Goal: Task Accomplishment & Management: Manage account settings

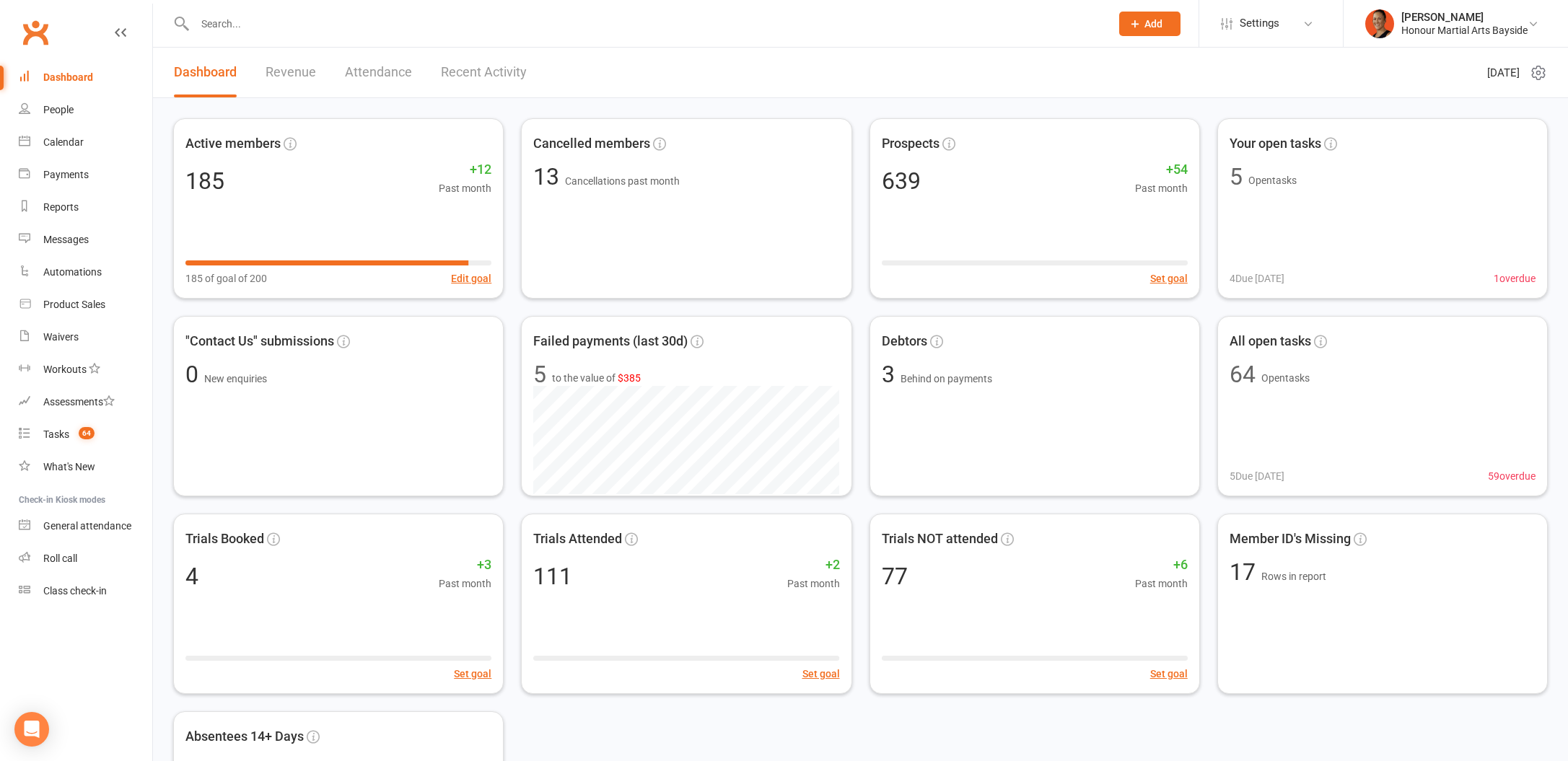
click at [1151, 77] on header "Dashboard Revenue Attendance Recent Activity Monday 11th, August 2025" at bounding box center [860, 72] width 1415 height 50
click at [1419, 24] on div "Honour Martial Arts Bayside" at bounding box center [1464, 30] width 127 height 13
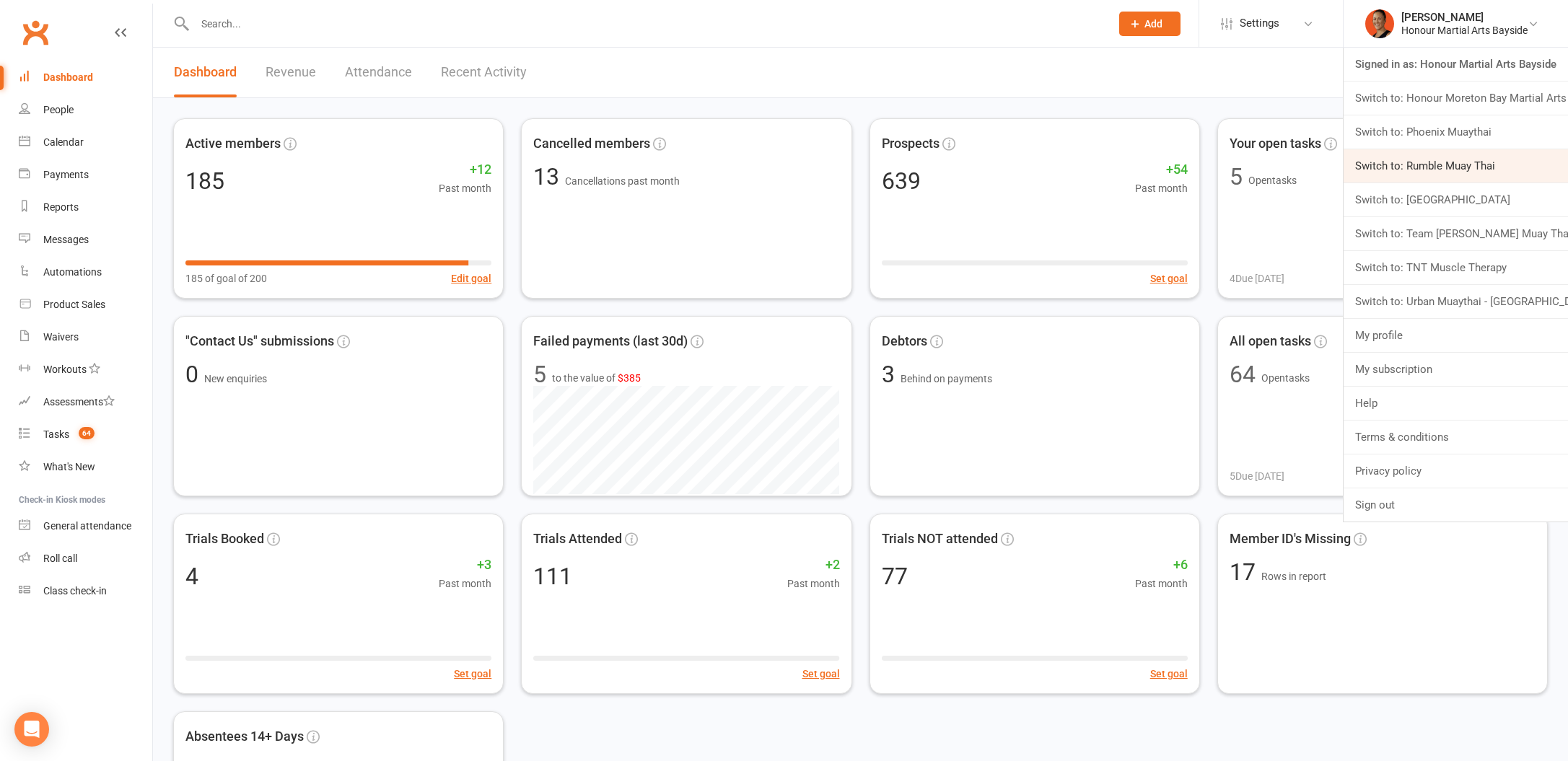
click at [1413, 156] on link "Switch to: Rumble Muay Thai" at bounding box center [1456, 166] width 224 height 34
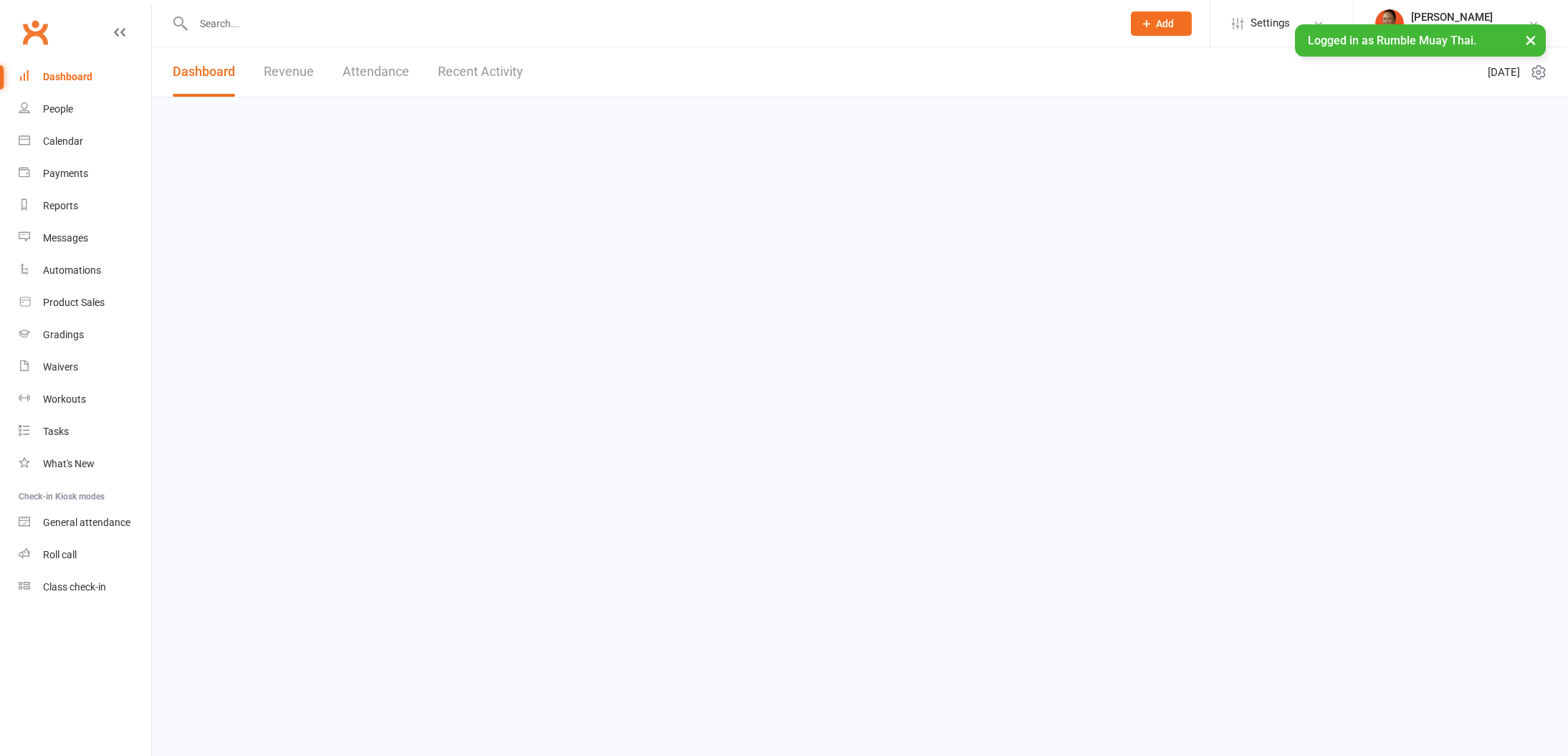
click at [328, 25] on input "text" at bounding box center [651, 23] width 923 height 20
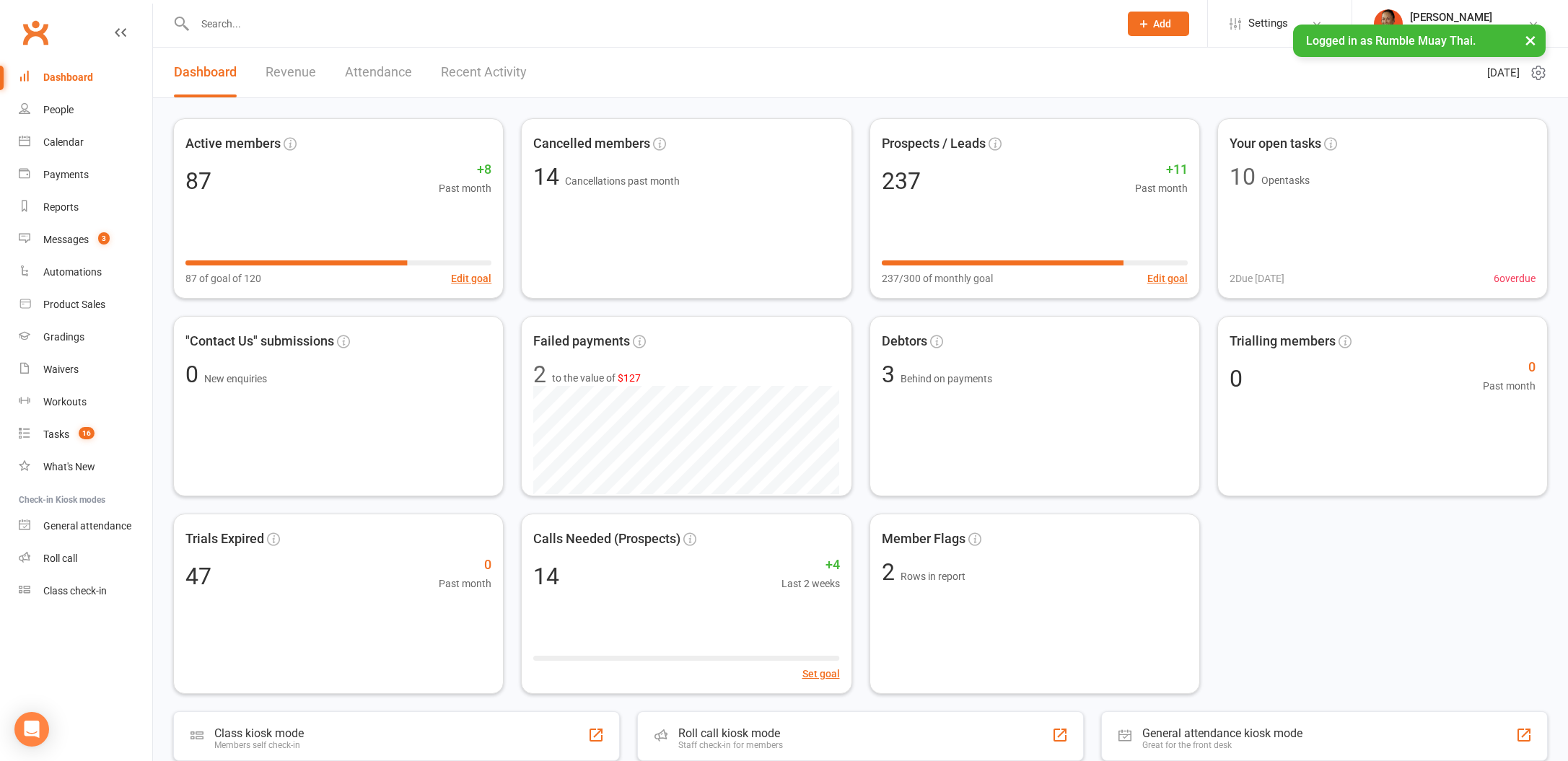
click at [278, 17] on input "text" at bounding box center [650, 24] width 918 height 20
click at [227, 28] on input "text" at bounding box center [650, 24] width 918 height 20
paste input "m"
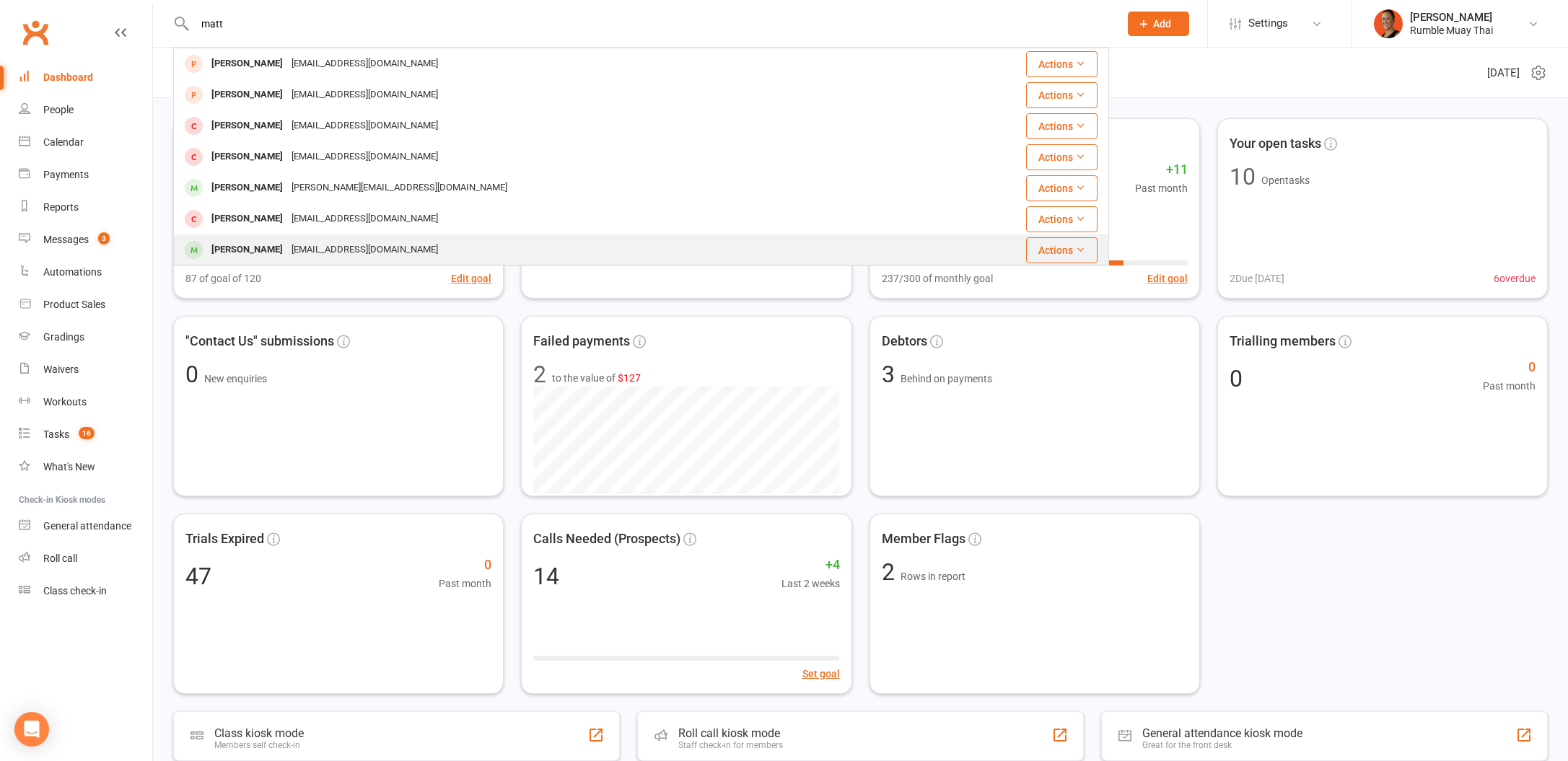
type input "matt"
click at [352, 240] on div "mattnatad@gmail.com" at bounding box center [365, 249] width 155 height 21
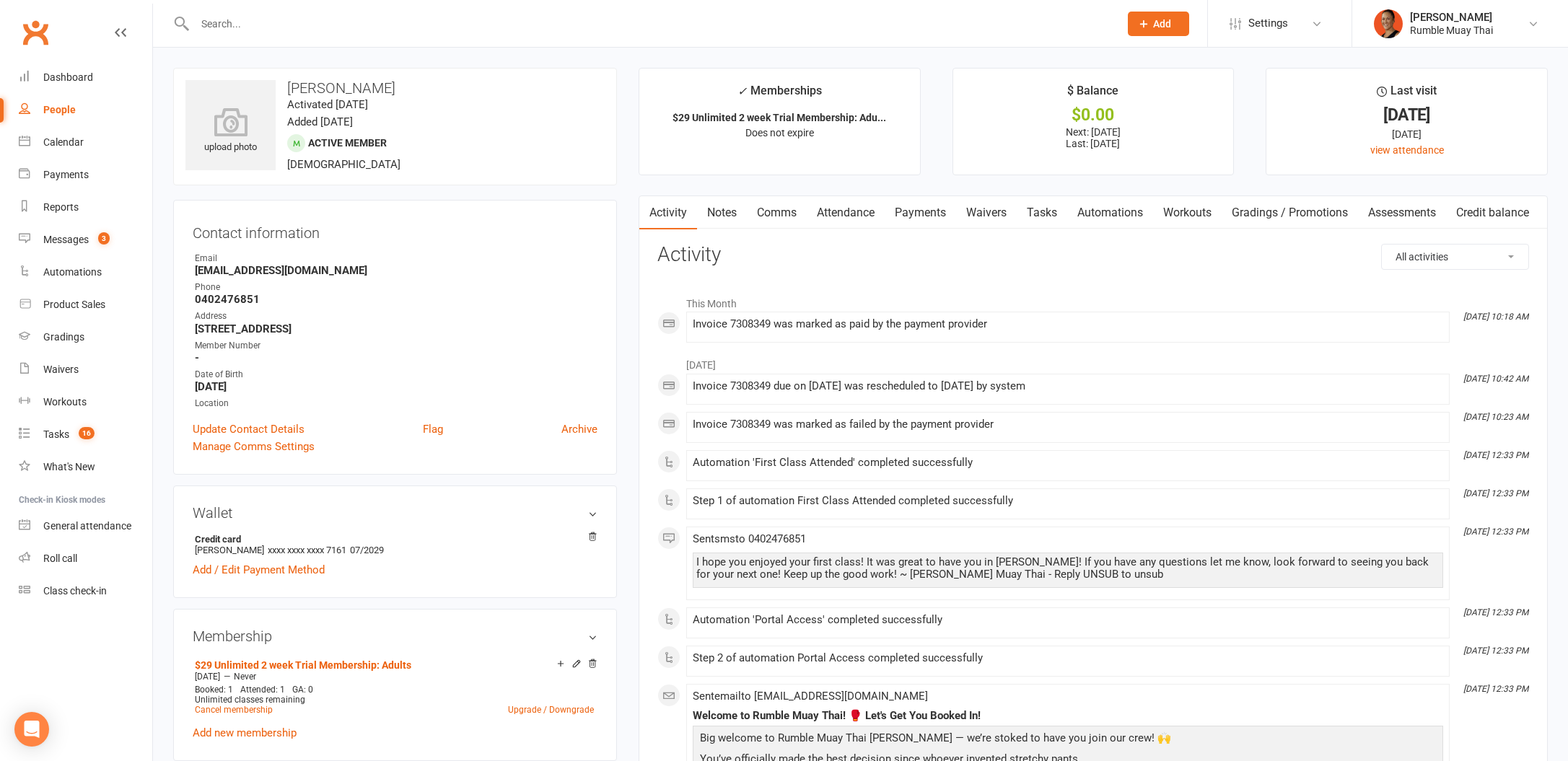
click at [915, 211] on link "Payments" at bounding box center [921, 213] width 72 height 34
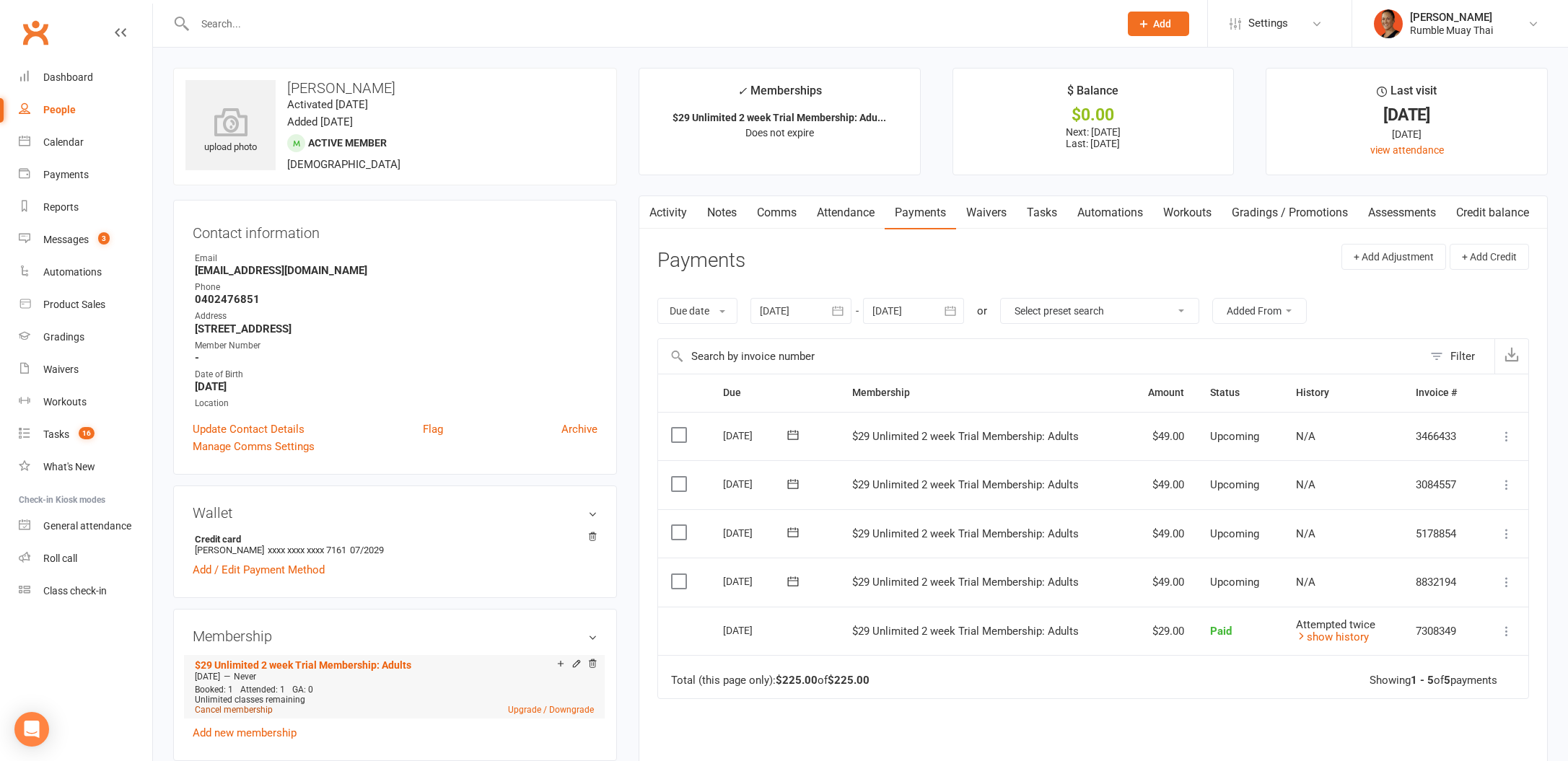
click at [233, 711] on link "Cancel membership" at bounding box center [233, 709] width 78 height 10
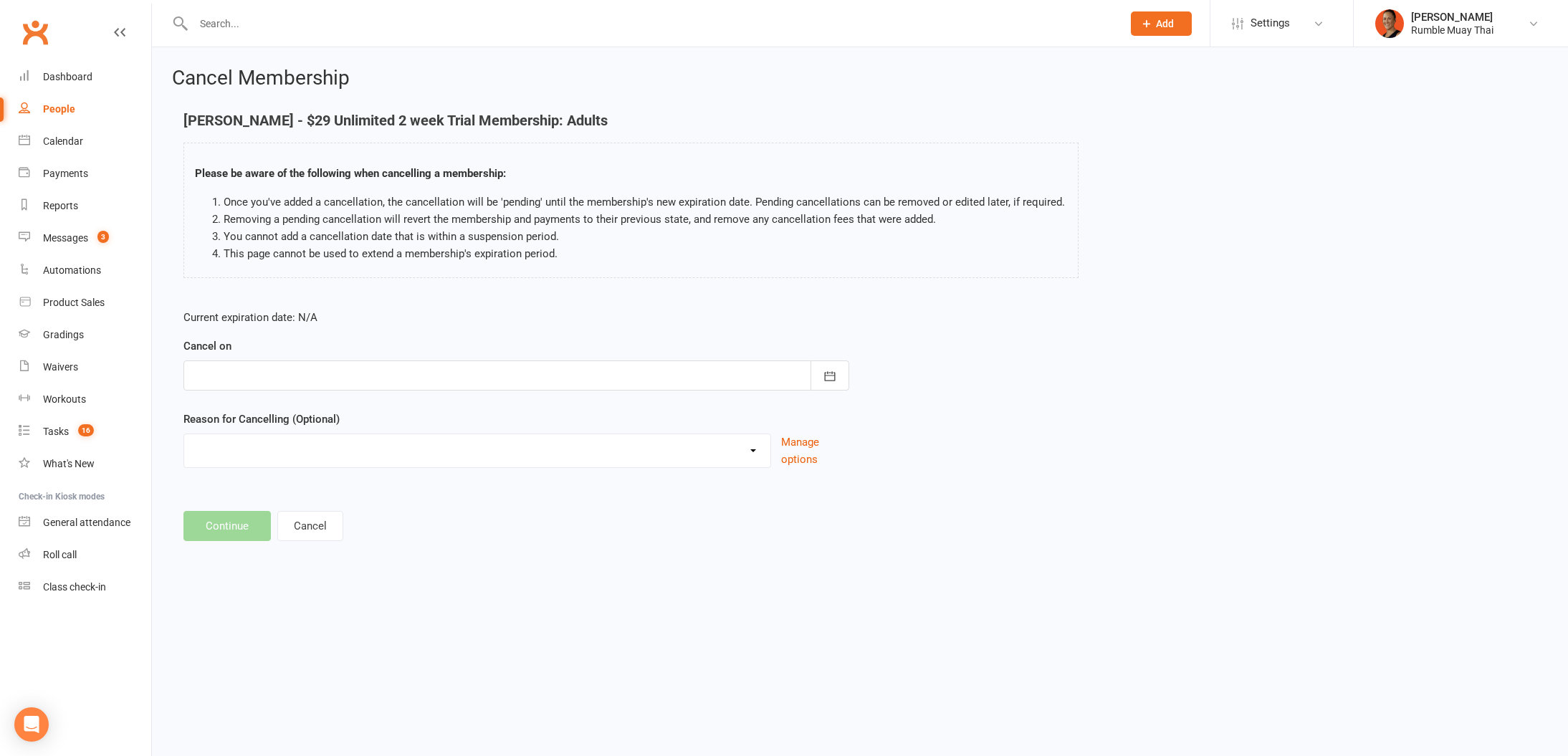
click at [317, 380] on div at bounding box center [516, 376] width 666 height 30
click at [276, 524] on span "11" at bounding box center [273, 520] width 11 height 11
type input "11 Aug 2025"
click at [264, 454] on select "BAD DEBT Changed to Casual Payments Downgrade Membership Failed Payments Non At…" at bounding box center [477, 448] width 586 height 29
select select "10"
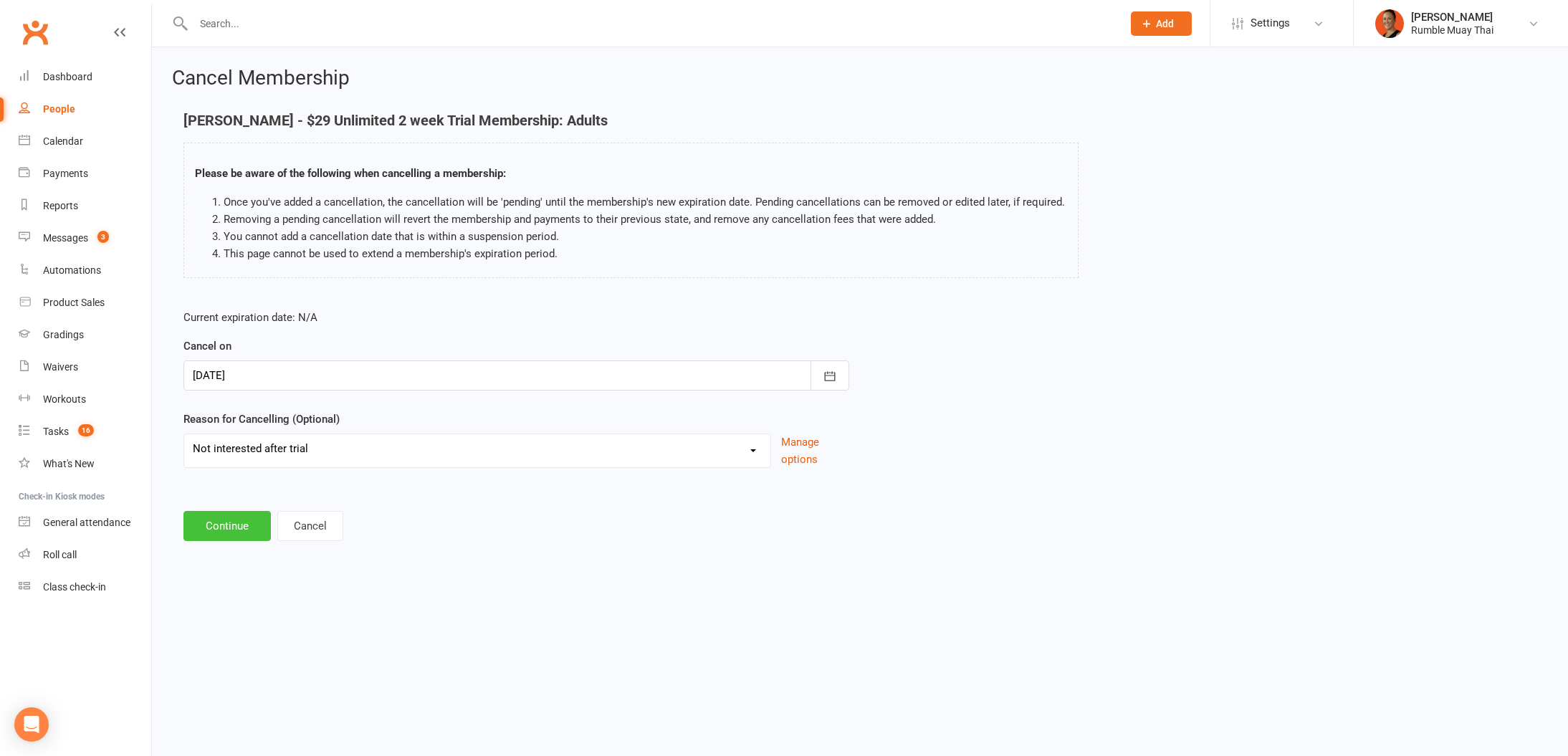
click at [209, 532] on button "Continue" at bounding box center [226, 526] width 87 height 30
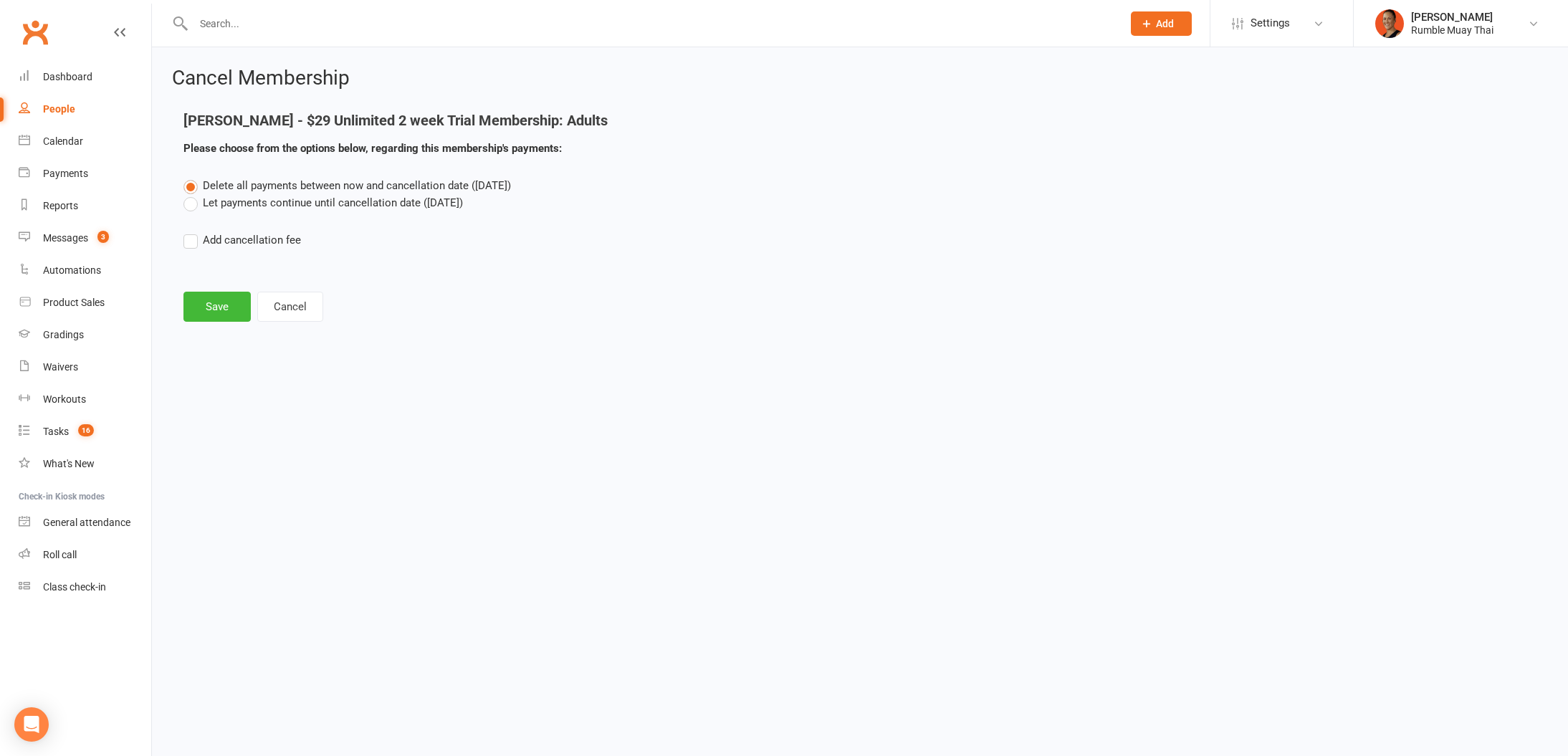
click at [259, 208] on label "Let payments continue until cancellation date (Aug 11, 2025)" at bounding box center [323, 202] width 280 height 17
click at [193, 194] on input "Let payments continue until cancellation date (Aug 11, 2025)" at bounding box center [188, 194] width 9 height 0
click at [216, 299] on button "Save" at bounding box center [217, 307] width 67 height 30
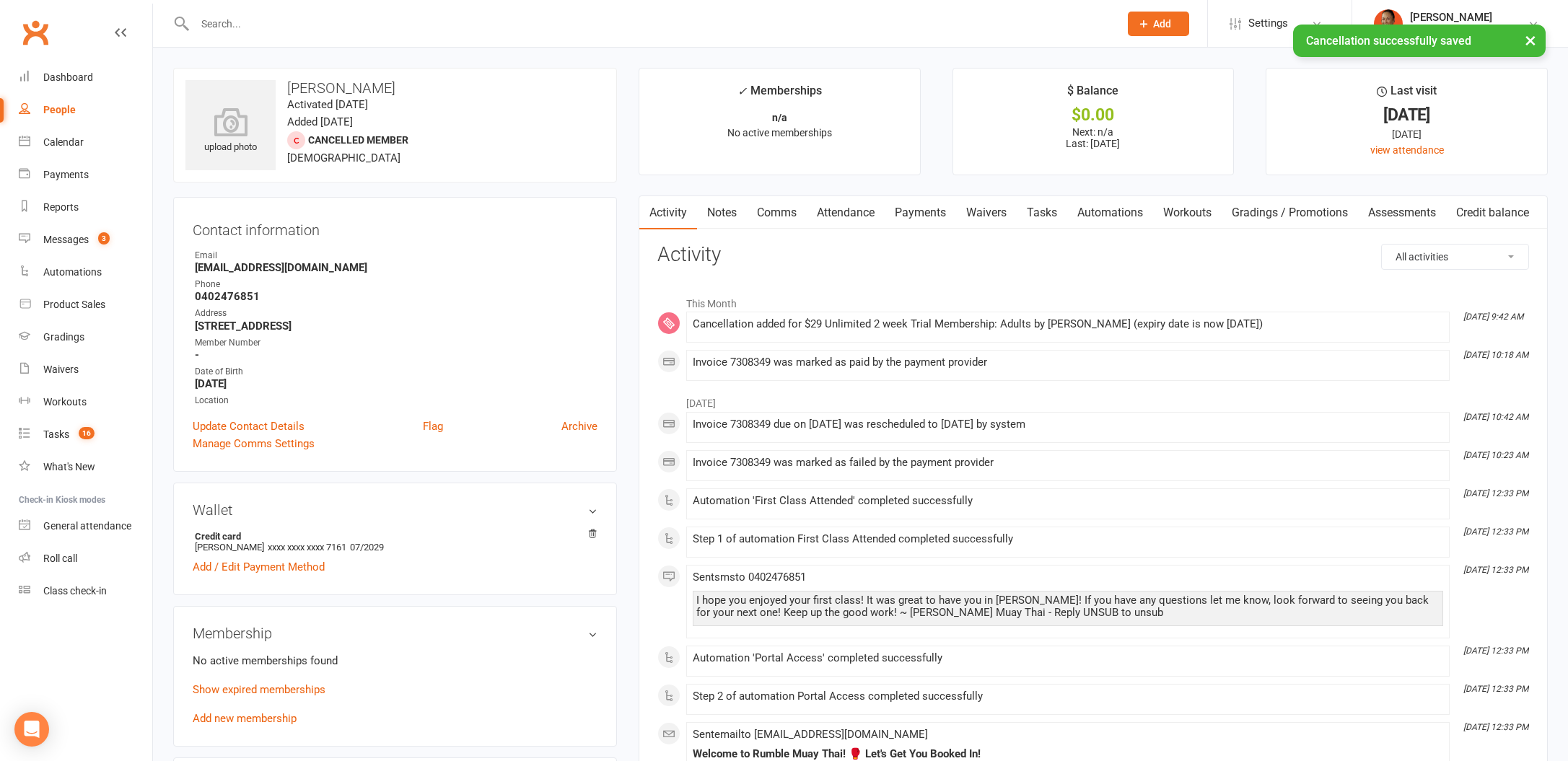
click at [929, 210] on link "Payments" at bounding box center [921, 213] width 72 height 34
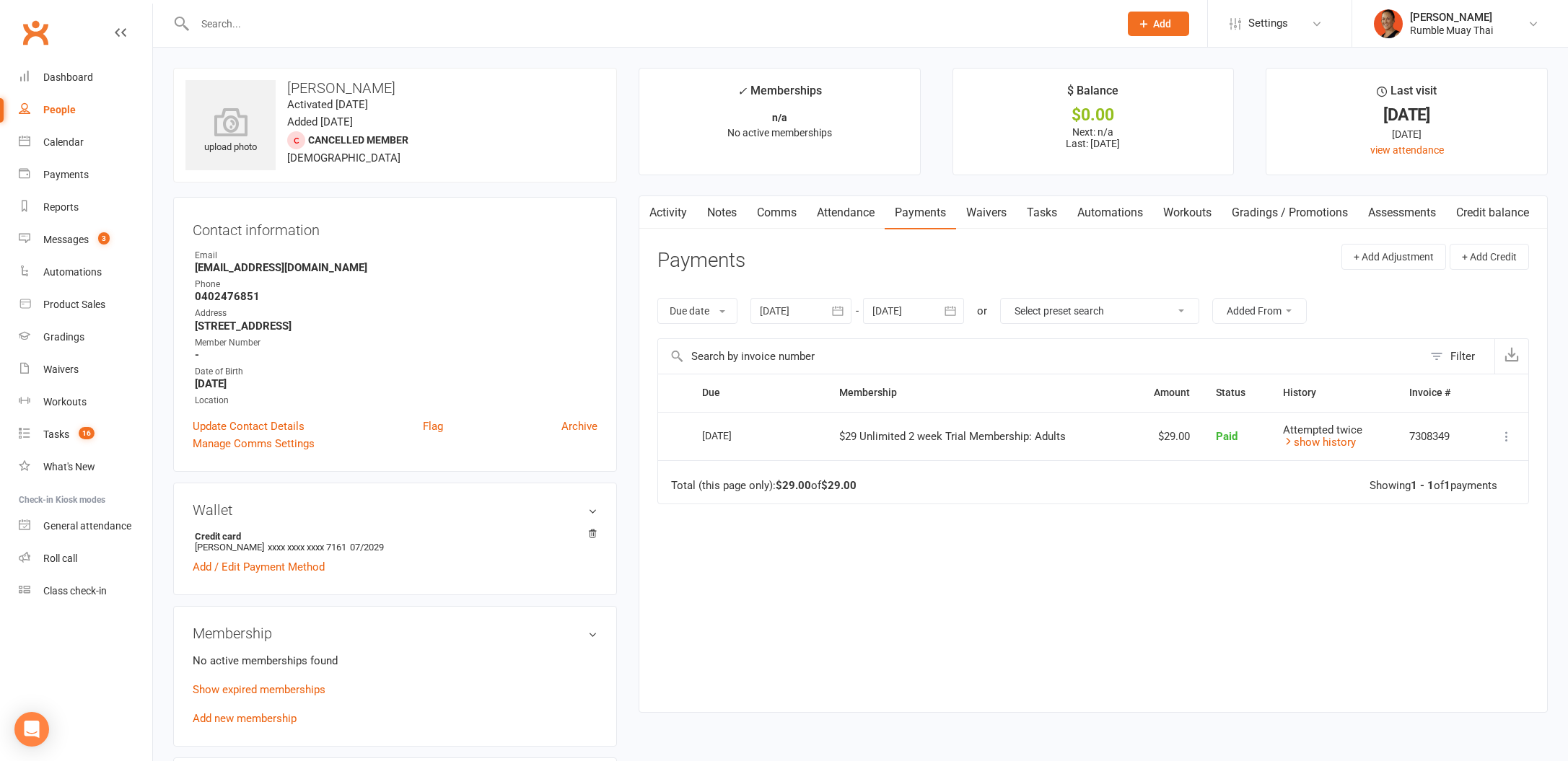
click at [783, 210] on link "Comms" at bounding box center [776, 213] width 60 height 34
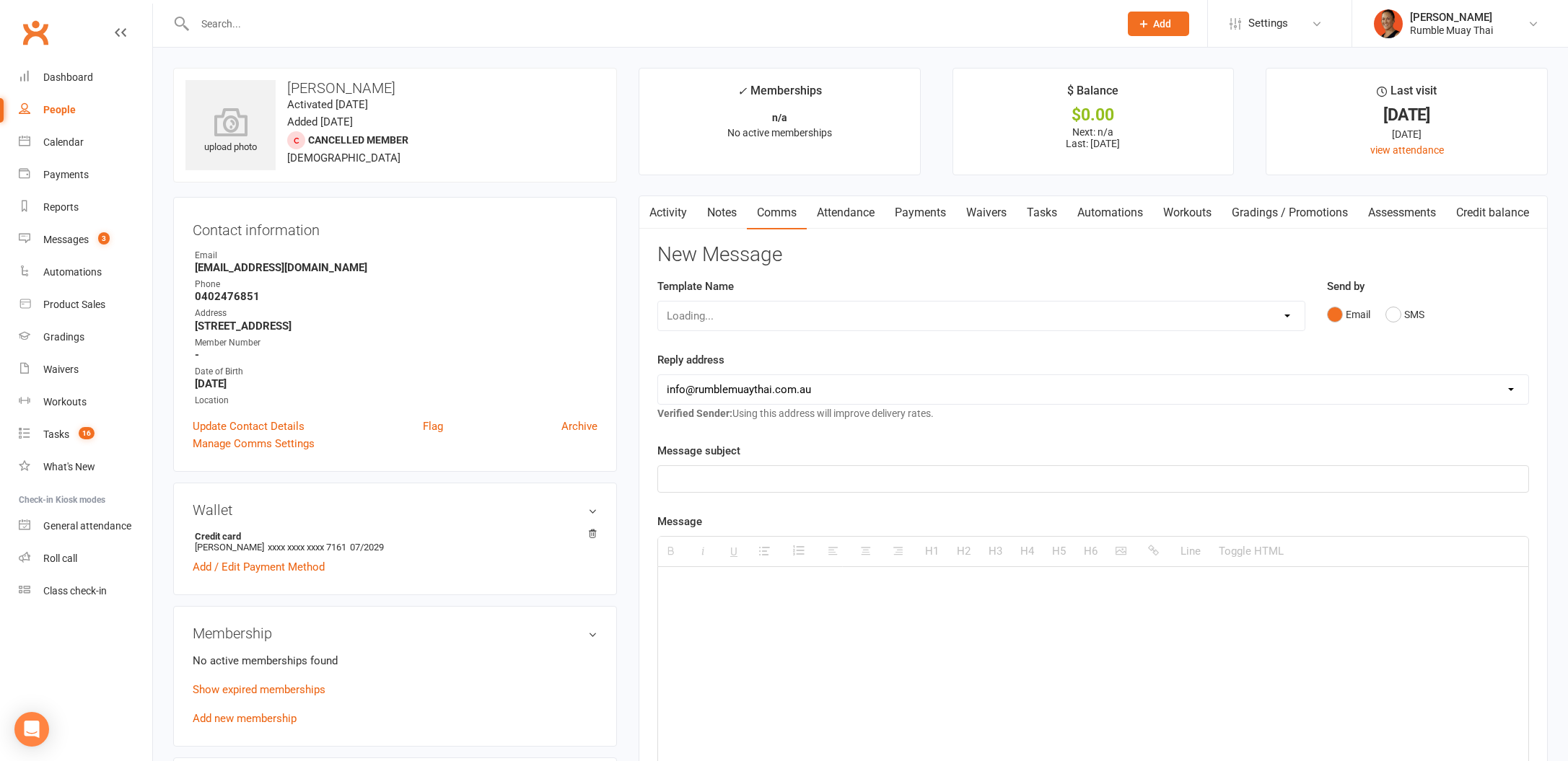
click at [793, 315] on div "Loading..." at bounding box center [982, 316] width 648 height 31
click at [773, 323] on div "Loading..." at bounding box center [982, 316] width 648 height 31
click at [1271, 320] on div "Loading..." at bounding box center [982, 316] width 648 height 31
click at [1274, 316] on div "Loading..." at bounding box center [982, 316] width 648 height 31
click at [744, 329] on div "Select Template [Email] $29 Trial (paid upfront) Ended - Did not Sign Up [SMS] …" at bounding box center [982, 316] width 648 height 31
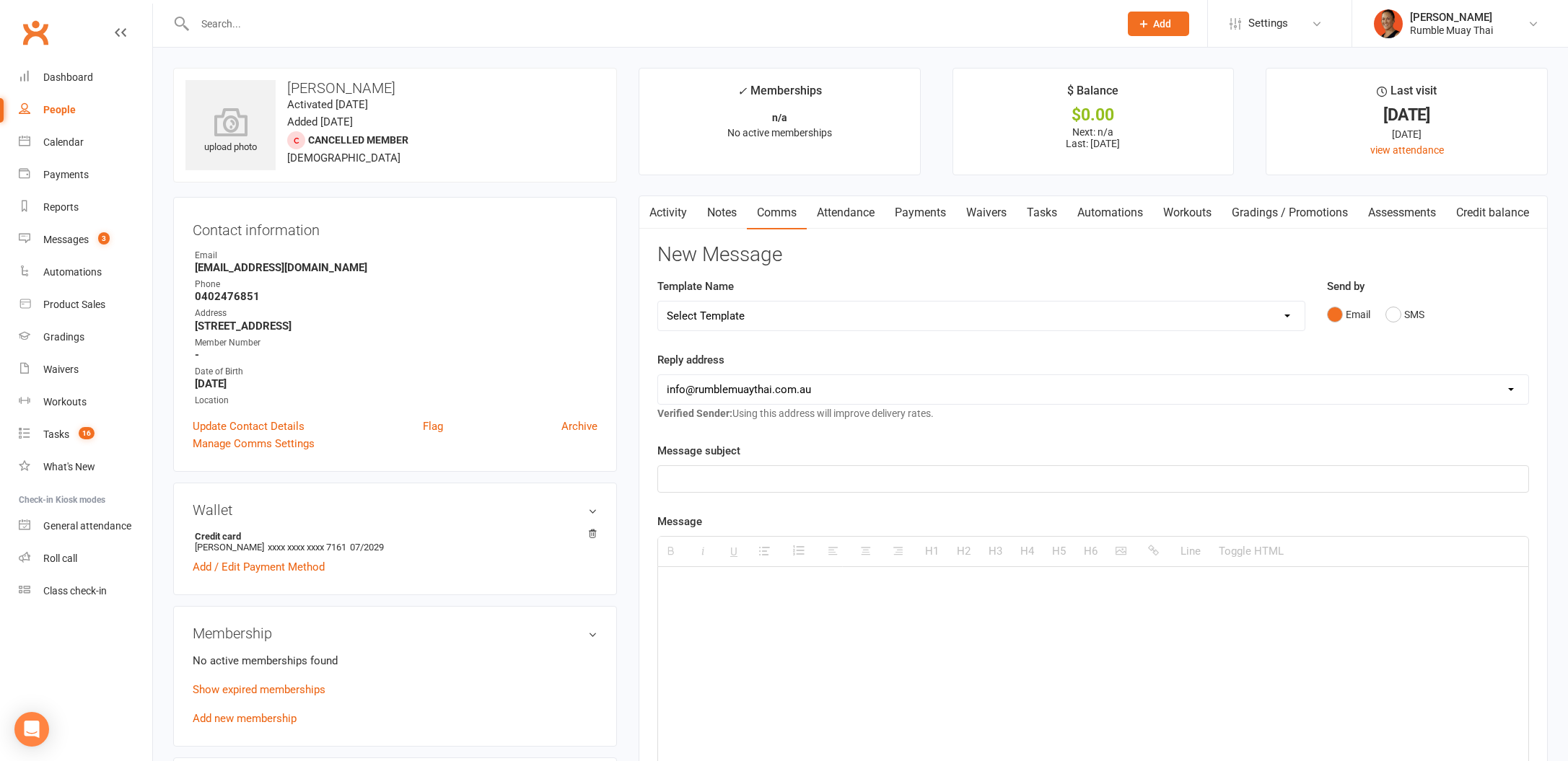
click at [743, 319] on select "Select Template [Email] $29 Trial (paid upfront) Ended - Did not Sign Up [SMS] …" at bounding box center [982, 316] width 647 height 29
select select "50"
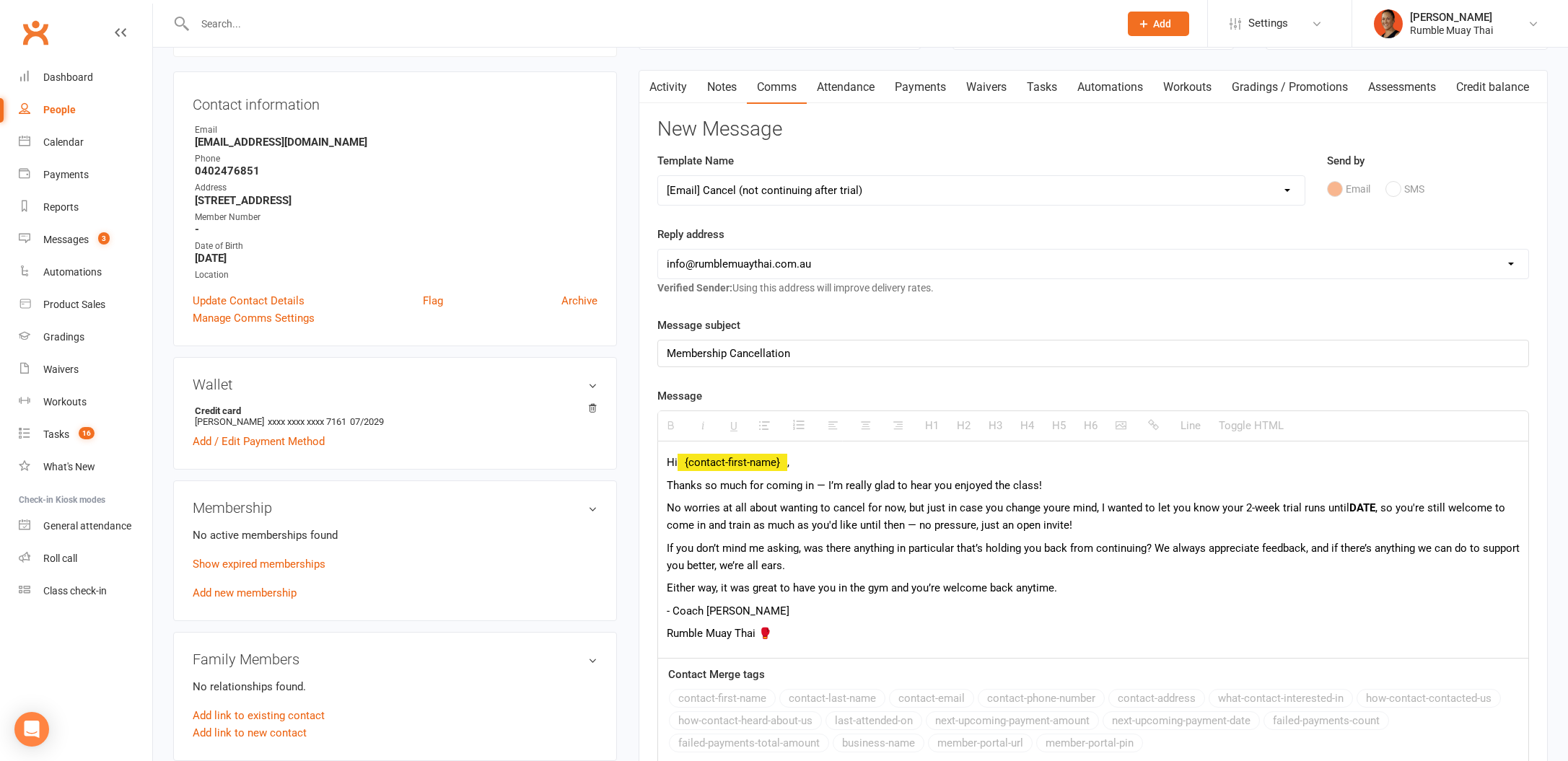
scroll to position [200, 0]
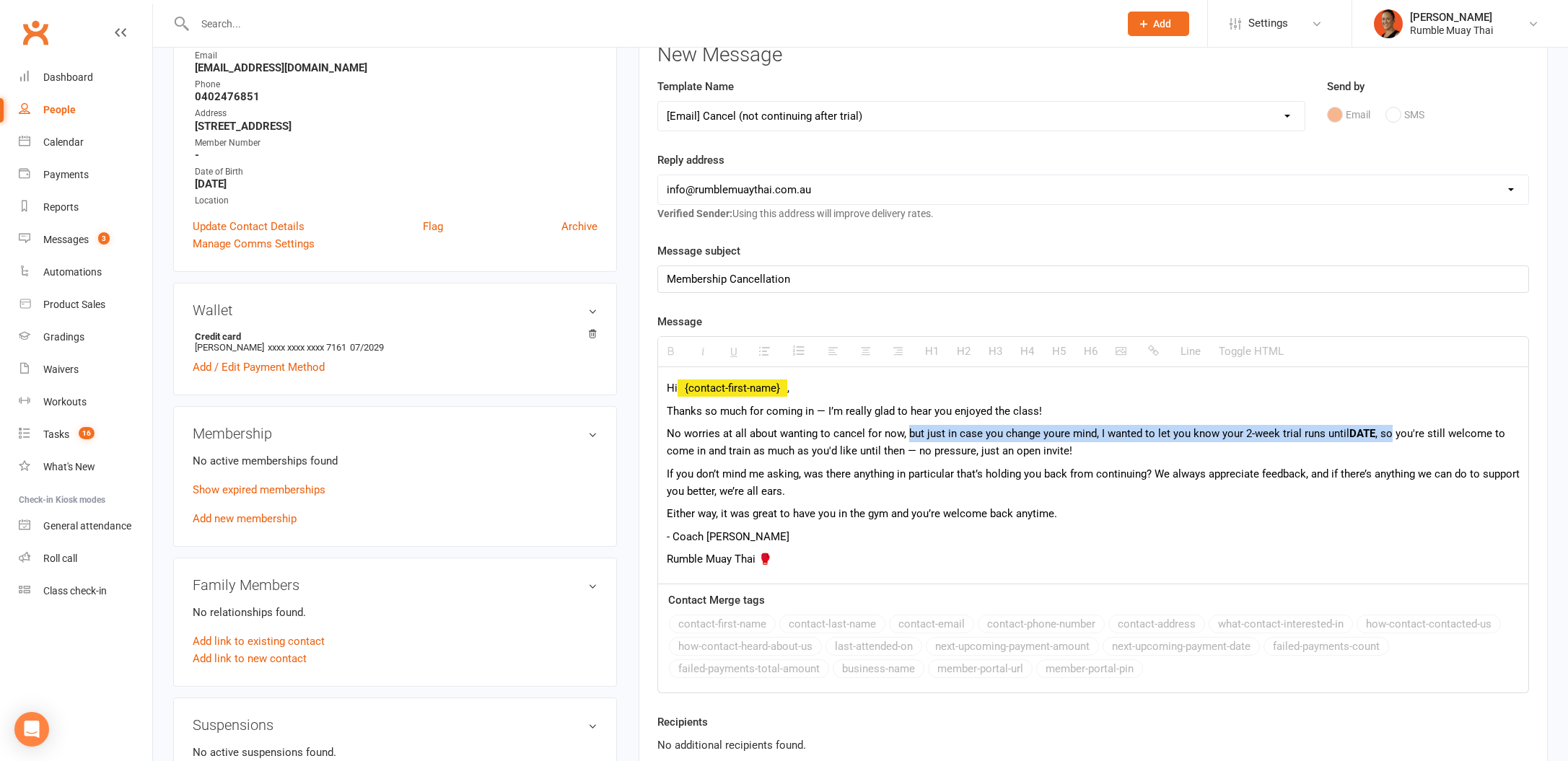
drag, startPoint x: 907, startPoint y: 433, endPoint x: 1386, endPoint y: 426, distance: 479.1
click at [1386, 426] on p "No worries at all about wanting to cancel for now, but just in case you change …" at bounding box center [1093, 442] width 853 height 34
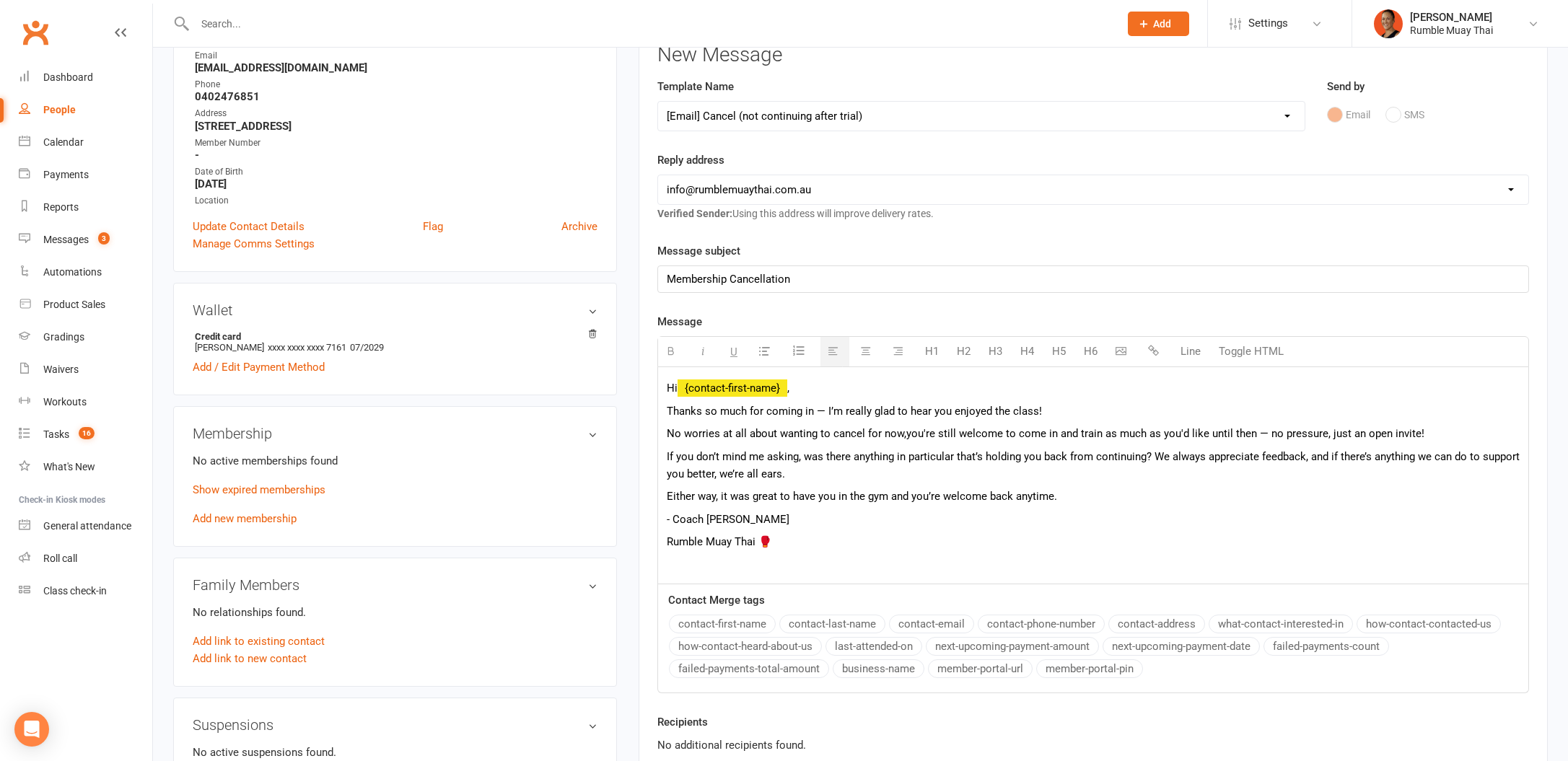
click at [950, 433] on p "No worries at all about wanting to cancel for now, you're still welcome to come…" at bounding box center [1093, 433] width 853 height 18
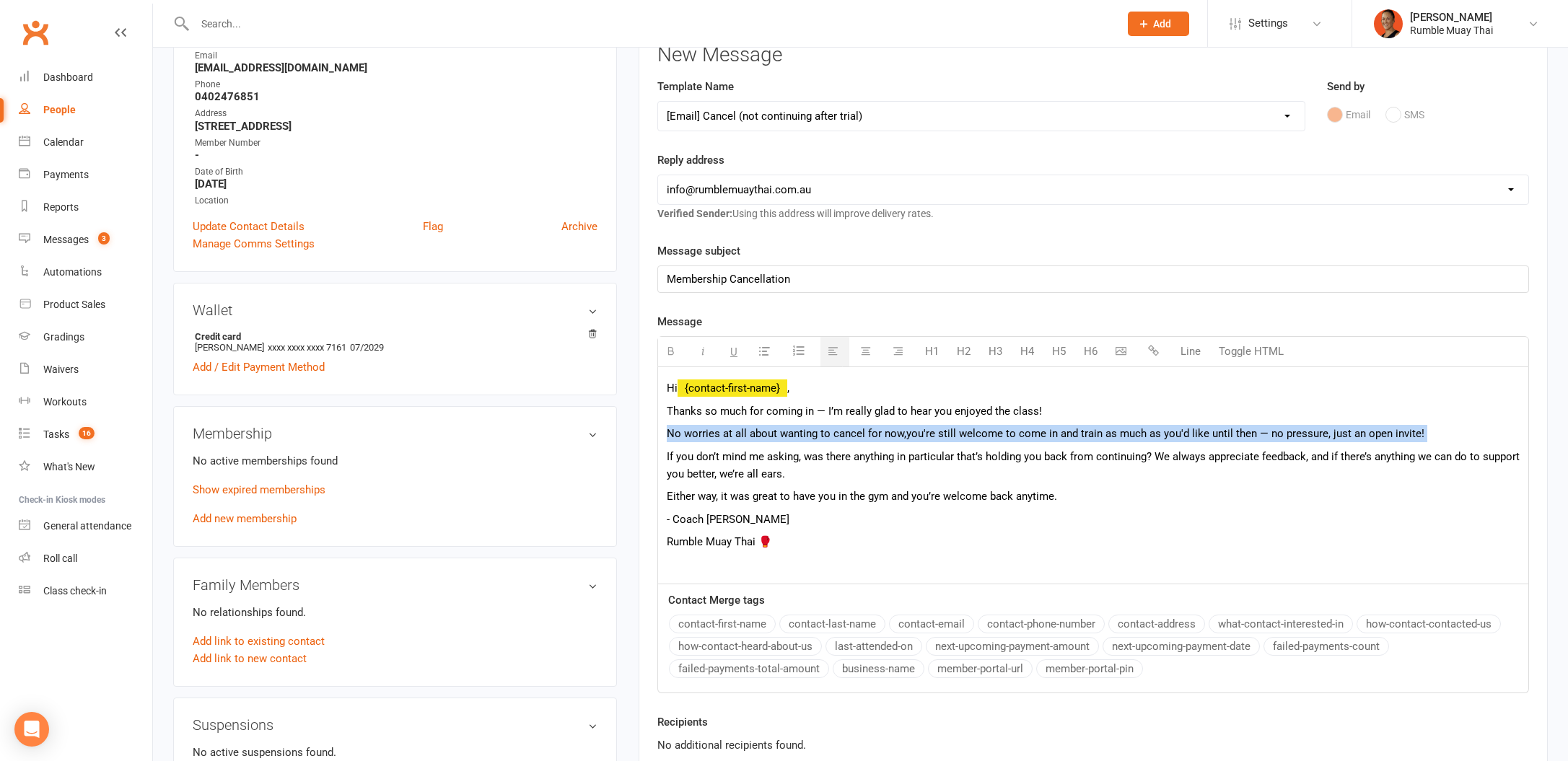
click at [950, 433] on p "No worries at all about wanting to cancel for now, you're still welcome to come…" at bounding box center [1093, 433] width 853 height 18
click at [967, 435] on p "No worries at all about wanting to cancel for now, you're still welcome to come…" at bounding box center [1093, 433] width 853 height 18
drag, startPoint x: 901, startPoint y: 433, endPoint x: 1506, endPoint y: 431, distance: 605.0
click at [1506, 431] on p "No worries at all about wanting to cancel for now, you're still welcome to come…" at bounding box center [1093, 433] width 853 height 18
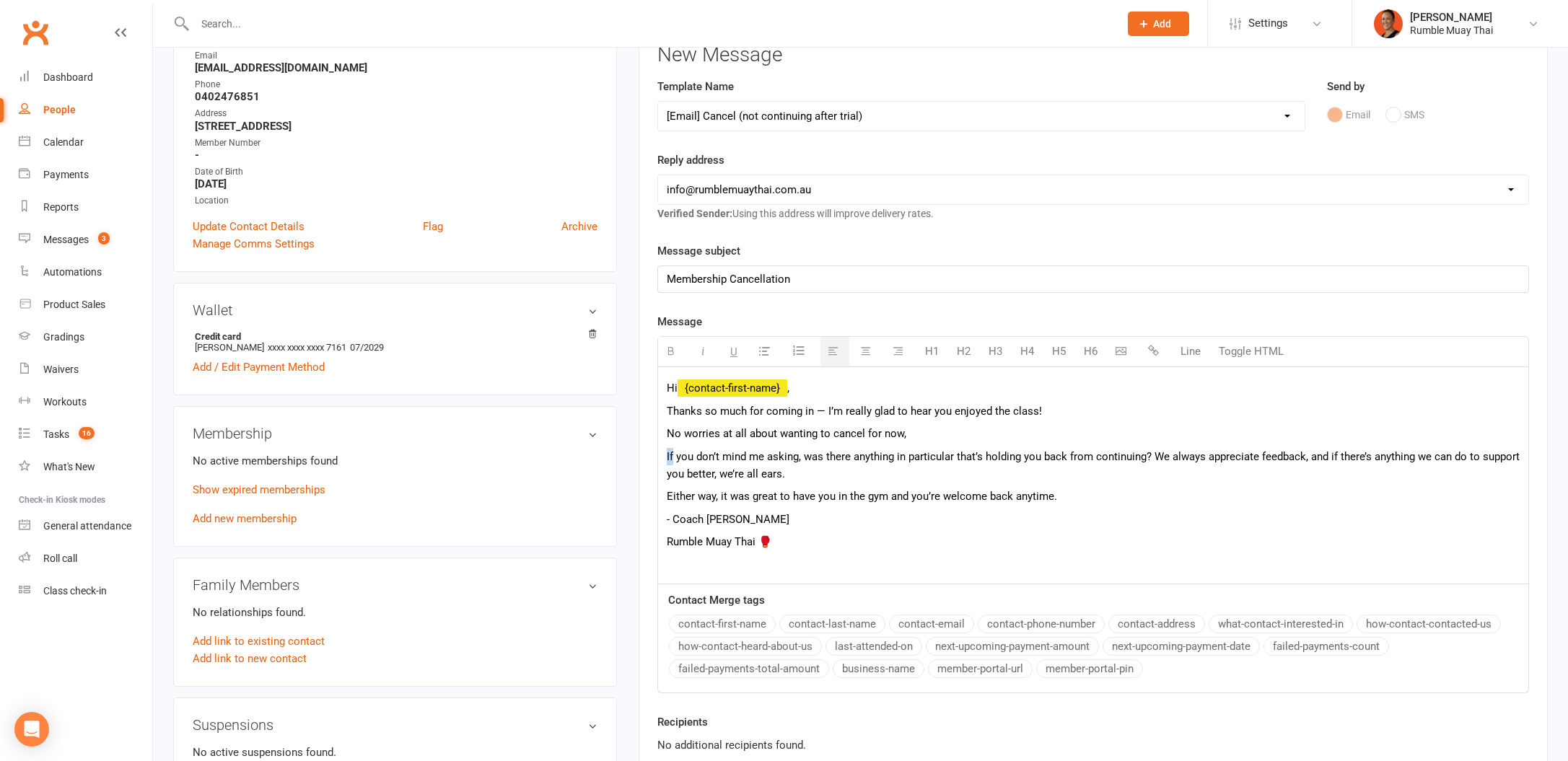
drag, startPoint x: 673, startPoint y: 453, endPoint x: 657, endPoint y: 453, distance: 16.0
click at [657, 453] on div "Hi {contact-first-name} , Thanks so much for coming in — I’m really glad to hea…" at bounding box center [1093, 476] width 872 height 217
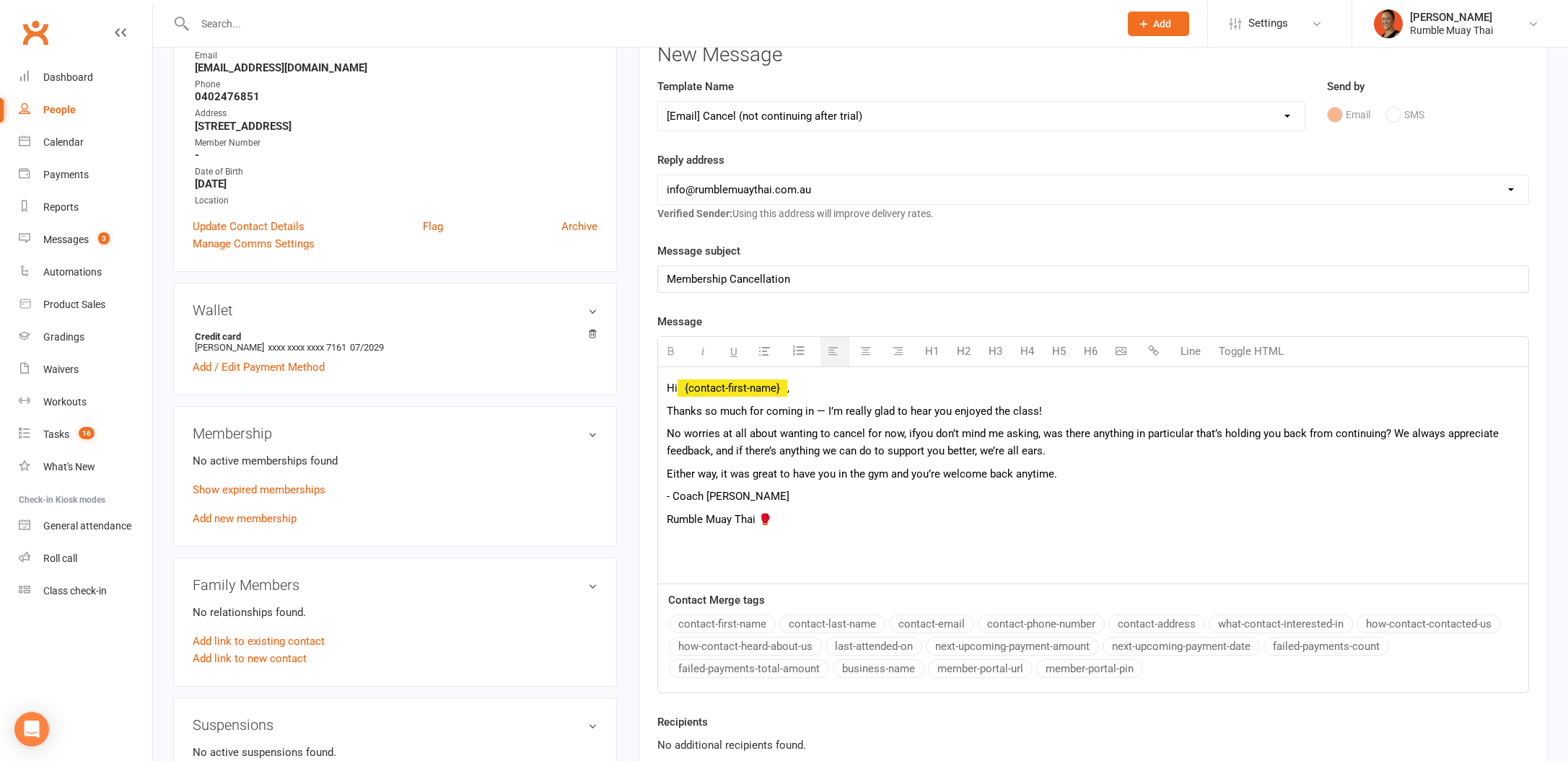
click at [1112, 450] on p "No worries at all about wanting to cancel for now, if you don’t mind me asking,…" at bounding box center [1093, 442] width 853 height 34
click at [1107, 474] on p "Either way, it was great to have you in the gym and you’re welcome back anytime." at bounding box center [1093, 474] width 853 height 18
drag, startPoint x: 815, startPoint y: 415, endPoint x: 1132, endPoint y: 406, distance: 317.1
click at [1132, 406] on p "Thanks so much for coming in — I’m really glad to hear you enjoyed the class!" at bounding box center [1093, 411] width 853 height 18
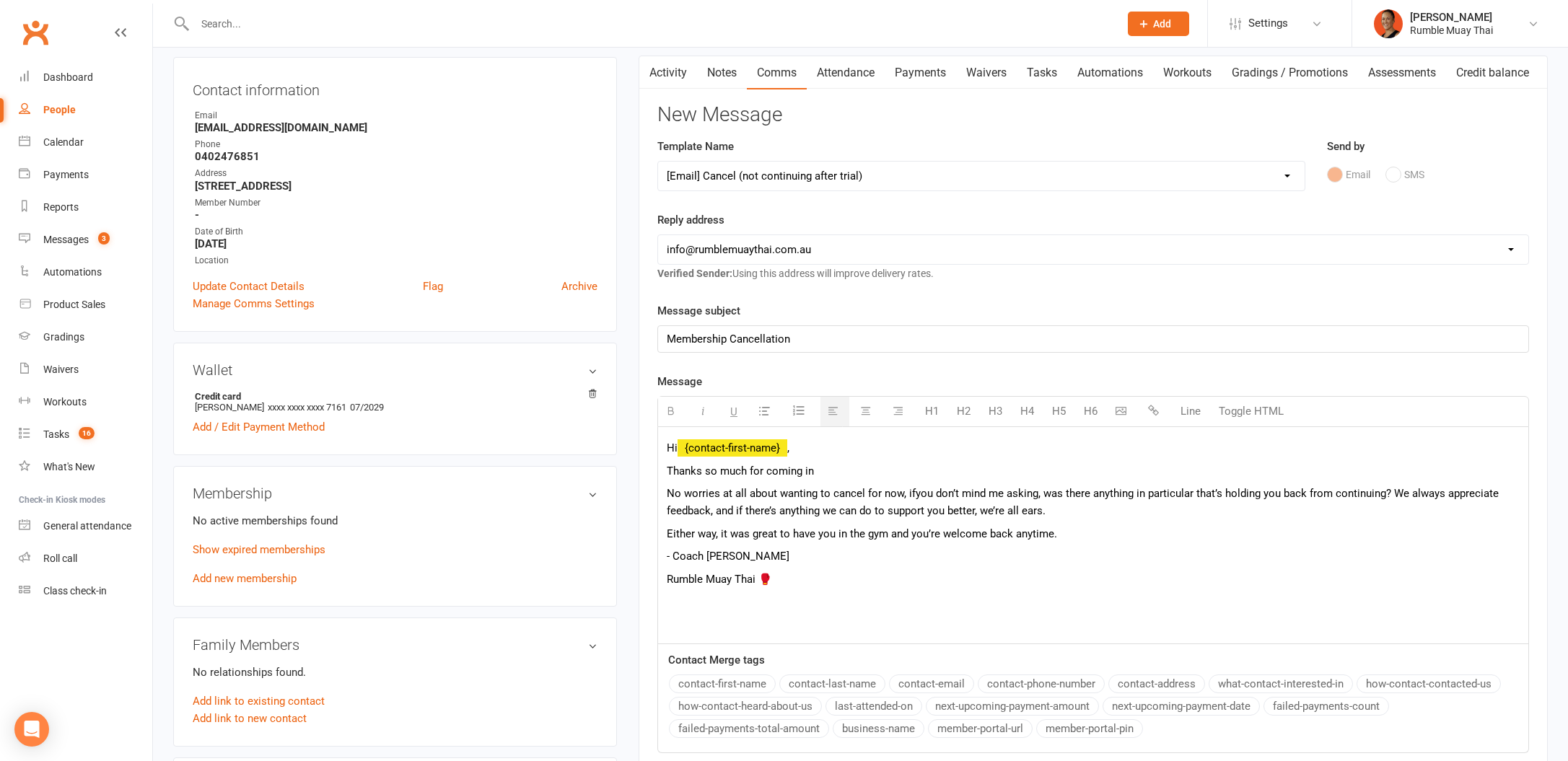
scroll to position [214, 0]
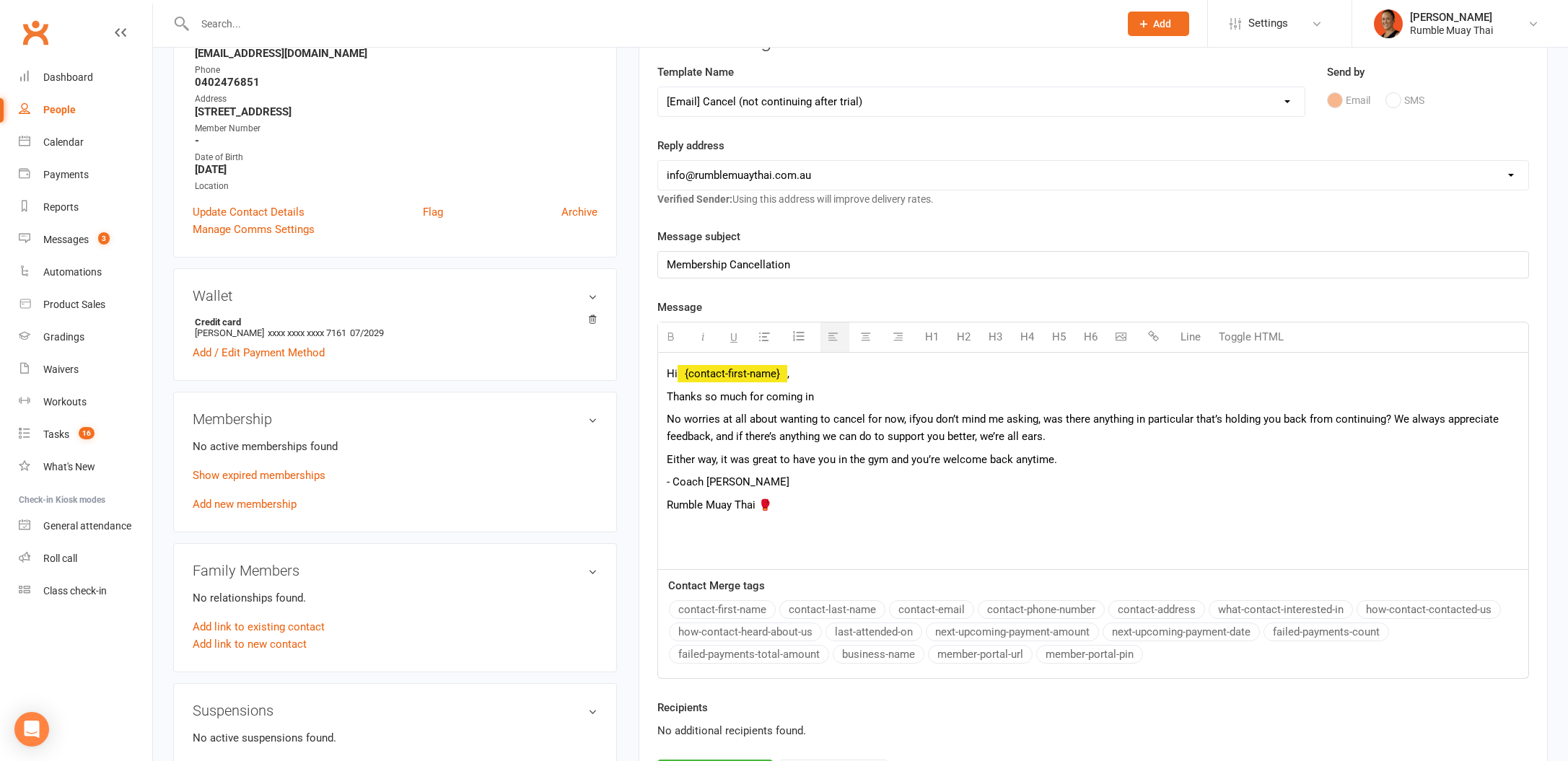
click at [667, 416] on p "No worries at all about wanting to cancel for now, if you don’t mind me asking,…" at bounding box center [1093, 427] width 853 height 34
click at [885, 395] on p "Thanks so much for coming in" at bounding box center [1093, 397] width 853 height 18
click at [665, 421] on div "Hi {contact-first-name} , Thanks so much for coming in for your trial. No worri…" at bounding box center [1093, 461] width 870 height 217
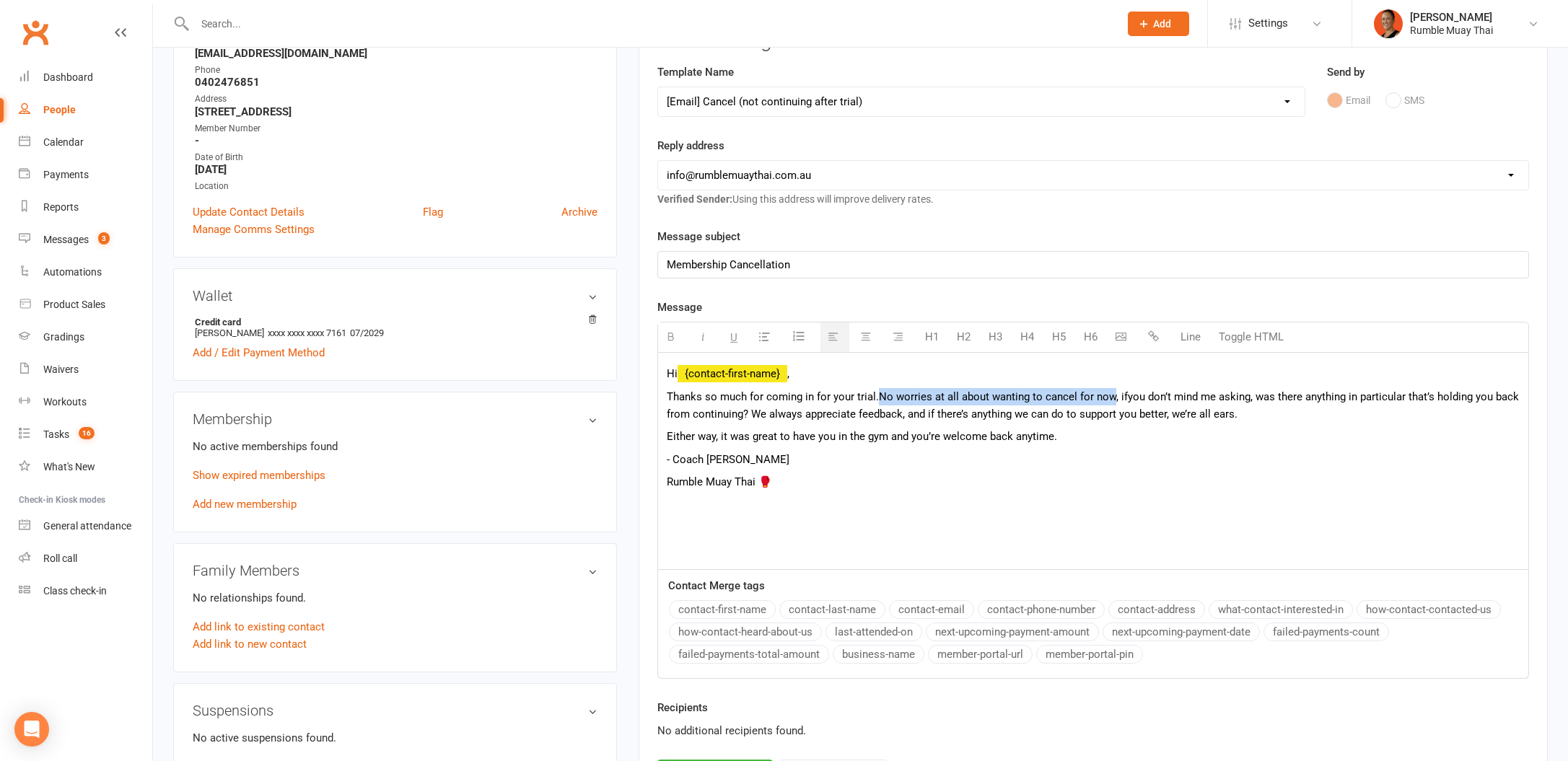
drag, startPoint x: 1113, startPoint y: 395, endPoint x: 877, endPoint y: 393, distance: 236.0
click at [877, 393] on p "Thanks so much for coming in for your trial. No worries at all about wanting to…" at bounding box center [1093, 405] width 853 height 34
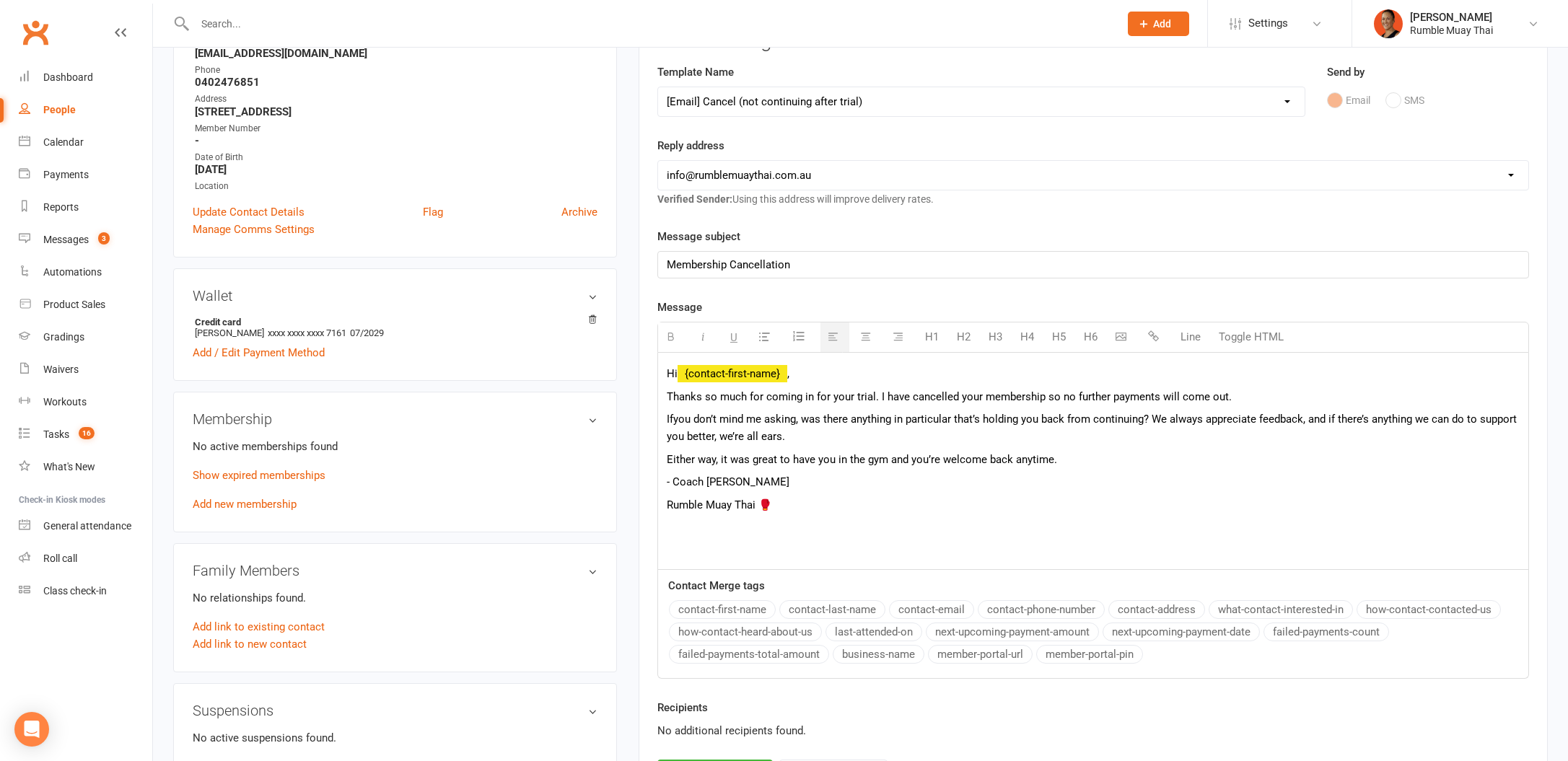
click at [1167, 469] on div "Hi {contact-first-name} , Thanks so much for coming in for your trial. I have c…" at bounding box center [1093, 461] width 870 height 217
click at [1120, 462] on p "Either way, it was great to have you in the gym and you’re welcome back anytime." at bounding box center [1093, 459] width 853 height 18
click at [1255, 458] on p "Either way, it was great to have you in the gym and you’re welcome back anytime…" at bounding box center [1093, 459] width 853 height 18
drag, startPoint x: 1258, startPoint y: 458, endPoint x: 1232, endPoint y: 456, distance: 26.1
click at [1232, 456] on p "Either way, it was great to have you in the gym and you’re welcome back anytime…" at bounding box center [1093, 459] width 853 height 18
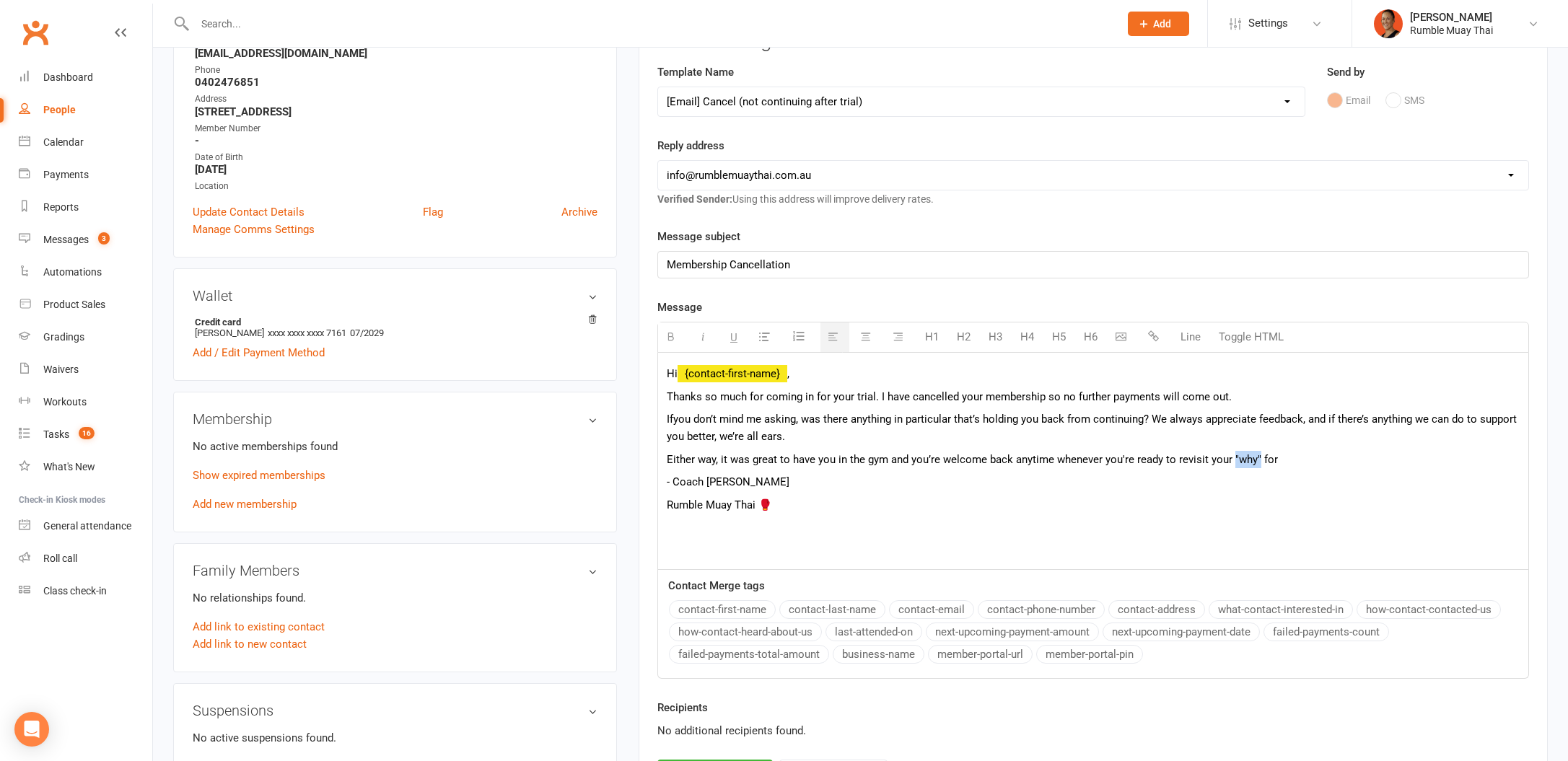
click at [712, 336] on button "button" at bounding box center [705, 337] width 29 height 30
click at [1266, 460] on p "Either way, it was great to have you in the gym and you’re welcome back anytime…" at bounding box center [1093, 459] width 853 height 18
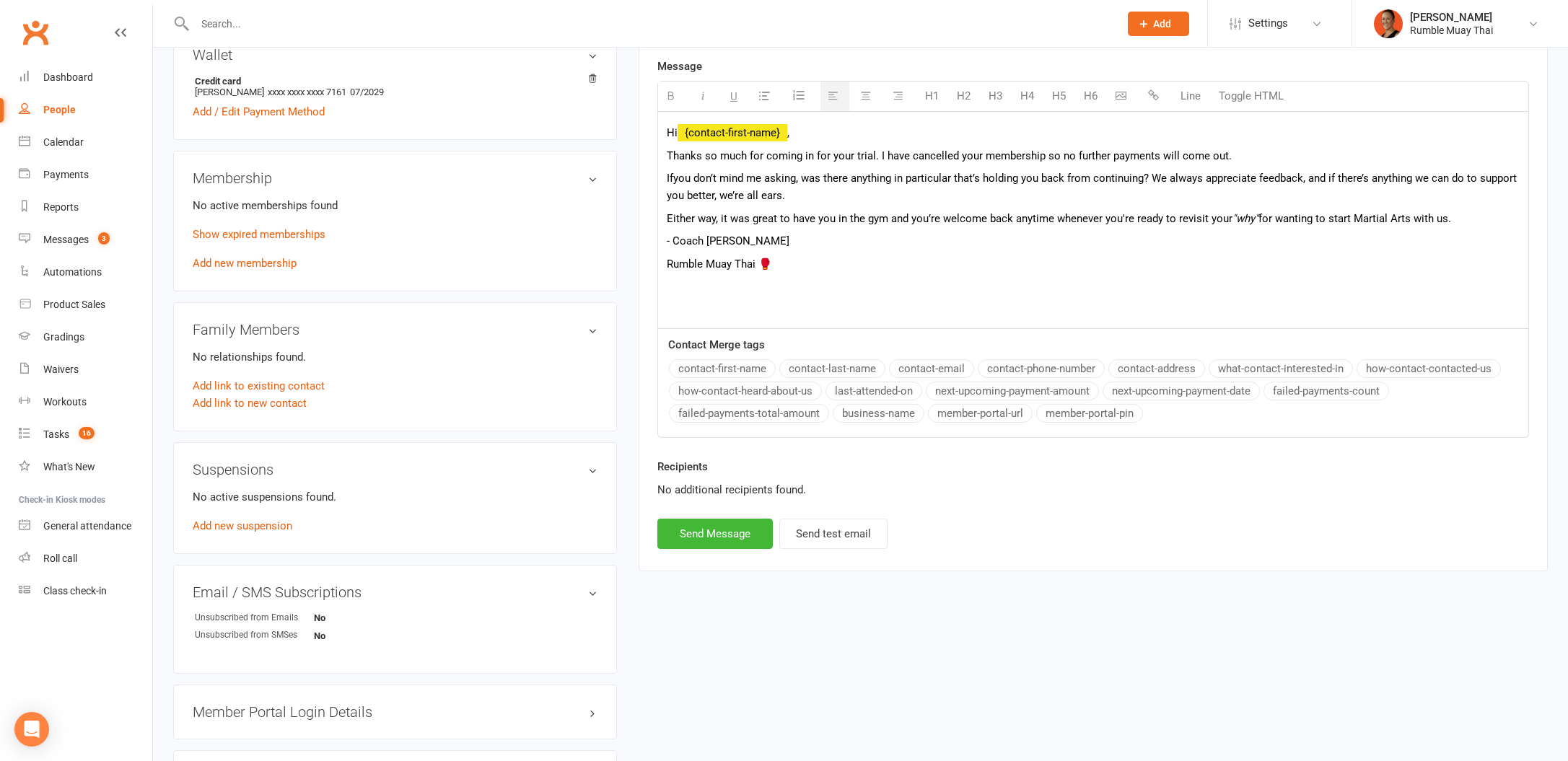
scroll to position [604, 0]
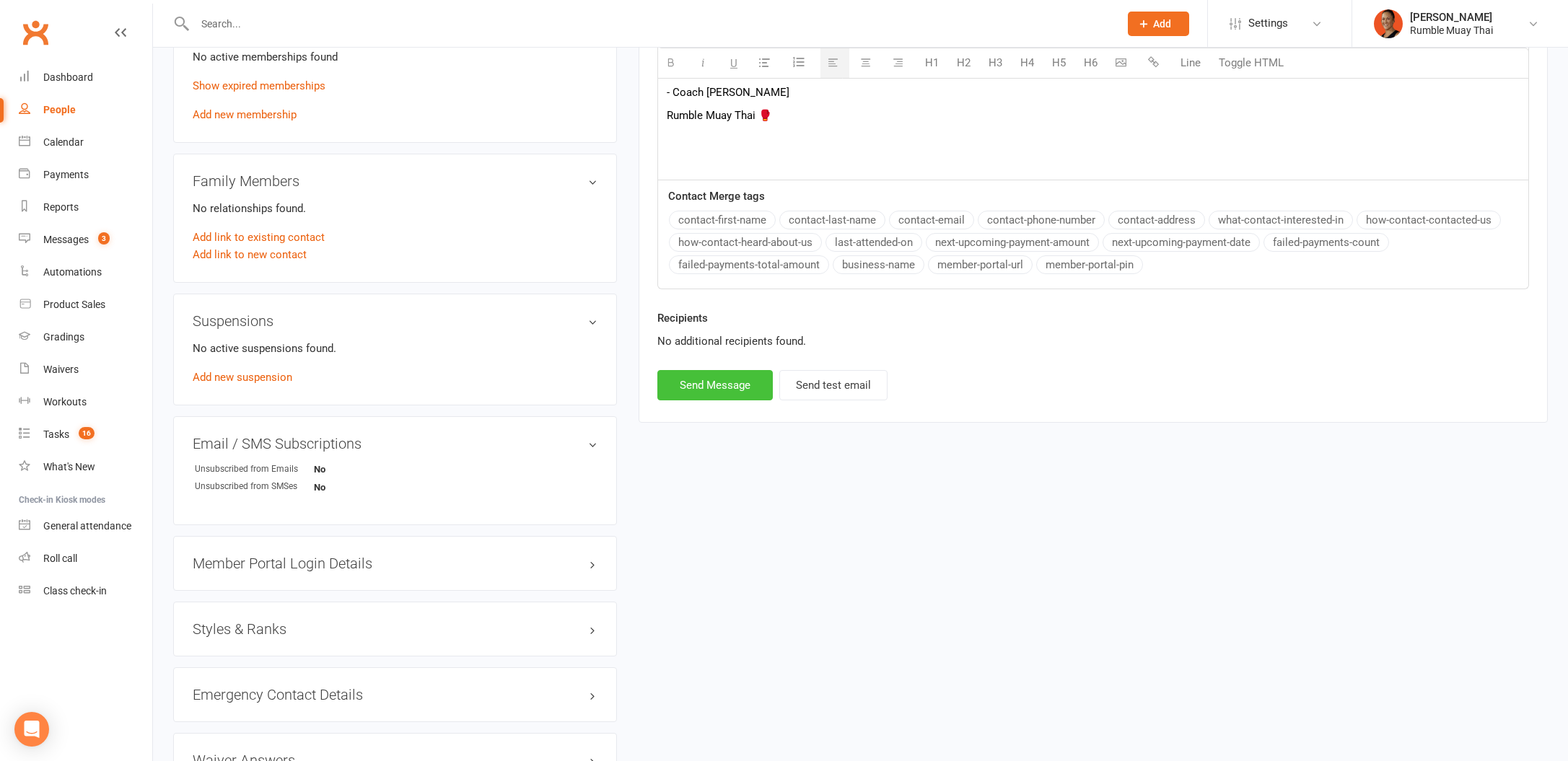
click at [747, 386] on button "Send Message" at bounding box center [715, 385] width 115 height 31
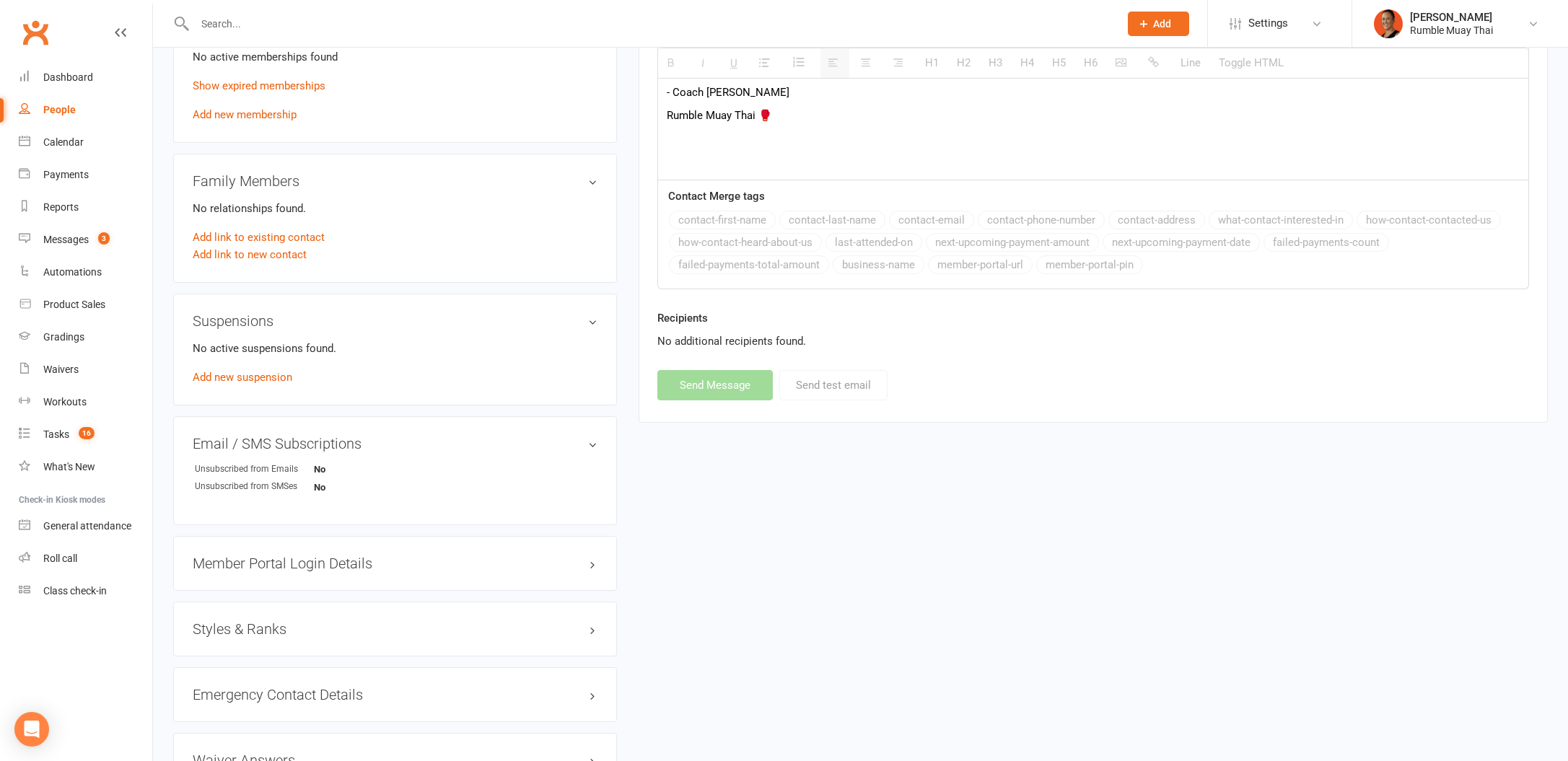
select select
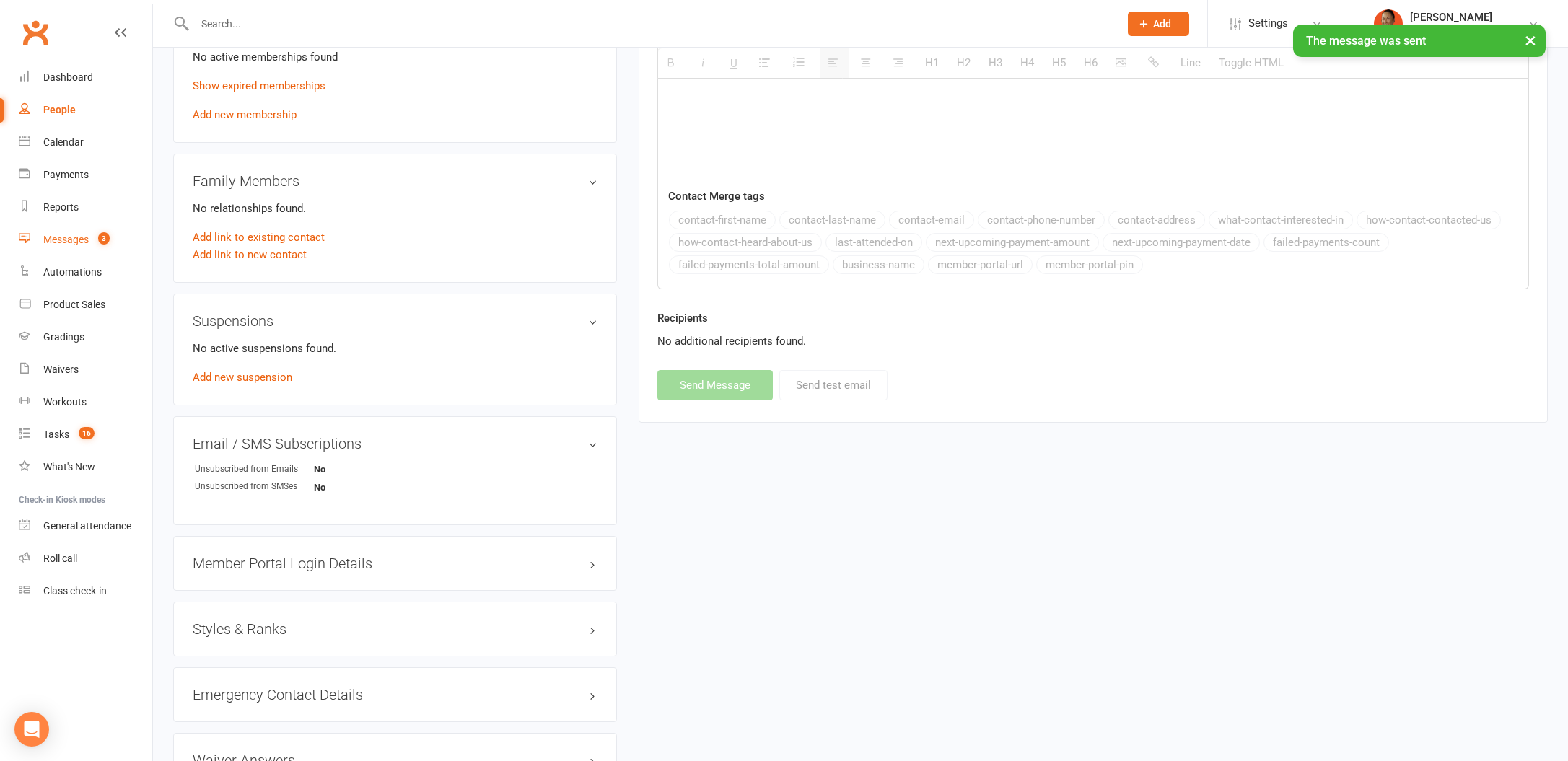
click at [63, 248] on link "Messages 3" at bounding box center [85, 239] width 133 height 33
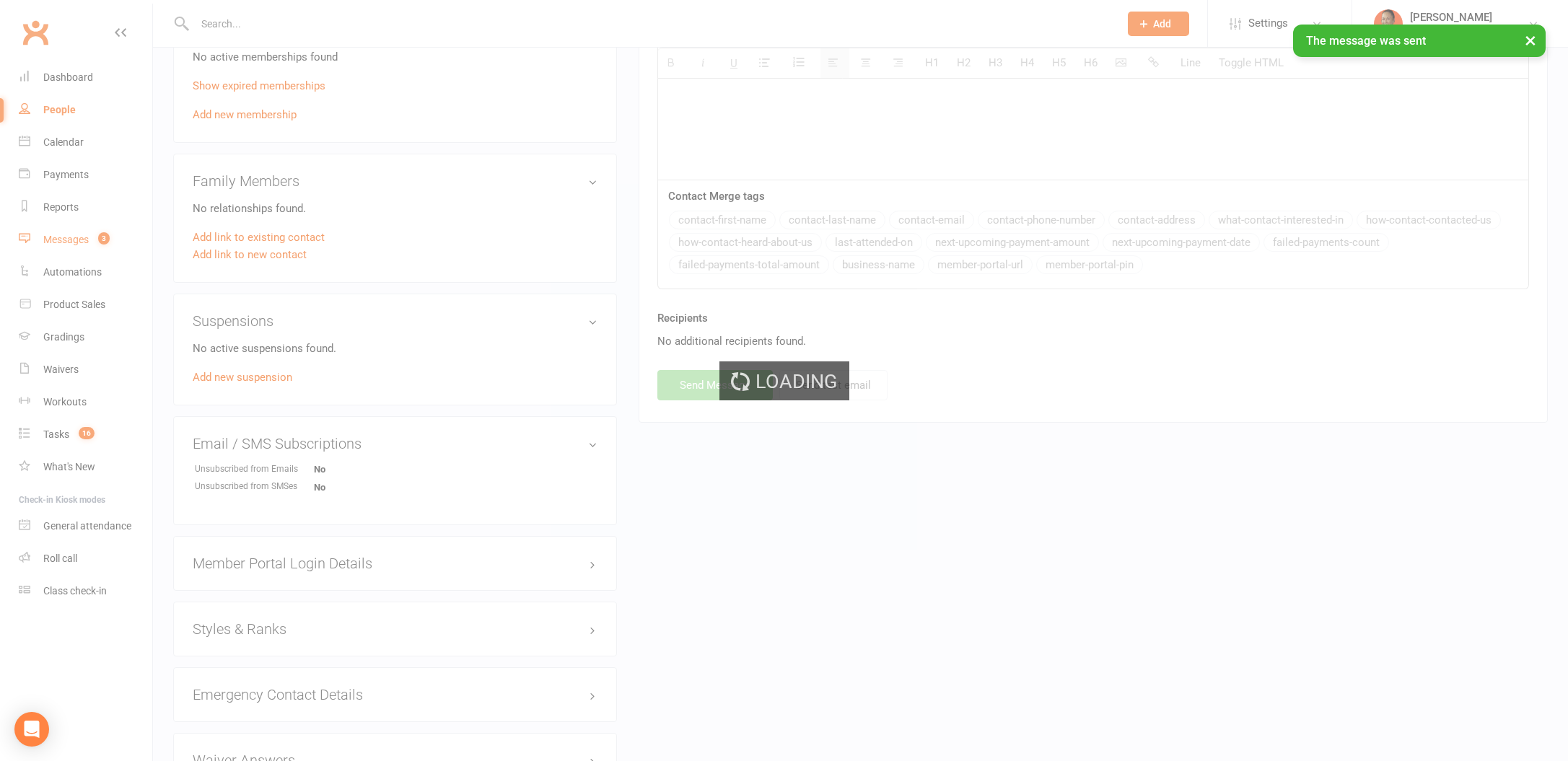
scroll to position [419, 0]
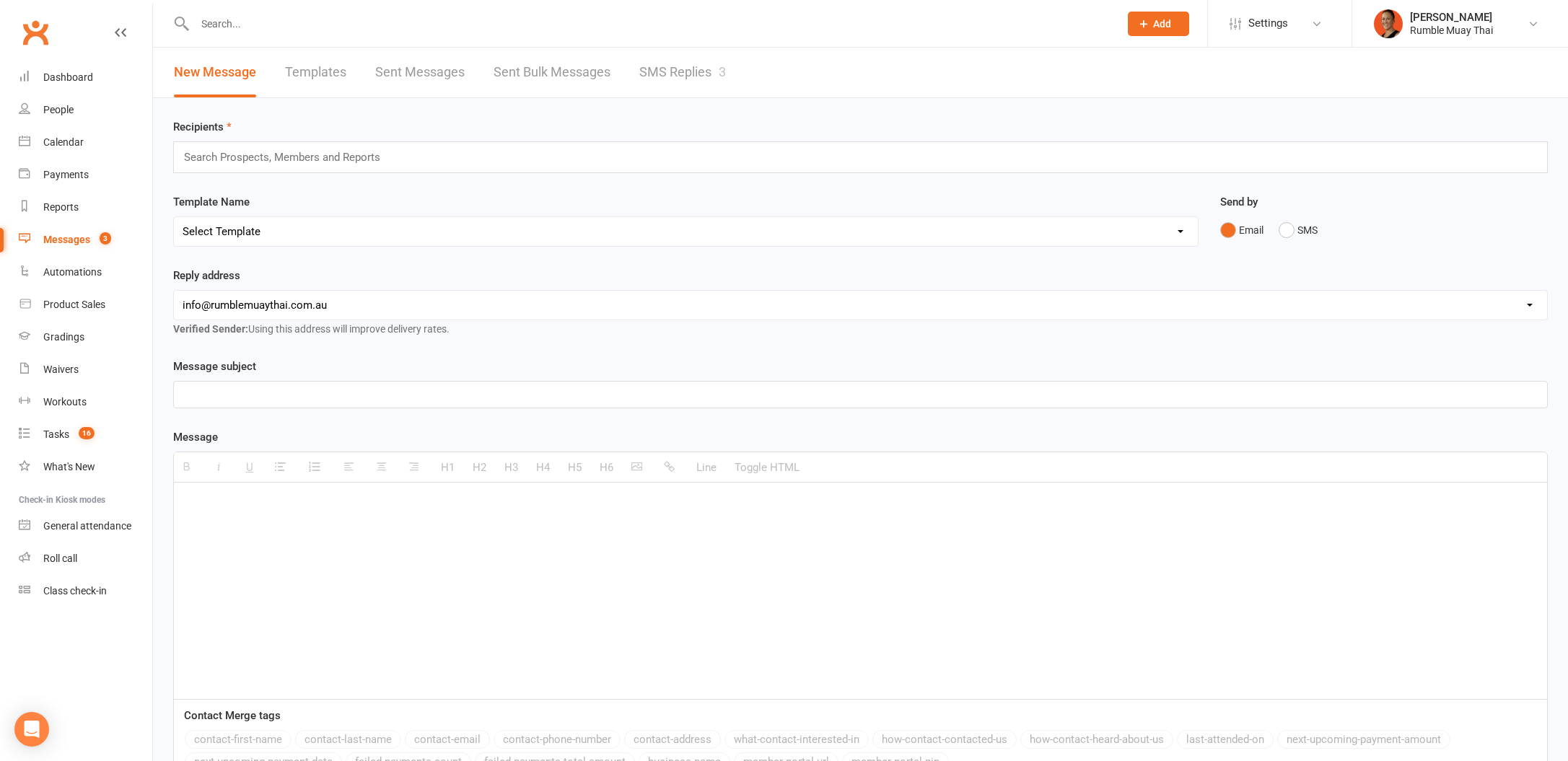
click at [674, 74] on link "SMS Replies 3" at bounding box center [683, 72] width 87 height 50
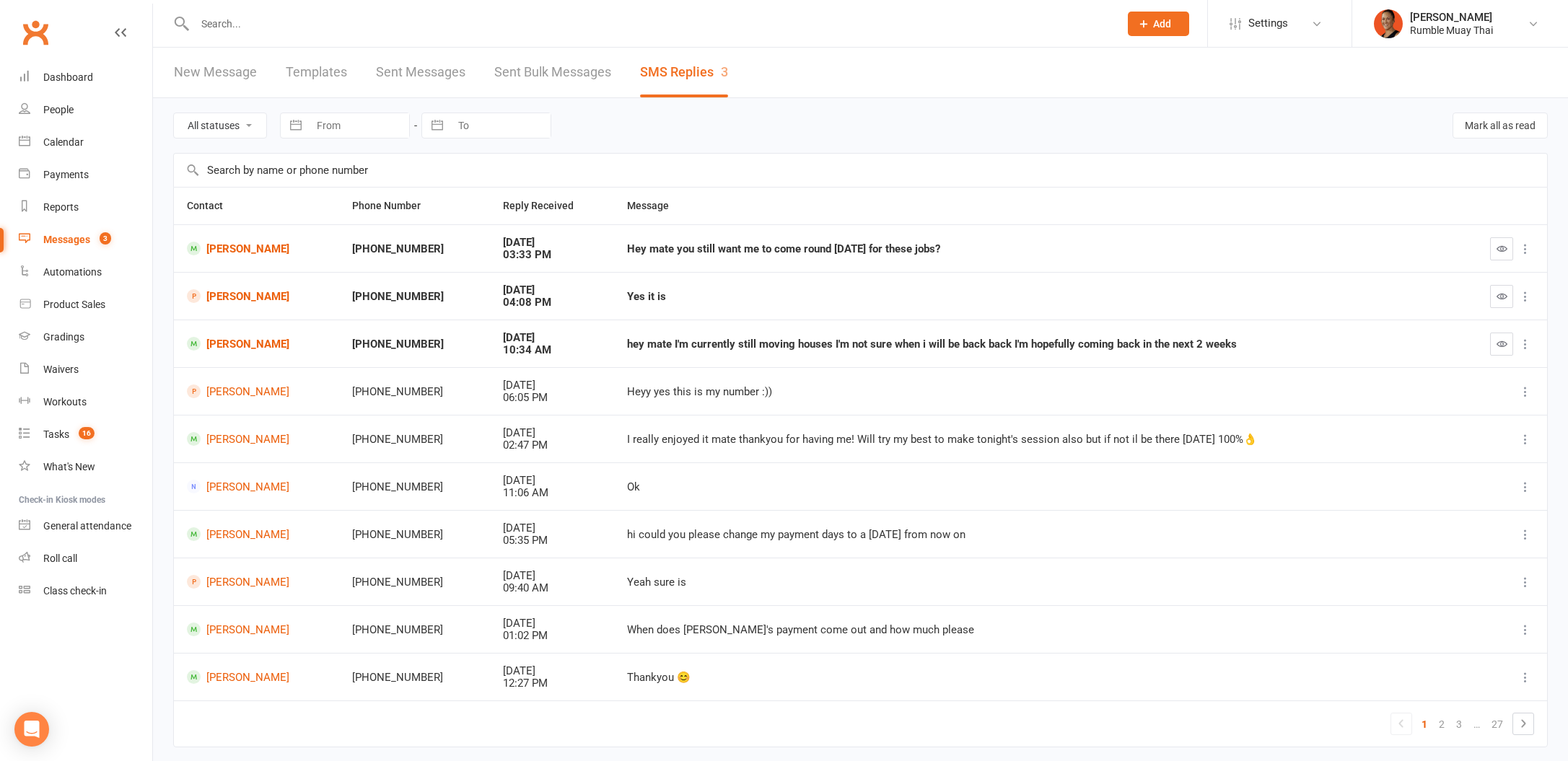
click at [1498, 254] on button "button" at bounding box center [1502, 249] width 23 height 23
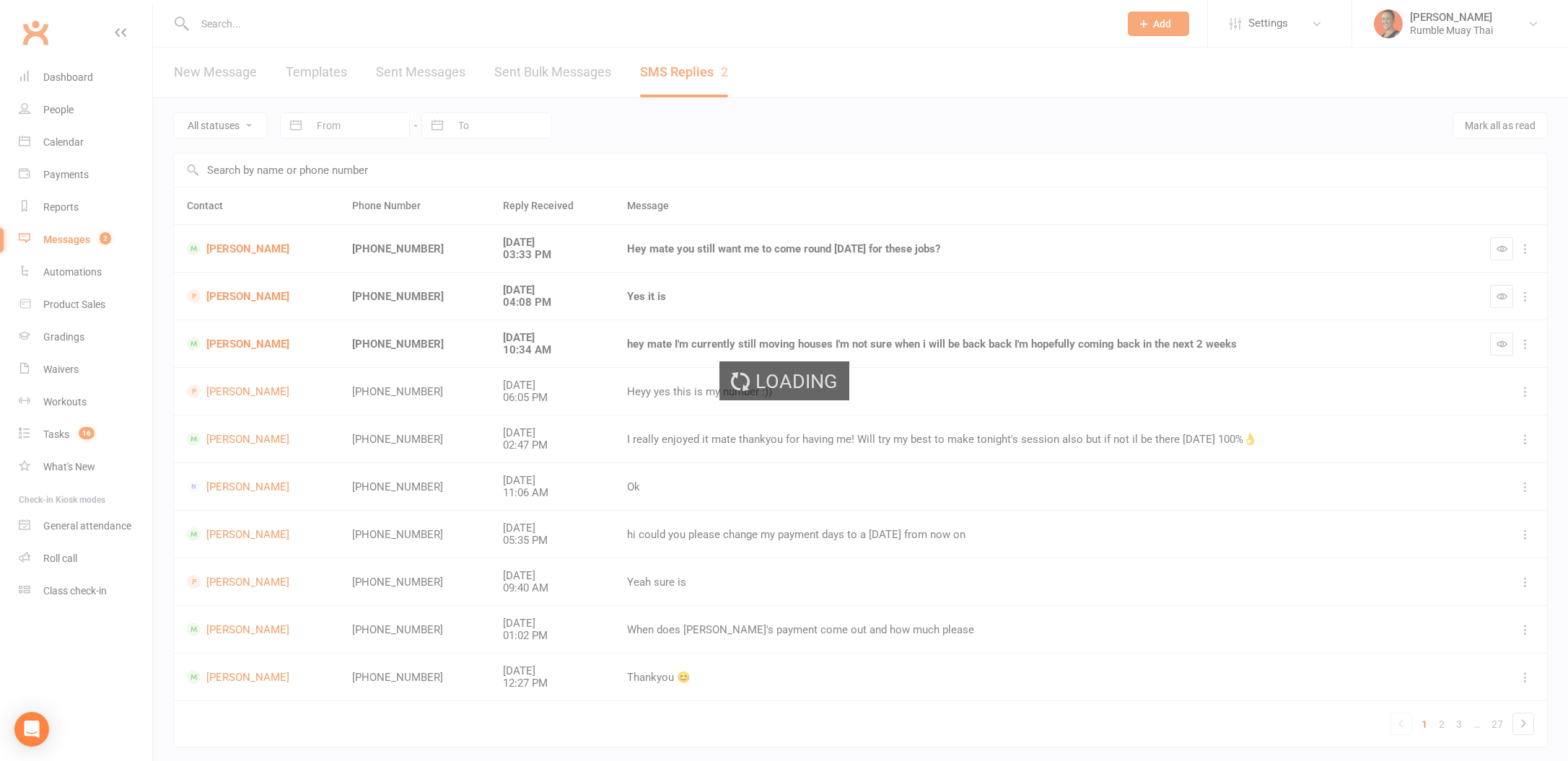
click at [754, 241] on div "Loading" at bounding box center [784, 380] width 1568 height 761
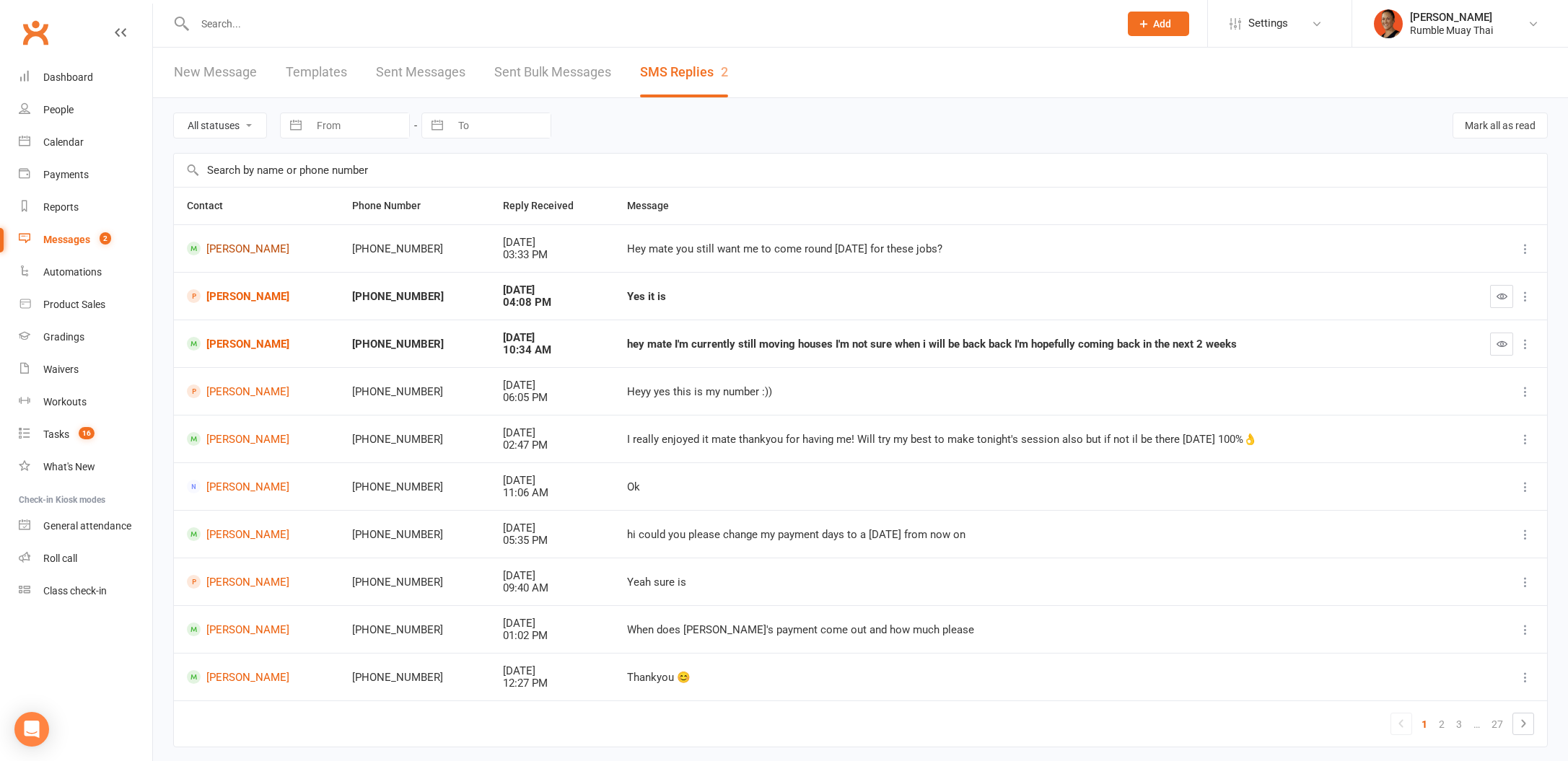
drag, startPoint x: 371, startPoint y: 252, endPoint x: 205, endPoint y: 242, distance: 166.3
click at [205, 242] on tr "Joshua Pokai +61492976247 Aug 10, 2025 03:33 PM Hey mate you still want me to c…" at bounding box center [860, 248] width 1373 height 47
copy tr "Joshua Pokai +61492976247 Aug 10, 2025 03:33 PM Hey mate you still want me to c…"
click at [1496, 294] on icon "button" at bounding box center [1502, 296] width 11 height 11
click at [1507, 343] on button "button" at bounding box center [1502, 344] width 23 height 23
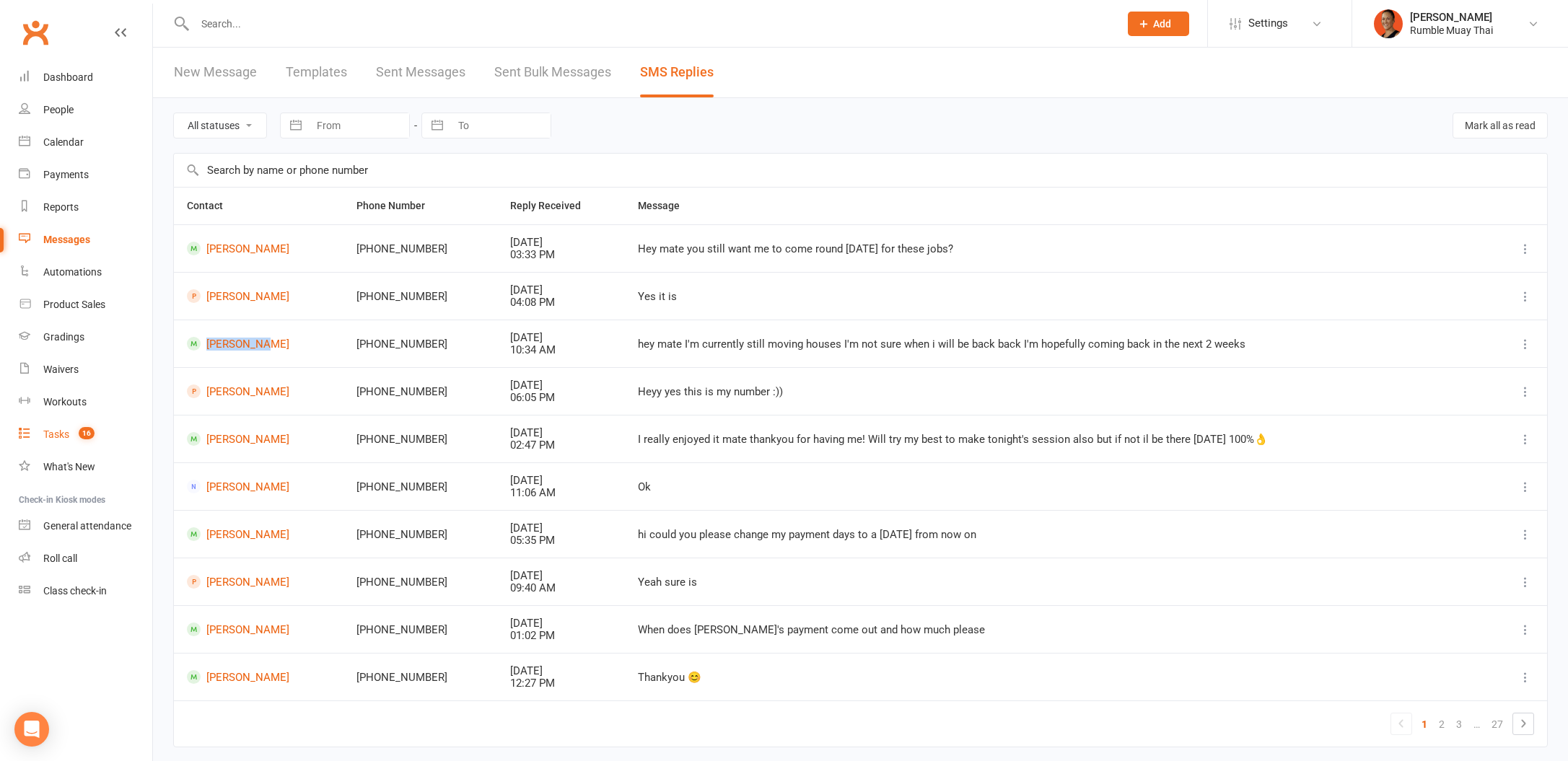
click at [62, 425] on link "Tasks 16" at bounding box center [85, 435] width 133 height 33
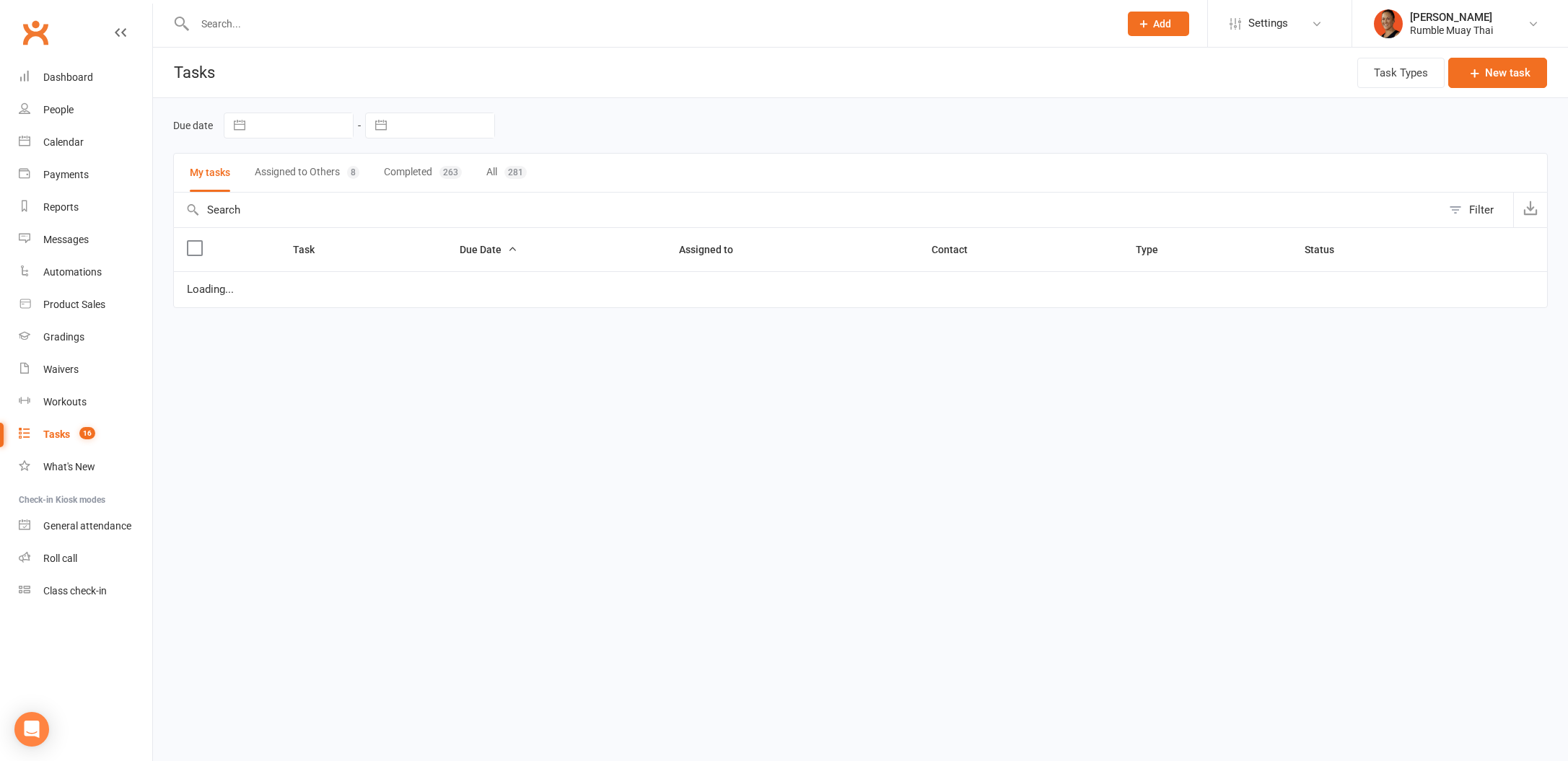
select select "waiting"
select select "started"
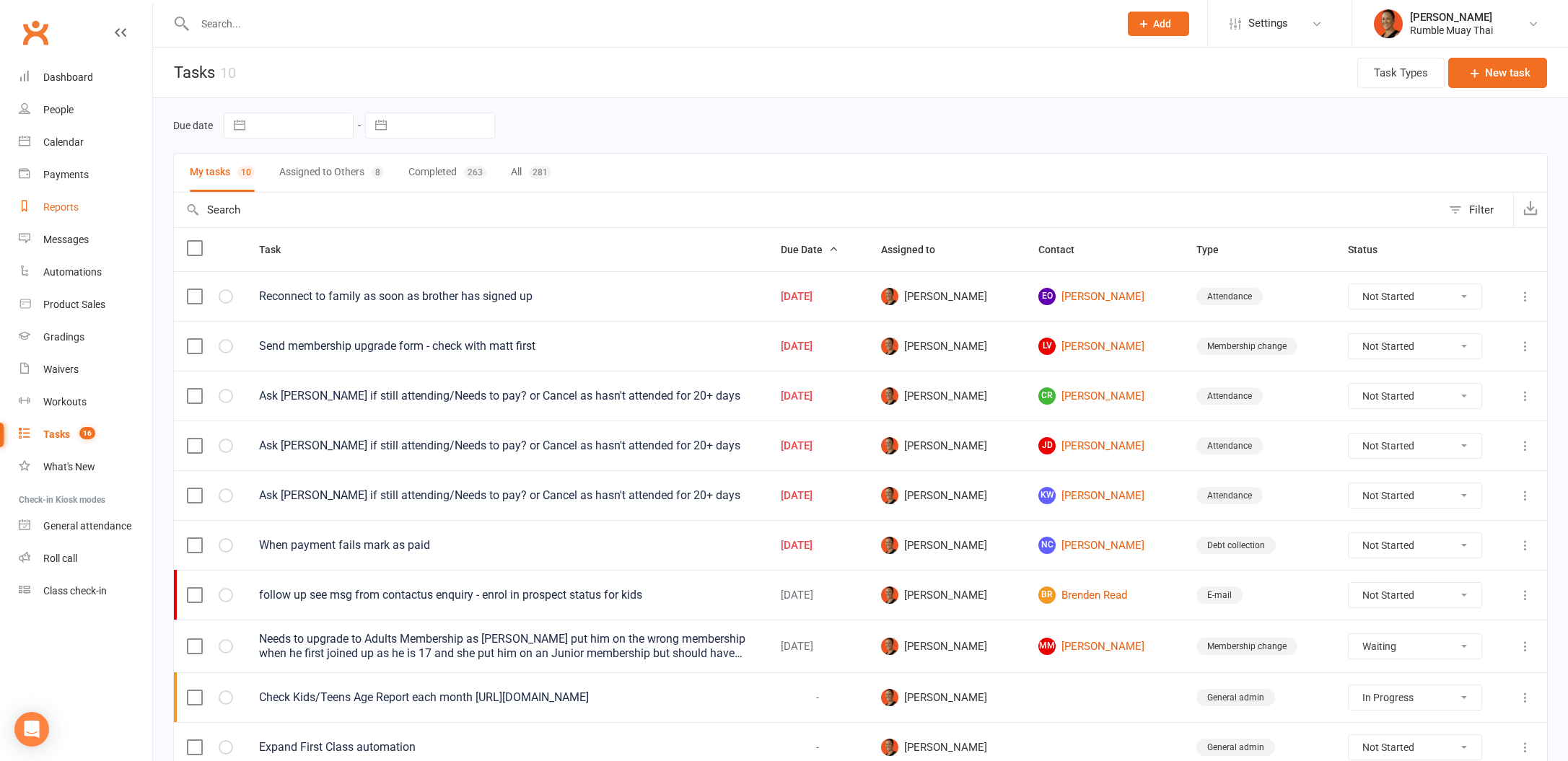
click at [51, 211] on div "Reports" at bounding box center [61, 207] width 35 height 11
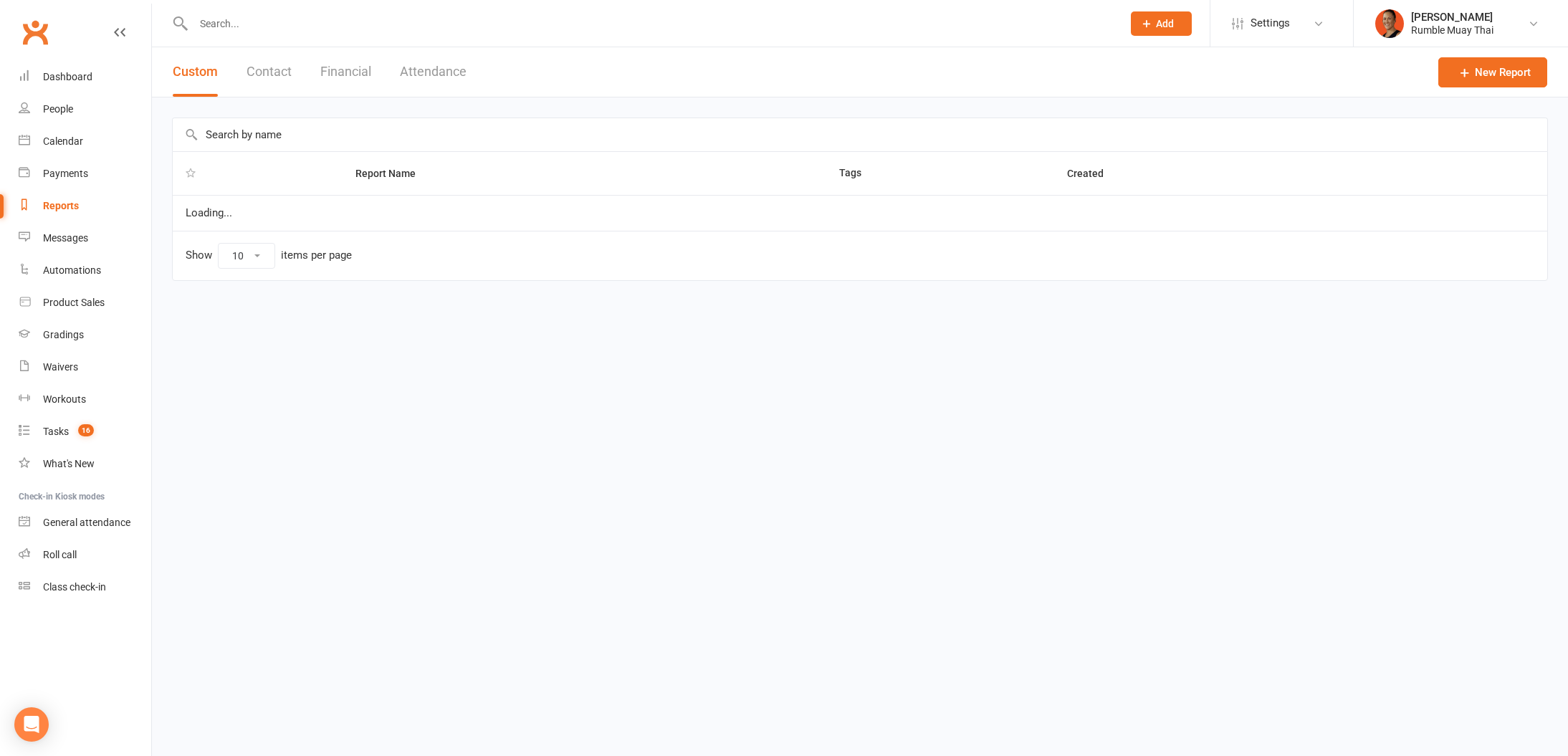
select select "100"
click at [89, 273] on div "Automations" at bounding box center [72, 270] width 58 height 11
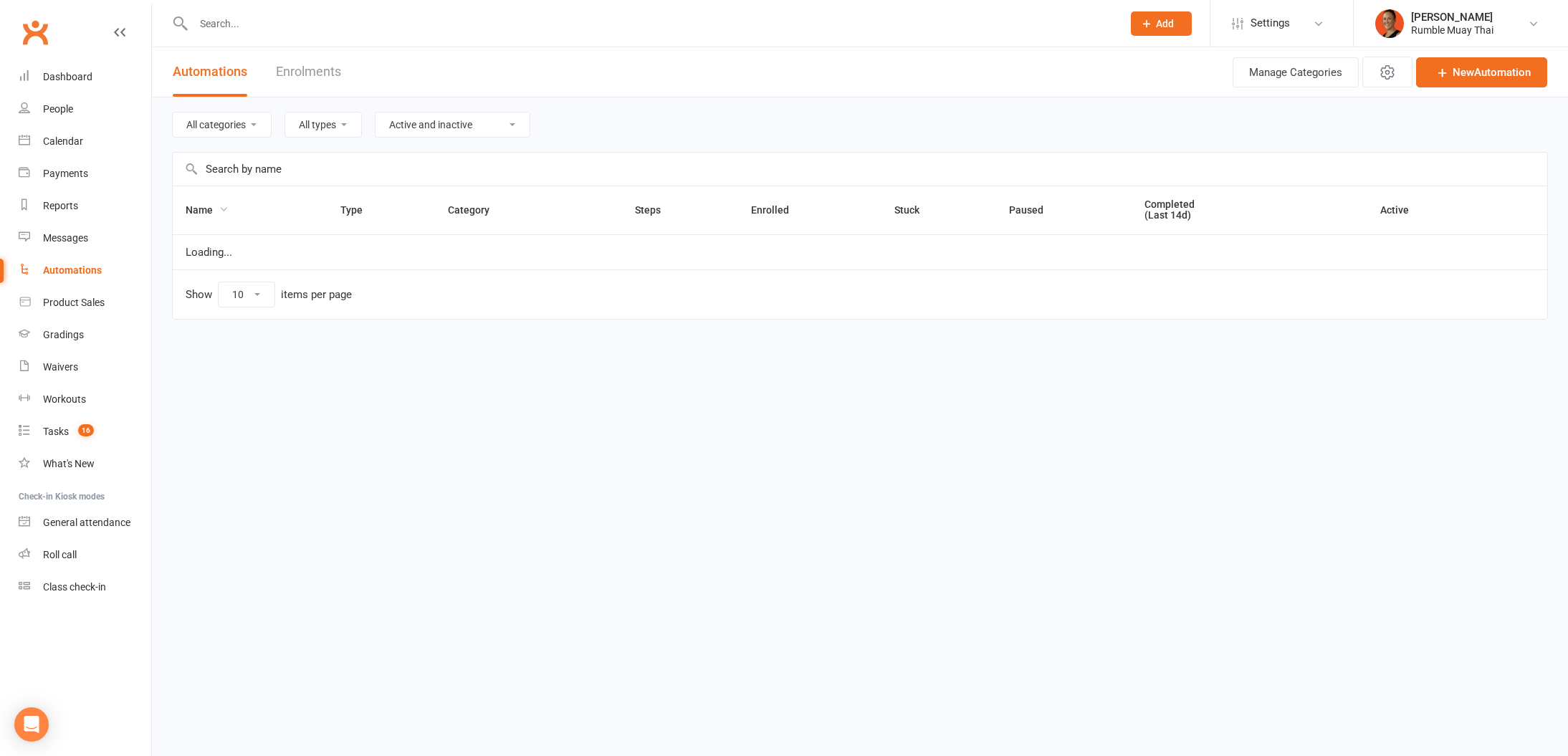
select select "100"
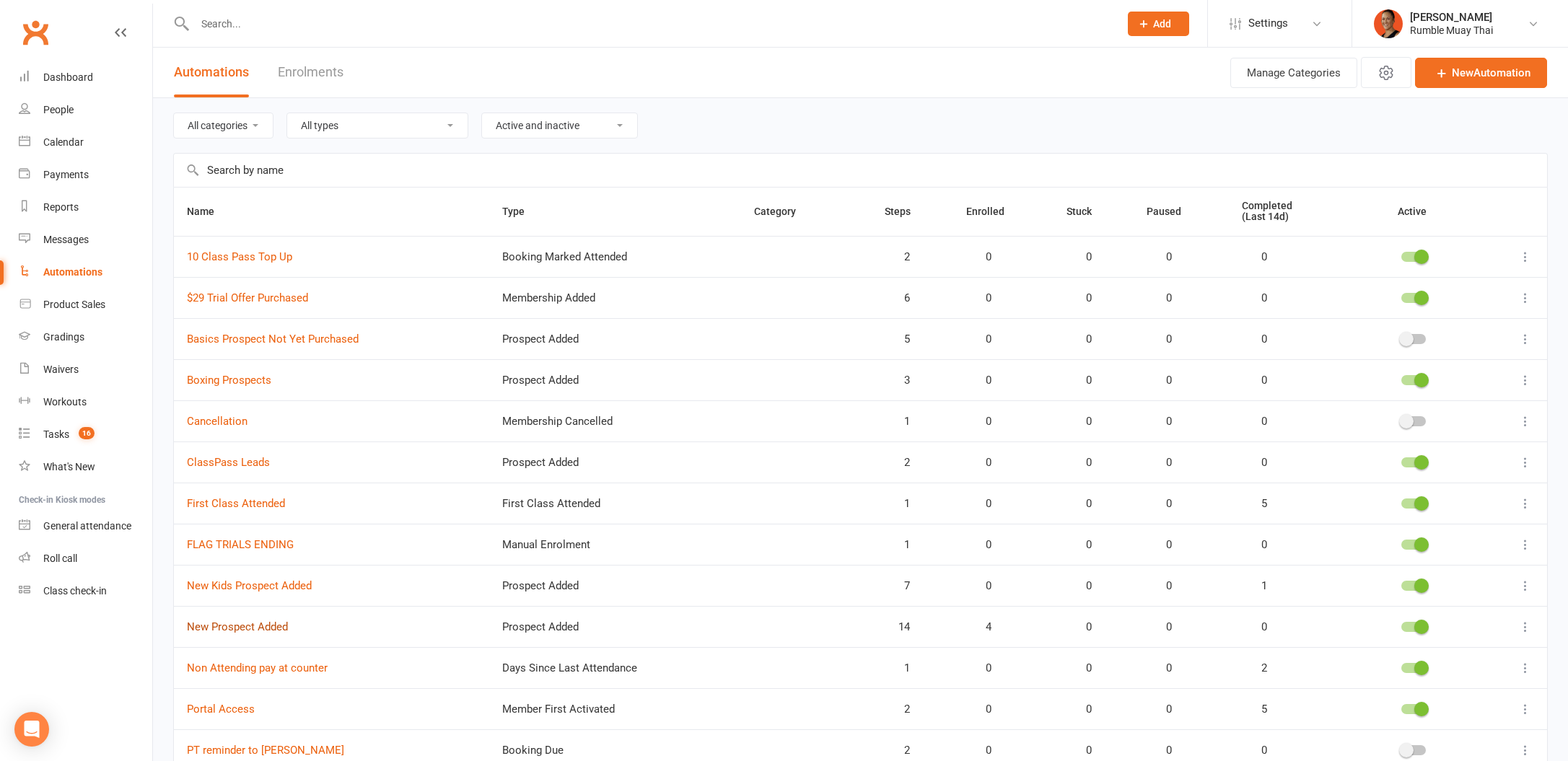
click at [259, 631] on link "New Prospect Added" at bounding box center [237, 627] width 101 height 13
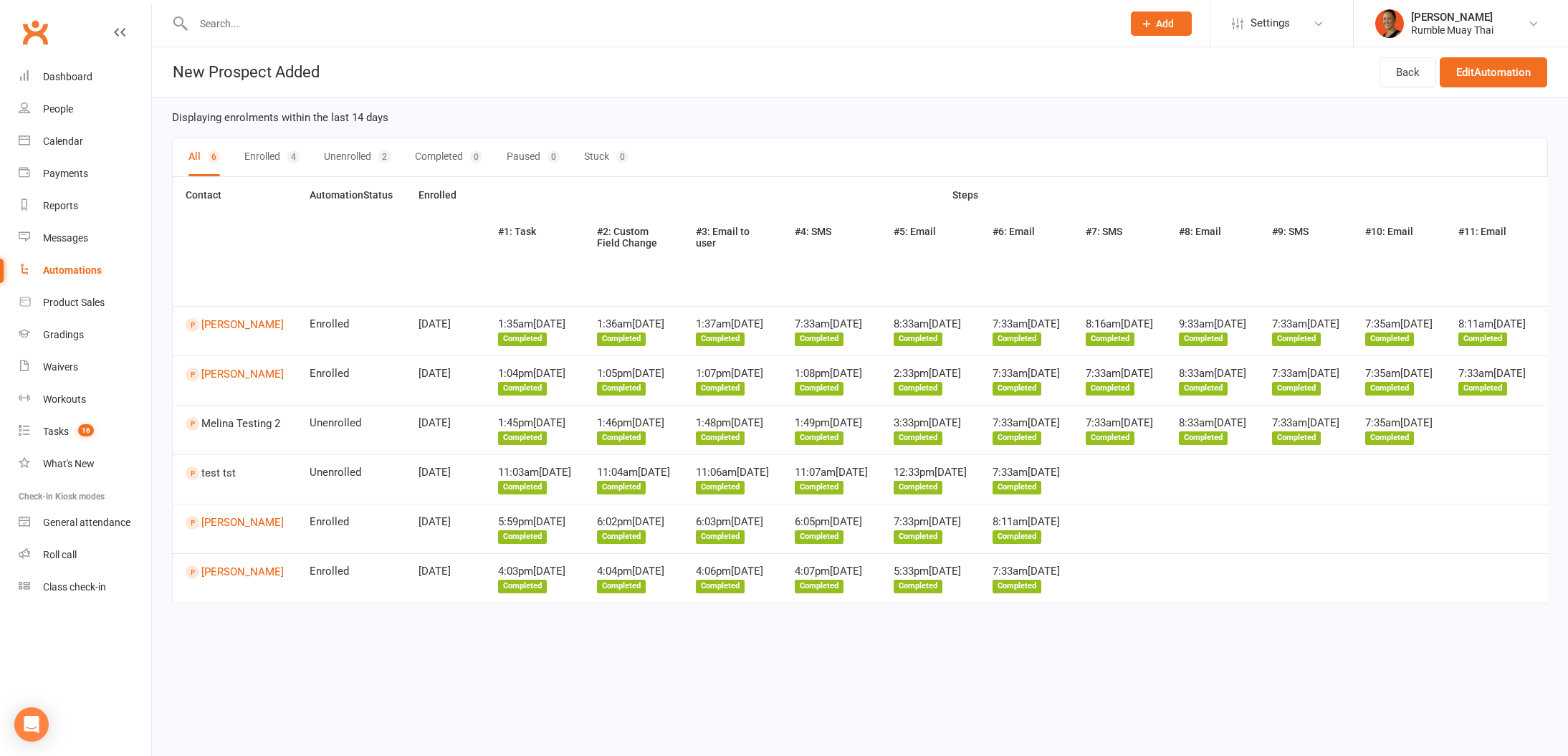
click at [300, 20] on input "text" at bounding box center [651, 23] width 923 height 20
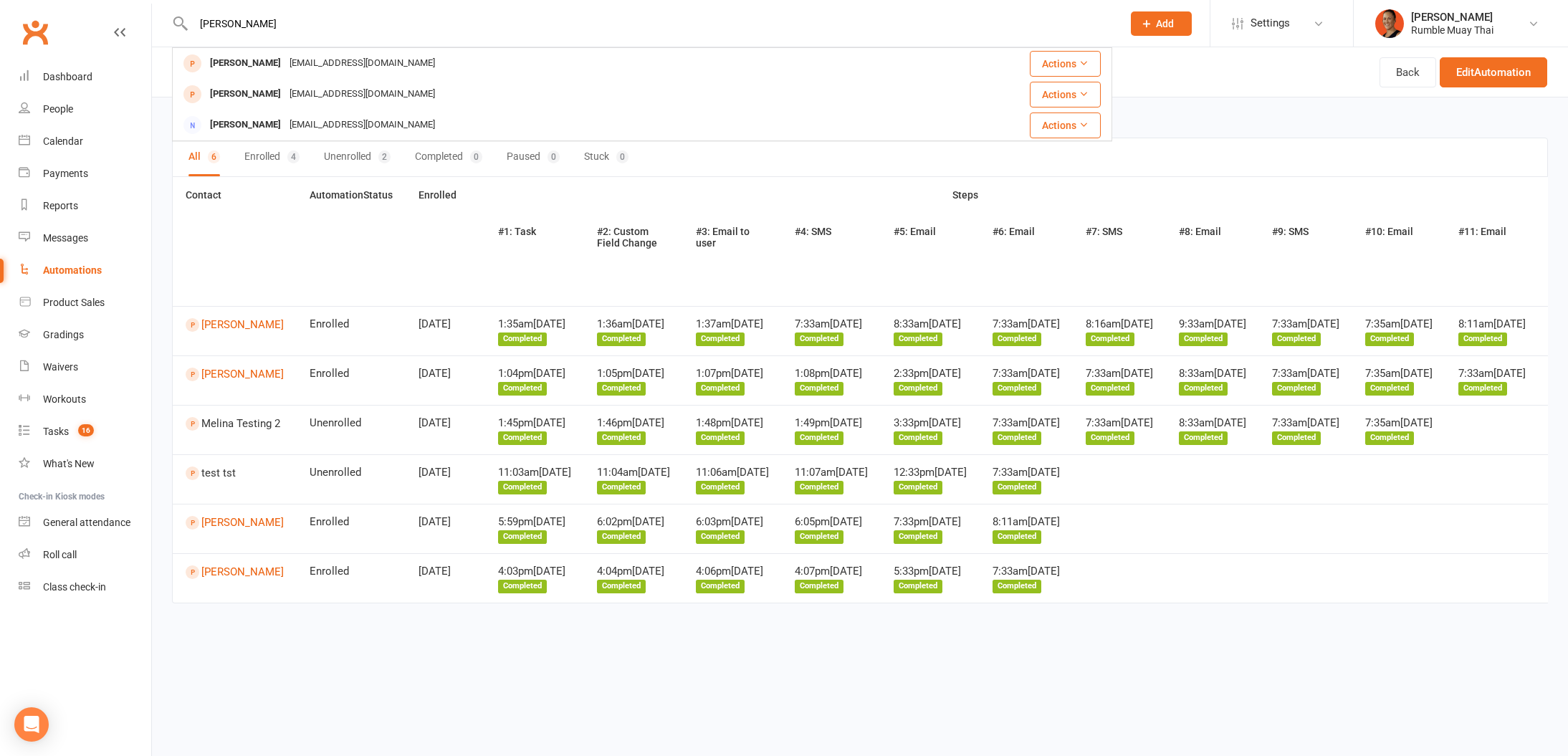
click at [206, 22] on input "luan" at bounding box center [651, 23] width 923 height 20
paste input "_webber@yahoo.com.au"
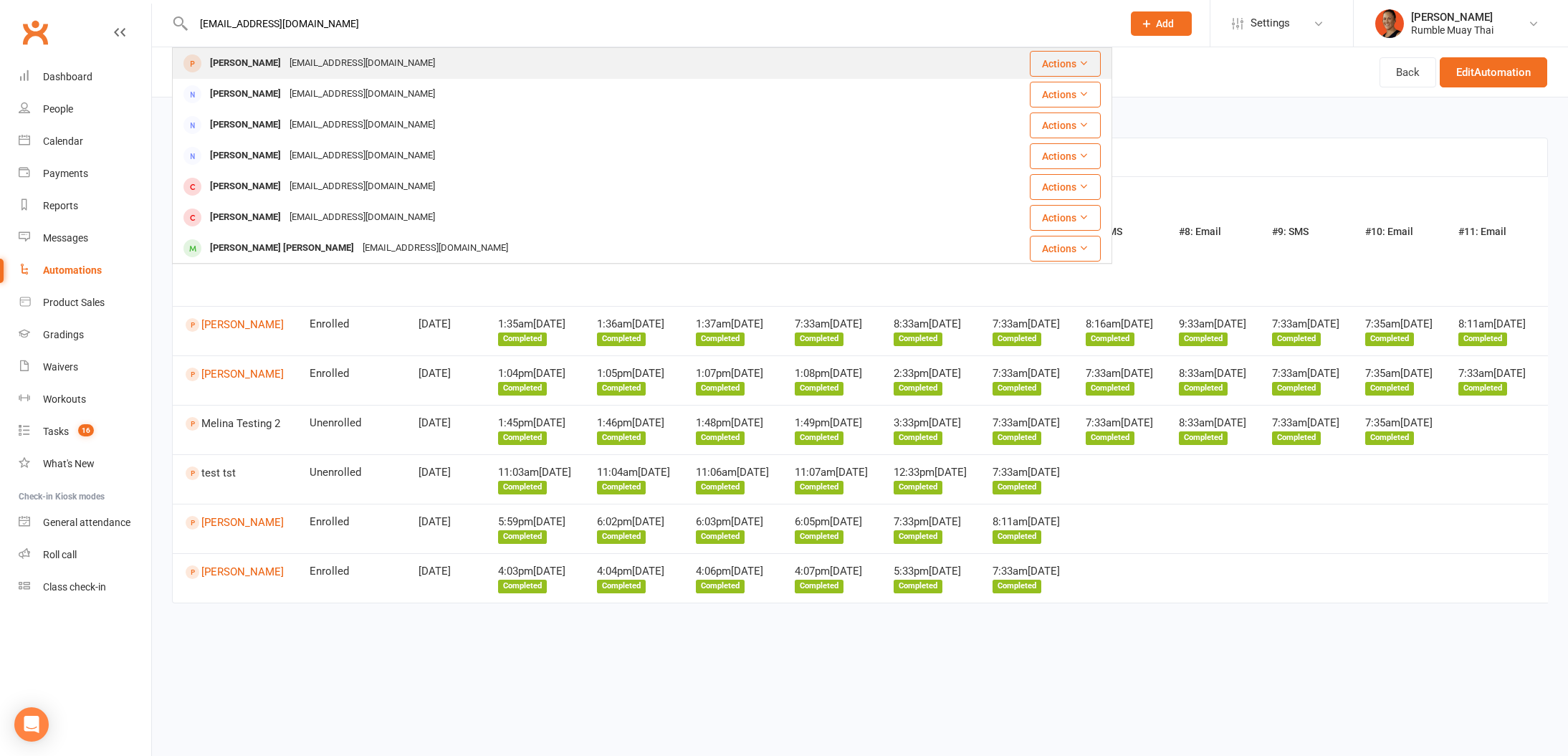
type input "luan_webber@yahoo.com.au"
click at [320, 62] on div "luan_webber@yahoo.com.au" at bounding box center [362, 63] width 154 height 20
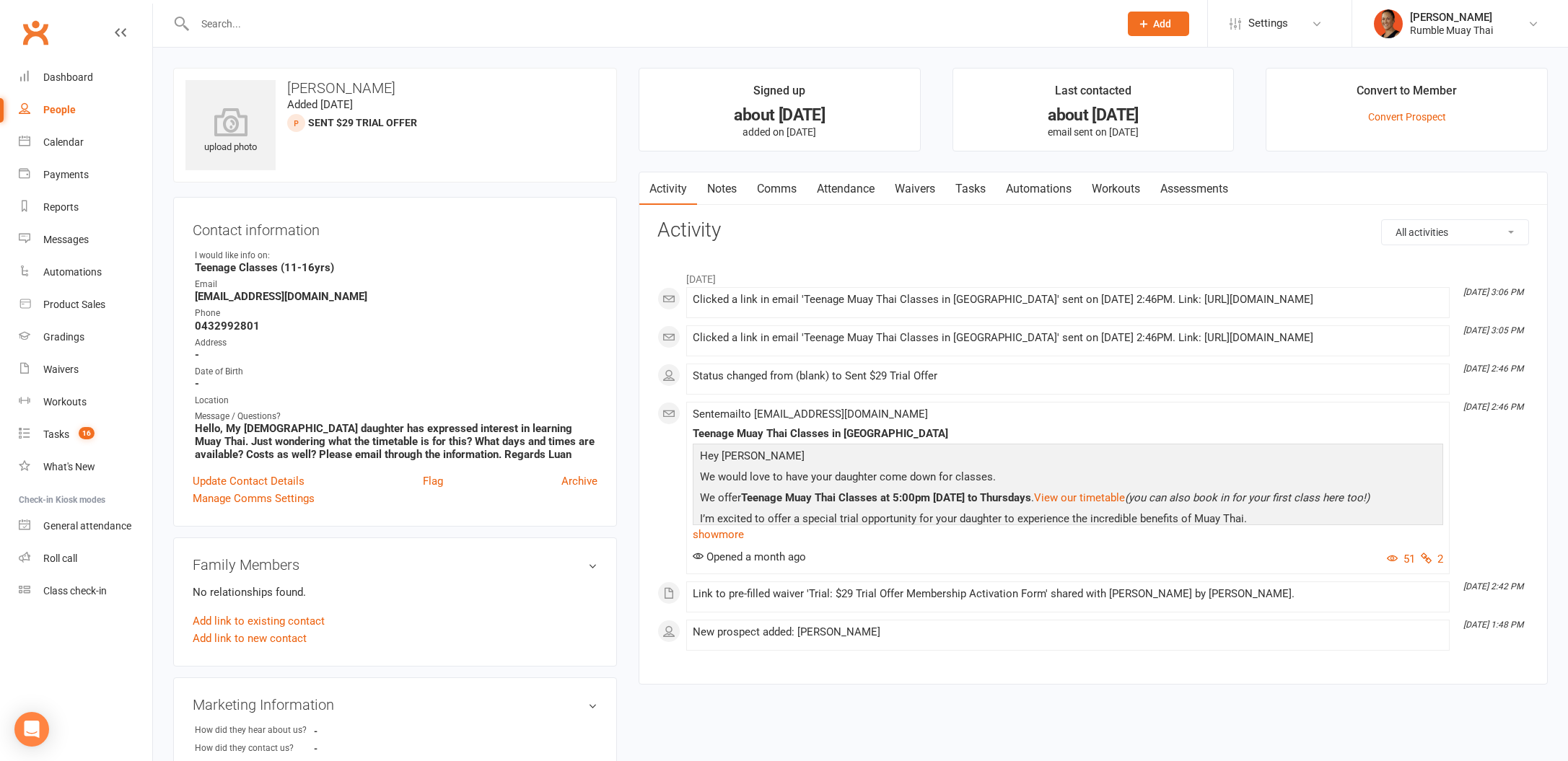
click at [919, 181] on link "Waivers" at bounding box center [914, 189] width 60 height 34
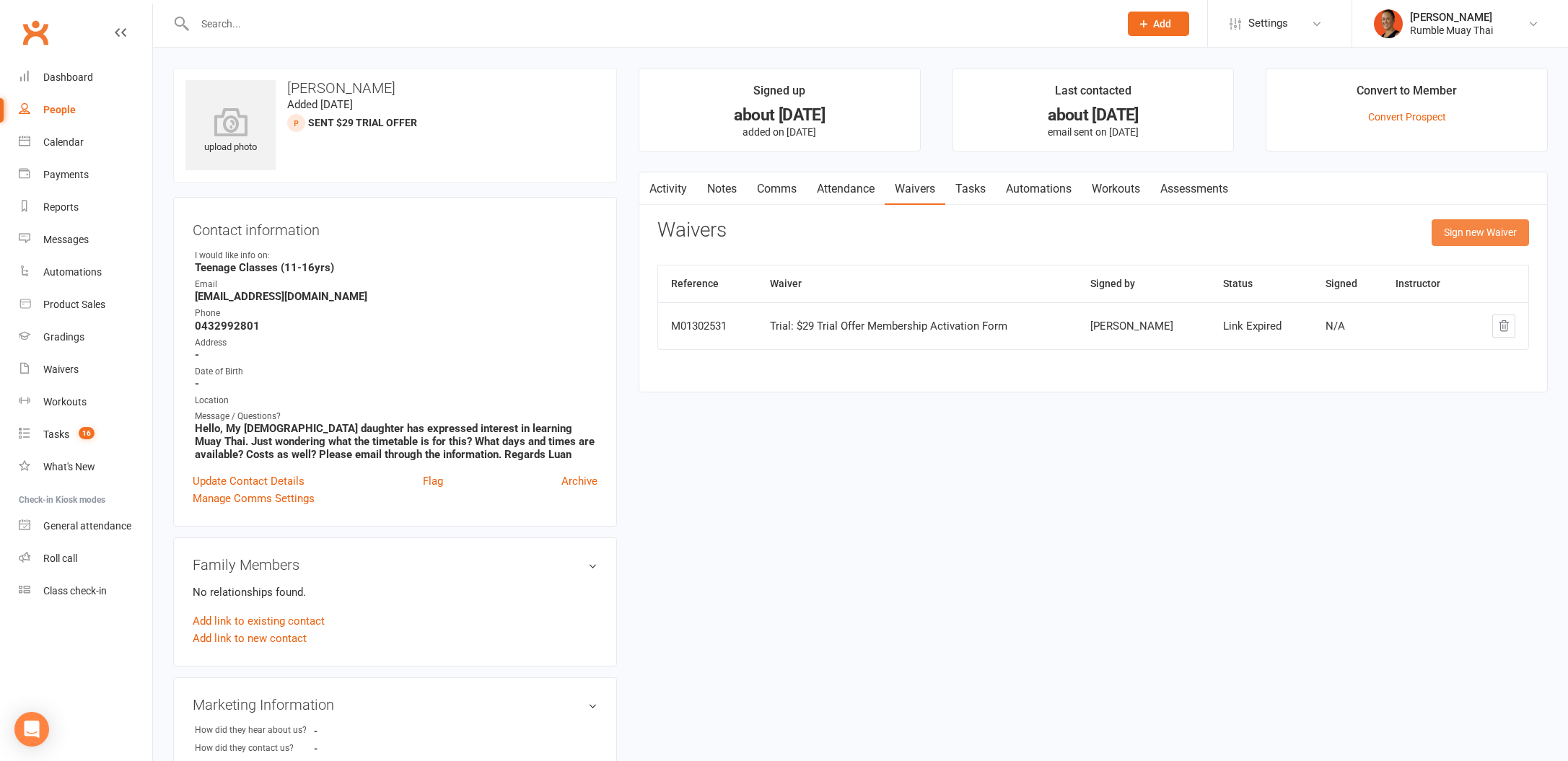
click at [1465, 244] on button "Sign new Waiver" at bounding box center [1480, 233] width 98 height 26
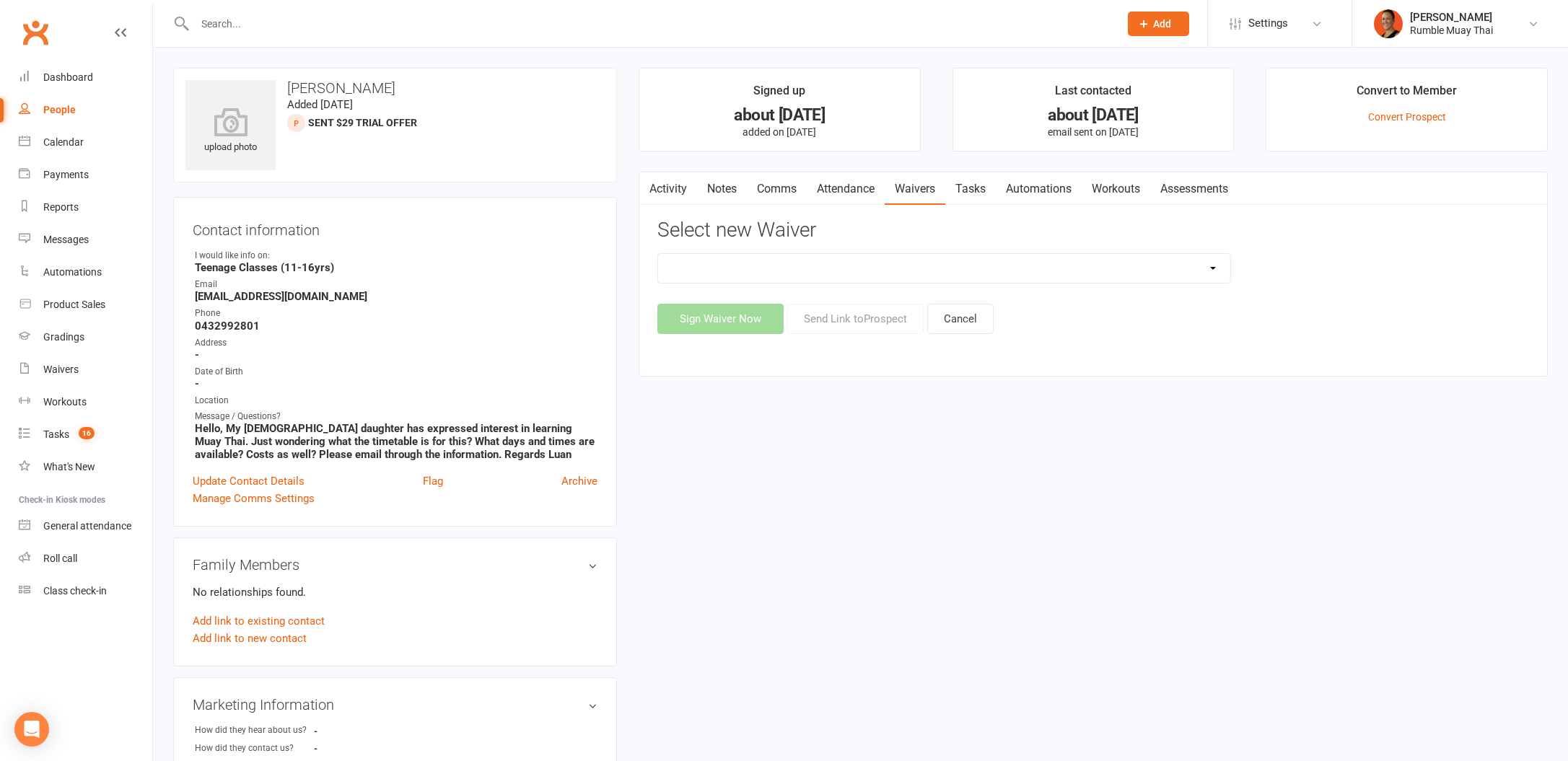
click at [801, 273] on select "12 MONTH UPFRONT MEMBERSHIP SPECIAL Bank Details update Form [ClassPass] First …" at bounding box center [944, 268] width 572 height 29
select select "12666"
click at [75, 371] on div "Waivers" at bounding box center [61, 369] width 35 height 11
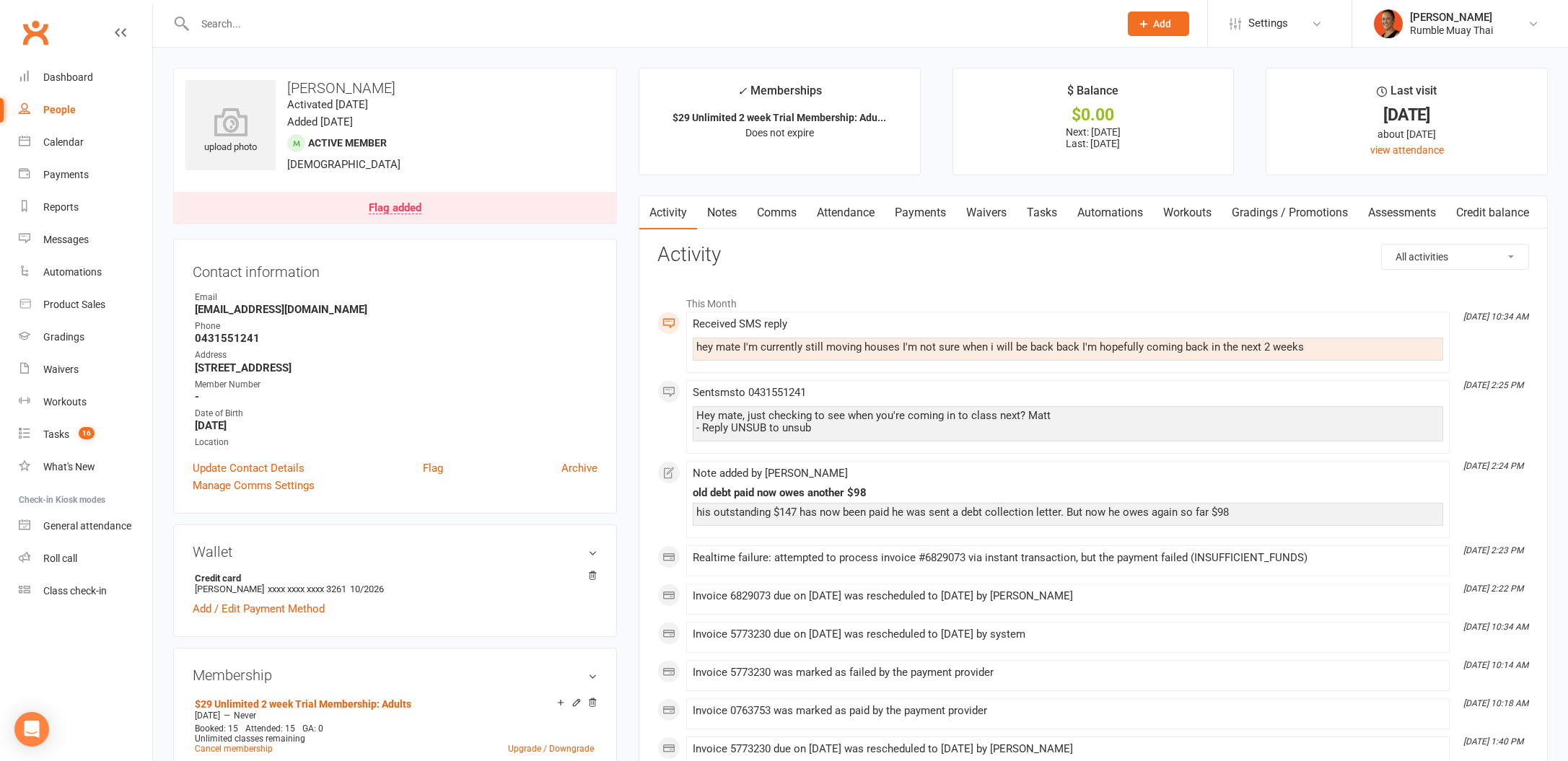
click at [923, 218] on link "Payments" at bounding box center [921, 213] width 72 height 34
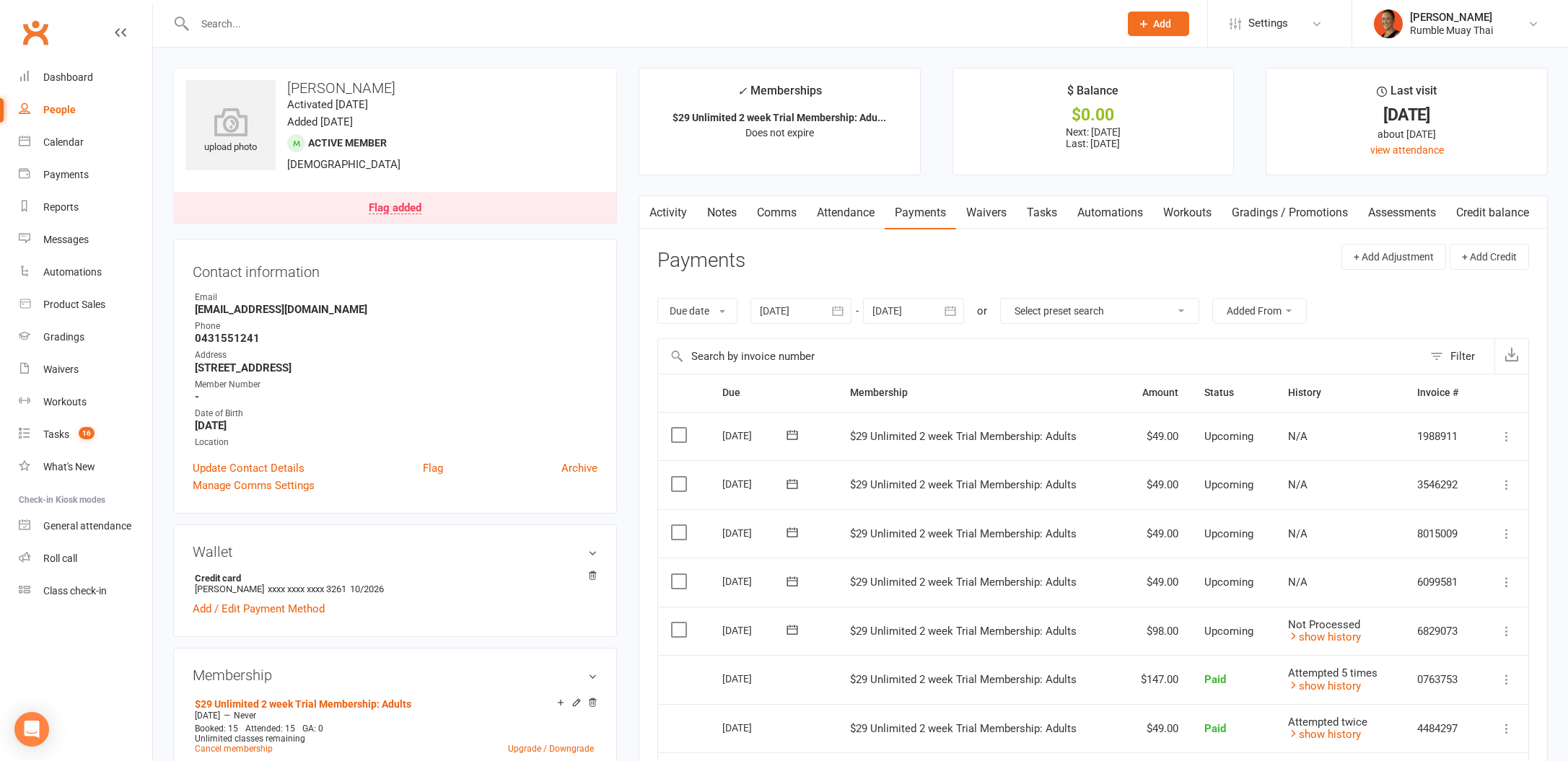
click at [811, 217] on link "Attendance" at bounding box center [846, 213] width 78 height 34
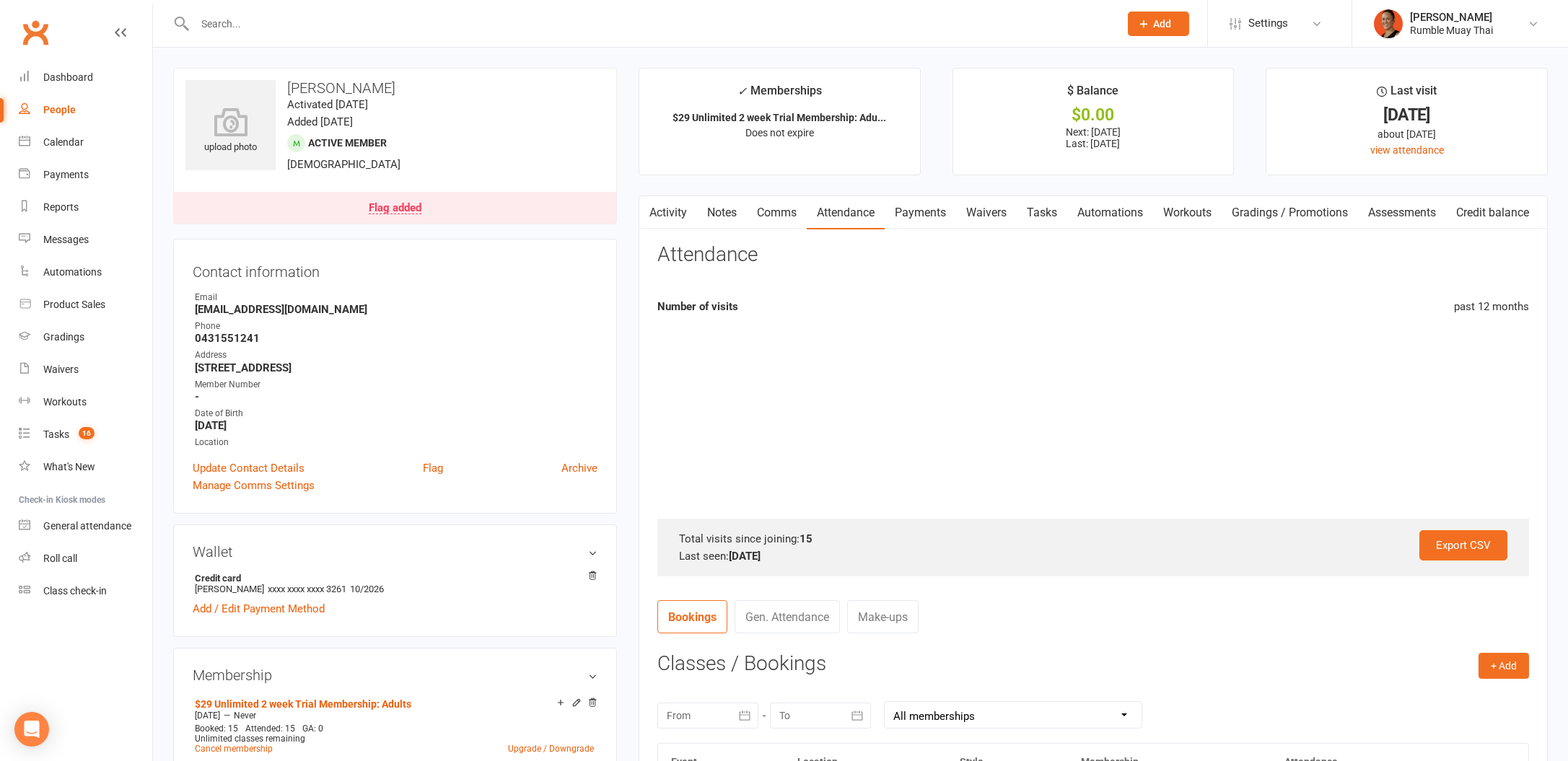
click at [778, 212] on link "Comms" at bounding box center [776, 213] width 60 height 34
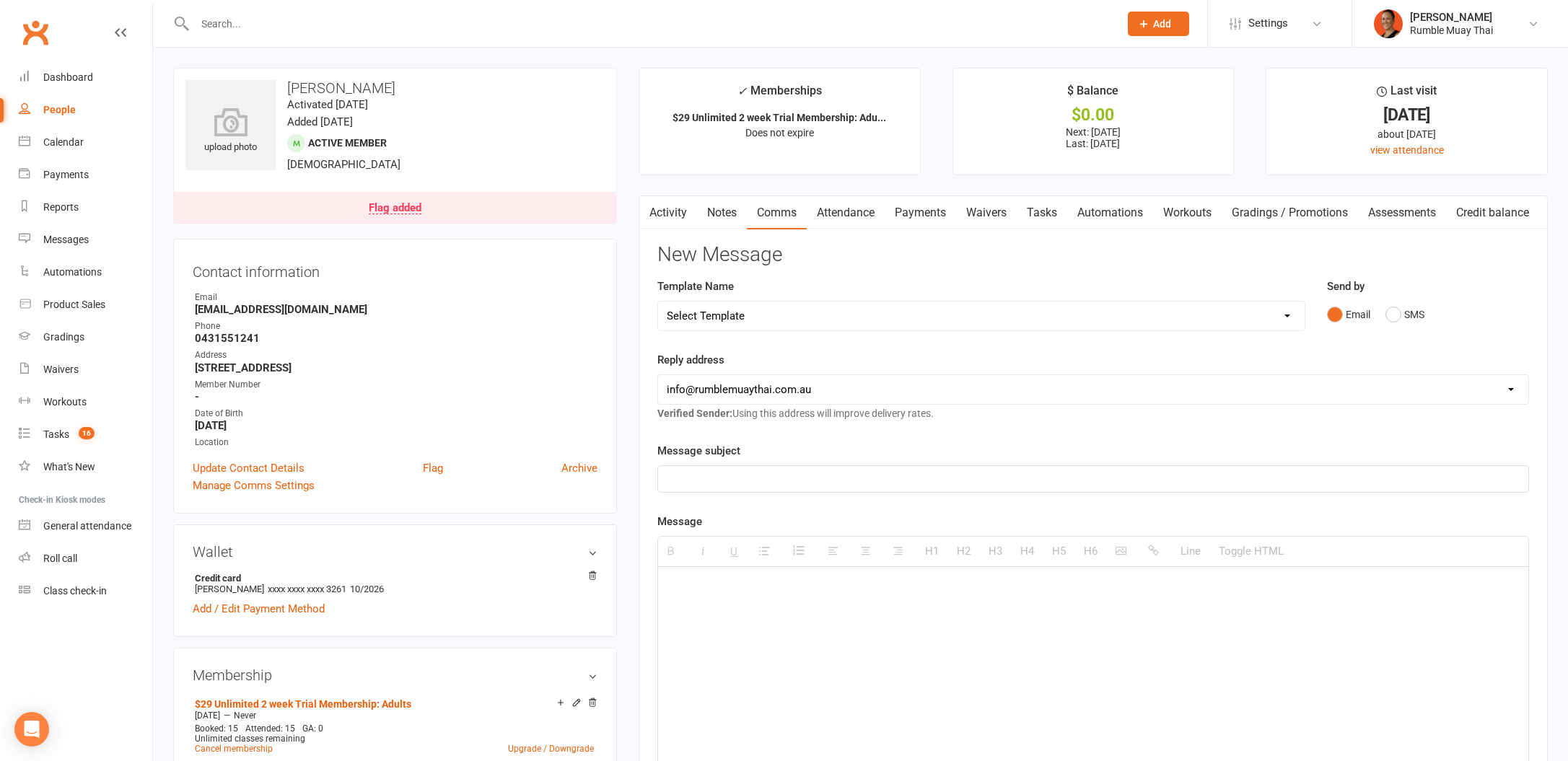
click at [666, 208] on link "Activity" at bounding box center [668, 213] width 58 height 34
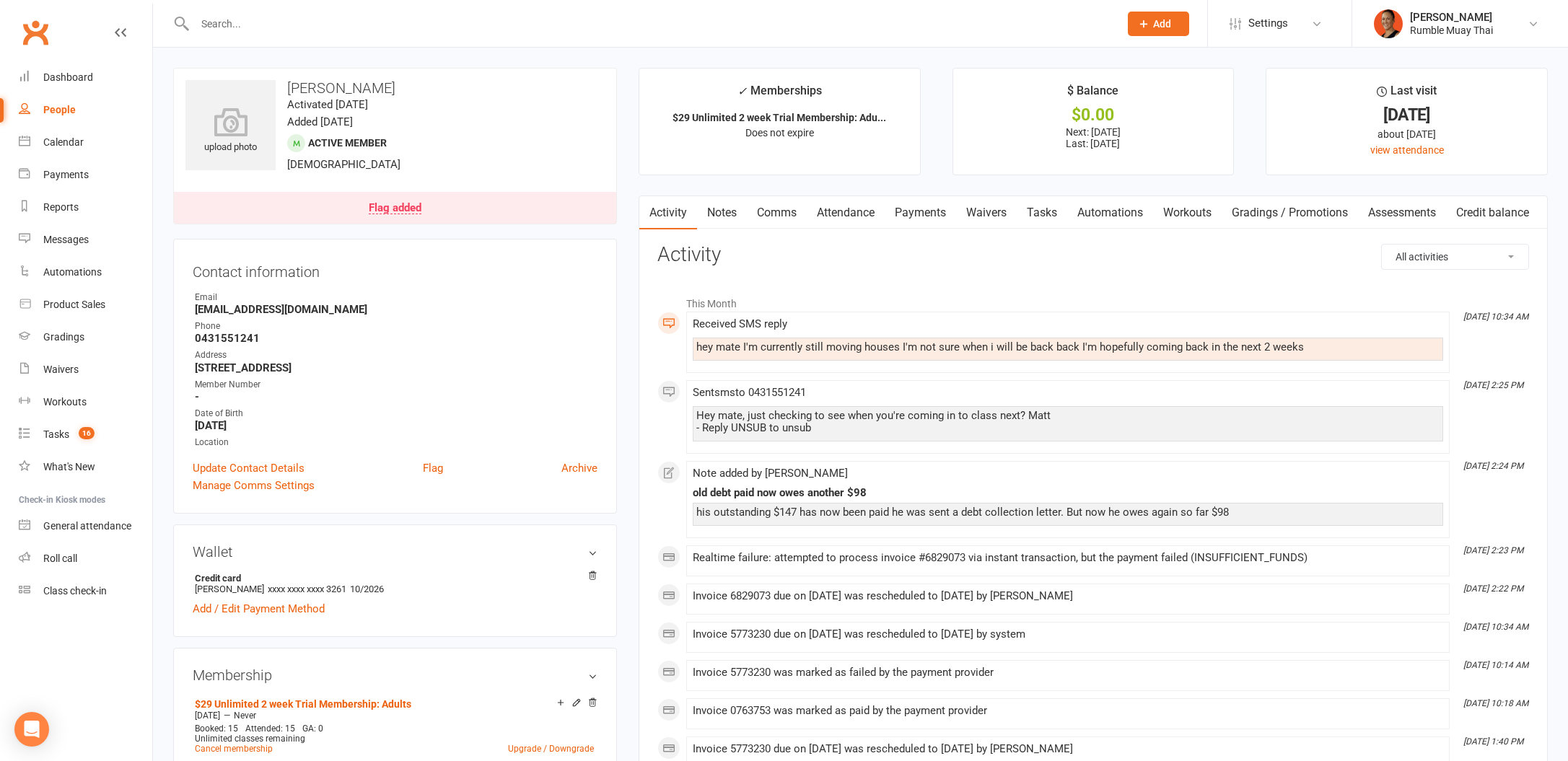
click at [782, 217] on link "Comms" at bounding box center [776, 213] width 60 height 34
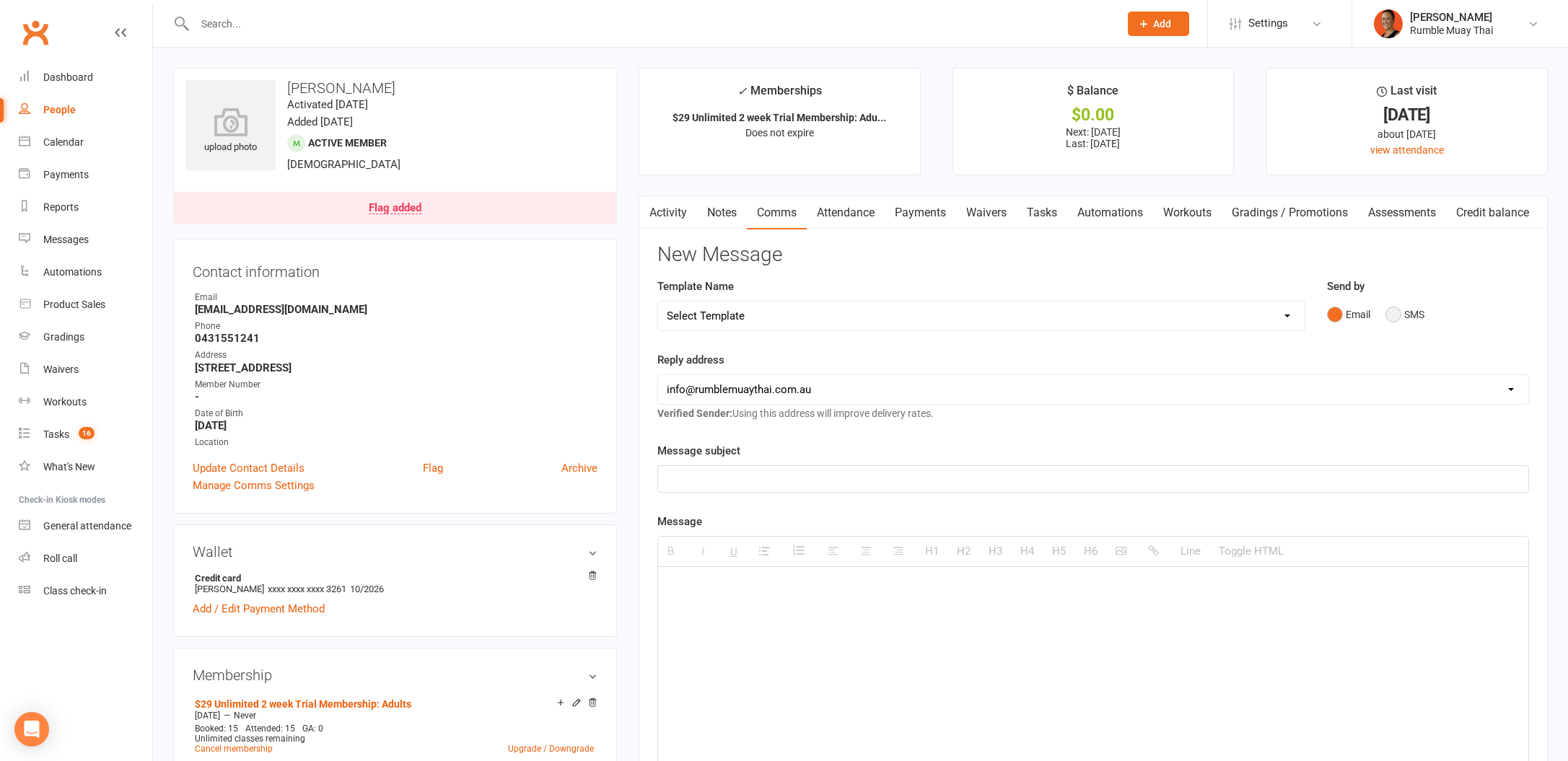
click at [1394, 316] on button "SMS" at bounding box center [1405, 315] width 39 height 27
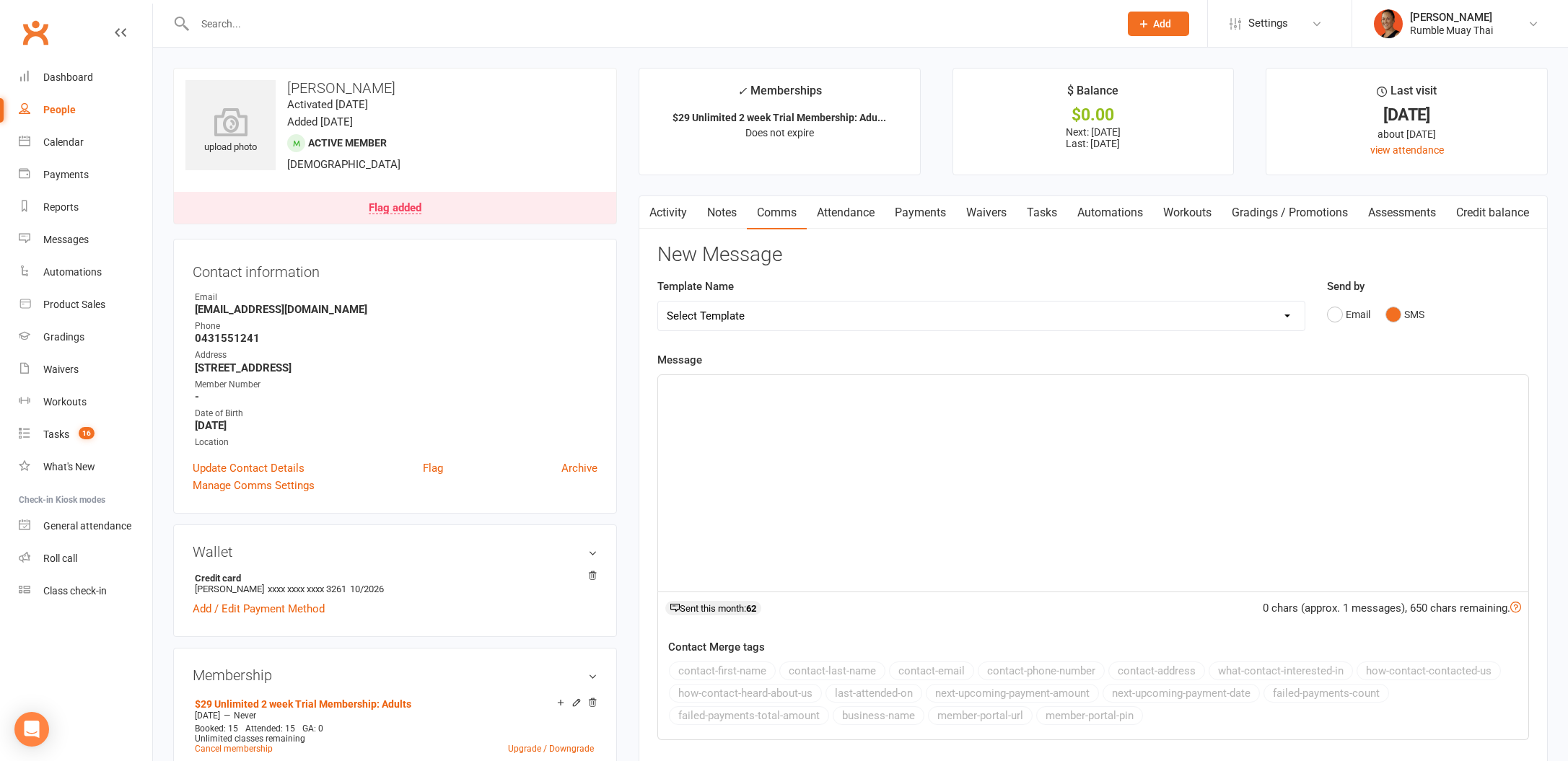
click at [1248, 506] on div at bounding box center [1093, 483] width 870 height 217
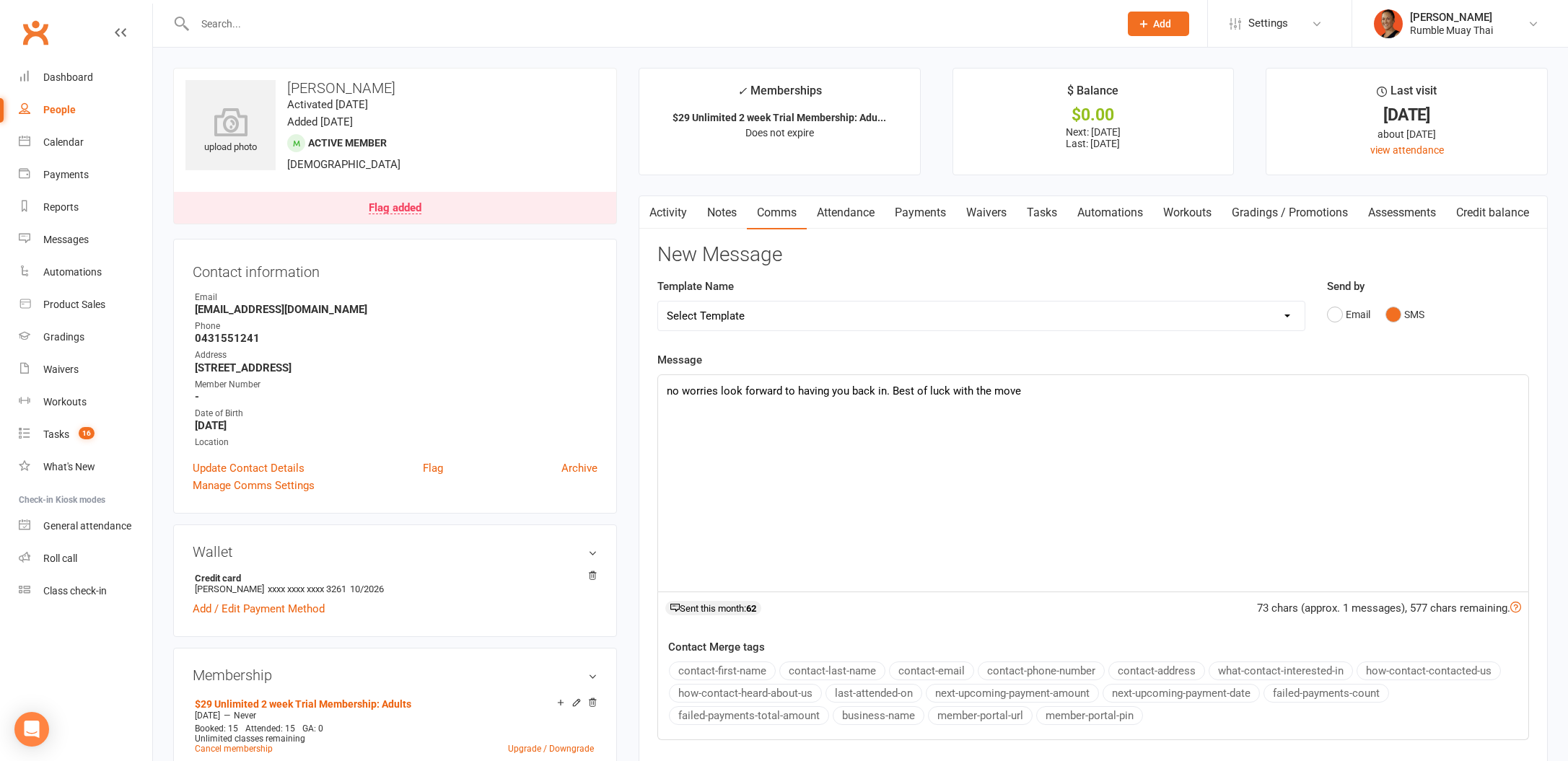
scroll to position [289, 0]
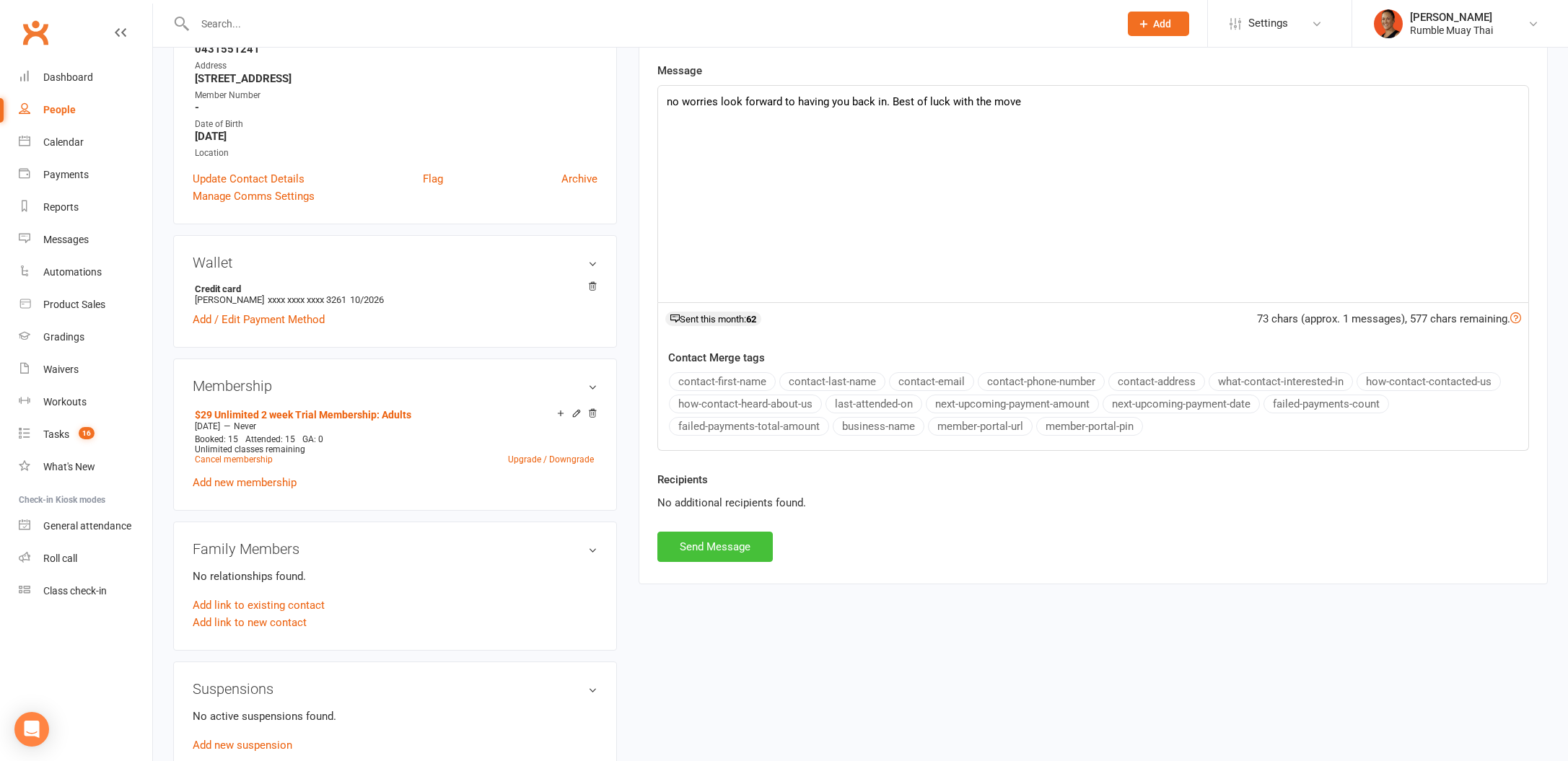
click at [760, 551] on button "Send Message" at bounding box center [715, 547] width 115 height 31
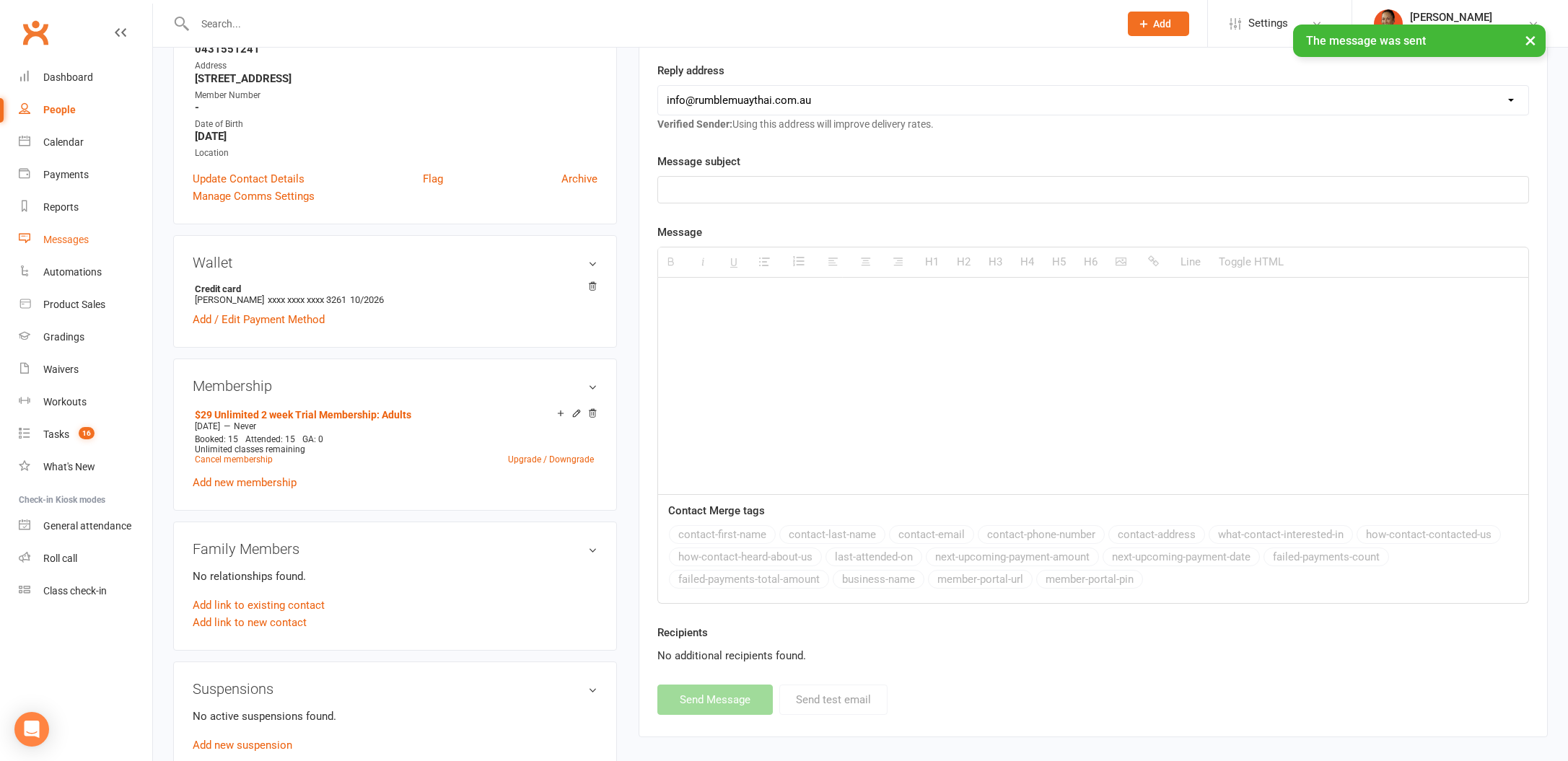
click at [34, 241] on link "Messages" at bounding box center [85, 239] width 133 height 33
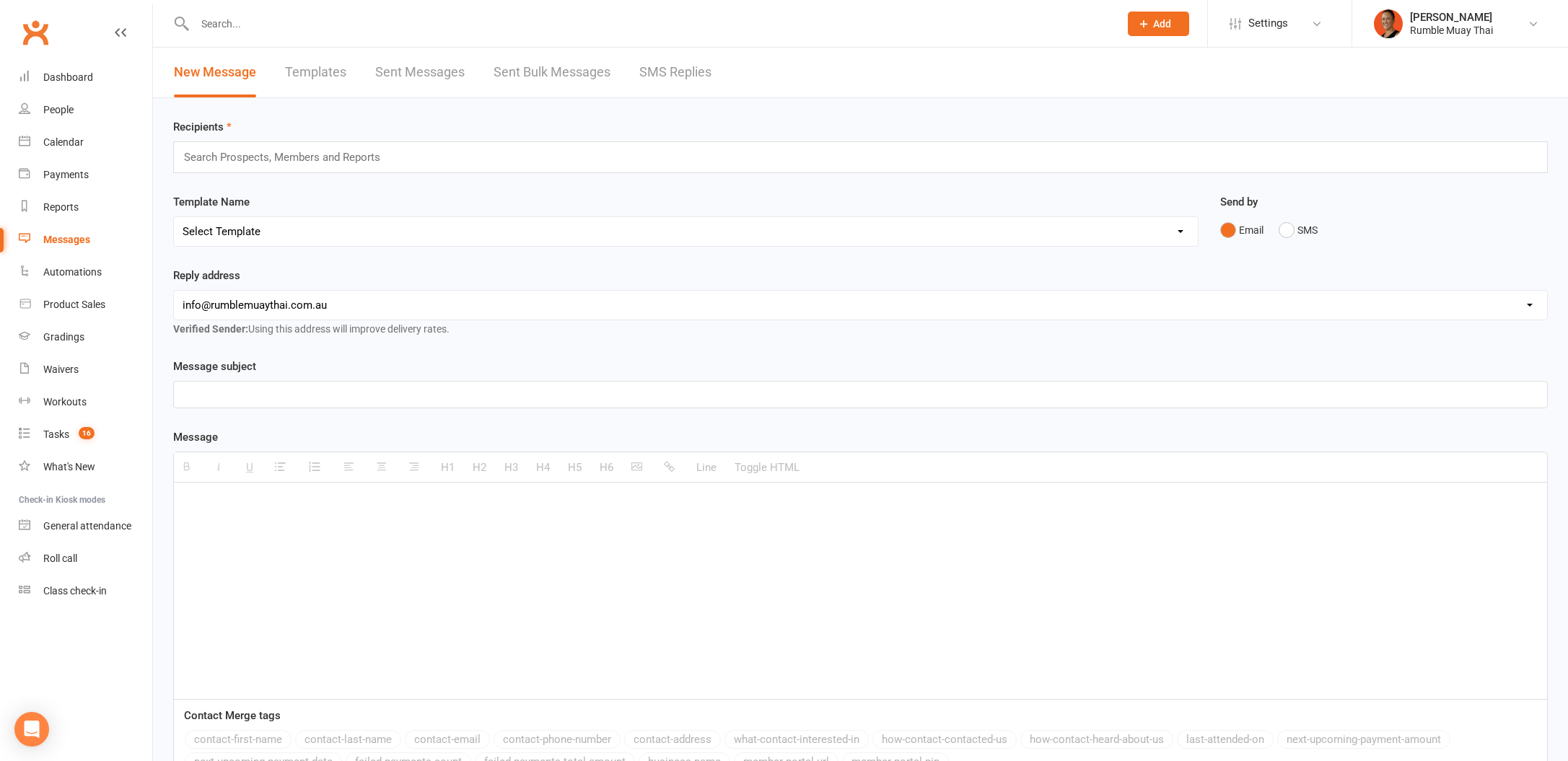
click at [694, 83] on link "SMS Replies" at bounding box center [675, 72] width 72 height 50
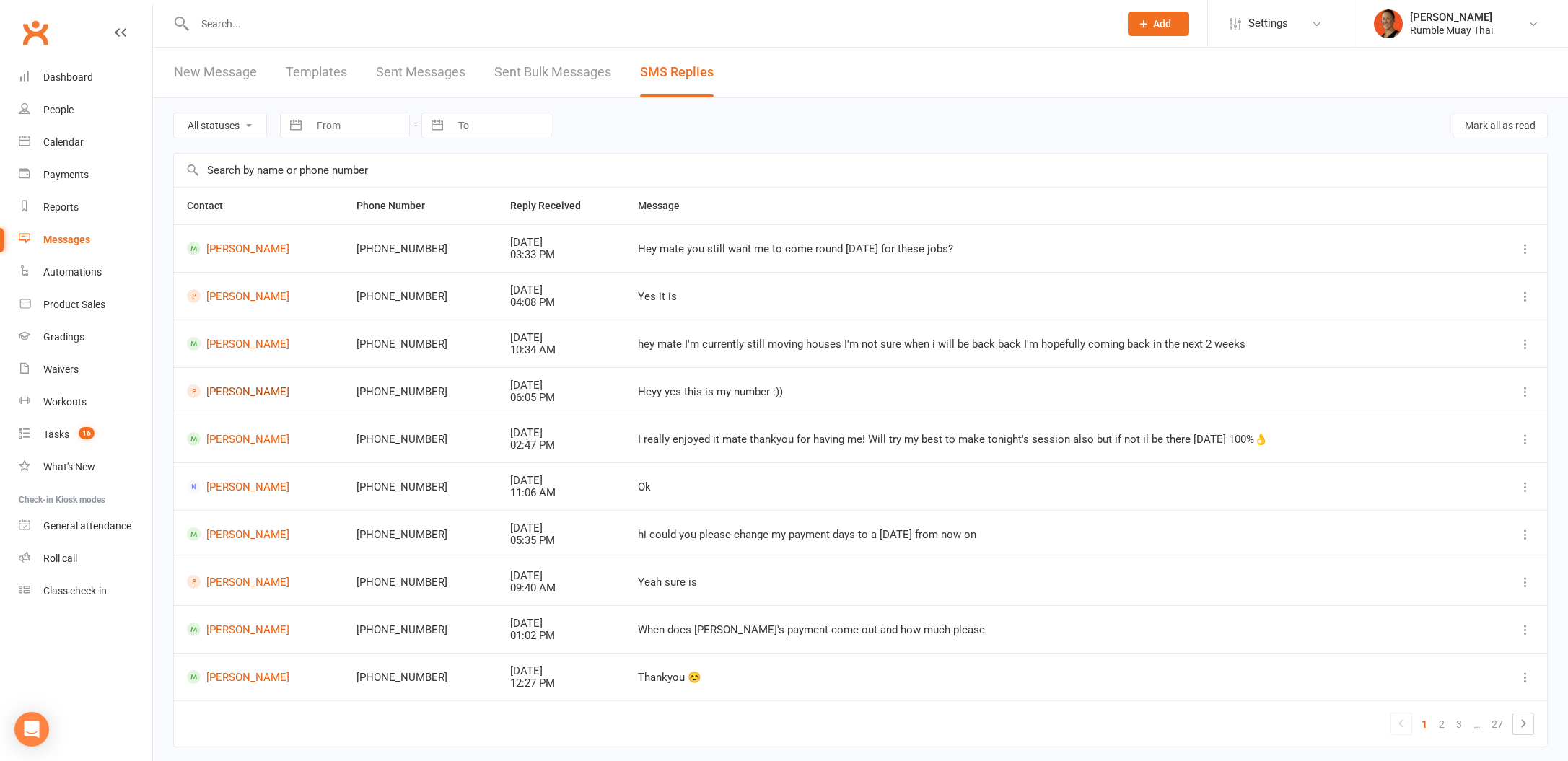
click at [238, 390] on link "[PERSON_NAME]" at bounding box center [259, 391] width 143 height 14
click at [267, 293] on link "[PERSON_NAME]" at bounding box center [259, 296] width 143 height 14
click at [45, 62] on link "Dashboard" at bounding box center [85, 77] width 133 height 33
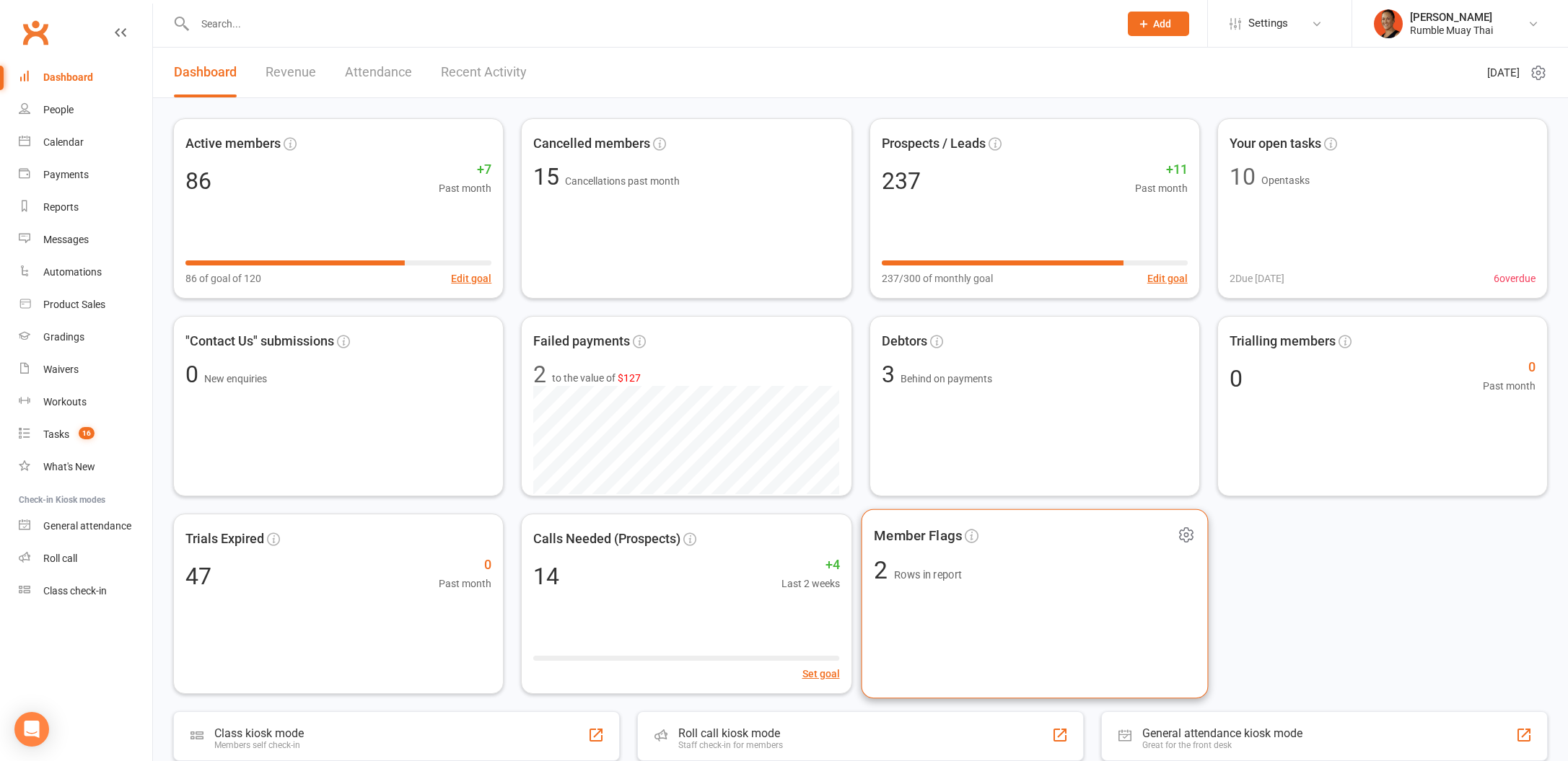
click at [1100, 555] on div "Member Flags 2 Rows in report" at bounding box center [1034, 604] width 347 height 190
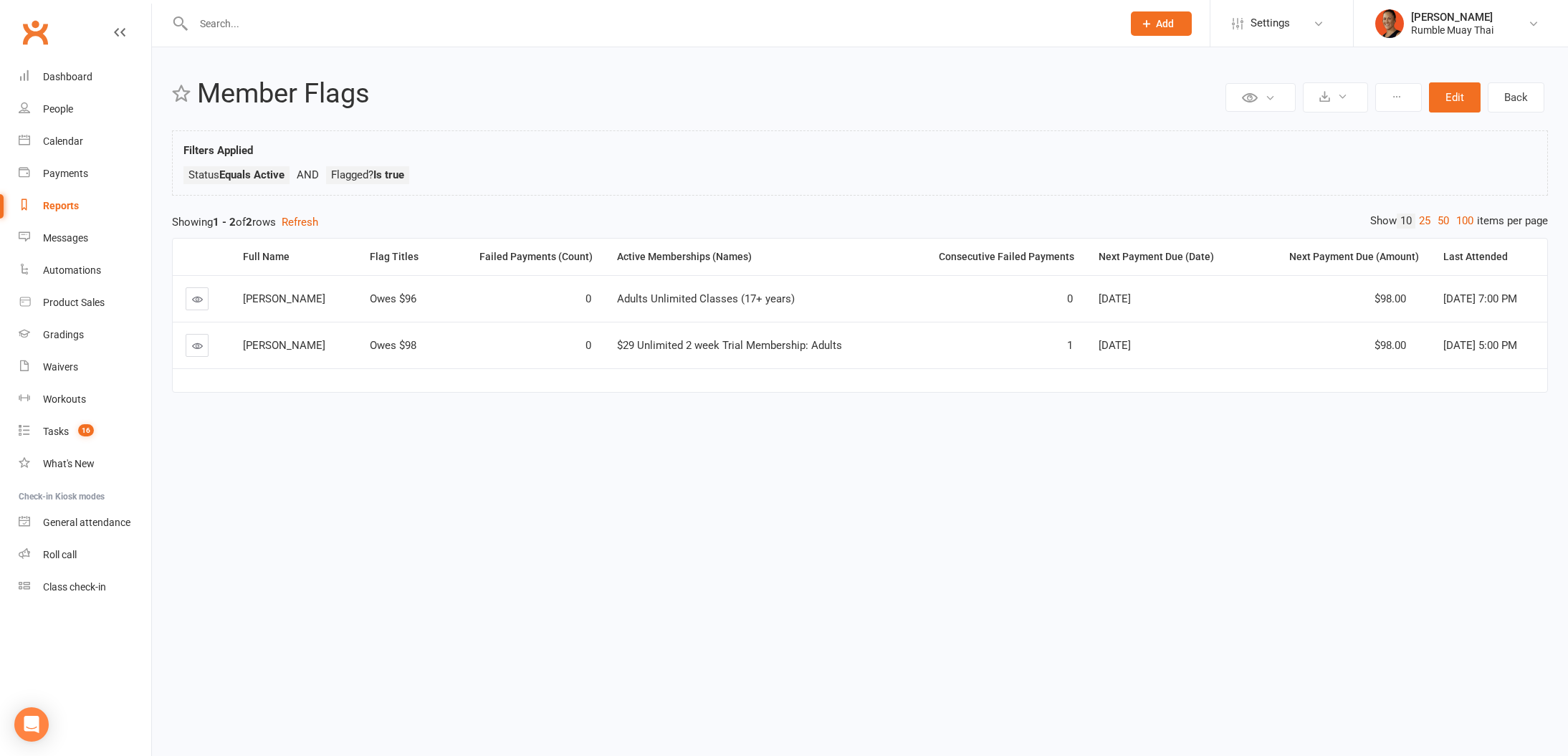
click at [189, 349] on link at bounding box center [197, 345] width 23 height 23
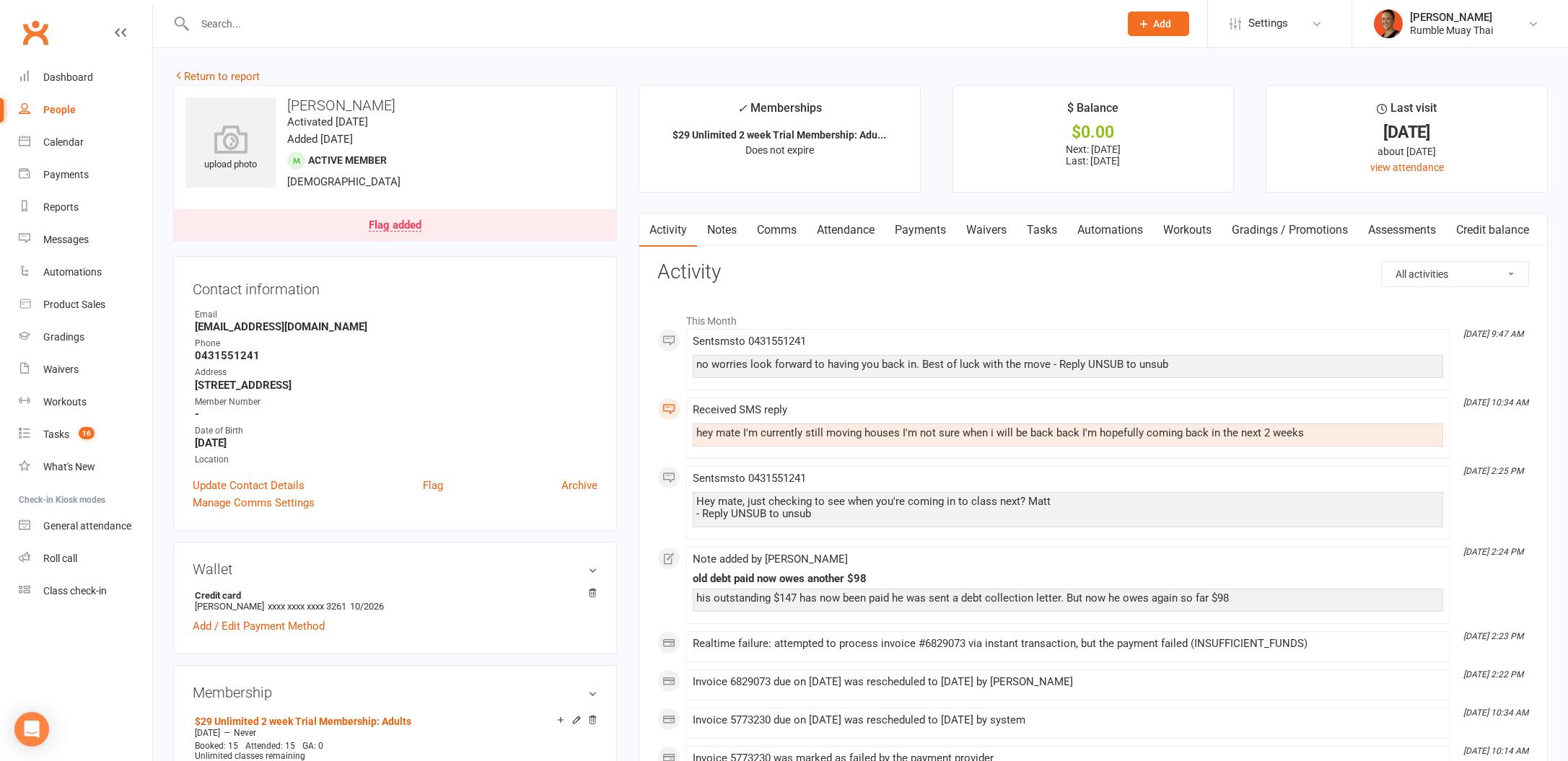
click at [933, 223] on link "Payments" at bounding box center [921, 230] width 72 height 34
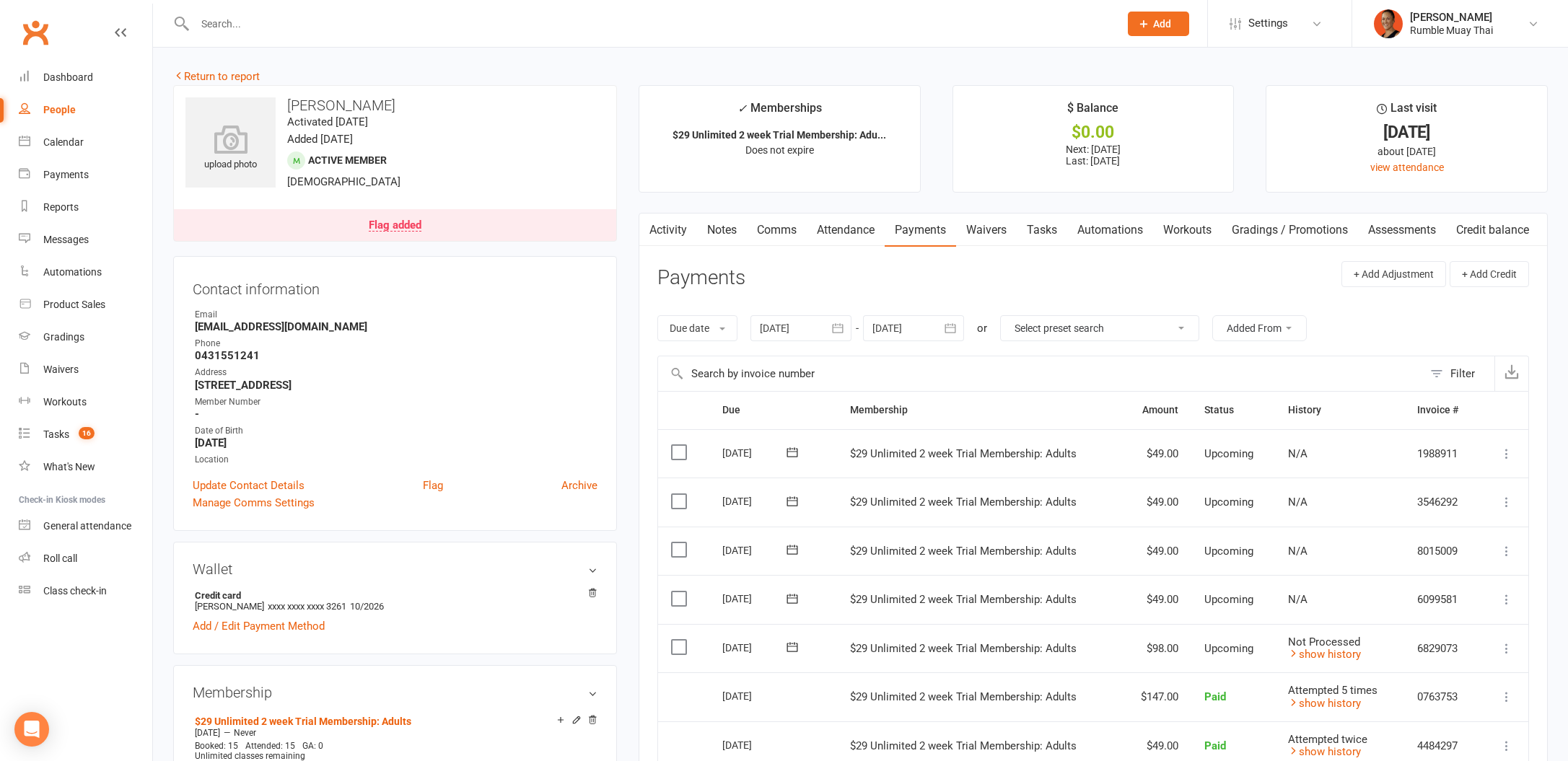
click at [1504, 643] on icon at bounding box center [1506, 648] width 14 height 14
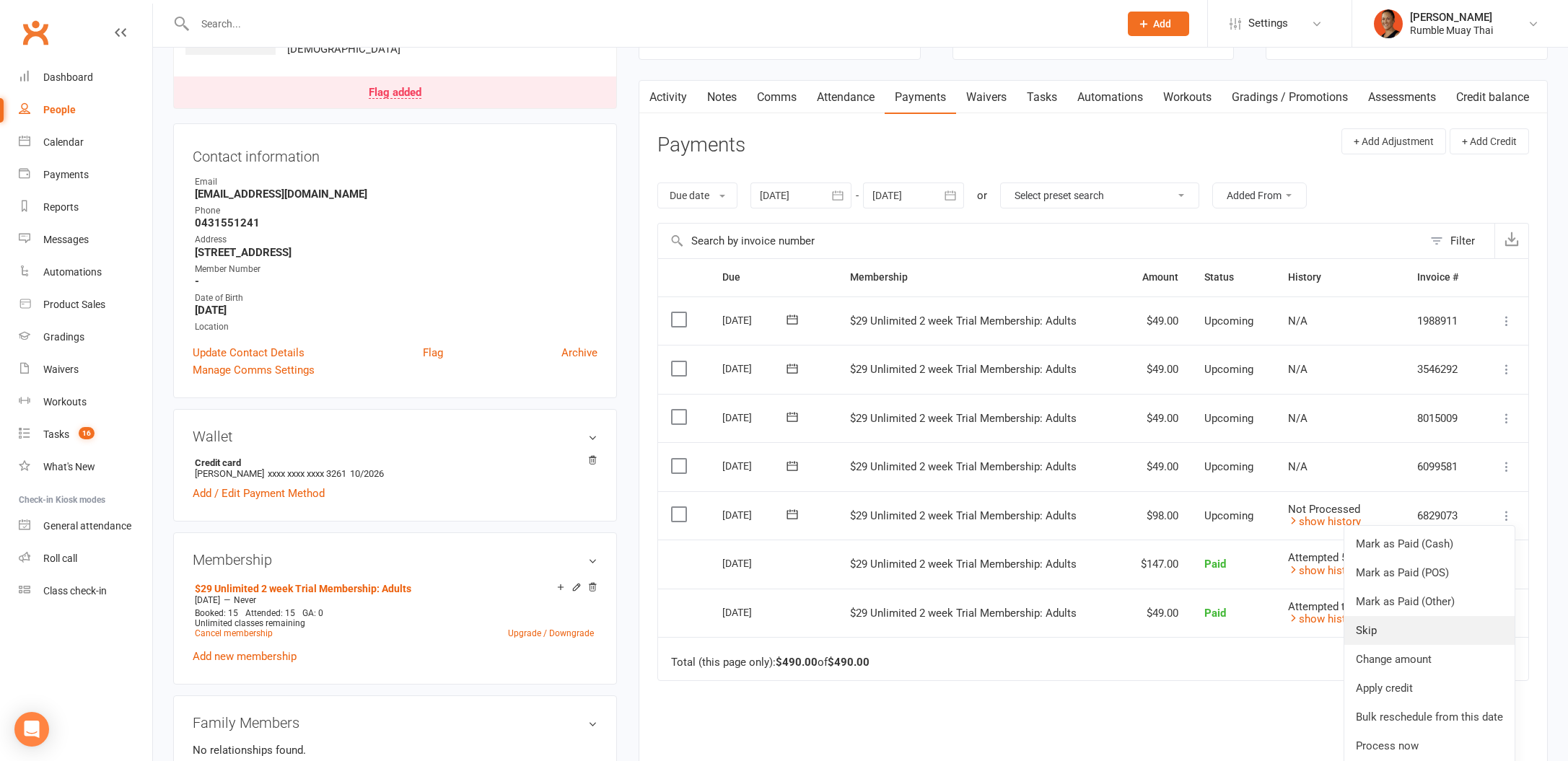
click at [1393, 631] on link "Skip" at bounding box center [1429, 631] width 170 height 29
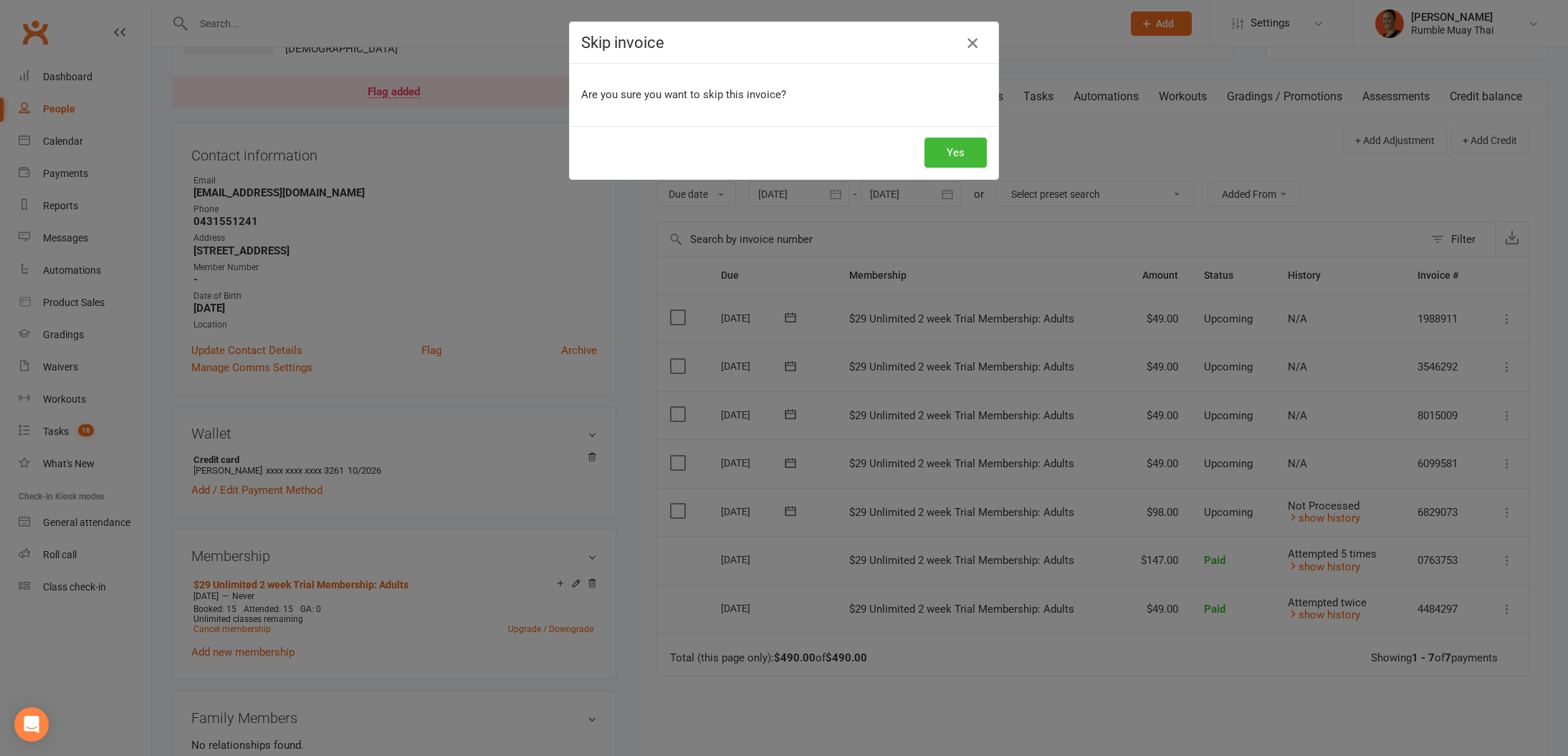
click at [964, 39] on icon "button" at bounding box center [973, 42] width 17 height 17
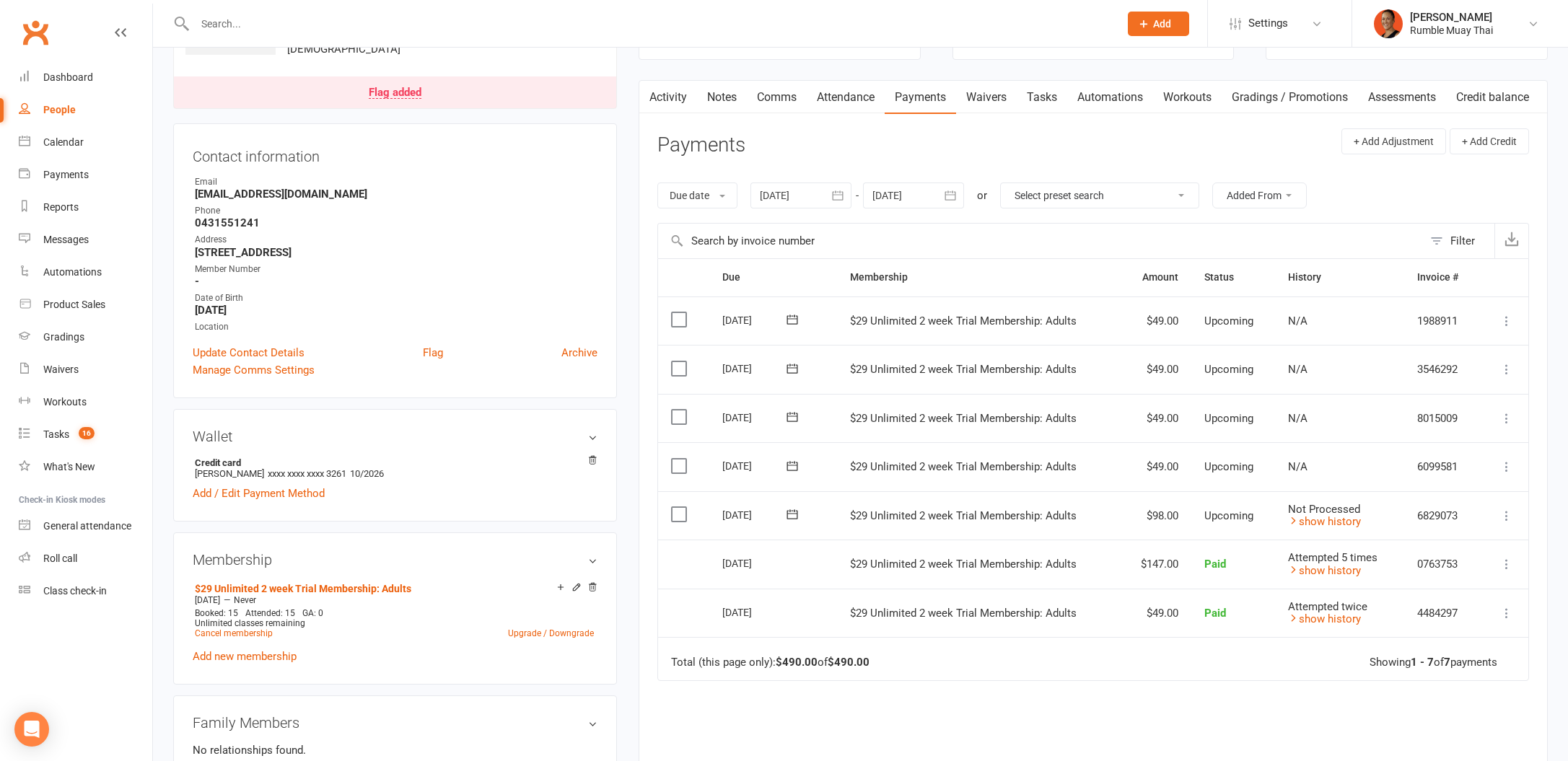
drag, startPoint x: 643, startPoint y: 88, endPoint x: 652, endPoint y: 94, distance: 10.8
click at [643, 88] on button "button" at bounding box center [648, 97] width 18 height 33
click at [675, 106] on link "Activity" at bounding box center [668, 98] width 58 height 34
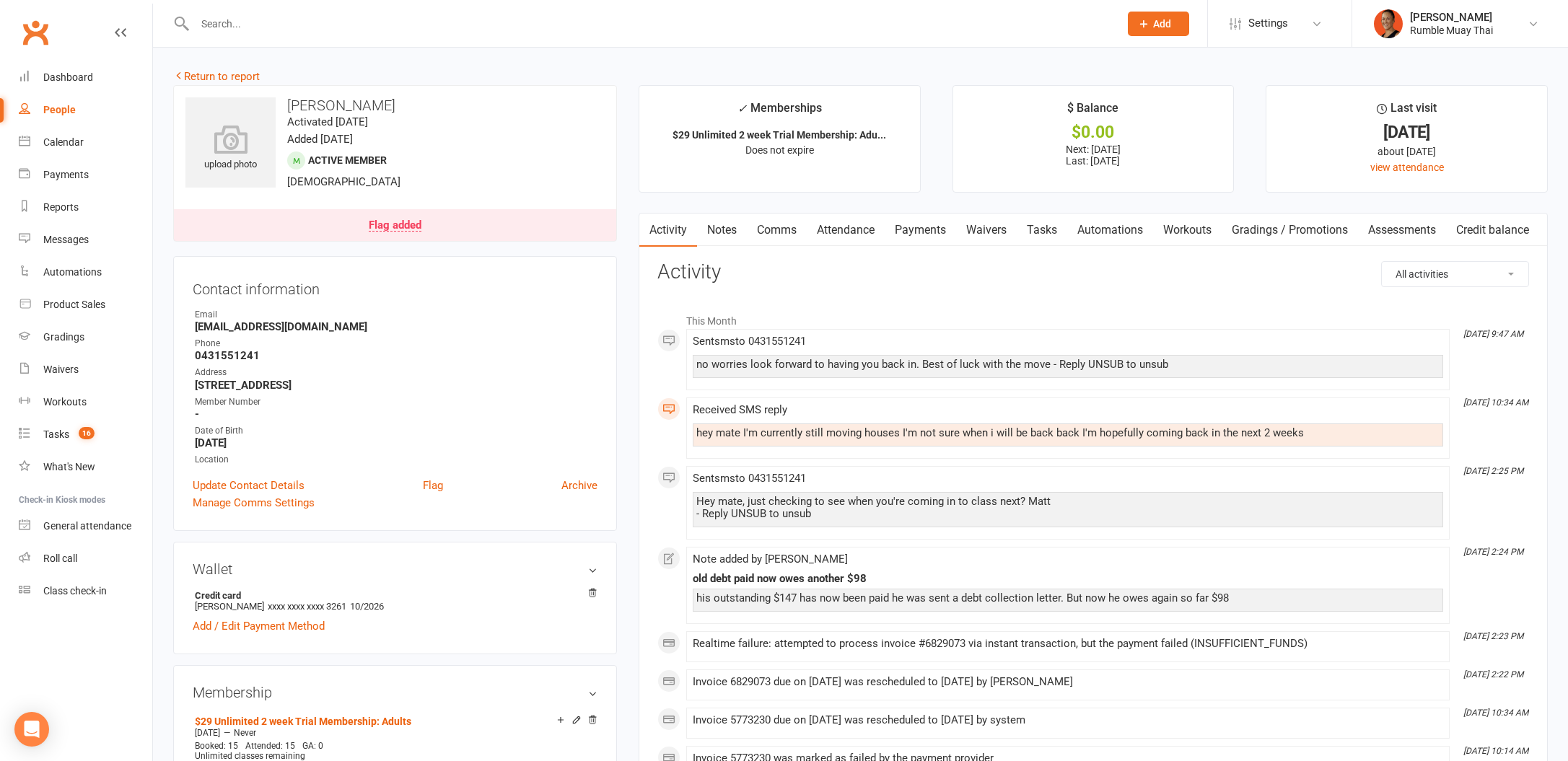
click at [657, 232] on button "button" at bounding box center [648, 230] width 18 height 33
click at [60, 76] on div "Dashboard" at bounding box center [68, 77] width 50 height 11
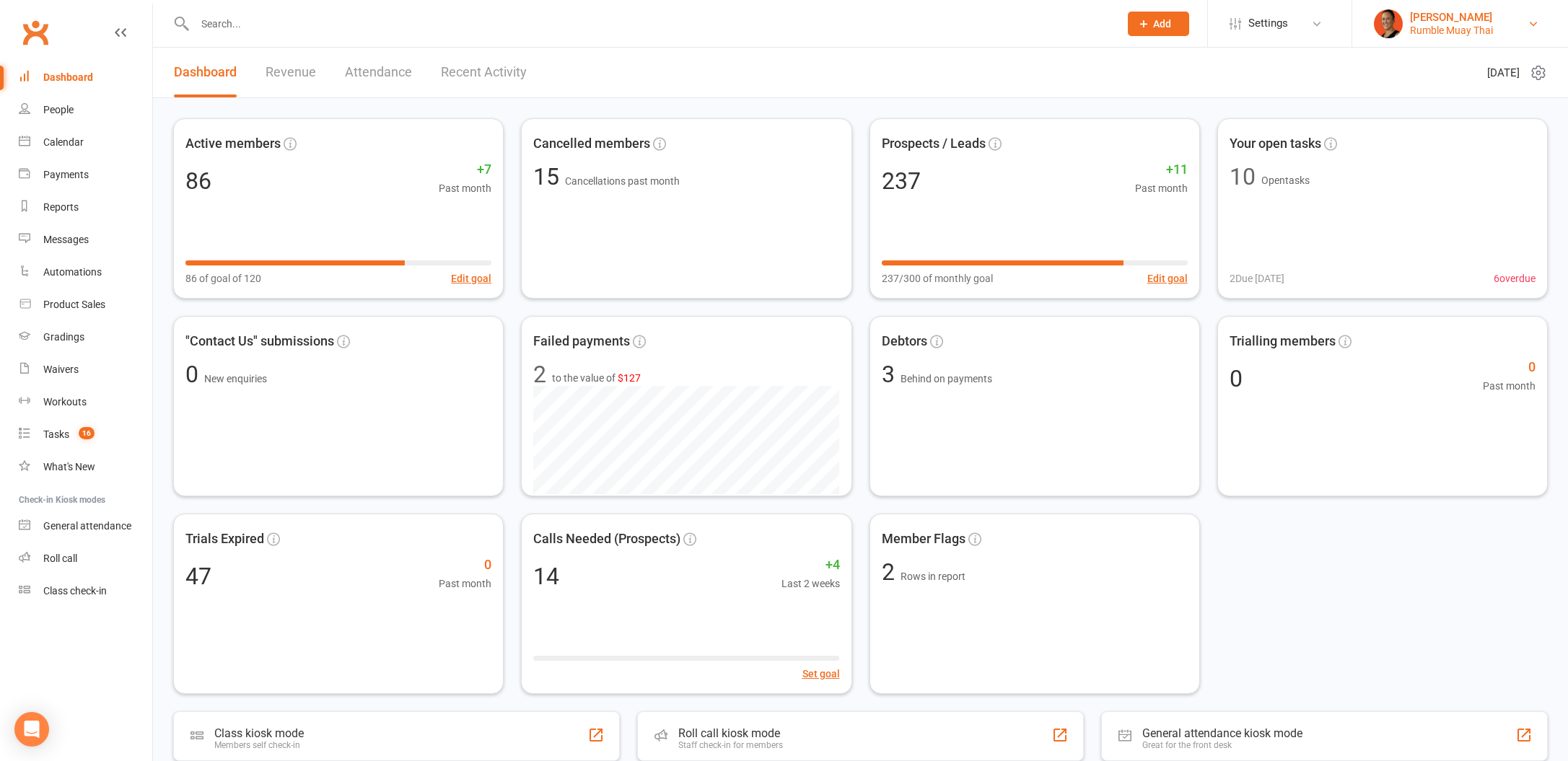
click at [1441, 18] on div "[PERSON_NAME]" at bounding box center [1451, 17] width 83 height 13
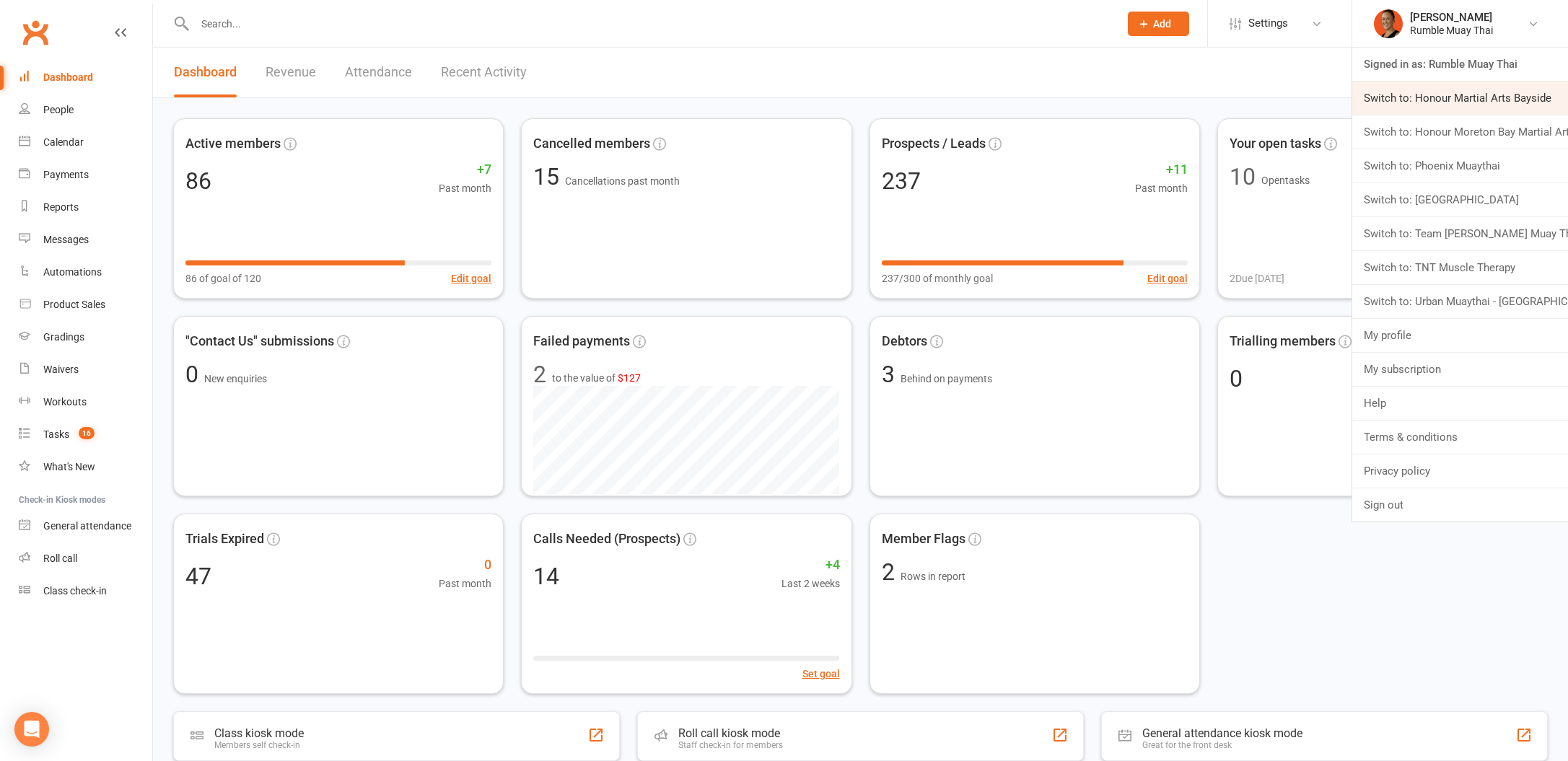
click at [1437, 96] on link "Switch to: Honour Martial Arts Bayside" at bounding box center [1460, 98] width 216 height 34
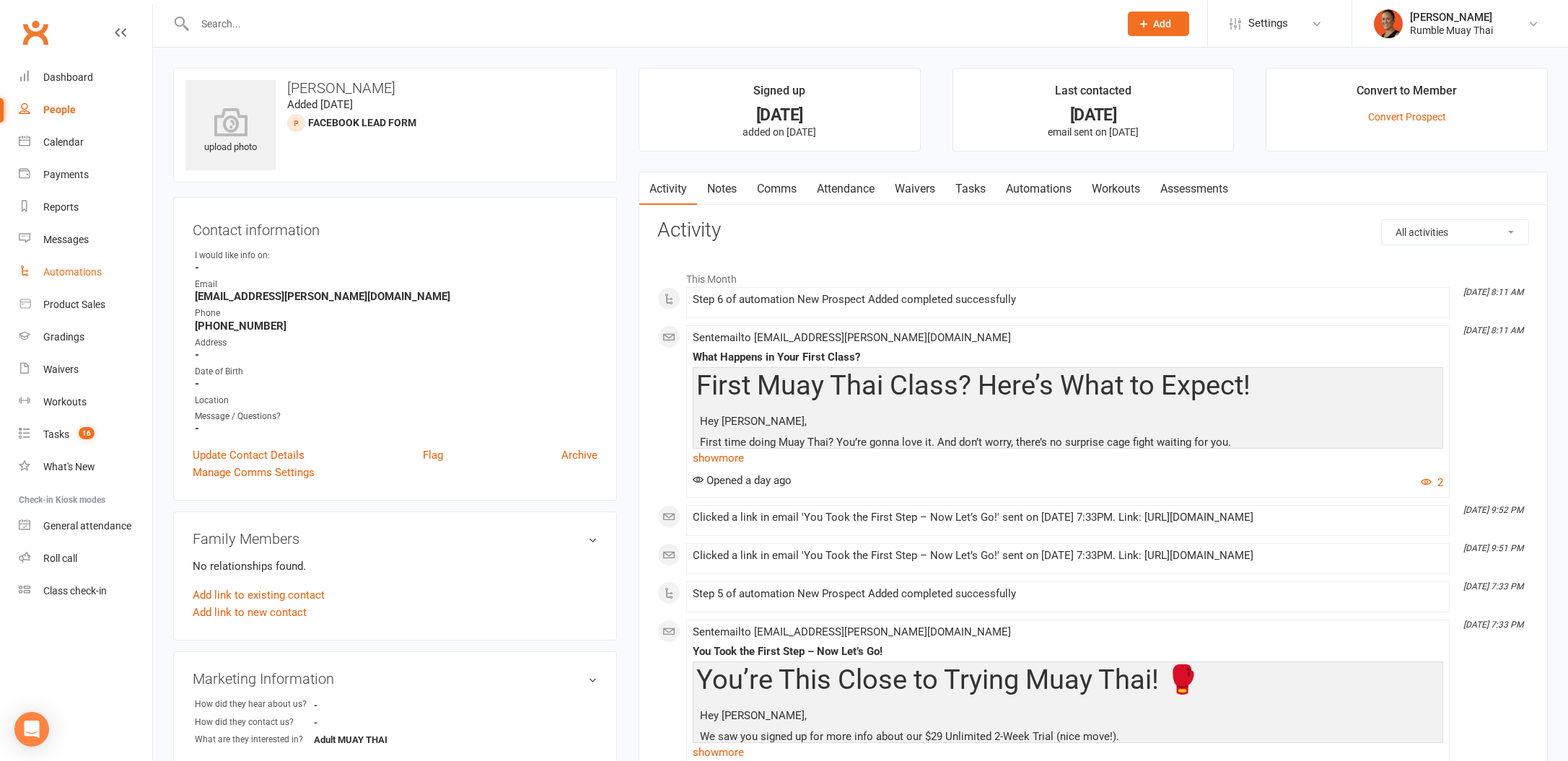
click at [71, 276] on div "Automations" at bounding box center [72, 271] width 59 height 11
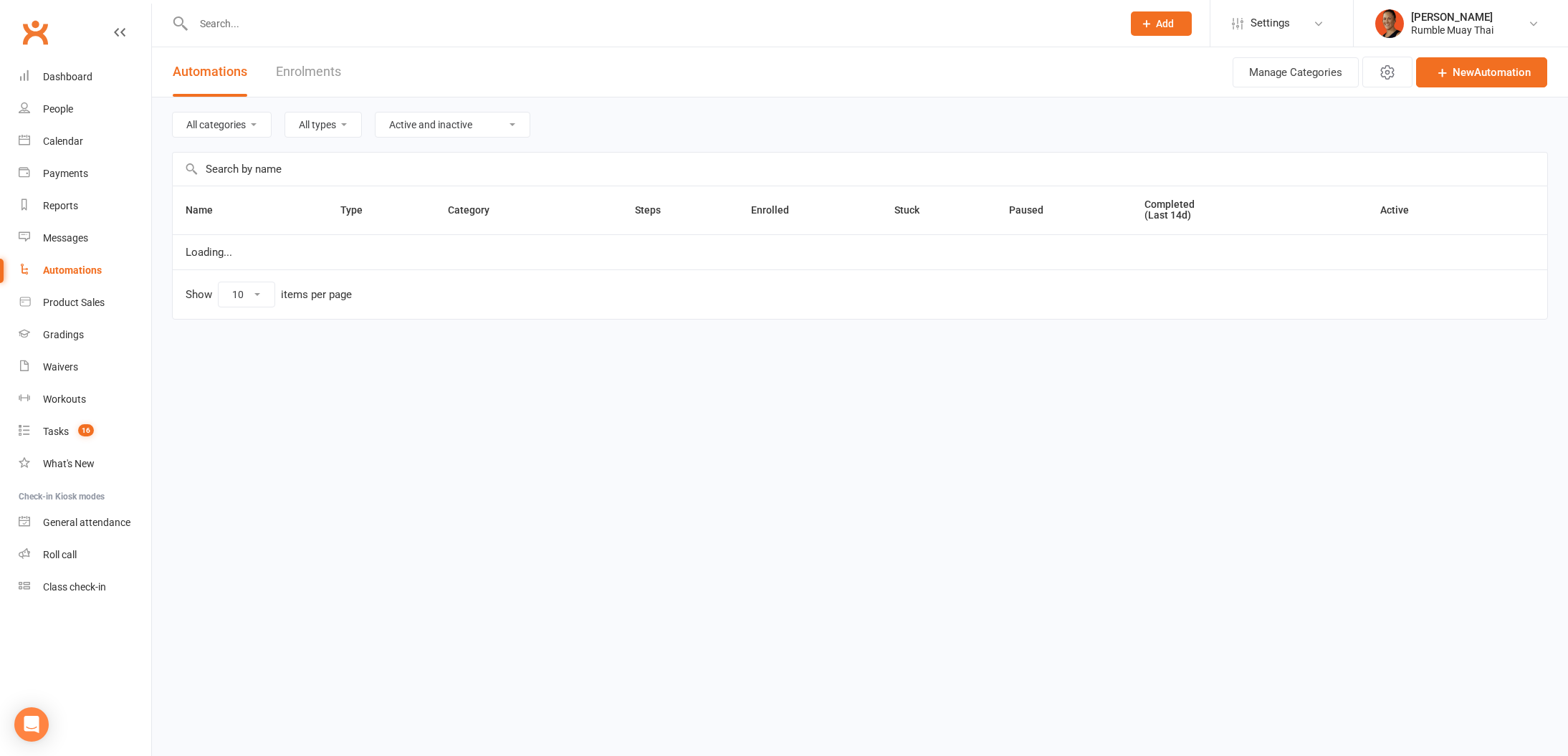
select select "100"
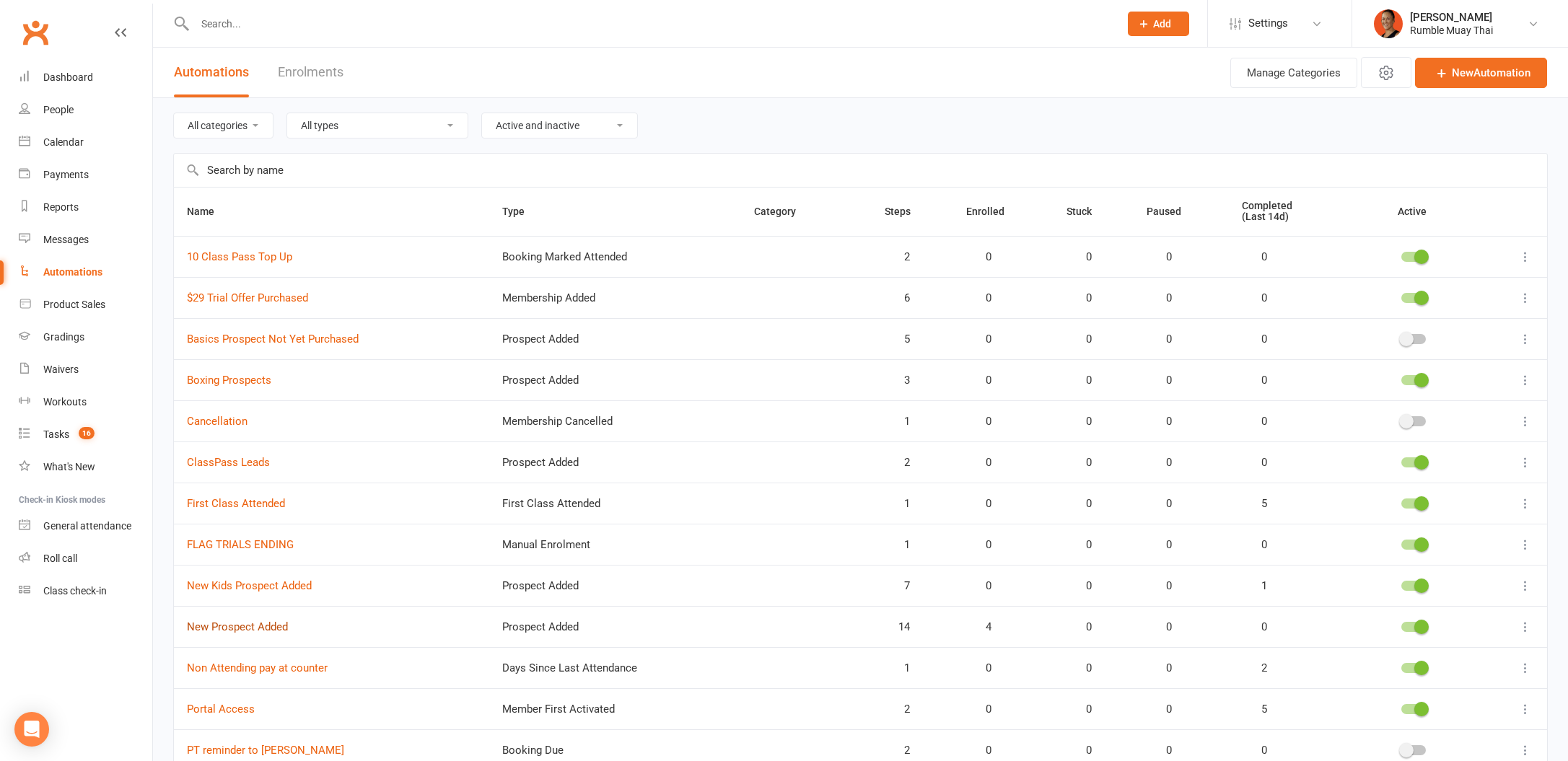
click at [281, 630] on link "New Prospect Added" at bounding box center [237, 627] width 101 height 13
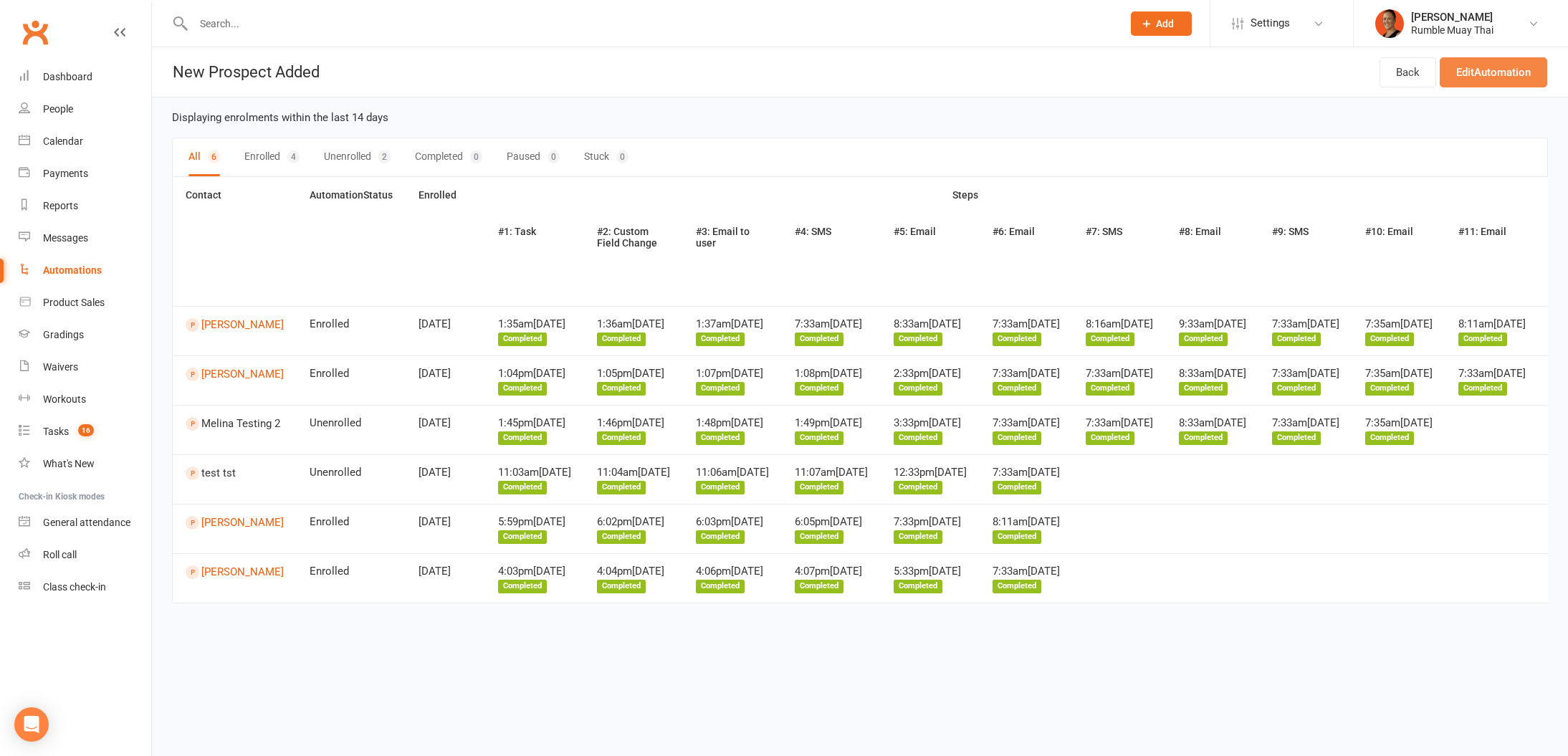
click at [1482, 83] on link "Edit Automation" at bounding box center [1494, 73] width 108 height 30
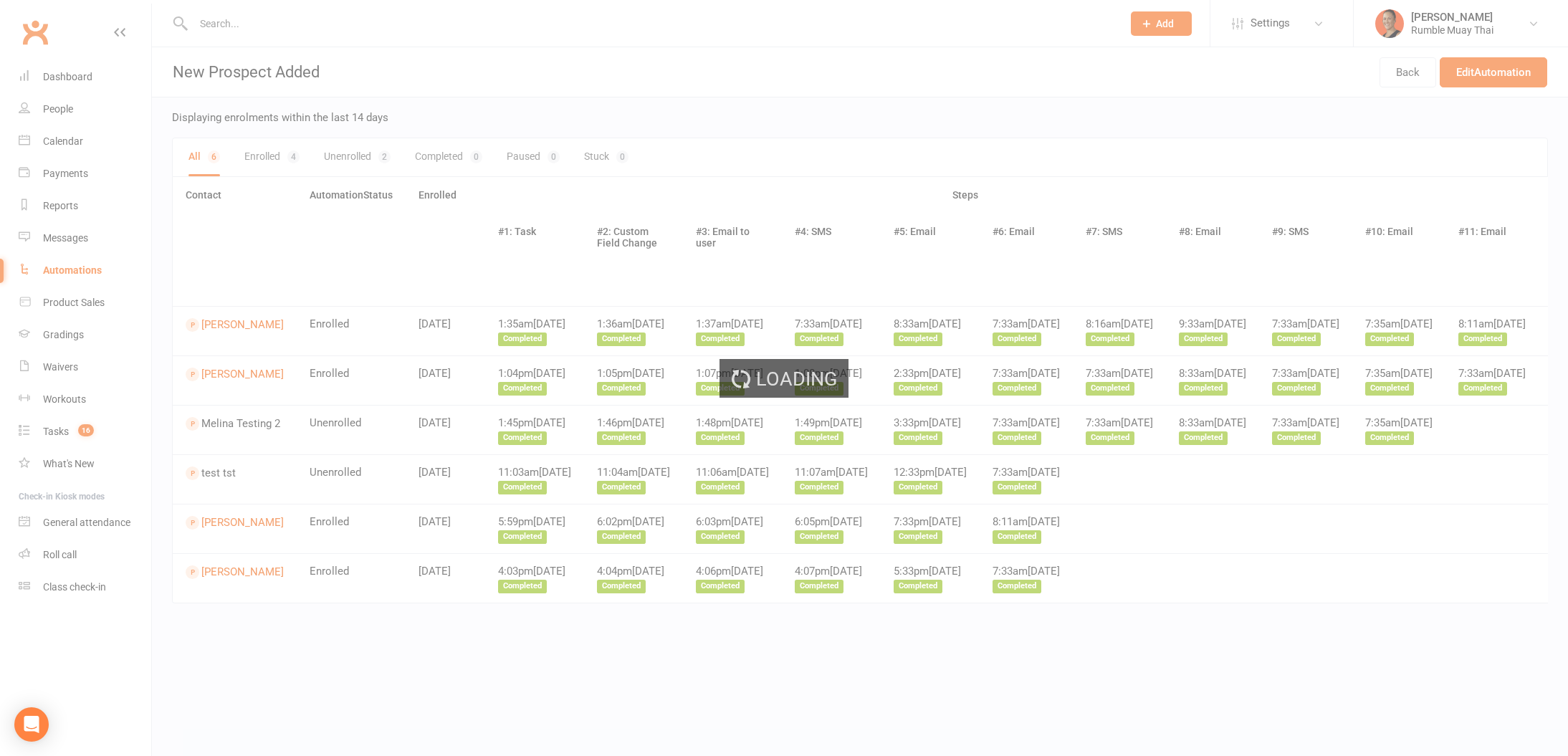
select select "Adult MUAY THAI"
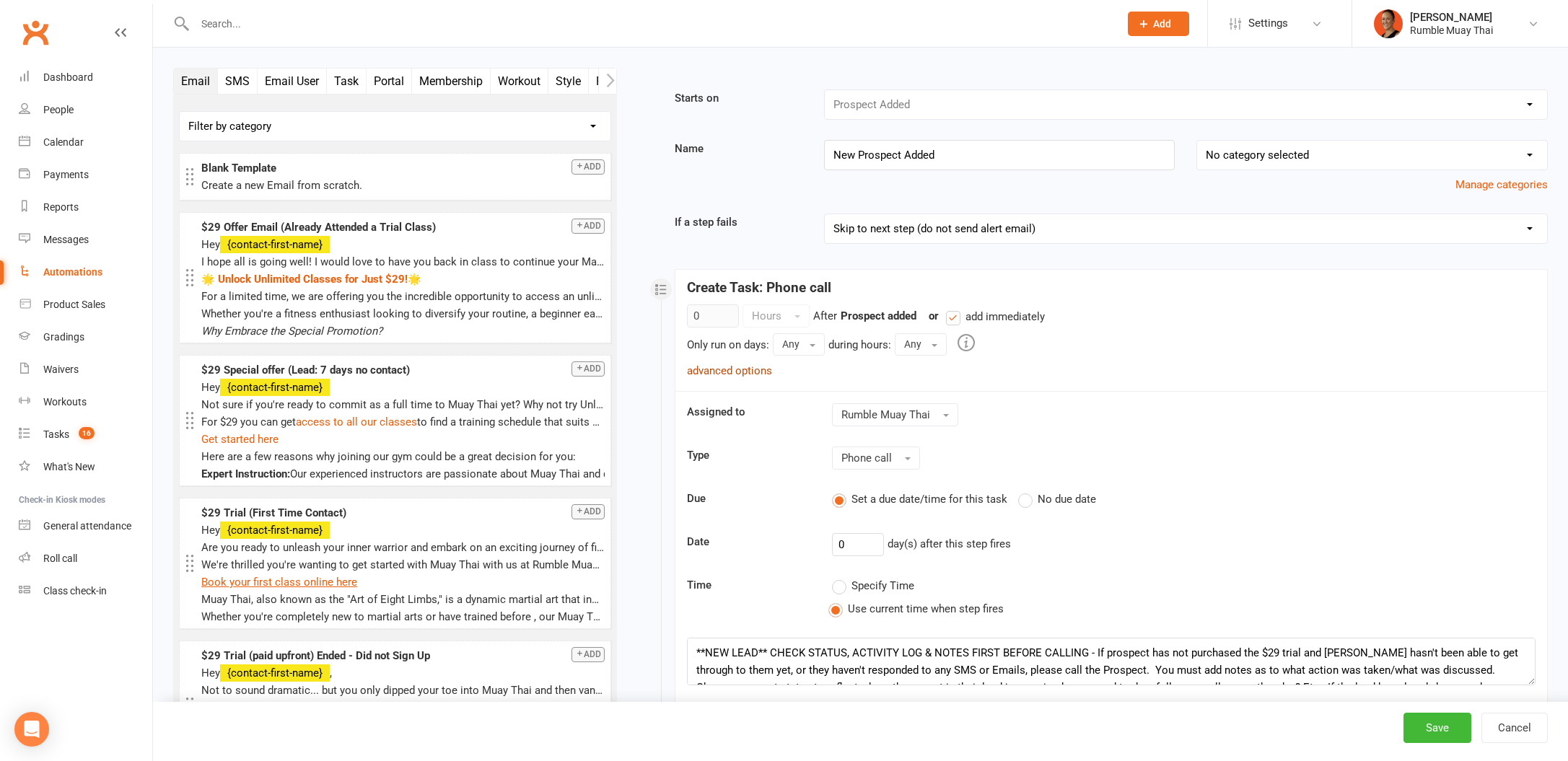
click at [746, 375] on link "advanced options" at bounding box center [730, 371] width 85 height 13
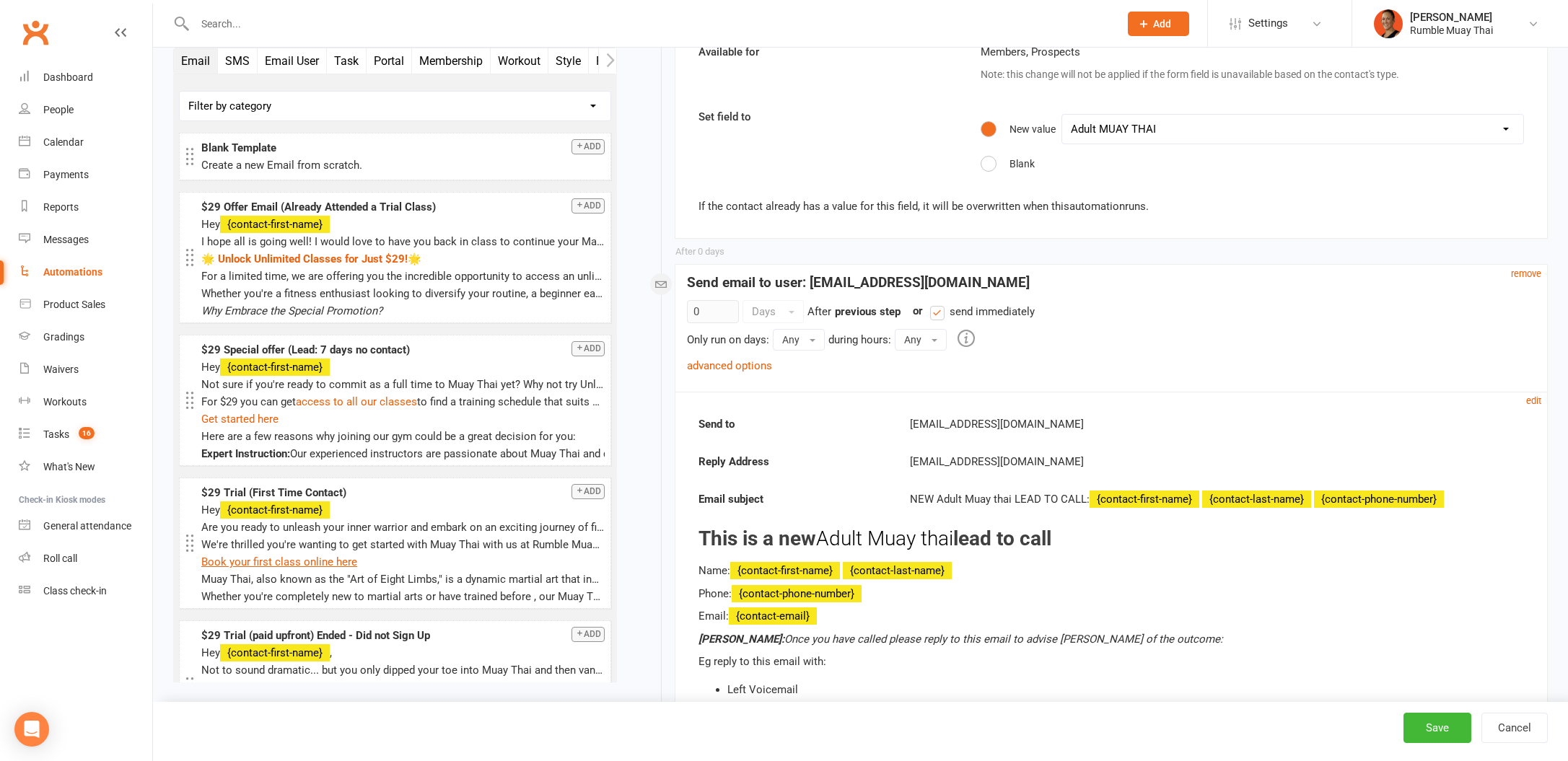
scroll to position [1166, 0]
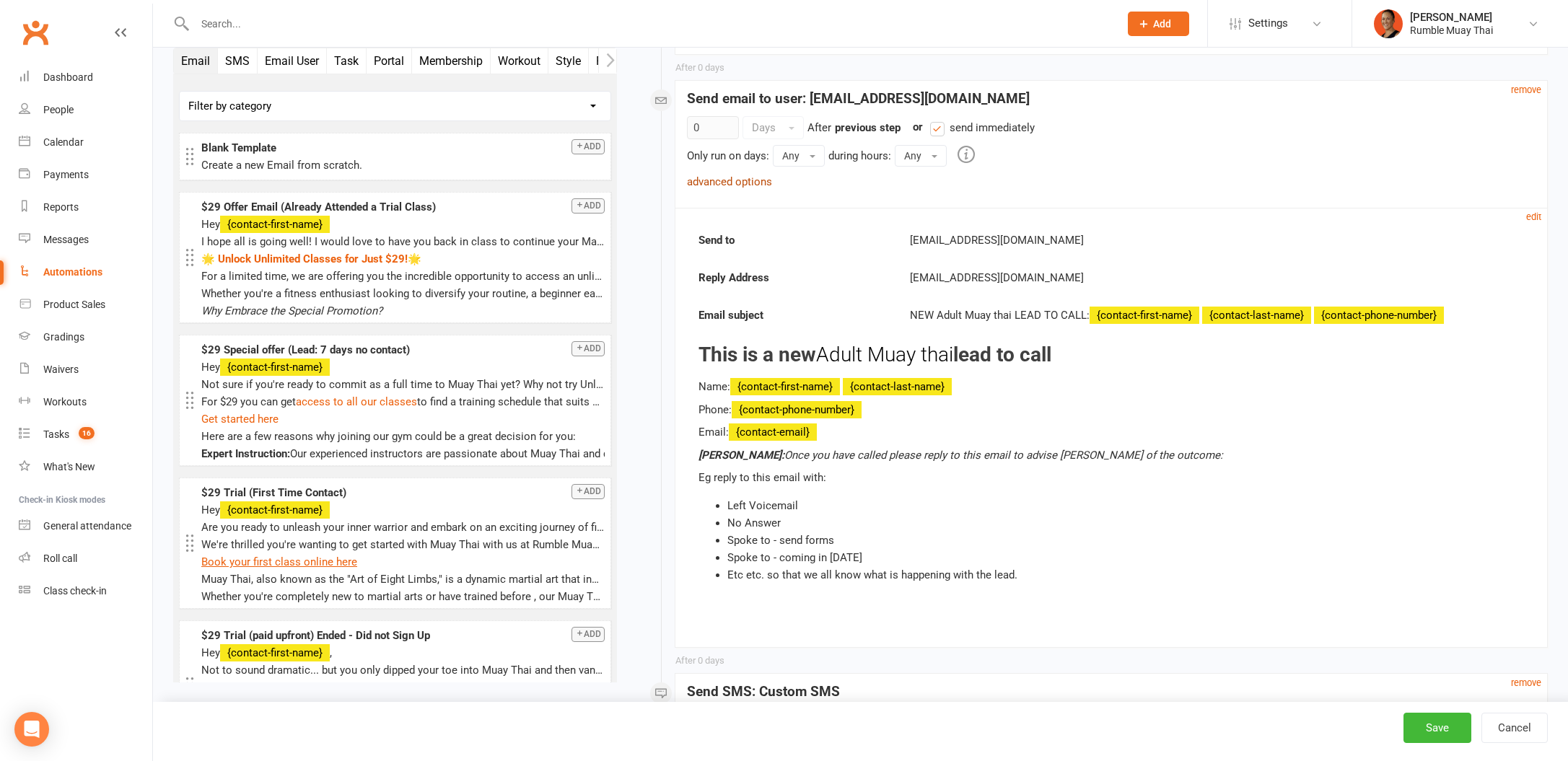
click at [757, 185] on link "advanced options" at bounding box center [730, 181] width 85 height 13
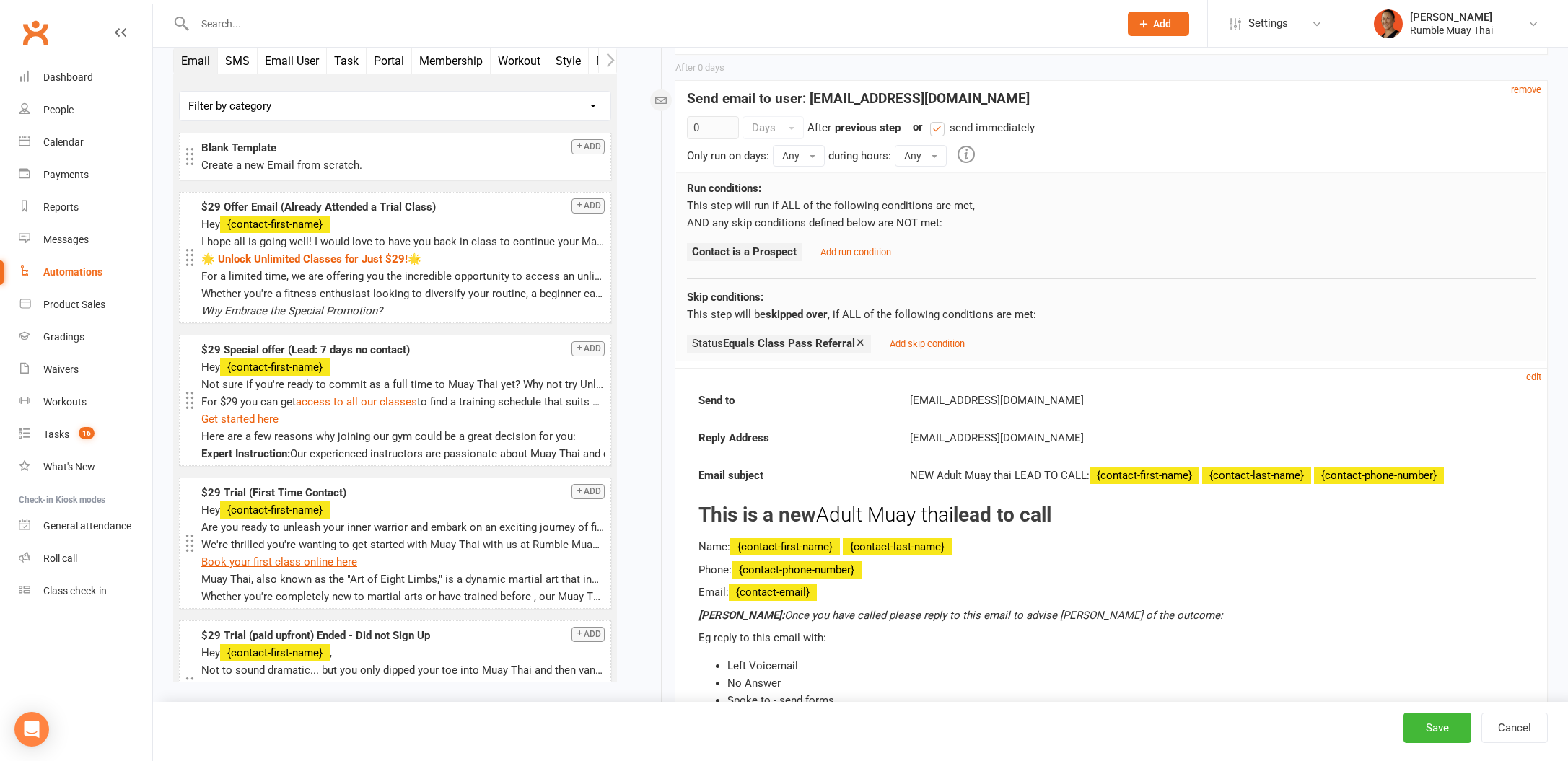
click at [863, 343] on icon at bounding box center [860, 342] width 11 height 11
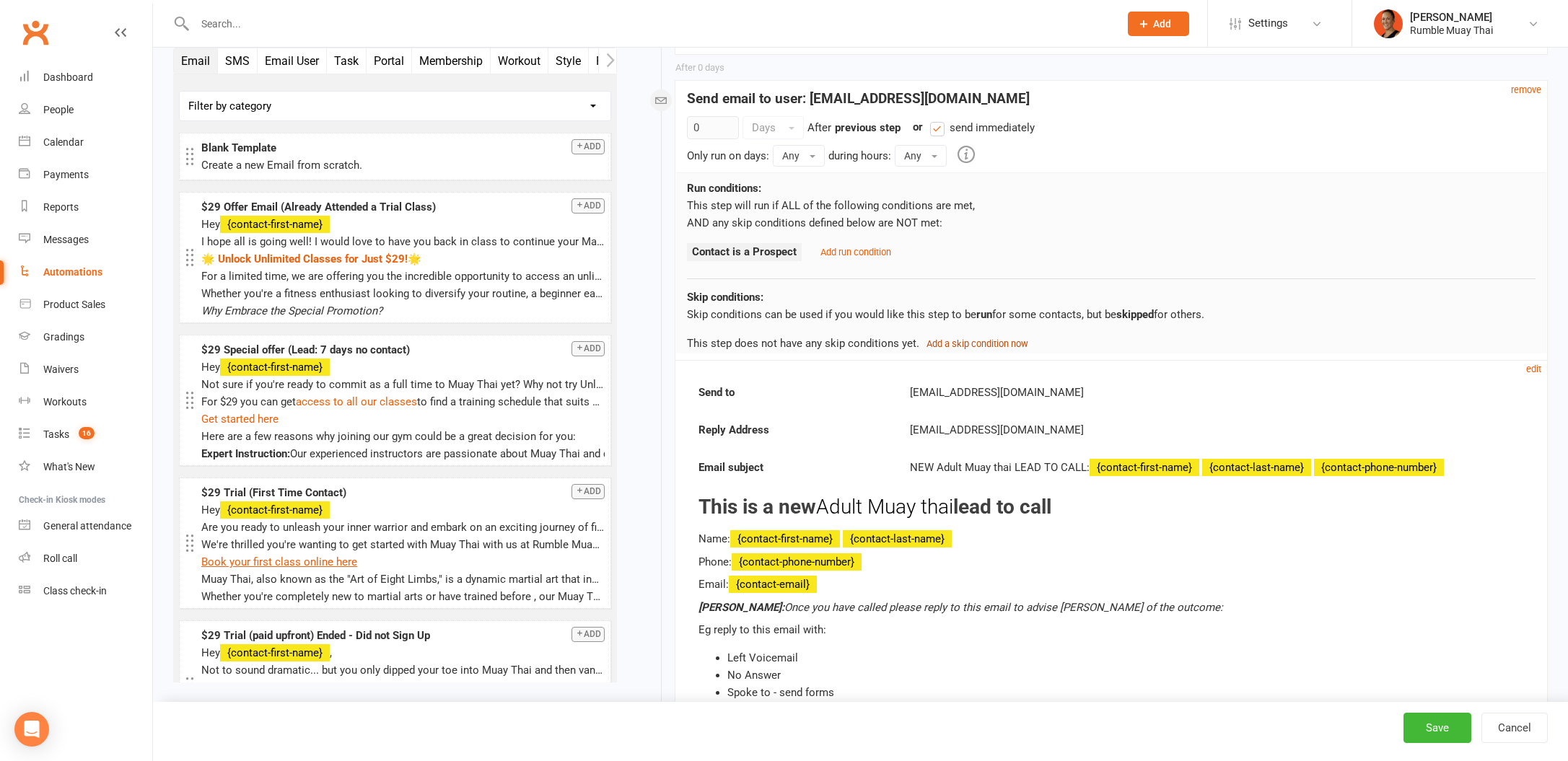
click at [982, 345] on small "Add a skip condition now" at bounding box center [977, 344] width 101 height 11
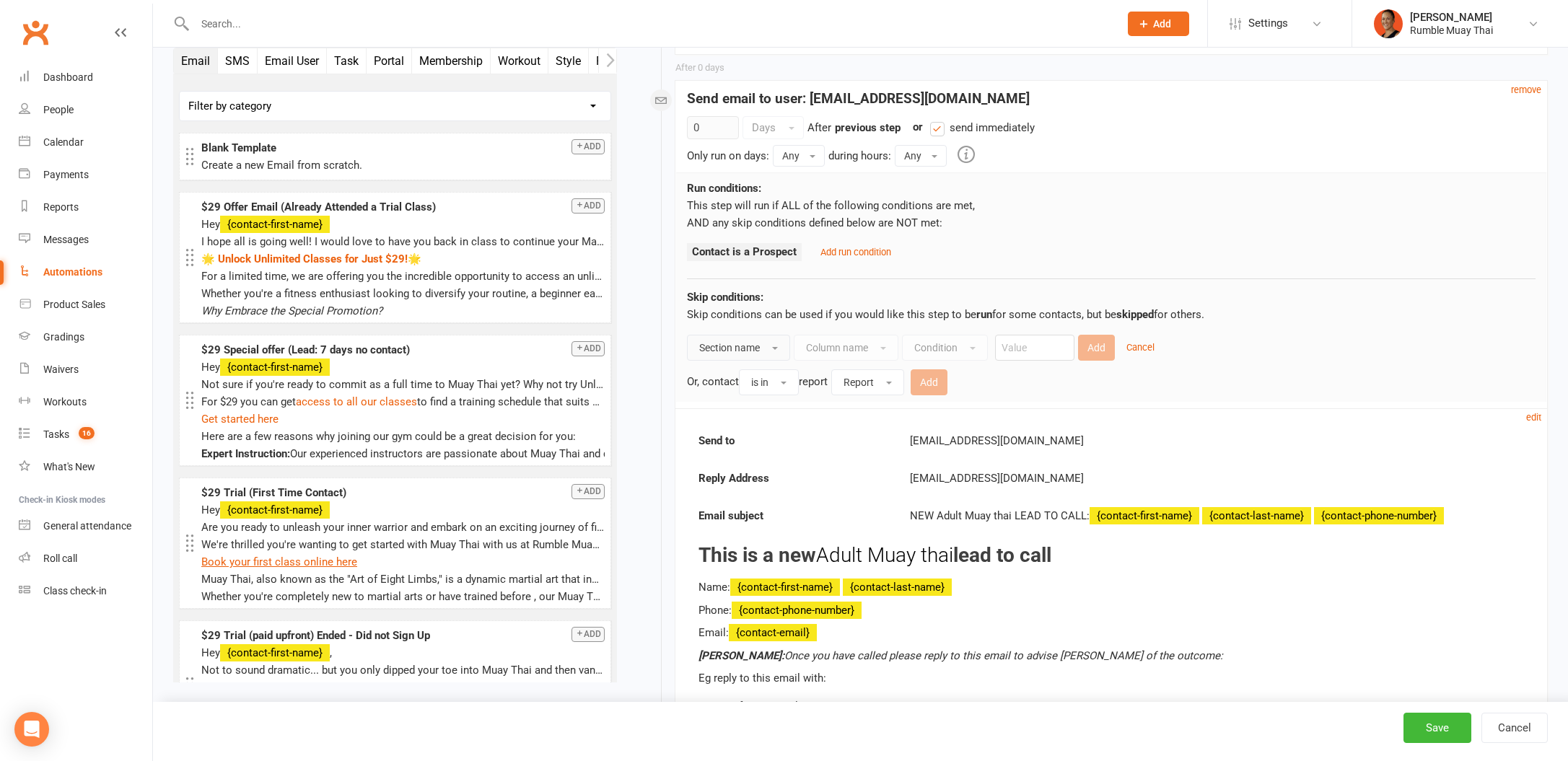
click at [709, 342] on span "Section name" at bounding box center [729, 347] width 60 height 11
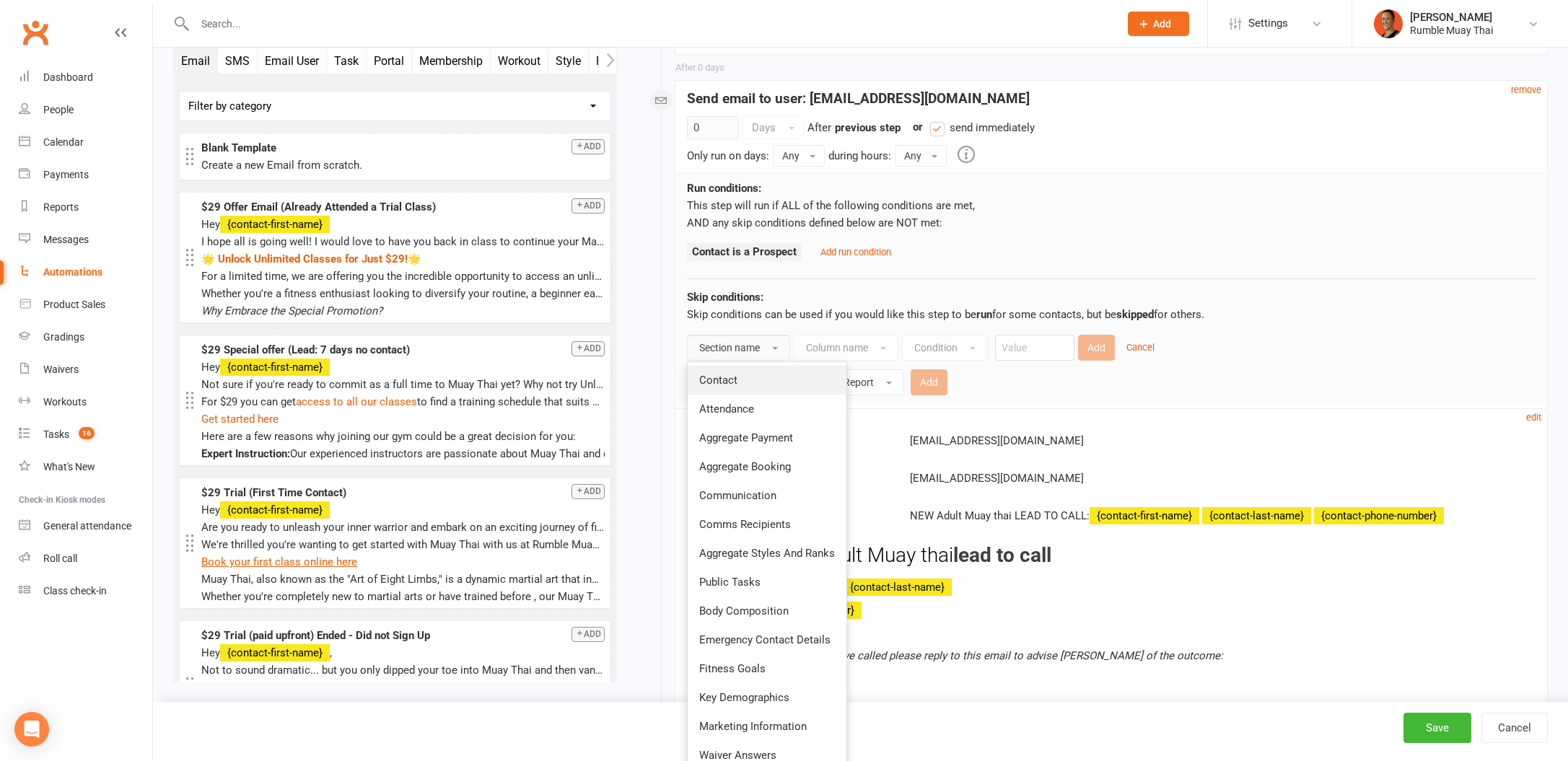
click at [730, 377] on span "Contact" at bounding box center [718, 380] width 38 height 13
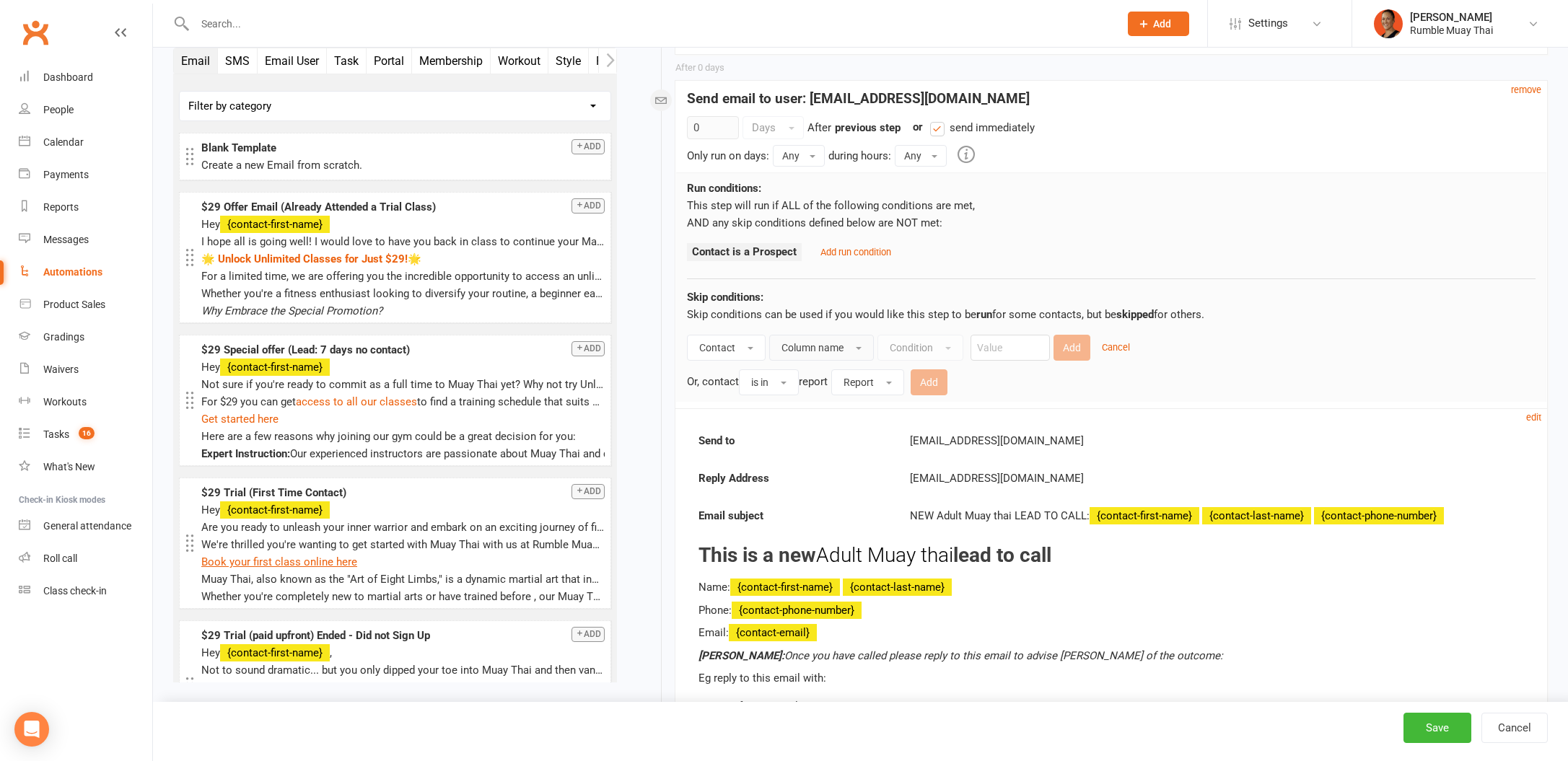
click at [840, 337] on button "Column name" at bounding box center [821, 348] width 104 height 26
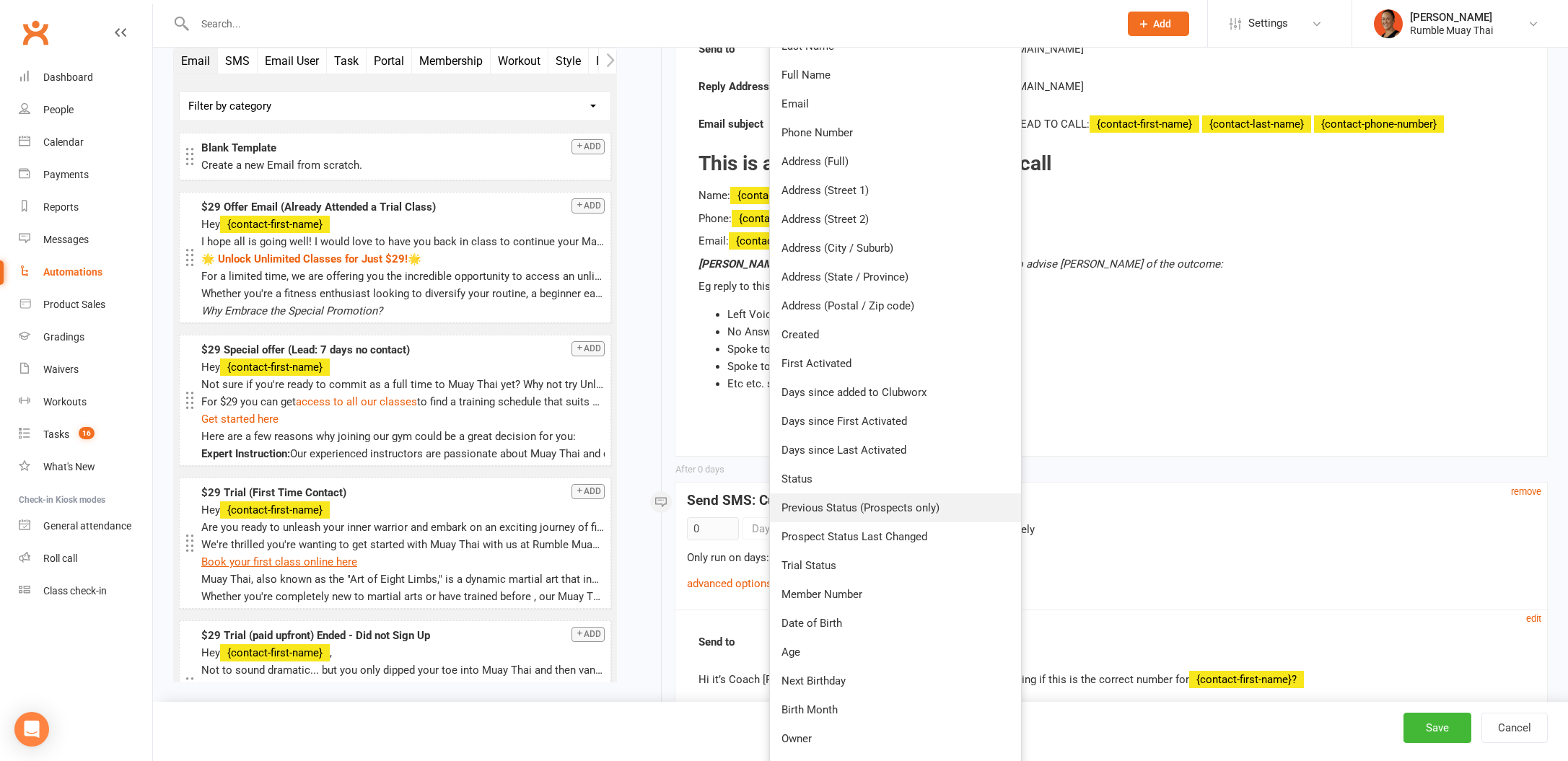
scroll to position [1624, 0]
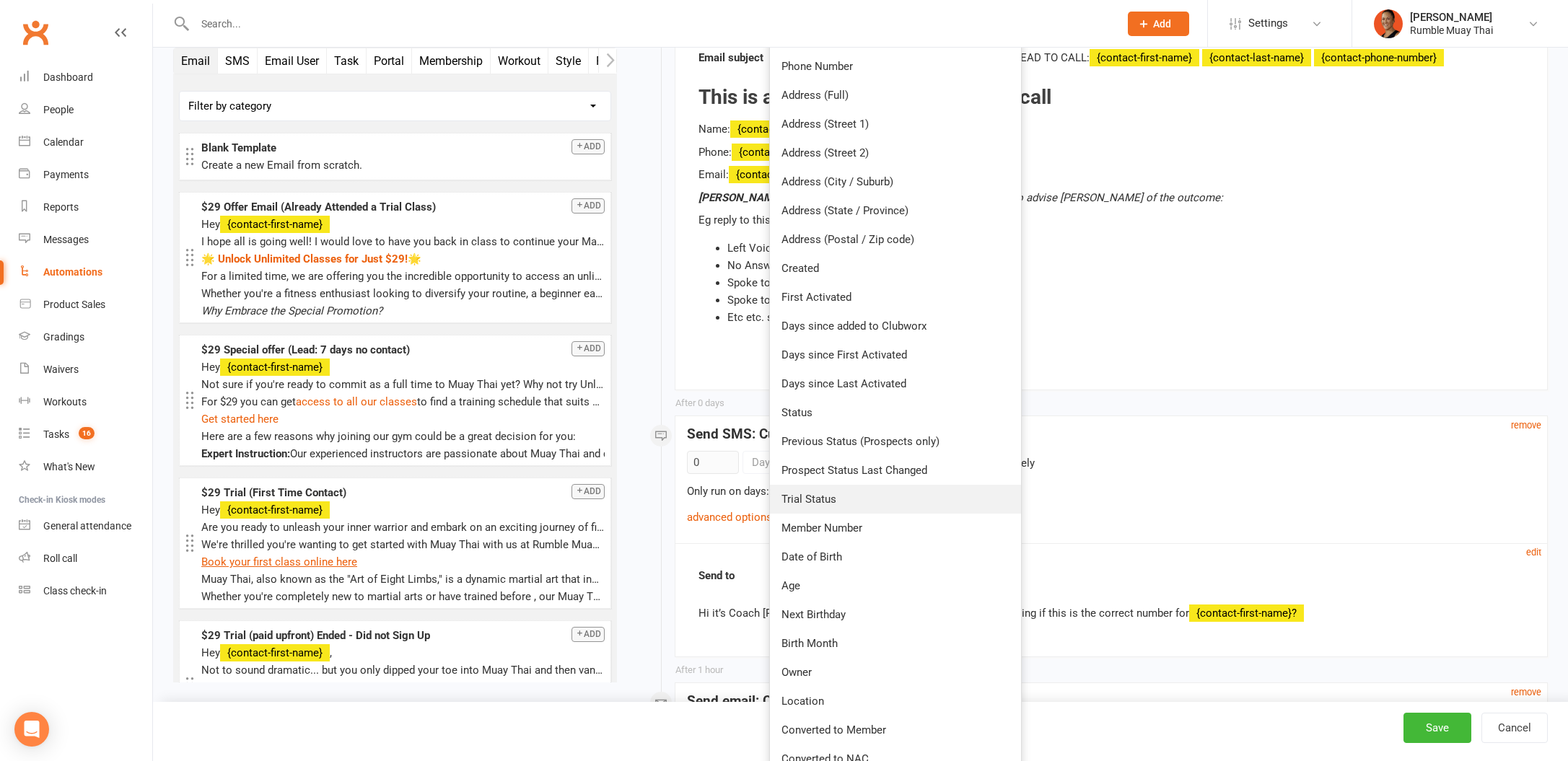
click at [878, 488] on link "Trial Status" at bounding box center [895, 499] width 251 height 29
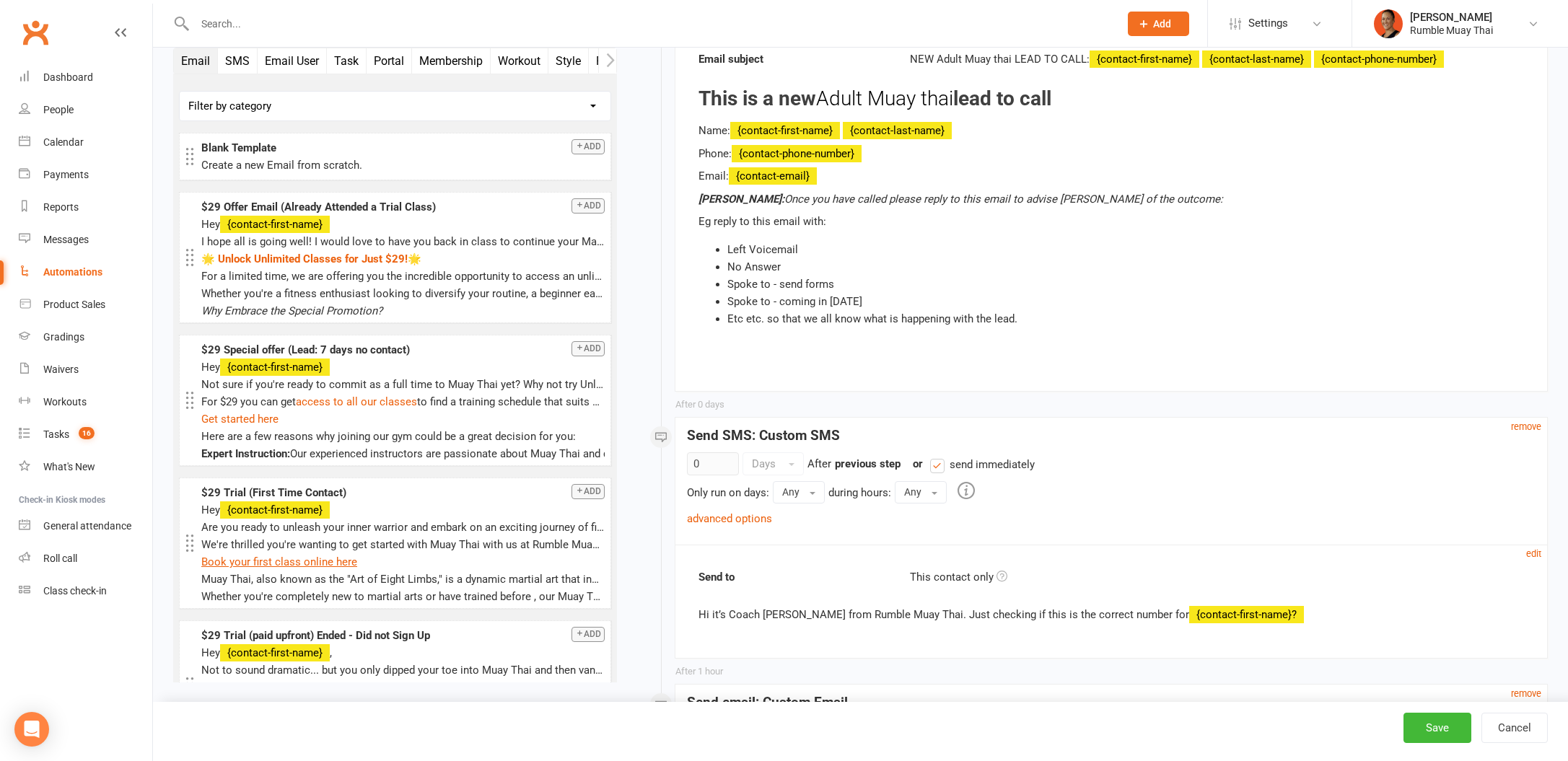
scroll to position [1193, 0]
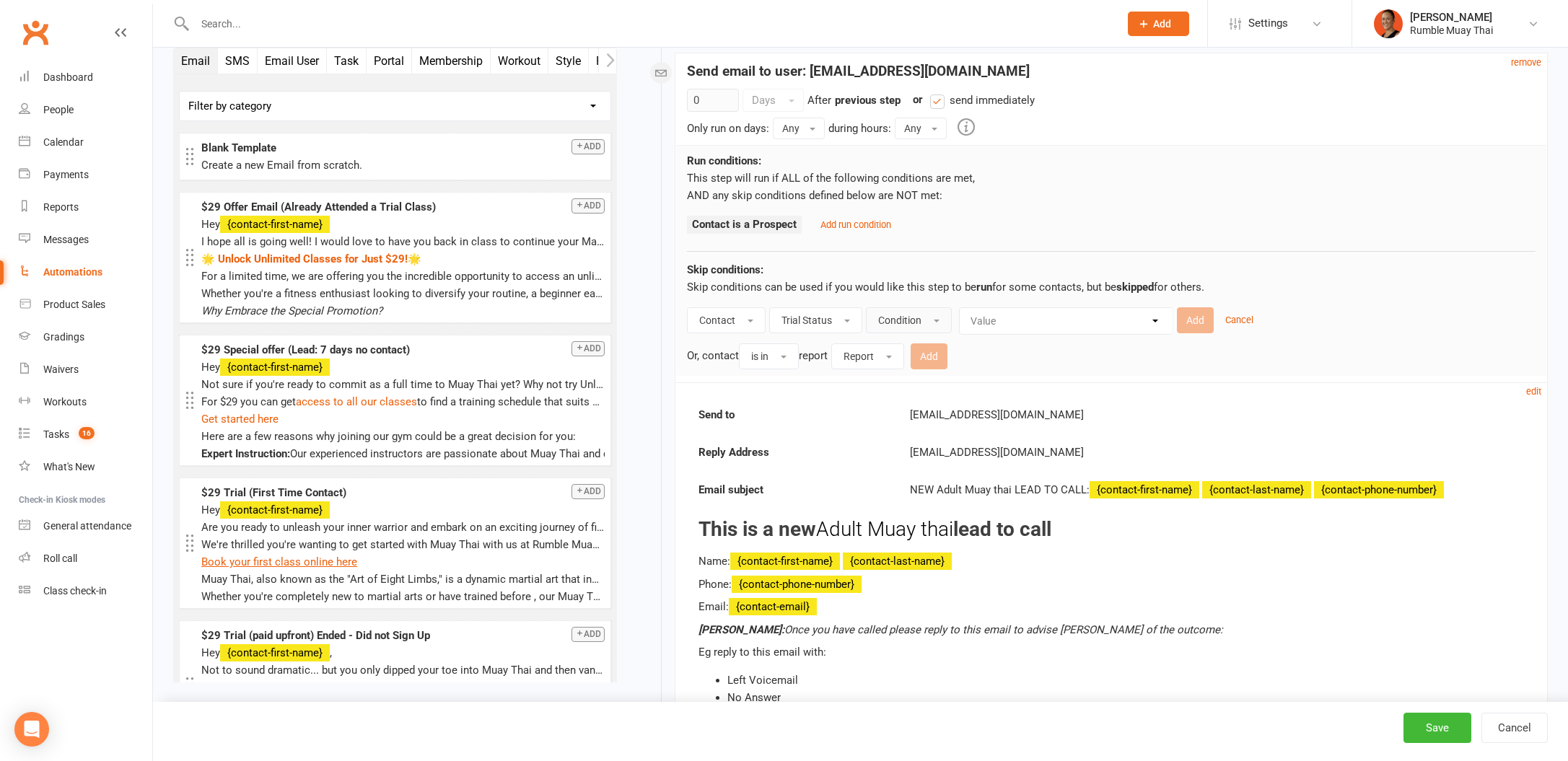
click at [903, 319] on span "Condition" at bounding box center [899, 320] width 43 height 11
click at [904, 346] on link "Equals" at bounding box center [945, 353] width 158 height 29
click at [998, 322] on select "Value Trial active (no other membership) Trial active (other membership present…" at bounding box center [1056, 321] width 213 height 26
click at [823, 319] on span "Trial Status" at bounding box center [807, 320] width 50 height 11
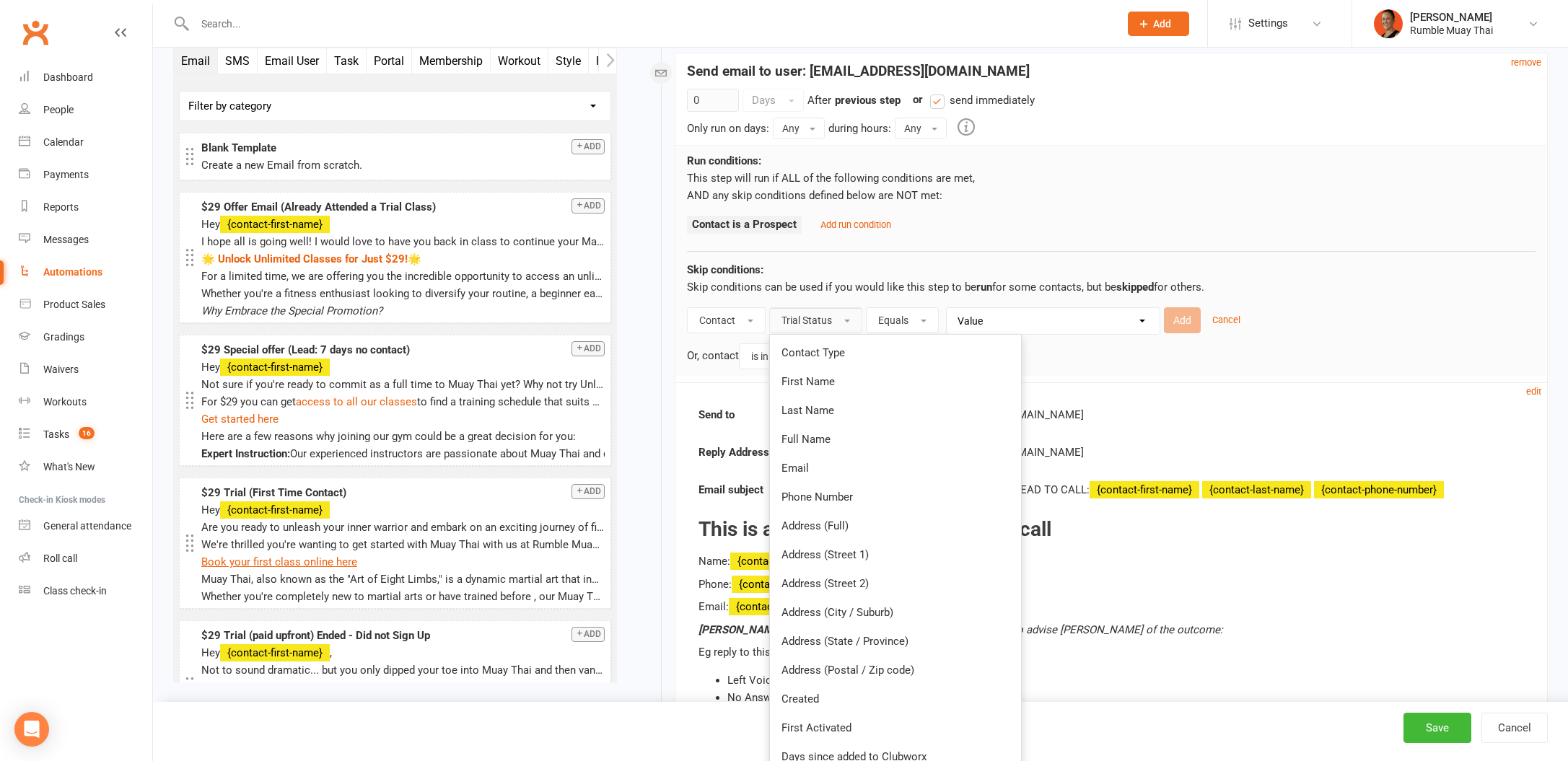
scroll to position [1452, 0]
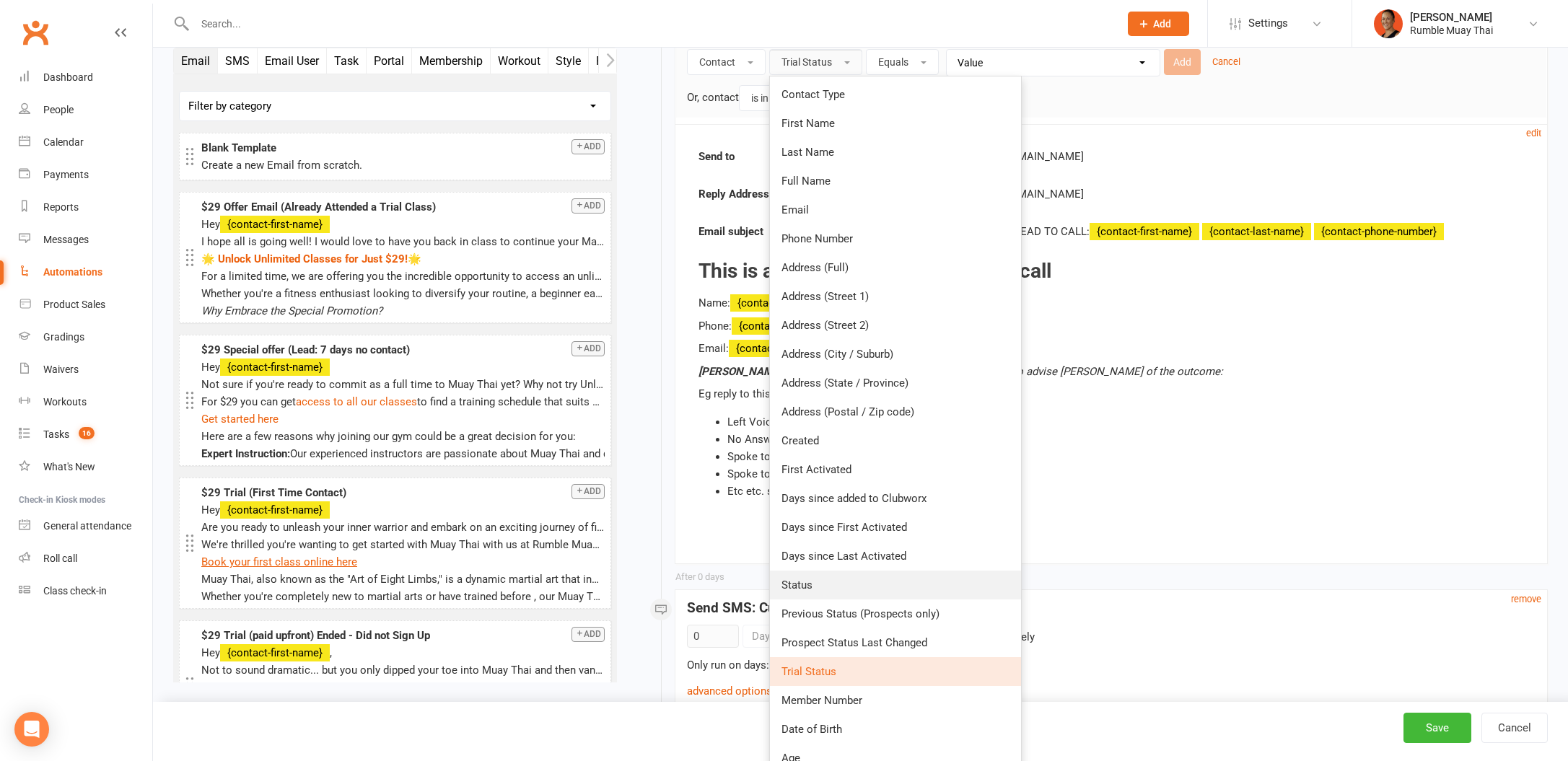
click at [875, 589] on link "Status" at bounding box center [895, 585] width 251 height 29
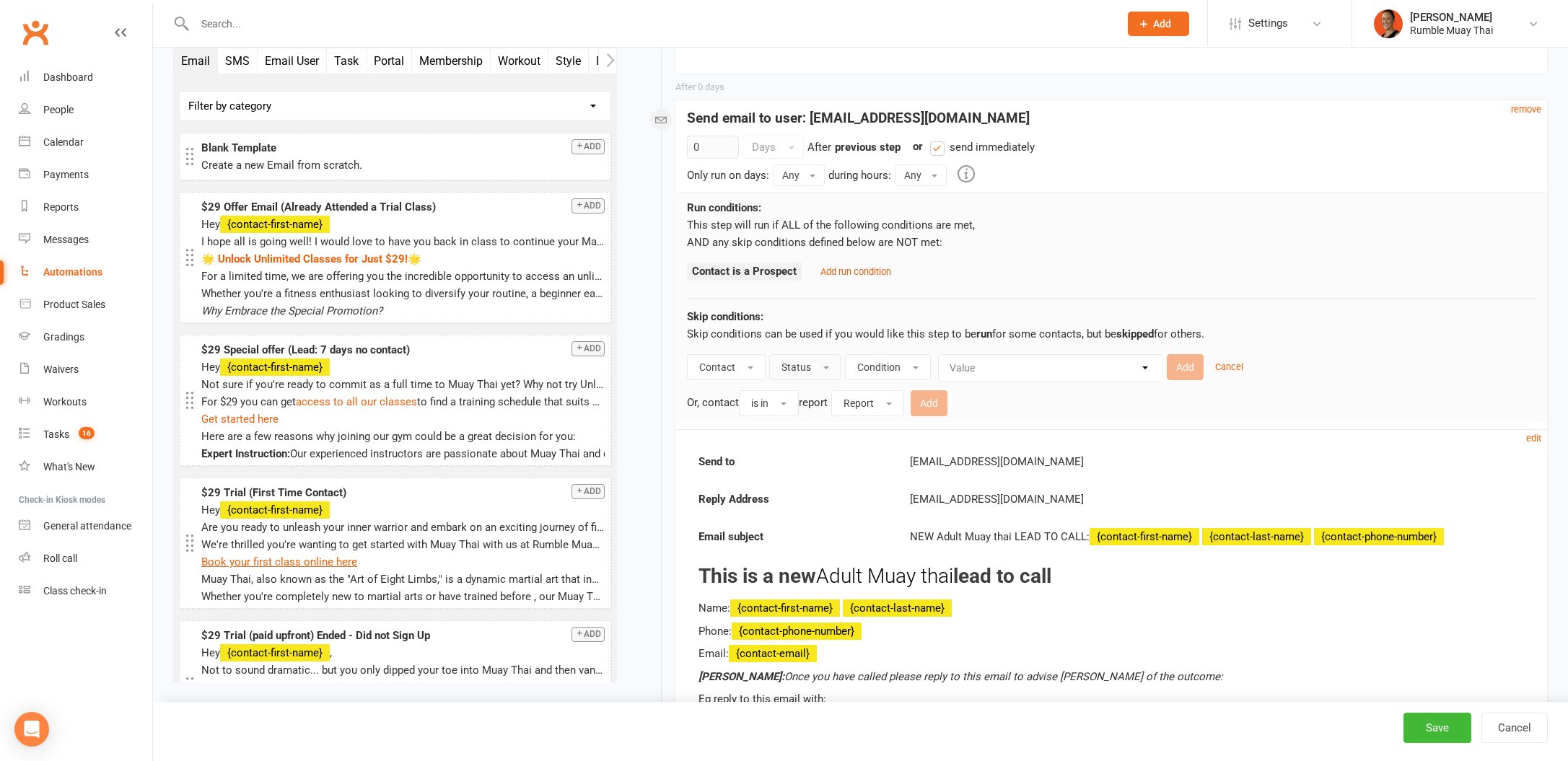
scroll to position [1072, 0]
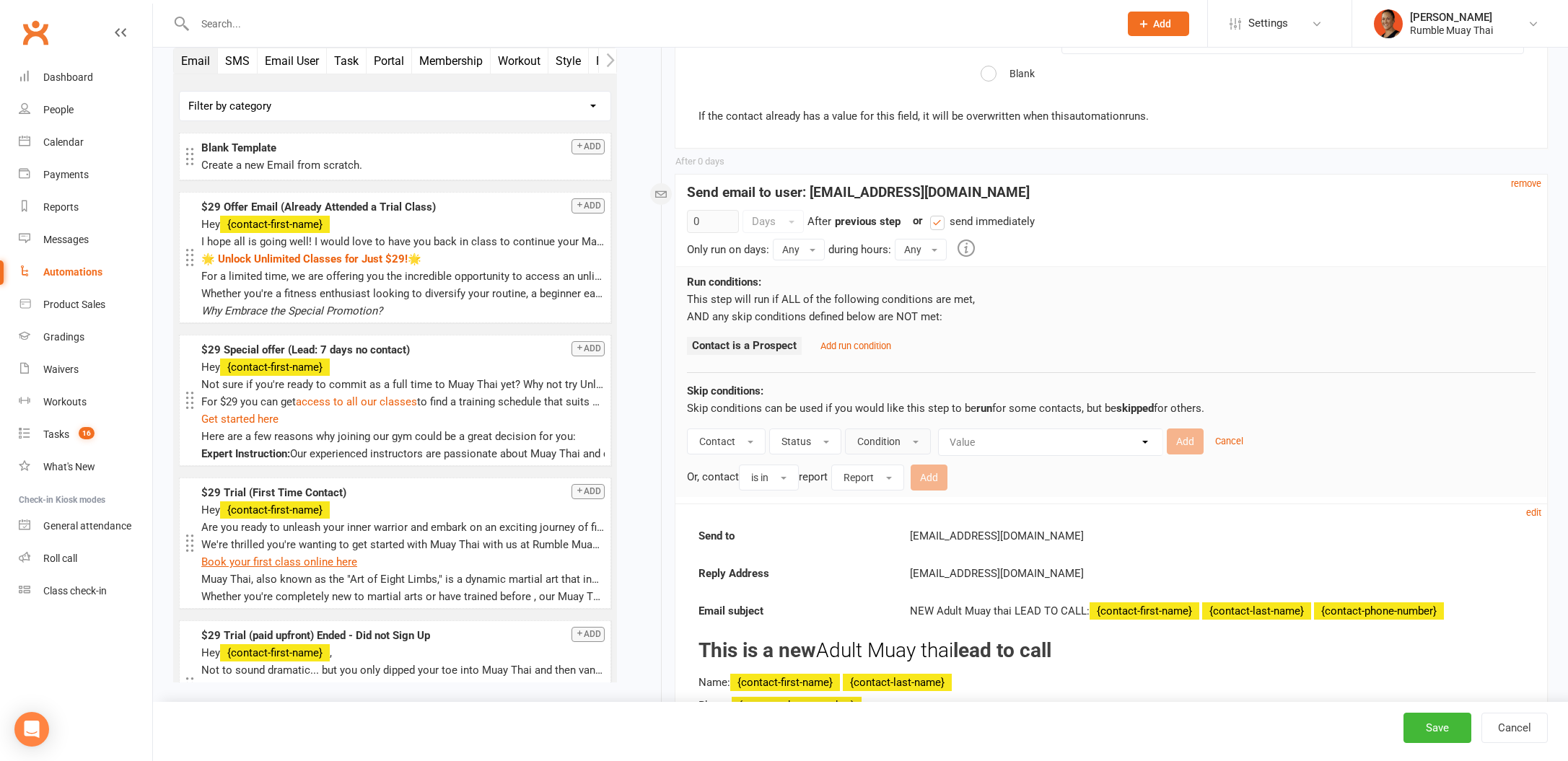
click at [862, 441] on span "Condition" at bounding box center [879, 441] width 43 height 11
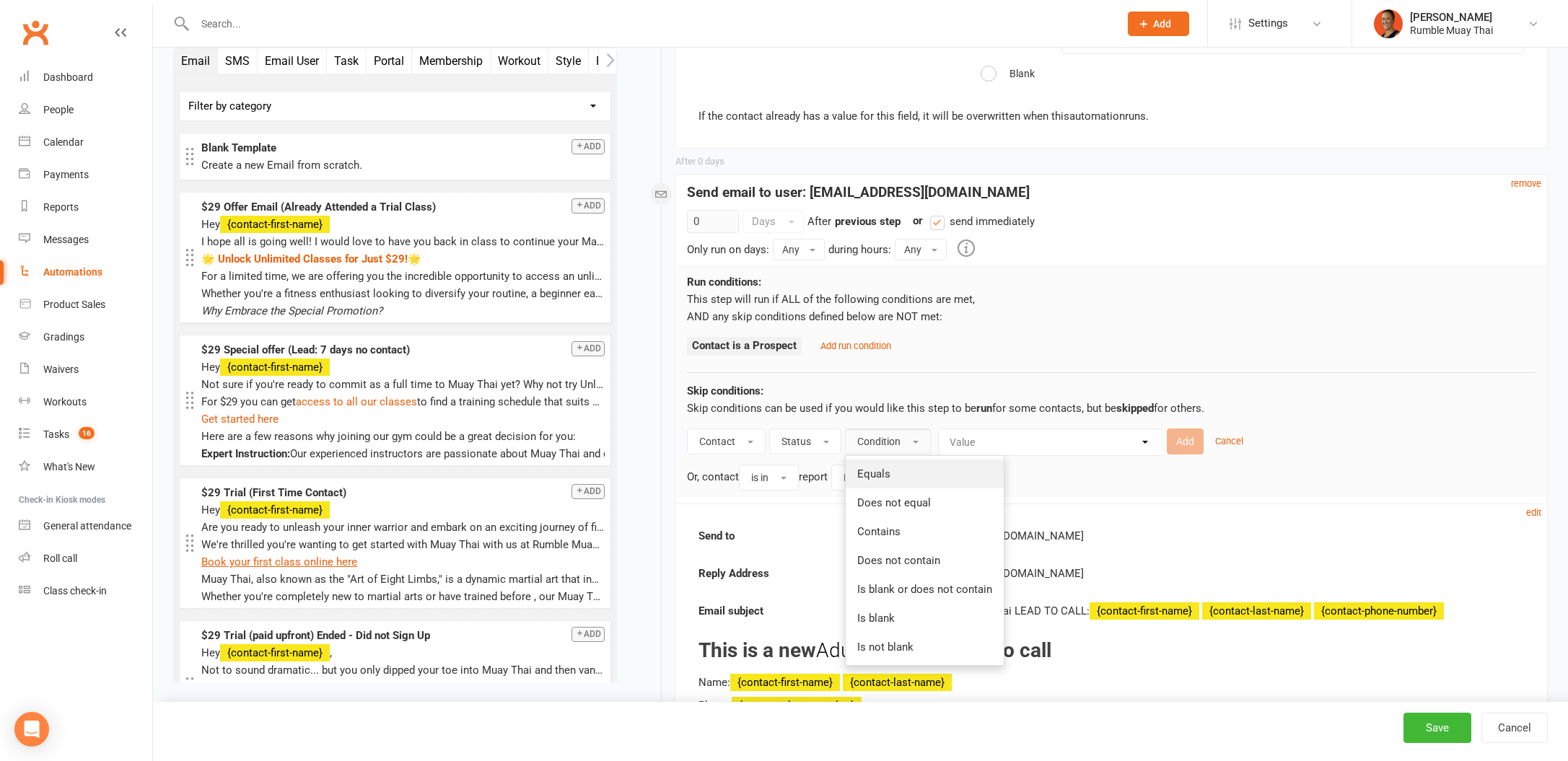
click at [897, 470] on link "Equals" at bounding box center [924, 474] width 158 height 29
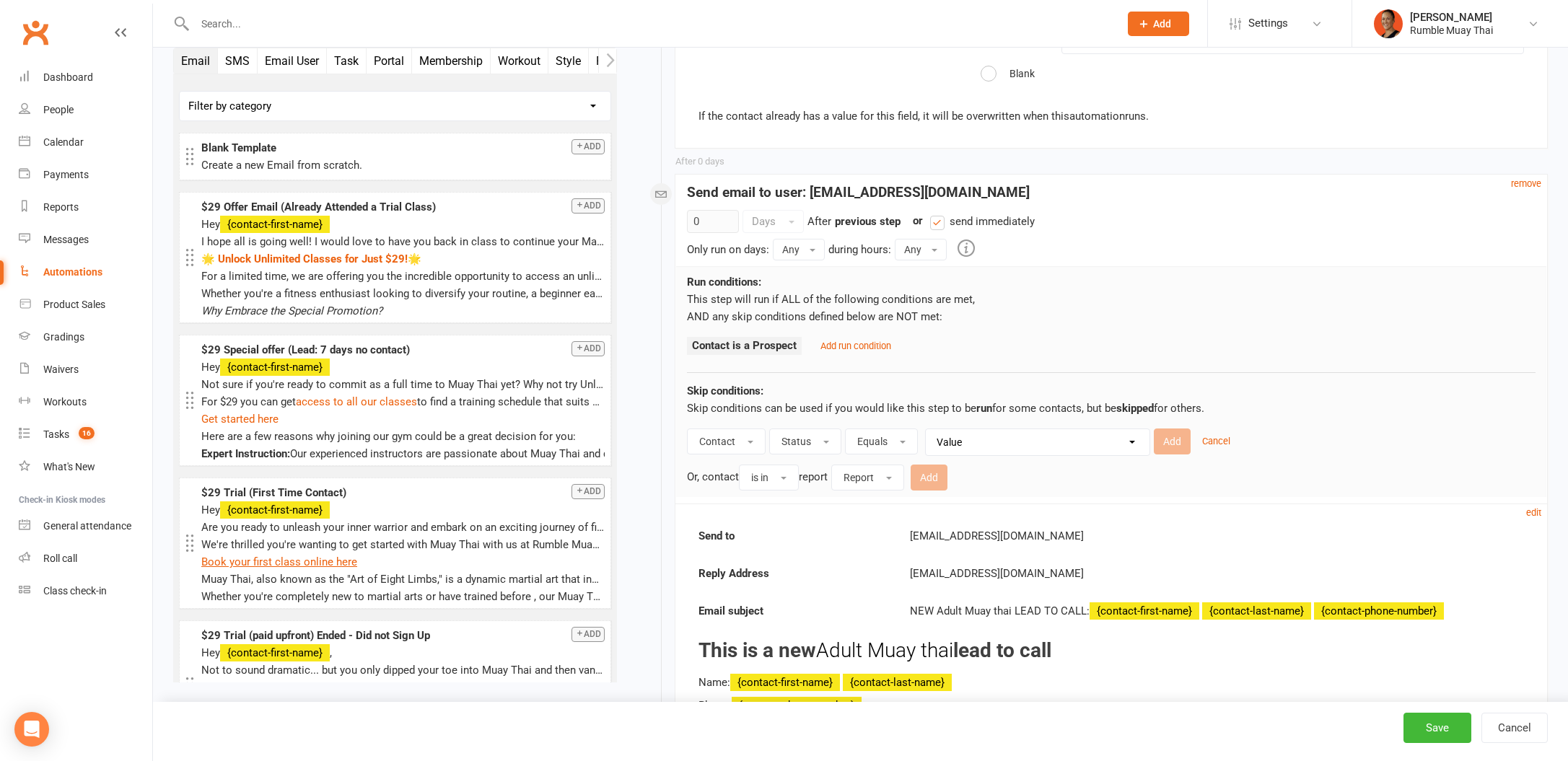
click at [976, 440] on select "Value Prospect: Website Enquiry Form Prospect: Initial Contact Prospect: Follow…" at bounding box center [1041, 442] width 223 height 26
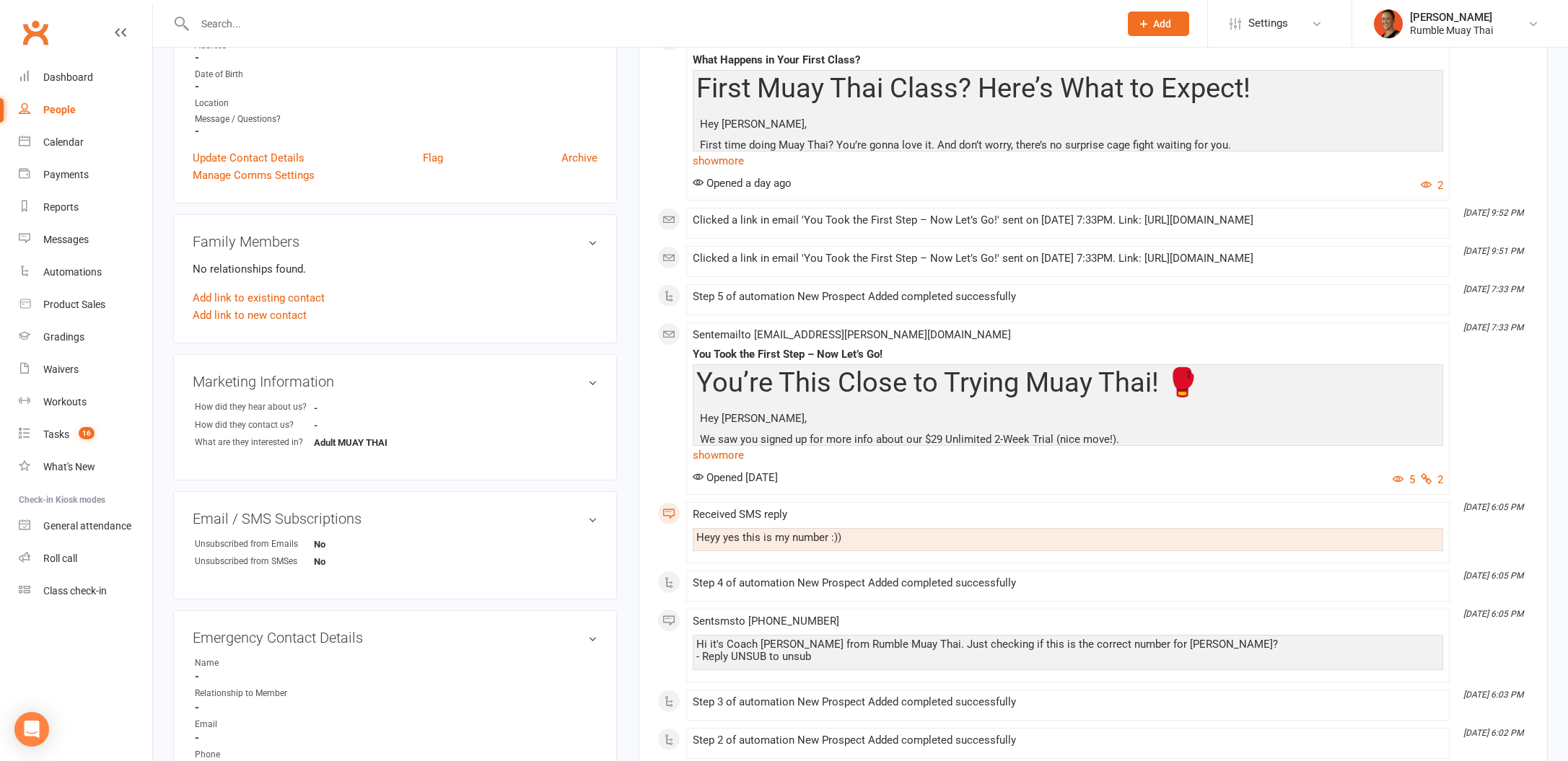
scroll to position [101, 0]
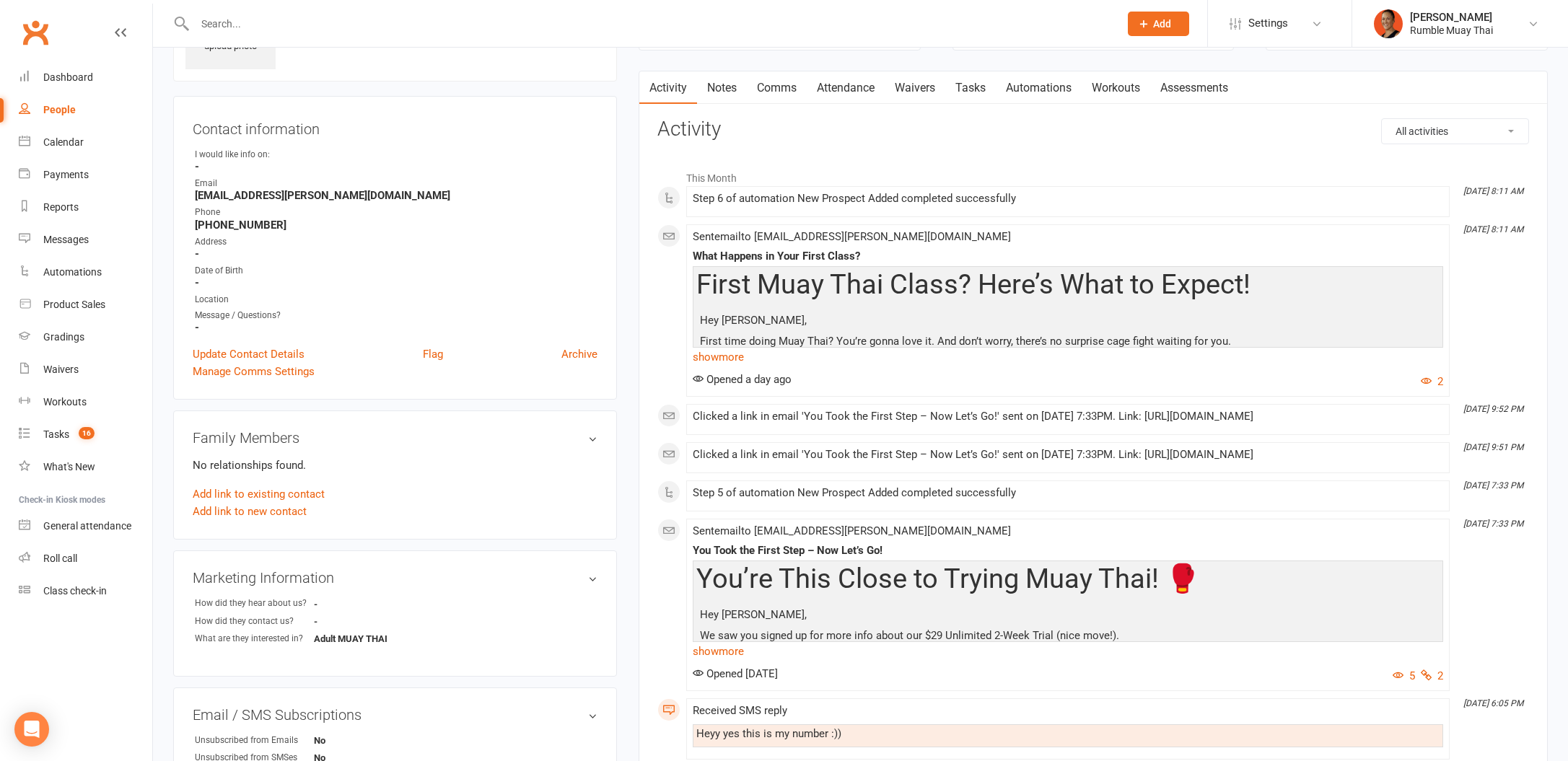
click at [1072, 92] on link "Automations" at bounding box center [1039, 88] width 86 height 34
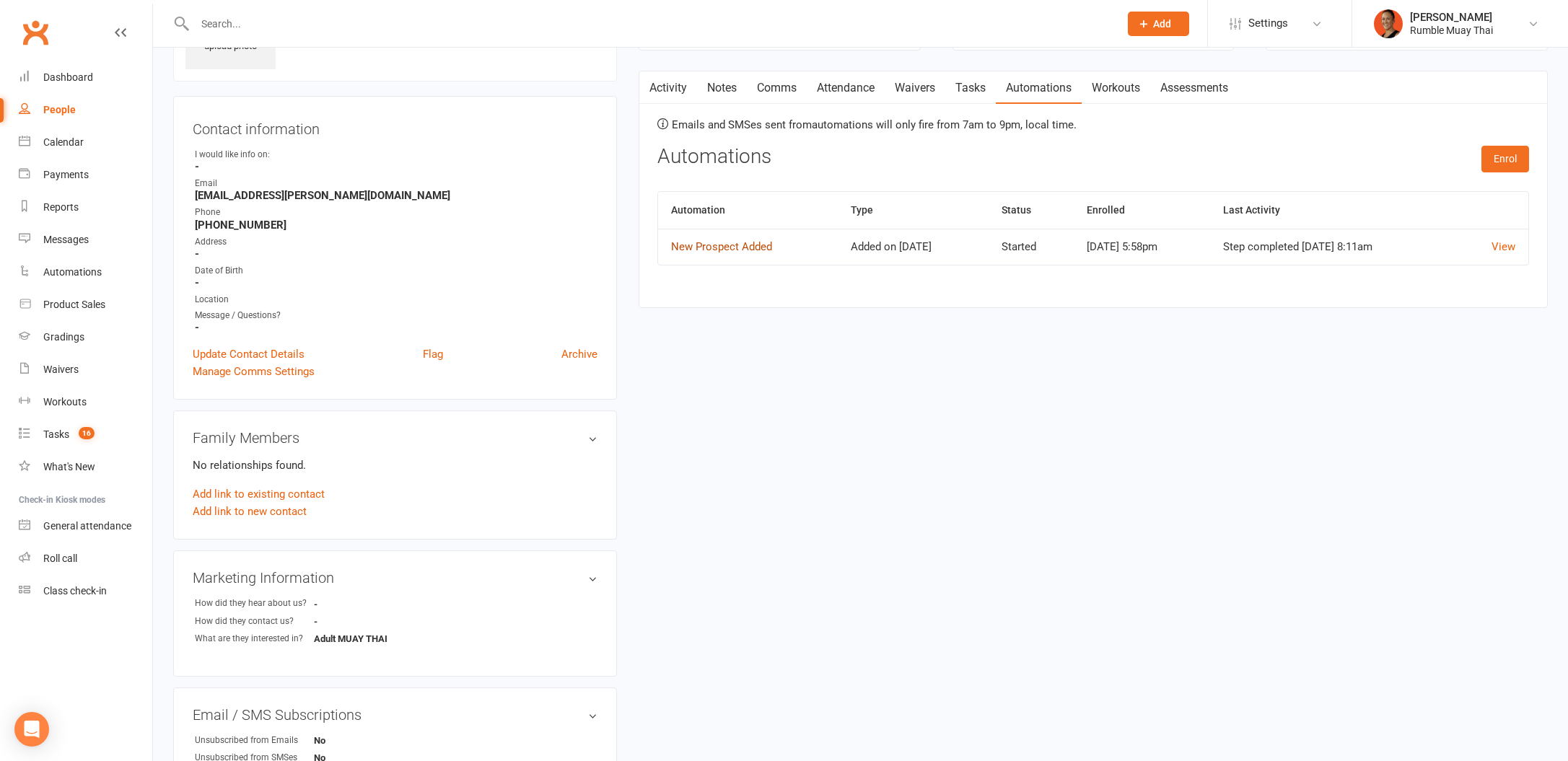
click at [731, 247] on link "New Prospect Added" at bounding box center [721, 246] width 101 height 13
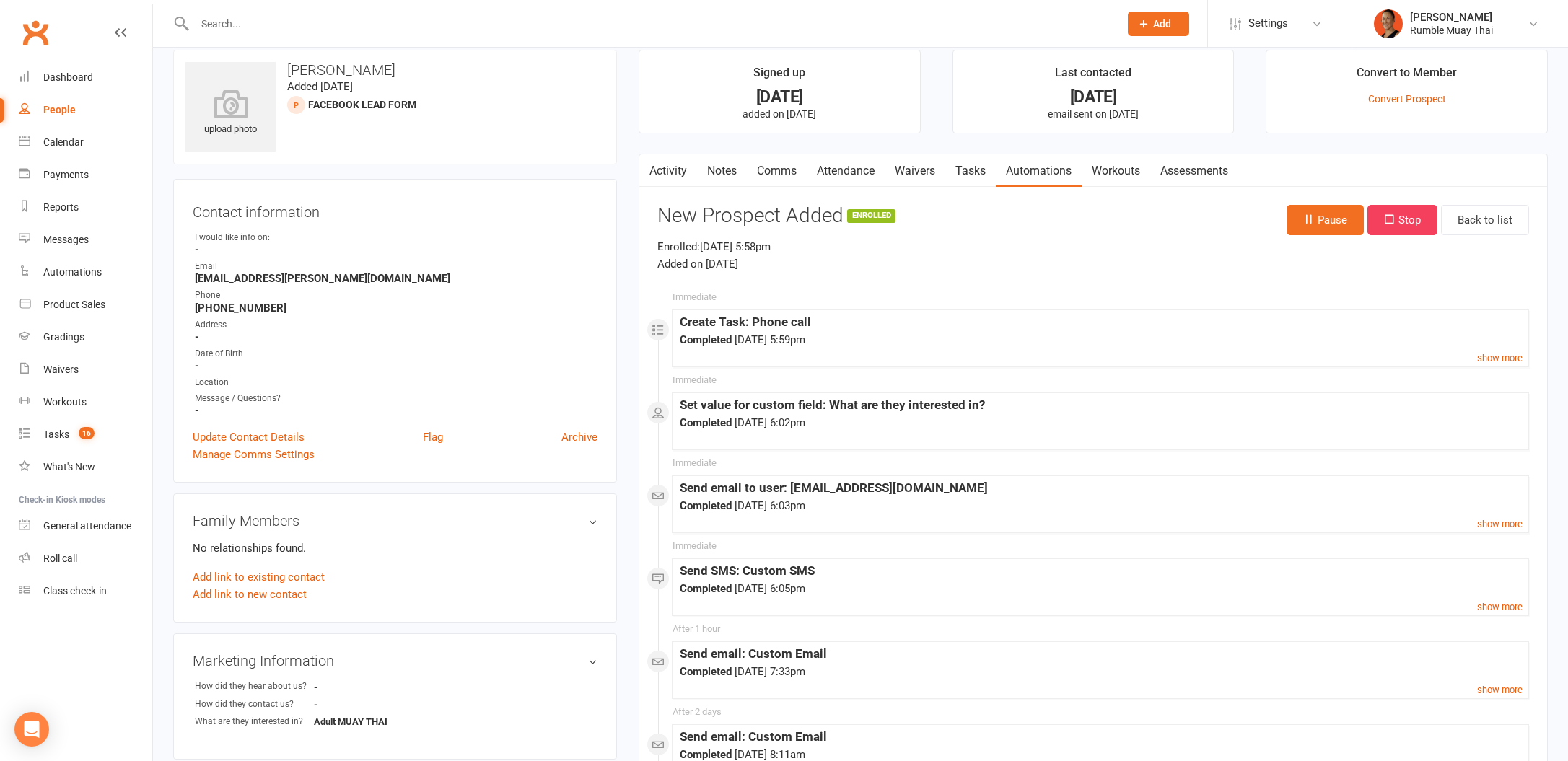
scroll to position [38, 0]
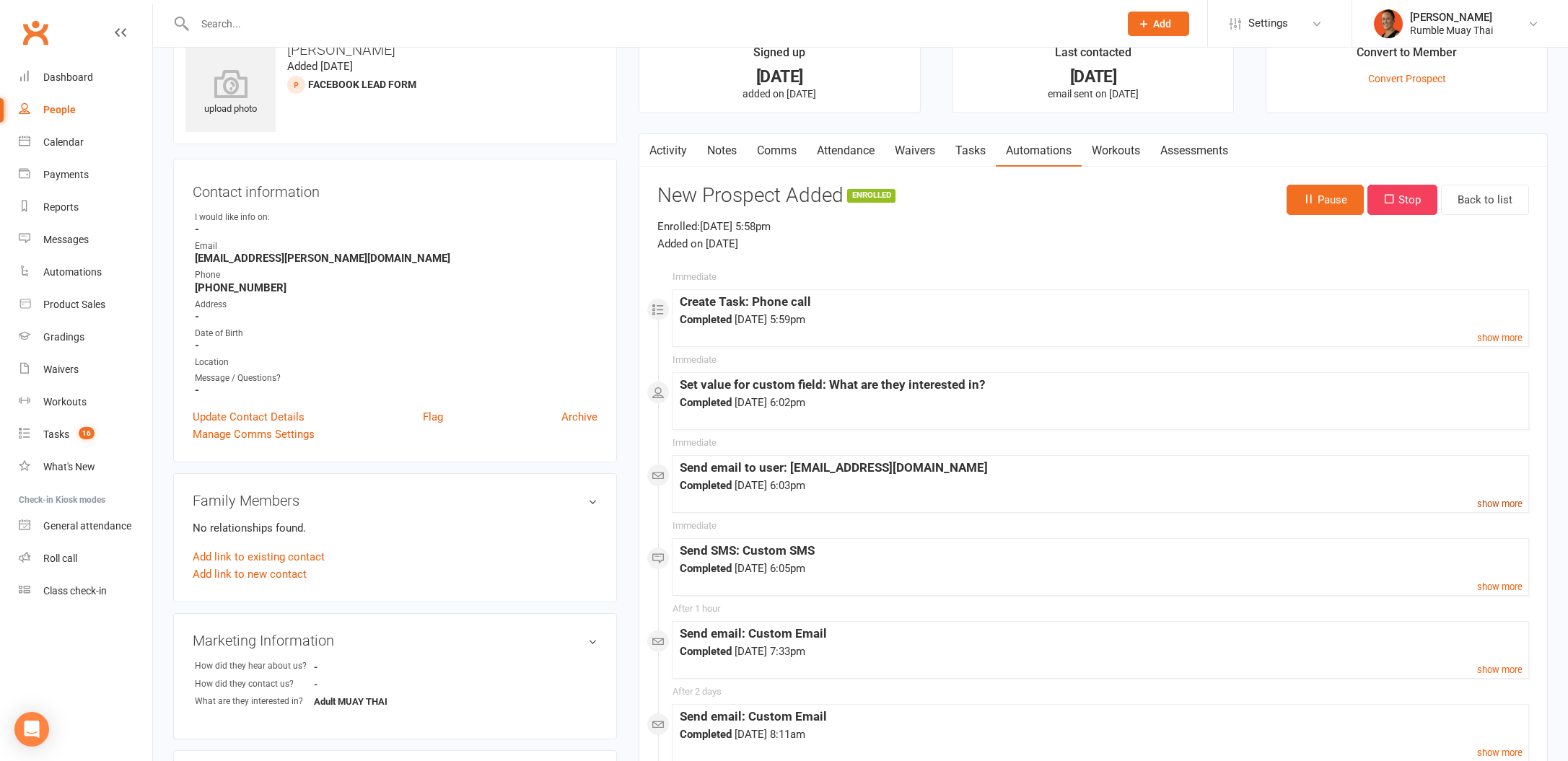
click at [1494, 506] on small "show more" at bounding box center [1500, 504] width 46 height 11
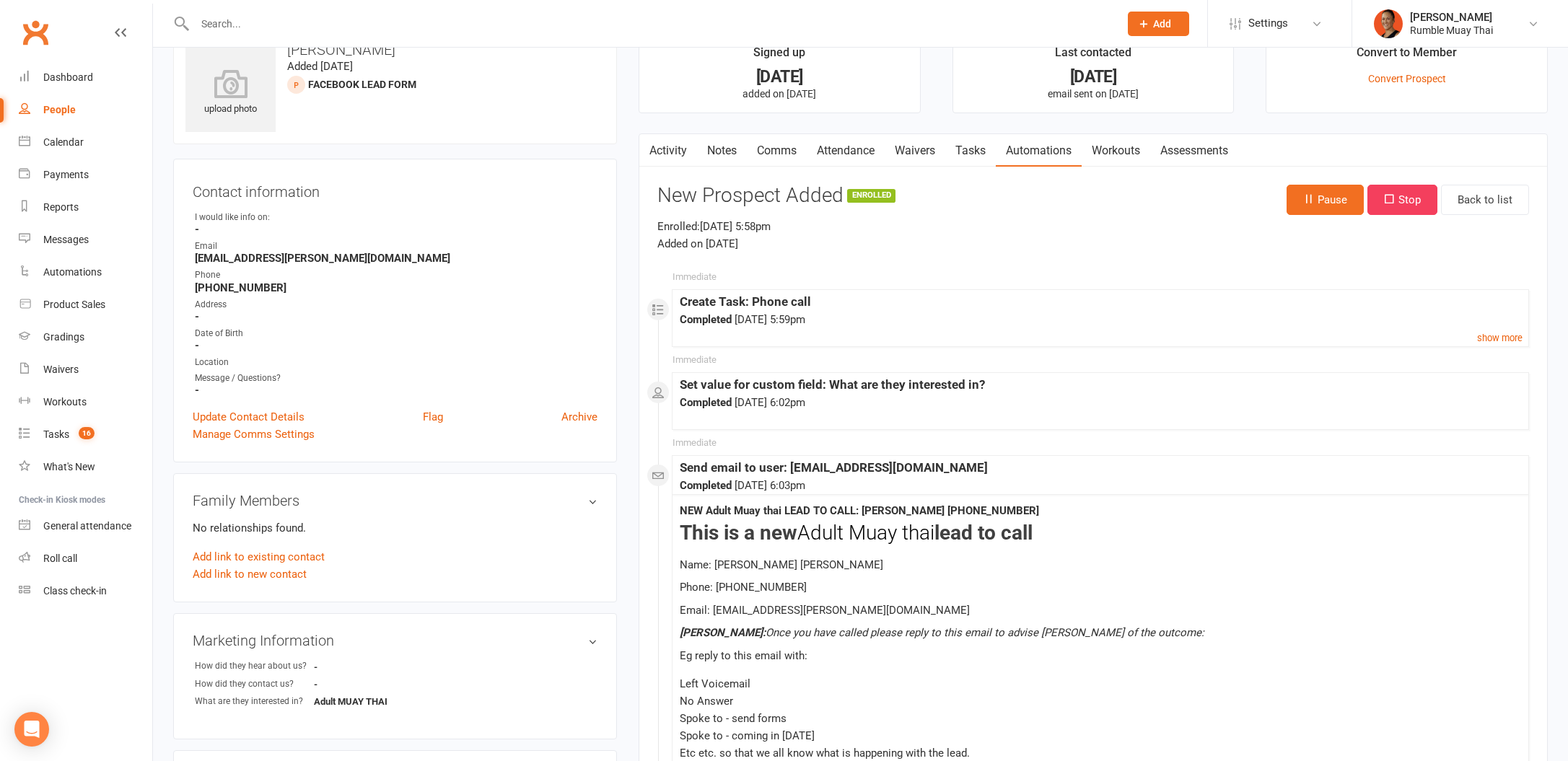
click at [666, 149] on link "Activity" at bounding box center [668, 151] width 58 height 34
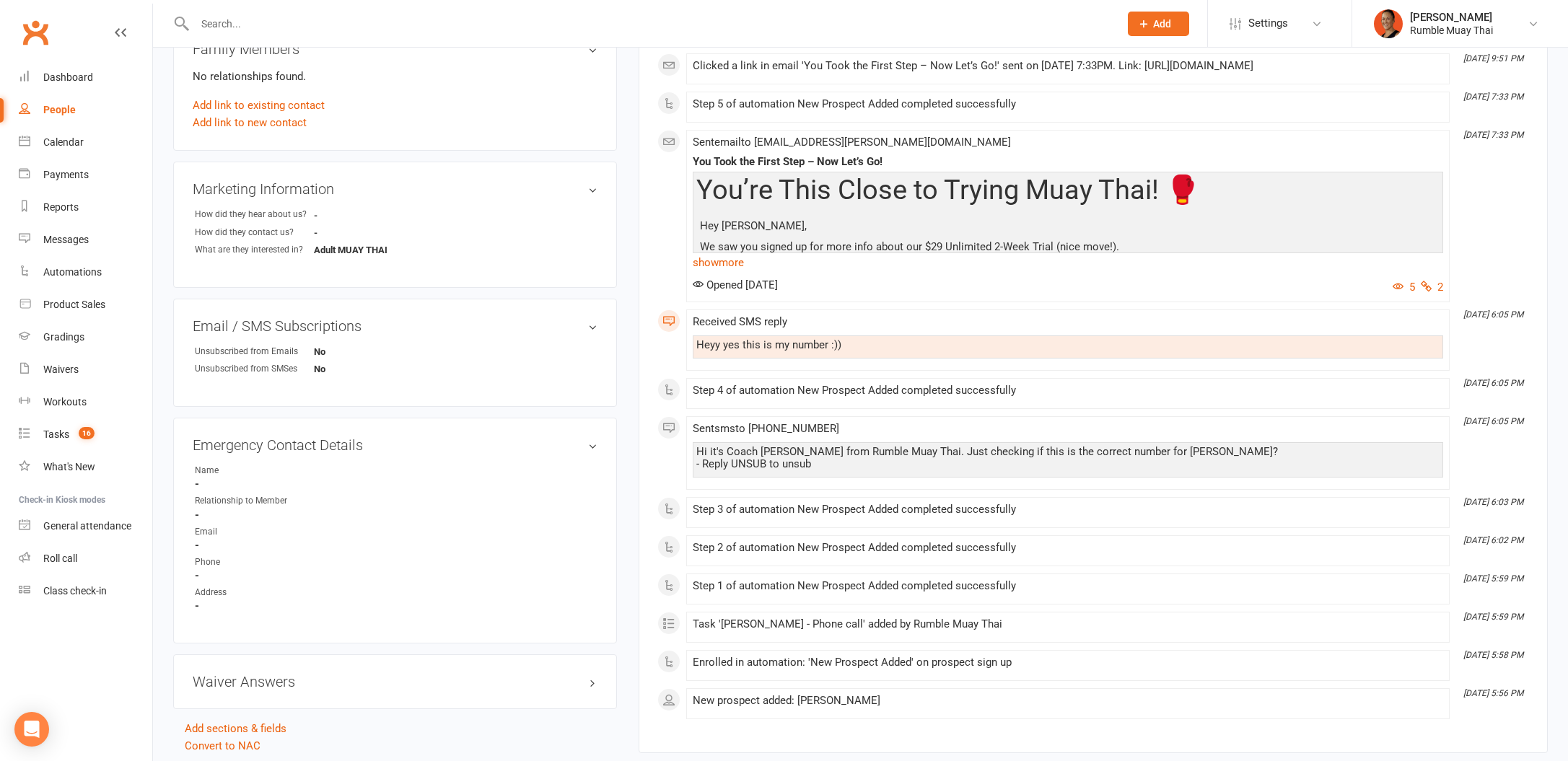
scroll to position [573, 0]
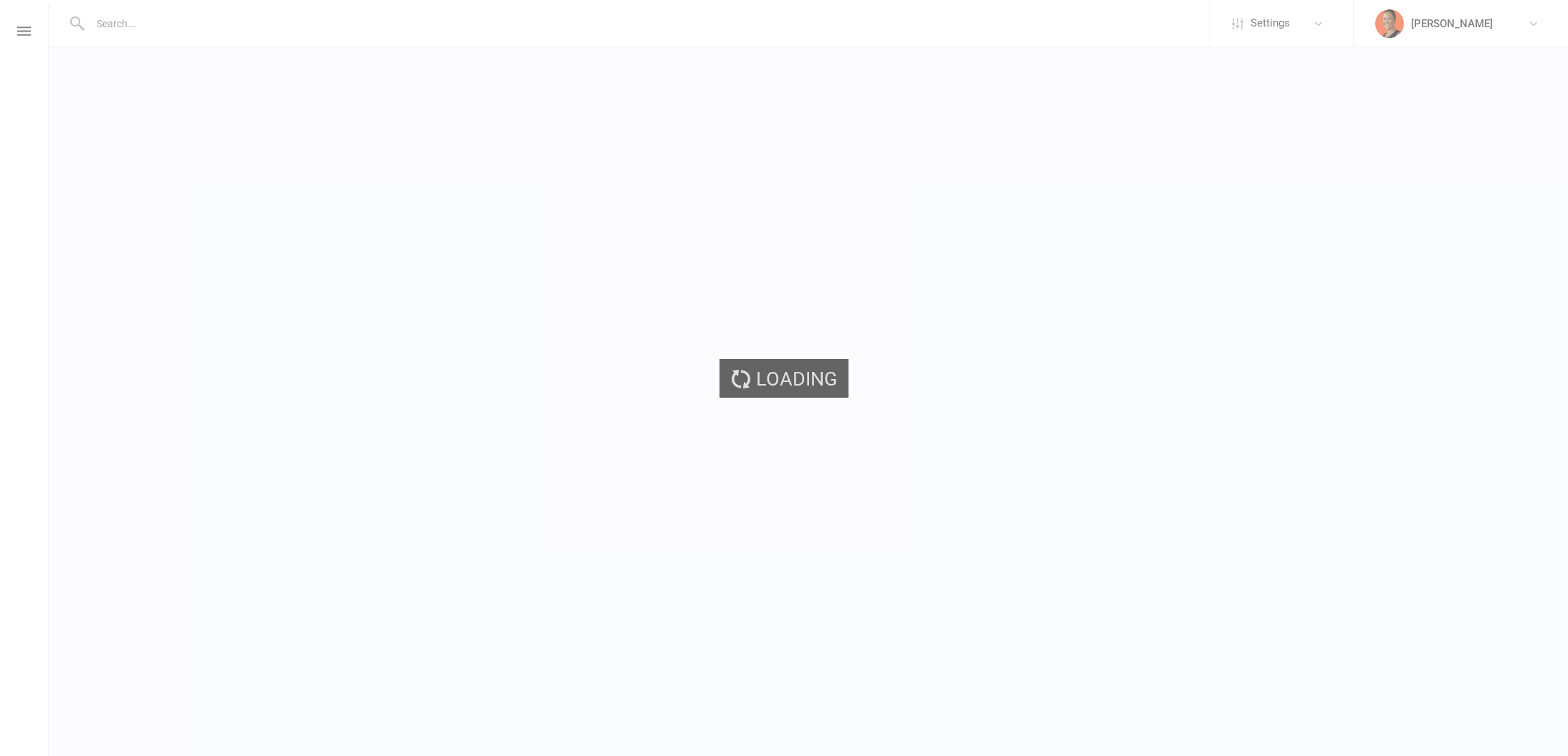
select select "Adult MUAY THAI"
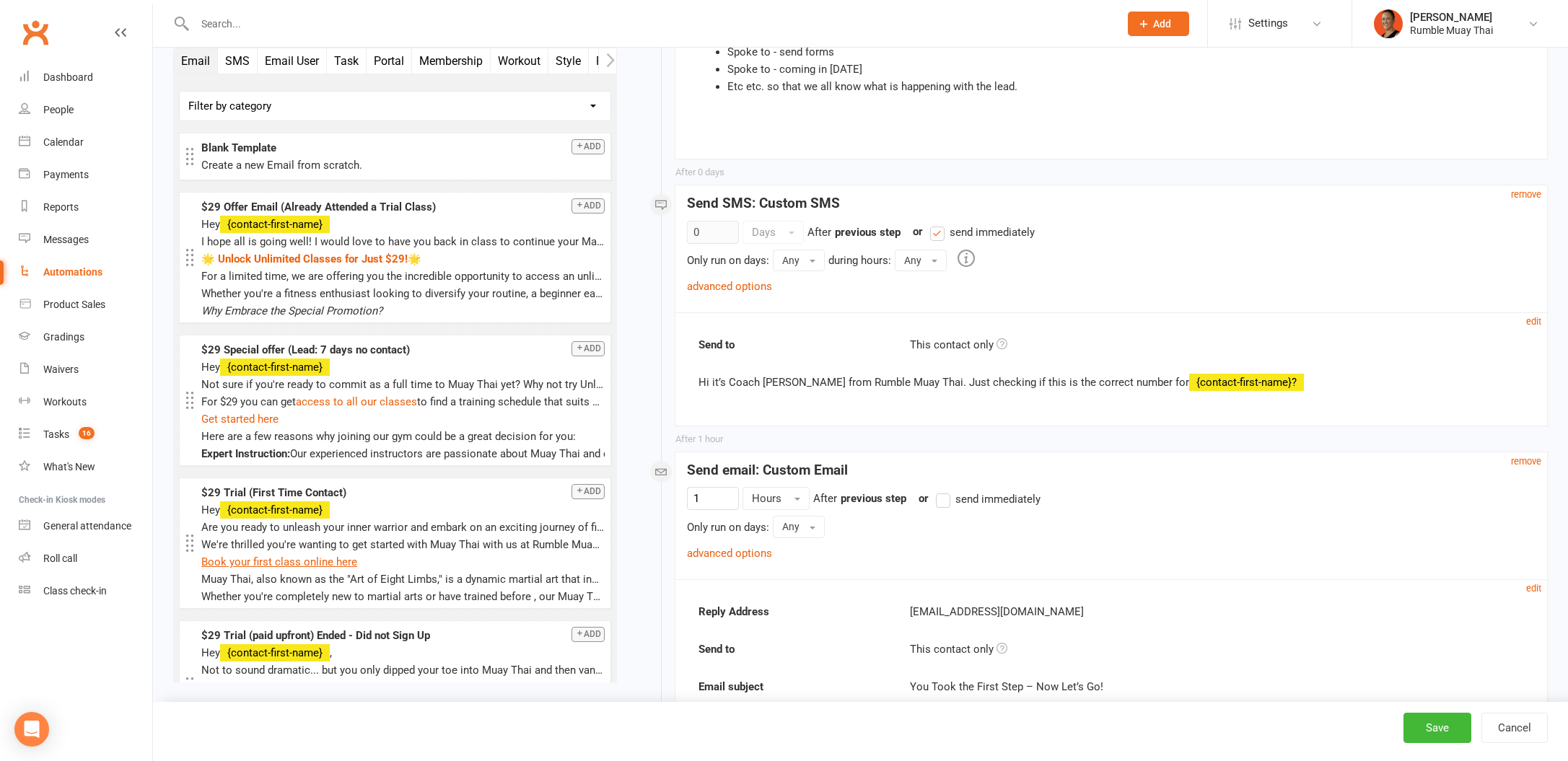
scroll to position [1125, 0]
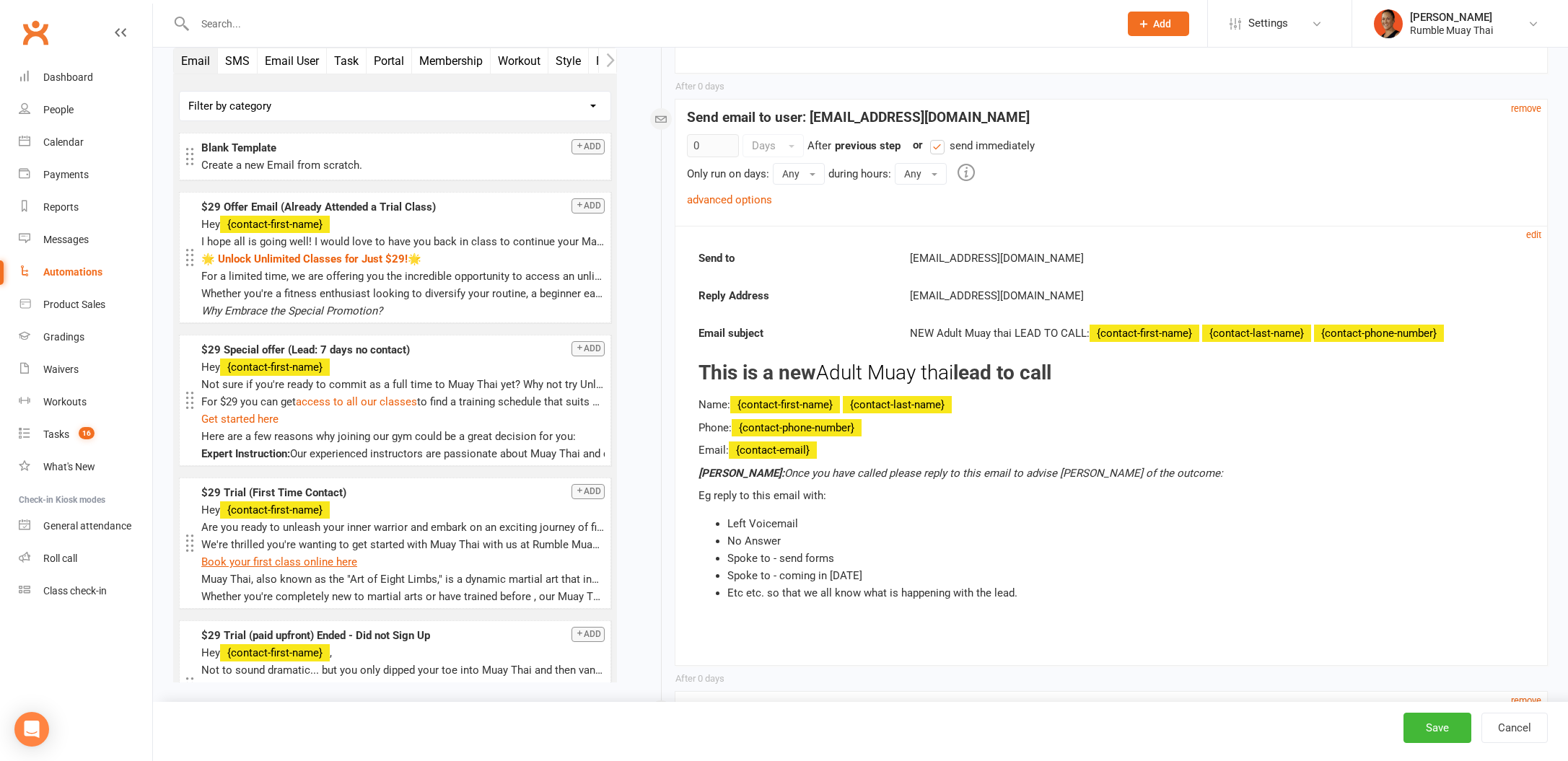
click at [1546, 227] on div "edit" at bounding box center [1536, 234] width 21 height 18
click at [1534, 235] on small "edit" at bounding box center [1534, 235] width 15 height 11
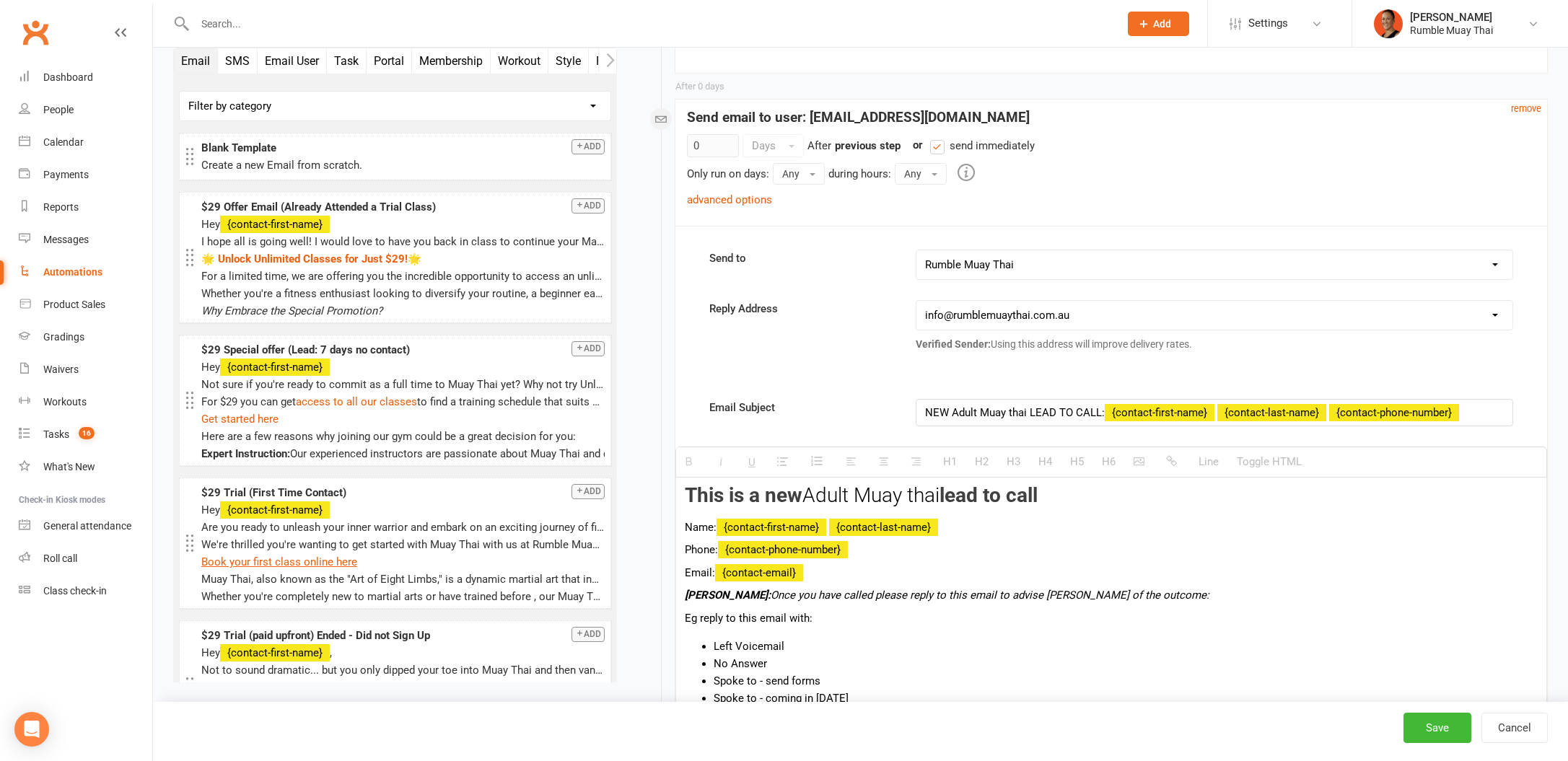
click at [922, 415] on div "NEW Adult Muay thai LEAD TO CALL: {contact-first-name} {contact-last-name} {con…" at bounding box center [1215, 413] width 596 height 26
click at [946, 400] on div "‼️NEW Adult Muay thai LEAD TO CALL: {contact-first-name} {contact-last-name} {c…" at bounding box center [1215, 413] width 596 height 26
click at [943, 413] on div "‼️NEW Adult Muay thai LEAD TO CALL: {contact-first-name} {contact-last-name} {c…" at bounding box center [1215, 413] width 596 height 26
click at [975, 418] on div "‼️ NEW Adult Muay thai LEAD TO CALL: {contact-first-name} {contact-last-name} {…" at bounding box center [1215, 413] width 596 height 26
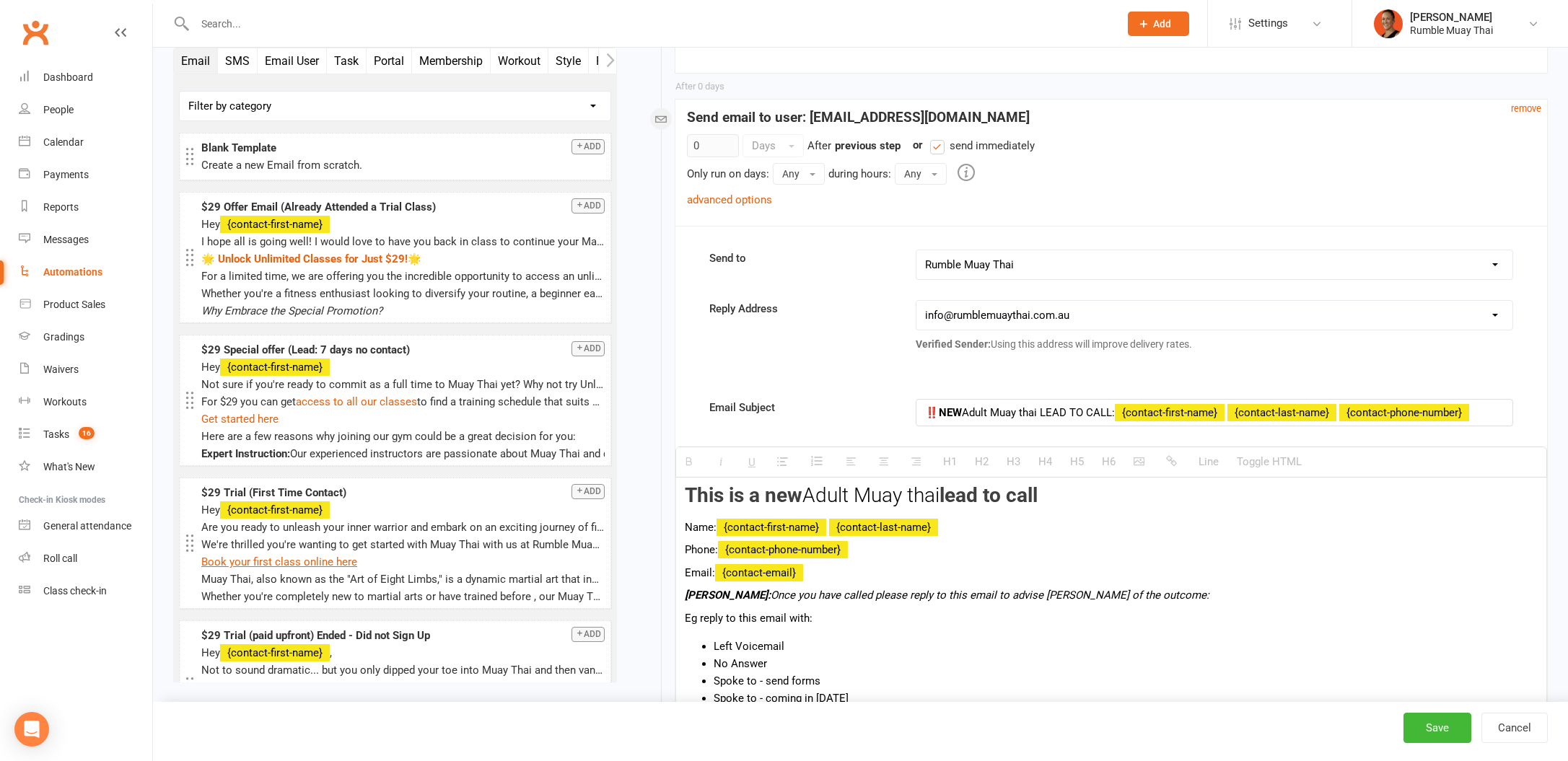
click at [1064, 405] on div "‼️ NEW Adult Muay thai LEAD TO CALL: {contact-first-name} {contact-last-name} {…" at bounding box center [1215, 413] width 596 height 26
click at [1055, 408] on div "‼️ NEW Adult Muay thai LEAD TO CALL: {contact-first-name} {contact-last-name} {…" at bounding box center [1215, 413] width 596 height 26
click at [1035, 411] on div "‼️ NEW Adult Muay thai LEAD TO CALL: {contact-first-name} {contact-last-name} {…" at bounding box center [1215, 413] width 596 height 26
drag, startPoint x: 1037, startPoint y: 412, endPoint x: 965, endPoint y: 405, distance: 72.3
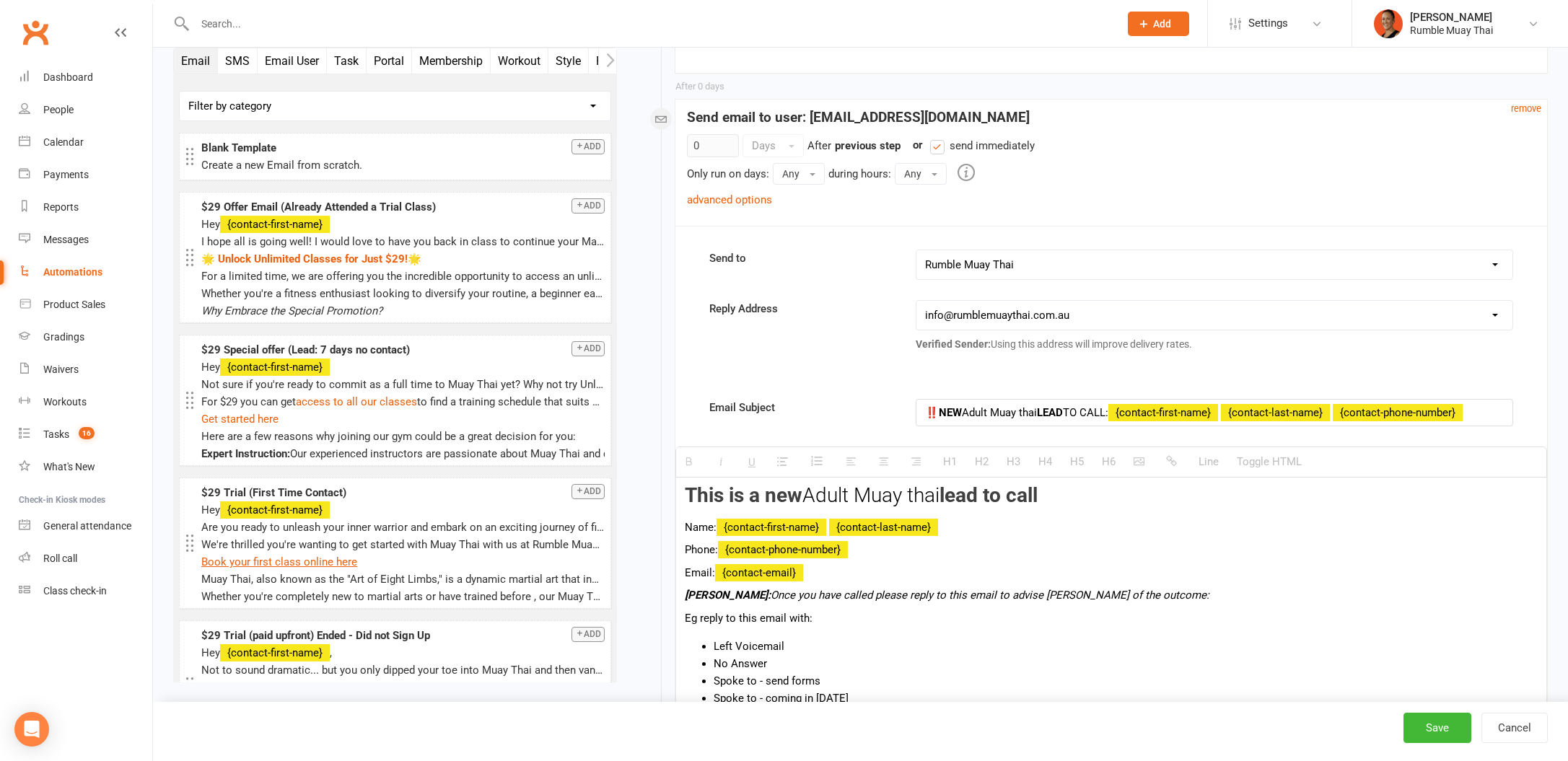
click at [965, 405] on div "‼️ NEW Adult Muay thai LEAD TO CALL: {contact-first-name} {contact-last-name} {…" at bounding box center [1215, 413] width 596 height 26
click at [1031, 411] on div "‼️ NEW LEAD TO CALL: {contact-first-name} {contact-last-name} {contact-phone-nu…" at bounding box center [1215, 413] width 596 height 26
drag, startPoint x: 1110, startPoint y: 410, endPoint x: 1036, endPoint y: 409, distance: 74.0
click at [1036, 409] on div "‼️ NEW LEAD TO CALL Adult Muay thai: {contact-first-name} {contact-last-name} {…" at bounding box center [1215, 413] width 596 height 26
click at [1015, 413] on div "‼️ NEW LEAD TO CALL: {contact-first-name} {contact-last-name} {contact-phone-nu…" at bounding box center [1215, 413] width 596 height 26
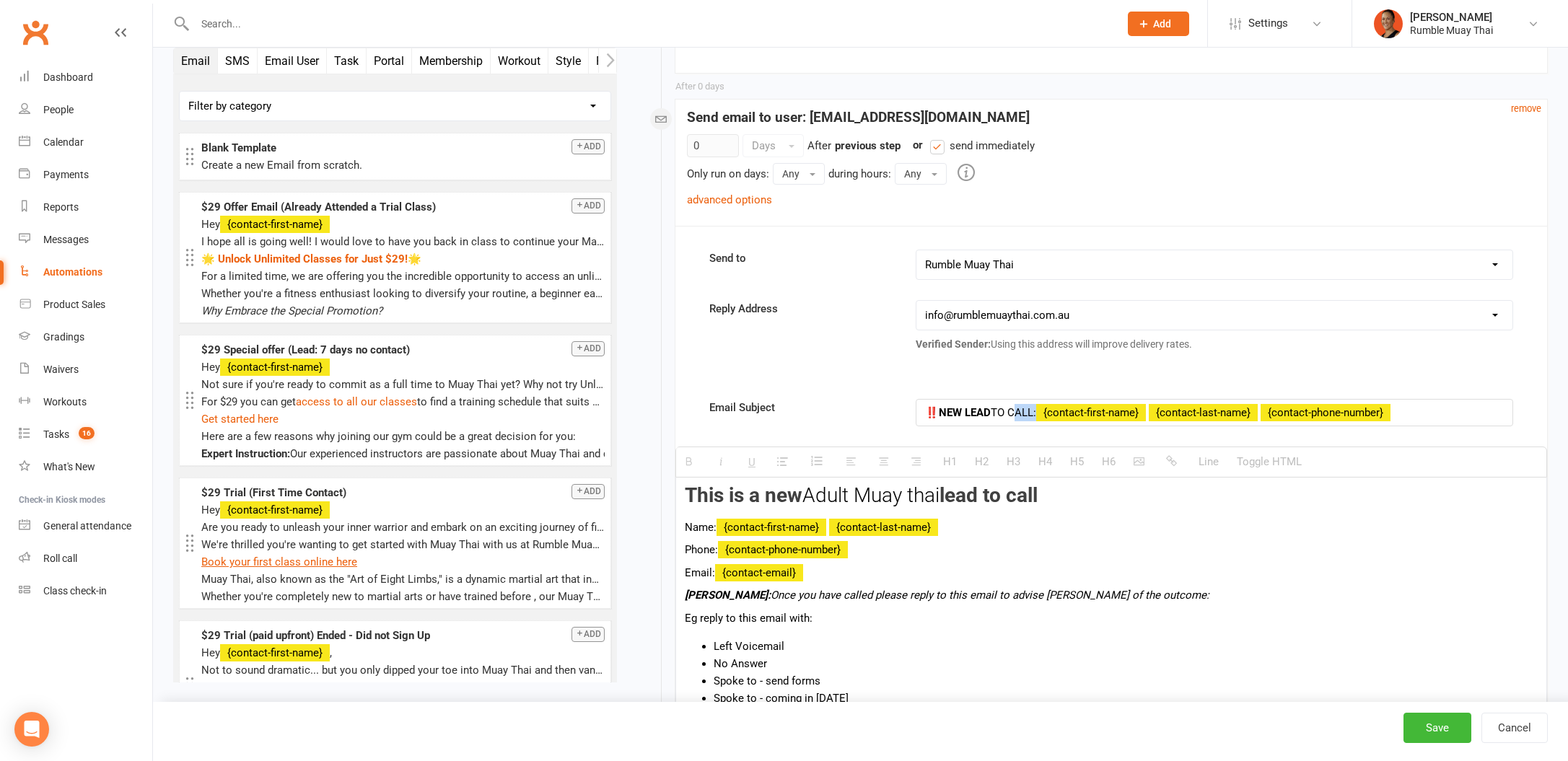
click at [1015, 413] on div "‼️ NEW LEAD TO CALL: {contact-first-name} {contact-last-name} {contact-phone-nu…" at bounding box center [1215, 413] width 596 height 26
click at [1450, 724] on button "Save" at bounding box center [1437, 728] width 68 height 31
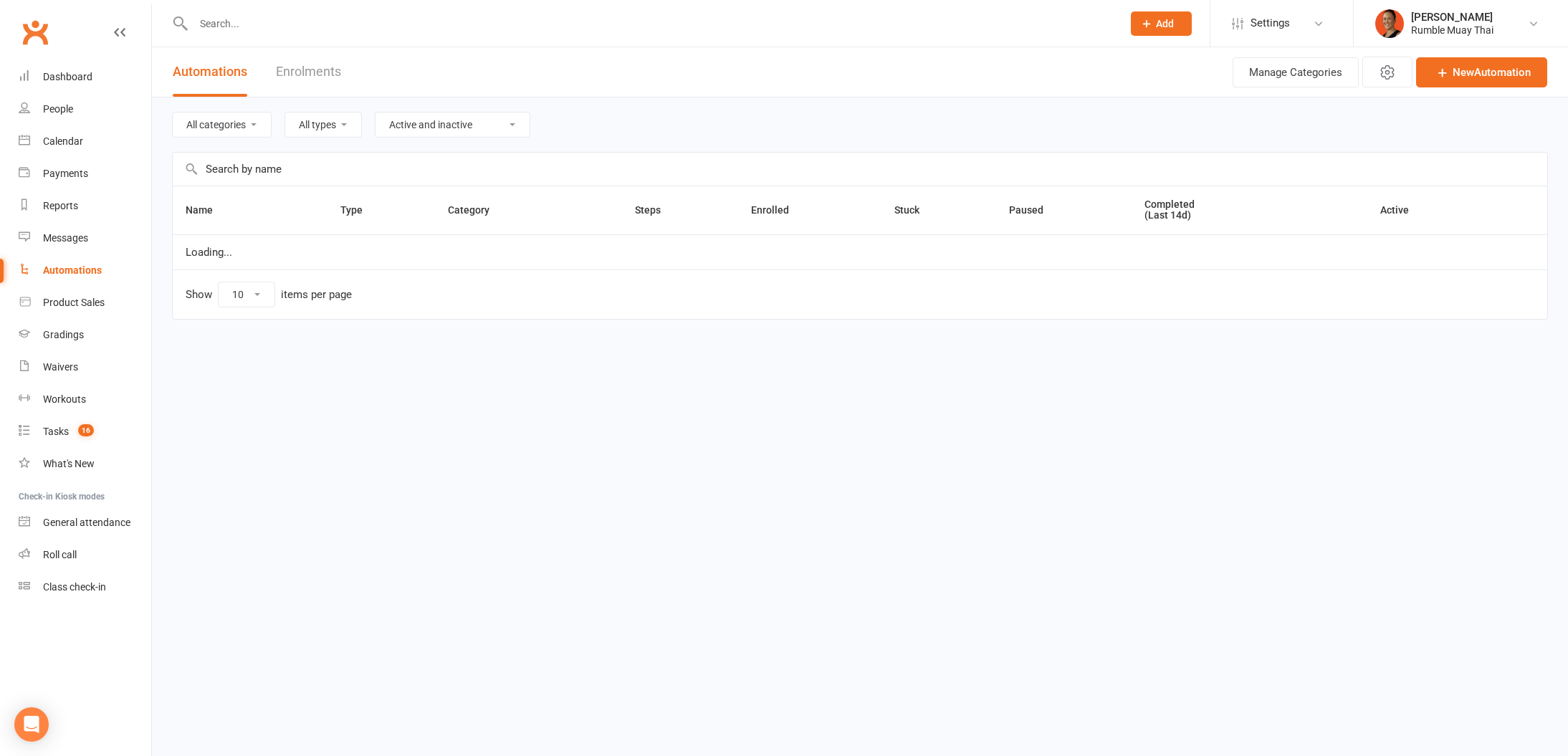
select select "100"
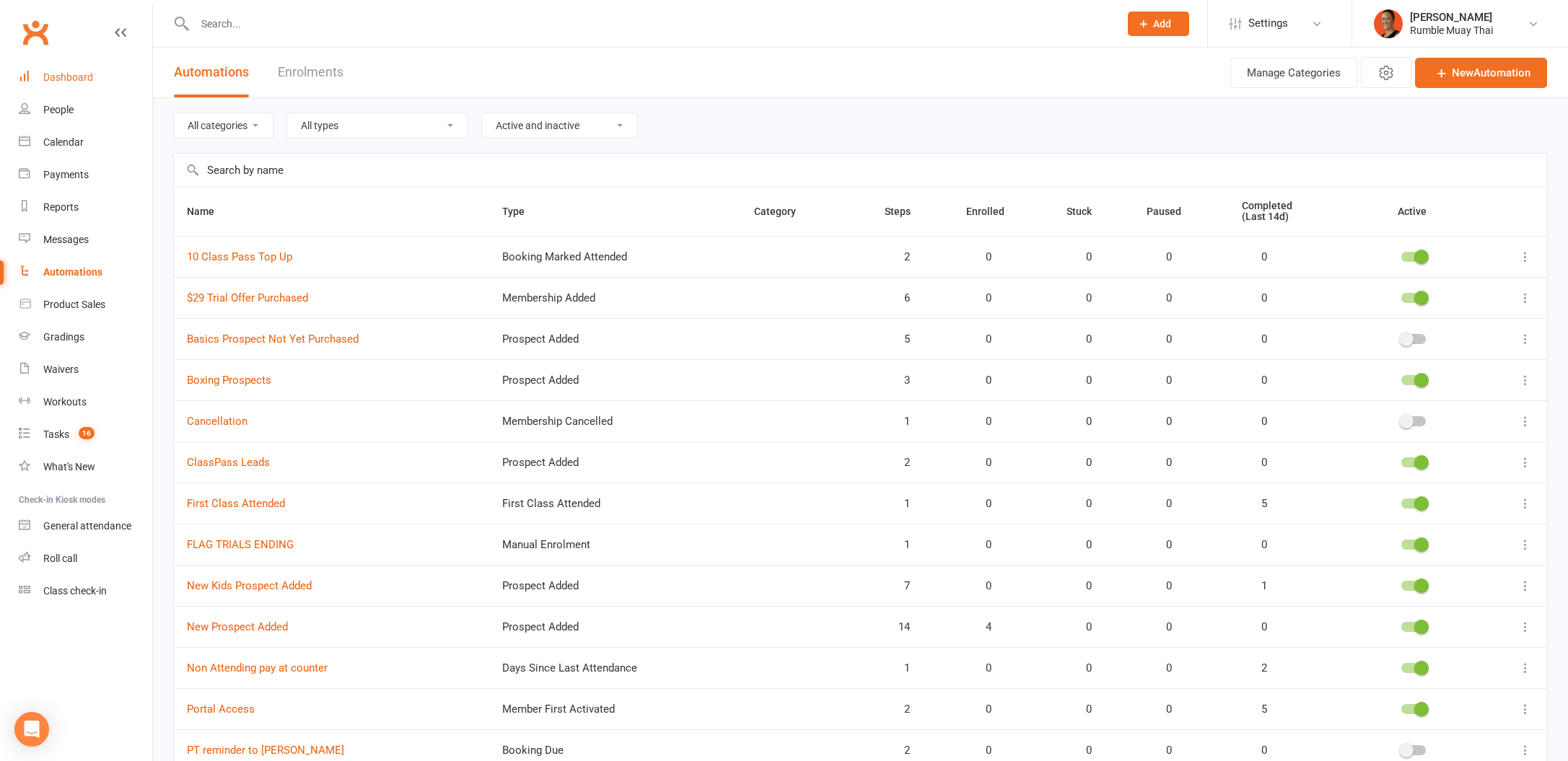
drag, startPoint x: 59, startPoint y: 56, endPoint x: 78, endPoint y: 82, distance: 32.2
click at [60, 57] on div "Clubworx" at bounding box center [76, 41] width 153 height 53
click at [79, 84] on link "Dashboard" at bounding box center [85, 77] width 133 height 33
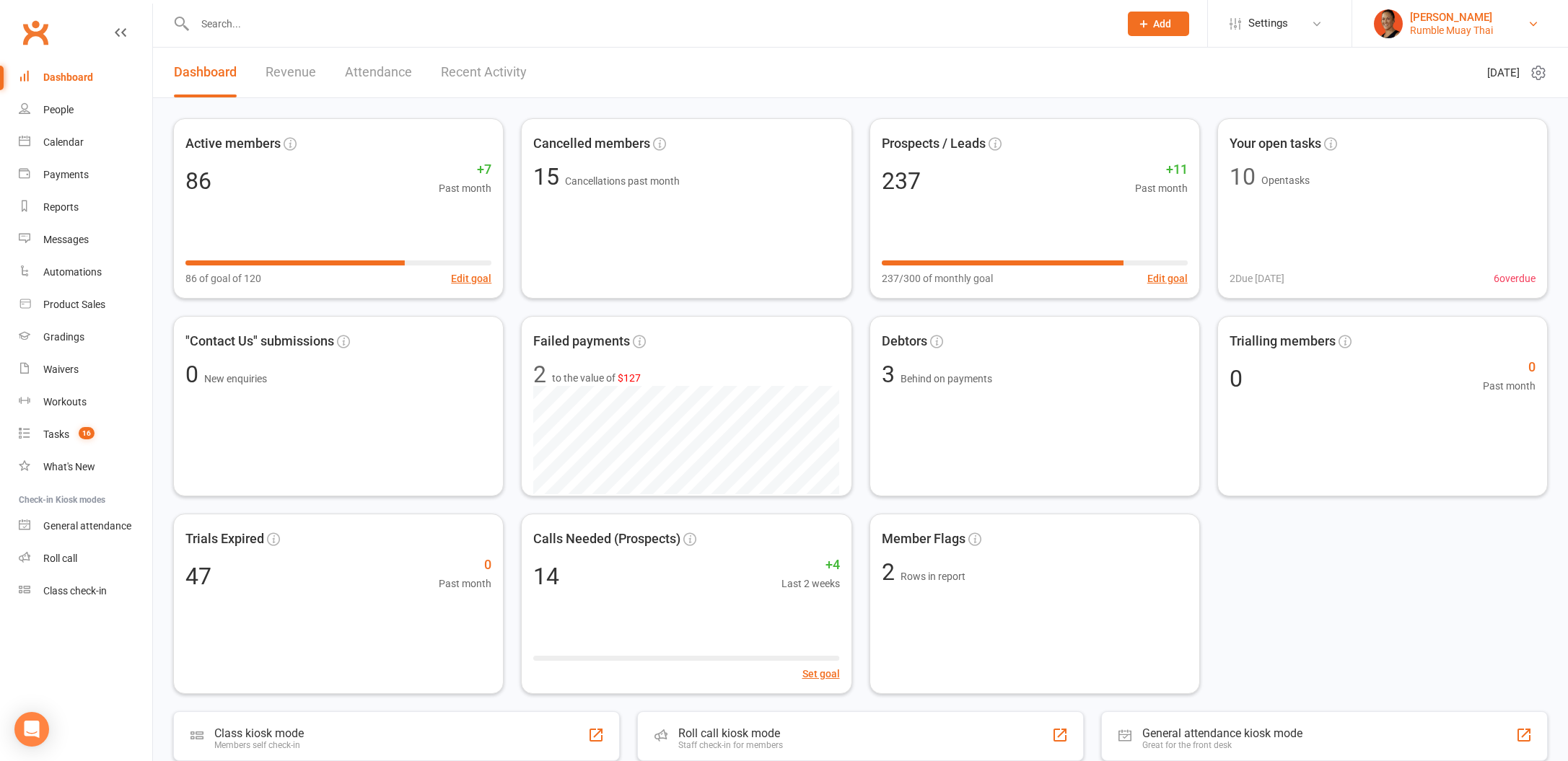
click at [1480, 18] on div "[PERSON_NAME]" at bounding box center [1451, 17] width 83 height 13
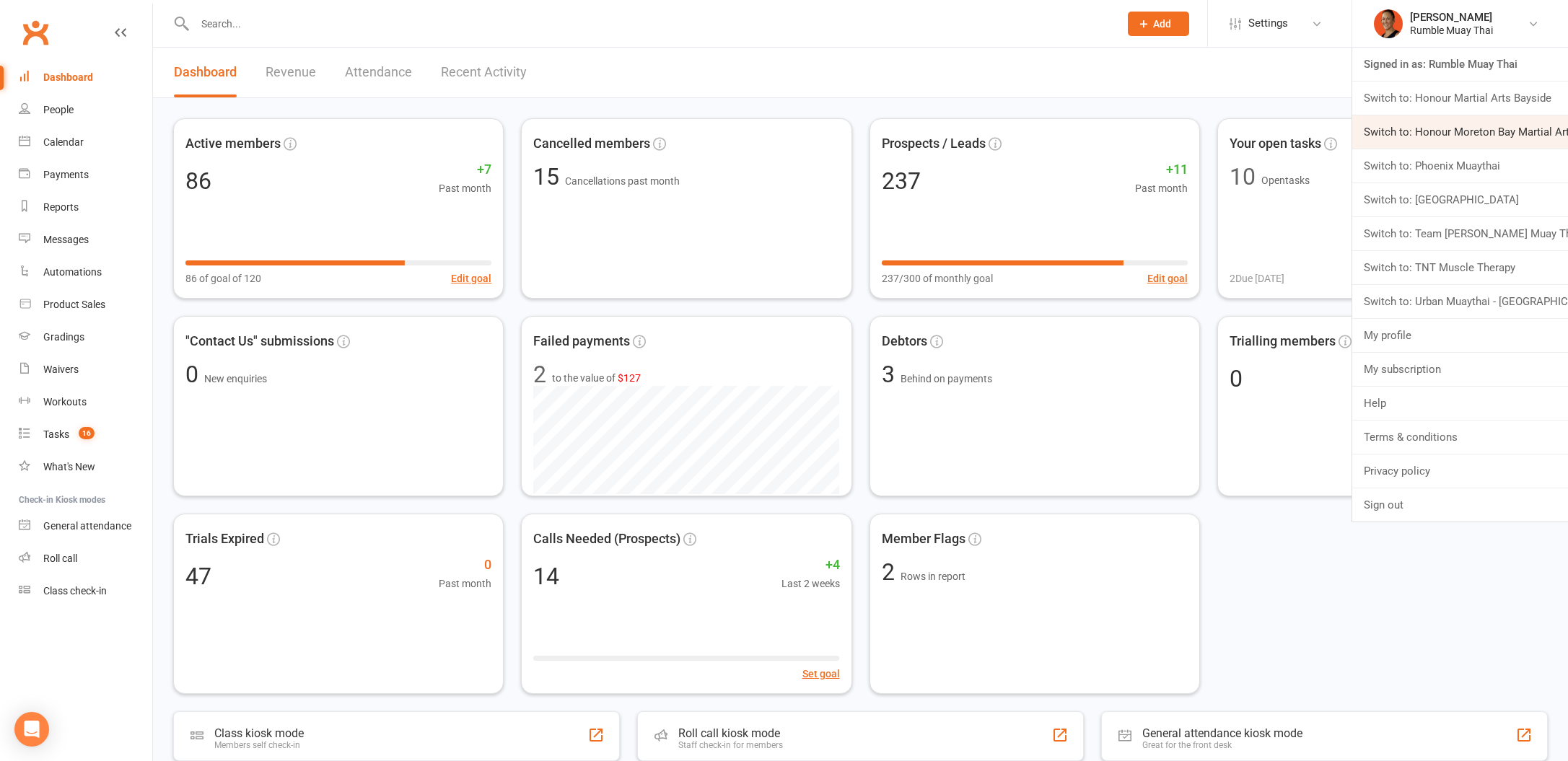
click at [1475, 131] on link "Switch to: Honour Moreton Bay Martial Arts Academy" at bounding box center [1460, 132] width 216 height 34
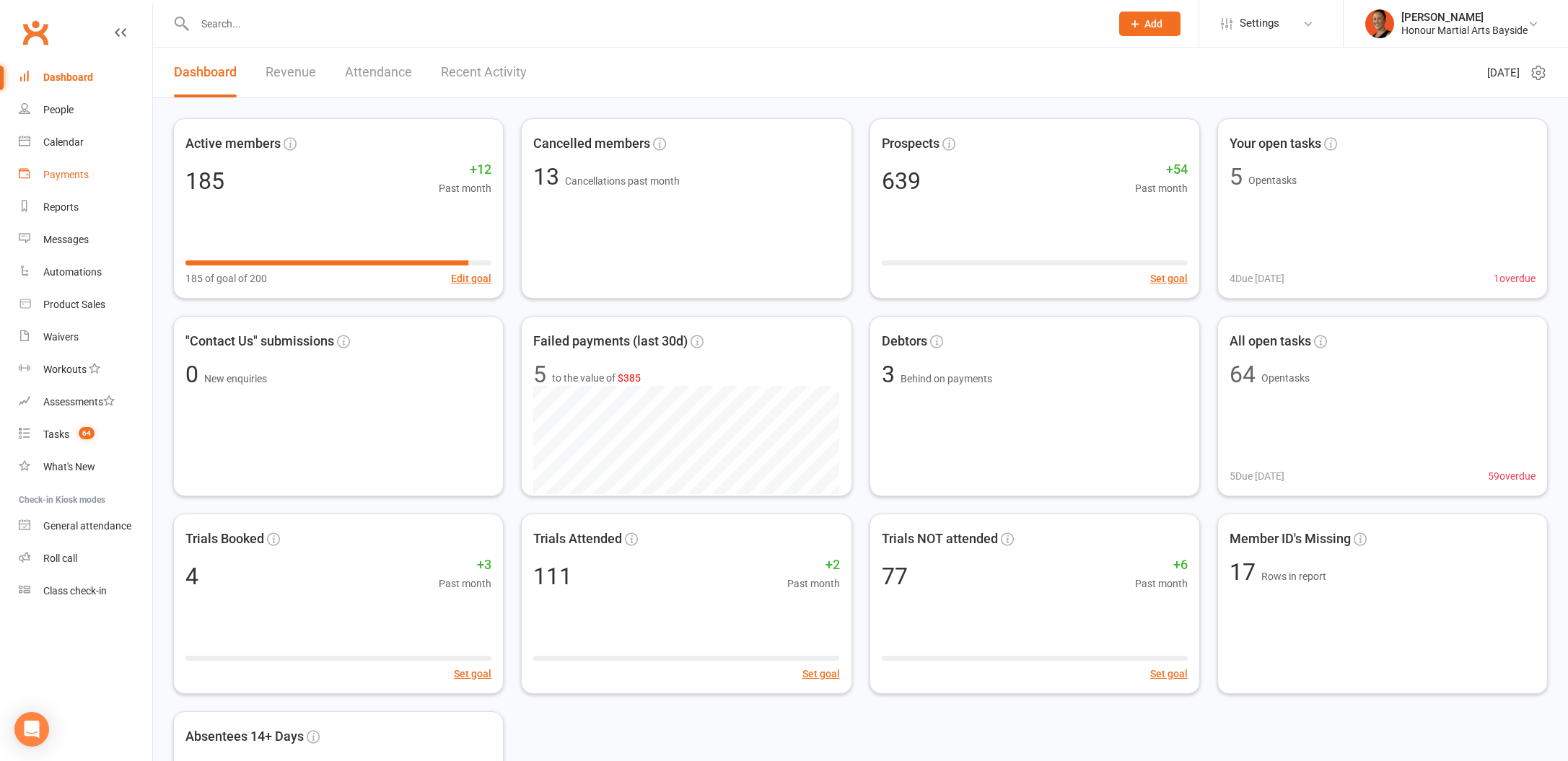
click at [69, 172] on div "Payments" at bounding box center [66, 174] width 46 height 11
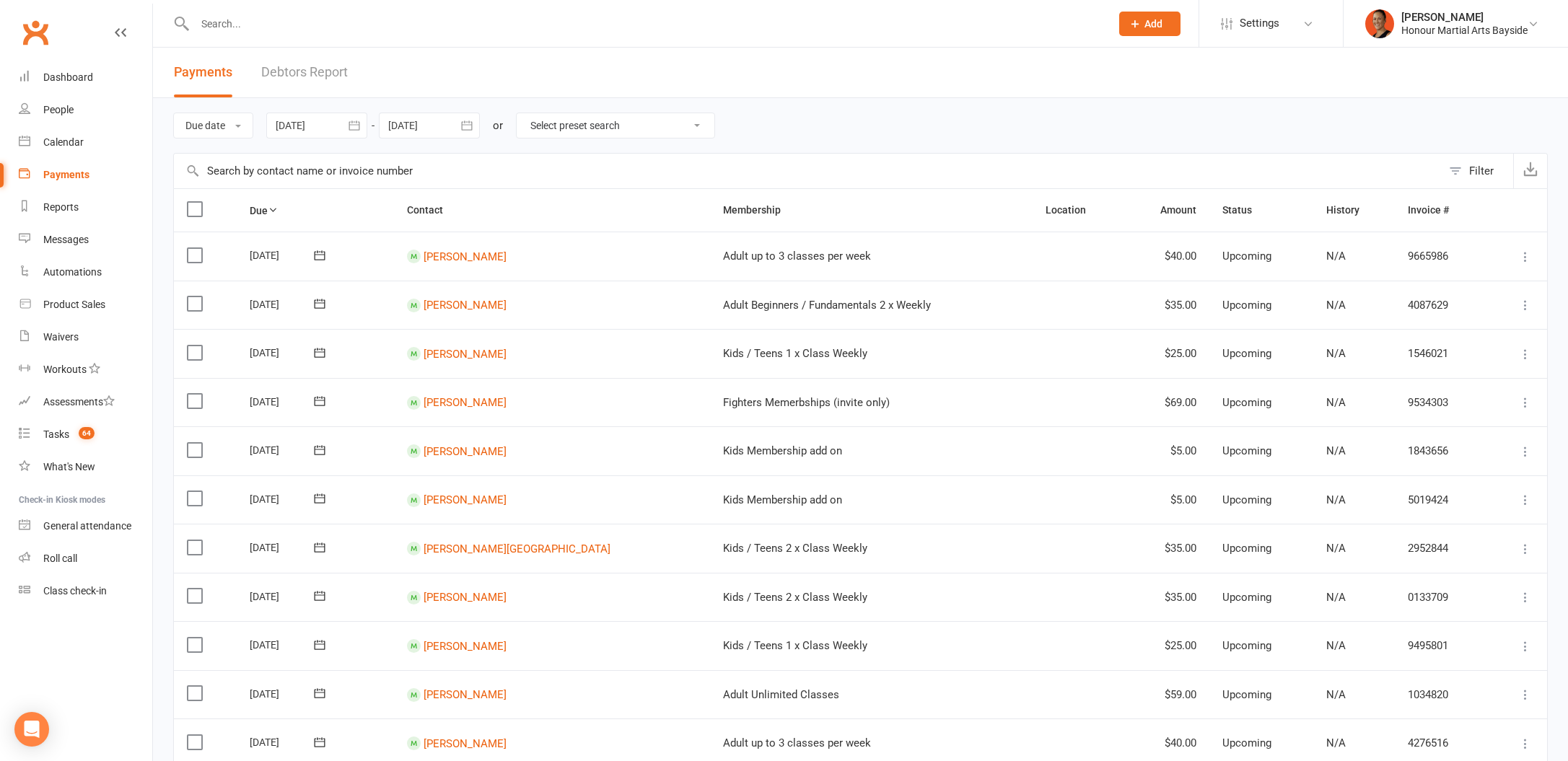
click at [623, 127] on select "Select preset search All failures All skipped payments All pending payments Suc…" at bounding box center [615, 126] width 198 height 24
select select "0"
type input "11 Aug 2025"
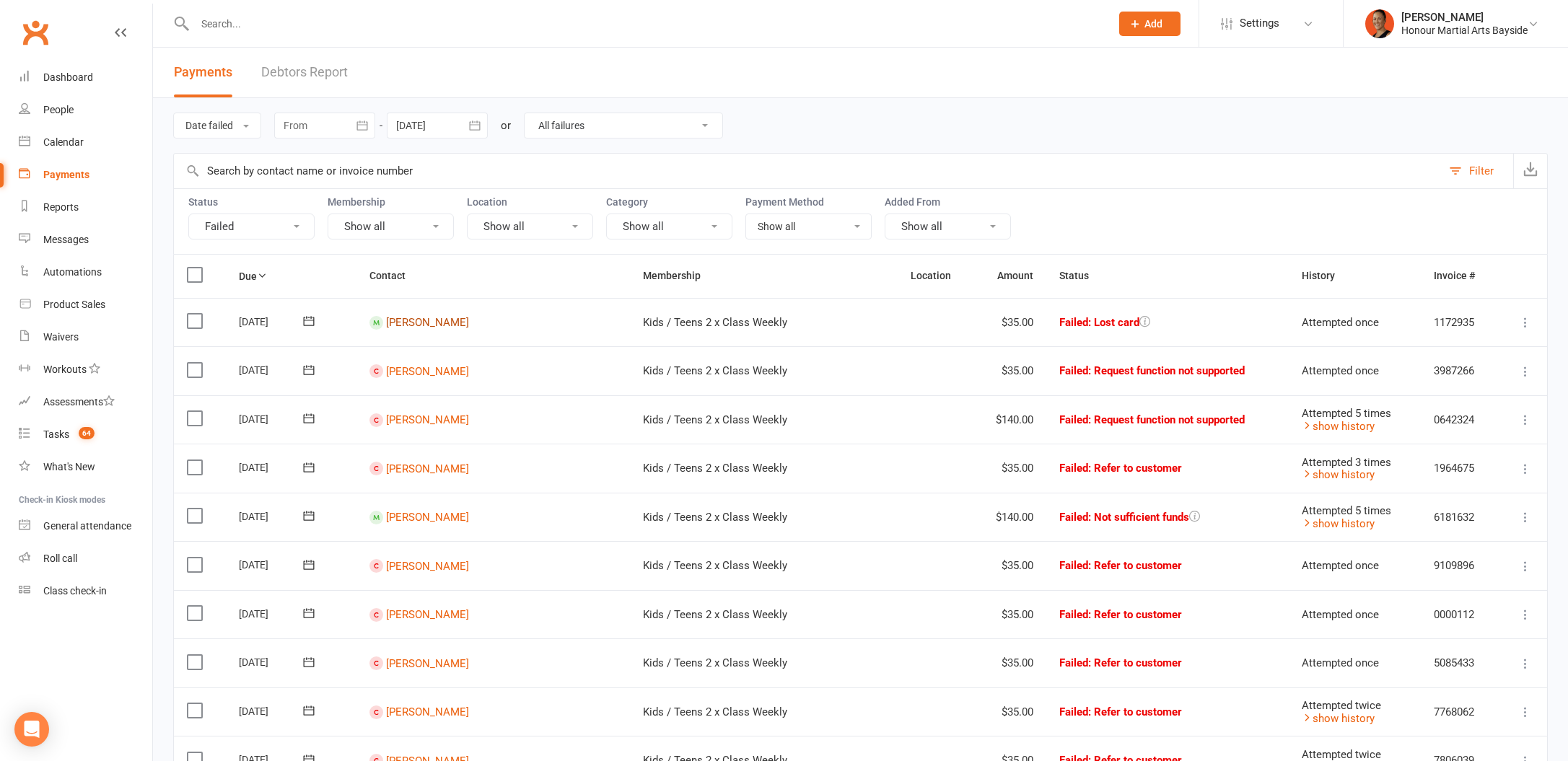
click at [441, 321] on link "Tanna Brady" at bounding box center [427, 322] width 83 height 13
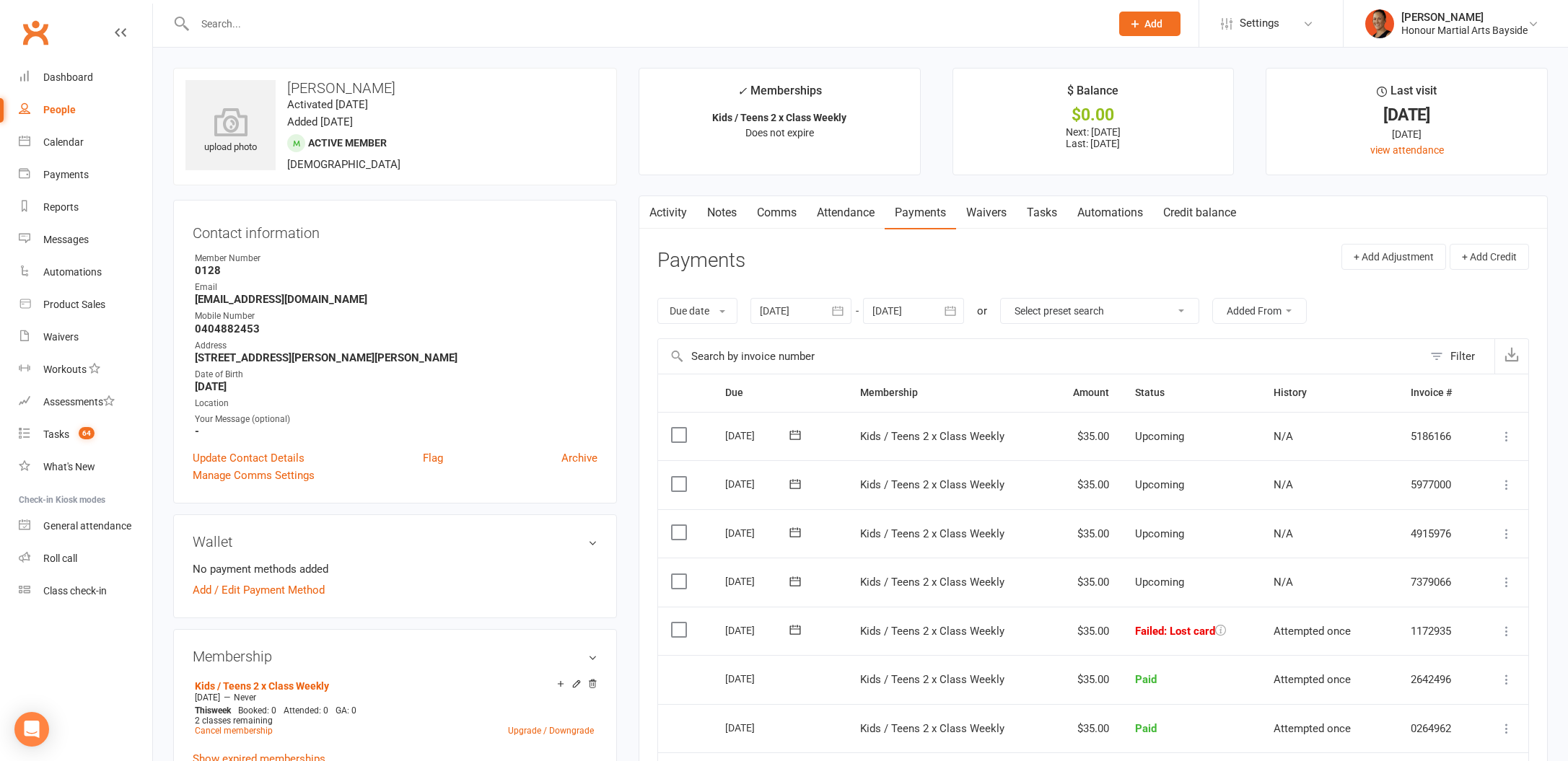
click at [665, 210] on link "Activity" at bounding box center [668, 213] width 58 height 34
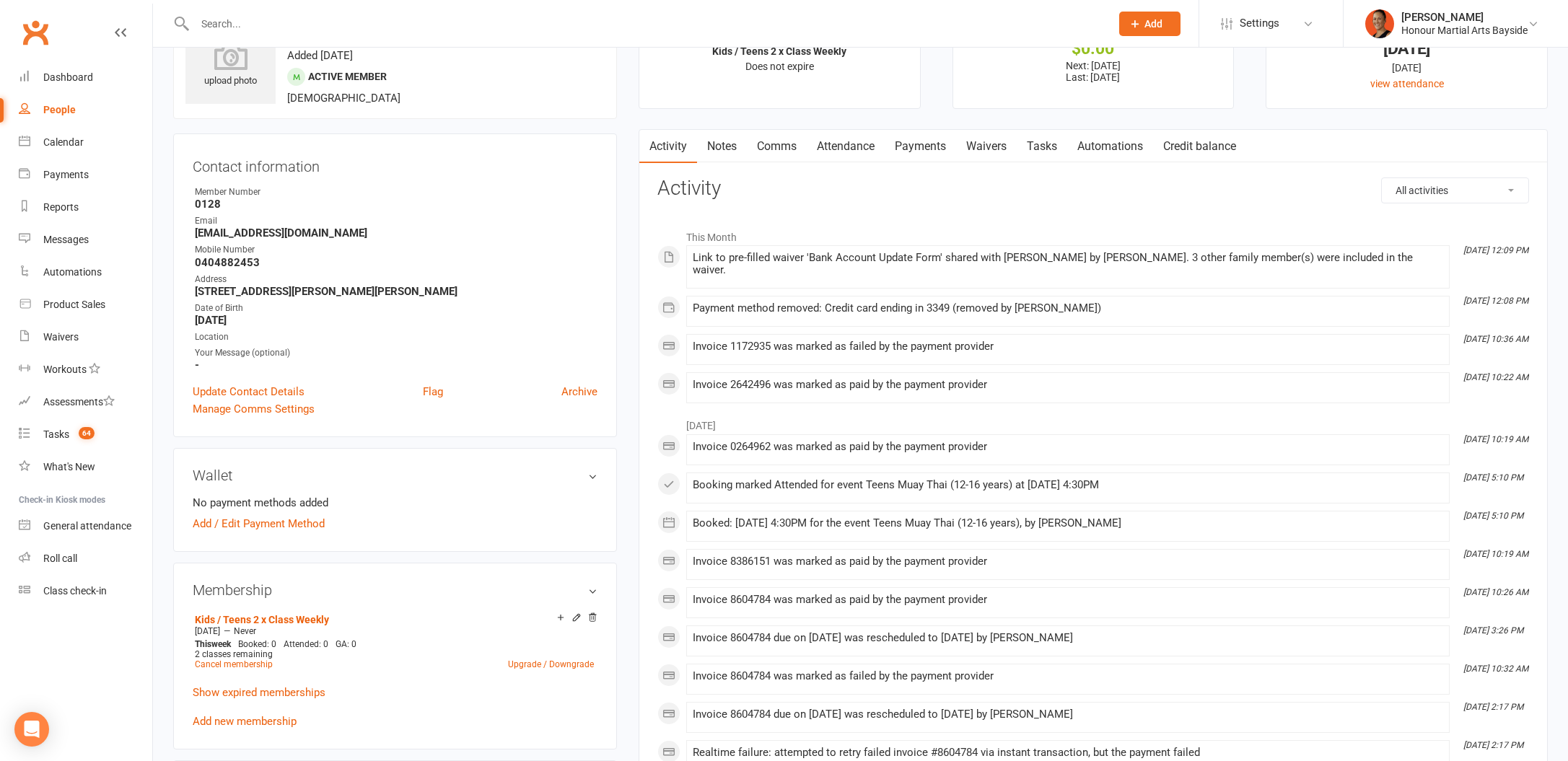
scroll to position [224, 0]
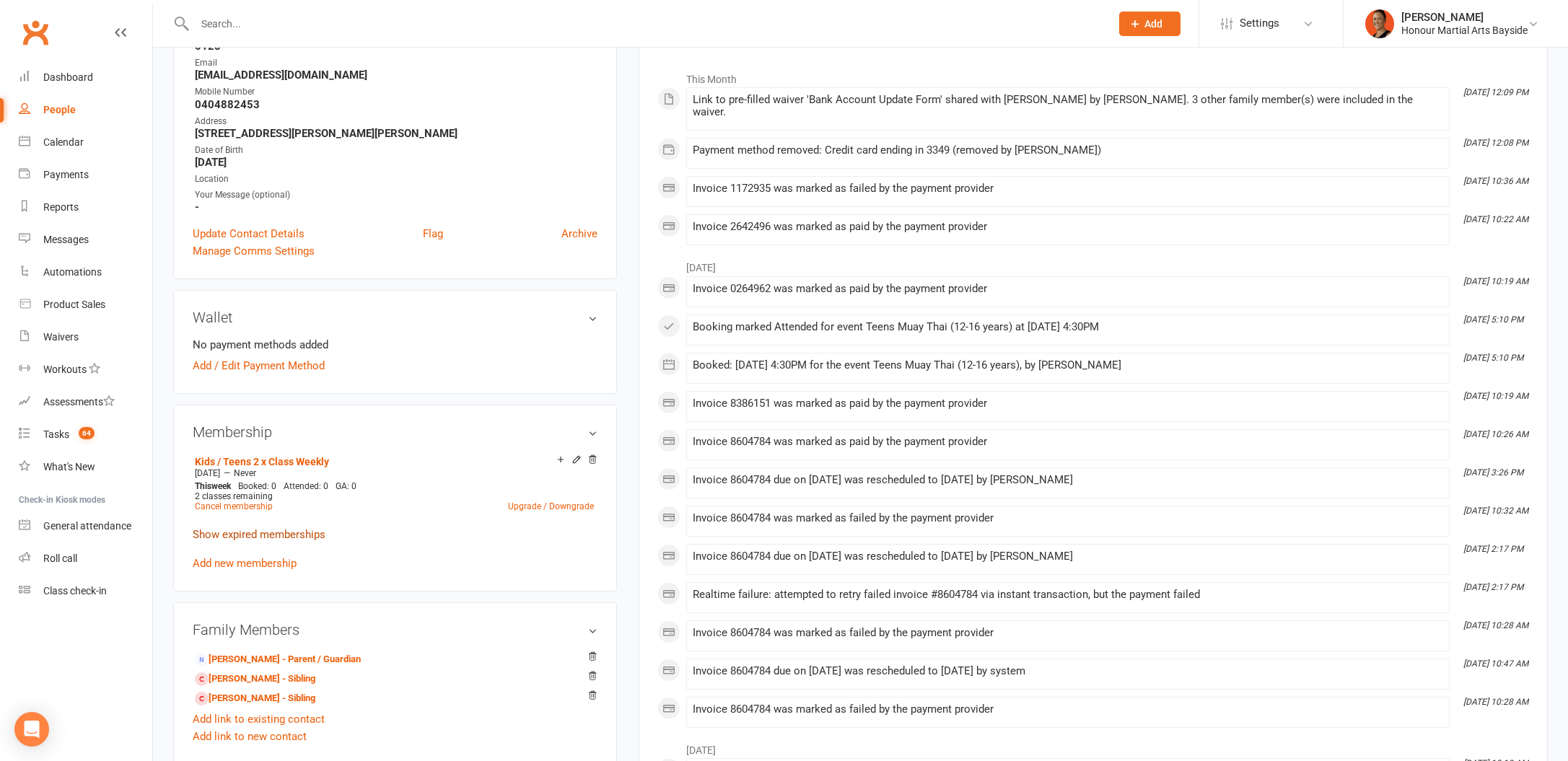
click at [298, 536] on link "Show expired memberships" at bounding box center [259, 535] width 133 height 13
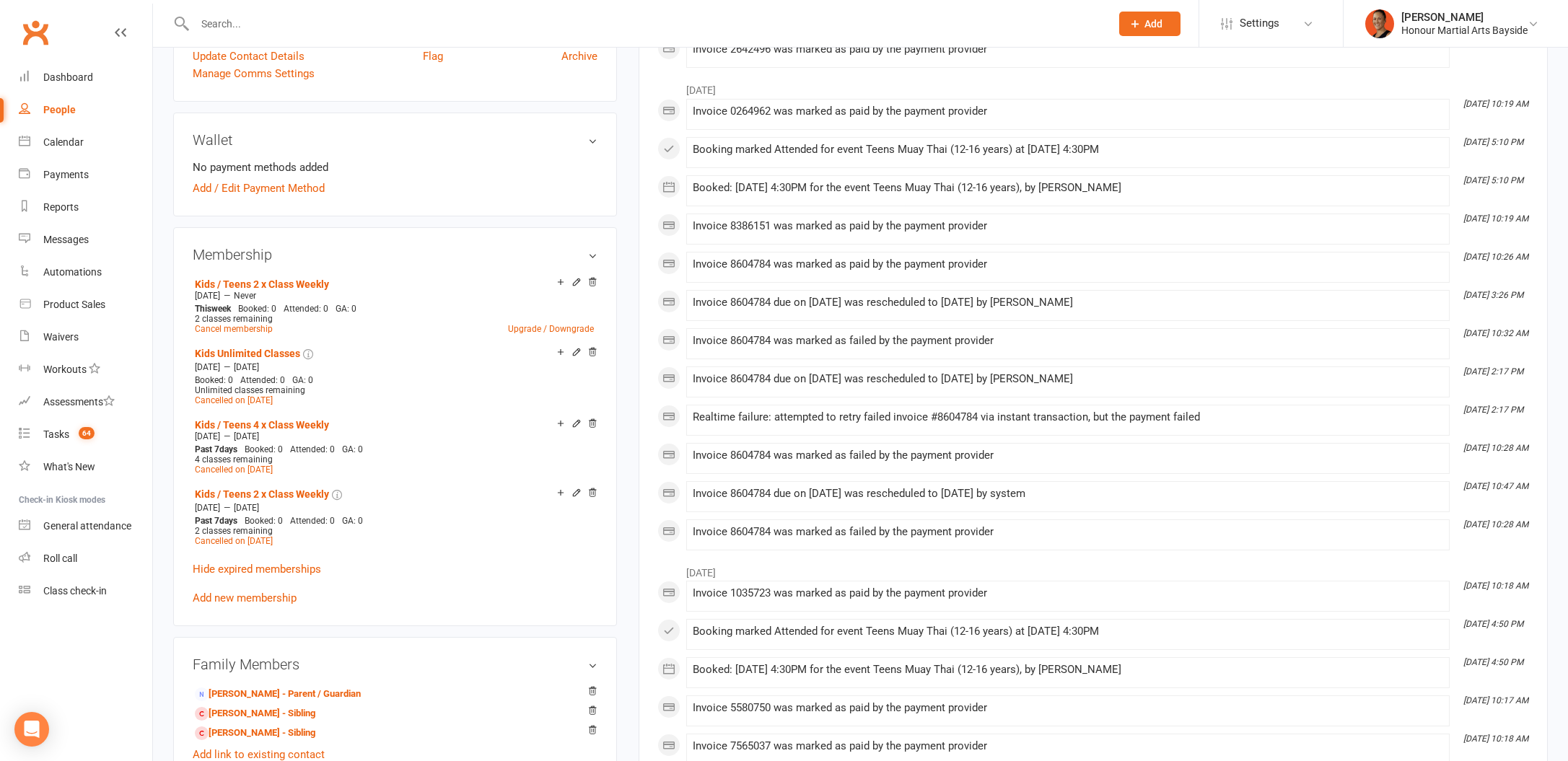
scroll to position [0, 0]
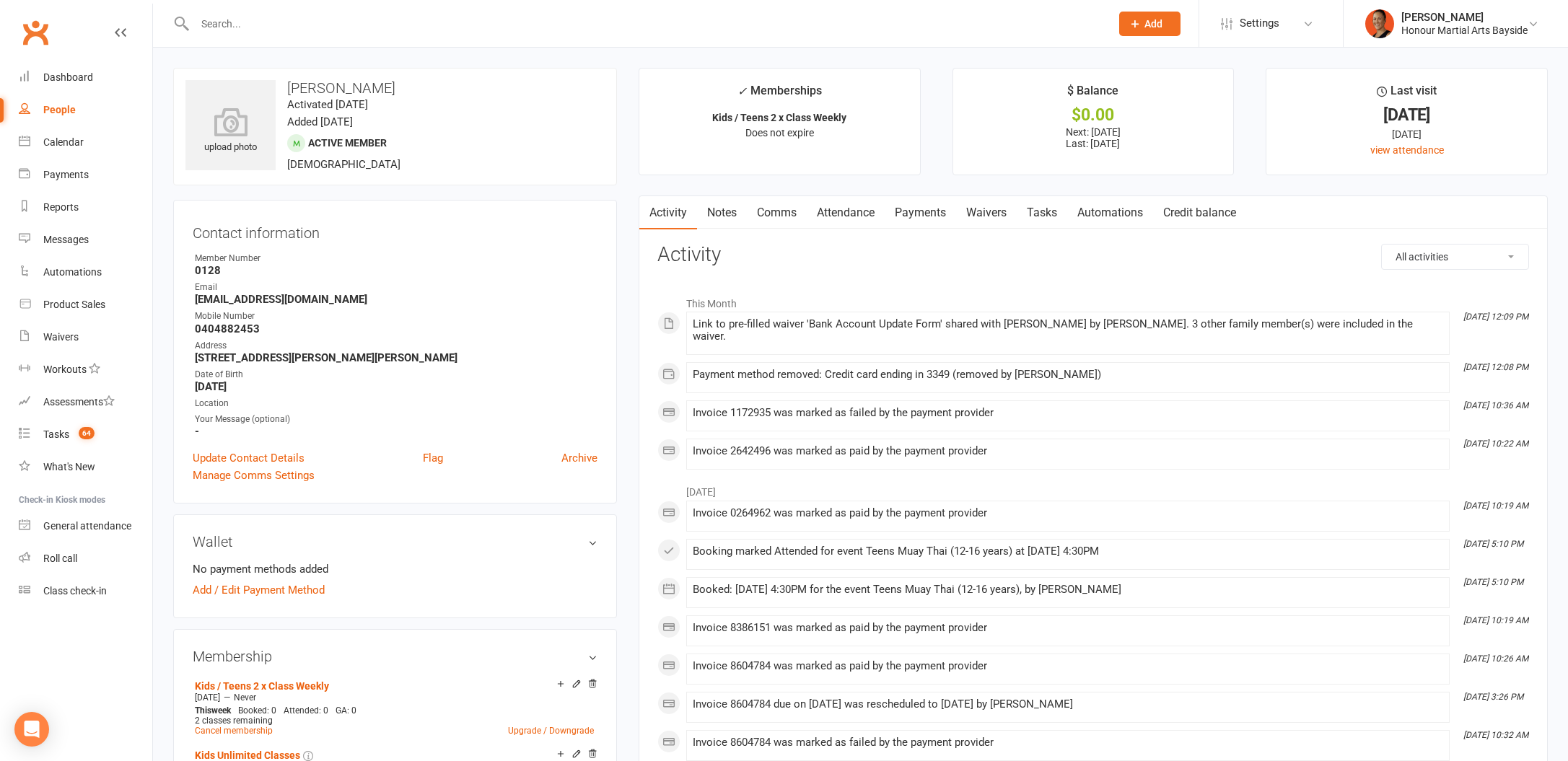
click at [975, 216] on link "Waivers" at bounding box center [986, 213] width 60 height 34
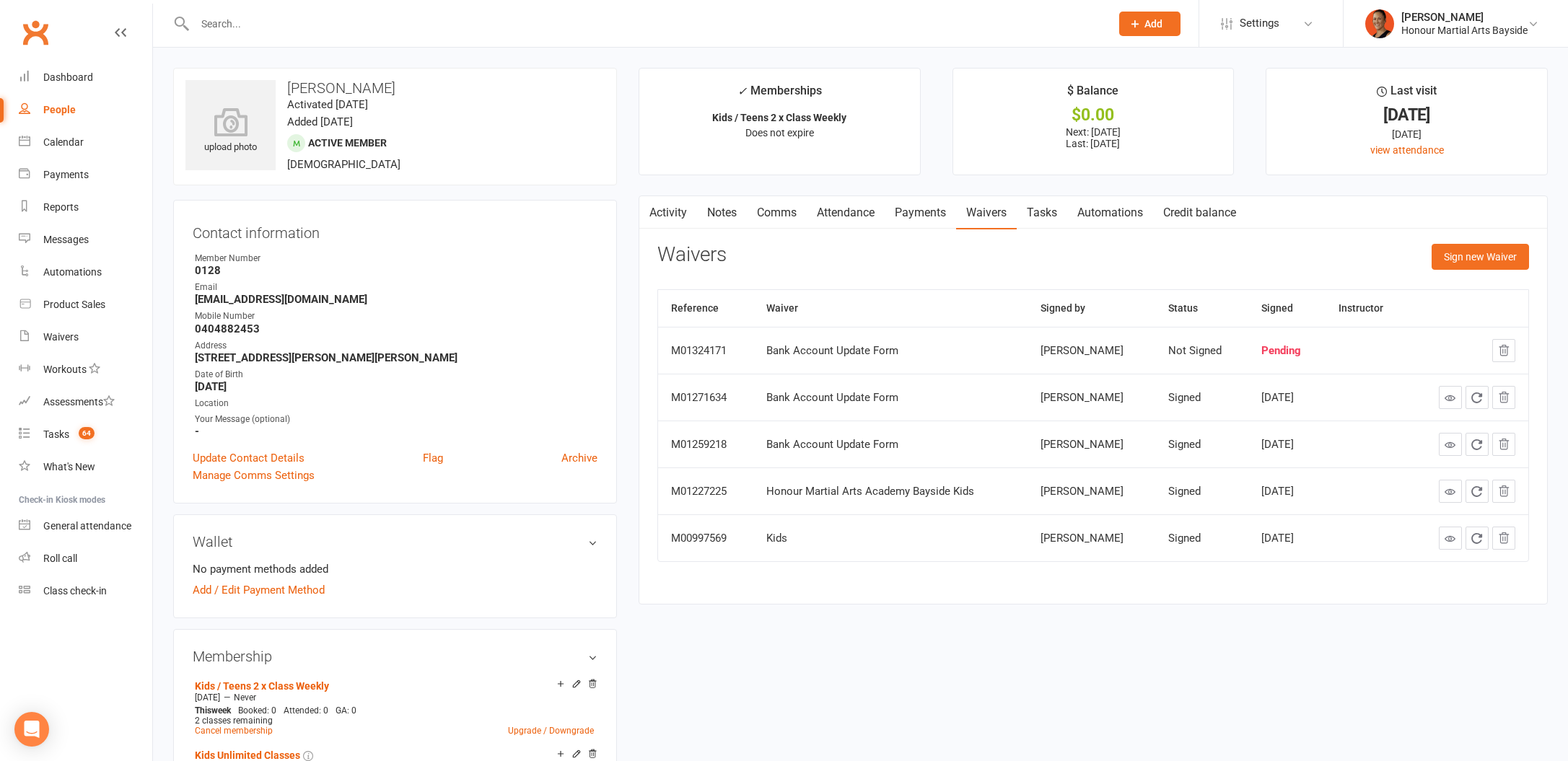
click at [668, 217] on link "Activity" at bounding box center [668, 213] width 58 height 34
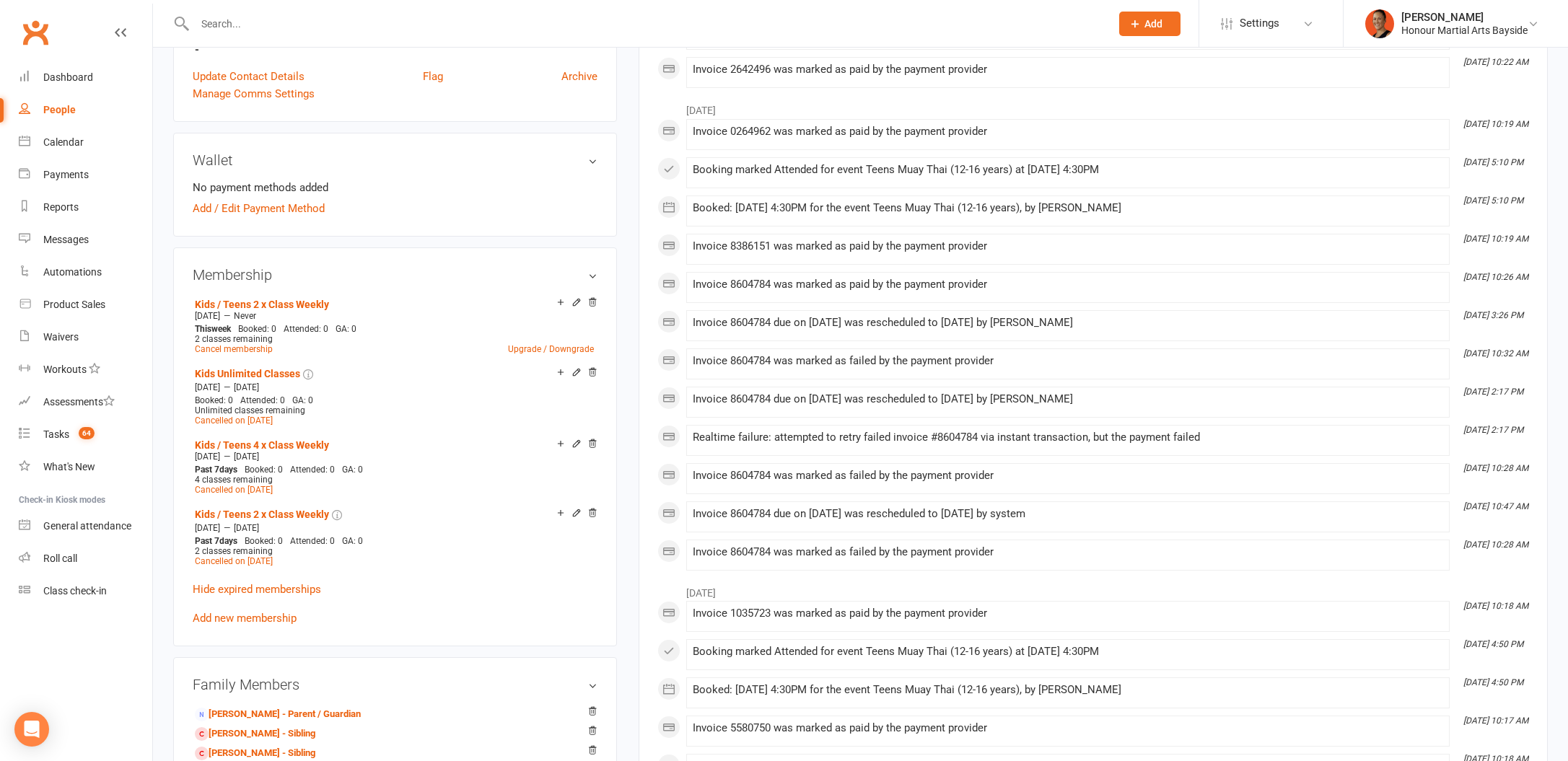
scroll to position [523, 0]
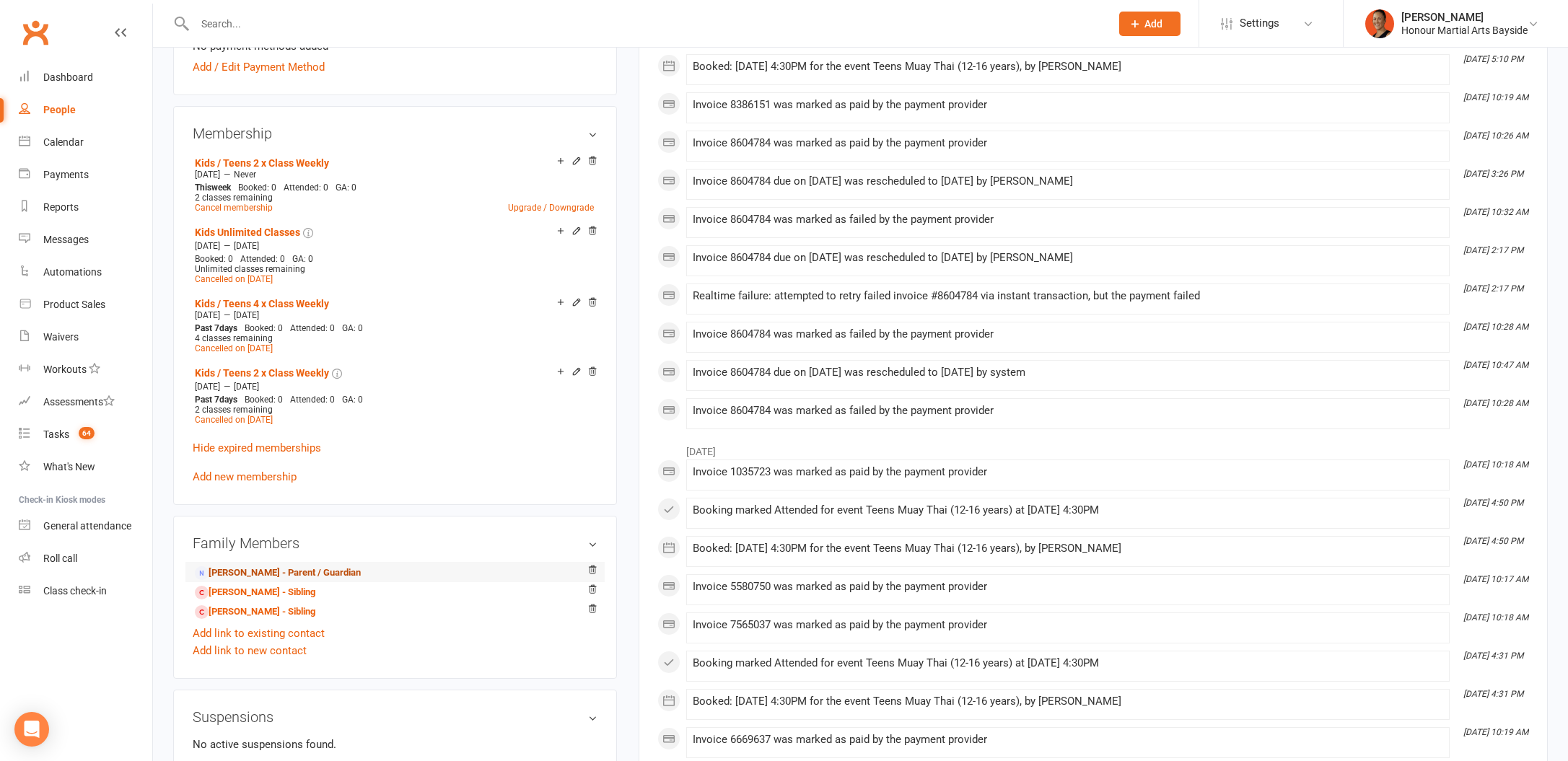
click at [304, 566] on link "Jodi Brady - Parent / Guardian" at bounding box center [278, 573] width 166 height 15
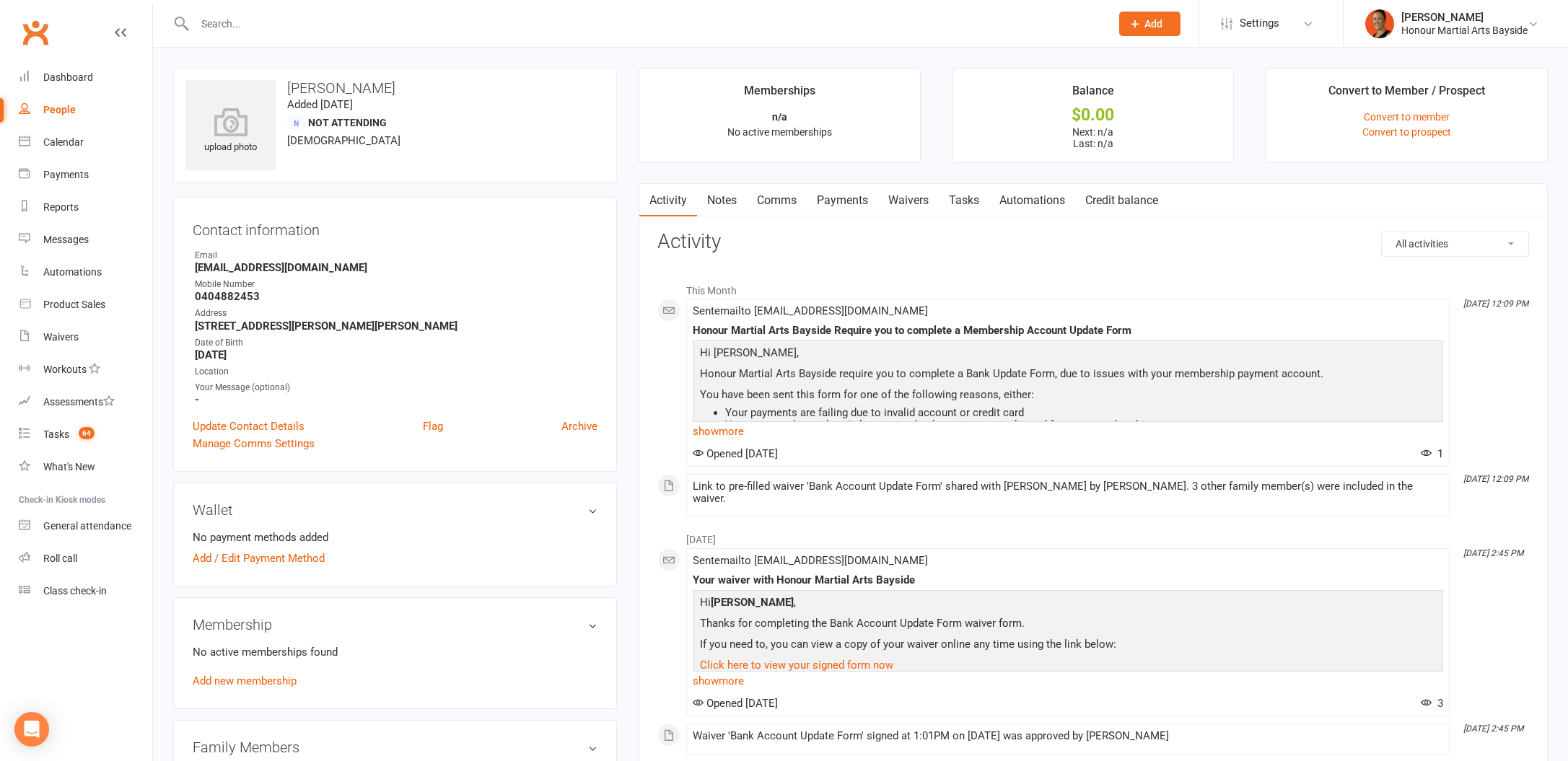
click at [853, 203] on link "Payments" at bounding box center [843, 201] width 72 height 34
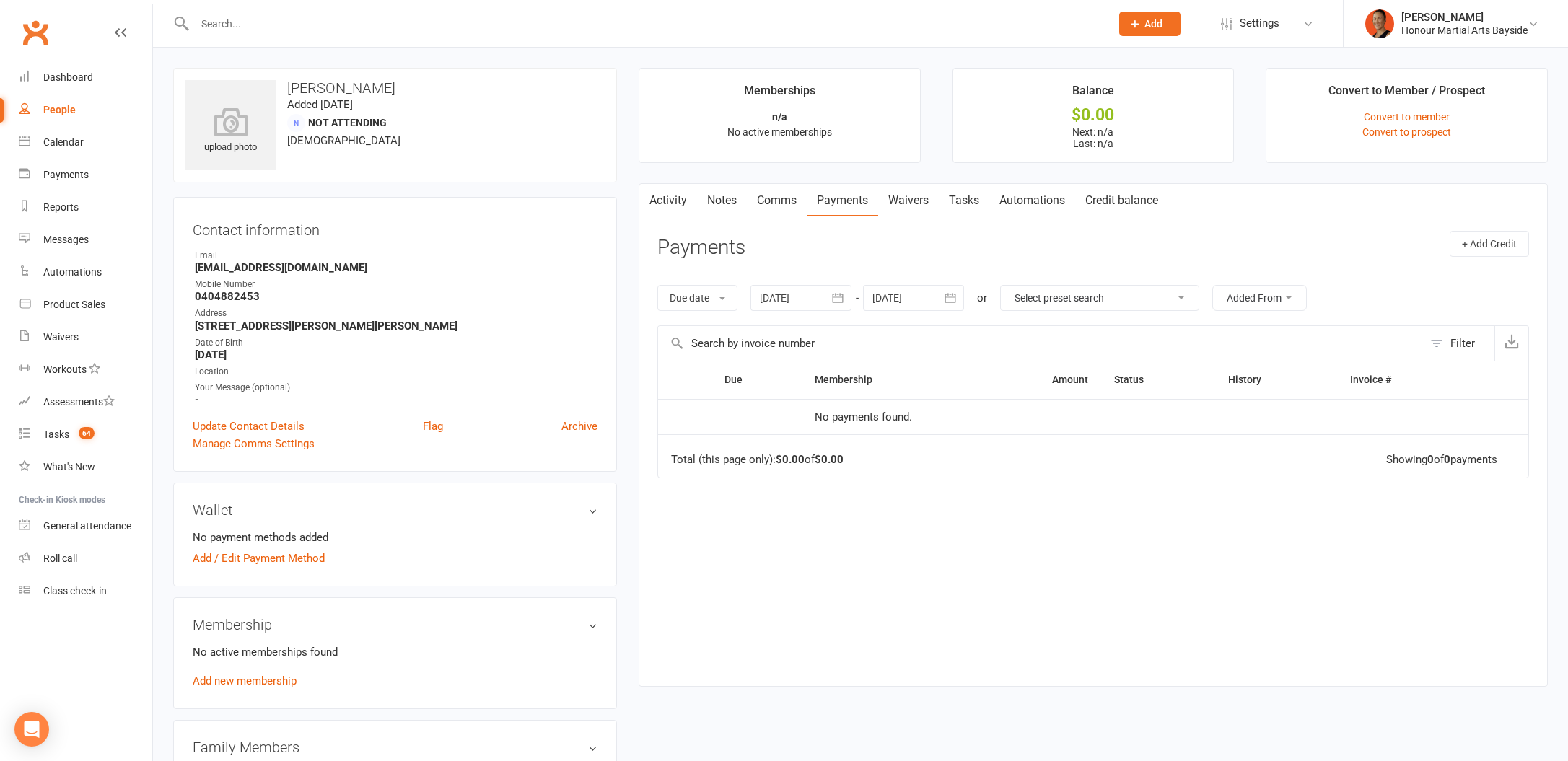
scroll to position [172, 0]
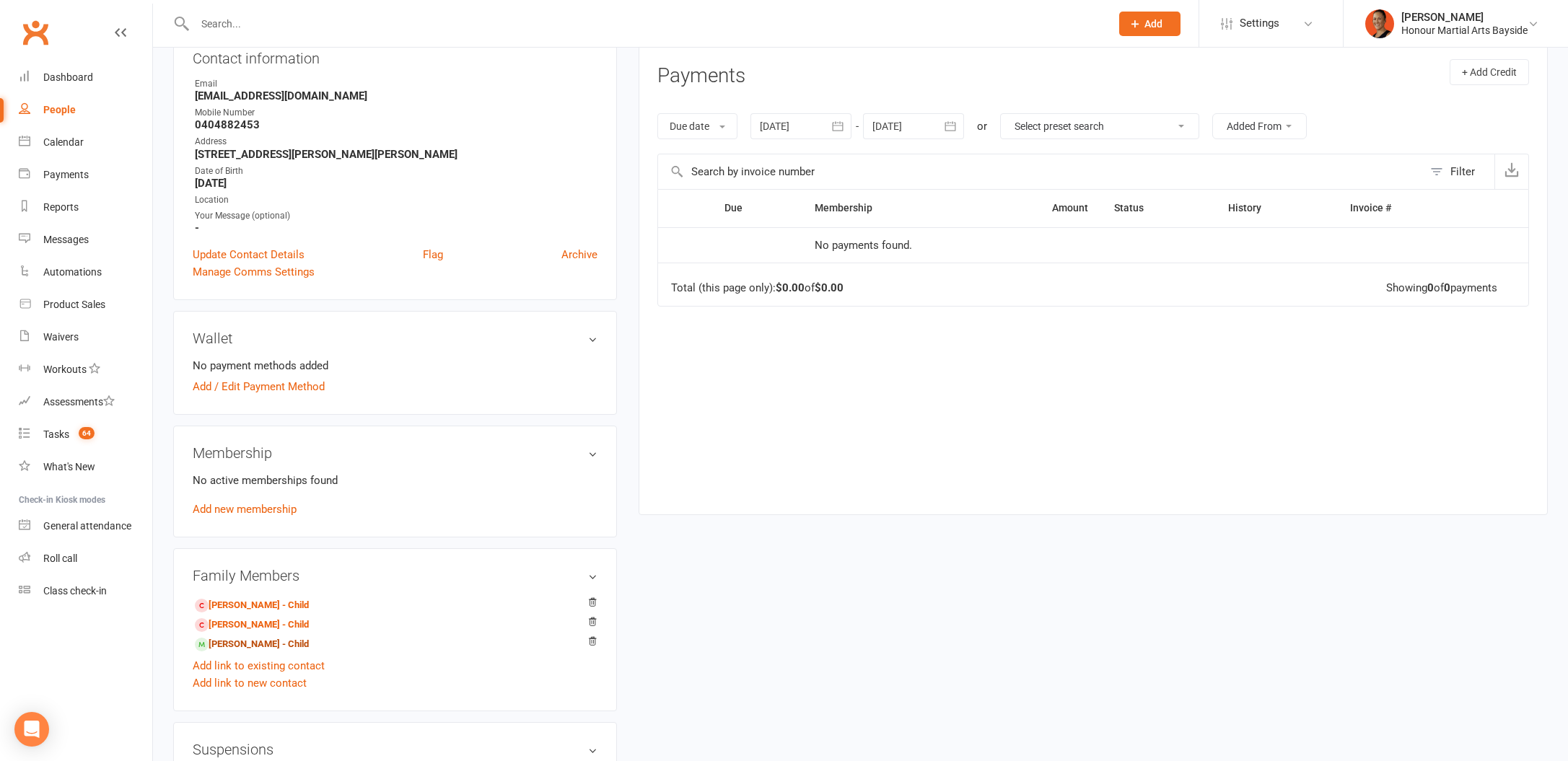
click at [277, 649] on link "Tanna Brady - Child" at bounding box center [251, 644] width 114 height 15
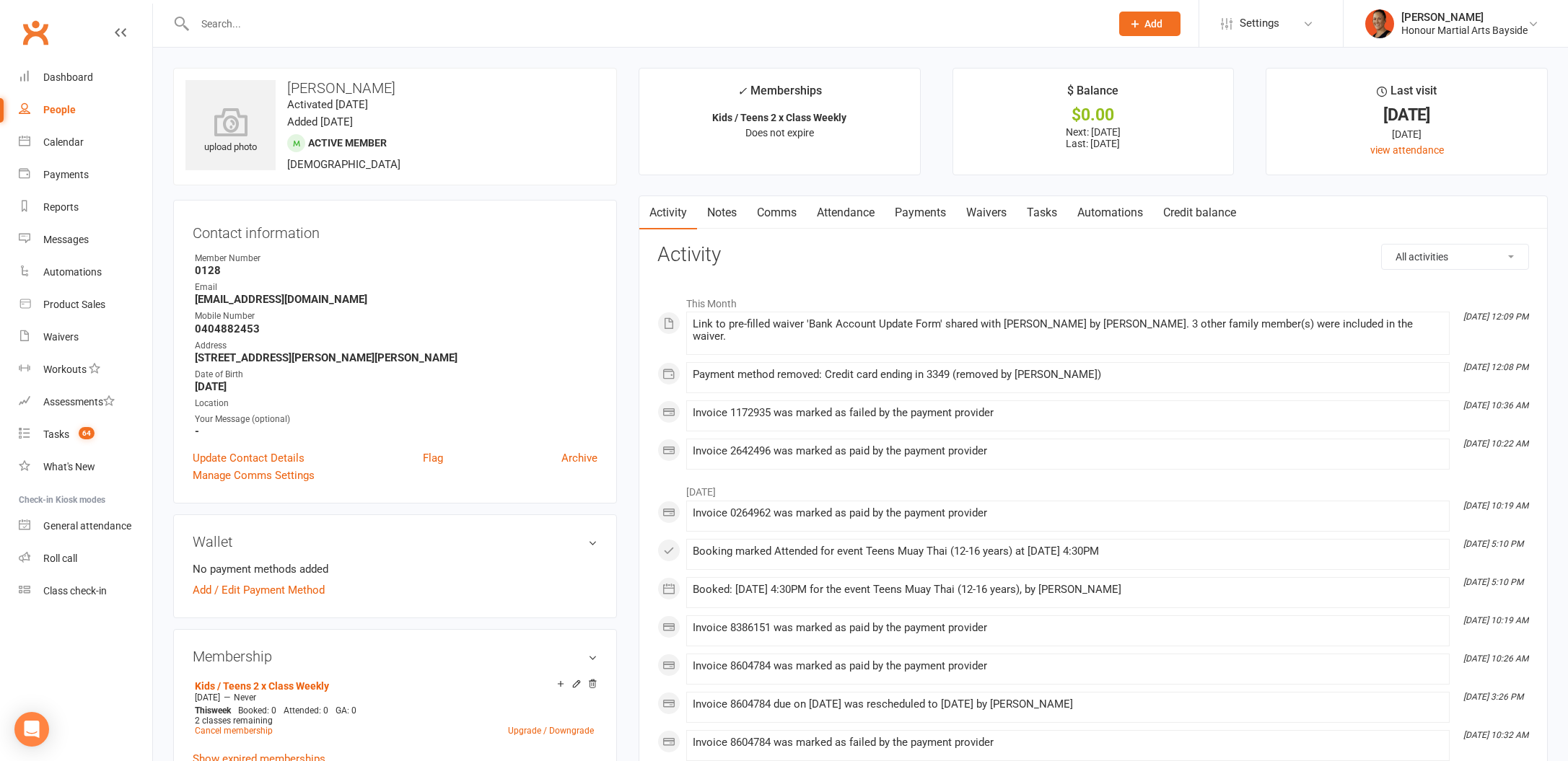
click at [917, 221] on link "Payments" at bounding box center [921, 213] width 72 height 34
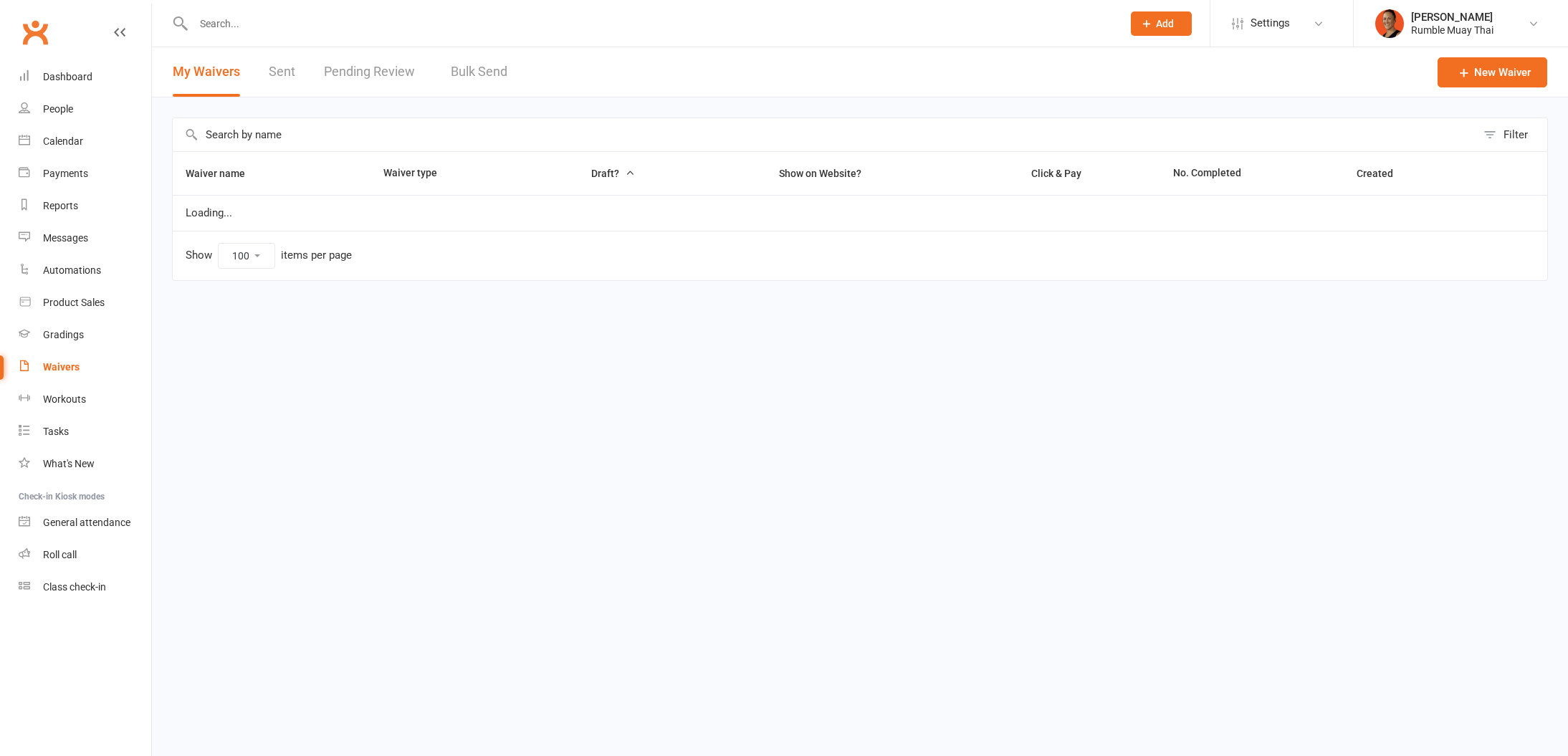
select select "100"
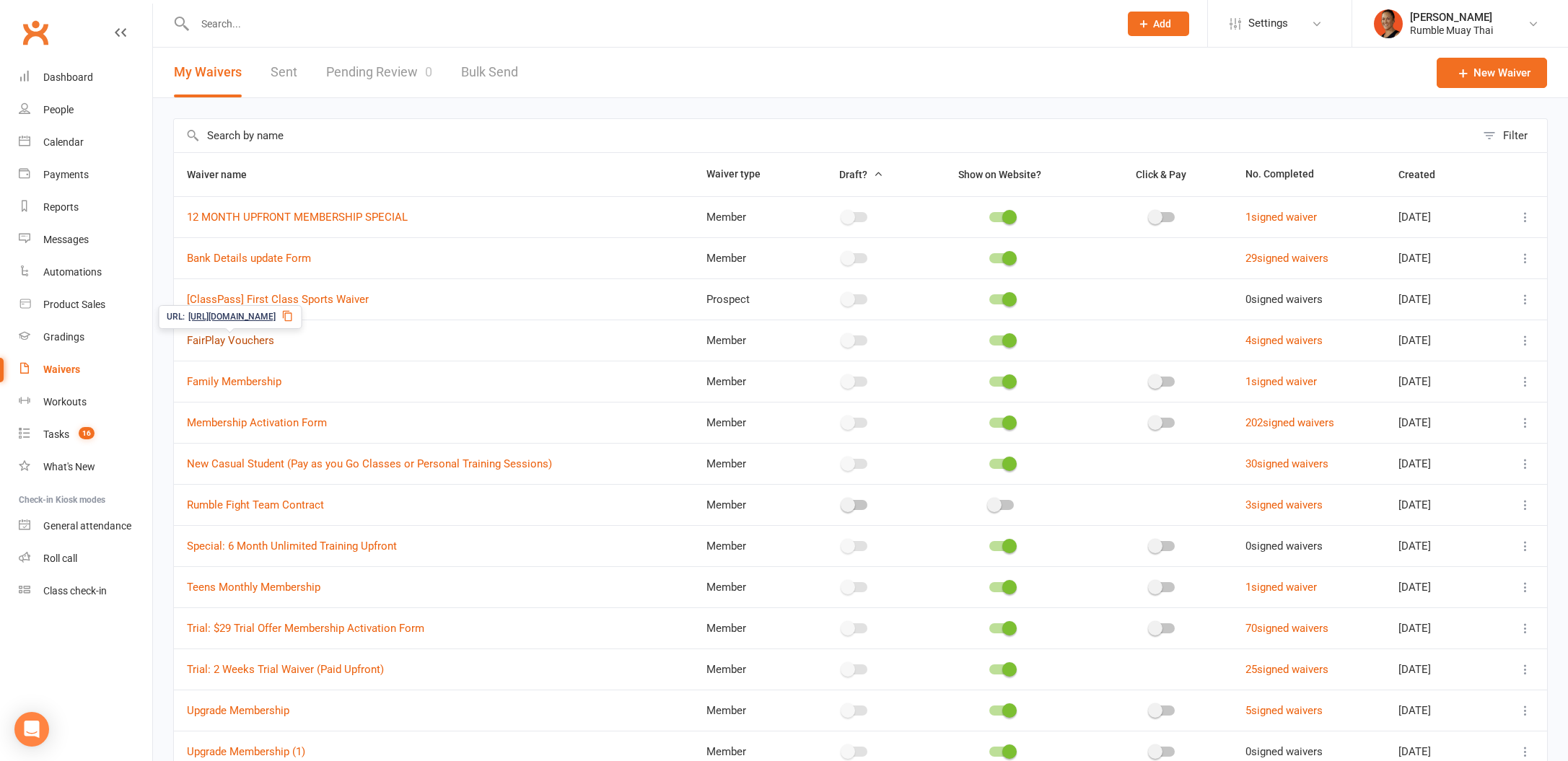
click at [205, 337] on link "FairPlay Vouchers" at bounding box center [230, 340] width 87 height 13
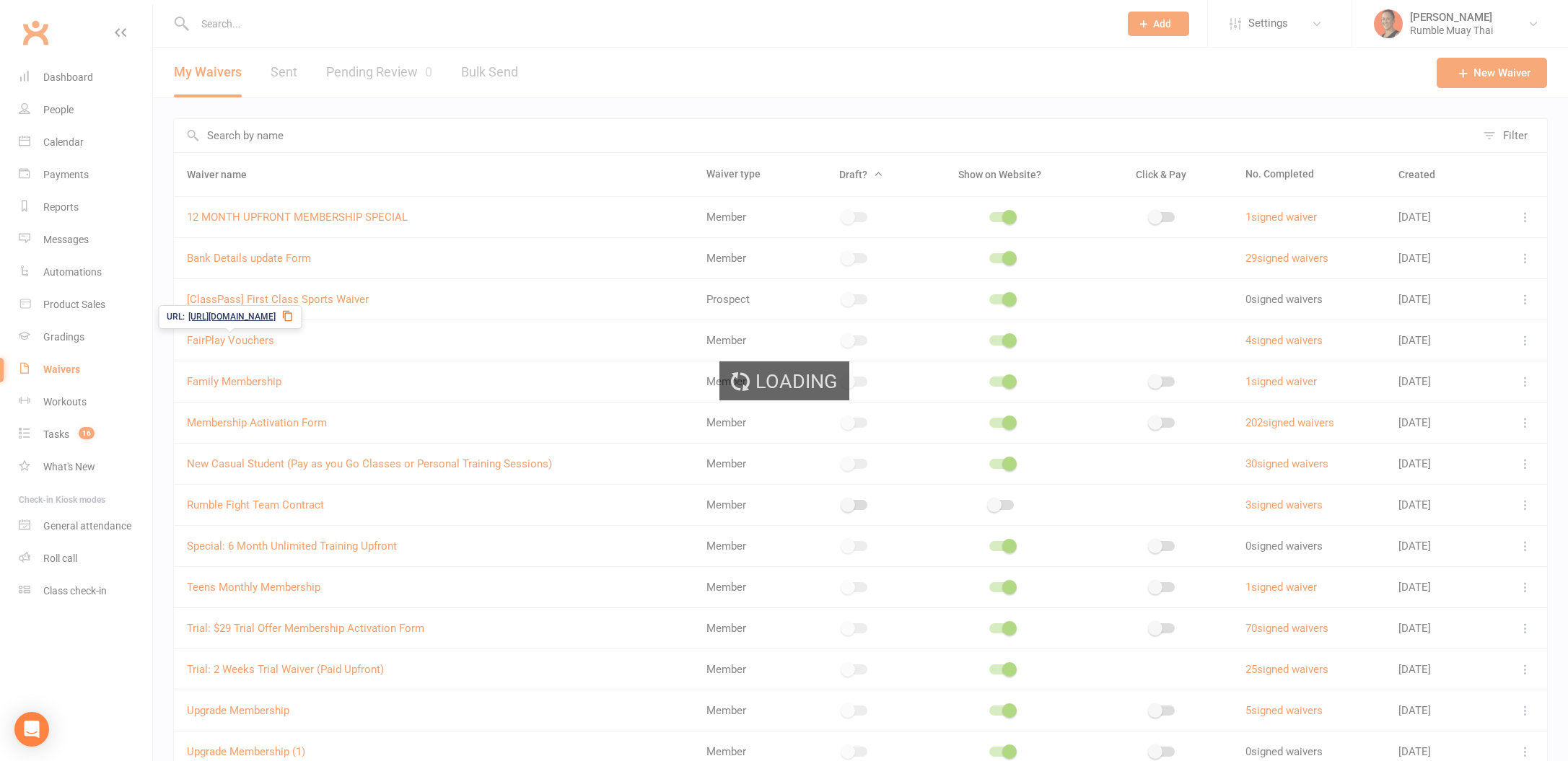
select select "applies_to_all_signees"
select select "copy_answers_for_all_signees"
select select "checkbox"
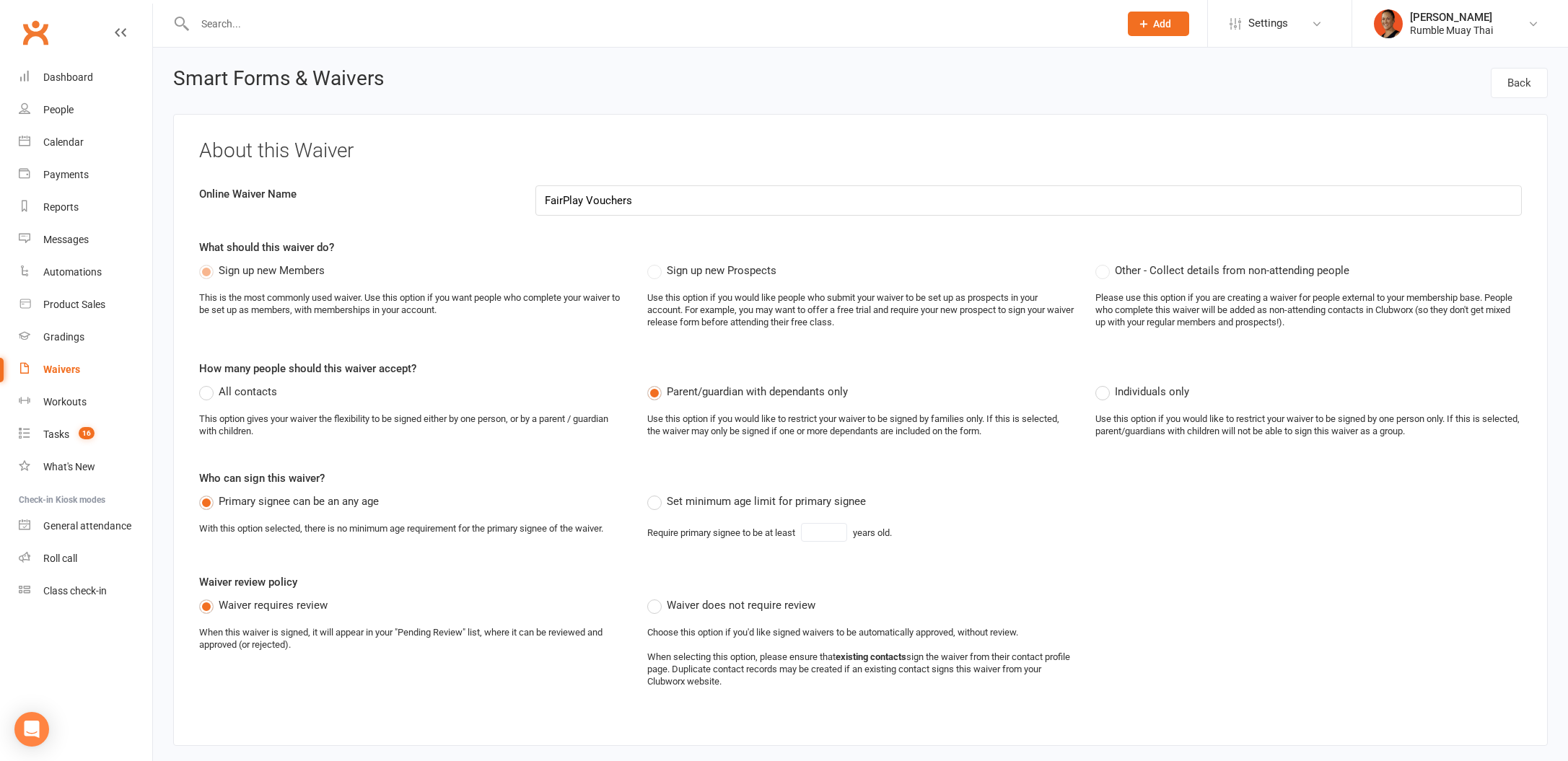
click at [582, 196] on input "FairPlay Vouchers" at bounding box center [1028, 201] width 986 height 31
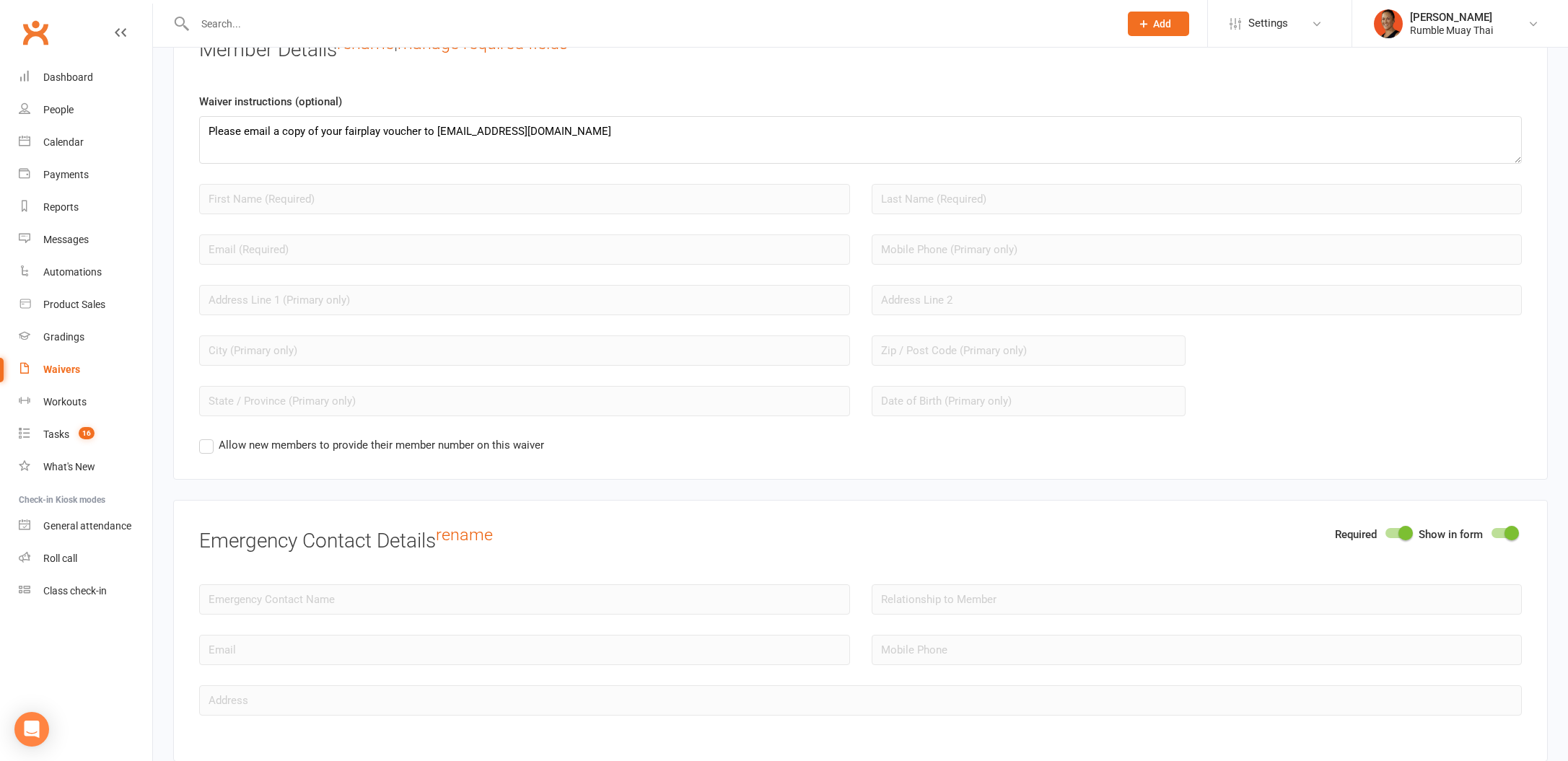
scroll to position [1160, 0]
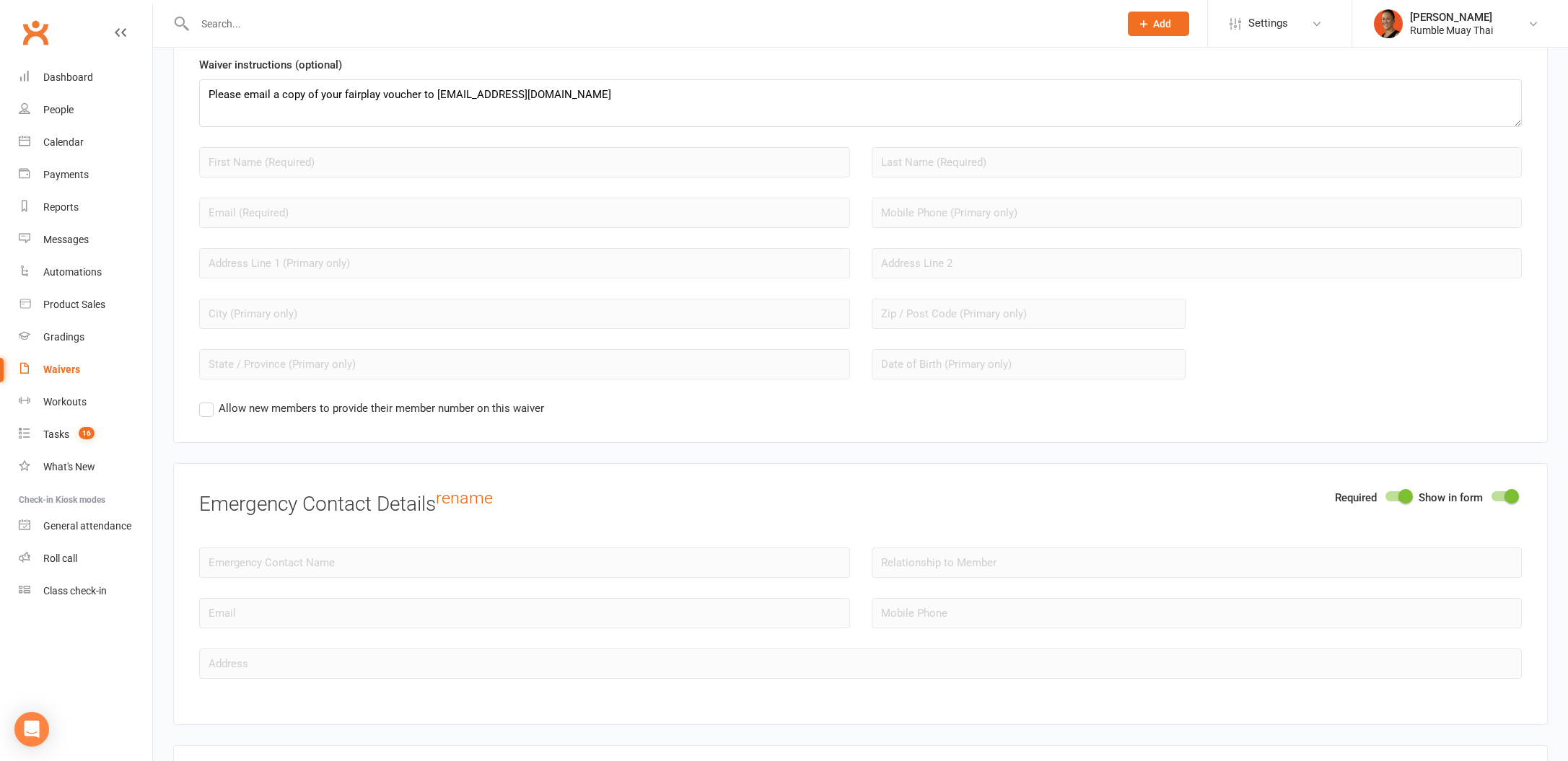
type input "FairPlay/Play On Vouchers"
click at [378, 89] on textarea "Please email a copy of your fairplay voucher to [EMAIL_ADDRESS][DOMAIN_NAME]" at bounding box center [860, 103] width 1322 height 47
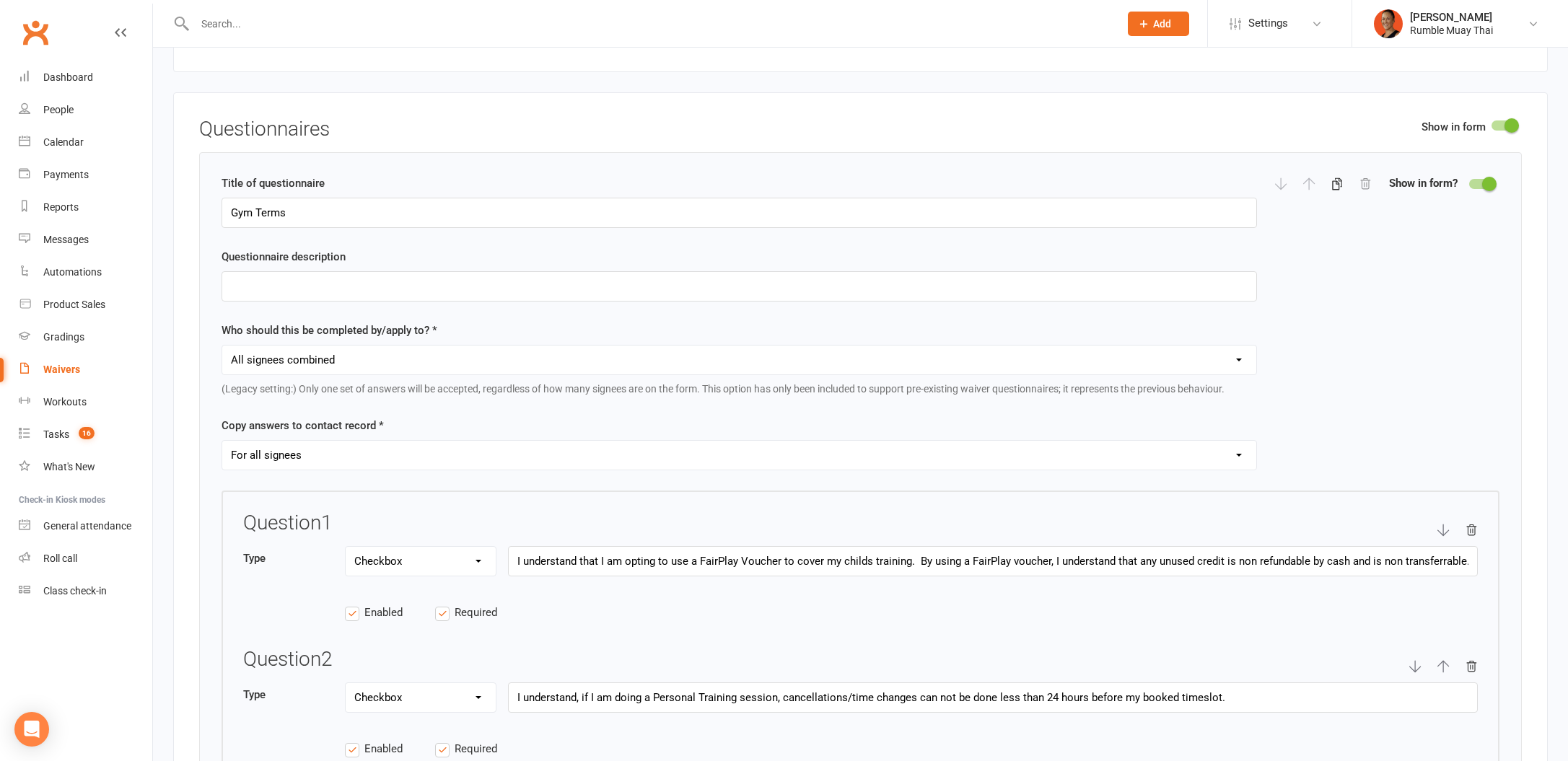
scroll to position [1886, 0]
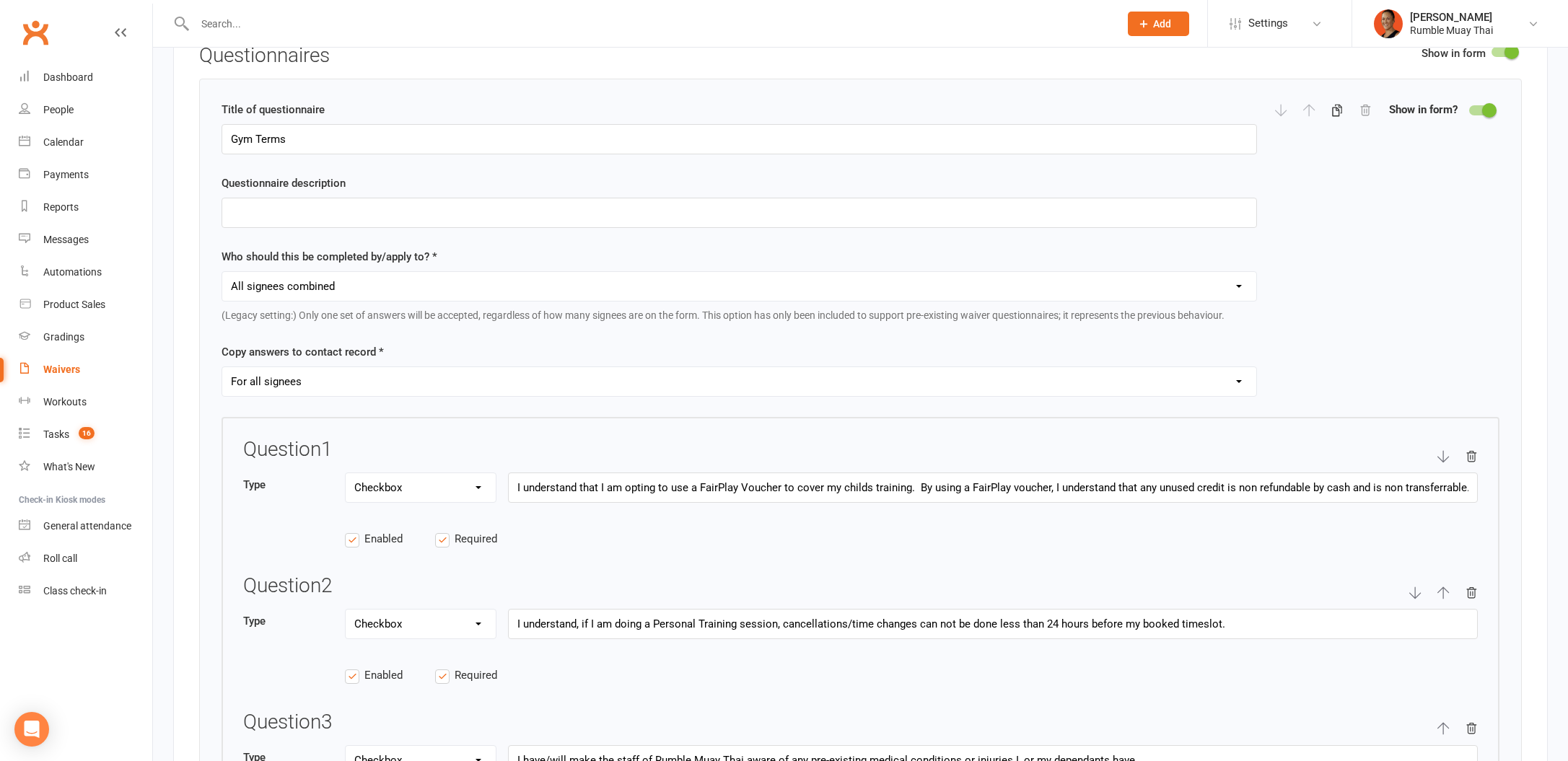
type textarea "Please email a copy of your fairplay or Play On voucher to [EMAIL_ADDRESS][DOMA…"
click at [741, 480] on input "I understand that I am opting to use a FairPlay Voucher to cover my childs trai…" at bounding box center [993, 488] width 970 height 31
drag, startPoint x: 771, startPoint y: 483, endPoint x: 738, endPoint y: 480, distance: 33.1
click at [738, 480] on input "I understand that I am opting to use a FairPlay / Play On Voucher to cover my c…" at bounding box center [993, 488] width 970 height 31
click at [1056, 483] on input "I understand that I am opting to use a FairPlay / Play On Voucher to cover my c…" at bounding box center [993, 488] width 970 height 31
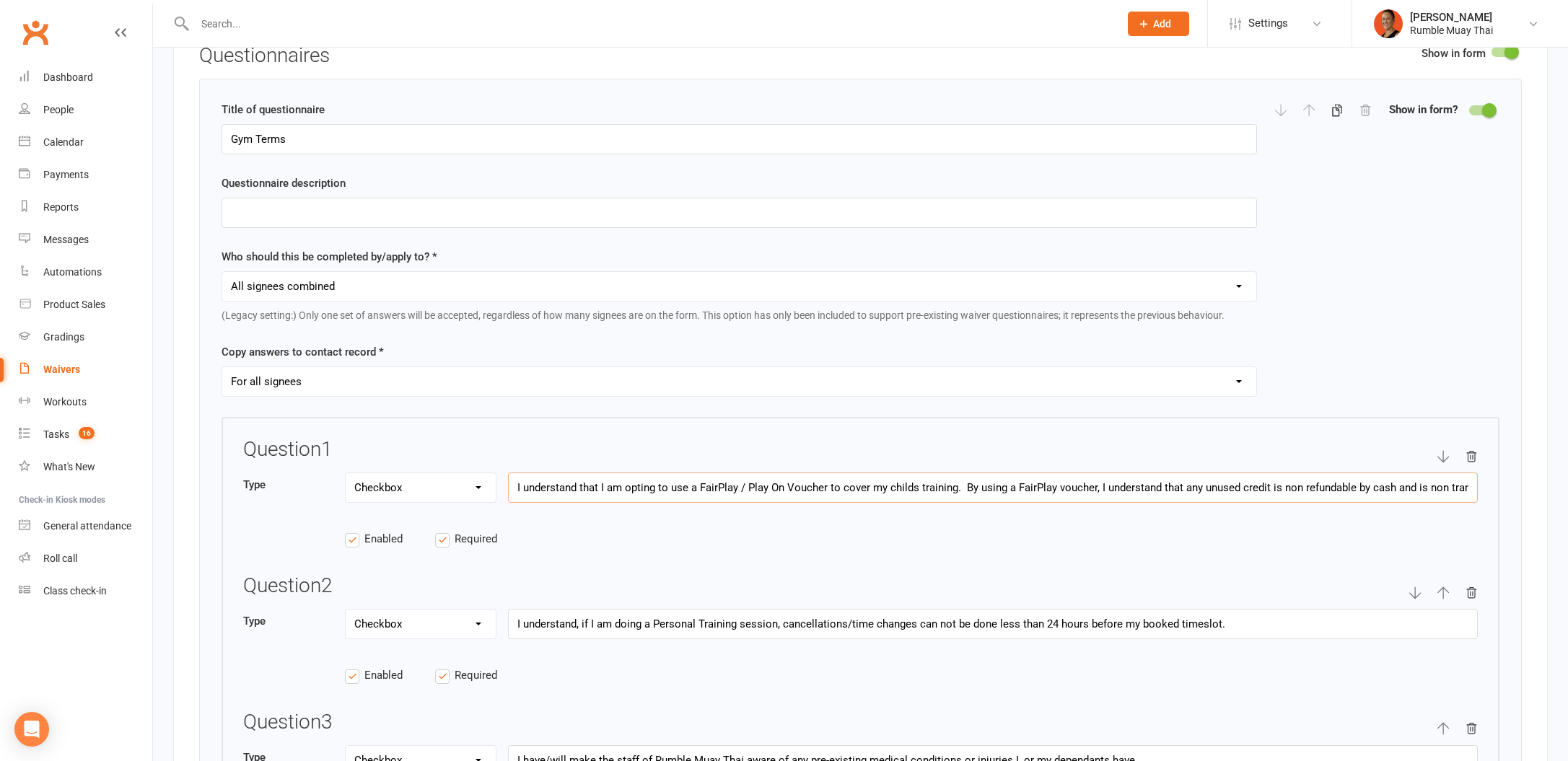
paste input "/ Play On"
drag, startPoint x: 1219, startPoint y: 491, endPoint x: 1610, endPoint y: 490, distance: 391.0
click at [1568, 490] on html "Prospect Member Non-attending contact Class / event Appointment Grading event T…" at bounding box center [784, 721] width 1568 height 5216
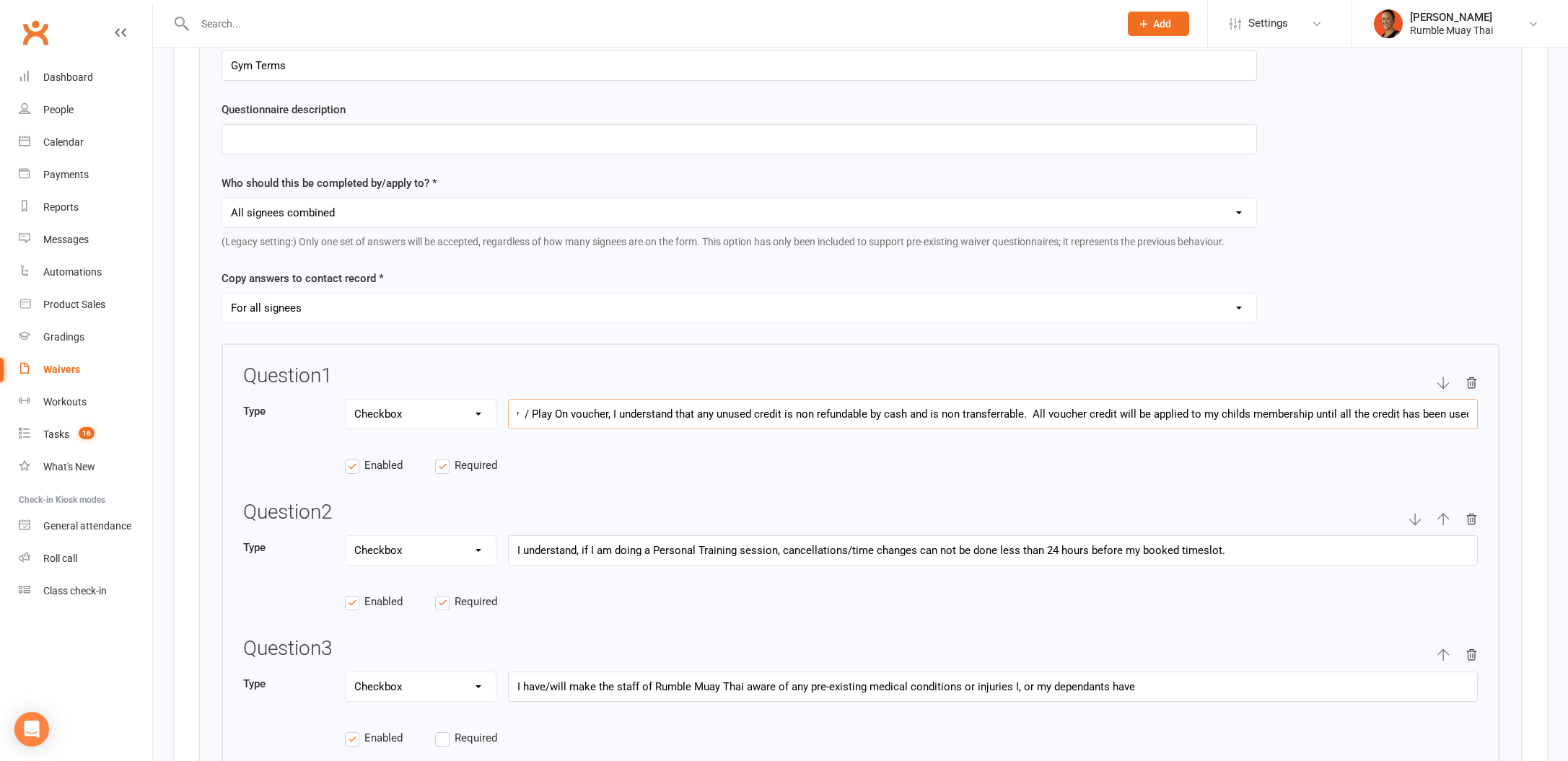
scroll to position [1970, 0]
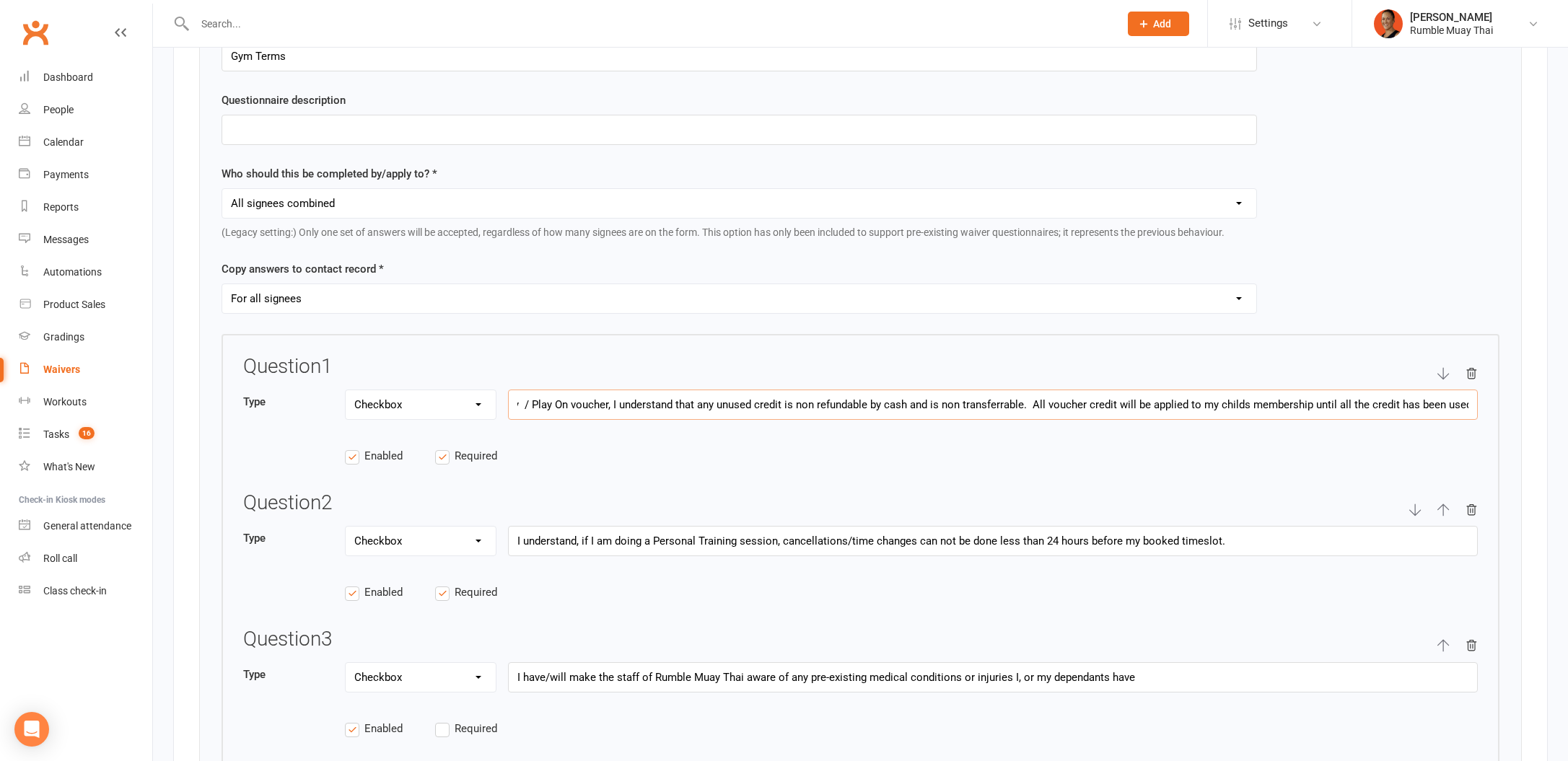
type input "I understand that I am opting to use a FairPlay / Play On Voucher to cover my c…"
click at [1474, 510] on icon "button" at bounding box center [1471, 509] width 9 height 10
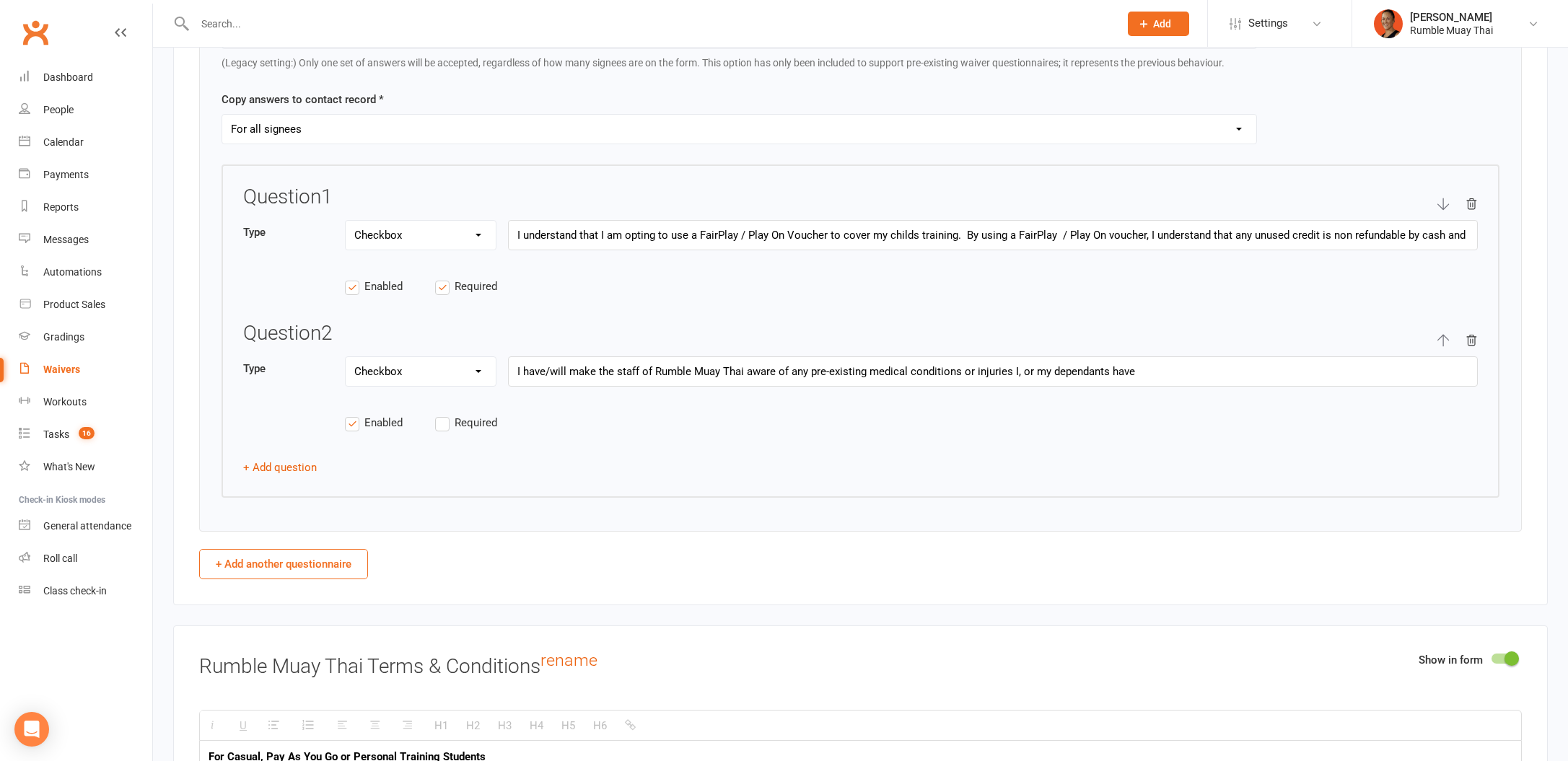
scroll to position [2149, 0]
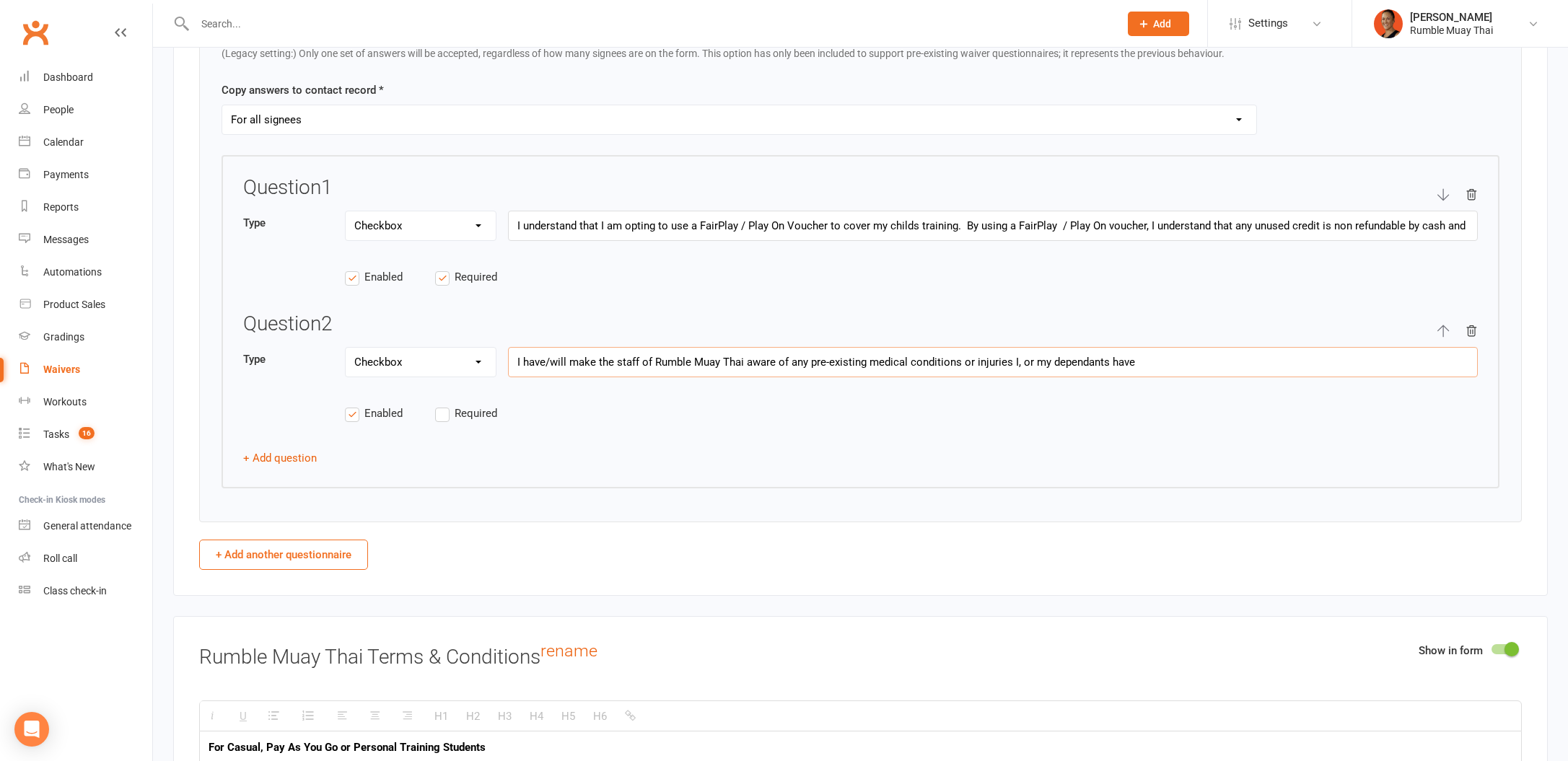
click at [1106, 358] on input "I have/will make the staff of Rumble Muay Thai aware of any pre-existing medica…" at bounding box center [993, 362] width 970 height 31
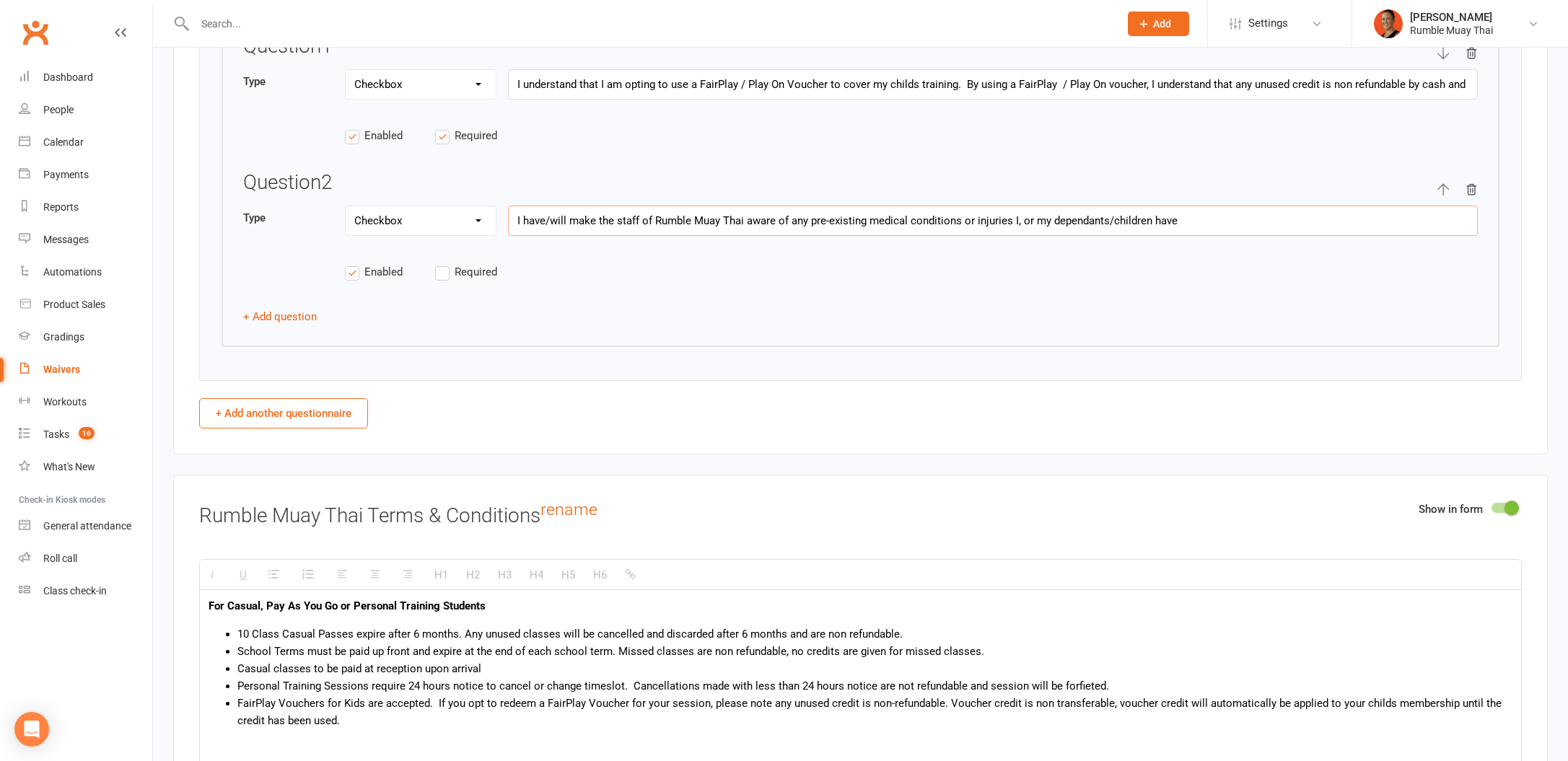
scroll to position [2438, 0]
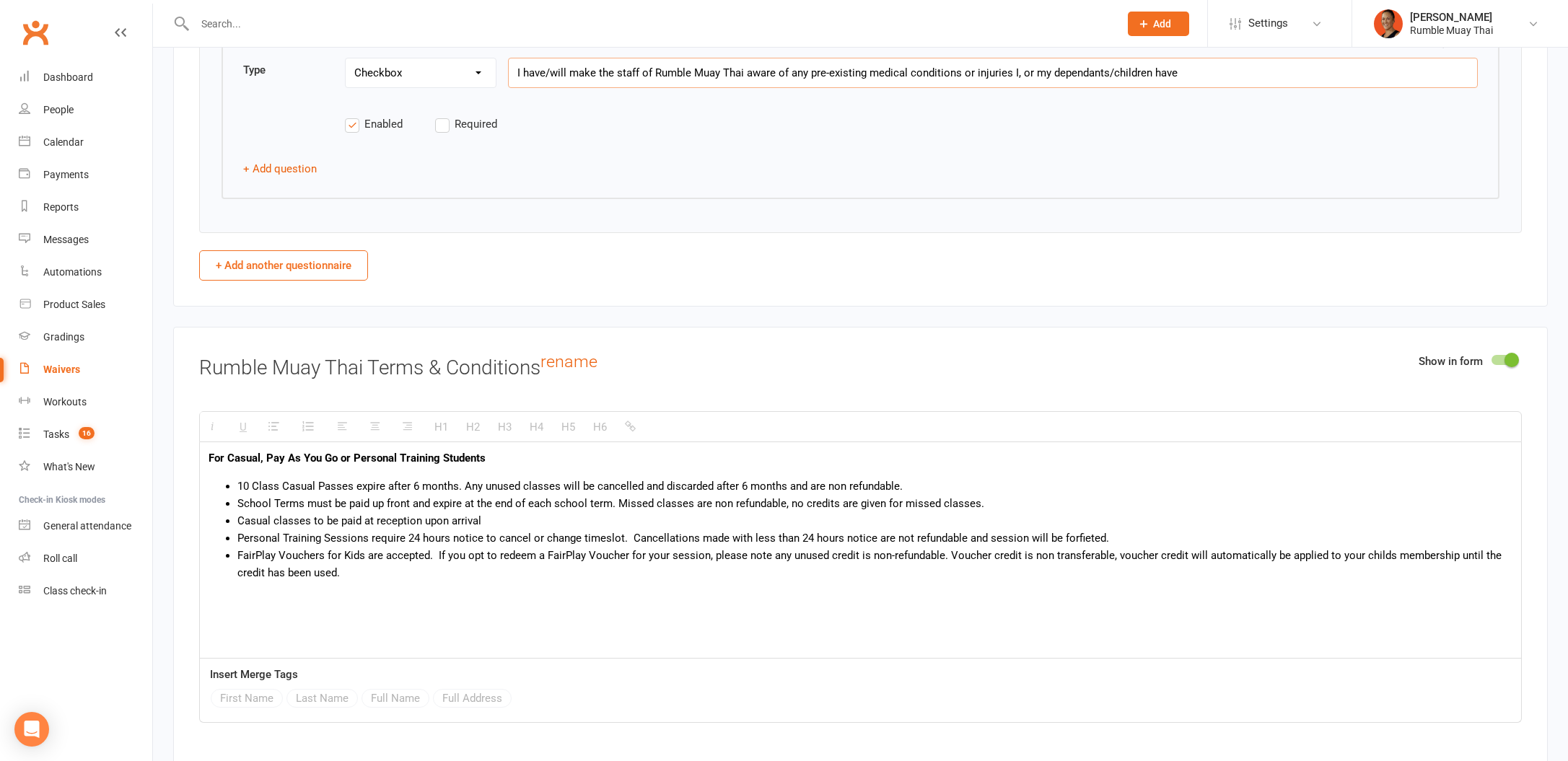
type input "I have/will make the staff of Rumble Muay Thai aware of any pre-existing medica…"
drag, startPoint x: 505, startPoint y: 450, endPoint x: 188, endPoint y: 449, distance: 317.0
click at [188, 449] on div "Show in form Rumble Muay Thai Terms & Conditions rename H1 H2 H3 H4 H5 H6 For C…" at bounding box center [860, 548] width 1374 height 442
click at [545, 529] on li "Personal Training Sessions require 24 hours notice to cancel or change timeslot…" at bounding box center [875, 538] width 1275 height 18
click at [545, 522] on li "Casual classes to be paid at reception upon arrival" at bounding box center [875, 521] width 1275 height 18
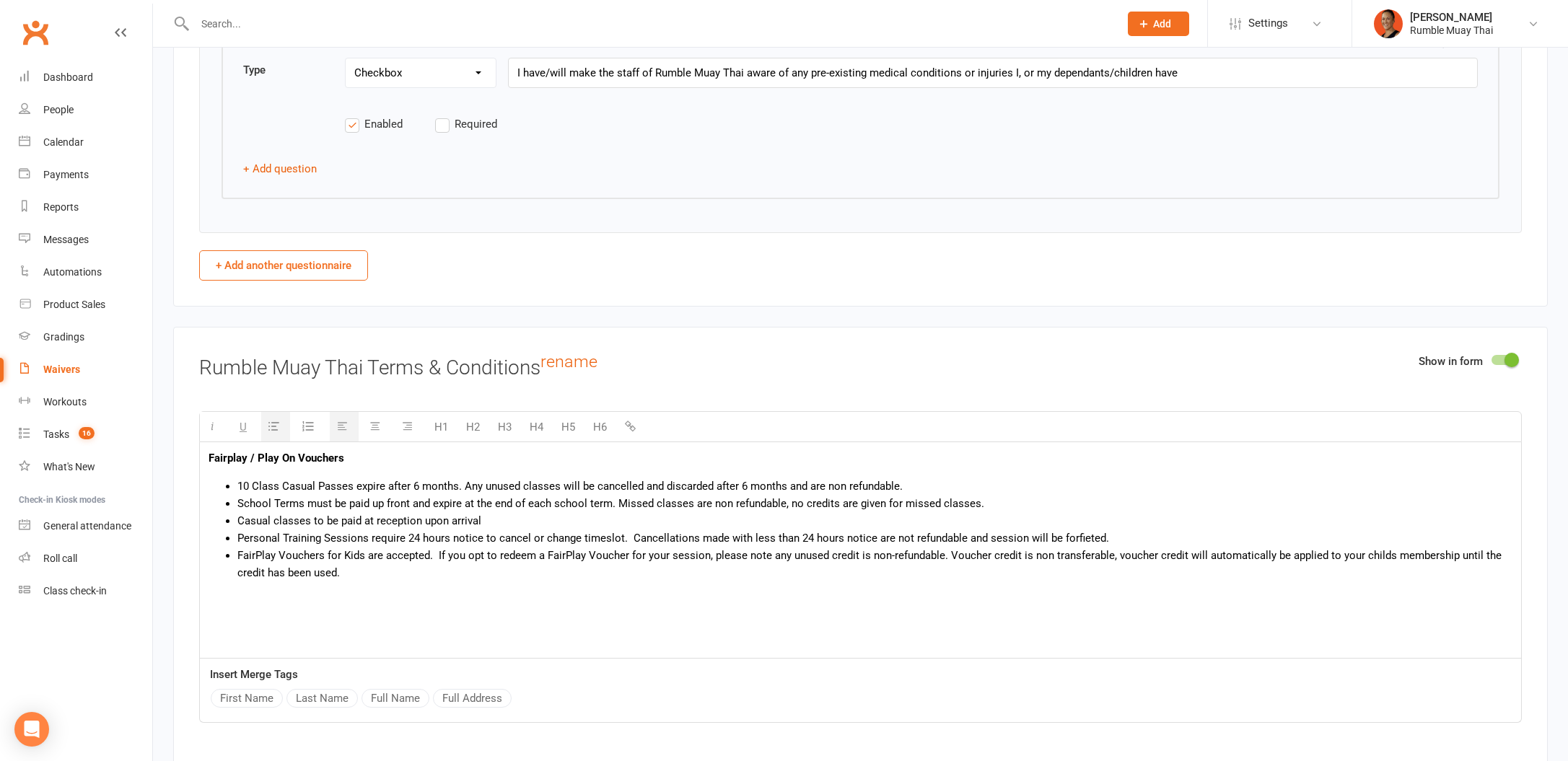
click at [278, 548] on li "FairPlay Vouchers for Kids are accepted. If you opt to redeem a FairPlay Vouche…" at bounding box center [875, 564] width 1275 height 34
click at [623, 550] on li "FairPlay / Play On Vouchers for Kids are accepted. If you opt to redeem a FairP…" at bounding box center [875, 564] width 1275 height 34
click at [572, 554] on li "FairPlay / Play On Vouchers for Kids are accepted. If you opt to redeem a Vouch…" at bounding box center [875, 564] width 1275 height 34
click at [592, 573] on li "FairPlay / Play On Vouchers for Kids are accepted. If you opt to redeem a Vouch…" at bounding box center [875, 564] width 1275 height 34
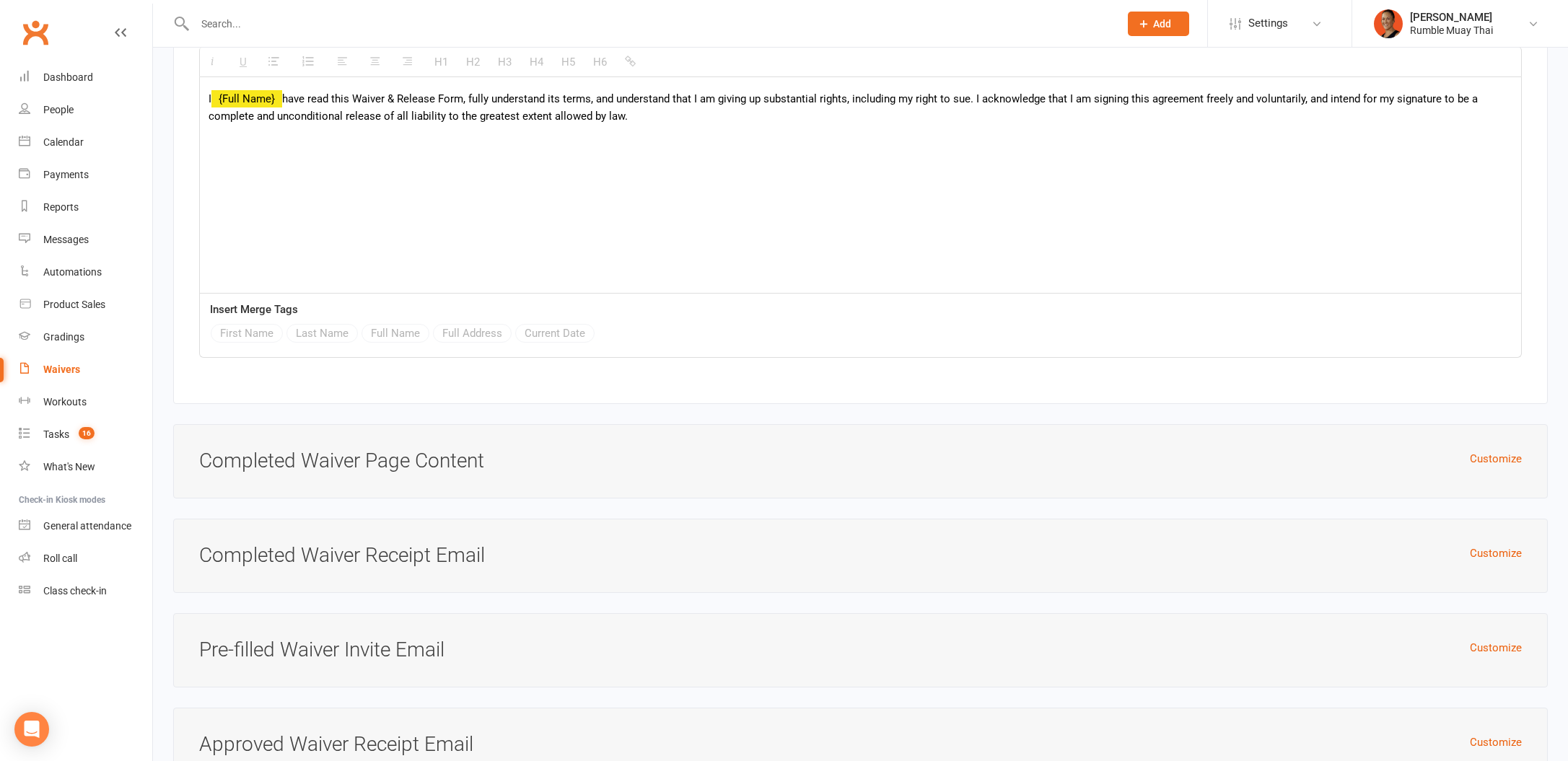
scroll to position [4317, 0]
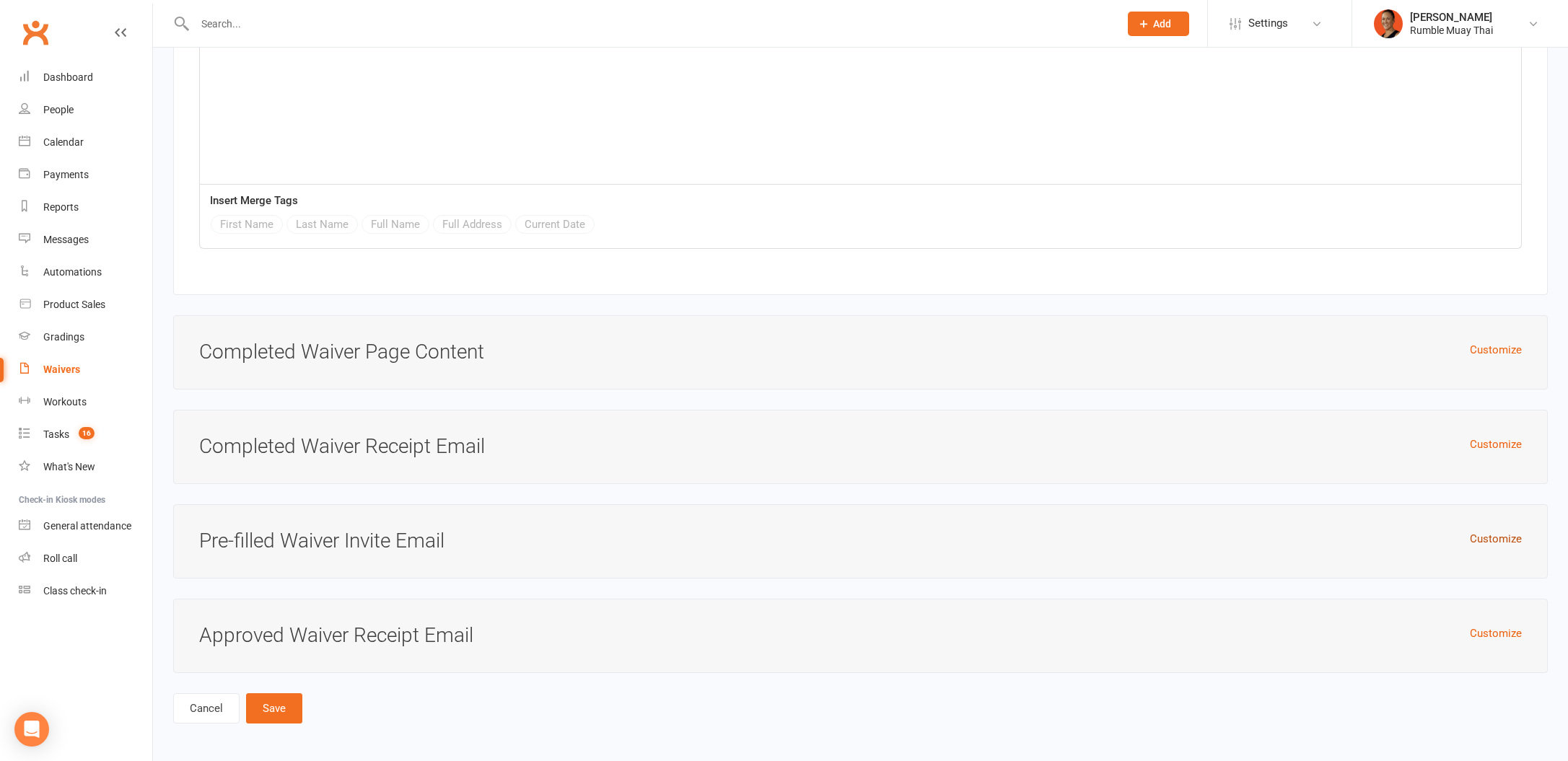
click at [1498, 535] on button "Customize" at bounding box center [1496, 538] width 52 height 18
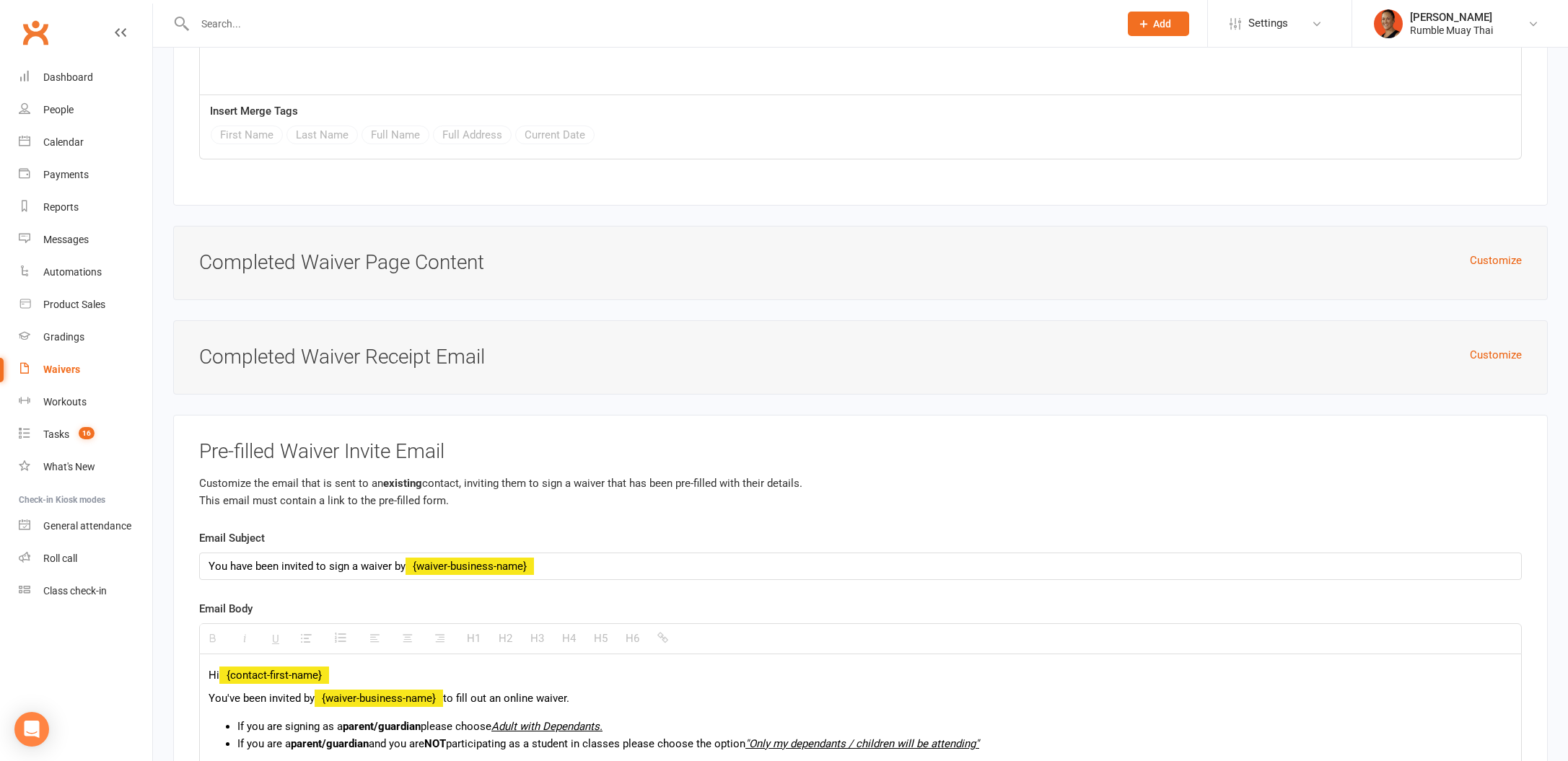
scroll to position [4509, 0]
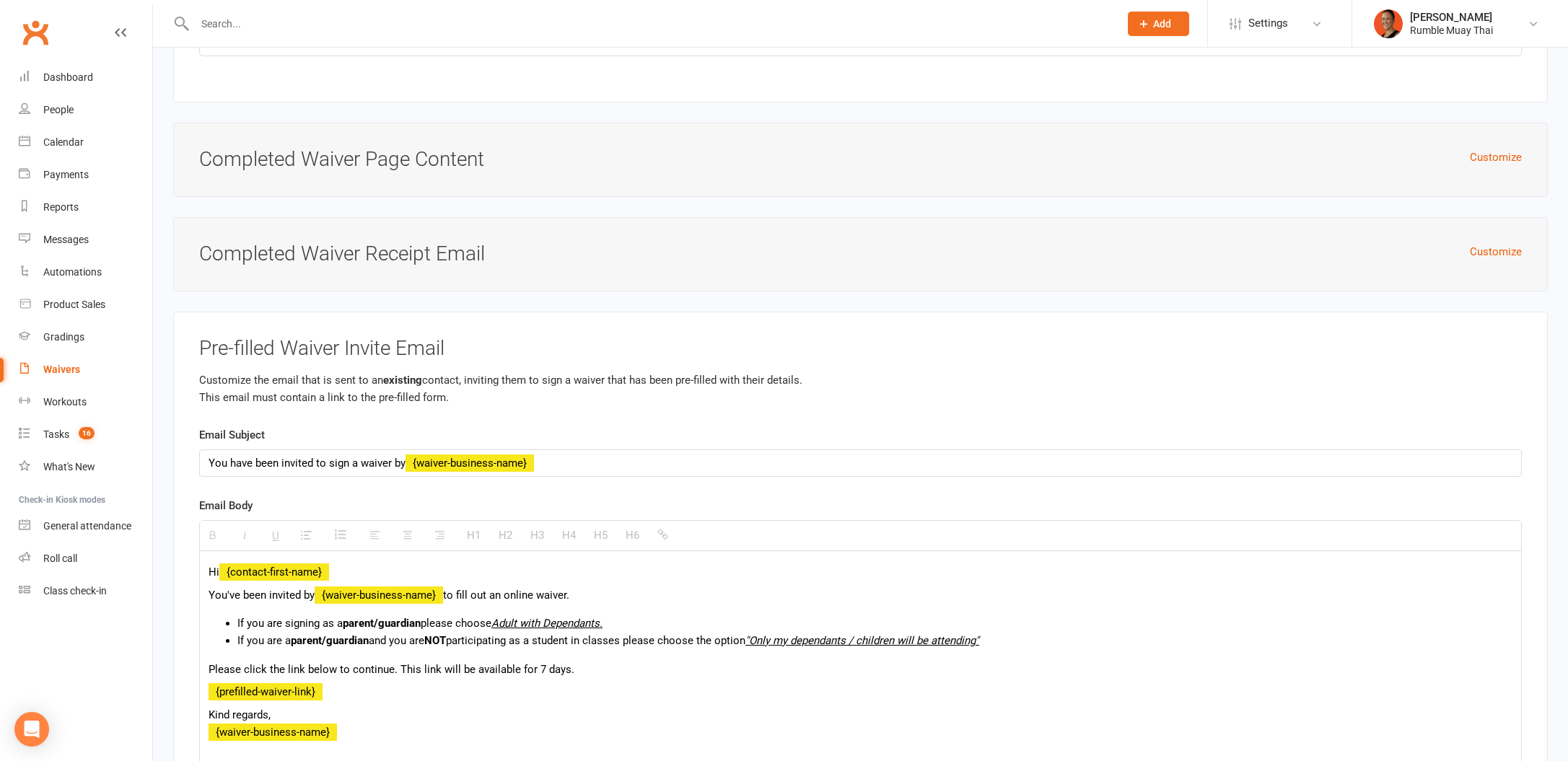
click at [383, 458] on div "You have been invited to sign a waiver by {waiver-business-name}" at bounding box center [860, 463] width 1321 height 26
click at [549, 592] on p "You've been invited by {waiver-business-name} to fill out an online waiver." at bounding box center [860, 595] width 1304 height 18
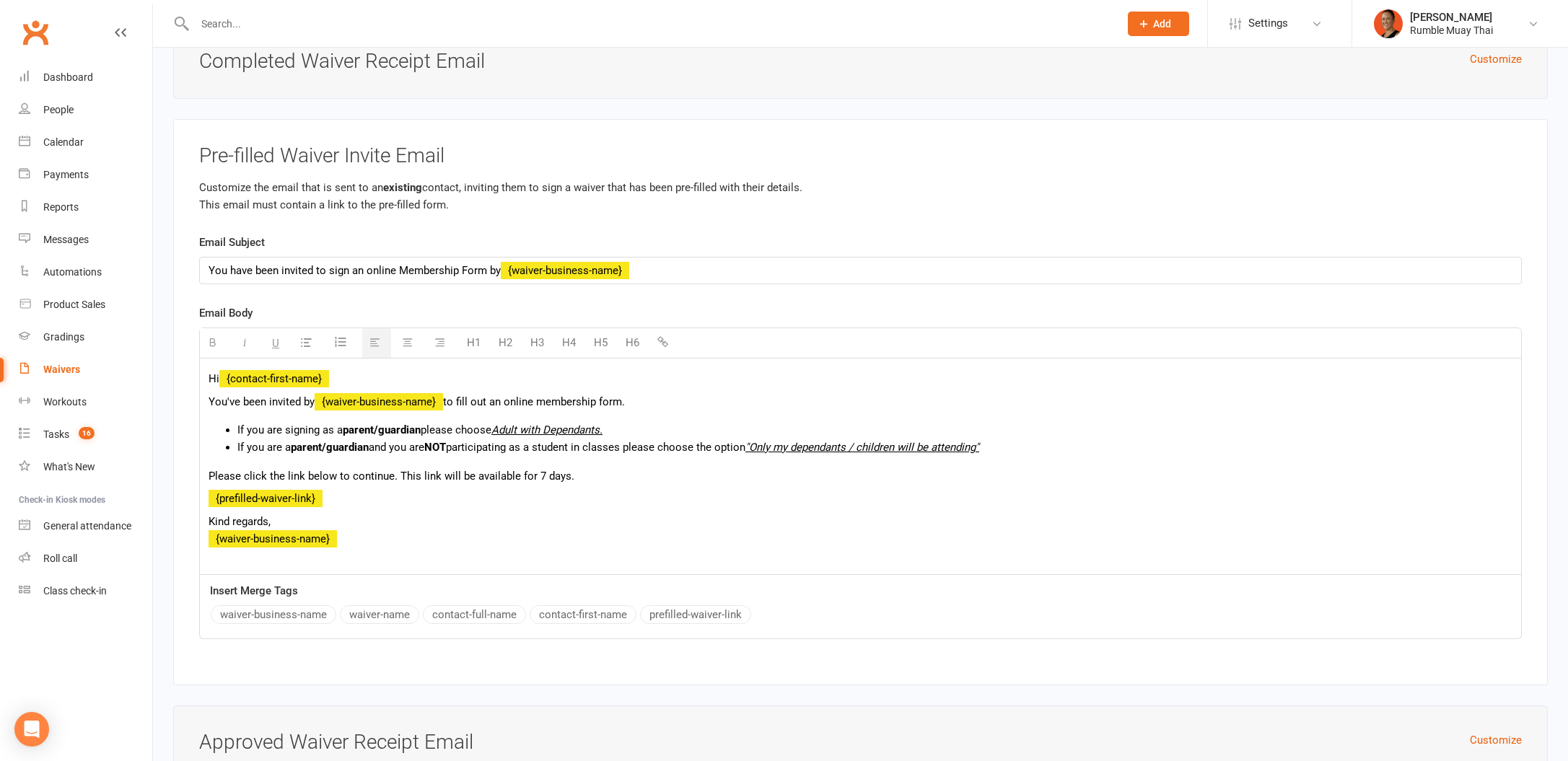
scroll to position [4809, 0]
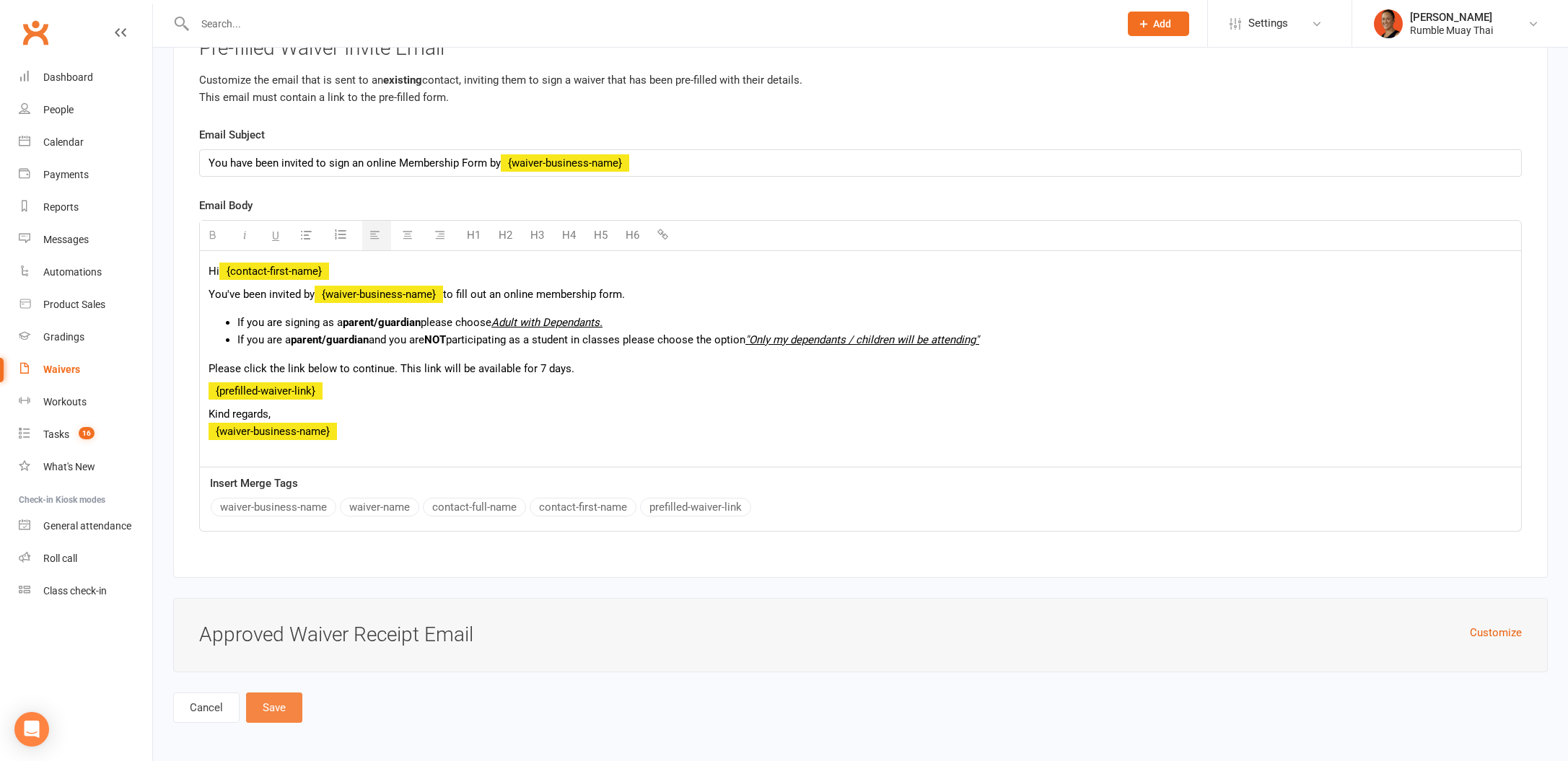
click at [297, 702] on button "Save" at bounding box center [275, 708] width 56 height 31
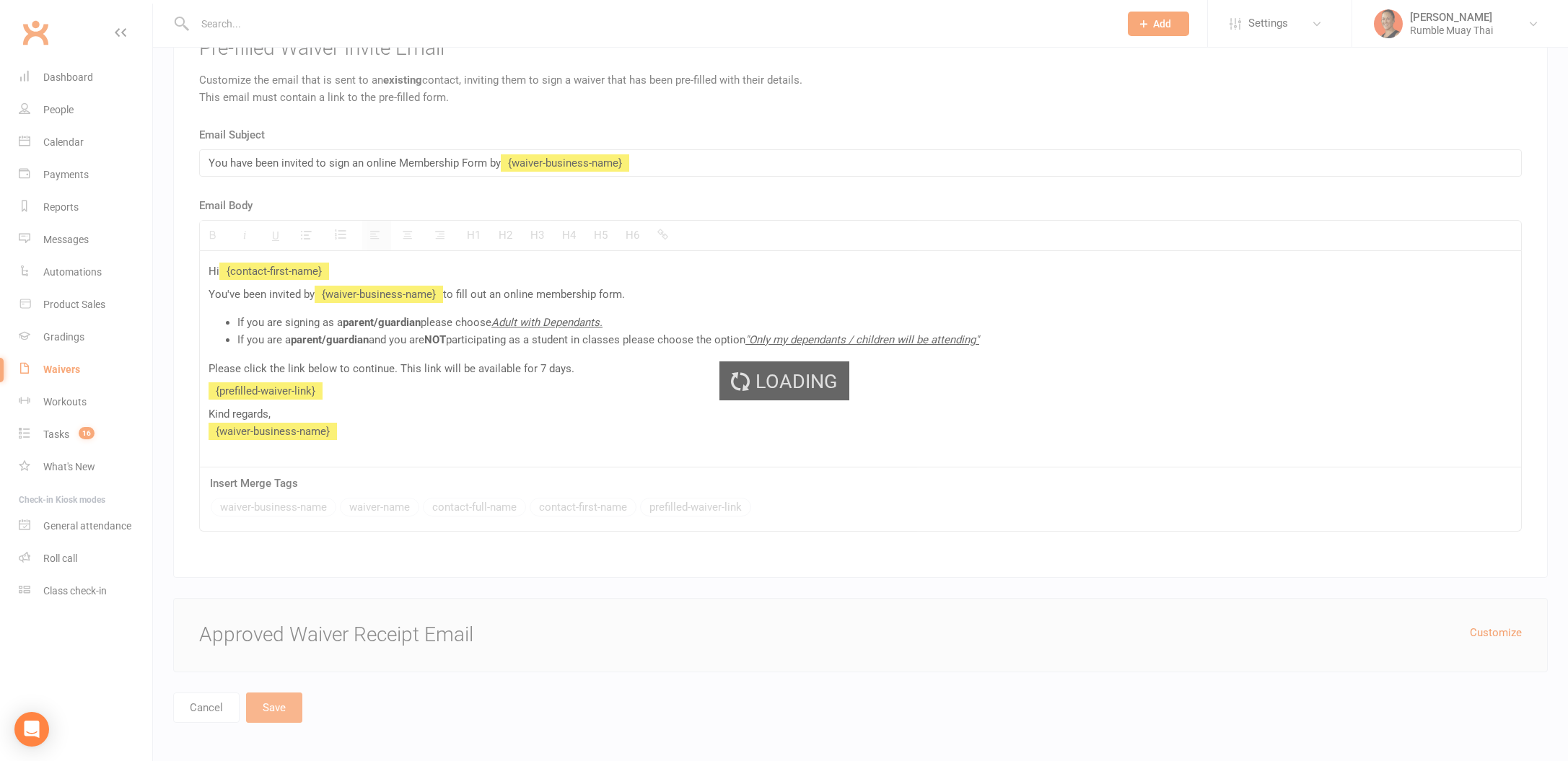
select select "100"
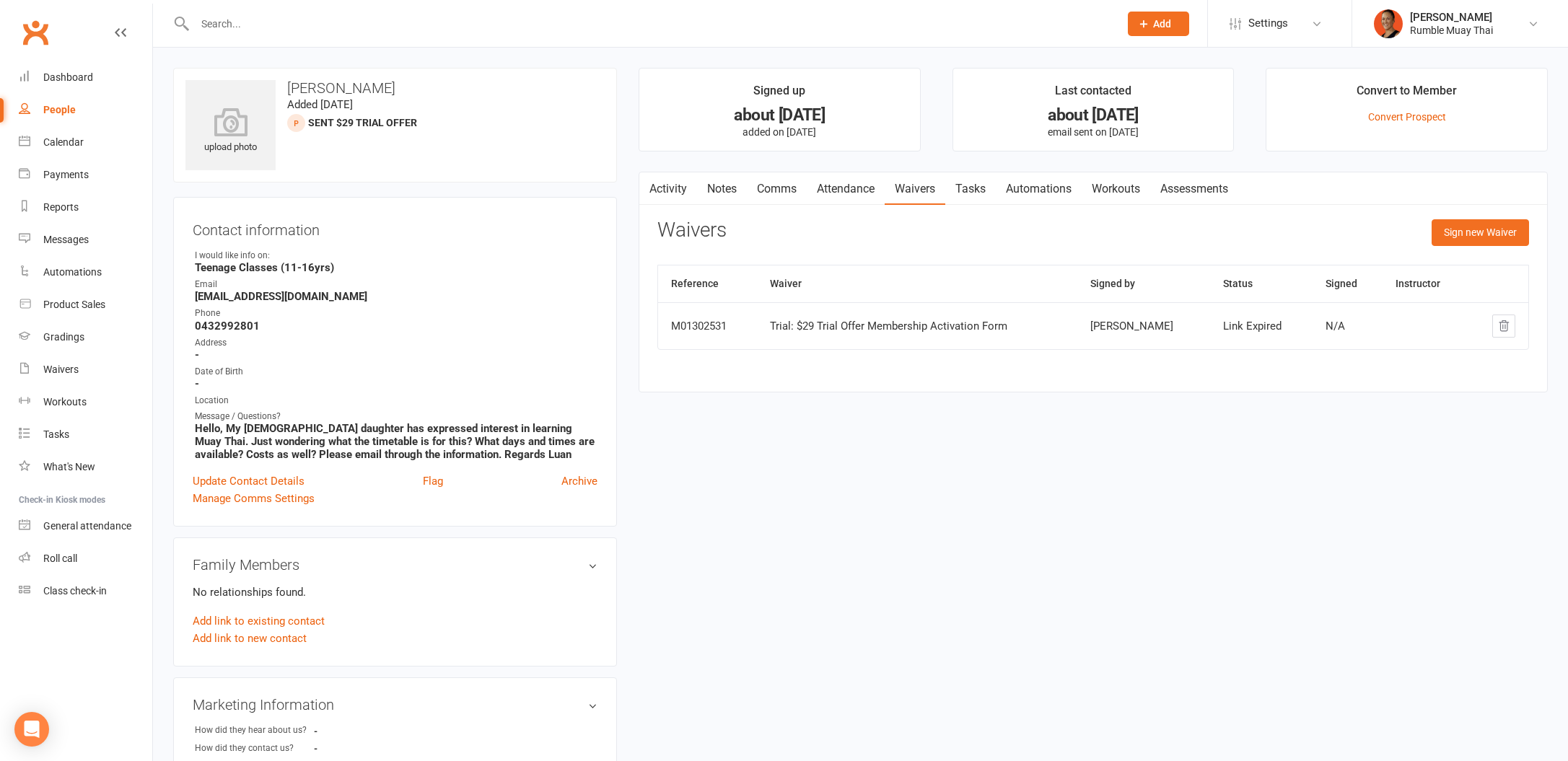
click at [856, 287] on th "Waiver" at bounding box center [917, 284] width 320 height 37
click at [1480, 235] on button "Sign new Waiver" at bounding box center [1480, 233] width 98 height 26
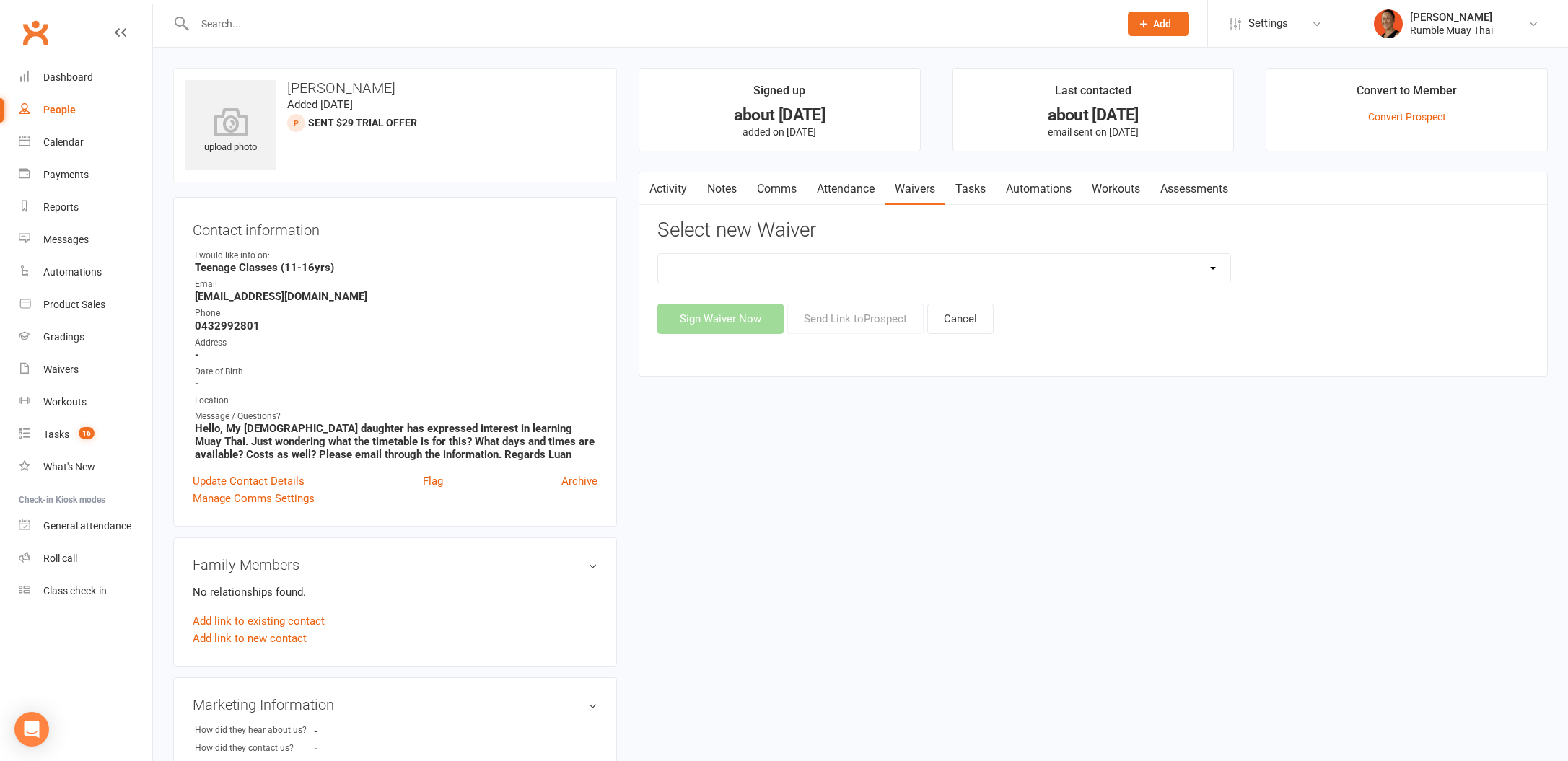
click at [924, 269] on select "12 MONTH UPFRONT MEMBERSHIP SPECIAL Bank Details update Form [ClassPass] First …" at bounding box center [944, 268] width 572 height 29
select select "12666"
click at [833, 317] on button "Send Link to [GEOGRAPHIC_DATA]" at bounding box center [855, 319] width 137 height 31
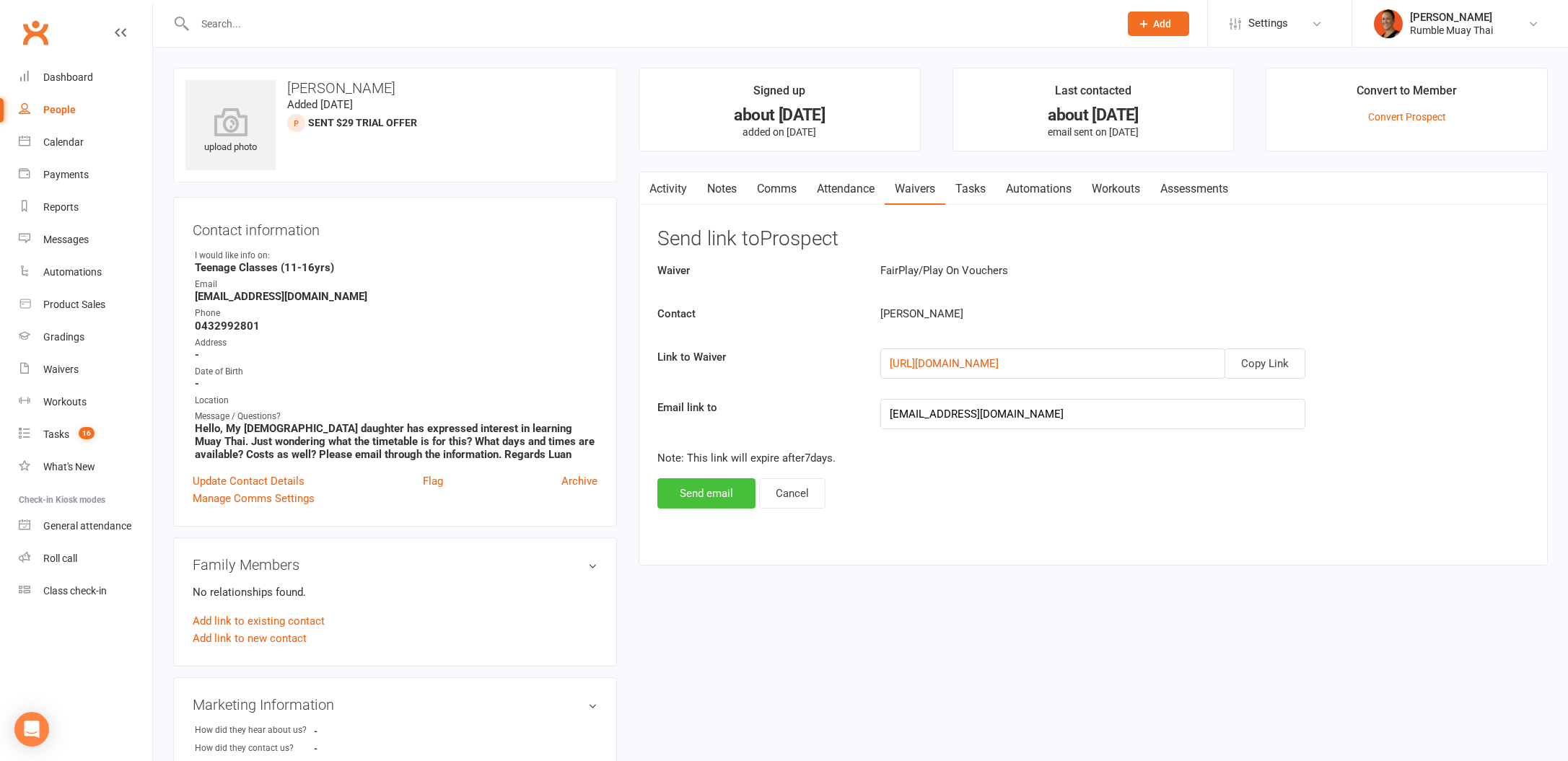
click at [717, 498] on button "Send email" at bounding box center [706, 493] width 98 height 31
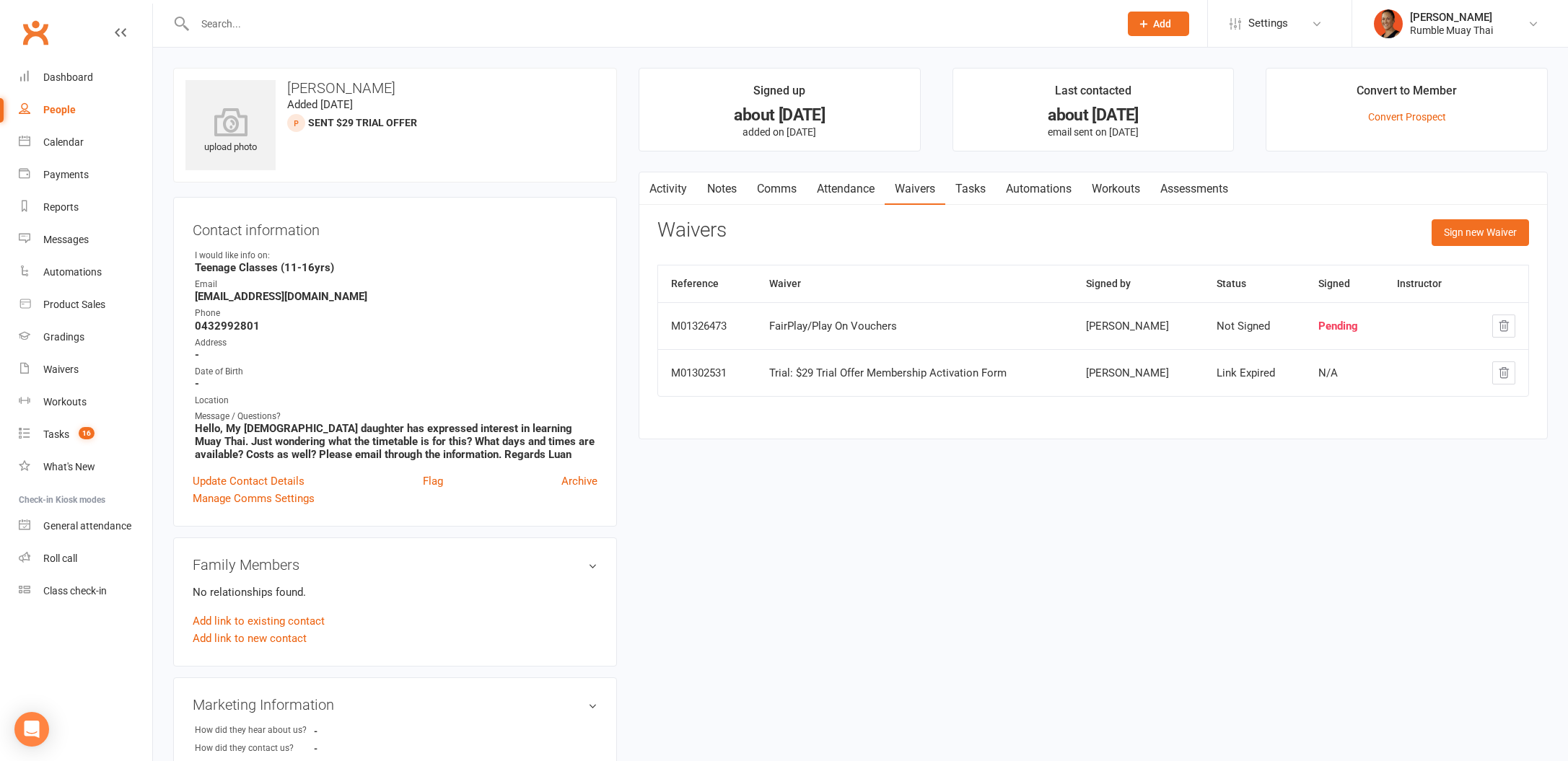
click at [277, 15] on input "text" at bounding box center [650, 24] width 918 height 20
type input "Aries"
click at [334, 56] on div "[EMAIL_ADDRESS][DOMAIN_NAME]" at bounding box center [365, 63] width 155 height 21
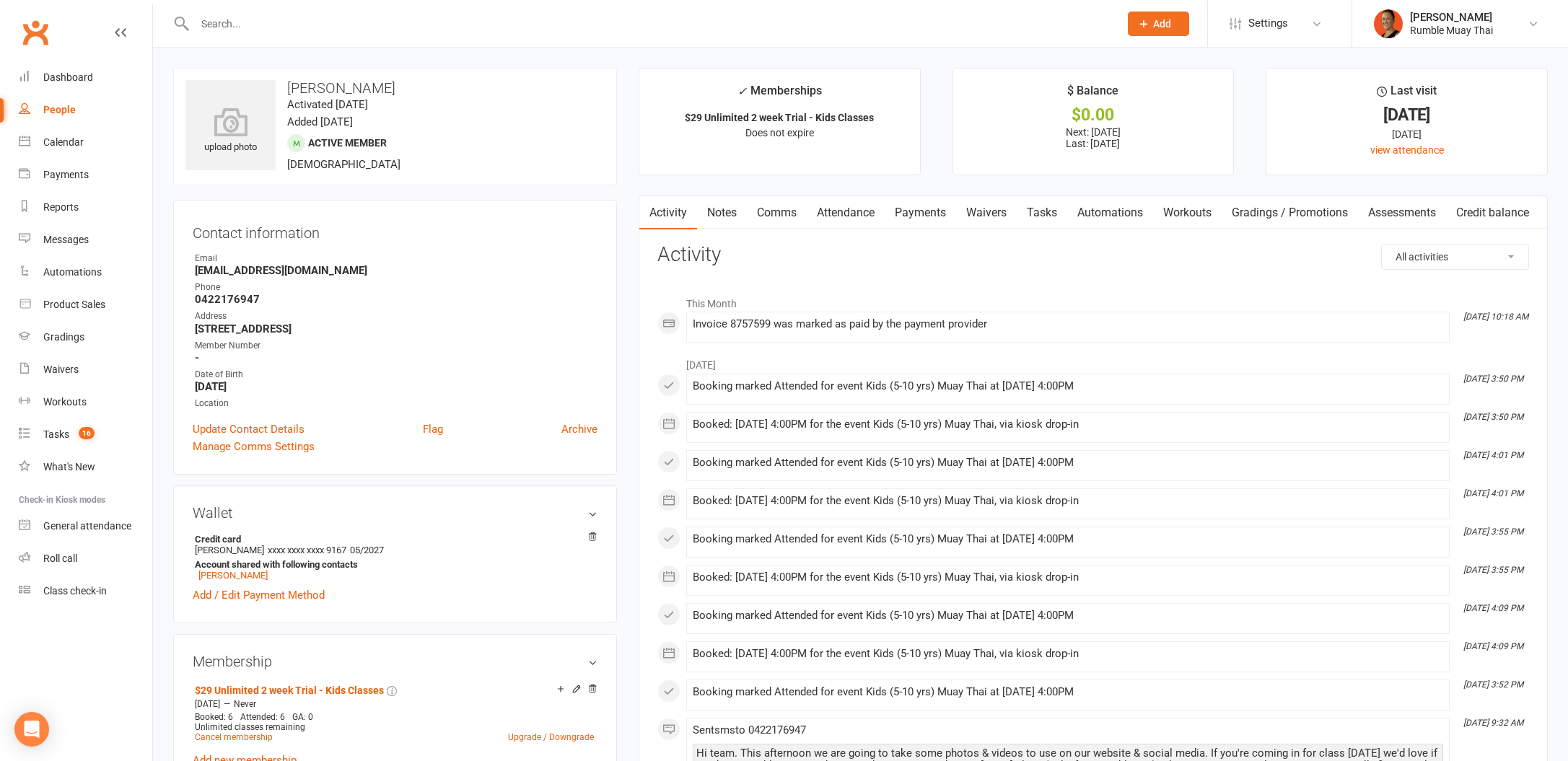
click at [1490, 221] on link "Credit balance" at bounding box center [1492, 213] width 93 height 34
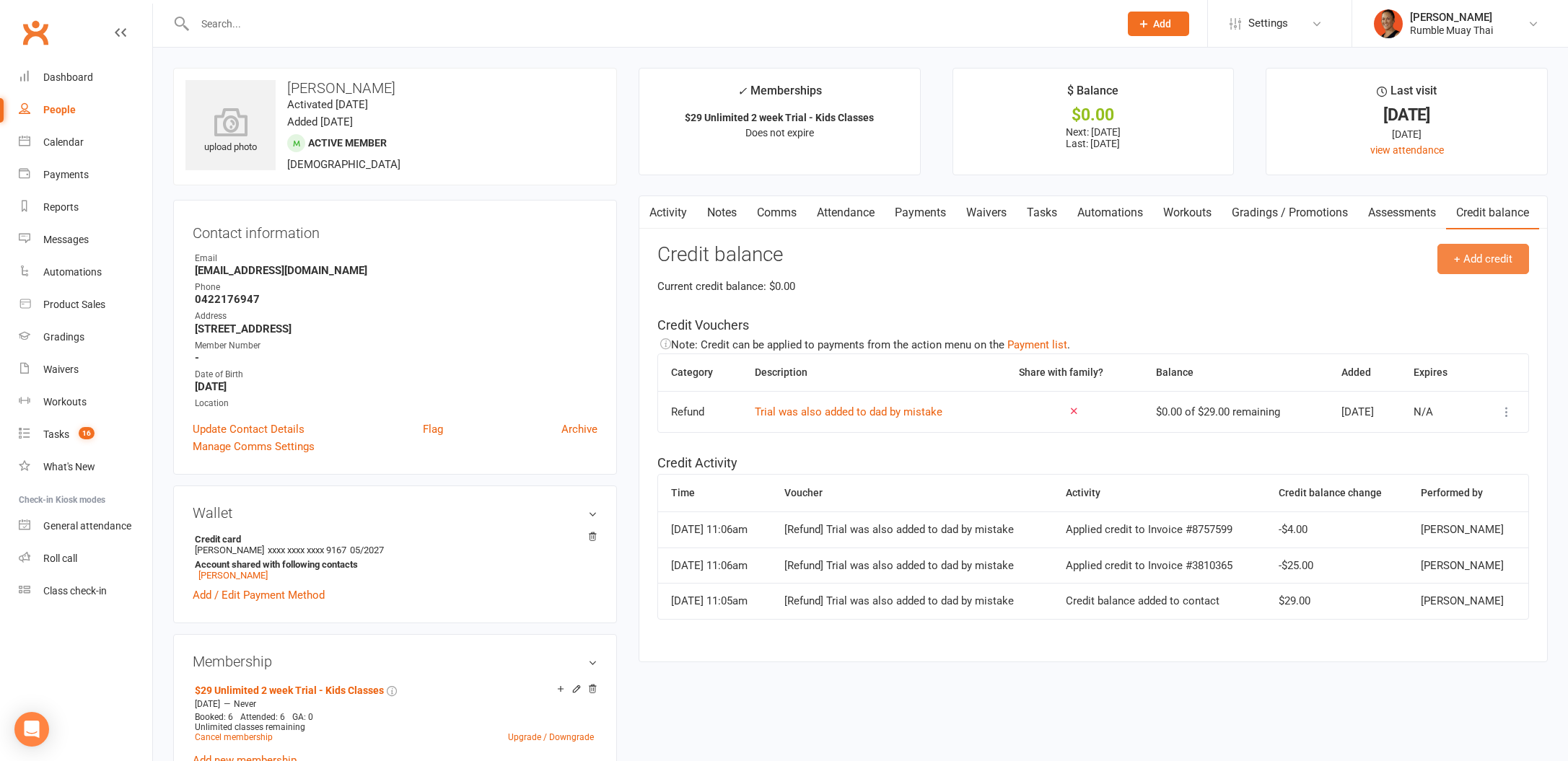
click at [1522, 262] on button "+ Add credit" at bounding box center [1483, 259] width 92 height 31
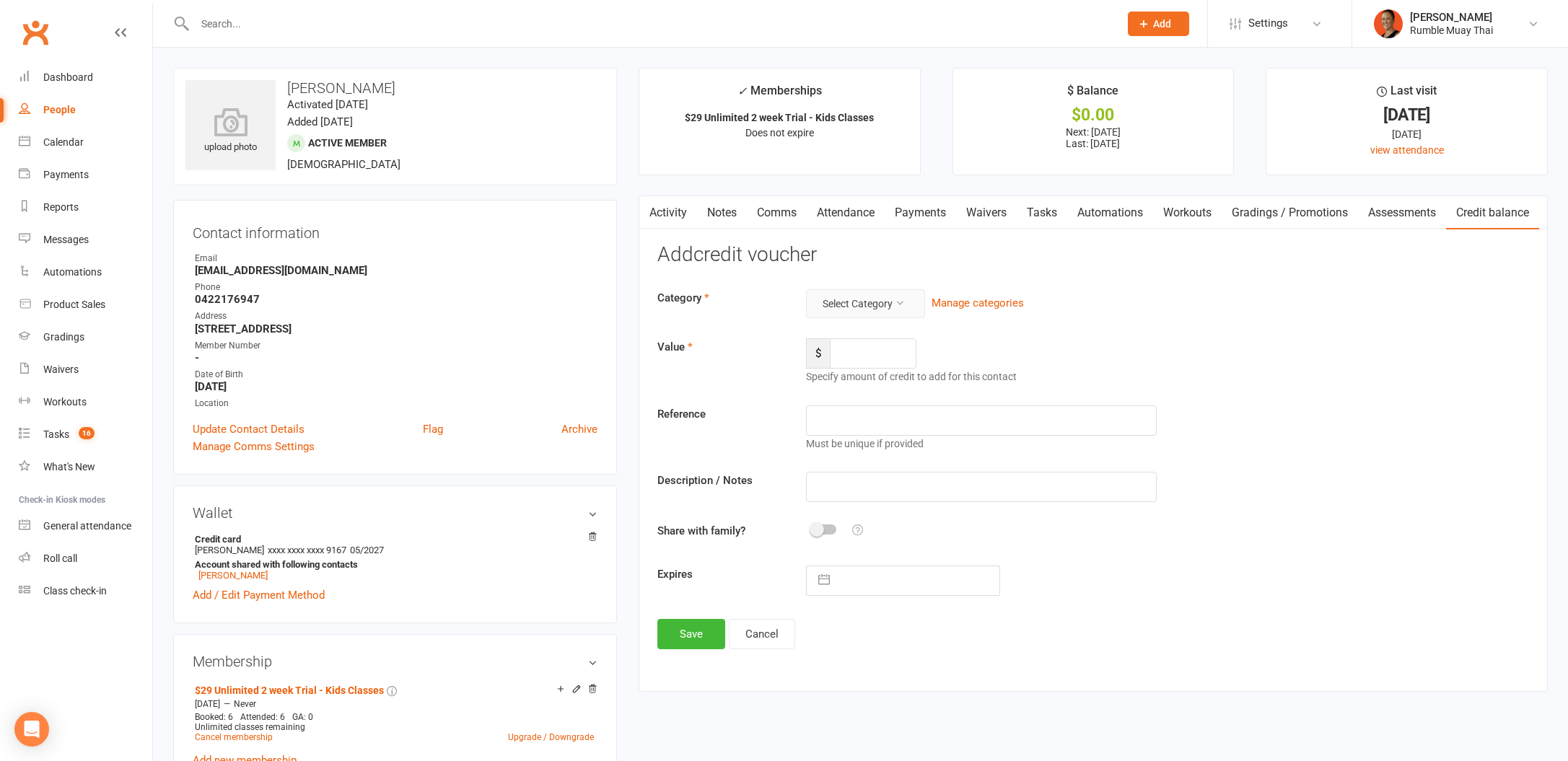
click at [877, 296] on button "Select Category" at bounding box center [866, 303] width 119 height 29
click at [880, 336] on link "FairPlay" at bounding box center [843, 338] width 143 height 29
click at [886, 310] on button "FairPlay" at bounding box center [849, 303] width 86 height 29
click at [962, 308] on button "Manage categories" at bounding box center [944, 303] width 92 height 18
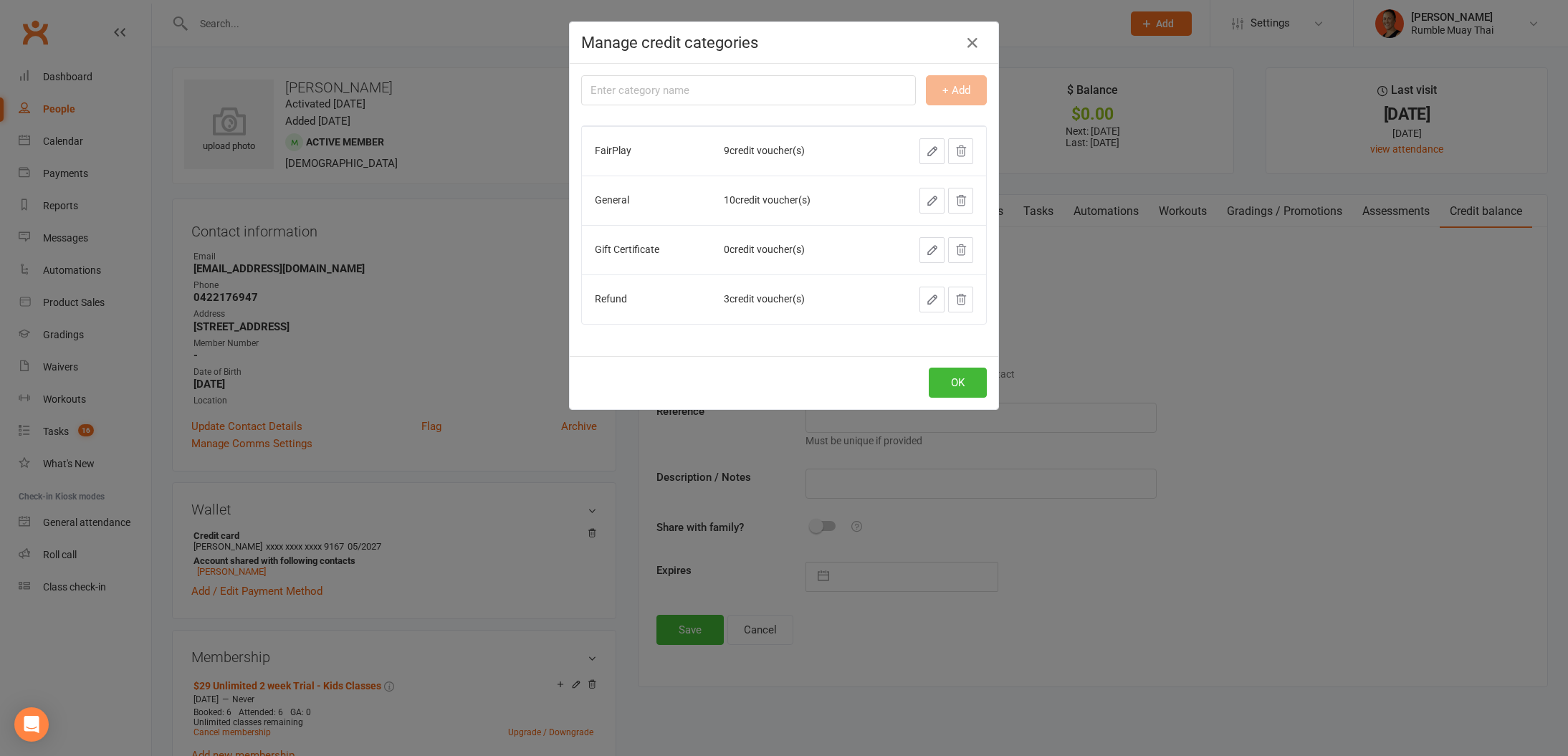
click at [920, 159] on button "button" at bounding box center [932, 152] width 25 height 26
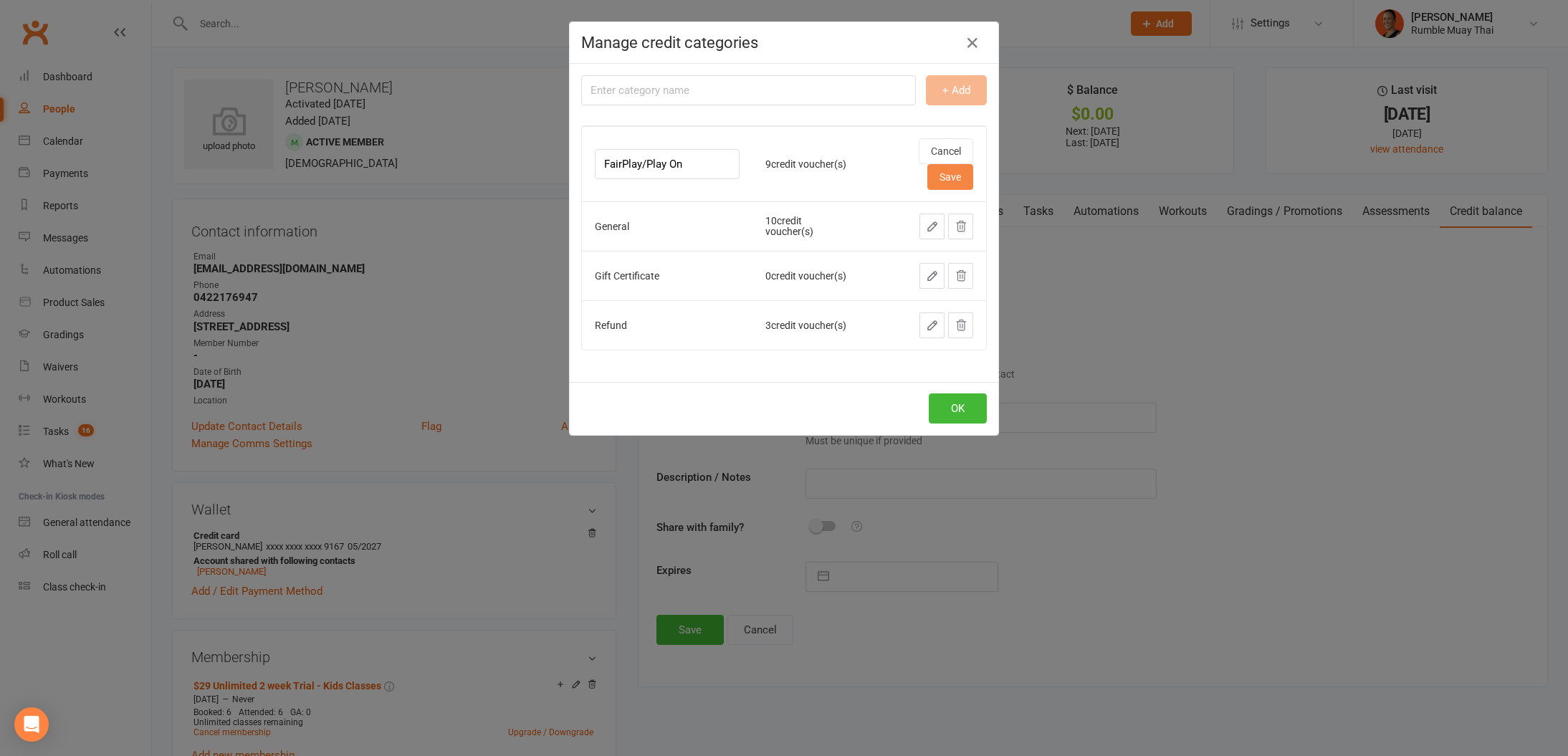
type input "FairPlay/Play On"
click at [951, 164] on button "Save" at bounding box center [950, 177] width 46 height 26
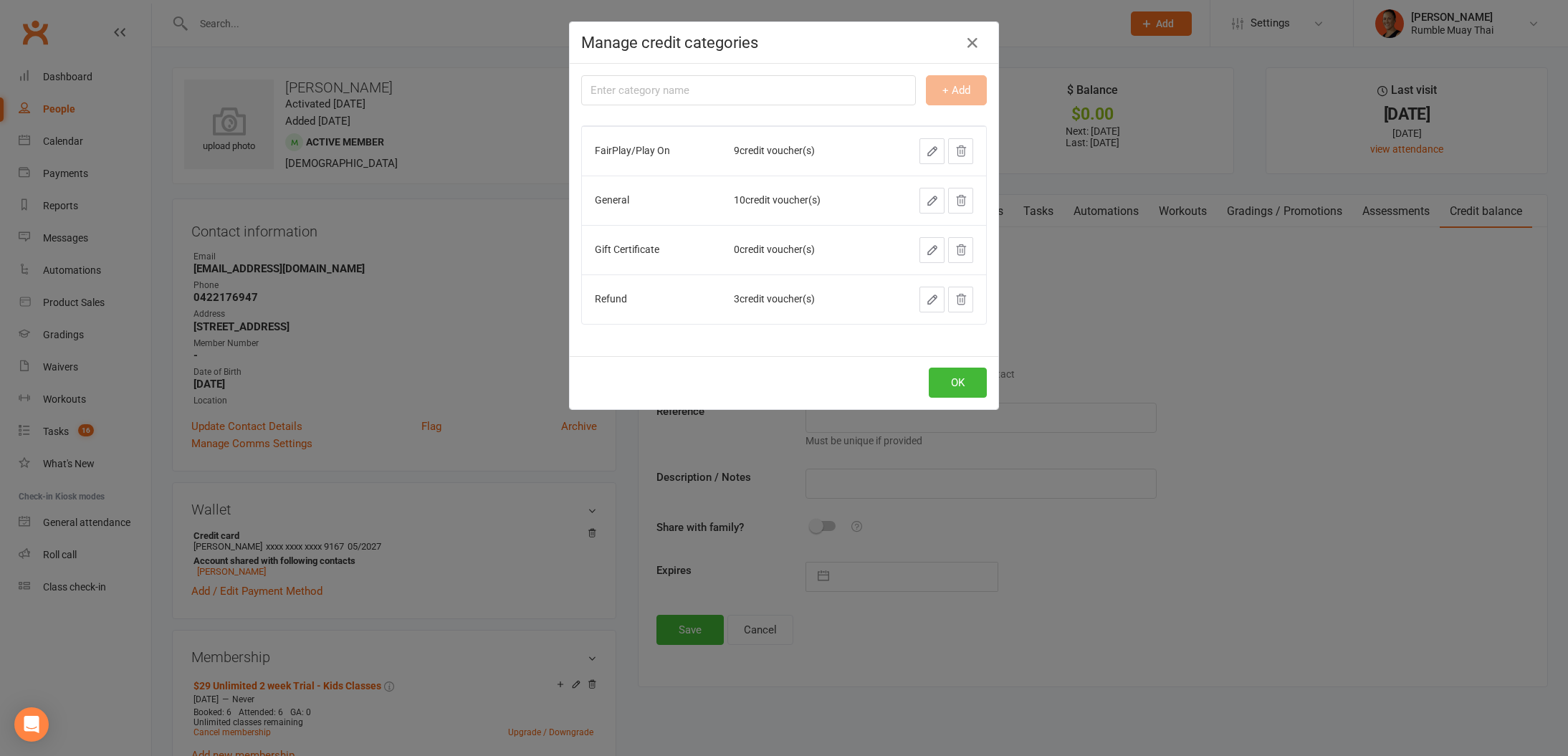
click at [954, 411] on div "Manage credit categories + Add FairPlay/Play On 9 credit voucher(s) General 10 …" at bounding box center [784, 378] width 1568 height 756
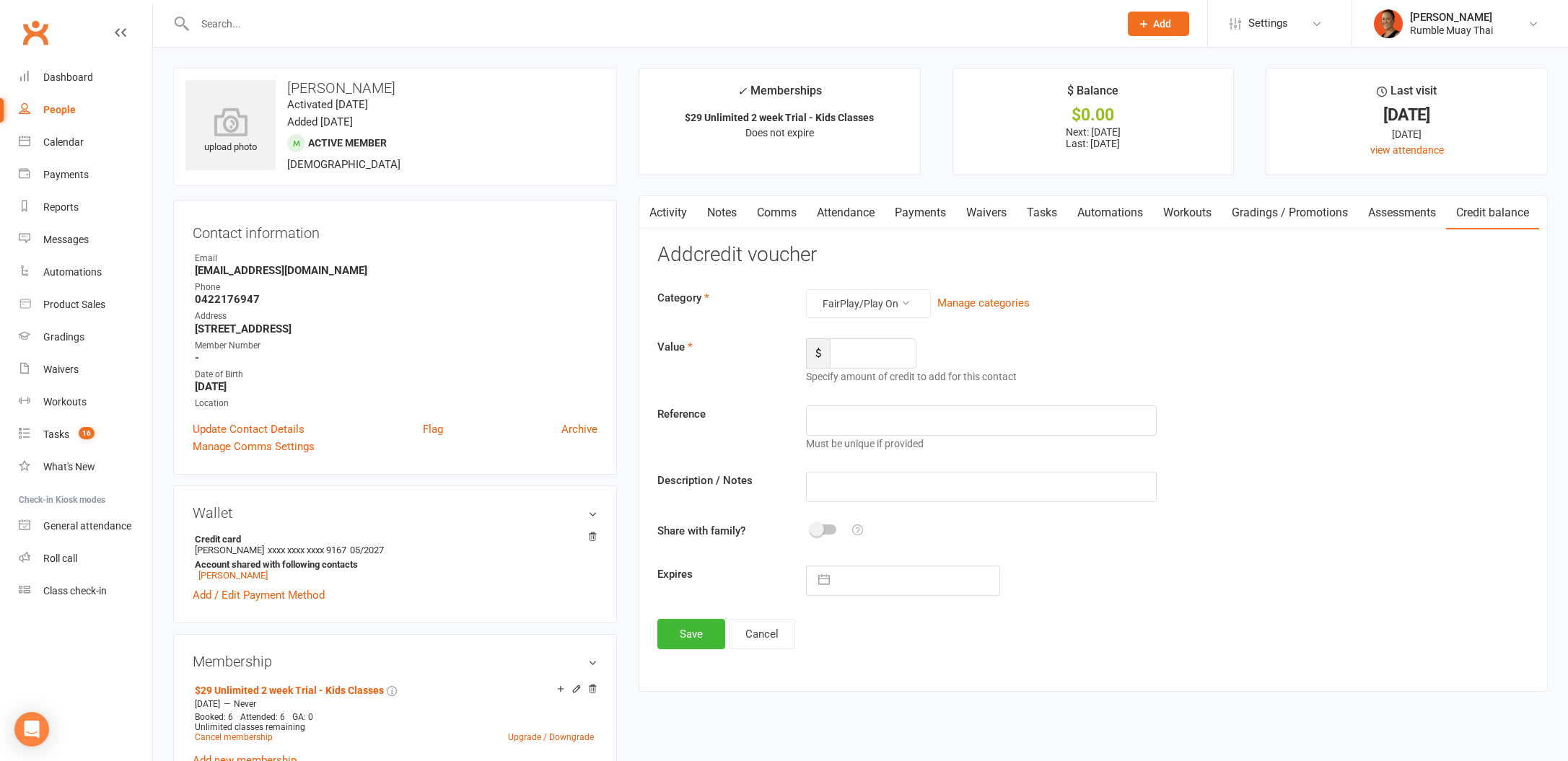
click at [965, 390] on div at bounding box center [784, 380] width 1568 height 761
click at [843, 352] on input "number" at bounding box center [873, 354] width 87 height 31
type input "200"
click at [851, 486] on input "text" at bounding box center [982, 487] width 351 height 31
click at [856, 421] on input "text" at bounding box center [982, 421] width 351 height 31
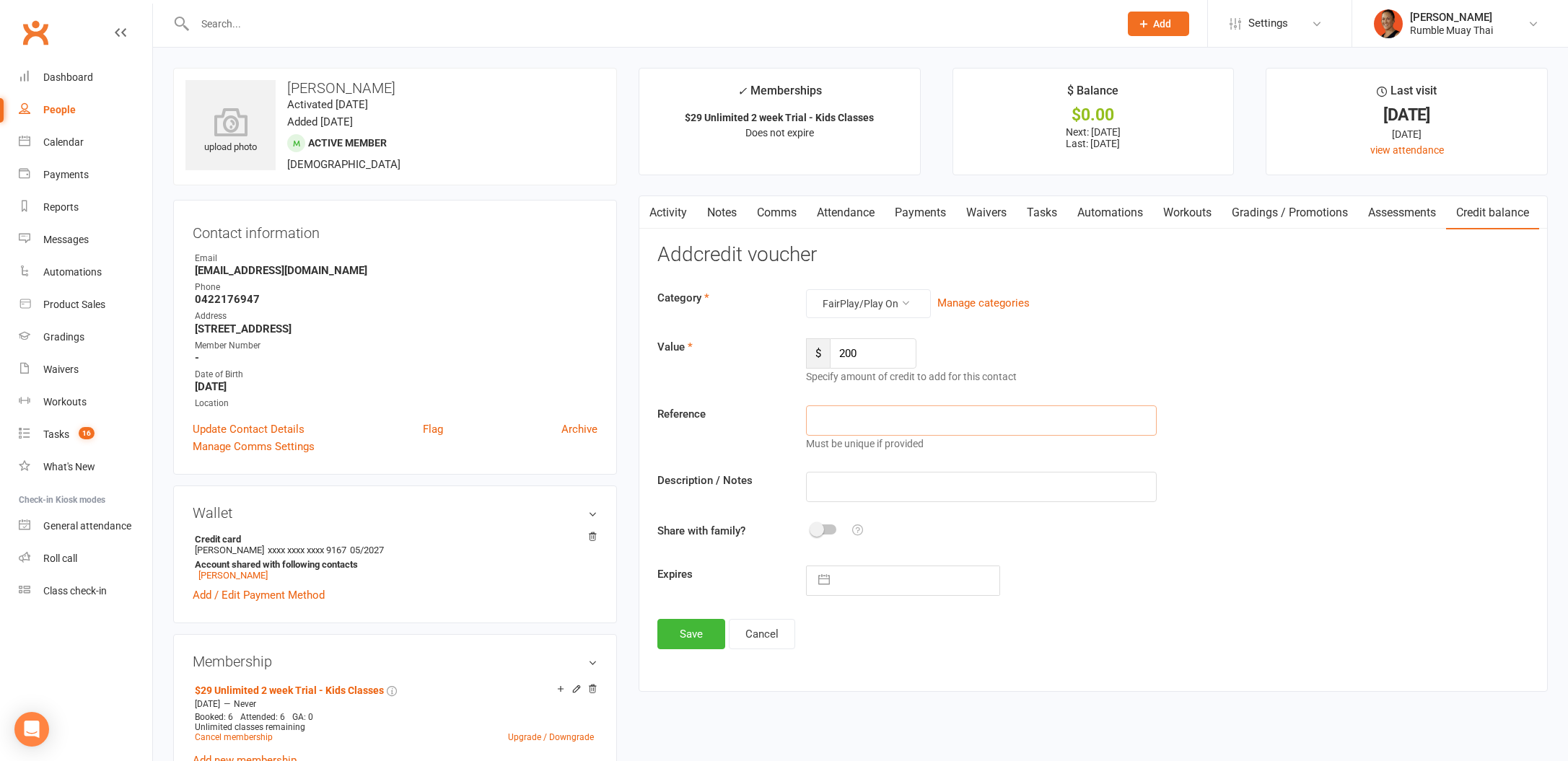
paste input "8LZRM8AF"
type input "8LZRM8AF"
click at [691, 638] on button "Save" at bounding box center [691, 634] width 68 height 31
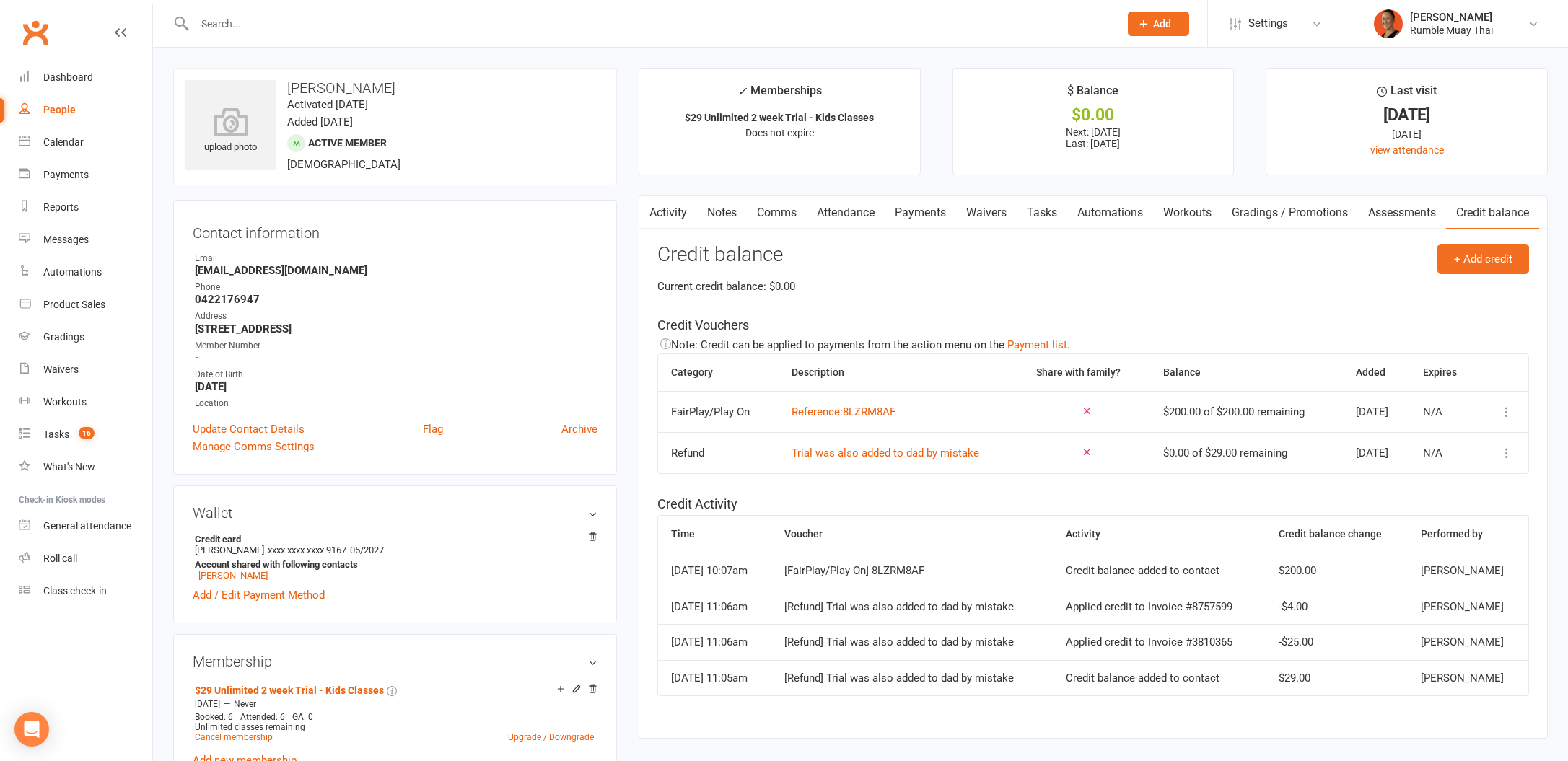
click at [914, 214] on link "Payments" at bounding box center [921, 213] width 72 height 34
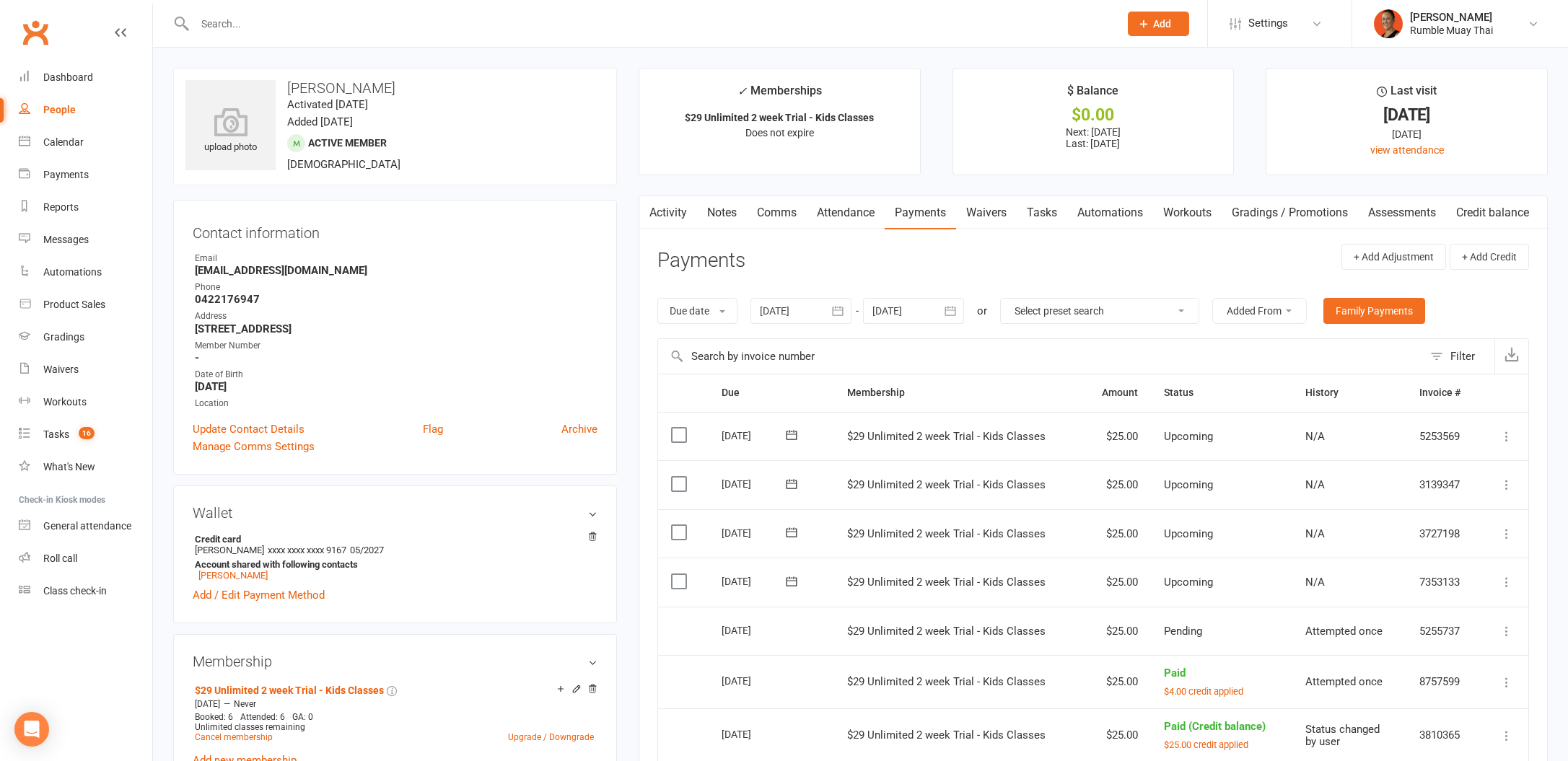
scroll to position [172, 0]
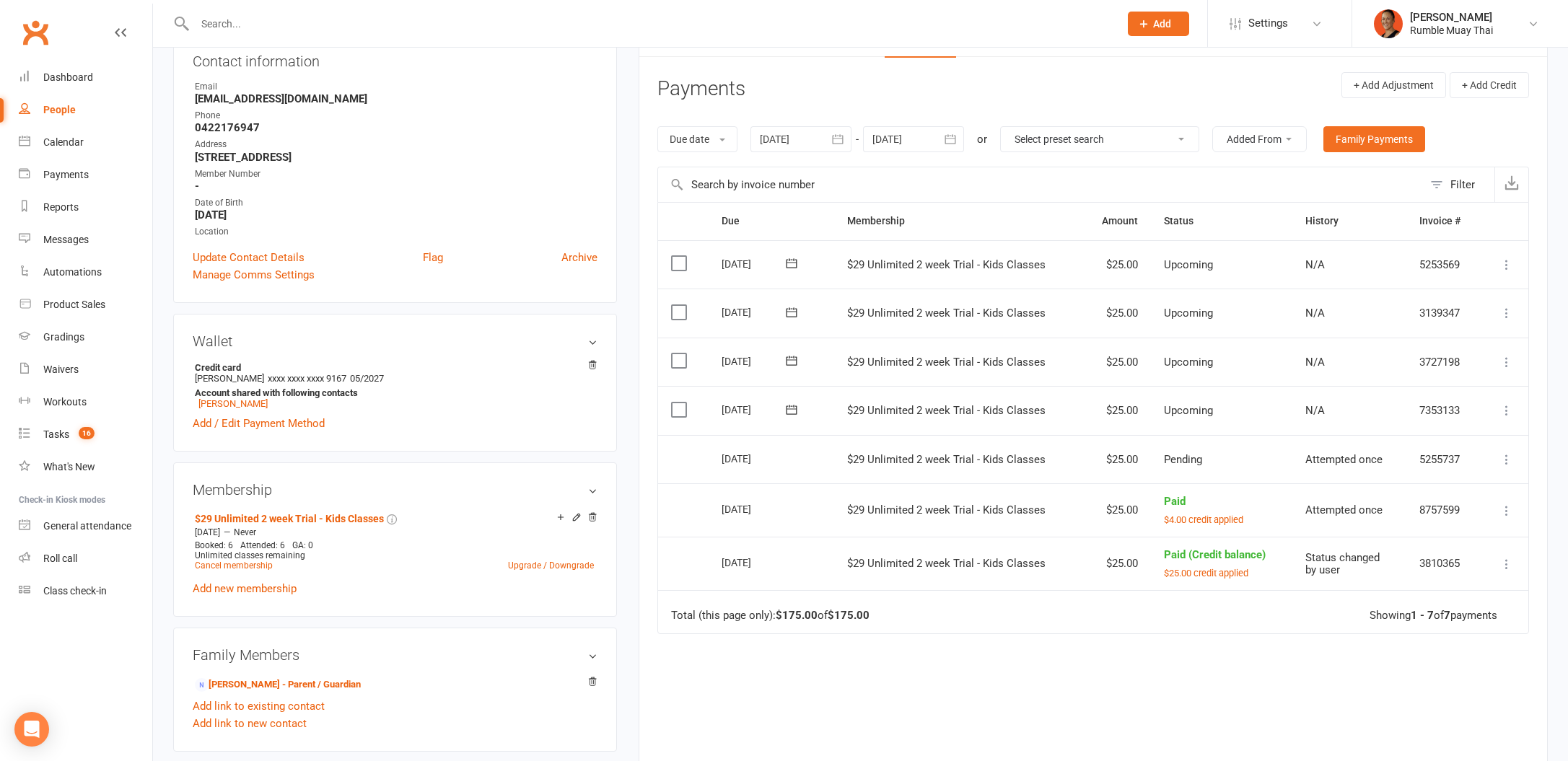
click at [683, 404] on label at bounding box center [681, 409] width 20 height 14
click at [680, 403] on input "checkbox" at bounding box center [676, 403] width 9 height 0
click at [676, 360] on label at bounding box center [681, 361] width 20 height 14
click at [676, 354] on input "checkbox" at bounding box center [676, 354] width 9 height 0
click at [676, 319] on td "Select this" at bounding box center [683, 313] width 50 height 49
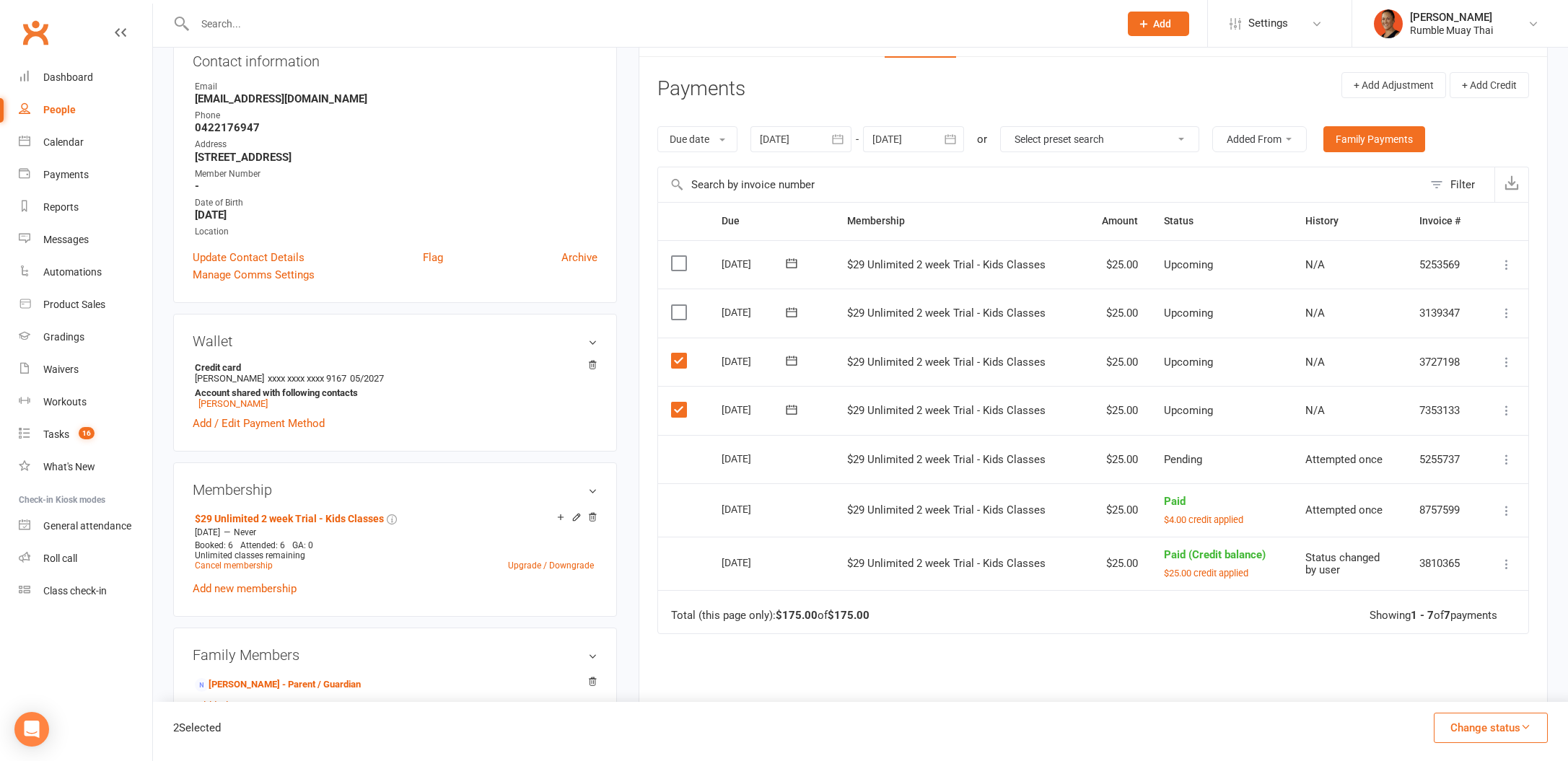
click at [676, 314] on label at bounding box center [681, 312] width 20 height 14
click at [676, 305] on input "checkbox" at bounding box center [676, 305] width 9 height 0
click at [676, 273] on td "Select this" at bounding box center [683, 265] width 50 height 49
click at [1496, 409] on td "Mark as Paid (Cash) [PERSON_NAME] as Paid (POS) Mark as Paid (Other) Skip Chang…" at bounding box center [1504, 410] width 47 height 49
click at [1505, 409] on icon at bounding box center [1506, 410] width 14 height 14
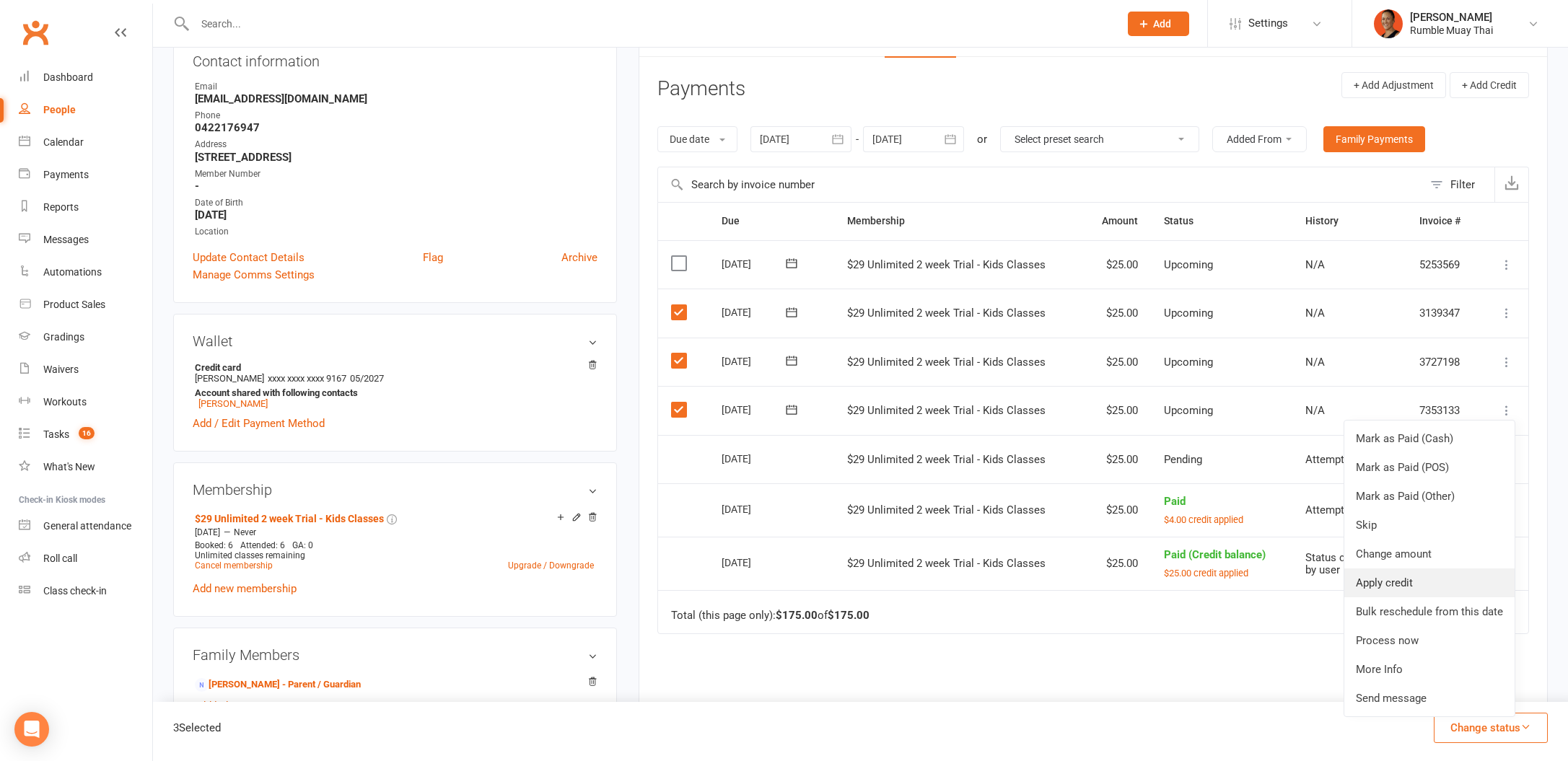
click at [1479, 579] on link "Apply credit" at bounding box center [1429, 583] width 170 height 29
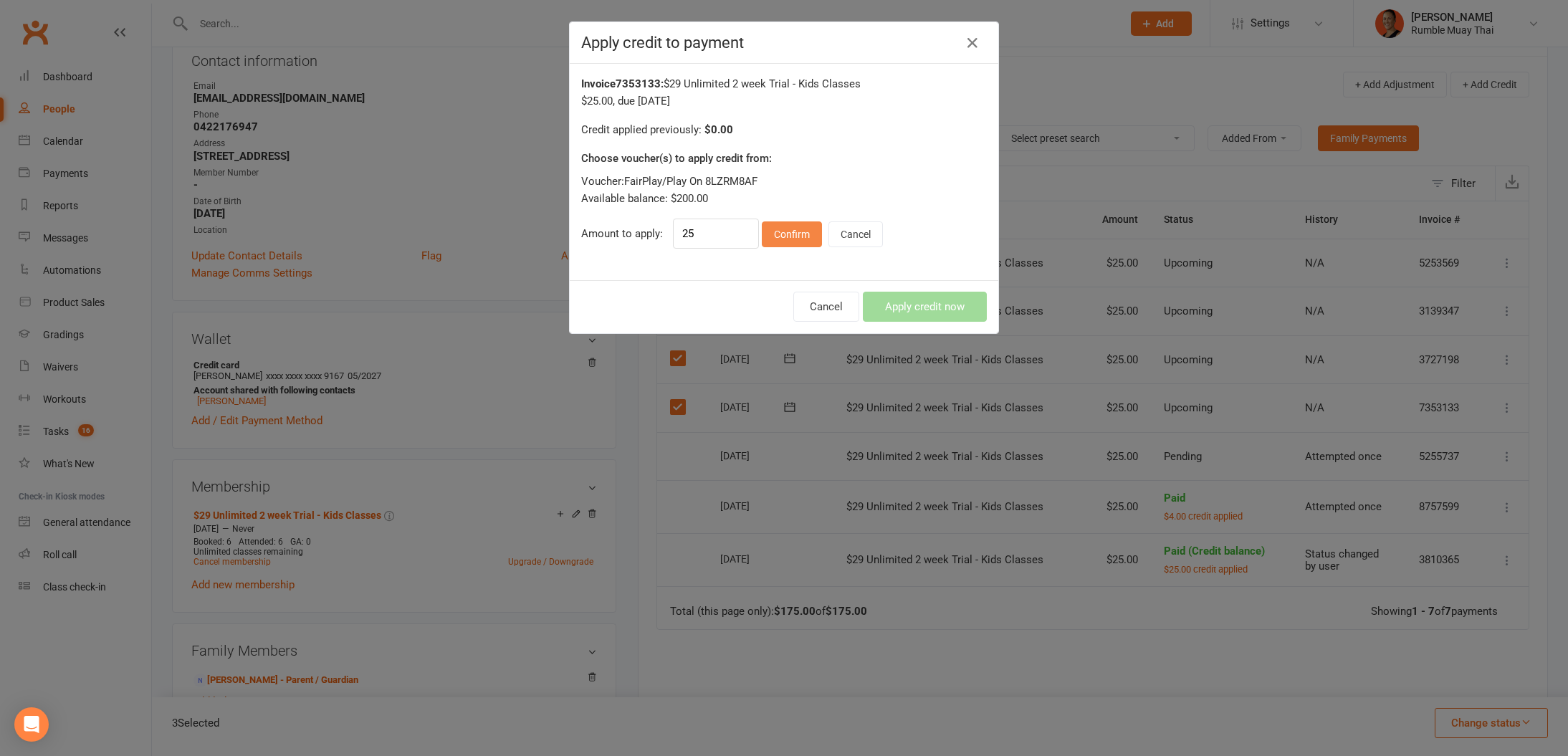
click at [786, 242] on button "Confirm" at bounding box center [792, 234] width 60 height 26
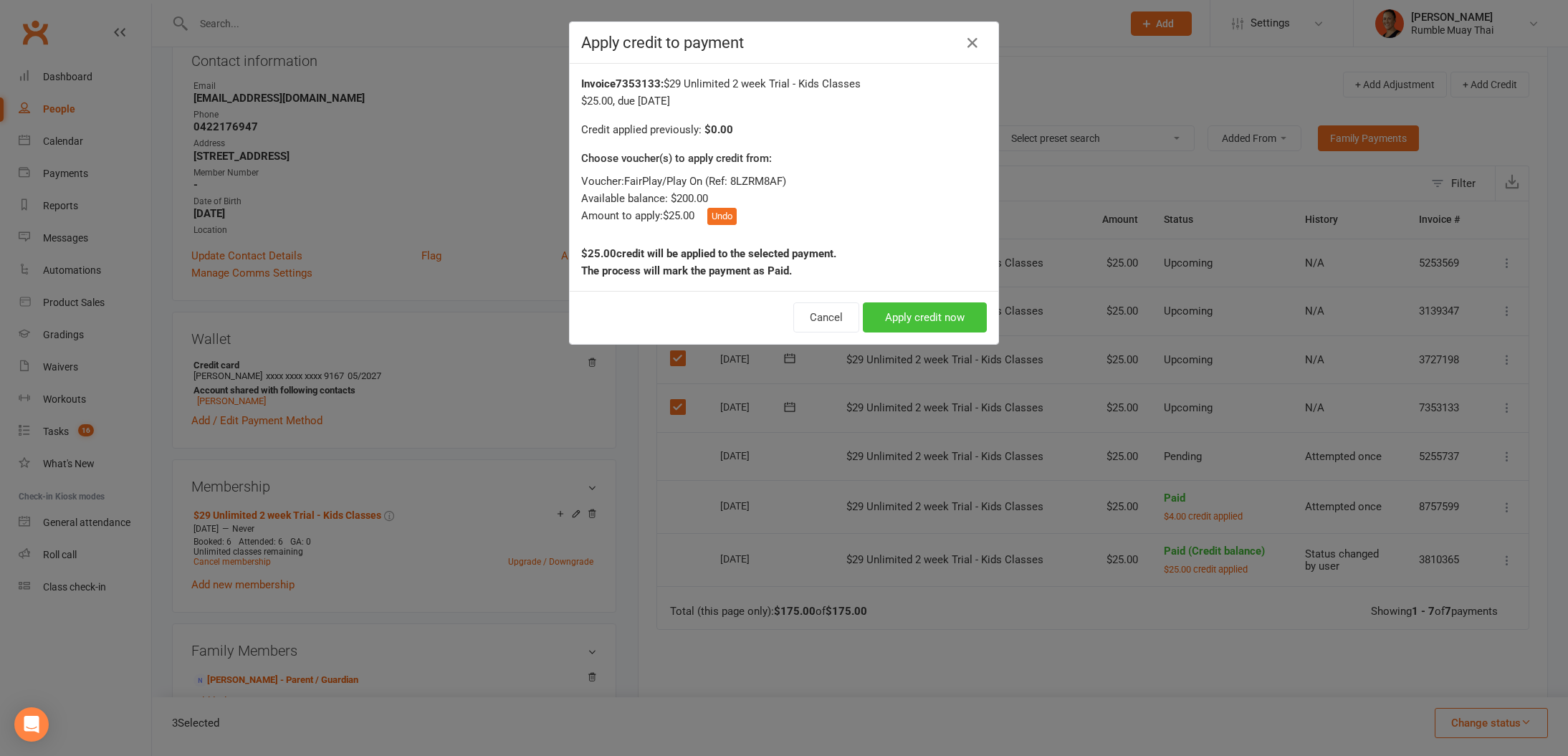
click at [946, 310] on button "Apply credit now" at bounding box center [925, 317] width 124 height 30
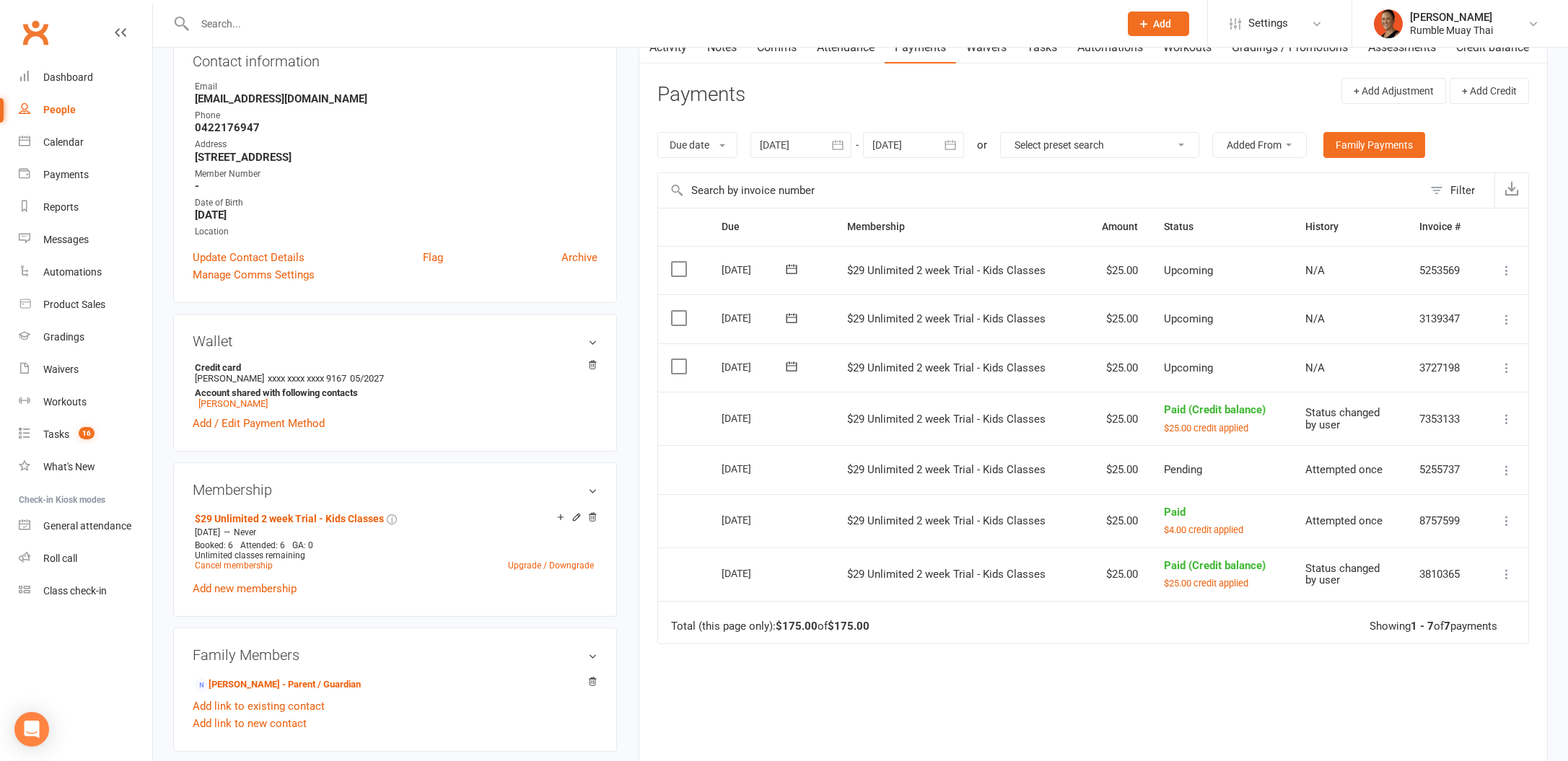
click at [1506, 361] on icon at bounding box center [1506, 368] width 14 height 14
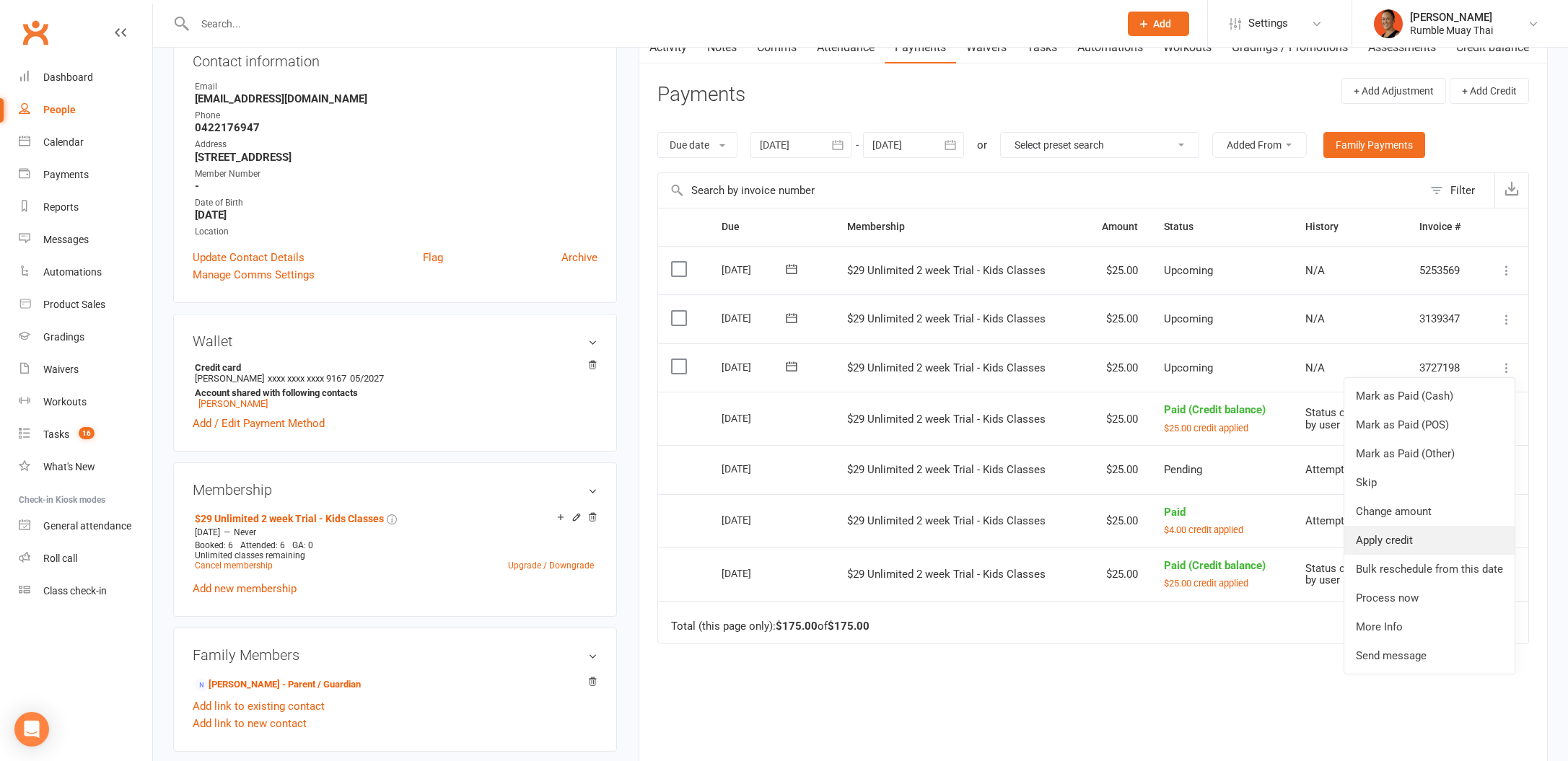
click at [1414, 541] on link "Apply credit" at bounding box center [1429, 541] width 170 height 29
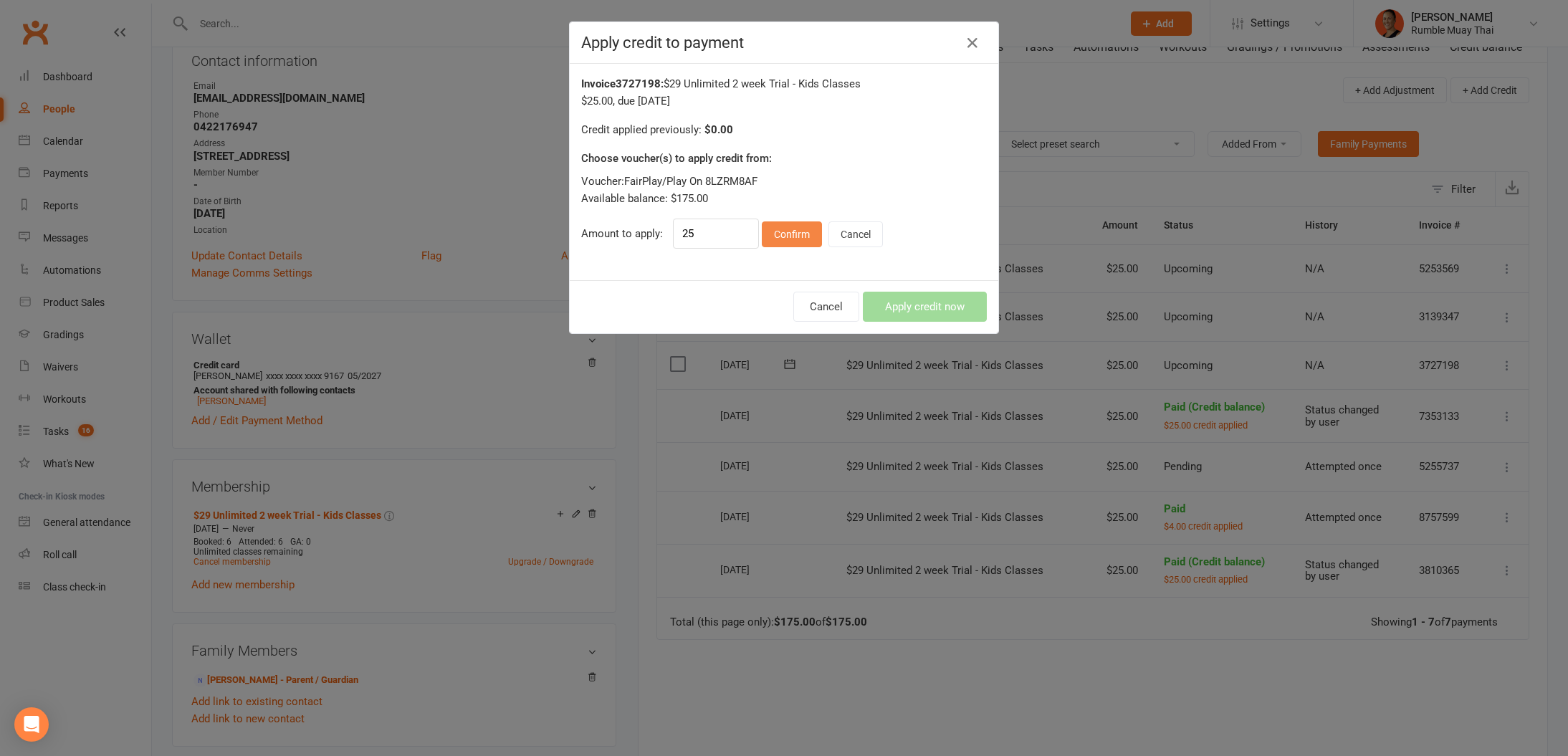
drag, startPoint x: 779, startPoint y: 229, endPoint x: 792, endPoint y: 230, distance: 13.0
click at [779, 230] on button "Confirm" at bounding box center [792, 234] width 60 height 26
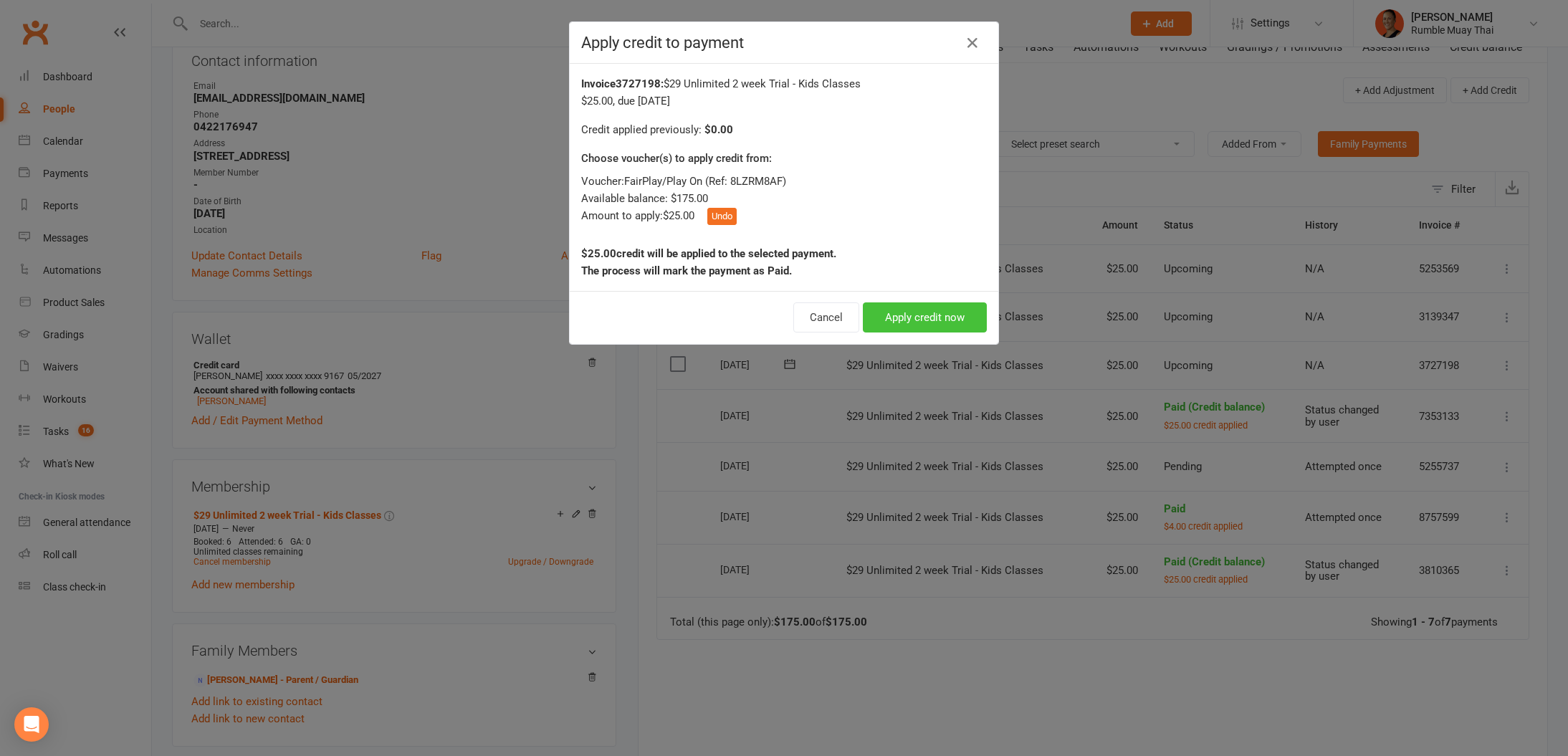
click at [942, 312] on button "Apply credit now" at bounding box center [925, 317] width 124 height 30
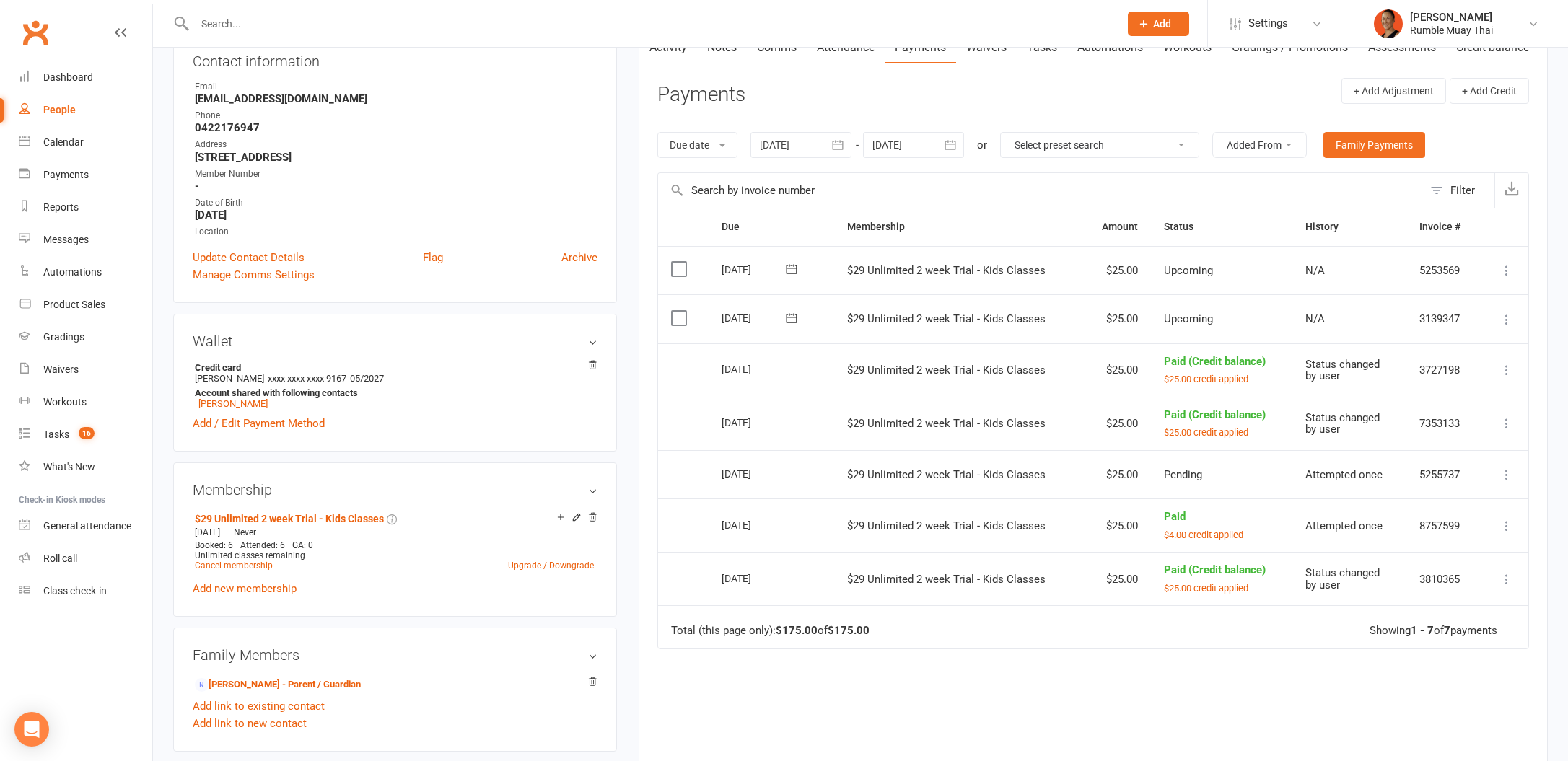
click at [1499, 320] on icon at bounding box center [1506, 319] width 14 height 14
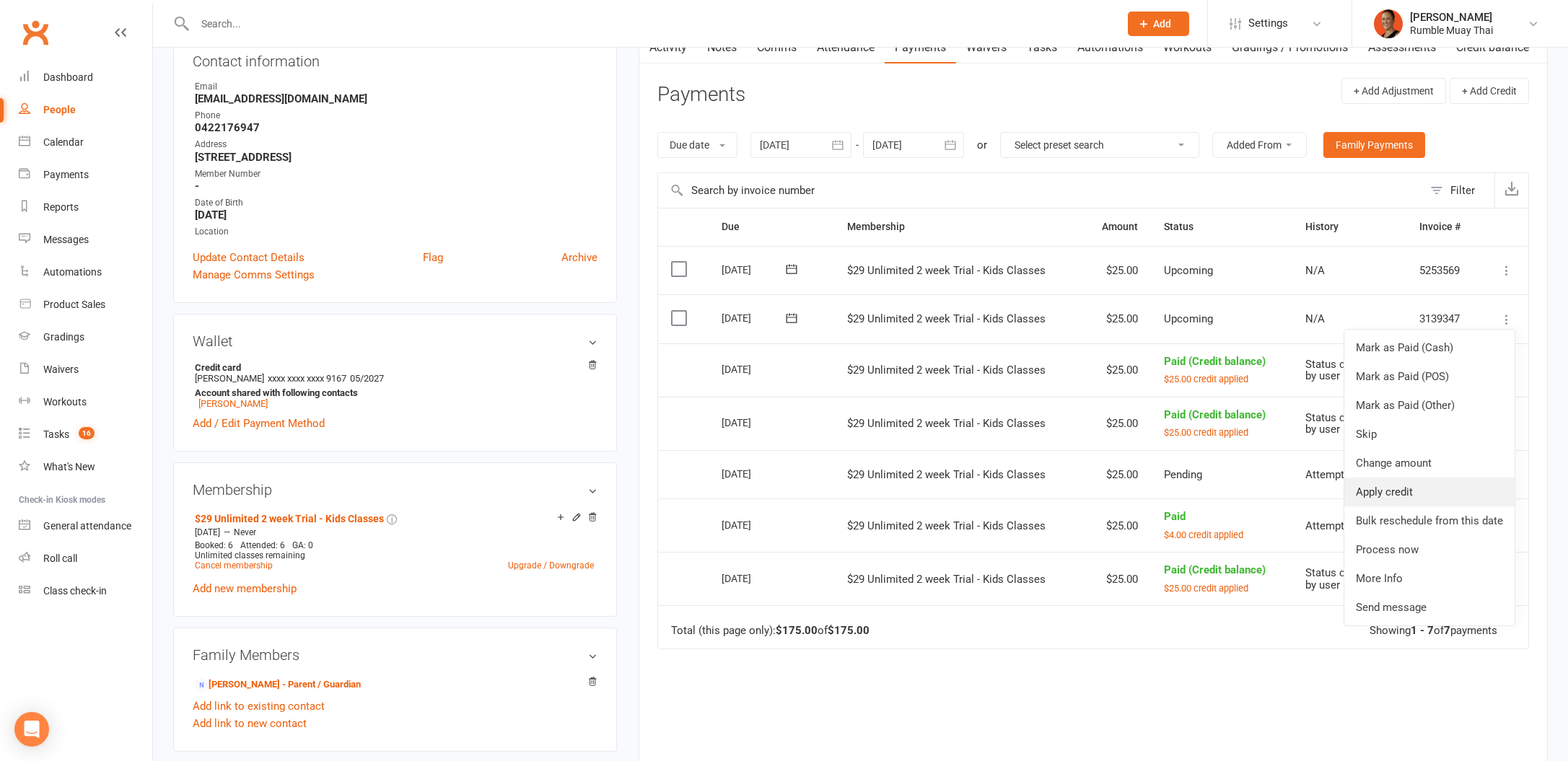
click at [1420, 485] on link "Apply credit" at bounding box center [1429, 492] width 170 height 29
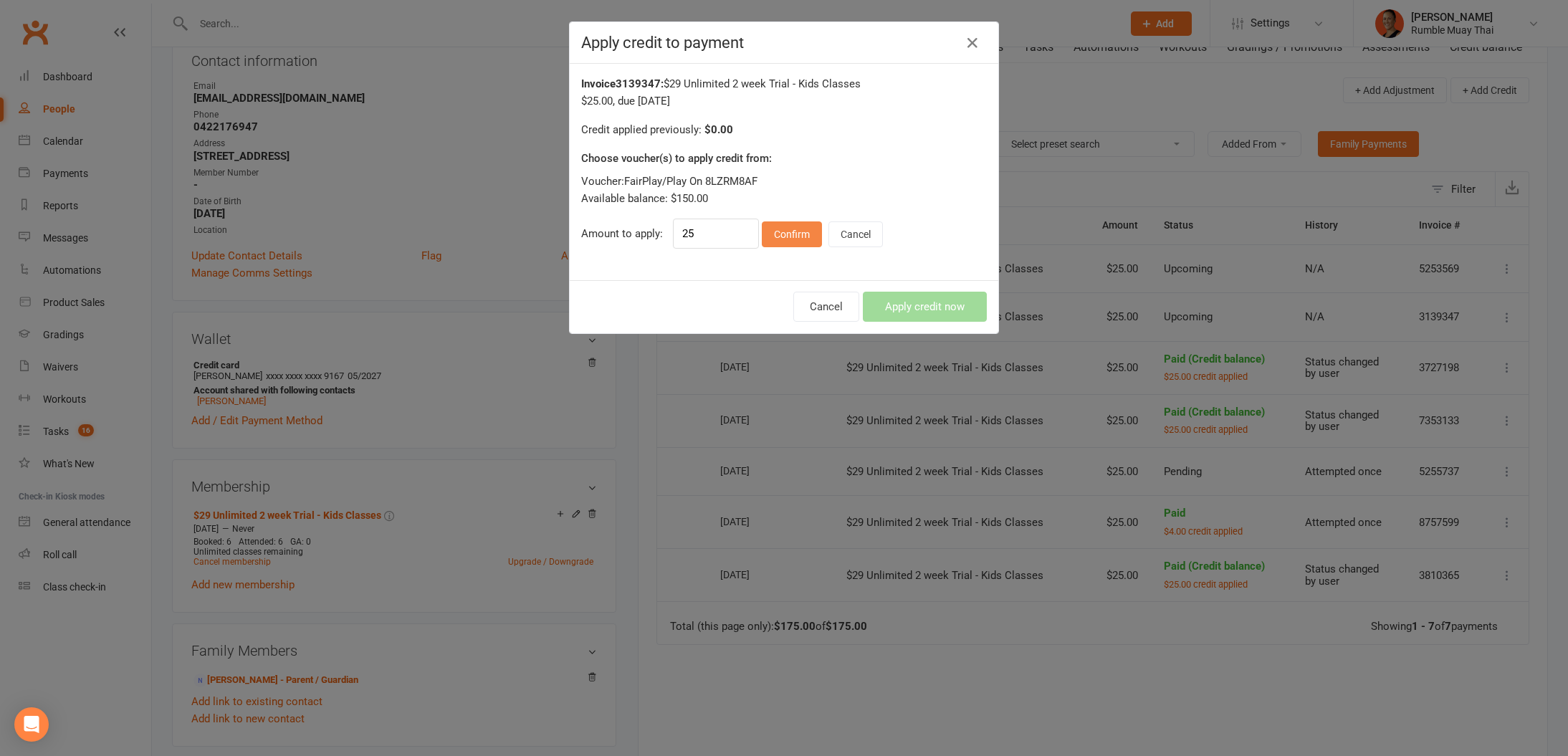
drag, startPoint x: 764, startPoint y: 233, endPoint x: 812, endPoint y: 242, distance: 48.8
click at [764, 233] on button "Confirm" at bounding box center [792, 234] width 60 height 26
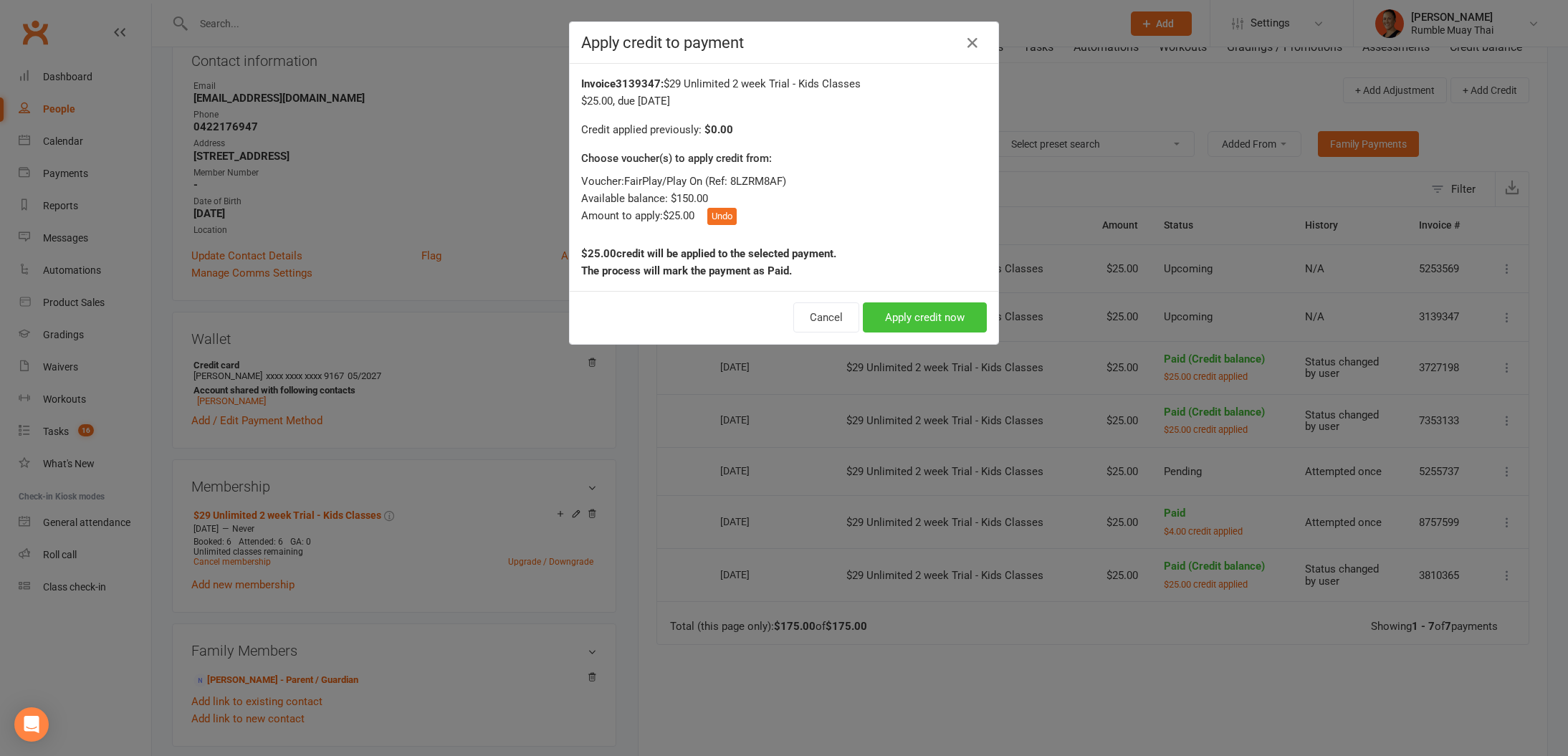
click at [929, 311] on button "Apply credit now" at bounding box center [925, 317] width 124 height 30
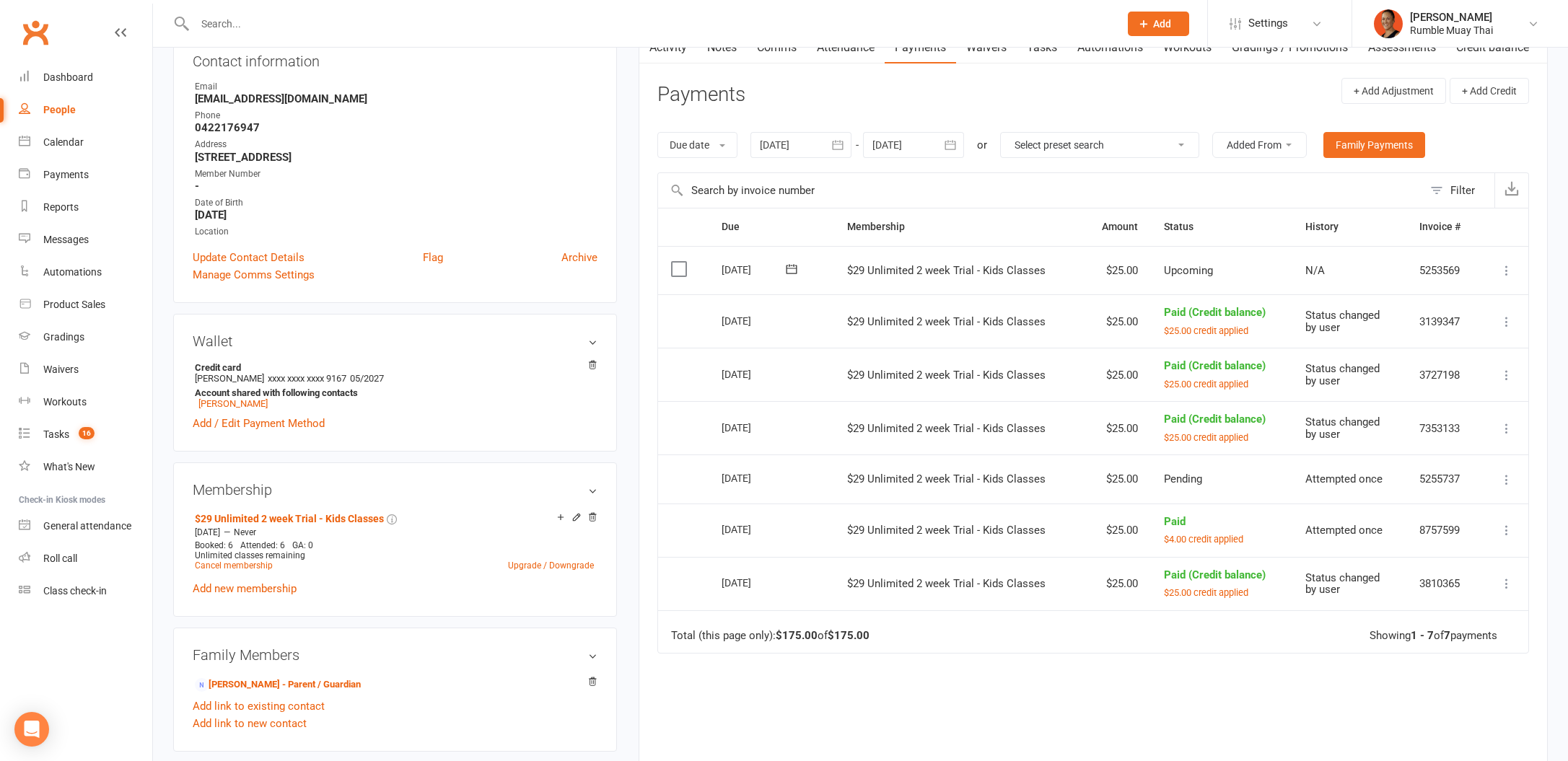
click at [1510, 266] on icon at bounding box center [1506, 270] width 14 height 14
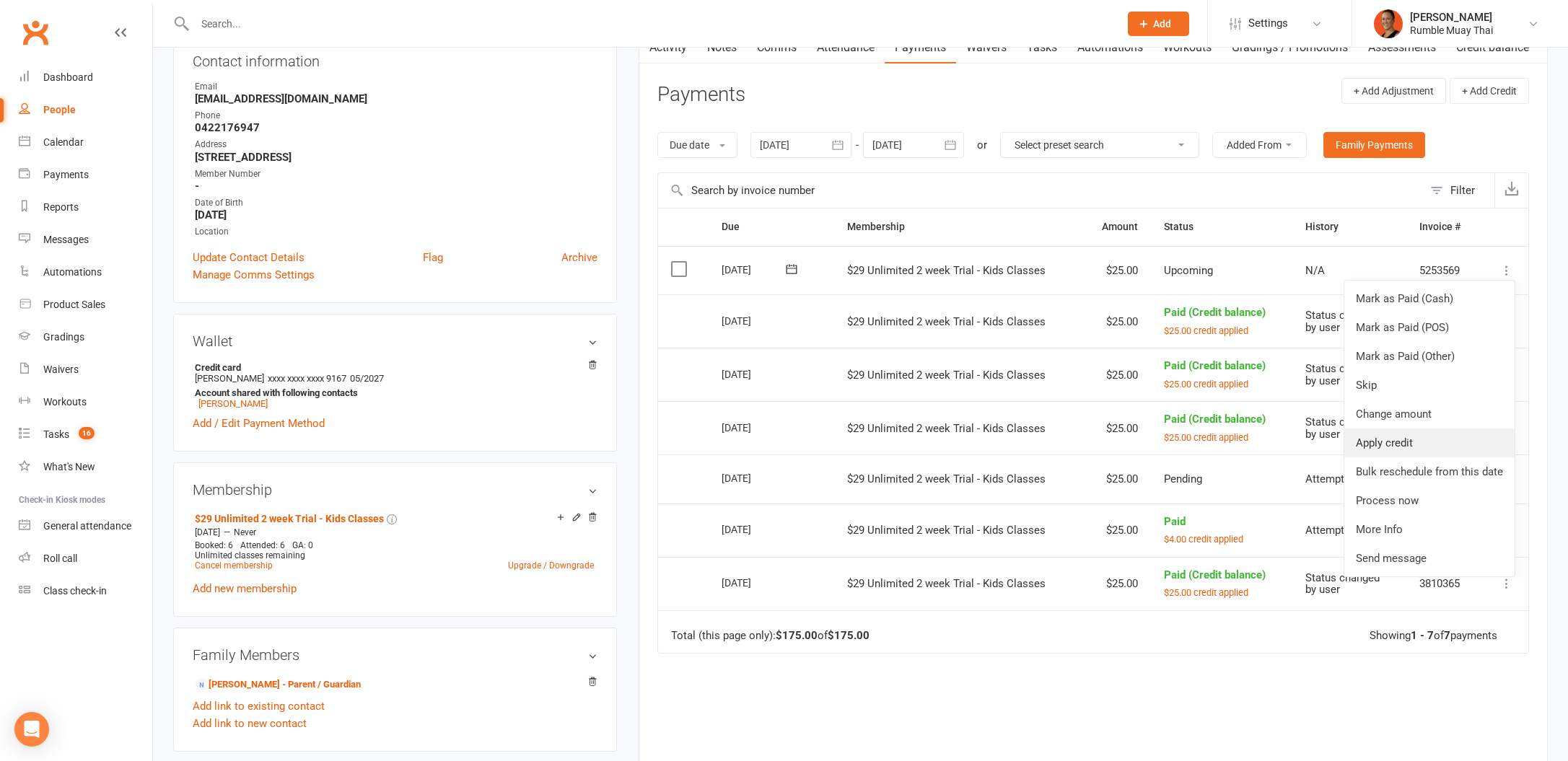
click at [1415, 447] on link "Apply credit" at bounding box center [1429, 443] width 170 height 29
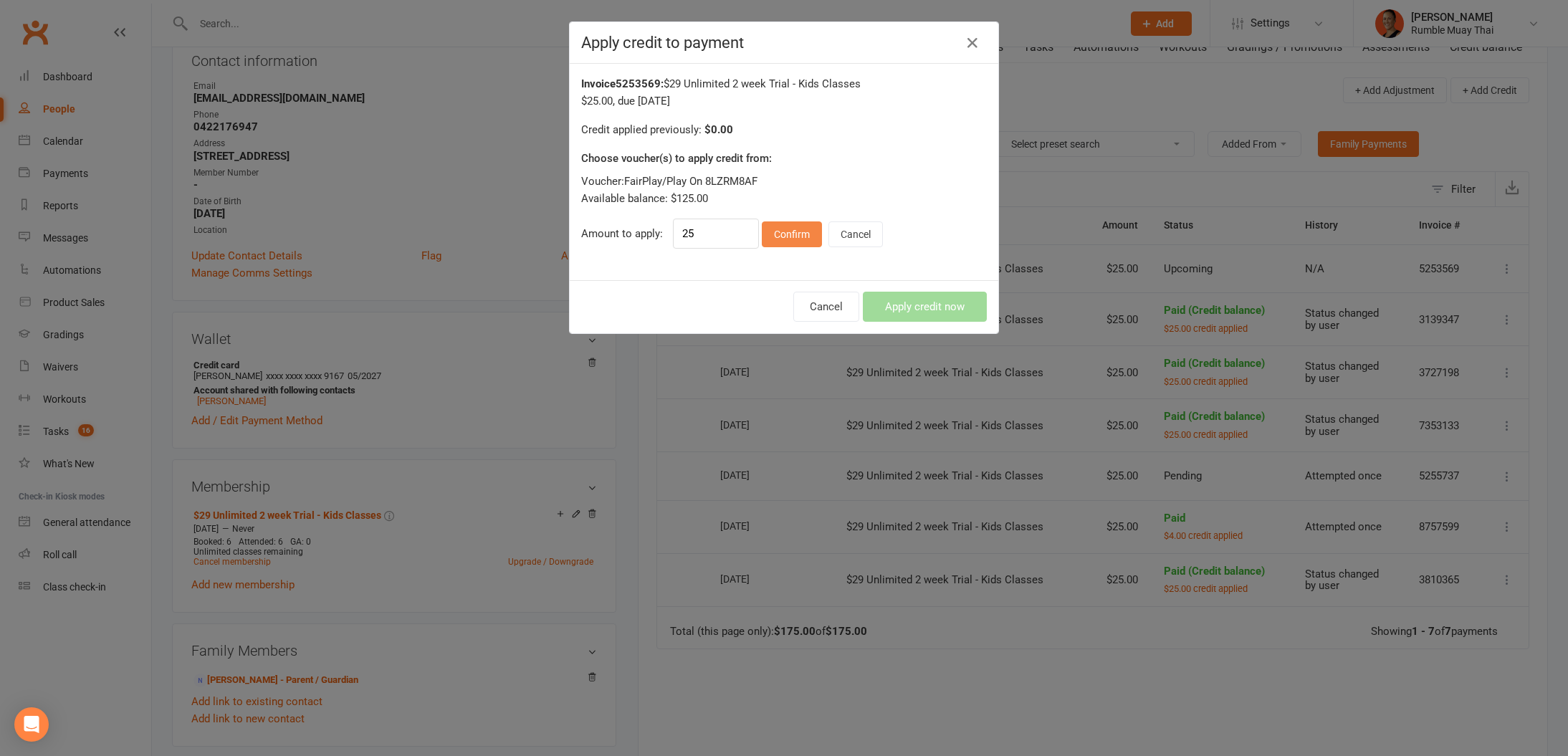
drag, startPoint x: 778, startPoint y: 233, endPoint x: 811, endPoint y: 236, distance: 33.1
click at [778, 233] on button "Confirm" at bounding box center [792, 234] width 60 height 26
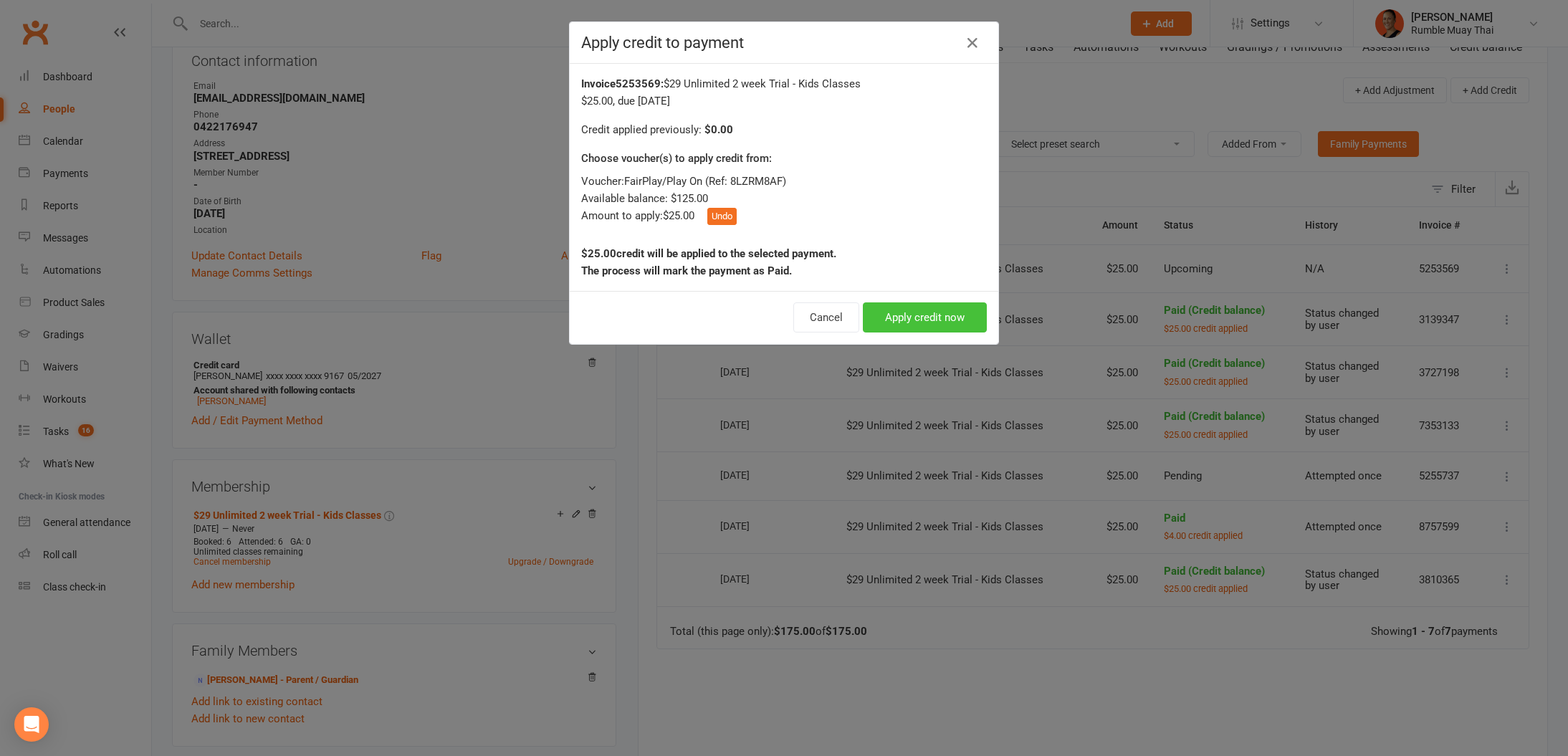
click at [937, 306] on button "Apply credit now" at bounding box center [925, 317] width 124 height 30
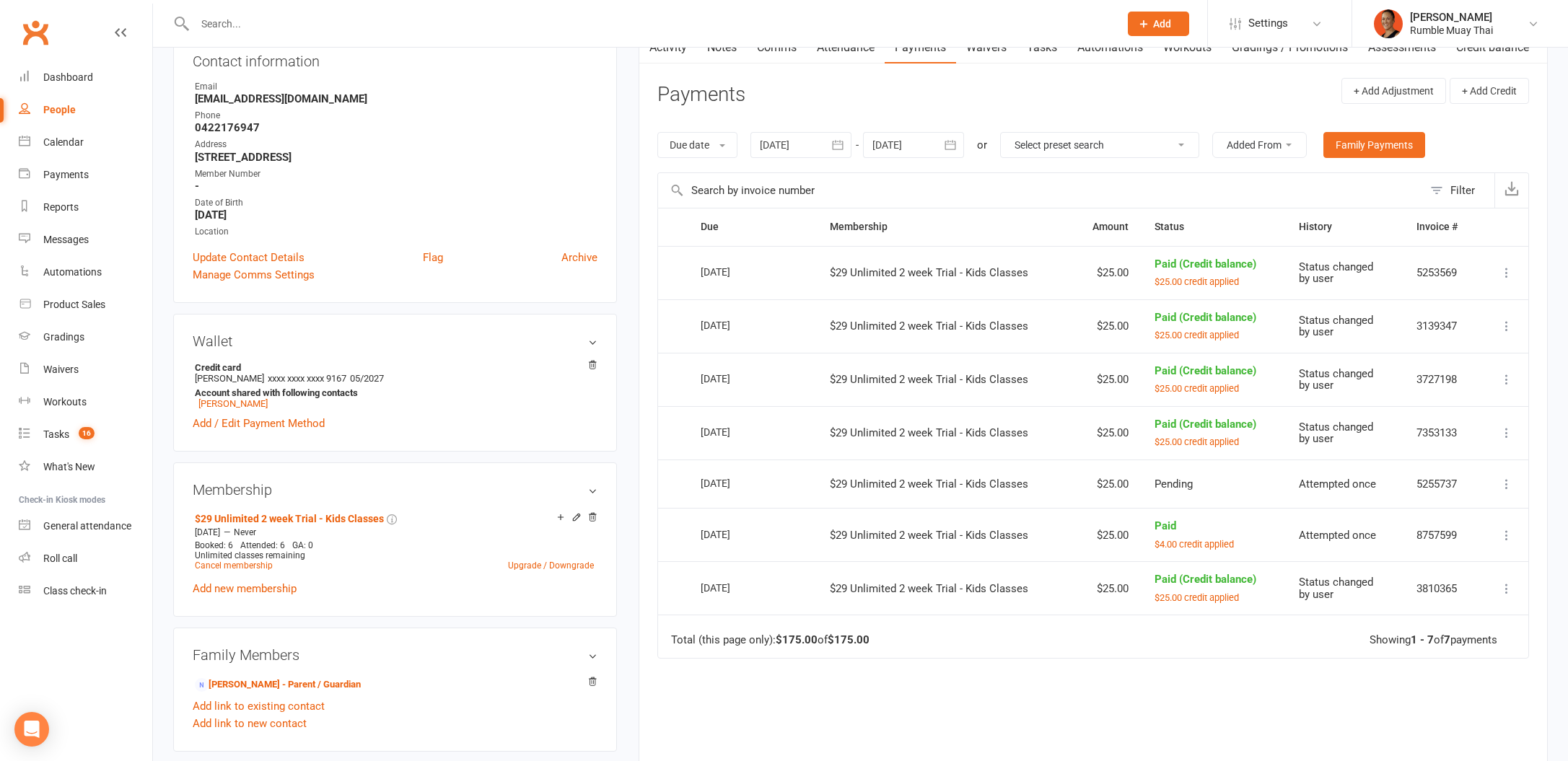
scroll to position [145, 0]
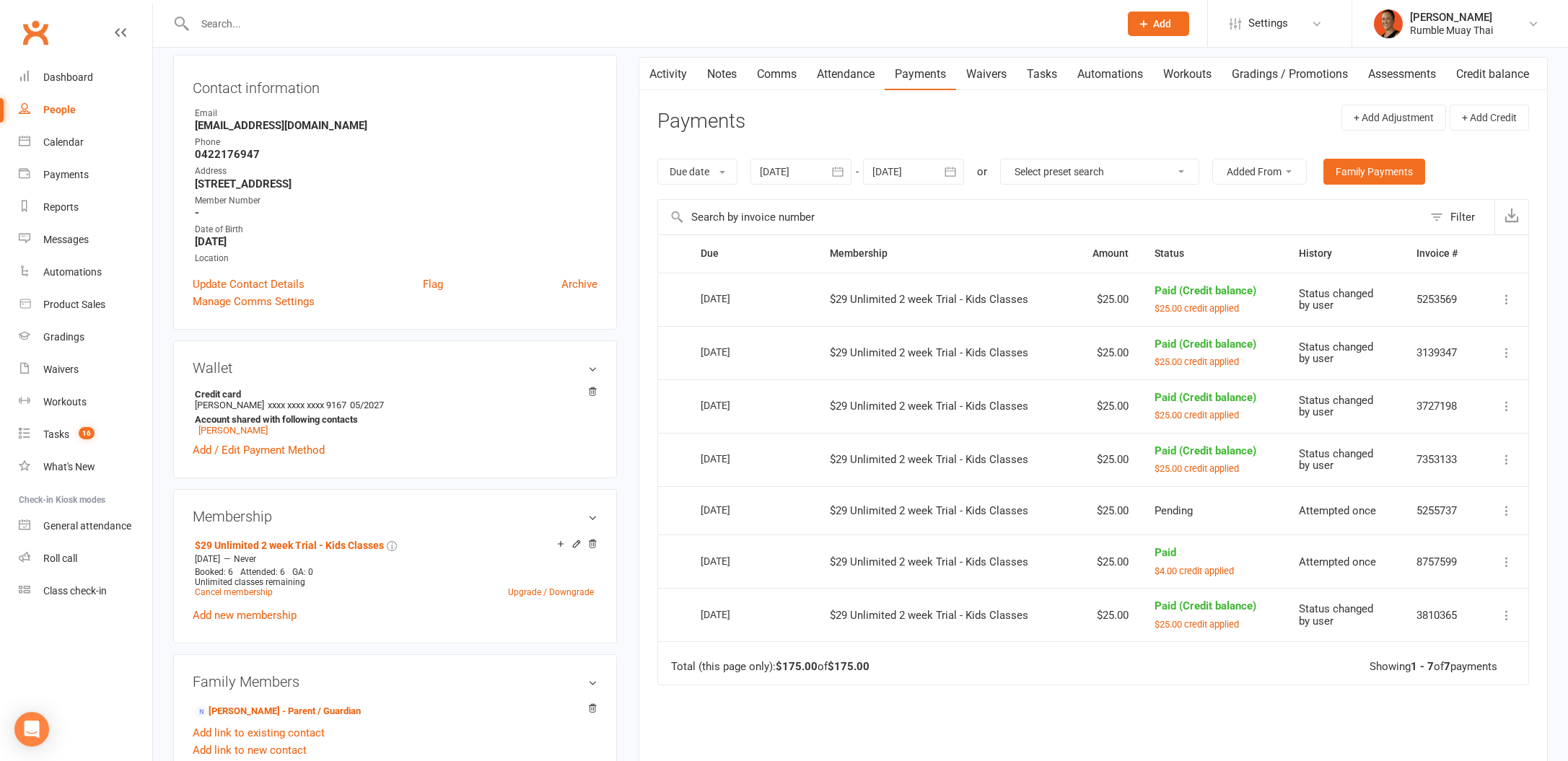
drag, startPoint x: 952, startPoint y: 169, endPoint x: 959, endPoint y: 181, distance: 13.9
click at [952, 169] on icon "button" at bounding box center [950, 172] width 14 height 14
click at [950, 381] on button "29" at bounding box center [953, 371] width 31 height 26
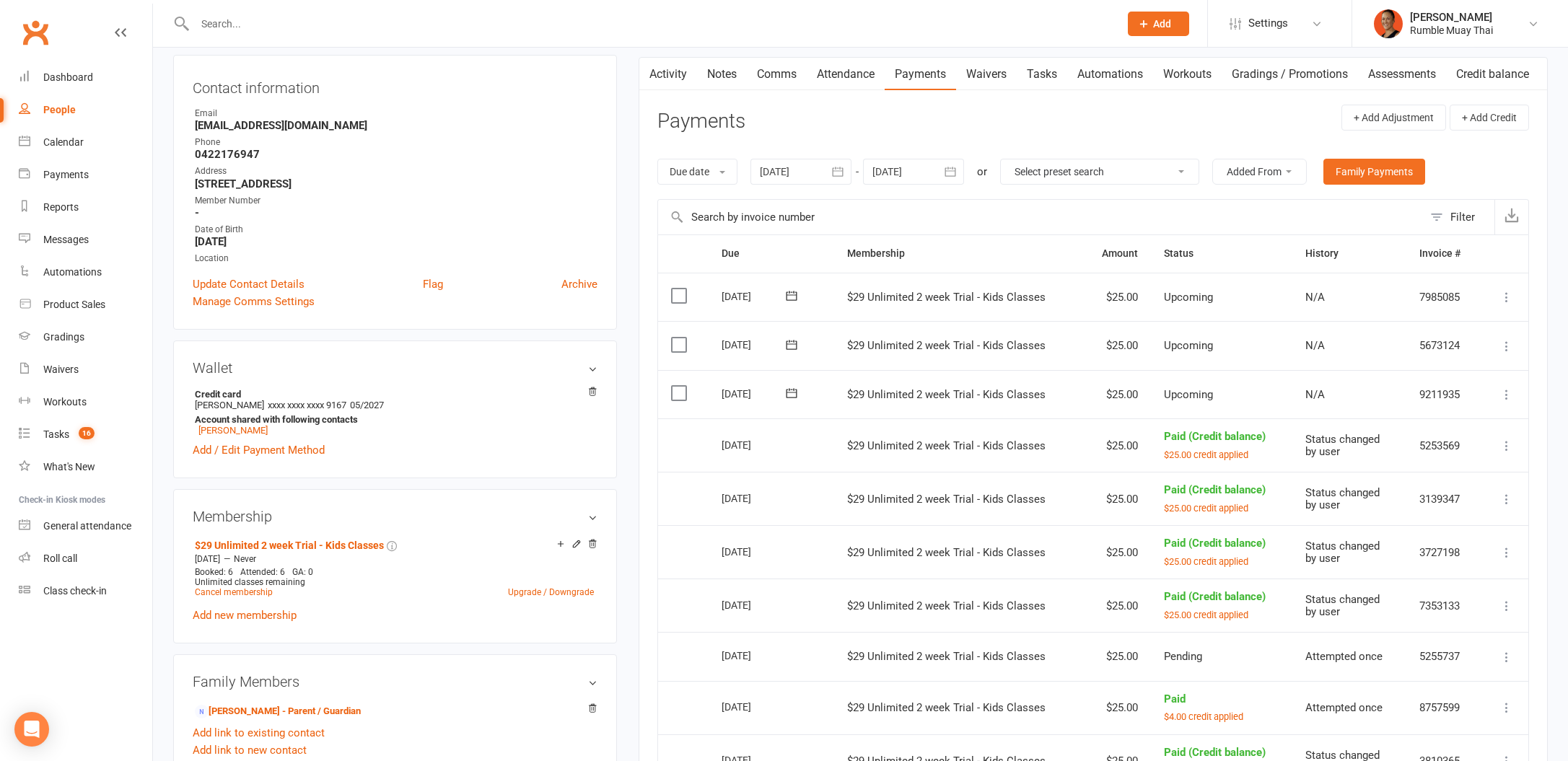
click at [1510, 391] on icon at bounding box center [1506, 394] width 14 height 14
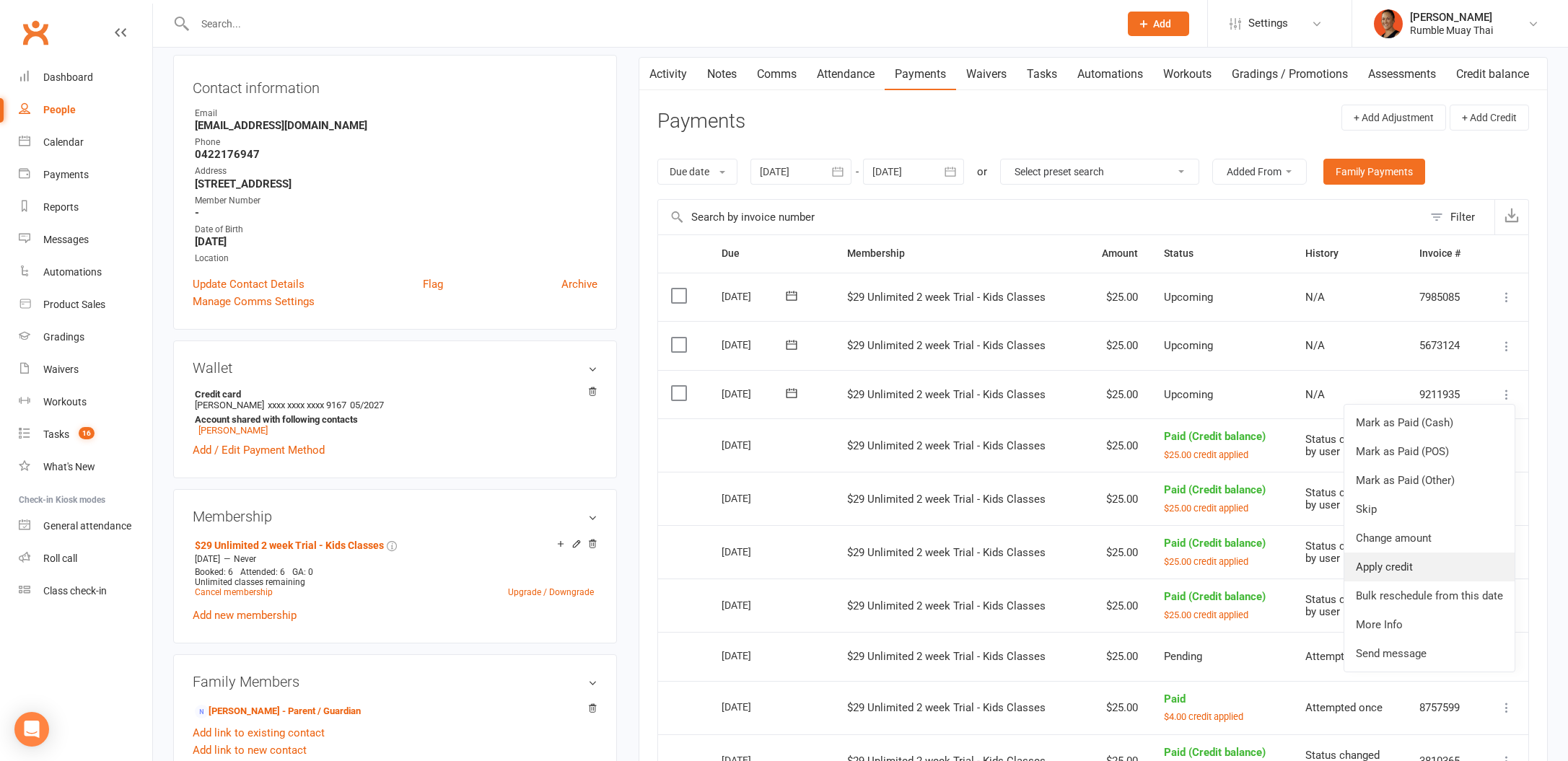
click at [1421, 561] on link "Apply credit" at bounding box center [1429, 567] width 170 height 29
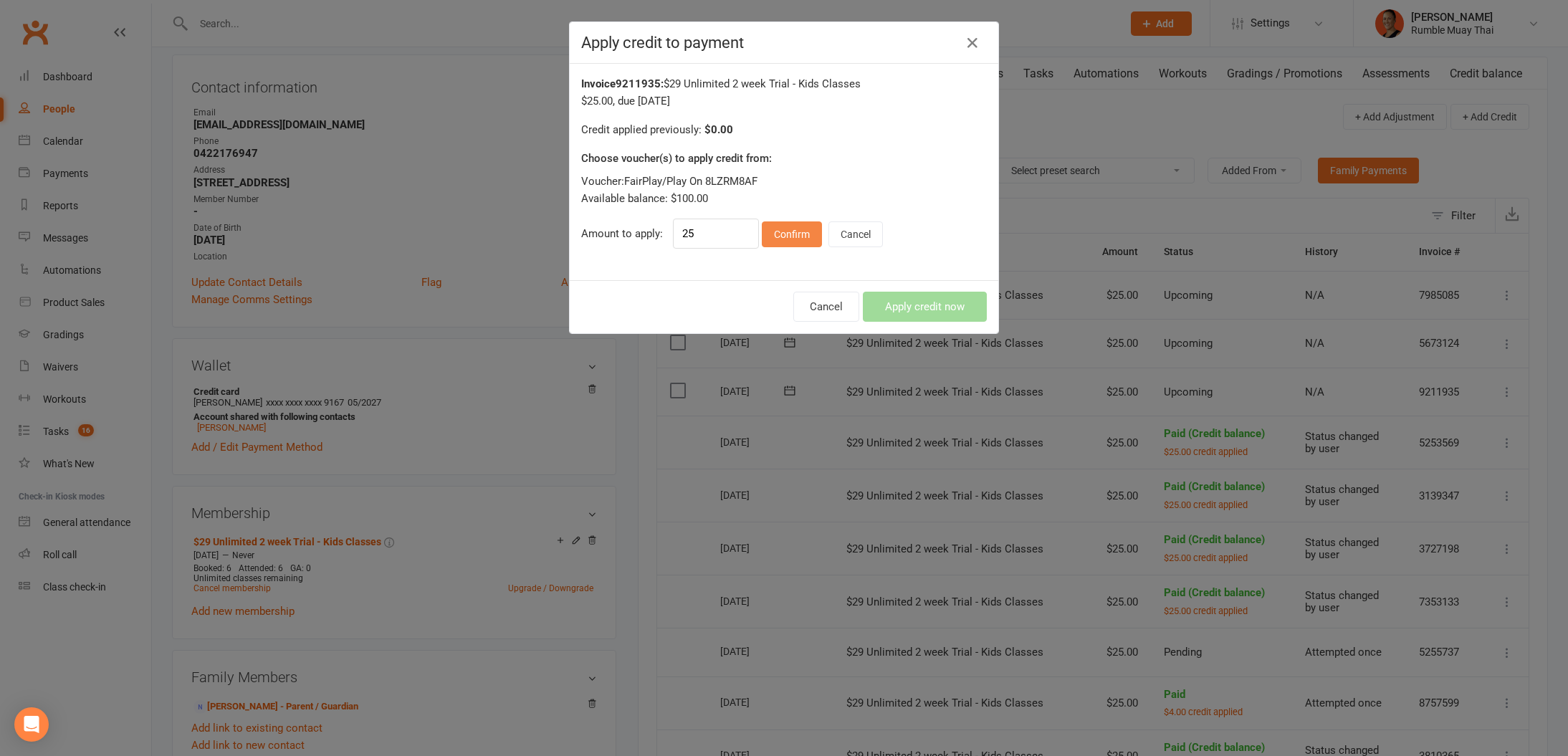
click at [765, 239] on button "Confirm" at bounding box center [792, 234] width 60 height 26
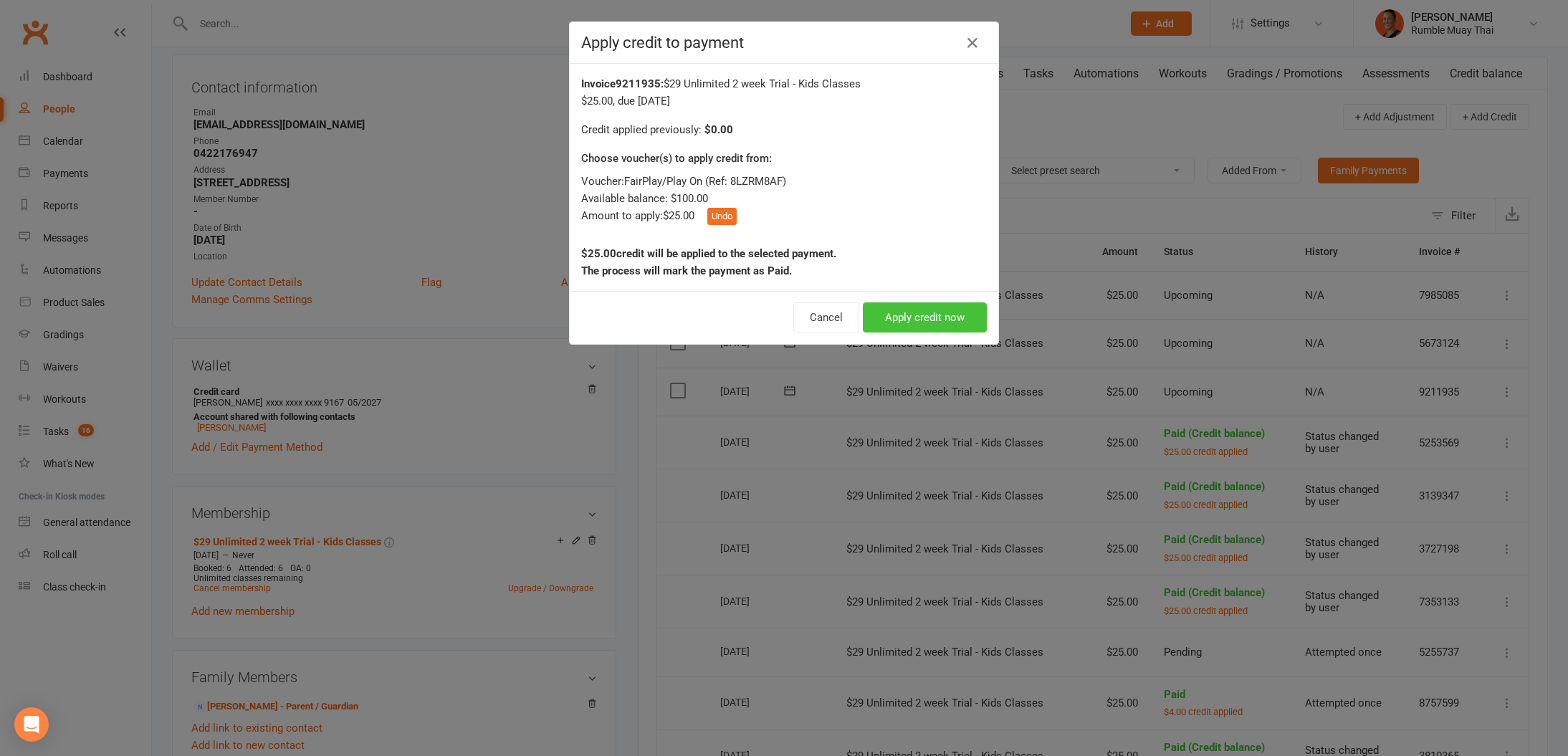
click at [914, 307] on button "Apply credit now" at bounding box center [925, 317] width 124 height 30
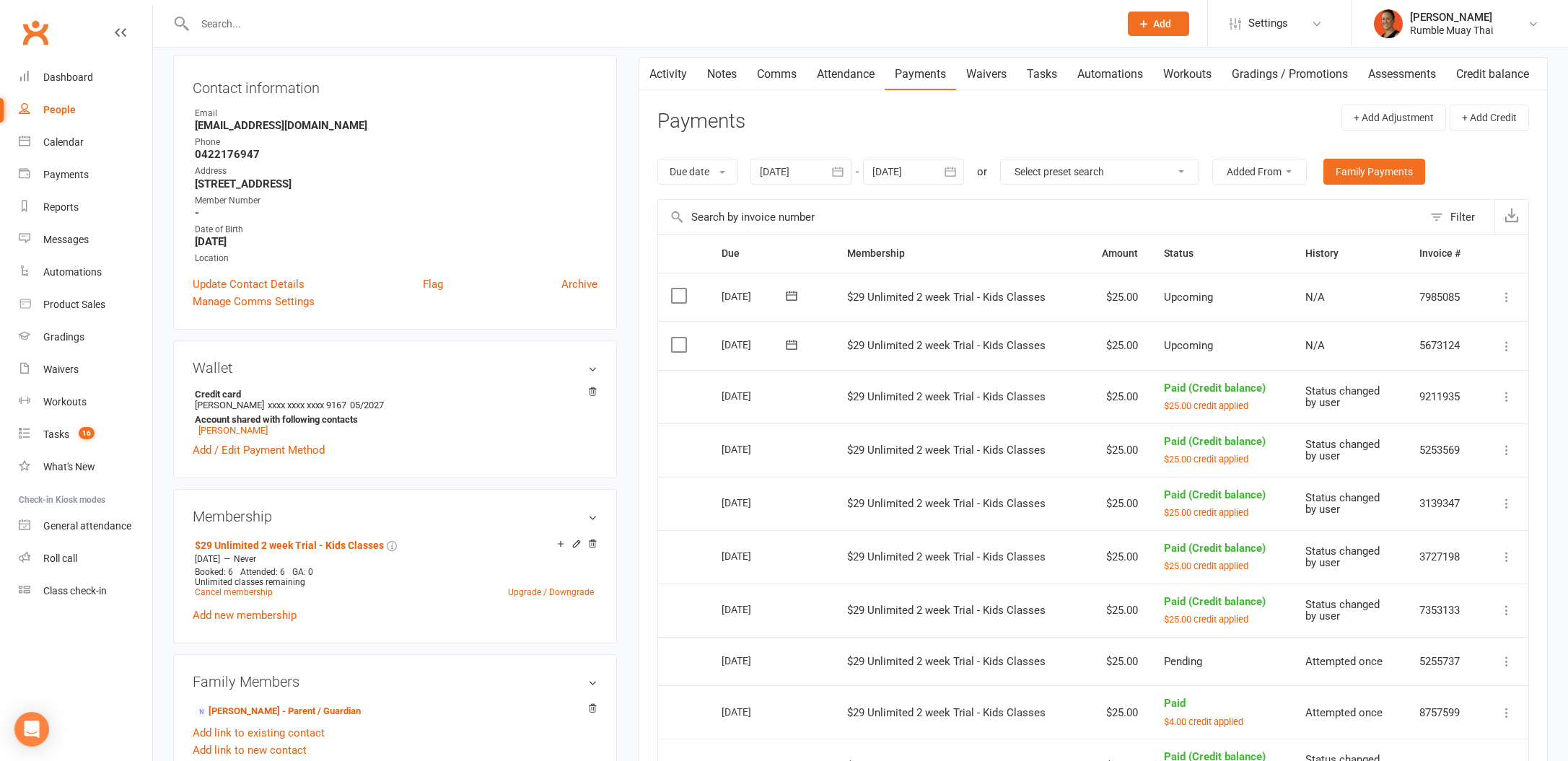
click at [1508, 345] on icon at bounding box center [1506, 346] width 14 height 14
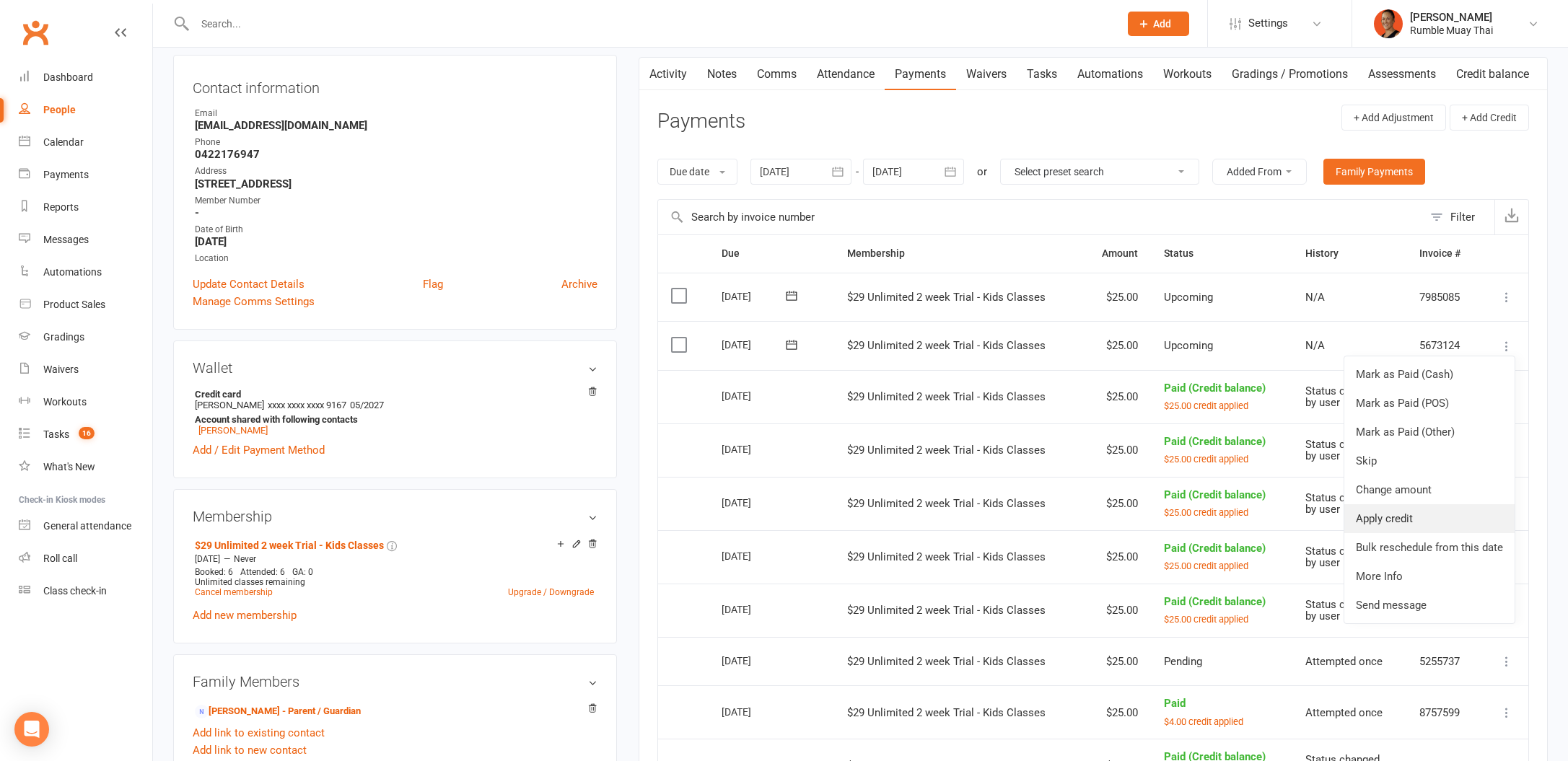
click at [1412, 522] on link "Apply credit" at bounding box center [1429, 519] width 170 height 29
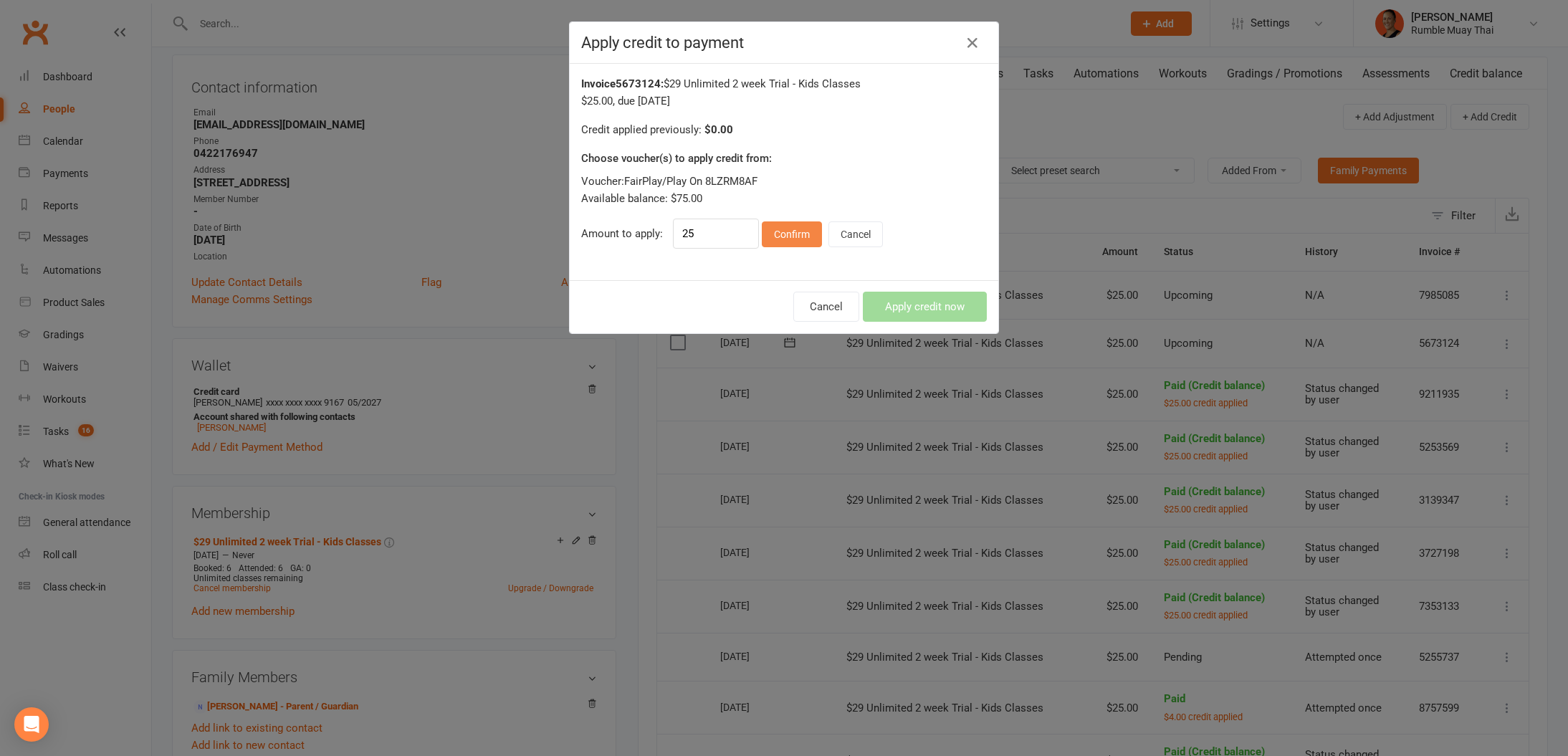
click at [788, 232] on button "Confirm" at bounding box center [792, 234] width 60 height 26
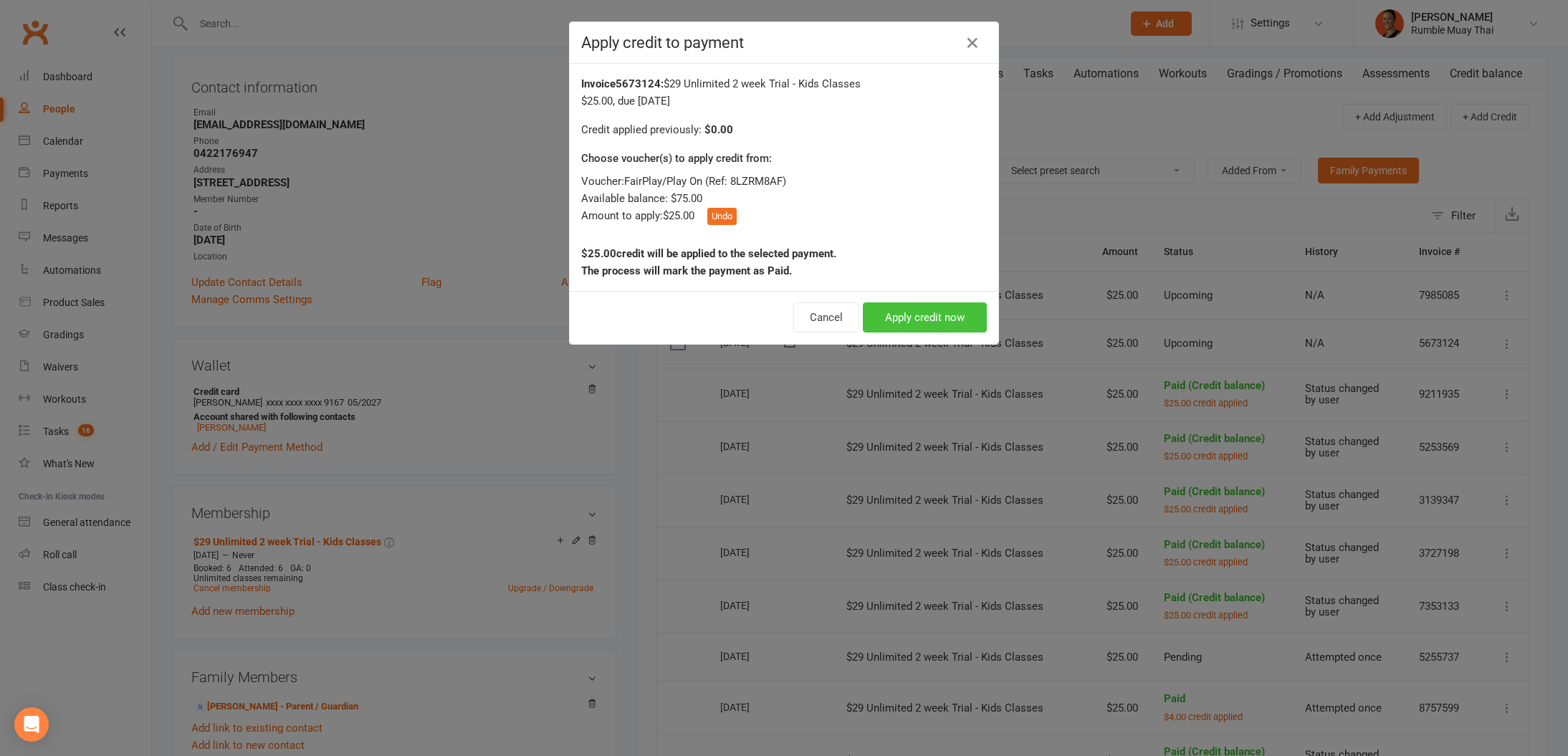
click at [900, 331] on button "Apply credit now" at bounding box center [925, 317] width 124 height 30
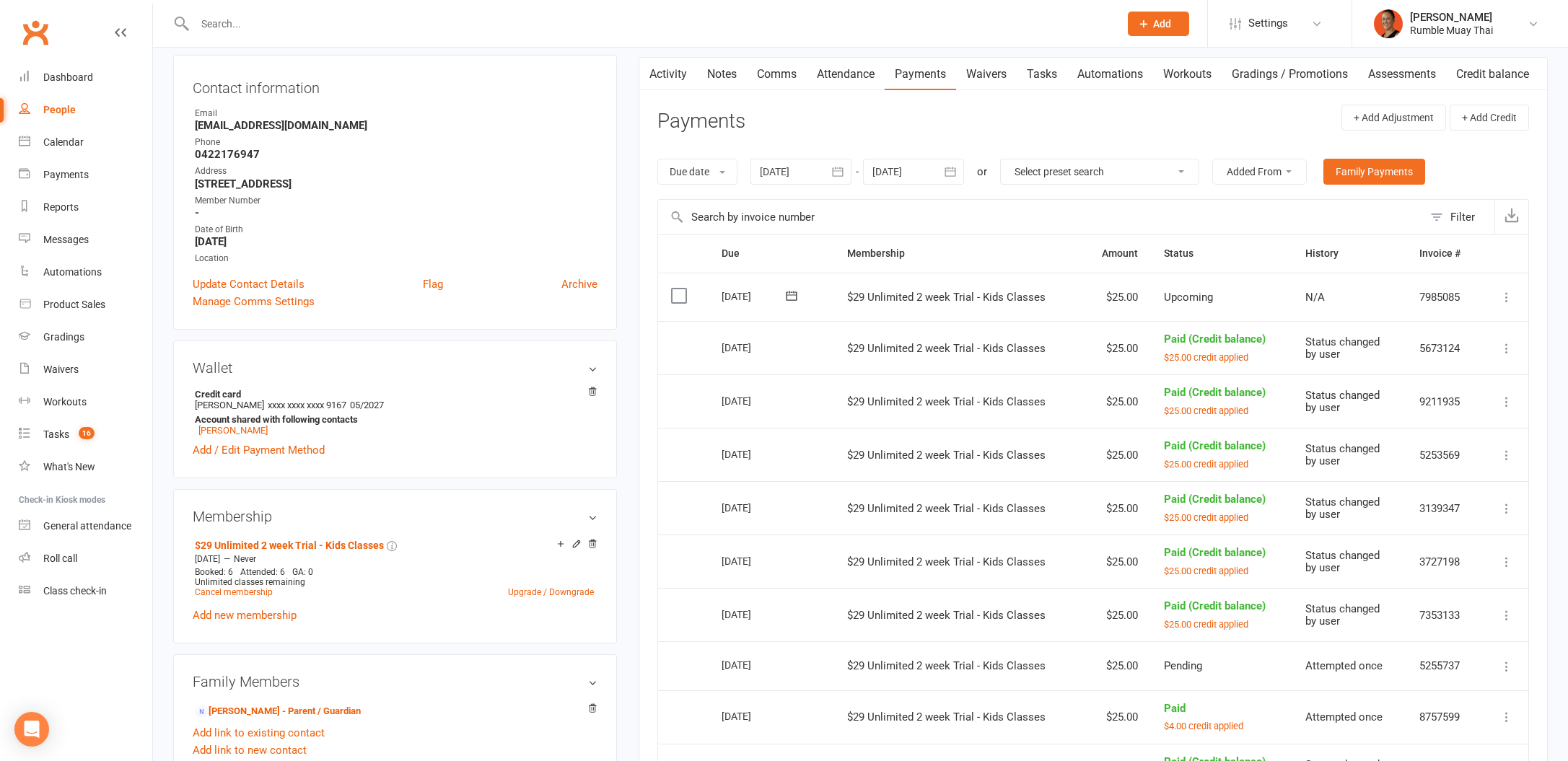
click at [1501, 297] on icon at bounding box center [1506, 297] width 14 height 14
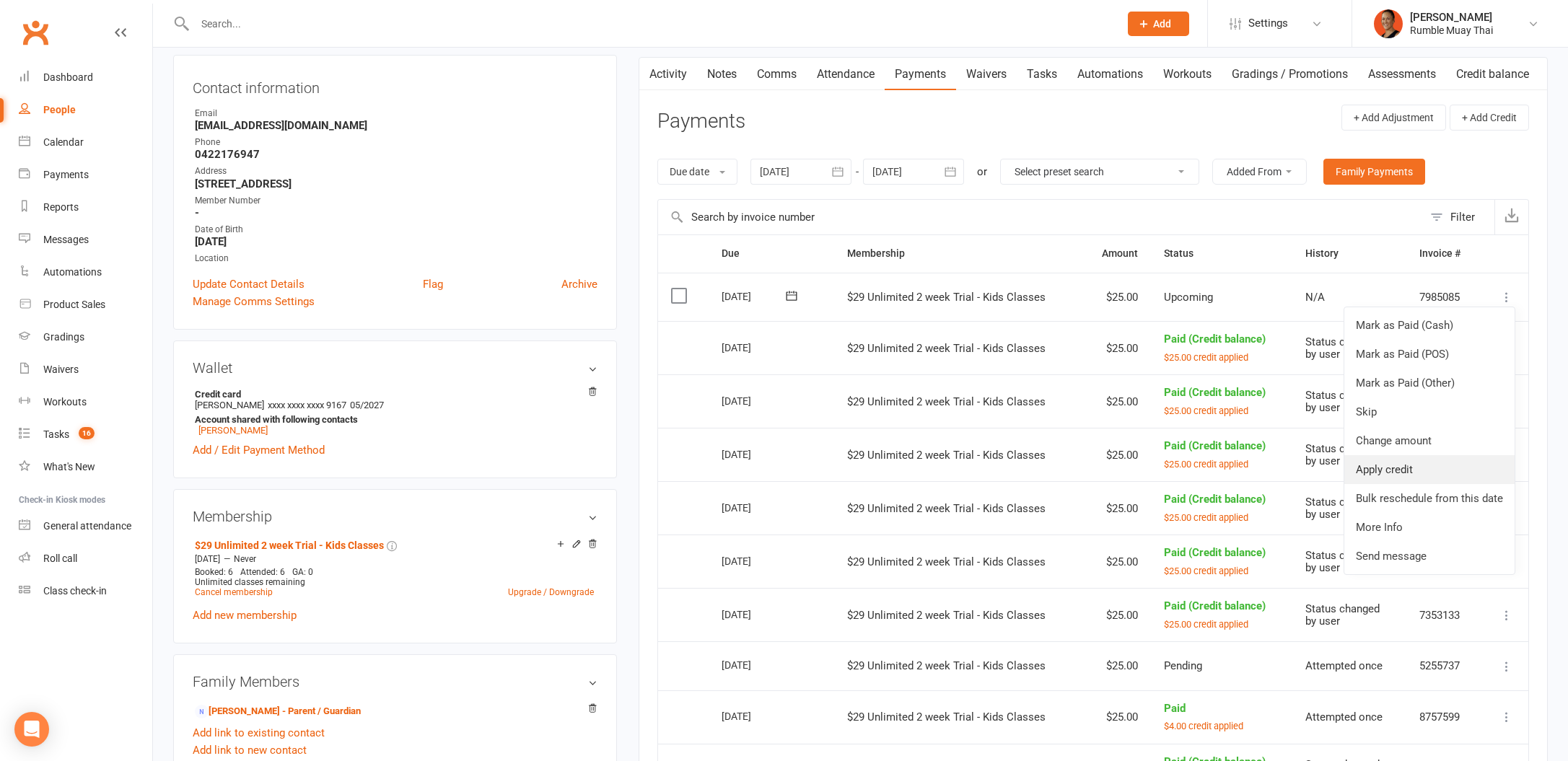
click at [1441, 461] on link "Apply credit" at bounding box center [1429, 470] width 170 height 29
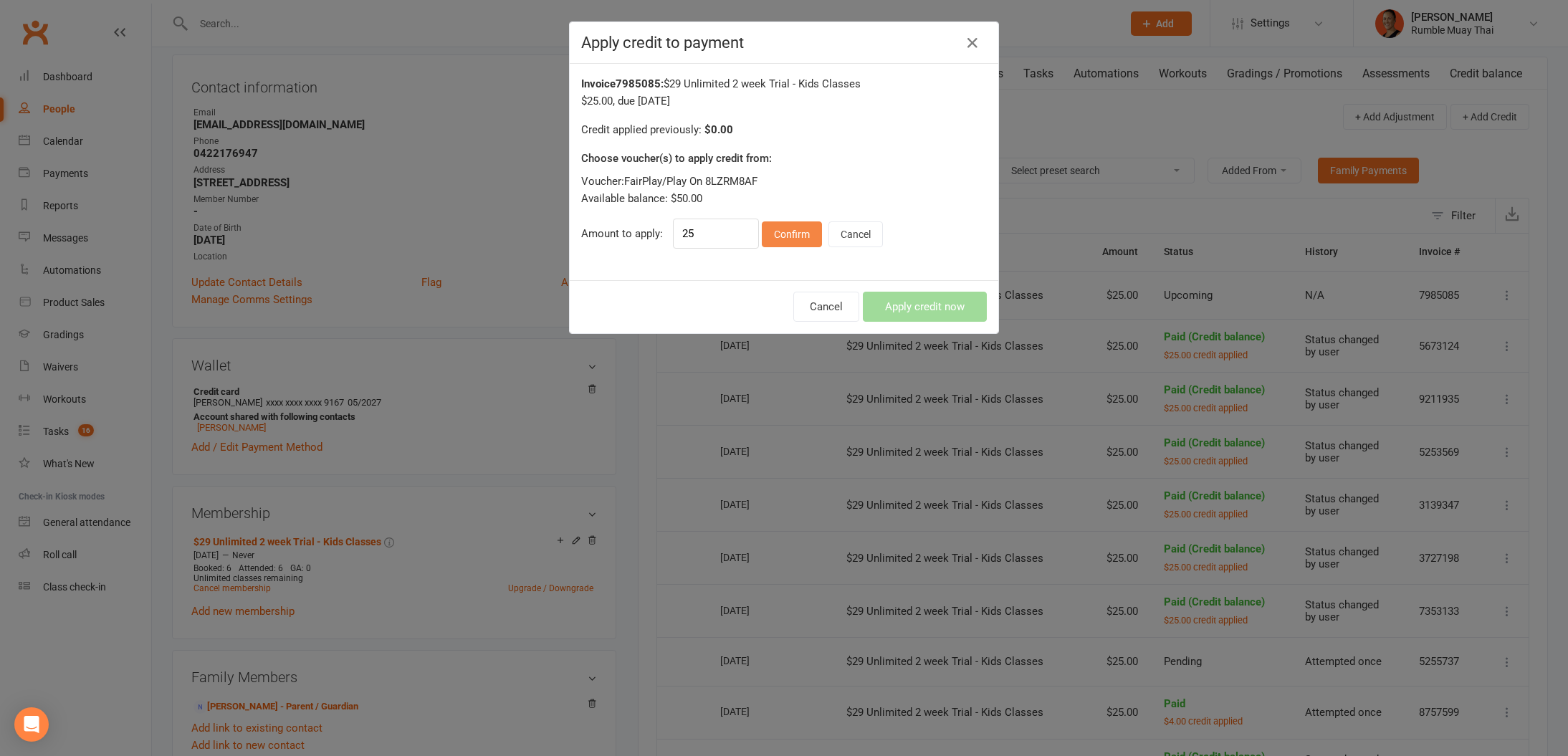
click at [769, 234] on button "Confirm" at bounding box center [792, 234] width 60 height 26
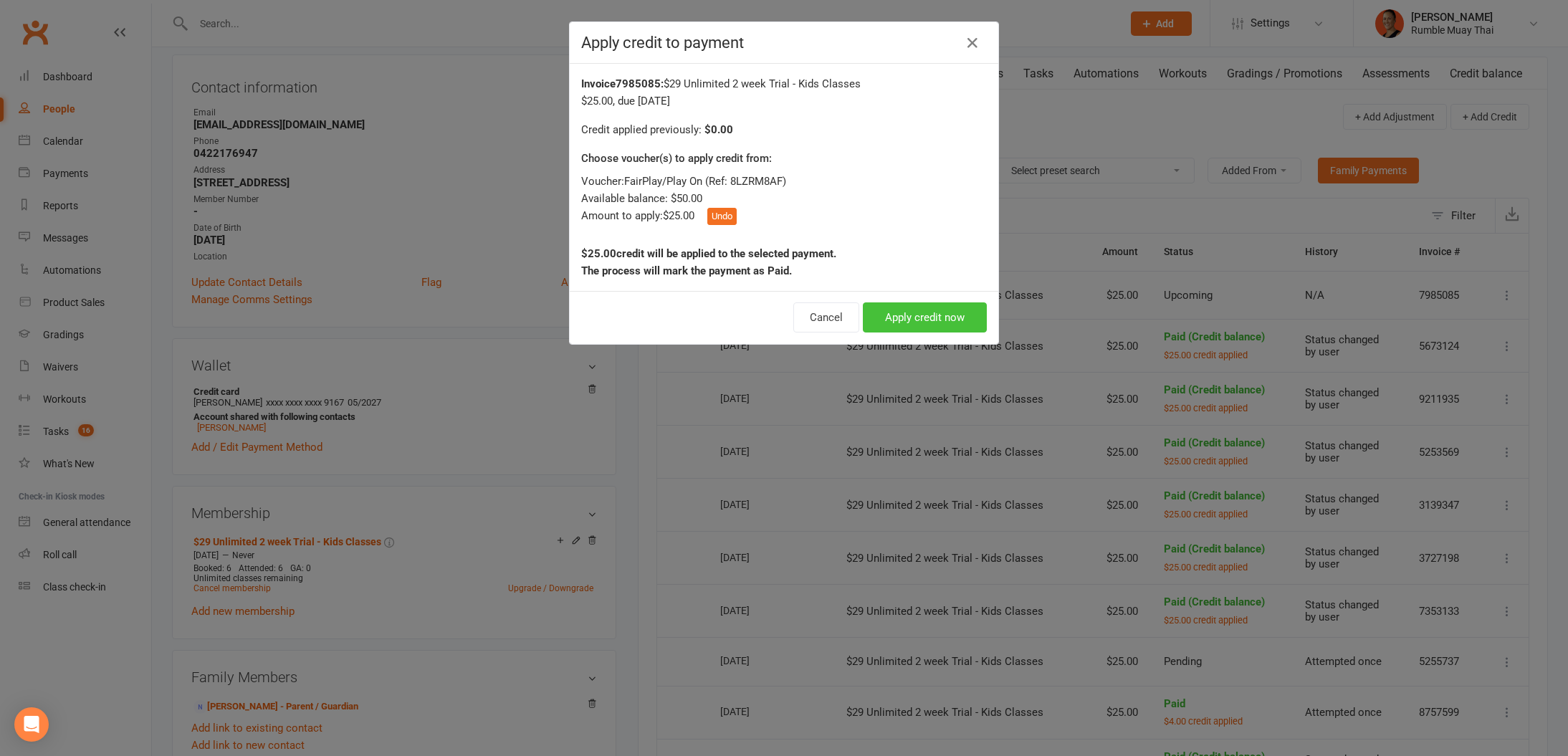
click at [932, 313] on button "Apply credit now" at bounding box center [925, 317] width 124 height 30
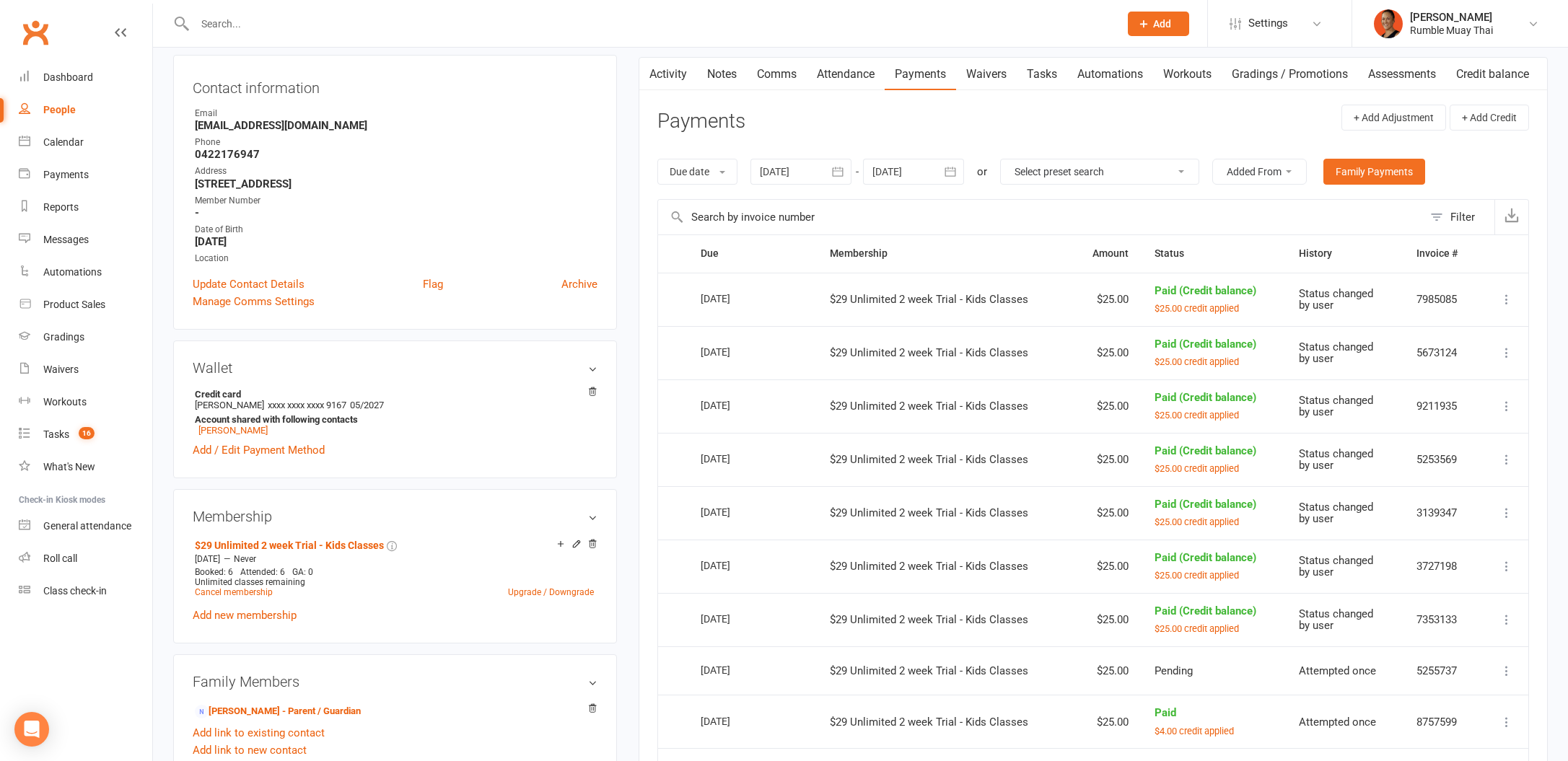
click at [959, 176] on button "button" at bounding box center [951, 172] width 26 height 26
click at [1113, 400] on span "11" at bounding box center [1114, 398] width 11 height 11
type input "[DATE]"
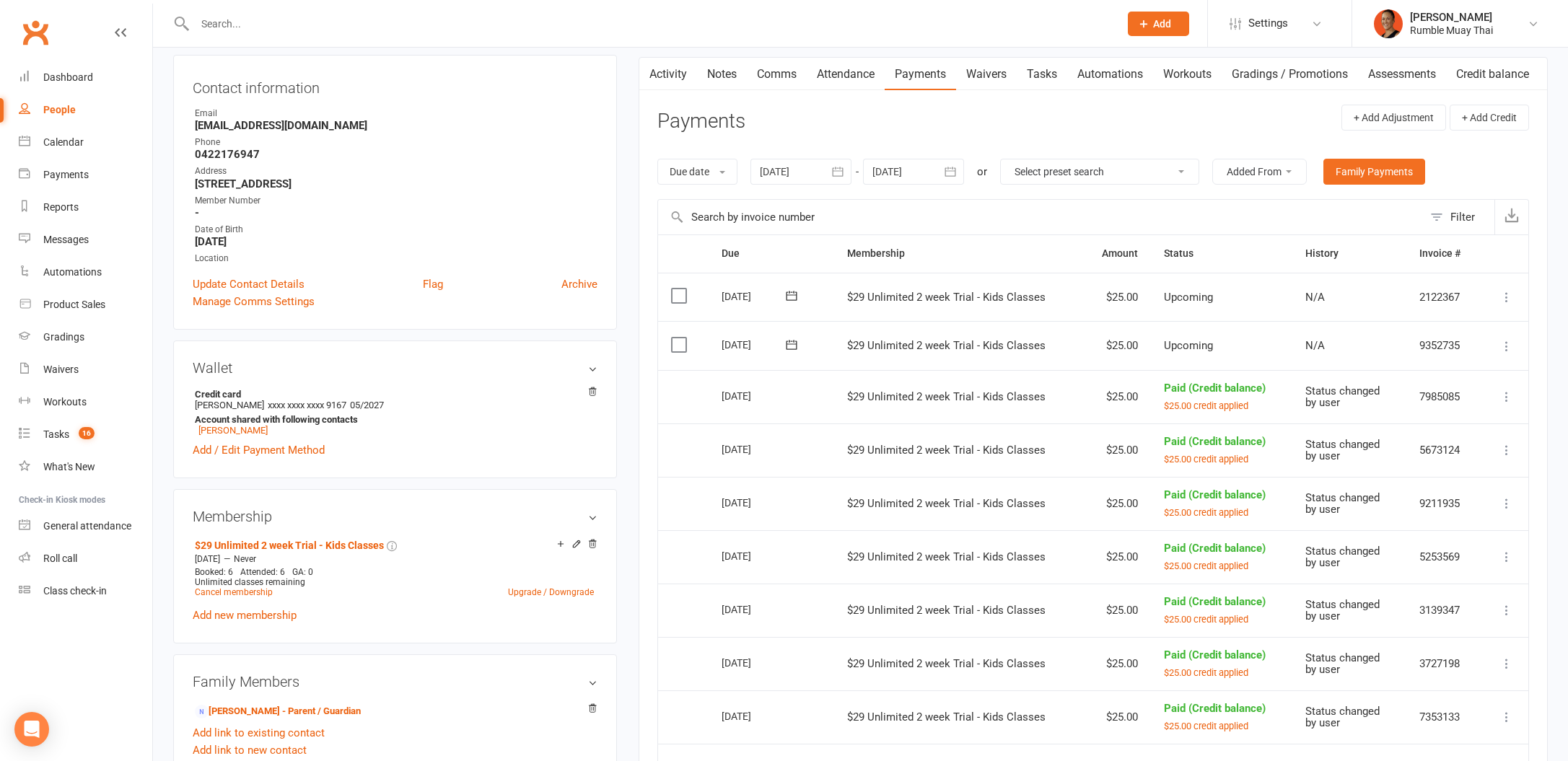
click at [1514, 346] on button at bounding box center [1506, 346] width 18 height 18
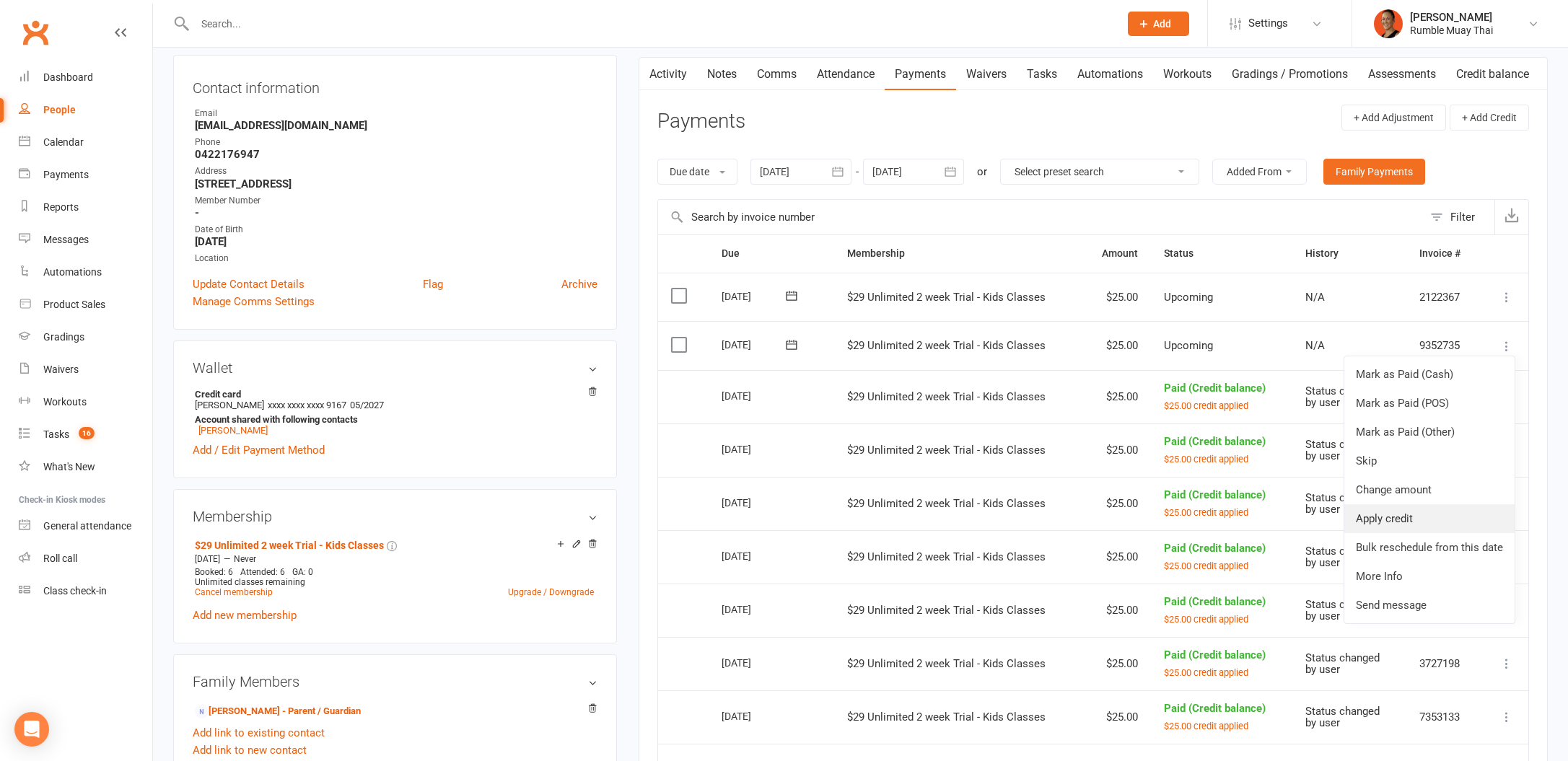
click at [1441, 520] on link "Apply credit" at bounding box center [1429, 519] width 170 height 29
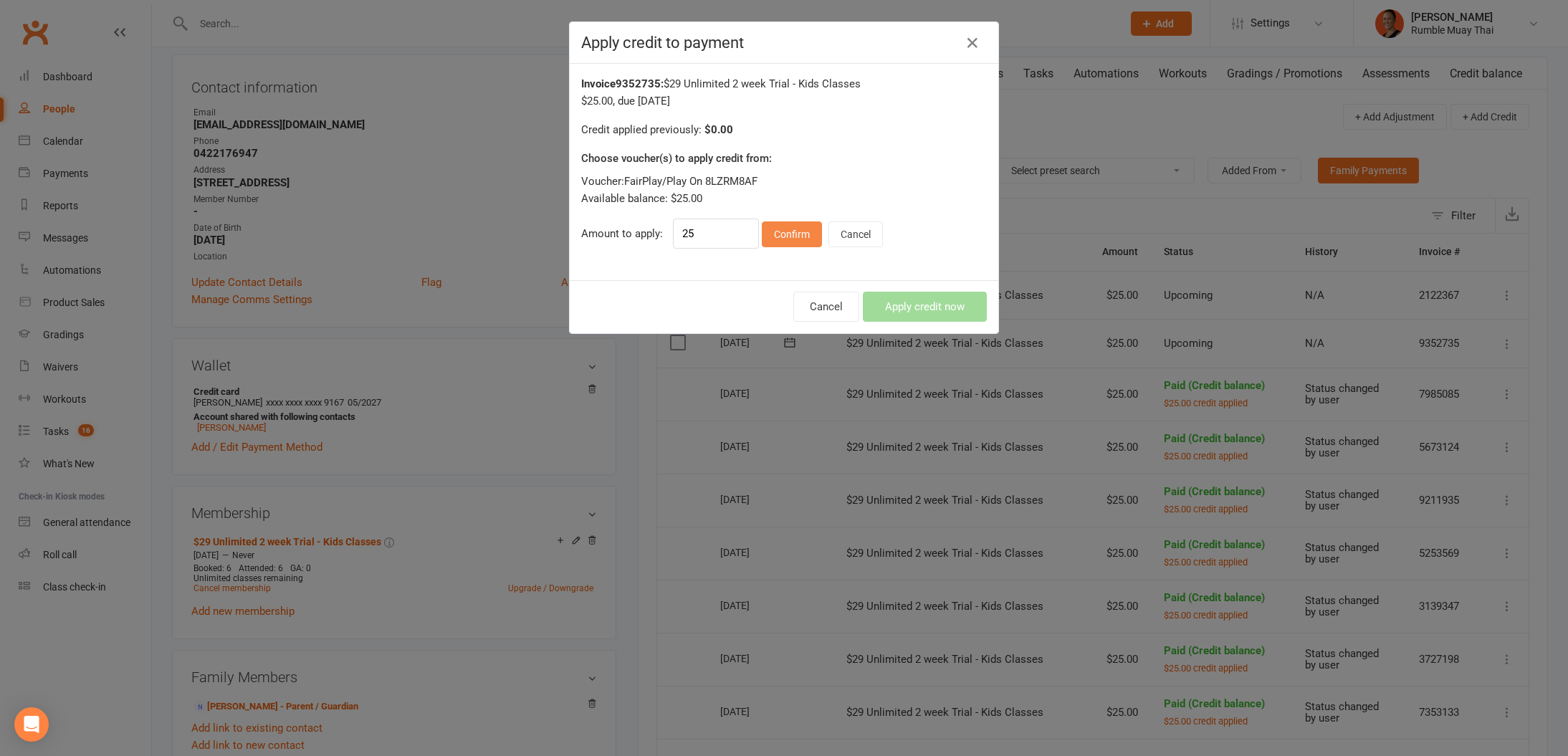
click at [776, 239] on button "Confirm" at bounding box center [792, 234] width 60 height 26
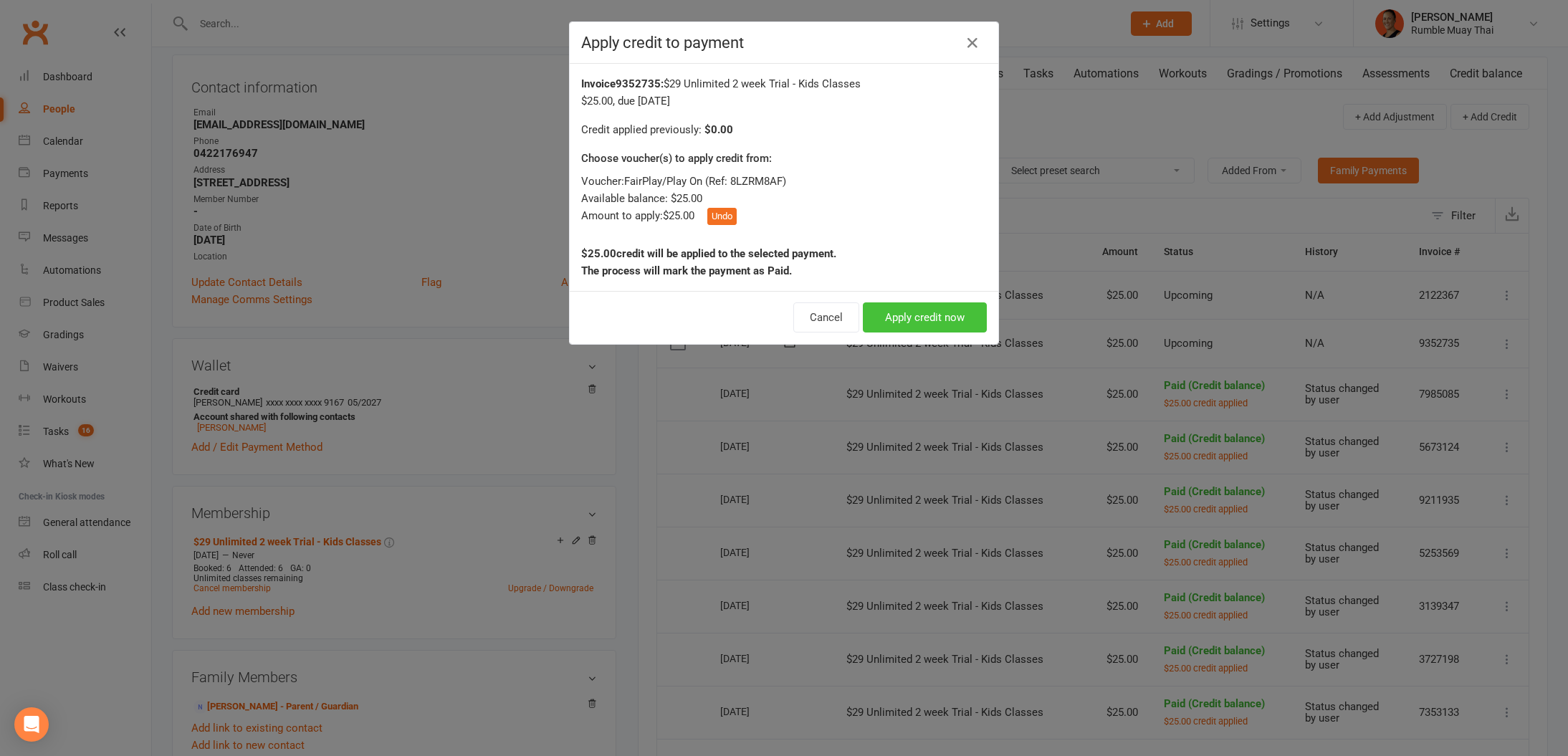
click at [902, 323] on button "Apply credit now" at bounding box center [925, 317] width 124 height 30
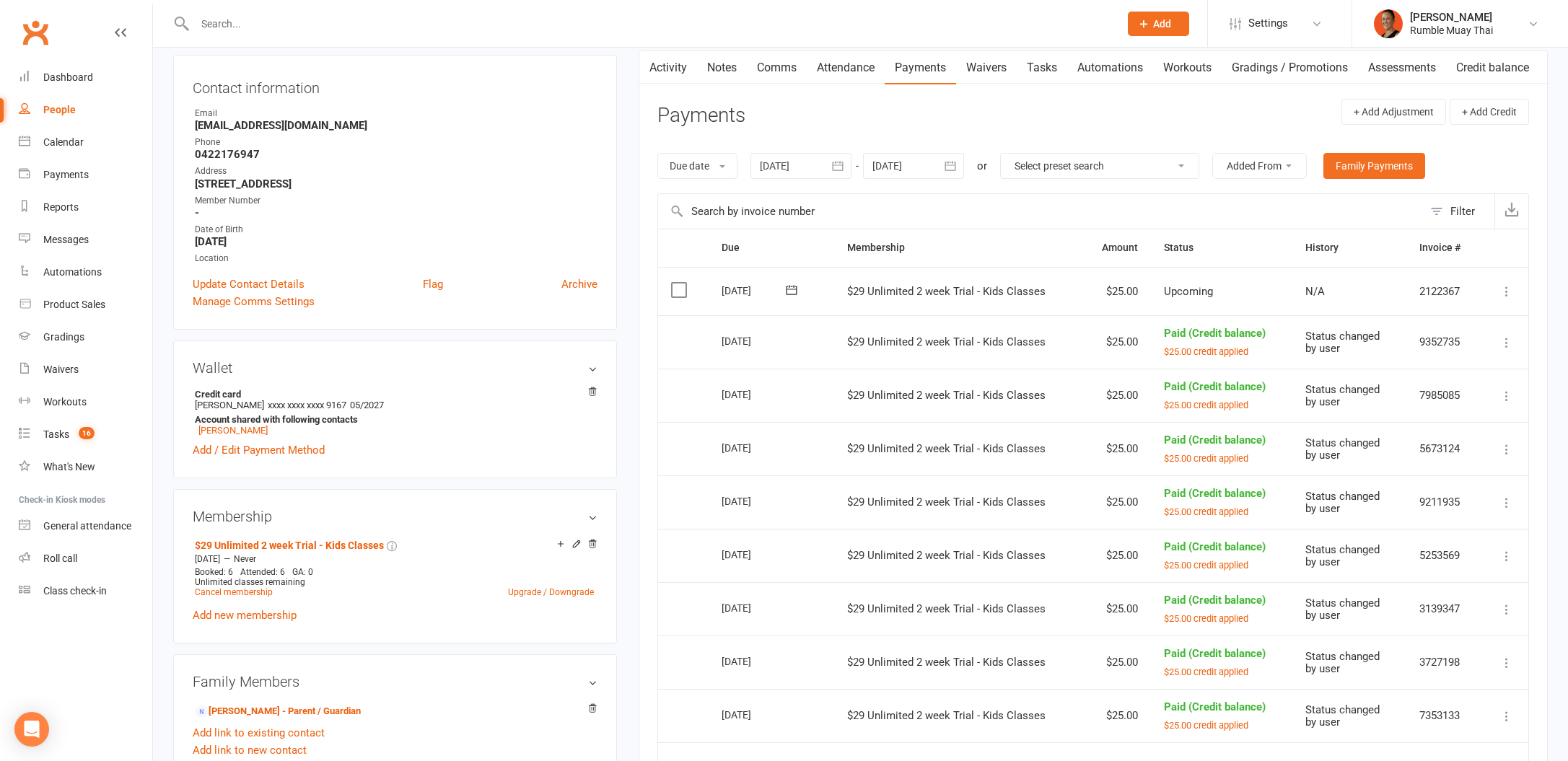
drag, startPoint x: 1506, startPoint y: 288, endPoint x: 1511, endPoint y: 297, distance: 10.3
click at [1507, 288] on icon at bounding box center [1506, 291] width 14 height 14
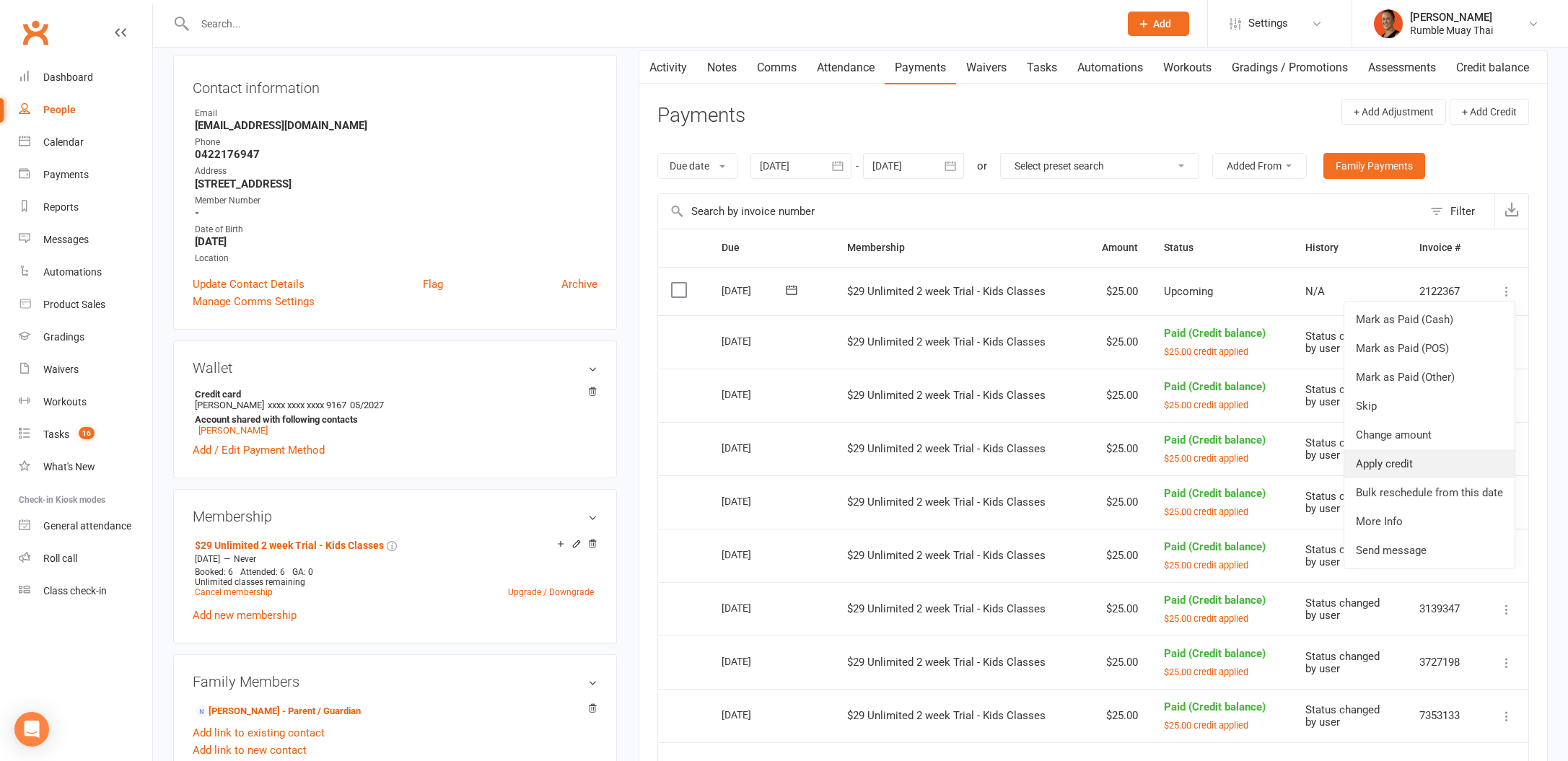
click at [1420, 456] on link "Apply credit" at bounding box center [1429, 464] width 170 height 29
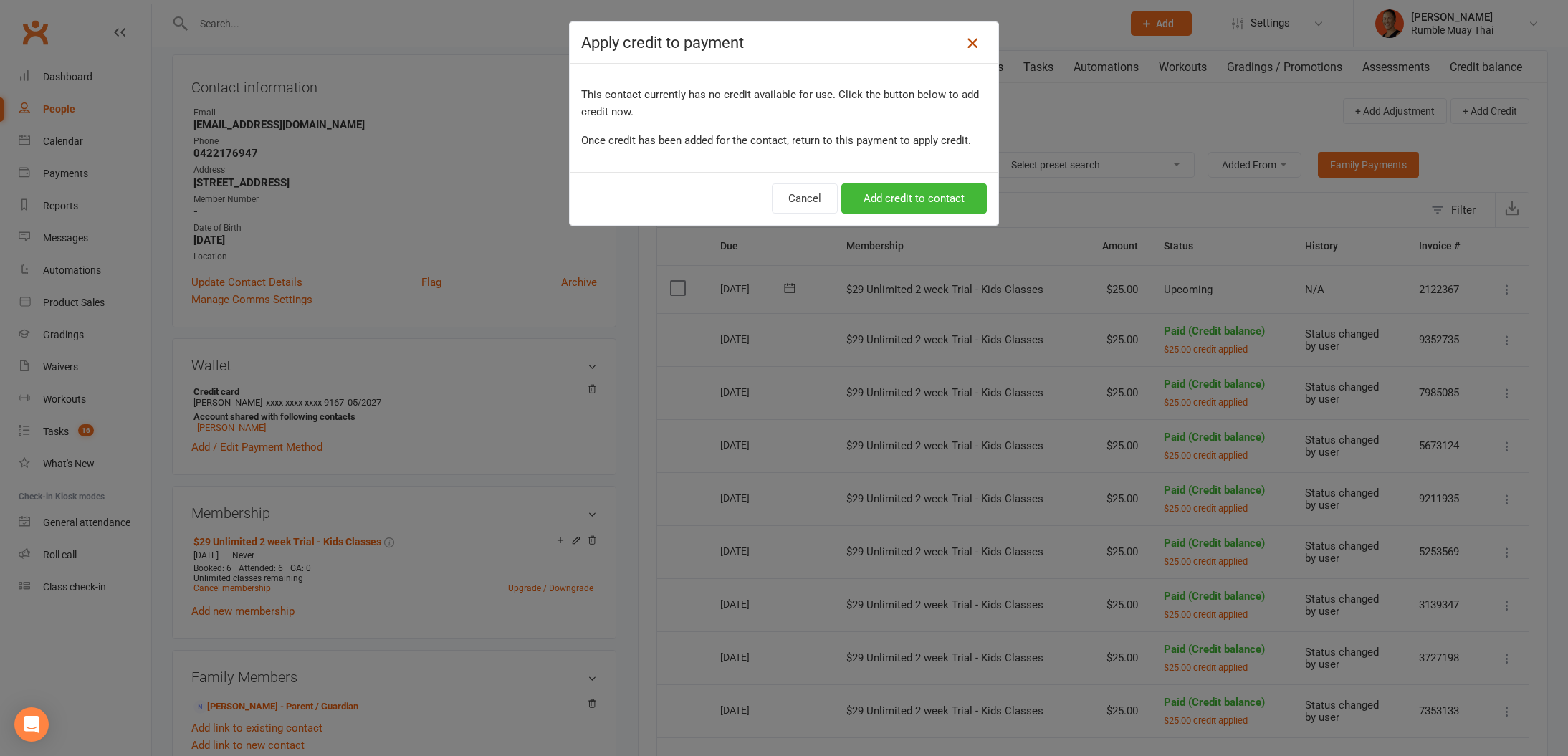
click at [961, 41] on link at bounding box center [973, 43] width 23 height 23
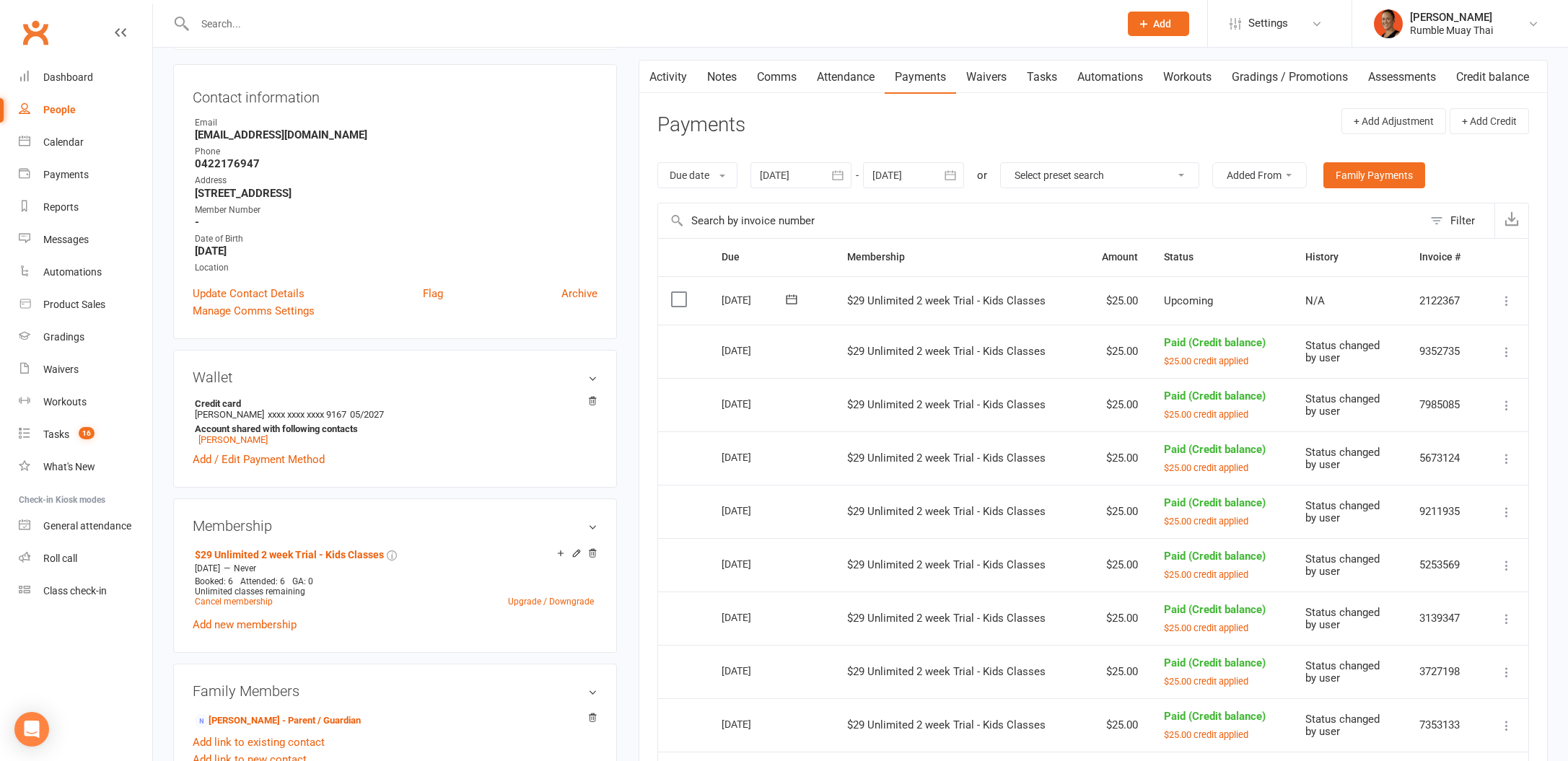
scroll to position [144, 0]
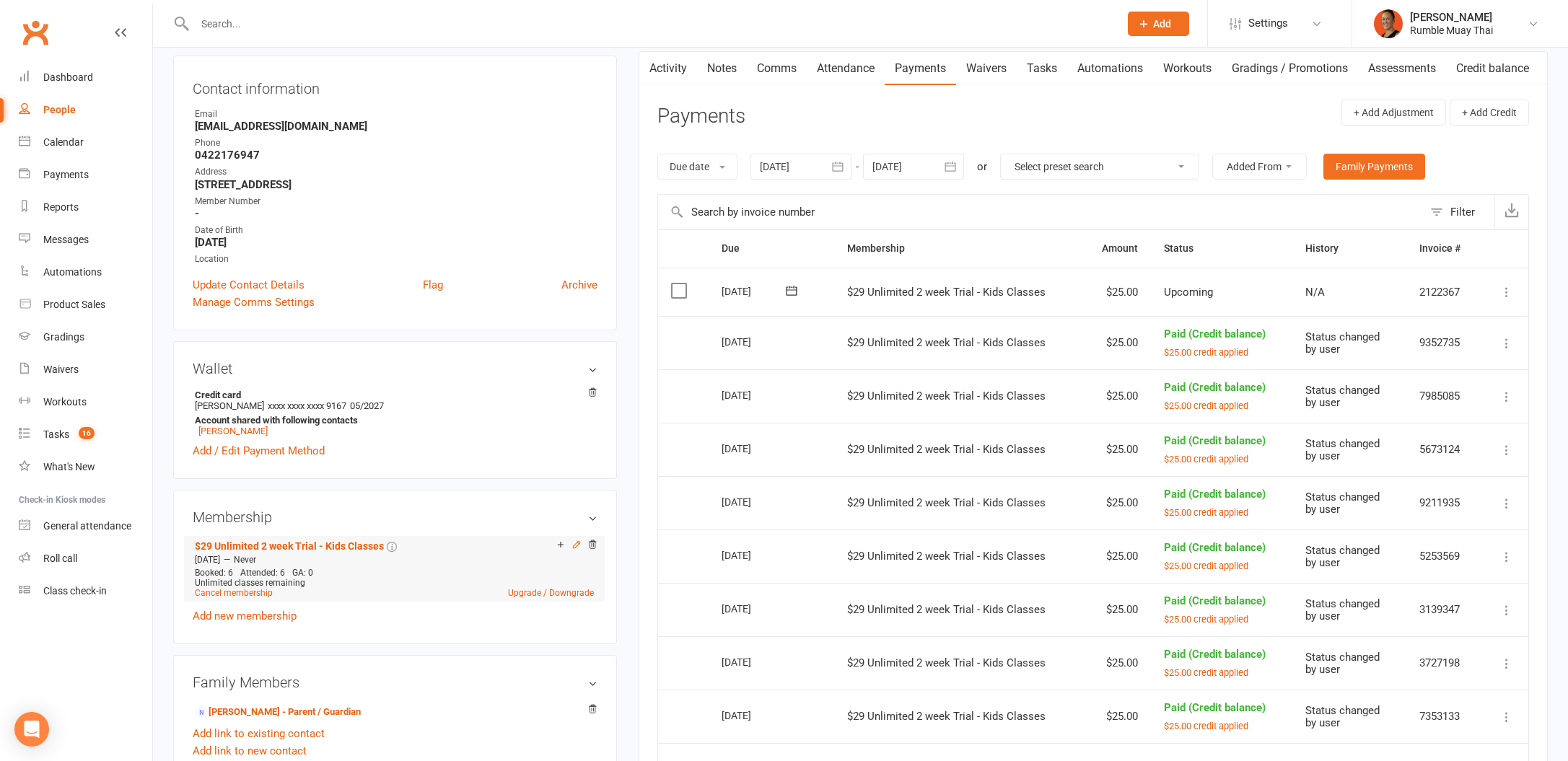
click at [574, 542] on icon at bounding box center [576, 544] width 10 height 10
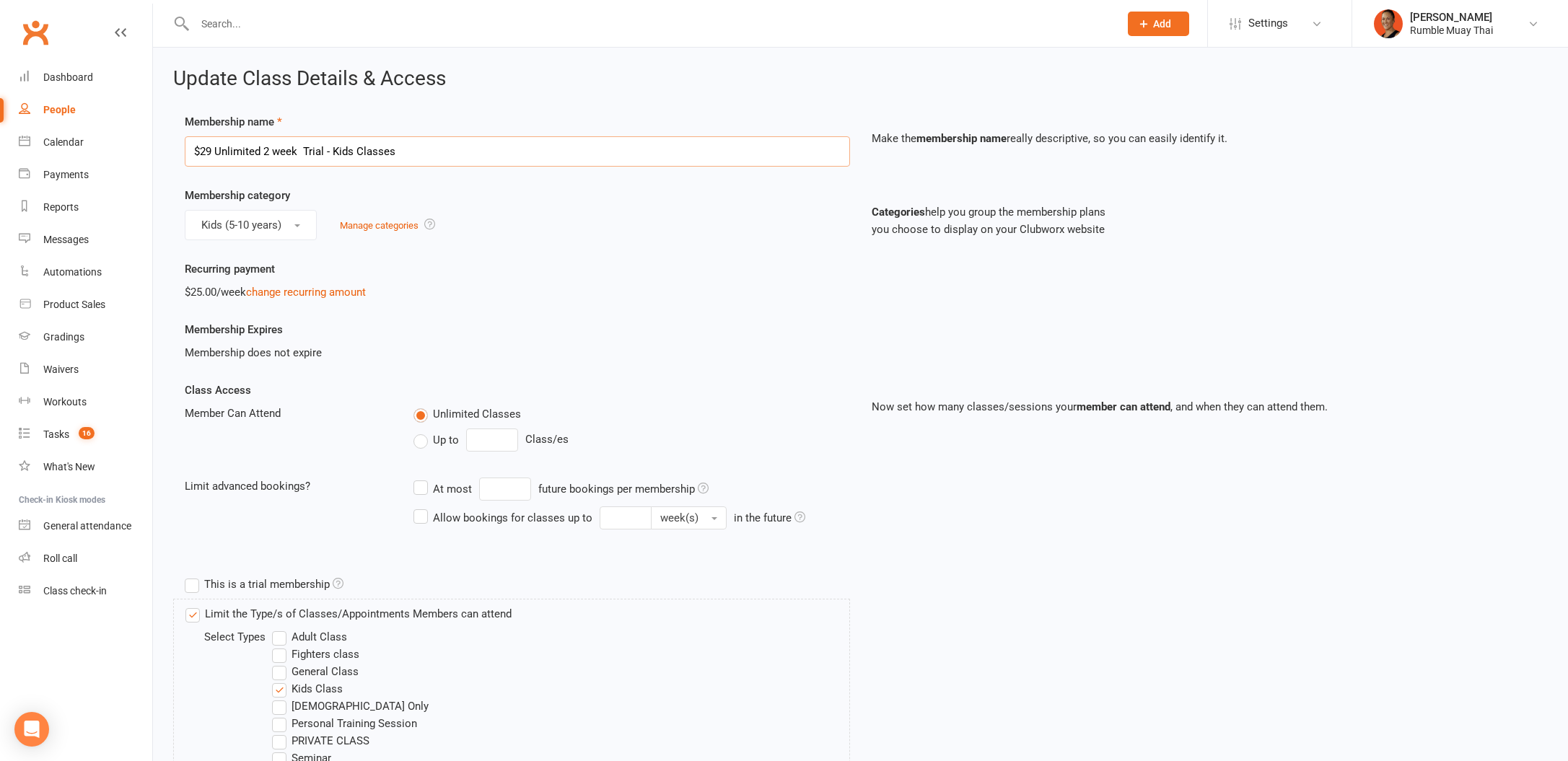
drag, startPoint x: 330, startPoint y: 148, endPoint x: 312, endPoint y: 140, distance: 19.7
click at [260, 149] on input "$29 Unlimited 2 week Trial - Kids Classes" at bounding box center [517, 152] width 665 height 31
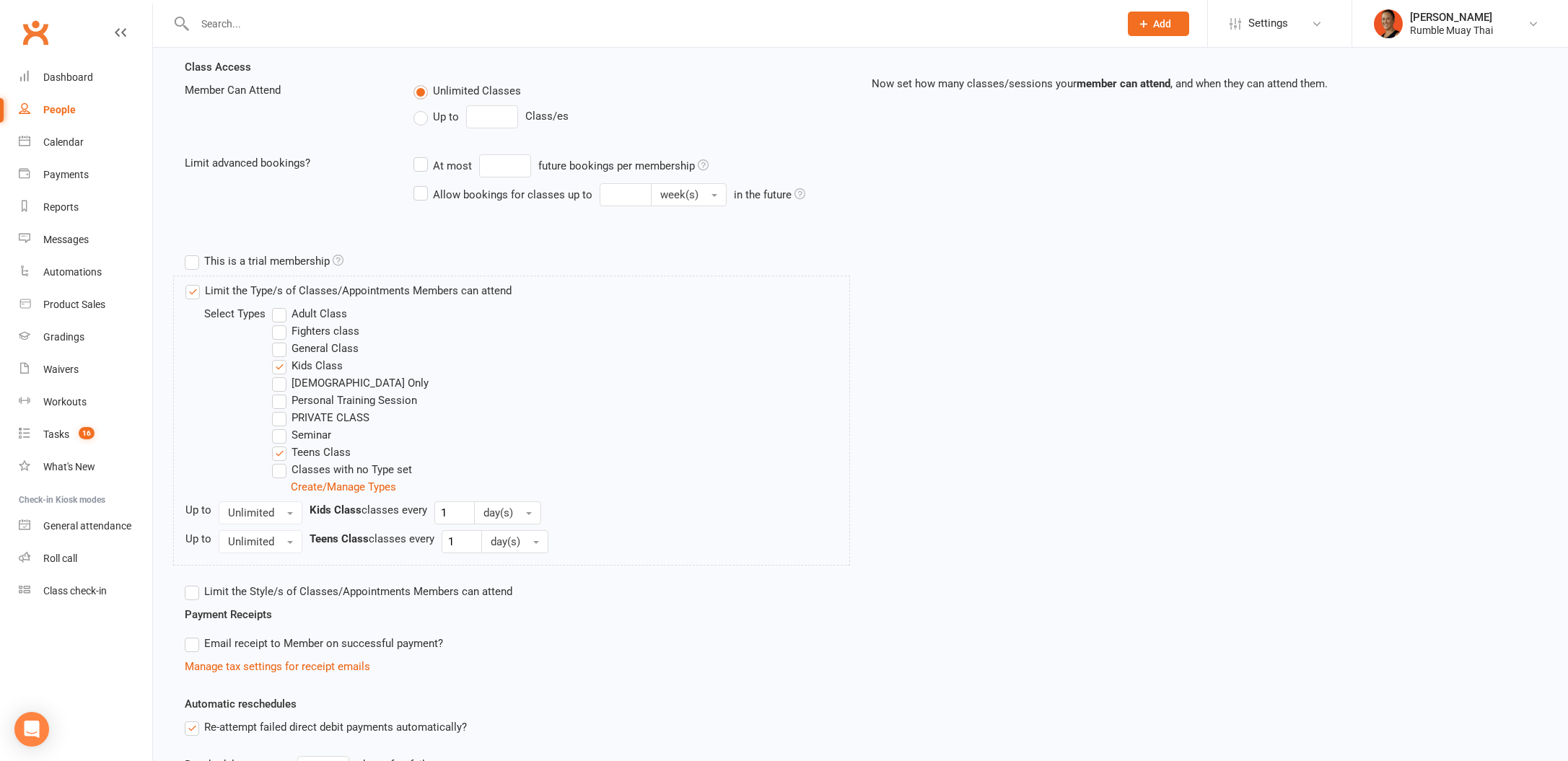
scroll to position [574, 0]
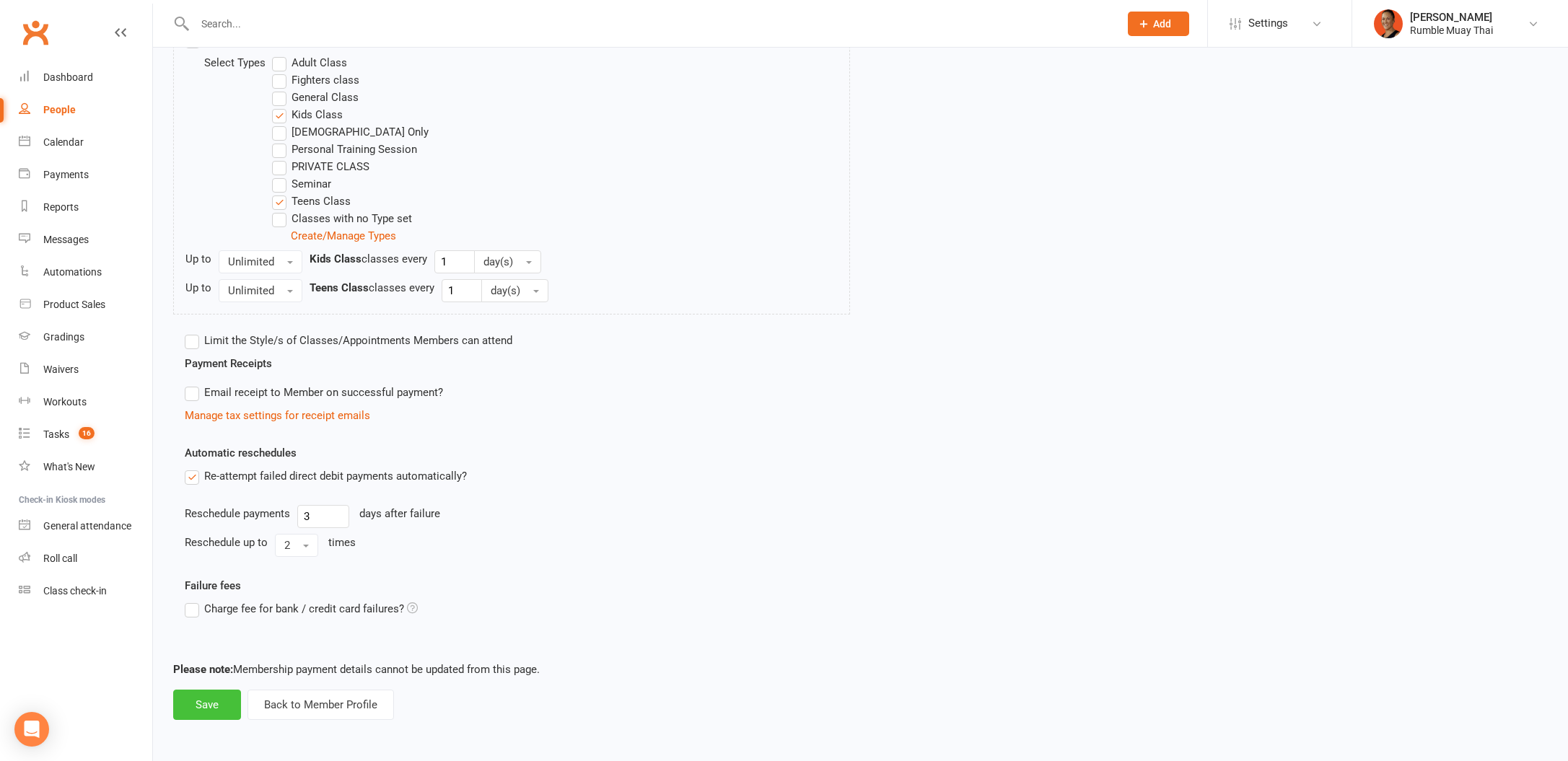
type input "$29 Unlimited Kids Classes"
click at [205, 702] on button "Save" at bounding box center [207, 705] width 68 height 31
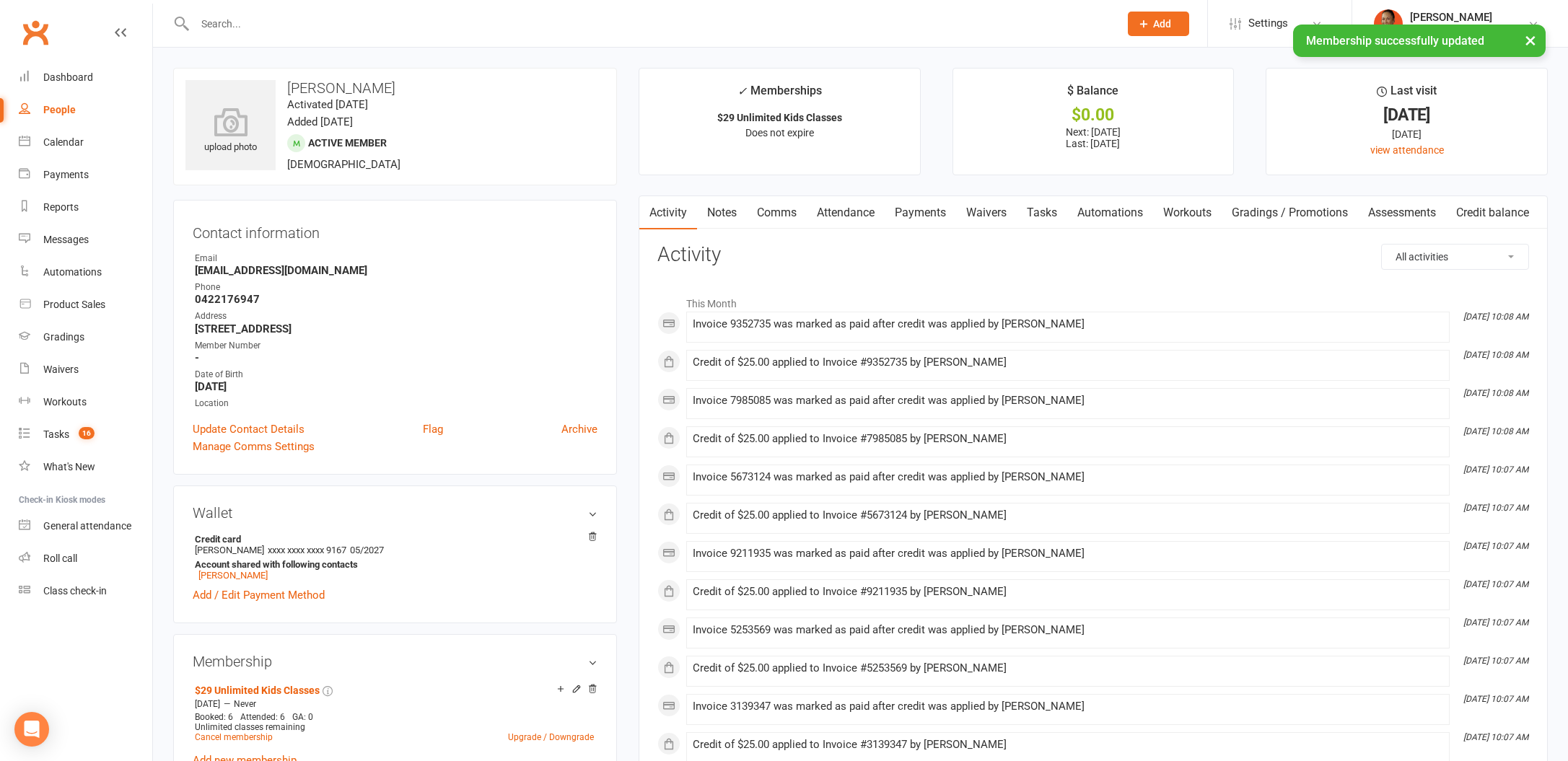
click at [898, 222] on link "Payments" at bounding box center [921, 213] width 72 height 34
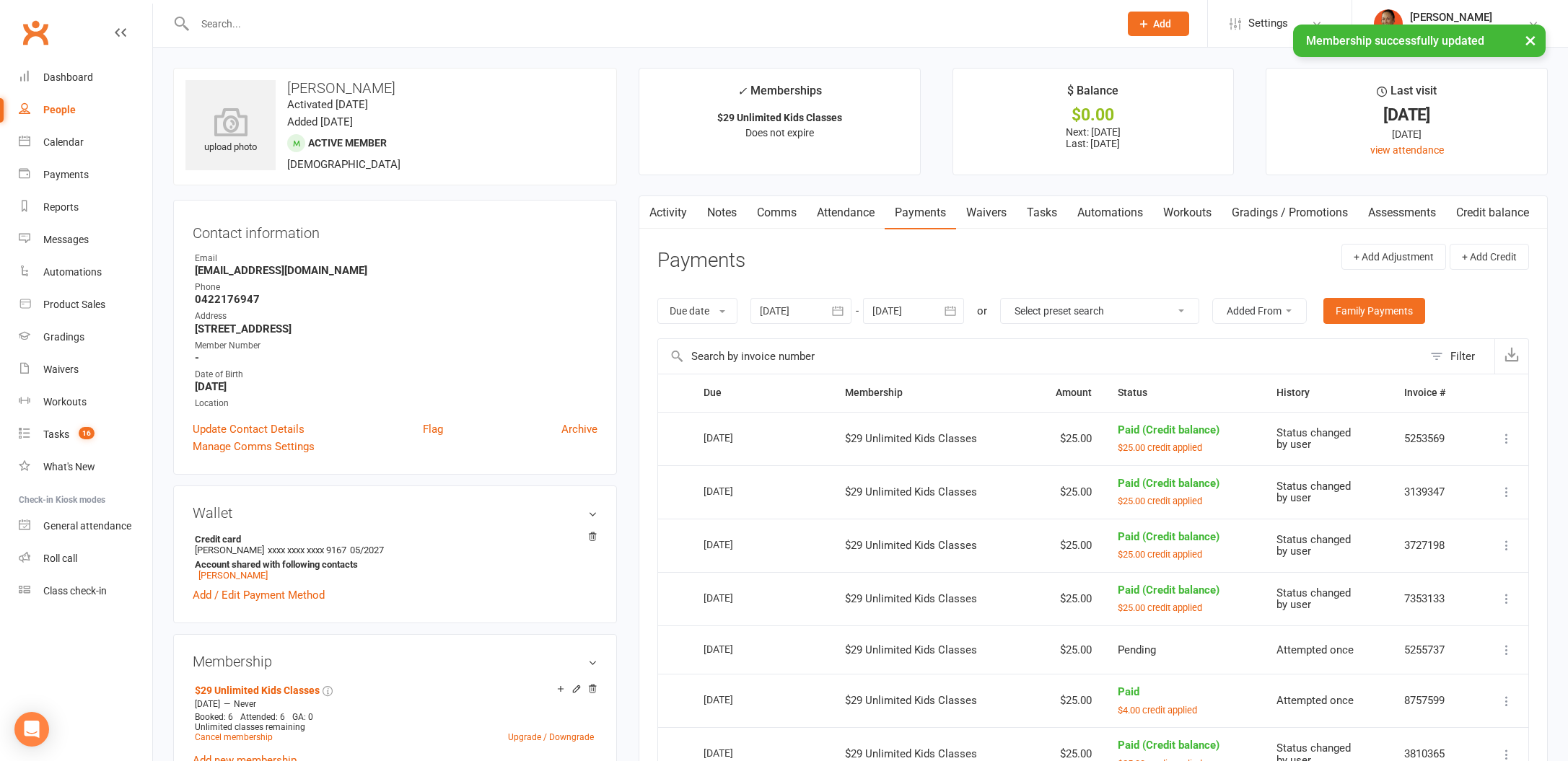
scroll to position [98, 0]
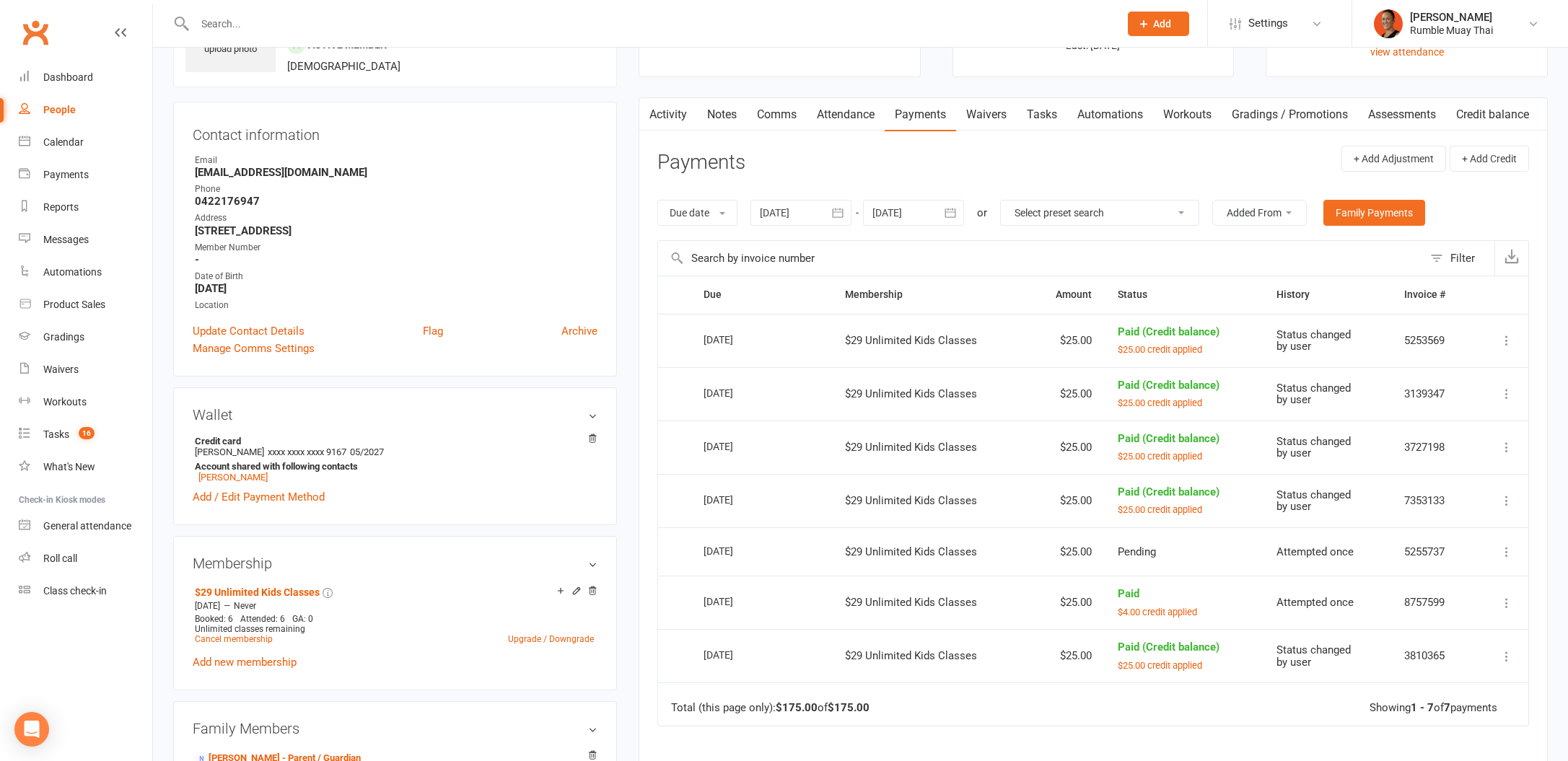
click at [808, 218] on div at bounding box center [801, 213] width 101 height 26
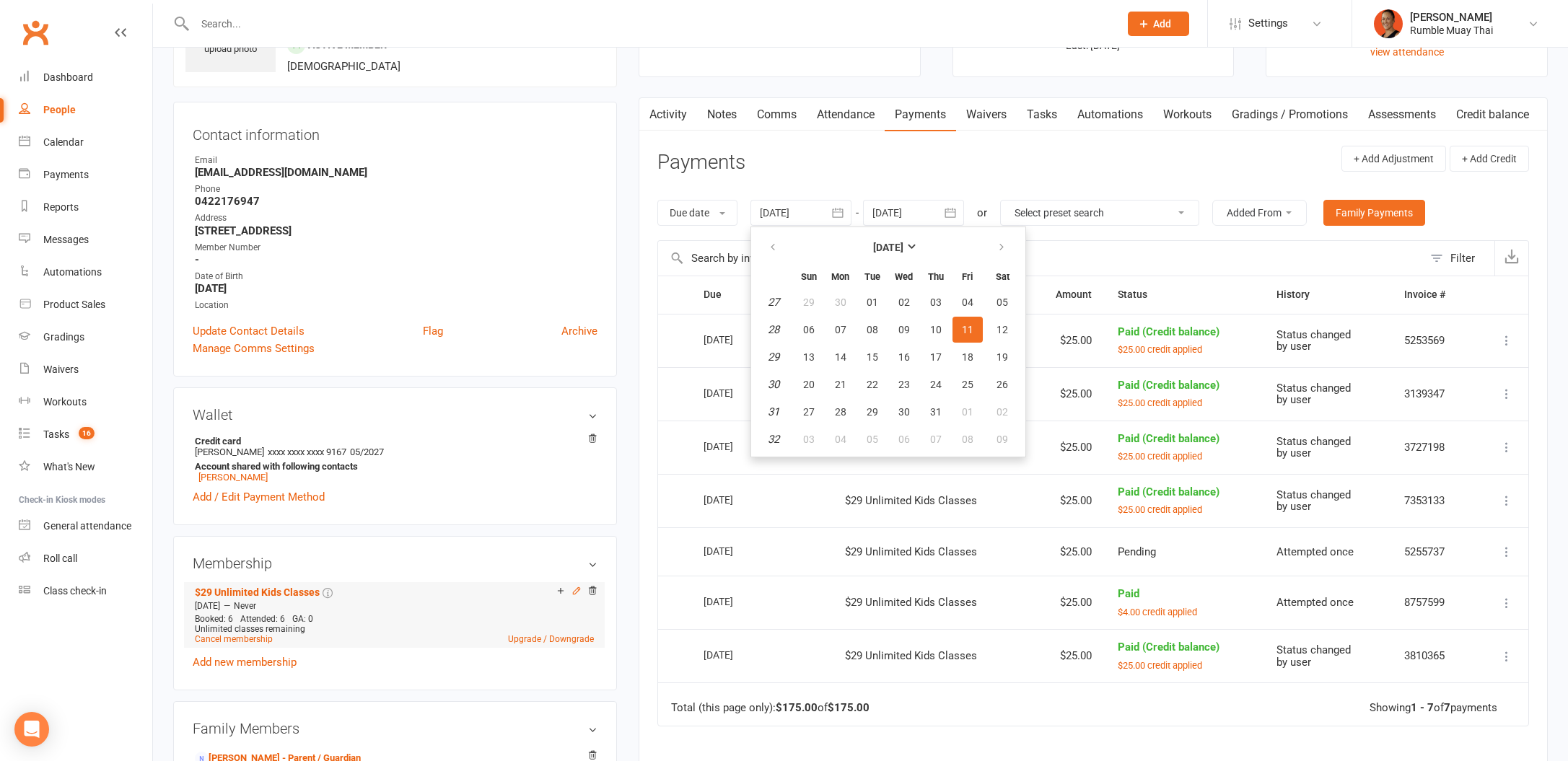
click at [579, 587] on icon at bounding box center [576, 590] width 7 height 7
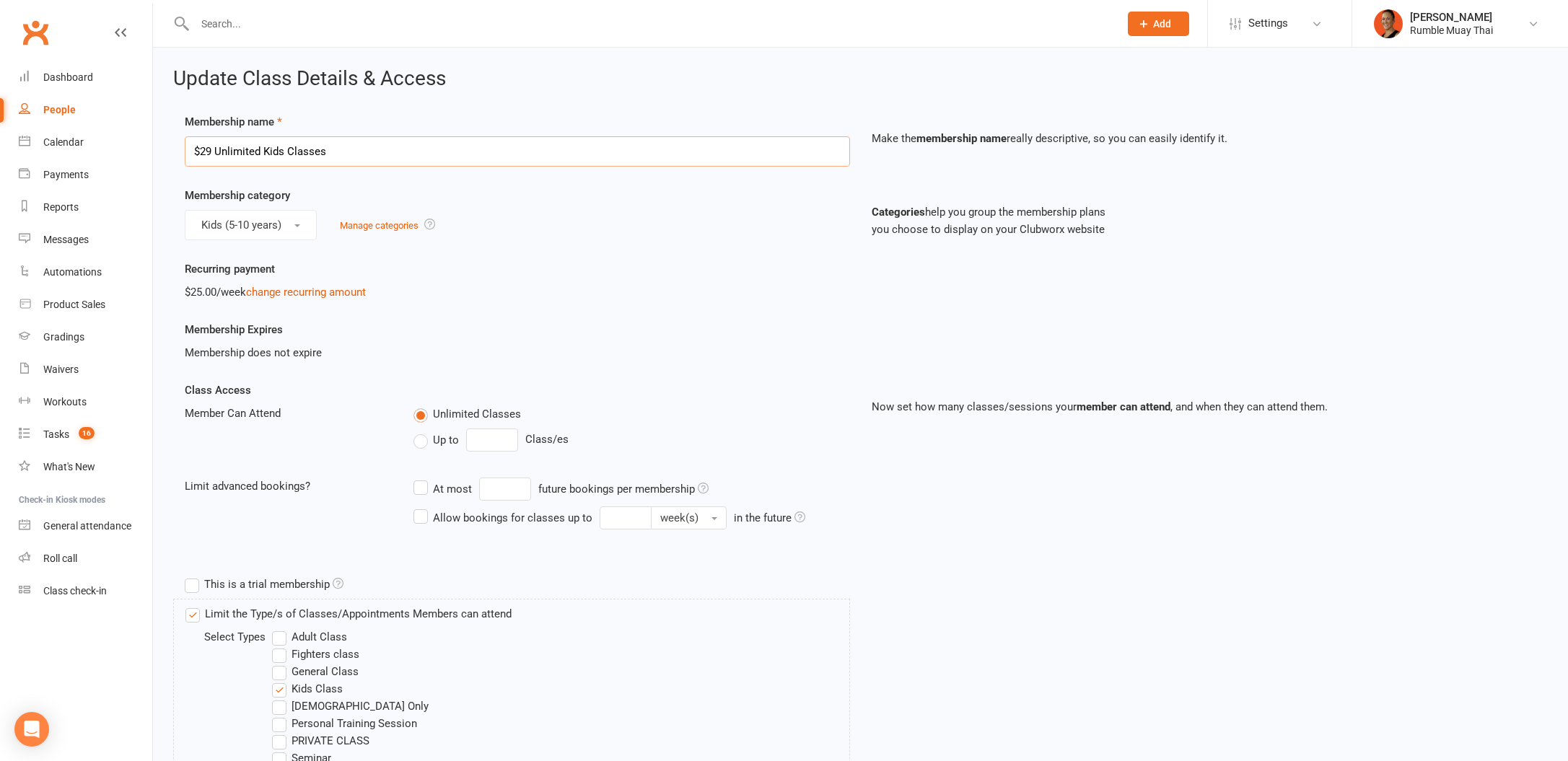
drag, startPoint x: 214, startPoint y: 149, endPoint x: 162, endPoint y: 156, distance: 52.5
click at [162, 156] on div "Update Class Details & Access Membership name $29 Unlimited Kids Classes Make t…" at bounding box center [860, 680] width 1415 height 1267
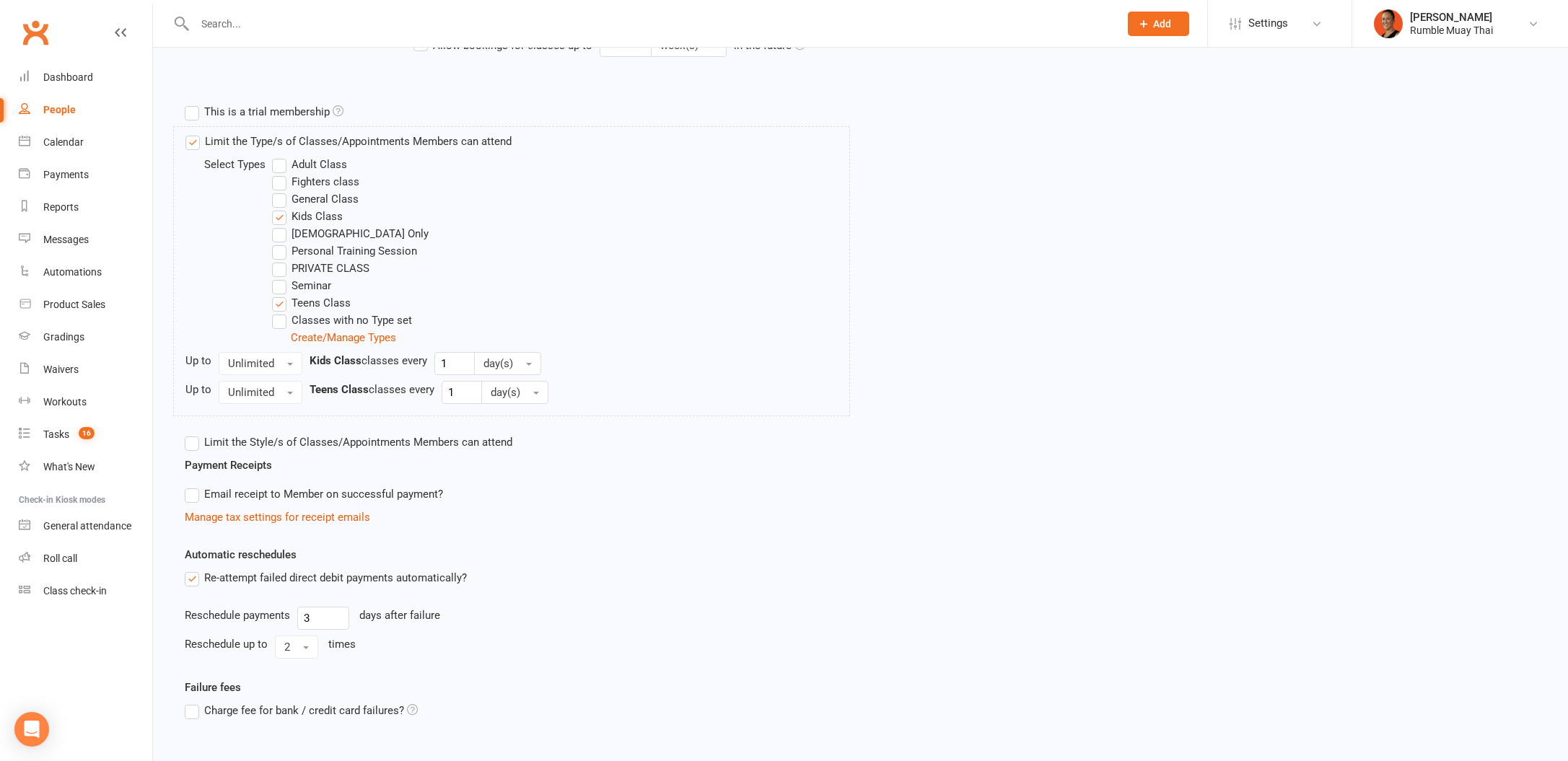
scroll to position [574, 0]
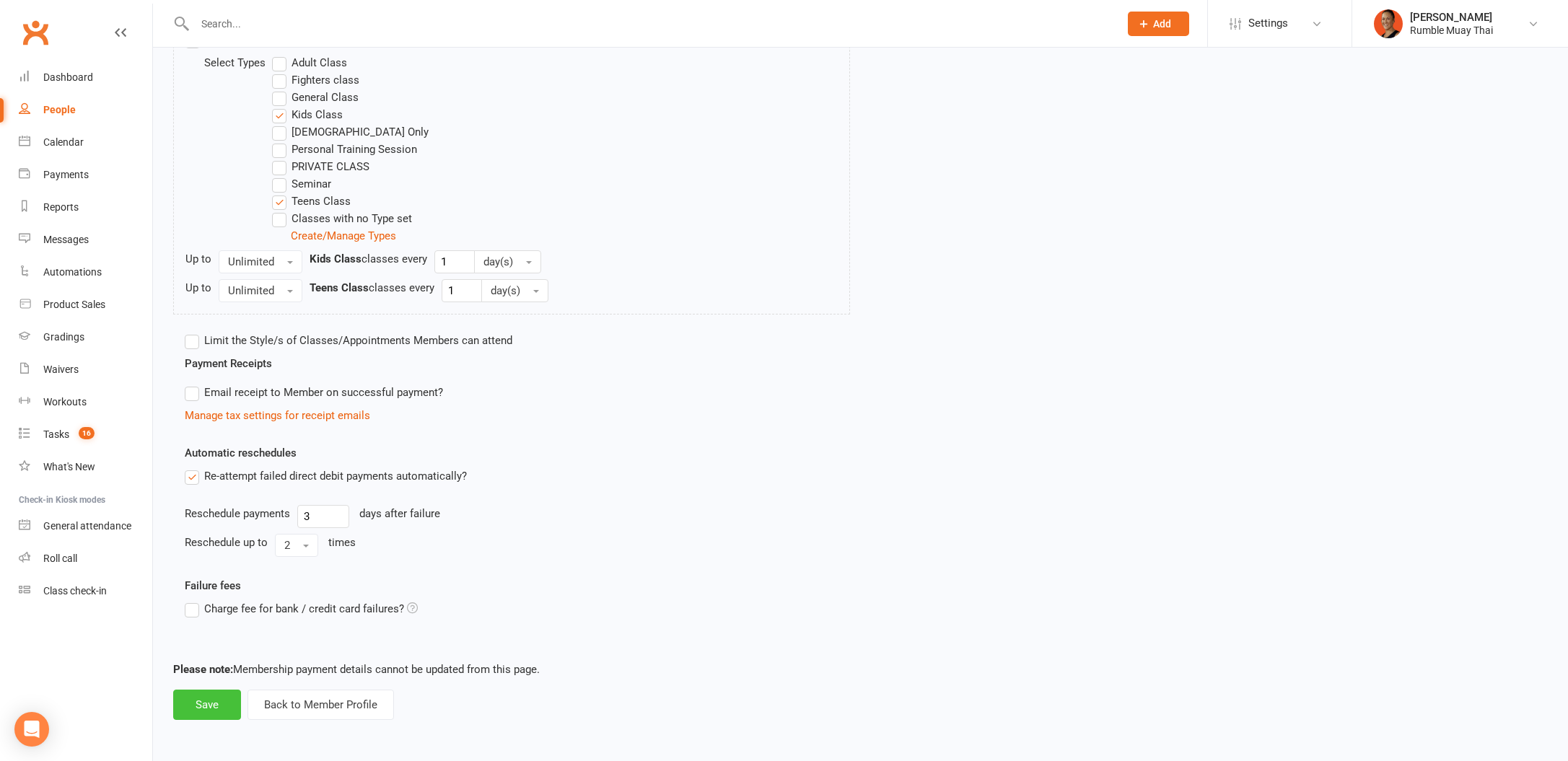
type input "Unlimited Kids Classes"
click at [206, 701] on button "Save" at bounding box center [207, 705] width 68 height 31
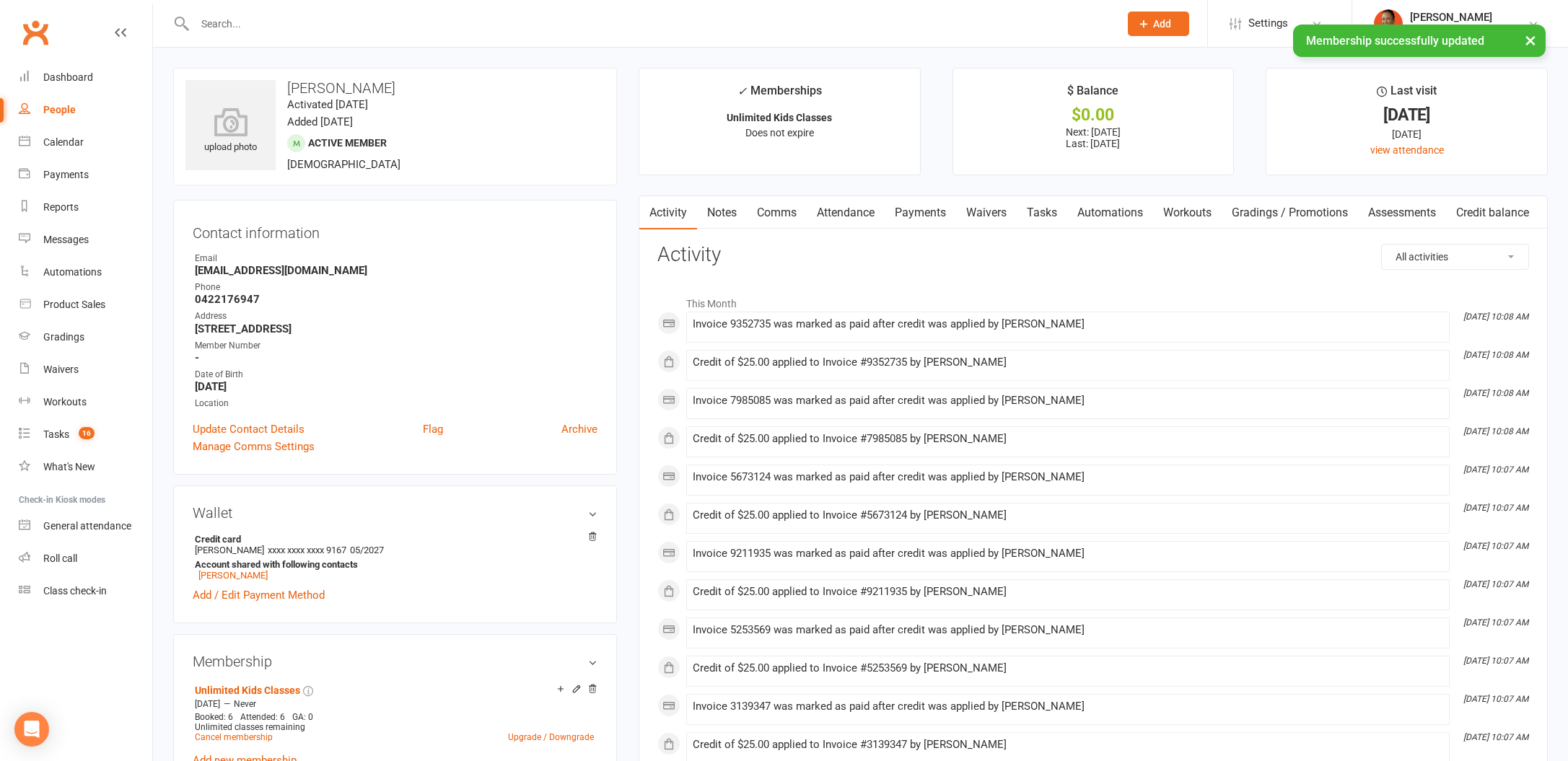
click at [955, 217] on link "Payments" at bounding box center [921, 213] width 72 height 34
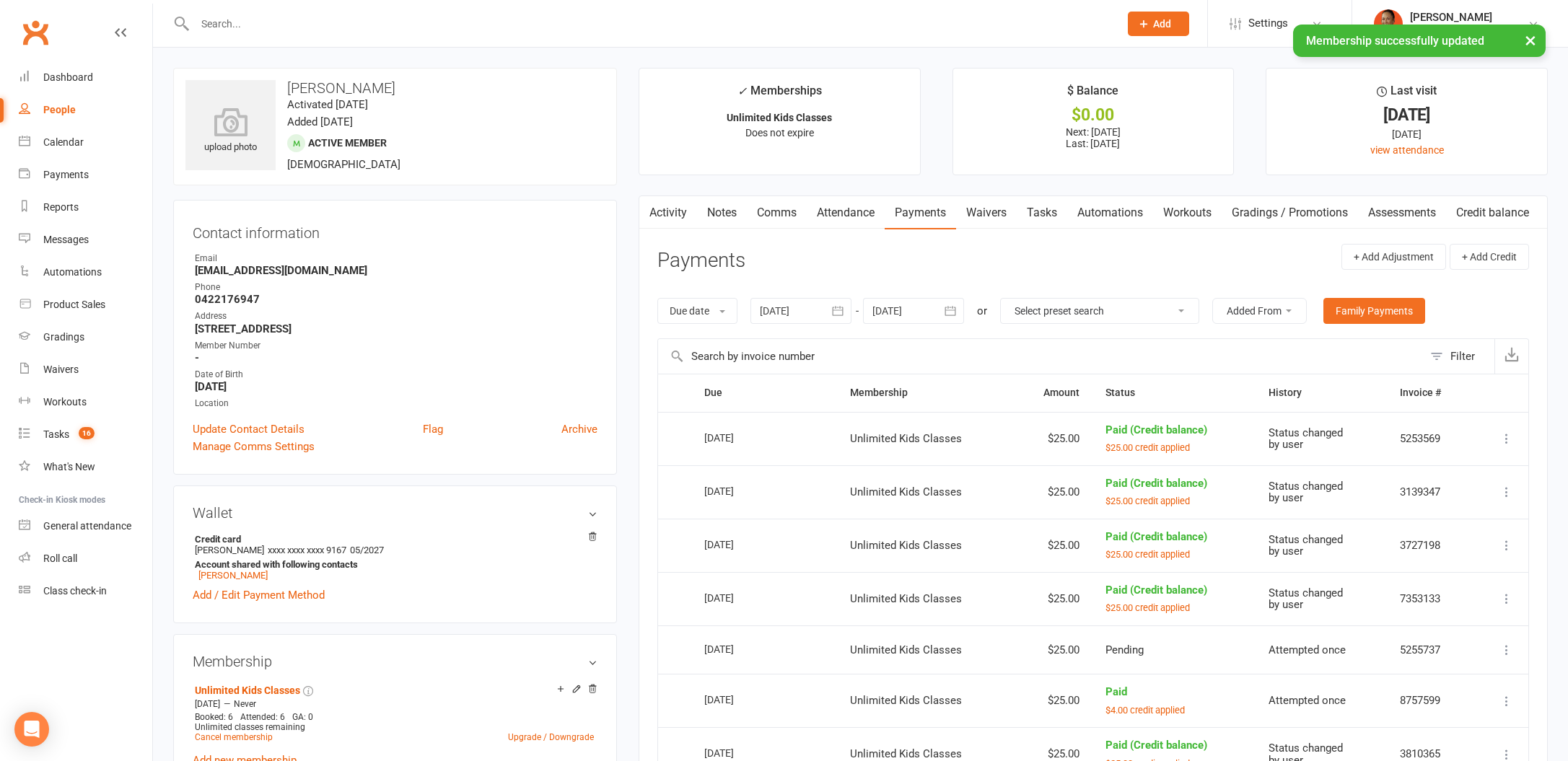
click at [833, 316] on icon "button" at bounding box center [837, 310] width 14 height 14
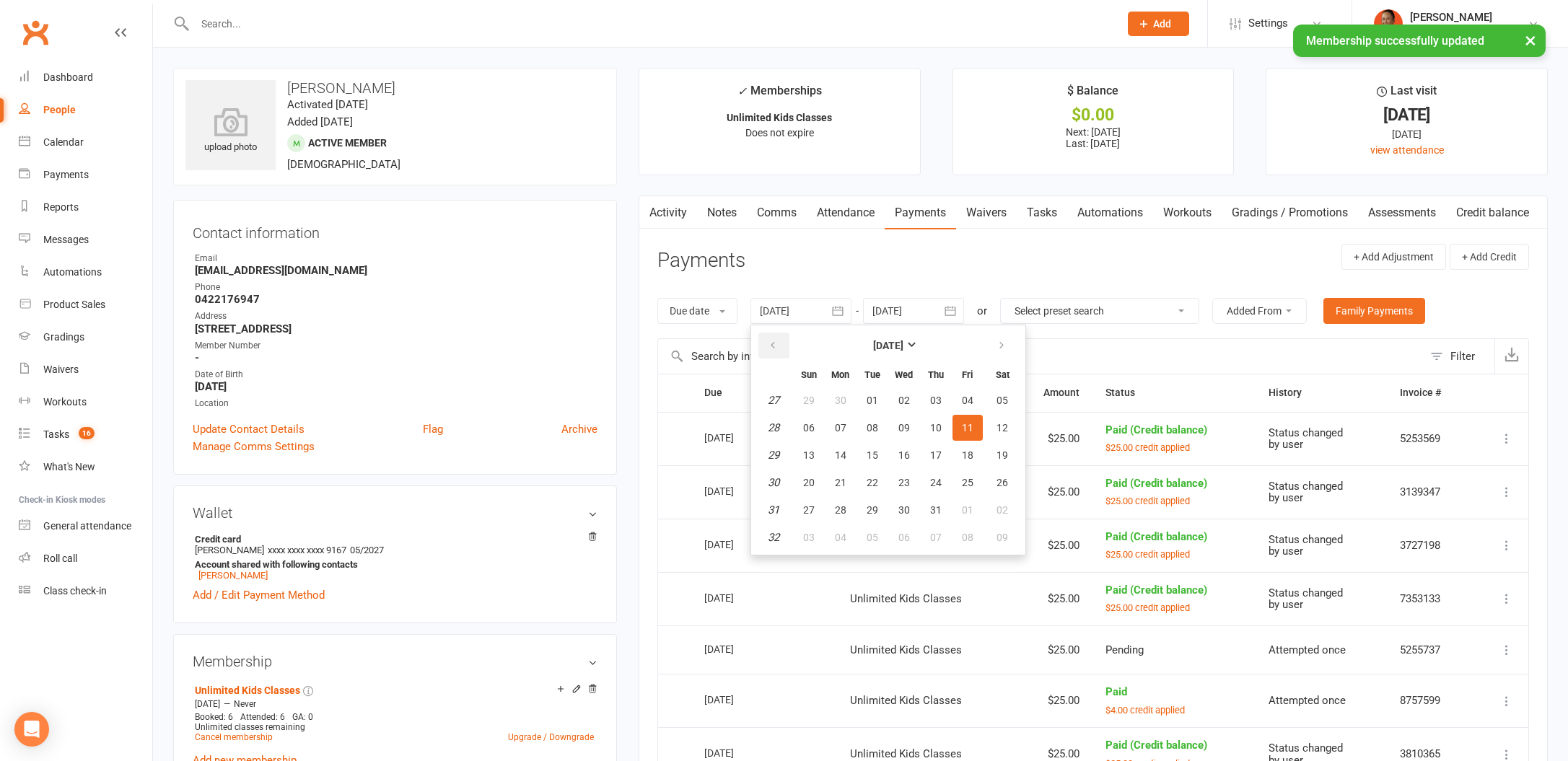
click at [772, 338] on button "button" at bounding box center [773, 345] width 31 height 26
click at [1008, 342] on button "button" at bounding box center [1002, 345] width 31 height 26
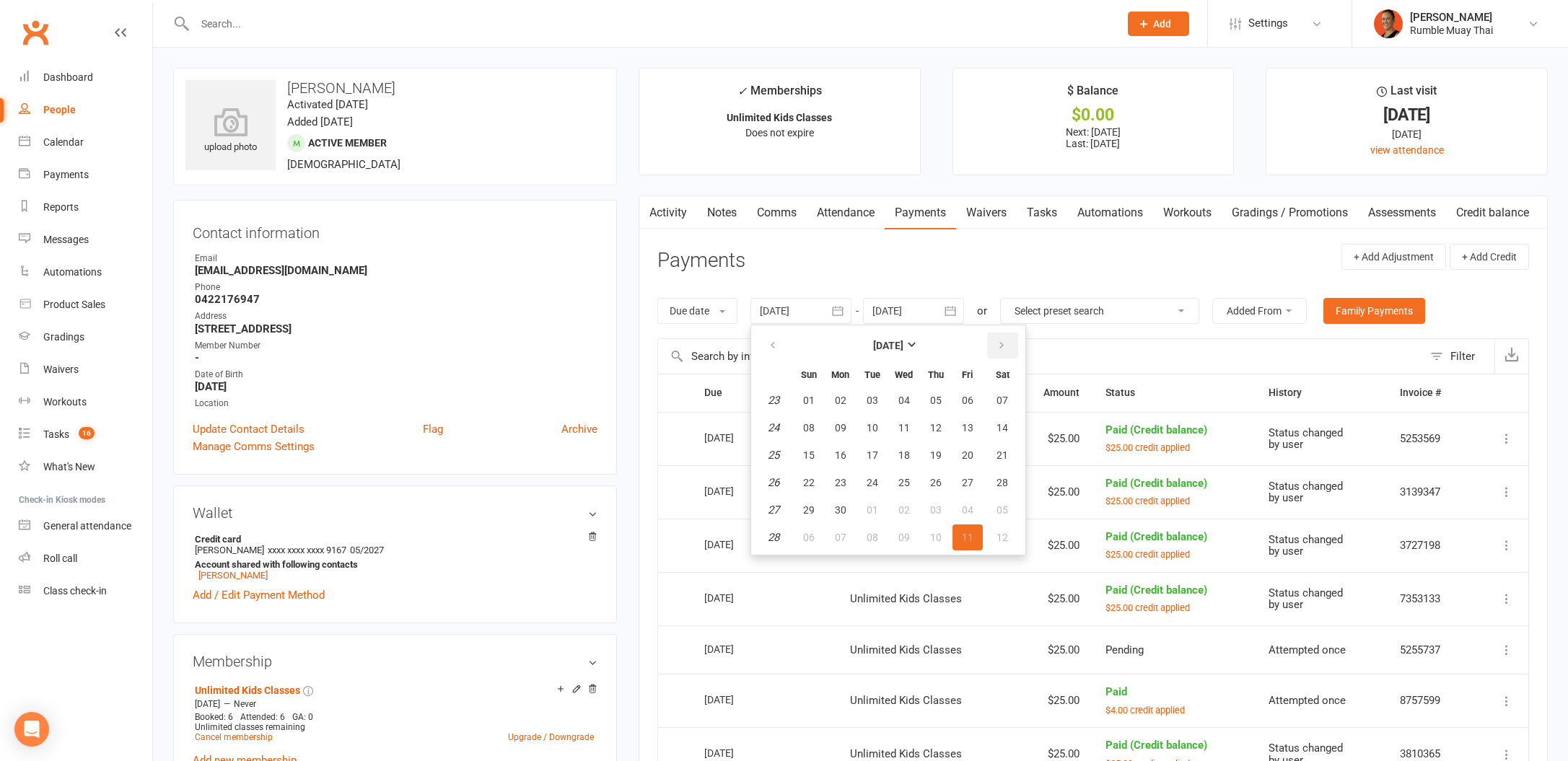
click at [1010, 342] on button "button" at bounding box center [1002, 345] width 31 height 26
click at [980, 433] on button "11" at bounding box center [968, 428] width 31 height 26
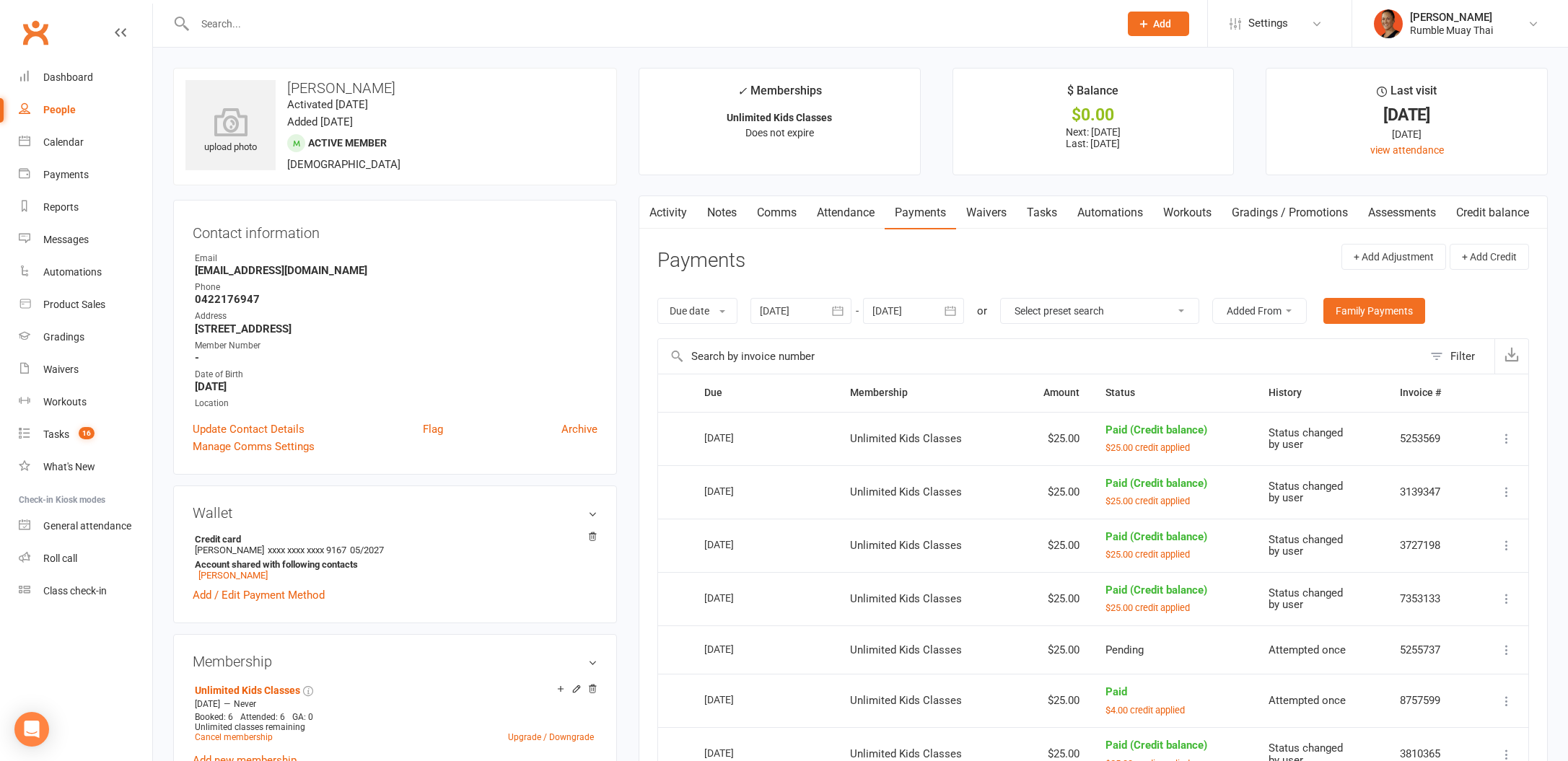
click at [946, 307] on icon "button" at bounding box center [950, 310] width 14 height 14
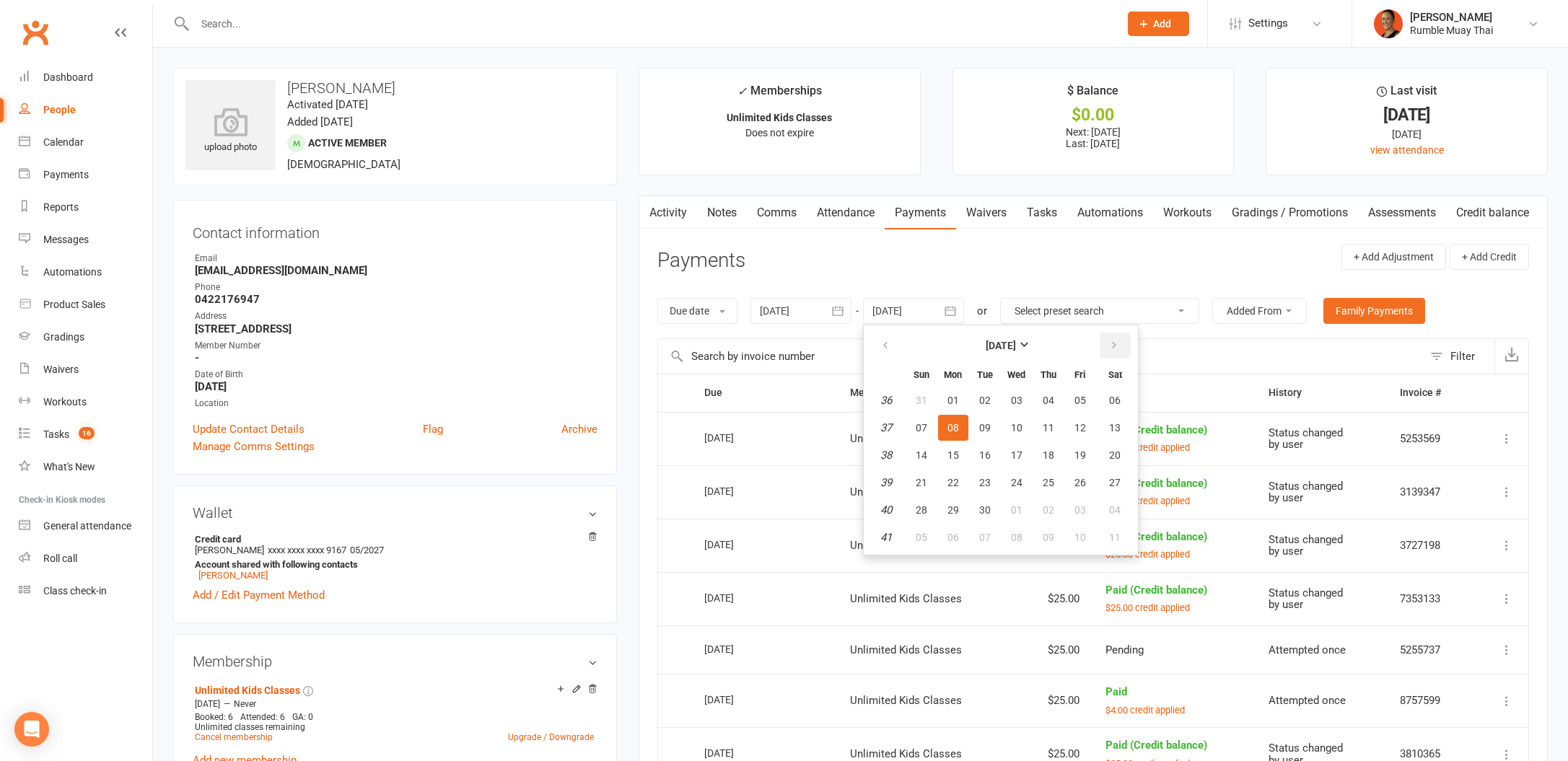
click at [1123, 353] on button "button" at bounding box center [1115, 345] width 31 height 26
click at [958, 541] on span "03" at bounding box center [953, 537] width 11 height 11
type input "[DATE]"
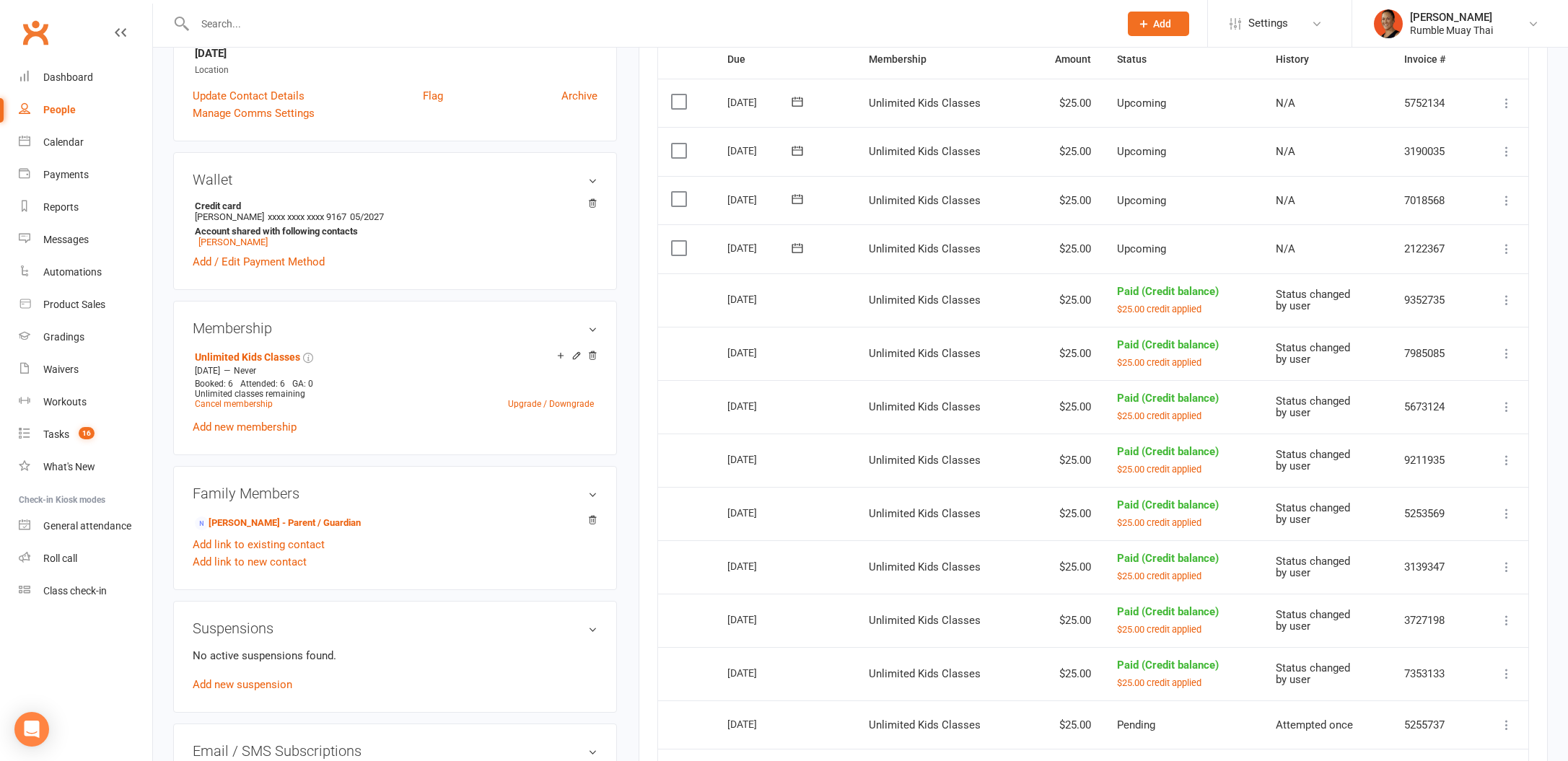
scroll to position [45, 0]
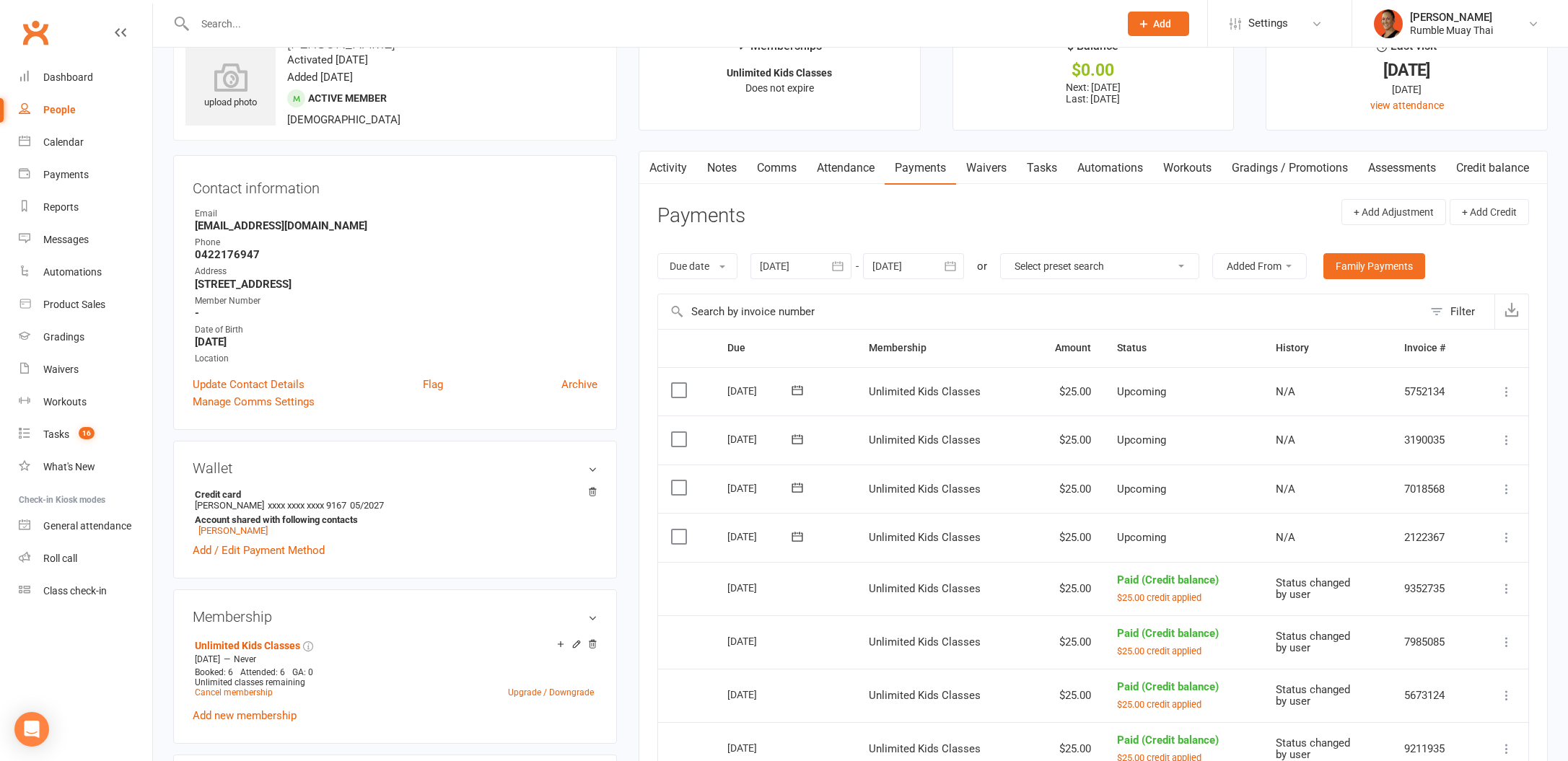
click at [727, 168] on link "Notes" at bounding box center [721, 169] width 50 height 34
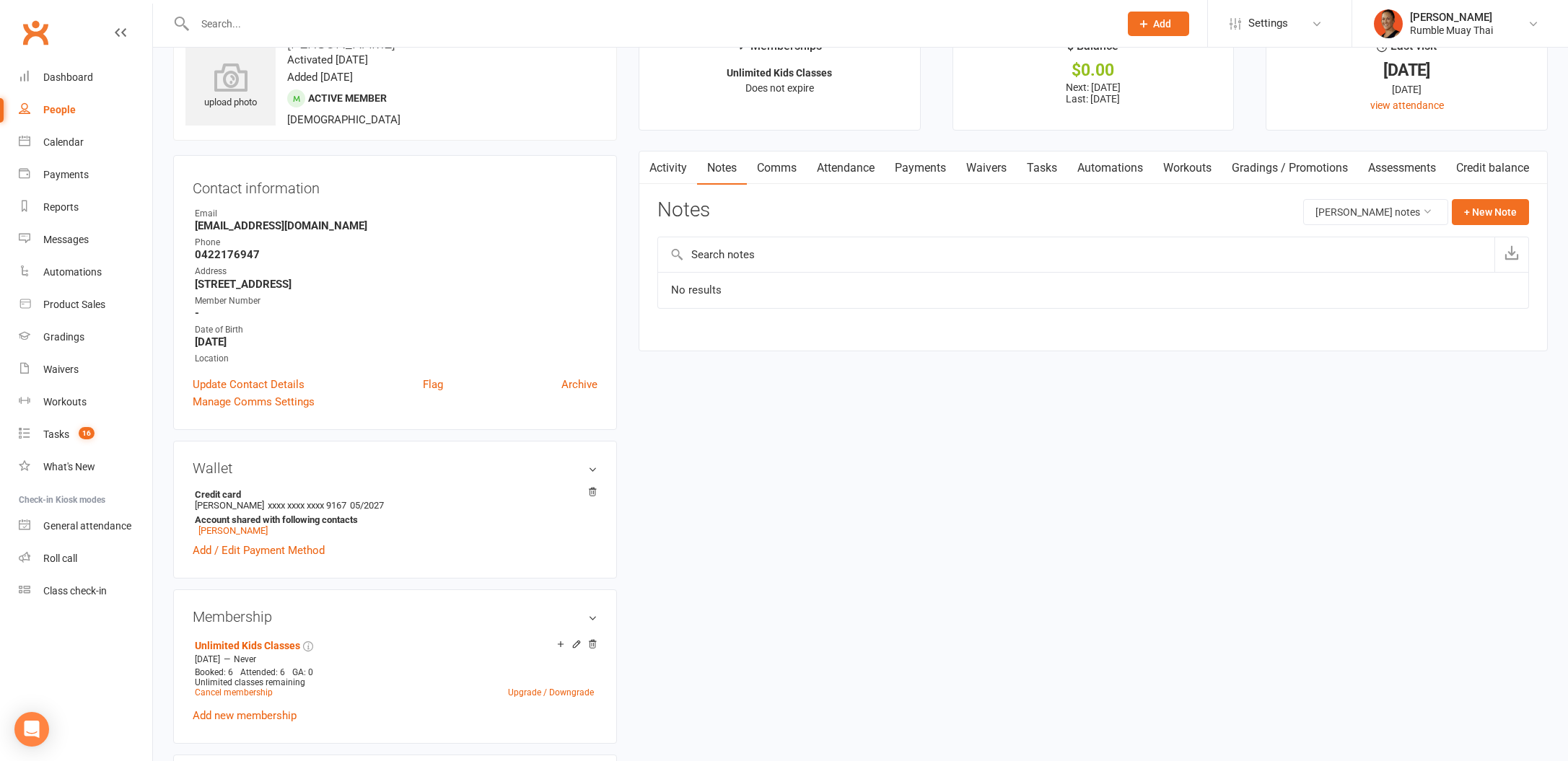
click at [676, 168] on link "Activity" at bounding box center [668, 169] width 58 height 34
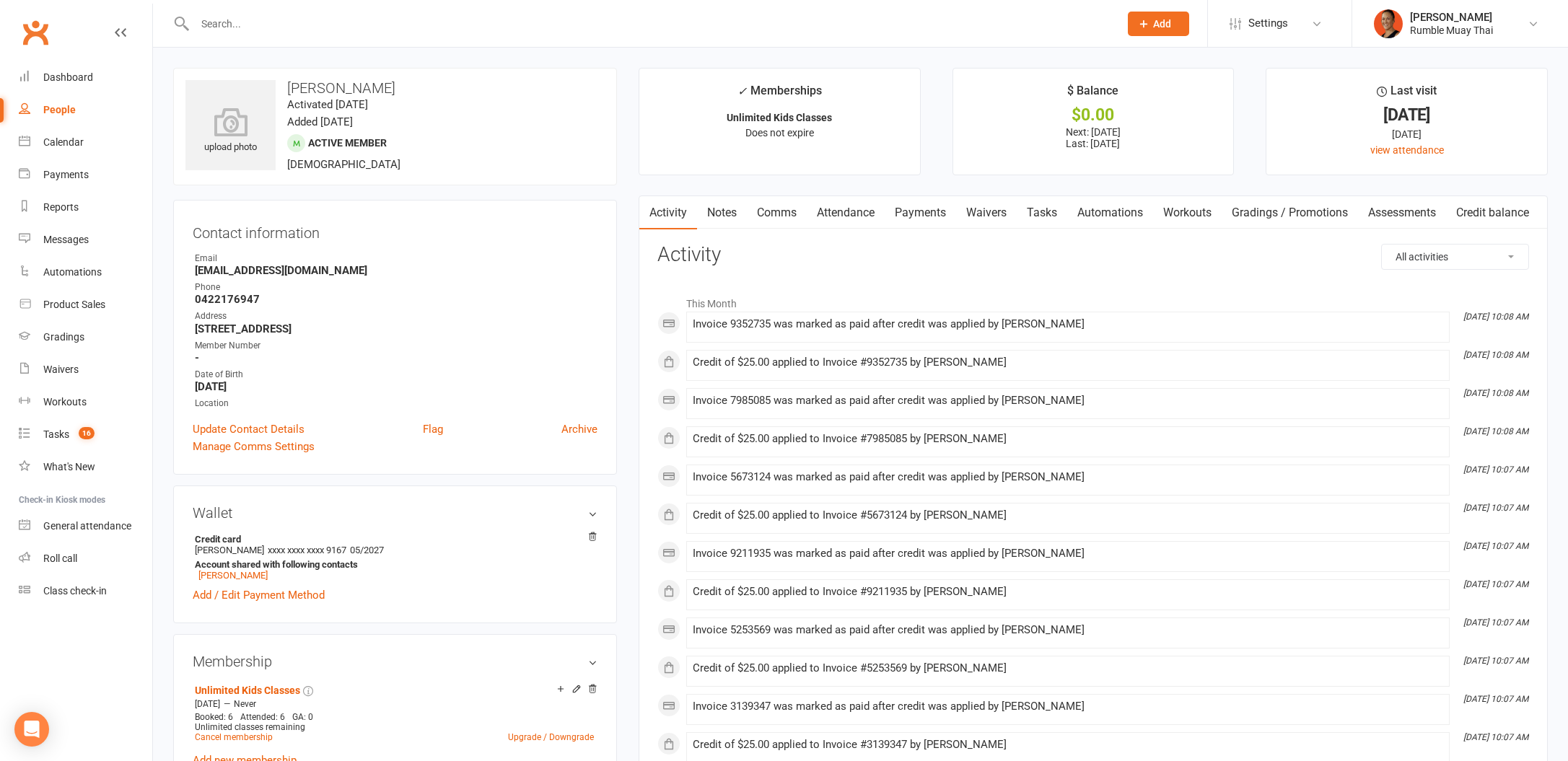
click at [941, 207] on link "Payments" at bounding box center [921, 213] width 72 height 34
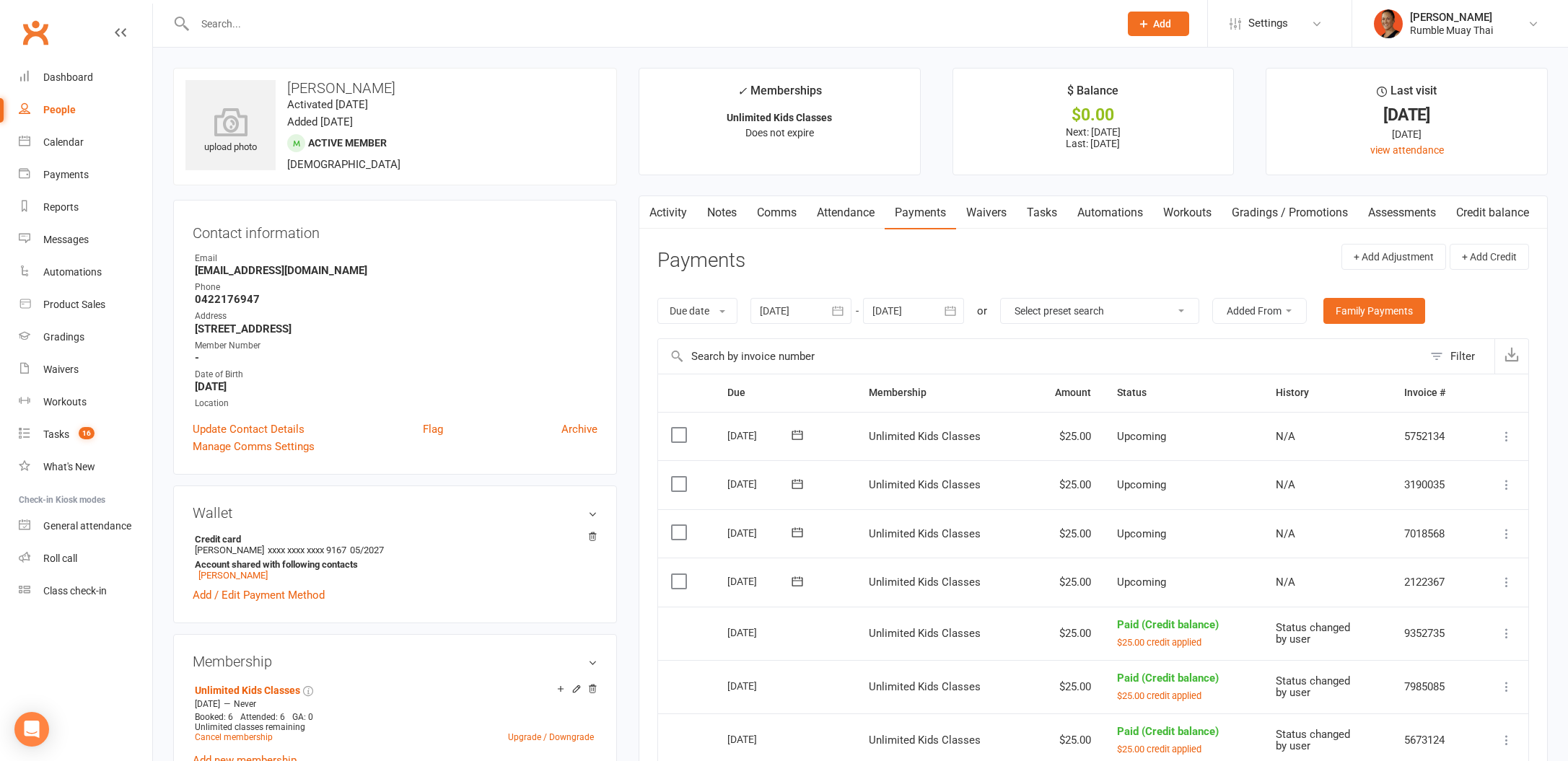
click at [741, 585] on div "[DATE]" at bounding box center [760, 580] width 66 height 22
copy tr "[DATE] [PERSON_NAME]"
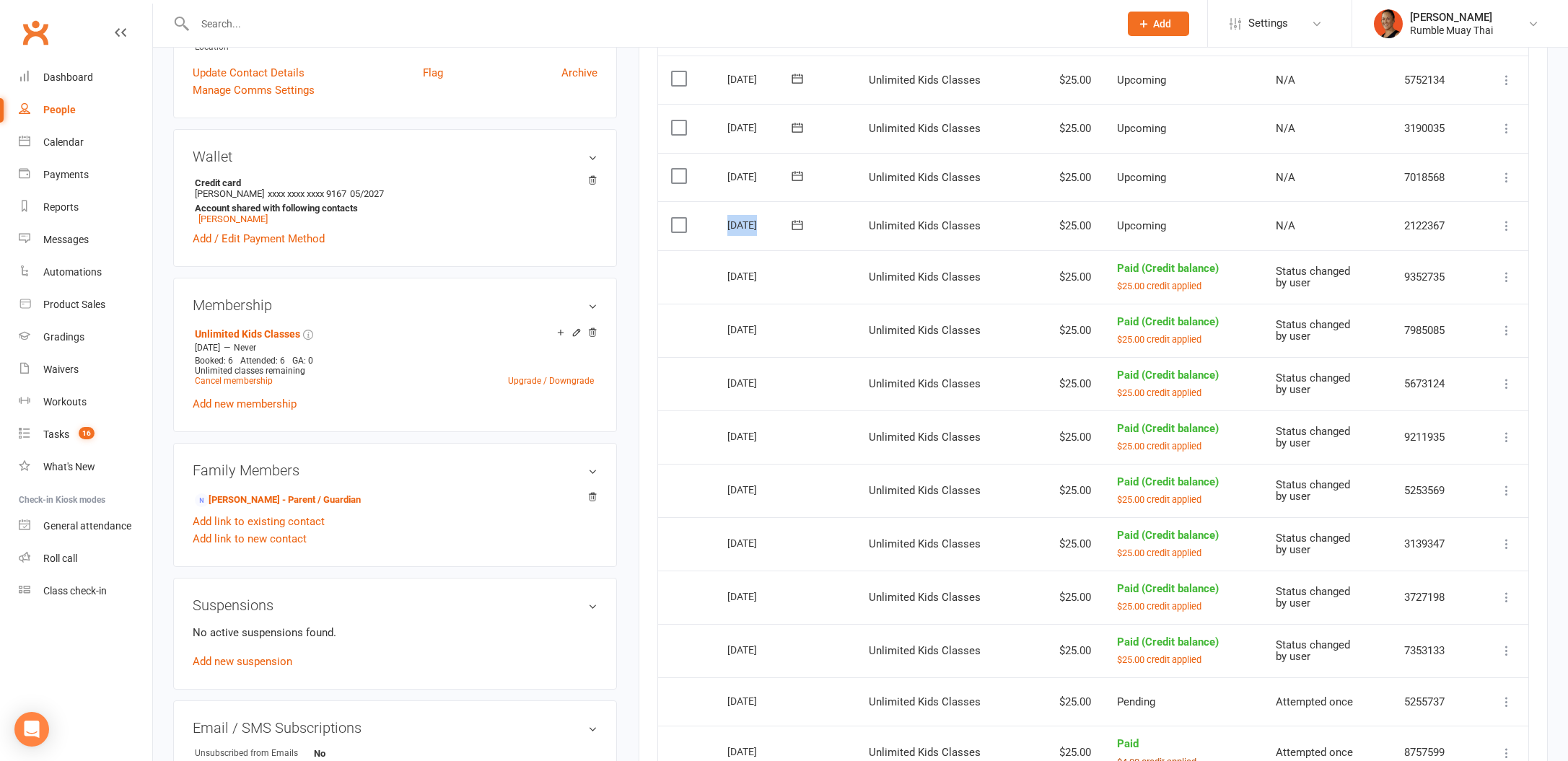
scroll to position [431, 0]
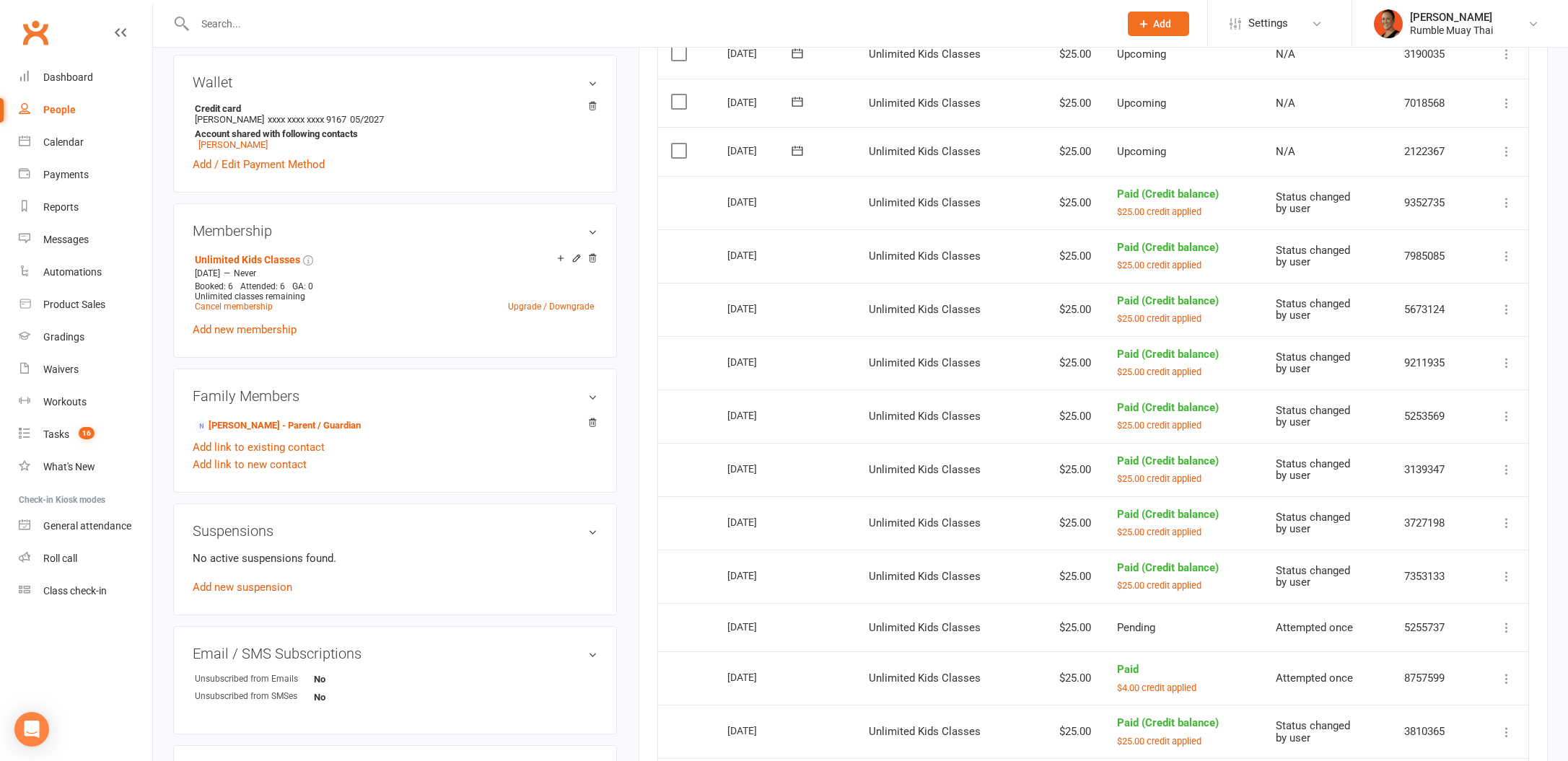
click at [288, 2] on div at bounding box center [641, 23] width 936 height 47
click at [278, 12] on div at bounding box center [641, 23] width 936 height 47
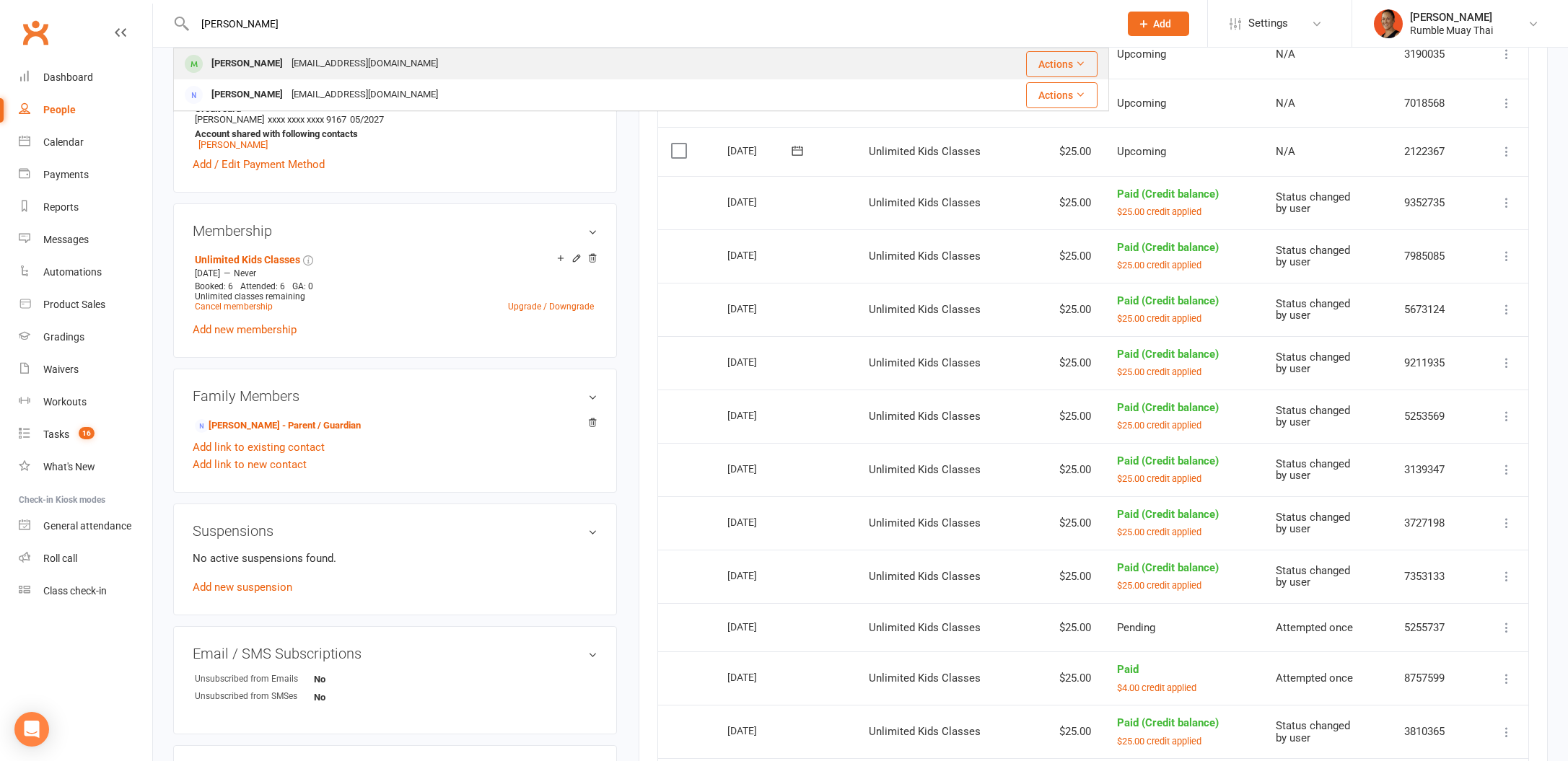
type input "[PERSON_NAME]"
click at [301, 61] on div "[EMAIL_ADDRESS][DOMAIN_NAME]" at bounding box center [365, 63] width 155 height 21
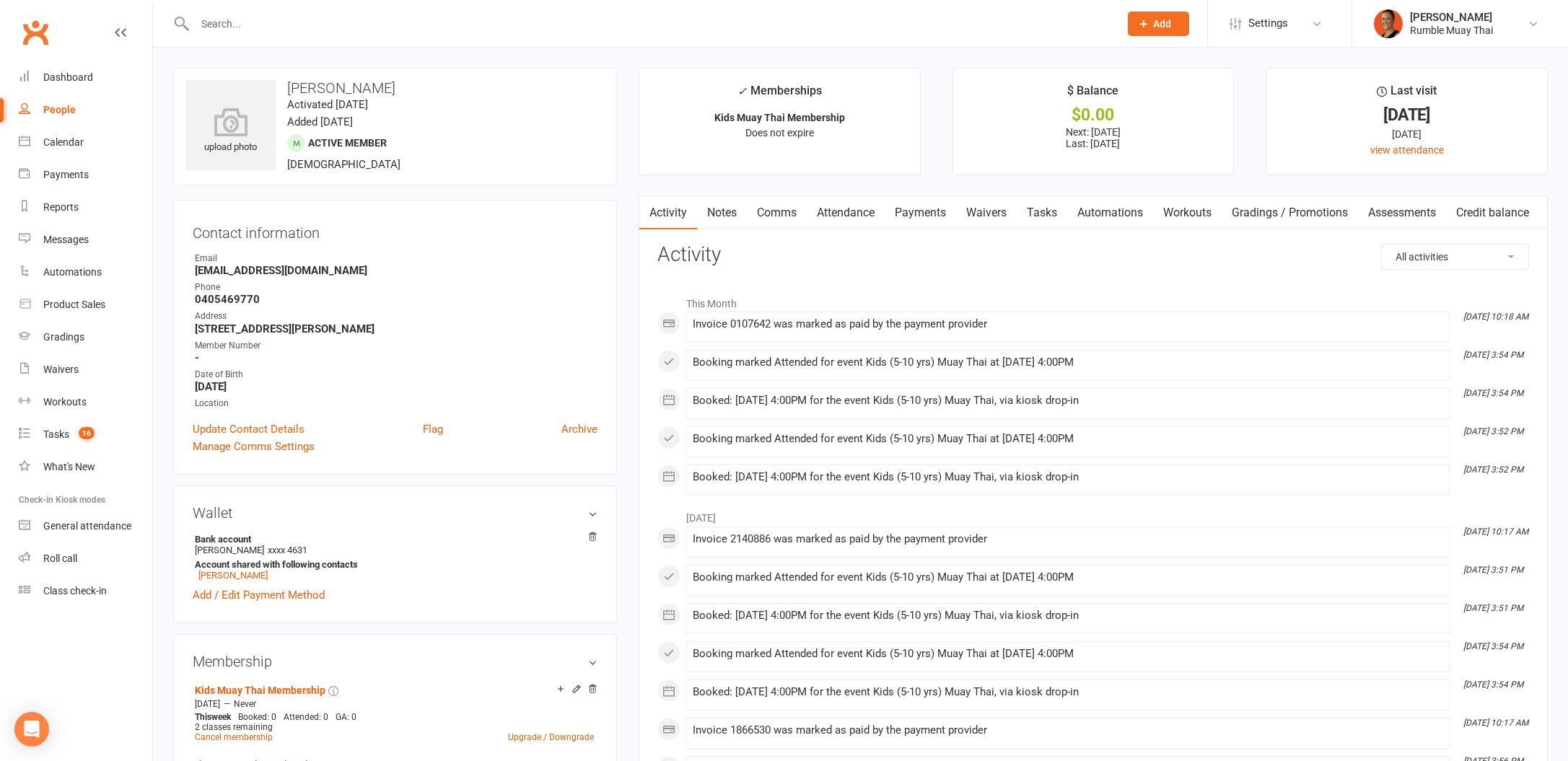
click at [1502, 207] on link "Credit balance" at bounding box center [1492, 213] width 93 height 34
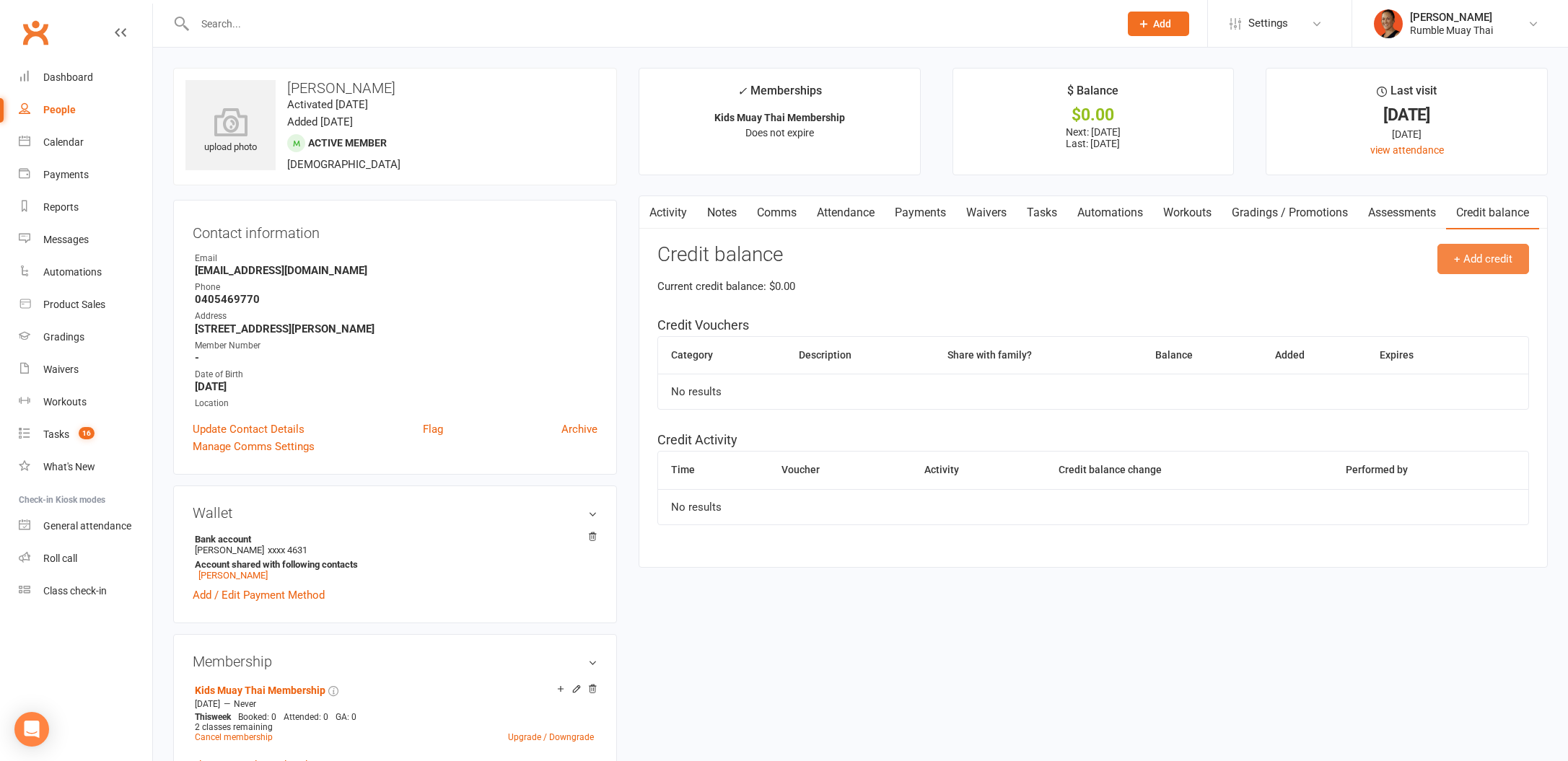
click at [1503, 257] on button "+ Add credit" at bounding box center [1483, 259] width 92 height 31
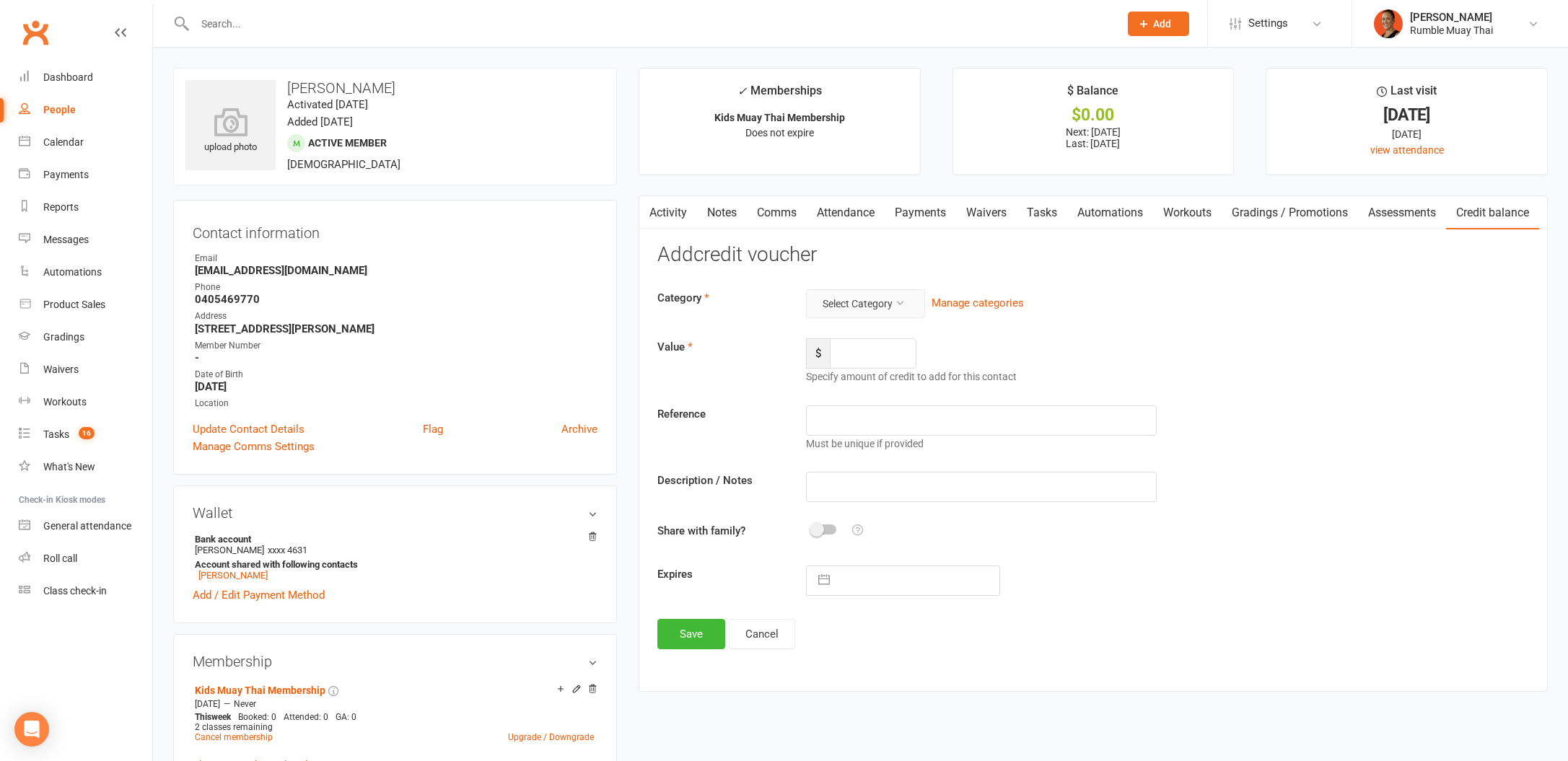
click at [878, 294] on button "Select Category" at bounding box center [866, 303] width 119 height 29
click at [860, 337] on link "FairPlay/Play On" at bounding box center [843, 338] width 143 height 29
click at [856, 356] on input "number" at bounding box center [873, 354] width 87 height 31
type input "200"
click at [856, 435] on div "Must be unique if provided" at bounding box center [982, 443] width 351 height 16
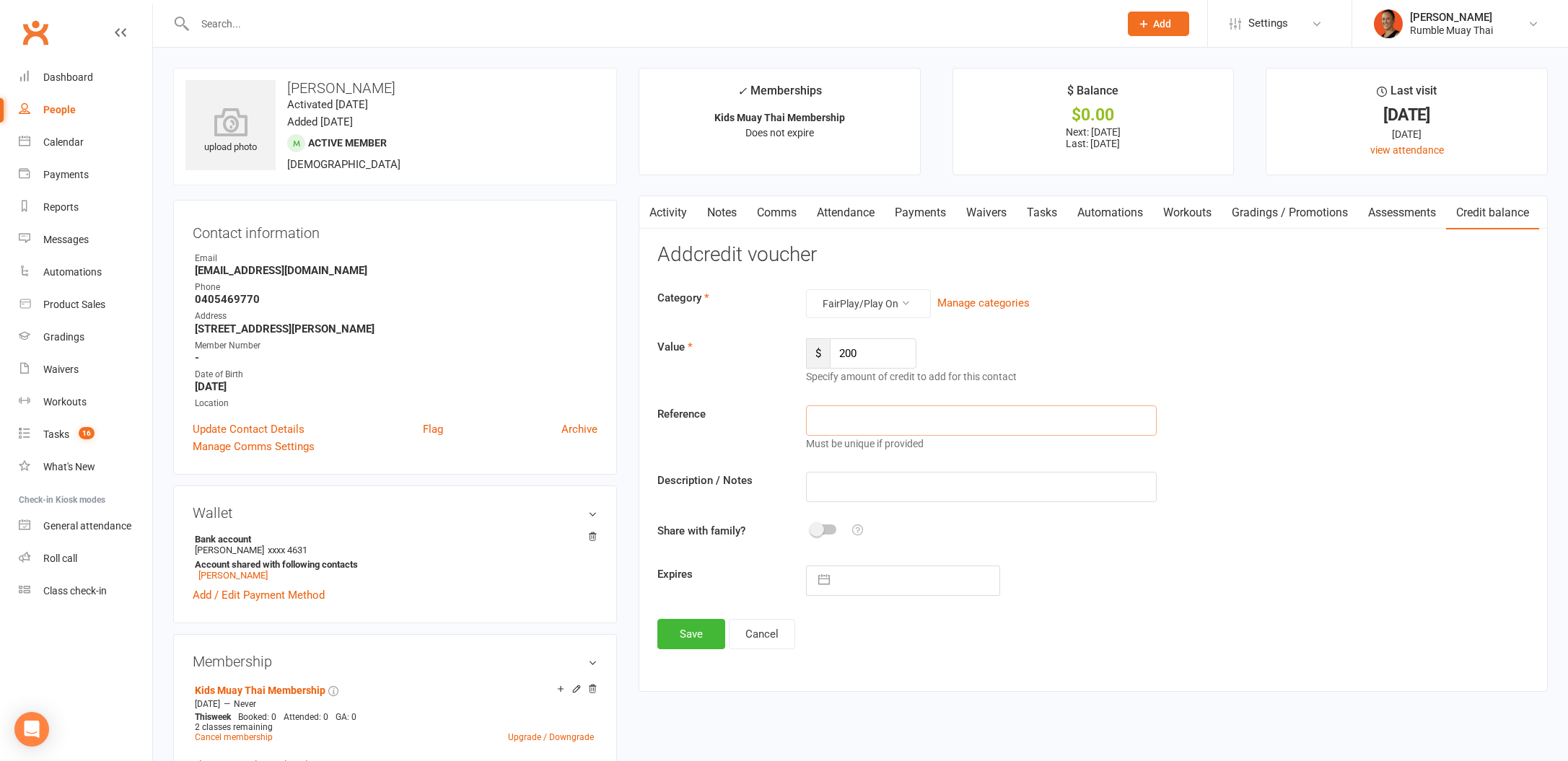
click at [859, 428] on input "text" at bounding box center [982, 421] width 351 height 31
paste input "FD499GKU"
type input "FD499GKU"
click at [694, 637] on button "Save" at bounding box center [691, 634] width 68 height 31
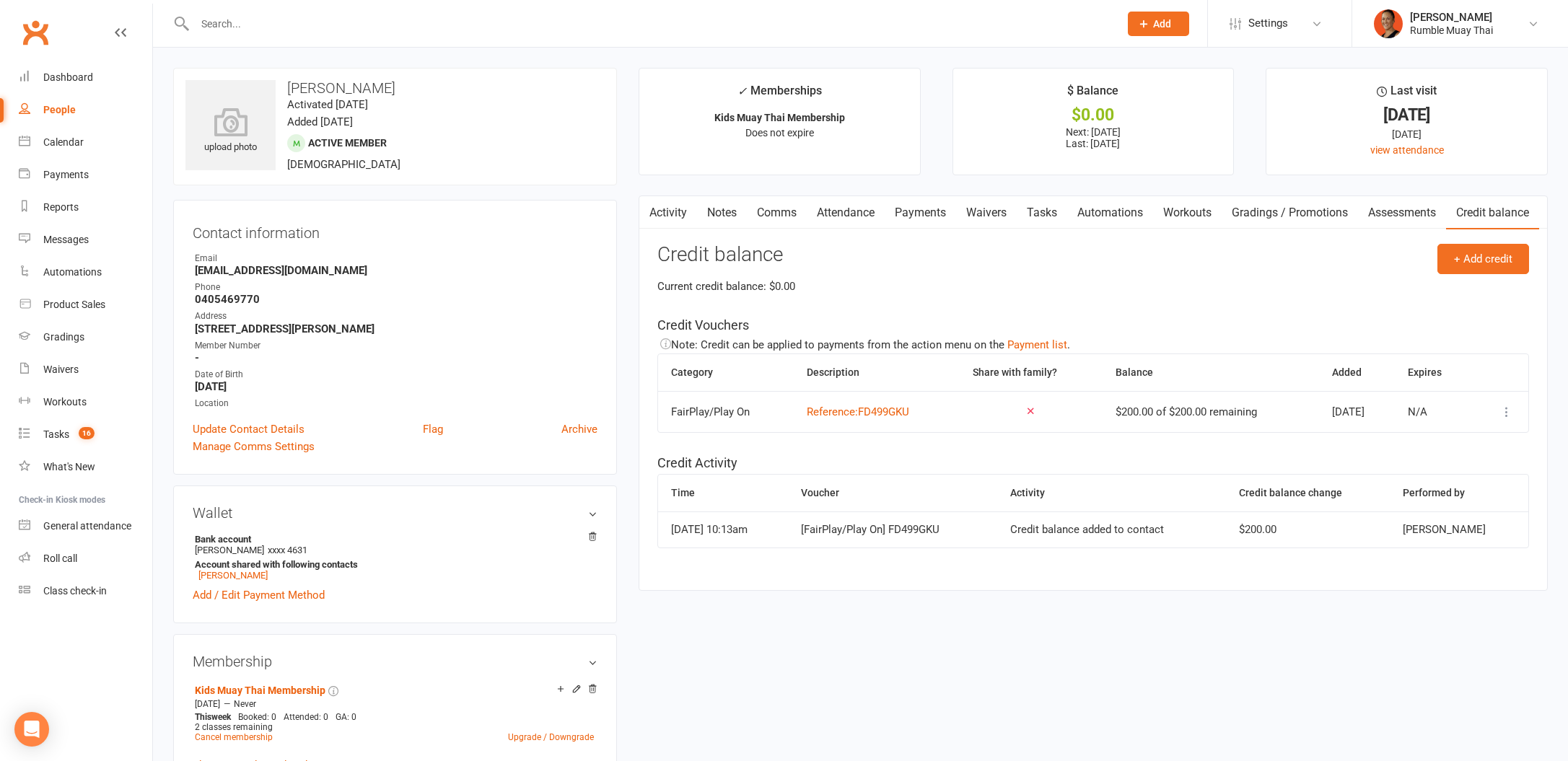
click at [917, 220] on link "Payments" at bounding box center [921, 213] width 72 height 34
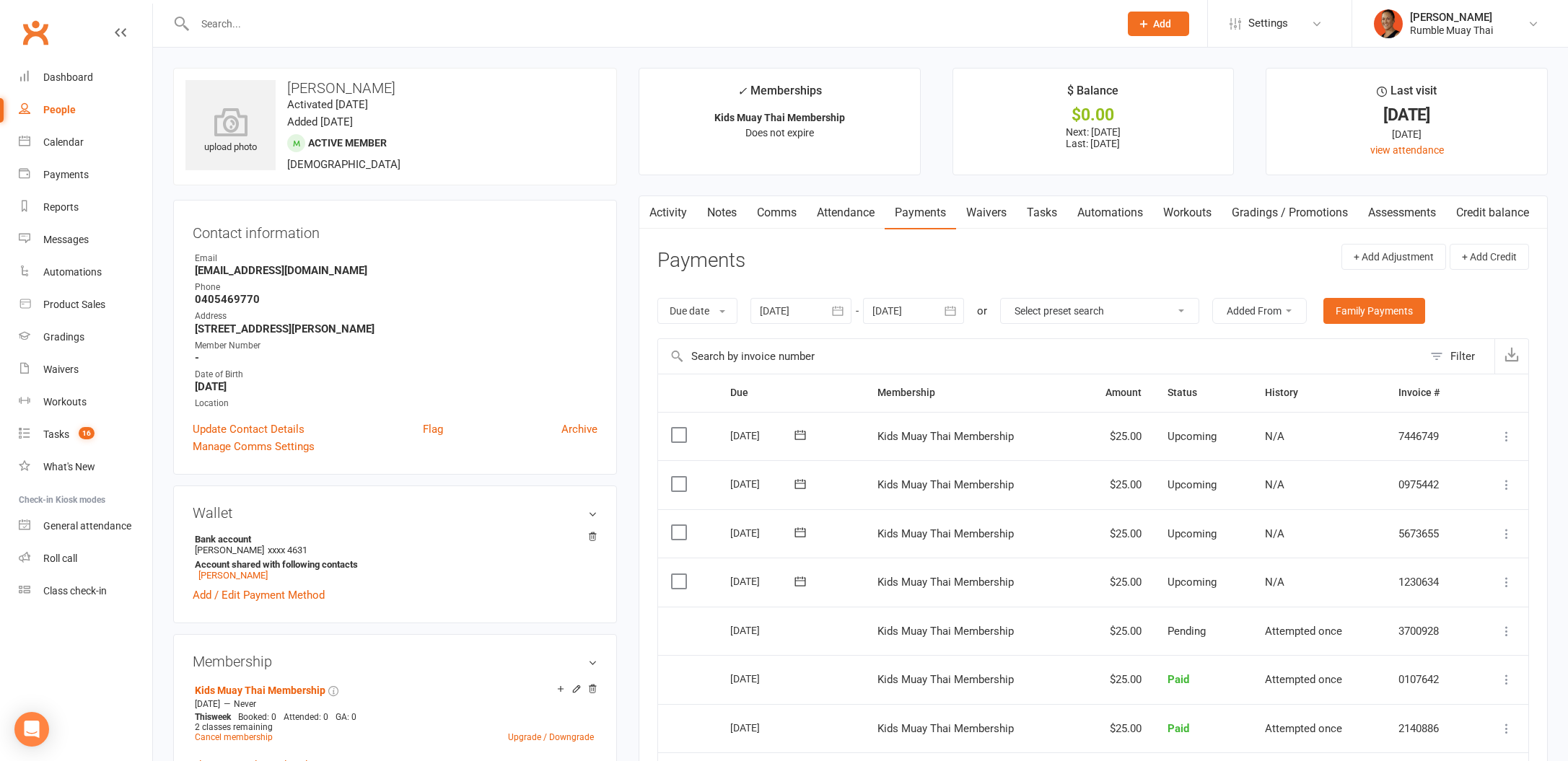
click at [921, 314] on div at bounding box center [914, 311] width 101 height 26
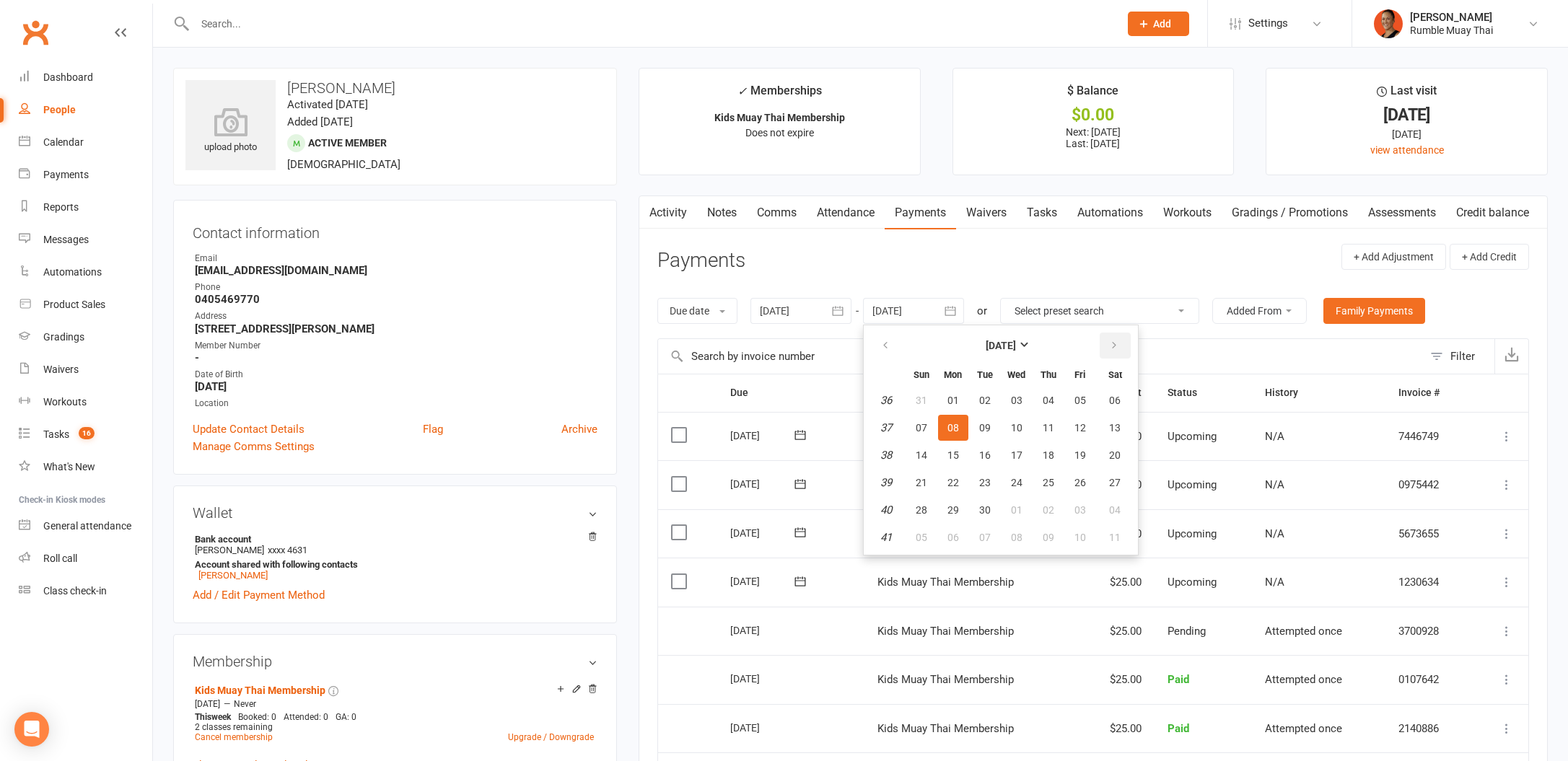
click at [1105, 350] on button "button" at bounding box center [1115, 345] width 31 height 26
click at [951, 475] on button "20" at bounding box center [953, 483] width 31 height 26
type input "[DATE]"
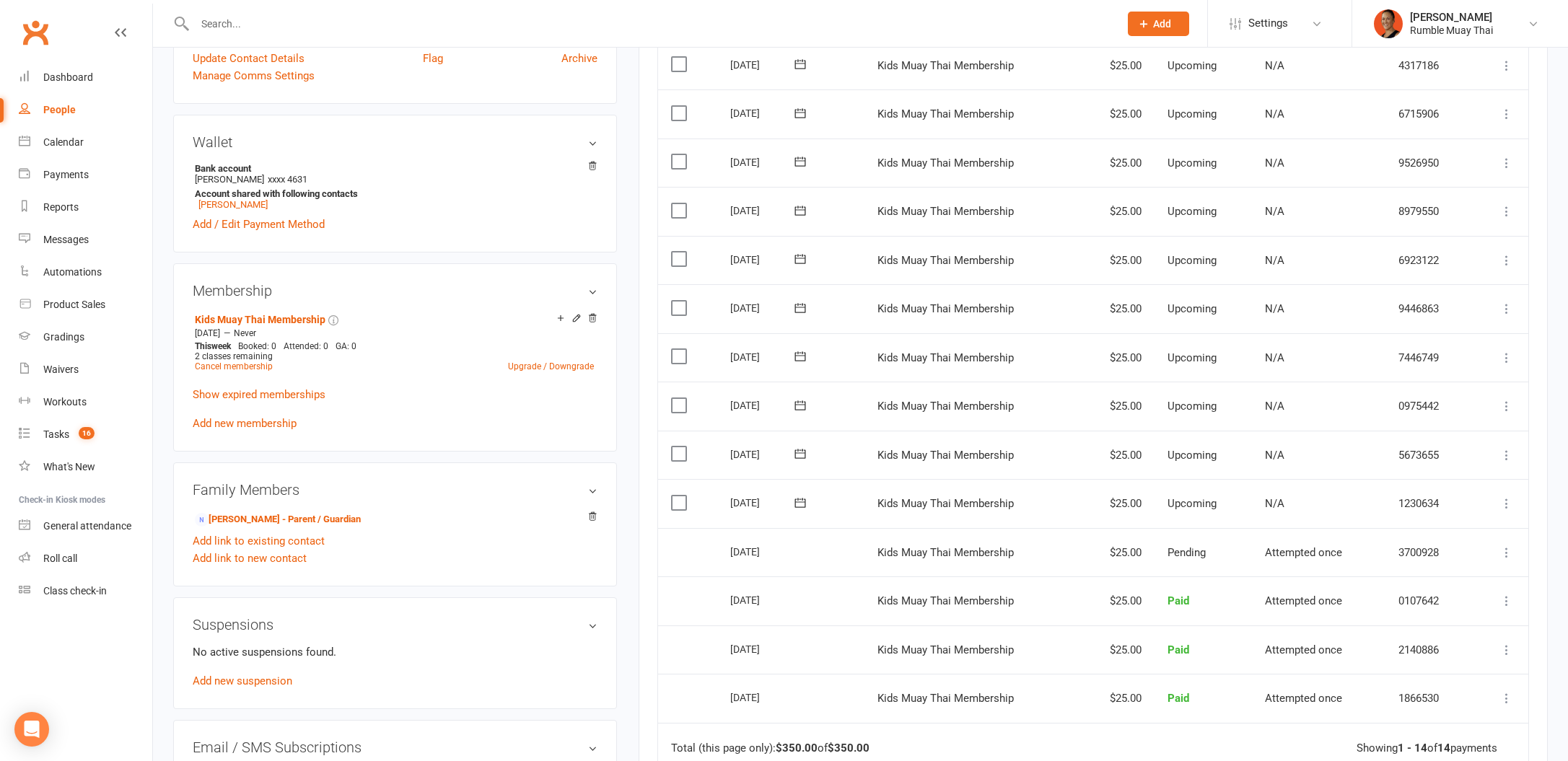
scroll to position [445, 0]
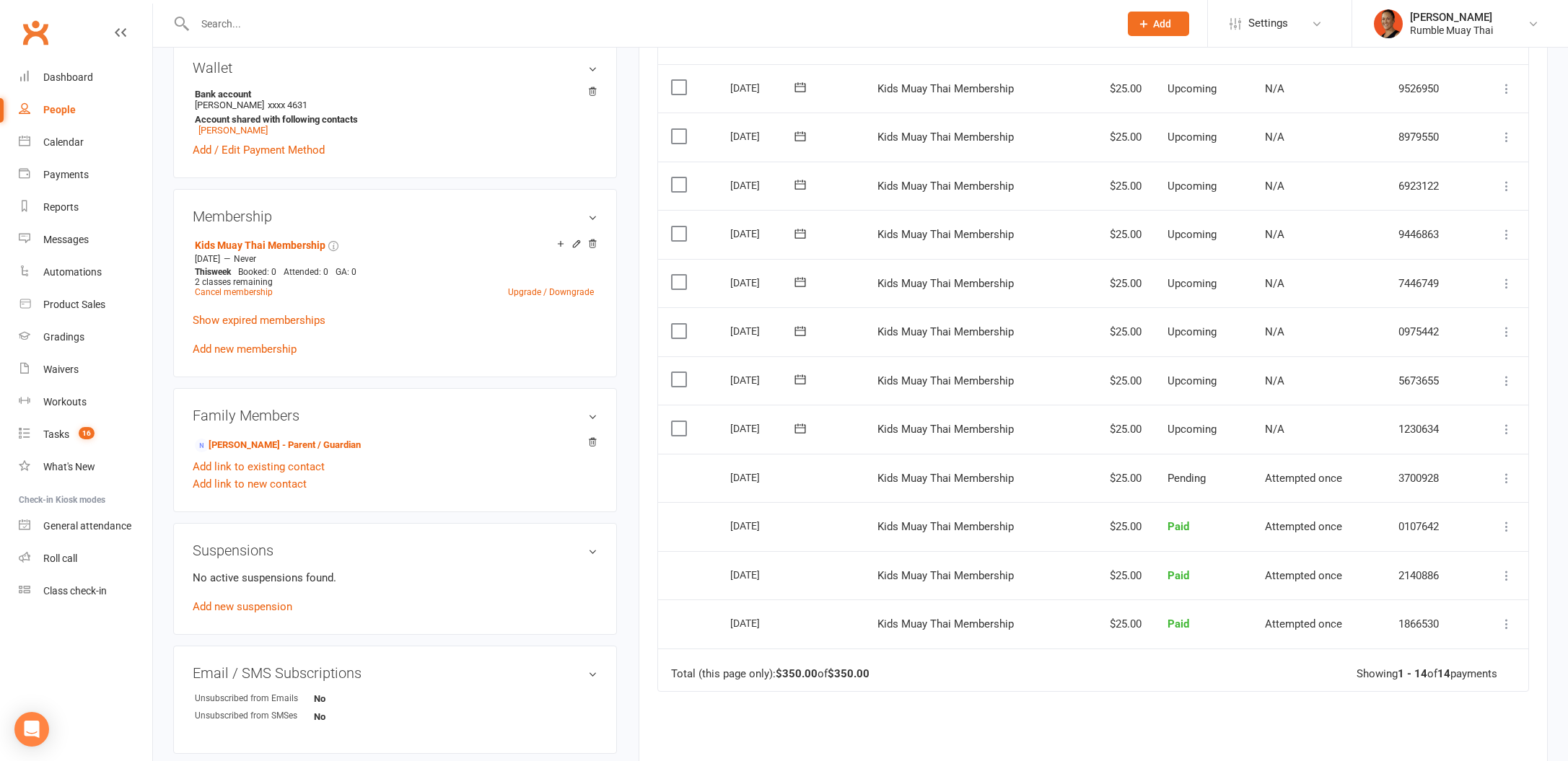
click at [1508, 429] on icon at bounding box center [1506, 429] width 14 height 14
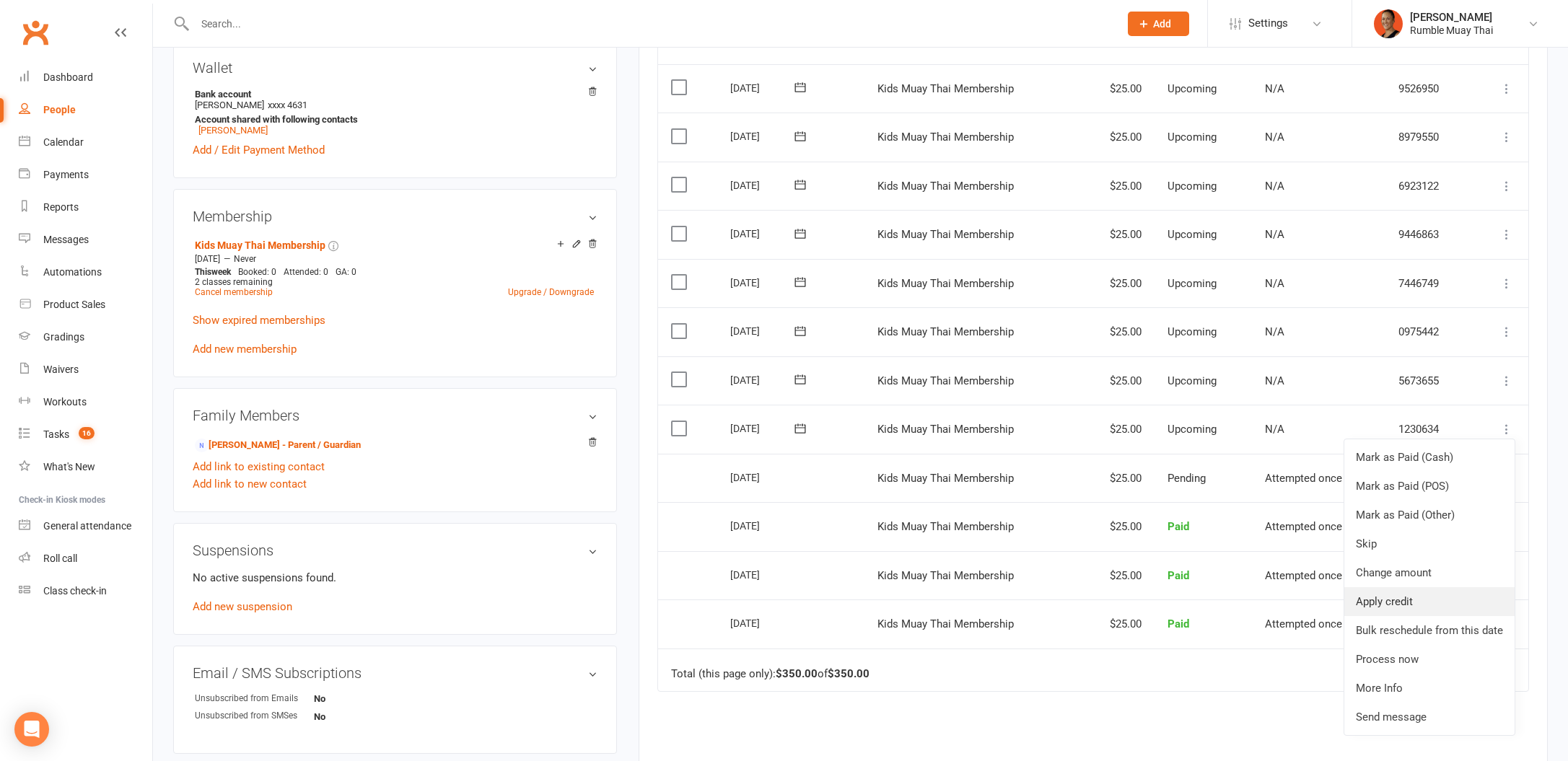
click at [1406, 600] on link "Apply credit" at bounding box center [1429, 602] width 170 height 29
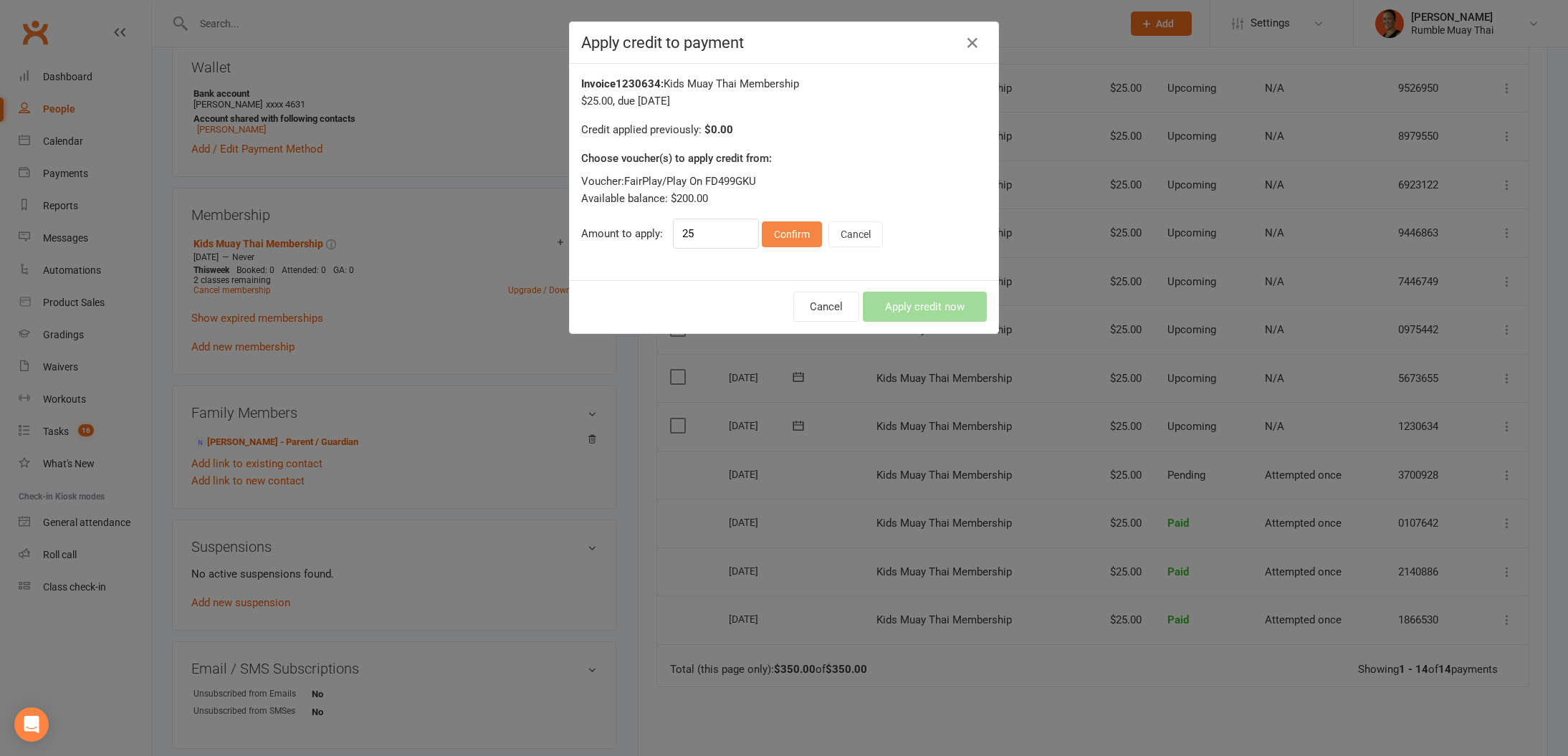
click at [792, 226] on button "Confirm" at bounding box center [792, 234] width 60 height 26
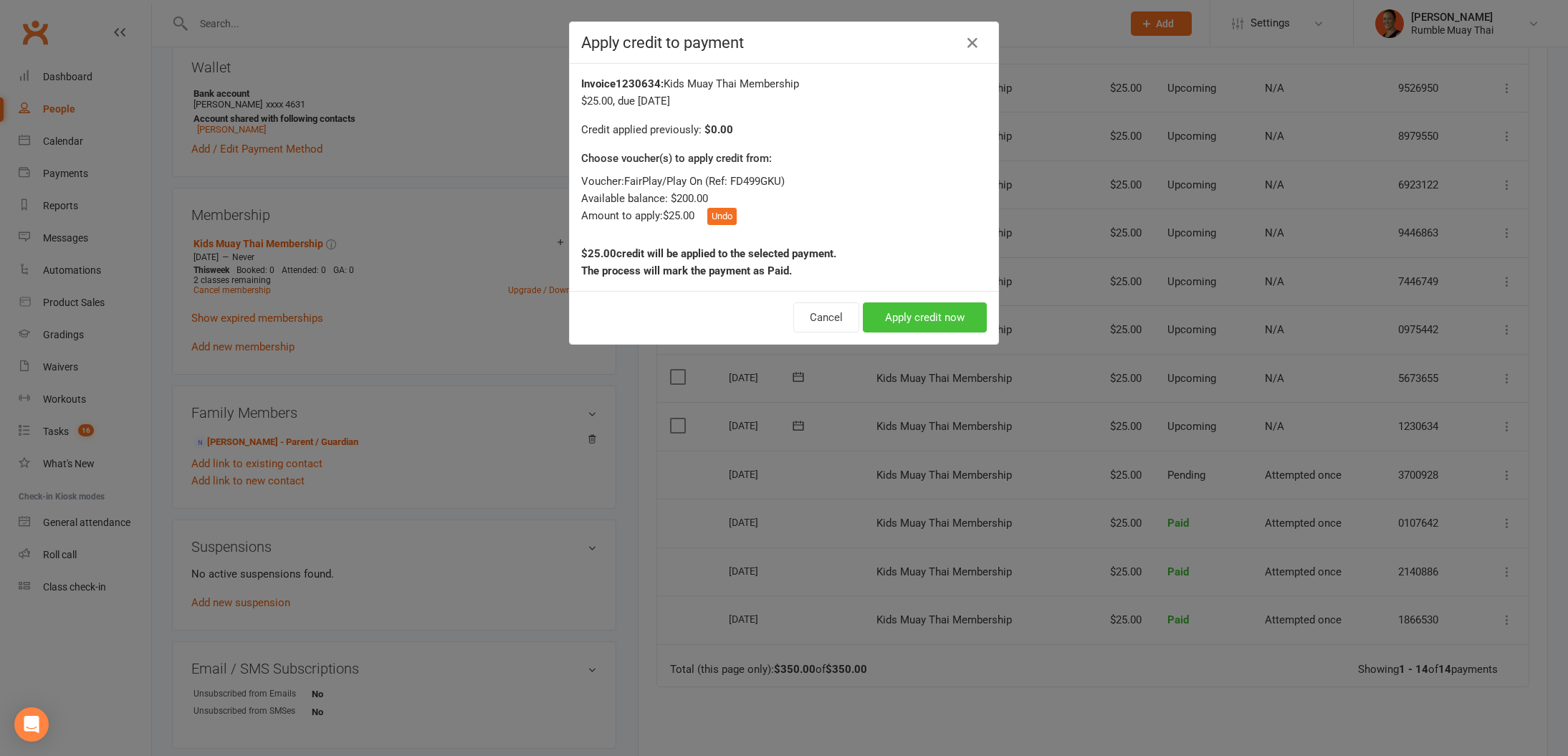
drag, startPoint x: 878, startPoint y: 309, endPoint x: 926, endPoint y: 317, distance: 48.7
click at [878, 309] on button "Apply credit now" at bounding box center [925, 317] width 124 height 30
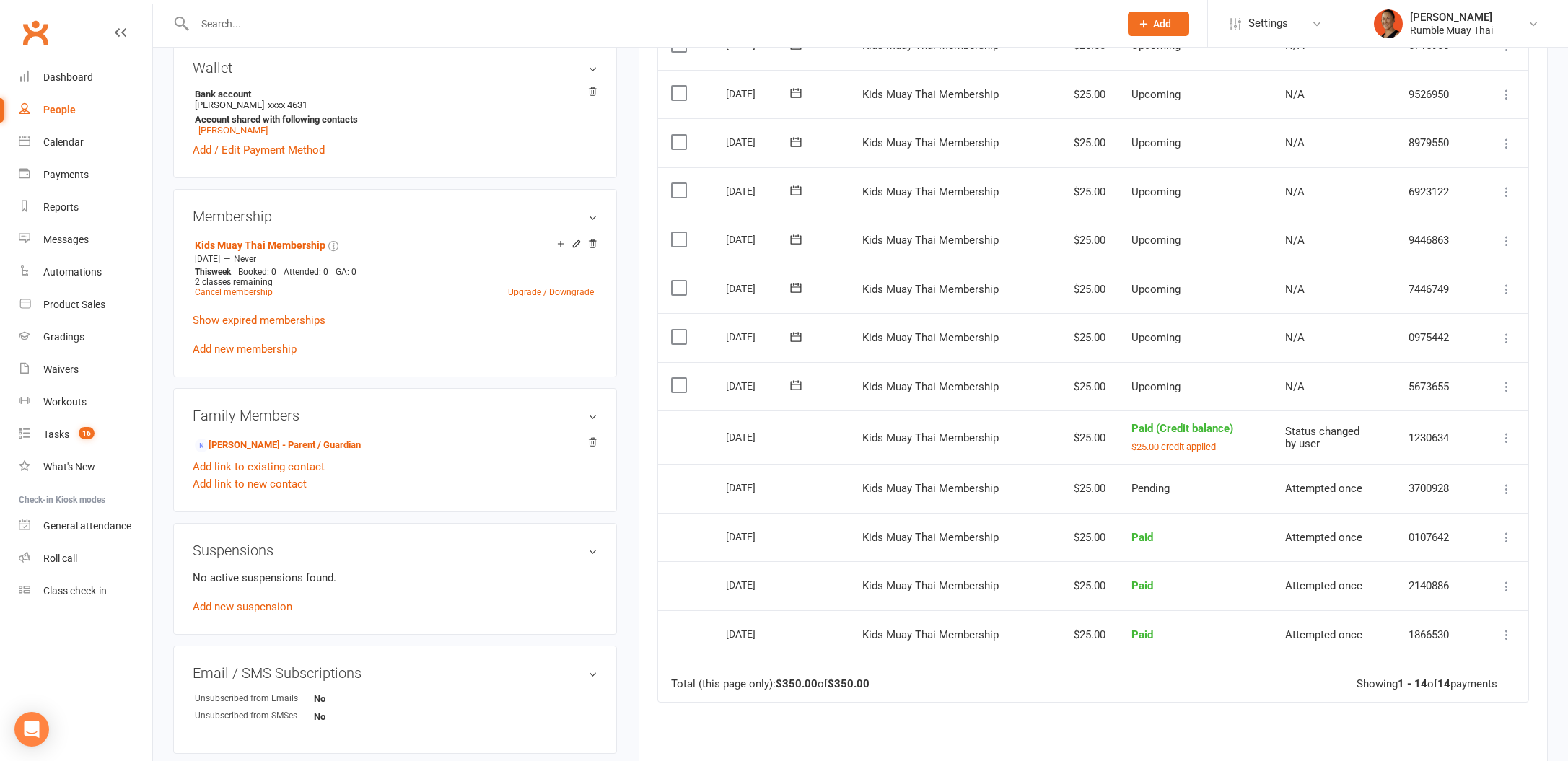
click at [1507, 380] on icon at bounding box center [1506, 387] width 14 height 14
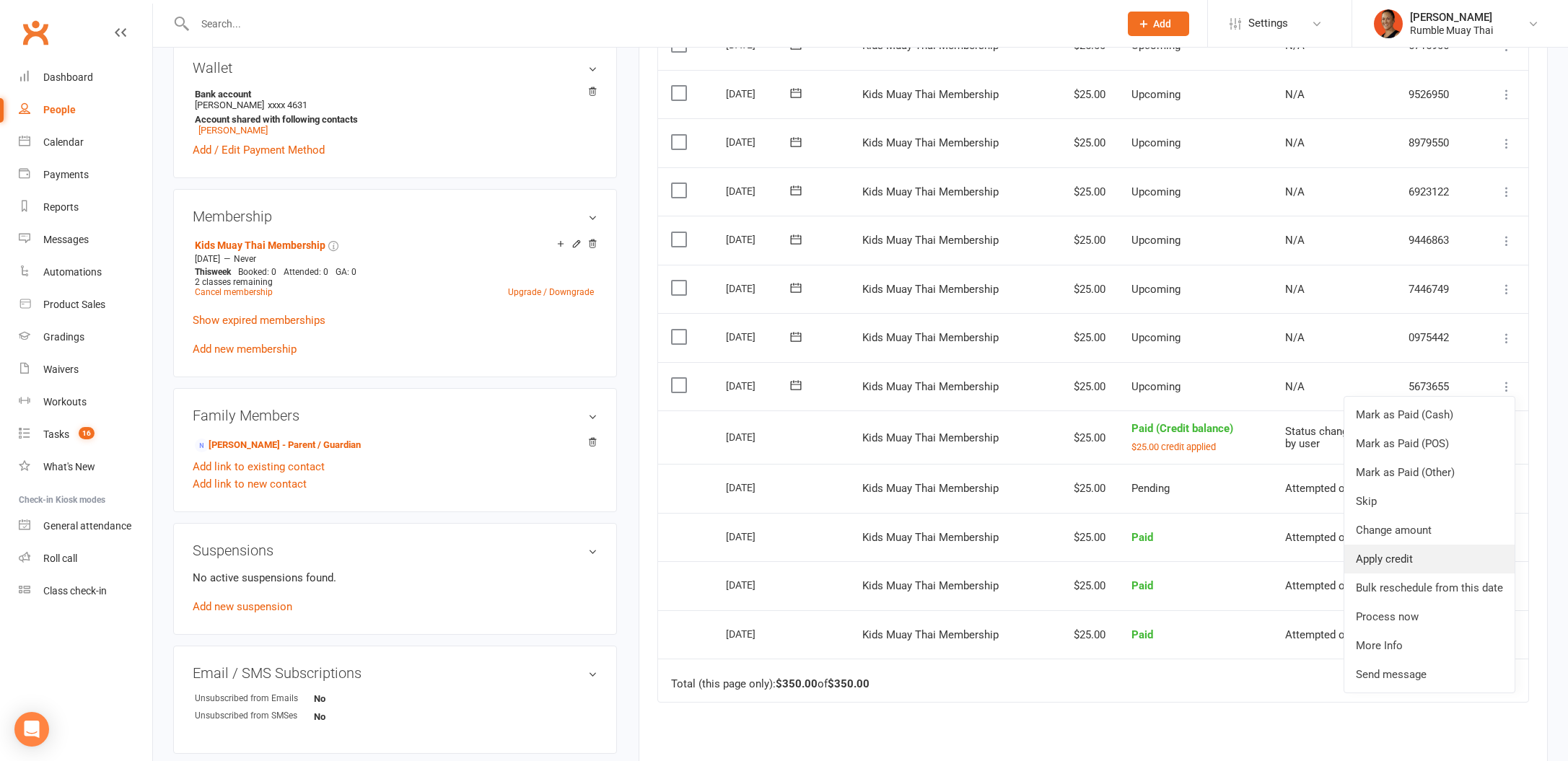
click at [1406, 564] on link "Apply credit" at bounding box center [1429, 559] width 170 height 29
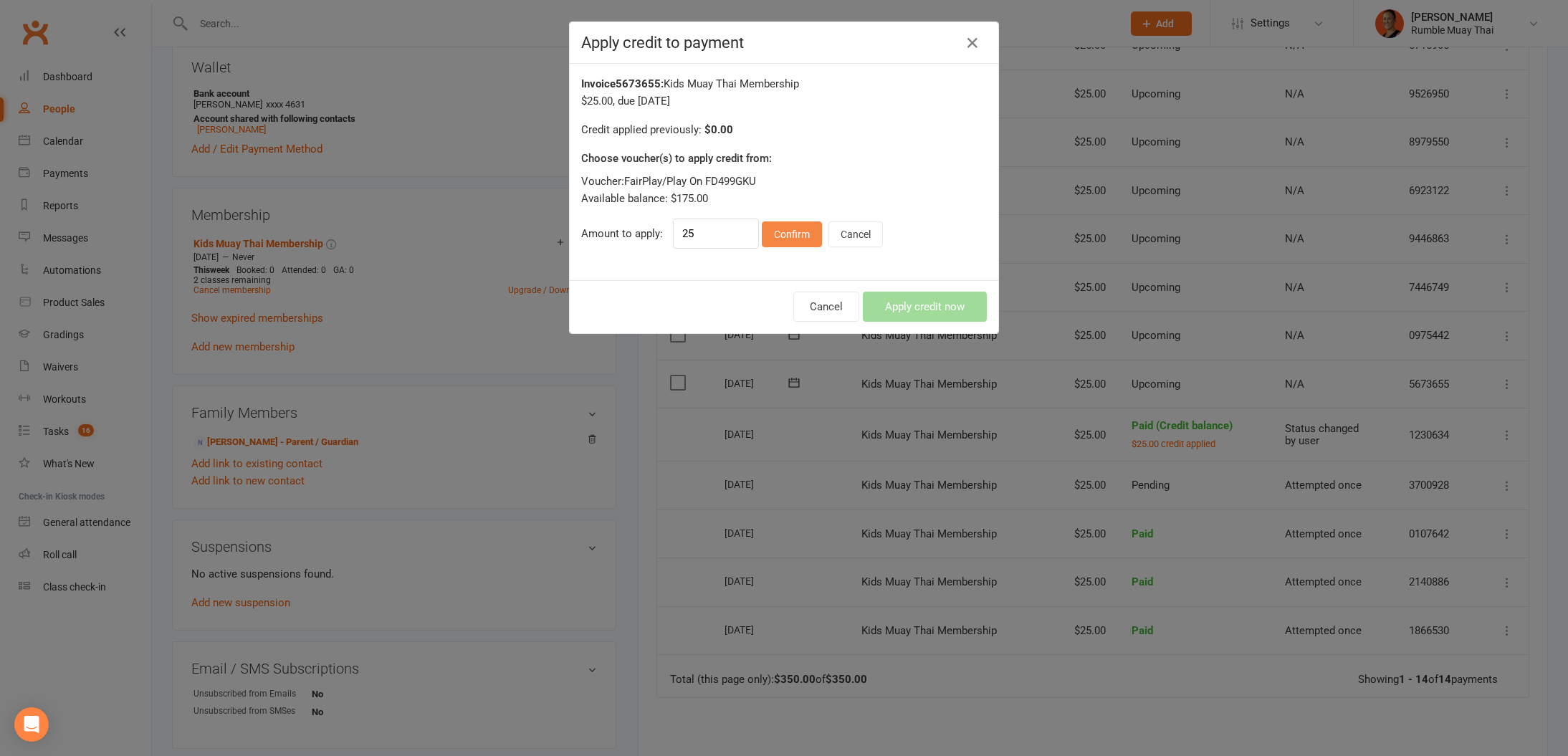
click at [782, 225] on button "Confirm" at bounding box center [792, 234] width 60 height 26
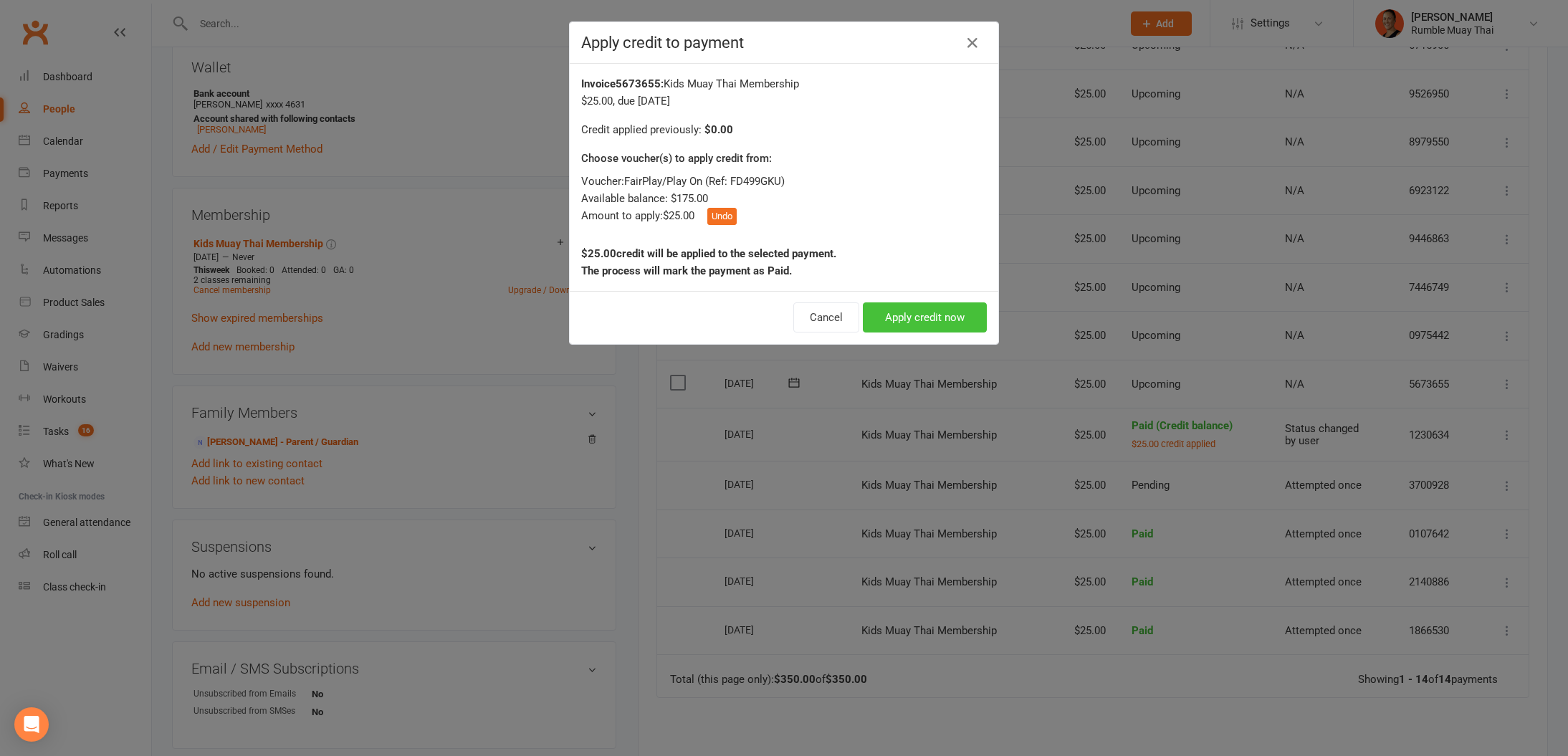
click at [900, 314] on button "Apply credit now" at bounding box center [925, 317] width 124 height 30
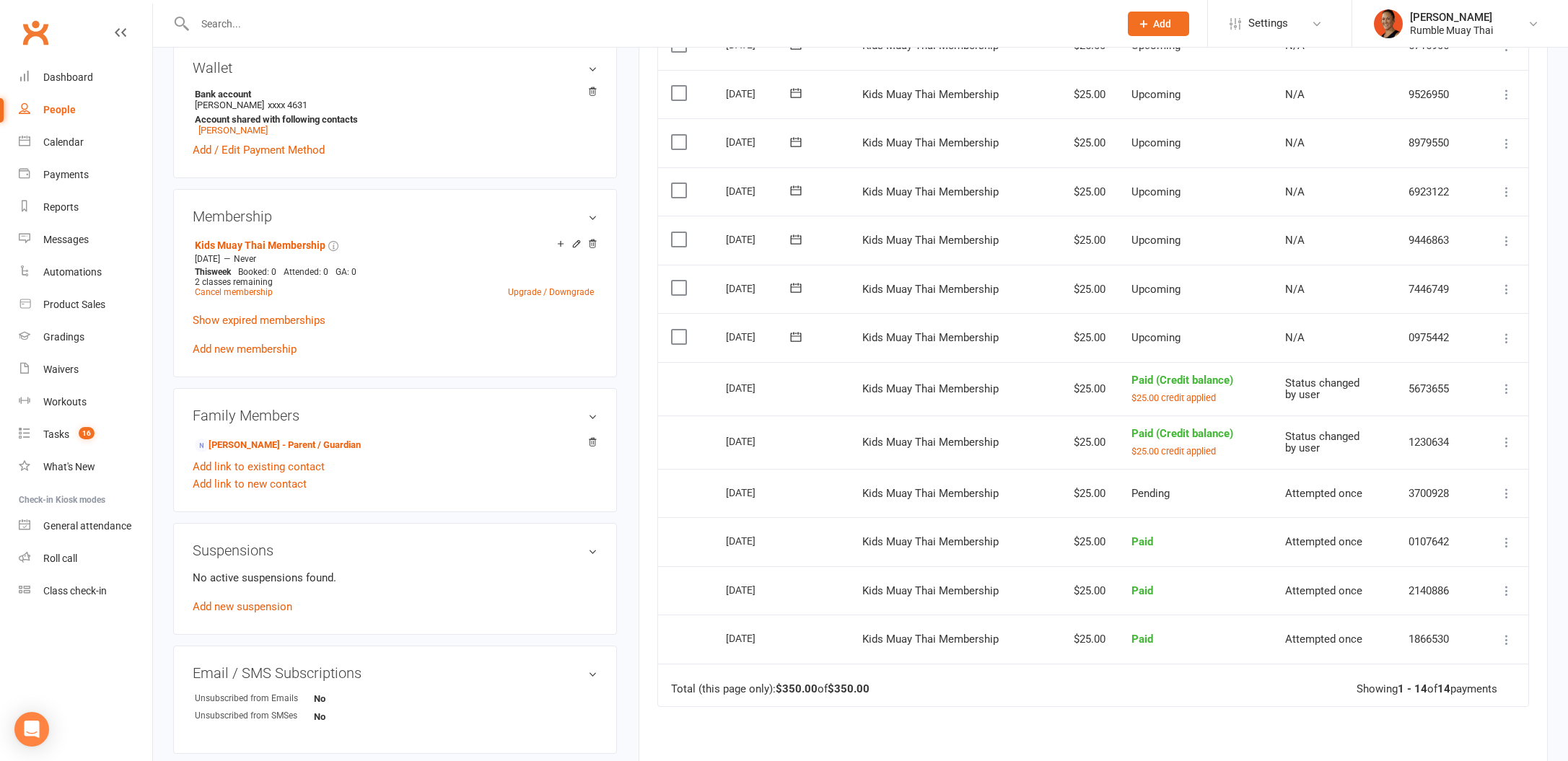
click at [1512, 341] on icon at bounding box center [1506, 338] width 14 height 14
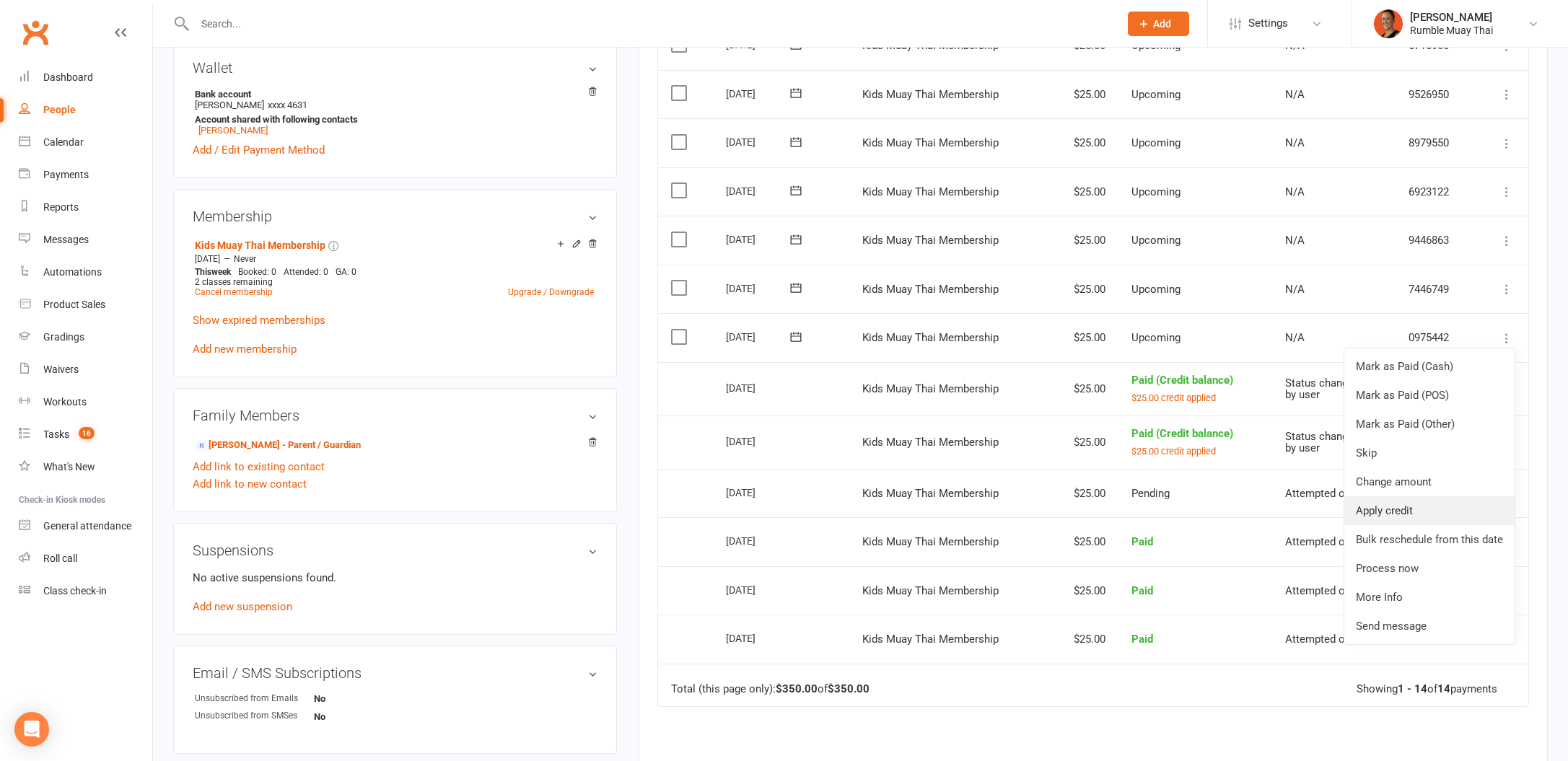
click at [1462, 498] on link "Apply credit" at bounding box center [1429, 511] width 170 height 29
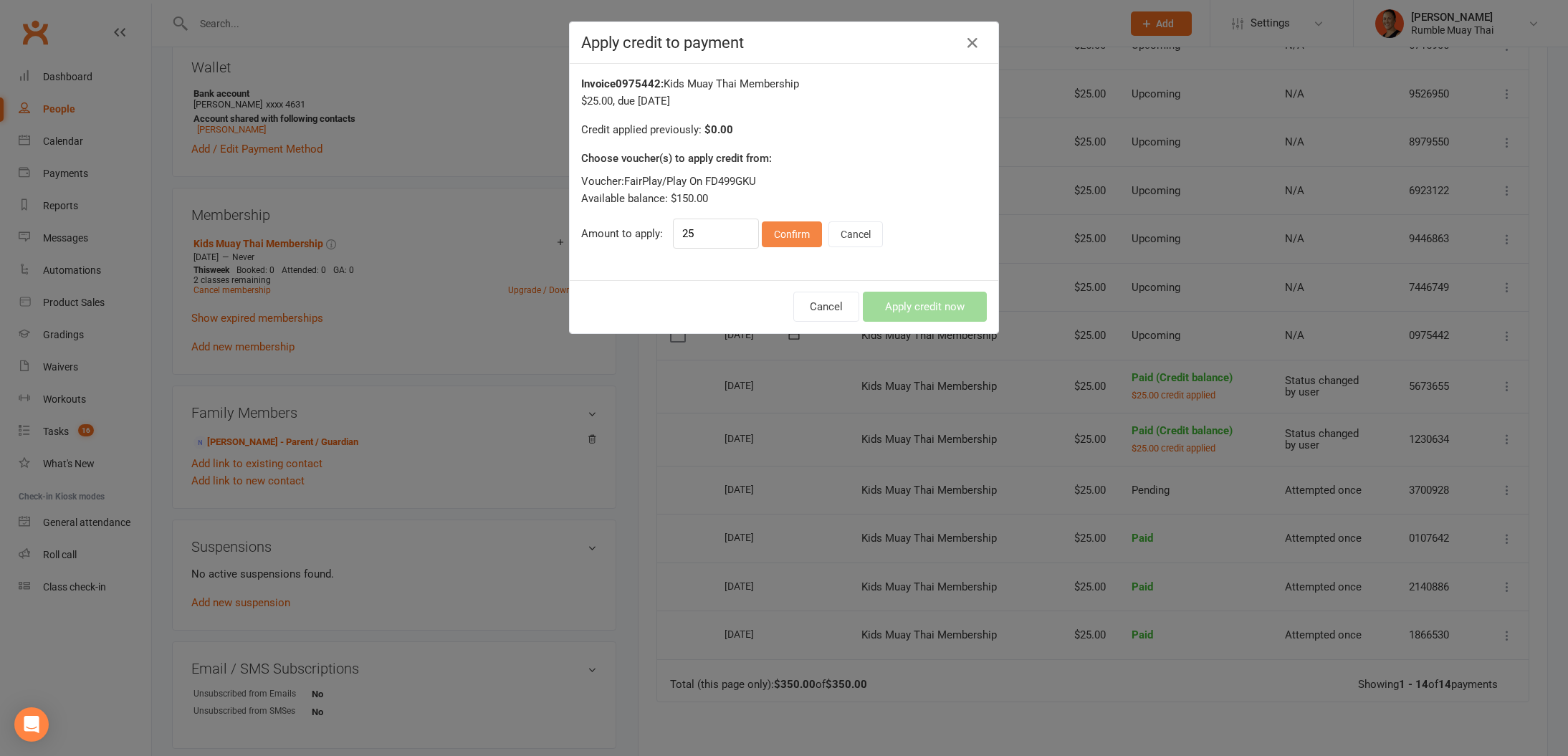
click at [790, 224] on button "Confirm" at bounding box center [792, 234] width 60 height 26
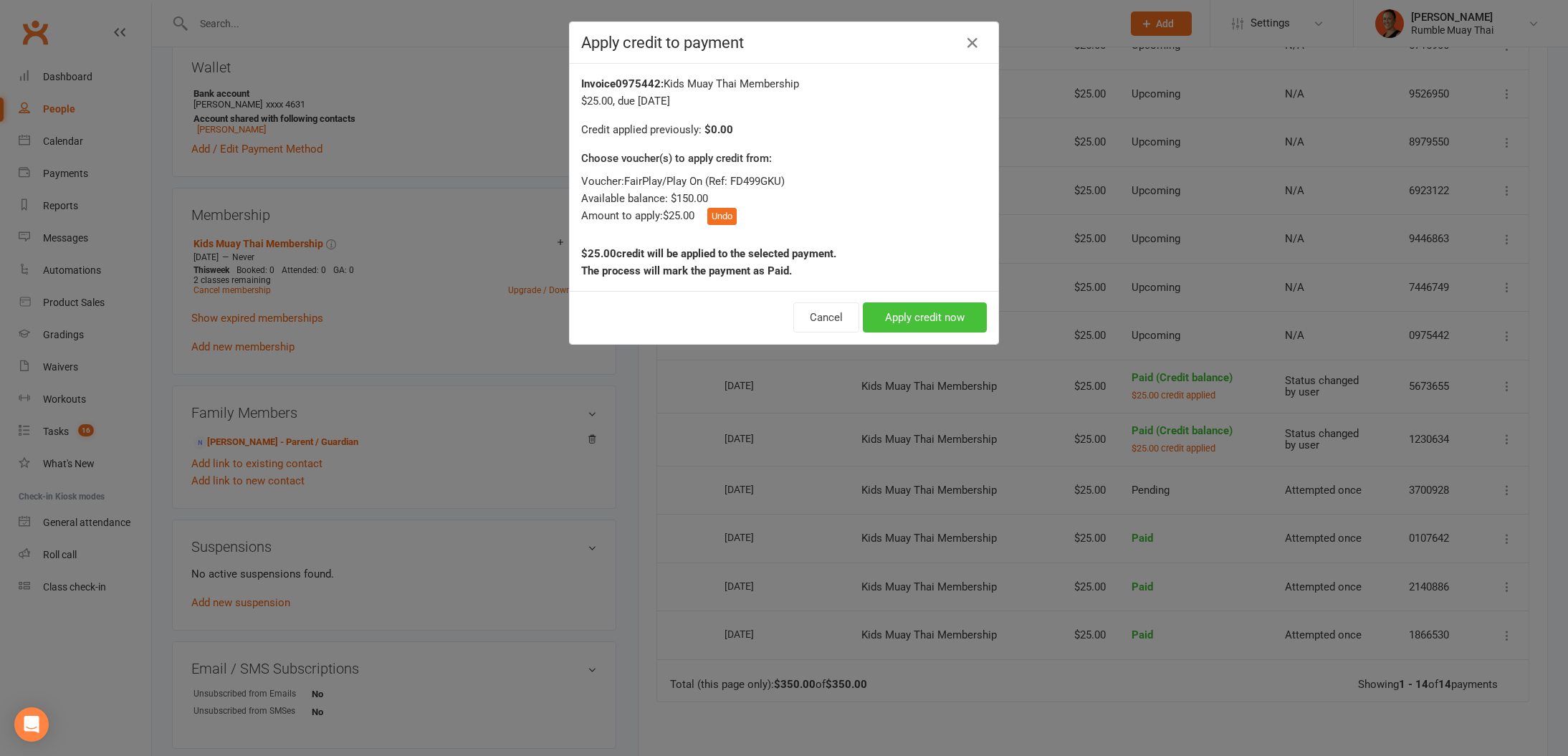
click at [926, 326] on button "Apply credit now" at bounding box center [925, 317] width 124 height 30
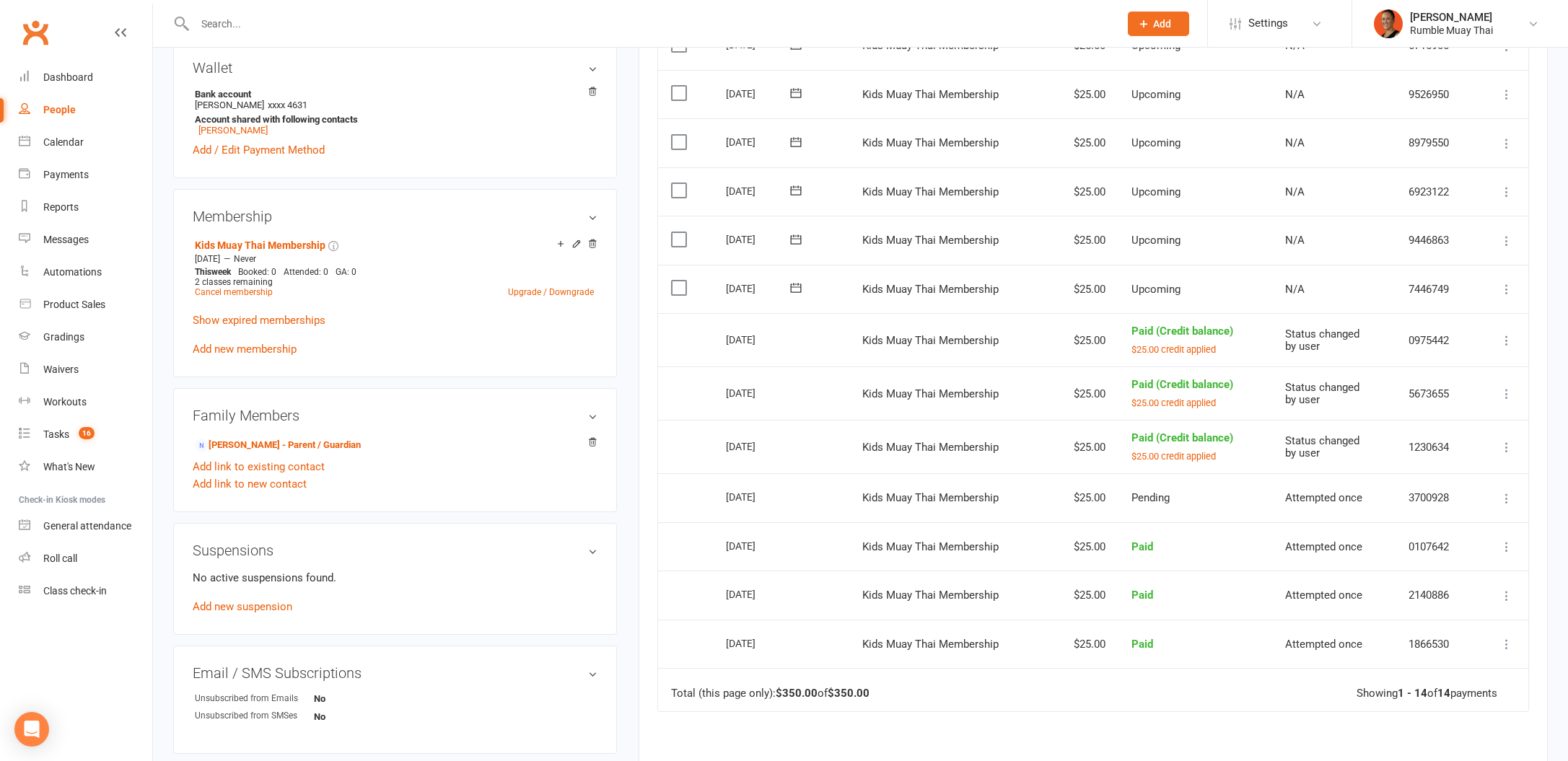
click at [1503, 282] on icon at bounding box center [1506, 289] width 14 height 14
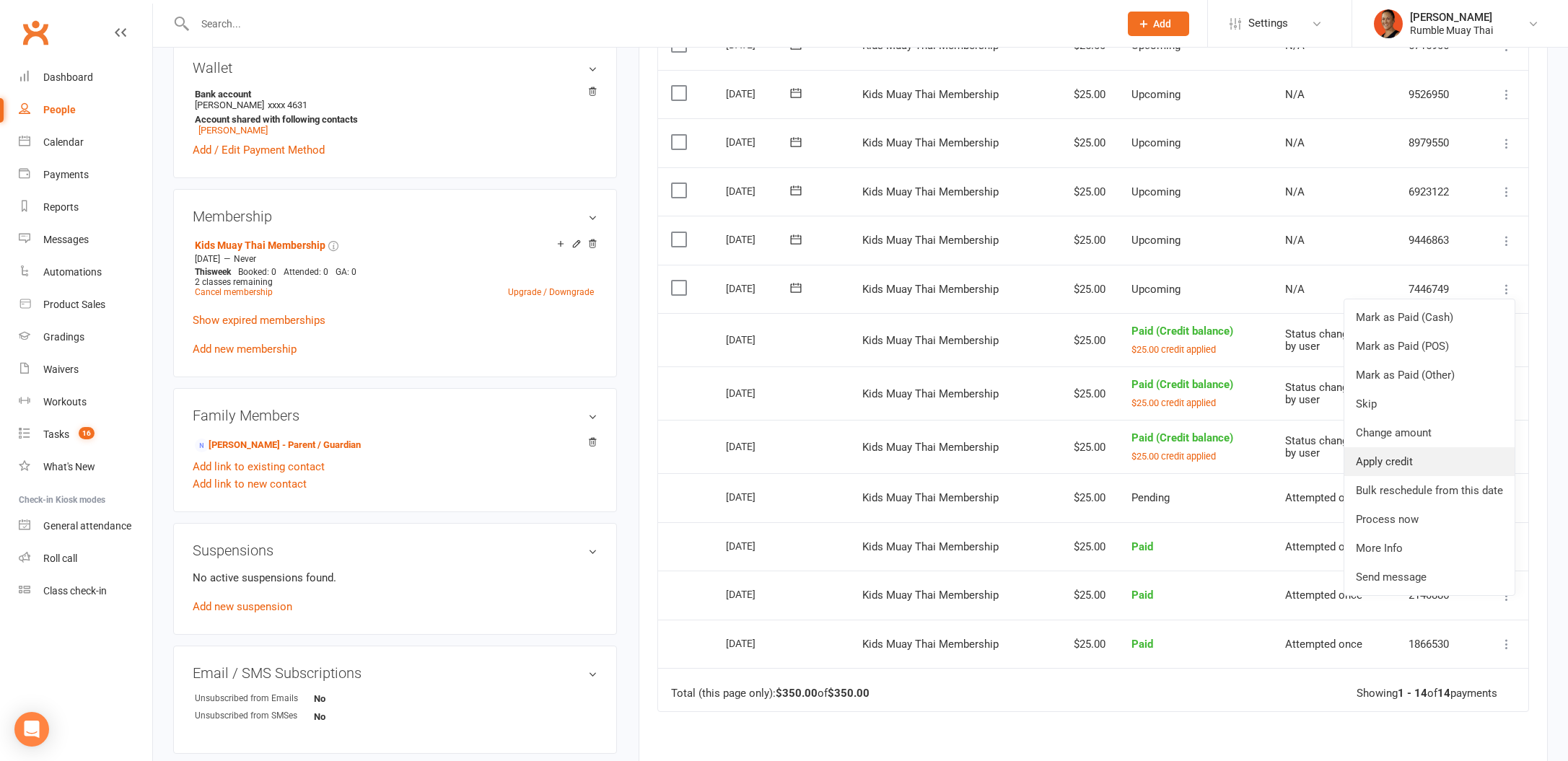
click at [1401, 450] on link "Apply credit" at bounding box center [1429, 462] width 170 height 29
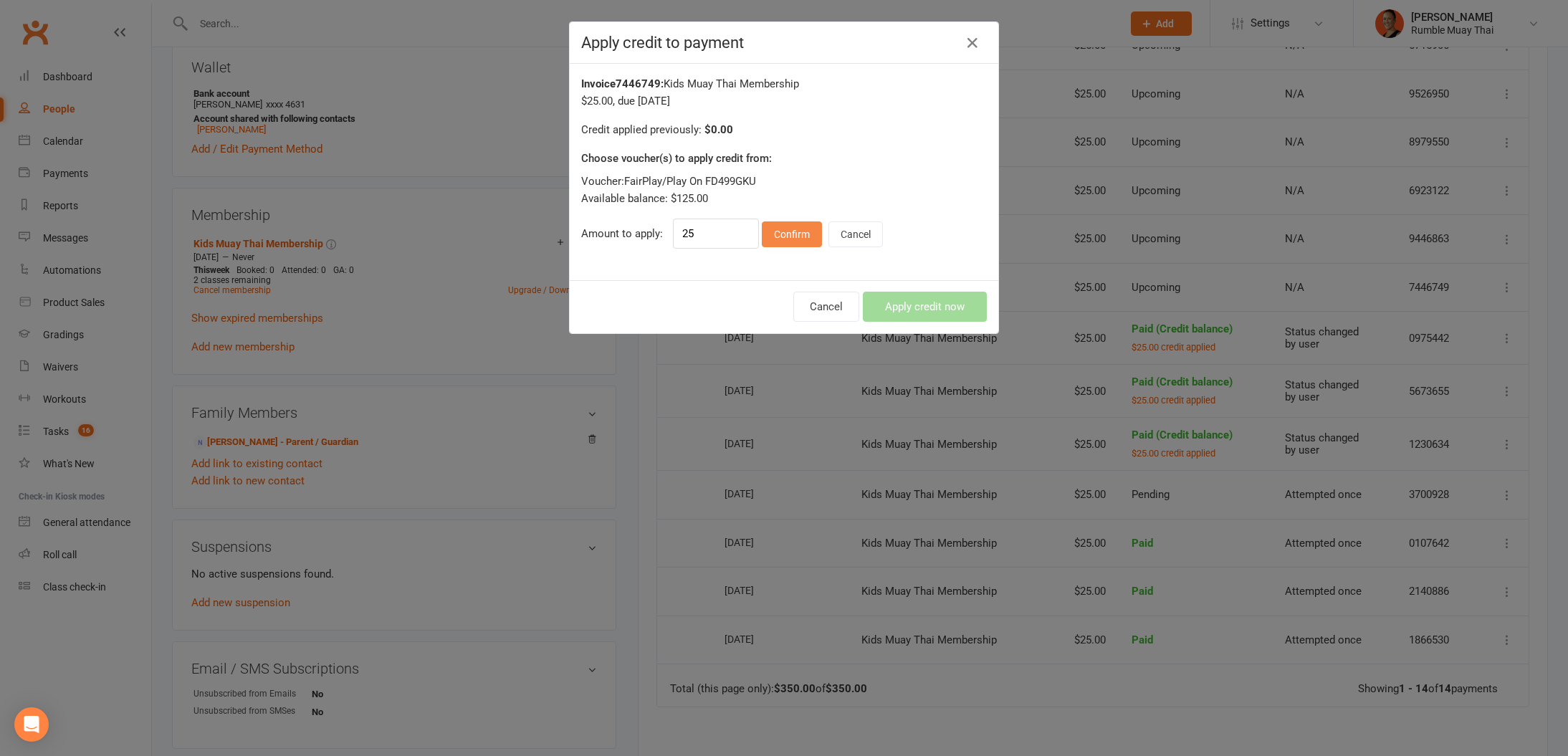
click at [779, 241] on button "Confirm" at bounding box center [792, 234] width 60 height 26
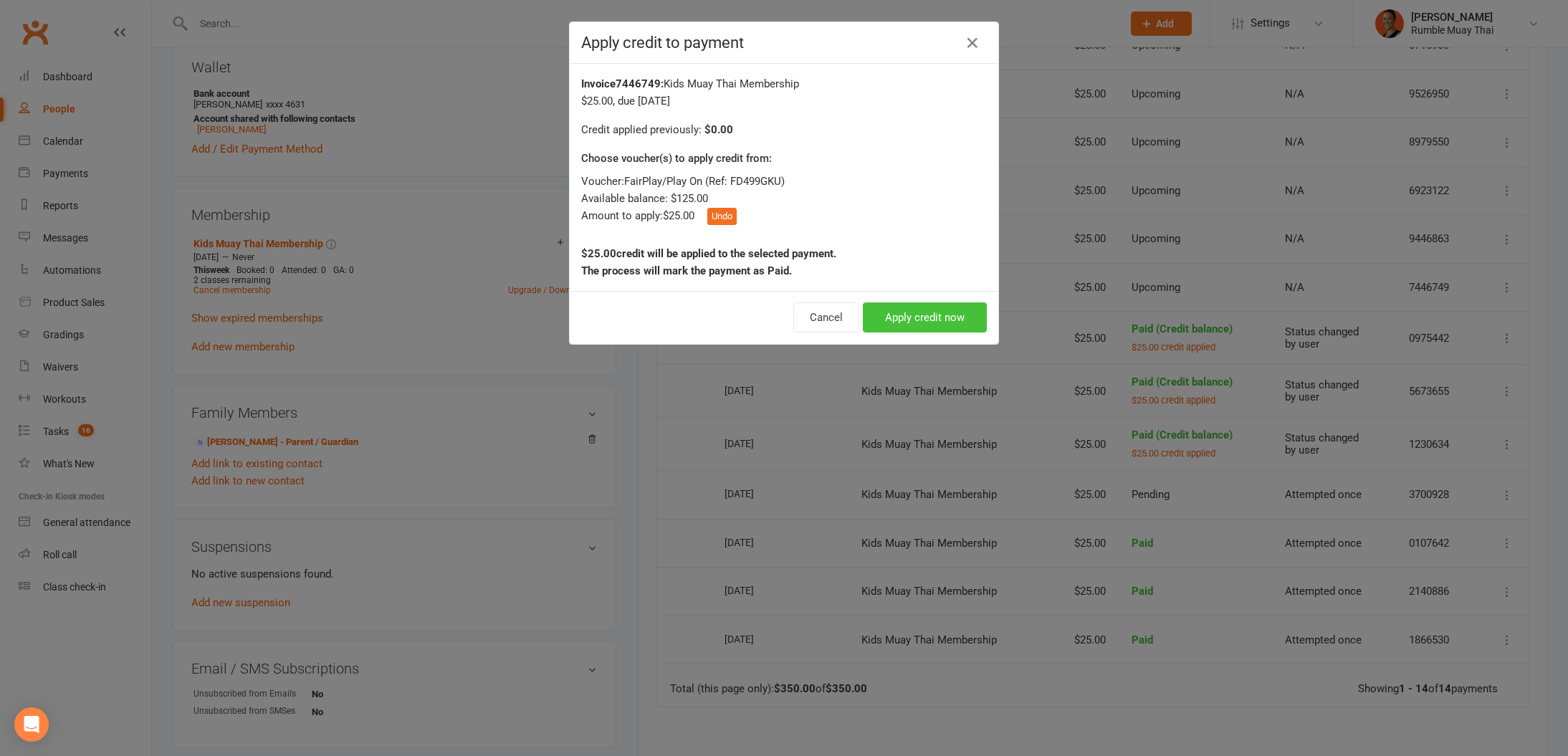
click at [905, 319] on button "Apply credit now" at bounding box center [925, 317] width 124 height 30
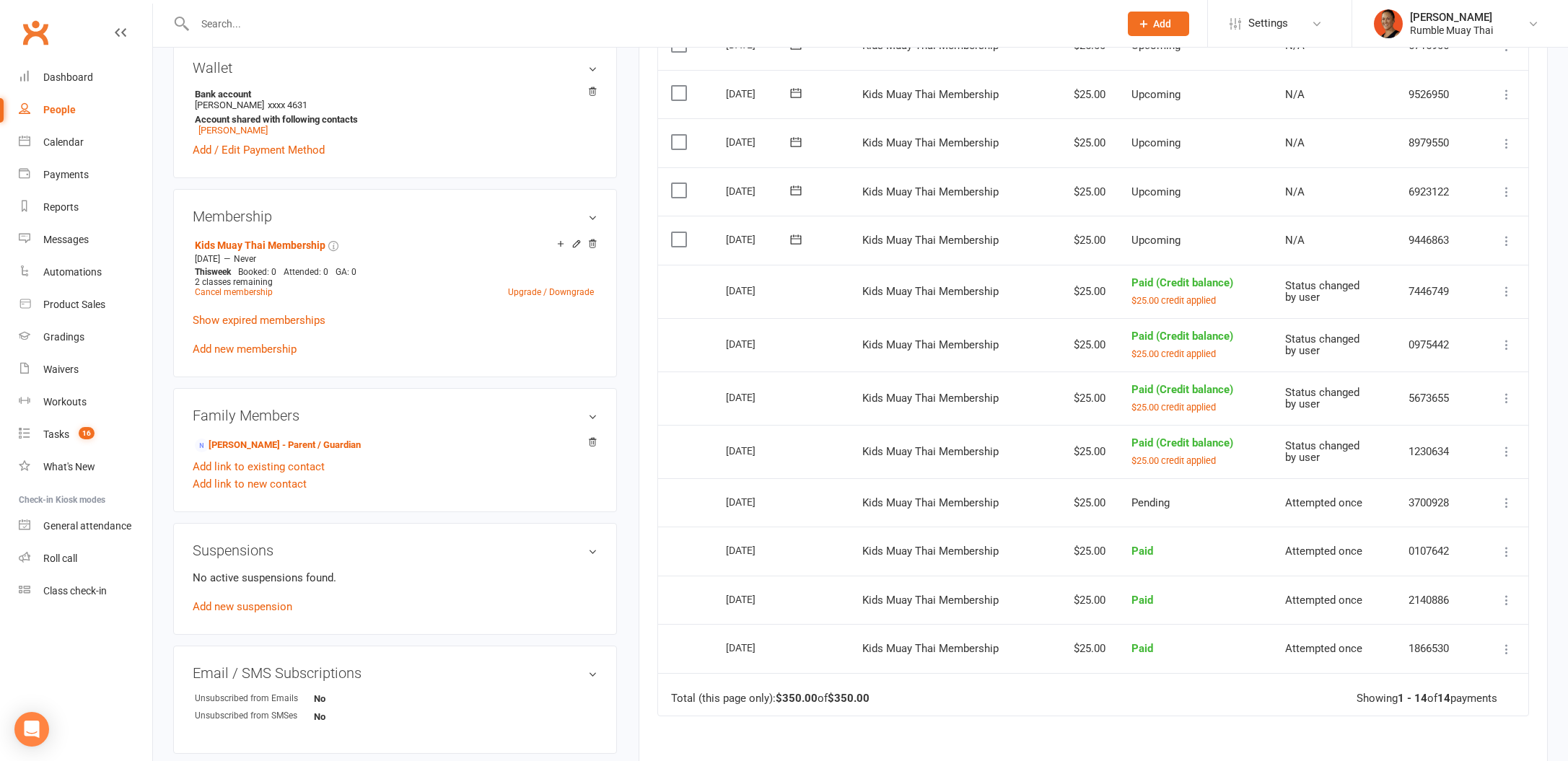
click at [1507, 233] on button at bounding box center [1506, 241] width 18 height 18
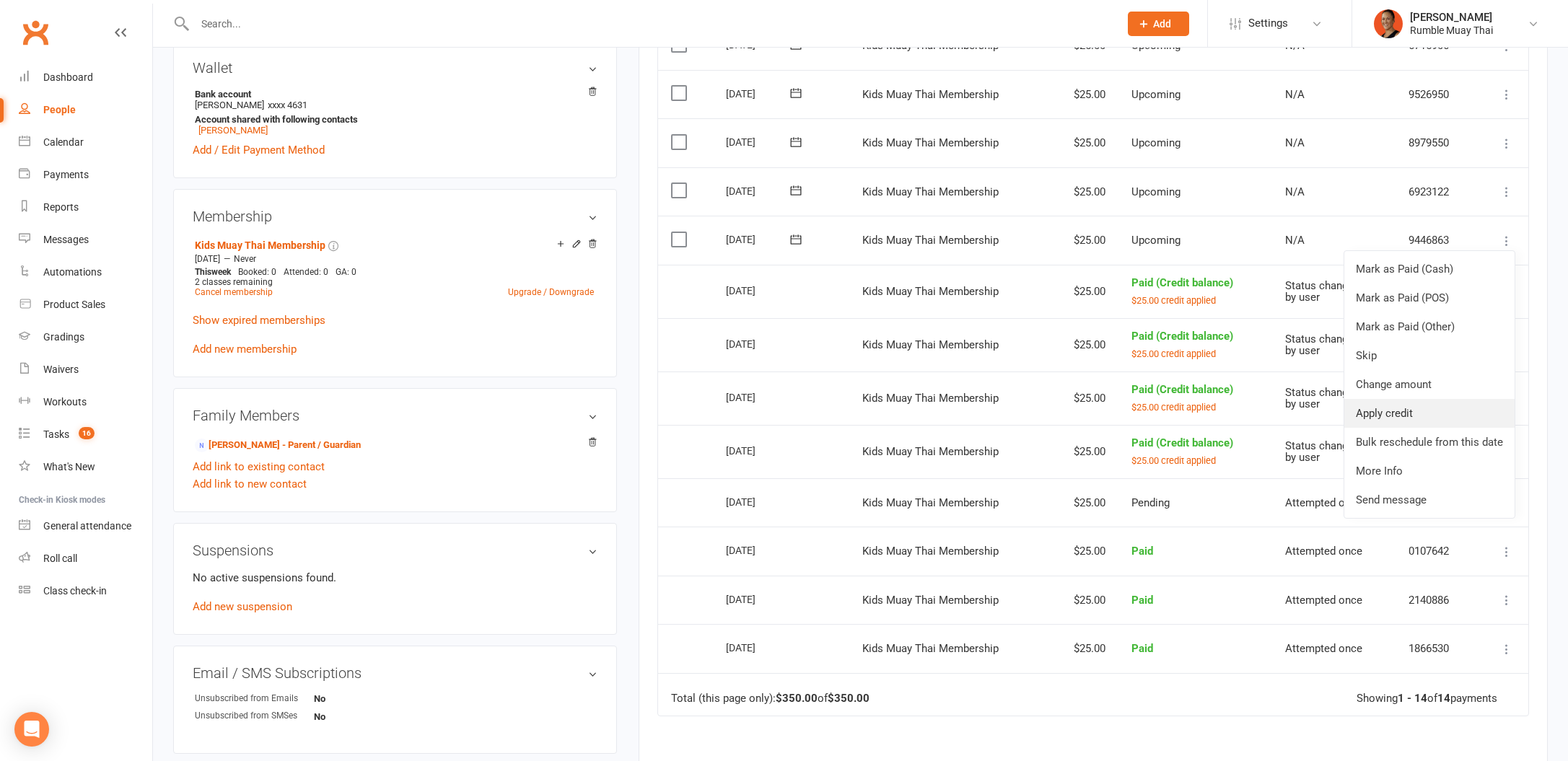
click at [1399, 403] on link "Apply credit" at bounding box center [1429, 413] width 170 height 29
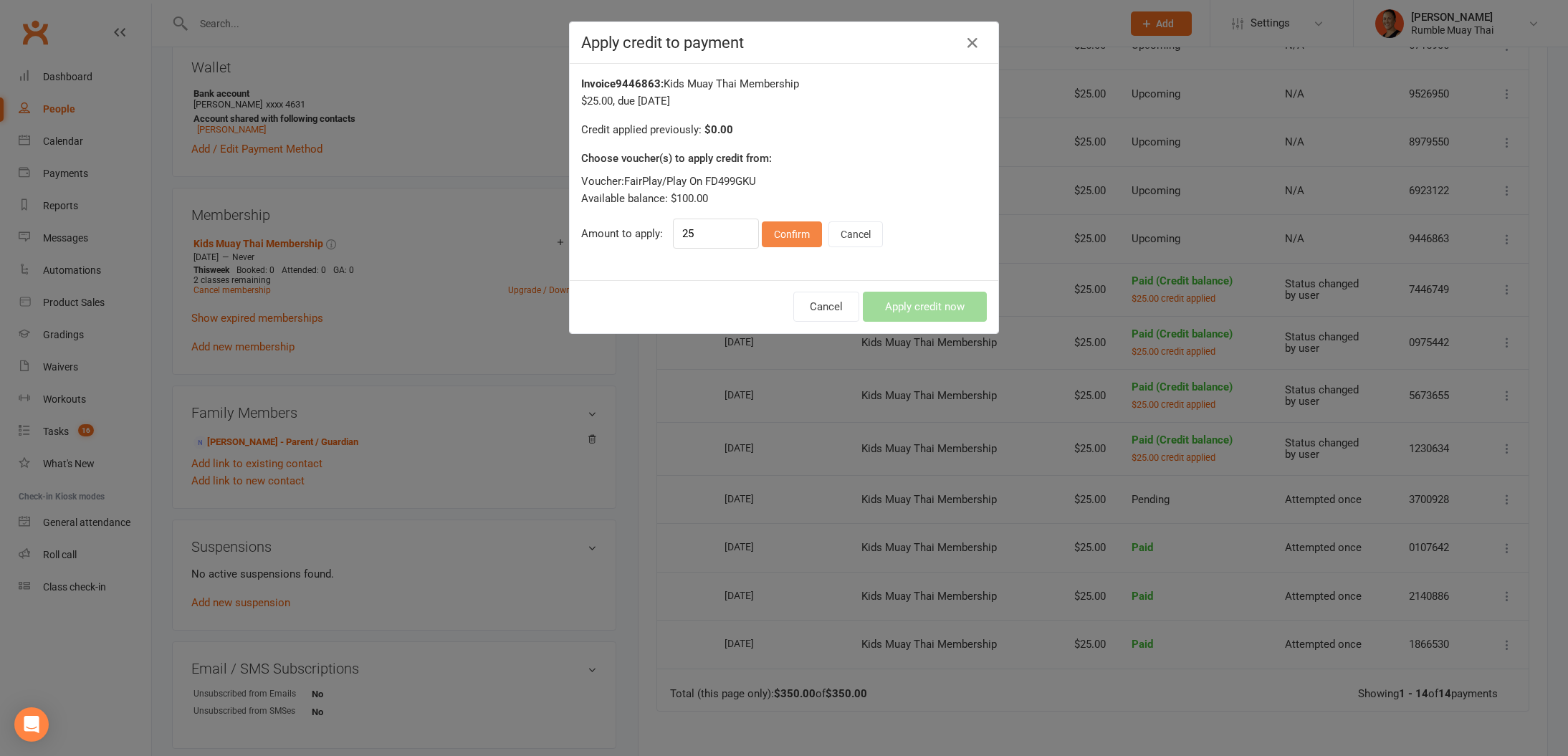
click at [793, 236] on button "Confirm" at bounding box center [792, 234] width 60 height 26
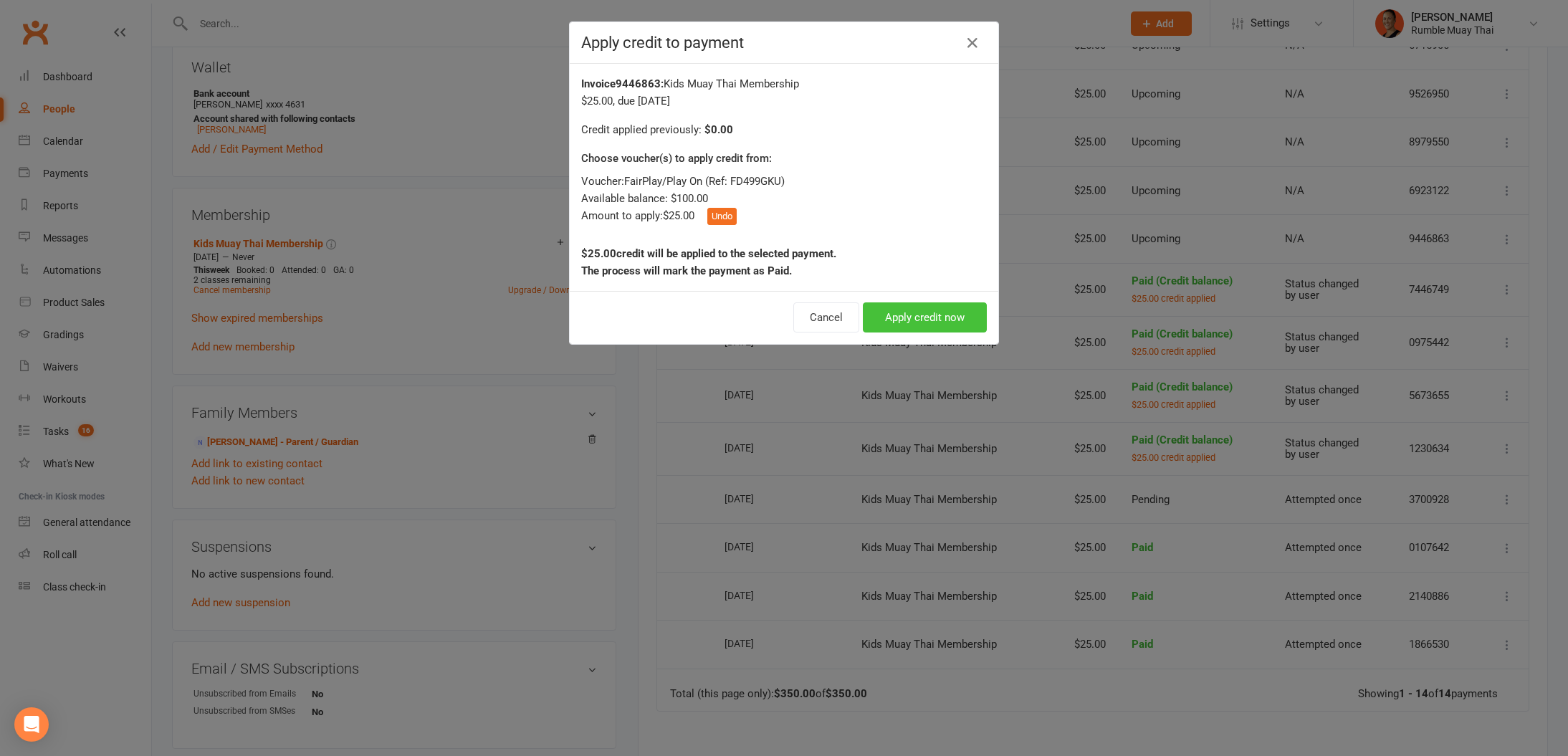
click at [940, 312] on button "Apply credit now" at bounding box center [925, 317] width 124 height 30
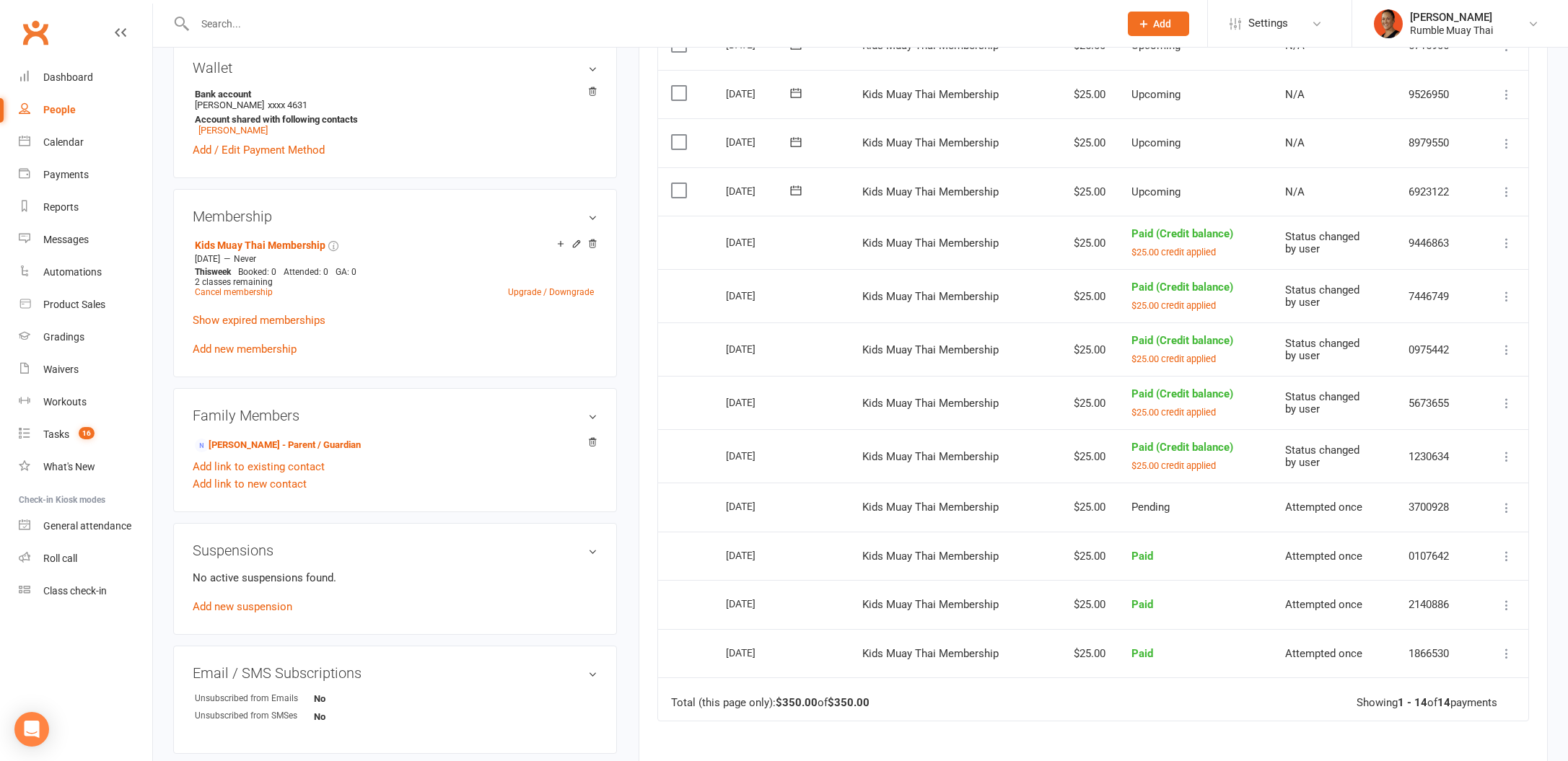
click at [1504, 187] on icon at bounding box center [1506, 191] width 14 height 14
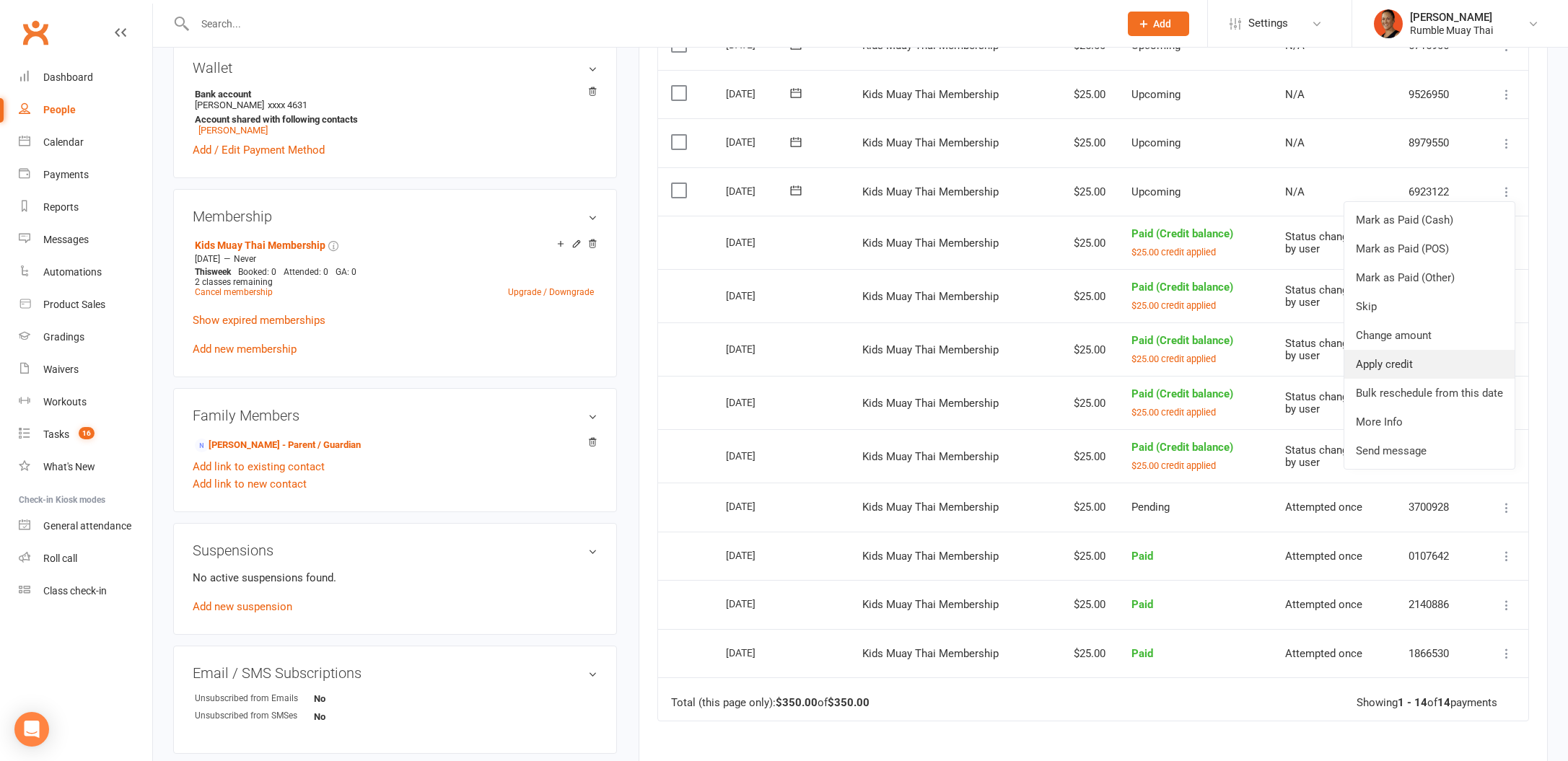
click at [1446, 351] on link "Apply credit" at bounding box center [1429, 364] width 170 height 29
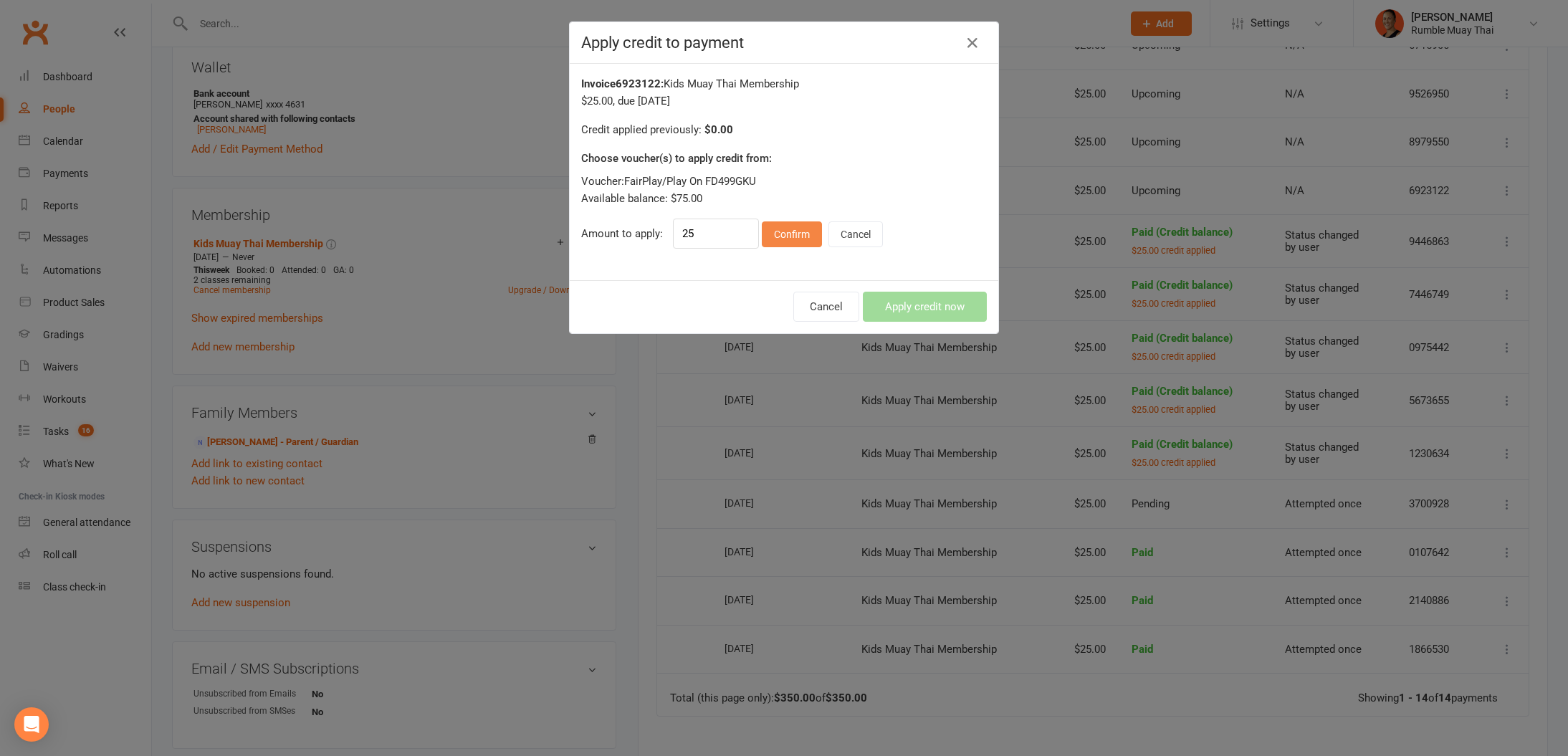
click at [766, 226] on button "Confirm" at bounding box center [792, 234] width 60 height 26
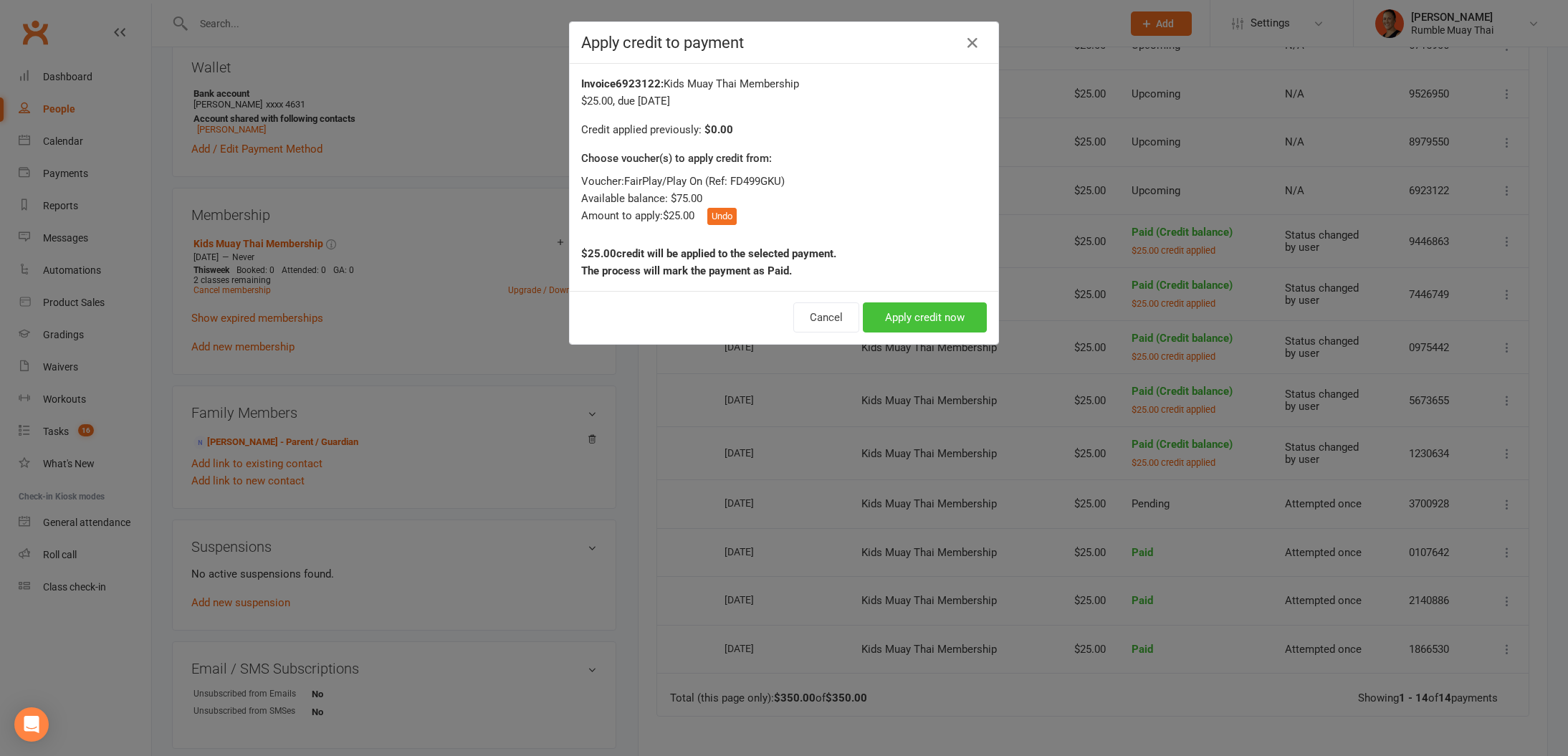
click at [935, 319] on button "Apply credit now" at bounding box center [925, 317] width 124 height 30
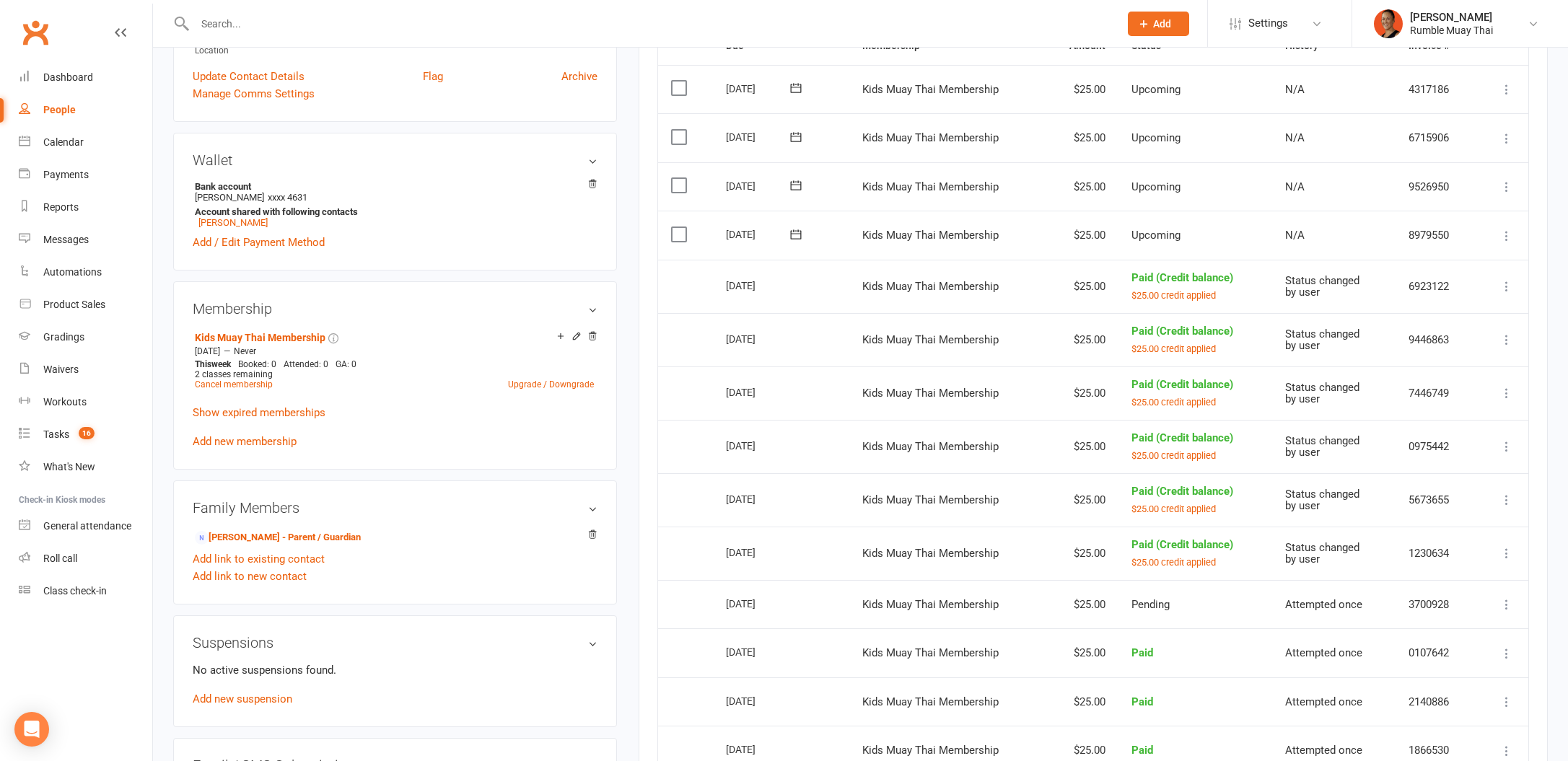
scroll to position [343, 0]
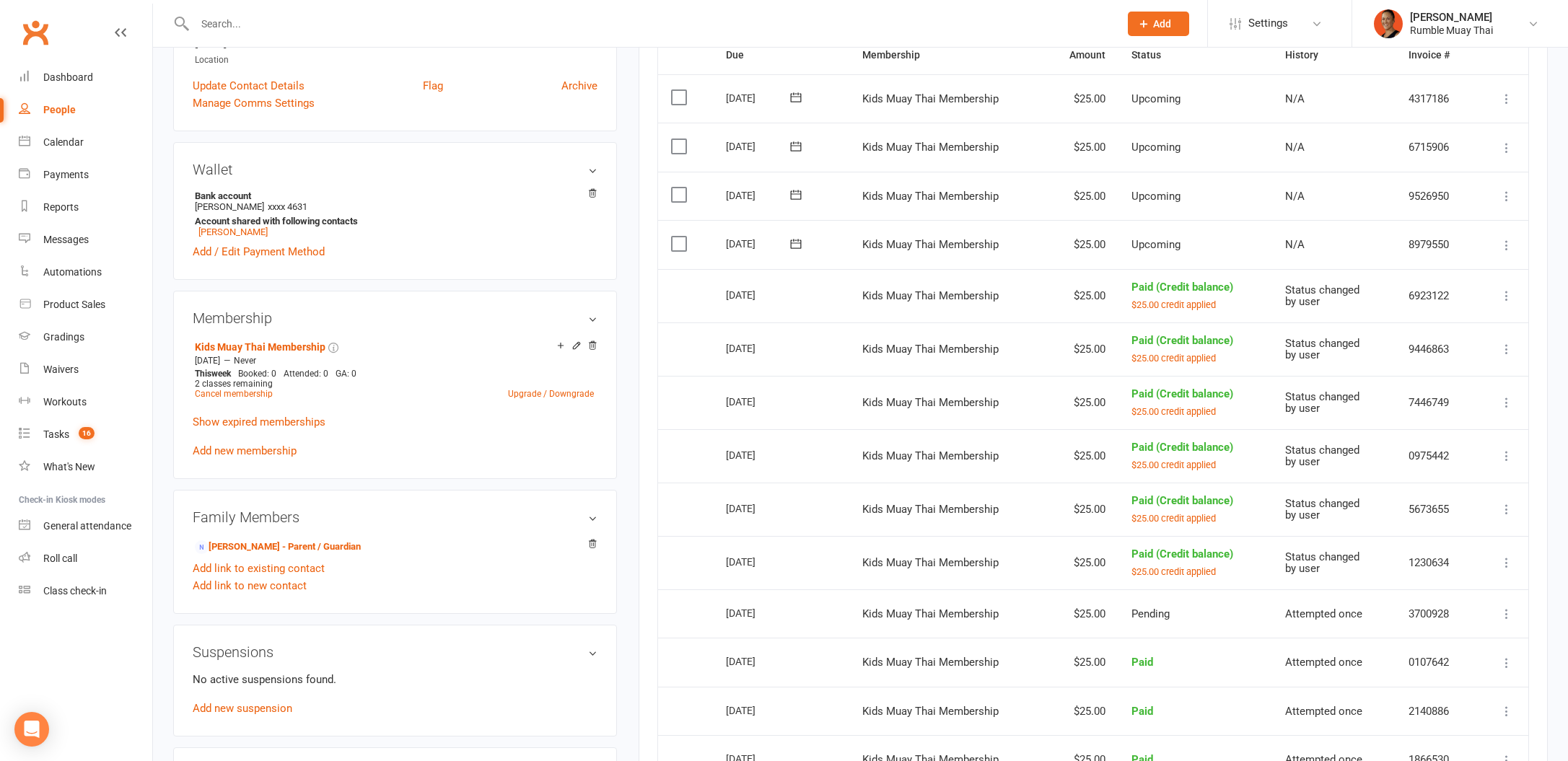
click at [1504, 239] on icon at bounding box center [1506, 245] width 14 height 14
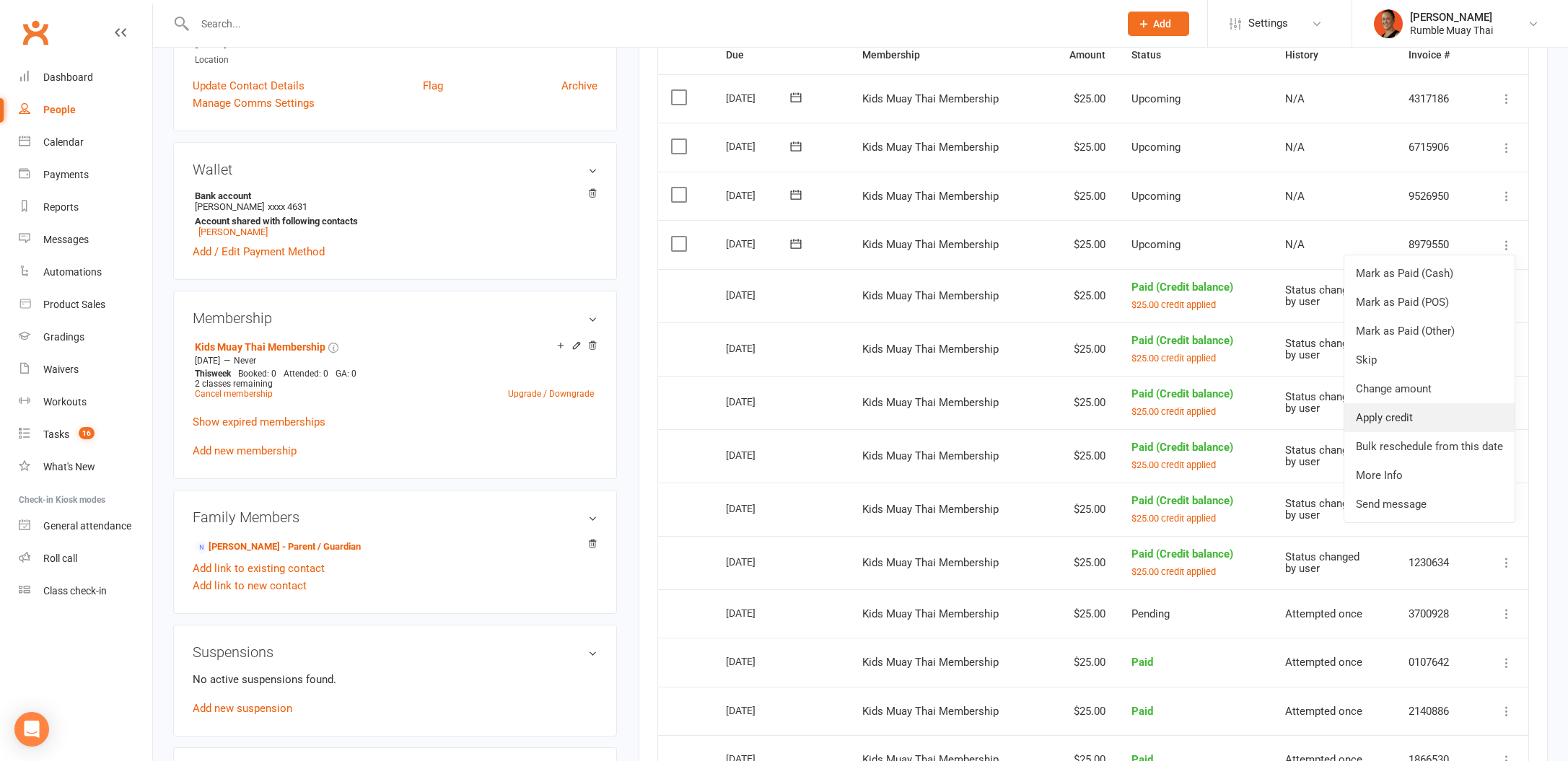
click at [1436, 413] on link "Apply credit" at bounding box center [1429, 418] width 170 height 29
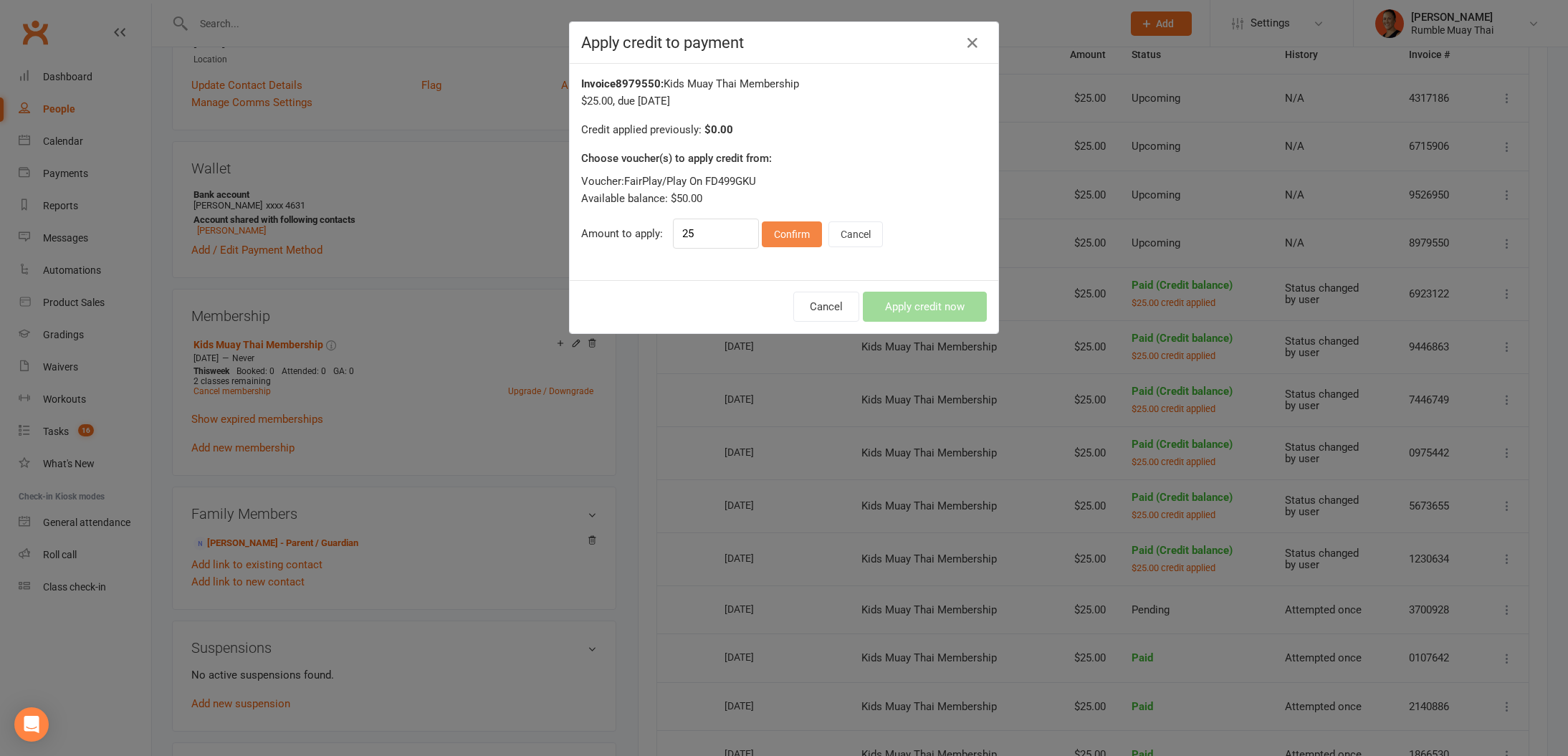
click at [788, 228] on button "Confirm" at bounding box center [792, 234] width 60 height 26
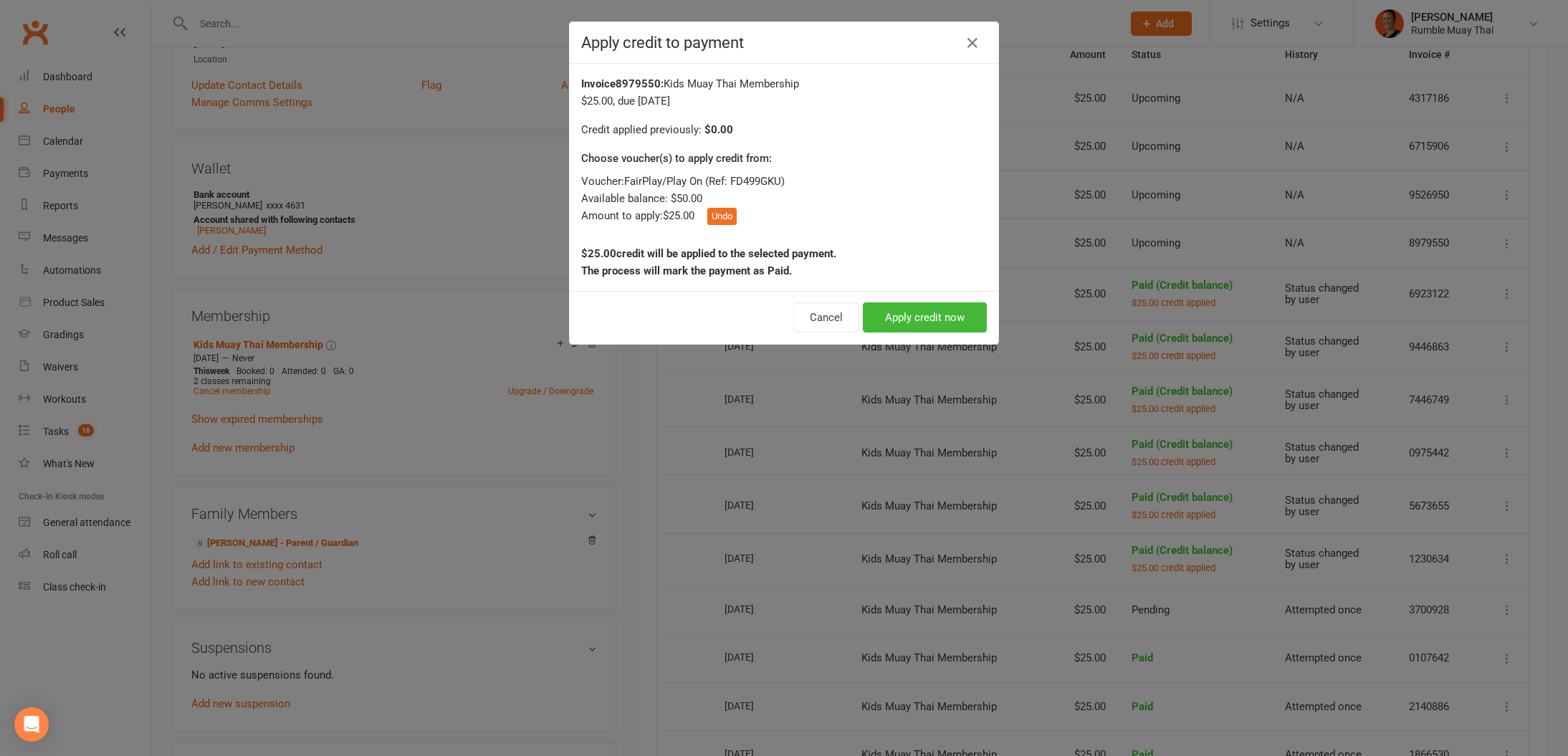
click at [946, 295] on div "Cancel Apply credit now" at bounding box center [784, 317] width 429 height 53
click at [959, 312] on button "Apply credit now" at bounding box center [925, 317] width 124 height 30
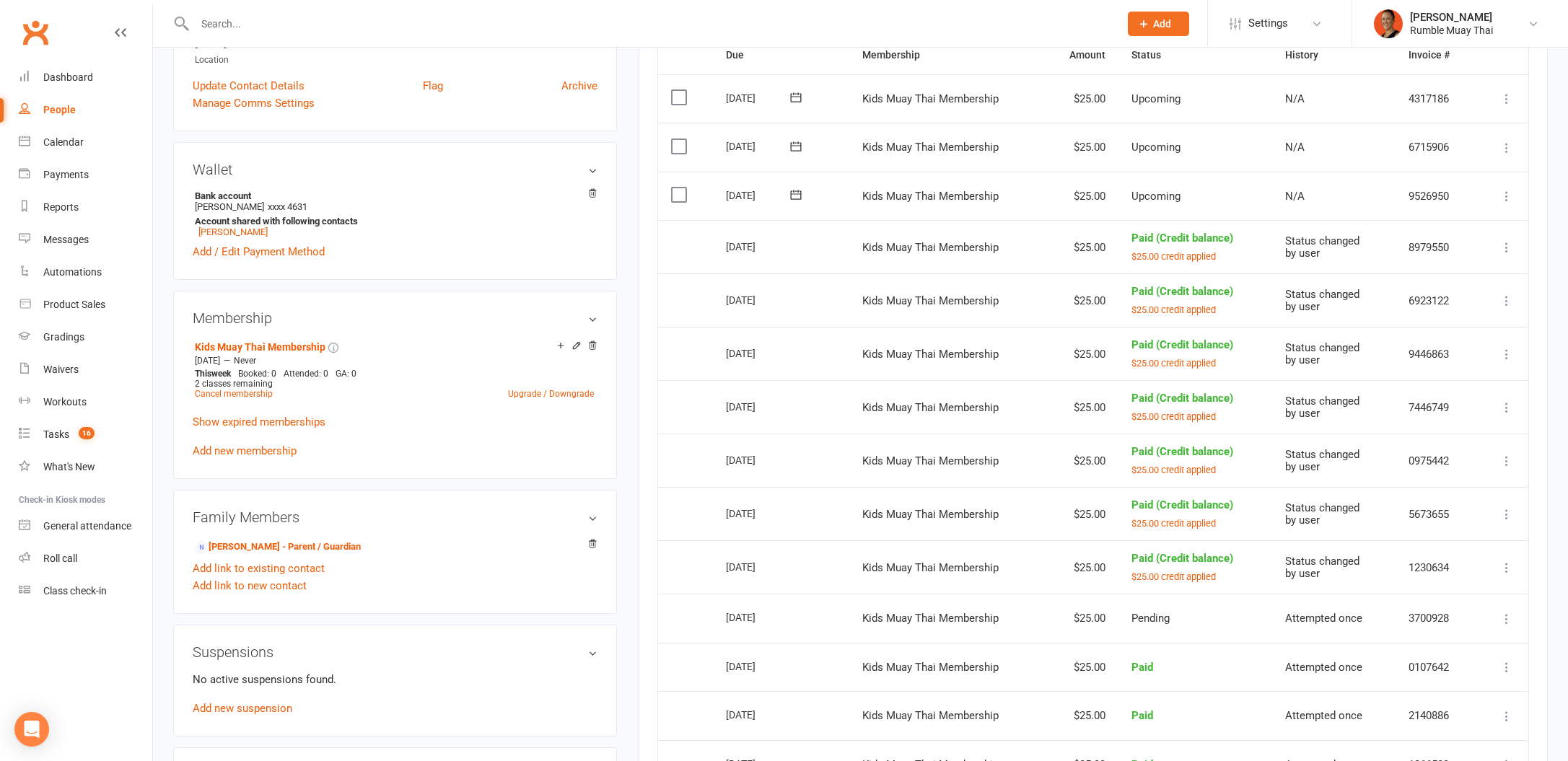
click at [1503, 194] on icon at bounding box center [1506, 196] width 14 height 14
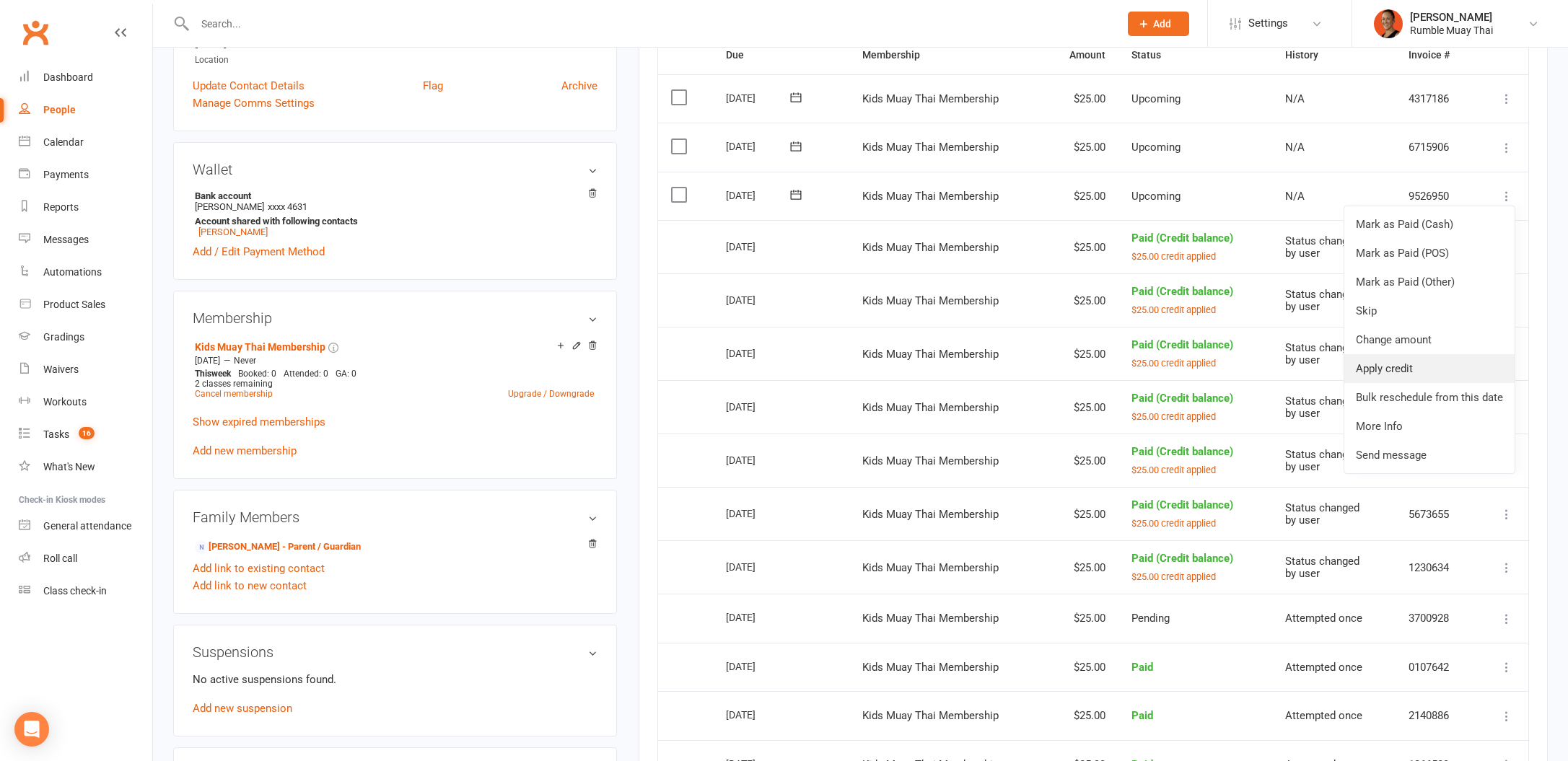
click at [1451, 370] on link "Apply credit" at bounding box center [1429, 369] width 170 height 29
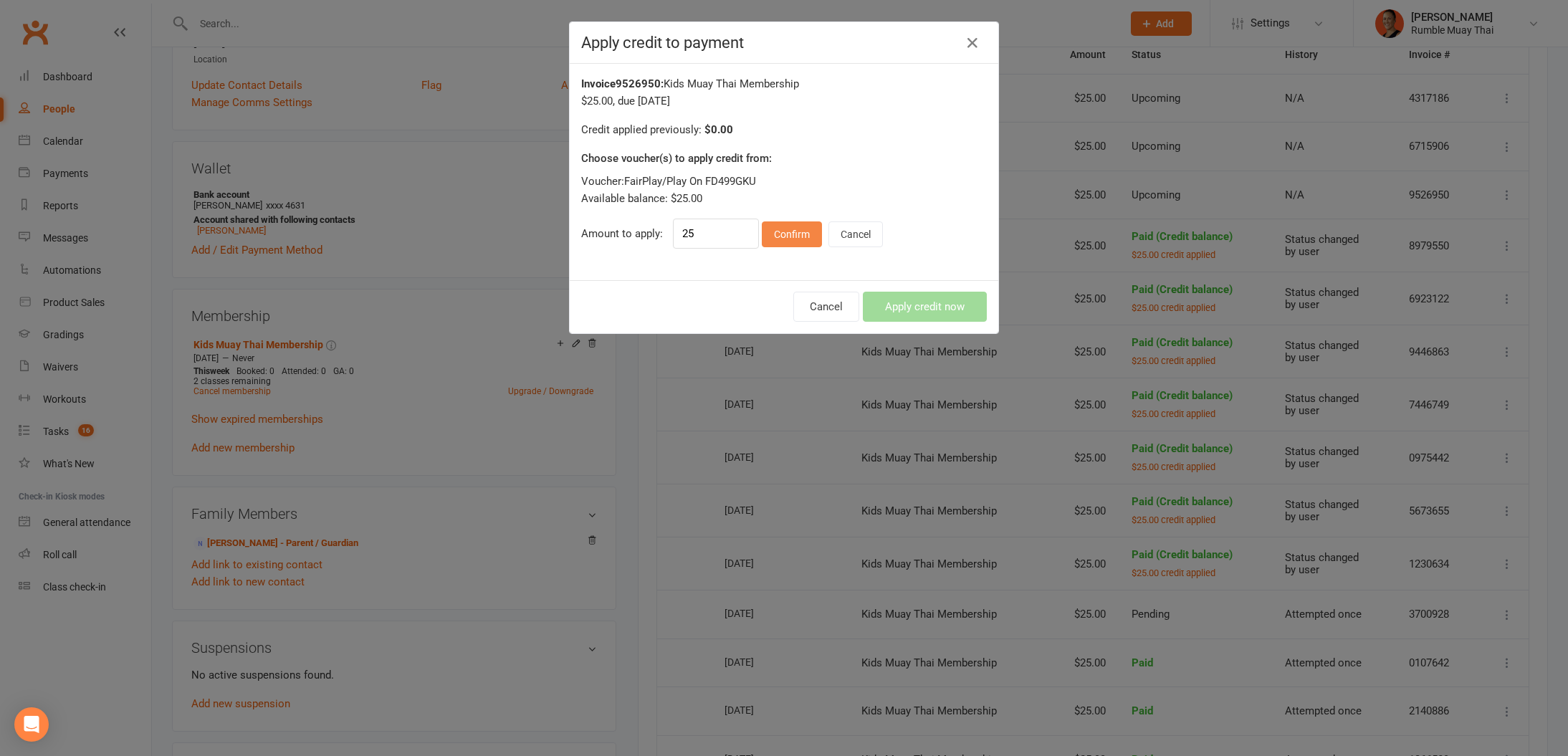
click at [776, 233] on button "Confirm" at bounding box center [792, 234] width 60 height 26
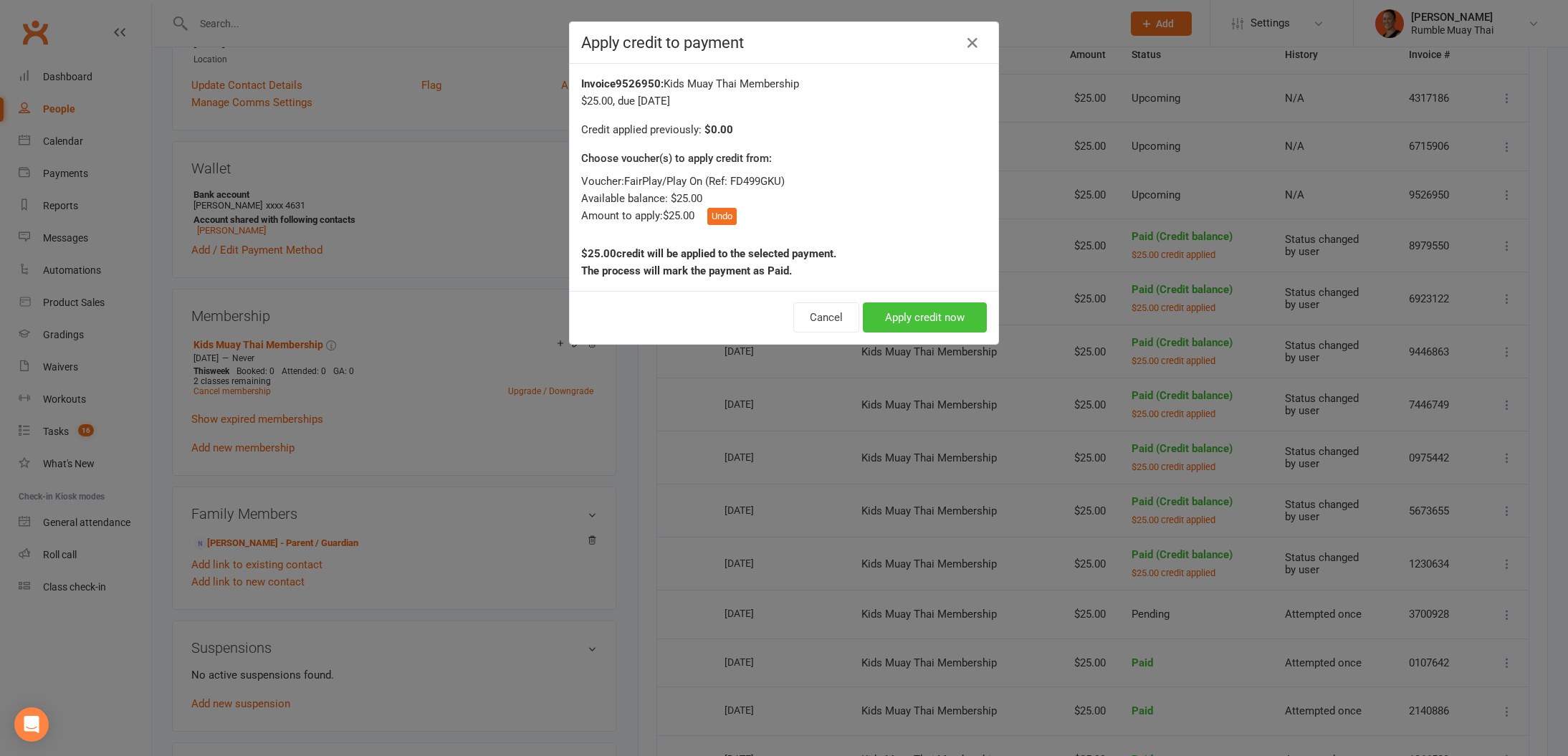
click at [937, 319] on button "Apply credit now" at bounding box center [925, 317] width 124 height 30
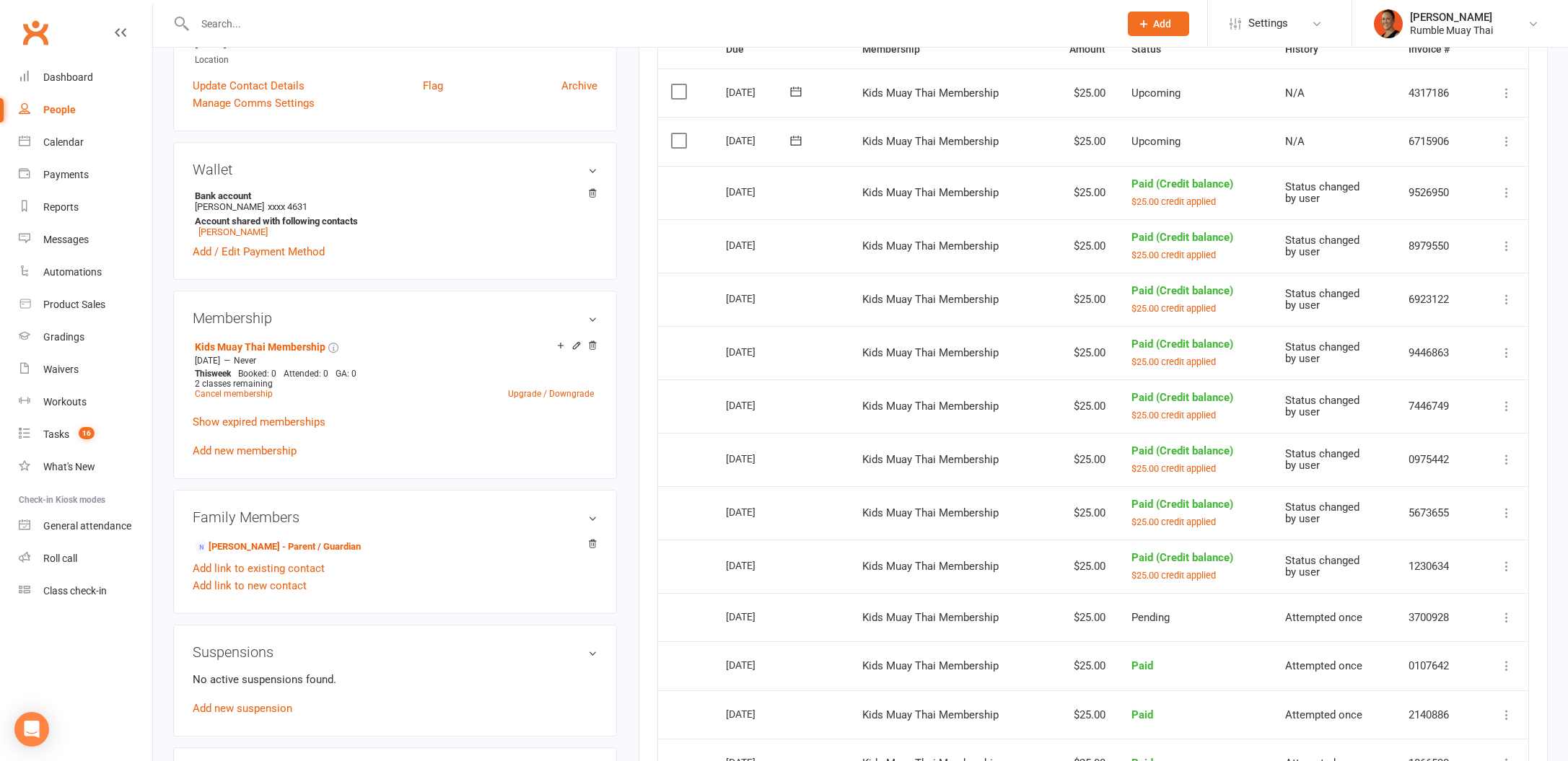
click at [1505, 133] on button at bounding box center [1506, 141] width 18 height 18
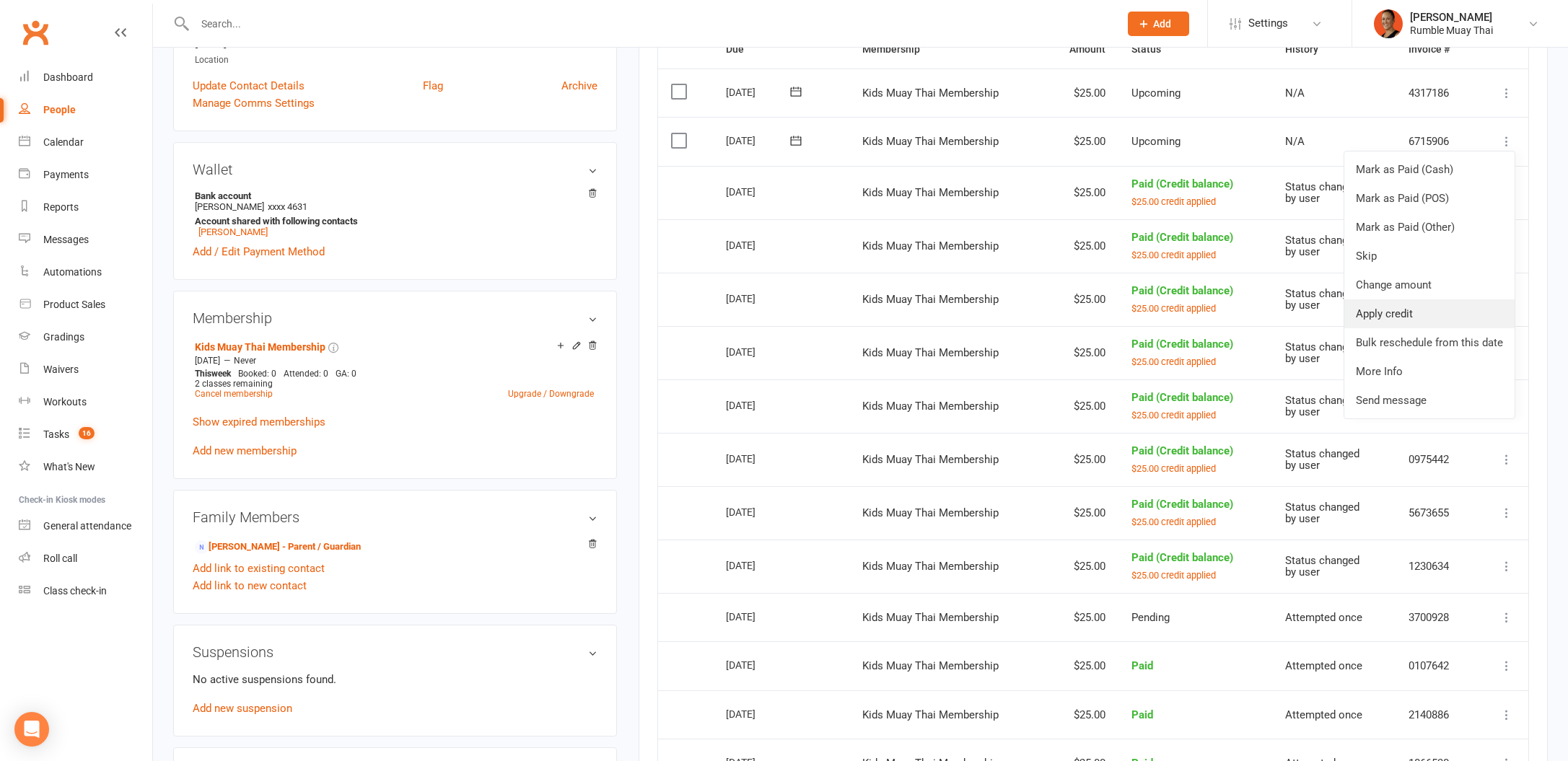
click at [1493, 303] on link "Apply credit" at bounding box center [1429, 314] width 170 height 29
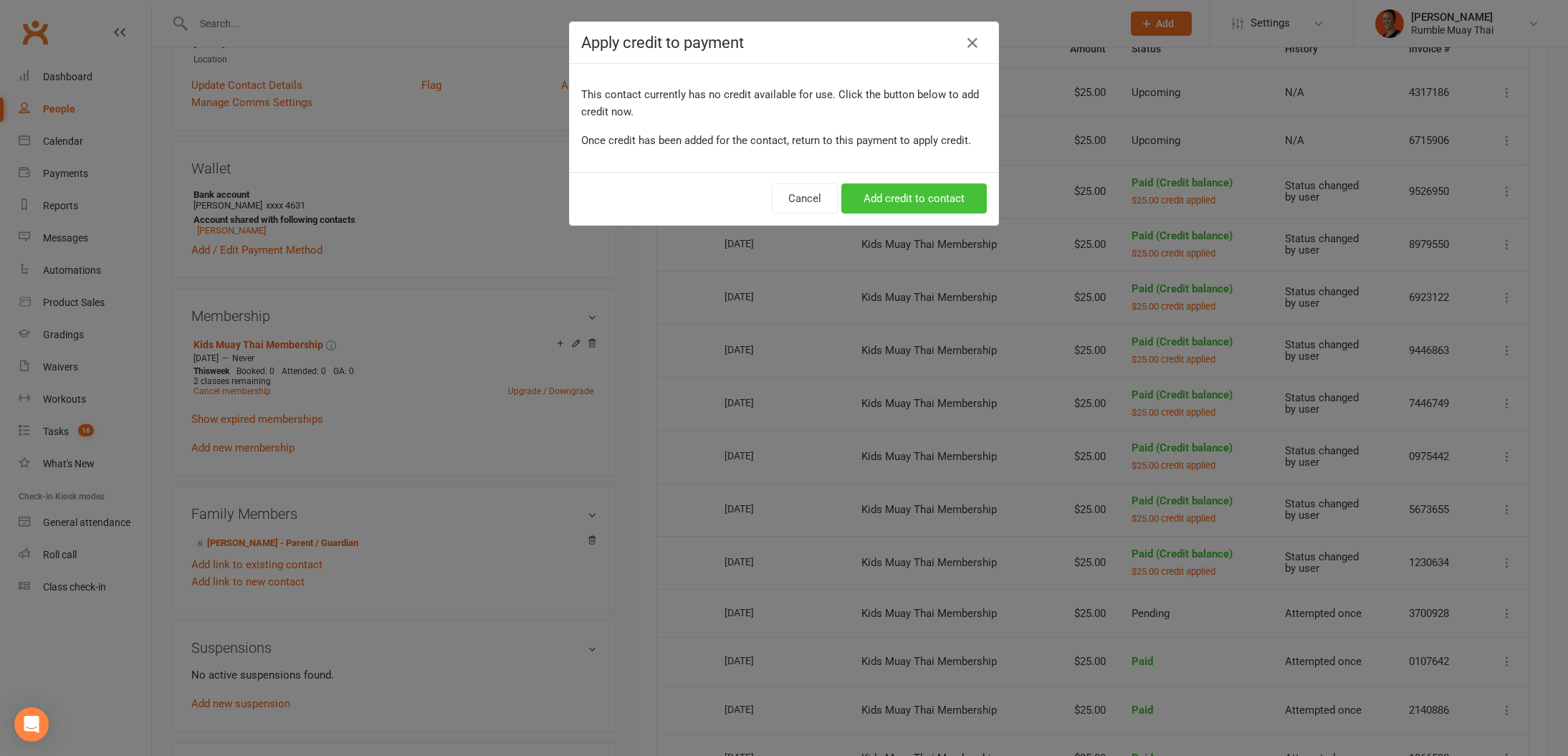
click at [870, 195] on button "Add credit to contact" at bounding box center [914, 198] width 145 height 30
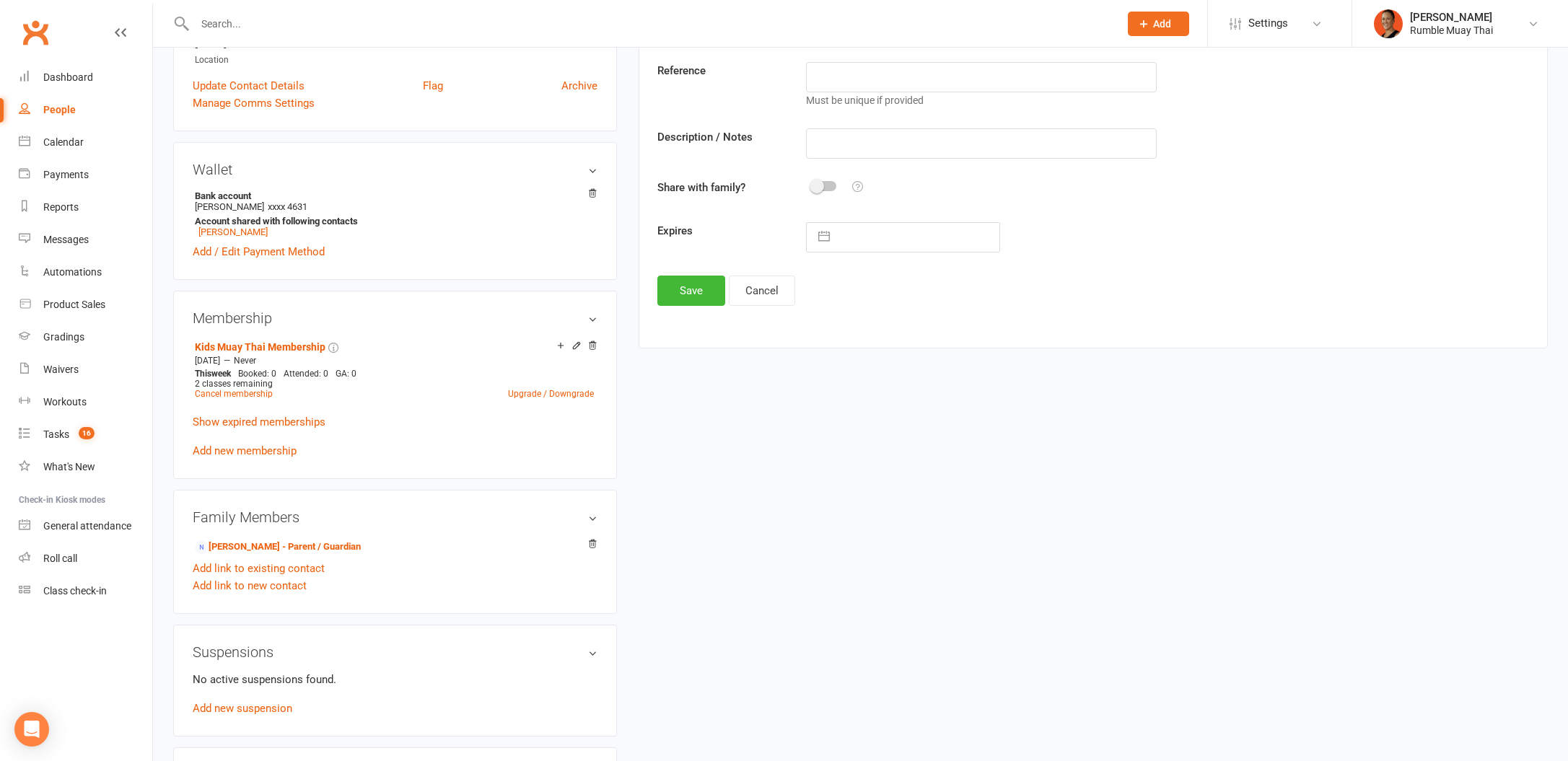
click at [800, 265] on div "Add credit voucher Category Select Category Manage categories Value $ Specify a…" at bounding box center [1093, 103] width 872 height 406
drag, startPoint x: 782, startPoint y: 284, endPoint x: 776, endPoint y: 293, distance: 10.8
click at [782, 286] on button "Cancel" at bounding box center [762, 291] width 66 height 31
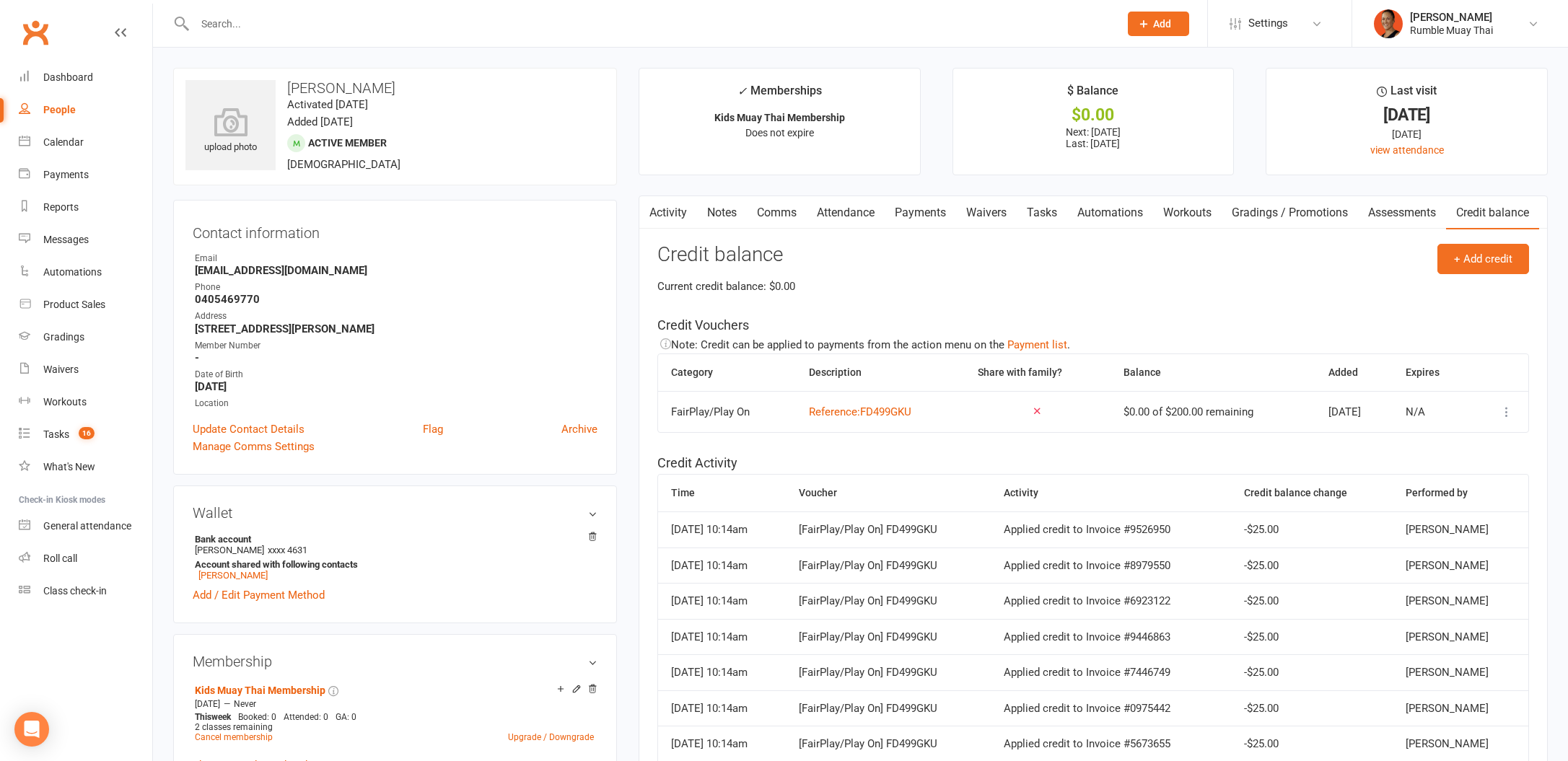
click at [897, 217] on link "Payments" at bounding box center [921, 213] width 72 height 34
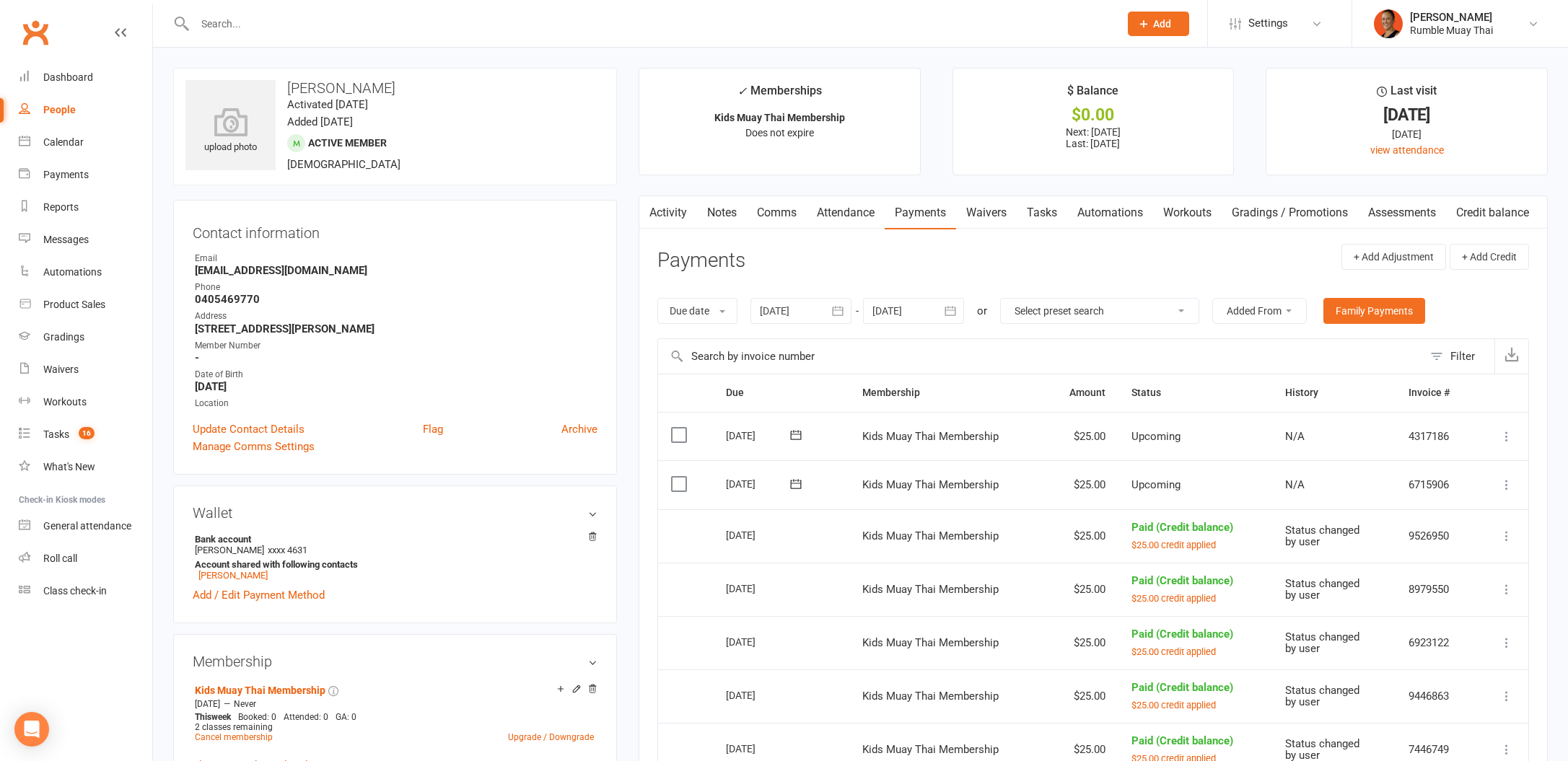
click at [934, 315] on div at bounding box center [914, 311] width 101 height 26
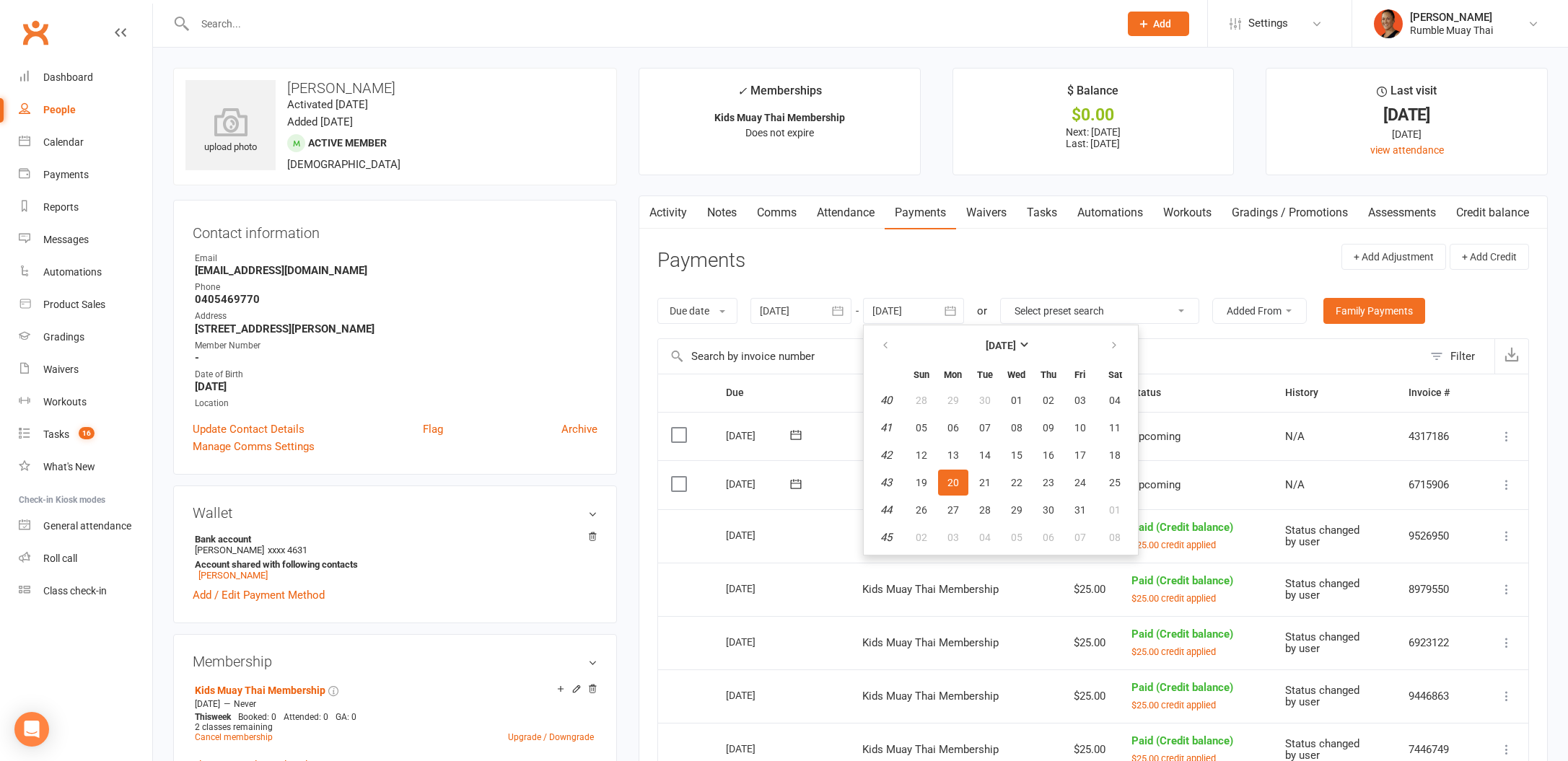
drag, startPoint x: 932, startPoint y: 265, endPoint x: 900, endPoint y: 275, distance: 33.5
click at [931, 265] on header "Payments + Add Adjustment + Add Credit" at bounding box center [1093, 264] width 872 height 40
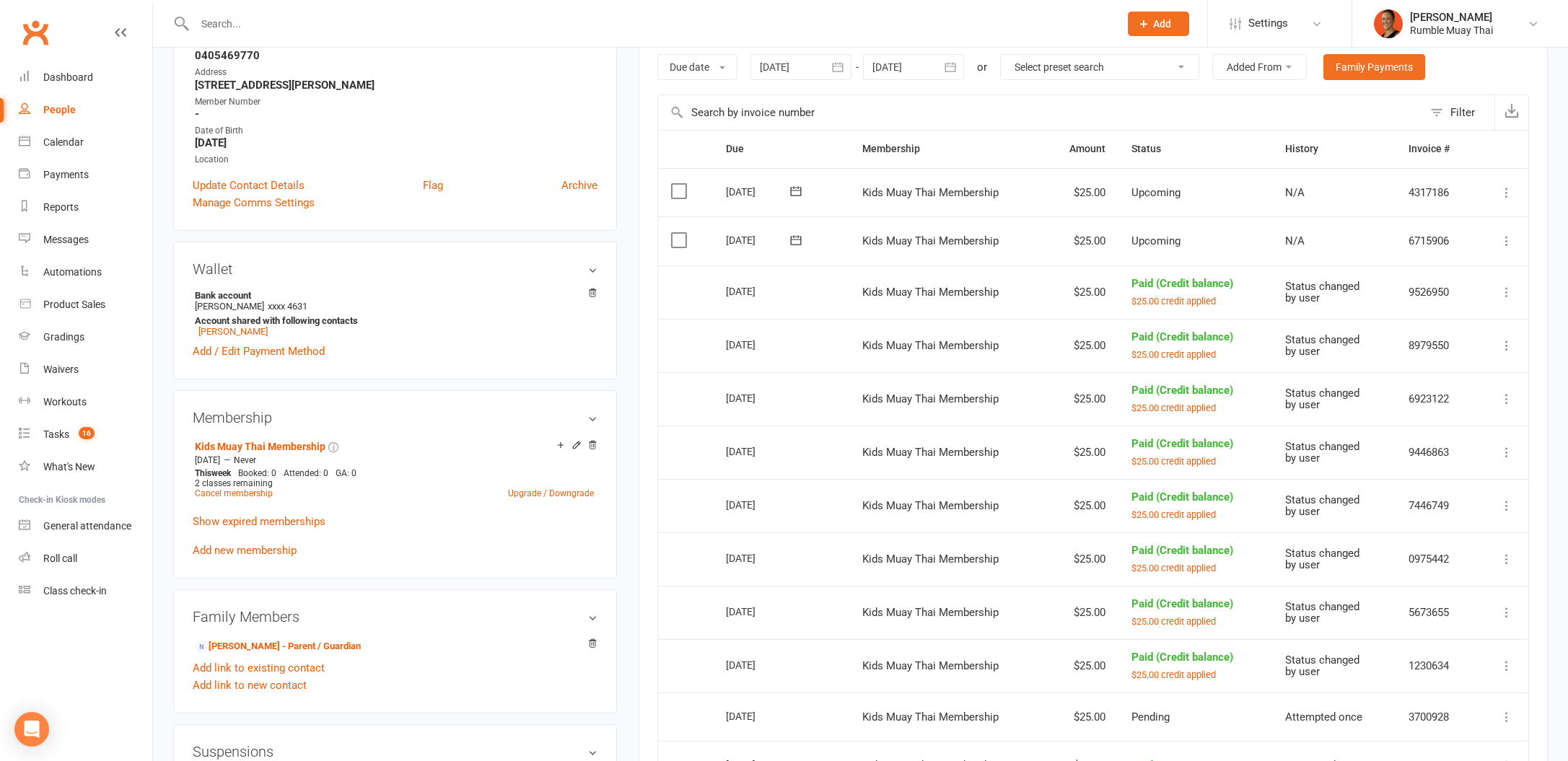
scroll to position [234, 0]
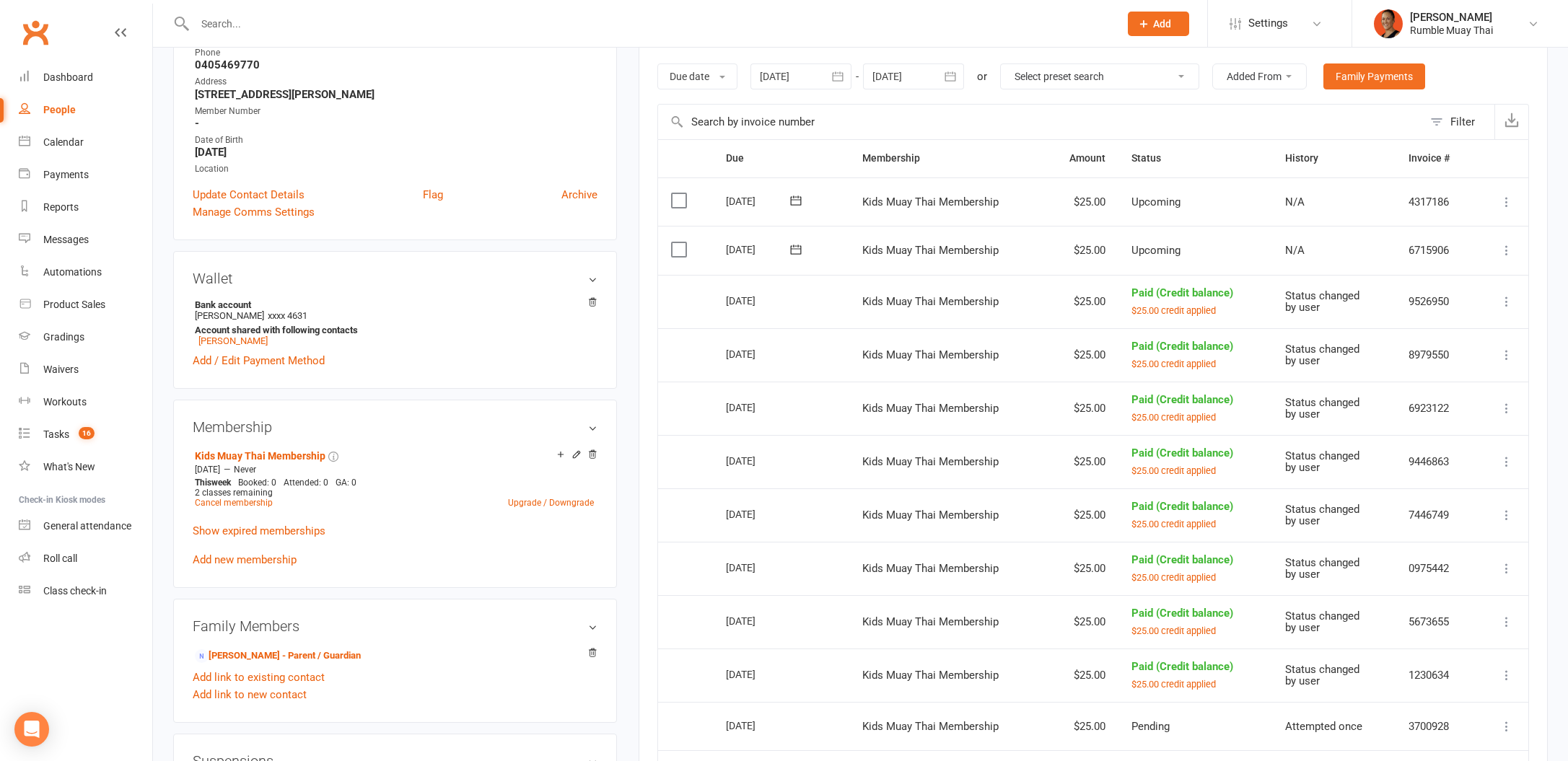
click at [642, 245] on div "Activity Notes Comms Attendance Payments Waivers Tasks Automations Workouts Gra…" at bounding box center [1093, 554] width 909 height 1187
click at [531, 11] on div at bounding box center [641, 23] width 936 height 47
click at [531, 27] on input "text" at bounding box center [650, 24] width 918 height 20
click at [70, 436] on link "Tasks 16" at bounding box center [85, 435] width 133 height 33
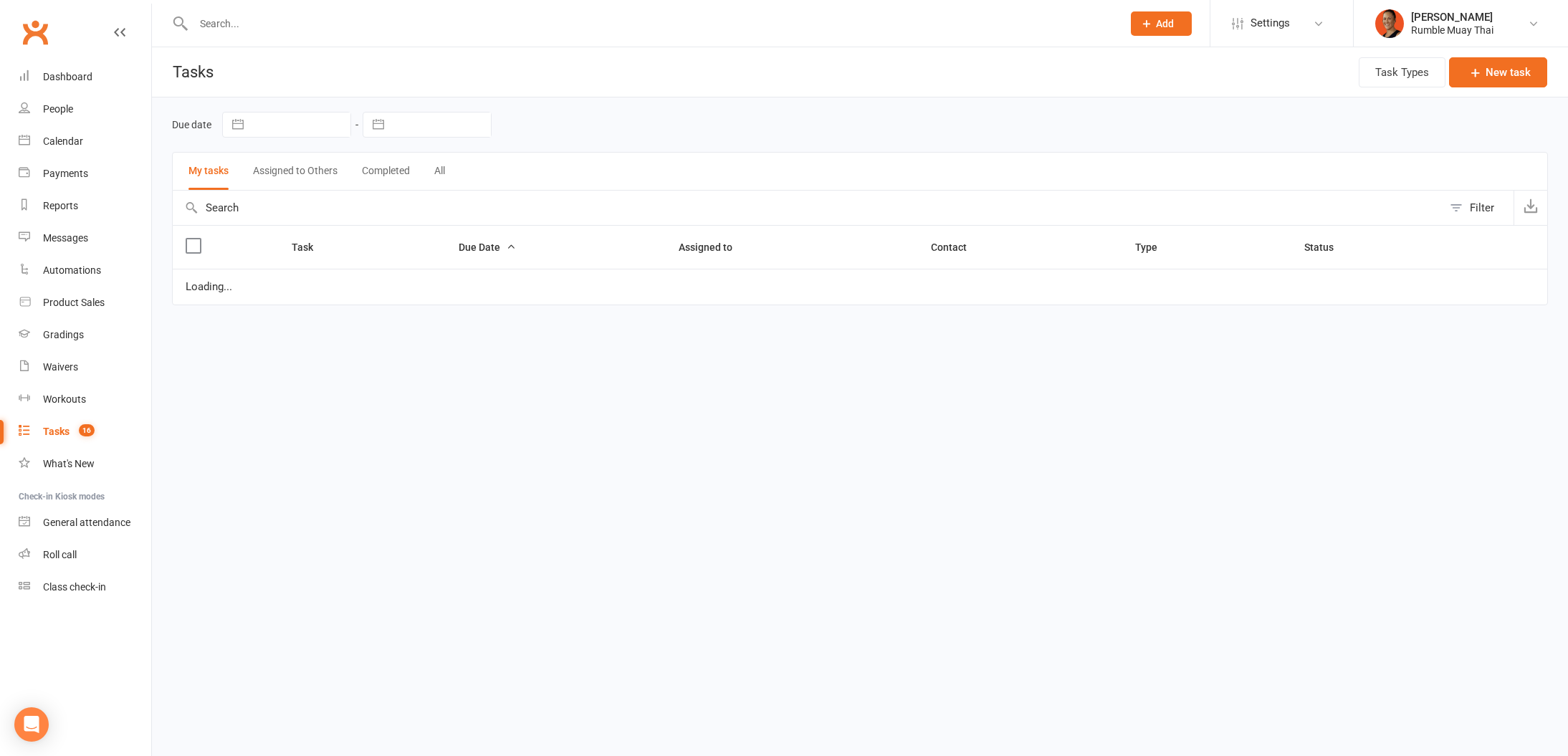
select select "waiting"
select select "started"
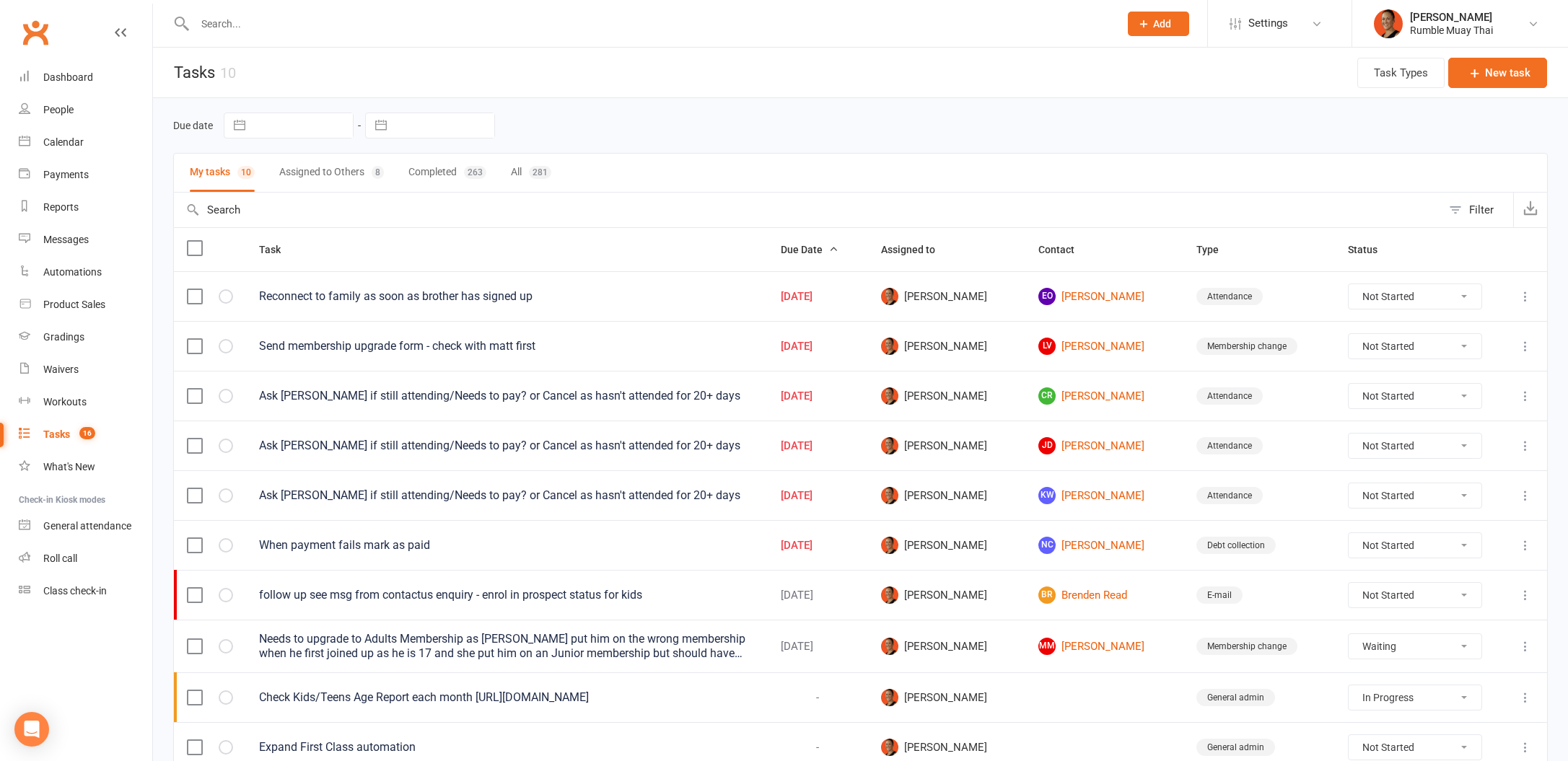
drag, startPoint x: 344, startPoint y: 177, endPoint x: 352, endPoint y: 173, distance: 8.9
click at [342, 176] on button "Assigned to Others 8" at bounding box center [331, 173] width 104 height 38
select select "waiting"
select select "started"
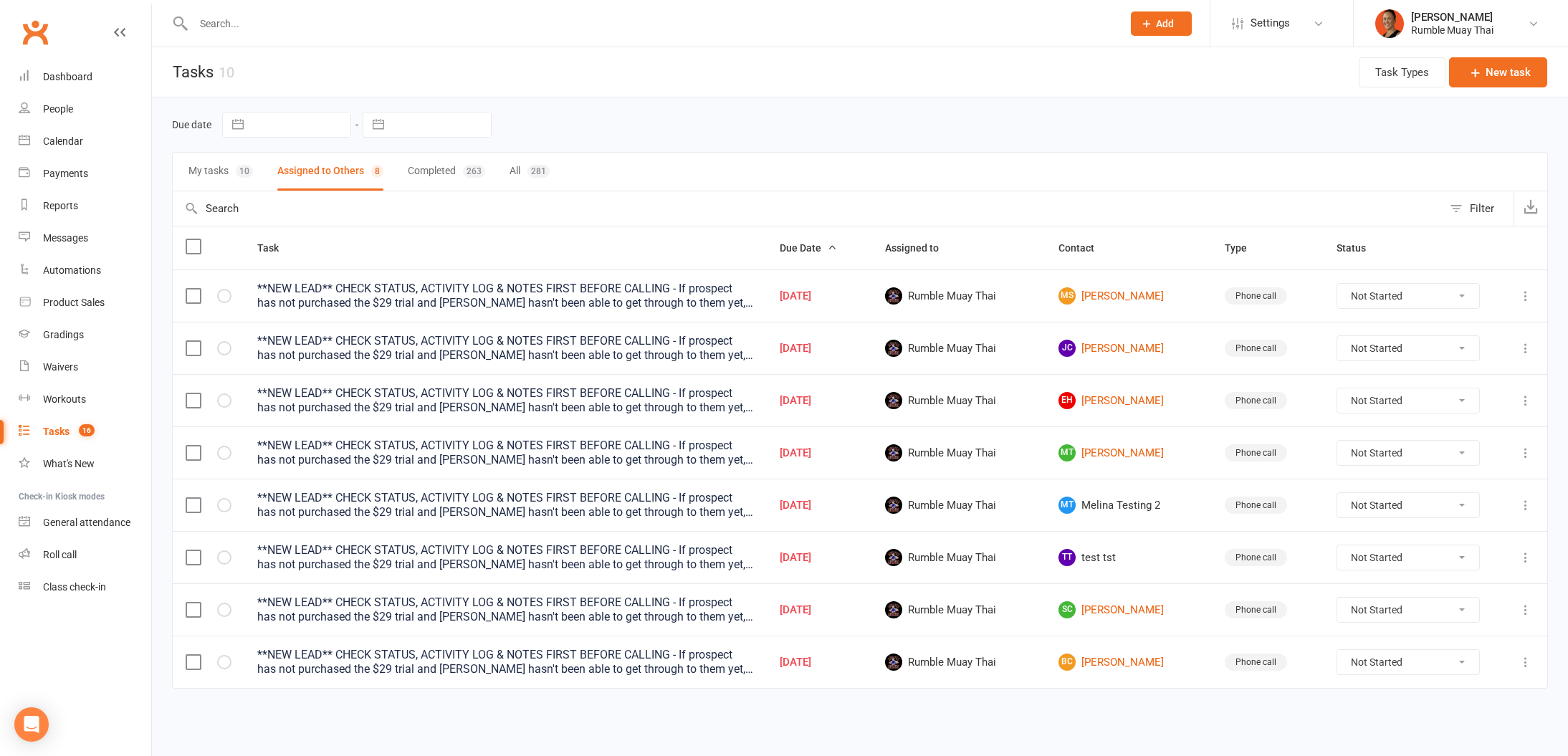
click at [1434, 555] on select "Not Started In Progress Waiting Complete" at bounding box center [1407, 558] width 142 height 24
select select "unstarted"
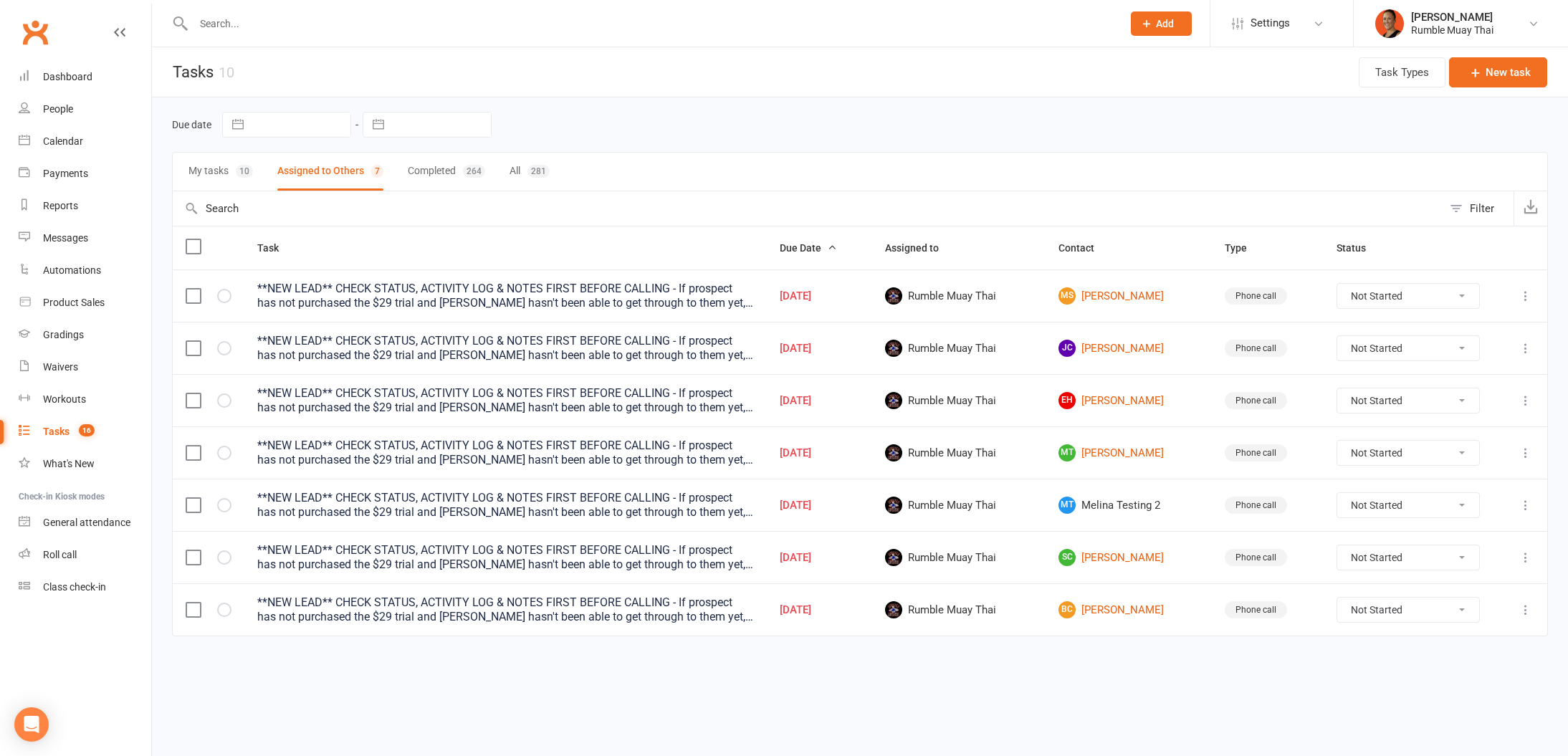
click at [1382, 502] on select "Not Started In Progress Waiting Complete" at bounding box center [1407, 505] width 142 height 24
select select "unstarted"
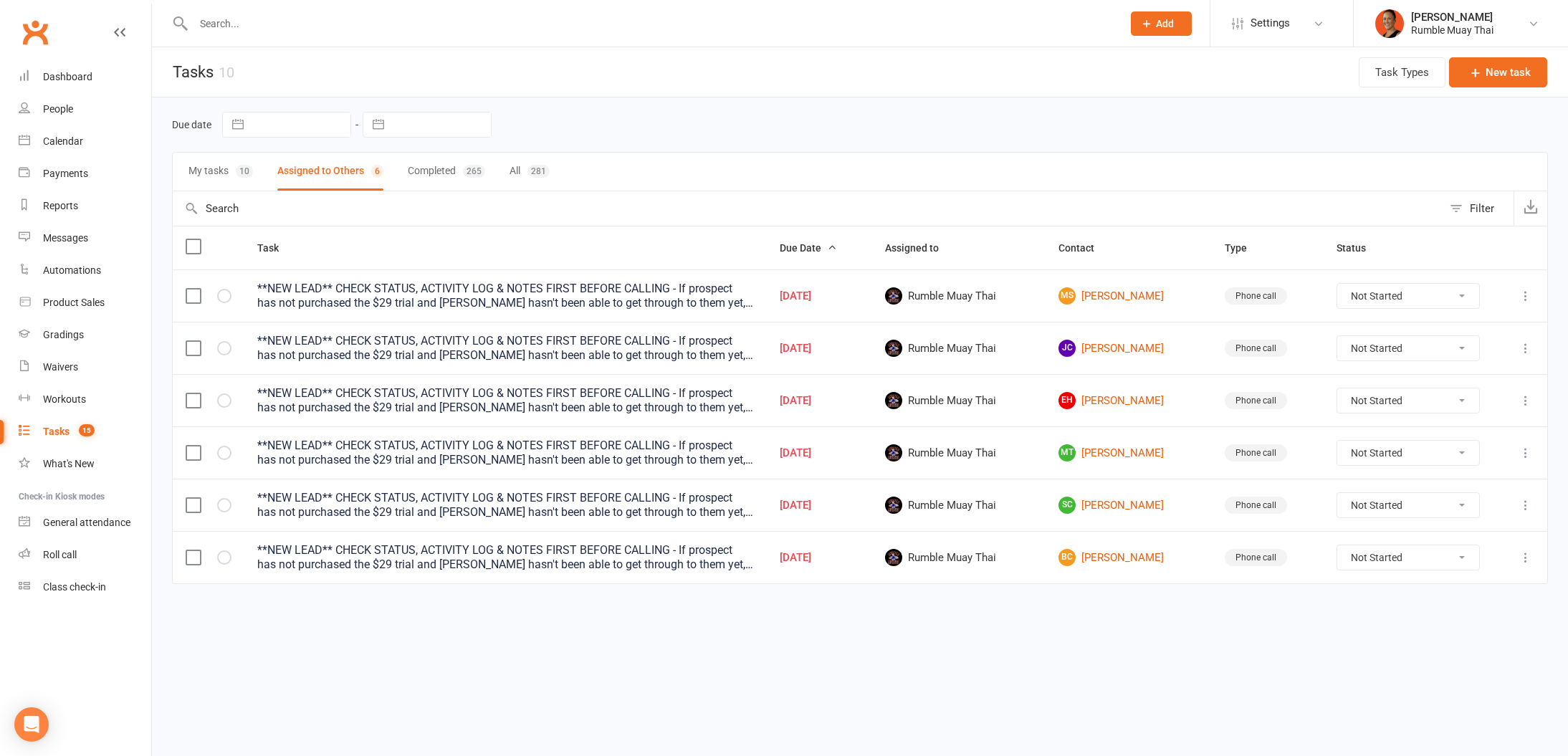
click at [1390, 456] on select "Not Started In Progress Waiting Complete" at bounding box center [1407, 453] width 142 height 24
select select "unstarted"
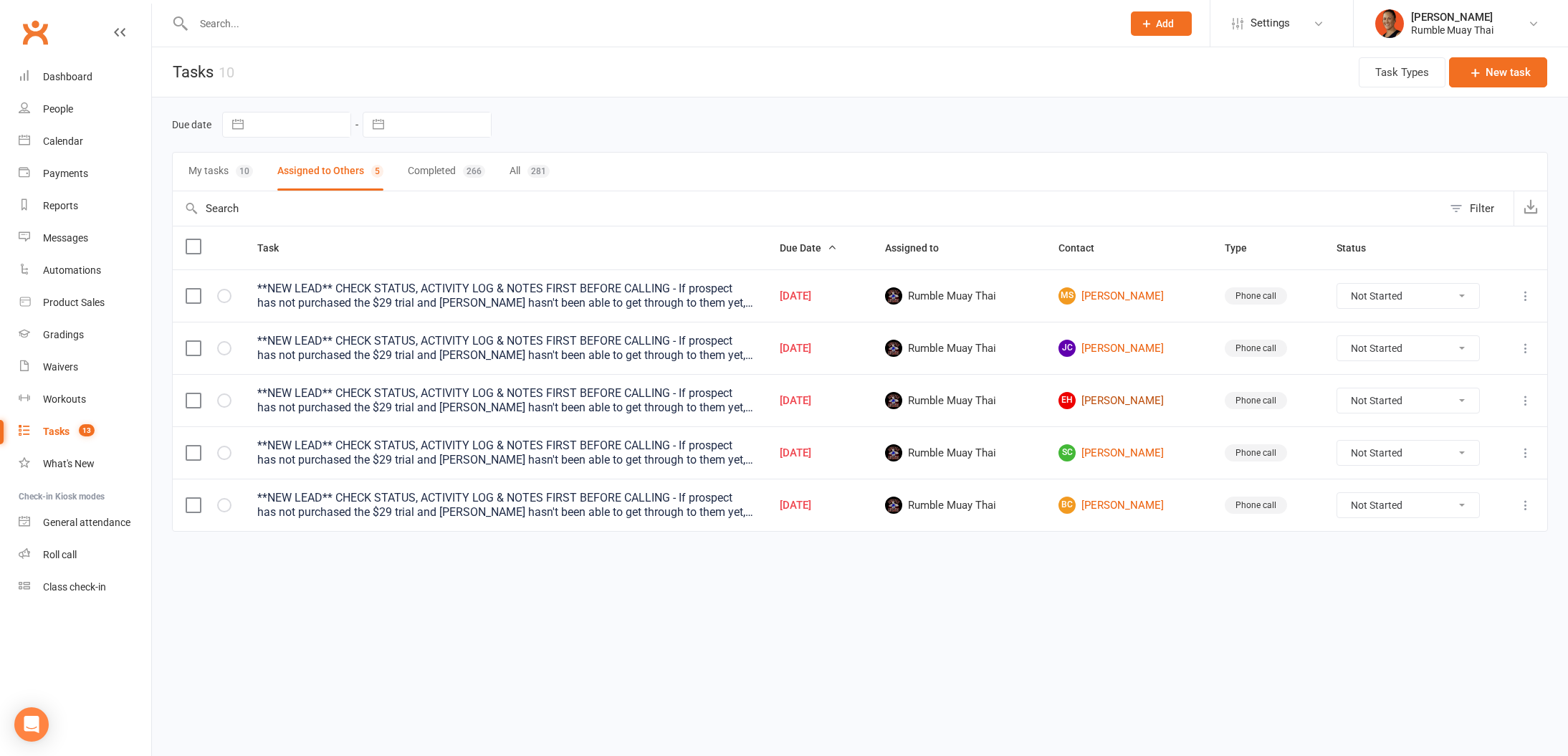
click at [1128, 403] on link "EH [PERSON_NAME]" at bounding box center [1128, 401] width 140 height 17
click at [1128, 342] on link "[PERSON_NAME] Jayden [PERSON_NAME]" at bounding box center [1128, 348] width 140 height 17
click at [1130, 298] on link "[PERSON_NAME] [PERSON_NAME]" at bounding box center [1128, 295] width 140 height 17
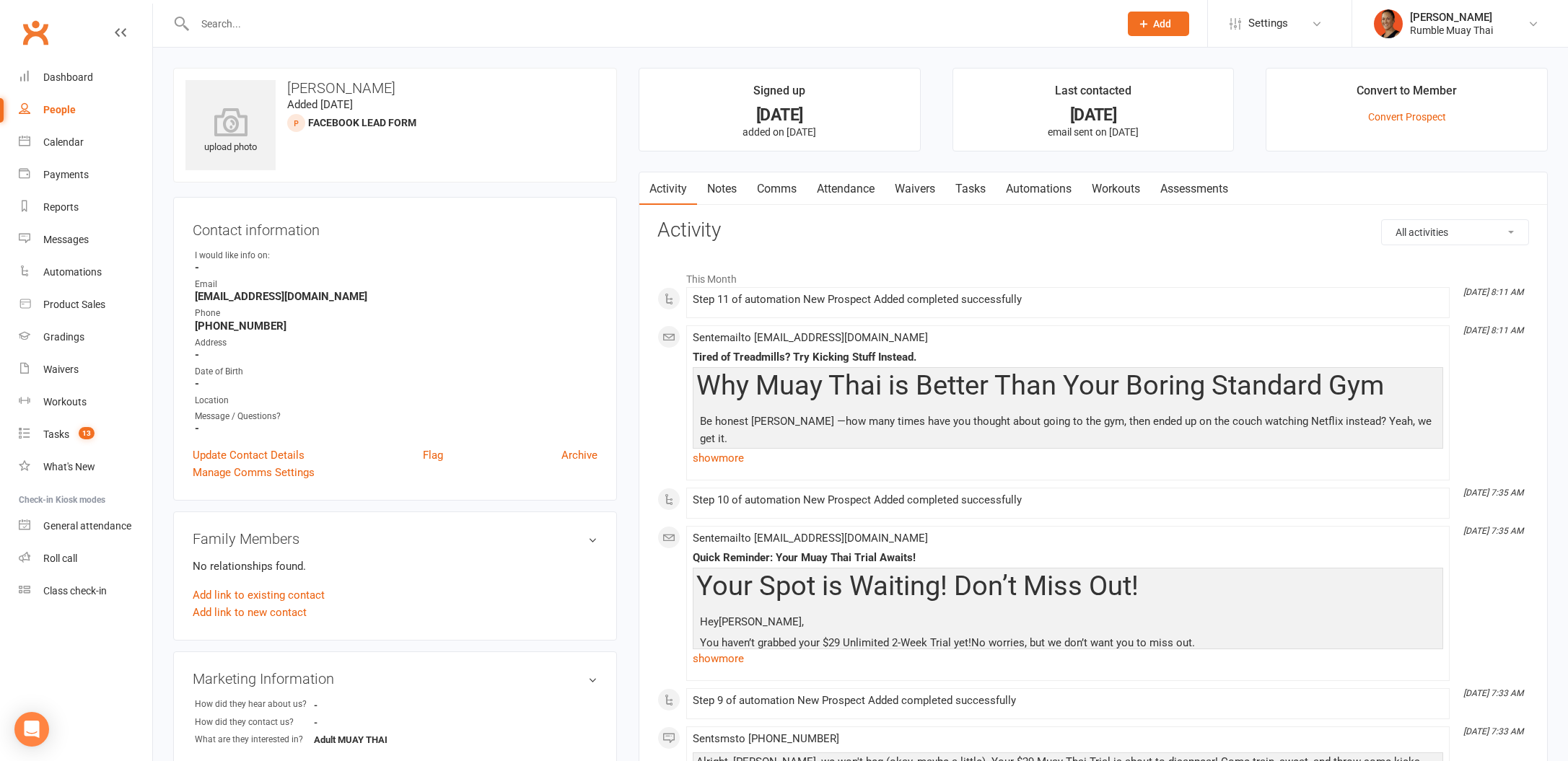
click at [730, 191] on link "Notes" at bounding box center [721, 189] width 50 height 34
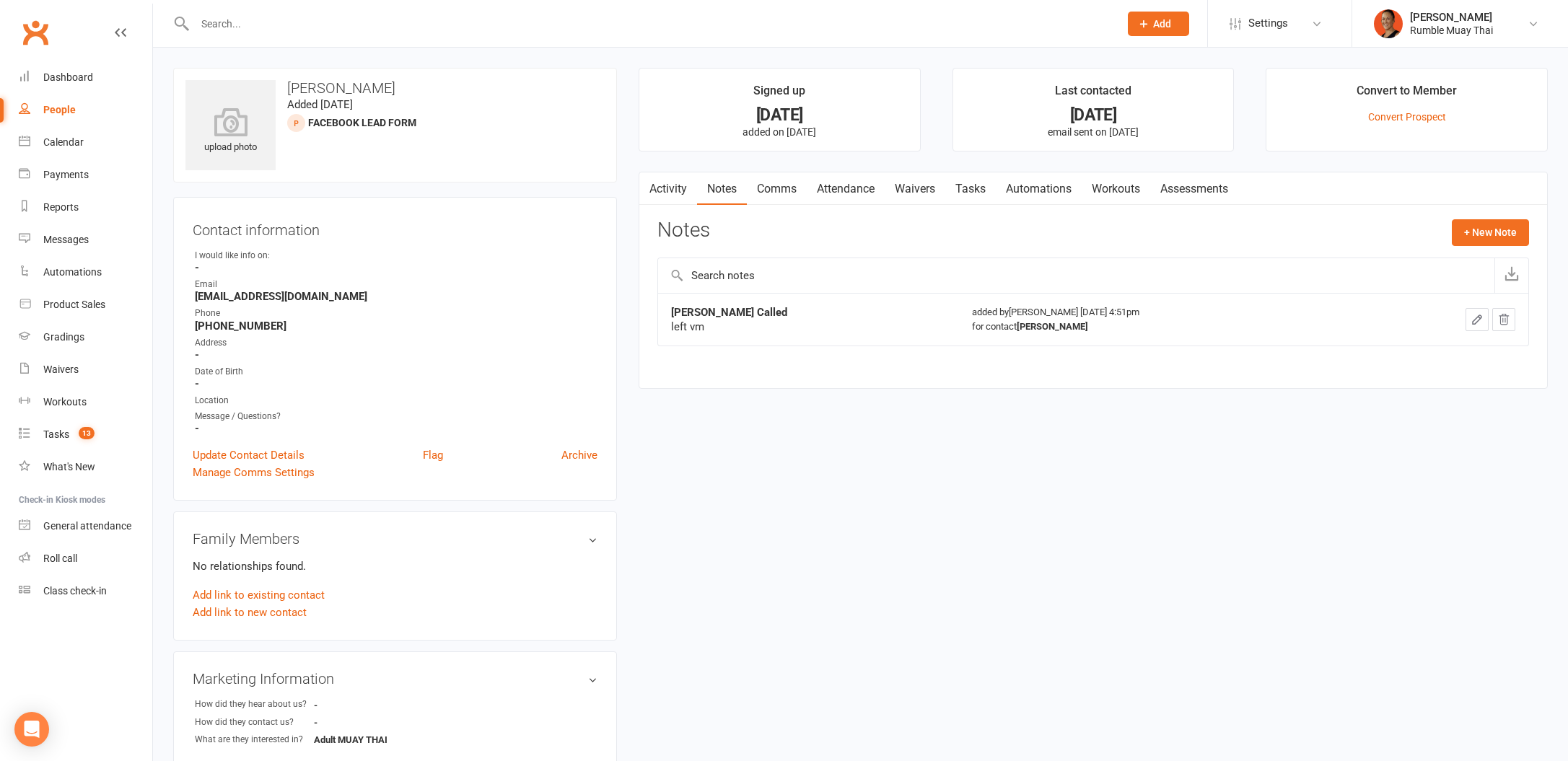
click at [972, 194] on link "Tasks" at bounding box center [970, 189] width 50 height 34
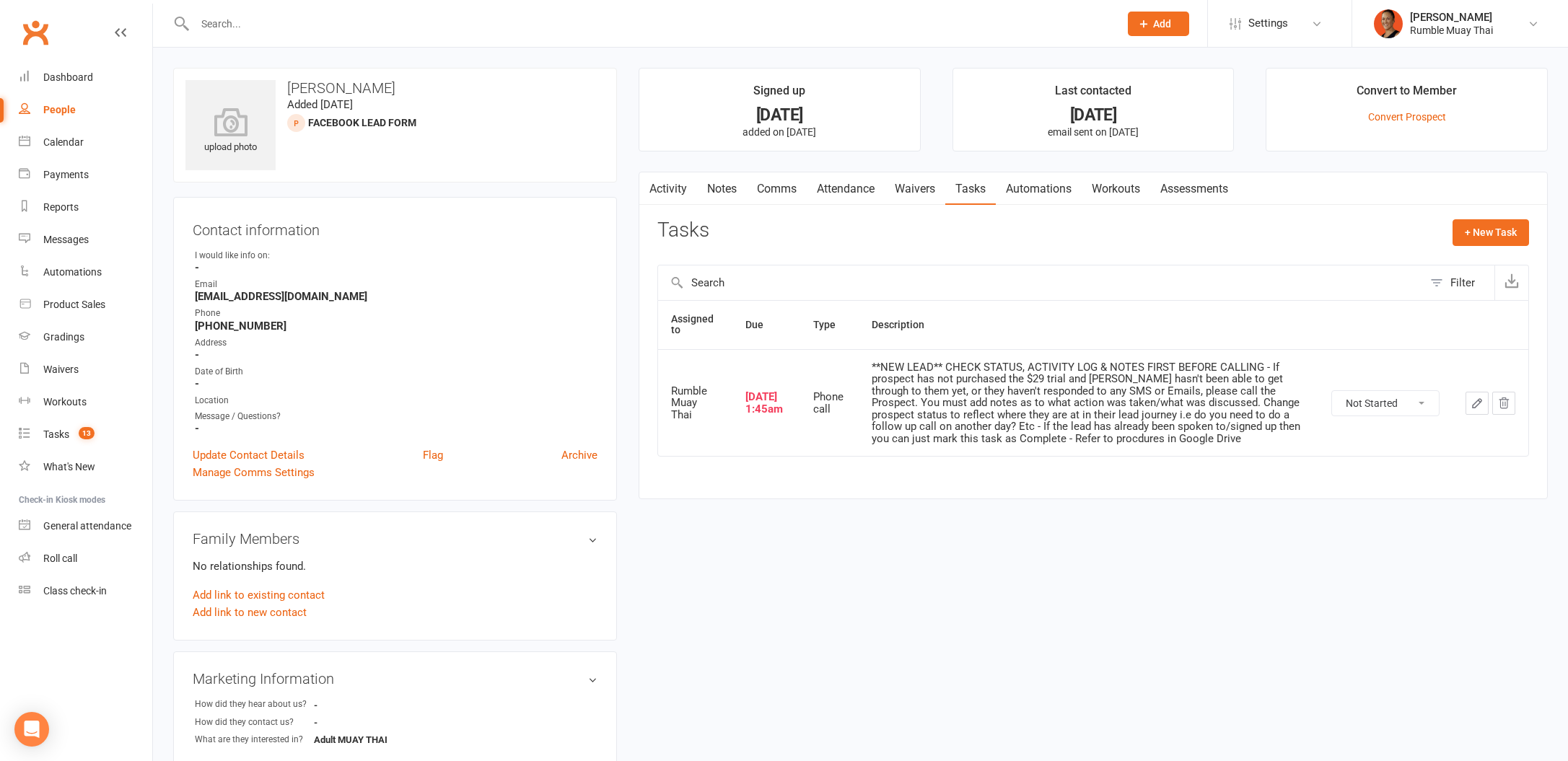
click at [1356, 400] on select "Not Started In Progress Waiting Complete" at bounding box center [1386, 403] width 107 height 24
select select "unstarted"
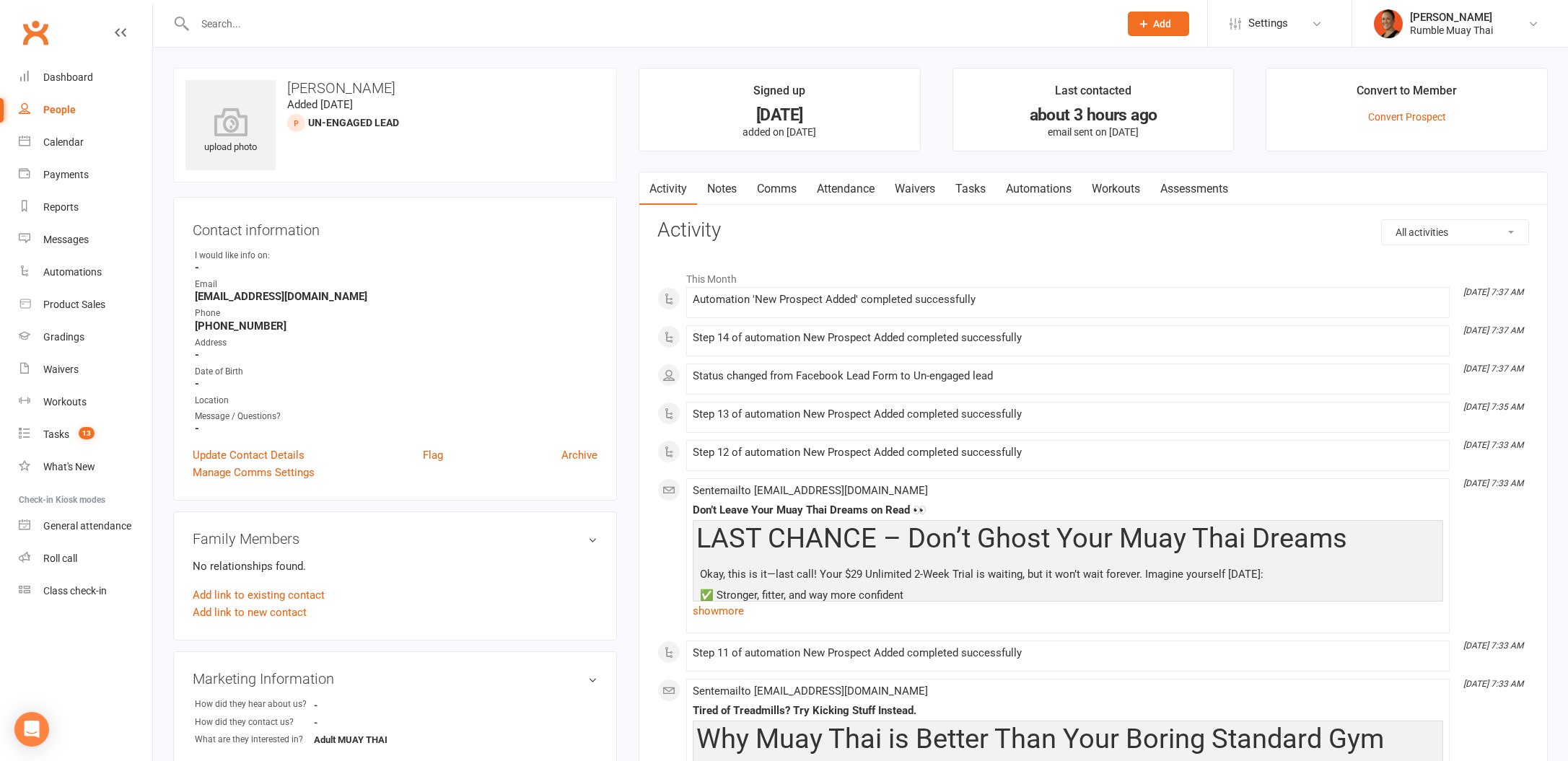
click at [981, 184] on link "Tasks" at bounding box center [970, 189] width 50 height 34
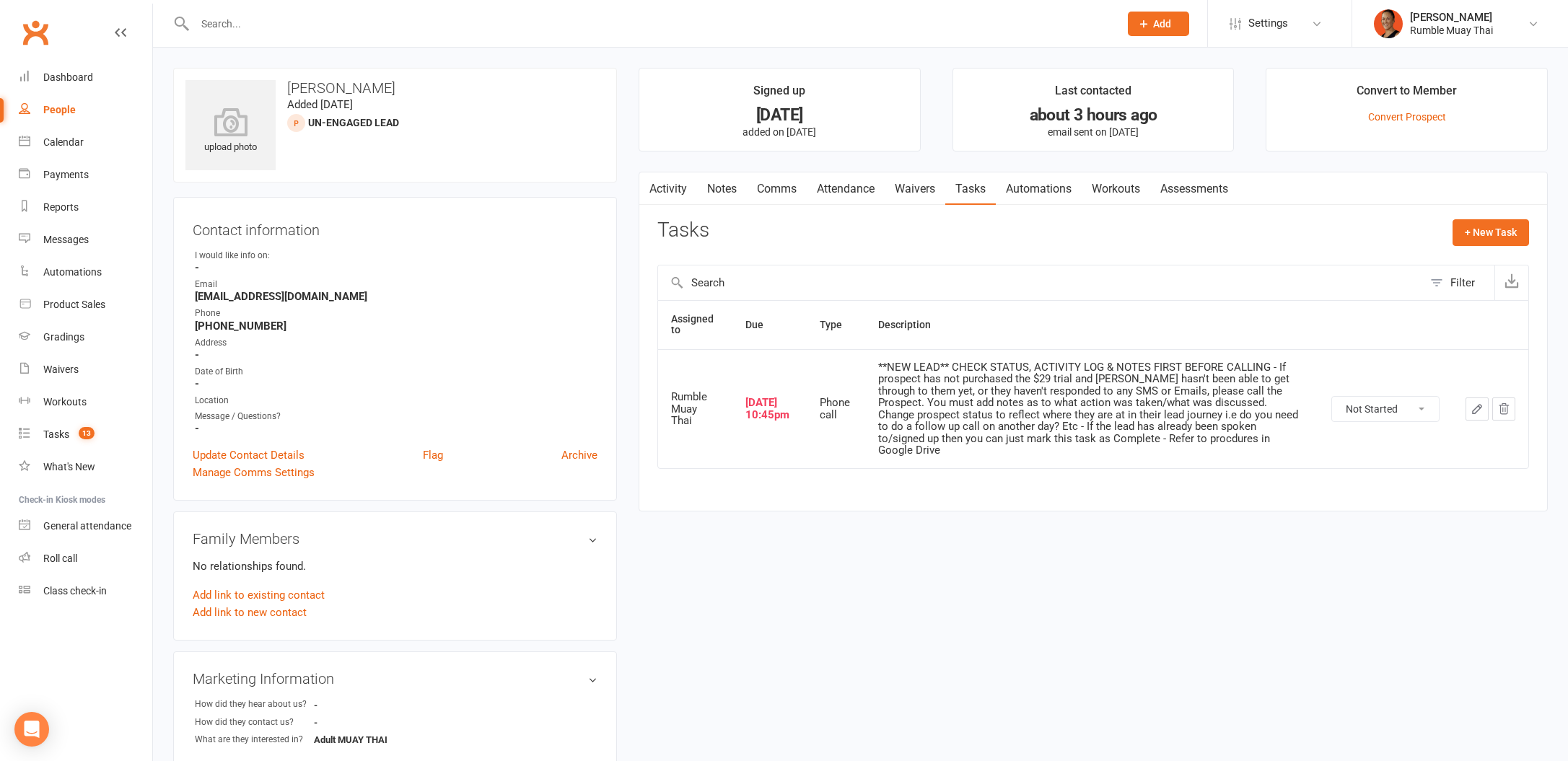
click at [727, 177] on link "Notes" at bounding box center [721, 189] width 50 height 34
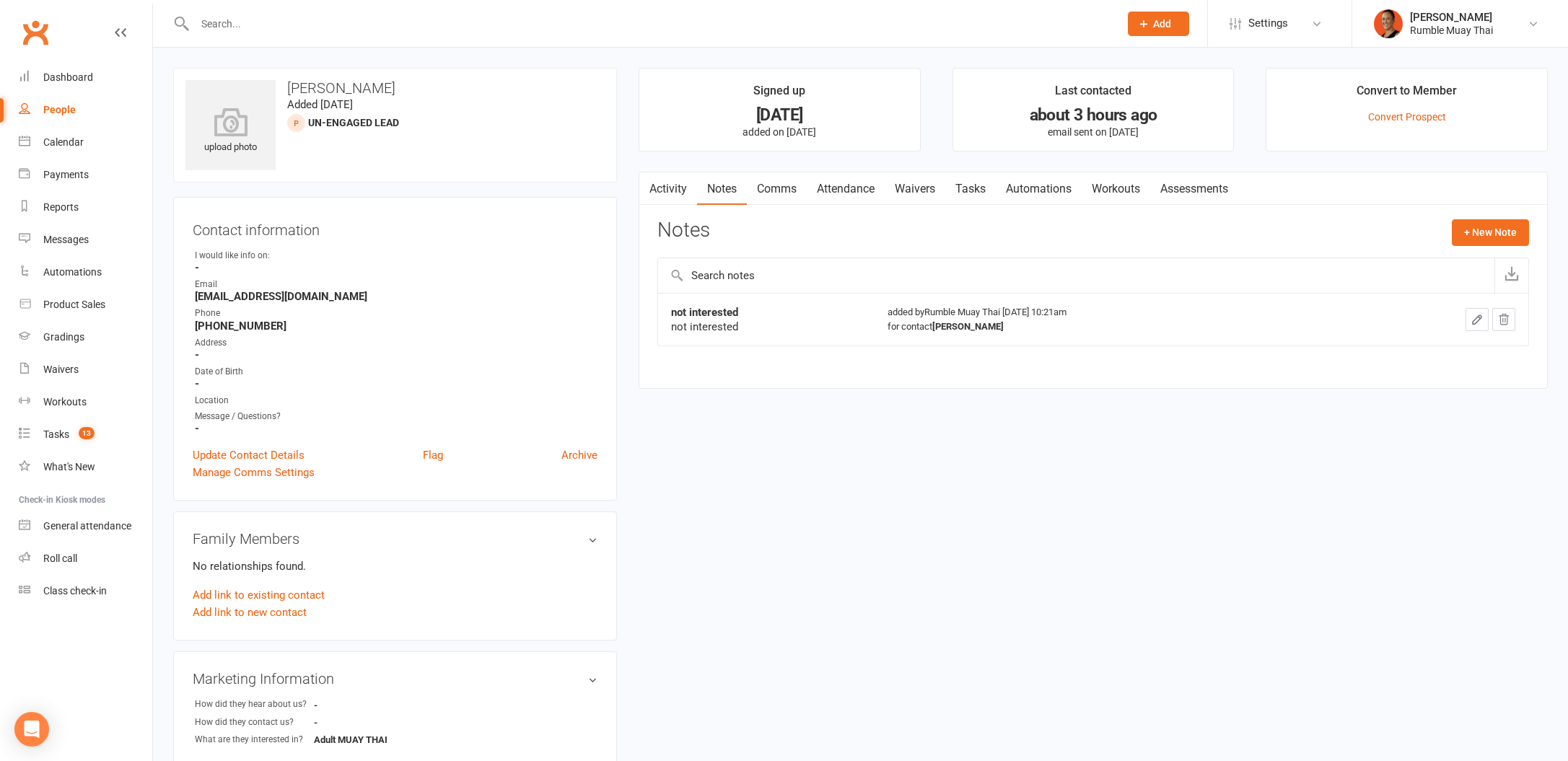
click at [972, 184] on link "Tasks" at bounding box center [970, 189] width 50 height 34
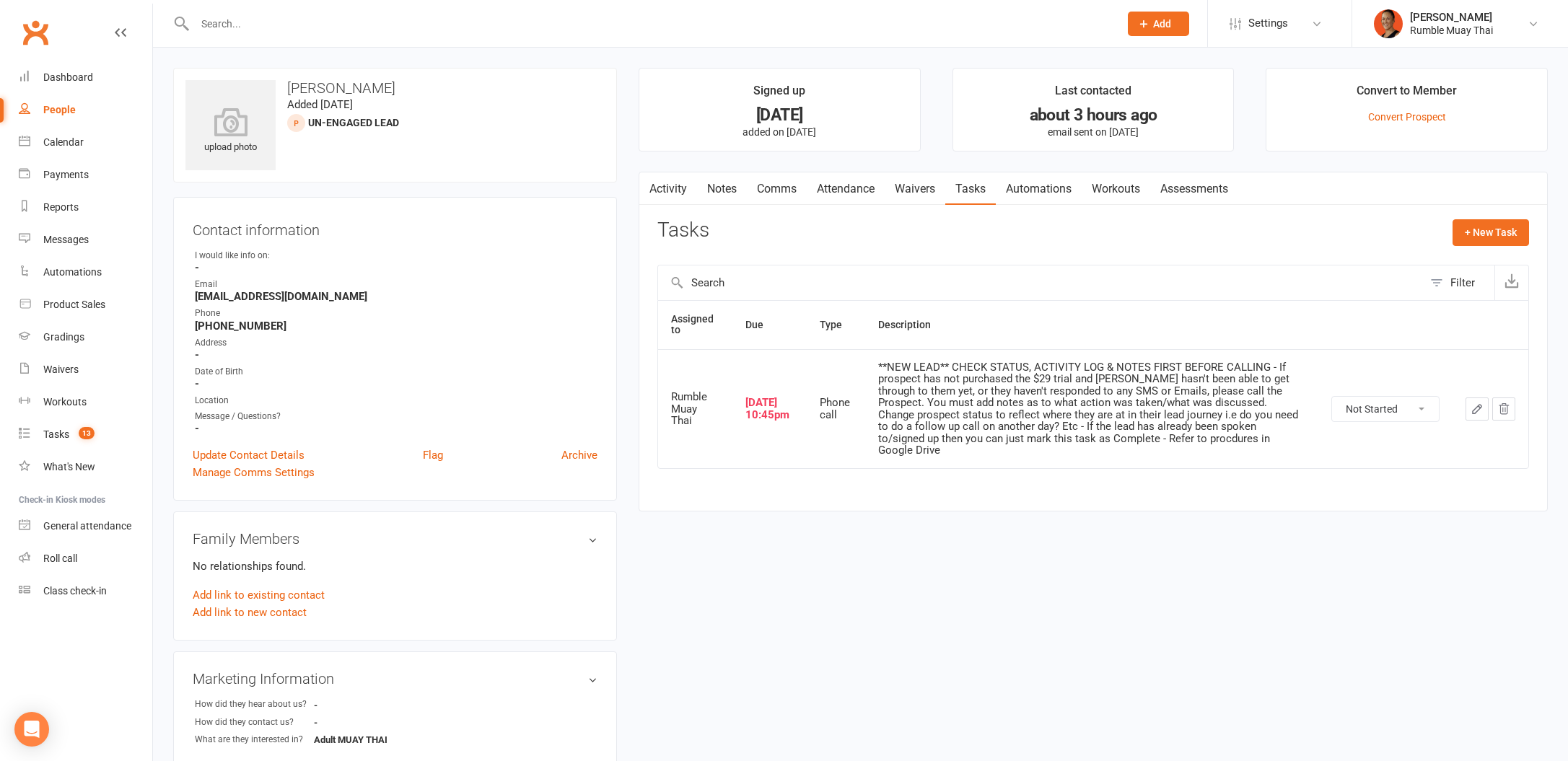
click at [1386, 409] on select "Not Started In Progress Waiting Complete" at bounding box center [1386, 409] width 107 height 24
select select "unstarted"
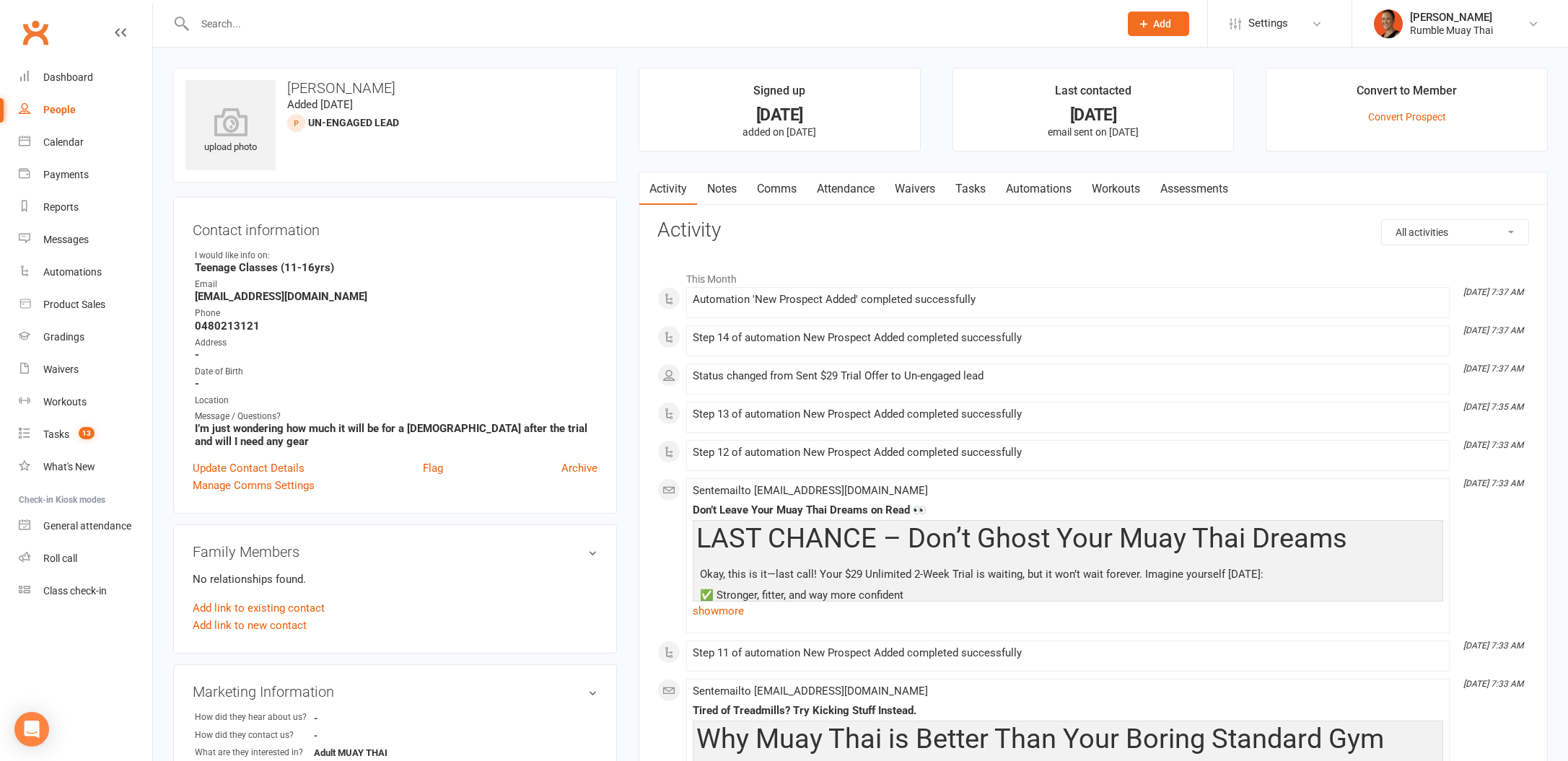
click at [972, 185] on link "Tasks" at bounding box center [970, 189] width 50 height 34
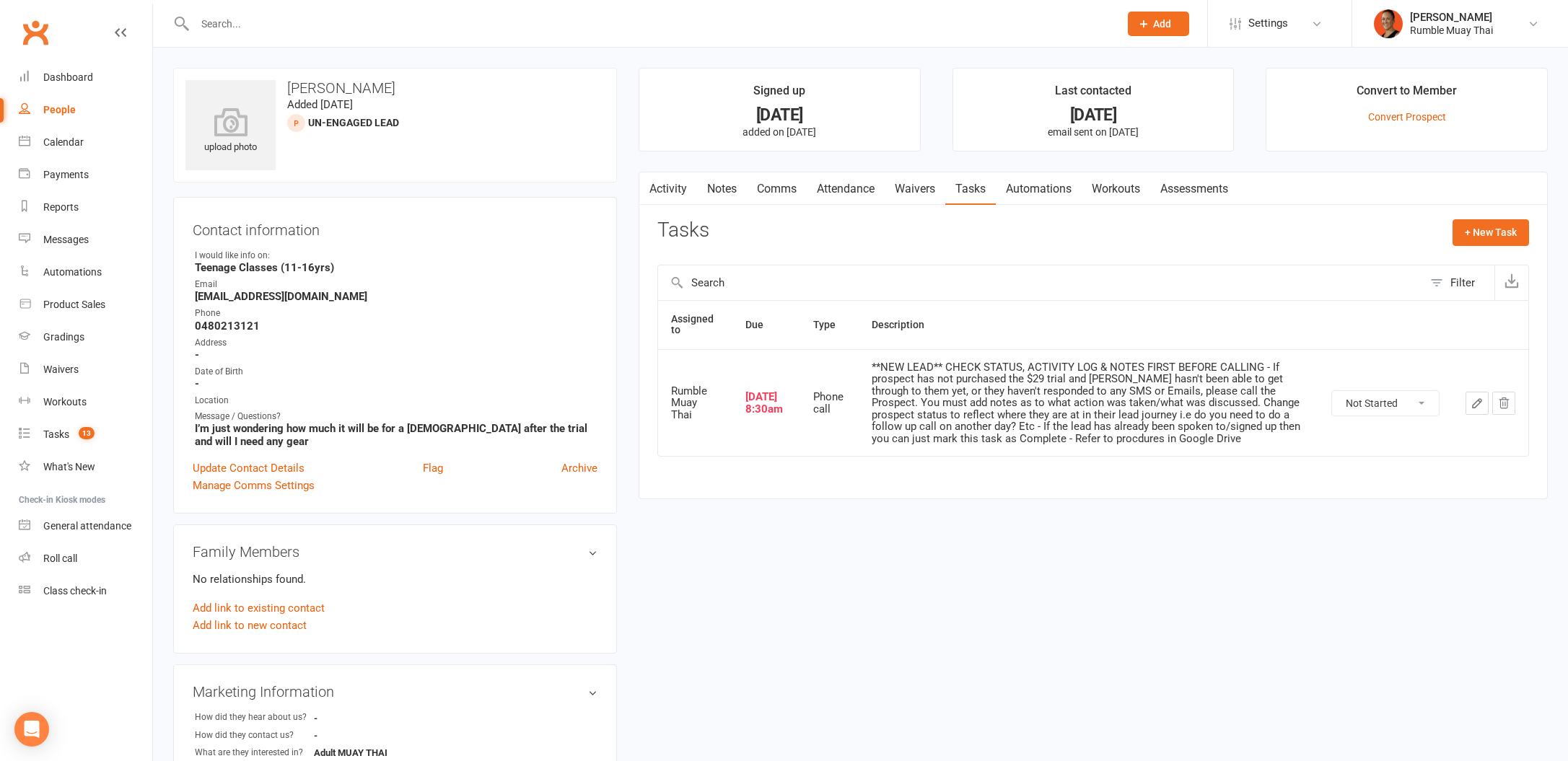
click at [668, 204] on link "Activity" at bounding box center [668, 189] width 58 height 34
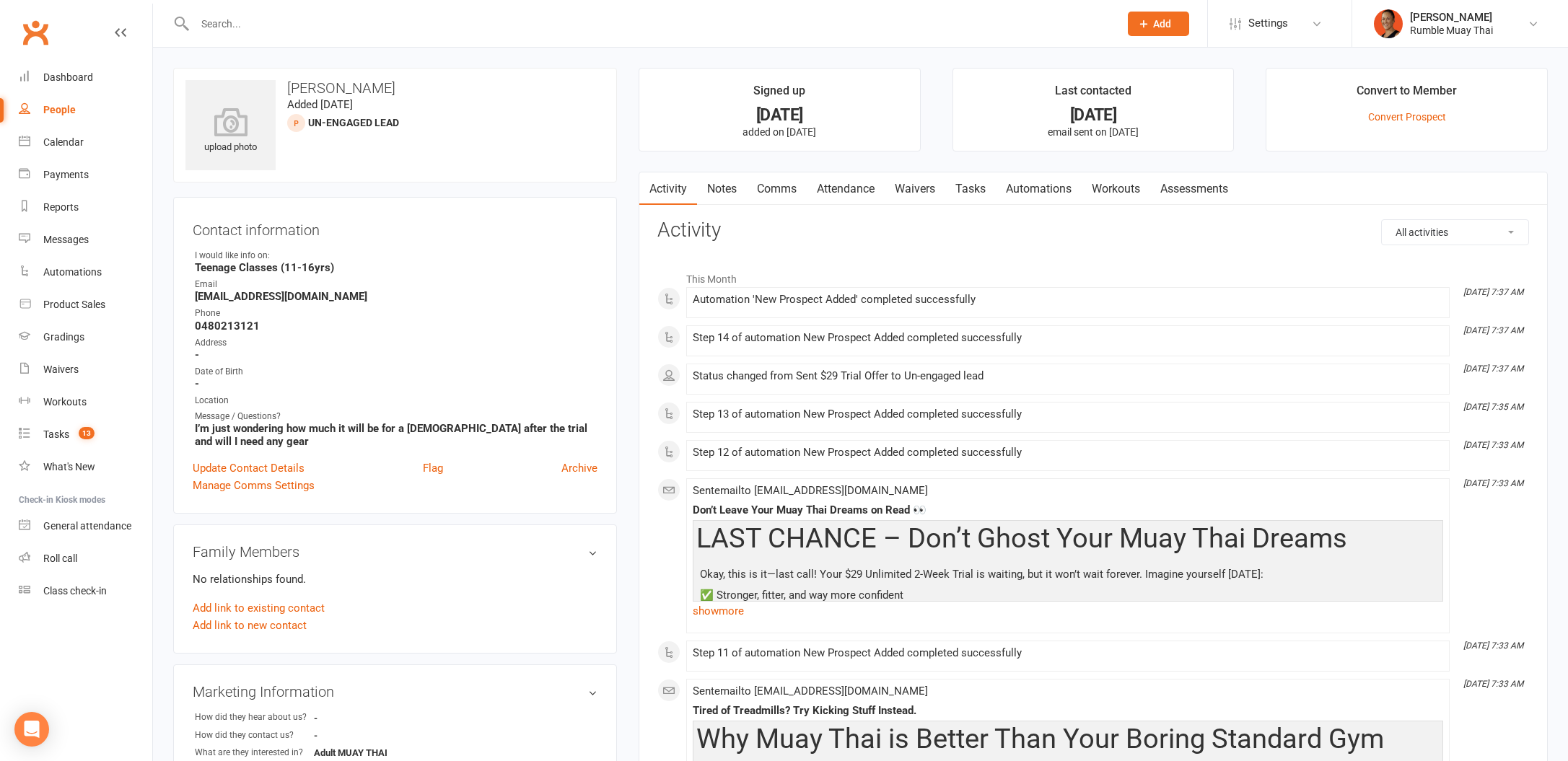
click at [711, 194] on link "Notes" at bounding box center [721, 189] width 50 height 34
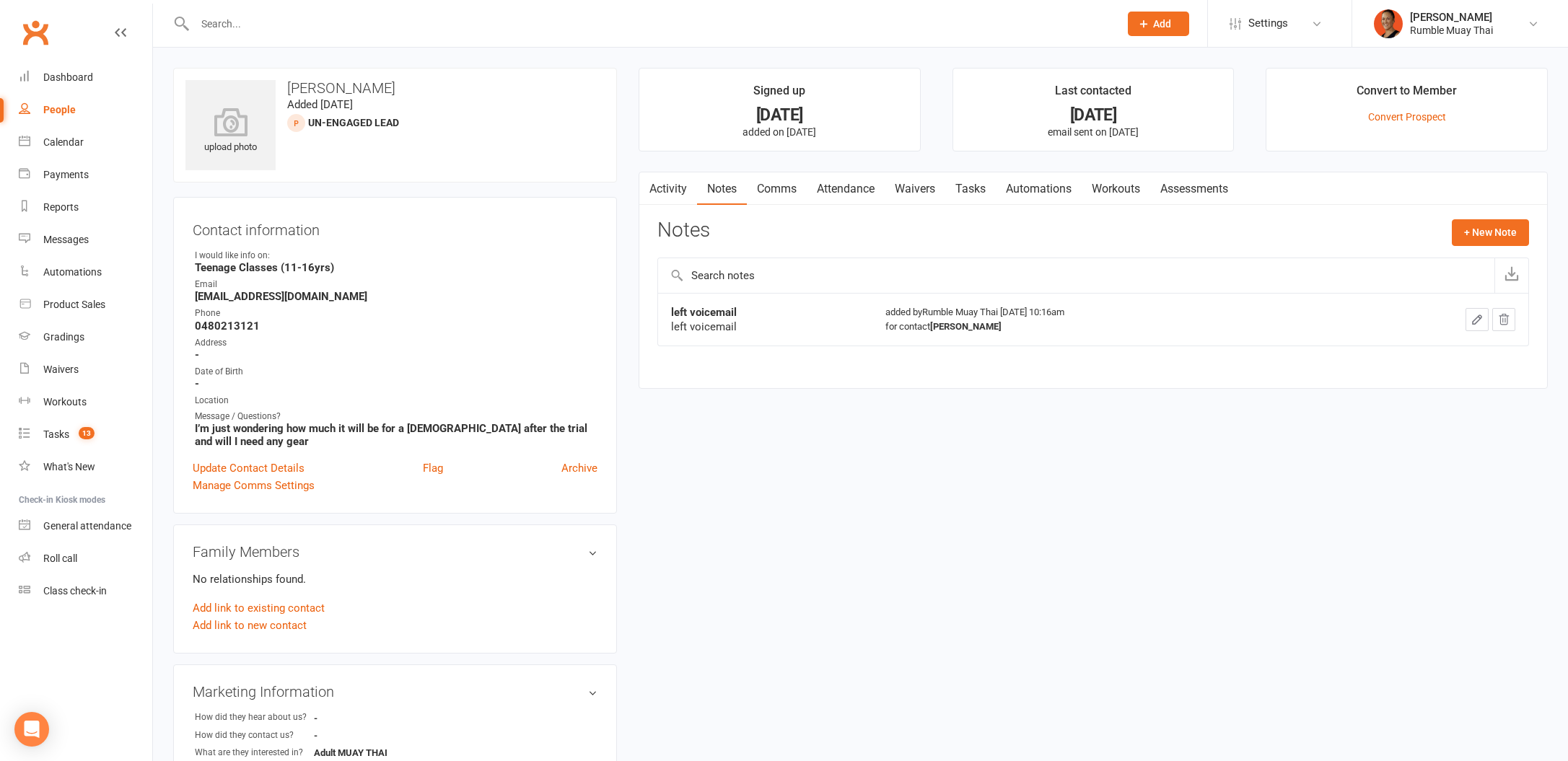
click at [988, 181] on link "Tasks" at bounding box center [970, 189] width 50 height 34
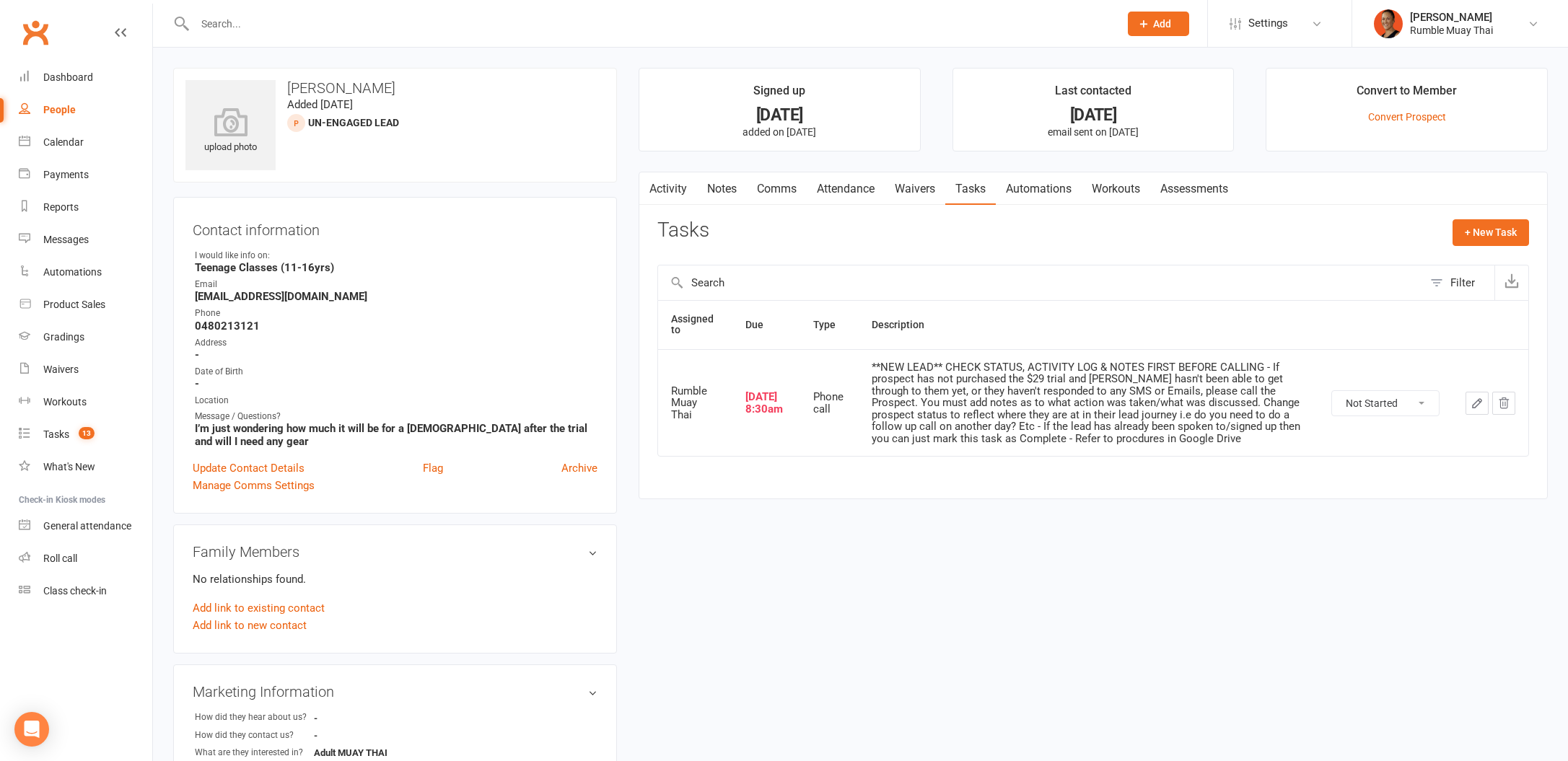
click at [1415, 404] on select "Not Started In Progress Waiting Complete" at bounding box center [1386, 403] width 107 height 24
select select "unstarted"
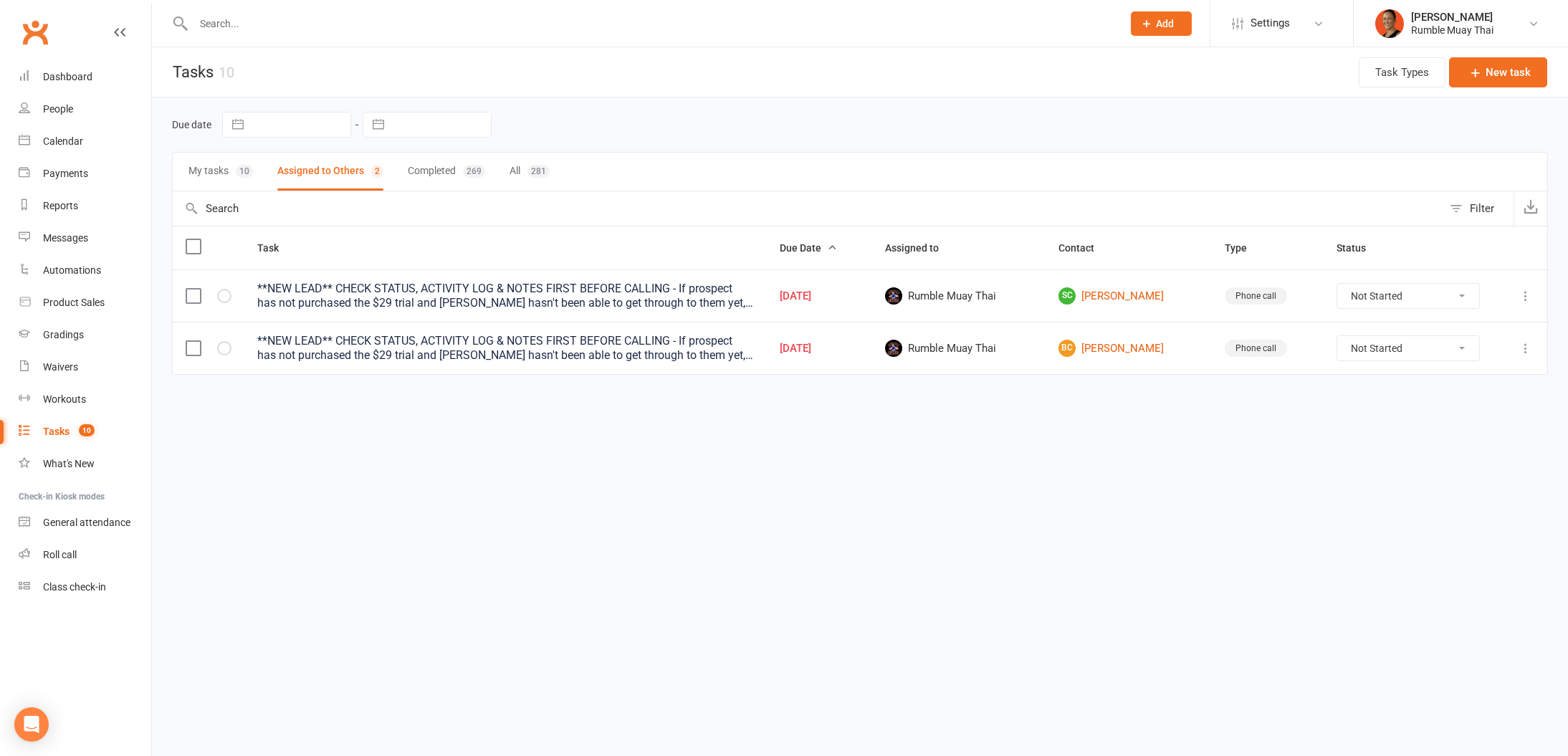
drag, startPoint x: 333, startPoint y: 551, endPoint x: 342, endPoint y: 542, distance: 12.7
click at [333, 435] on html "Prospect Member Non-attending contact Class / event Appointment Grading event T…" at bounding box center [784, 217] width 1568 height 435
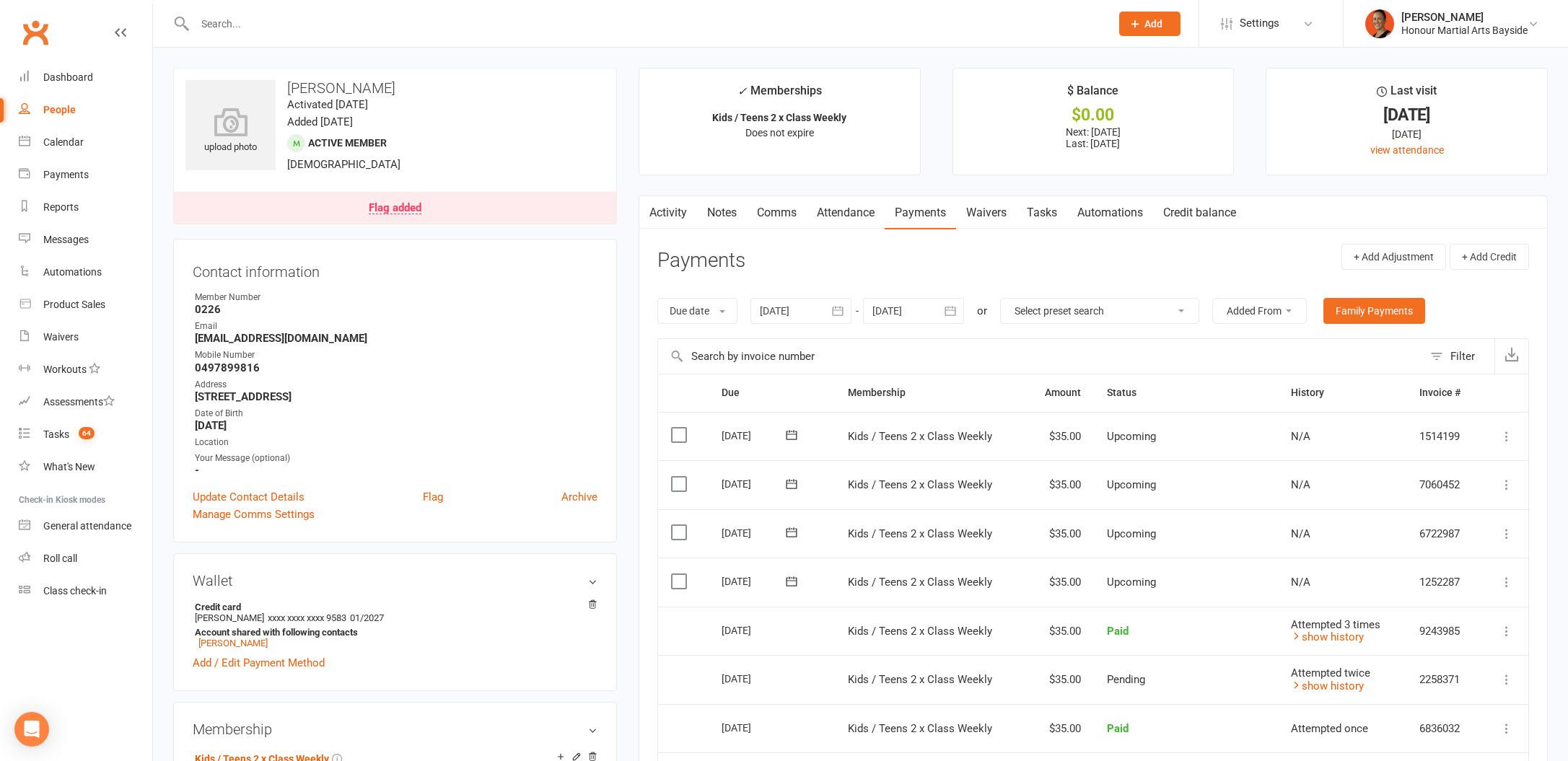
click at [665, 207] on link "Activity" at bounding box center [668, 213] width 58 height 34
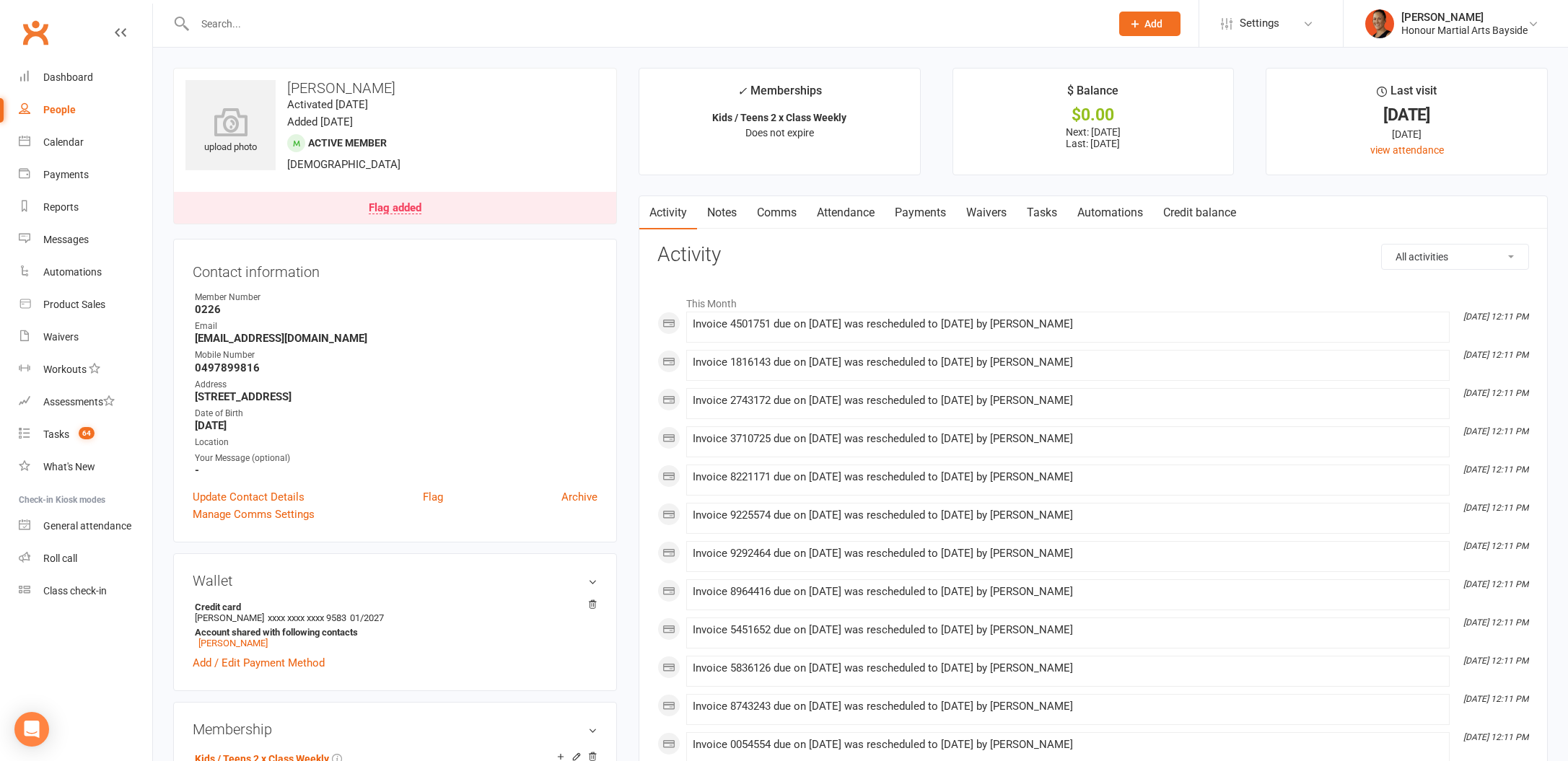
click at [765, 219] on link "Comms" at bounding box center [776, 213] width 60 height 34
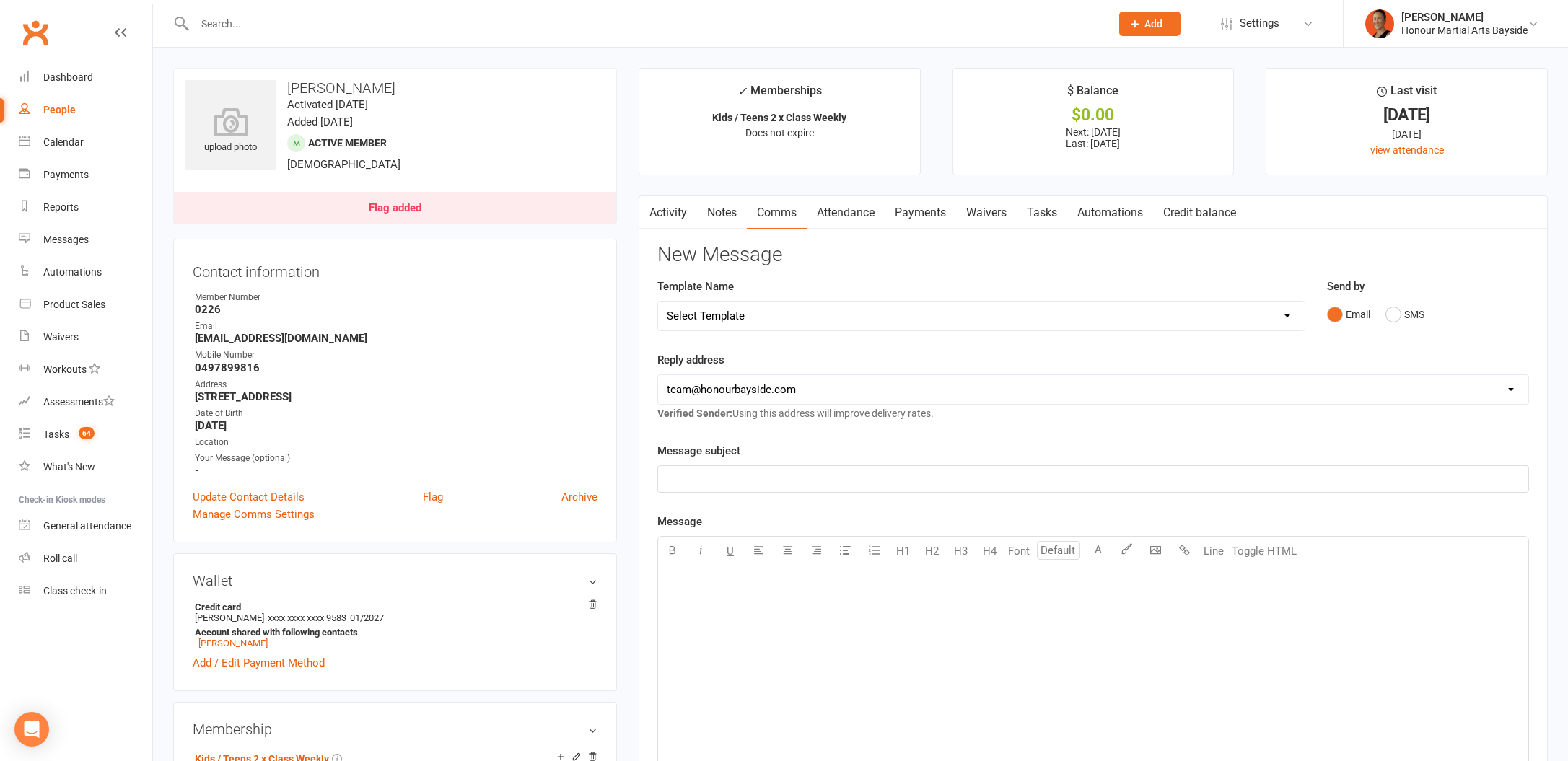
click at [729, 210] on link "Notes" at bounding box center [721, 213] width 50 height 34
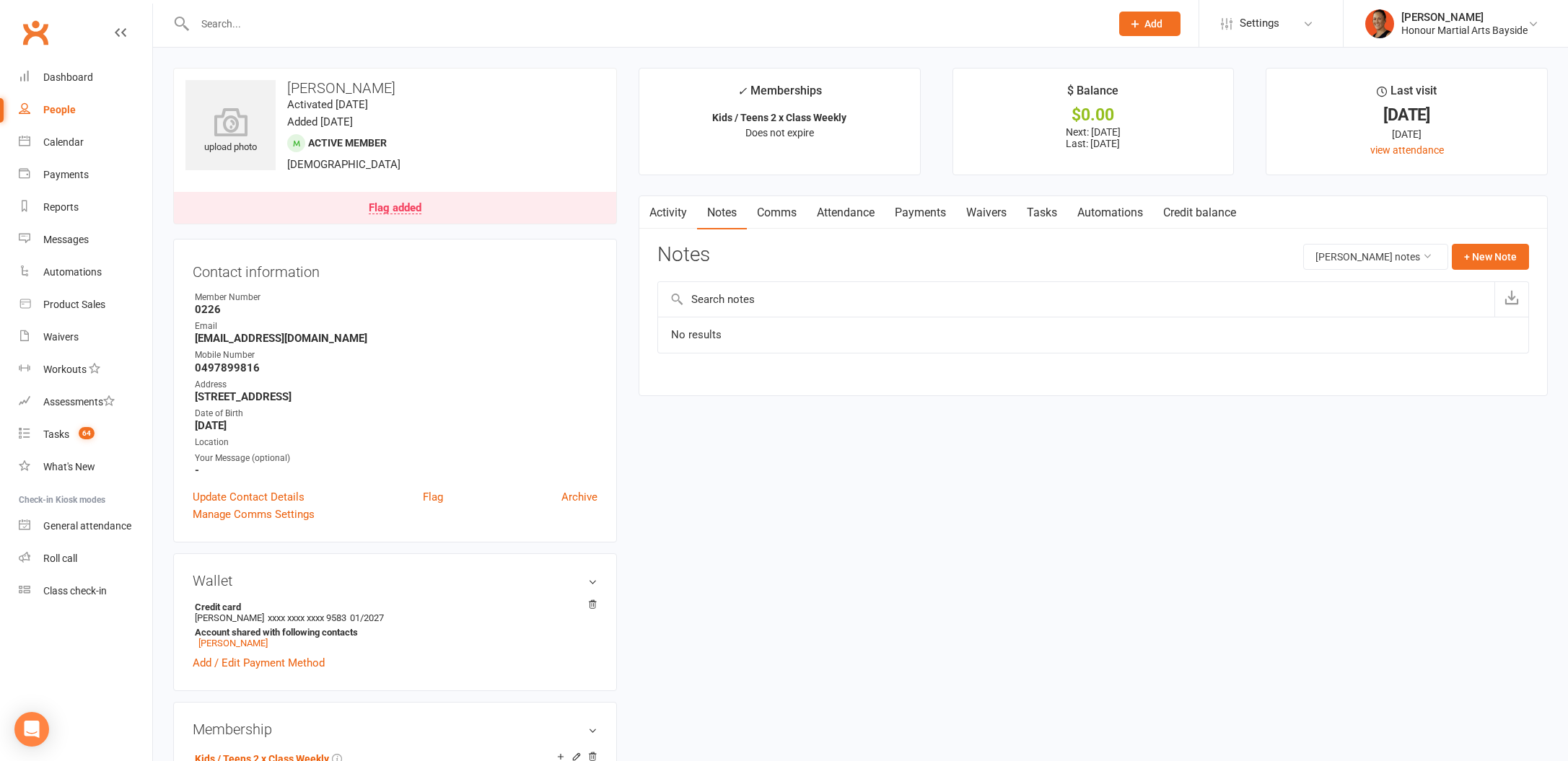
click at [929, 217] on link "Payments" at bounding box center [921, 213] width 72 height 34
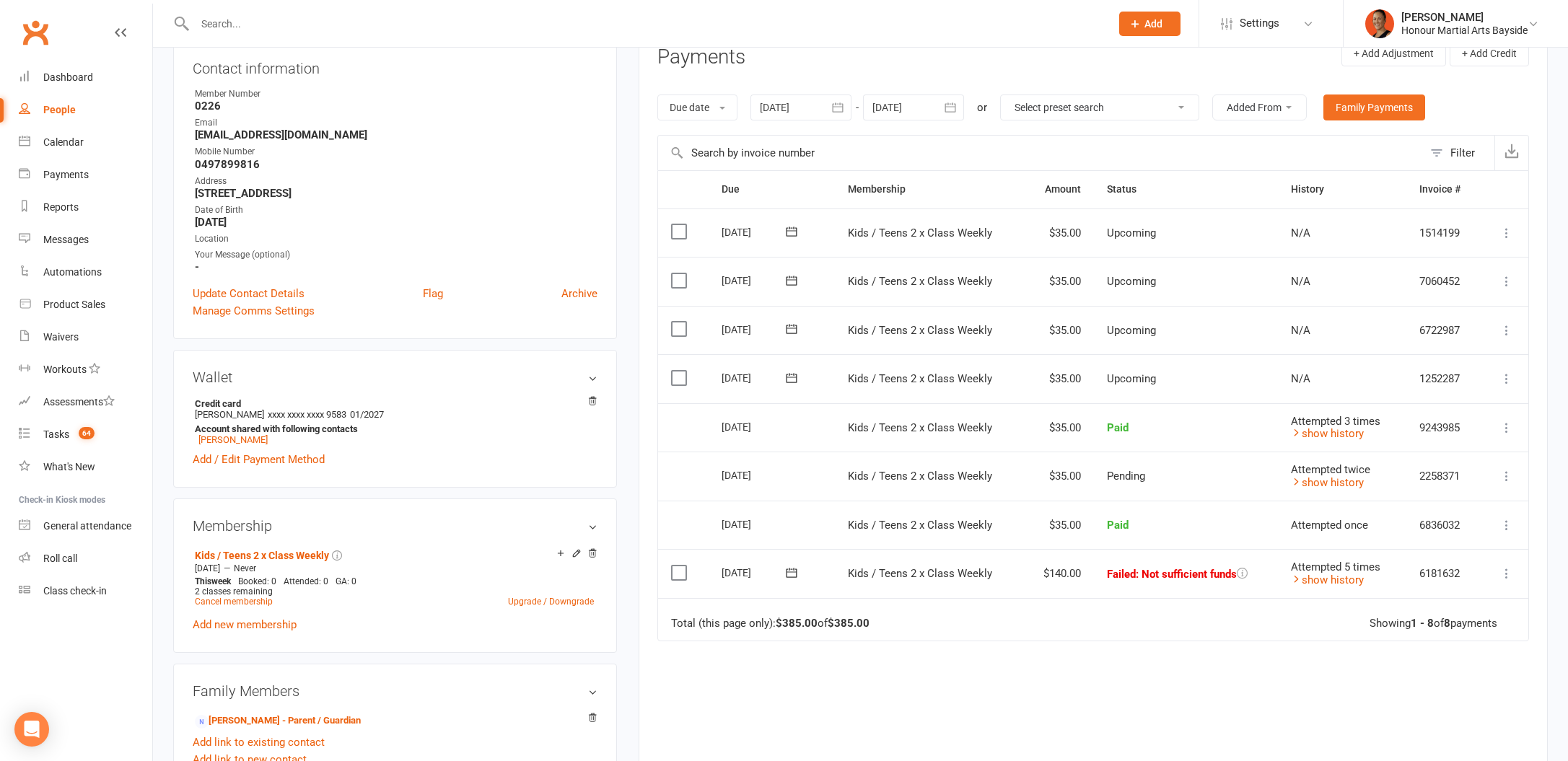
scroll to position [352, 0]
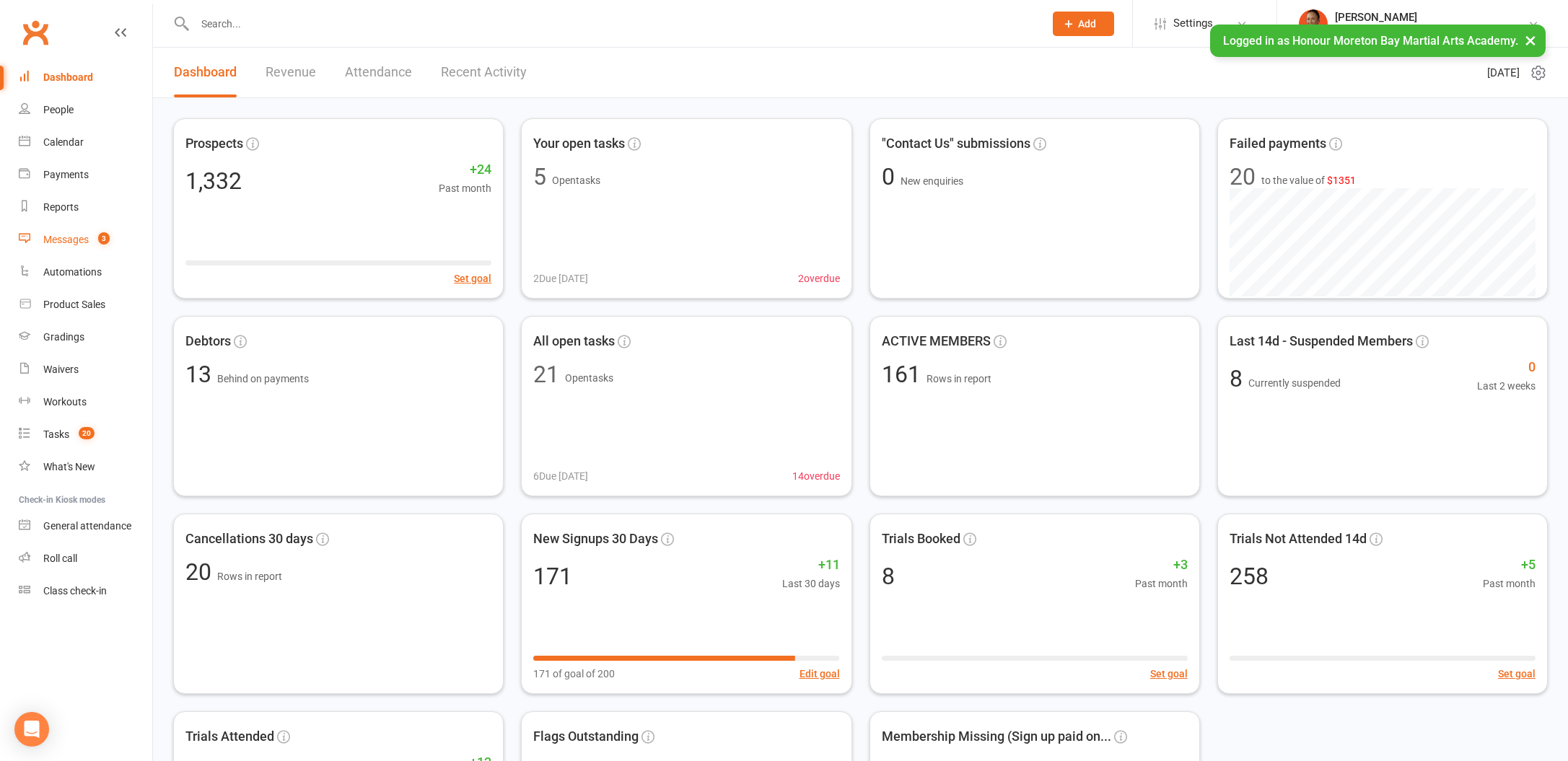
click at [81, 239] on div "Messages" at bounding box center [66, 239] width 46 height 11
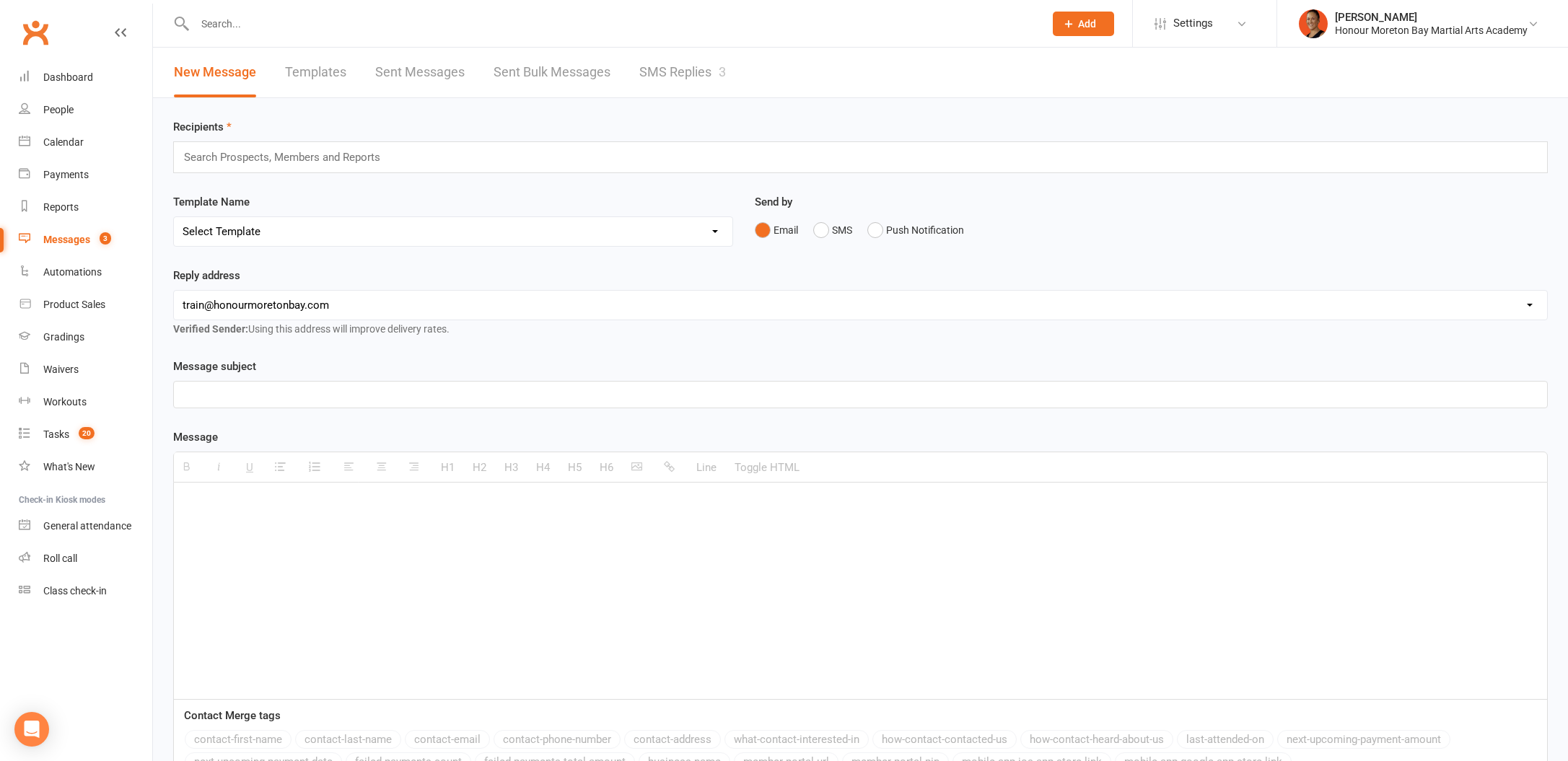
click at [686, 68] on link "SMS Replies 3" at bounding box center [683, 72] width 87 height 50
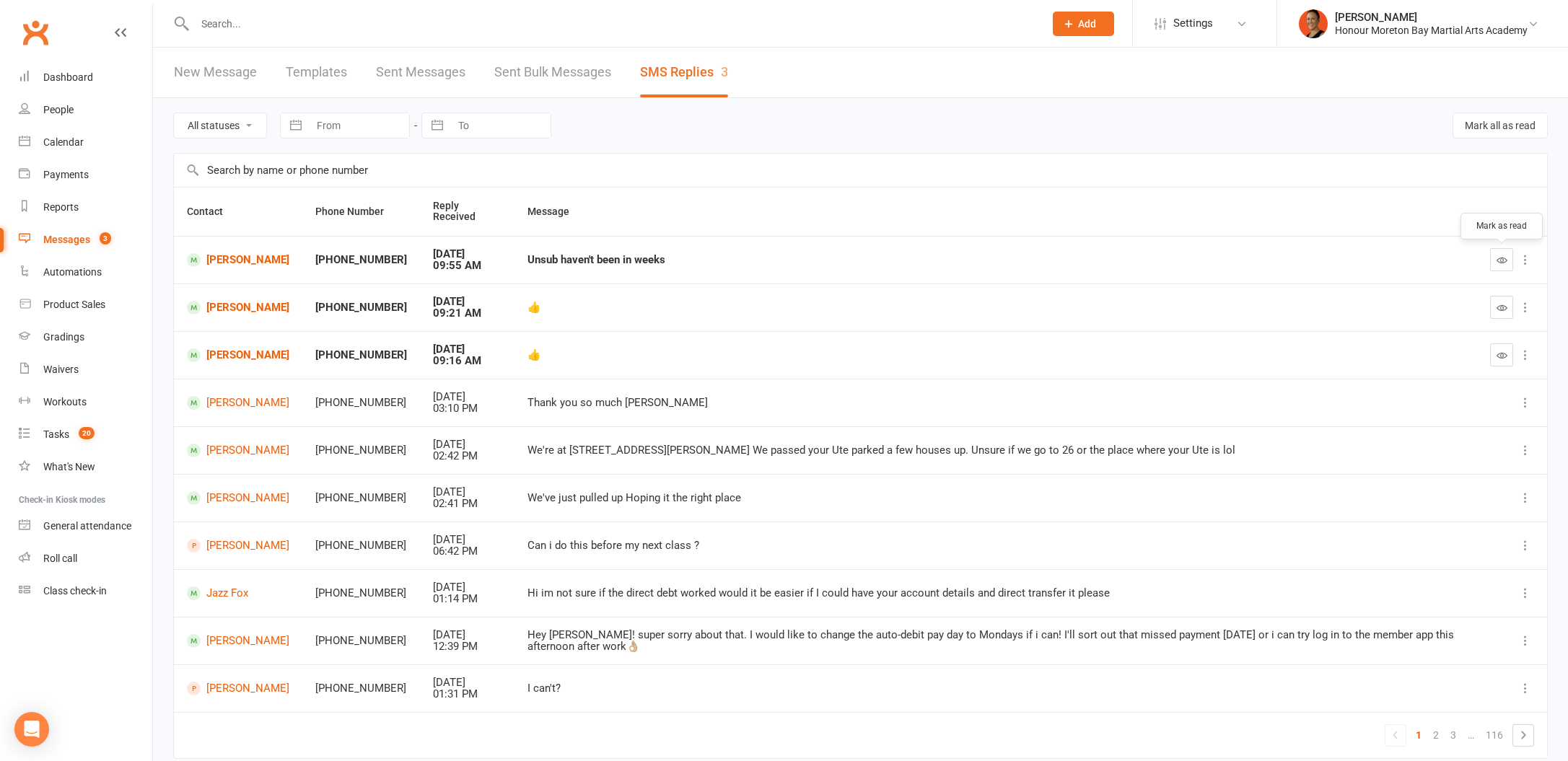
click at [1499, 265] on icon "button" at bounding box center [1502, 260] width 11 height 11
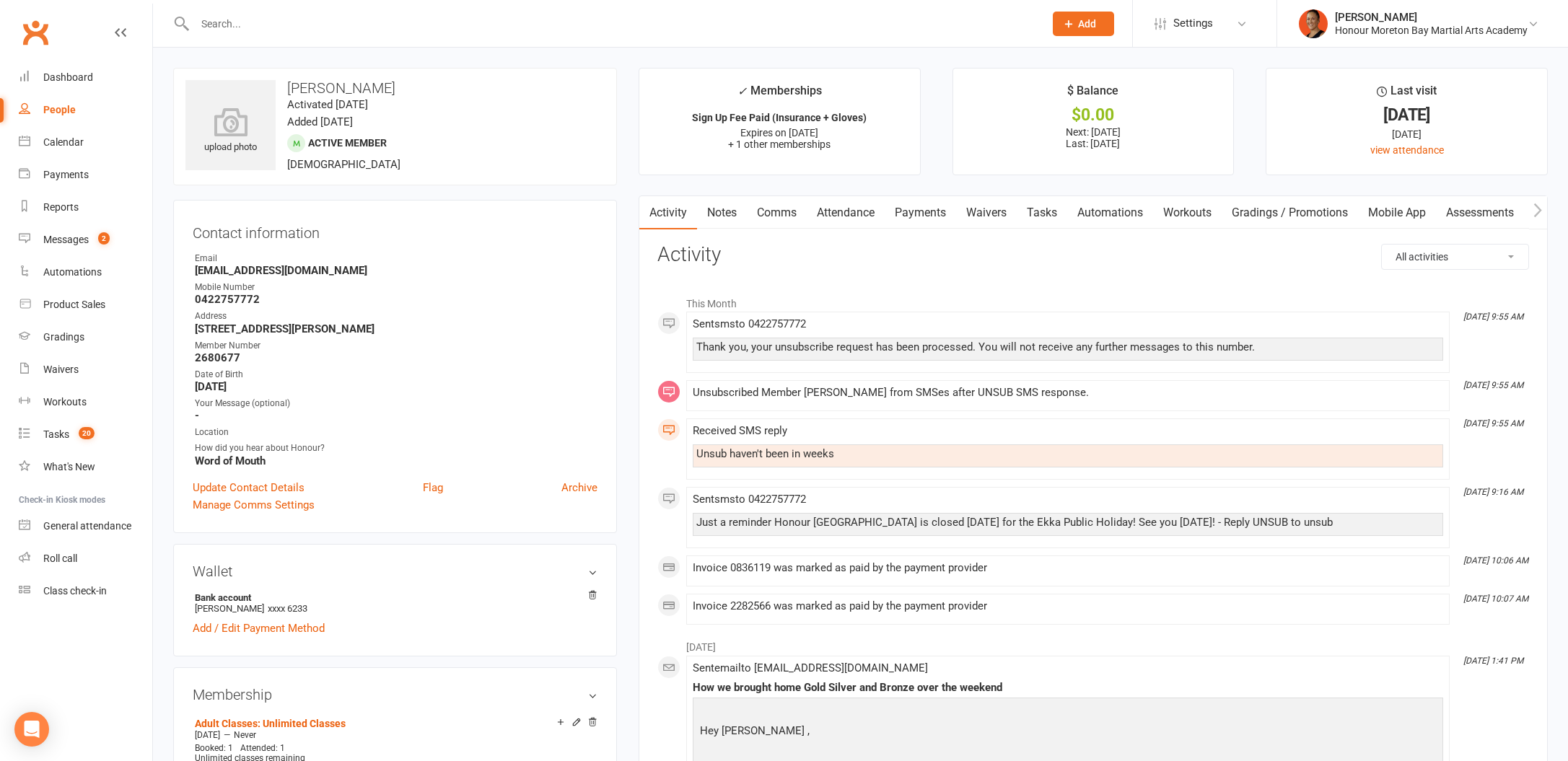
click at [930, 227] on link "Payments" at bounding box center [921, 213] width 72 height 34
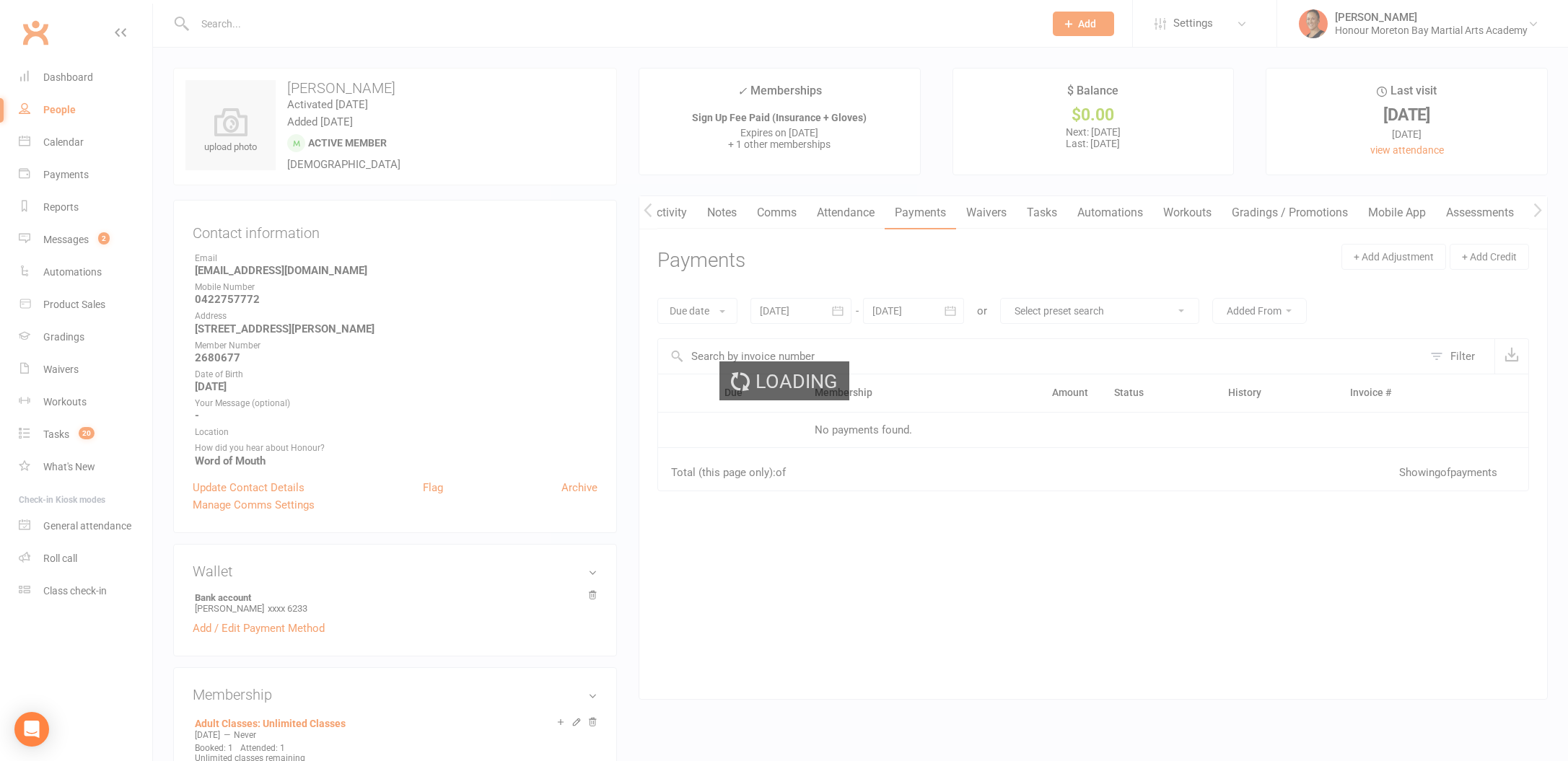
scroll to position [0, 3]
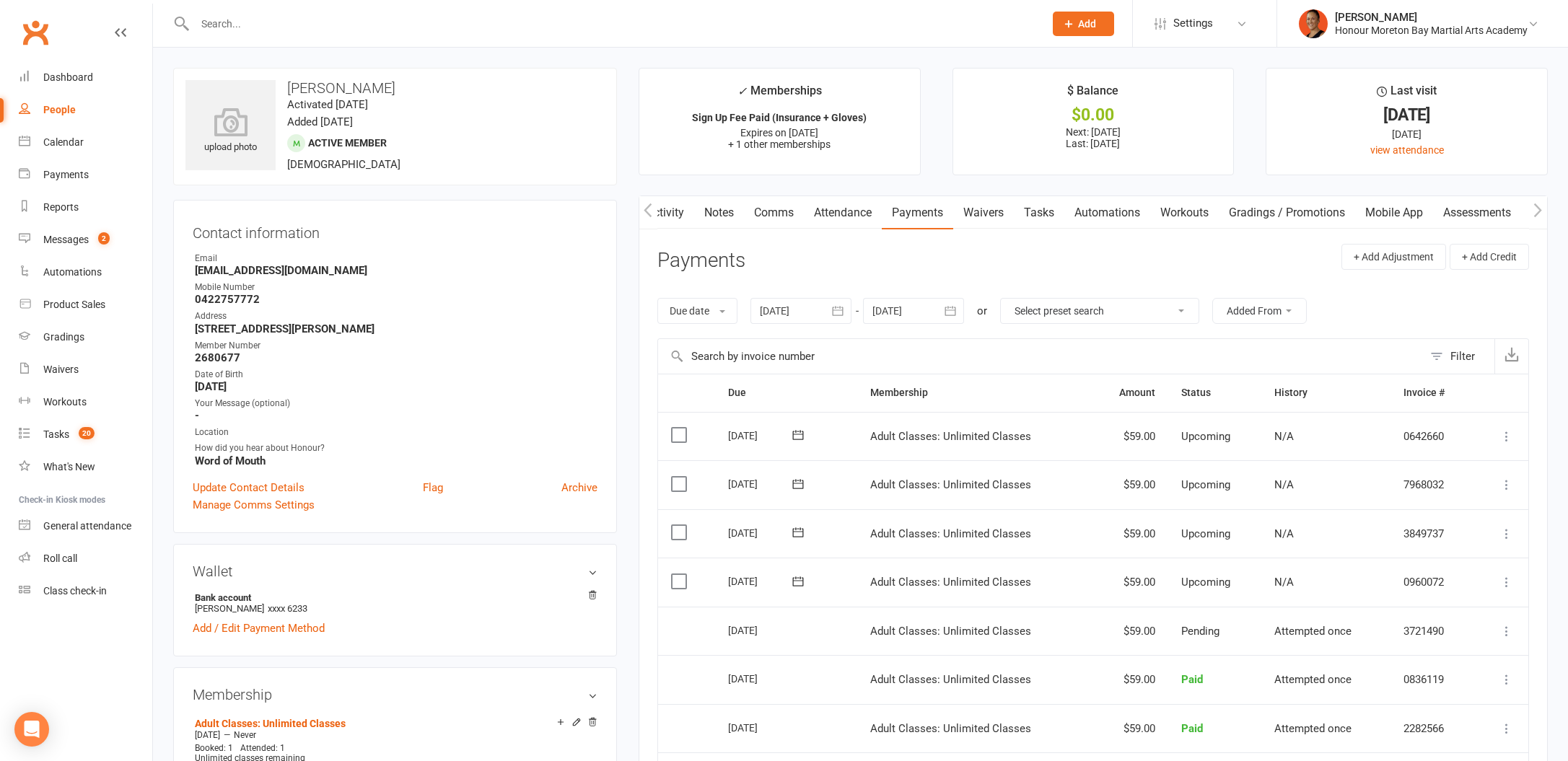
click at [776, 221] on link "Comms" at bounding box center [773, 213] width 60 height 34
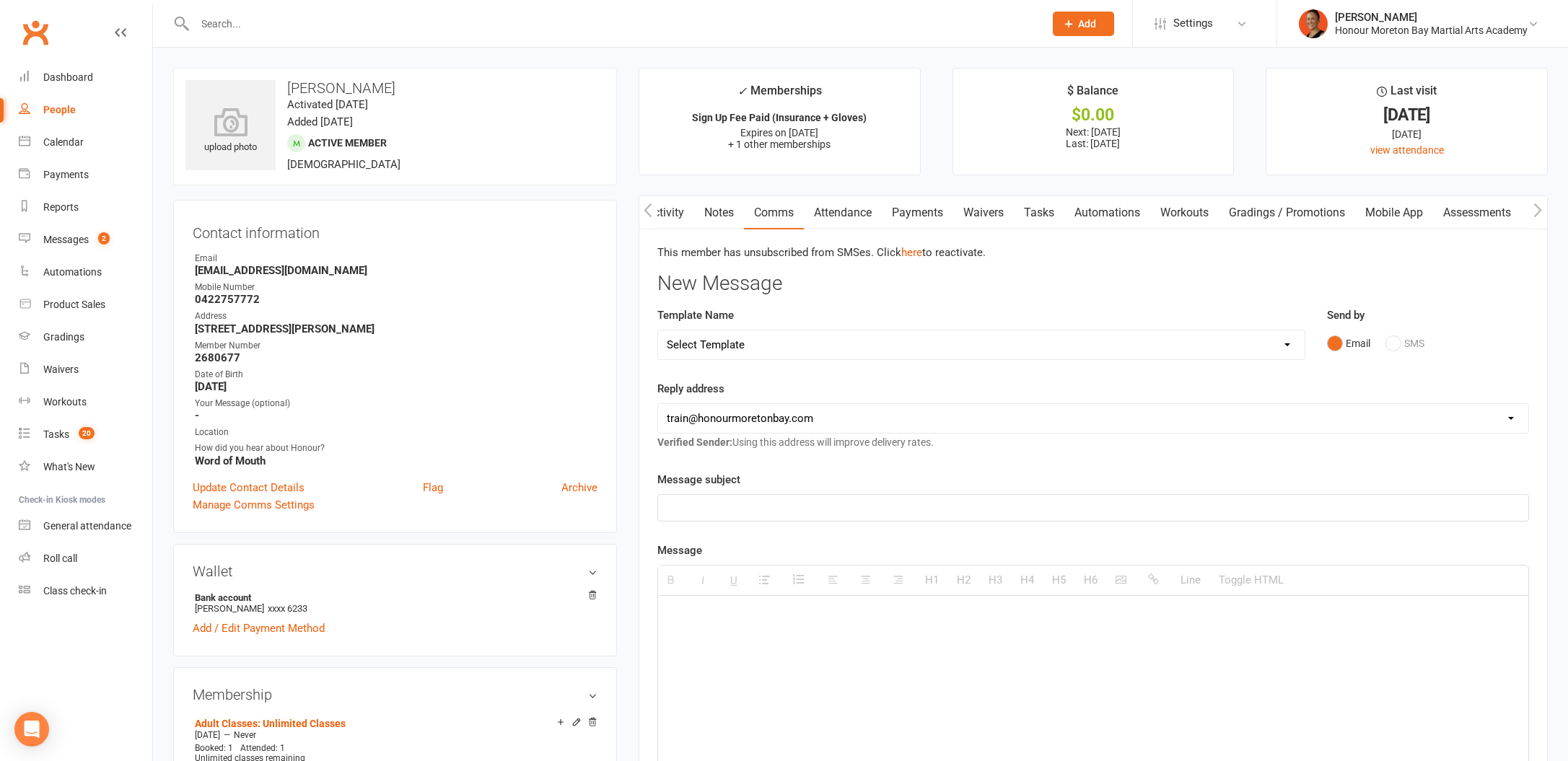
click at [756, 336] on select "Select Template [Email] 28 day 2 week check in to join [Email] ZipLead $29 Intr…" at bounding box center [982, 345] width 647 height 29
select select "6"
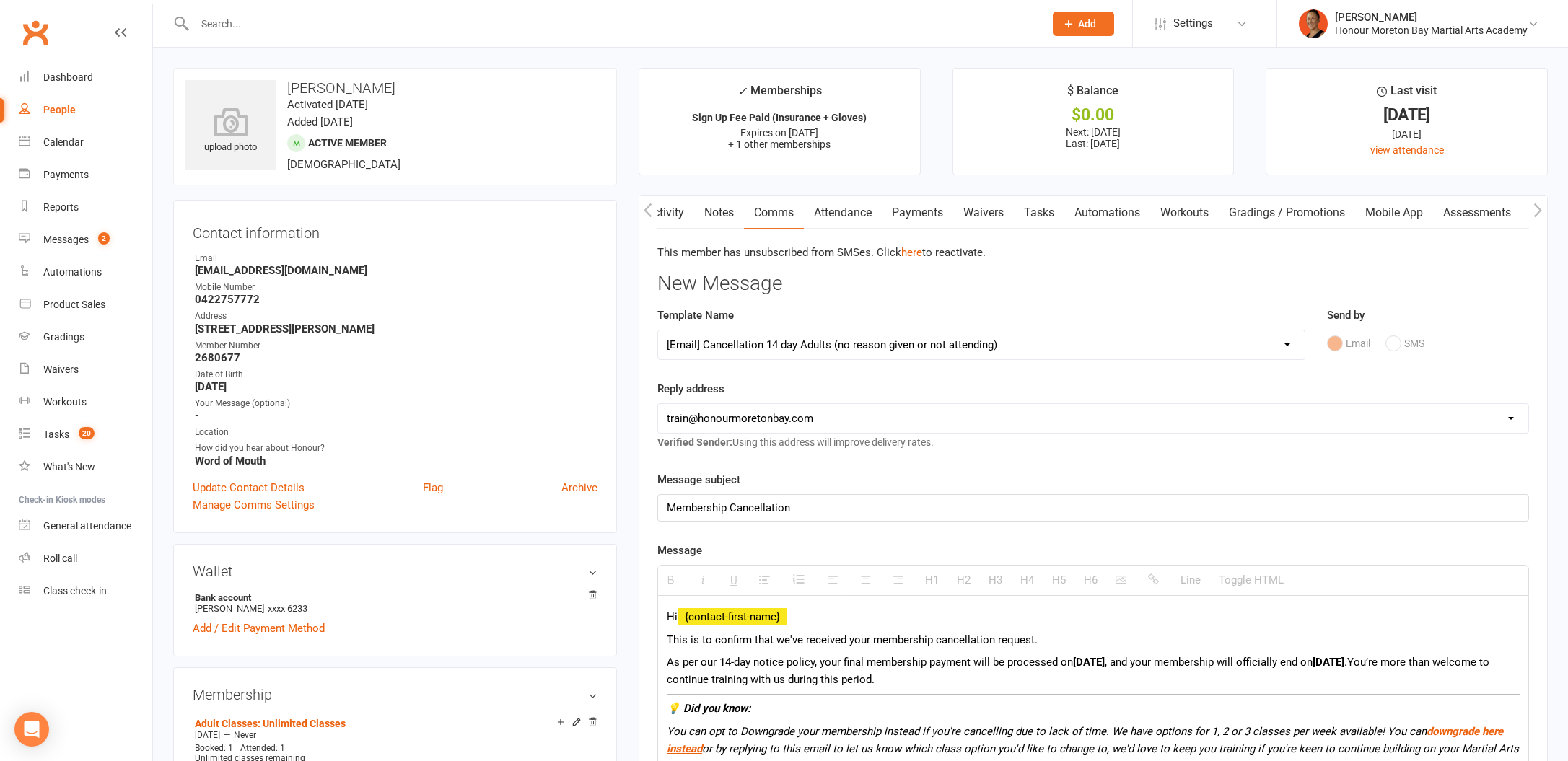
click at [689, 214] on link "Activity" at bounding box center [665, 213] width 58 height 34
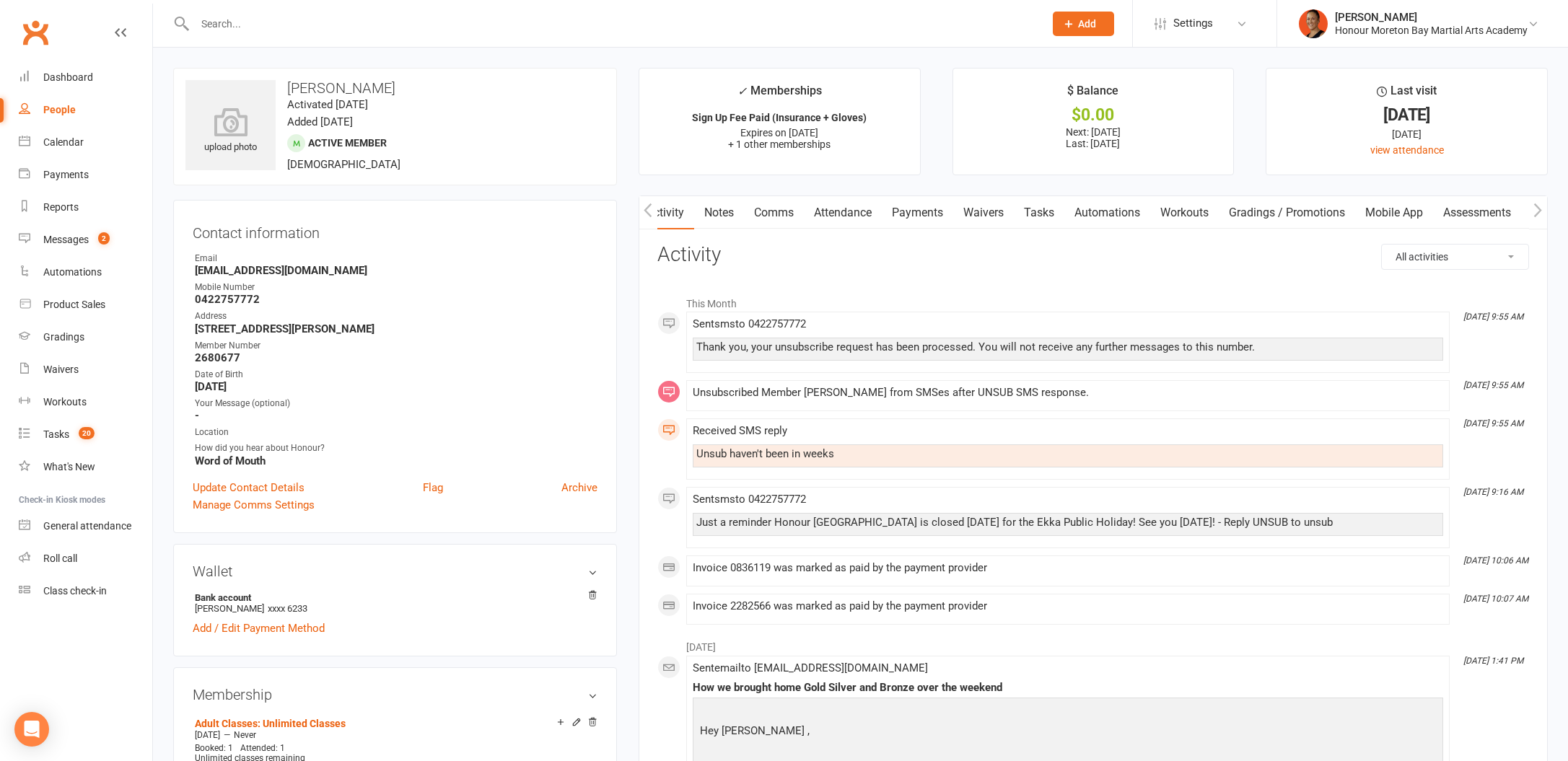
click at [922, 210] on link "Payments" at bounding box center [917, 213] width 72 height 34
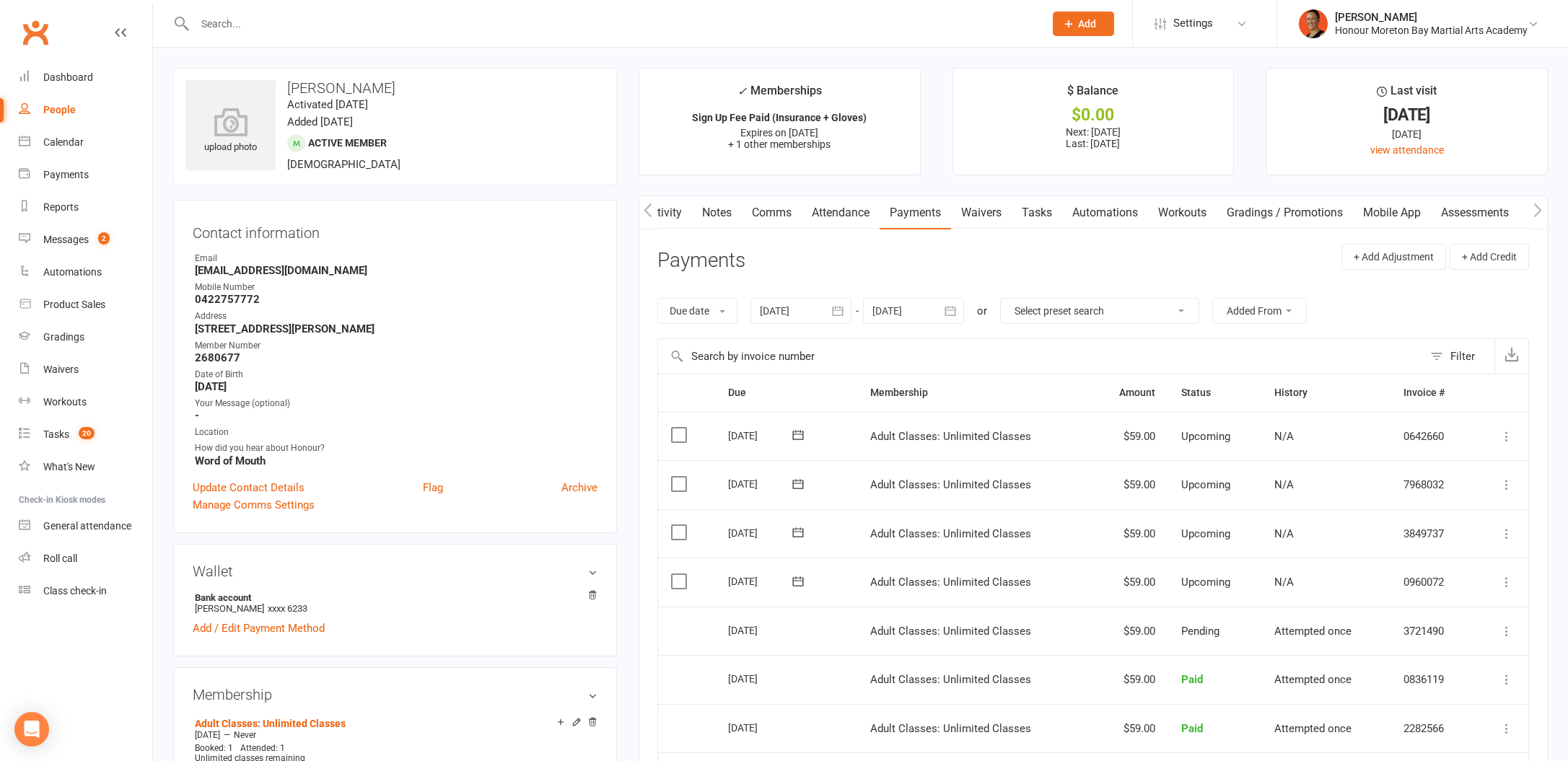
click at [669, 211] on link "Activity" at bounding box center [664, 213] width 58 height 34
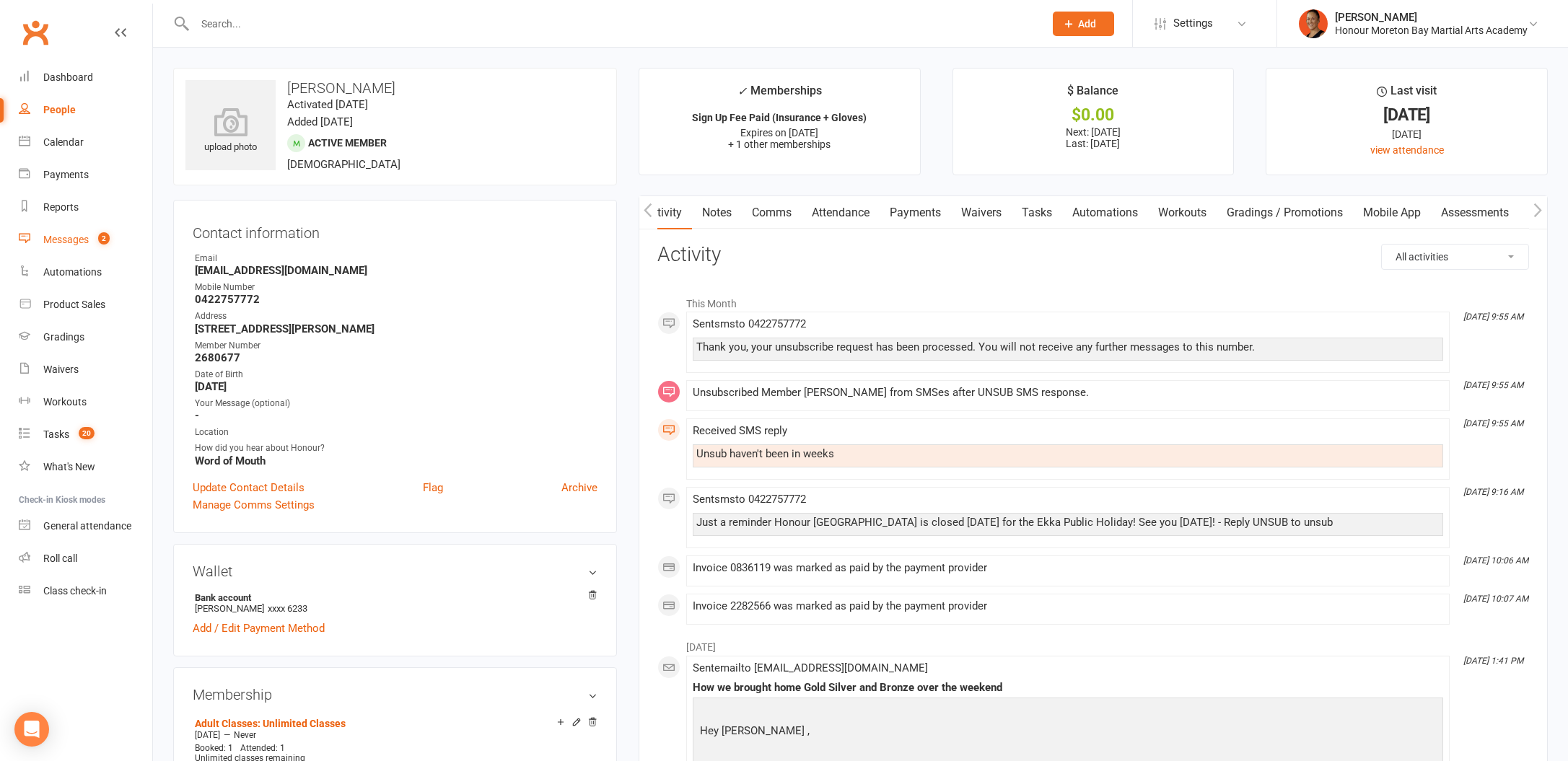
click at [85, 239] on div "Messages" at bounding box center [66, 239] width 46 height 11
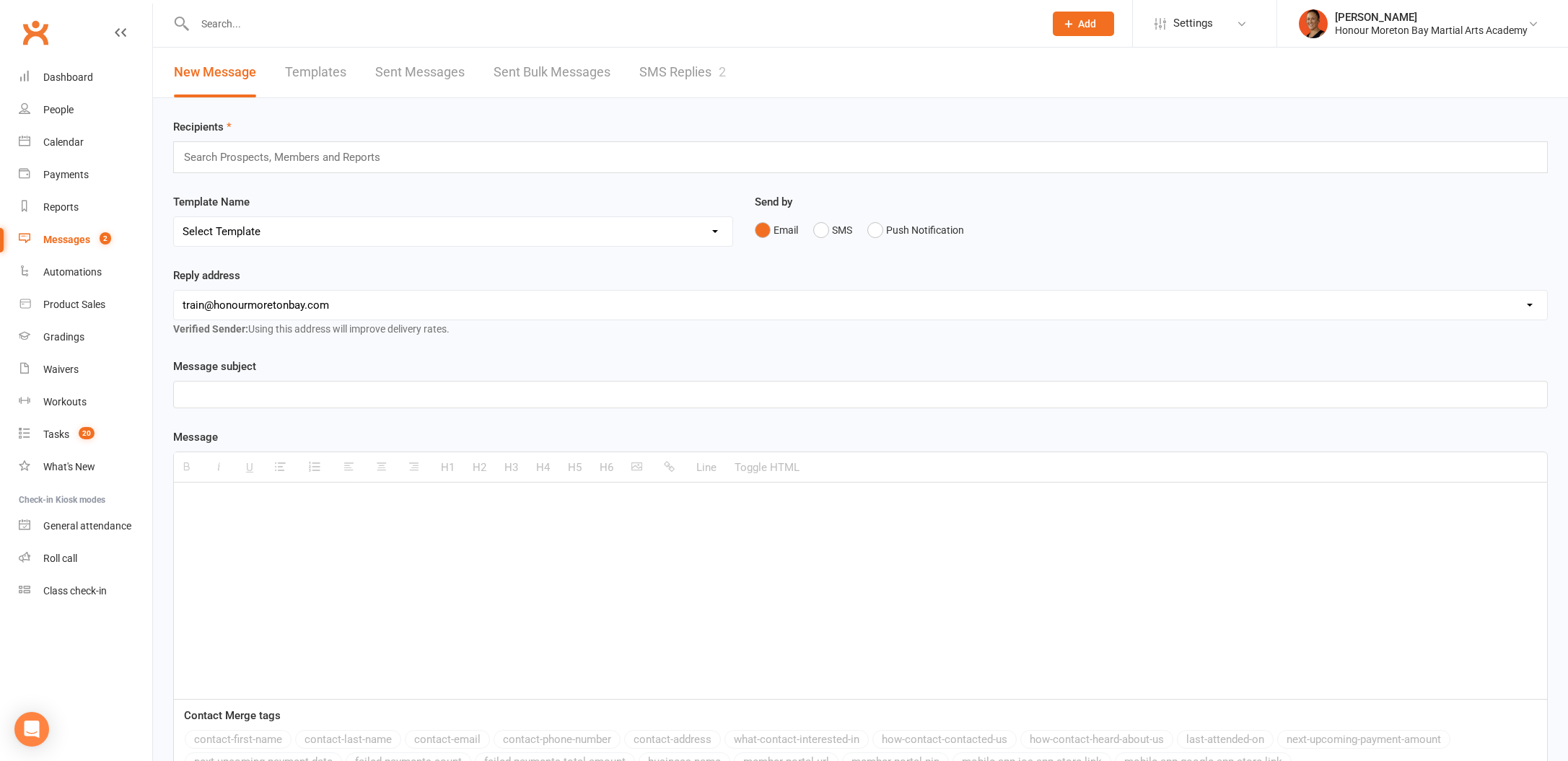
click at [664, 82] on link "SMS Replies 2" at bounding box center [683, 72] width 87 height 50
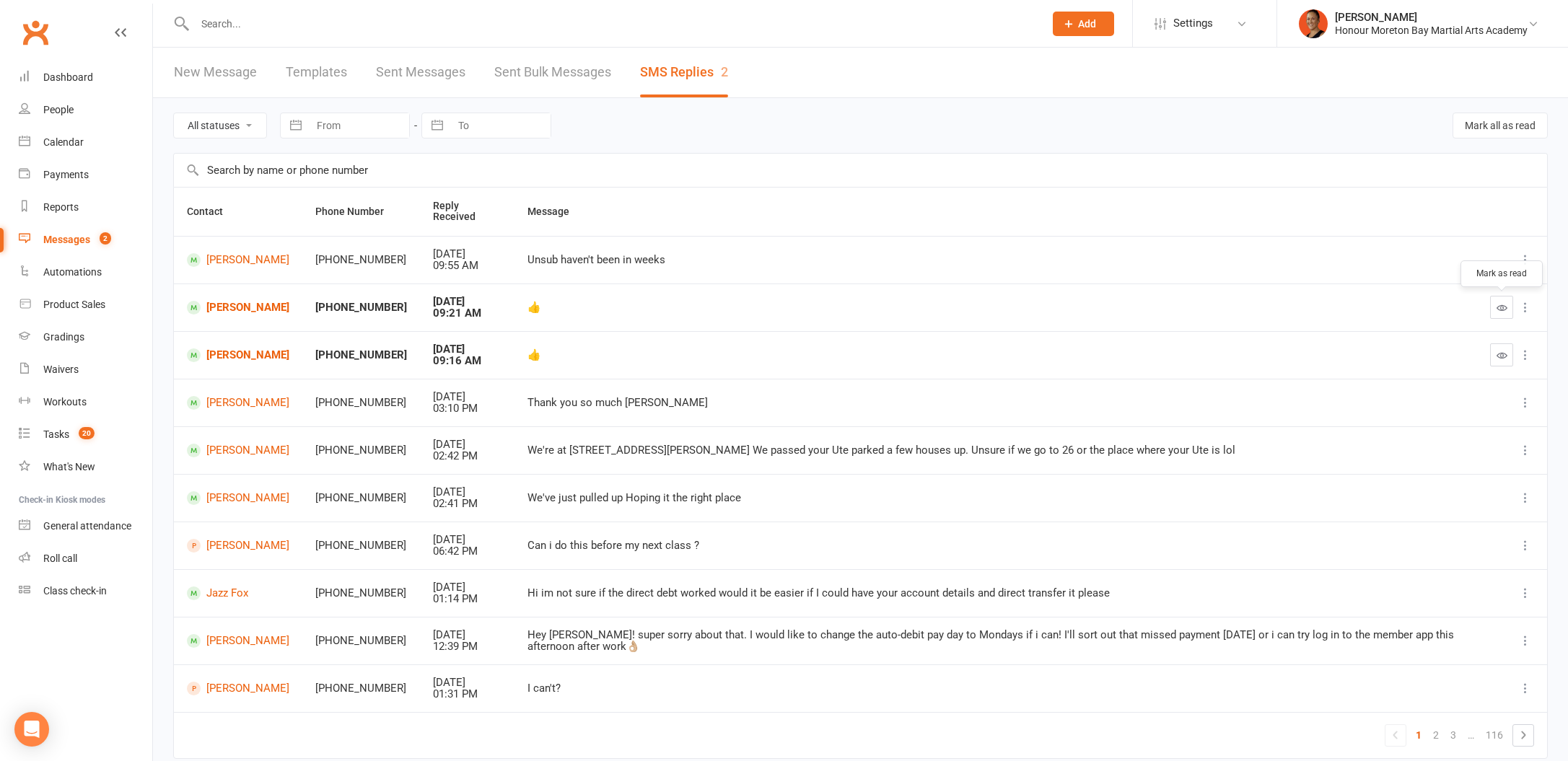
click at [1496, 300] on button "button" at bounding box center [1502, 307] width 23 height 23
click at [1508, 352] on button "button" at bounding box center [1502, 355] width 23 height 23
click at [248, 267] on link "Joshua Mcglashan" at bounding box center [238, 260] width 102 height 14
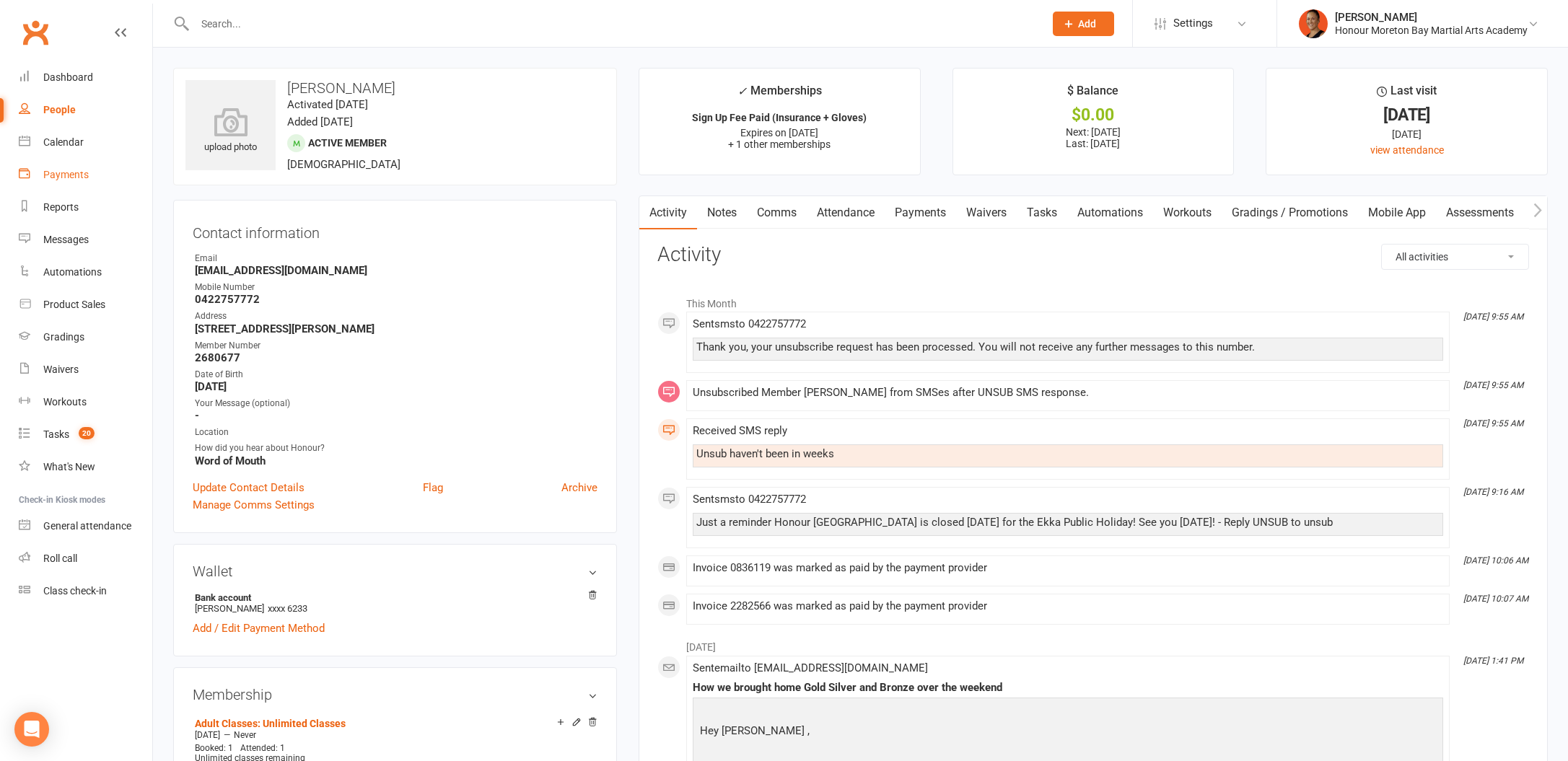
click at [71, 162] on link "Payments" at bounding box center [85, 175] width 133 height 33
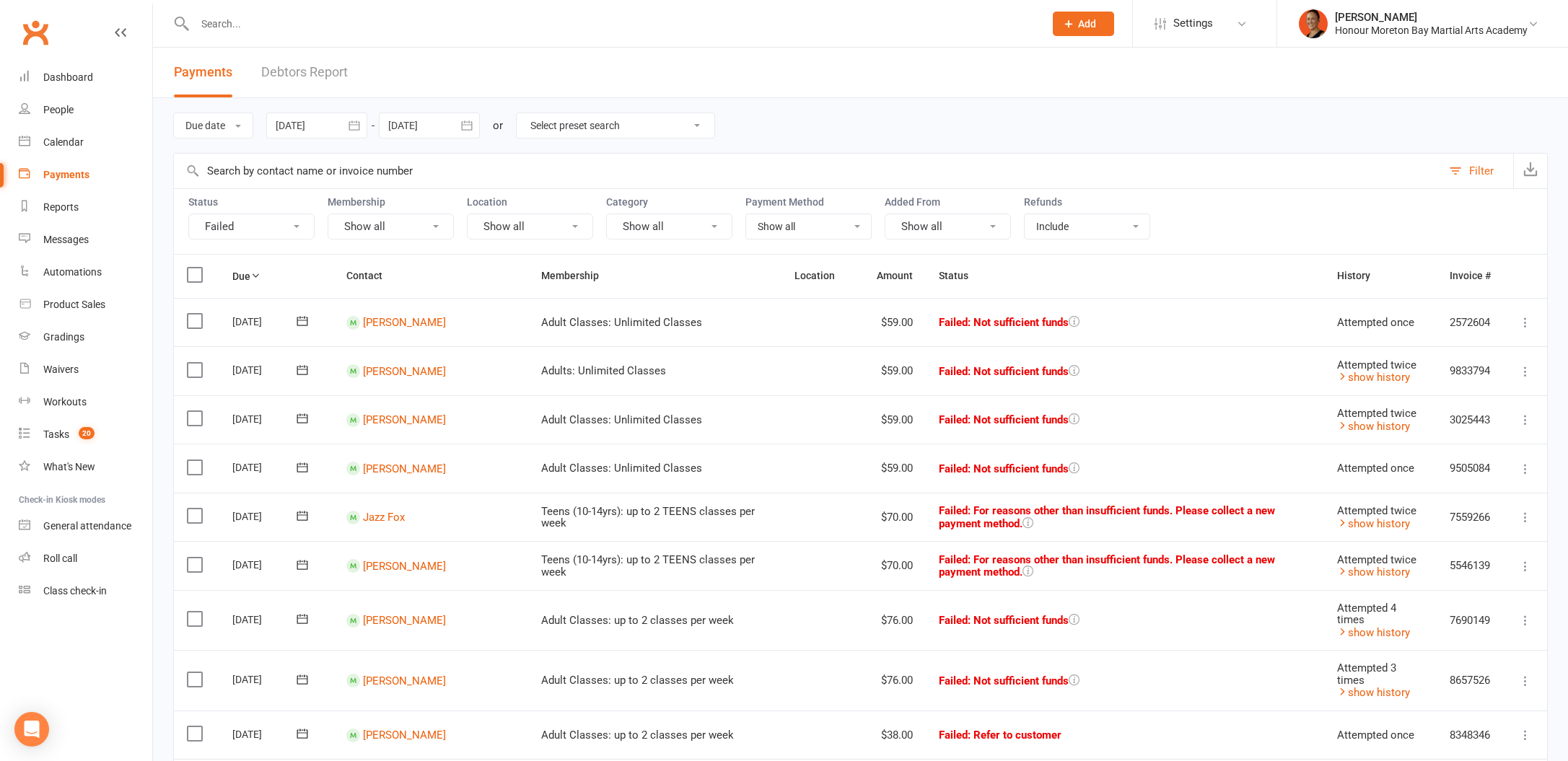
click at [654, 135] on select "Select preset search All failures All skipped payments All pending payments Suc…" at bounding box center [615, 126] width 198 height 24
click at [414, 318] on link "[PERSON_NAME]" at bounding box center [404, 322] width 83 height 13
click at [405, 373] on link "Keith Cowley" at bounding box center [404, 371] width 83 height 13
click at [412, 413] on link "Isaac Maheno" at bounding box center [404, 419] width 83 height 13
click at [426, 467] on link "Kieran Okeefe" at bounding box center [404, 468] width 83 height 13
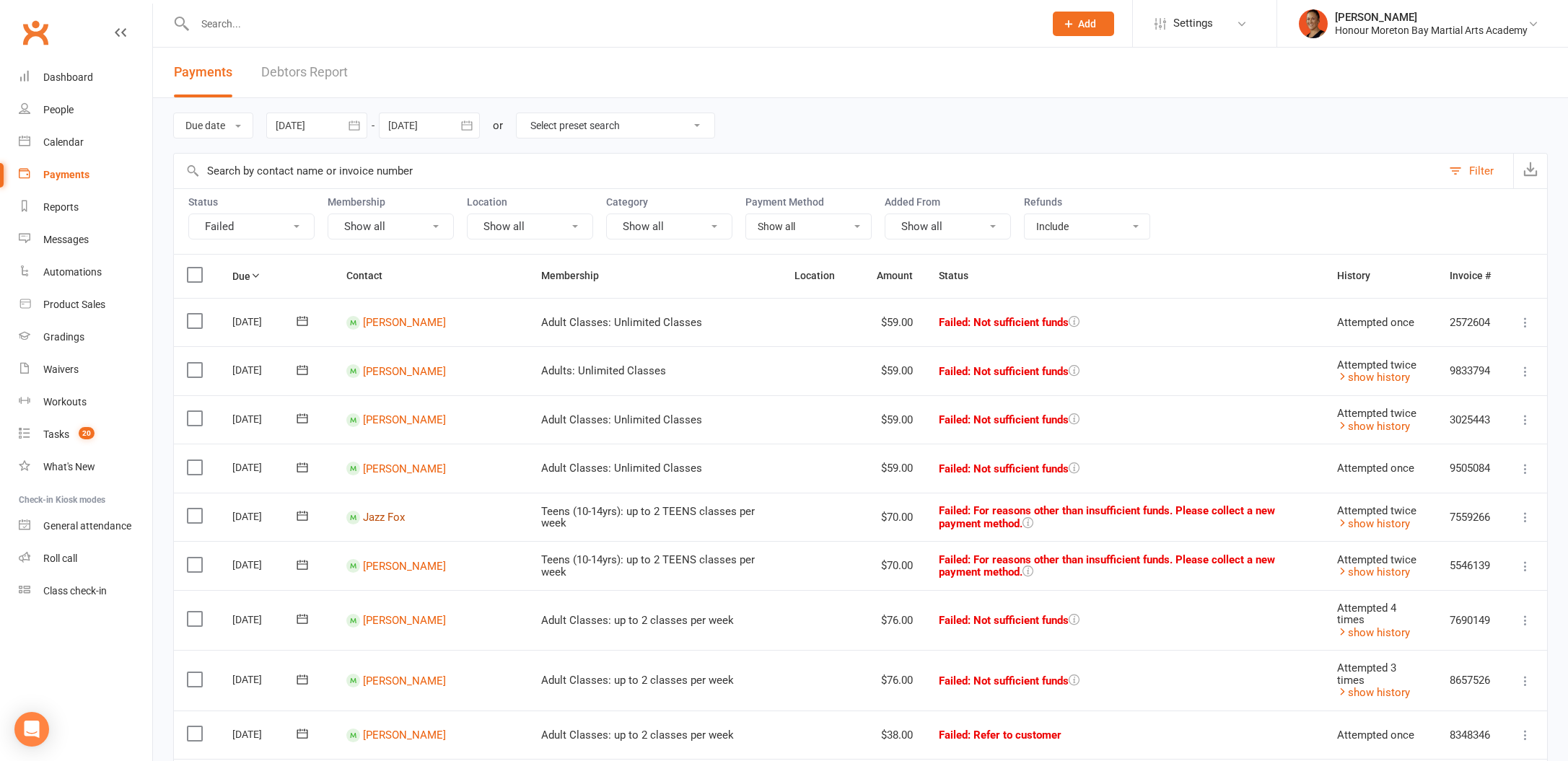
click at [400, 518] on link "Jazz Fox" at bounding box center [384, 517] width 42 height 13
click at [390, 621] on link "Jett Kara" at bounding box center [404, 620] width 83 height 13
click at [401, 682] on link "Kiarah Macam" at bounding box center [404, 680] width 83 height 13
click at [404, 729] on link "Melissa Tilse" at bounding box center [404, 735] width 83 height 13
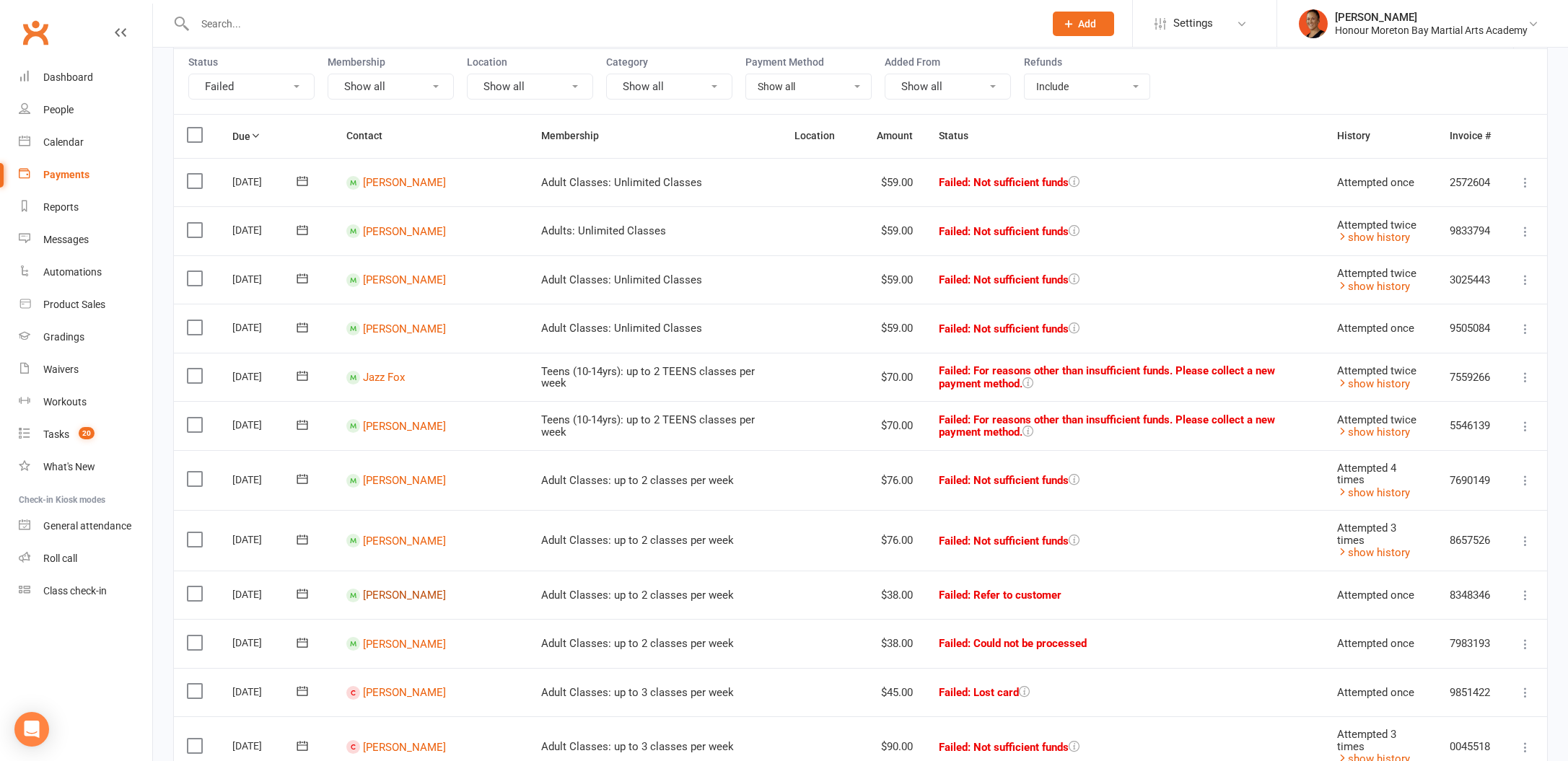
scroll to position [149, 0]
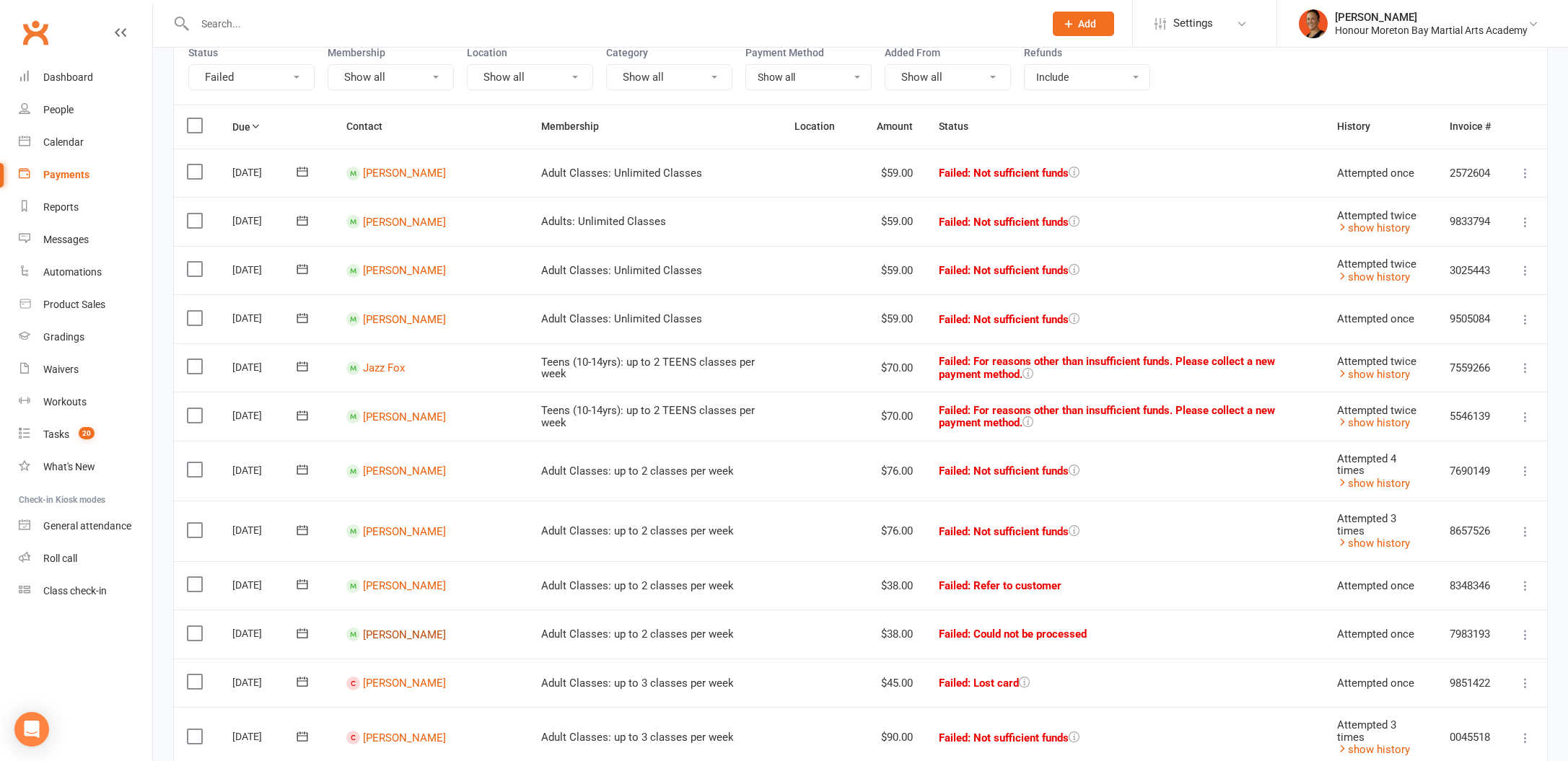
click at [381, 641] on link "Hayley Protheroe" at bounding box center [404, 634] width 83 height 13
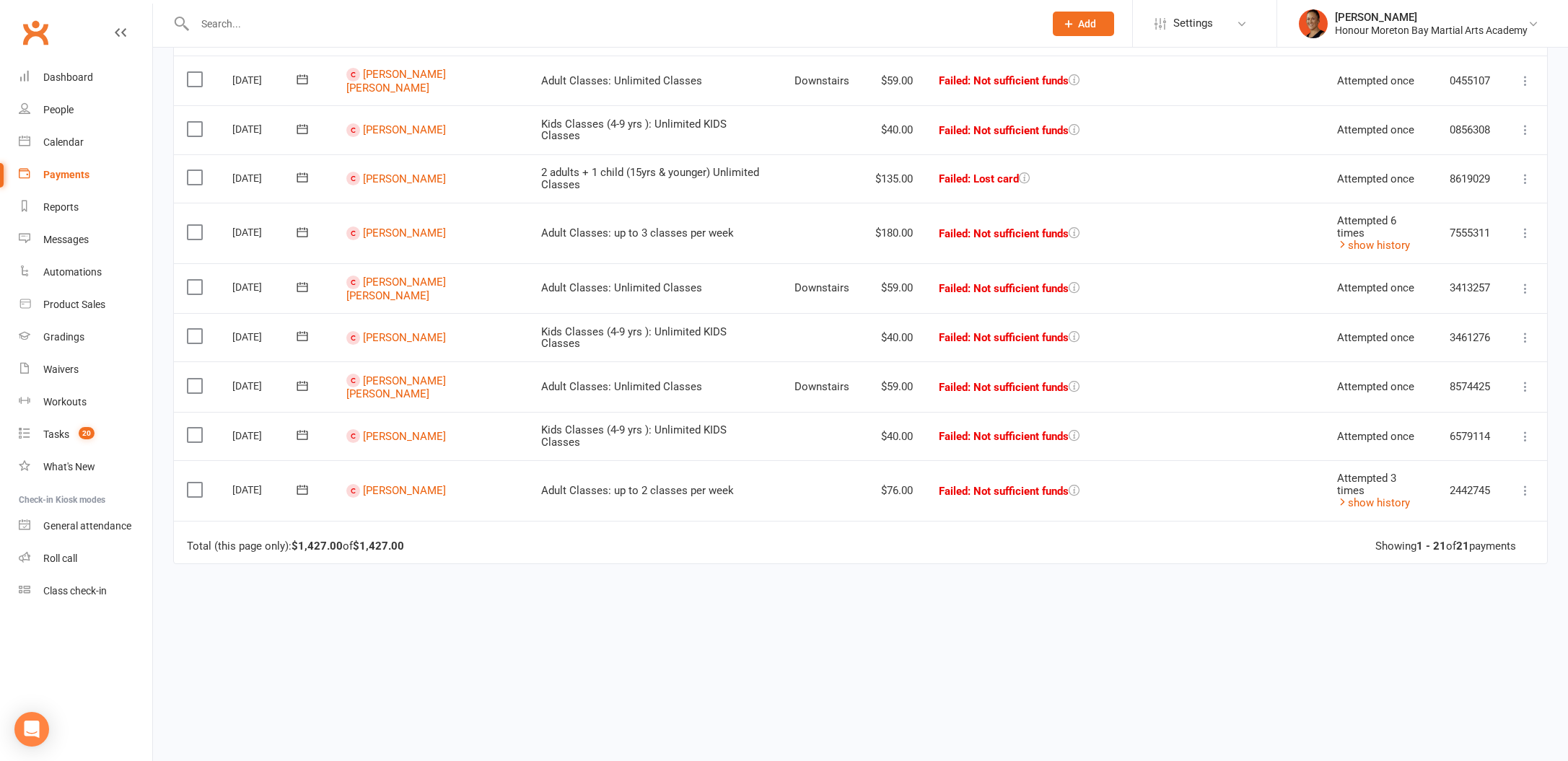
scroll to position [325, 0]
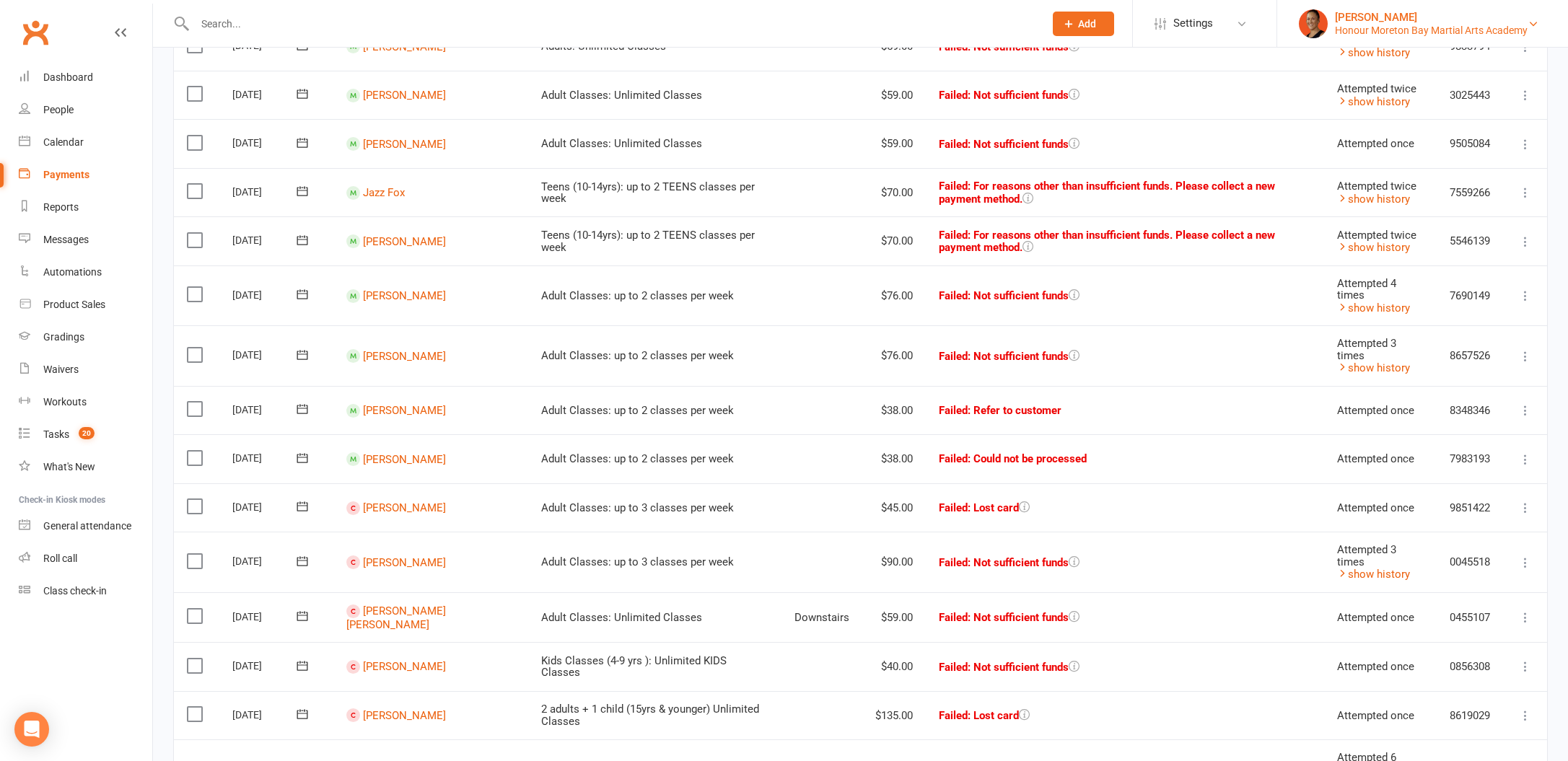
click at [1401, 27] on div "Honour Moreton Bay Martial Arts Academy" at bounding box center [1431, 30] width 193 height 13
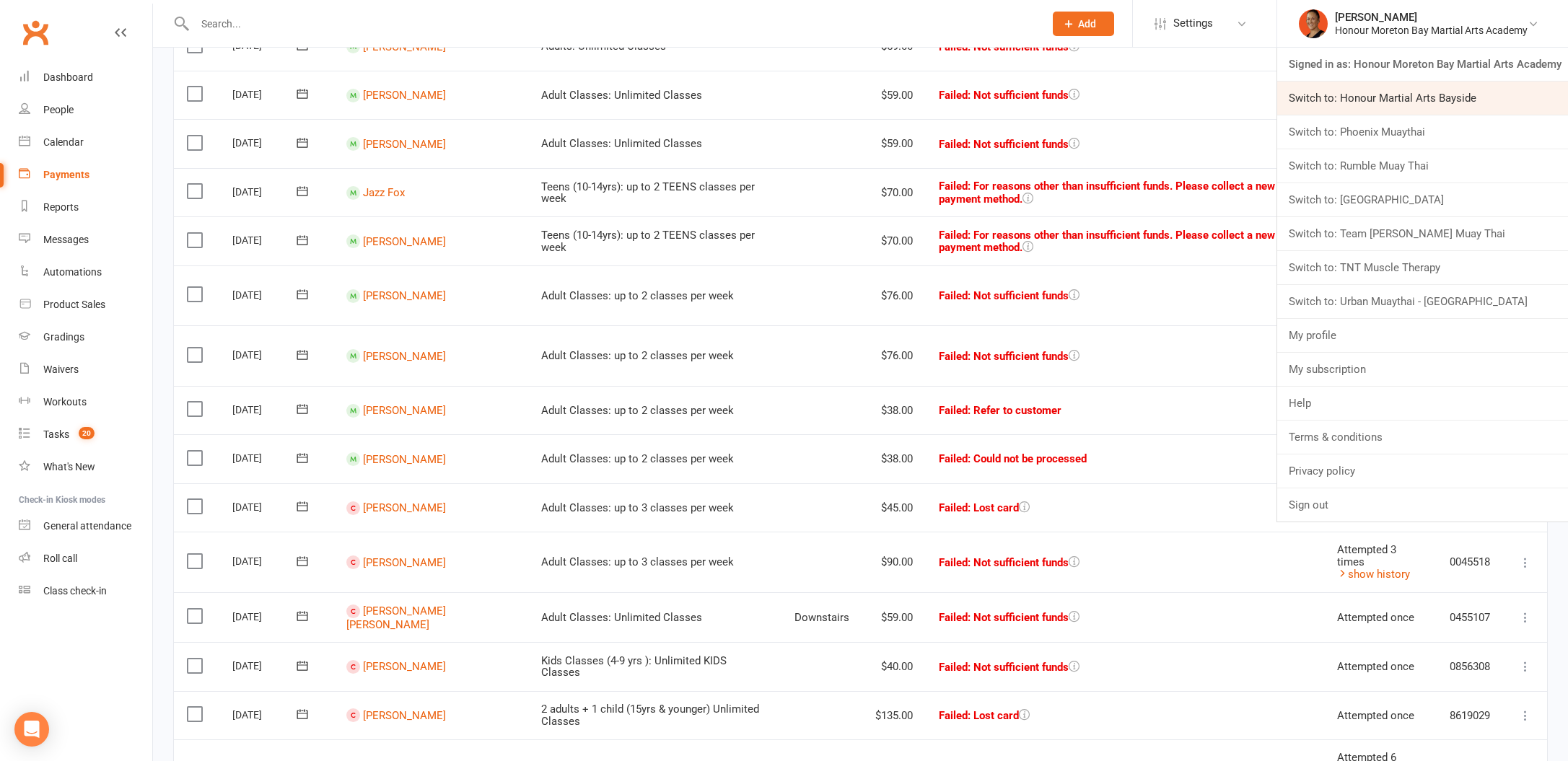
click at [1414, 93] on link "Switch to: Honour Martial Arts Bayside" at bounding box center [1422, 98] width 291 height 34
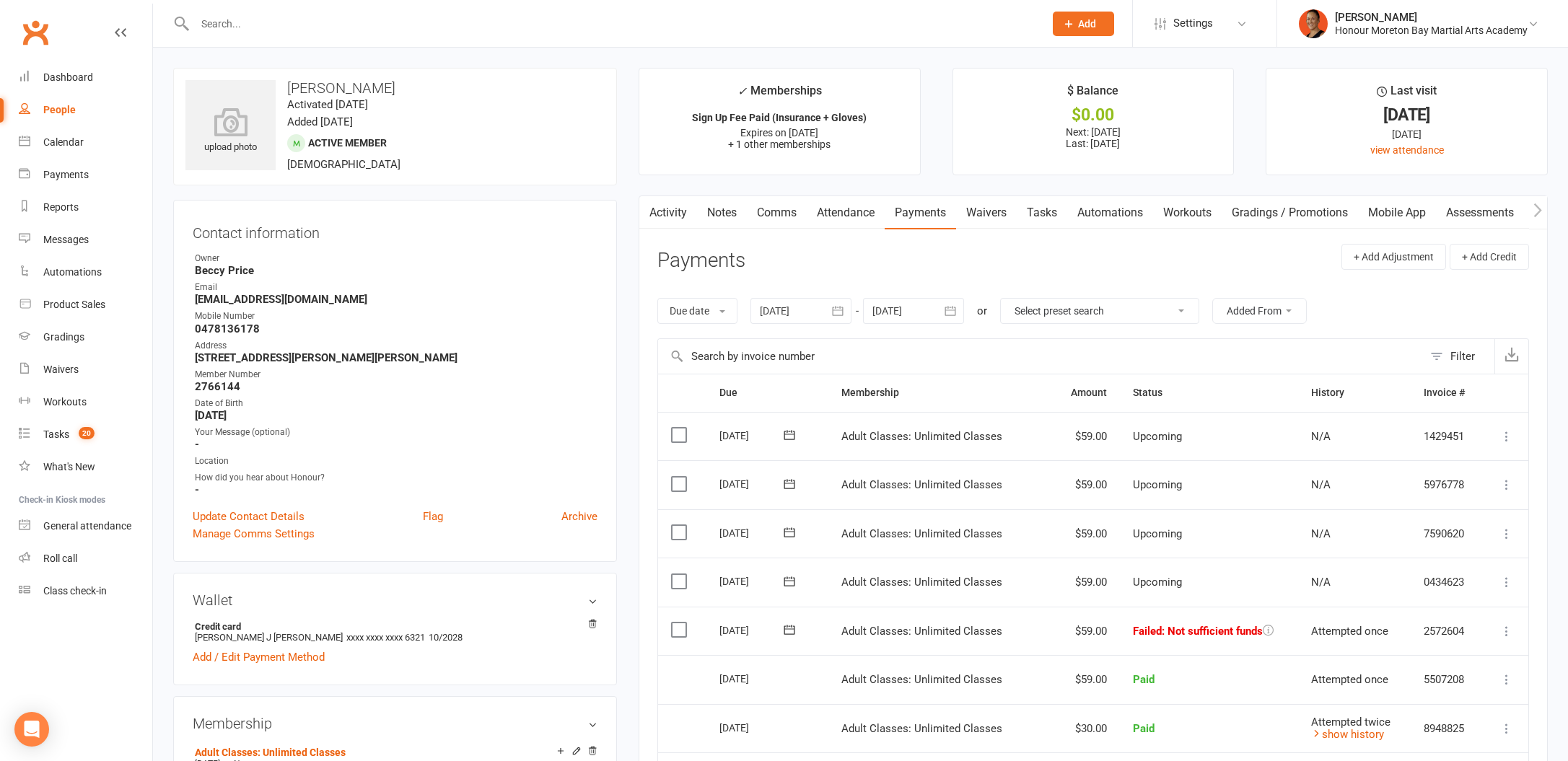
click at [665, 213] on link "Activity" at bounding box center [668, 213] width 58 height 34
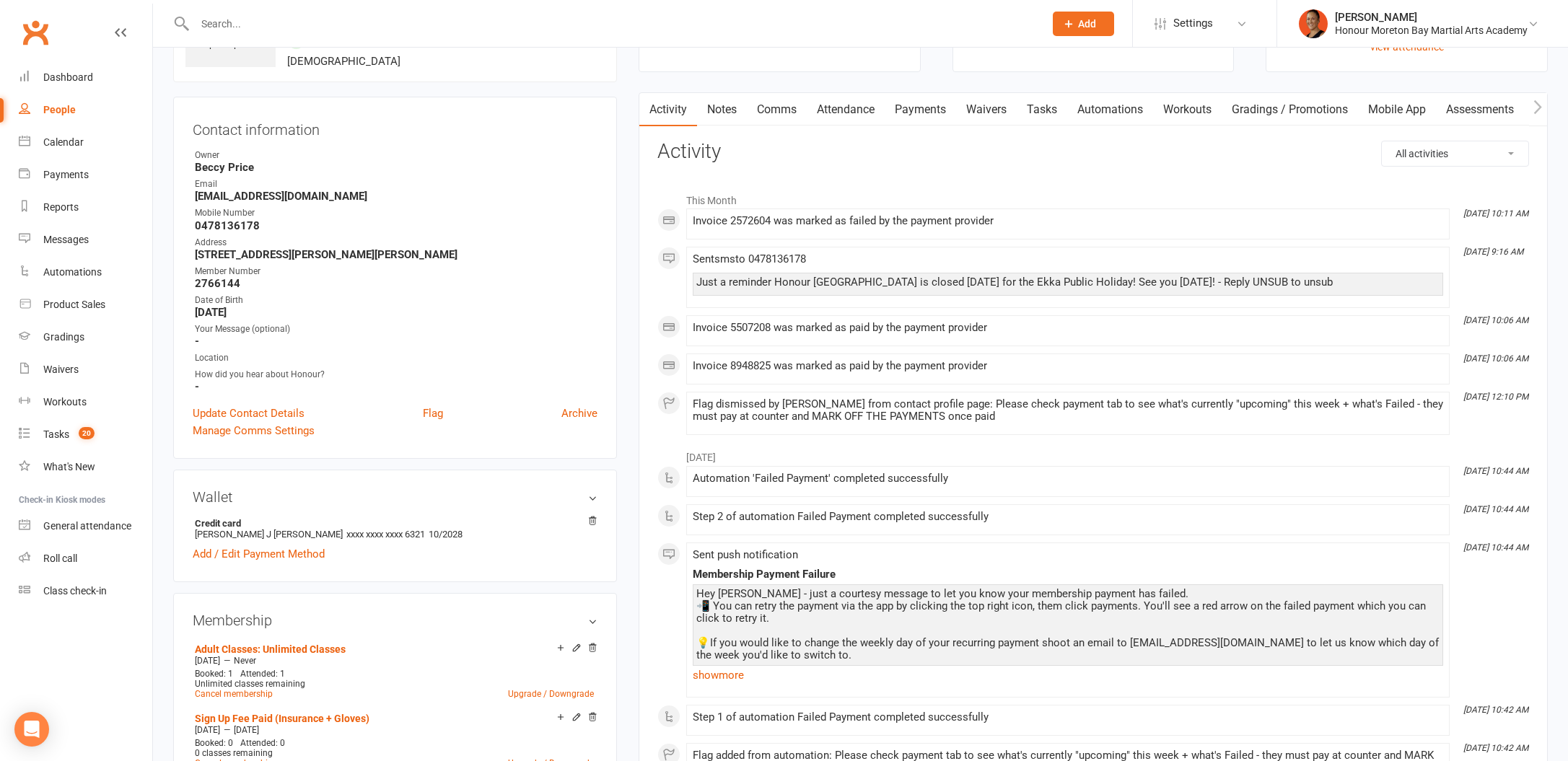
scroll to position [114, 0]
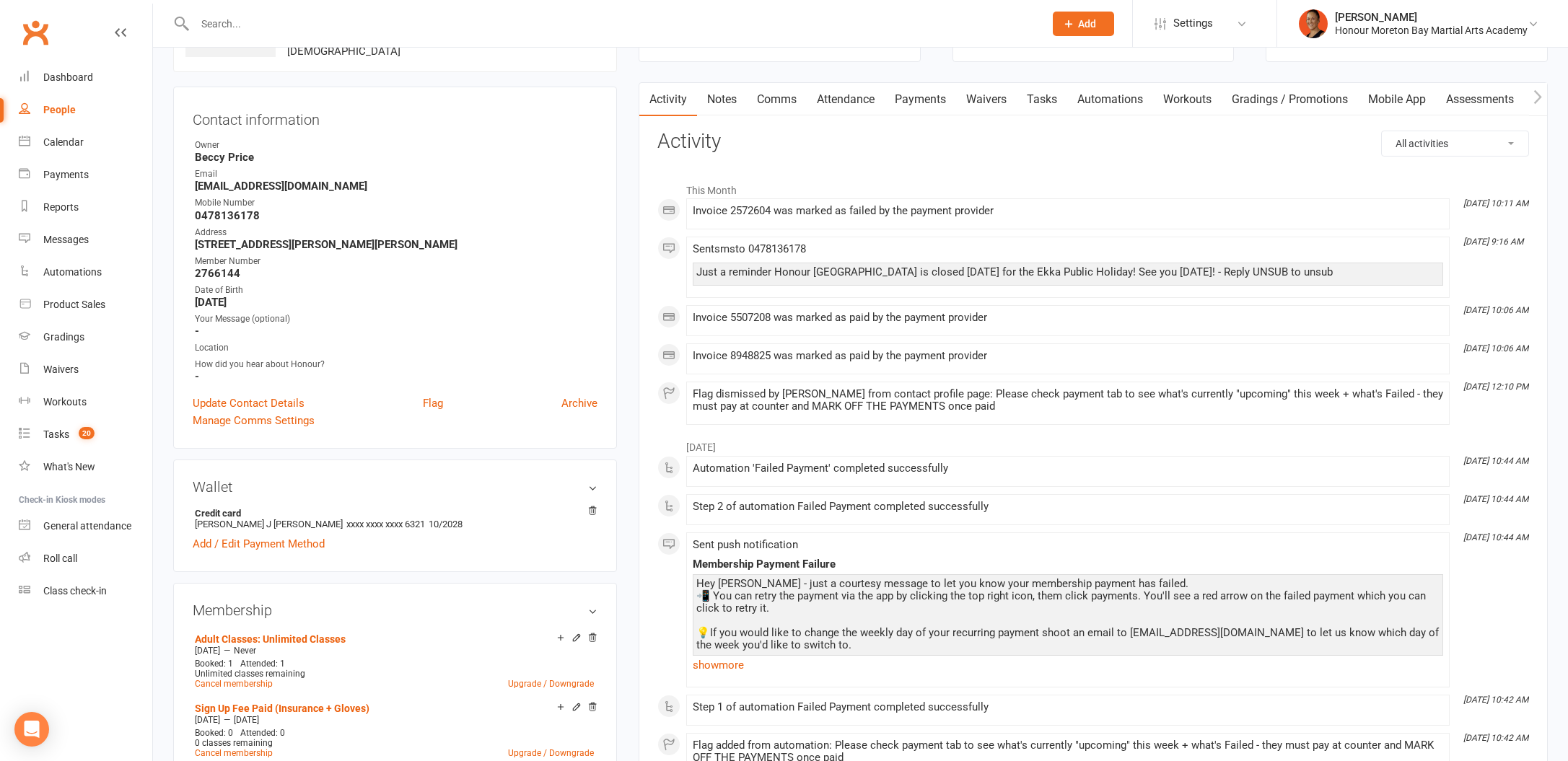
click at [934, 104] on link "Payments" at bounding box center [921, 100] width 72 height 34
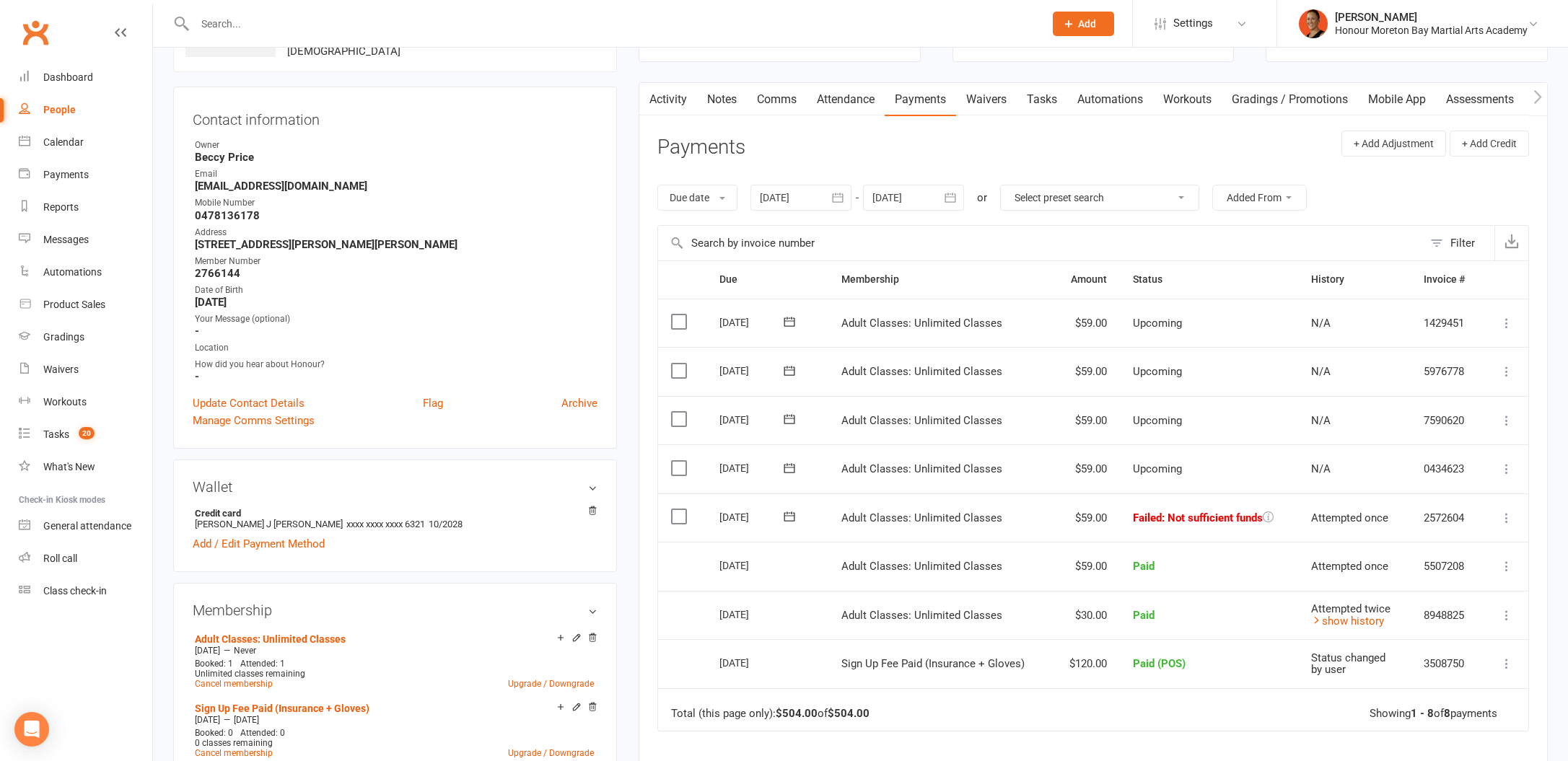
click at [1084, 92] on link "Automations" at bounding box center [1110, 100] width 86 height 34
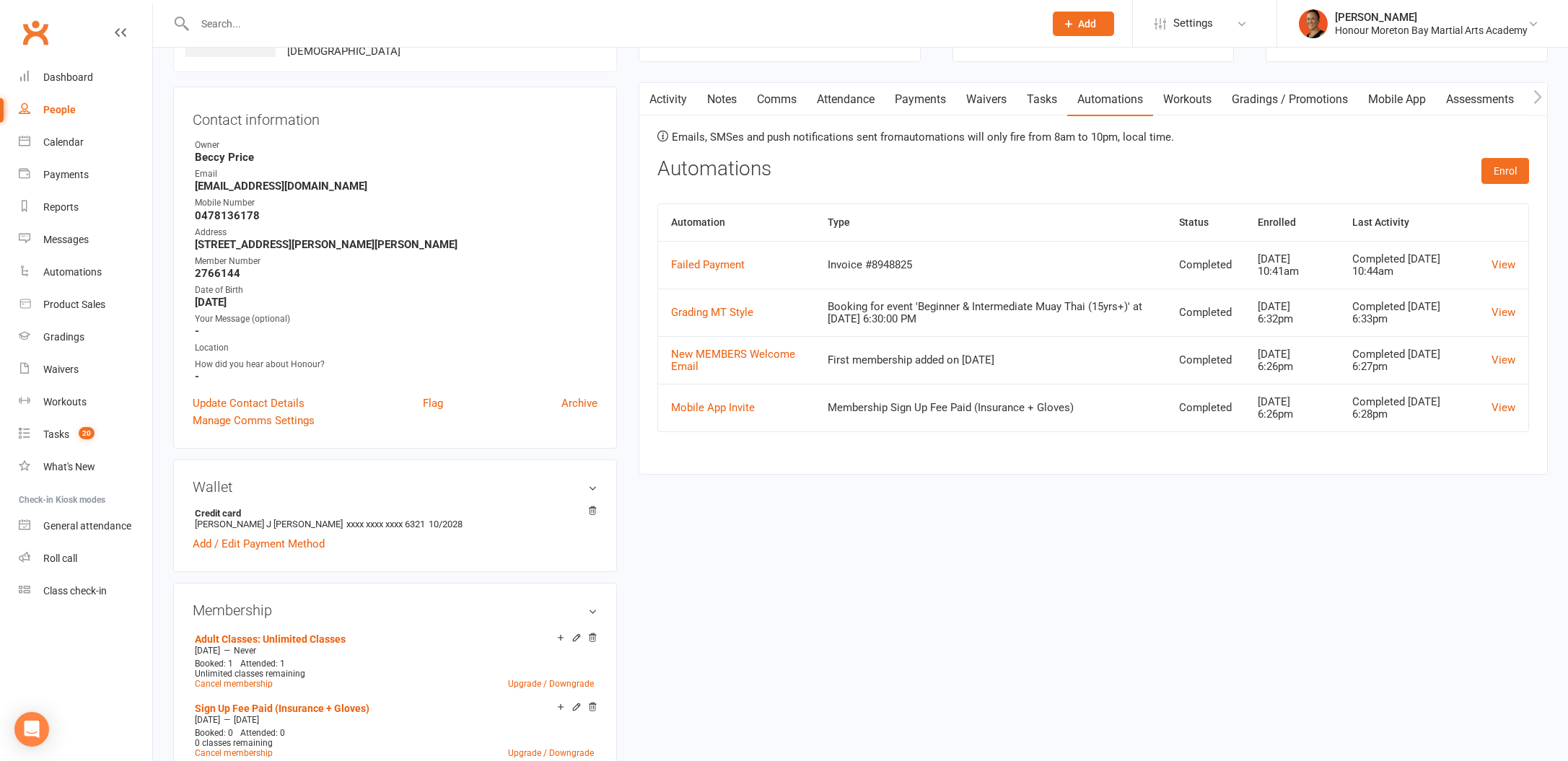
click at [921, 104] on link "Payments" at bounding box center [921, 100] width 72 height 34
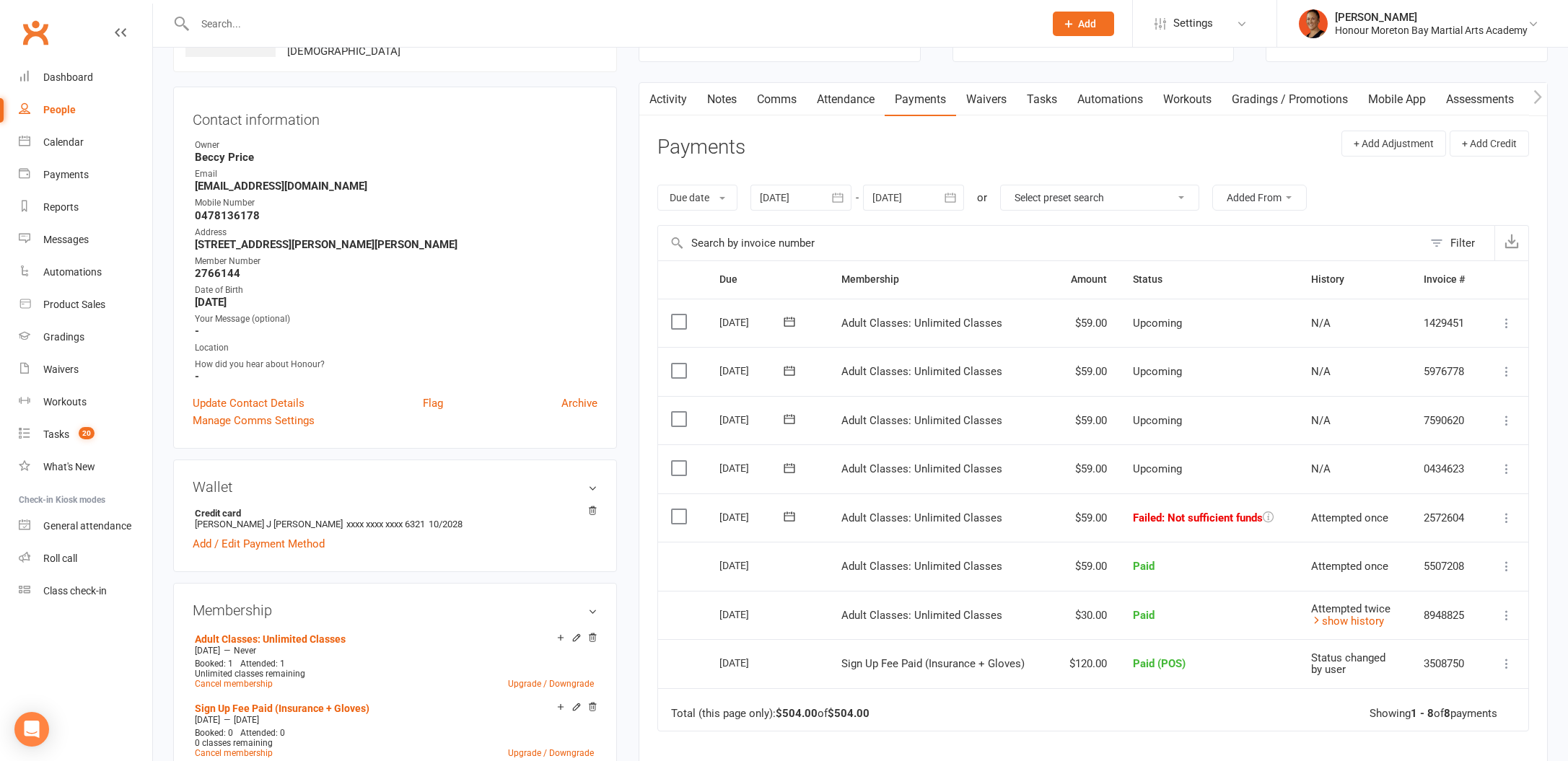
click at [1104, 88] on link "Automations" at bounding box center [1110, 100] width 86 height 34
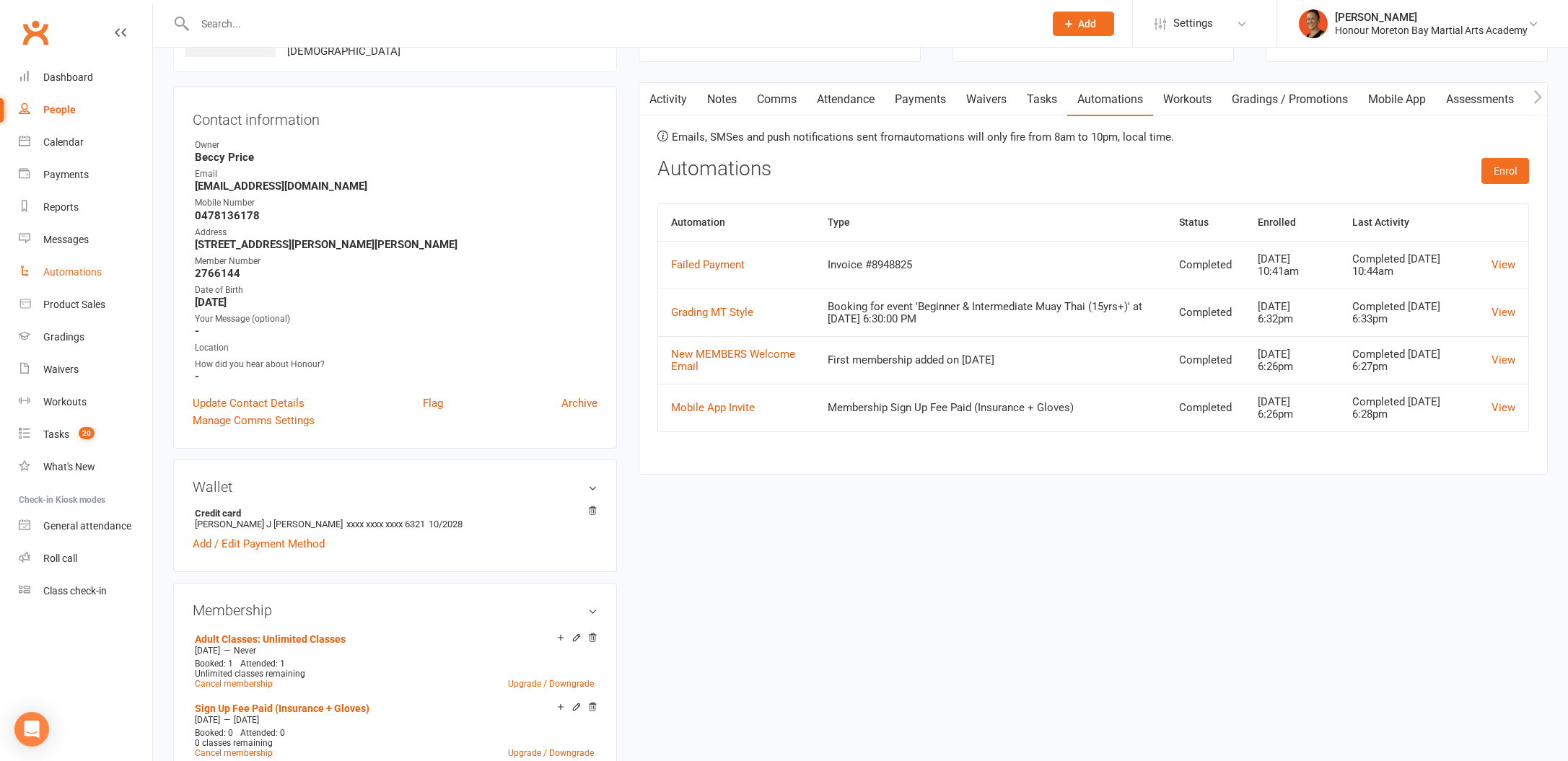
click at [112, 277] on link "Automations" at bounding box center [85, 272] width 133 height 33
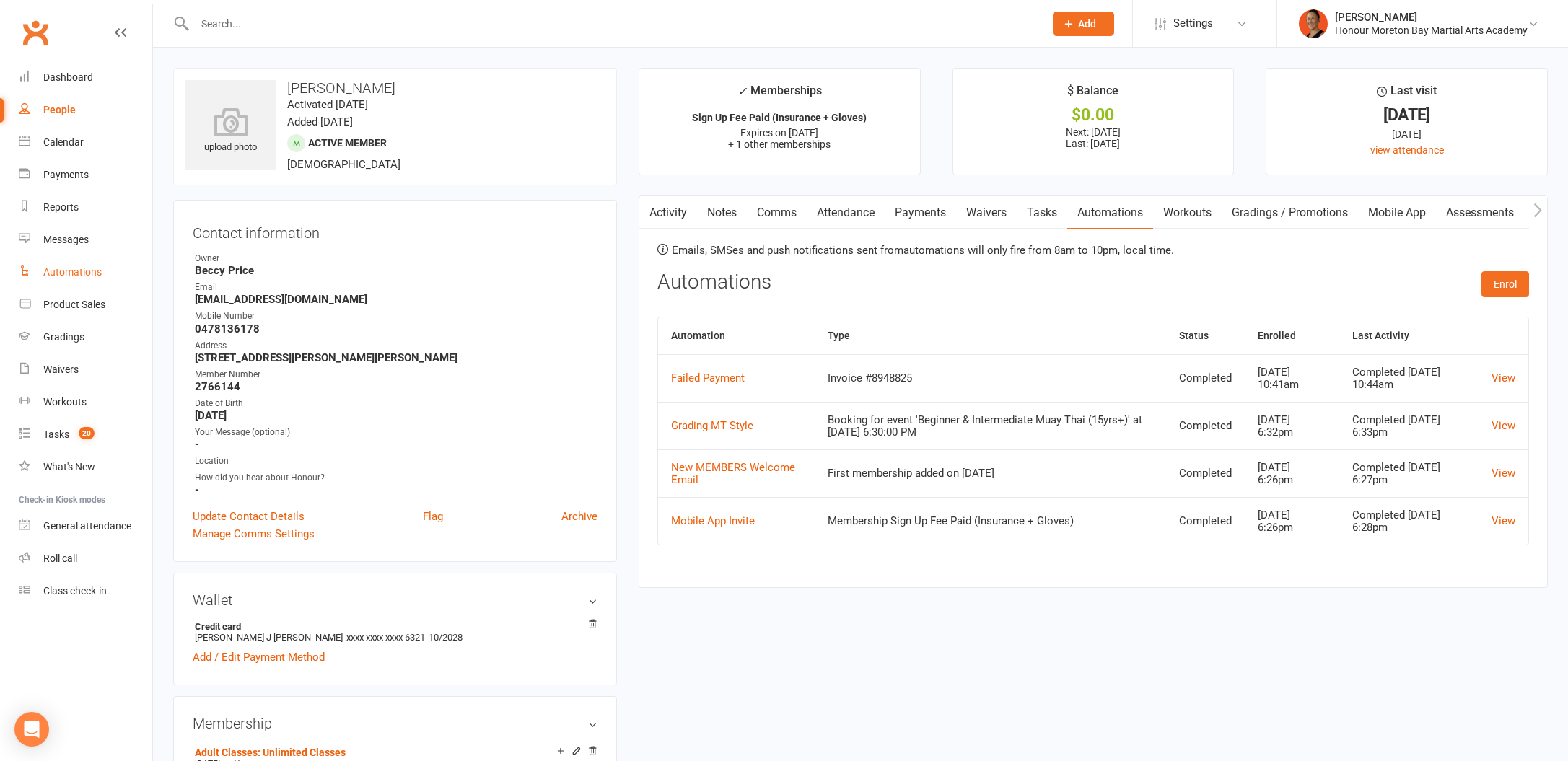
click at [912, 213] on link "Payments" at bounding box center [921, 213] width 72 height 34
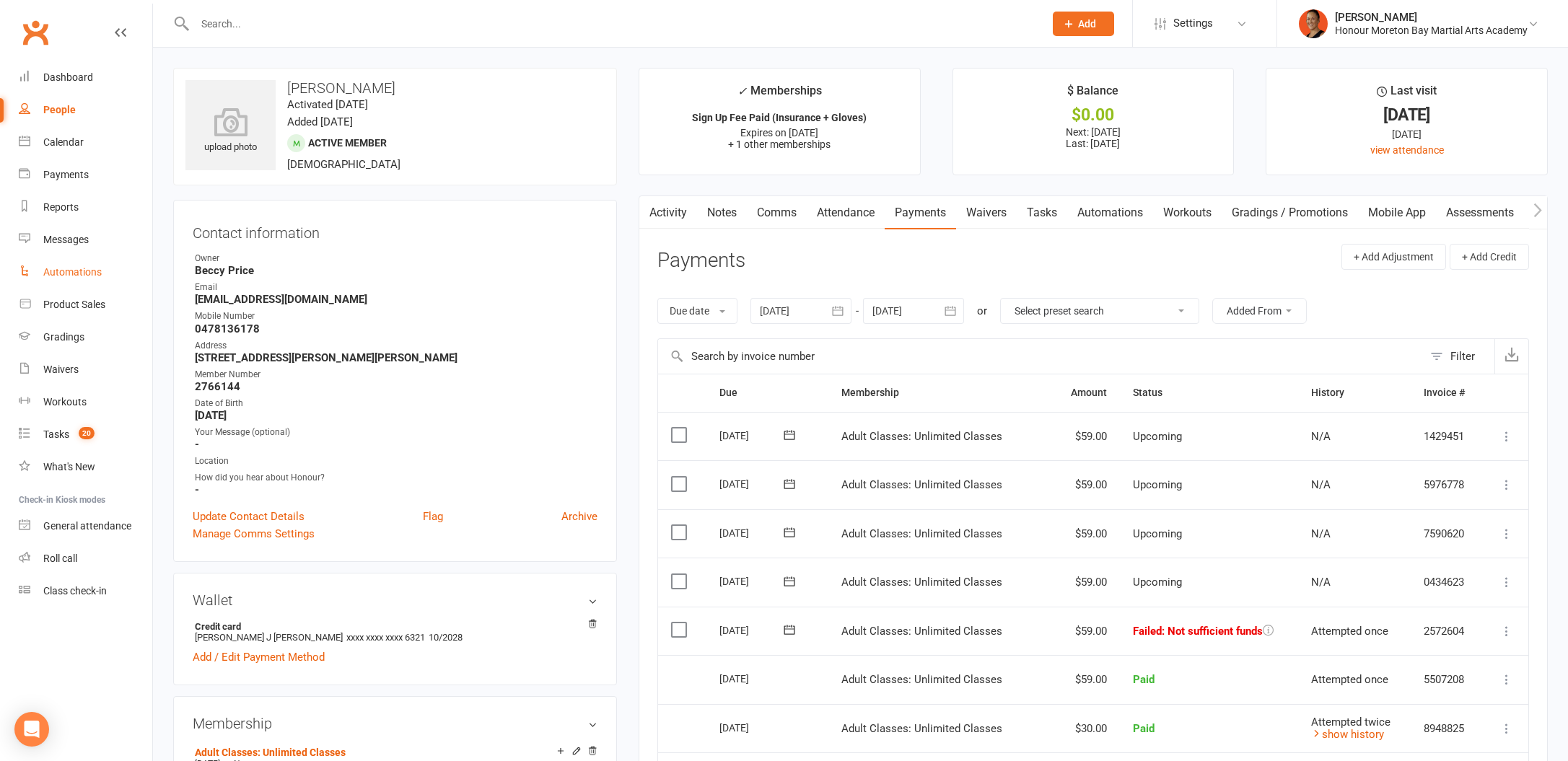
scroll to position [8, 0]
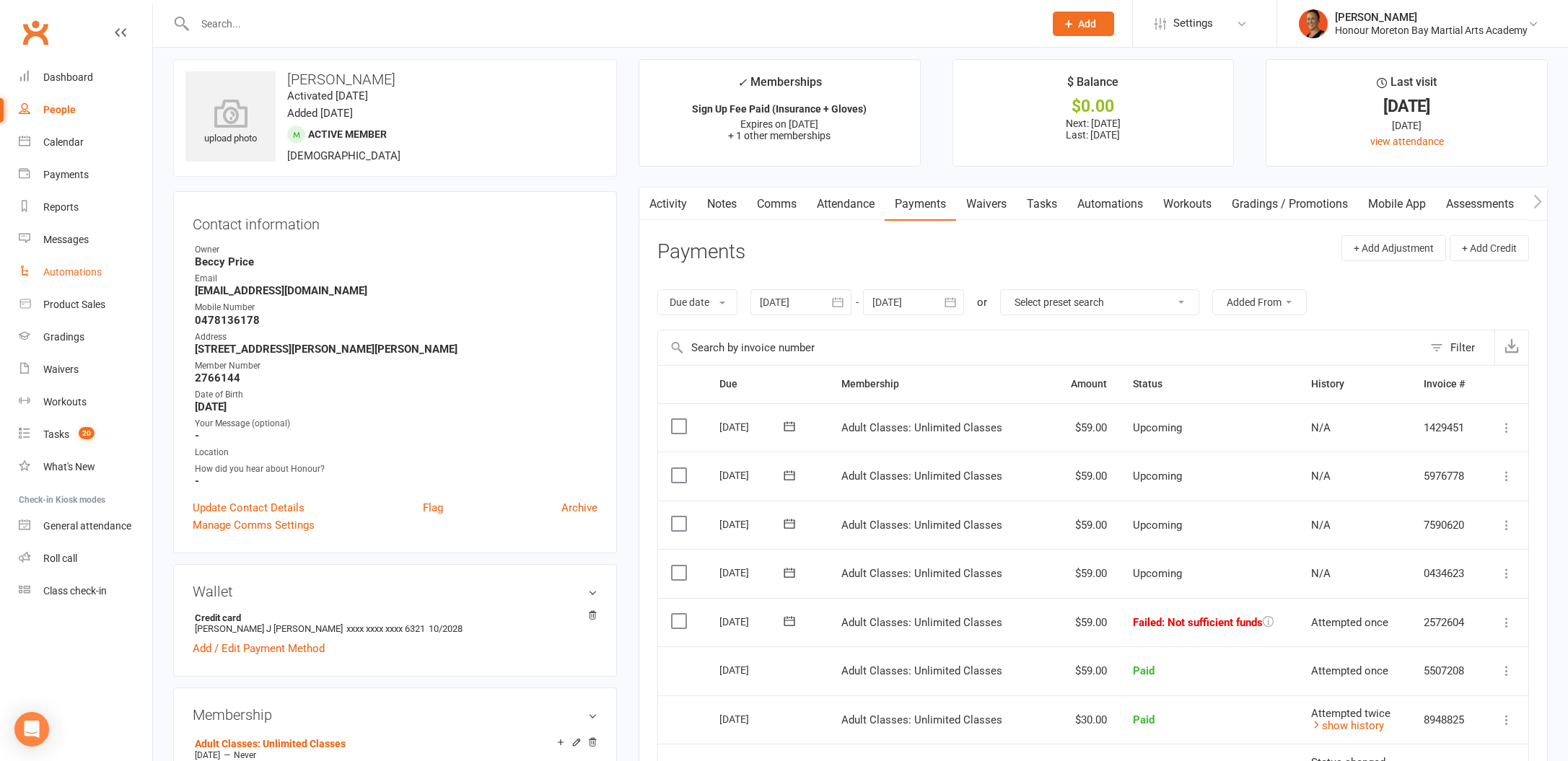
click at [1110, 192] on link "Automations" at bounding box center [1110, 204] width 86 height 34
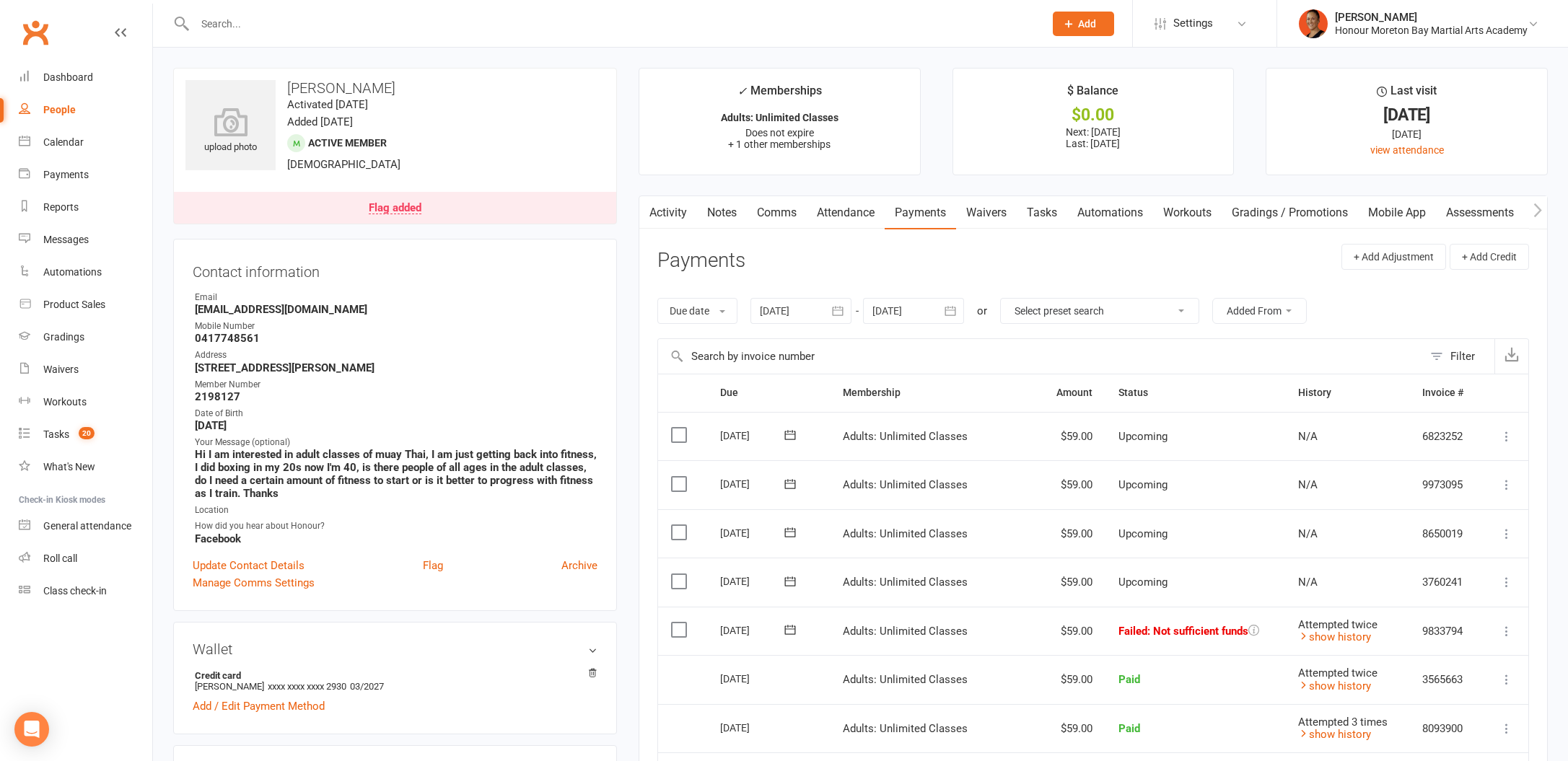
click at [722, 222] on link "Notes" at bounding box center [721, 213] width 50 height 34
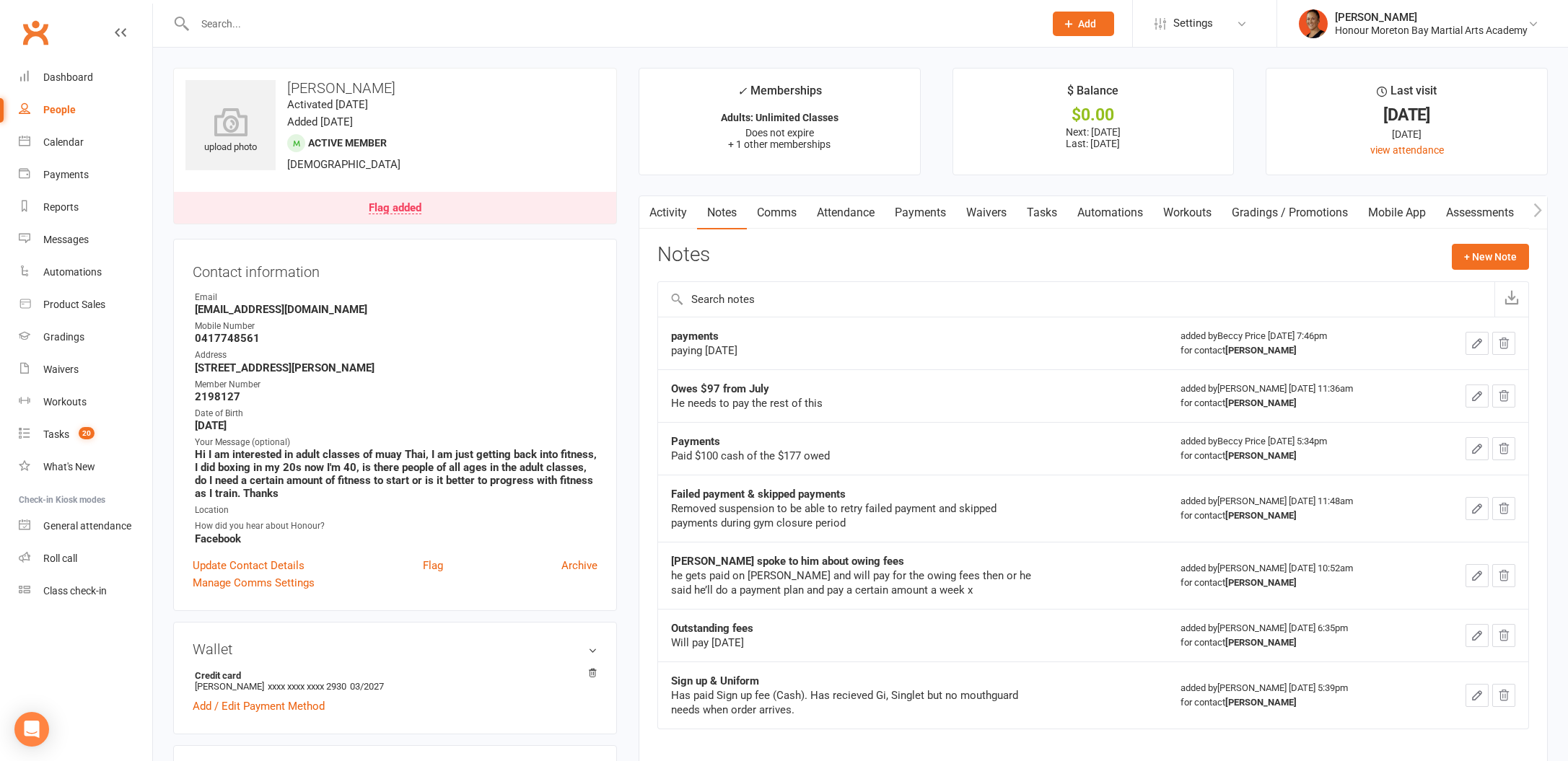
click at [912, 214] on link "Payments" at bounding box center [921, 213] width 72 height 34
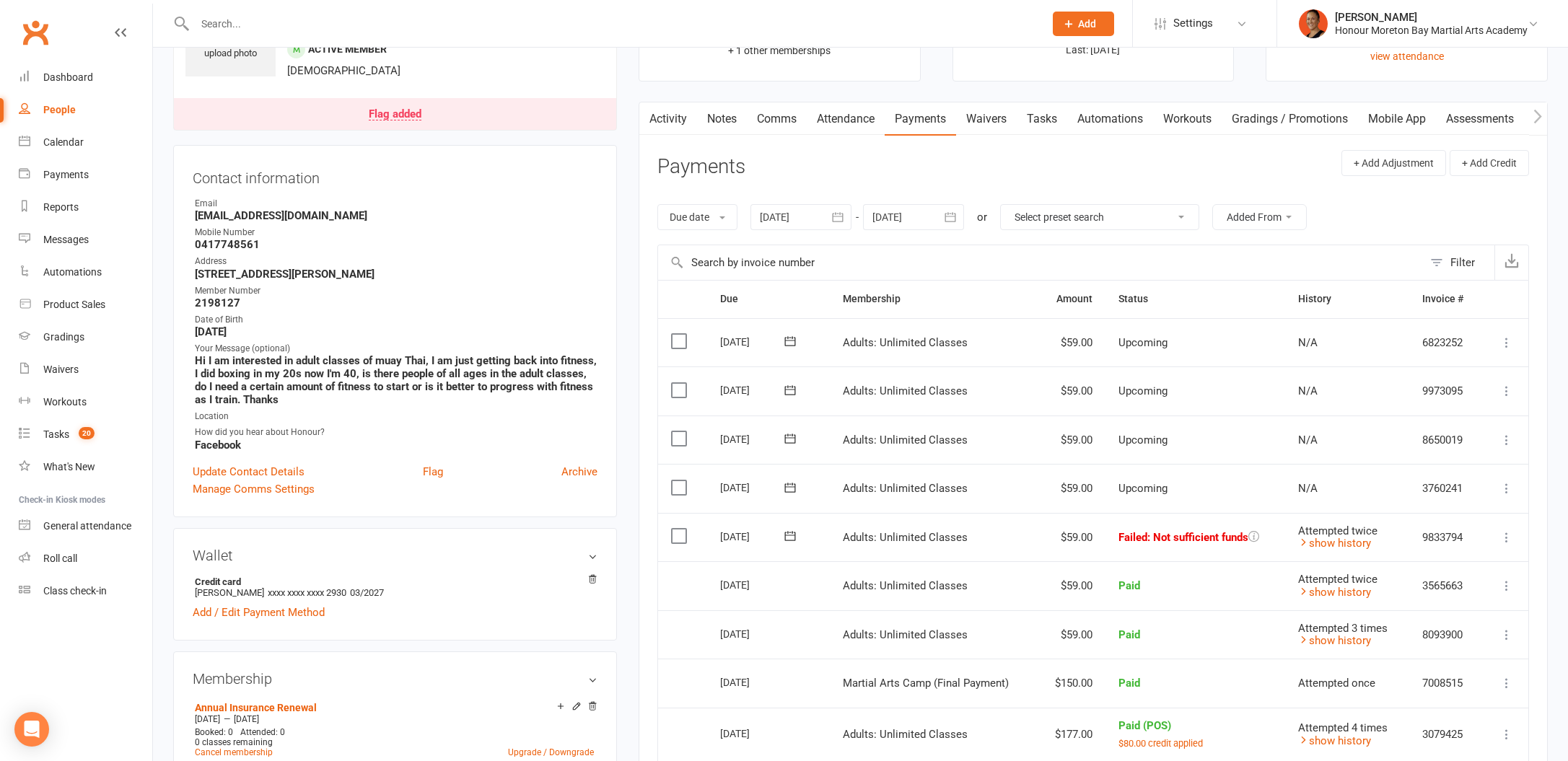
scroll to position [113, 0]
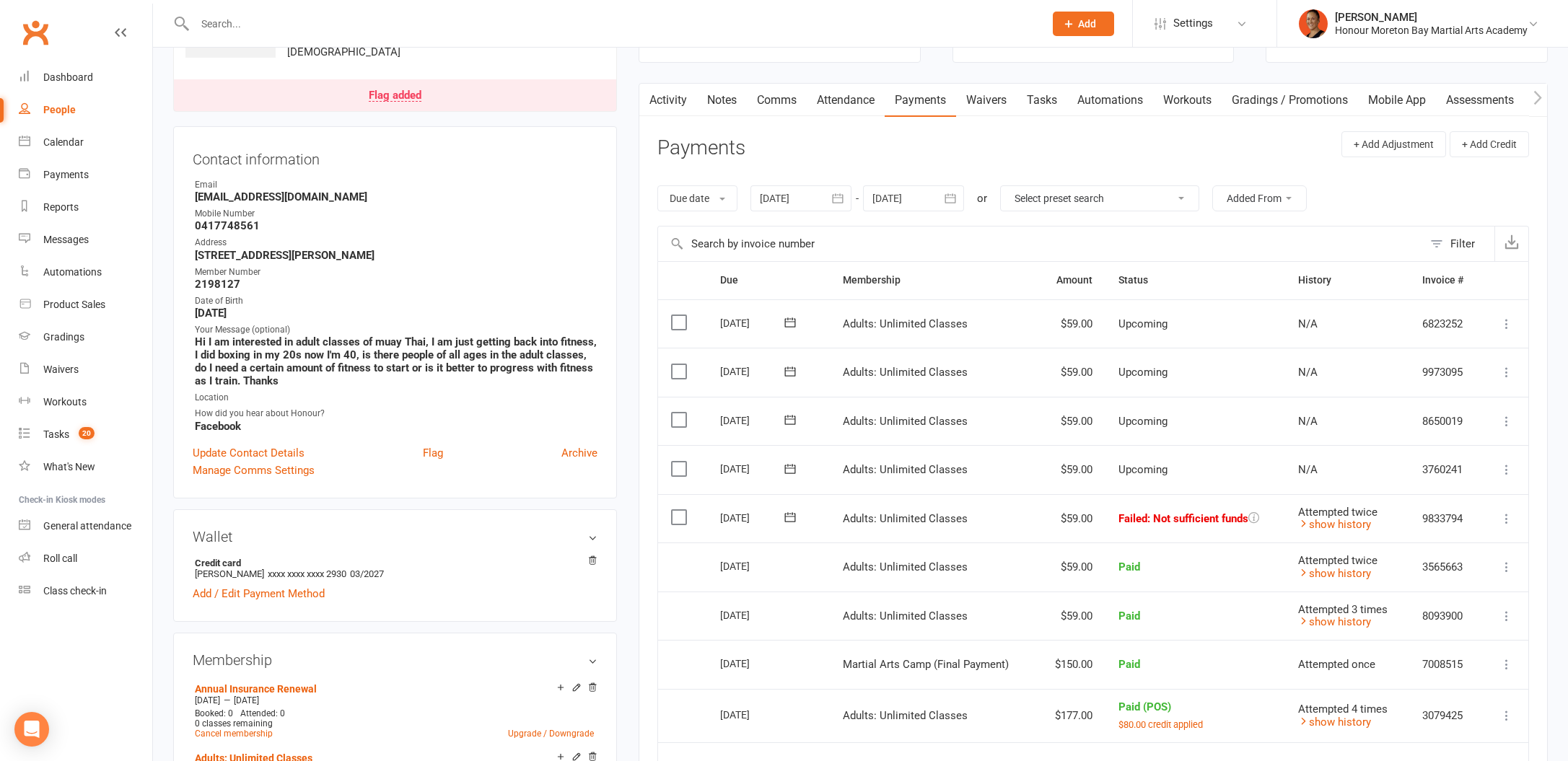
click at [714, 95] on link "Notes" at bounding box center [721, 101] width 50 height 34
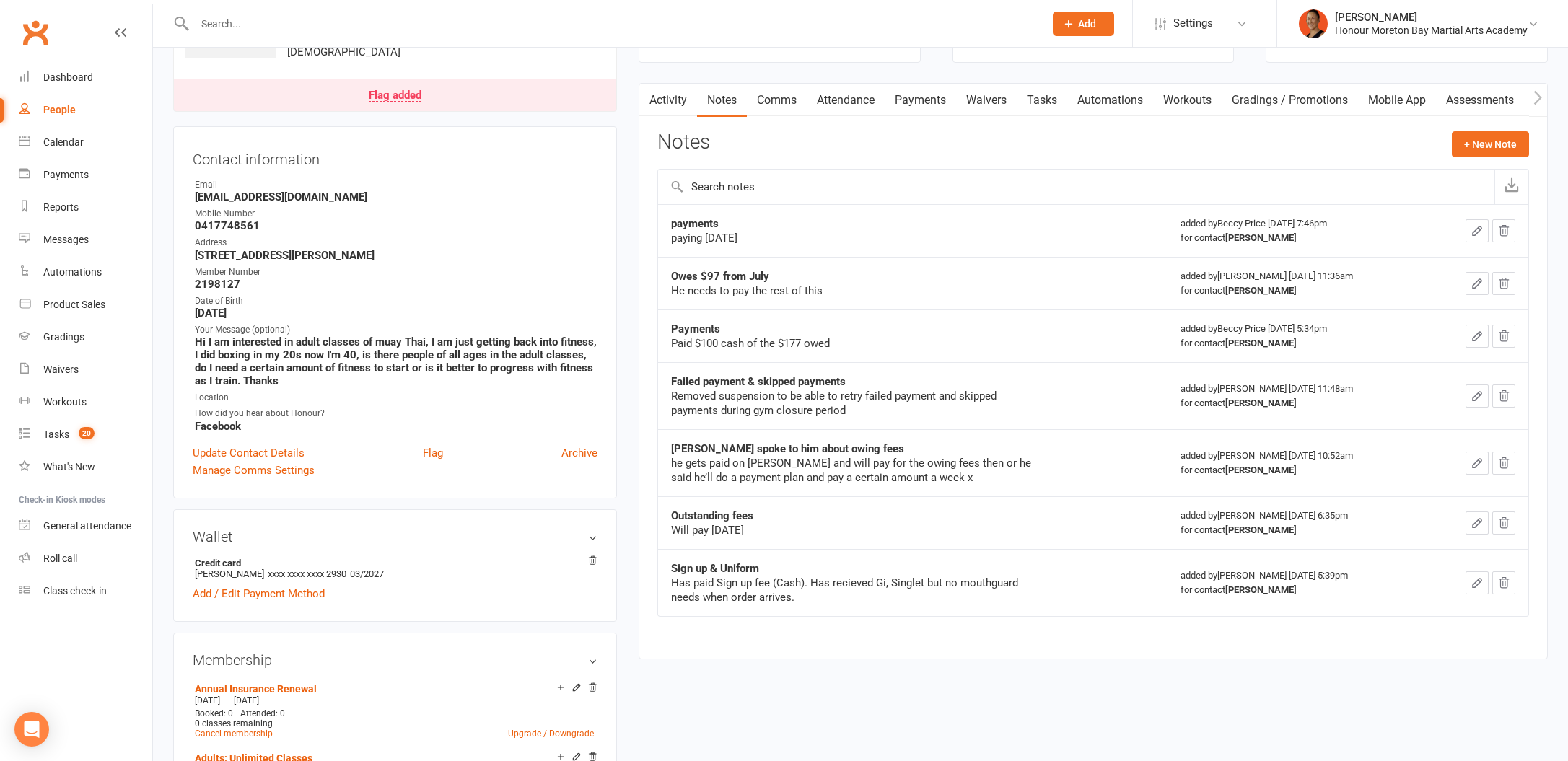
click at [944, 97] on link "Payments" at bounding box center [921, 101] width 72 height 34
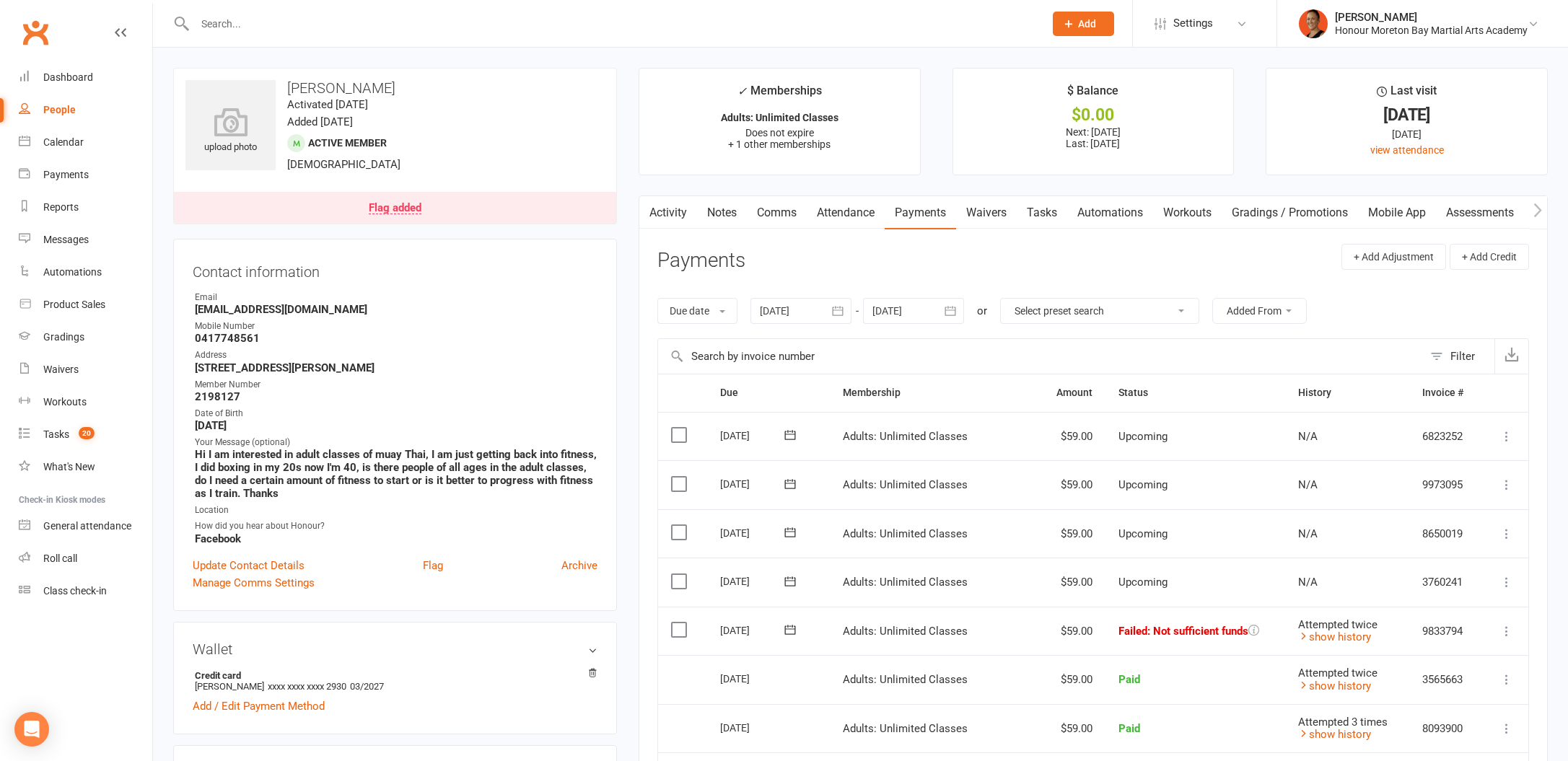
click at [787, 619] on span at bounding box center [790, 630] width 35 height 22
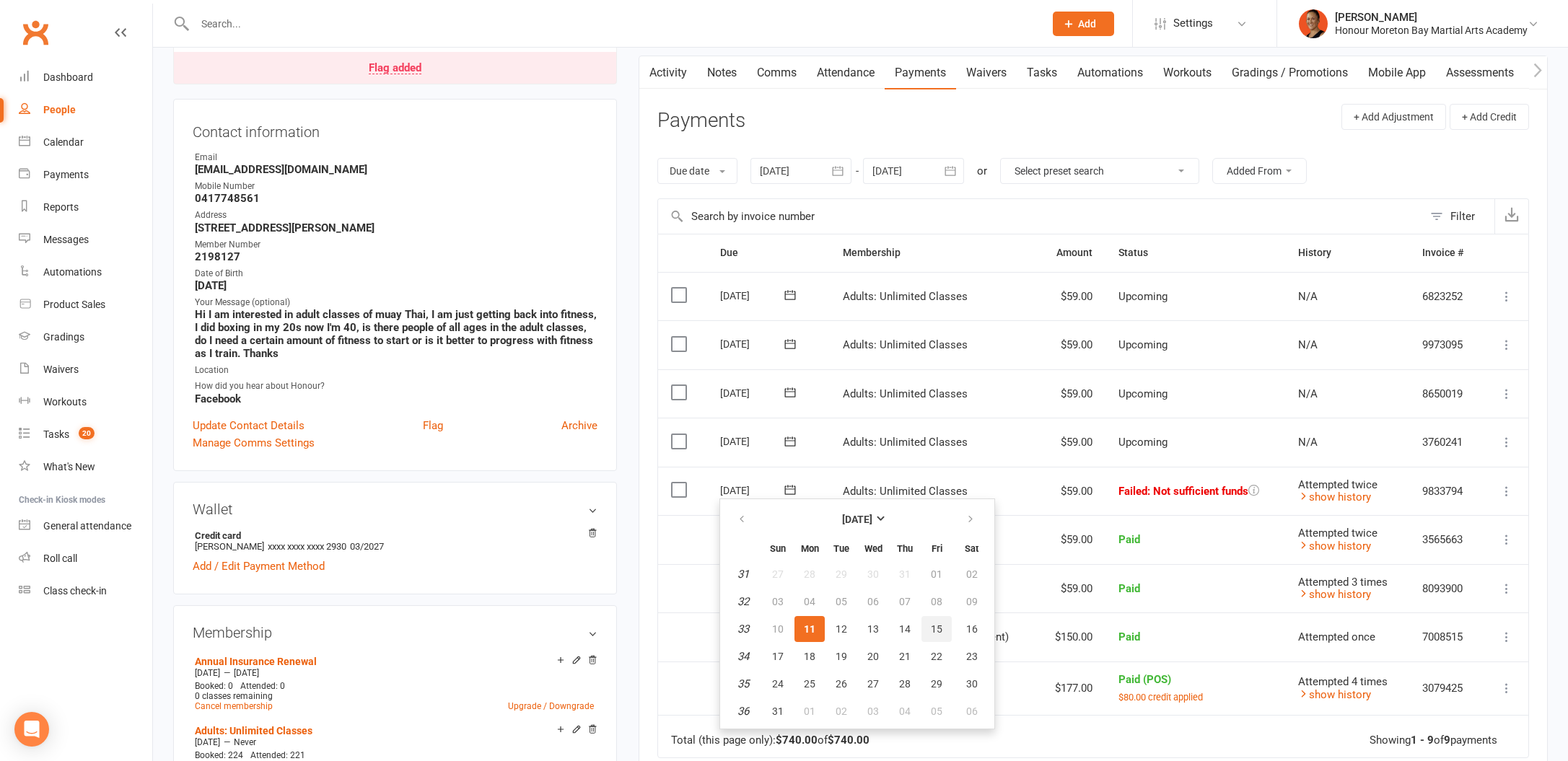
click at [924, 624] on button "15" at bounding box center [937, 629] width 31 height 26
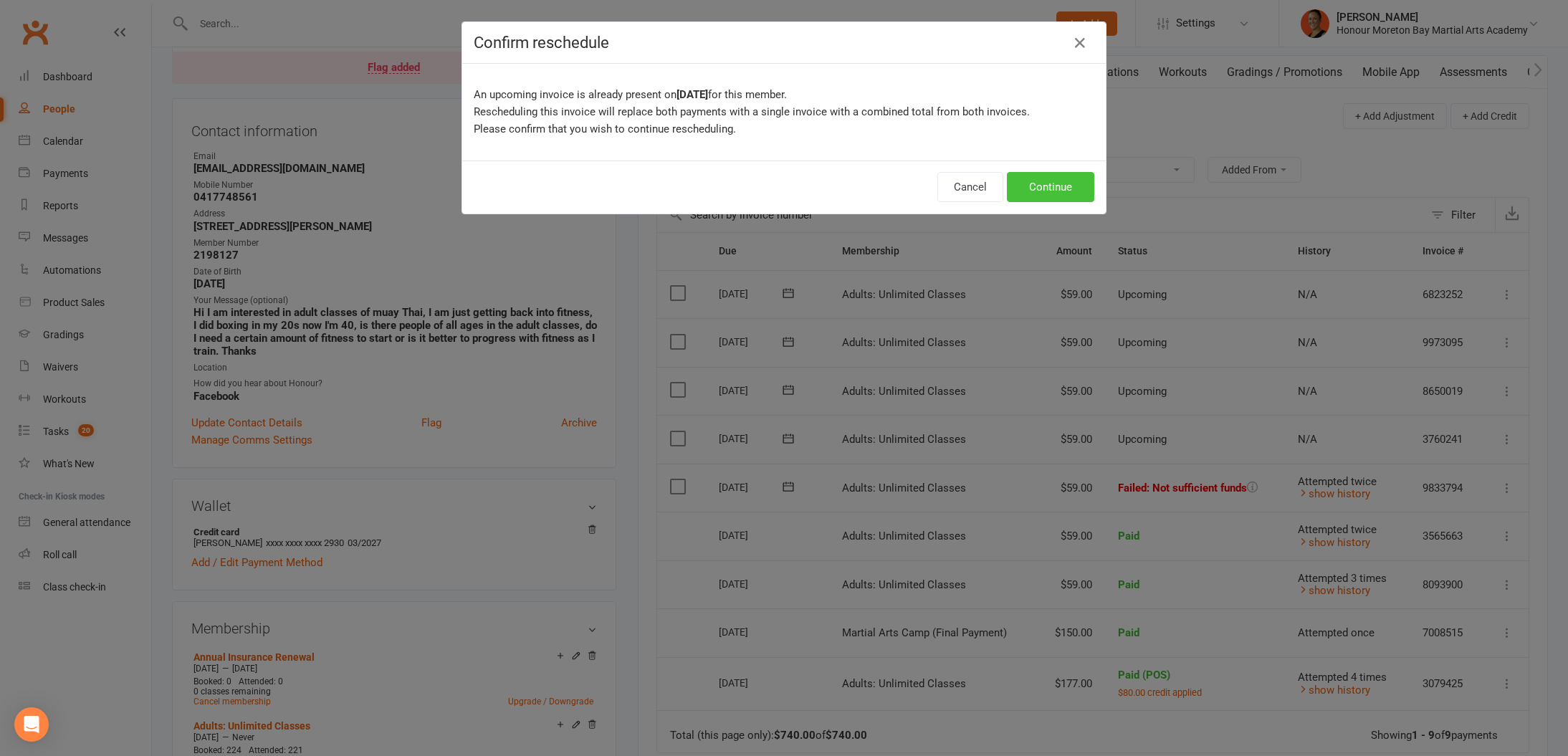
click at [1014, 196] on button "Continue" at bounding box center [1050, 187] width 87 height 30
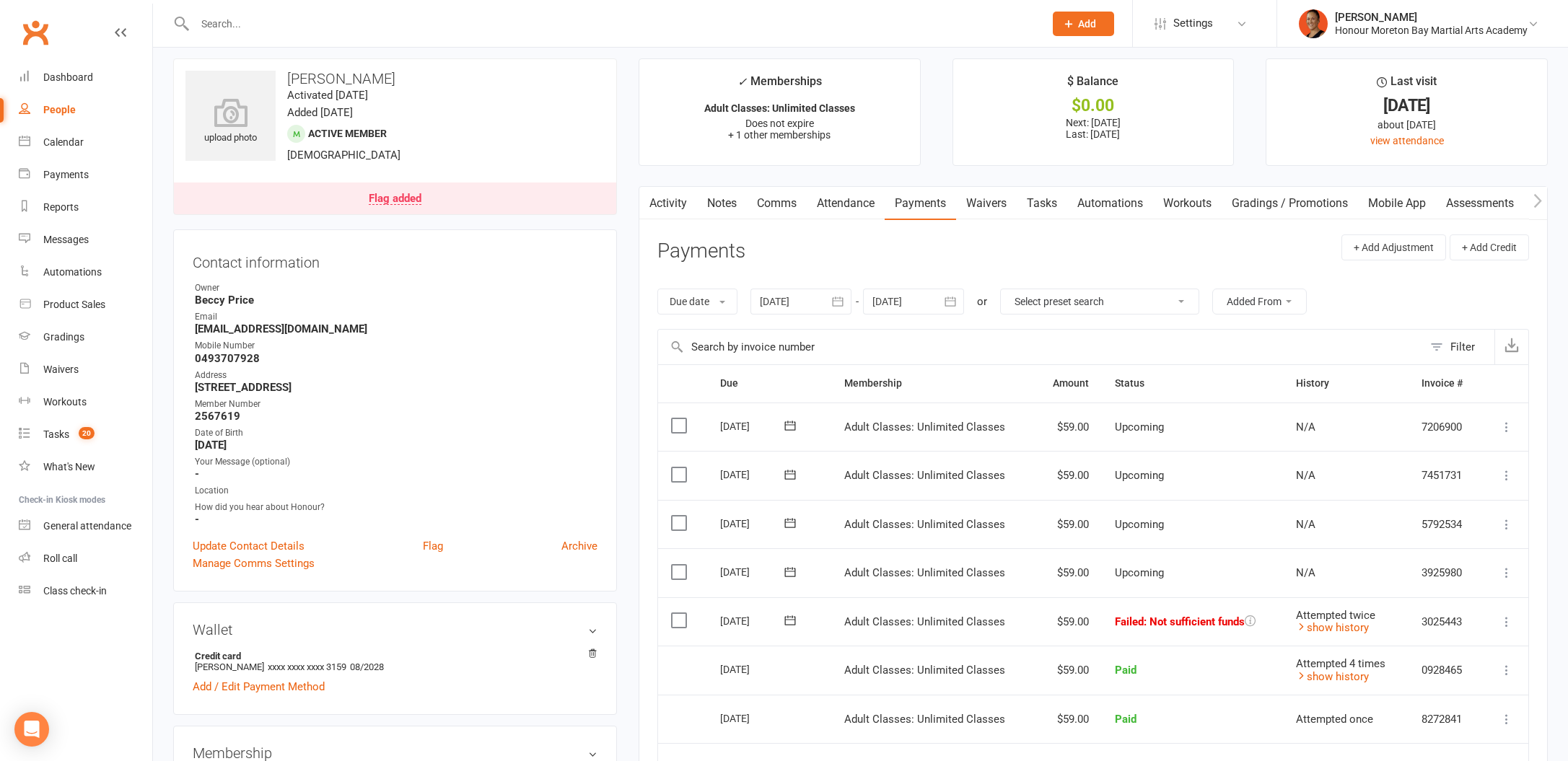
scroll to position [19, 0]
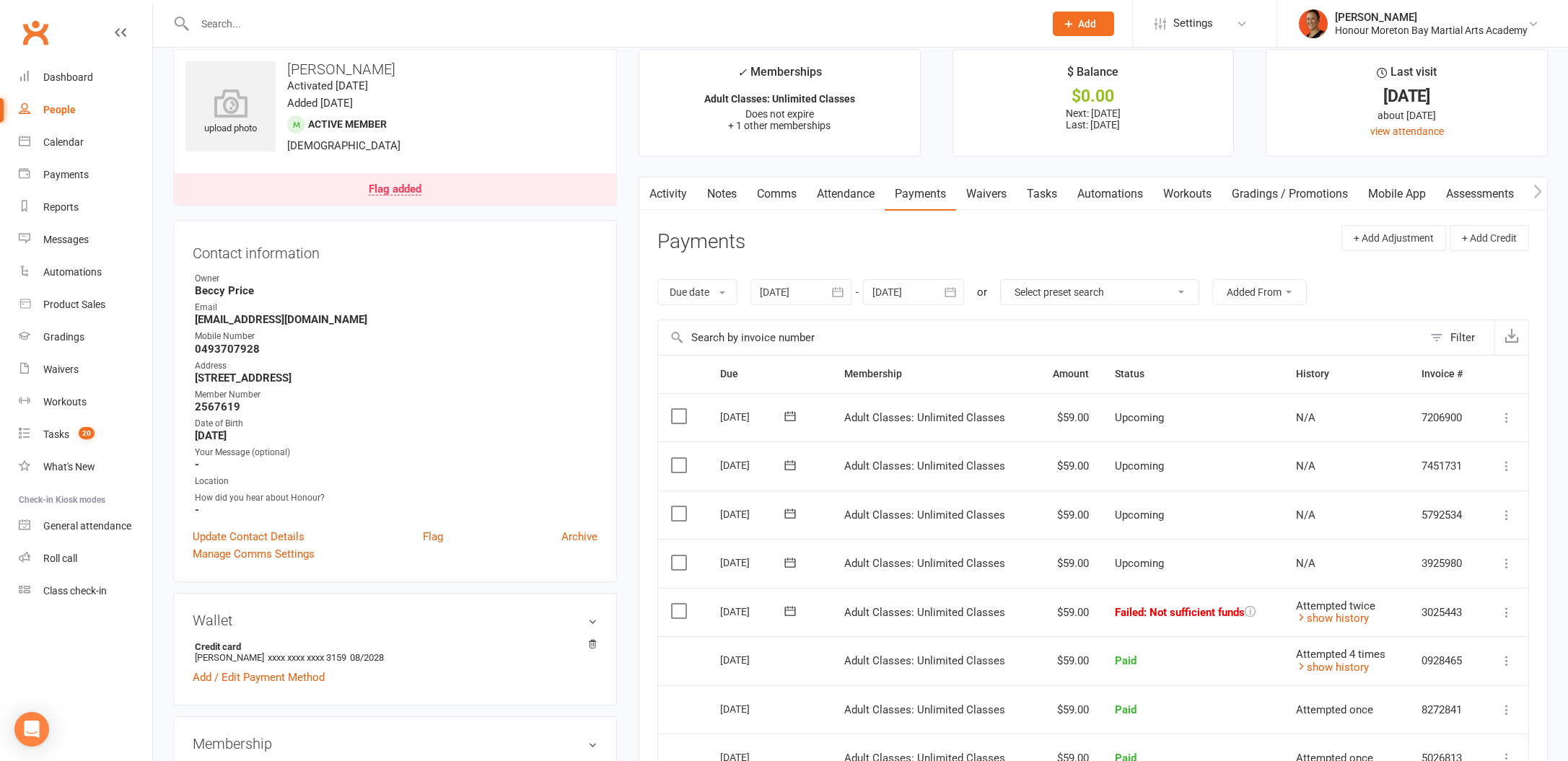
click at [731, 185] on link "Notes" at bounding box center [721, 194] width 50 height 34
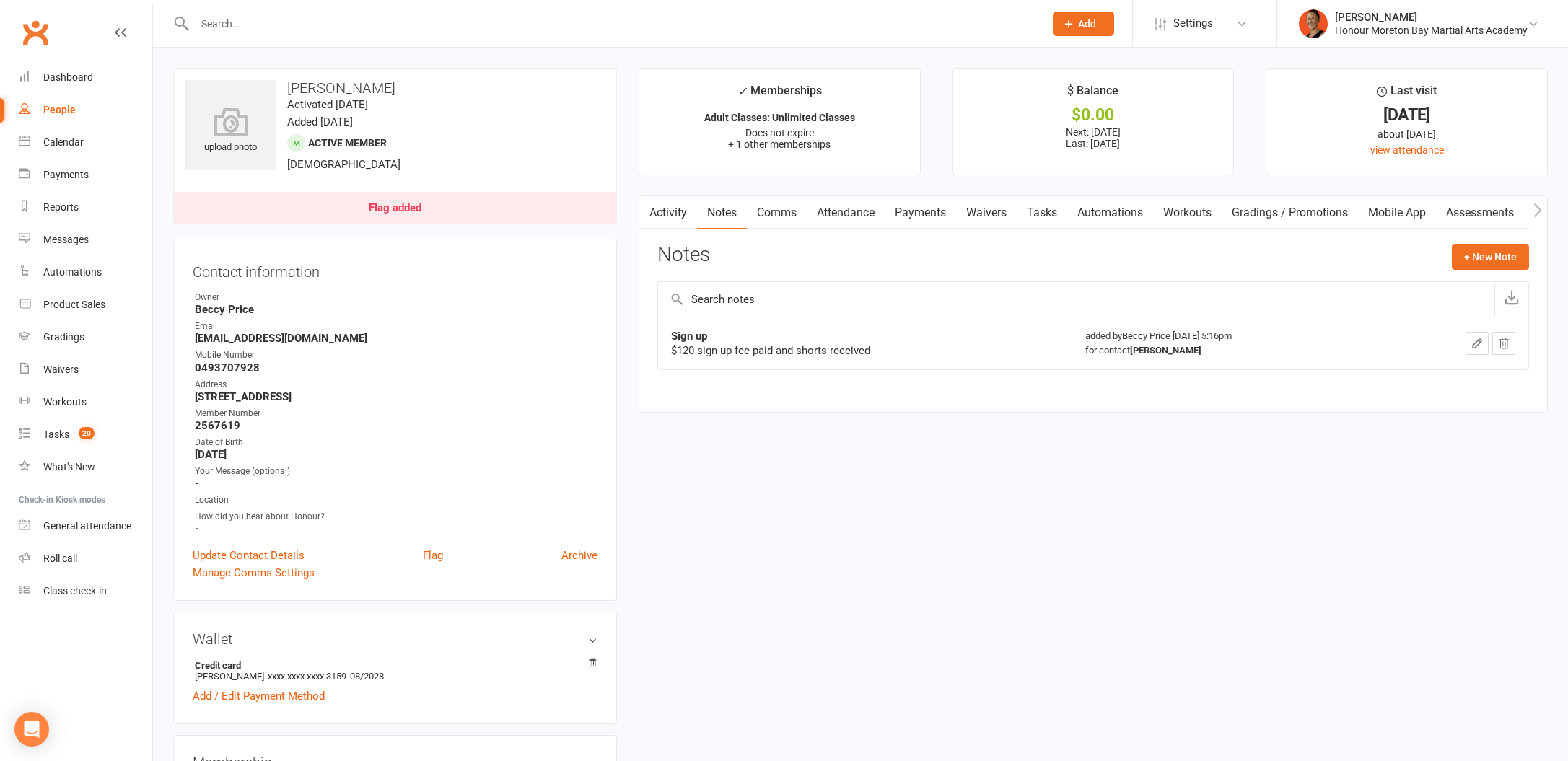
click at [911, 199] on link "Payments" at bounding box center [921, 213] width 72 height 34
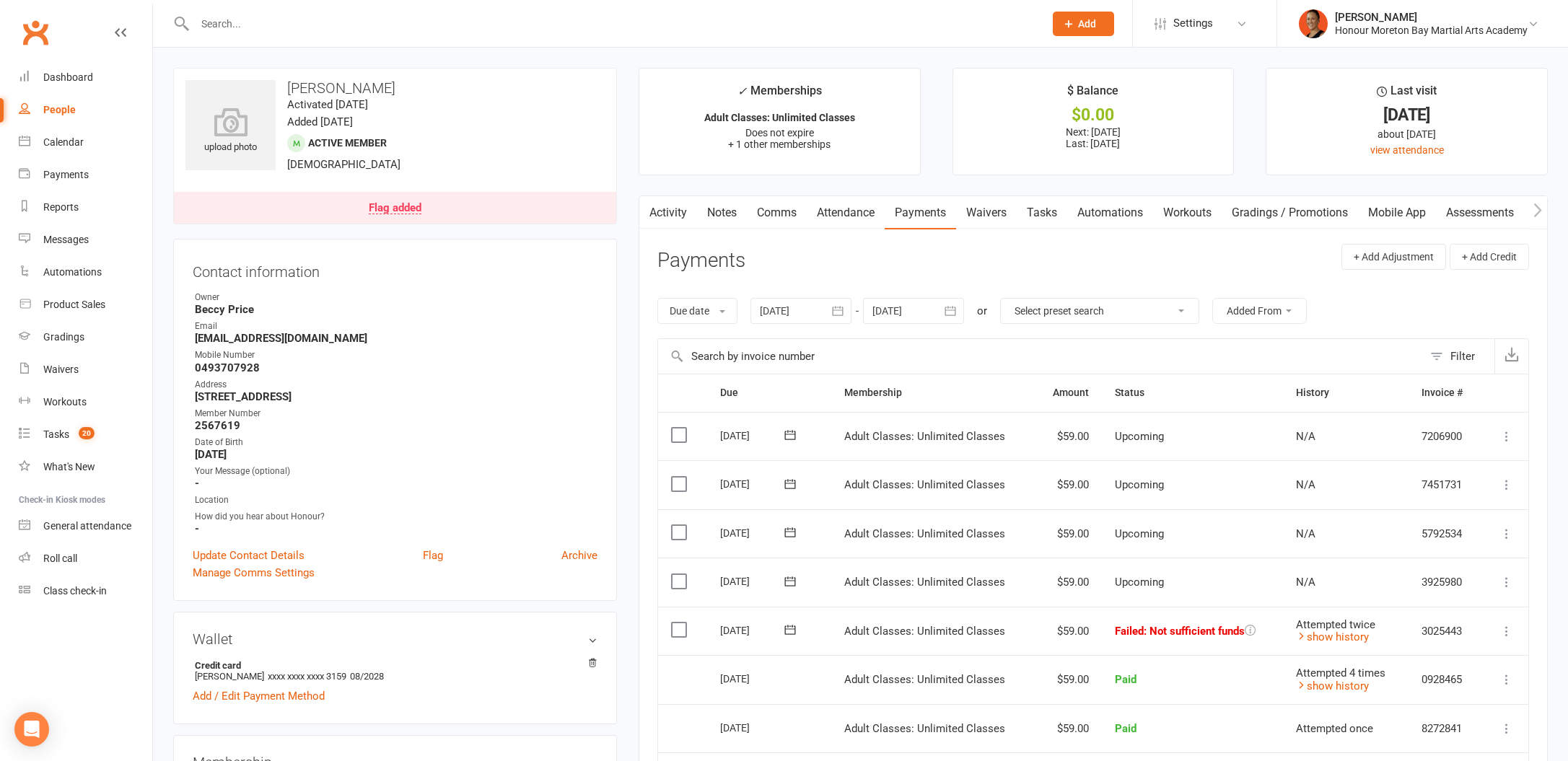
scroll to position [140, 0]
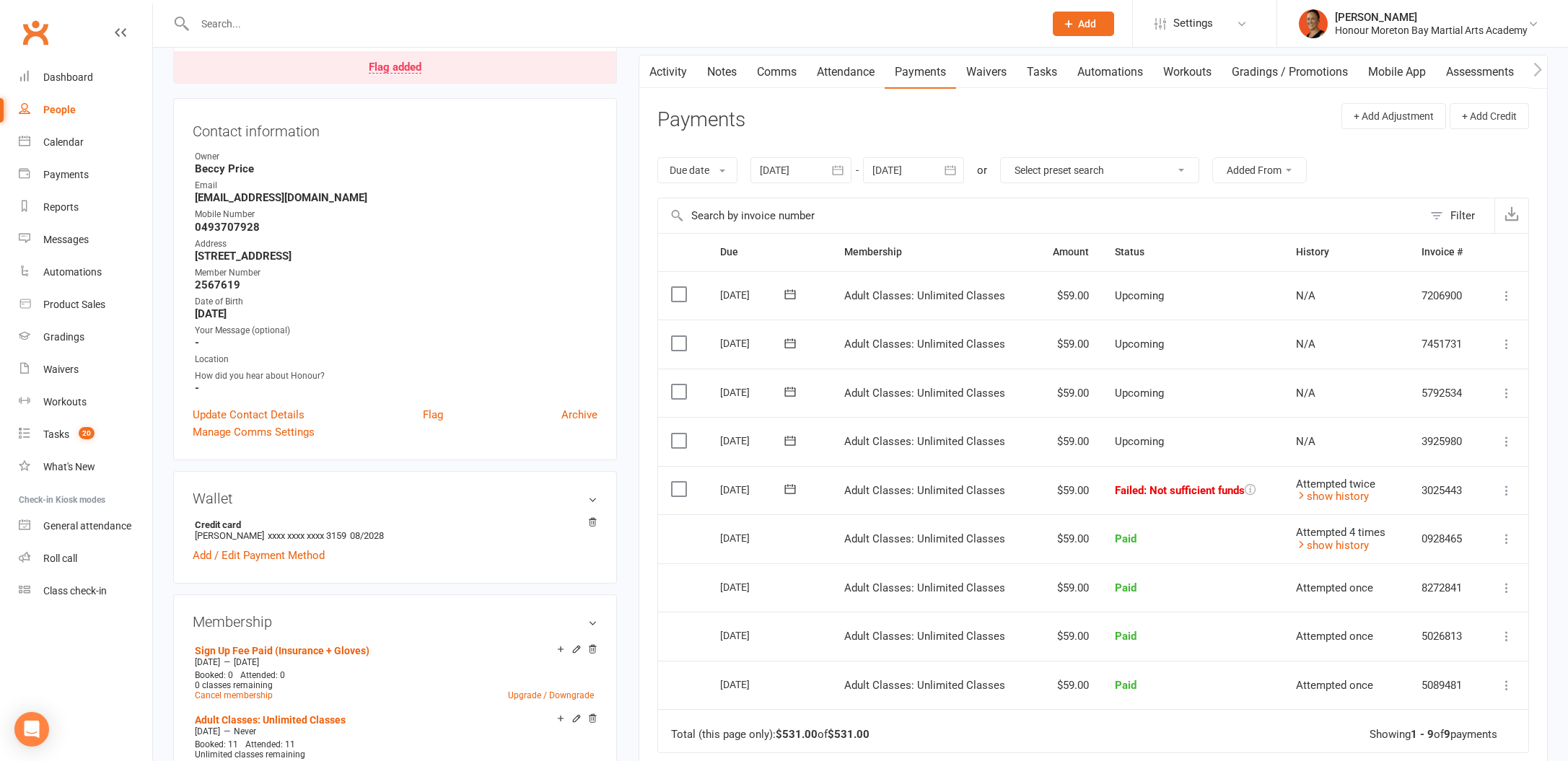
click at [789, 490] on icon at bounding box center [790, 489] width 14 height 14
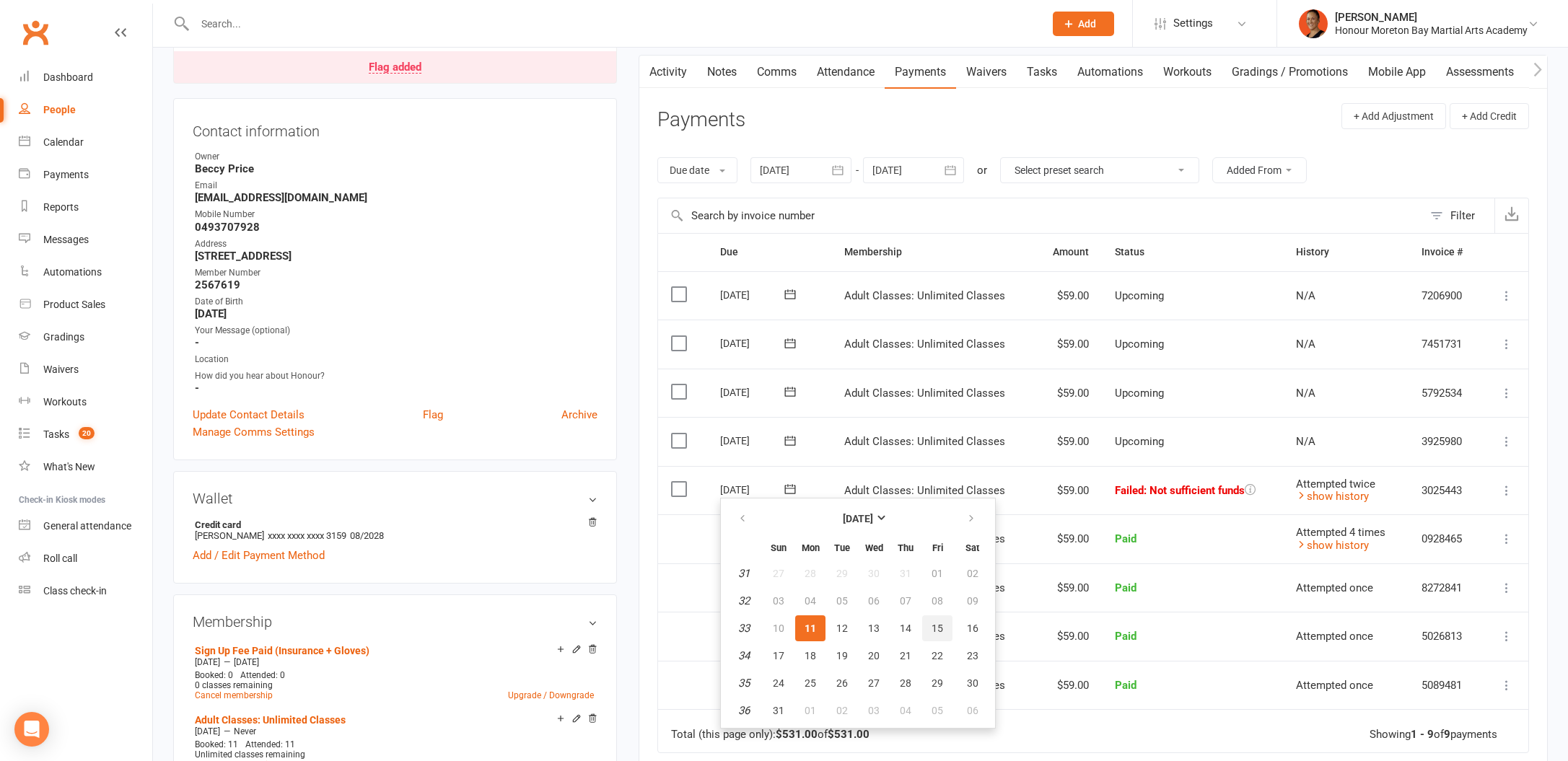
click at [939, 626] on span "15" at bounding box center [937, 628] width 11 height 11
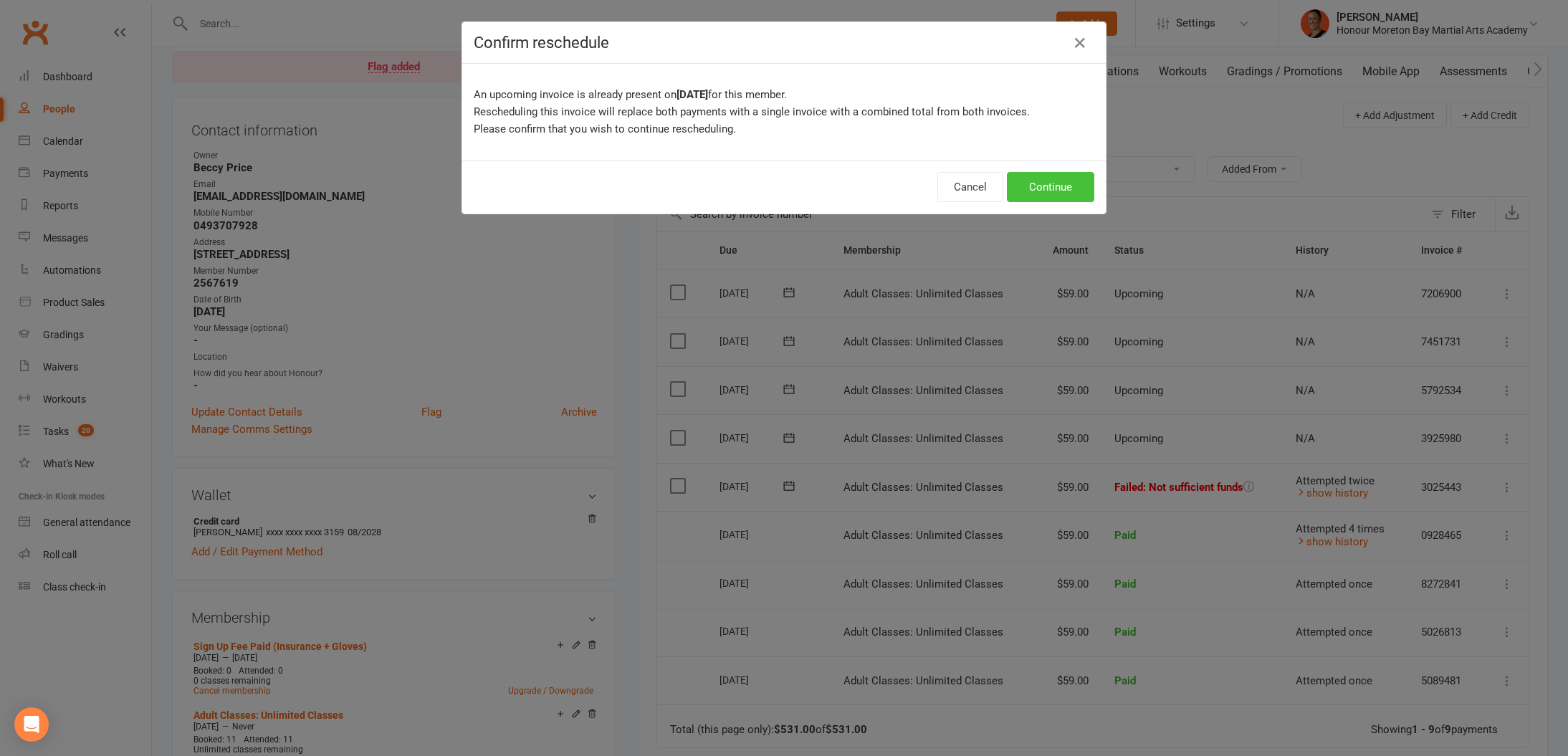
click at [1069, 192] on button "Continue" at bounding box center [1050, 187] width 87 height 30
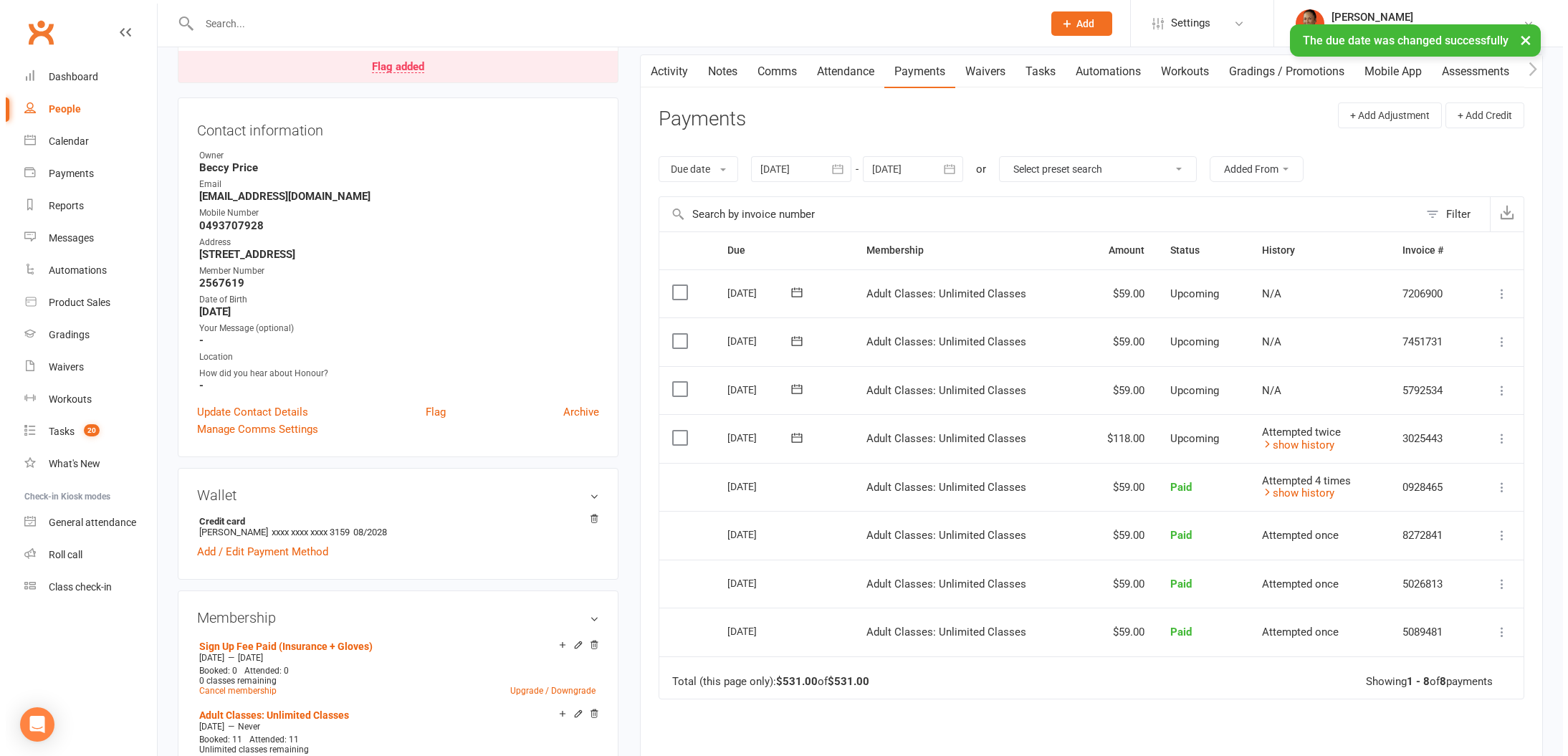
scroll to position [0, 0]
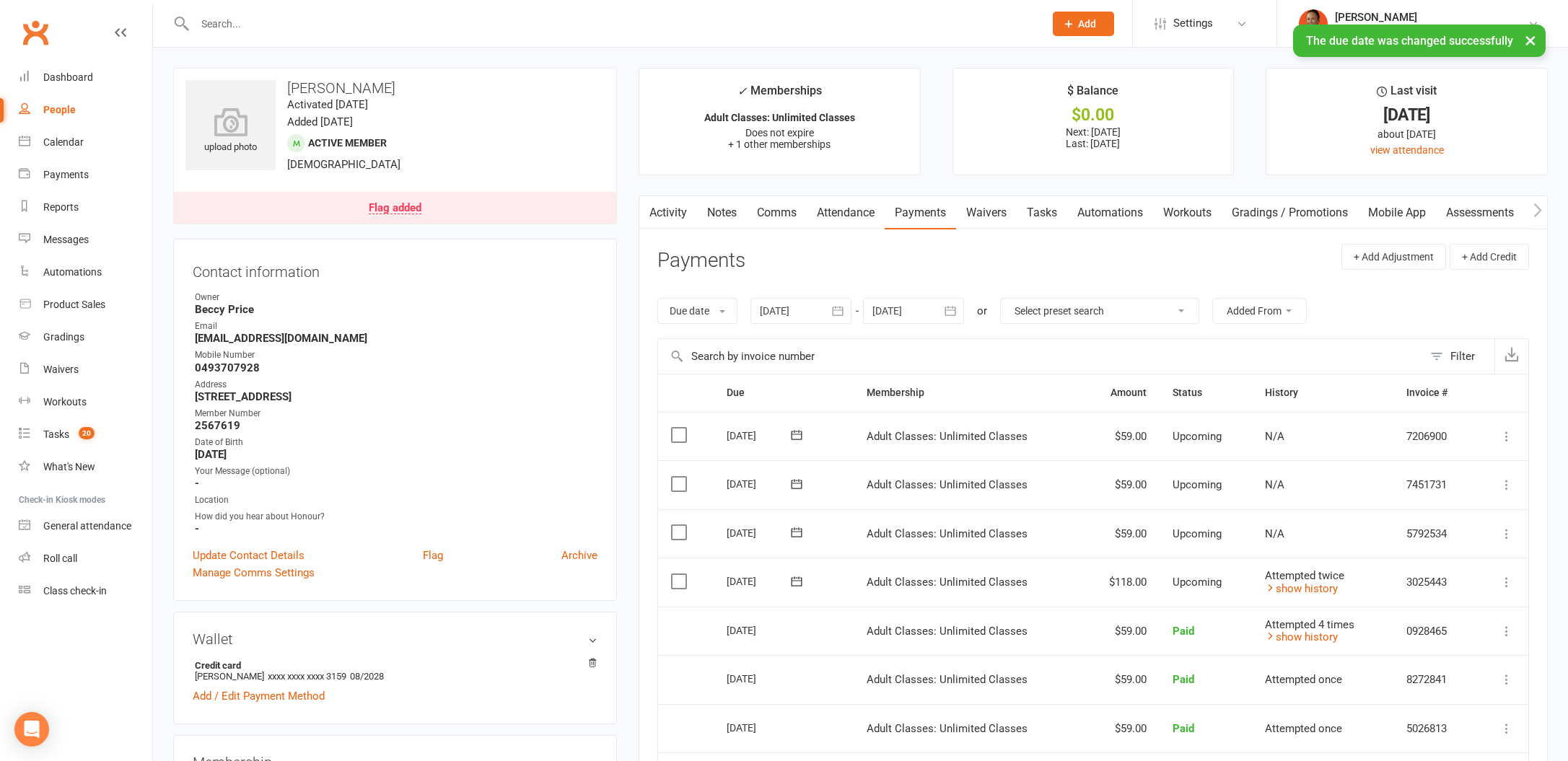
click at [408, 211] on div "Flag added" at bounding box center [394, 208] width 53 height 11
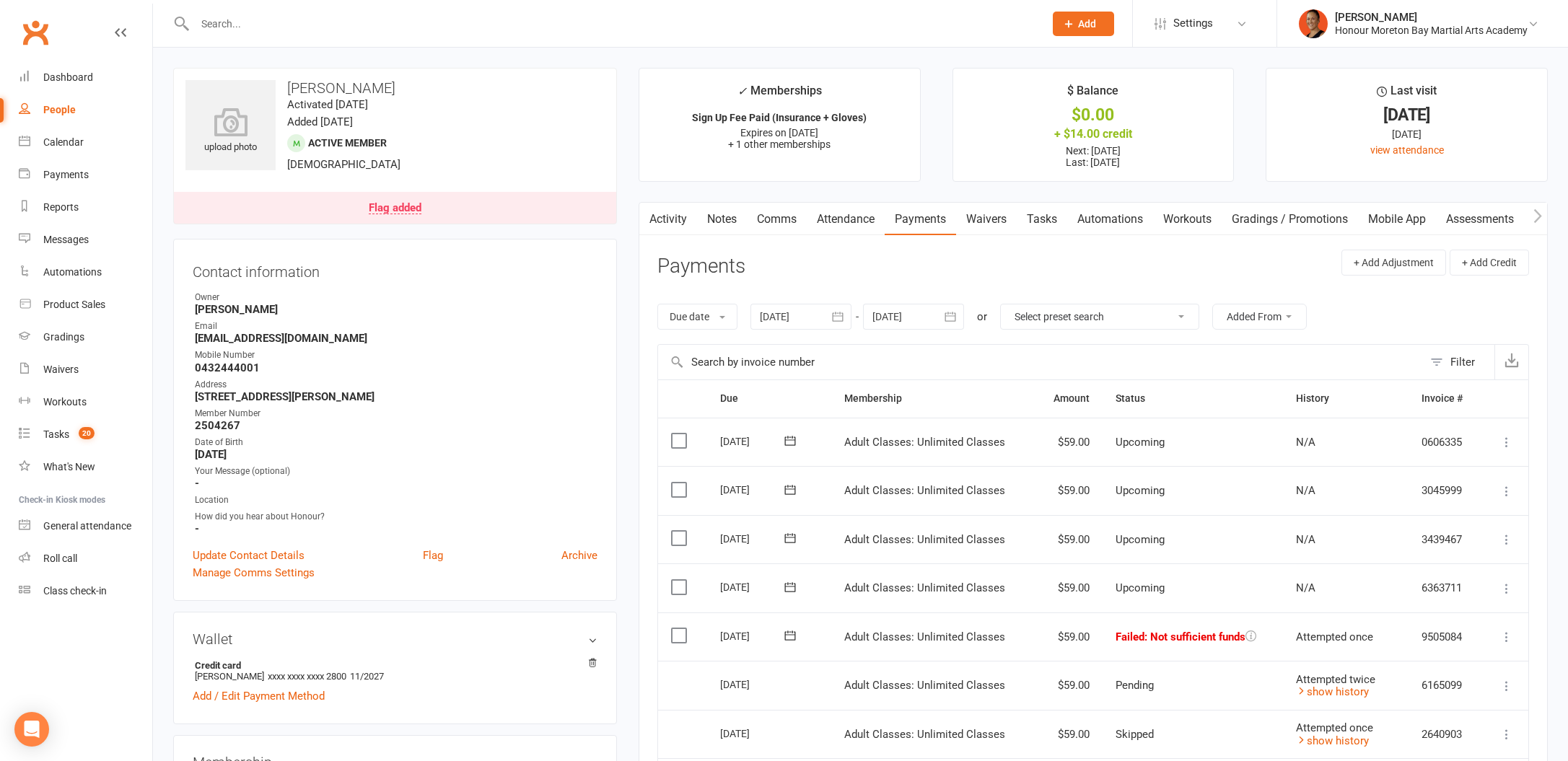
click at [725, 223] on link "Notes" at bounding box center [721, 220] width 50 height 34
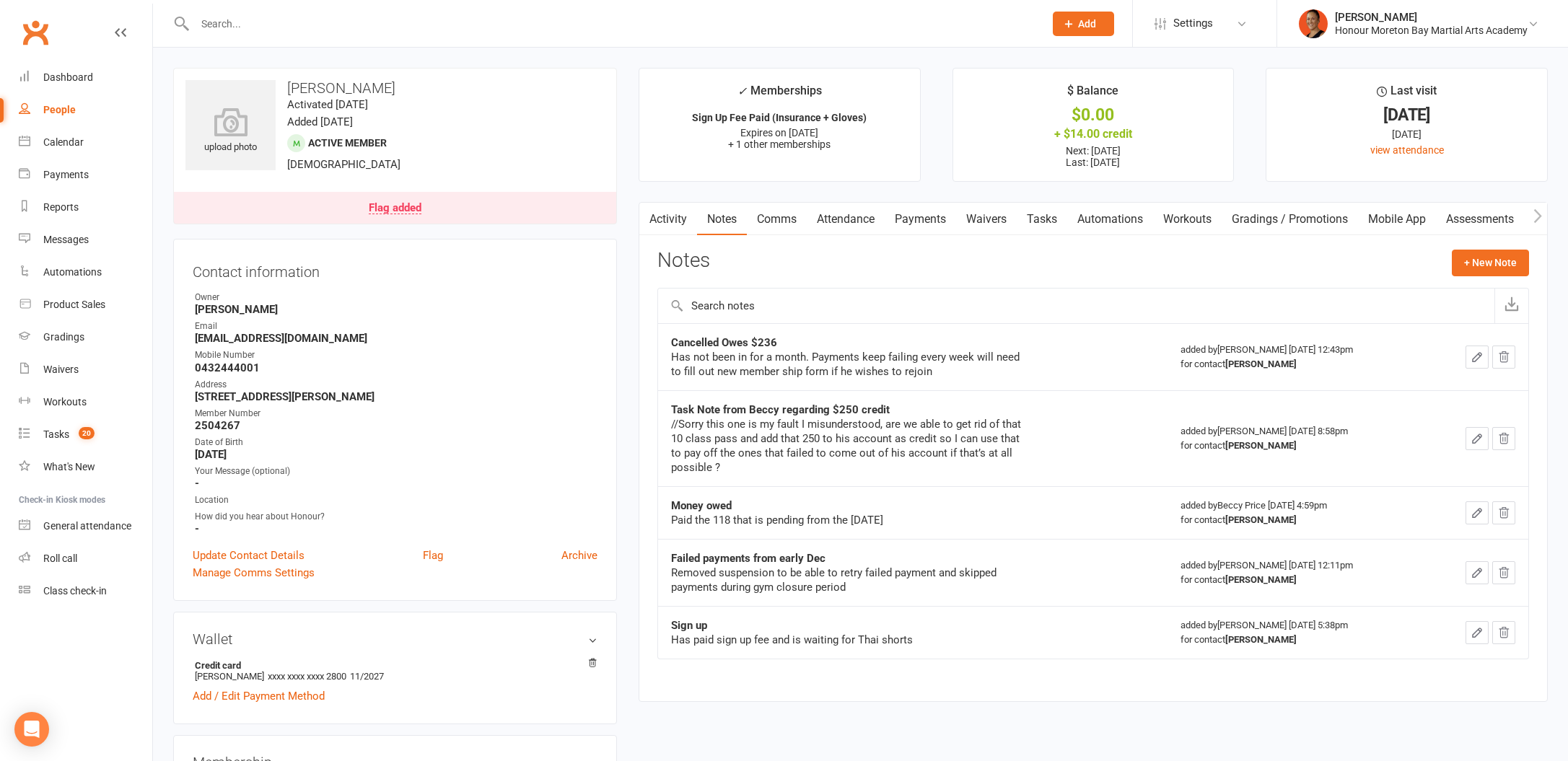
click at [913, 214] on link "Payments" at bounding box center [921, 220] width 72 height 34
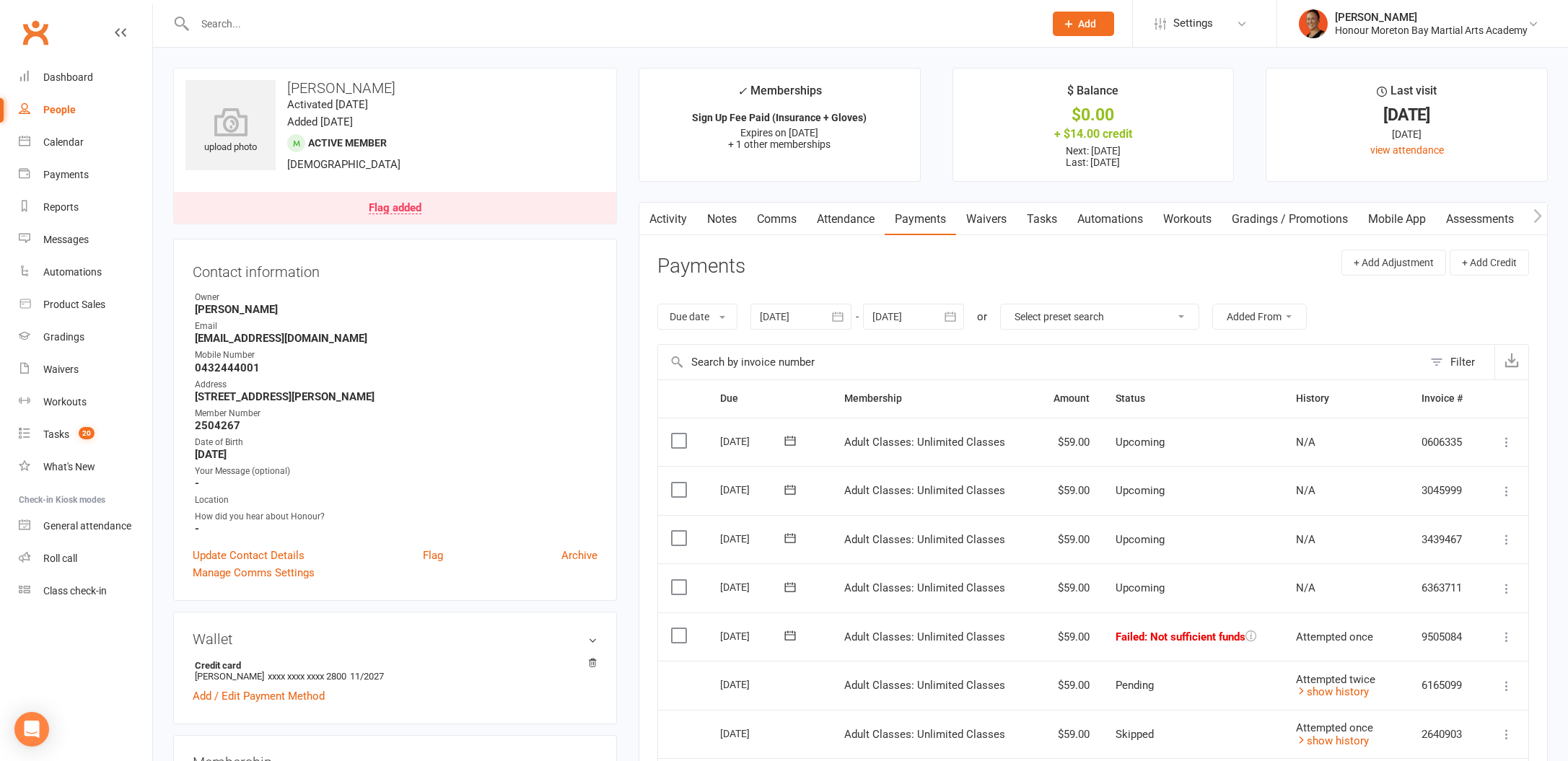
click at [375, 199] on link "Flag added" at bounding box center [395, 208] width 442 height 32
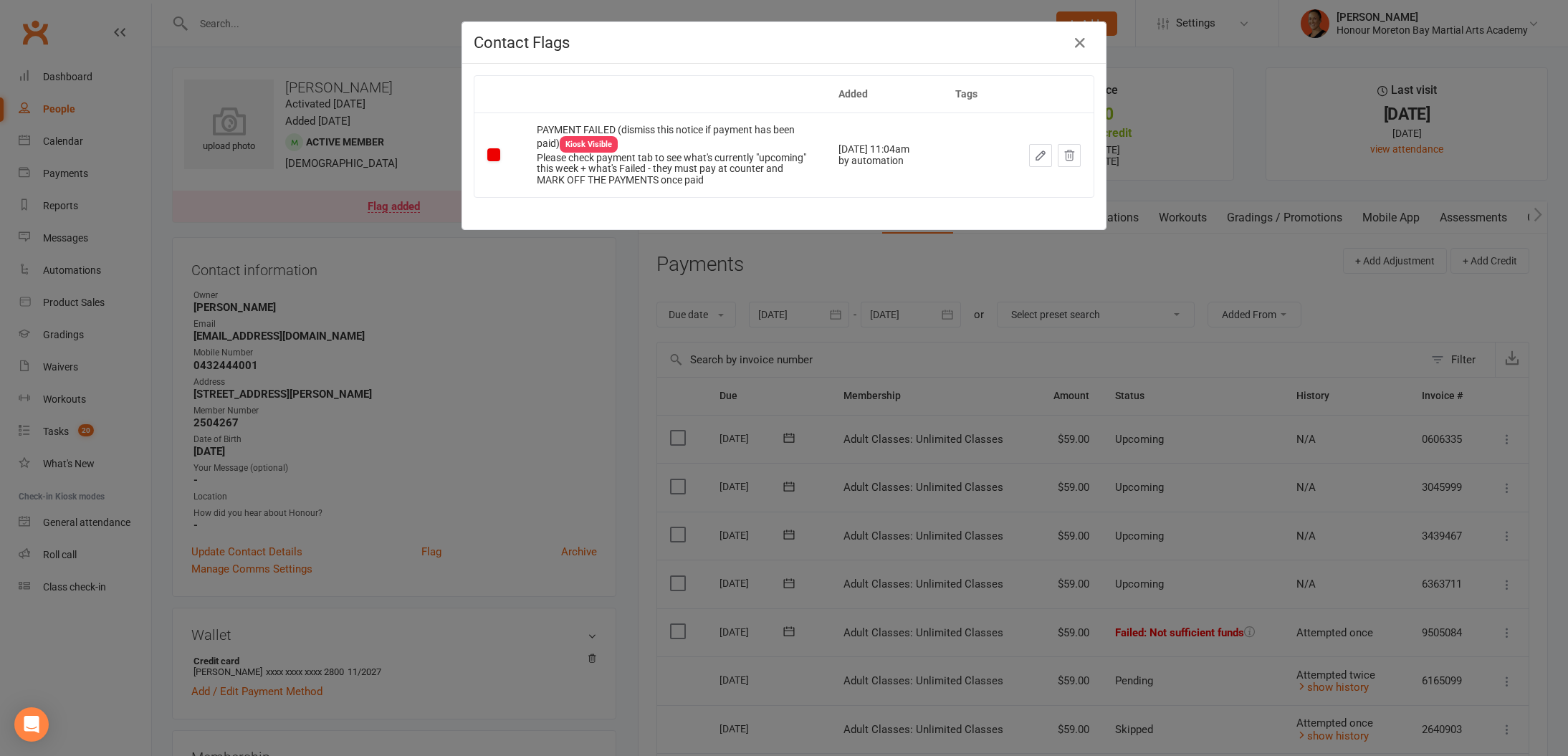
click at [905, 312] on div "Contact Flags Added Tags PAYMENT FAILED (dismiss this notice if payment has bee…" at bounding box center [784, 378] width 1568 height 756
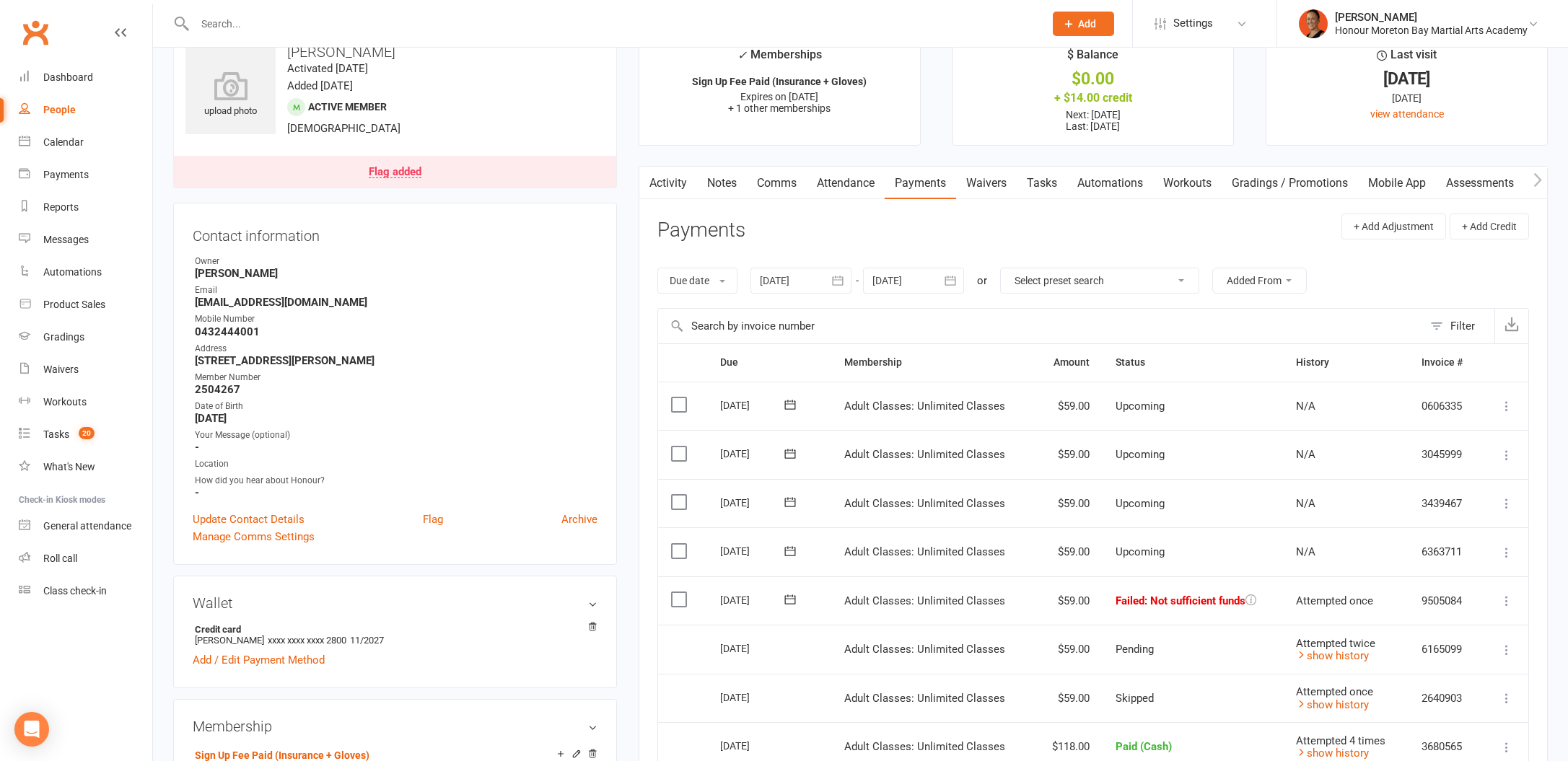
scroll to position [69, 0]
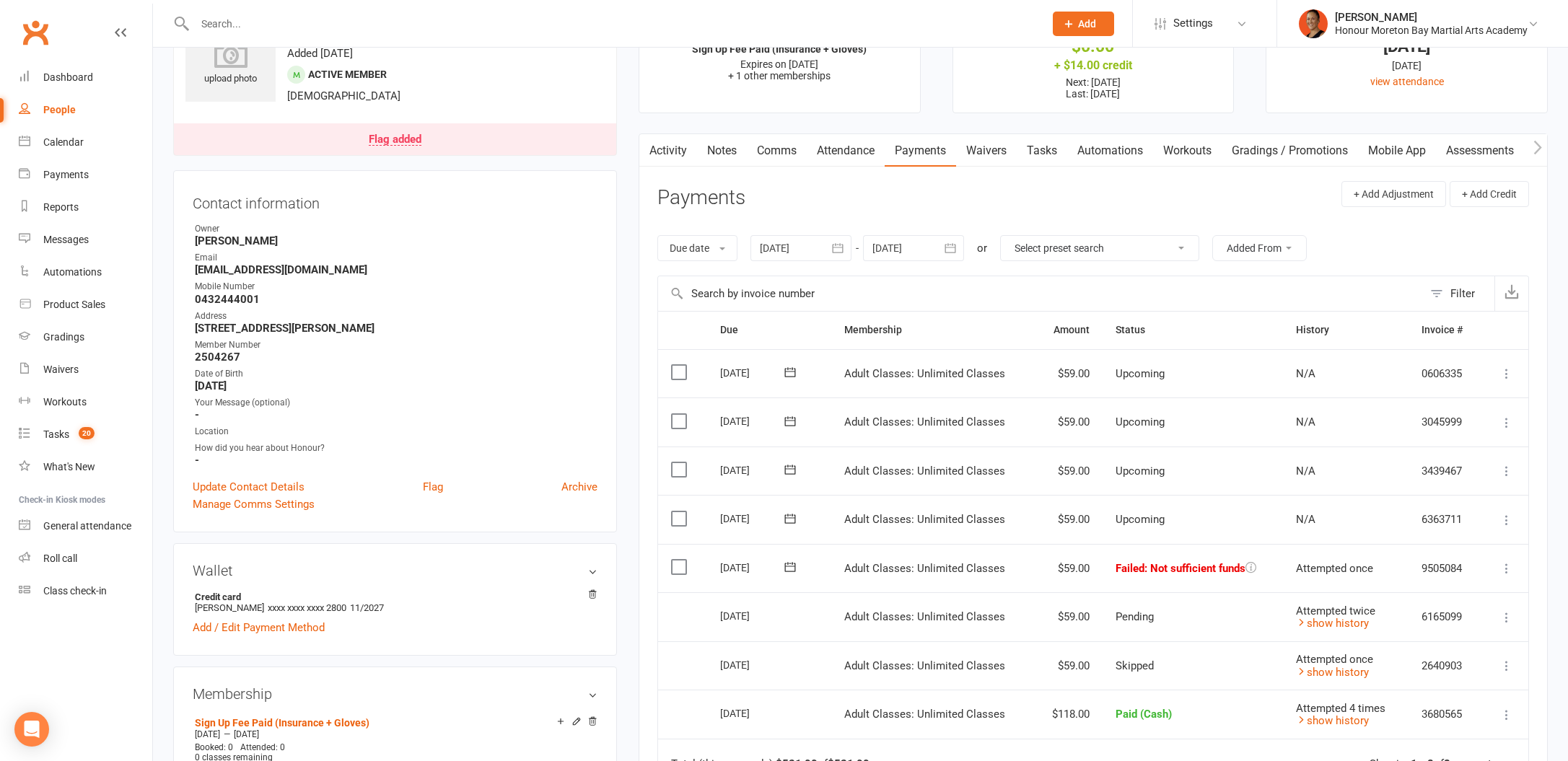
click at [680, 146] on link "Activity" at bounding box center [668, 151] width 58 height 34
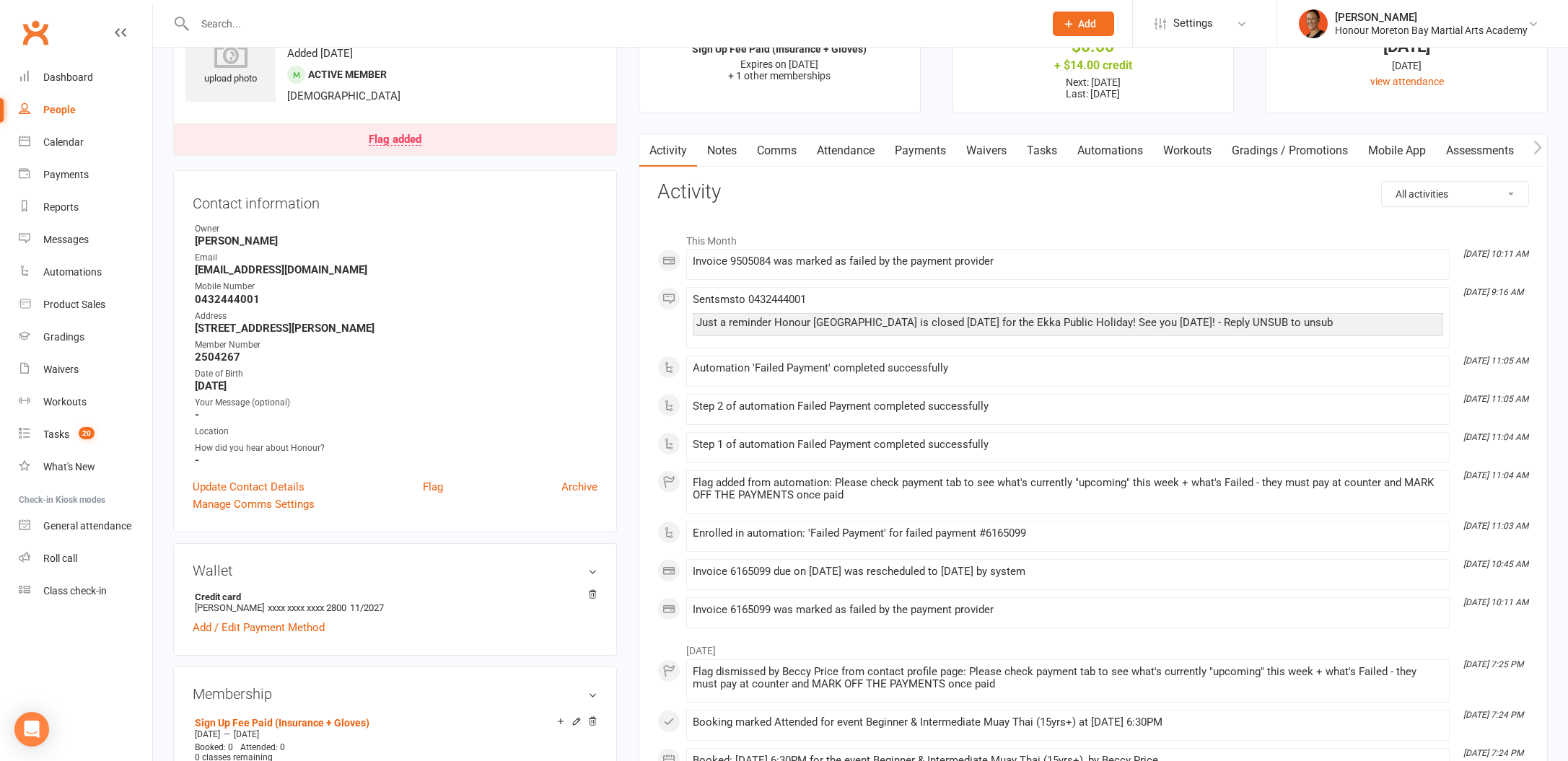
click at [1482, 198] on select "All activities Bookings / Attendances Communications Notes Failed SMSes Grading…" at bounding box center [1455, 194] width 146 height 24
select select "InvoiceLogEntry"
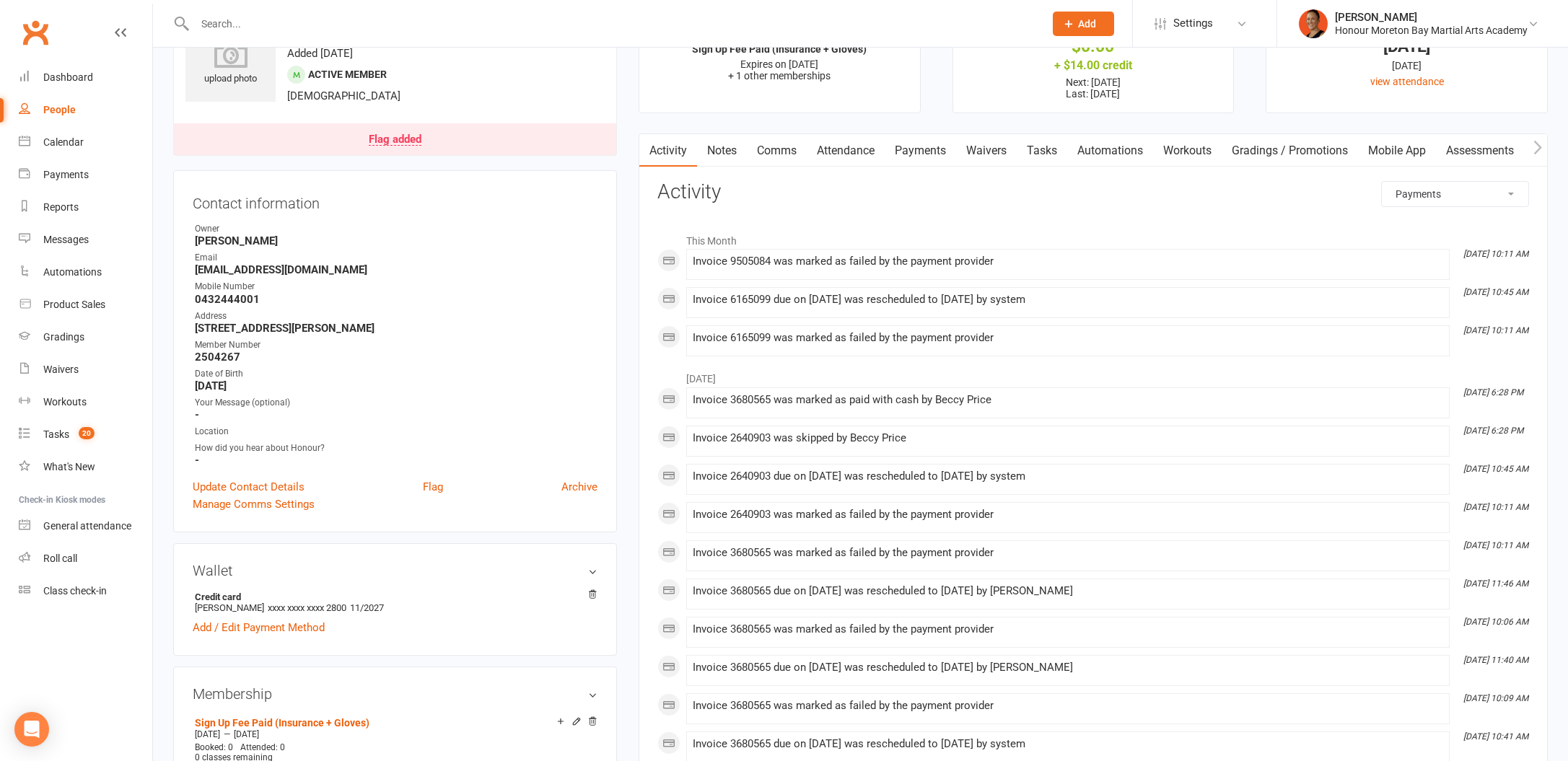
click at [914, 152] on link "Payments" at bounding box center [921, 151] width 72 height 34
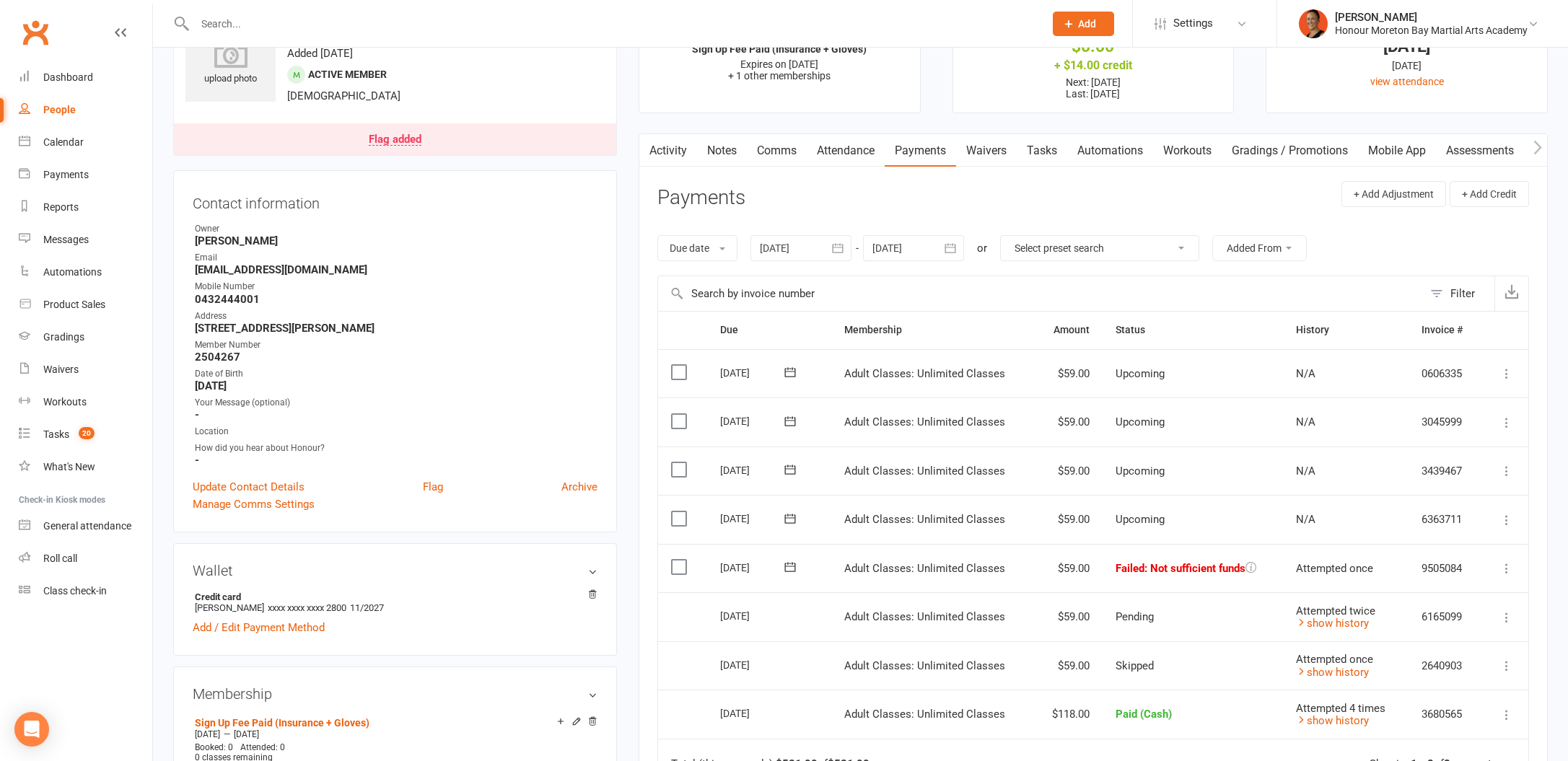
click at [787, 564] on icon at bounding box center [790, 567] width 14 height 14
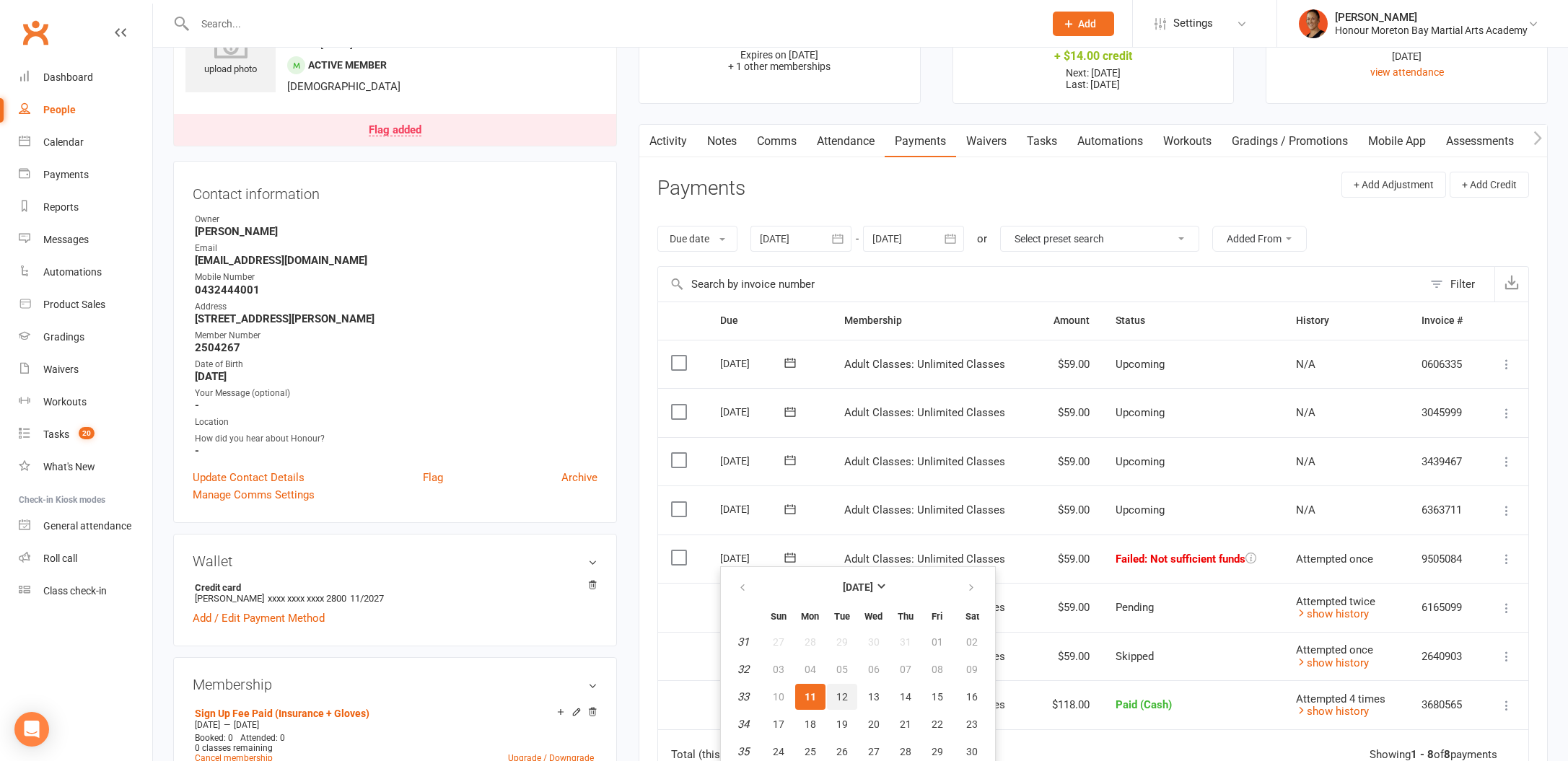
click at [843, 694] on span "12" at bounding box center [842, 696] width 11 height 11
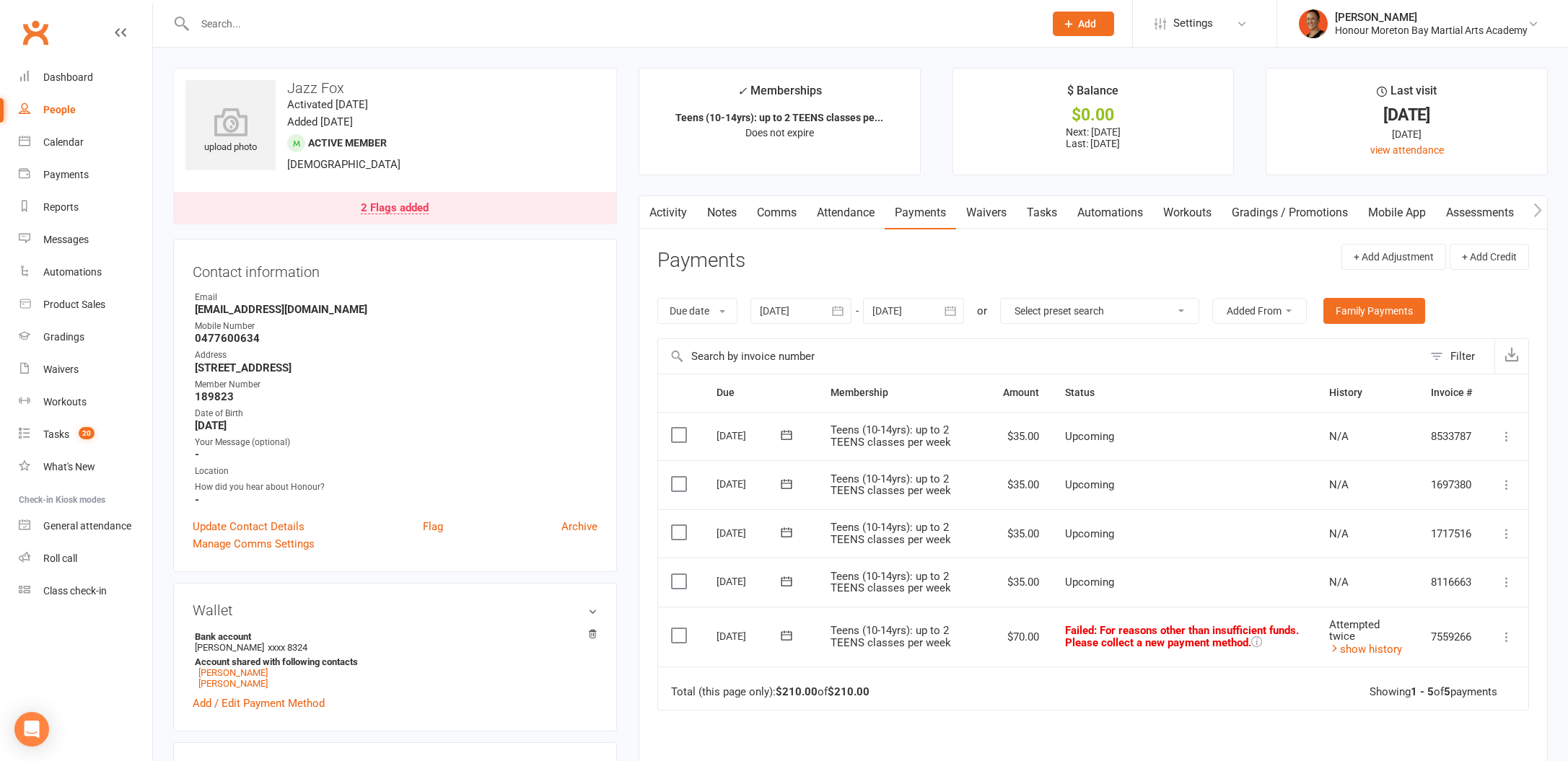
click at [838, 213] on link "Attendance" at bounding box center [846, 213] width 78 height 34
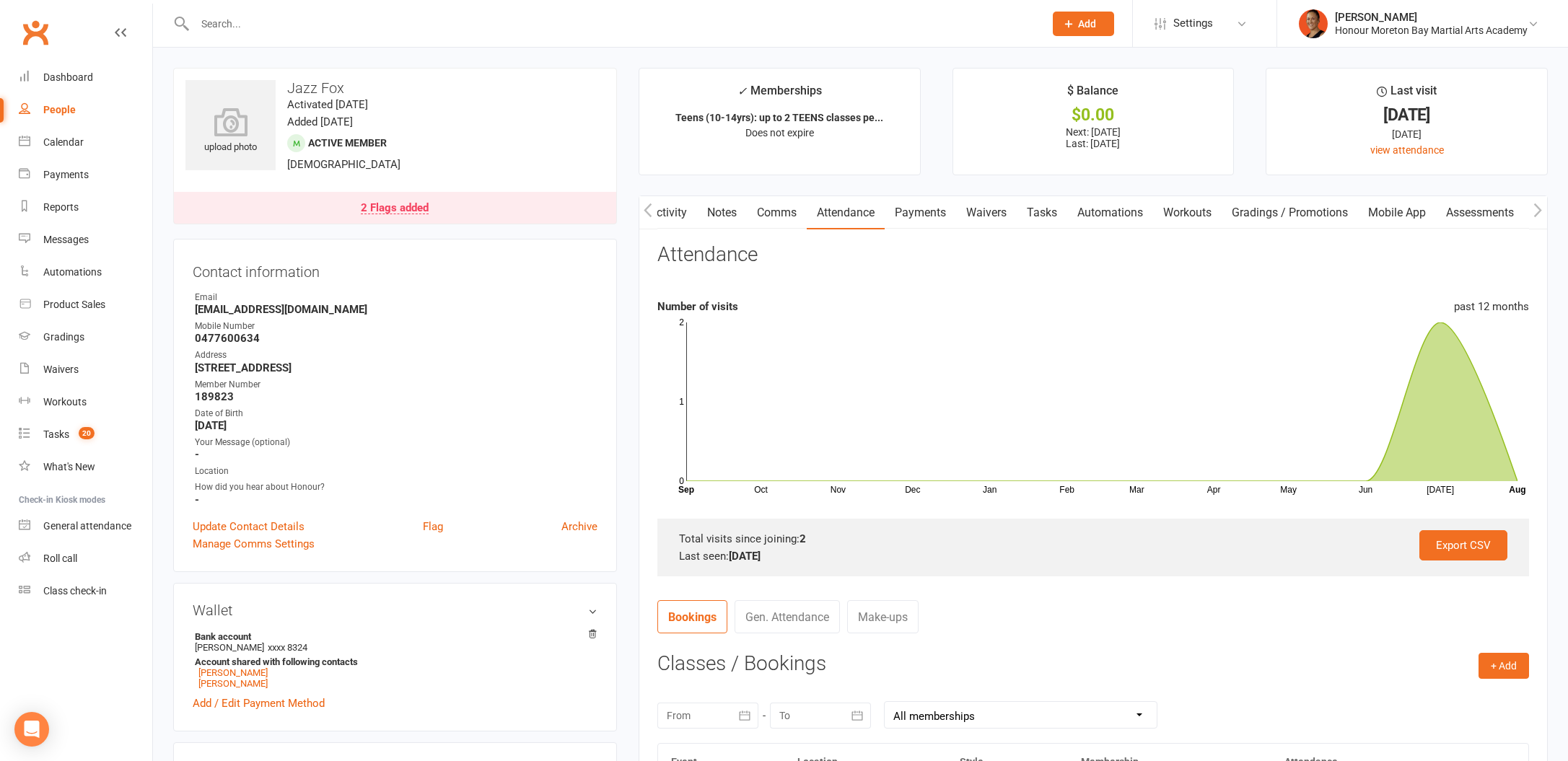
click at [676, 219] on link "Activity" at bounding box center [668, 213] width 58 height 34
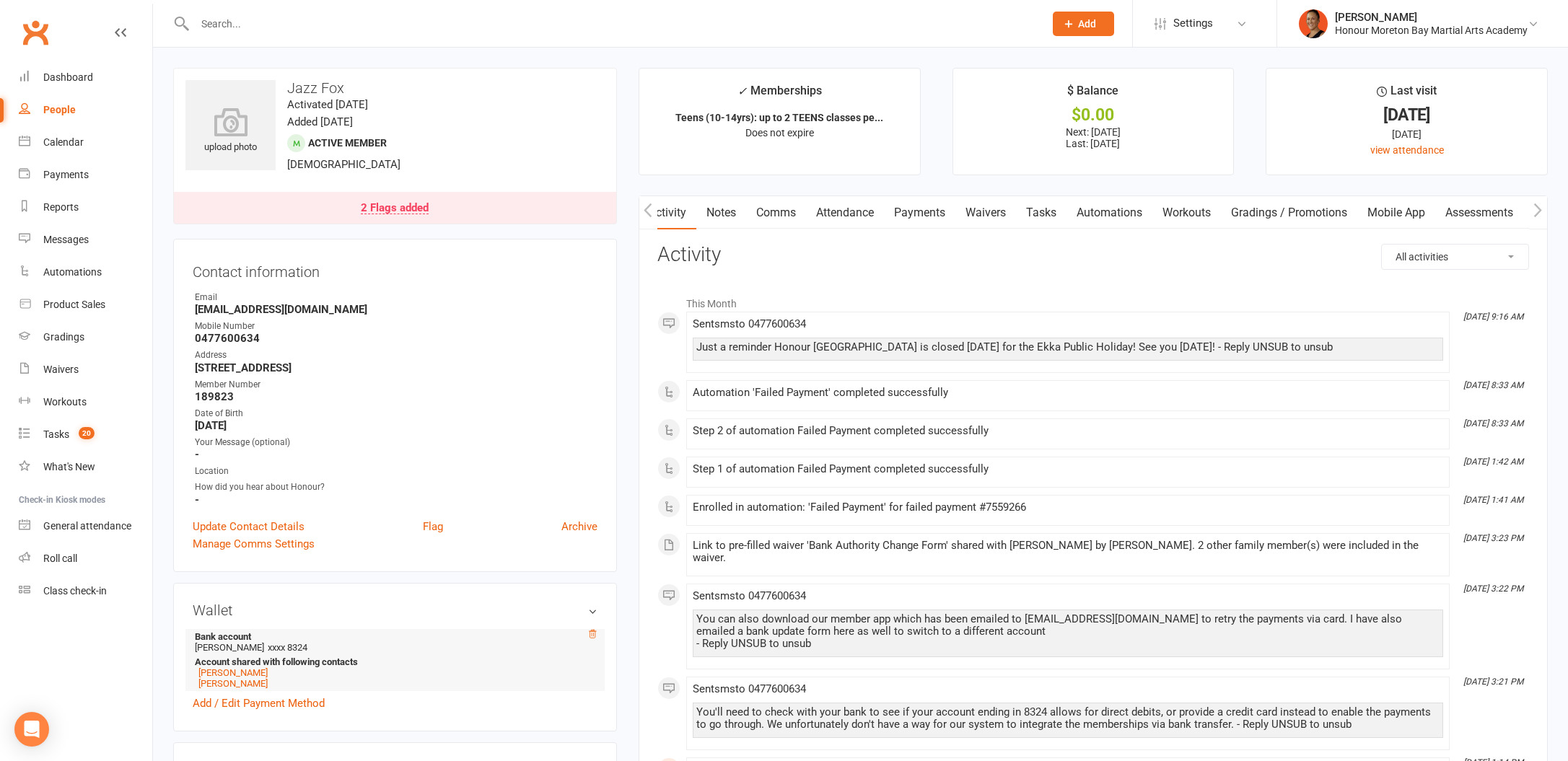
click at [595, 629] on icon at bounding box center [592, 634] width 10 height 10
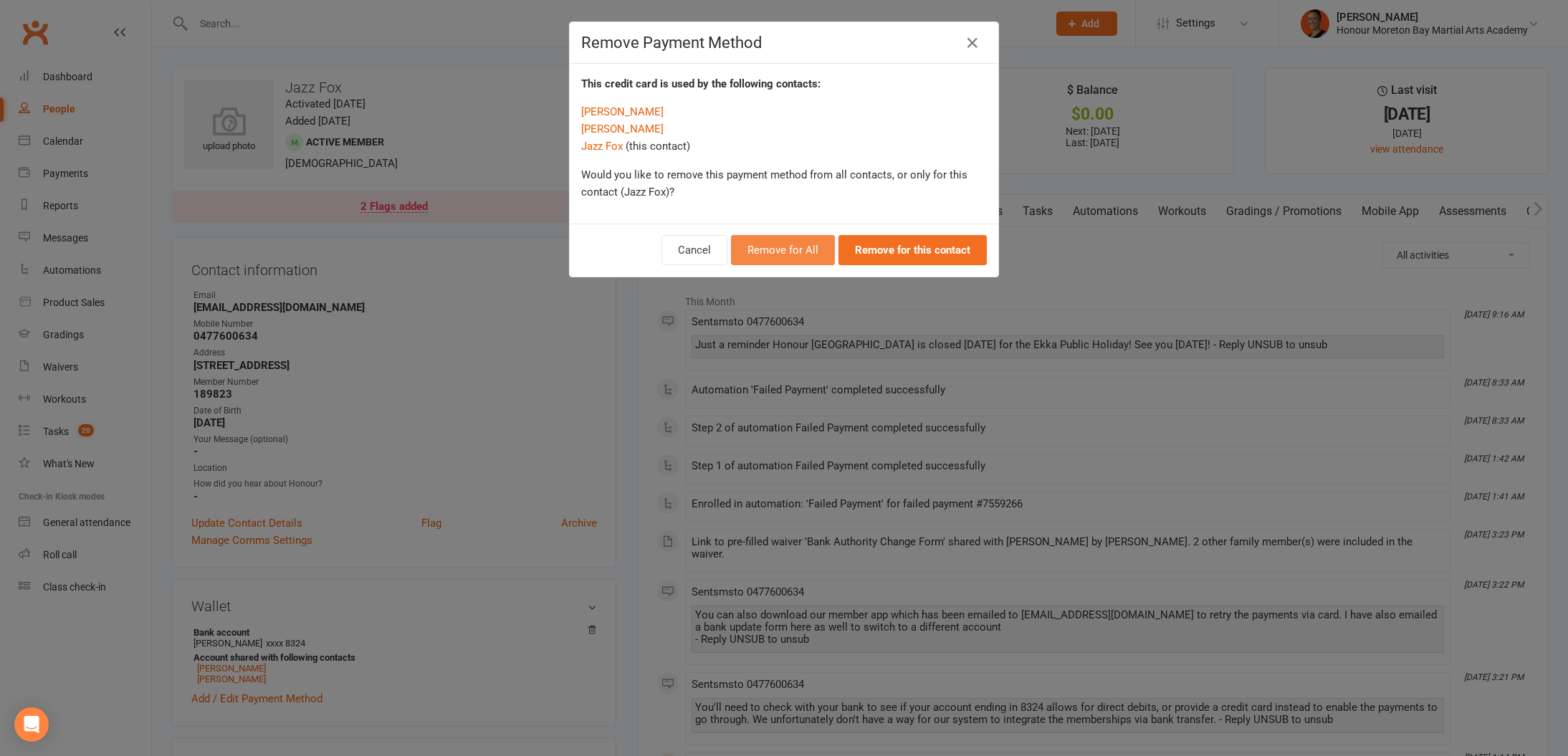
click at [795, 251] on button "Remove for All" at bounding box center [782, 250] width 104 height 30
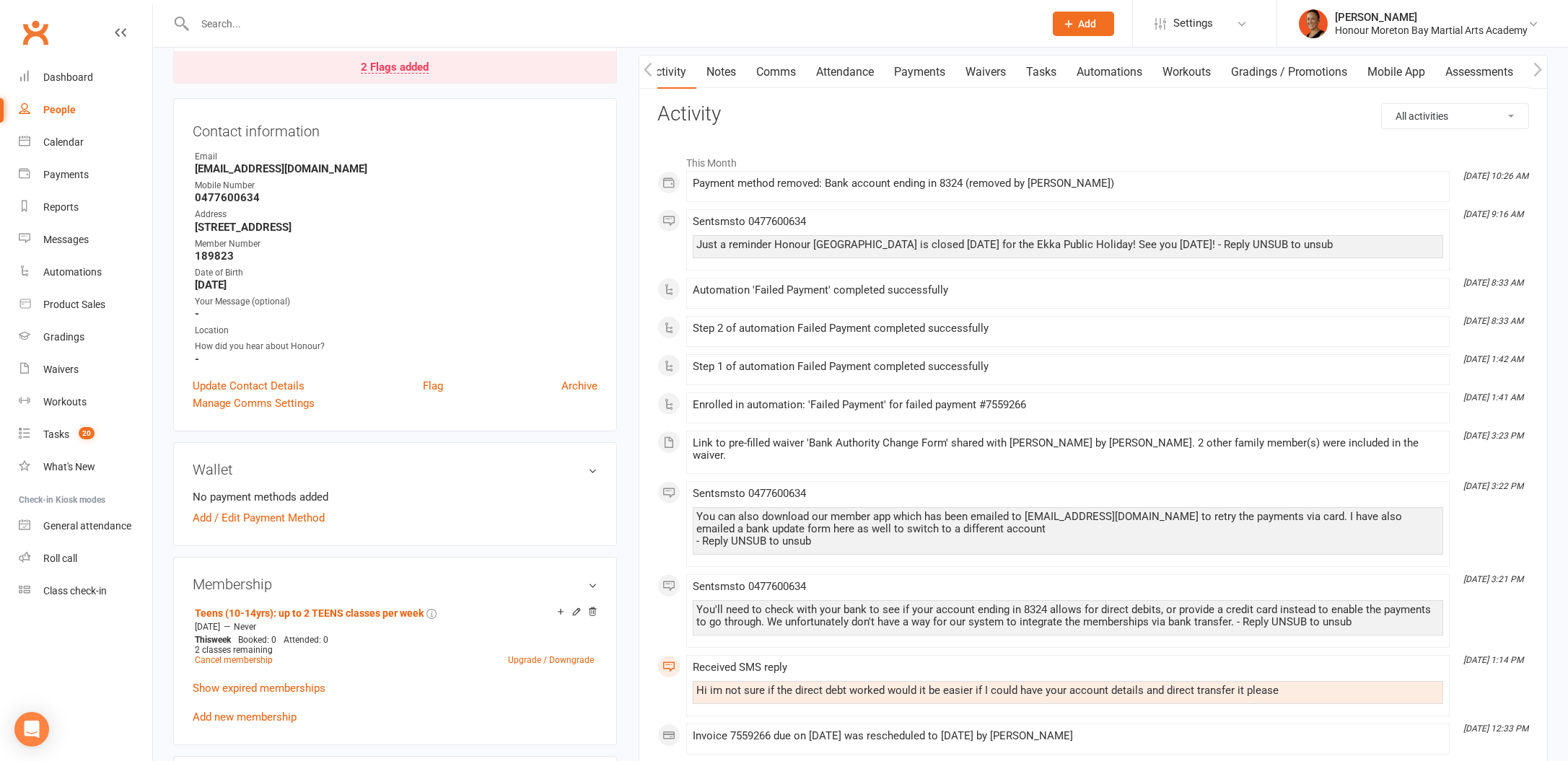
scroll to position [313, 0]
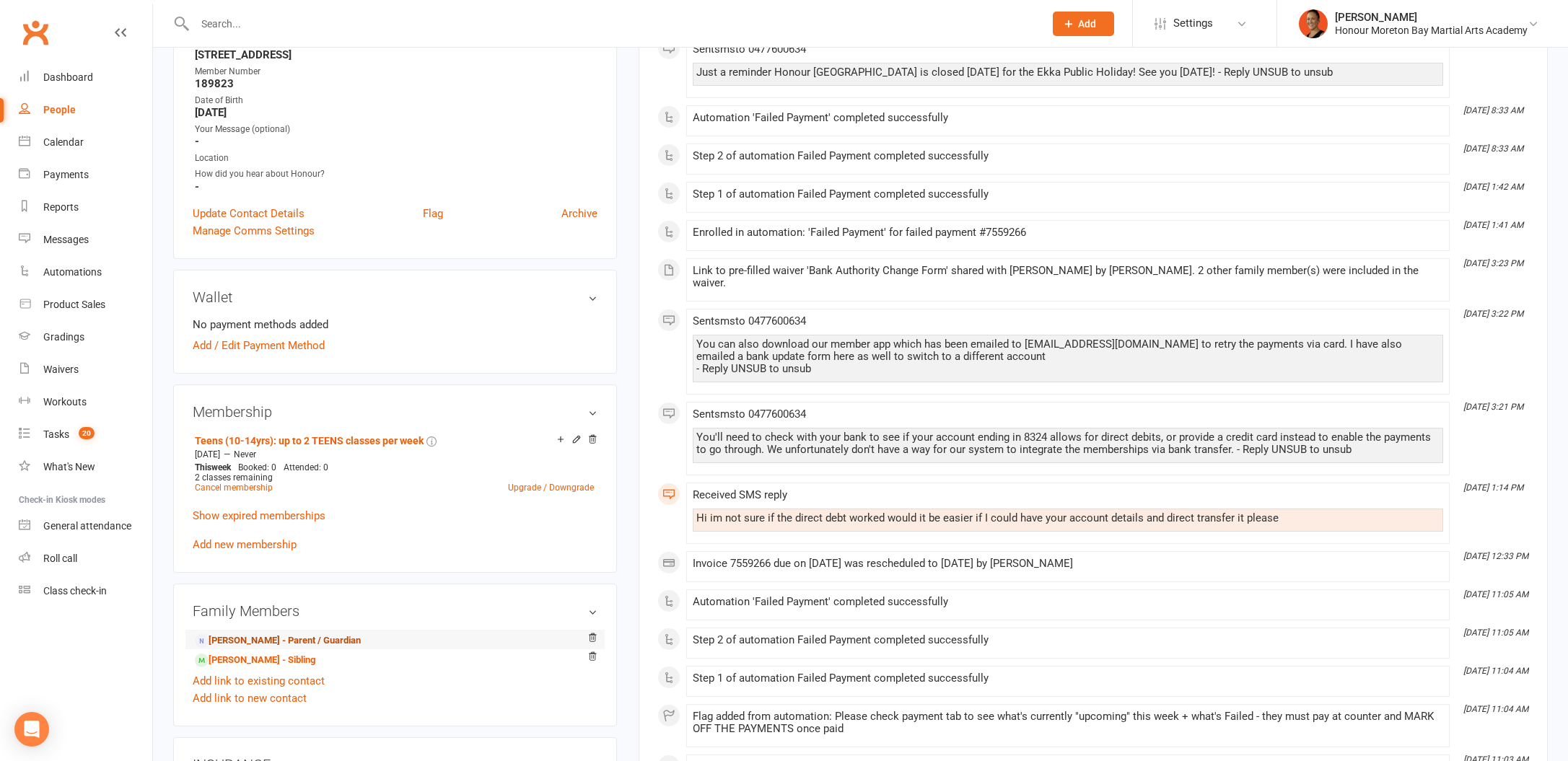
click at [276, 642] on link "[PERSON_NAME] - Parent / Guardian" at bounding box center [278, 641] width 166 height 15
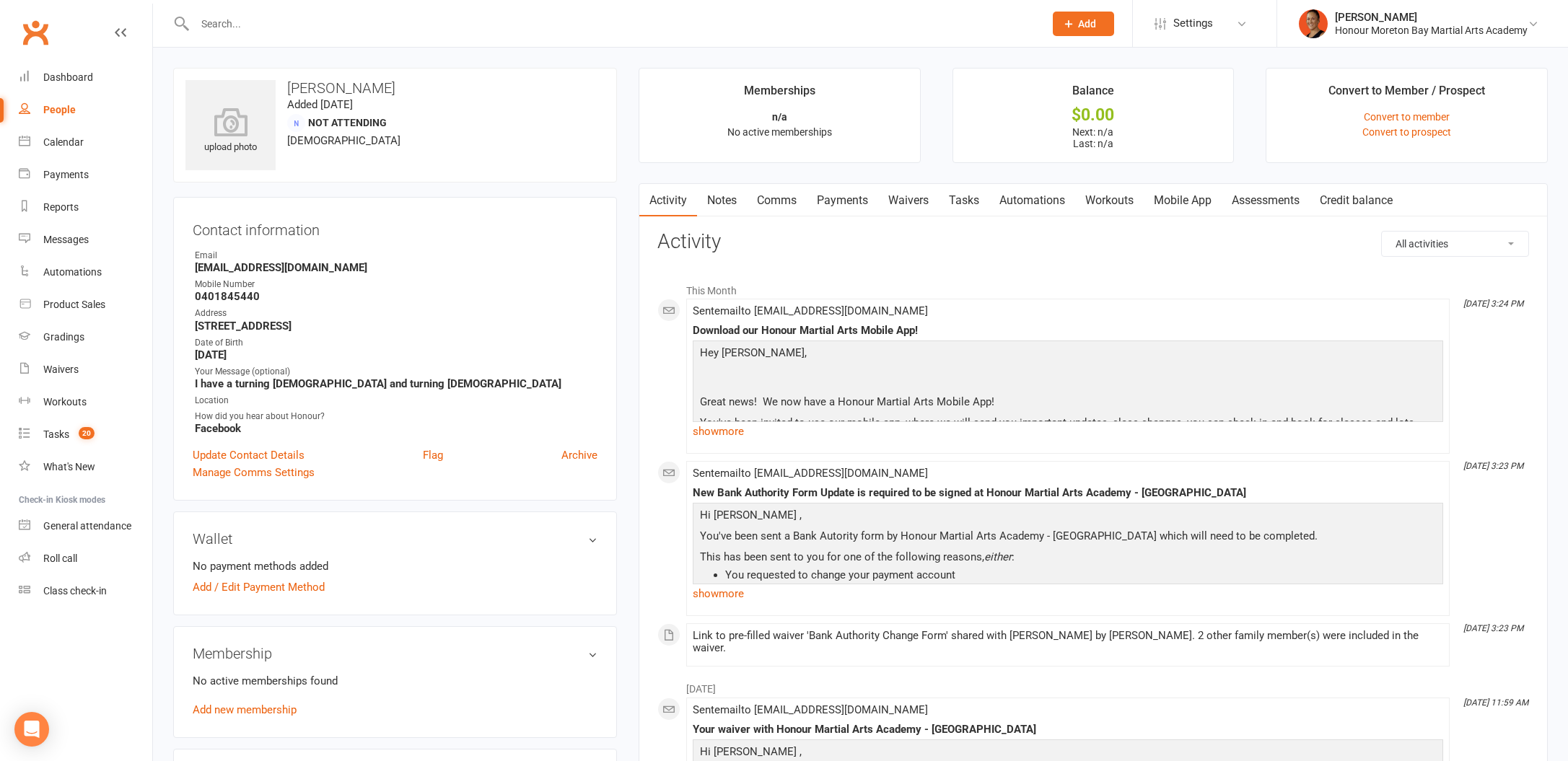
click at [912, 201] on link "Waivers" at bounding box center [908, 201] width 60 height 34
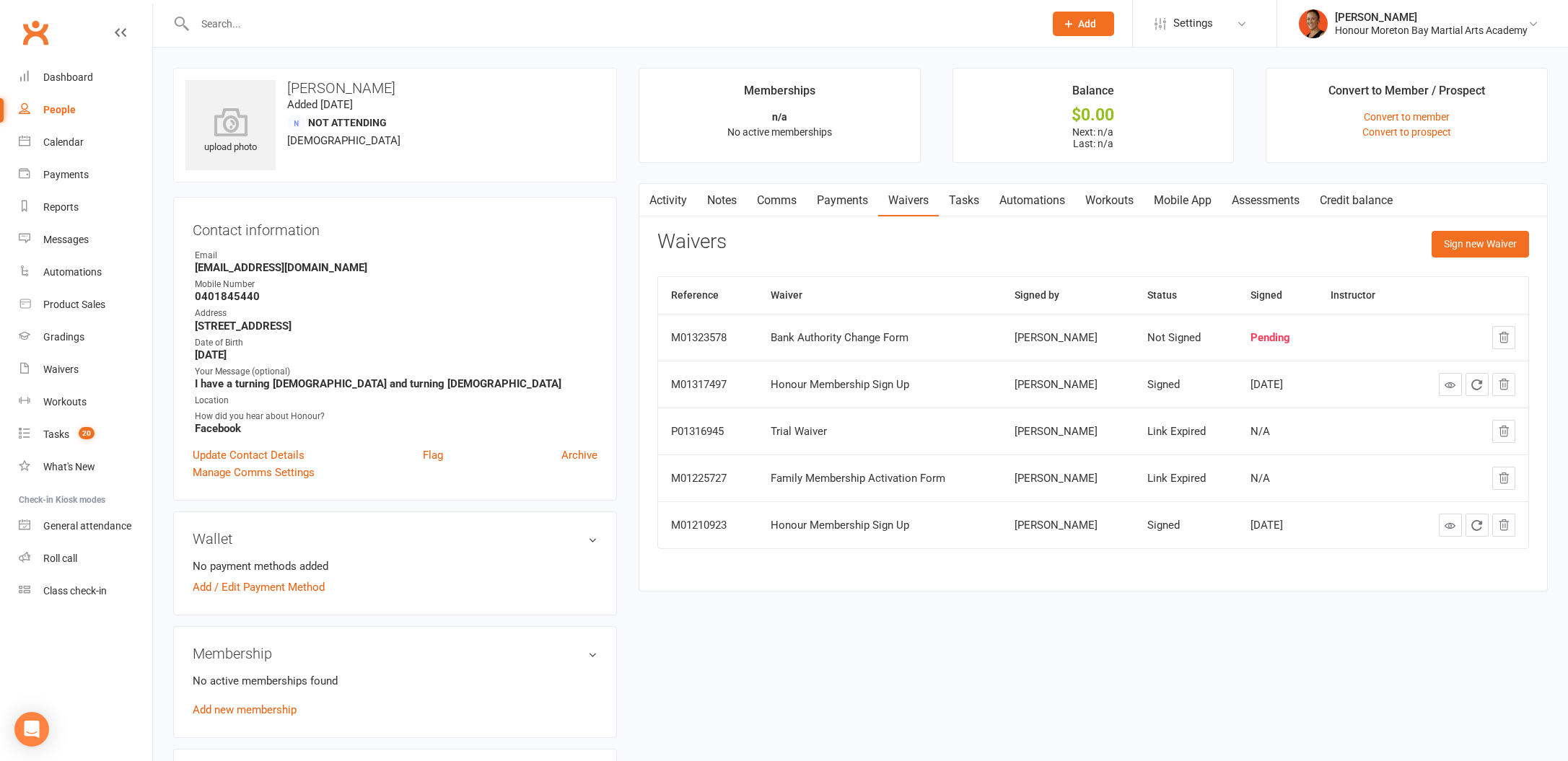
click at [296, 266] on strong "[EMAIL_ADDRESS][DOMAIN_NAME]" at bounding box center [396, 267] width 403 height 13
copy render-form-field "[EMAIL_ADDRESS][DOMAIN_NAME]"
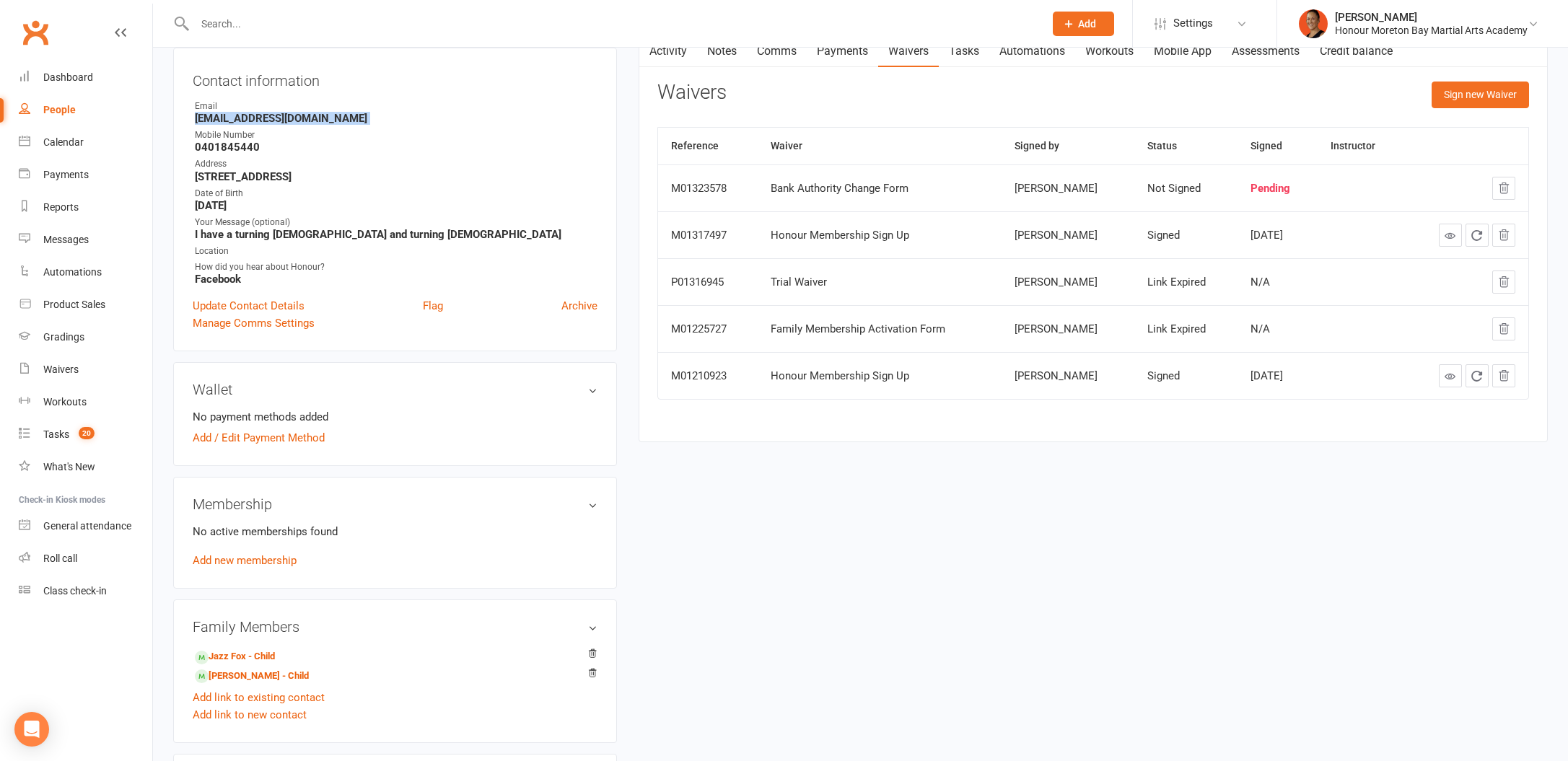
scroll to position [1, 0]
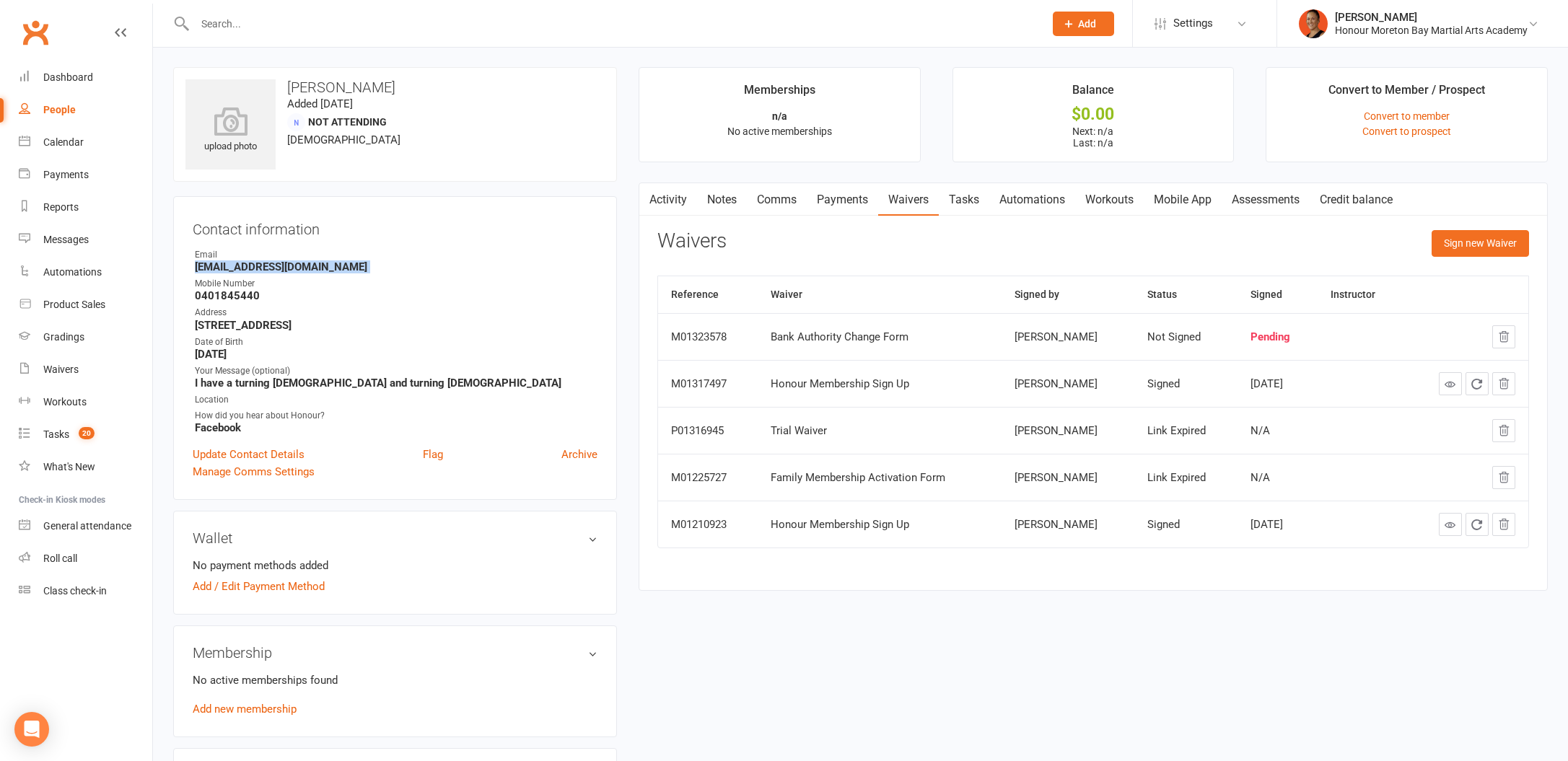
click at [676, 201] on link "Activity" at bounding box center [668, 200] width 58 height 34
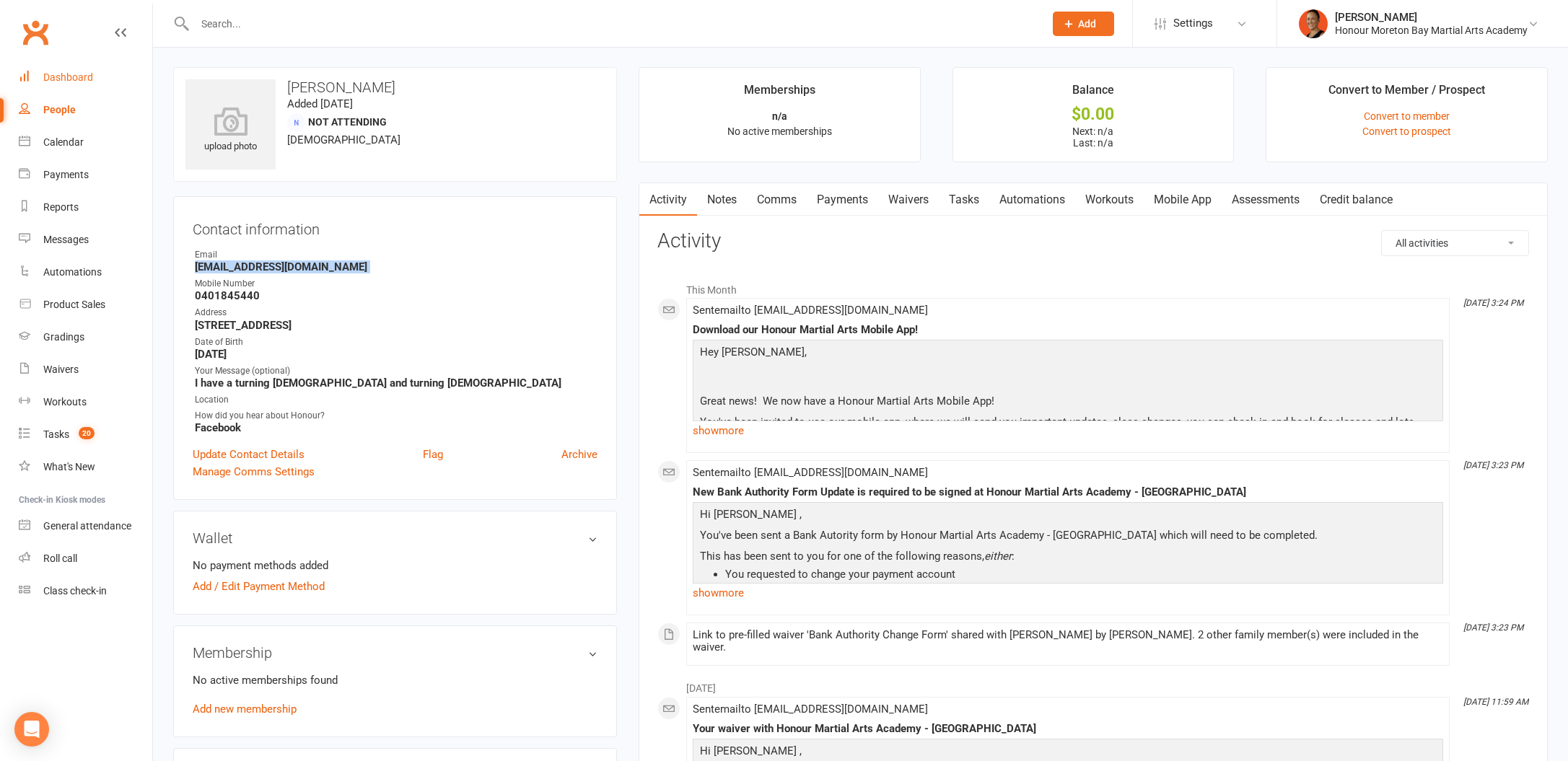
click at [74, 81] on div "Dashboard" at bounding box center [68, 77] width 50 height 11
click at [906, 205] on link "Waivers" at bounding box center [908, 201] width 60 height 34
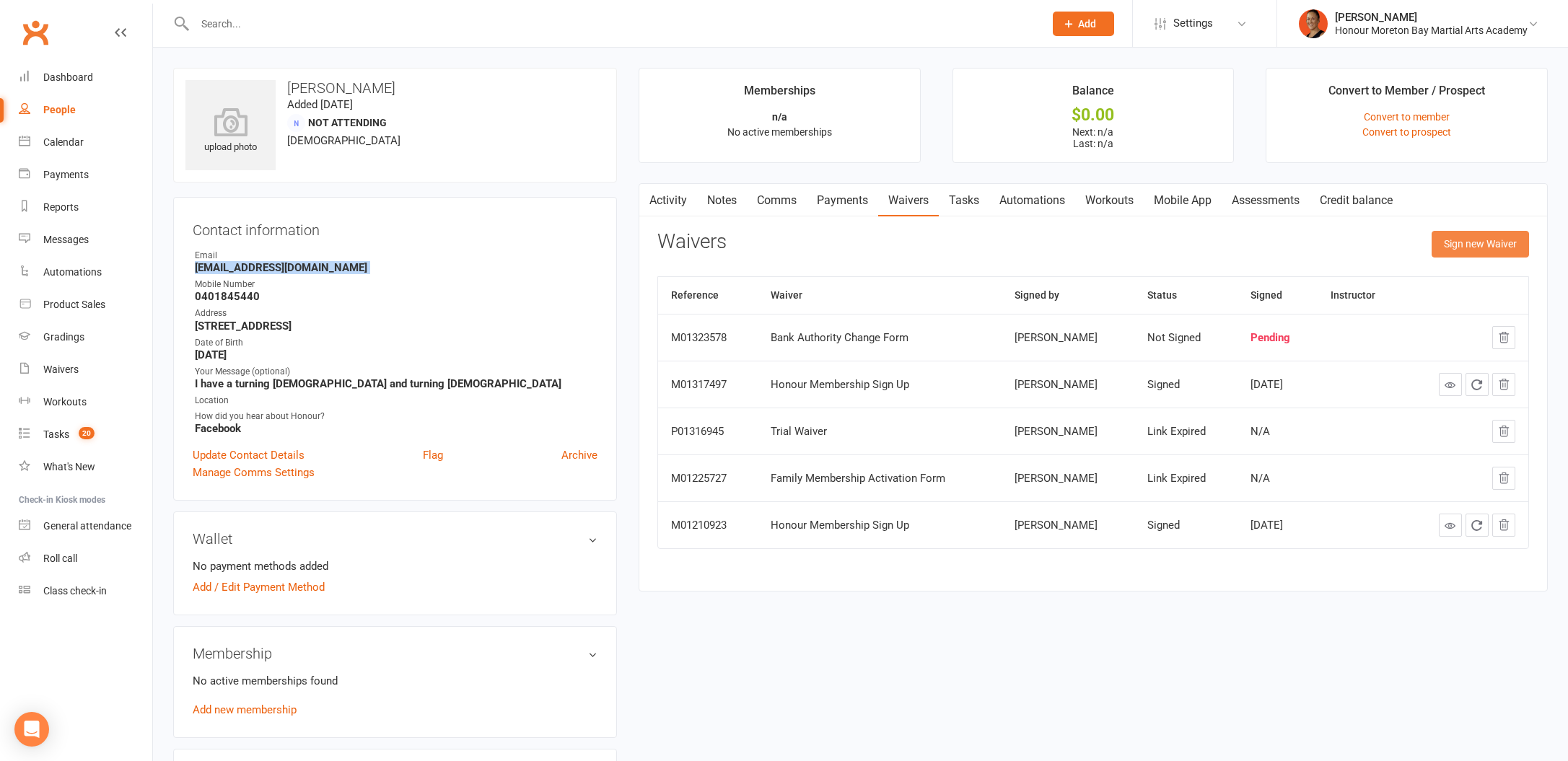
click at [1490, 245] on button "Sign new Waiver" at bounding box center [1480, 244] width 98 height 26
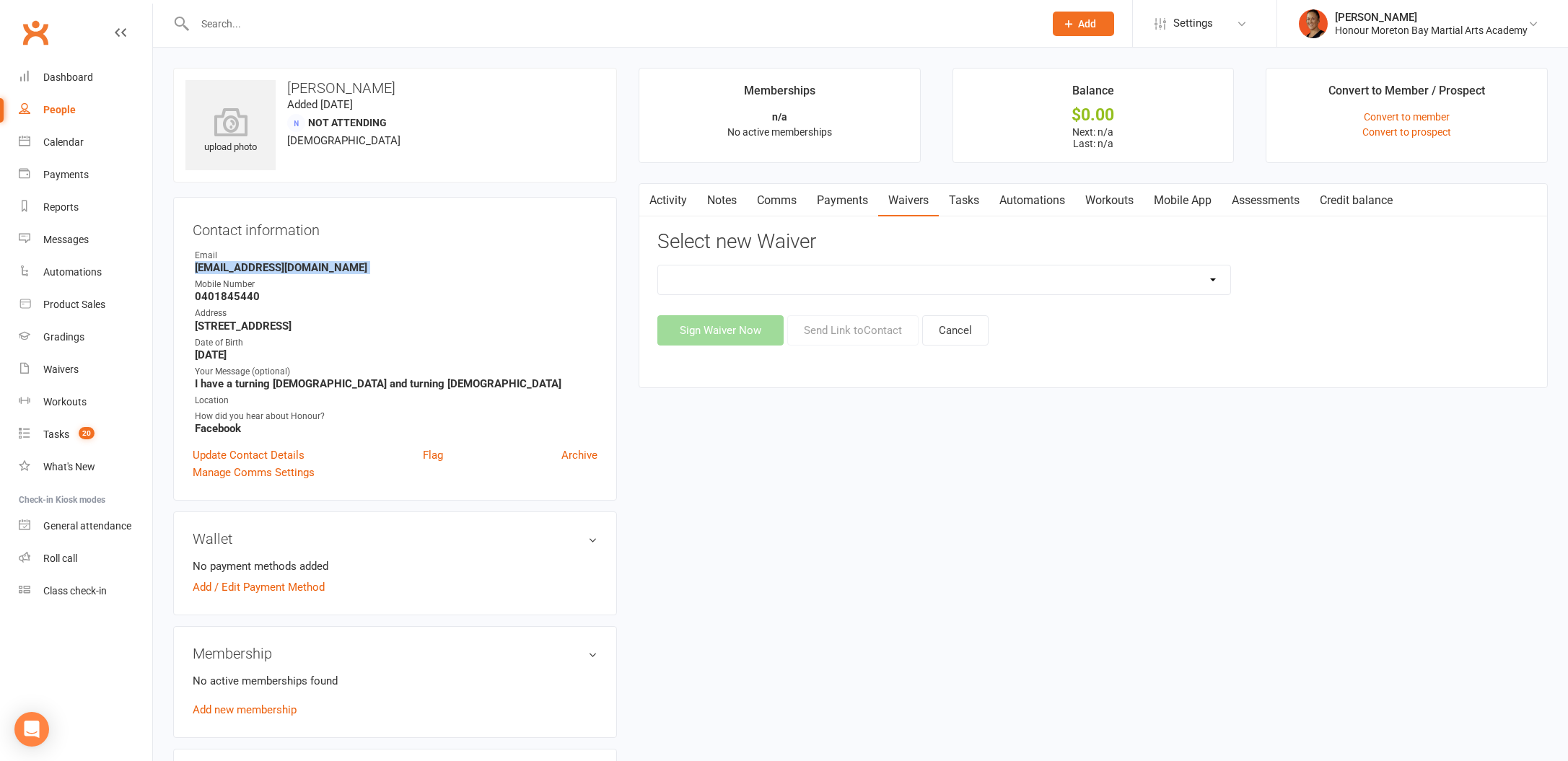
click at [872, 283] on select "50% OFF - Membership Activation Form Bank Authority Change Form FairPlay Vouche…" at bounding box center [944, 280] width 572 height 29
click at [670, 198] on link "Activity" at bounding box center [668, 201] width 58 height 34
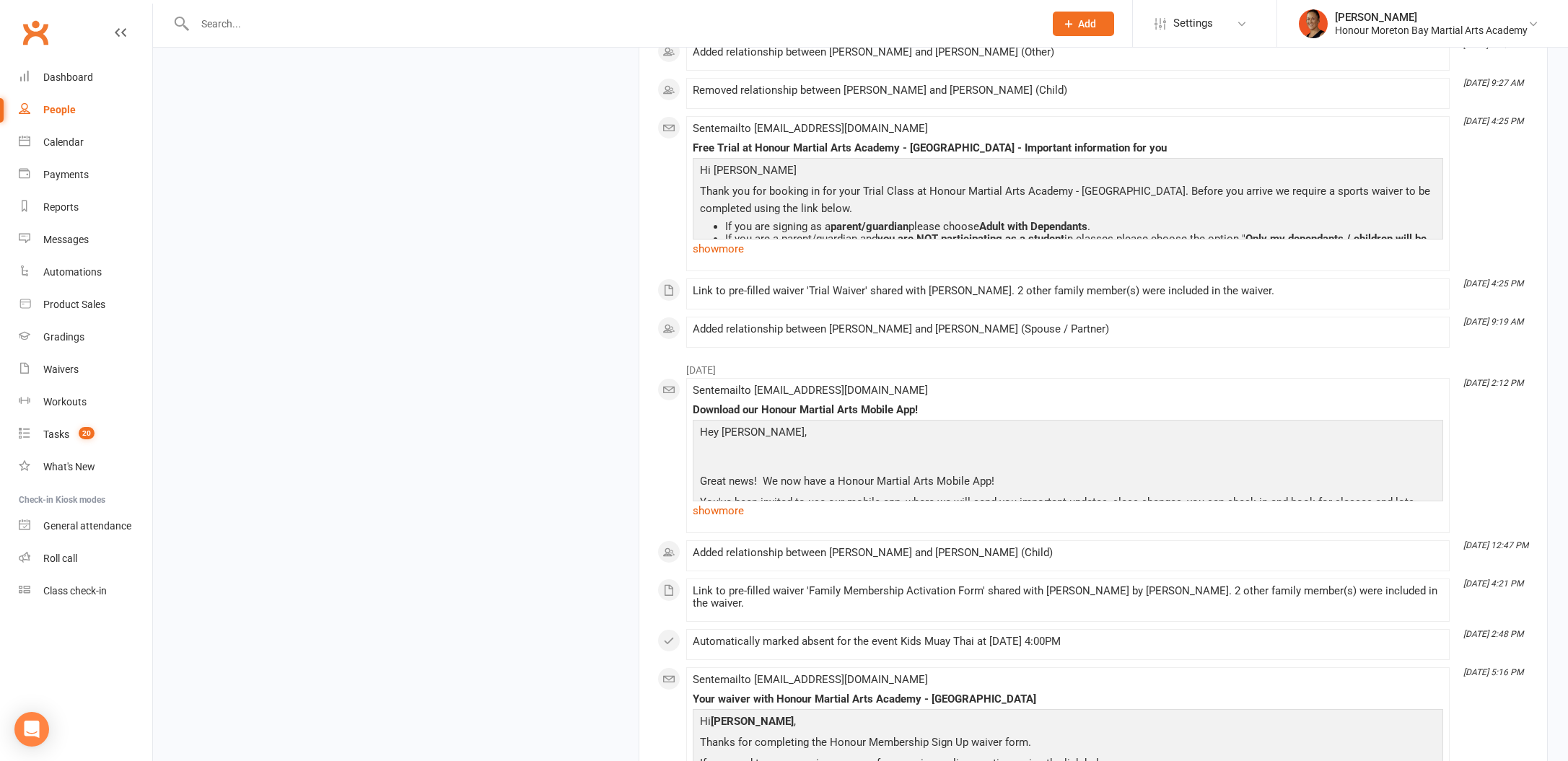
scroll to position [2150, 0]
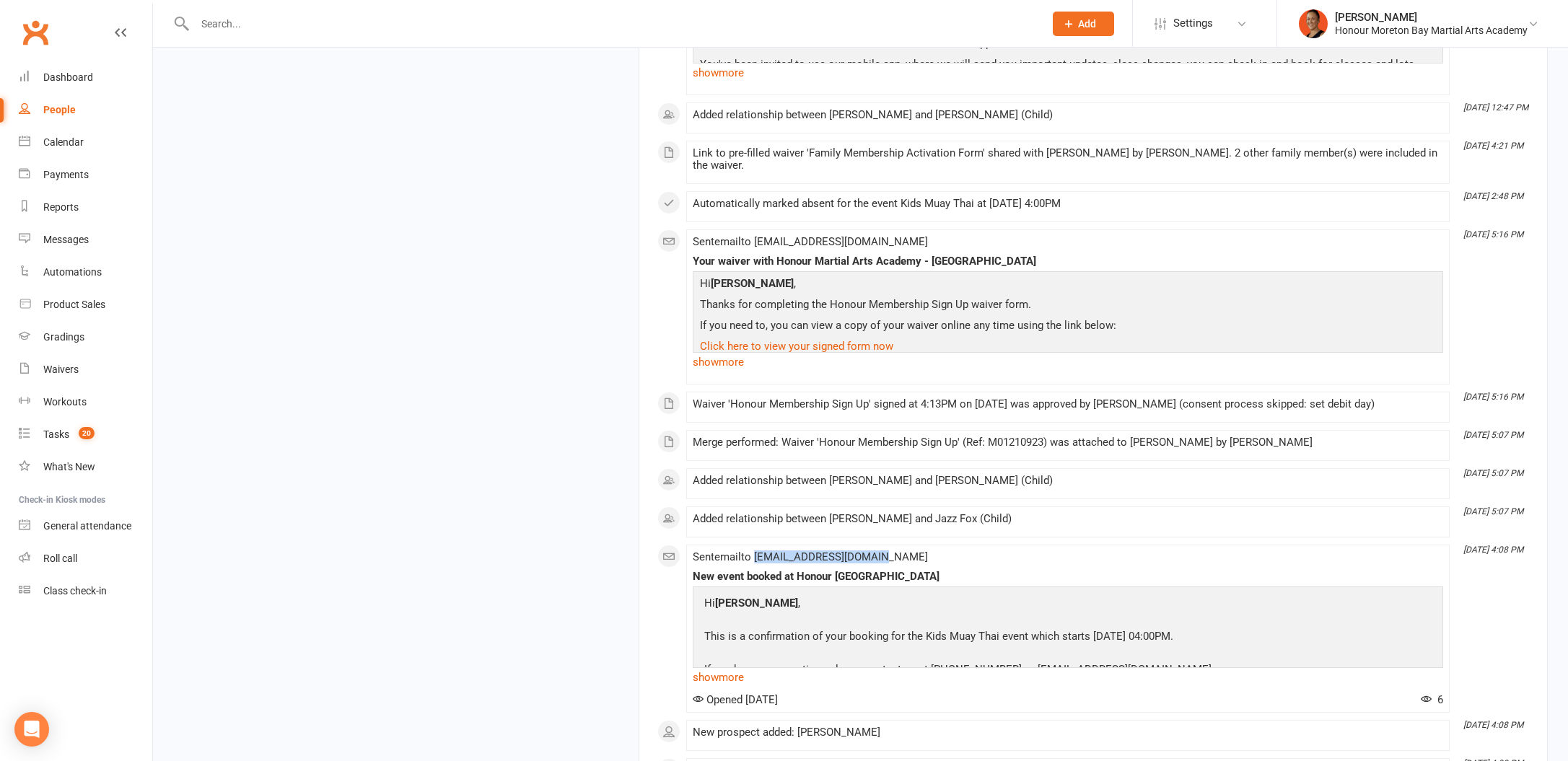
drag, startPoint x: 757, startPoint y: 556, endPoint x: 906, endPoint y: 557, distance: 149.0
click at [906, 557] on div "Sent email to Foxshan58@tutamail.com New event booked at Honour Moreton Bay Mar…" at bounding box center [1068, 628] width 750 height 155
copy span "Foxshan58@tutamail.com"
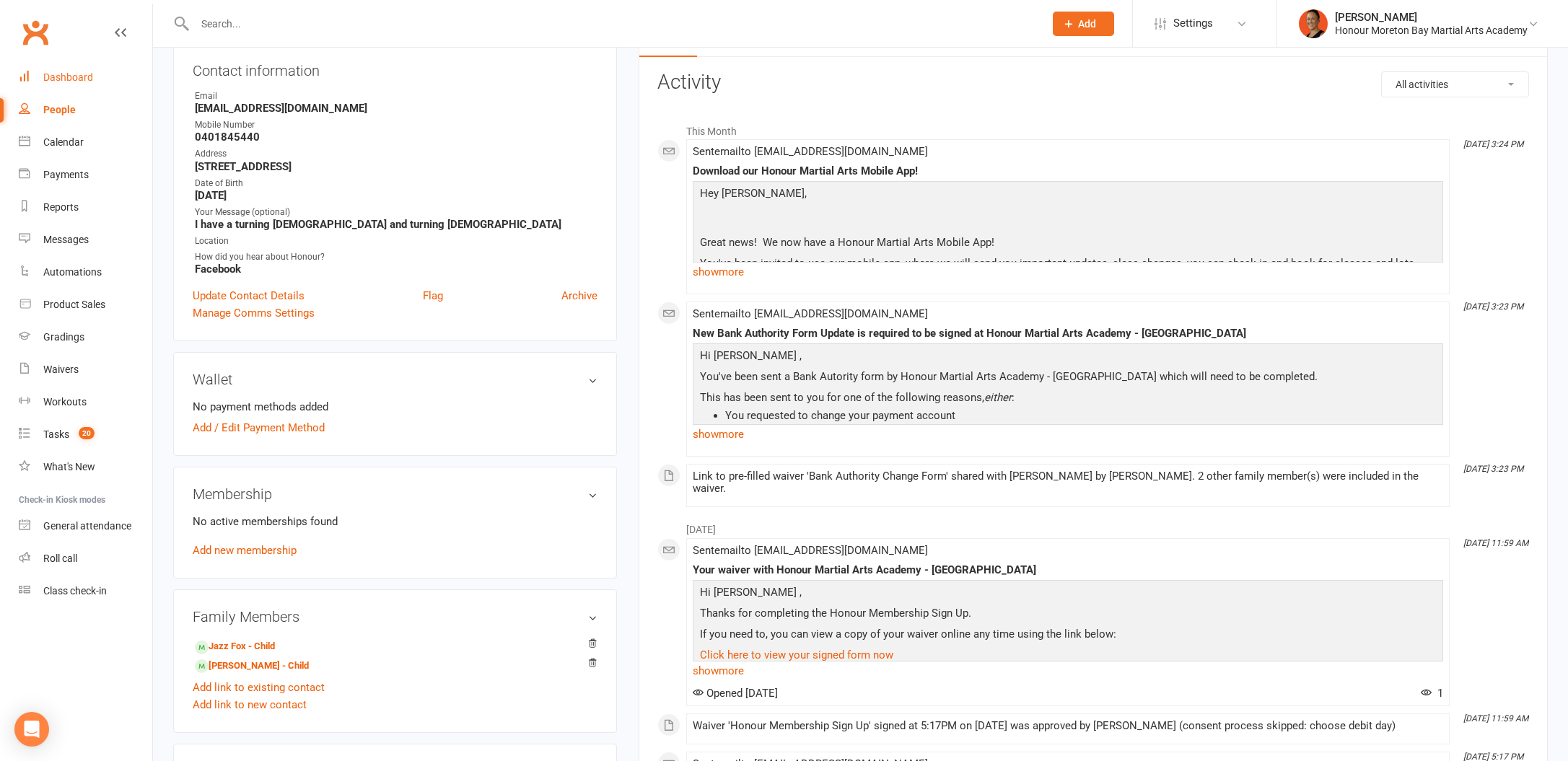
scroll to position [11, 0]
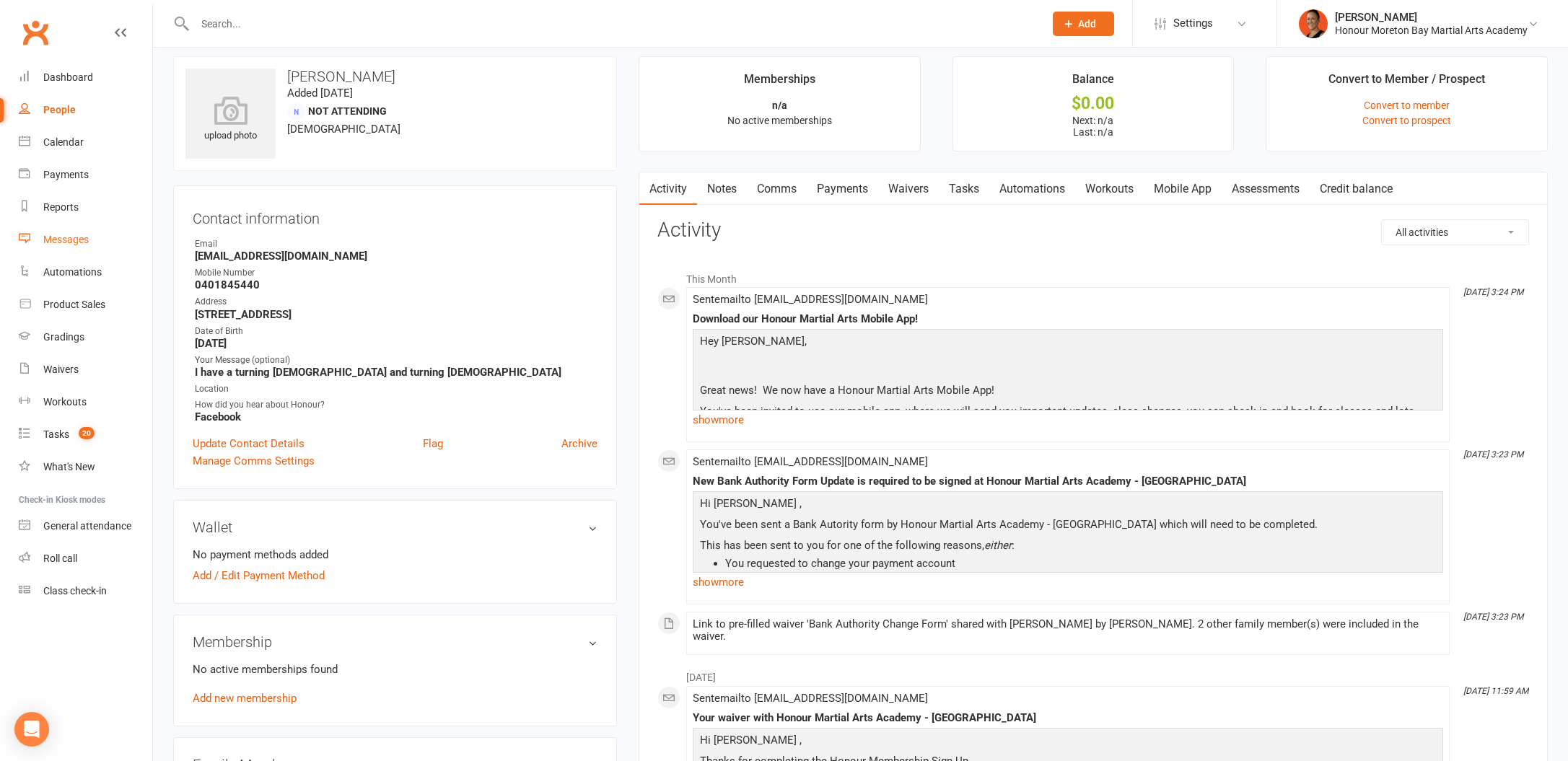
click at [56, 245] on div "Messages" at bounding box center [66, 239] width 46 height 11
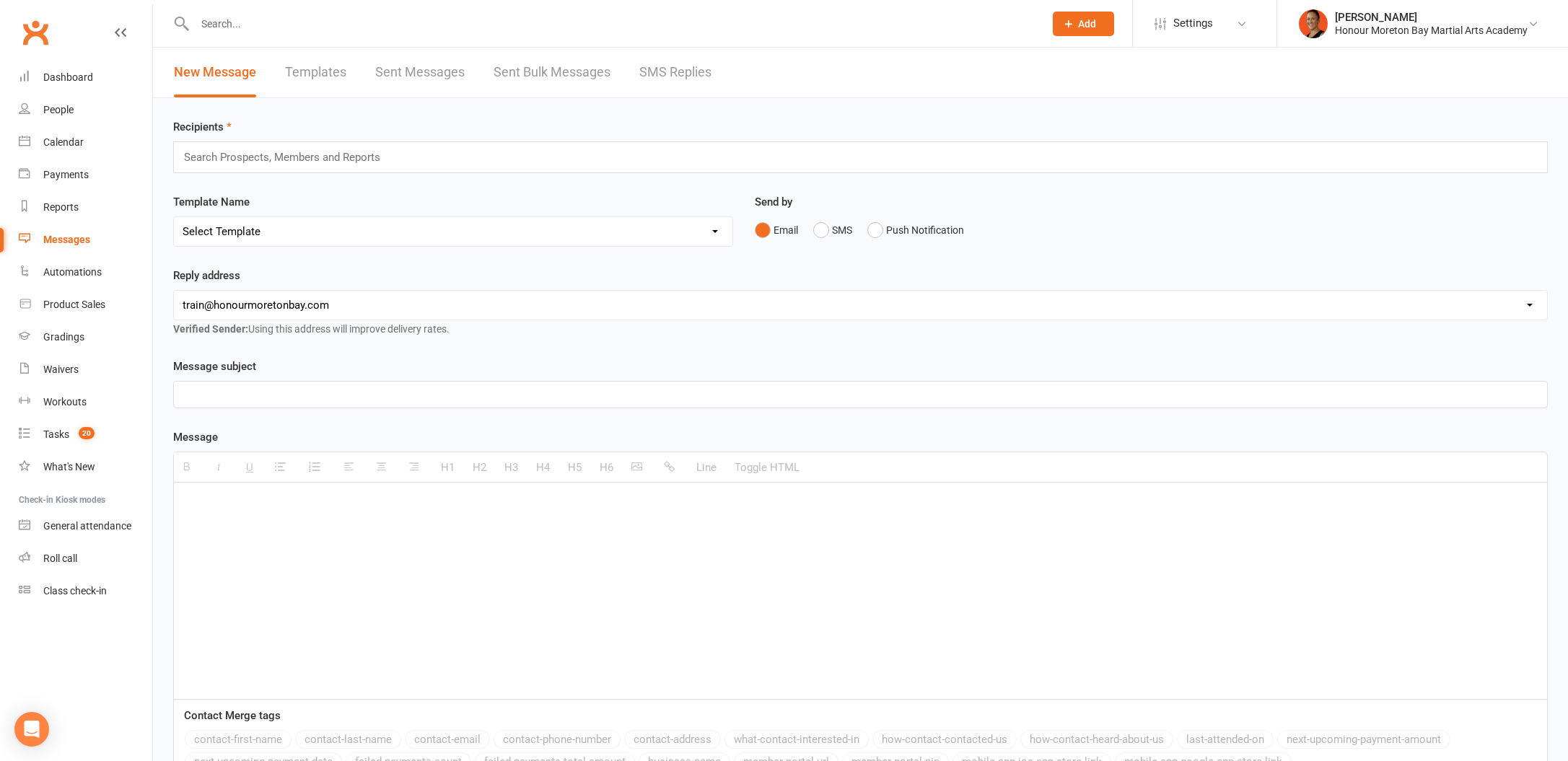
click at [429, 79] on link "Sent Messages" at bounding box center [419, 72] width 89 height 50
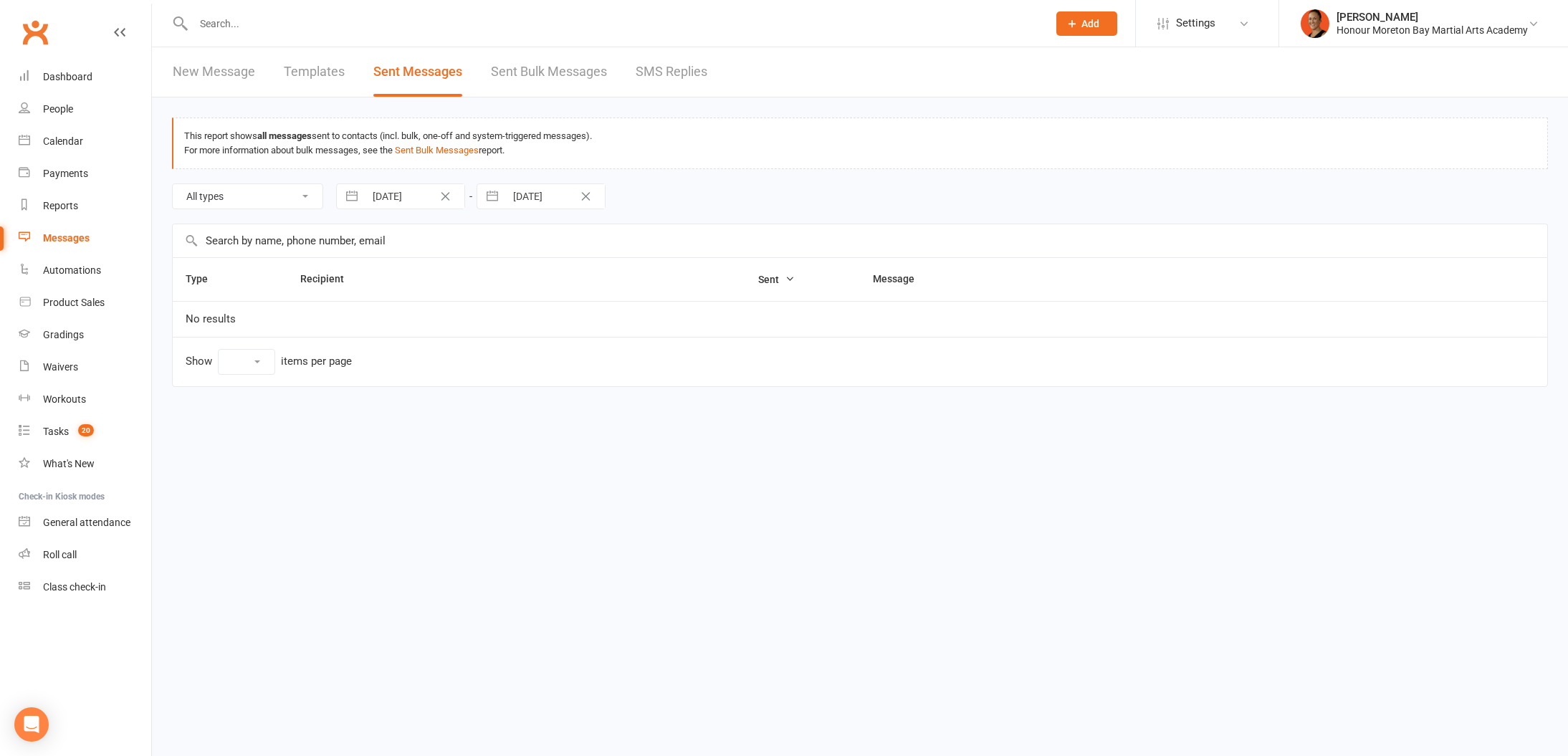
select select "100"
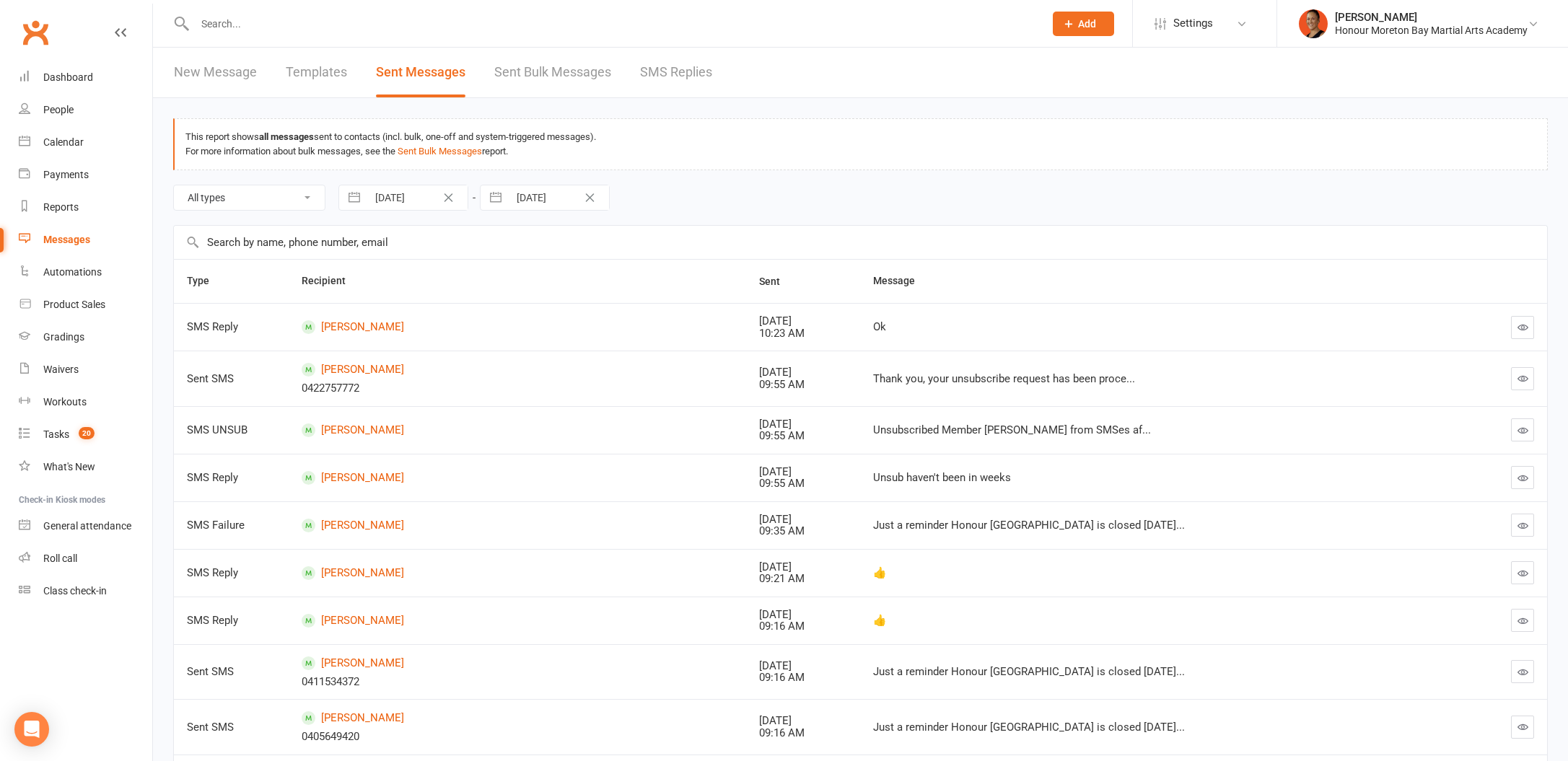
click at [402, 241] on input "text" at bounding box center [860, 242] width 1373 height 34
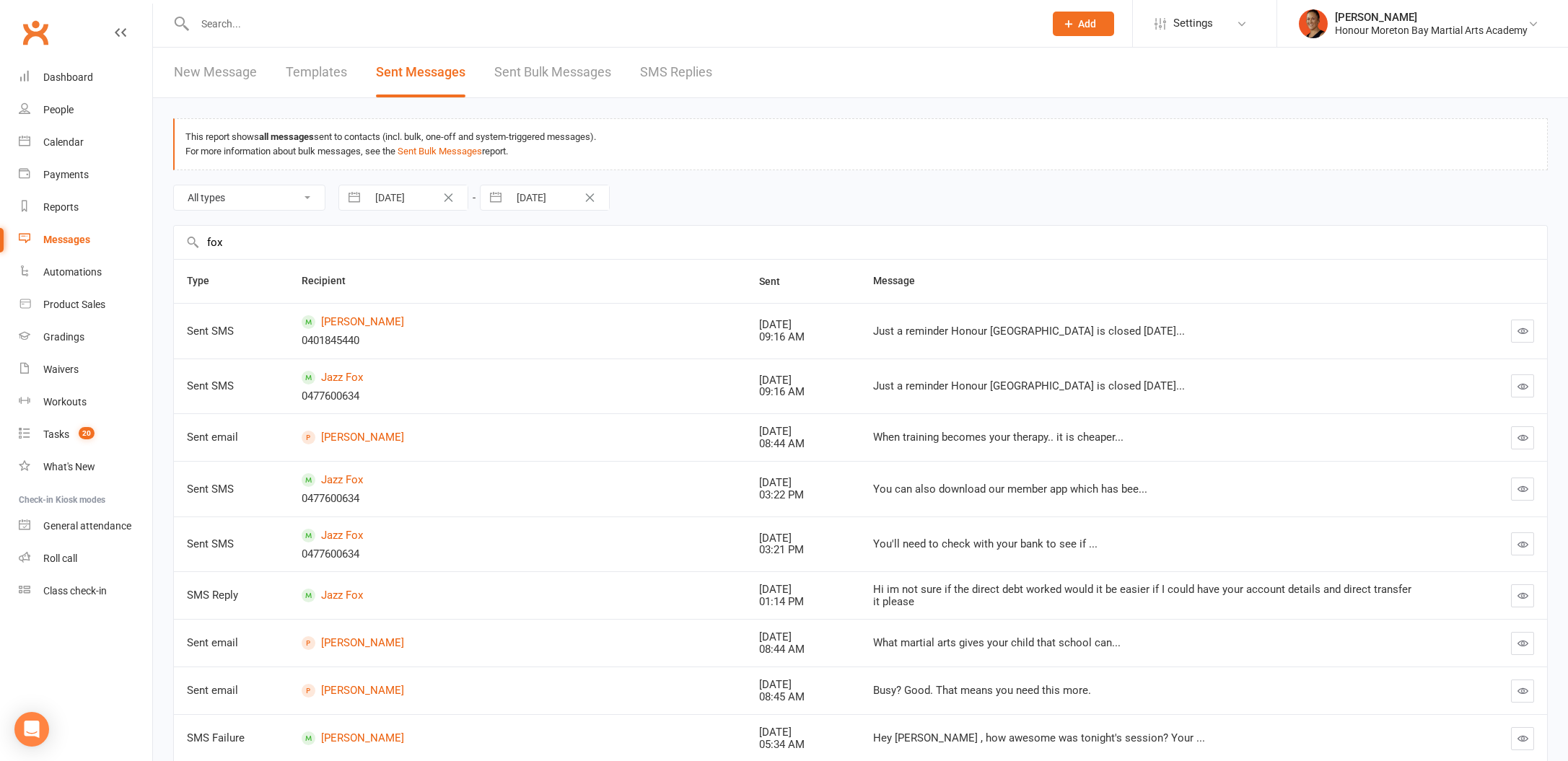
type input "fox"
click at [285, 201] on select "All types Emails SMSes Push Notifications SMS Replies Failed SMSes Failed Push …" at bounding box center [249, 197] width 151 height 24
select select "email"
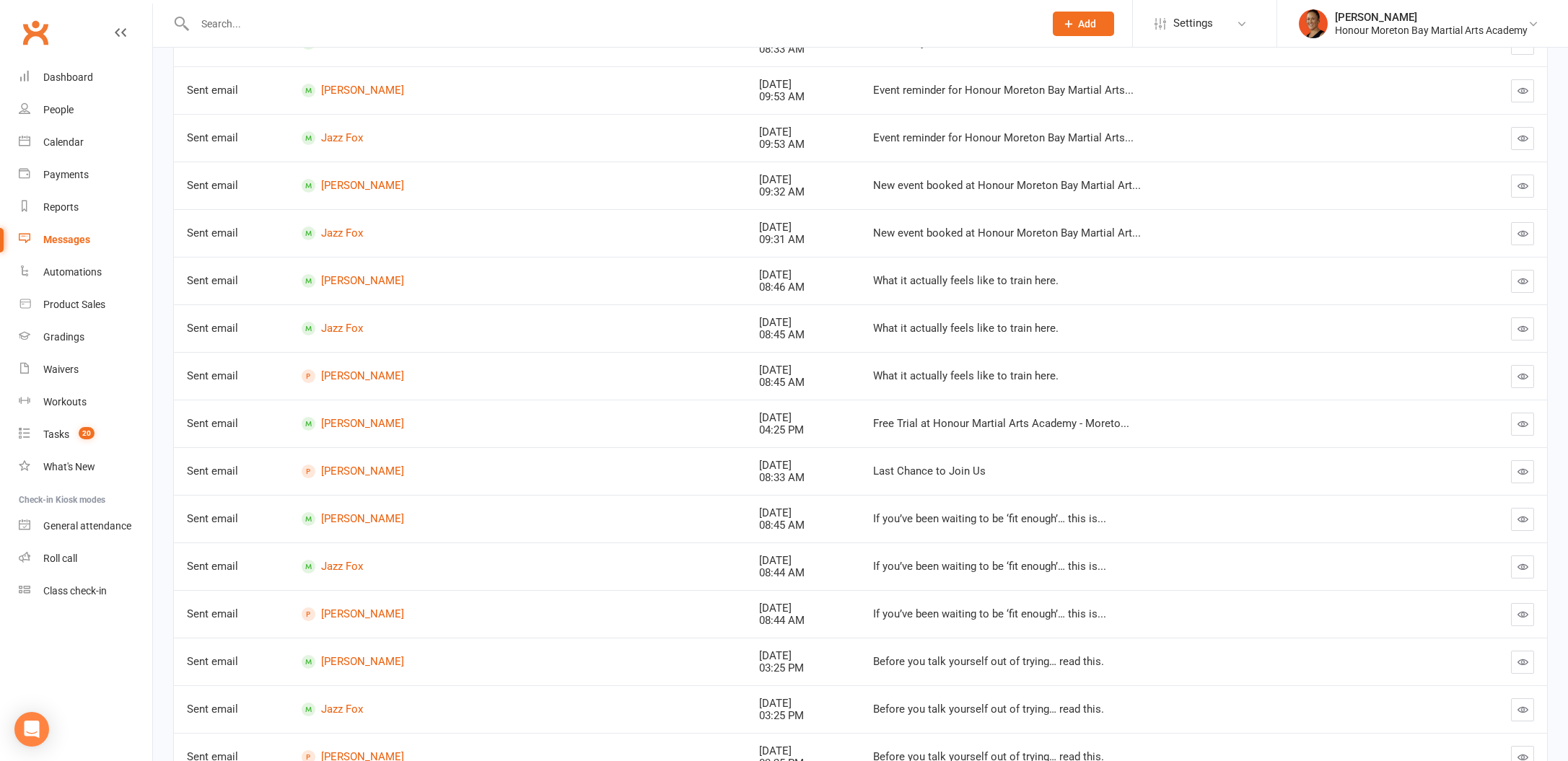
scroll to position [779, 0]
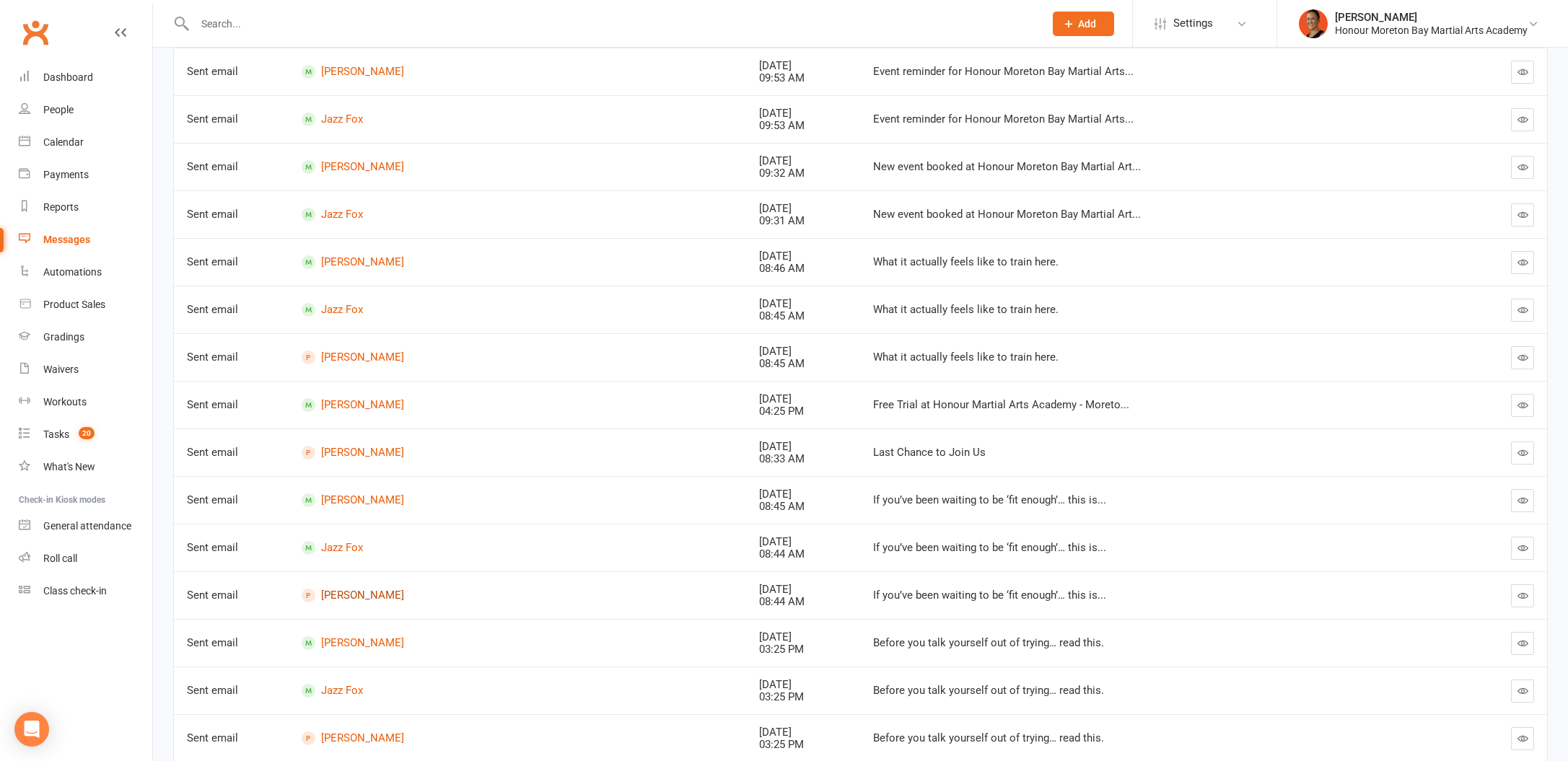
click at [355, 596] on link "Simon Fox" at bounding box center [517, 596] width 432 height 14
click at [341, 551] on link "Jazz Fox" at bounding box center [517, 548] width 432 height 14
click at [342, 497] on link "Kye Fox" at bounding box center [517, 500] width 432 height 14
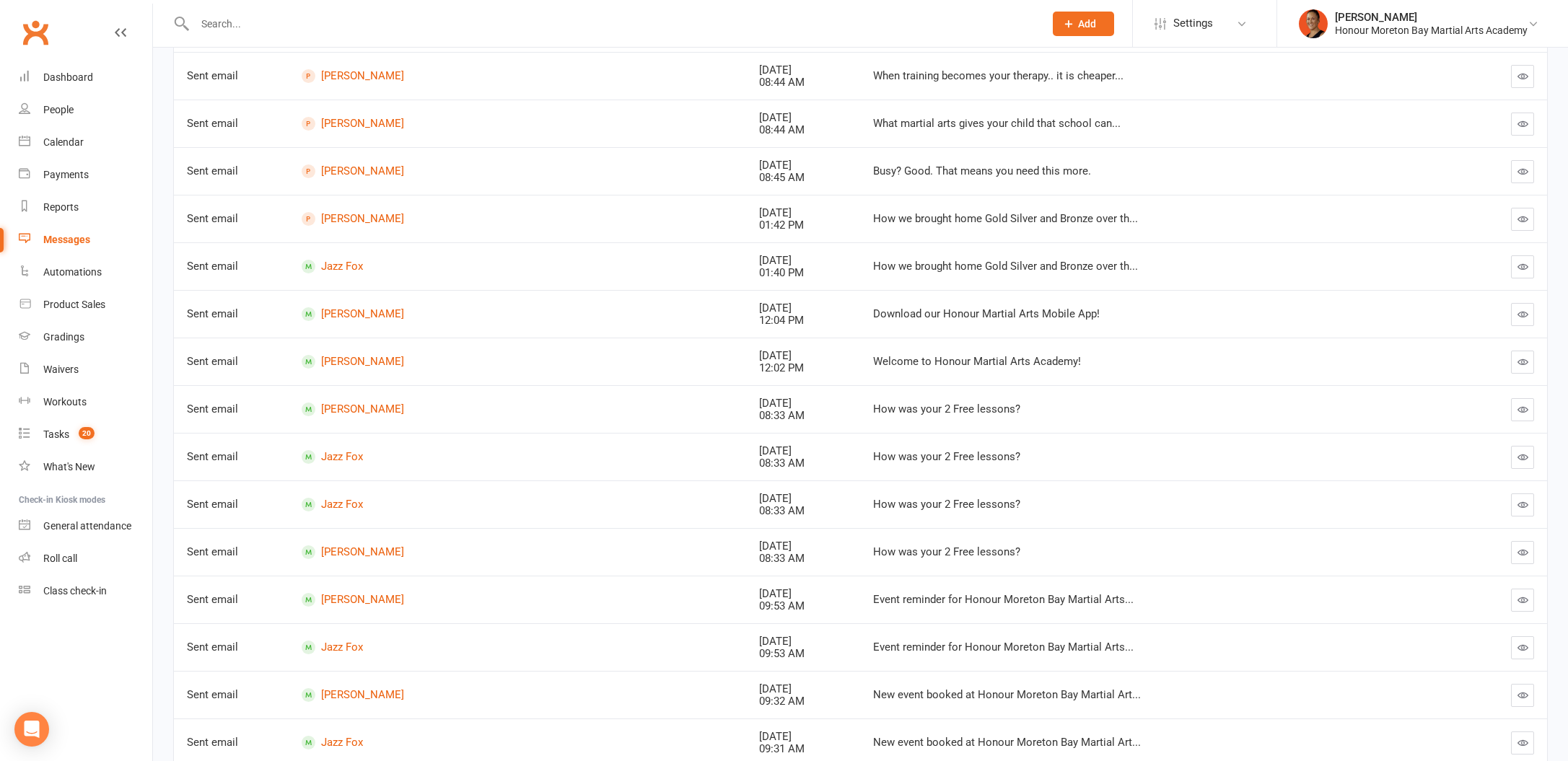
scroll to position [0, 0]
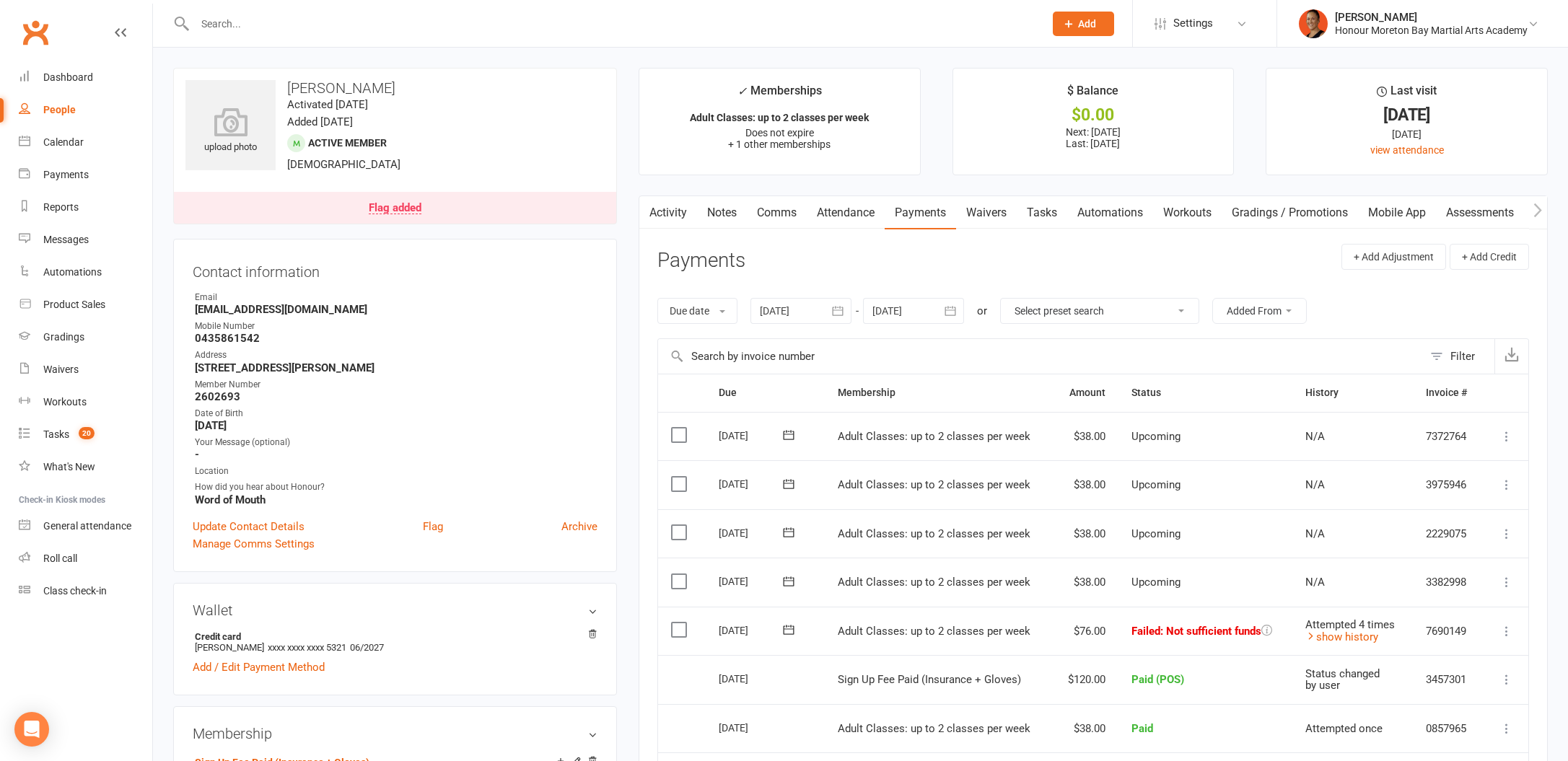
click at [723, 207] on link "Notes" at bounding box center [721, 213] width 50 height 34
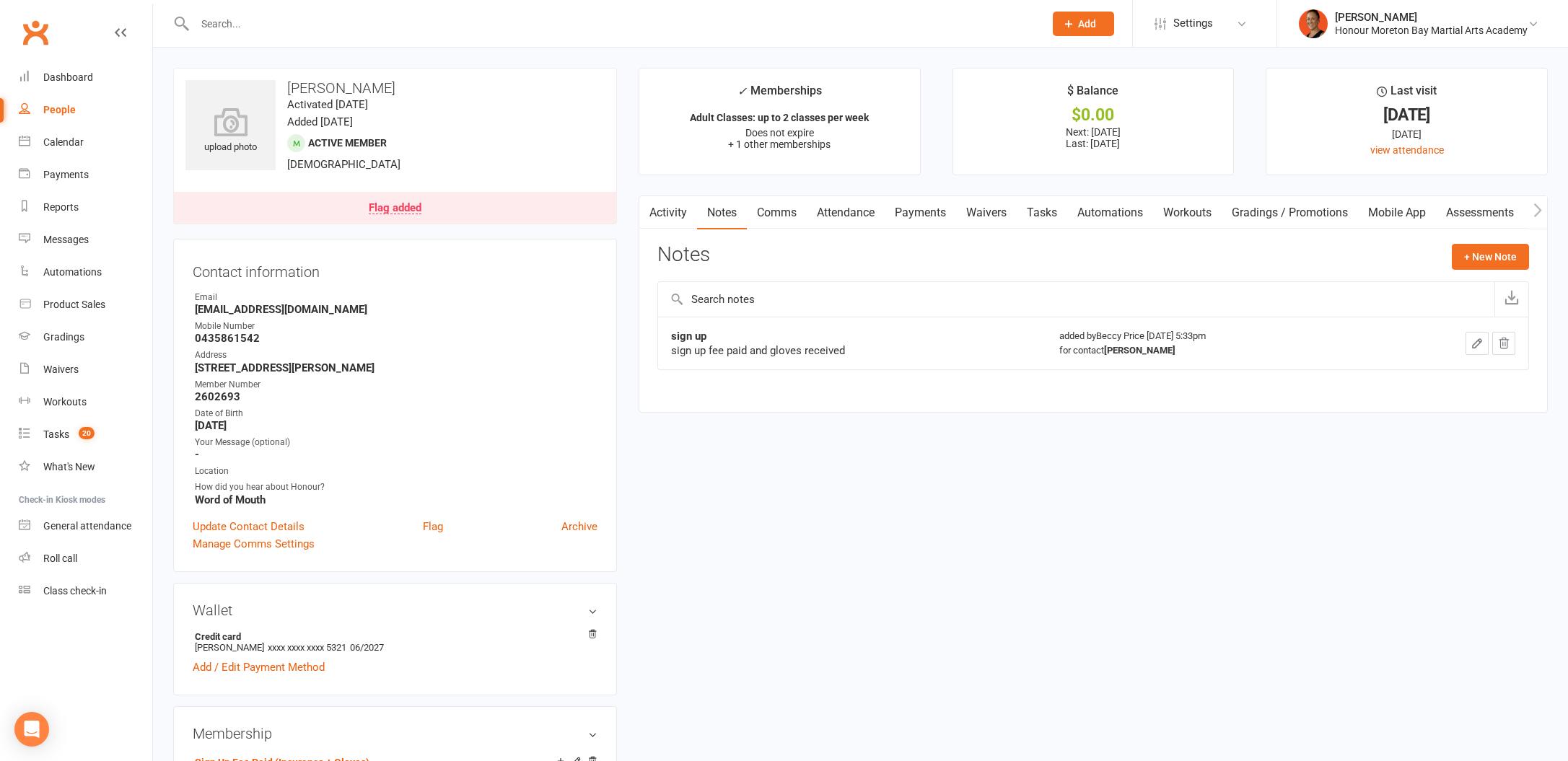
click at [901, 219] on link "Payments" at bounding box center [921, 213] width 72 height 34
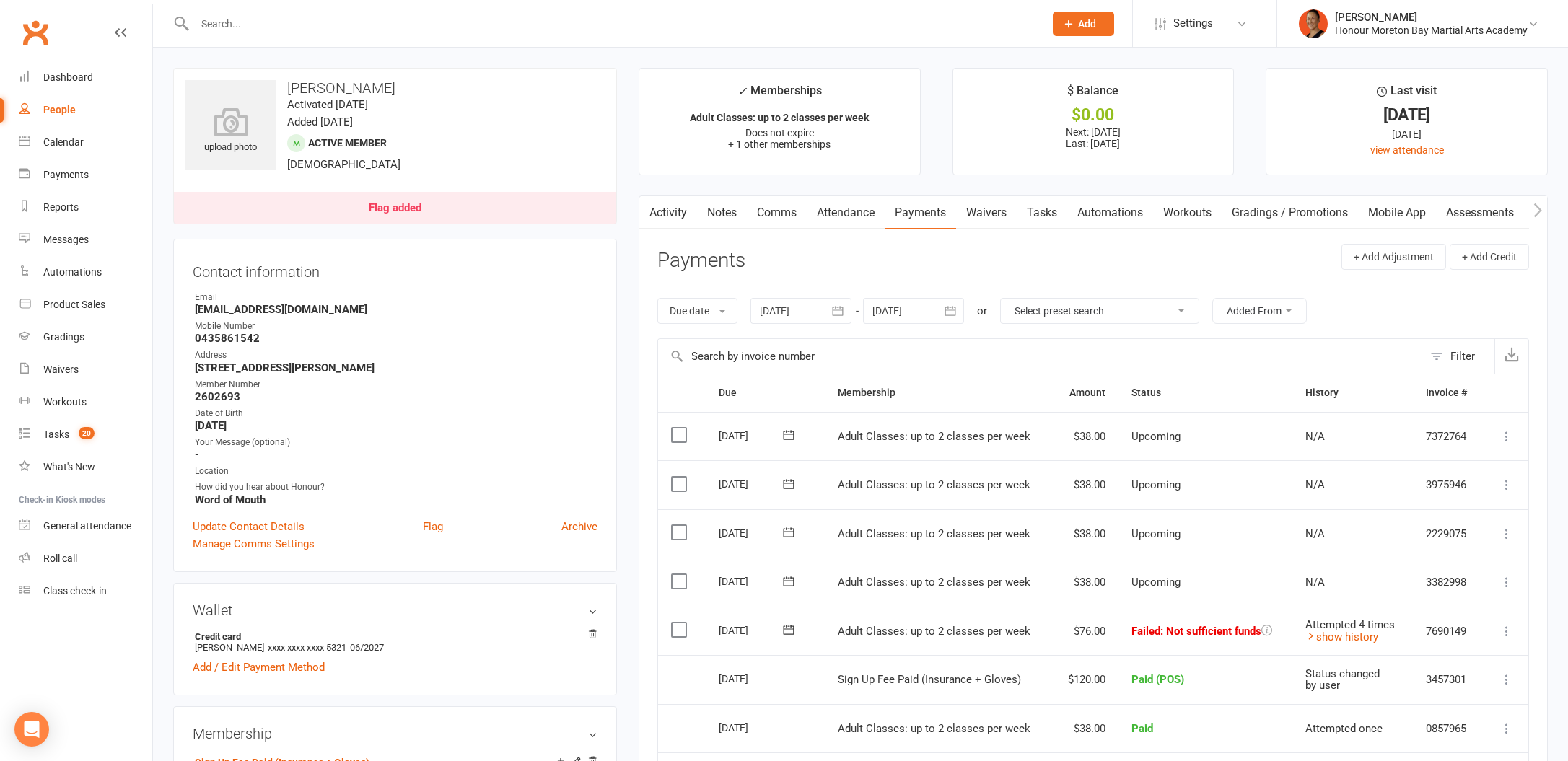
click at [1511, 633] on icon at bounding box center [1506, 631] width 14 height 14
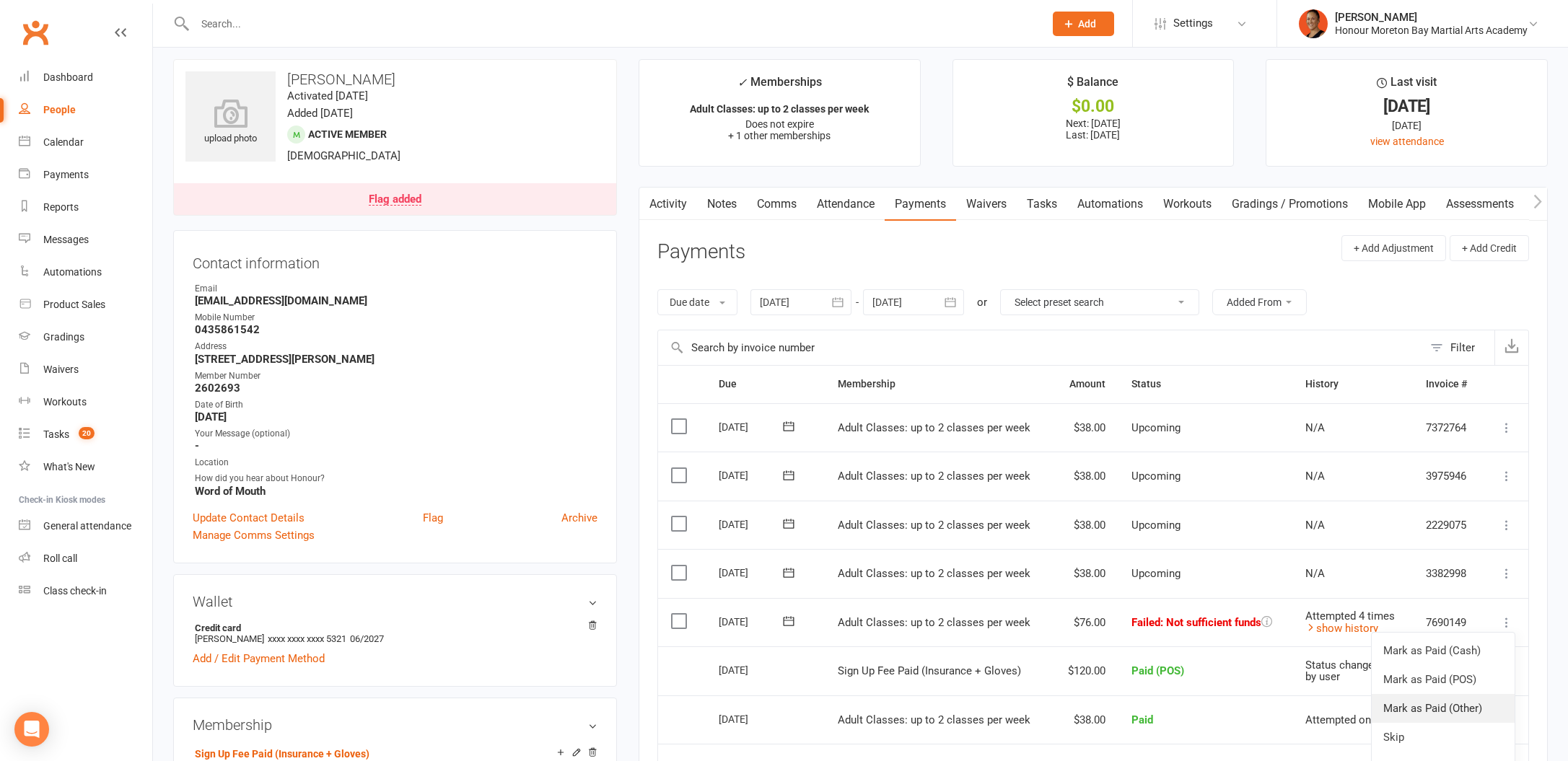
scroll to position [79, 0]
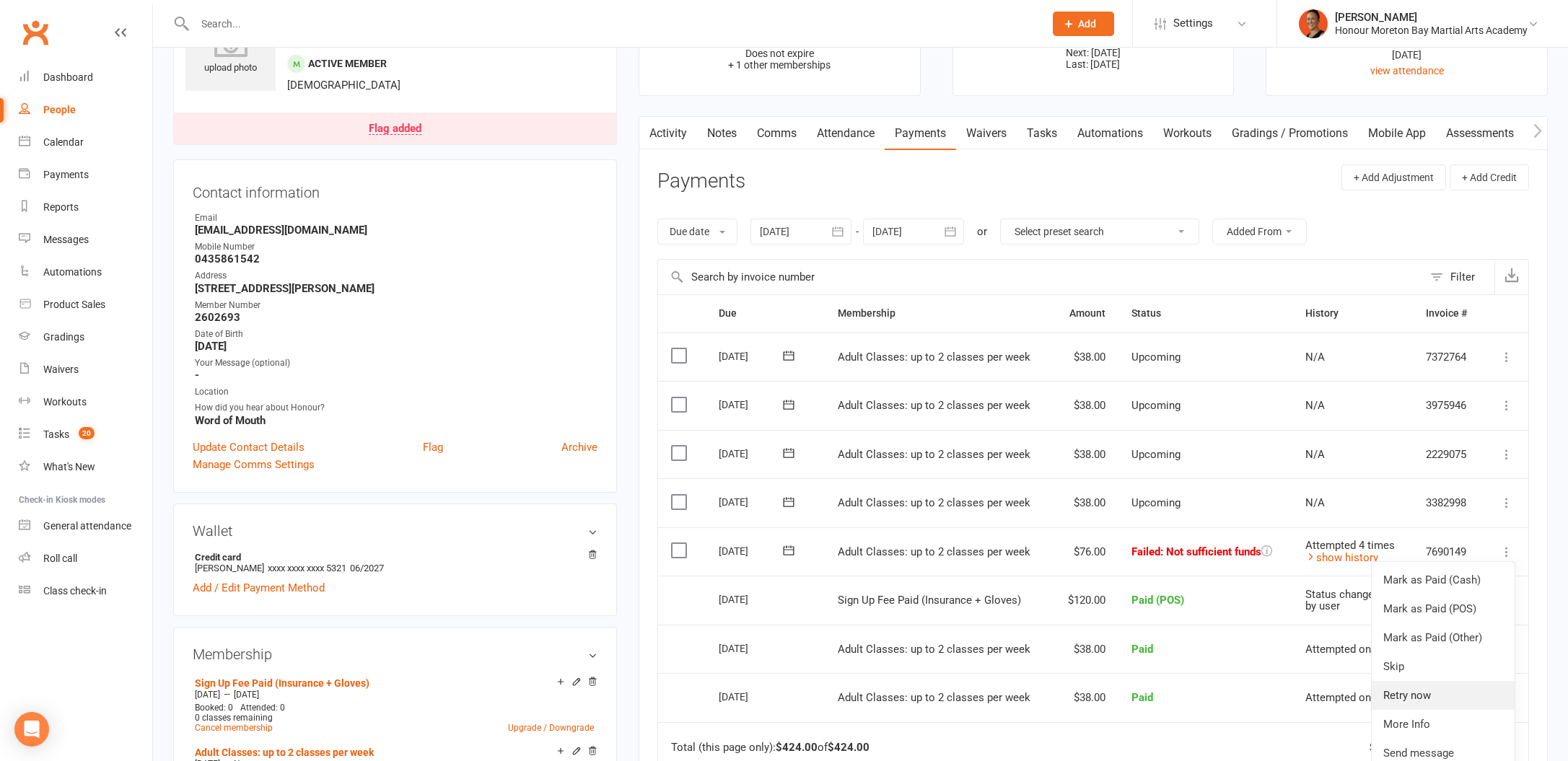
click at [1463, 692] on link "Retry now" at bounding box center [1443, 695] width 143 height 29
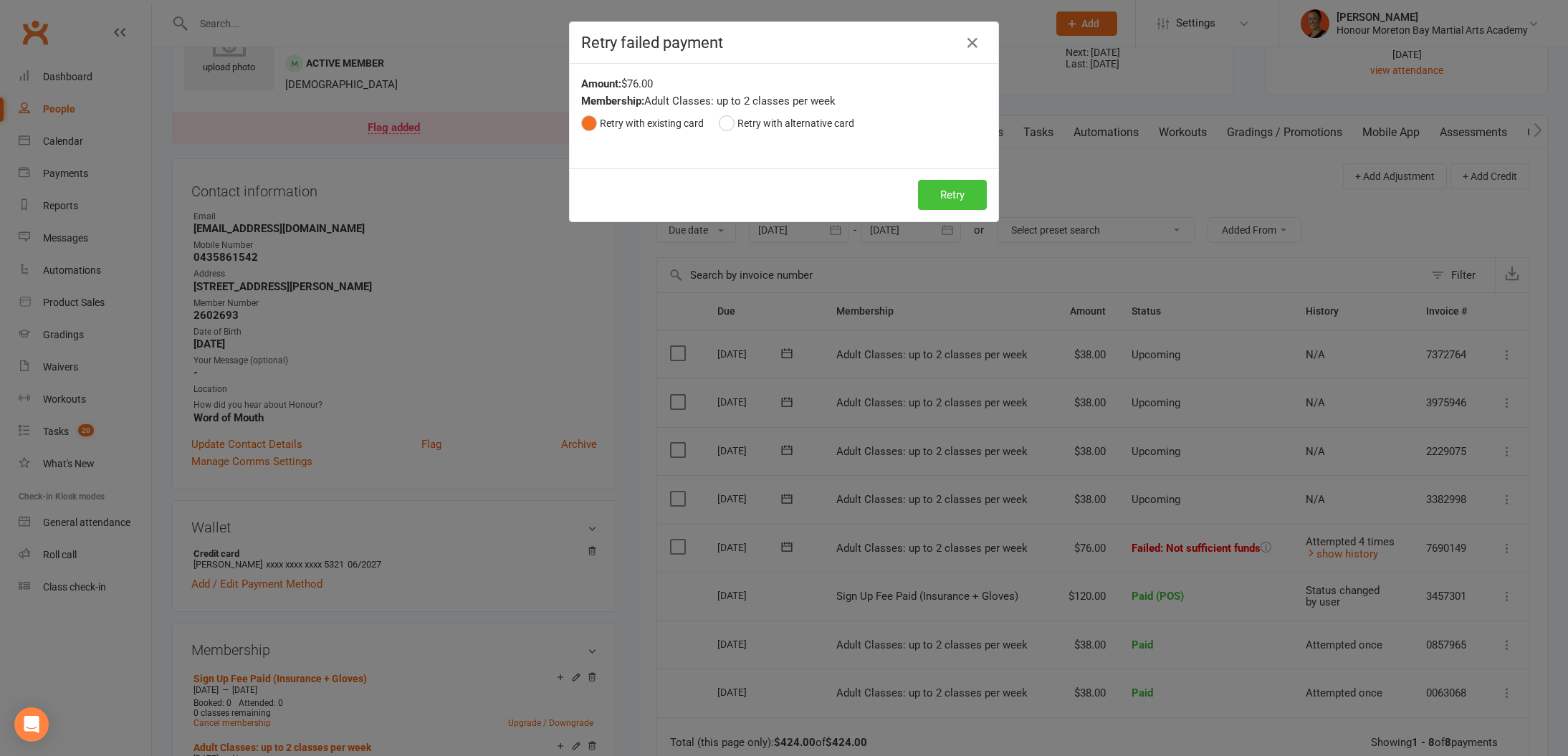
click at [939, 189] on button "Retry" at bounding box center [952, 195] width 69 height 30
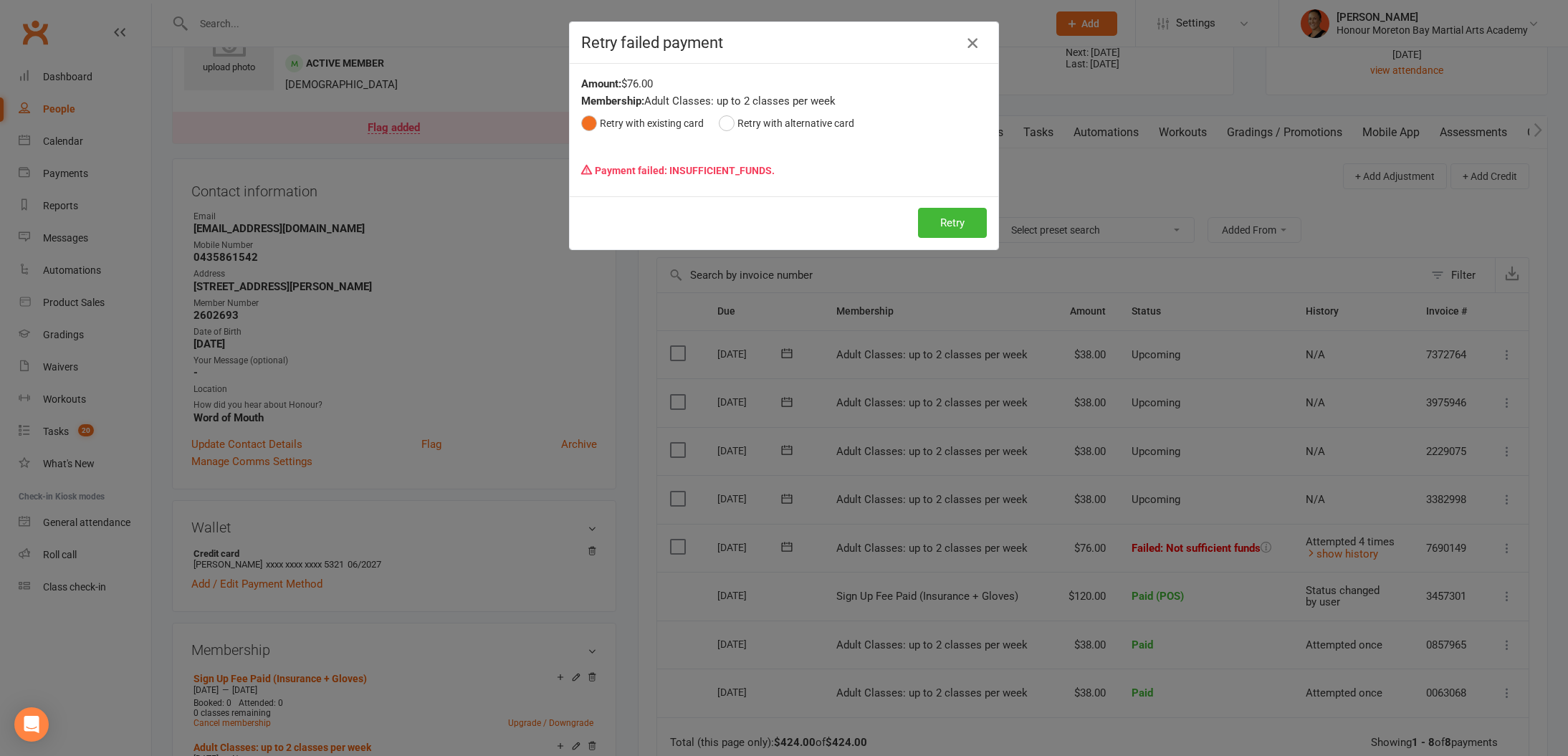
click at [966, 45] on icon "button" at bounding box center [973, 42] width 17 height 17
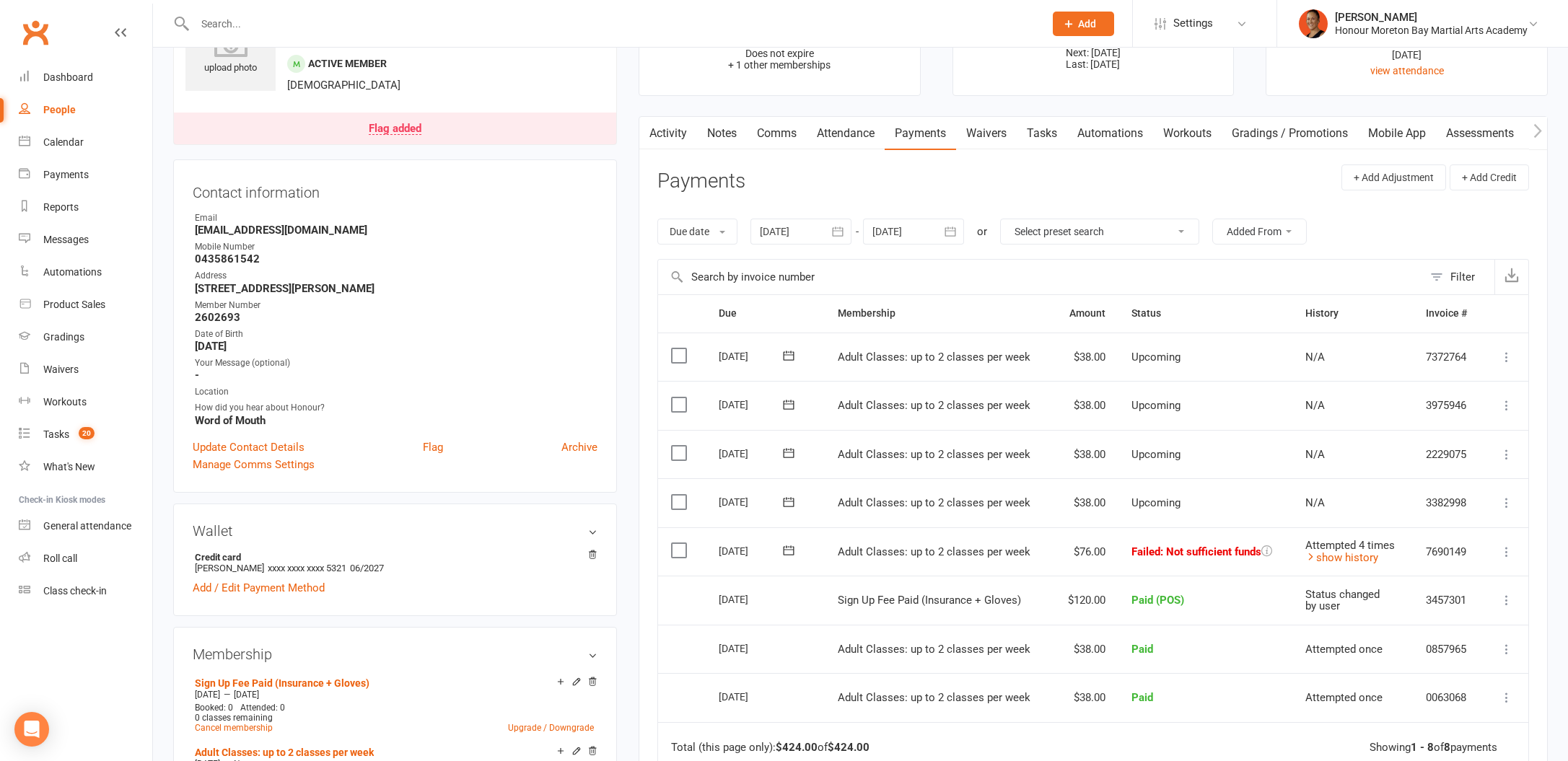
click at [783, 540] on span at bounding box center [789, 551] width 35 height 22
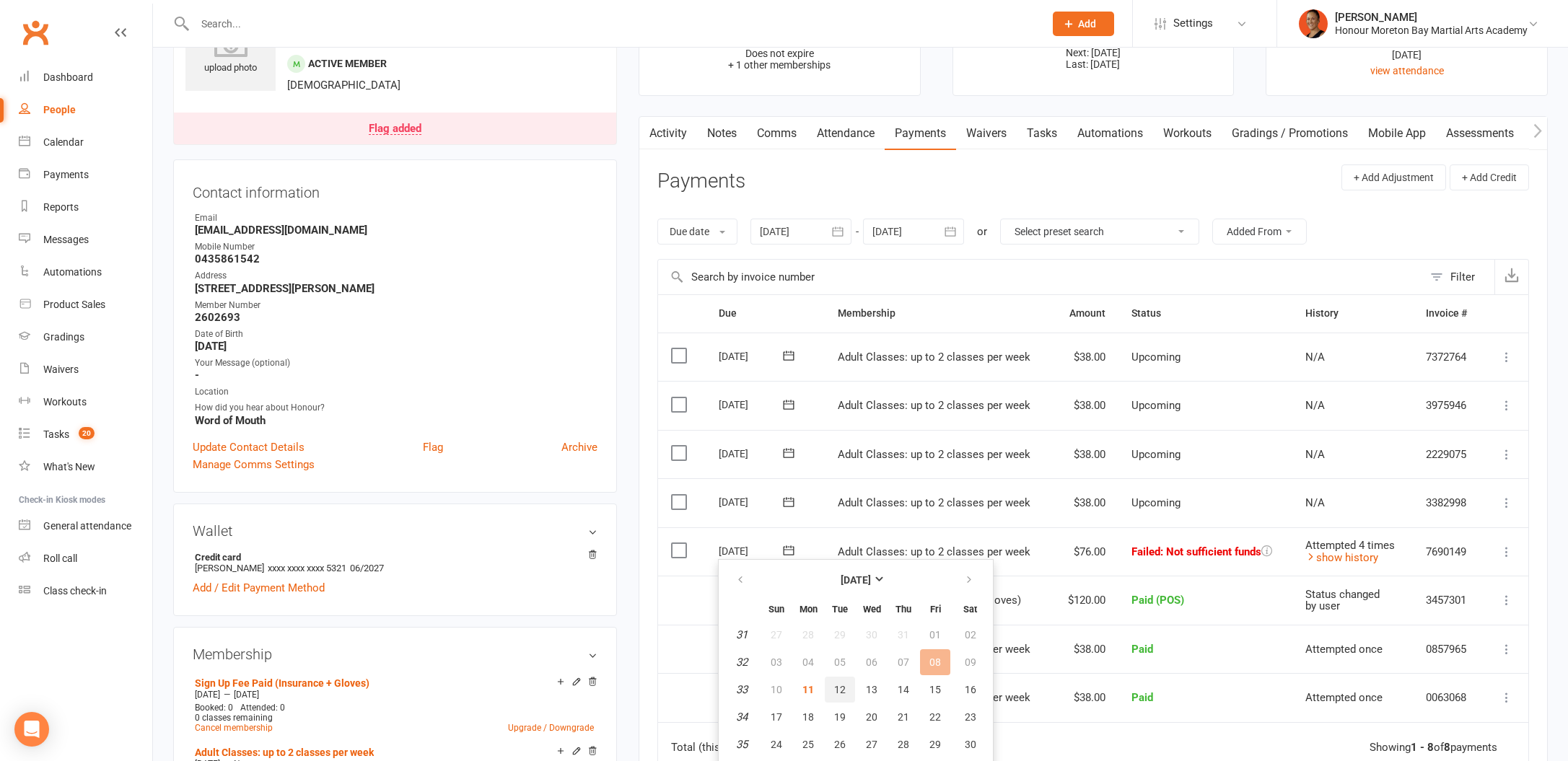
click at [843, 686] on span "12" at bounding box center [840, 689] width 11 height 11
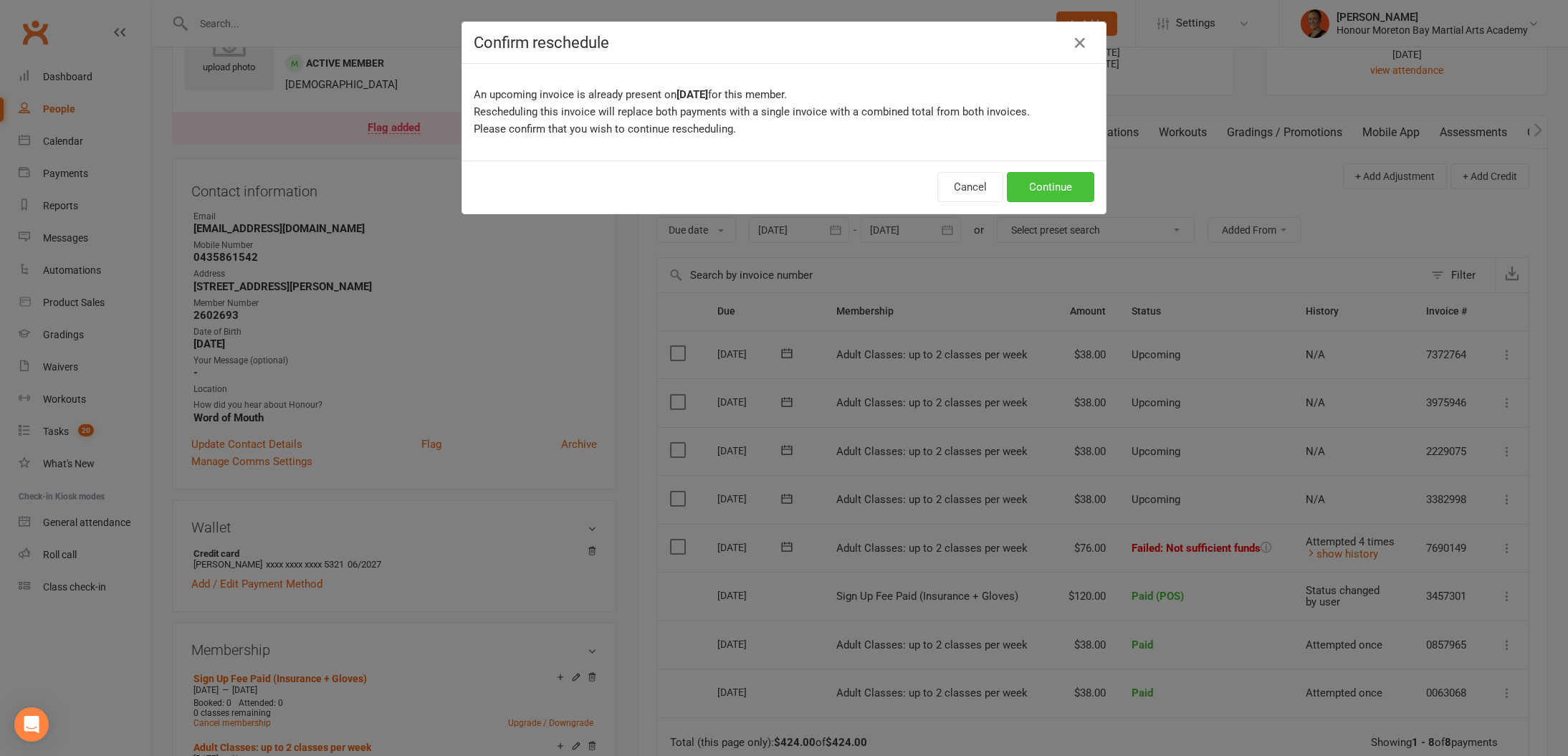
click at [1086, 200] on button "Continue" at bounding box center [1050, 187] width 87 height 30
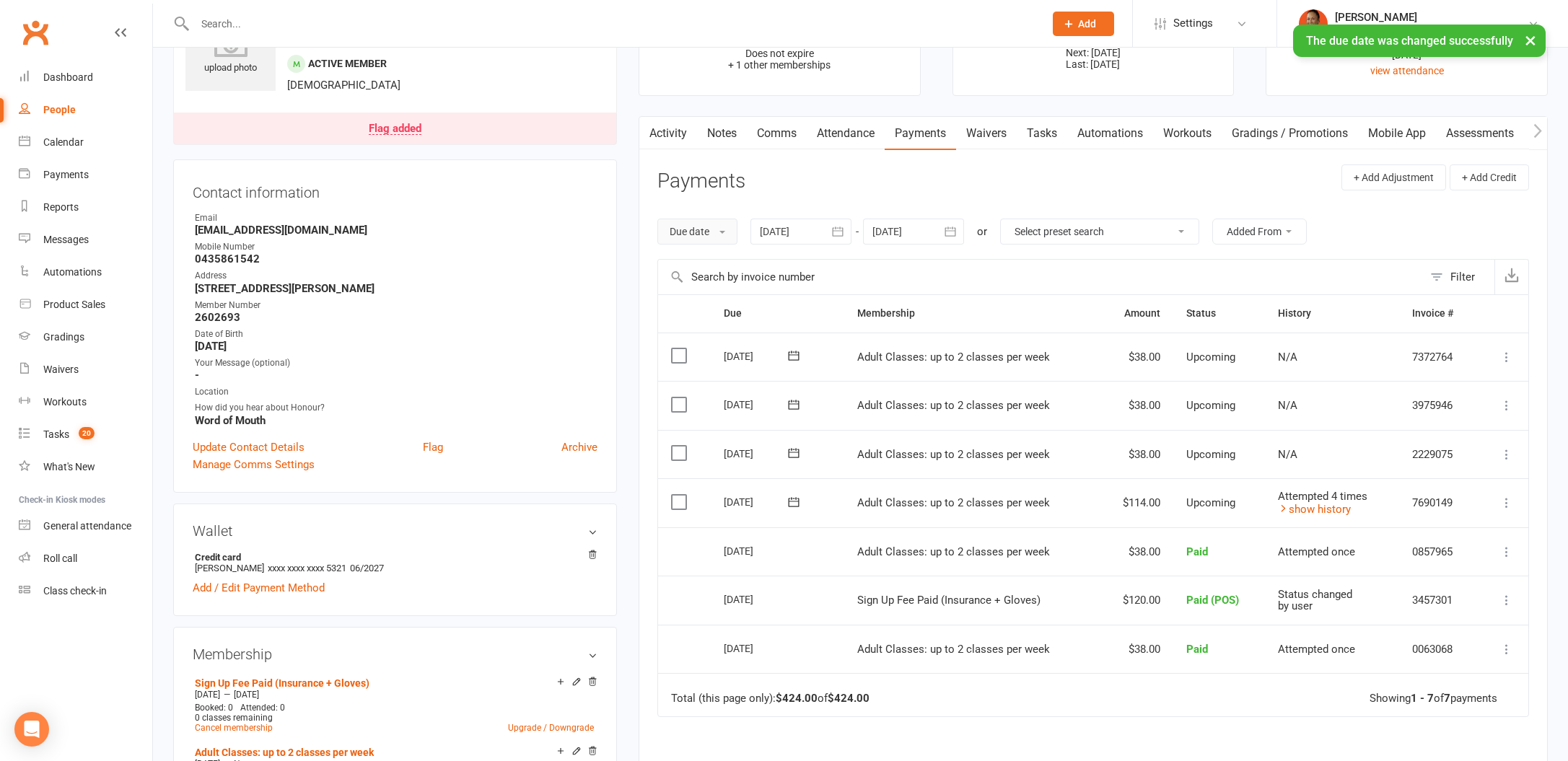
scroll to position [0, 0]
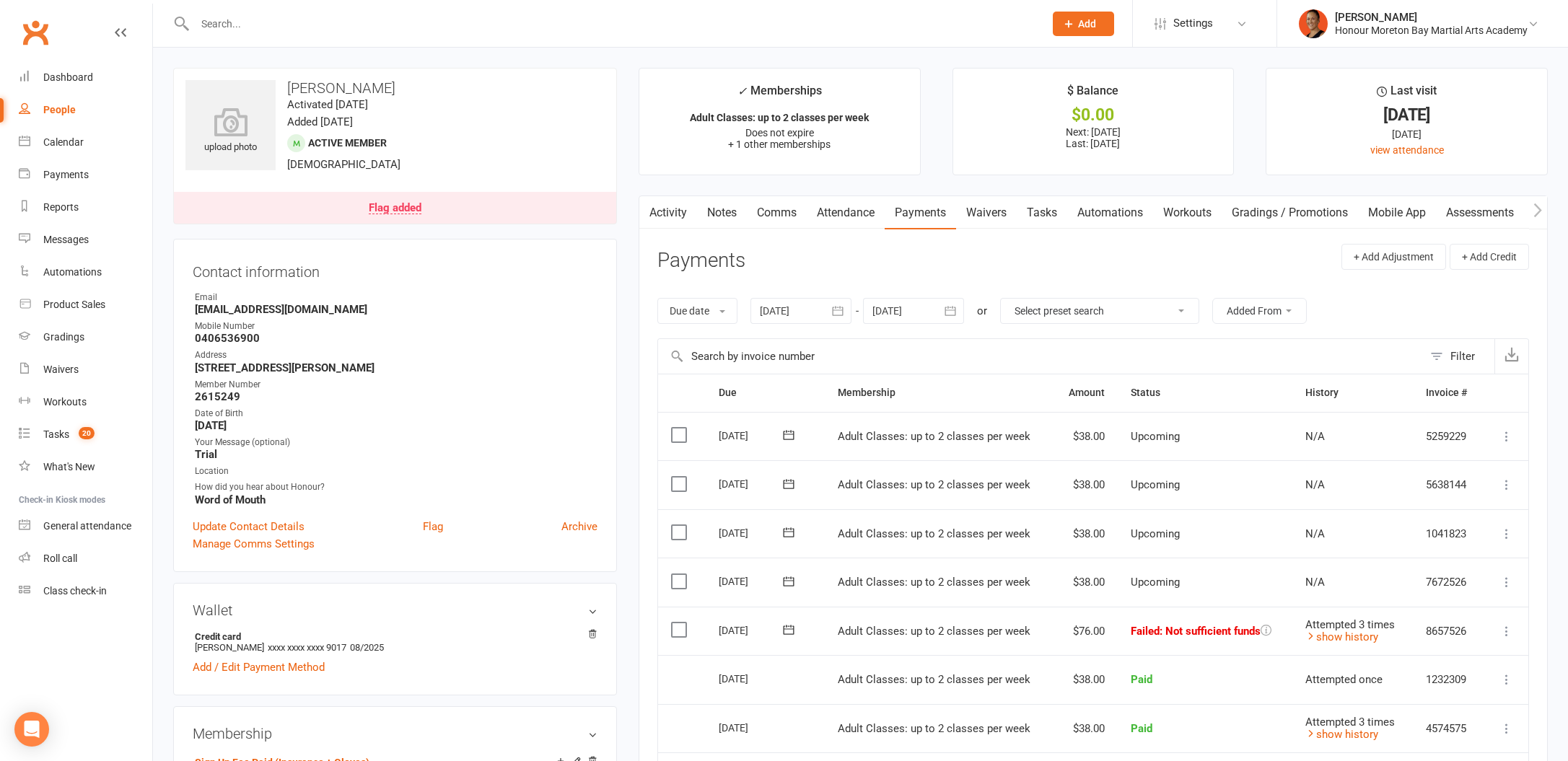
click at [728, 214] on link "Notes" at bounding box center [721, 213] width 50 height 34
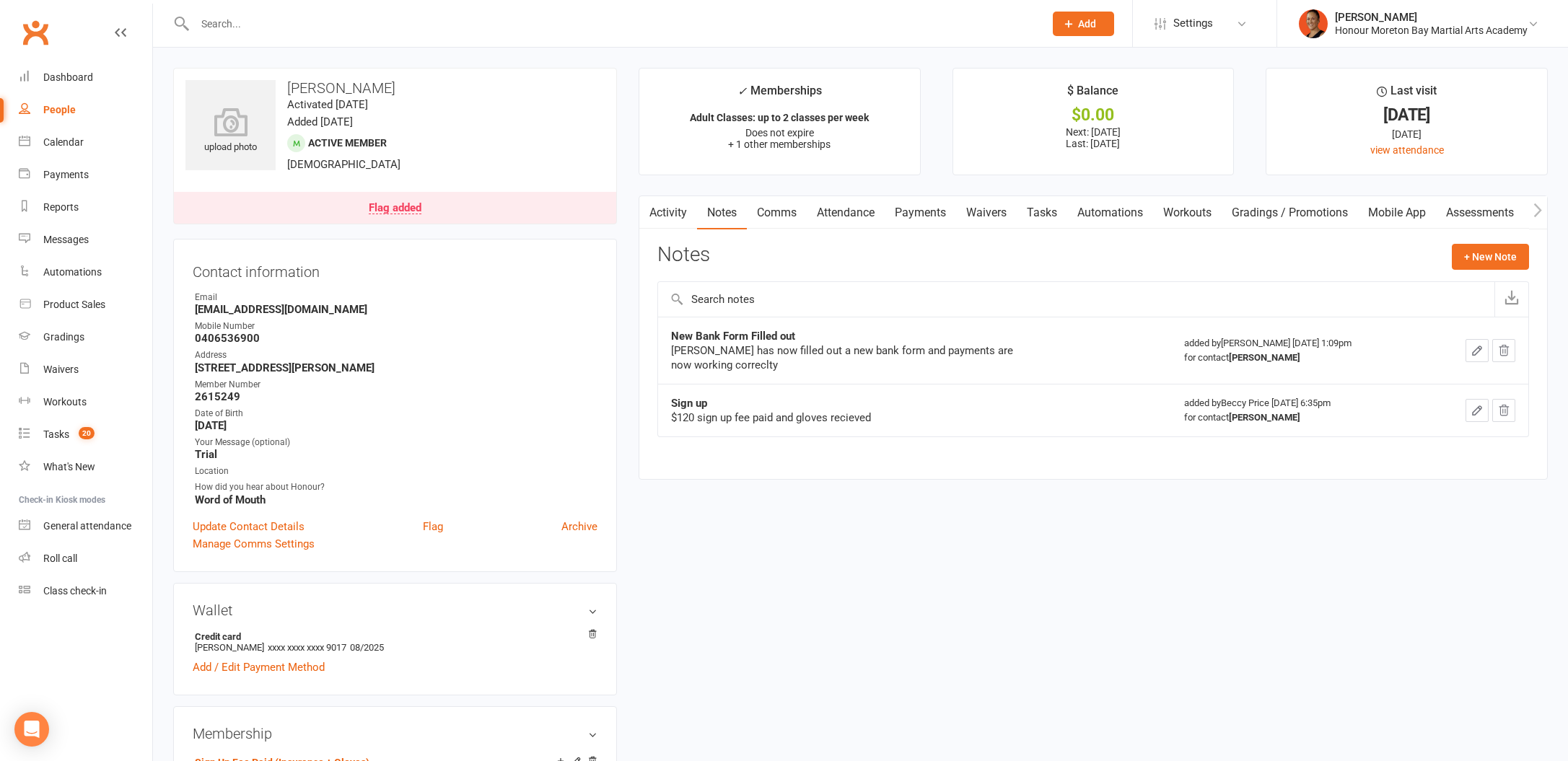
click at [932, 214] on link "Payments" at bounding box center [921, 213] width 72 height 34
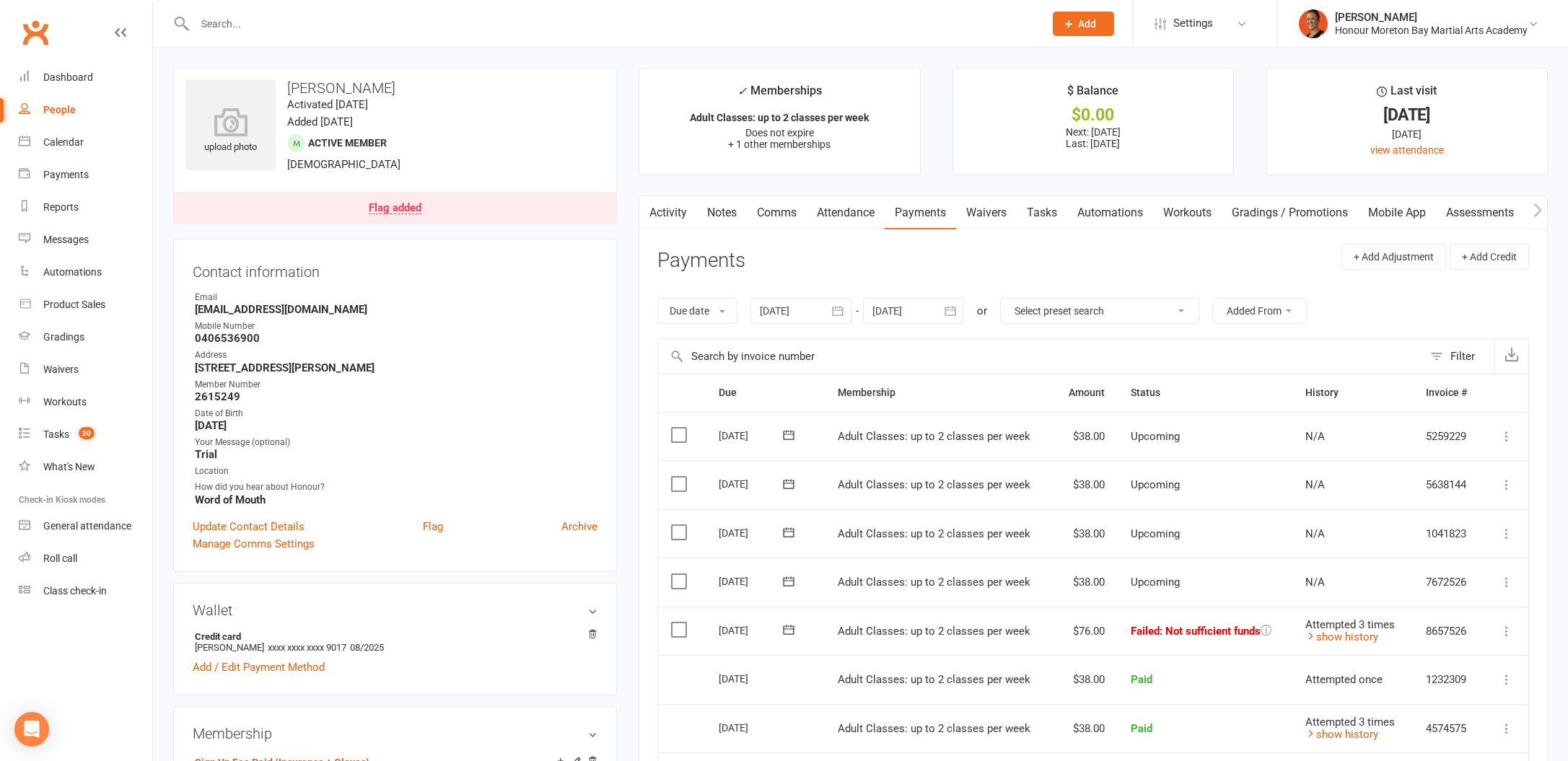
click at [1525, 628] on td "Mark as Paid (Cash) Mark as Paid (POS) Mark as Paid (Other) Skip Retry now More…" at bounding box center [1505, 631] width 46 height 49
click at [1511, 626] on icon at bounding box center [1506, 631] width 14 height 14
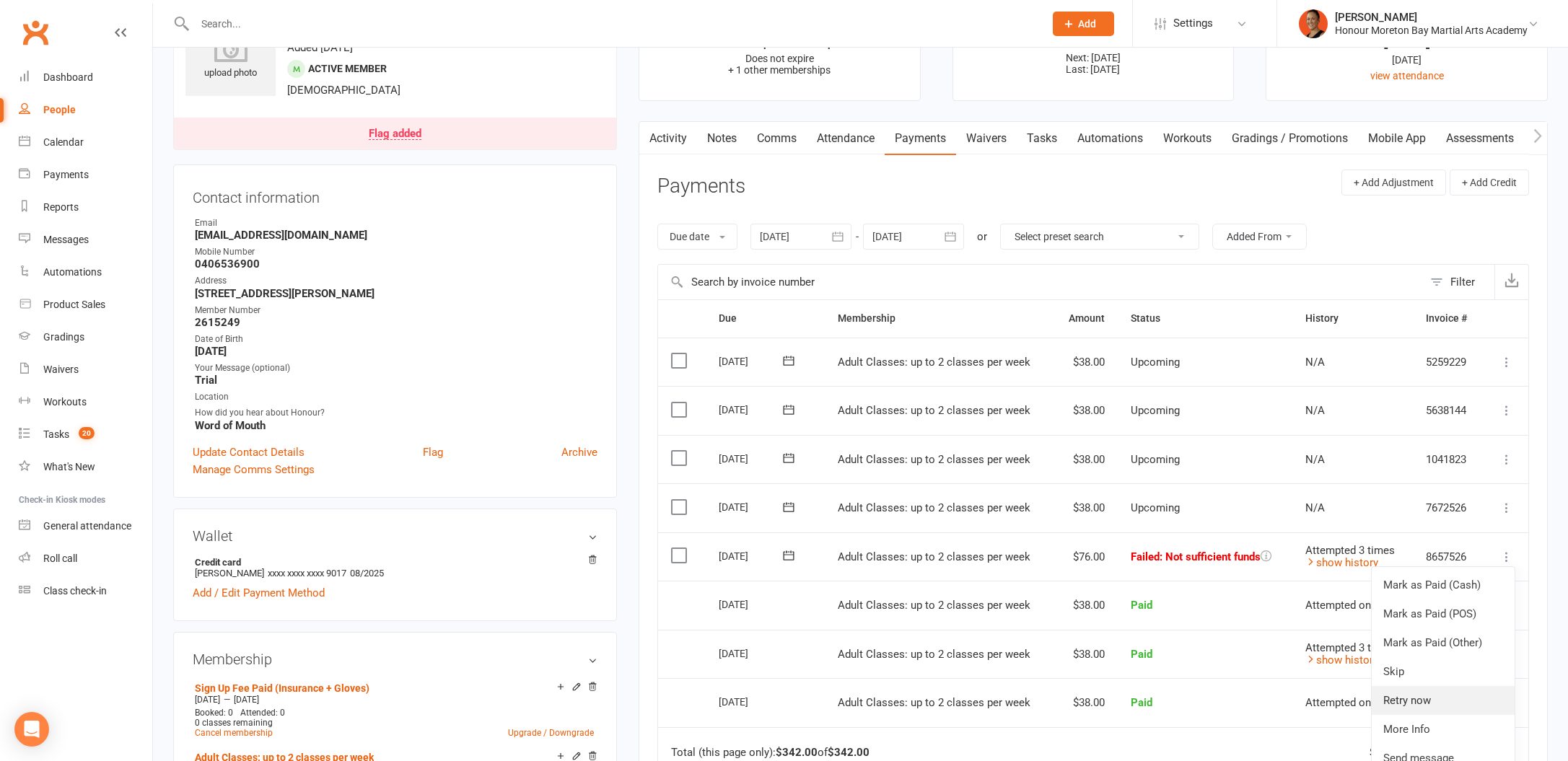
click at [1453, 702] on link "Retry now" at bounding box center [1443, 701] width 143 height 29
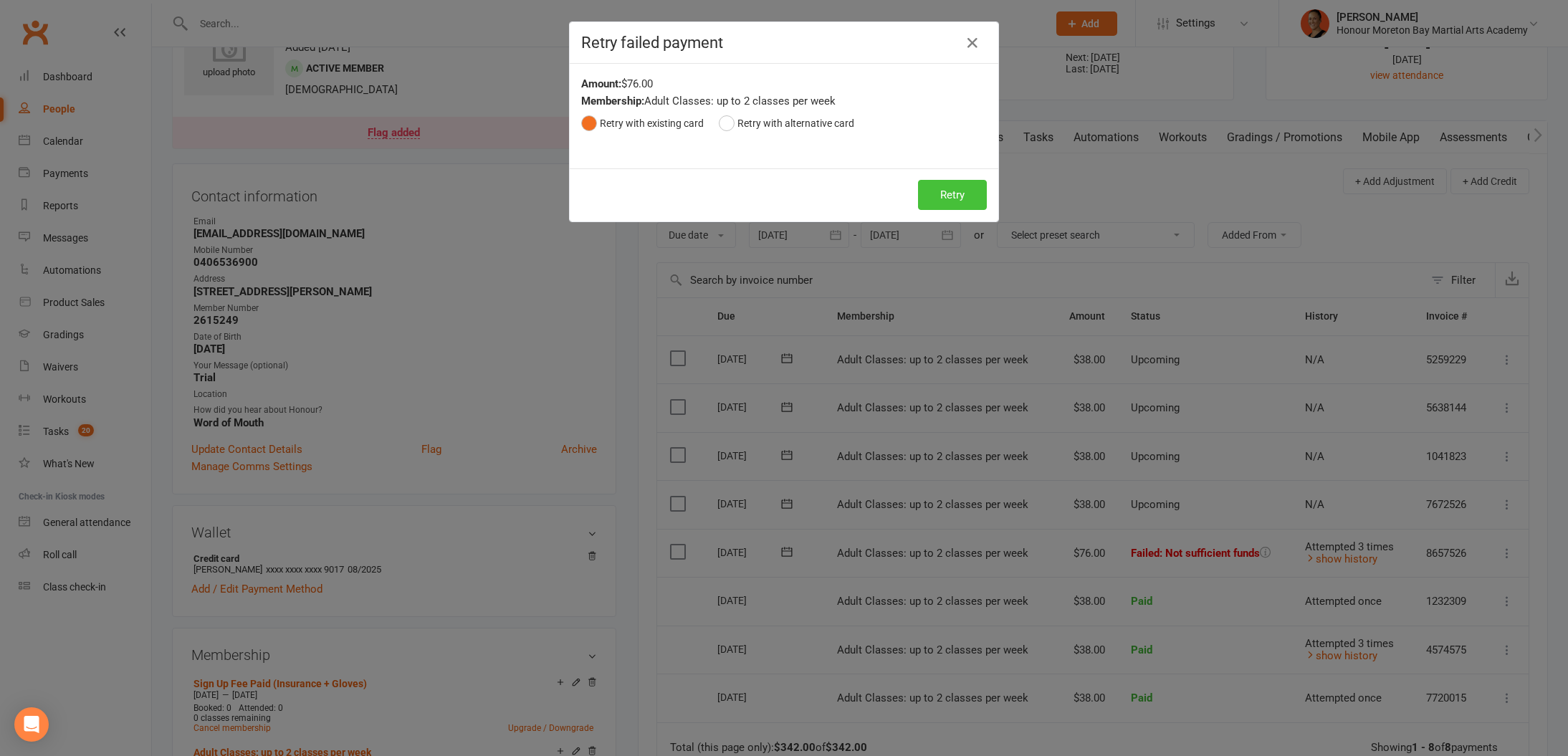
click at [935, 193] on button "Retry" at bounding box center [952, 195] width 69 height 30
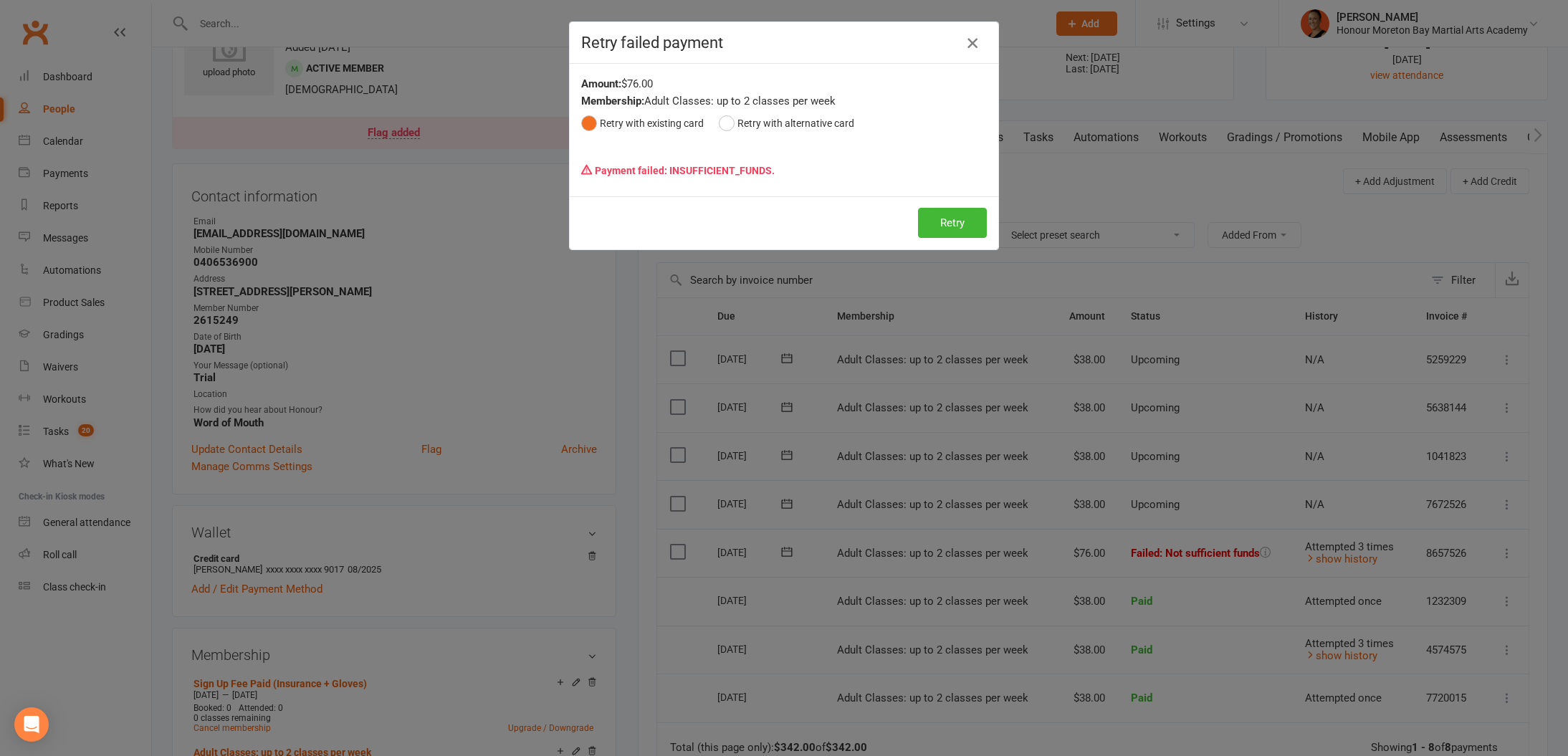
click at [964, 49] on icon "button" at bounding box center [973, 42] width 17 height 17
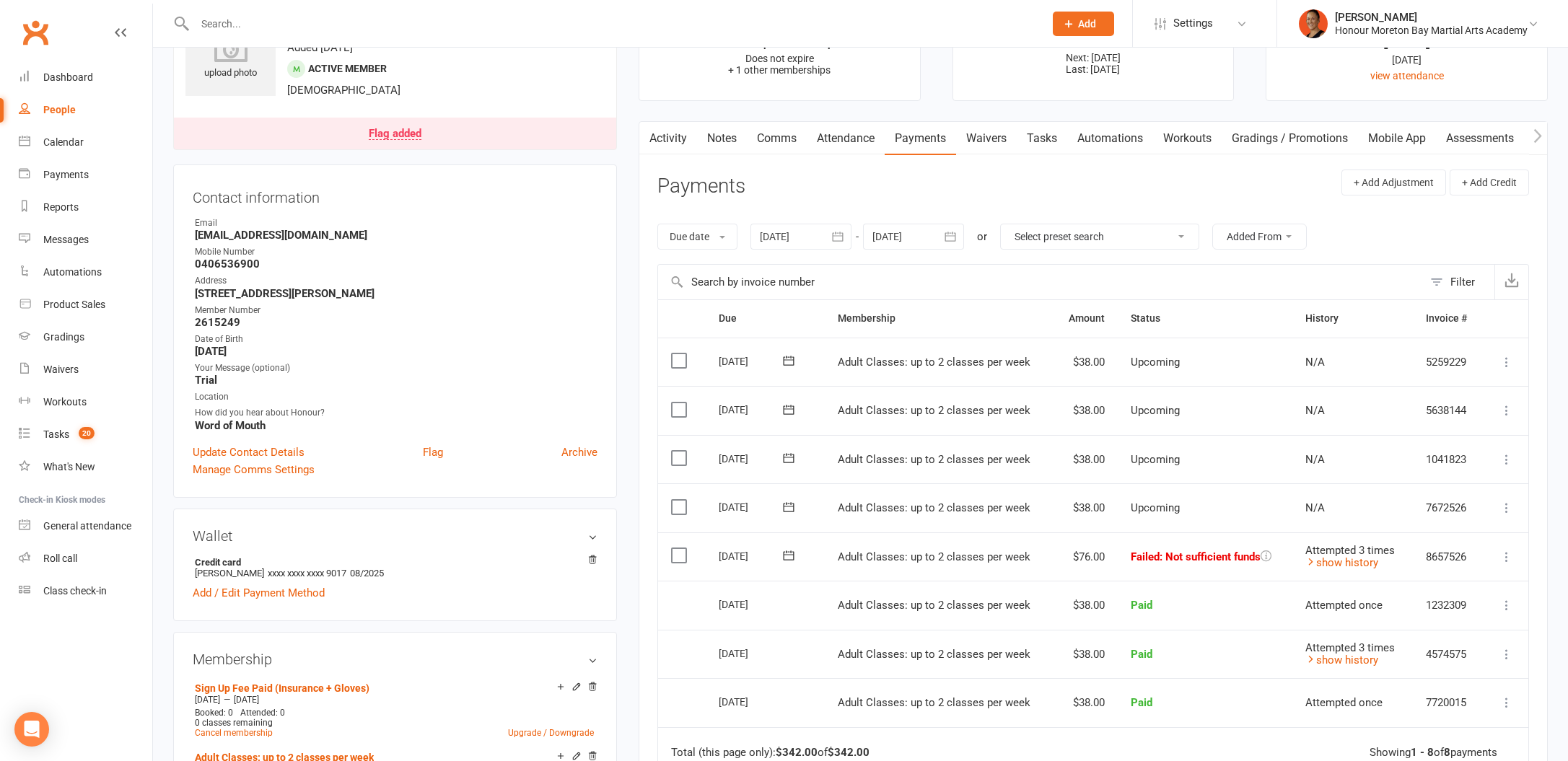
click at [797, 551] on button at bounding box center [789, 556] width 29 height 15
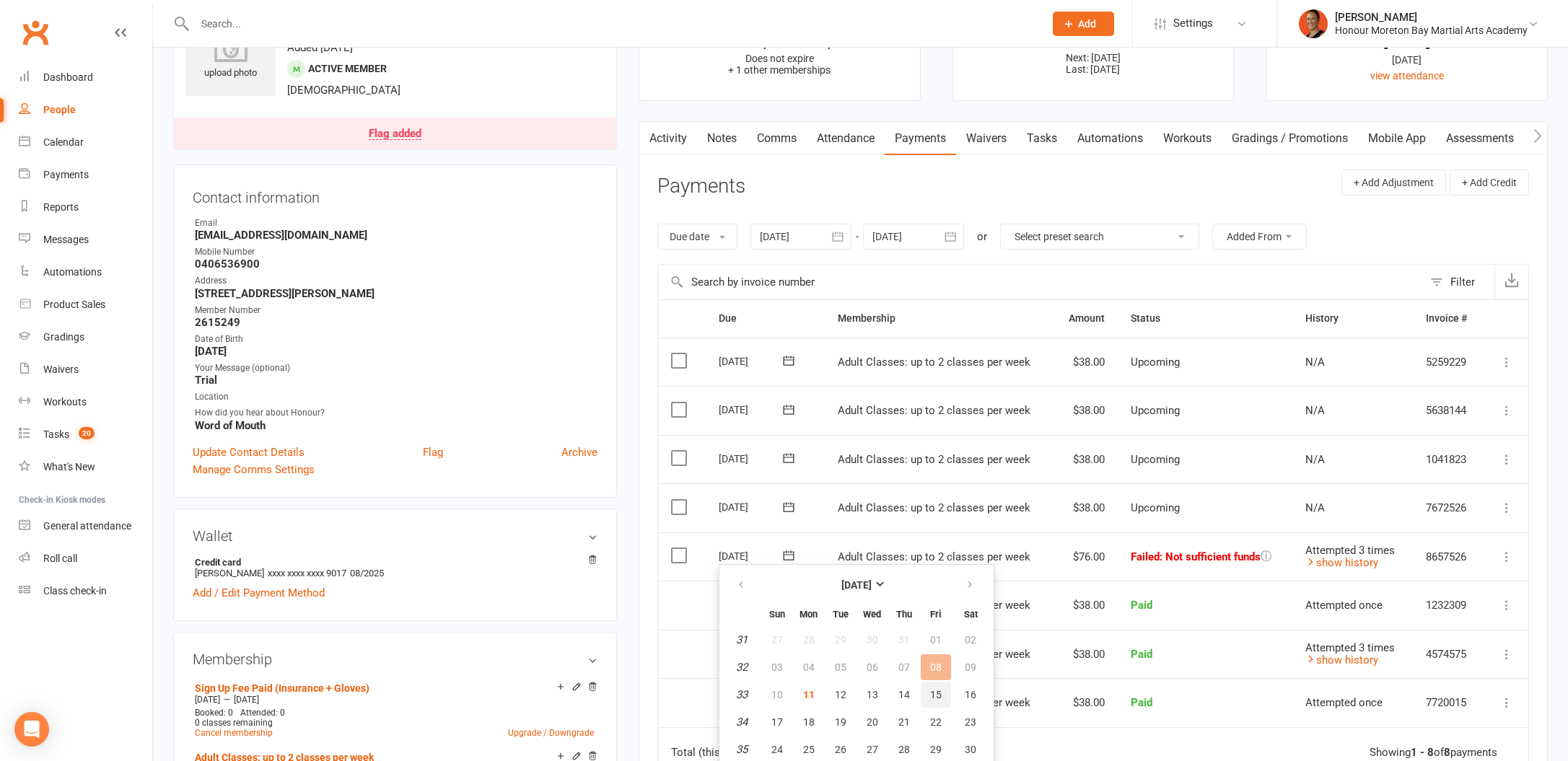
click at [933, 697] on span "15" at bounding box center [936, 695] width 11 height 11
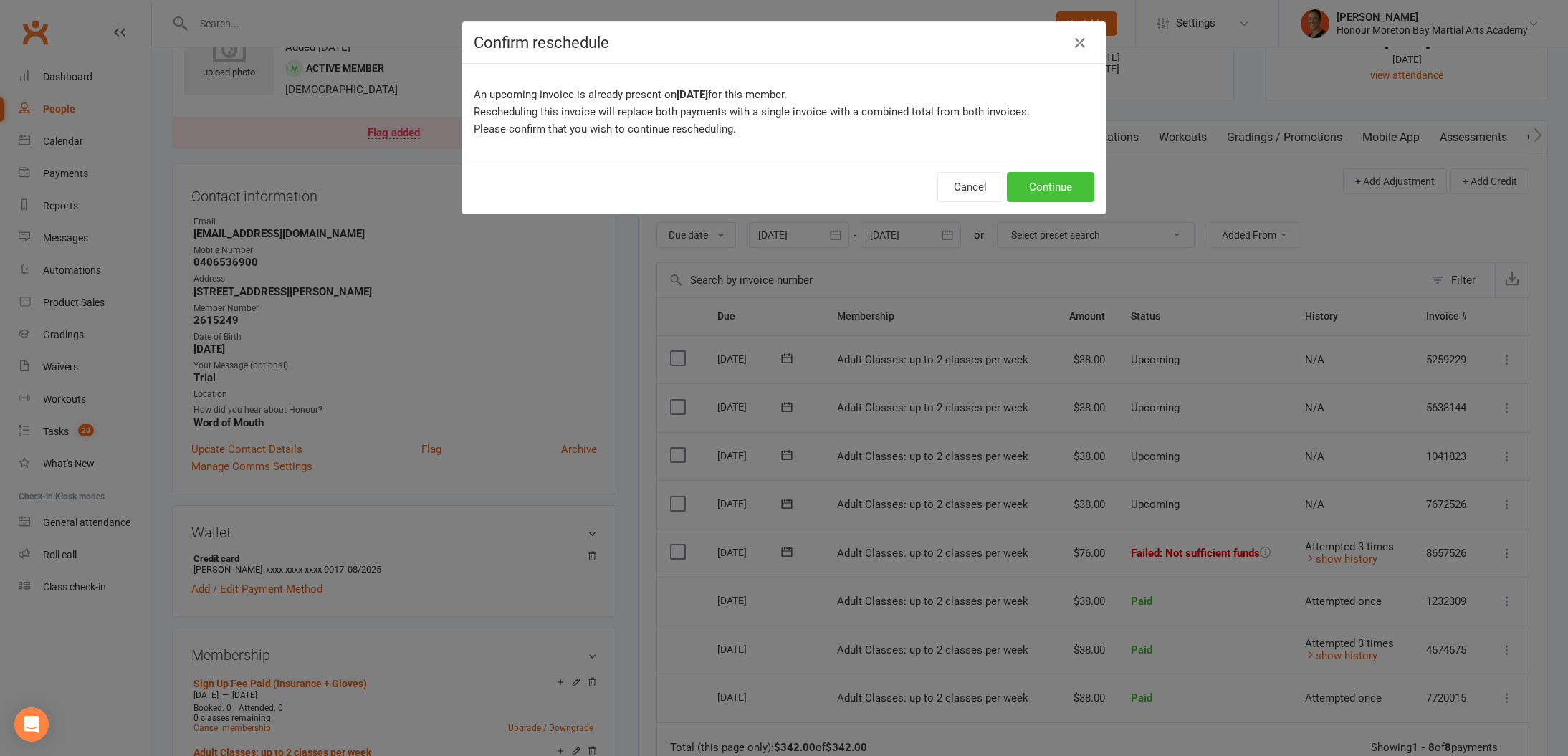
click at [1063, 182] on button "Continue" at bounding box center [1050, 187] width 87 height 30
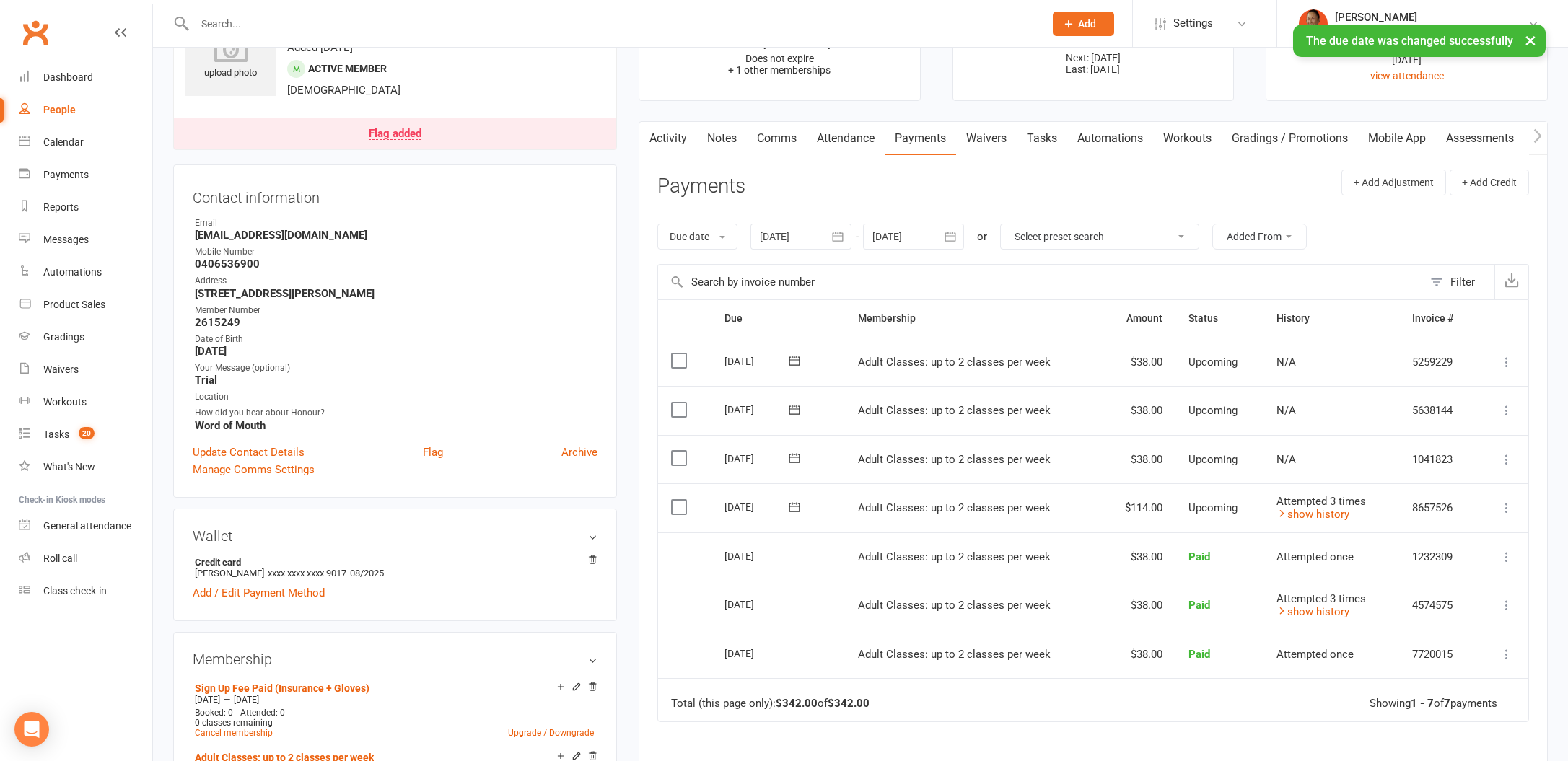
scroll to position [0, 0]
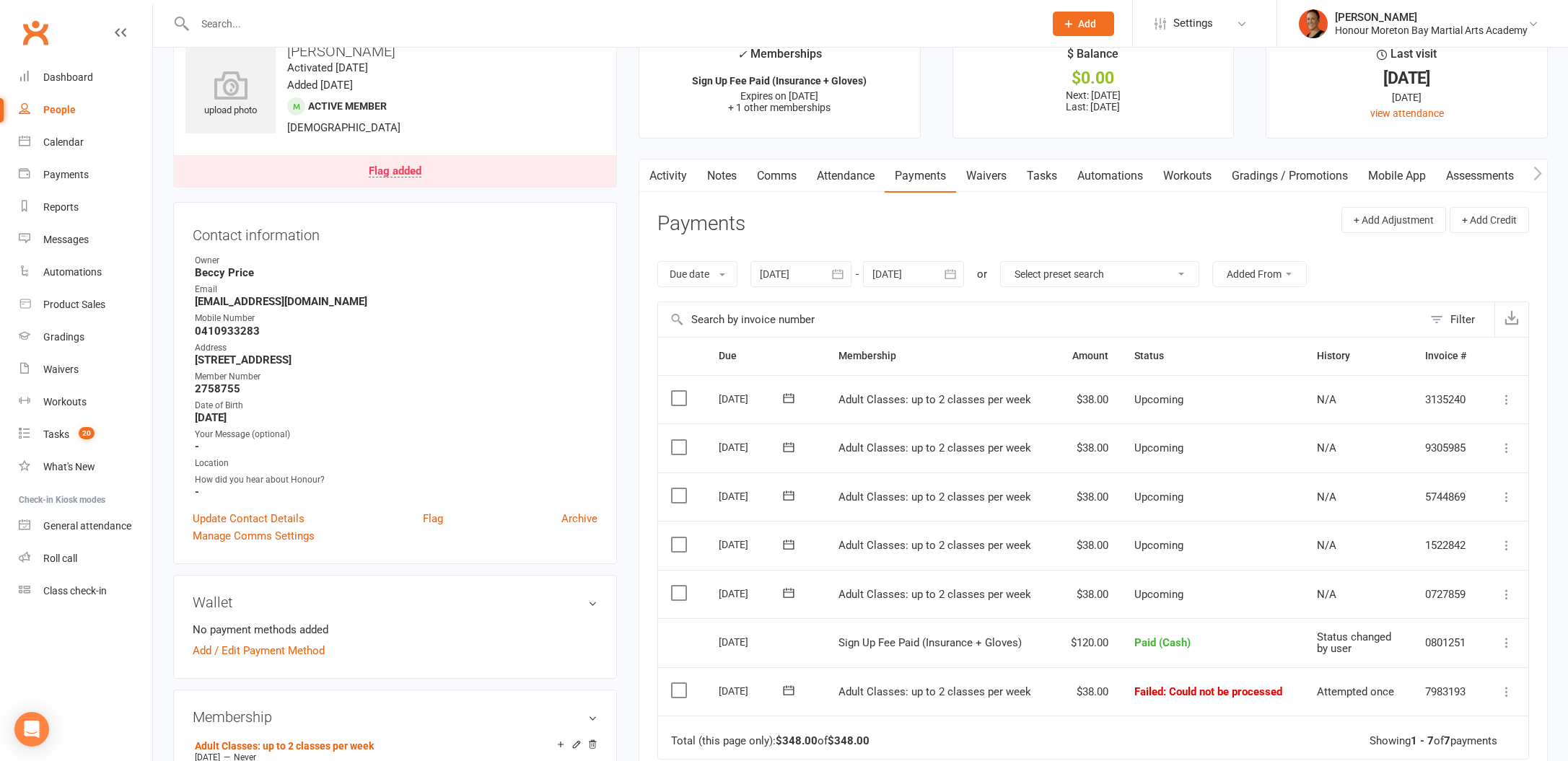
scroll to position [47, 0]
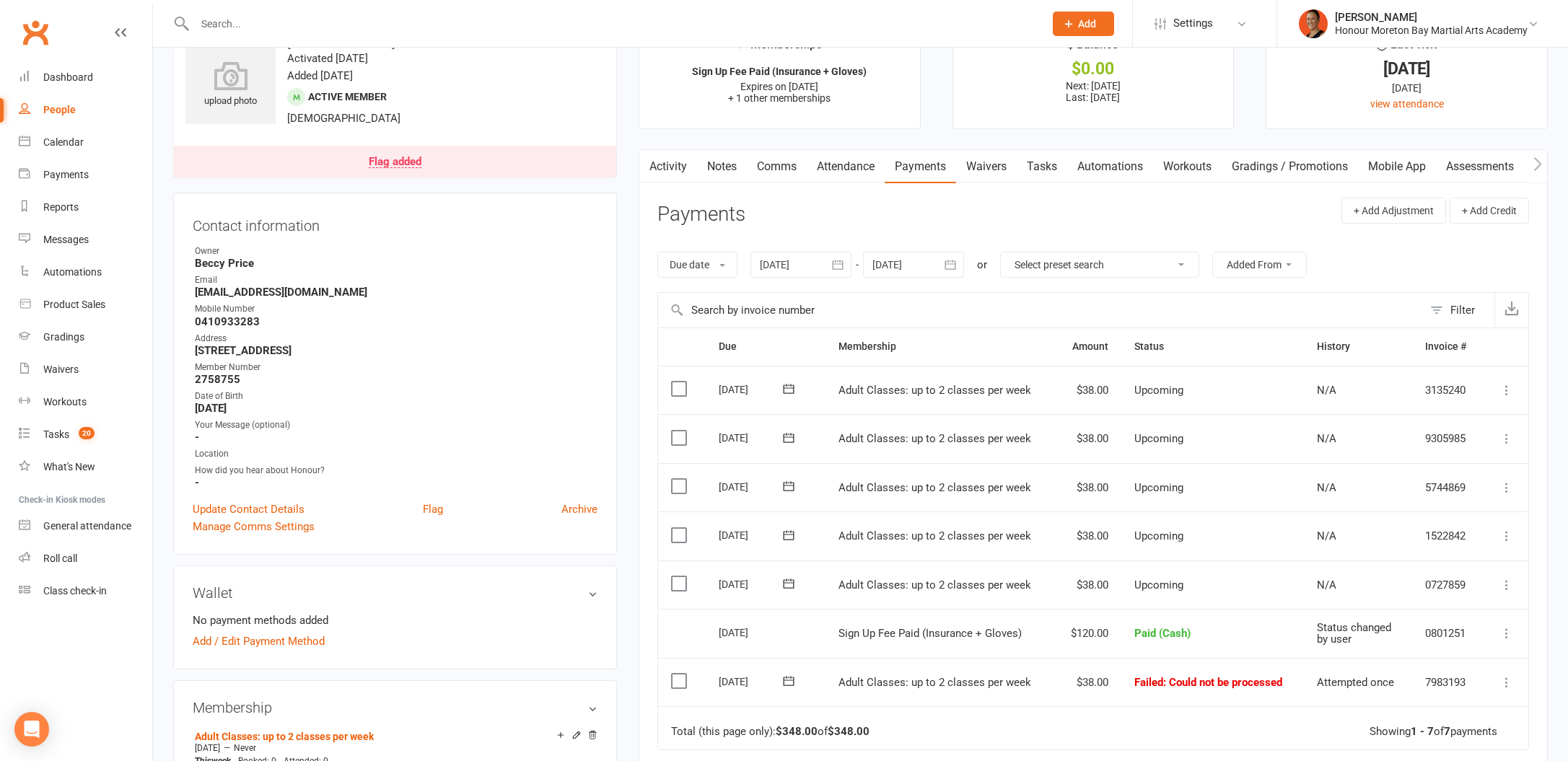
click at [724, 159] on link "Notes" at bounding box center [721, 167] width 50 height 34
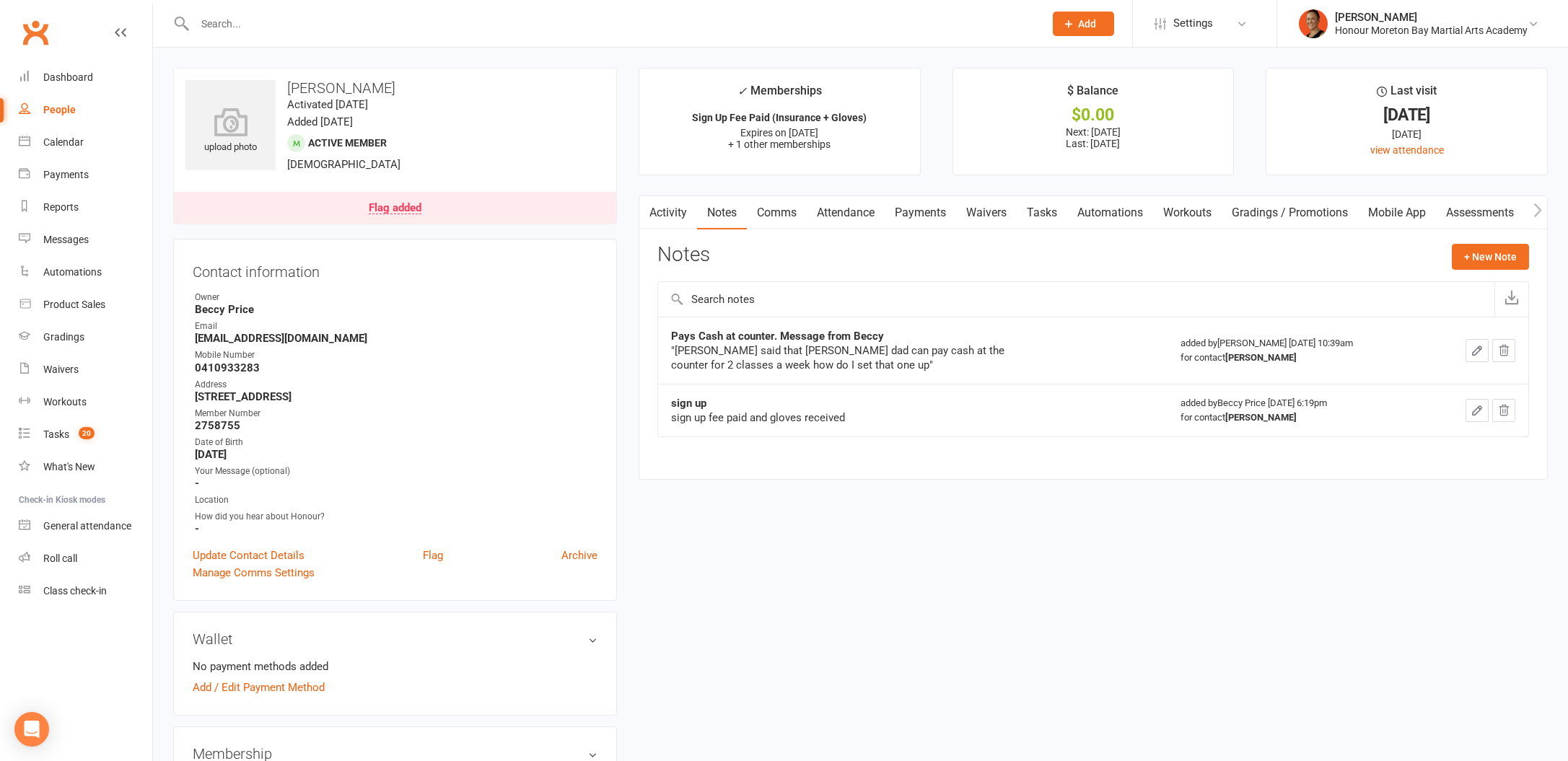
click at [921, 215] on link "Payments" at bounding box center [921, 213] width 72 height 34
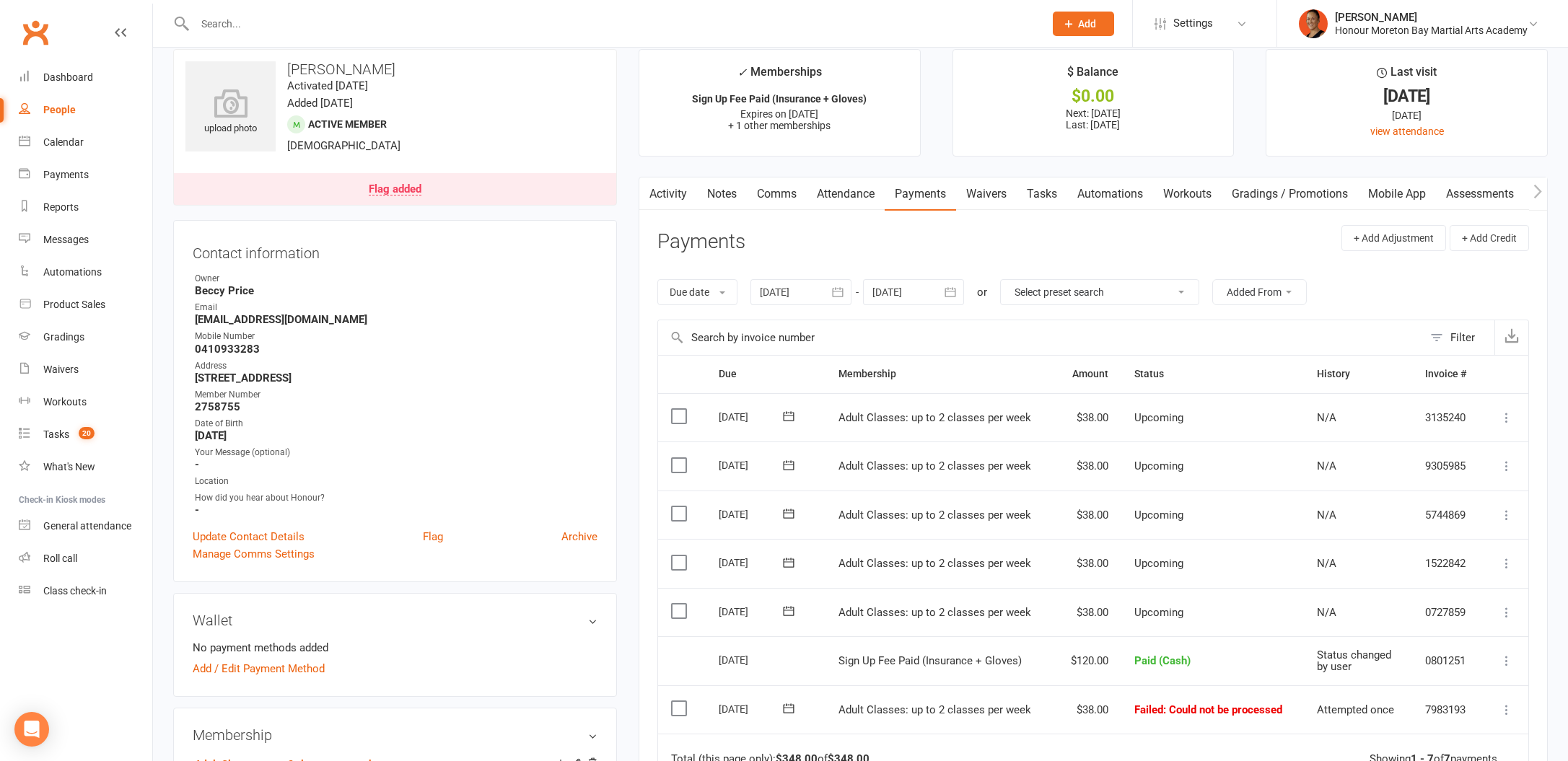
scroll to position [50, 0]
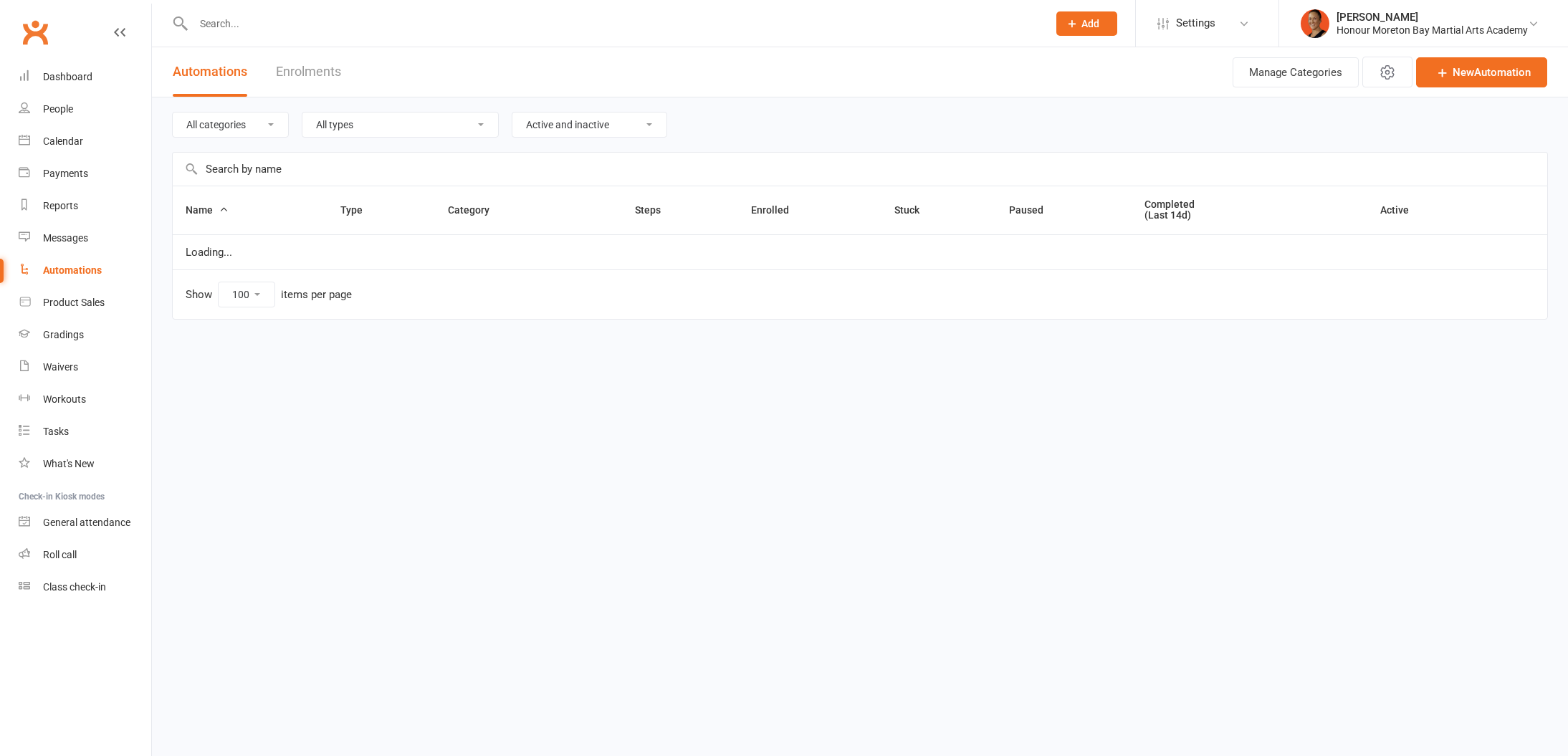
select select "100"
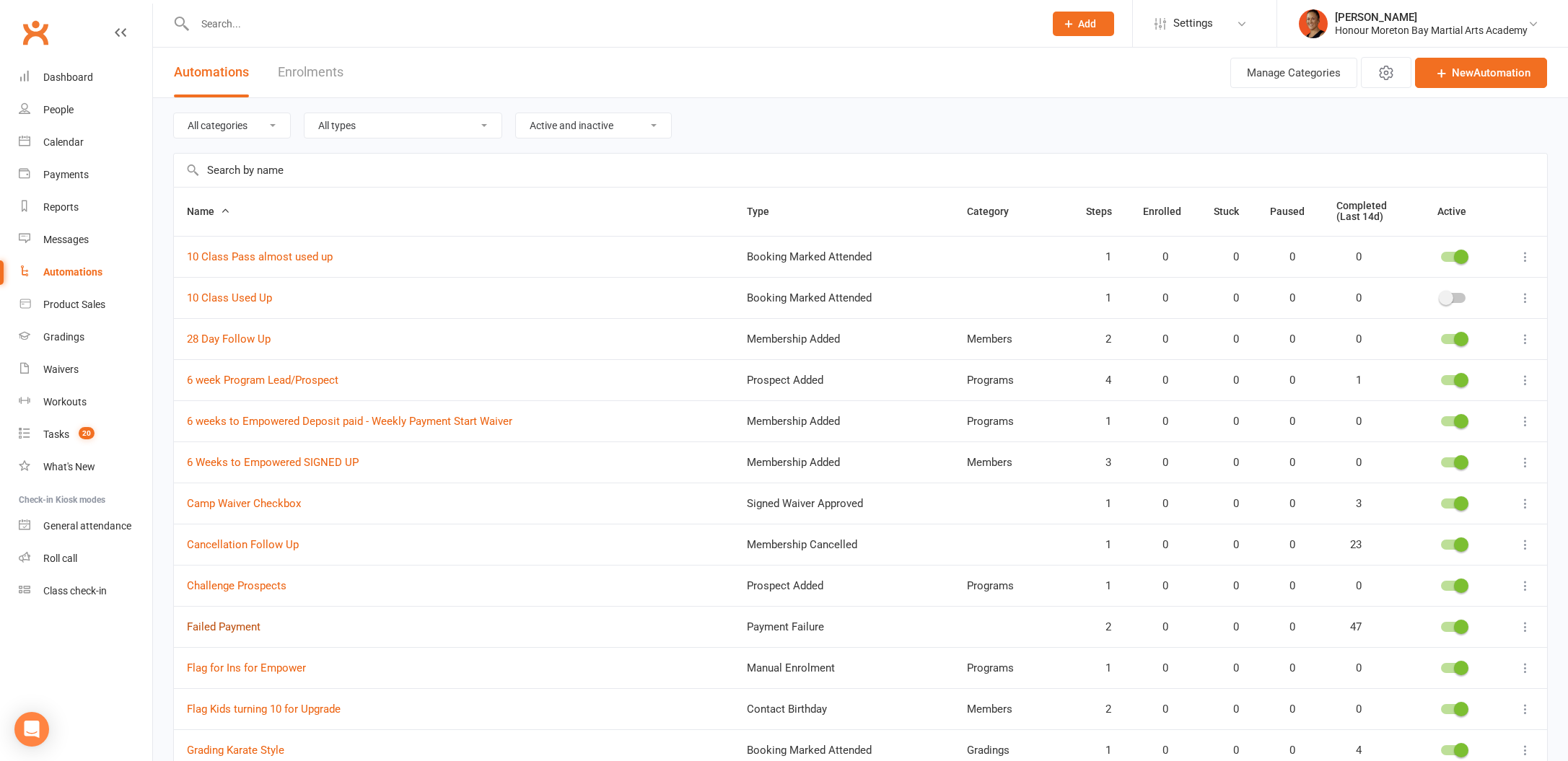
click at [217, 623] on link "Failed Payment" at bounding box center [223, 627] width 74 height 13
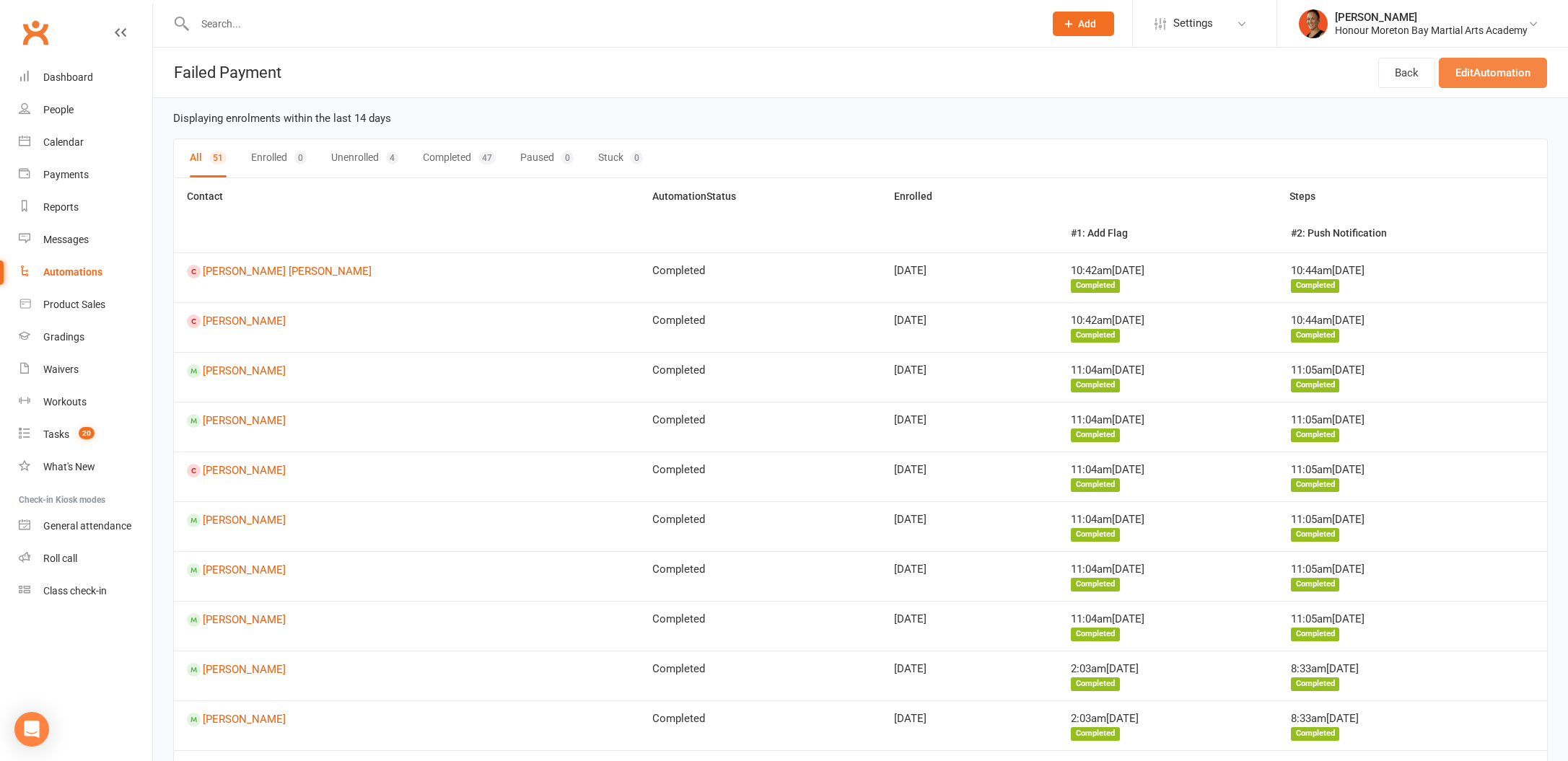
click at [1499, 70] on link "Edit Automation" at bounding box center [1493, 73] width 108 height 31
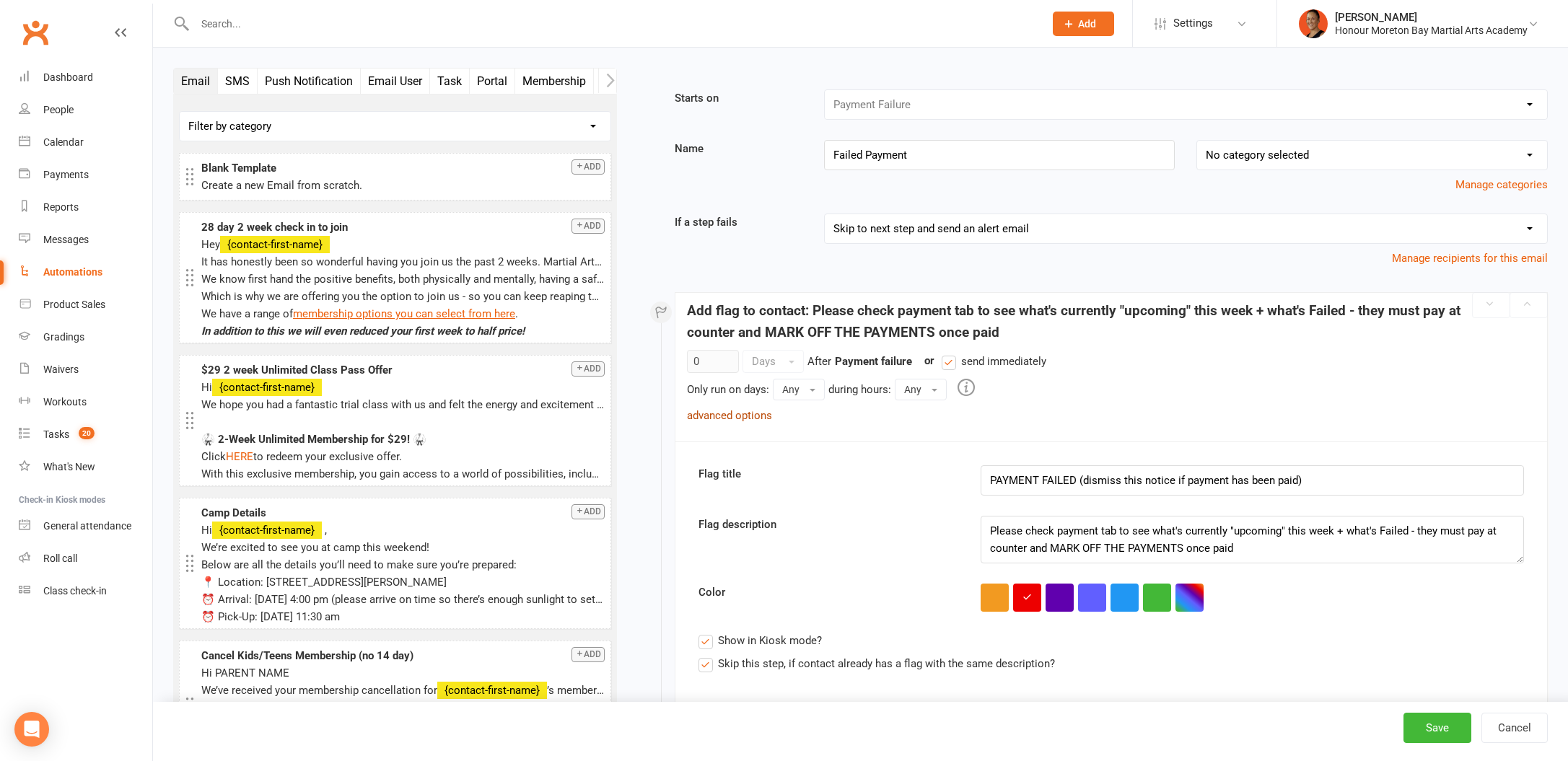
click at [728, 419] on link "advanced options" at bounding box center [730, 415] width 85 height 13
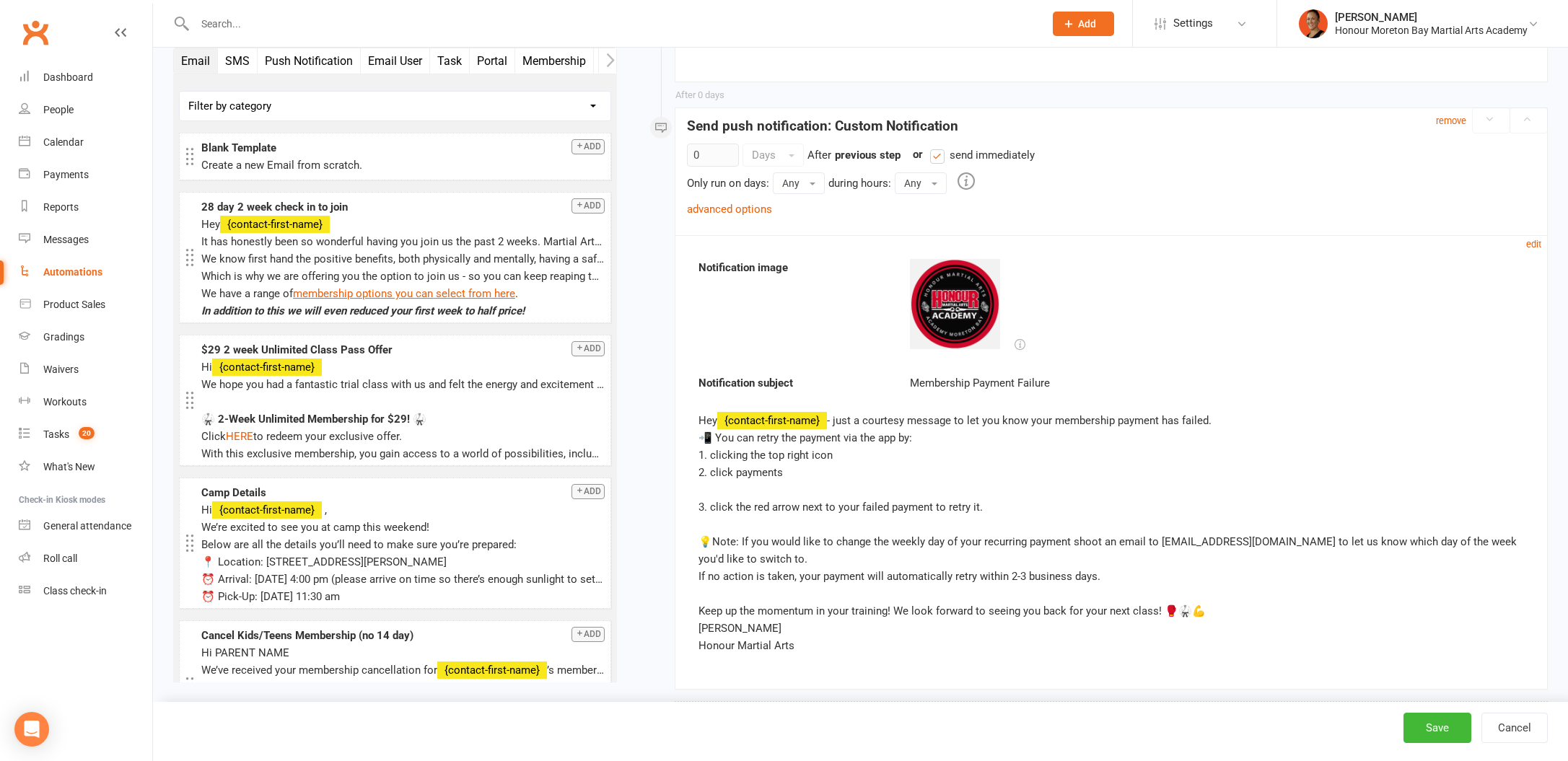
scroll to position [521, 0]
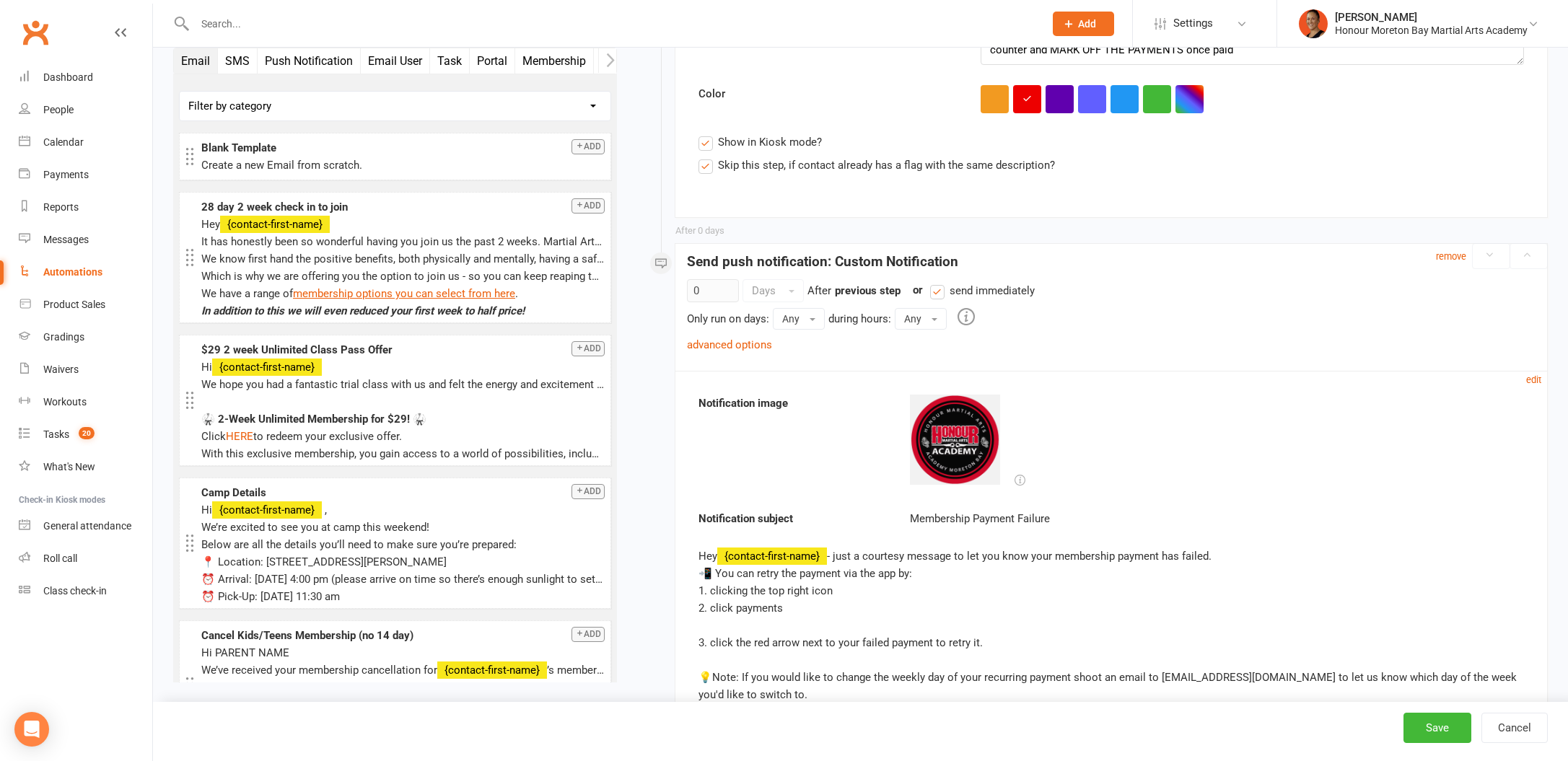
click at [753, 352] on div "advanced options" at bounding box center [730, 345] width 85 height 18
click at [754, 344] on link "advanced options" at bounding box center [730, 345] width 85 height 13
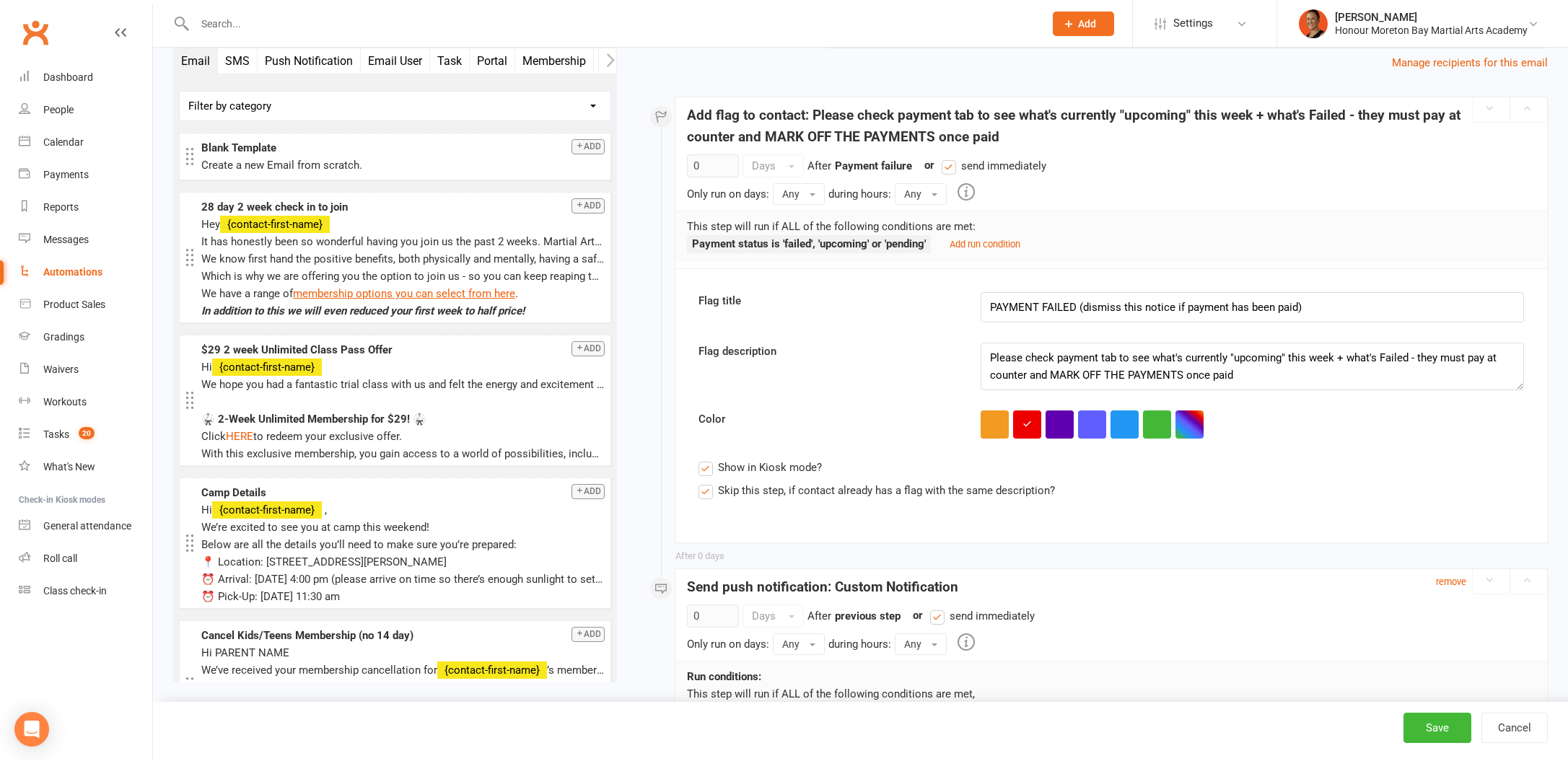
scroll to position [121, 0]
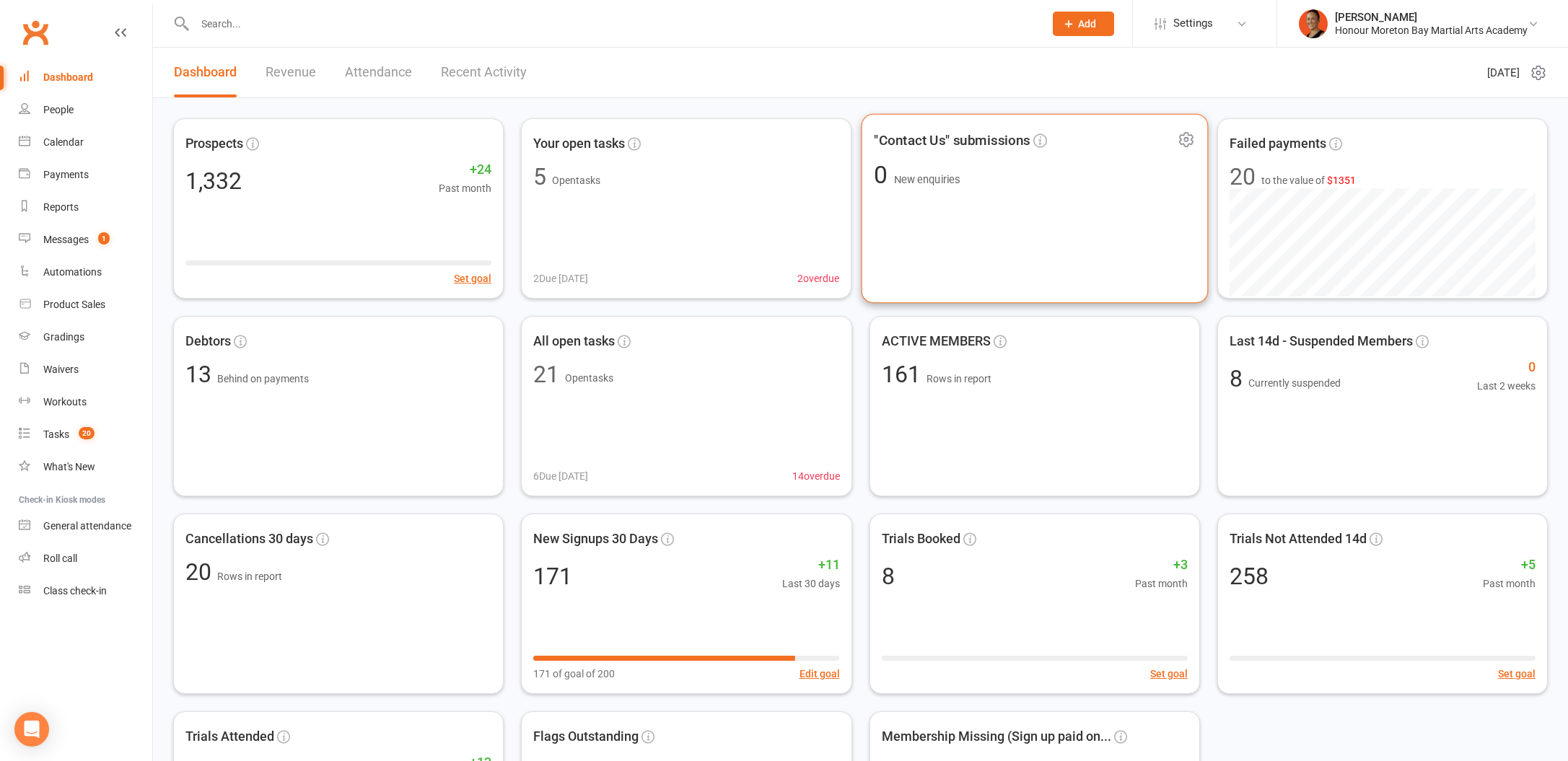
click at [1023, 163] on span "0 New enquiries" at bounding box center [1034, 175] width 321 height 24
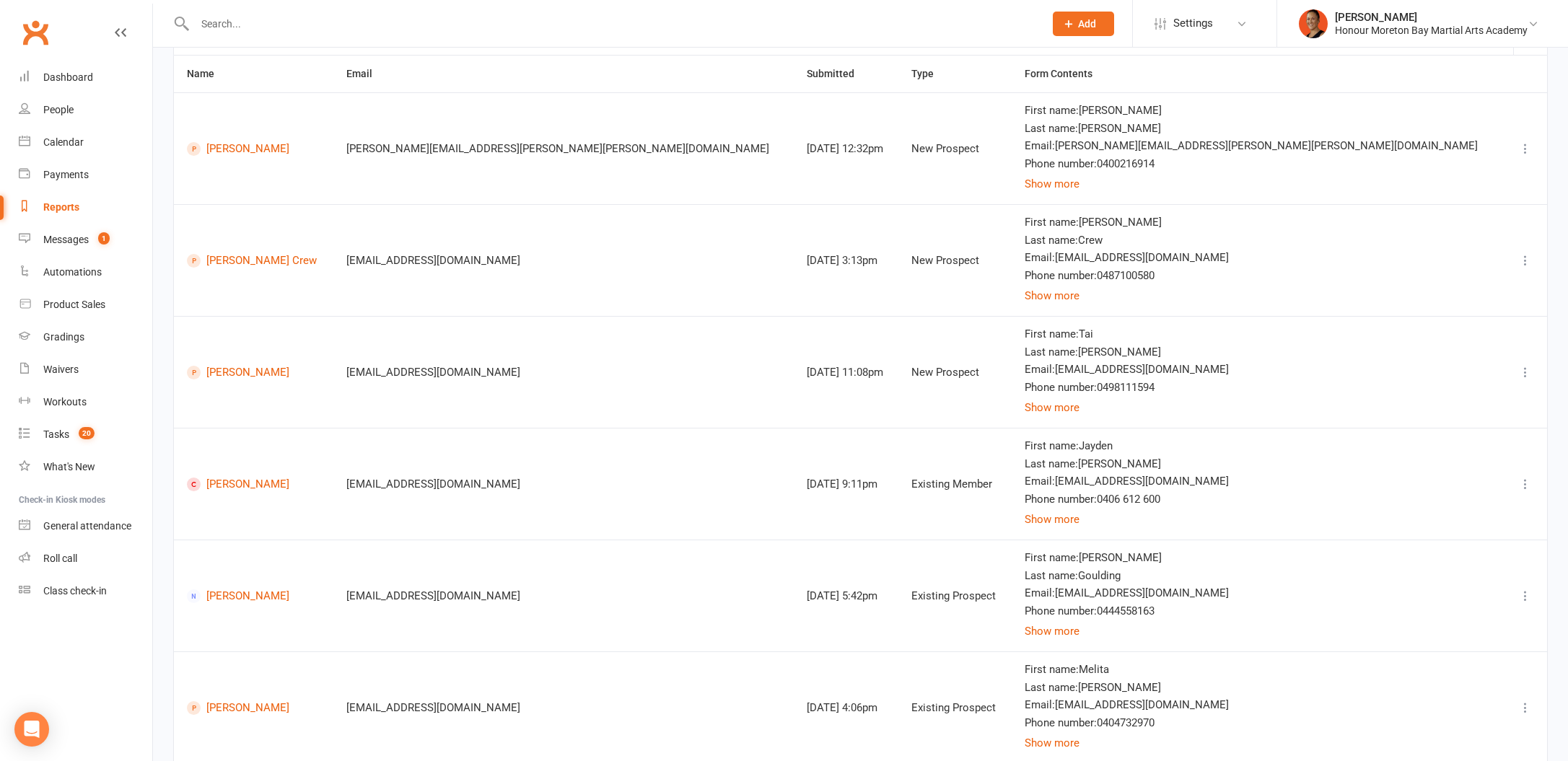
scroll to position [282, 0]
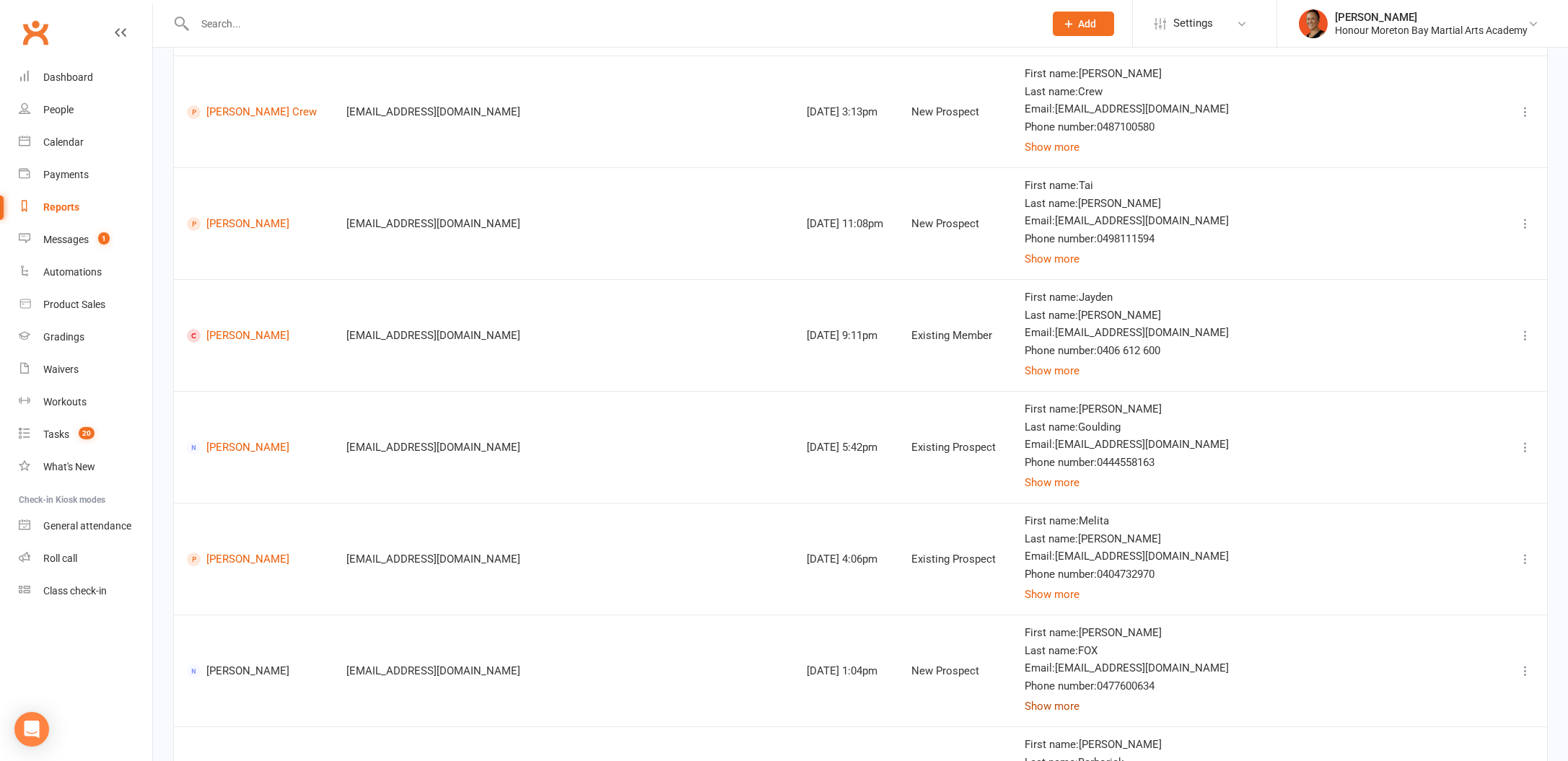
click at [1079, 705] on button "Show more" at bounding box center [1052, 706] width 55 height 18
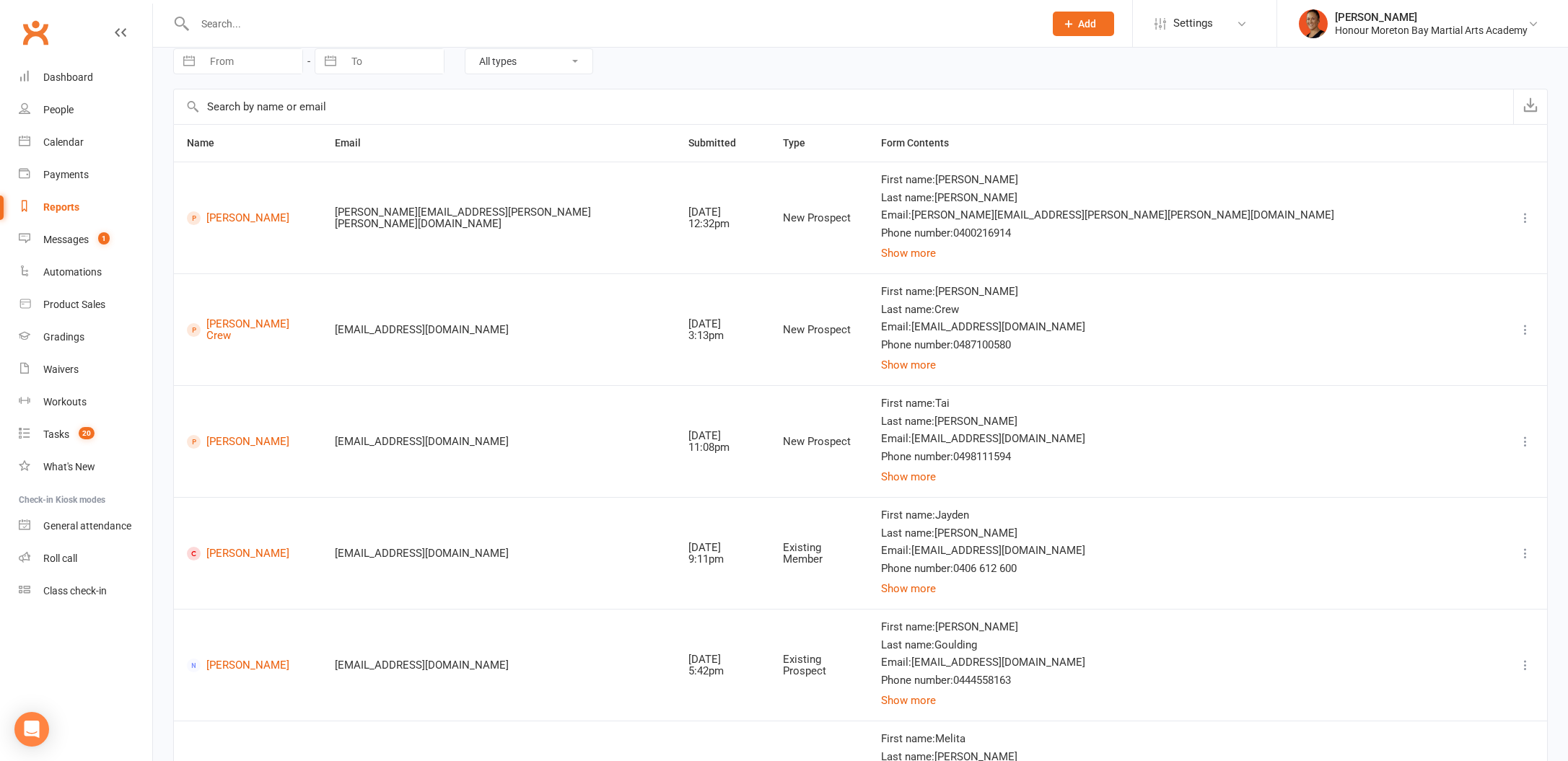
scroll to position [55, 0]
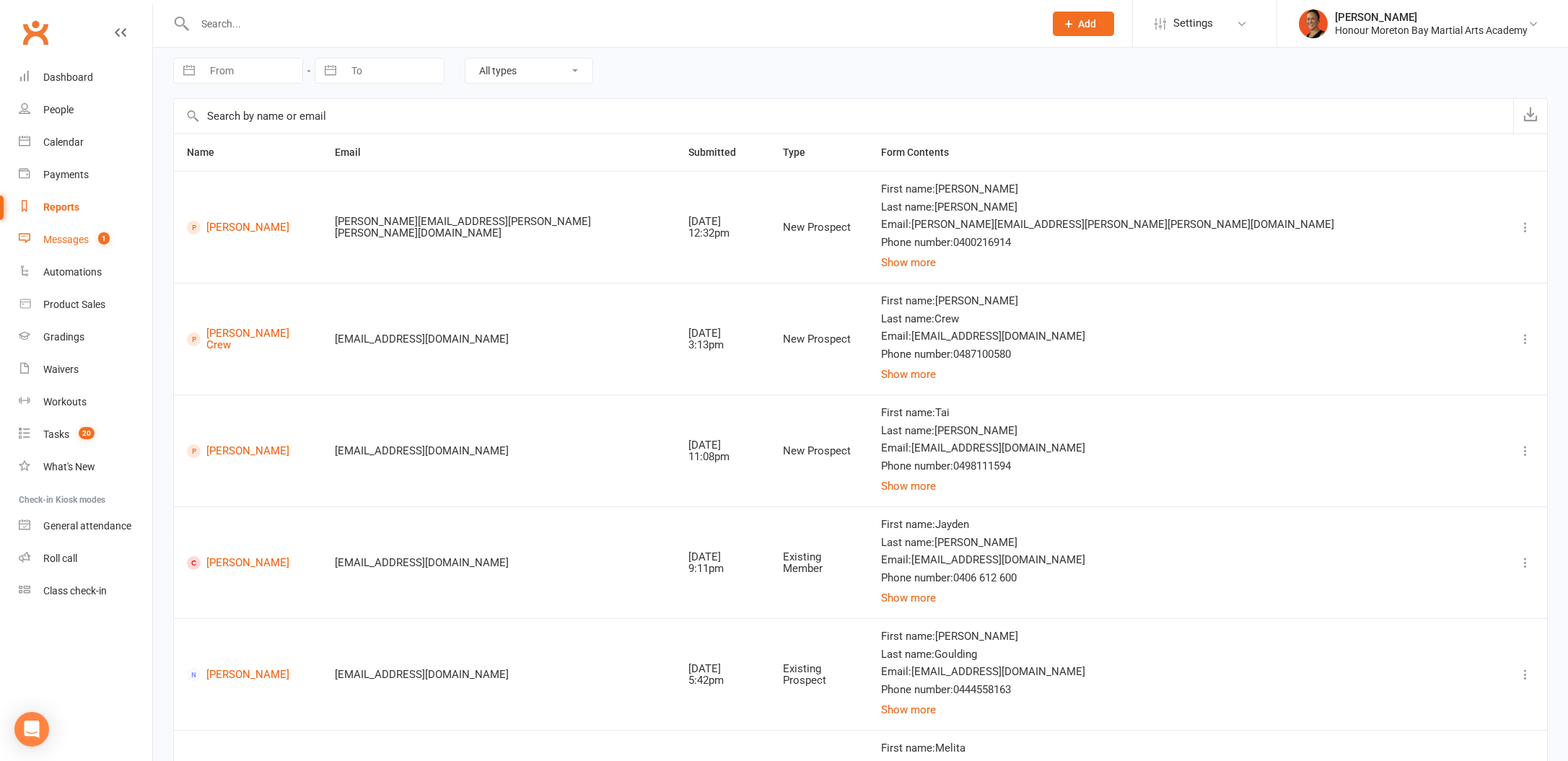
click at [79, 238] on div "Messages" at bounding box center [66, 239] width 46 height 11
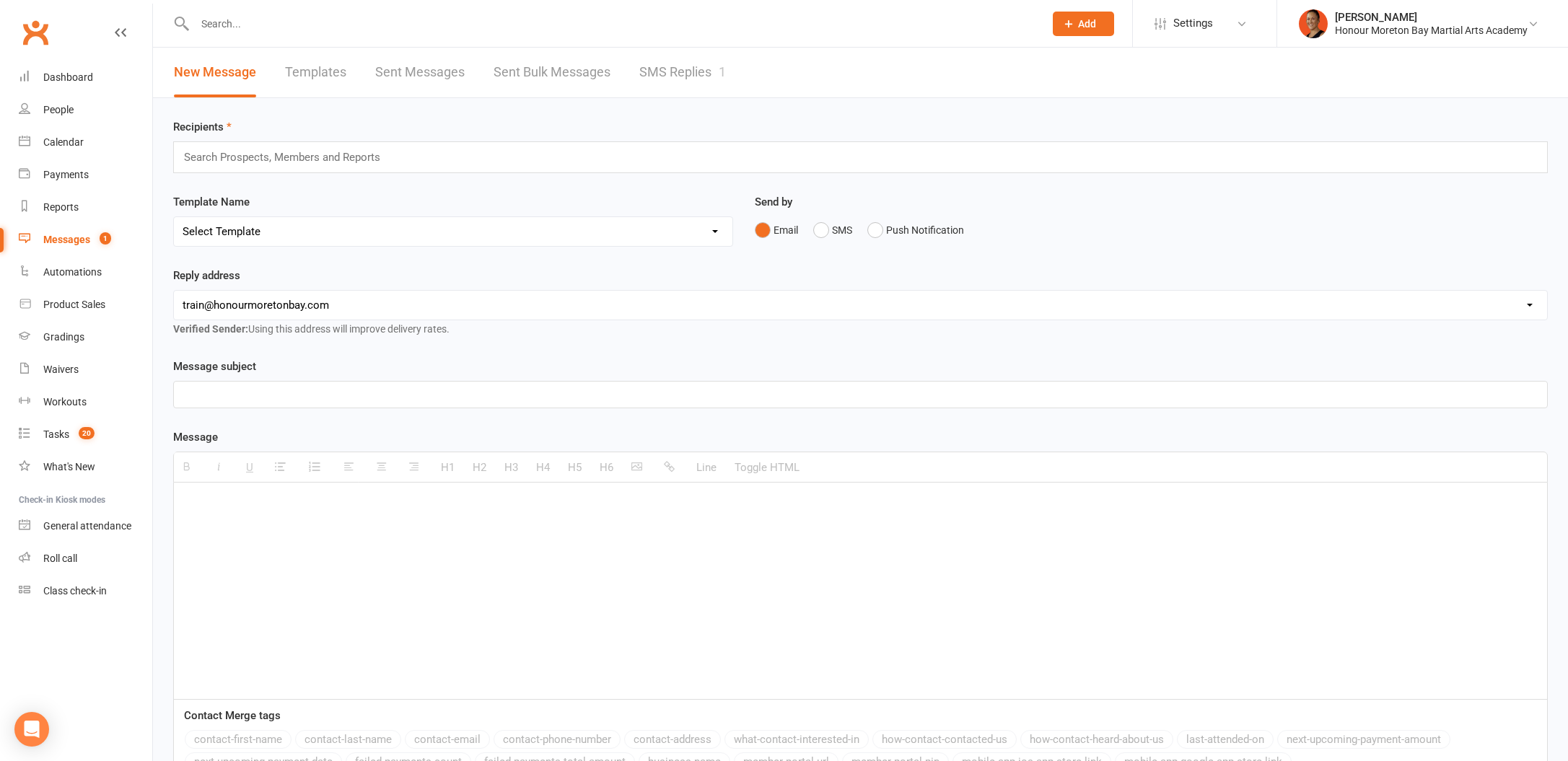
click at [700, 85] on link "SMS Replies 1" at bounding box center [683, 72] width 87 height 50
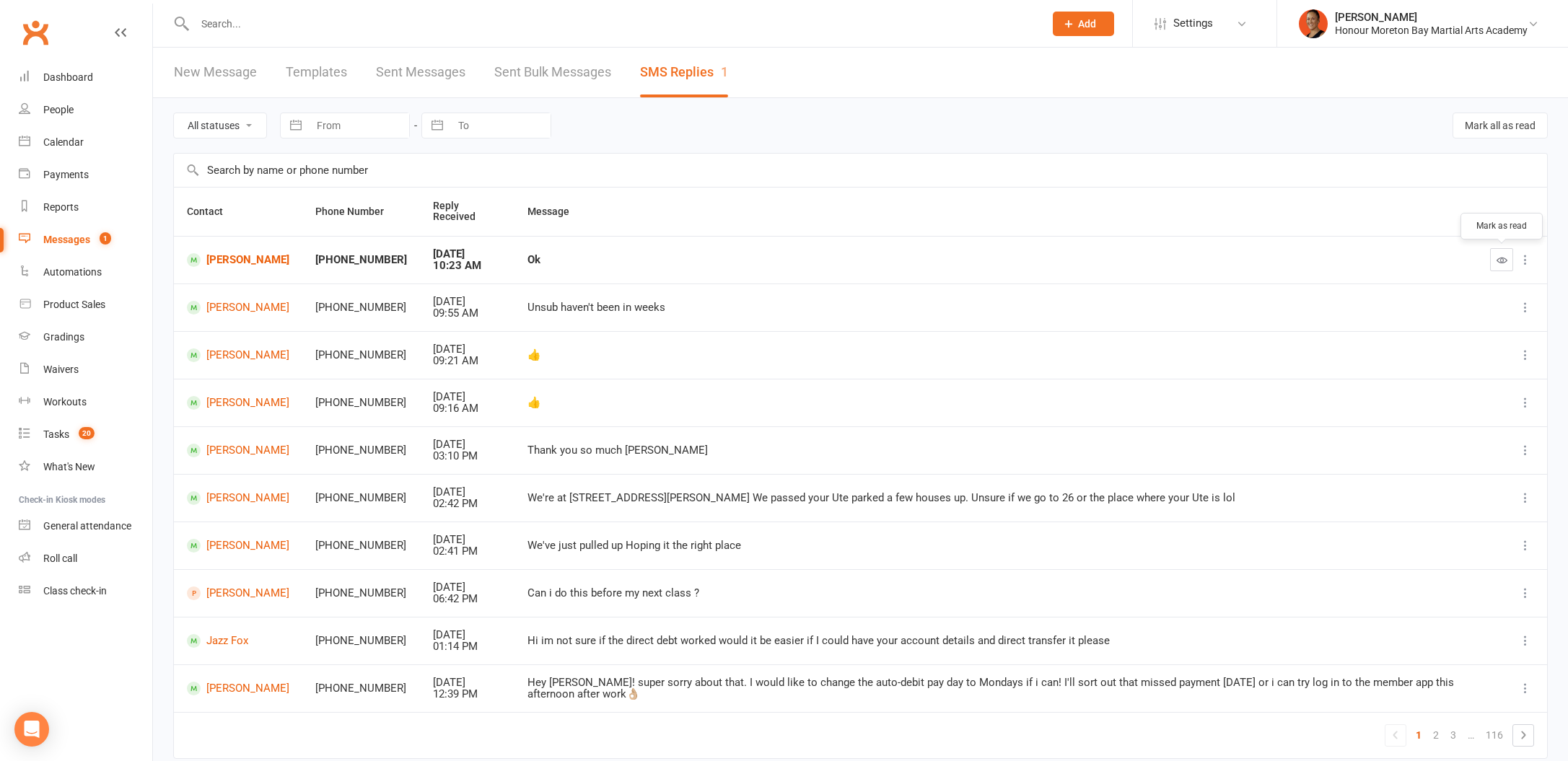
click at [1505, 261] on icon "button" at bounding box center [1502, 260] width 11 height 11
click at [233, 644] on link "Jazz Fox" at bounding box center [238, 641] width 102 height 14
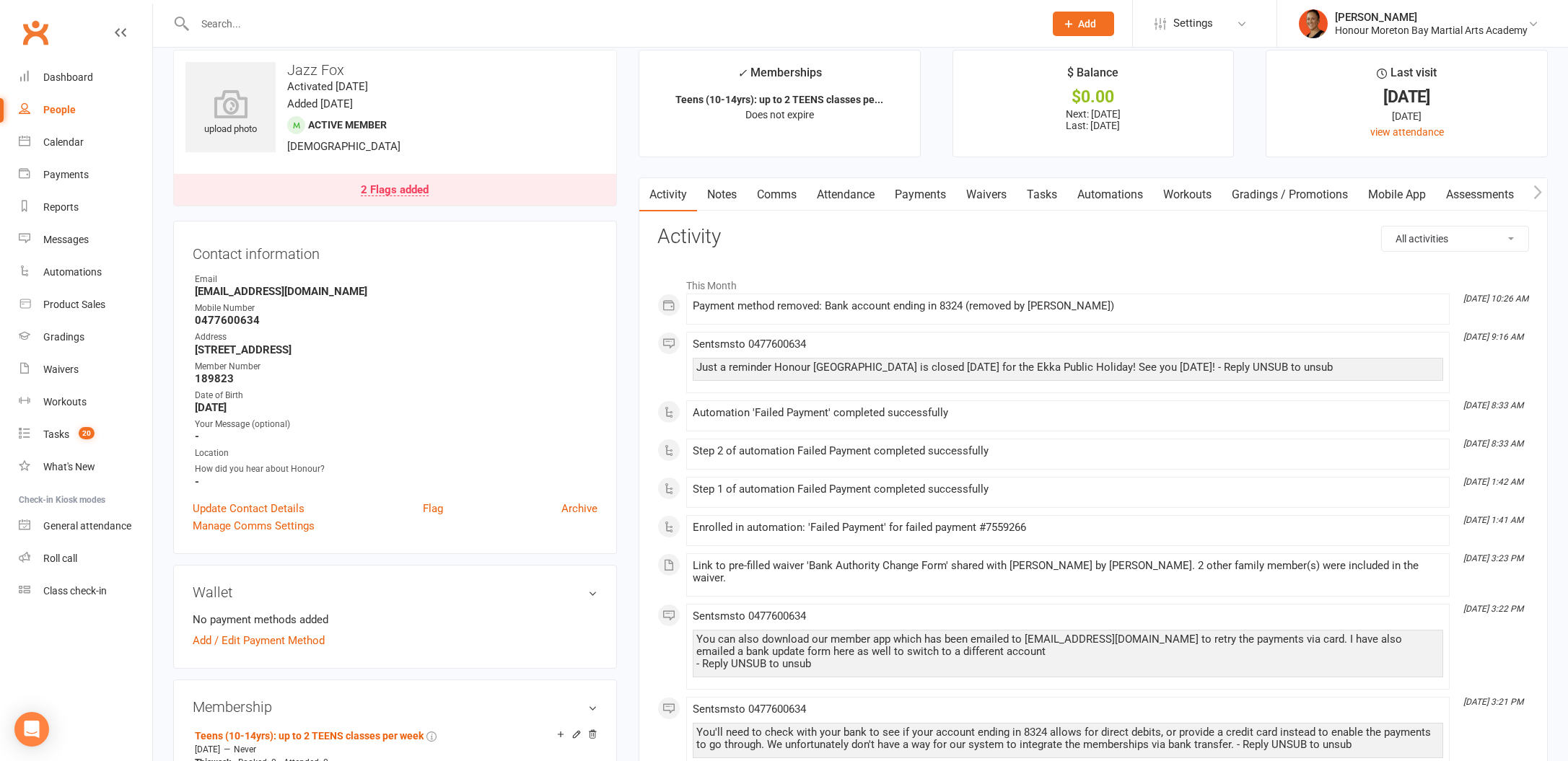
scroll to position [27, 0]
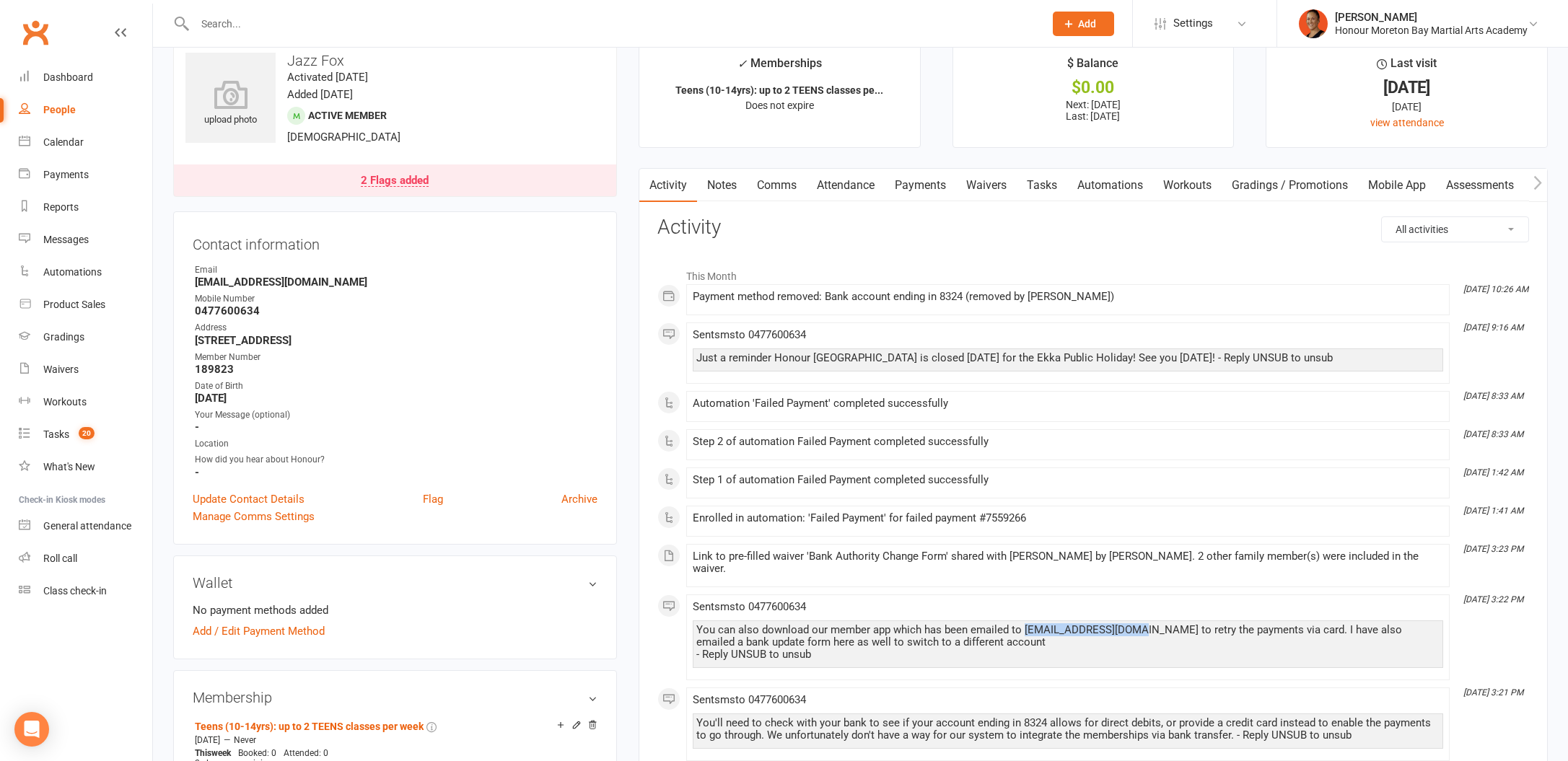
drag, startPoint x: 1139, startPoint y: 620, endPoint x: 1024, endPoint y: 621, distance: 115.0
click at [1024, 624] on div "You can also download our member app which has been emailed to sfox1802@outlook…" at bounding box center [1068, 642] width 744 height 37
copy div "sfox1802@outlook.com"
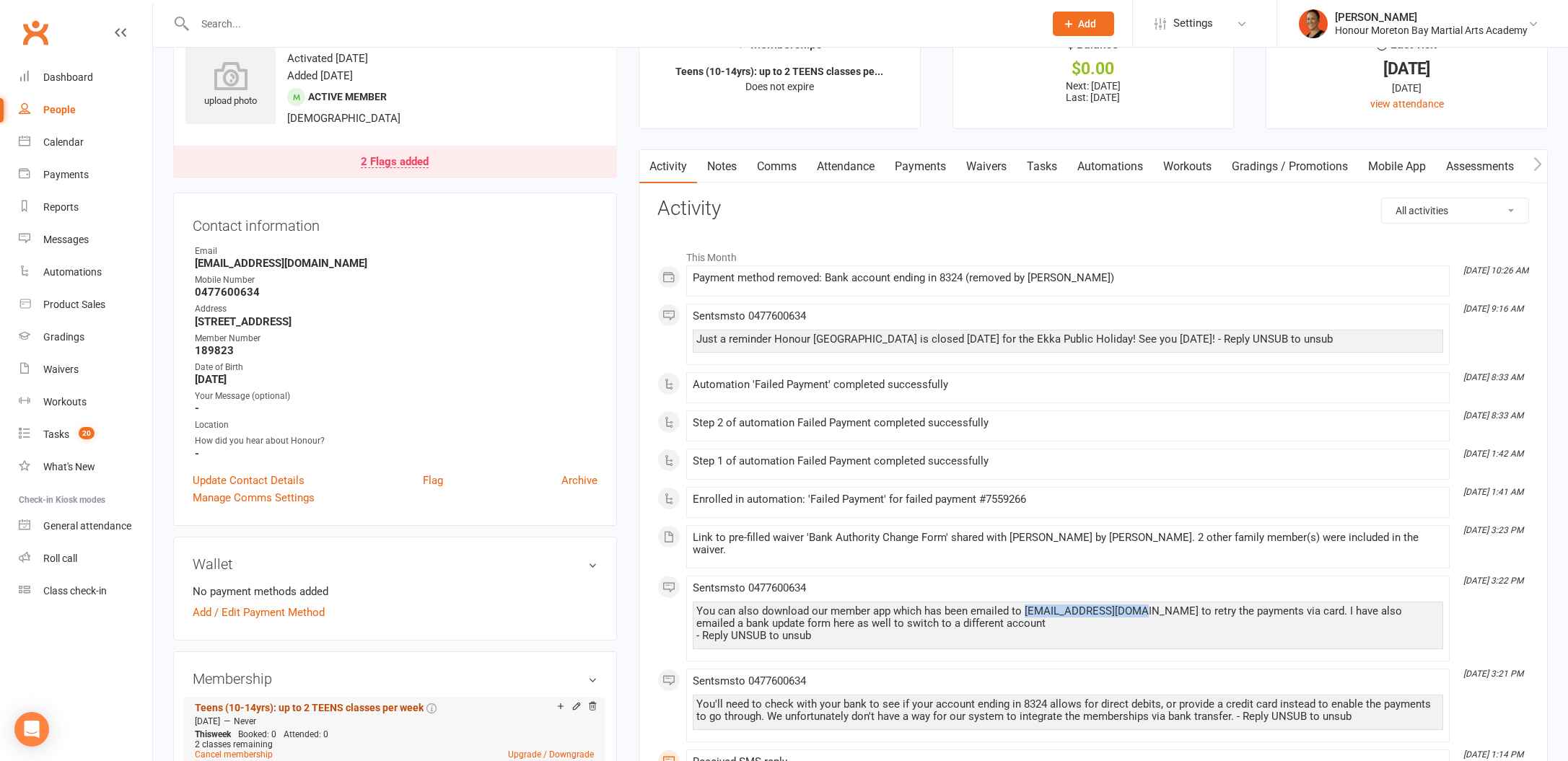
scroll to position [213, 0]
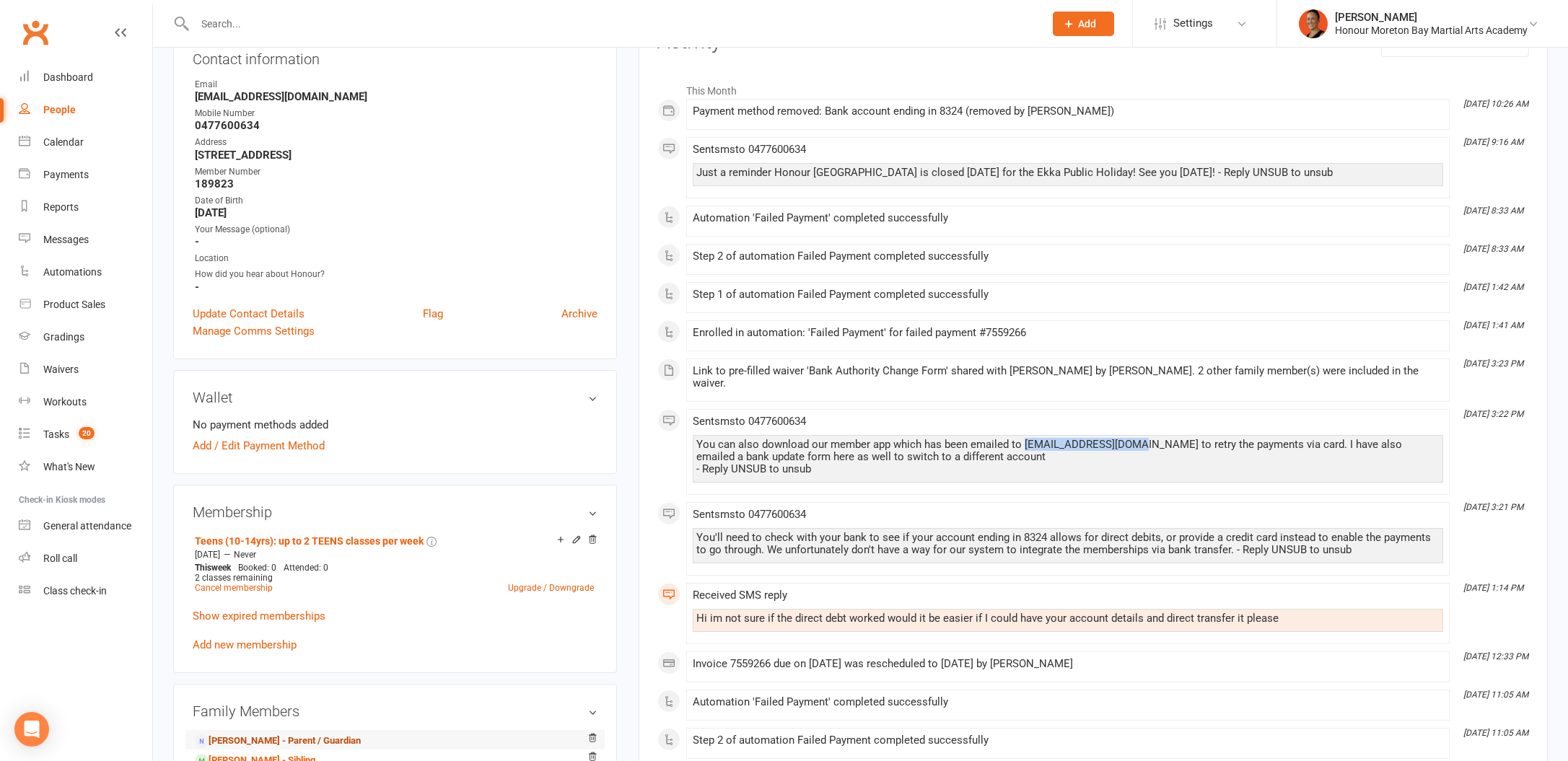
click at [289, 734] on link "[PERSON_NAME] - Parent / Guardian" at bounding box center [278, 741] width 166 height 15
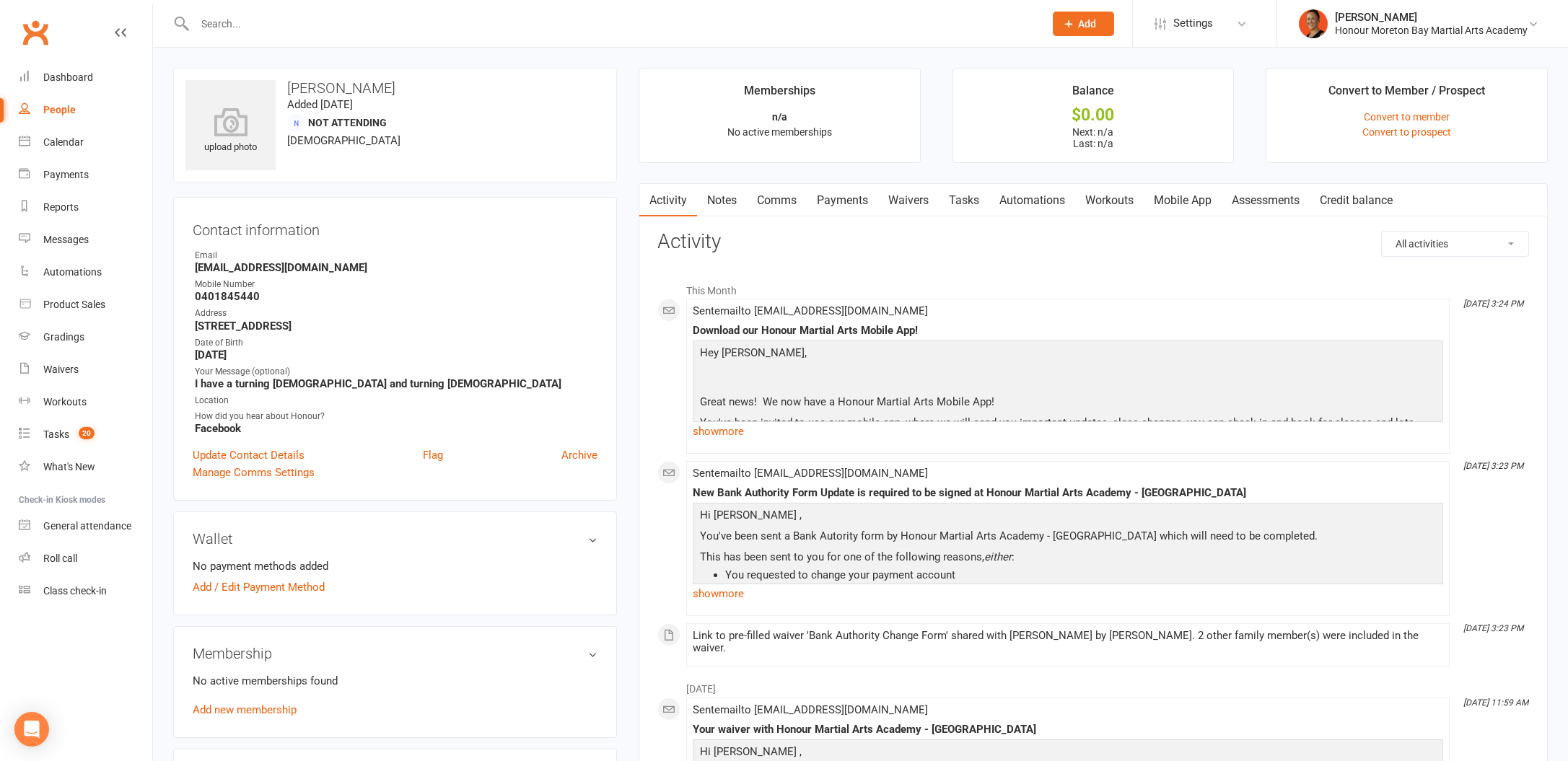
click at [909, 194] on link "Waivers" at bounding box center [908, 201] width 60 height 34
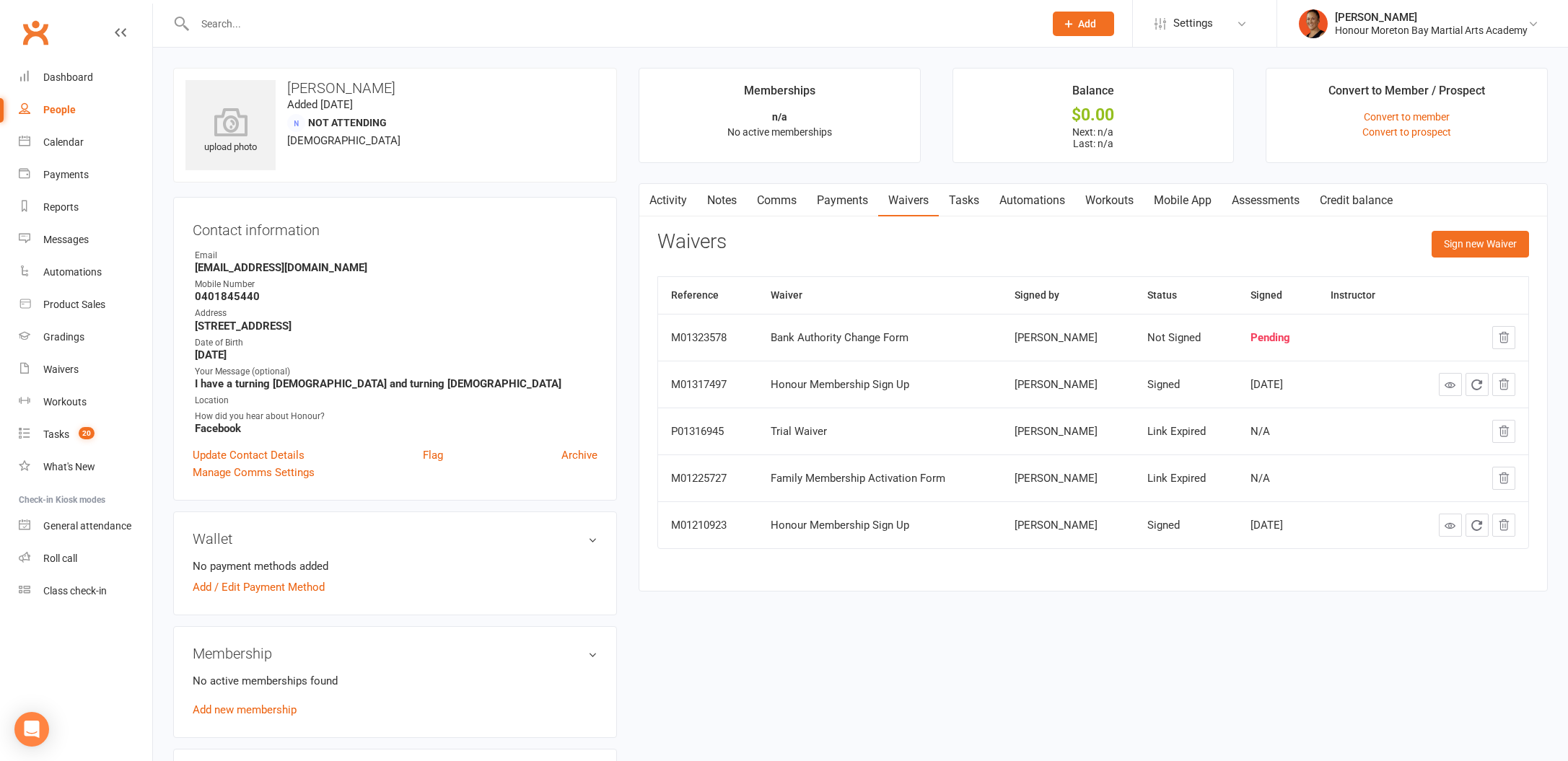
click at [681, 200] on link "Activity" at bounding box center [668, 201] width 58 height 34
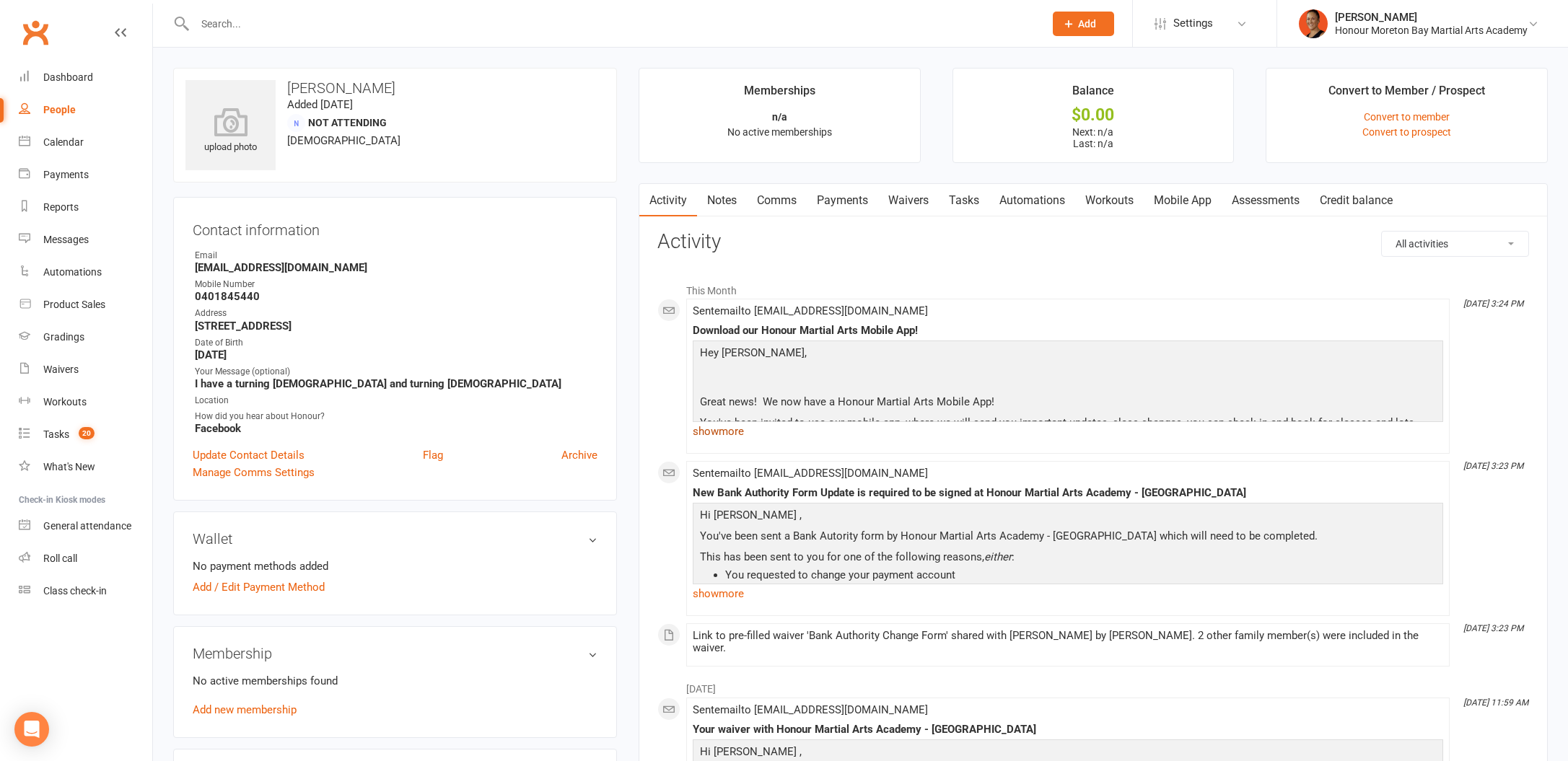
click at [734, 429] on link "show more" at bounding box center [1068, 432] width 750 height 20
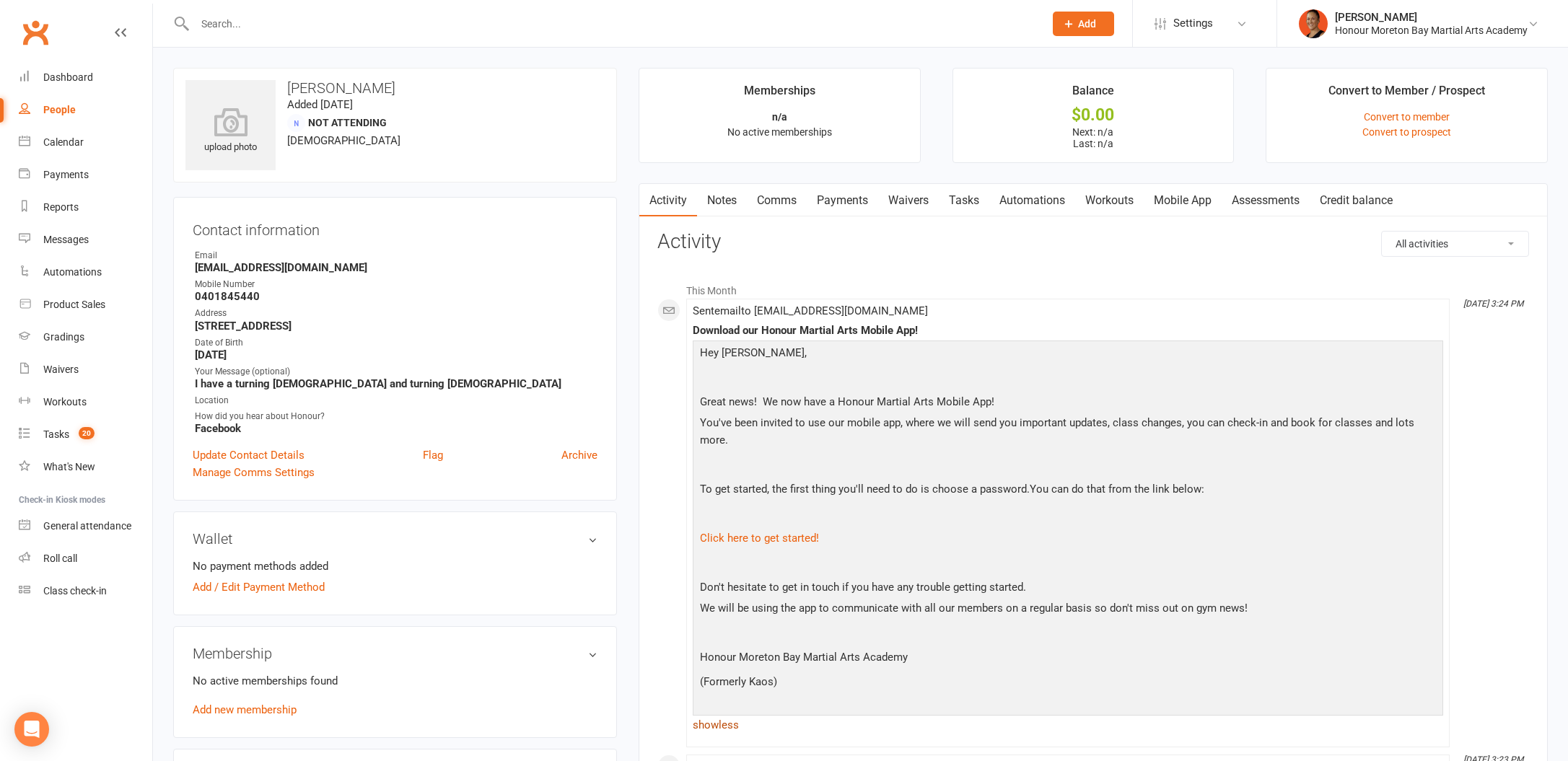
click at [725, 724] on link "show less" at bounding box center [1068, 725] width 750 height 20
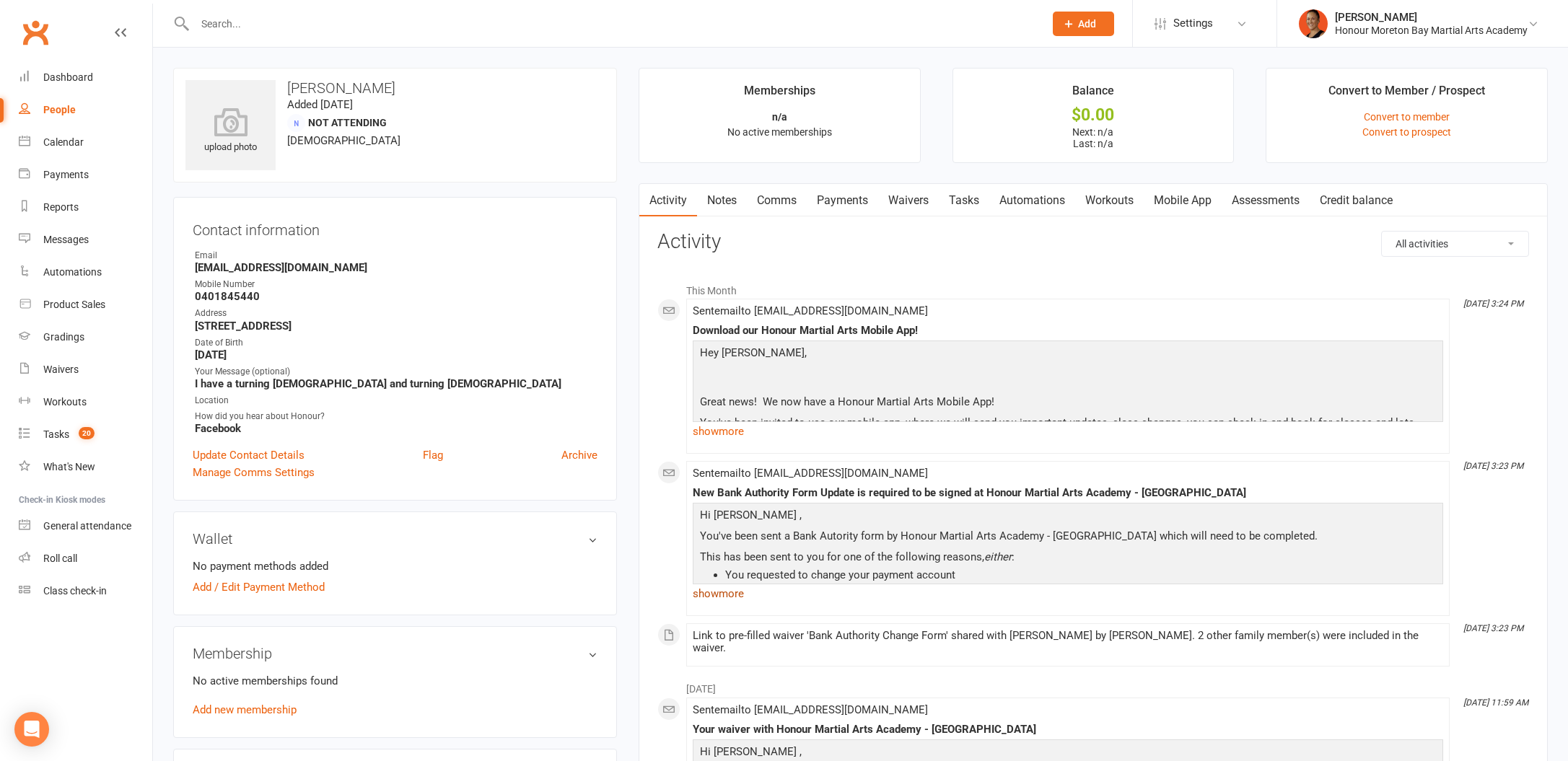
click at [737, 595] on link "show more" at bounding box center [1068, 593] width 750 height 20
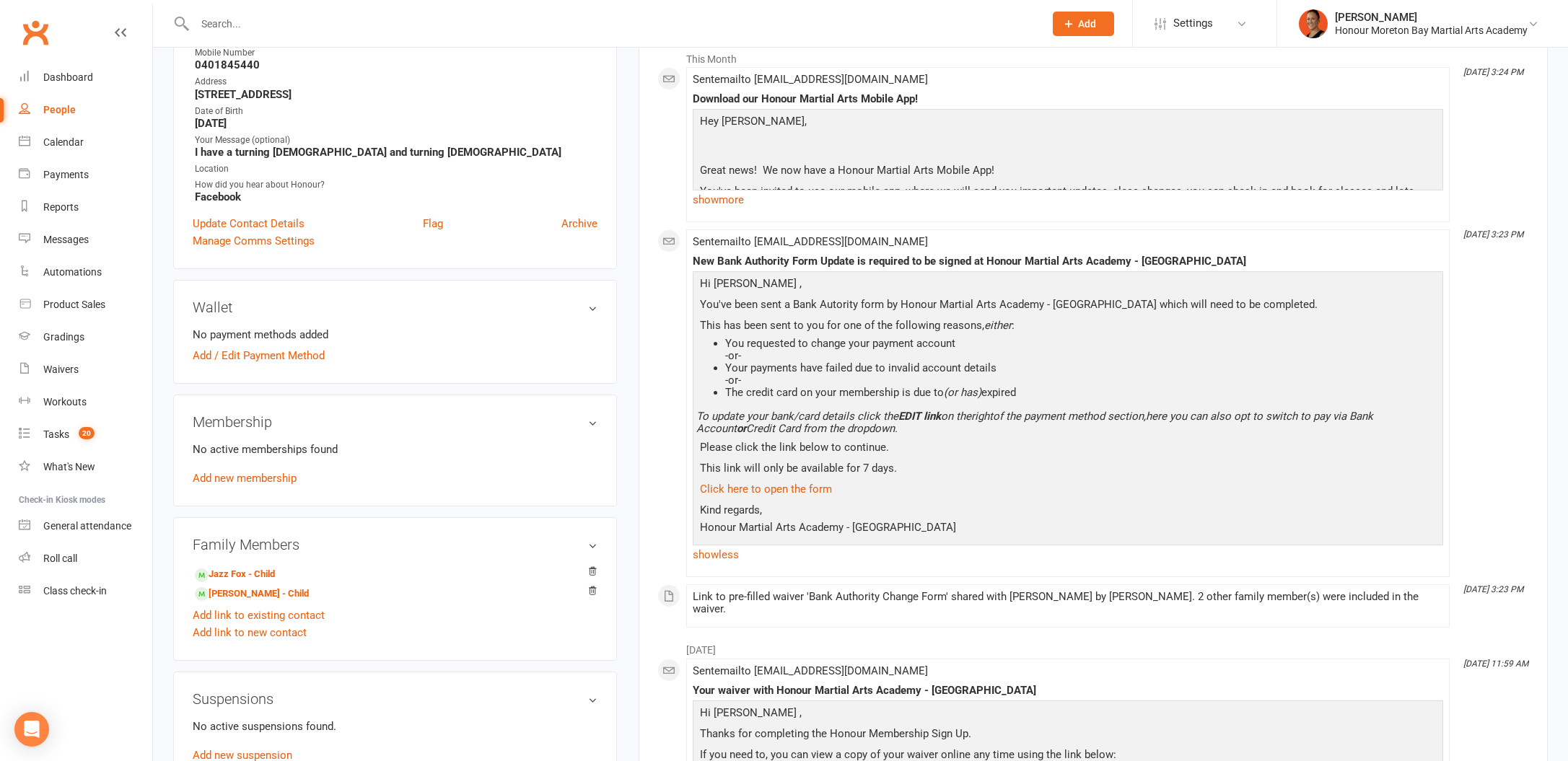
scroll to position [305, 0]
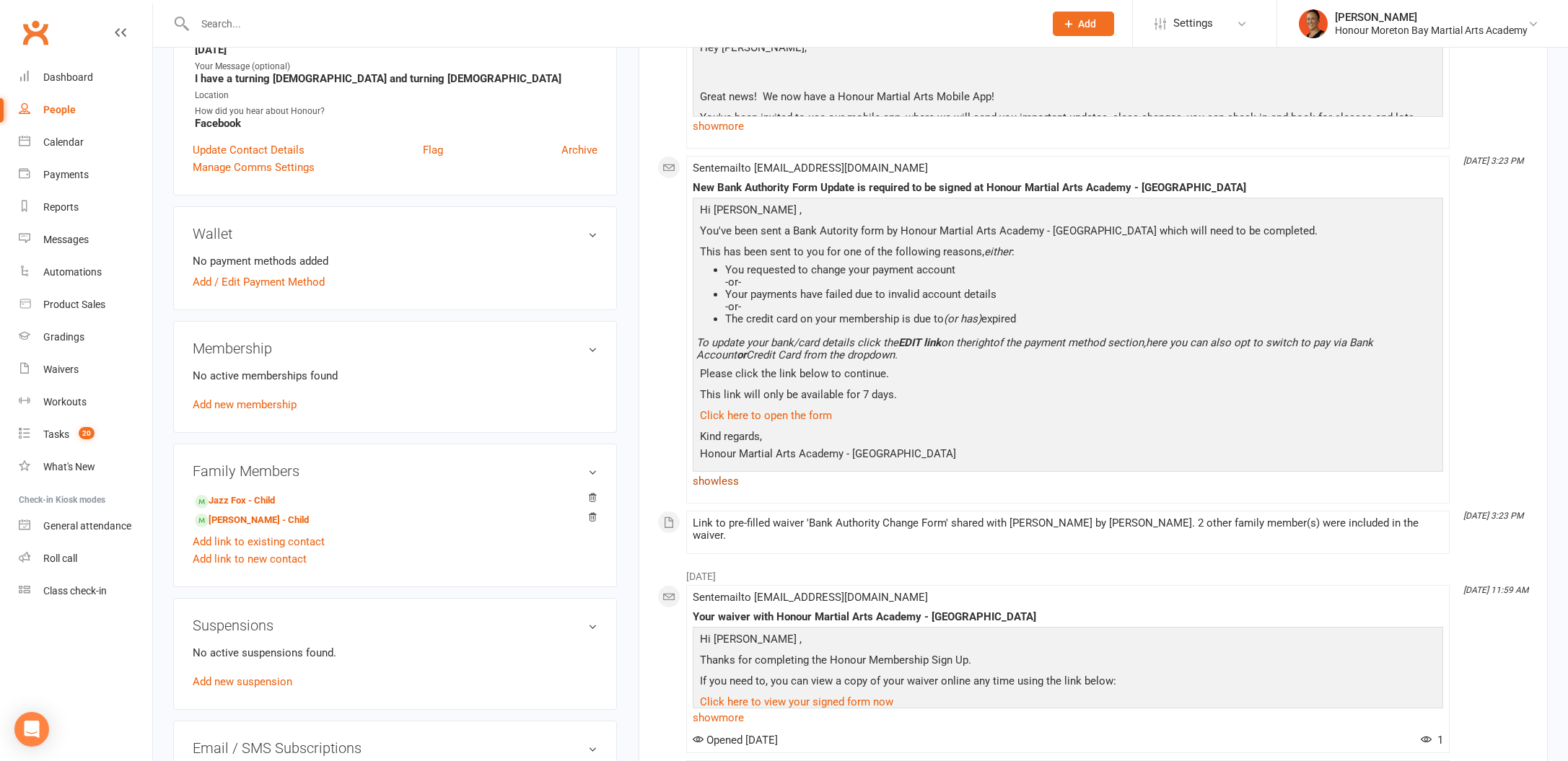
click at [725, 489] on link "show less" at bounding box center [1068, 481] width 750 height 20
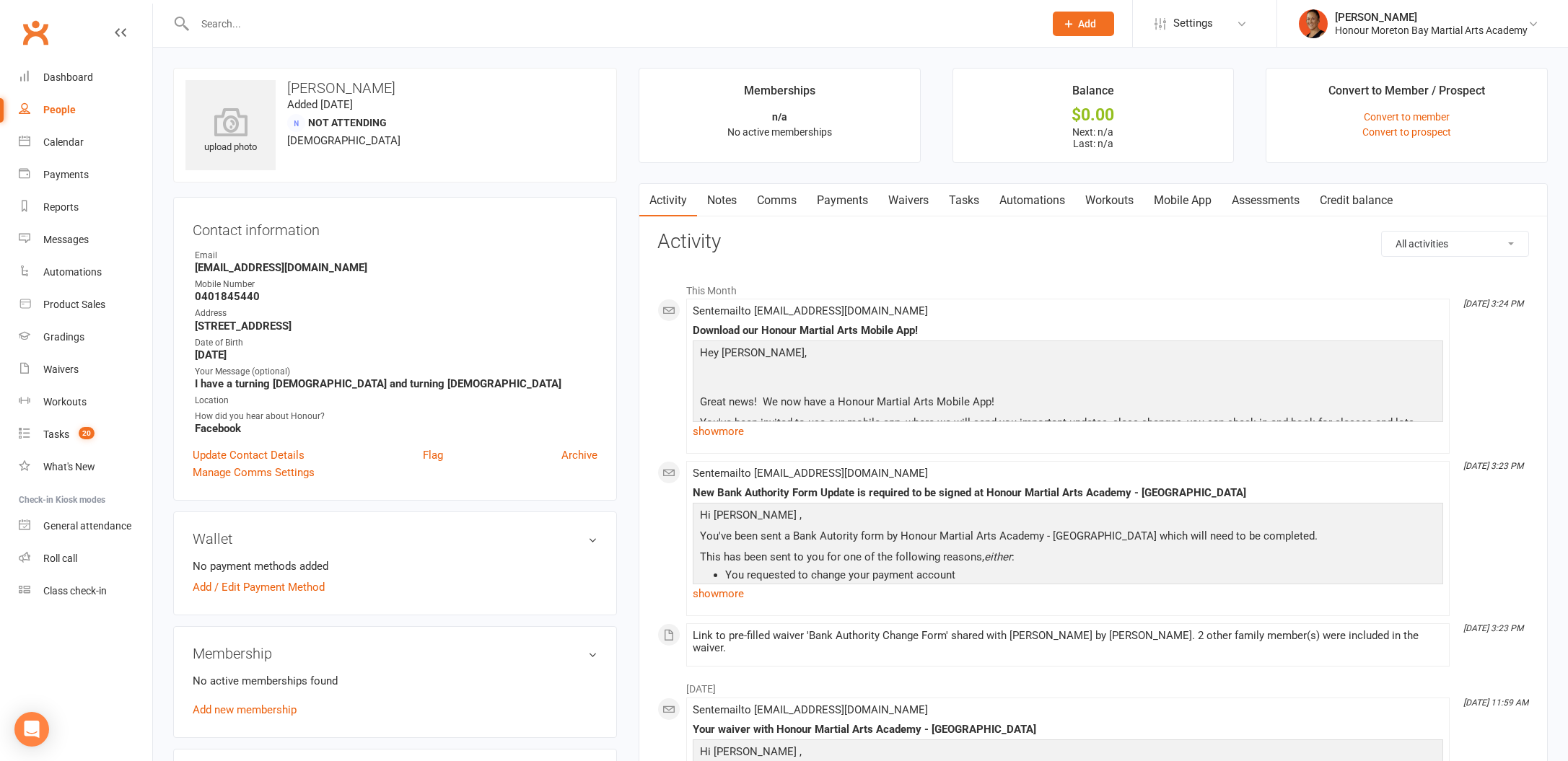
scroll to position [171, 0]
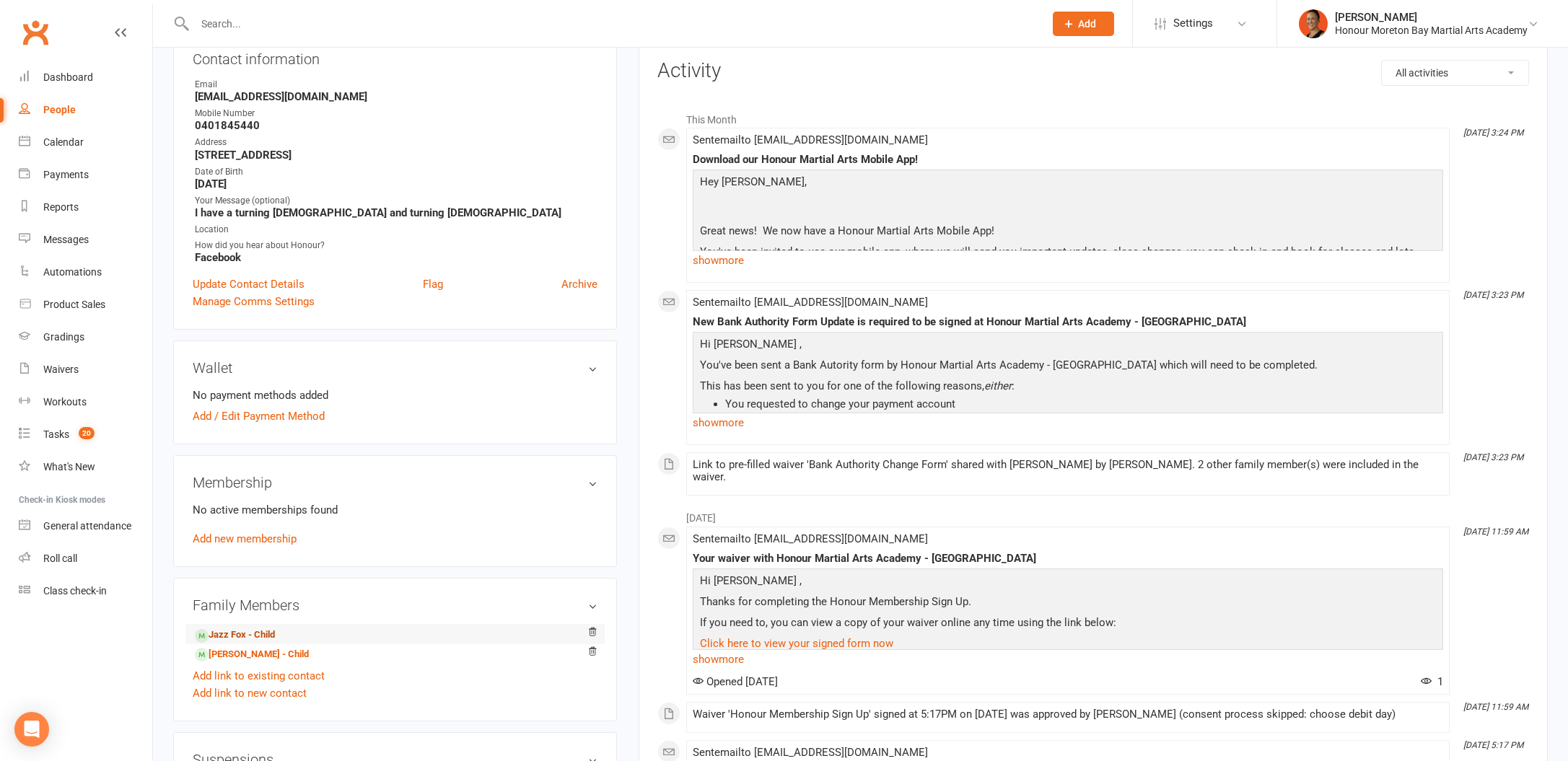
click at [260, 636] on link "Jazz Fox - Child" at bounding box center [234, 635] width 80 height 15
click at [272, 655] on link "[PERSON_NAME] - Child" at bounding box center [251, 655] width 114 height 15
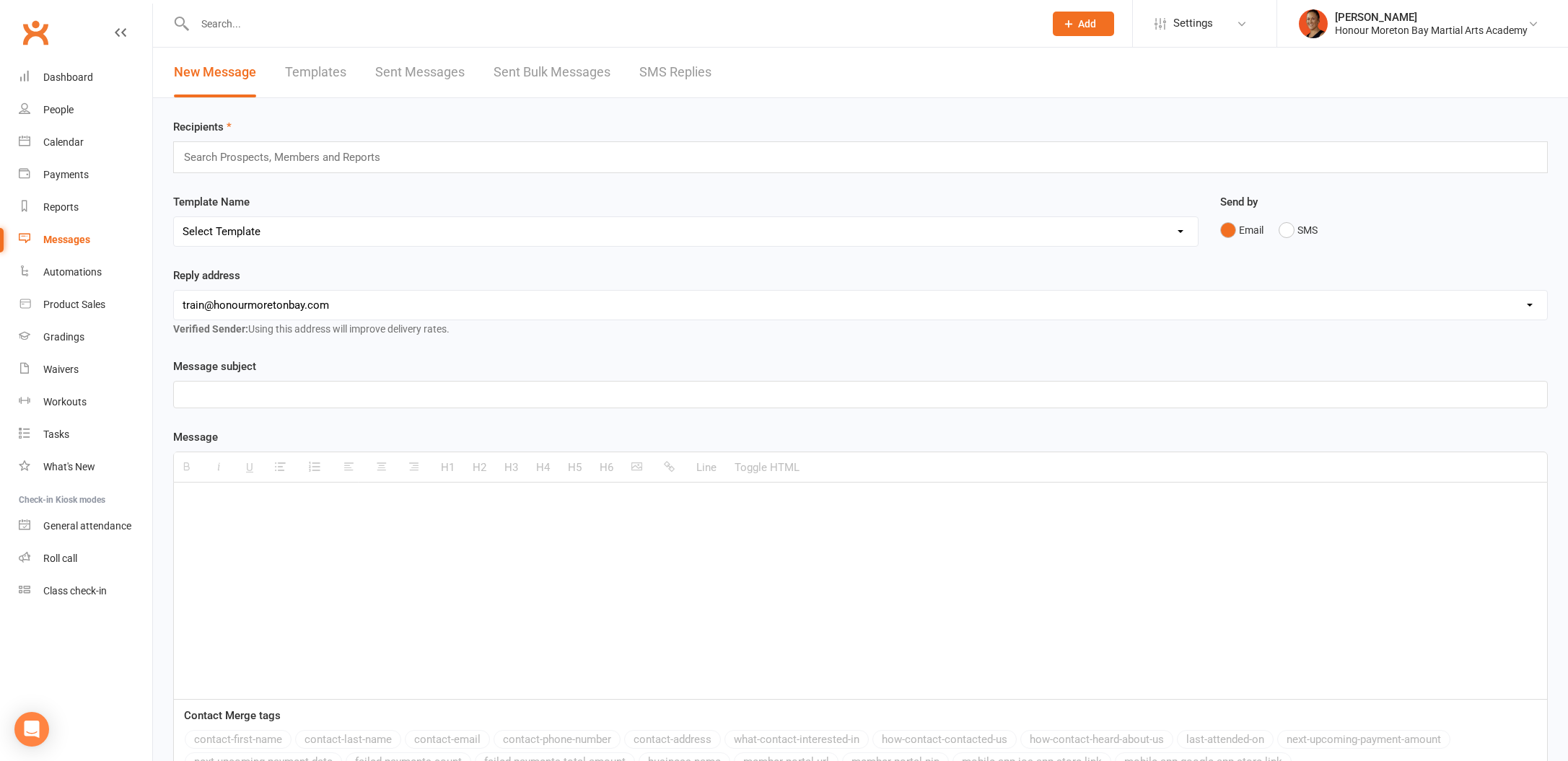
click at [686, 80] on link "SMS Replies" at bounding box center [675, 72] width 72 height 50
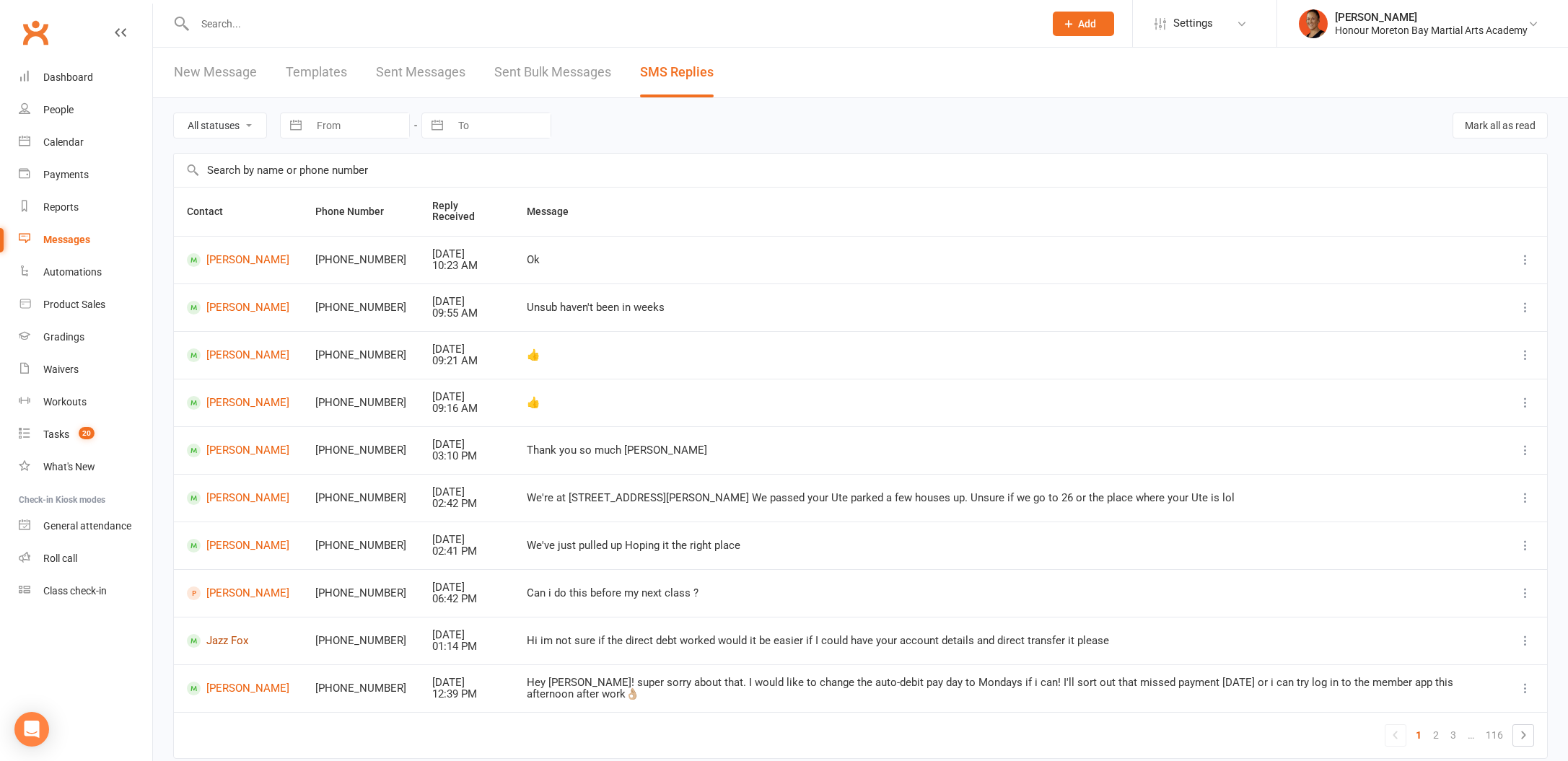
click at [243, 639] on link "Jazz Fox" at bounding box center [238, 641] width 102 height 14
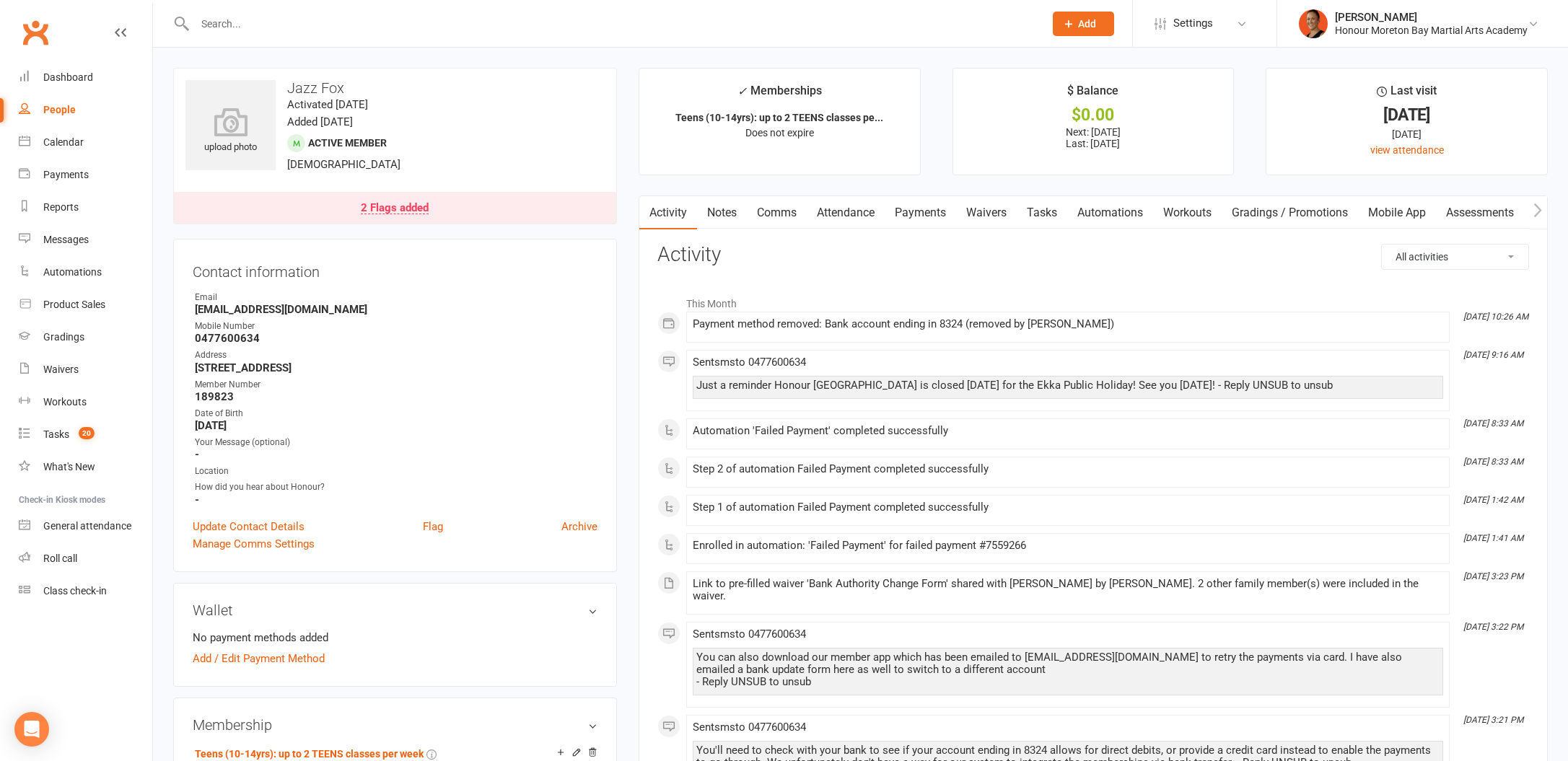
drag, startPoint x: 1544, startPoint y: 238, endPoint x: 1457, endPoint y: 258, distance: 89.3
click at [1435, 264] on select "All activities Bookings / Attendances Communications Notes Failed SMSes Grading…" at bounding box center [1455, 257] width 146 height 24
select select "ConversationLogEntry"
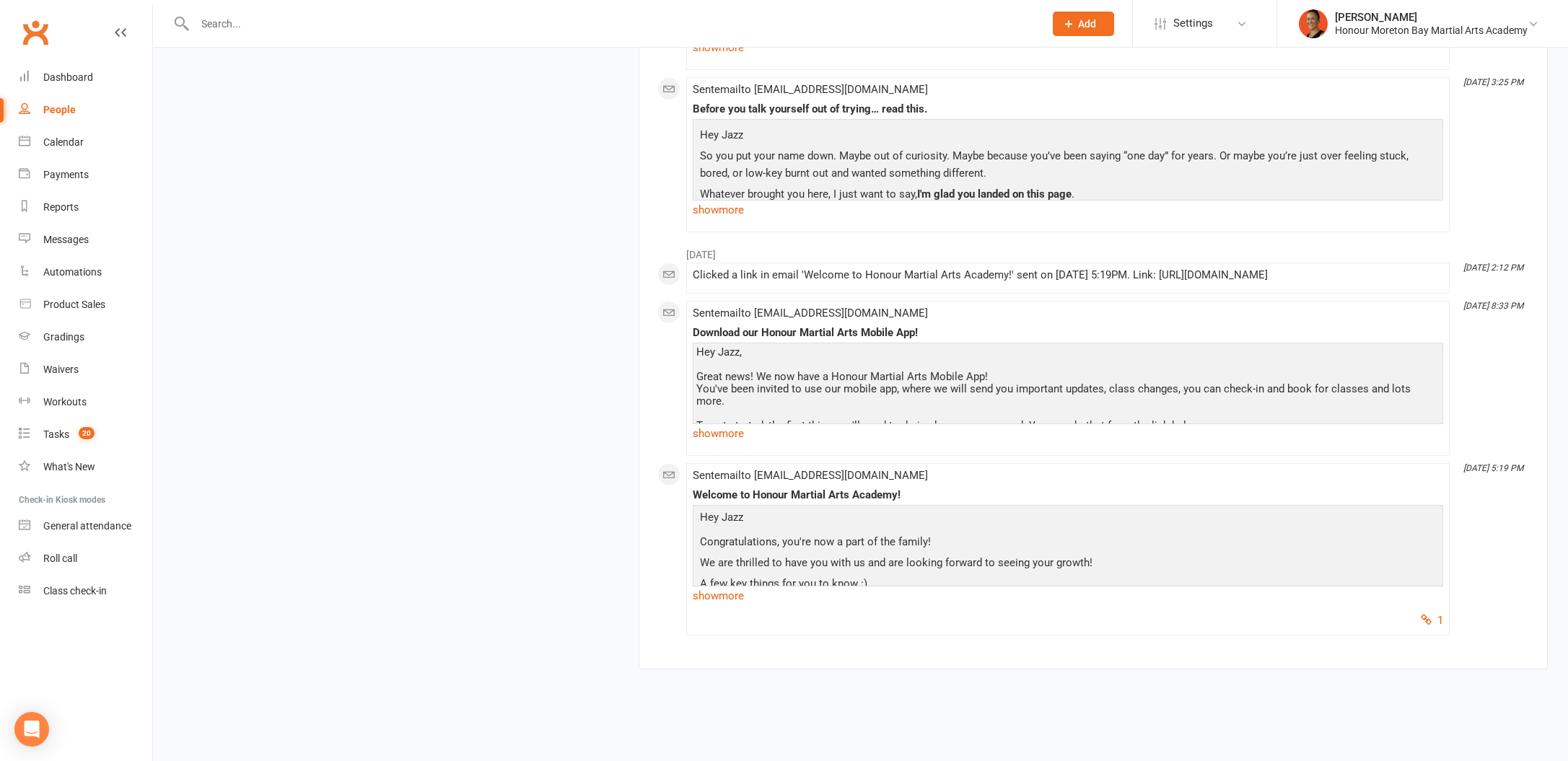
scroll to position [2240, 0]
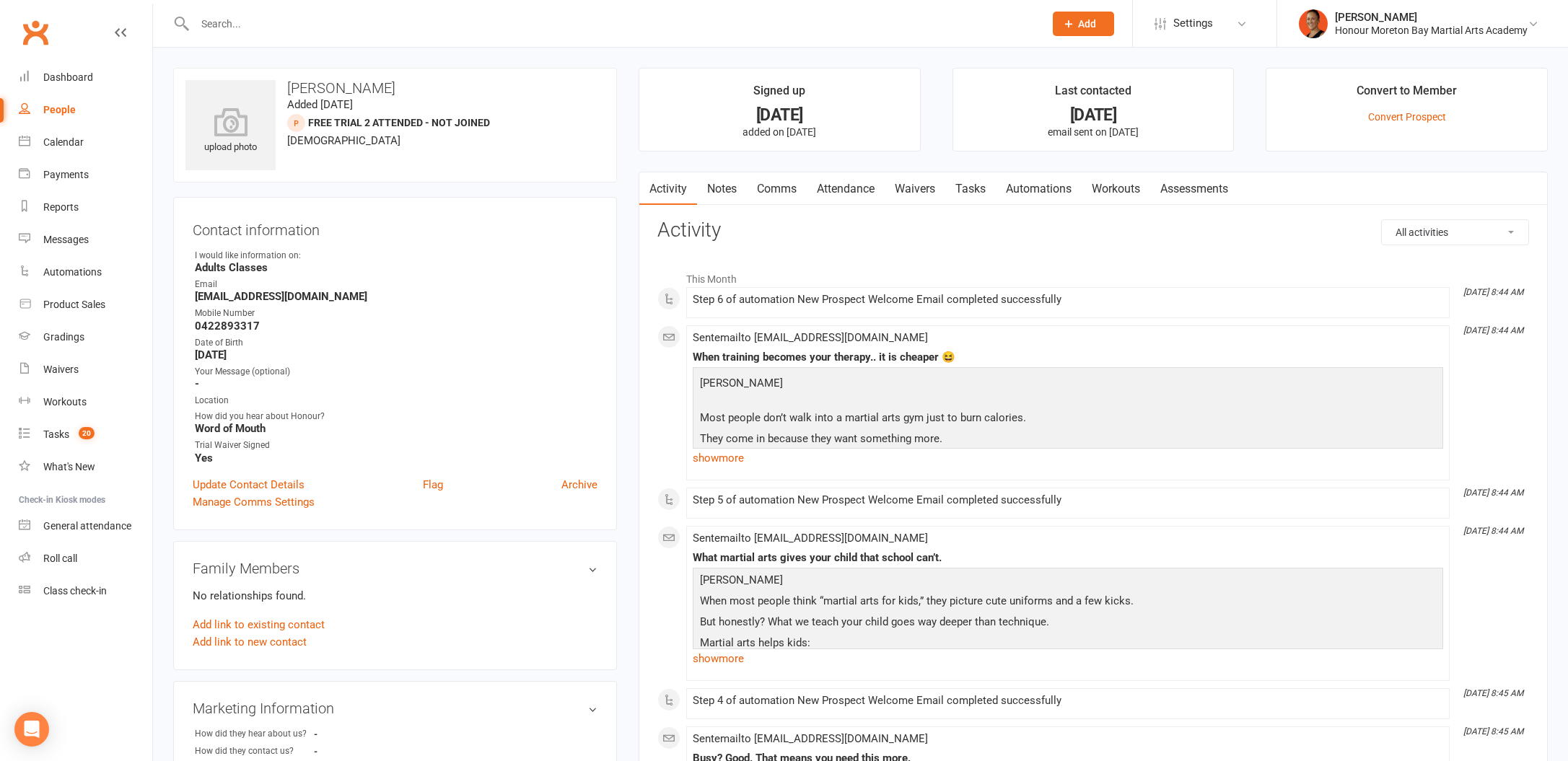
click at [725, 191] on link "Notes" at bounding box center [721, 189] width 50 height 34
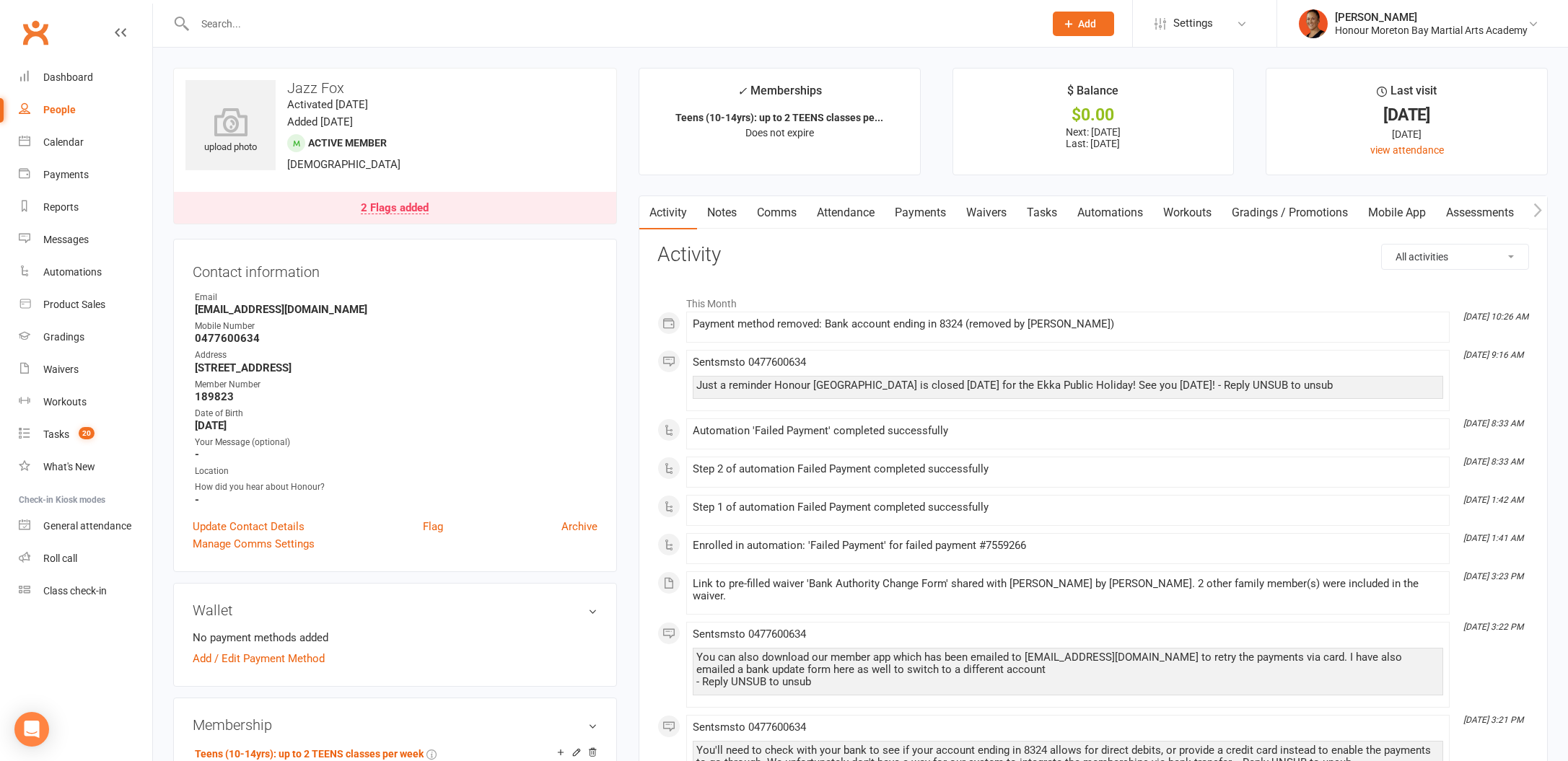
scroll to position [390, 0]
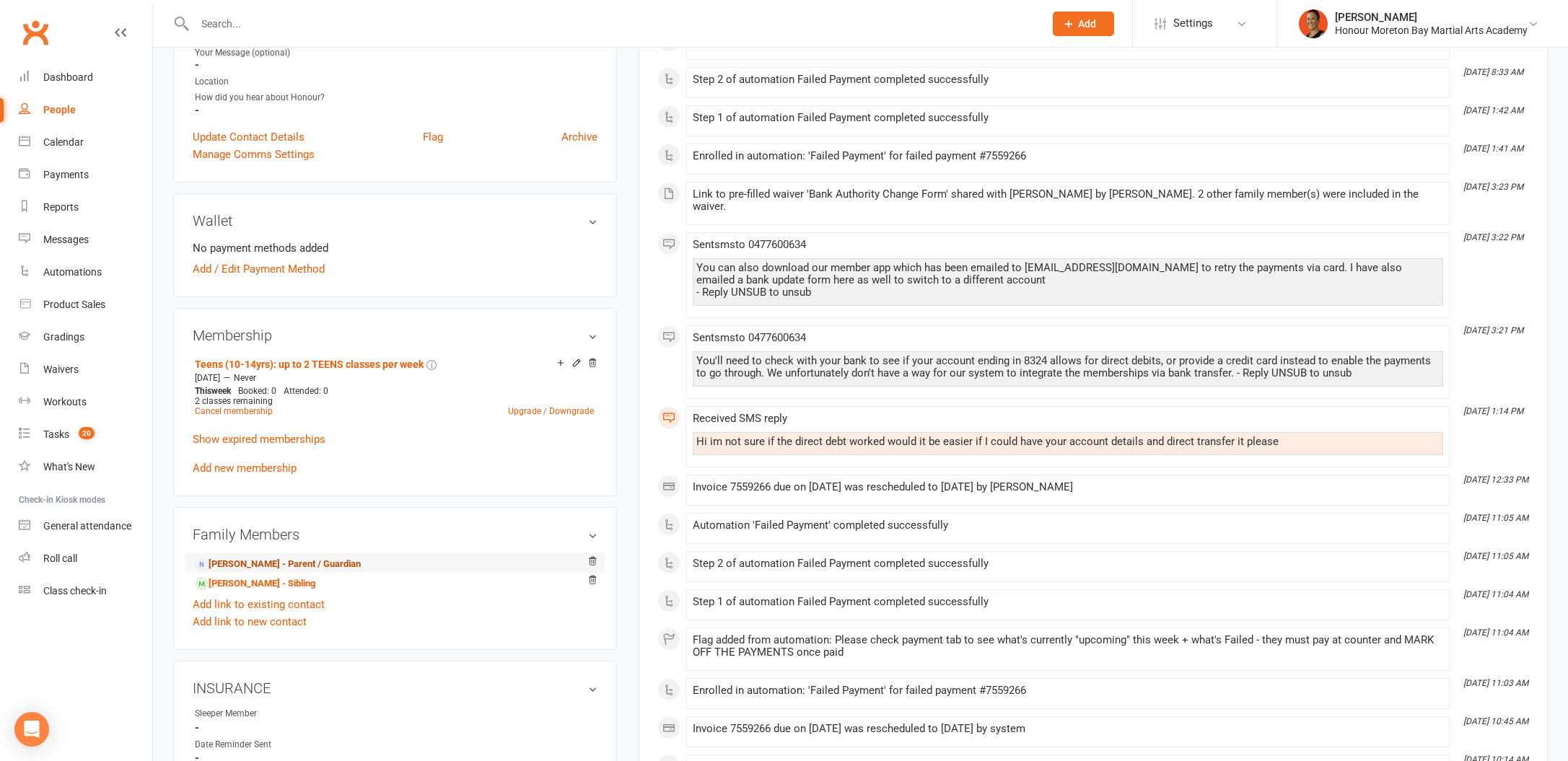
click at [276, 557] on link "[PERSON_NAME] - Parent / Guardian" at bounding box center [278, 564] width 166 height 15
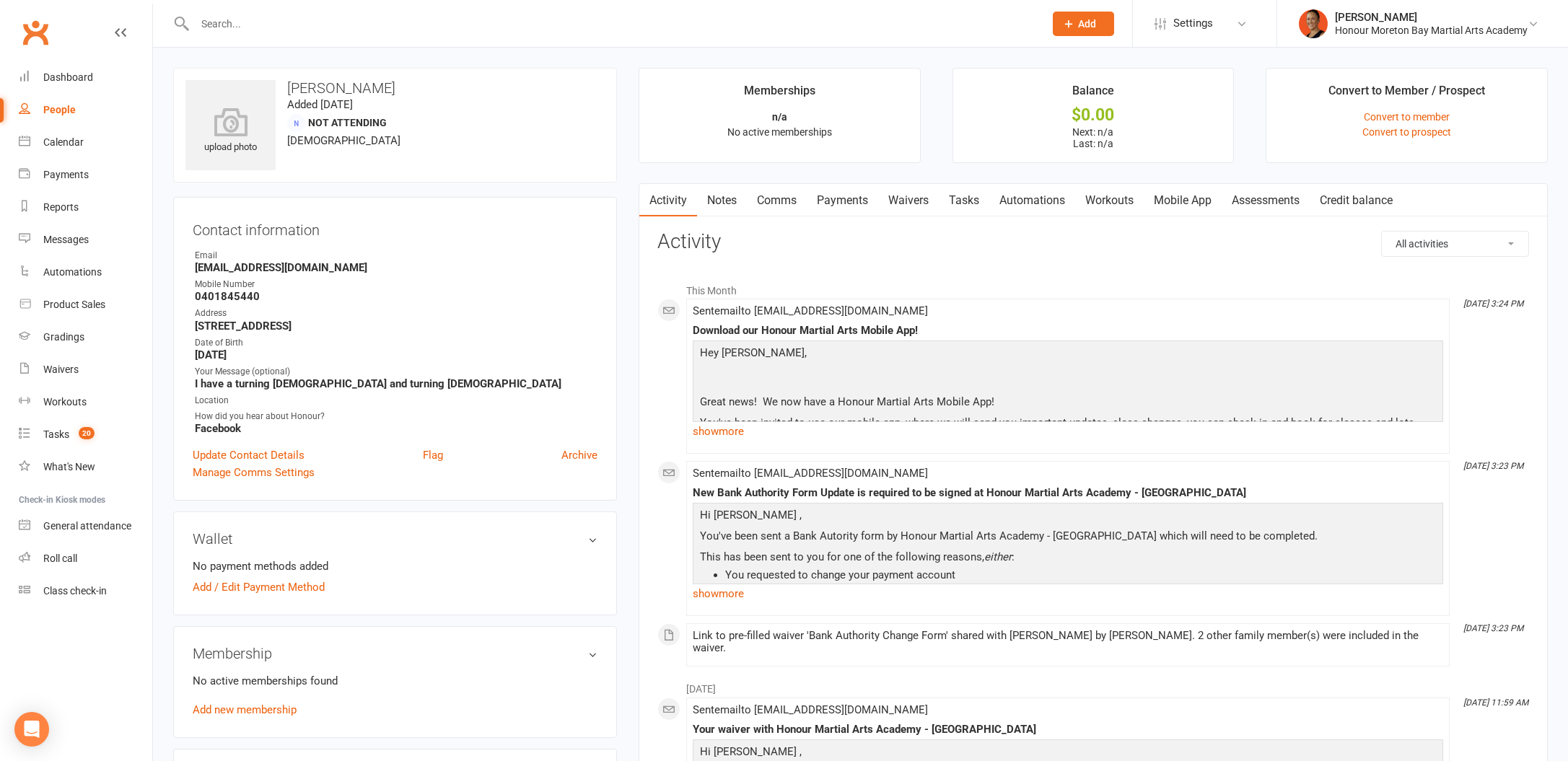
click at [914, 205] on link "Waivers" at bounding box center [908, 201] width 60 height 34
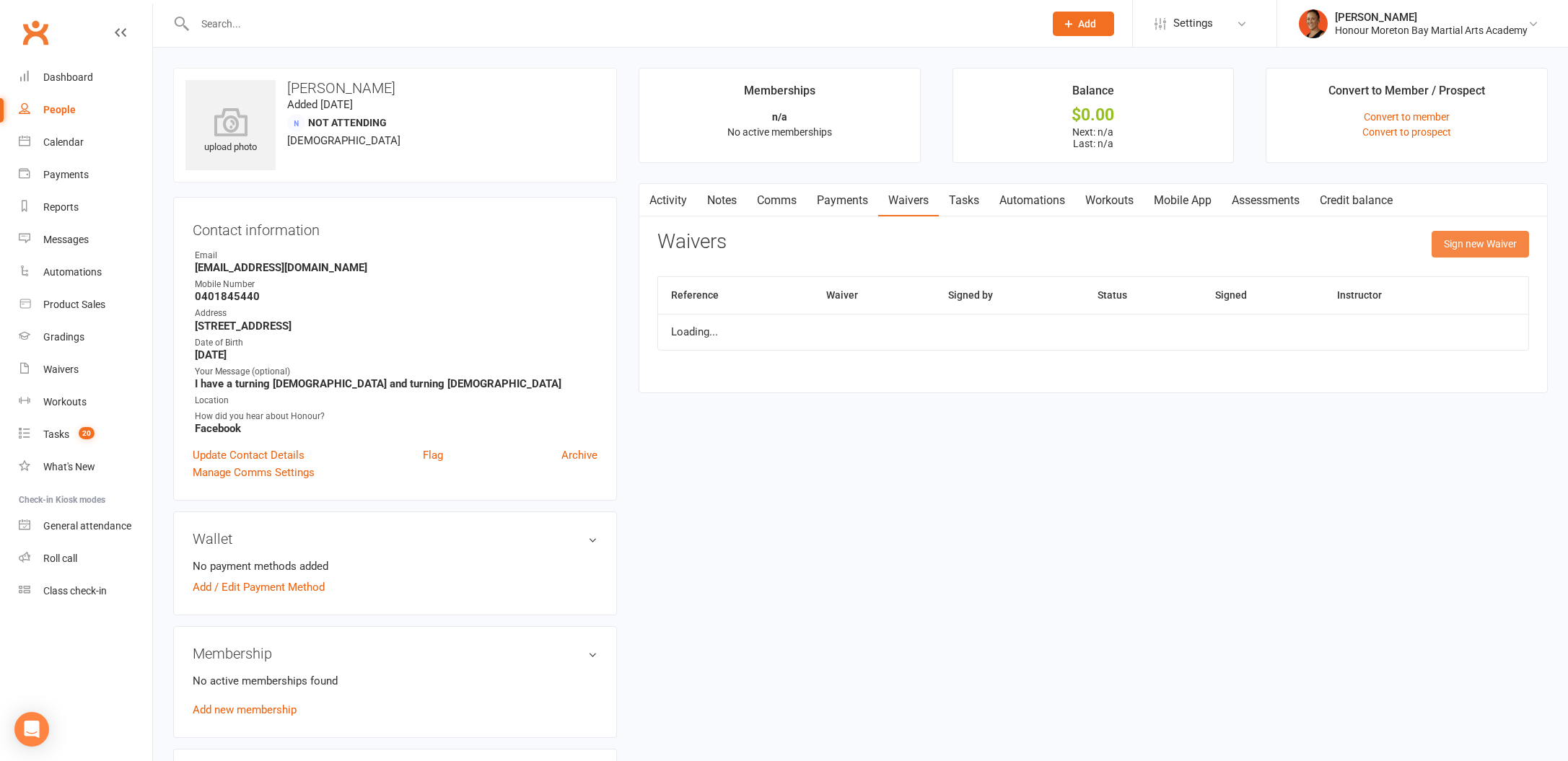
click at [1454, 243] on button "Sign new Waiver" at bounding box center [1480, 244] width 98 height 26
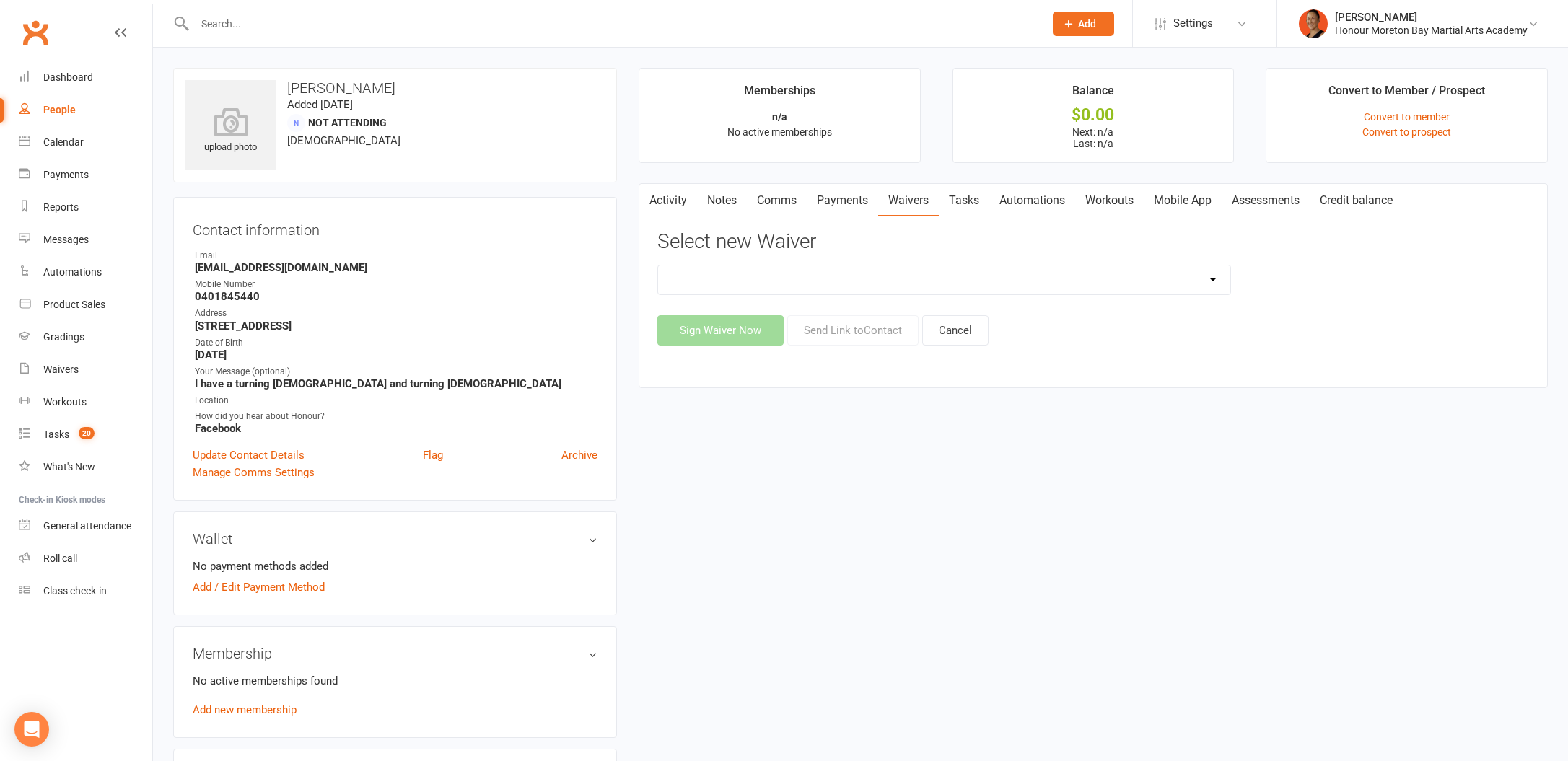
click at [856, 273] on select "50% OFF - Membership Activation Form Bank Authority Change Form FairPlay Vouche…" at bounding box center [944, 280] width 572 height 29
select select "8015"
click at [825, 332] on button "Send Link to Contact" at bounding box center [853, 330] width 131 height 31
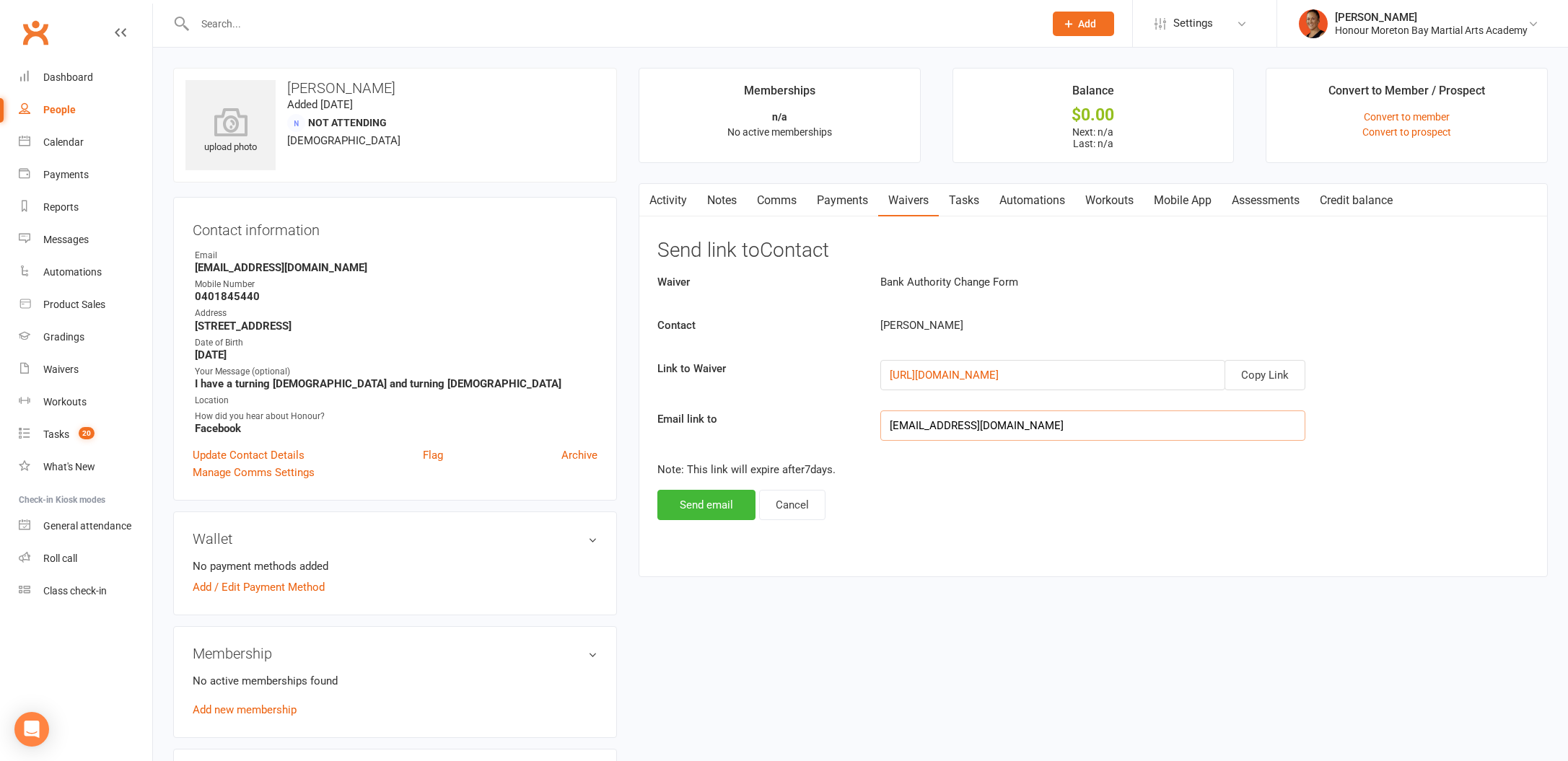
drag, startPoint x: 1021, startPoint y: 419, endPoint x: 870, endPoint y: 430, distance: 151.4
click at [870, 430] on div "[EMAIL_ADDRESS][DOMAIN_NAME]" at bounding box center [1093, 425] width 447 height 31
paste input "Foxshan58@tutamail"
type input "[EMAIL_ADDRESS][DOMAIN_NAME]"
click at [717, 501] on button "Send email" at bounding box center [706, 505] width 98 height 31
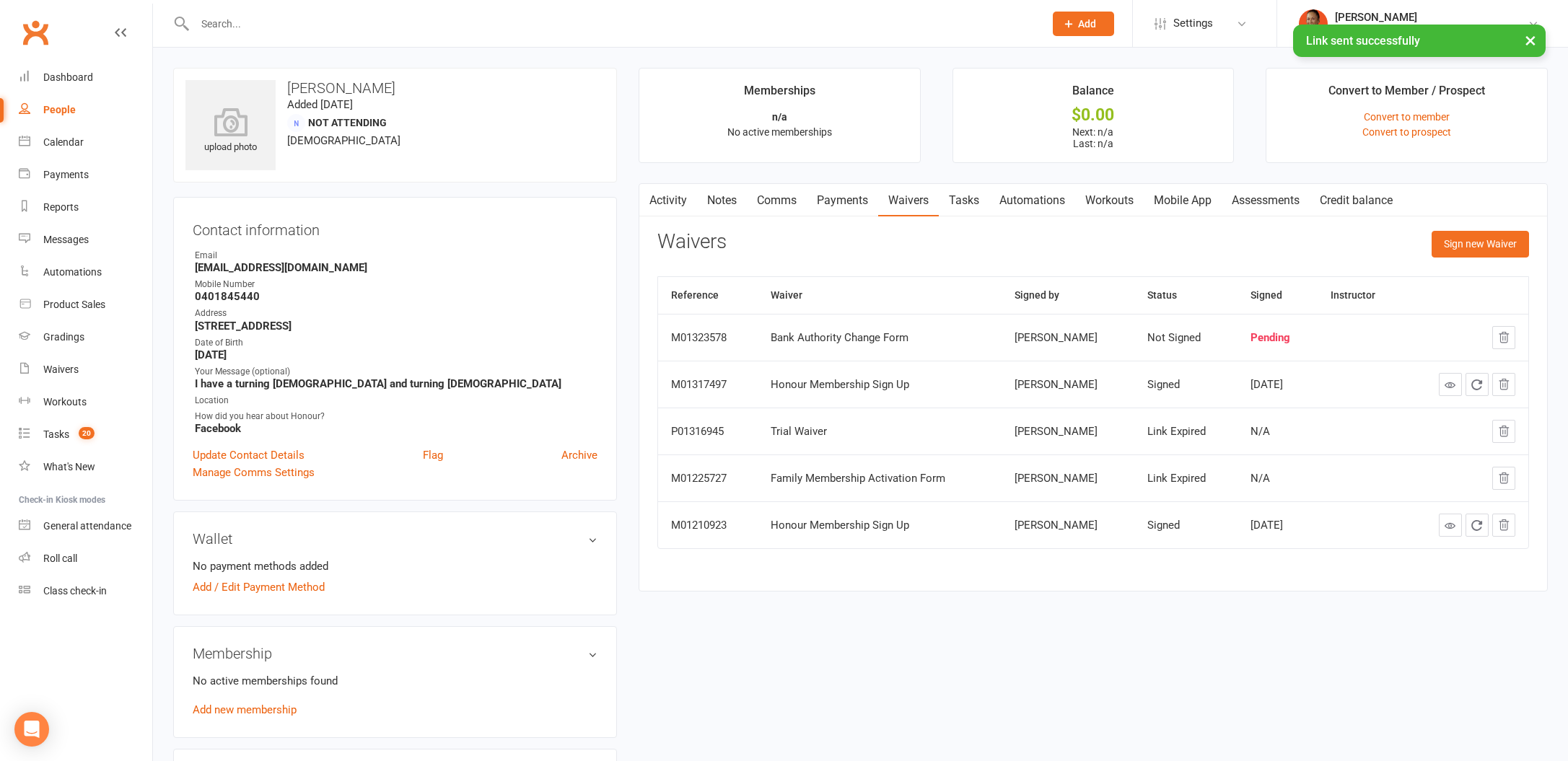
click at [657, 223] on div "Activity Notes Comms Payments Waivers Tasks Automations Workouts Mobile App Ass…" at bounding box center [1093, 387] width 909 height 409
click at [656, 203] on button "button" at bounding box center [648, 200] width 18 height 33
drag, startPoint x: 663, startPoint y: 204, endPoint x: 672, endPoint y: 206, distance: 9.2
click at [664, 205] on link "Activity" at bounding box center [668, 201] width 58 height 34
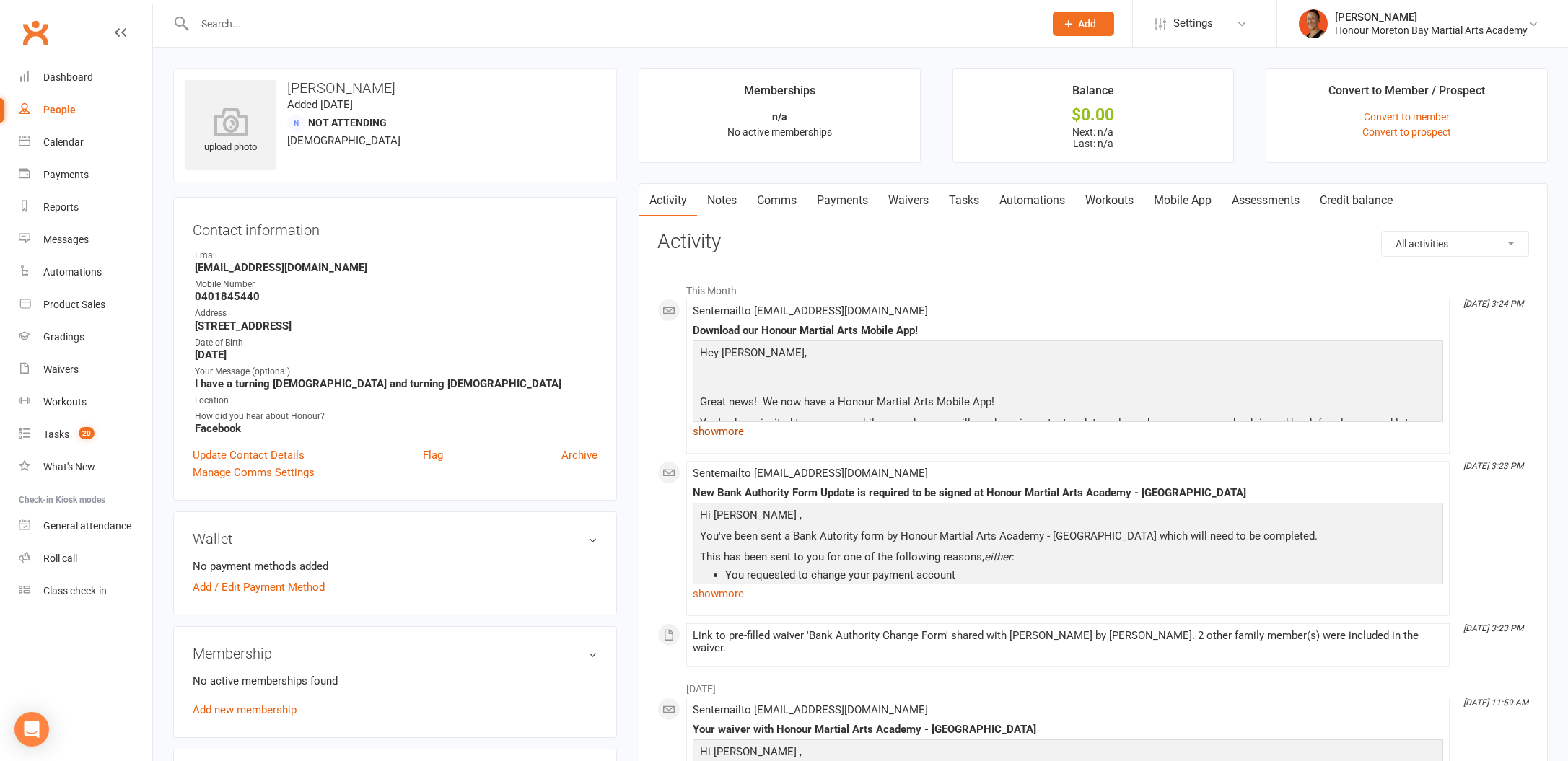
click at [759, 435] on link "show more" at bounding box center [1068, 432] width 750 height 20
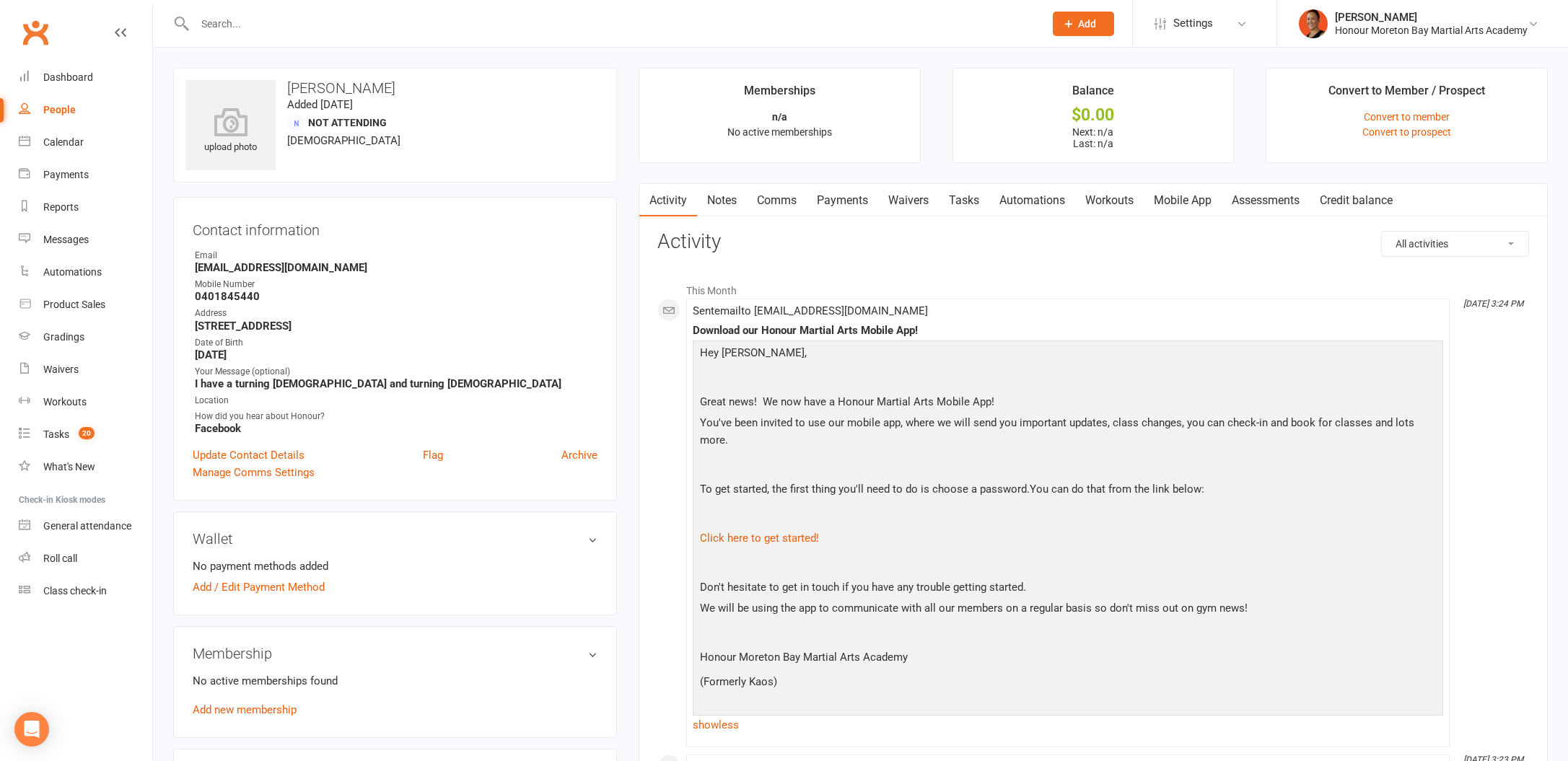
drag, startPoint x: 724, startPoint y: 316, endPoint x: 731, endPoint y: 319, distance: 7.6
click at [724, 317] on span "Sent email to sfox1802@outlook.com" at bounding box center [810, 310] width 235 height 13
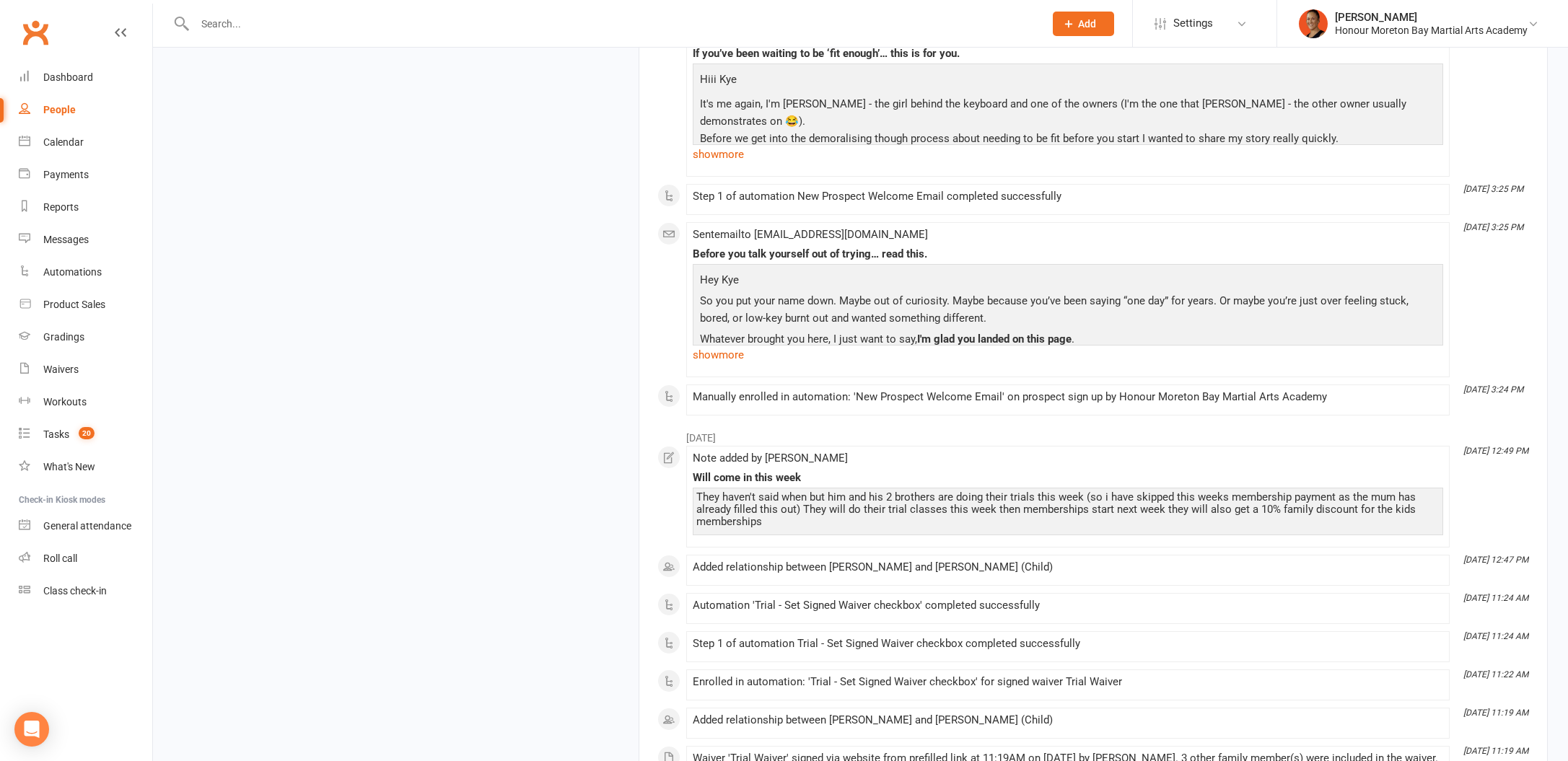
scroll to position [6064, 0]
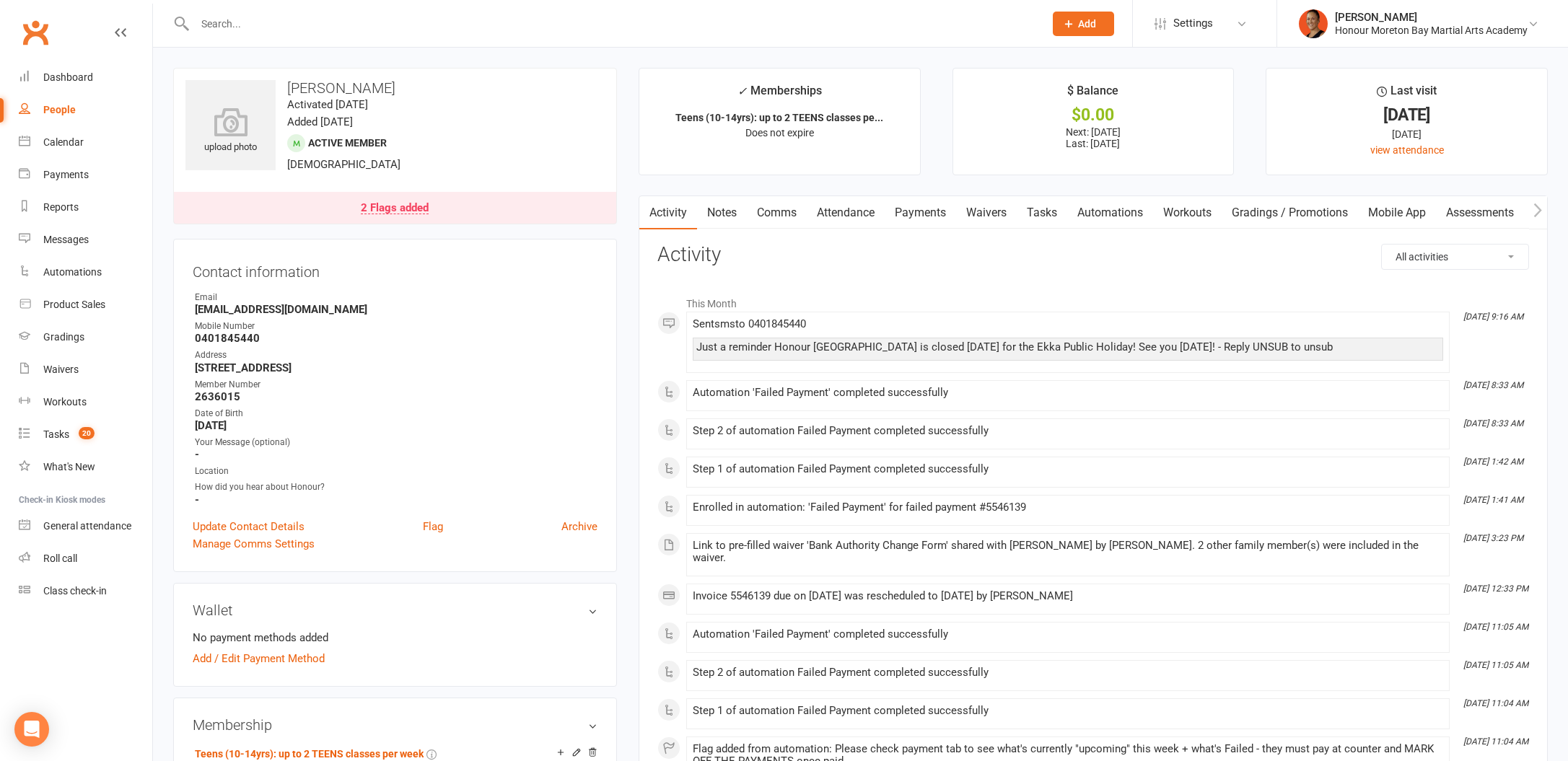
click at [426, 192] on link "2 Flags added" at bounding box center [395, 208] width 442 height 32
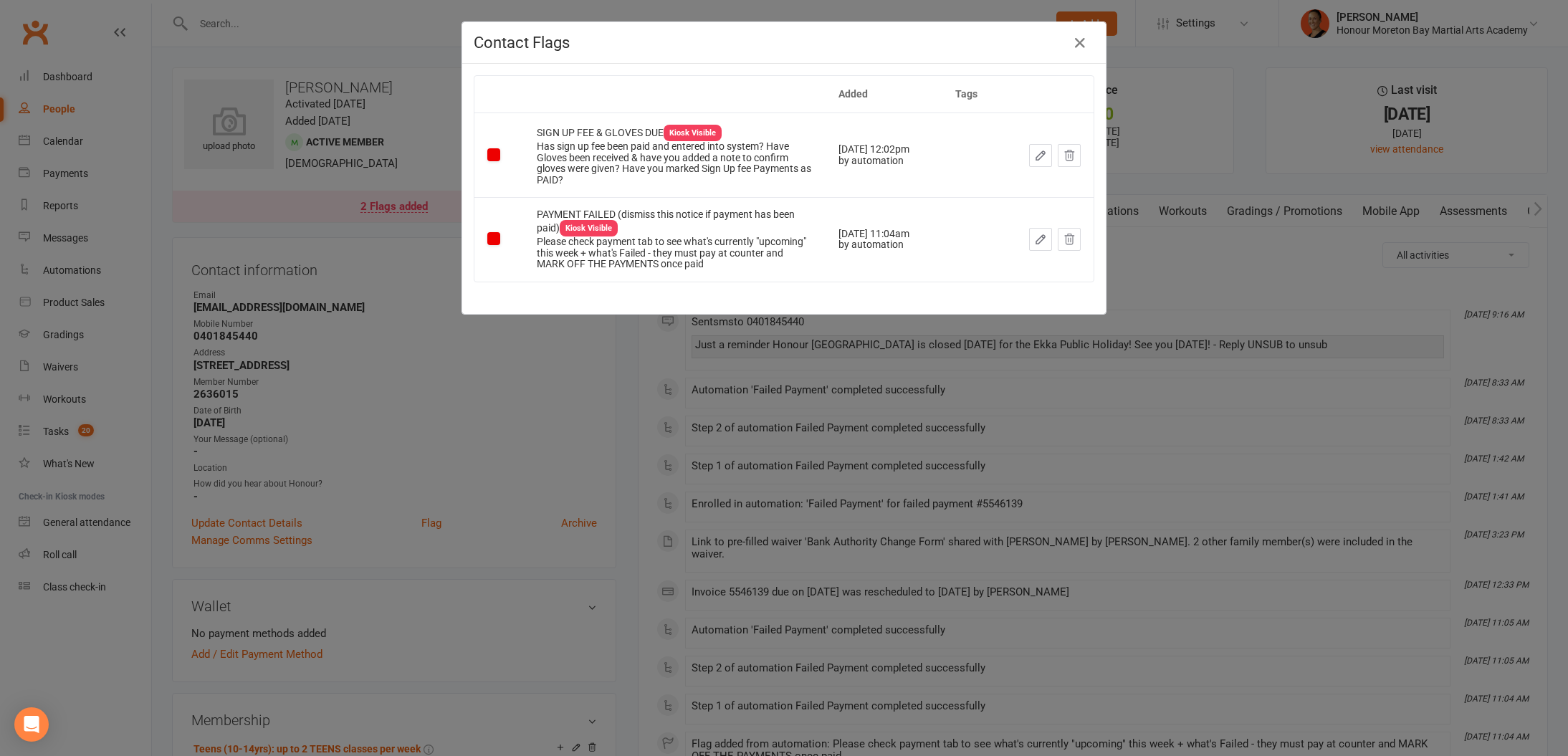
click at [991, 401] on div "Contact Flags Added Tags SIGN UP FEE & GLOVES DUE Kiosk Visible Has sign up fee…" at bounding box center [784, 378] width 1568 height 756
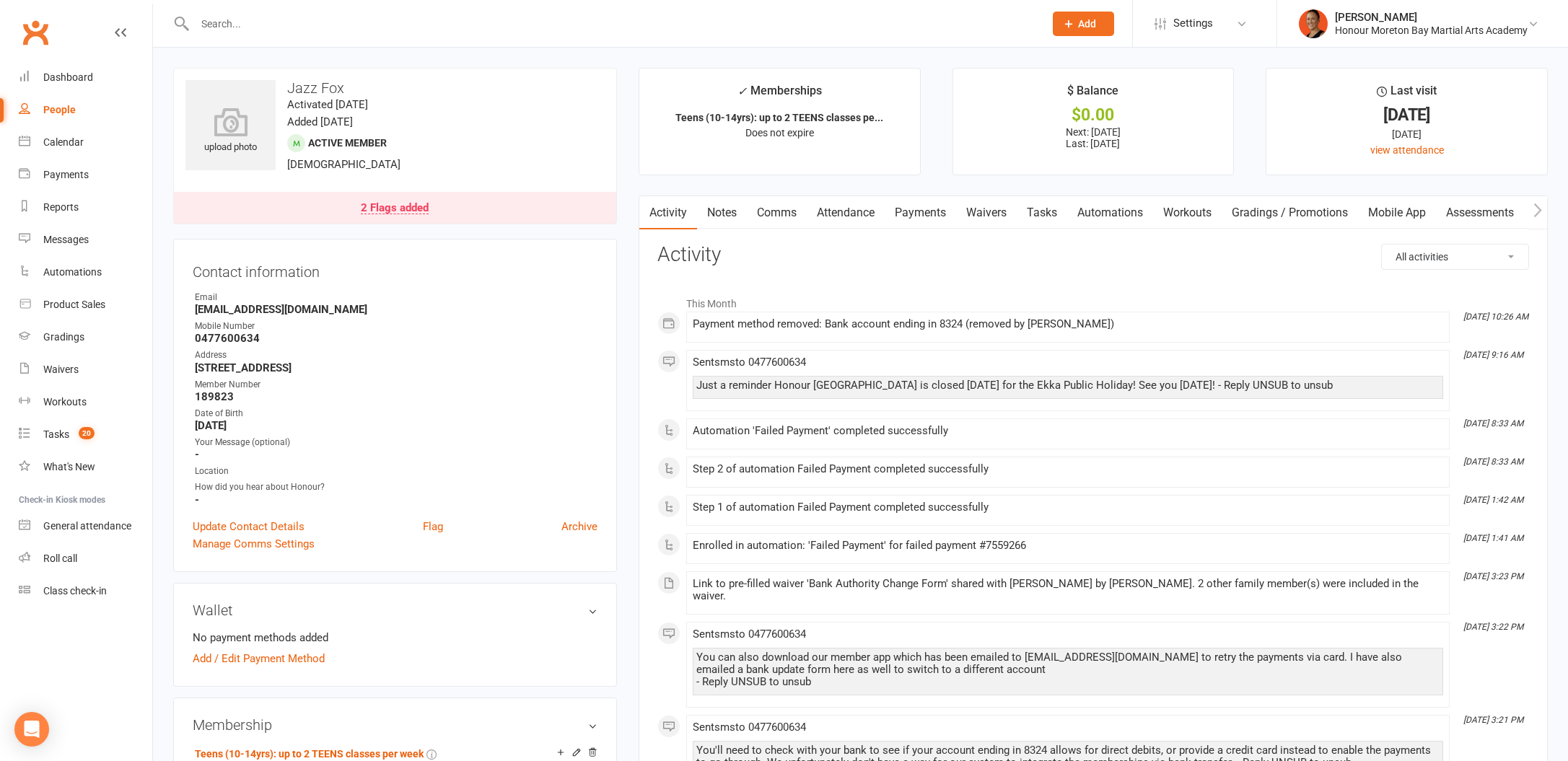
click at [226, 339] on strong "0477600634" at bounding box center [396, 338] width 403 height 13
click at [930, 216] on link "Payments" at bounding box center [921, 213] width 72 height 34
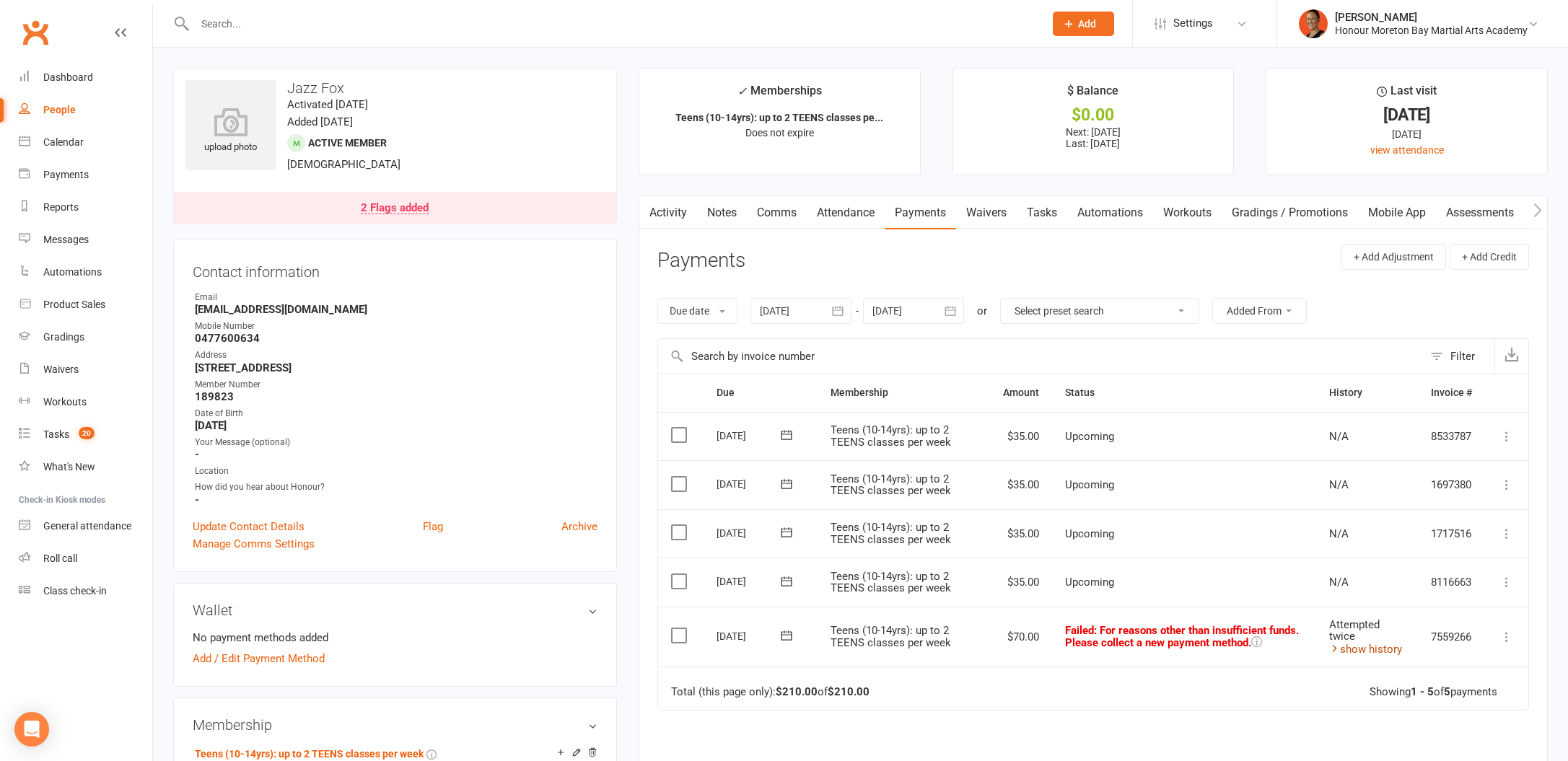
click at [1377, 644] on link "show history" at bounding box center [1366, 649] width 73 height 13
click at [365, 223] on link "2 Flags added" at bounding box center [395, 208] width 442 height 32
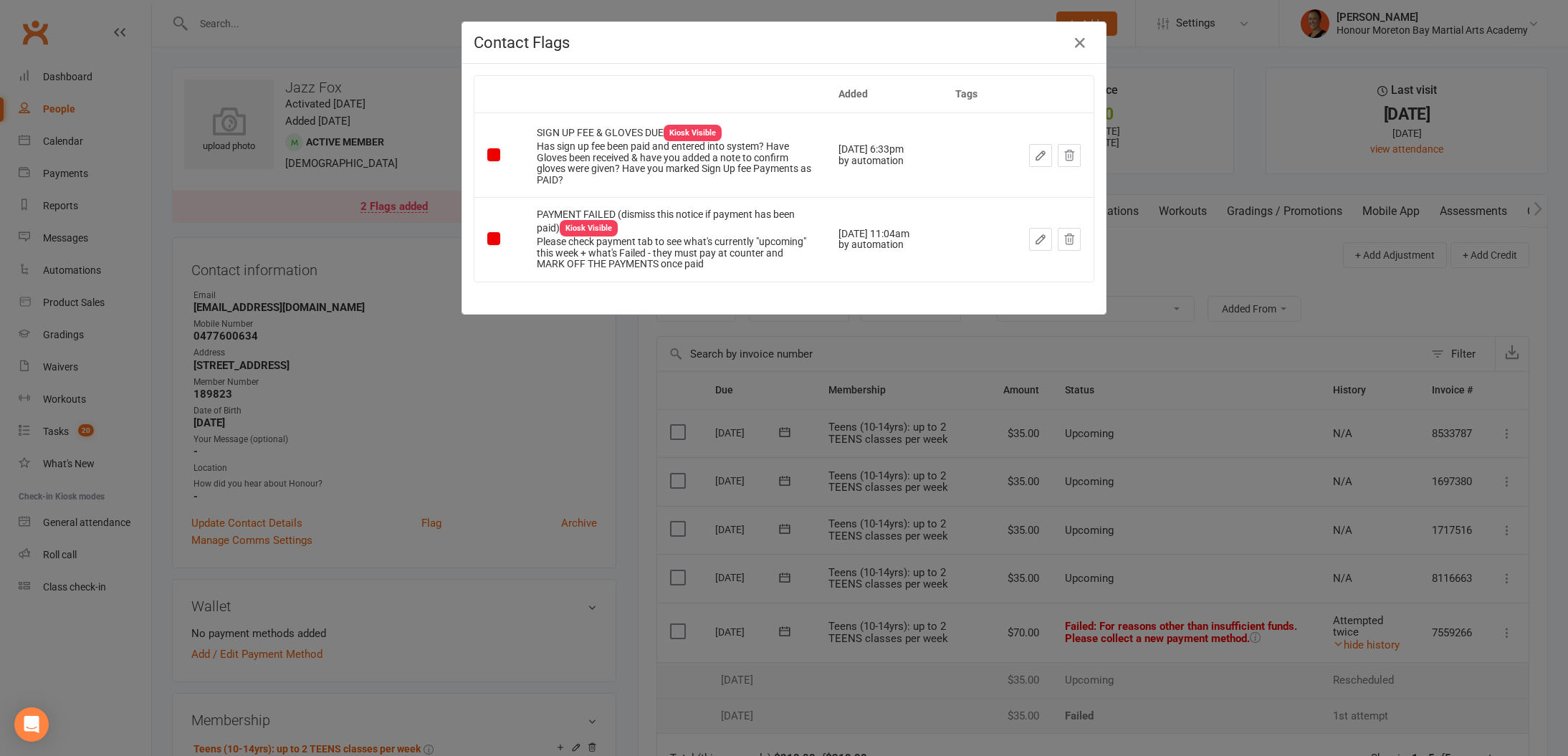
click at [756, 473] on div "Contact Flags Added Tags SIGN UP FEE & GLOVES DUE Kiosk Visible Has sign up fee…" at bounding box center [784, 378] width 1568 height 756
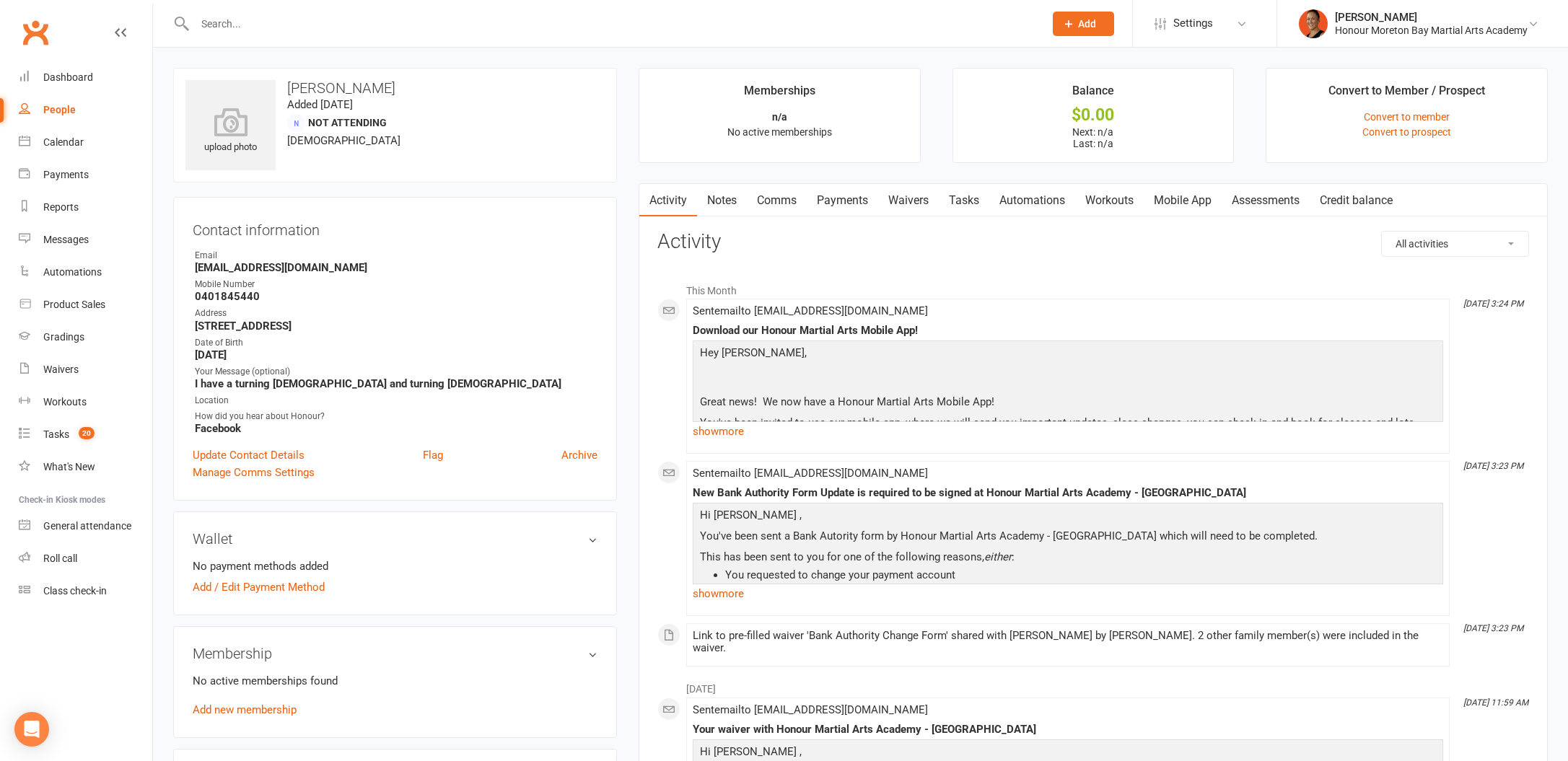
click at [928, 197] on link "Waivers" at bounding box center [908, 201] width 60 height 34
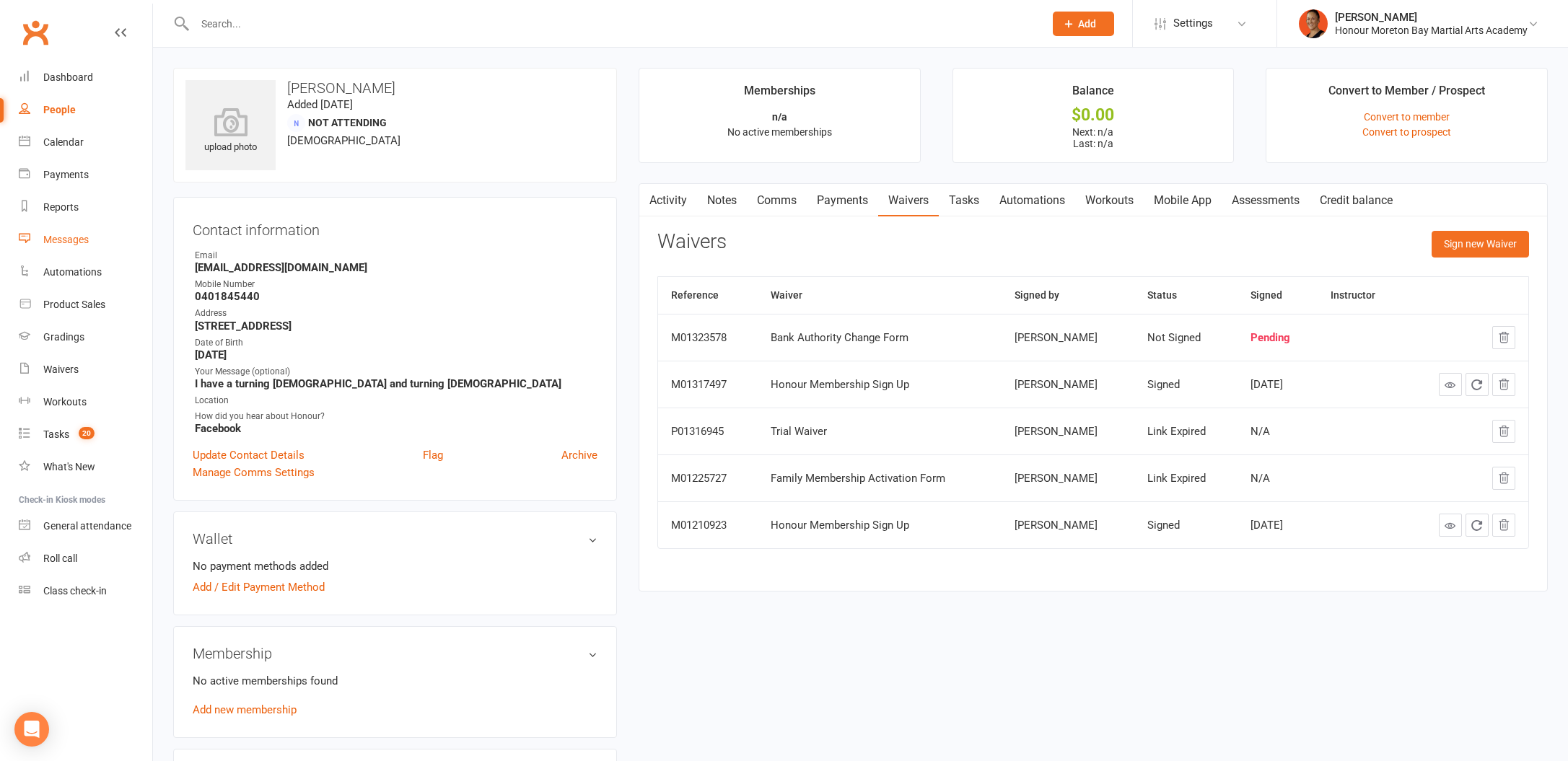
click at [59, 233] on link "Messages" at bounding box center [85, 239] width 133 height 33
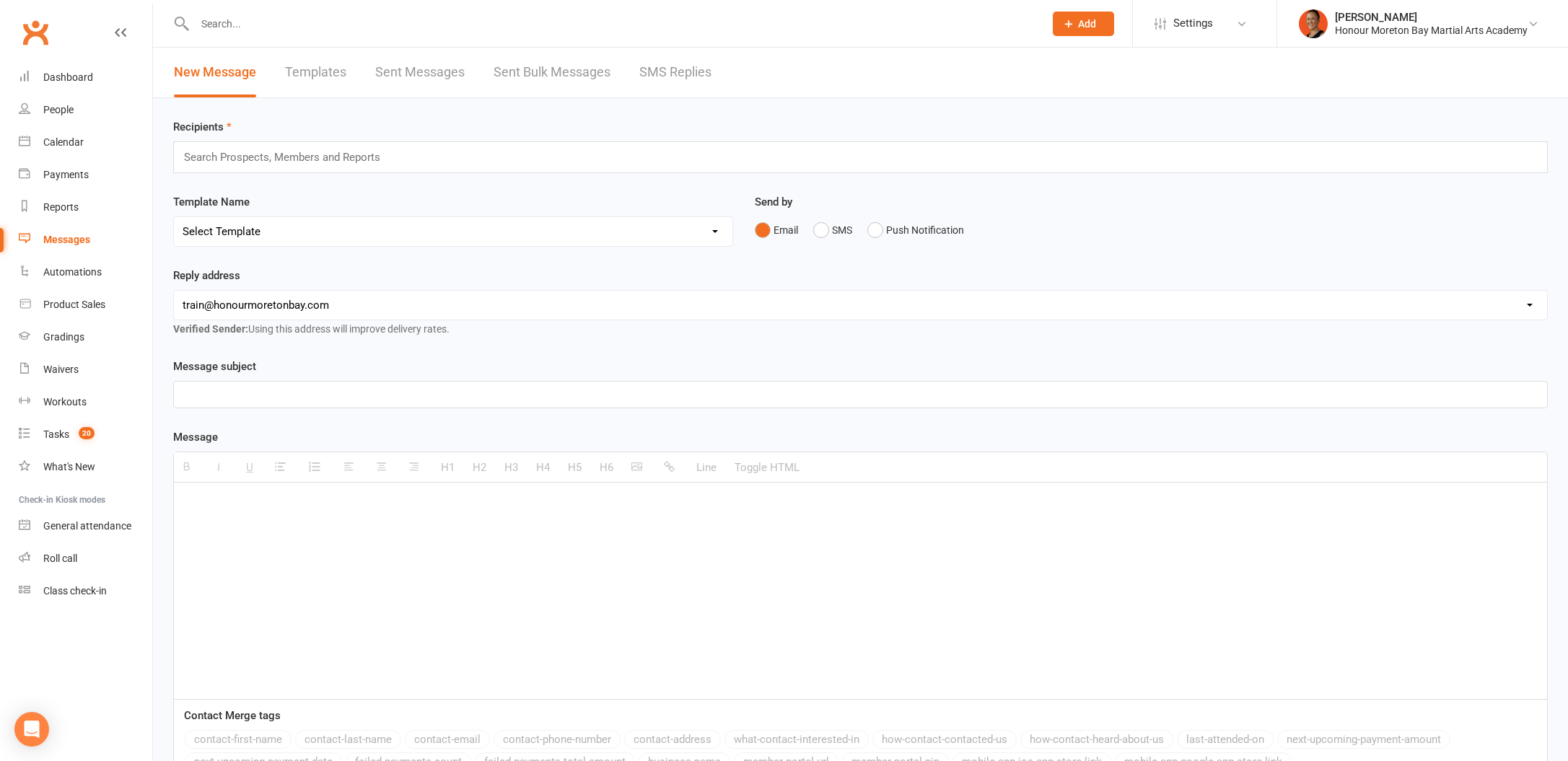
click at [406, 72] on link "Sent Messages" at bounding box center [419, 72] width 89 height 50
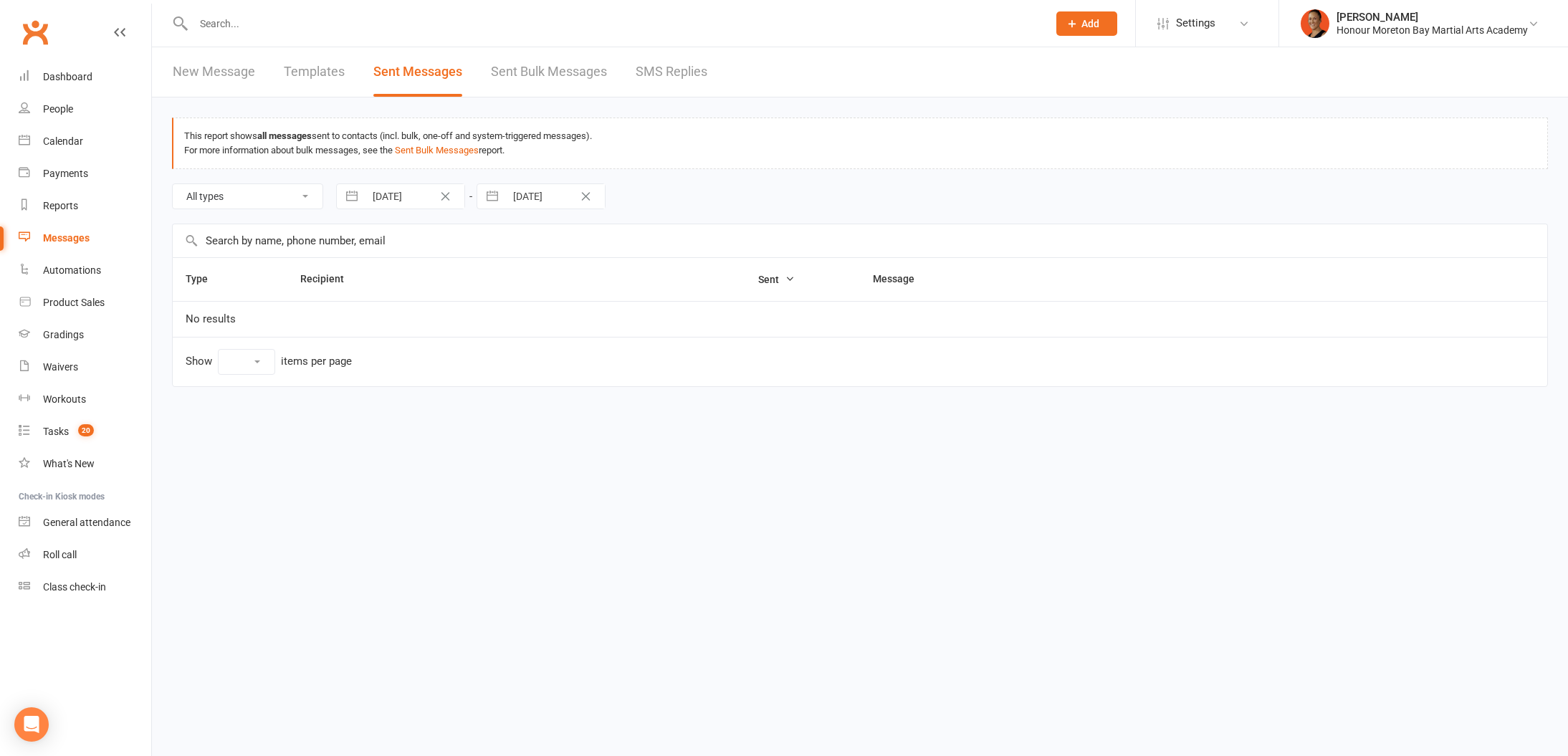
select select "100"
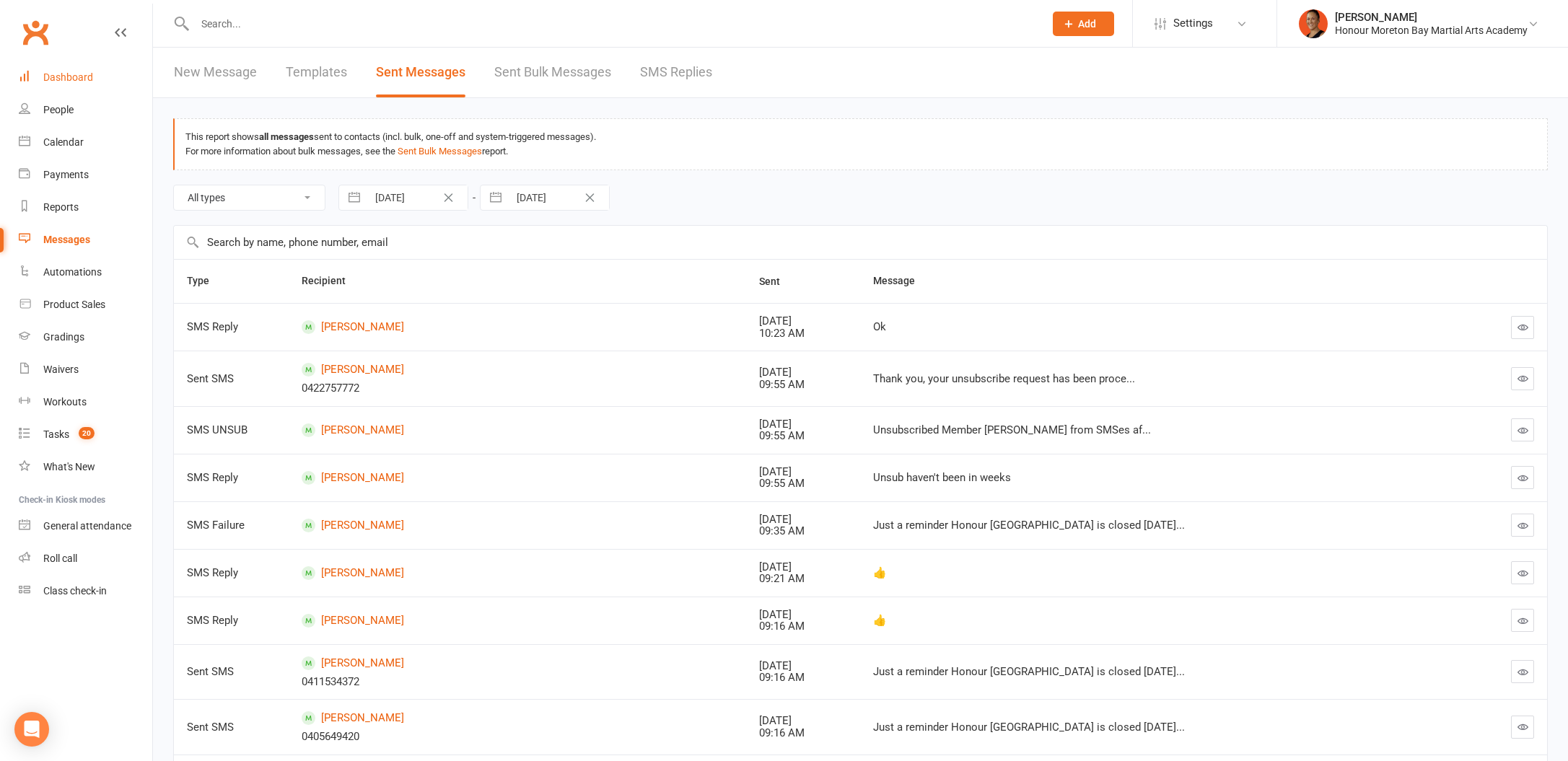
click at [49, 93] on link "Dashboard" at bounding box center [85, 77] width 133 height 33
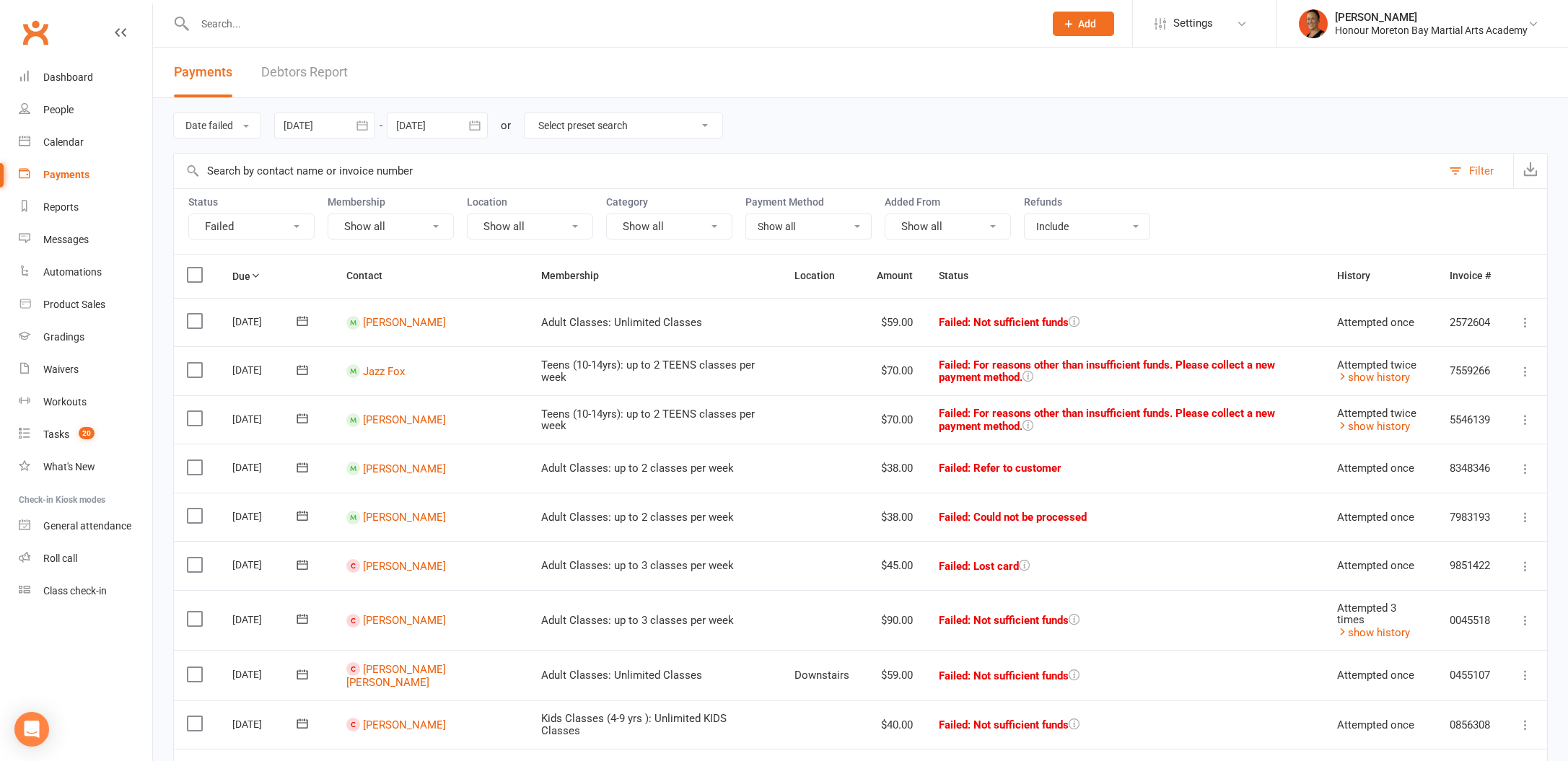
click at [365, 328] on td "[PERSON_NAME]" at bounding box center [430, 323] width 194 height 49
click at [385, 319] on link "[PERSON_NAME]" at bounding box center [404, 322] width 83 height 13
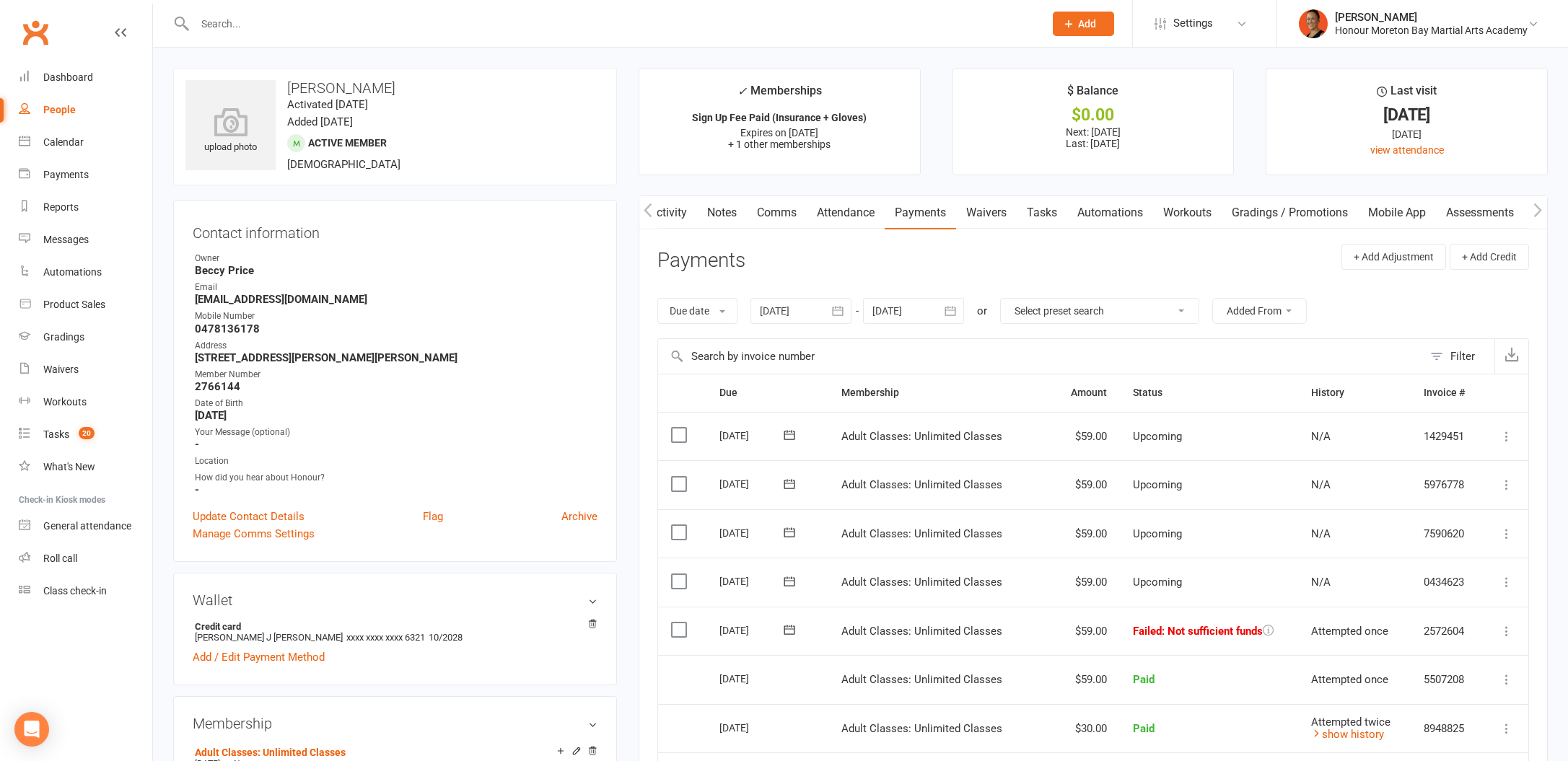
click at [665, 215] on link "Activity" at bounding box center [668, 213] width 58 height 34
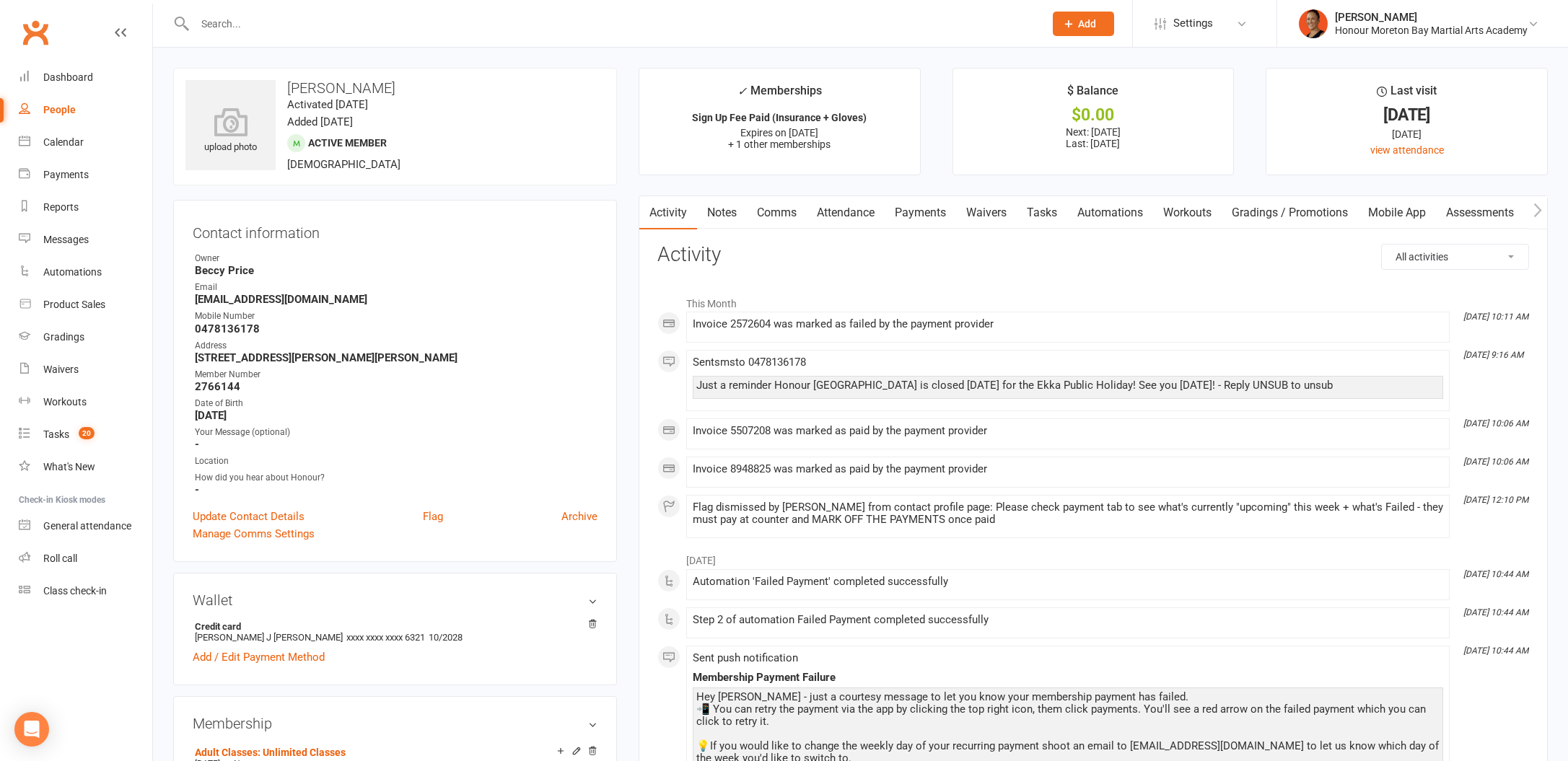
click at [924, 217] on link "Payments" at bounding box center [921, 213] width 72 height 34
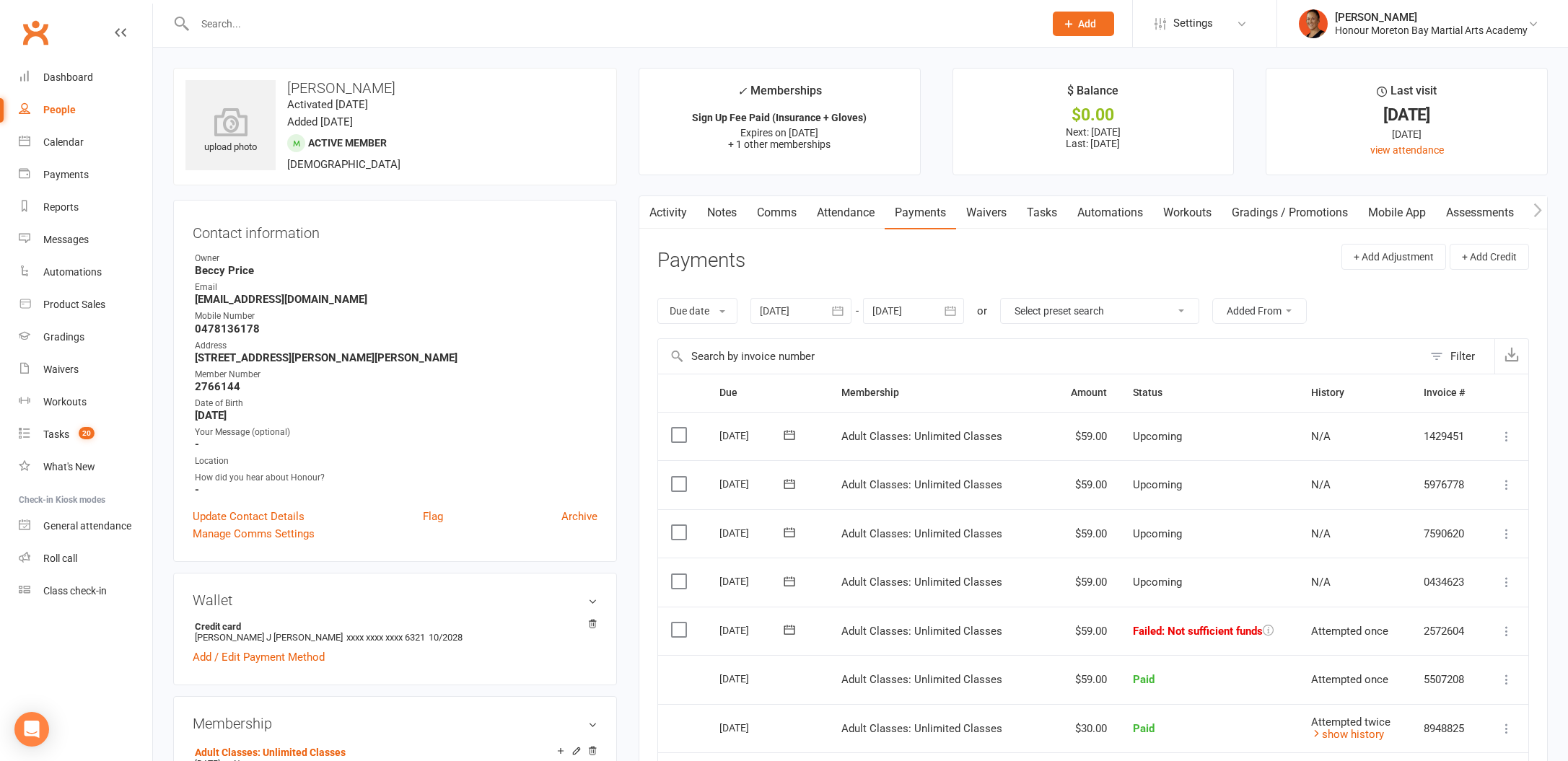
click at [789, 623] on icon at bounding box center [789, 630] width 14 height 14
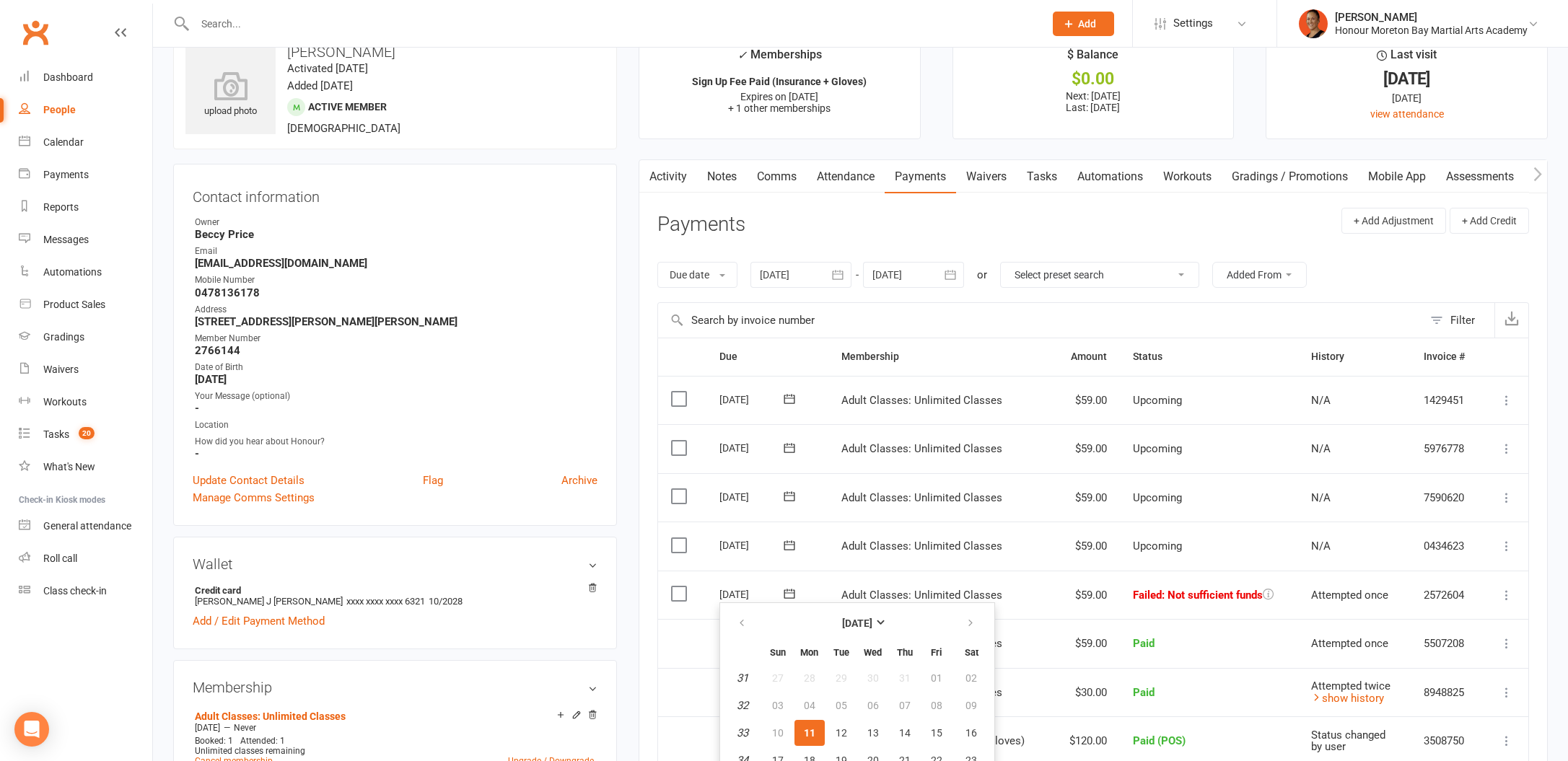
scroll to position [66, 0]
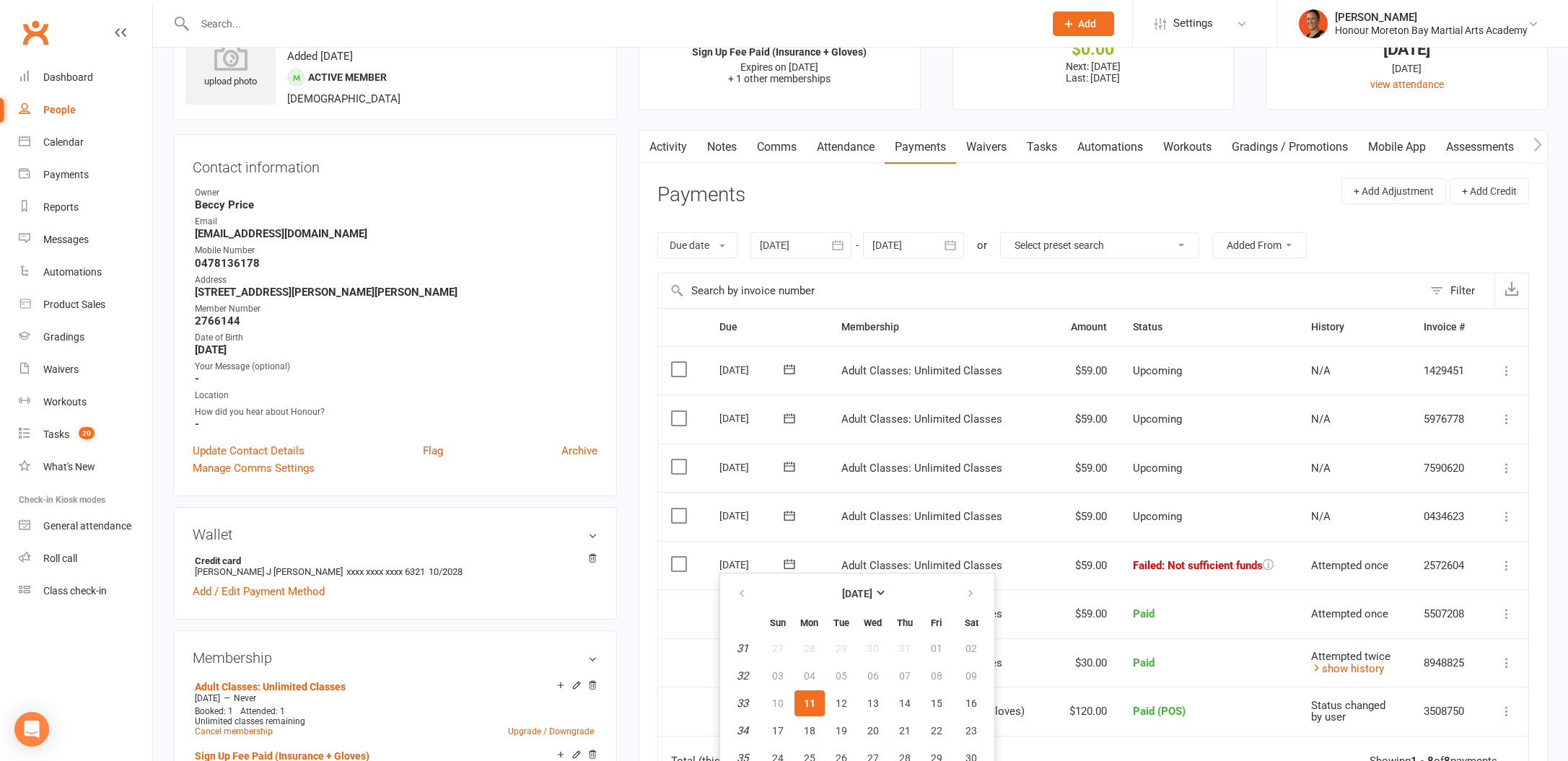
click at [833, 462] on td "Adult Classes: Unlimited Classes" at bounding box center [940, 468] width 223 height 49
click at [697, 147] on link "Notes" at bounding box center [721, 147] width 50 height 34
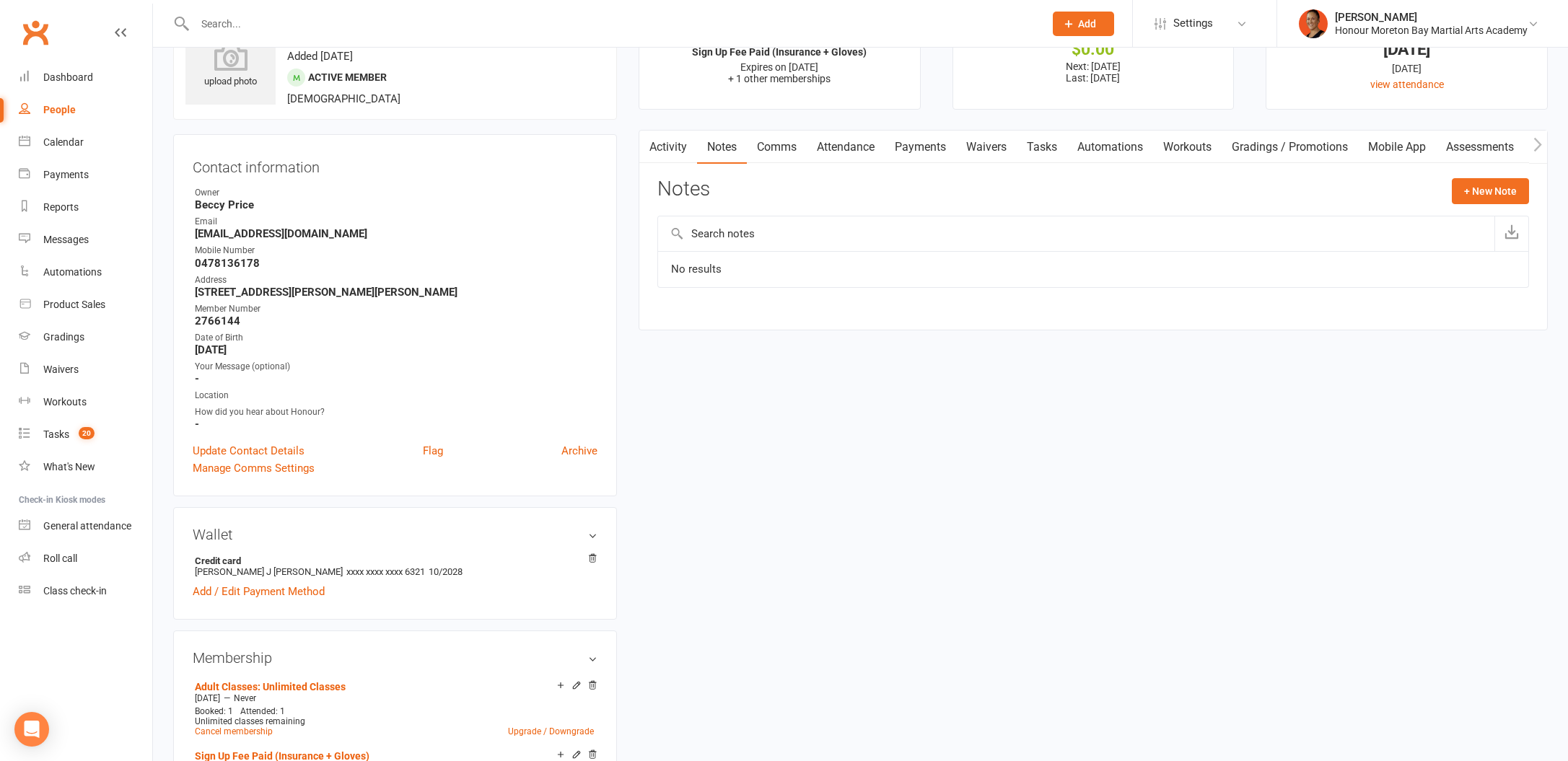
click at [737, 154] on link "Notes" at bounding box center [721, 147] width 50 height 34
click at [678, 153] on link "Activity" at bounding box center [668, 147] width 58 height 34
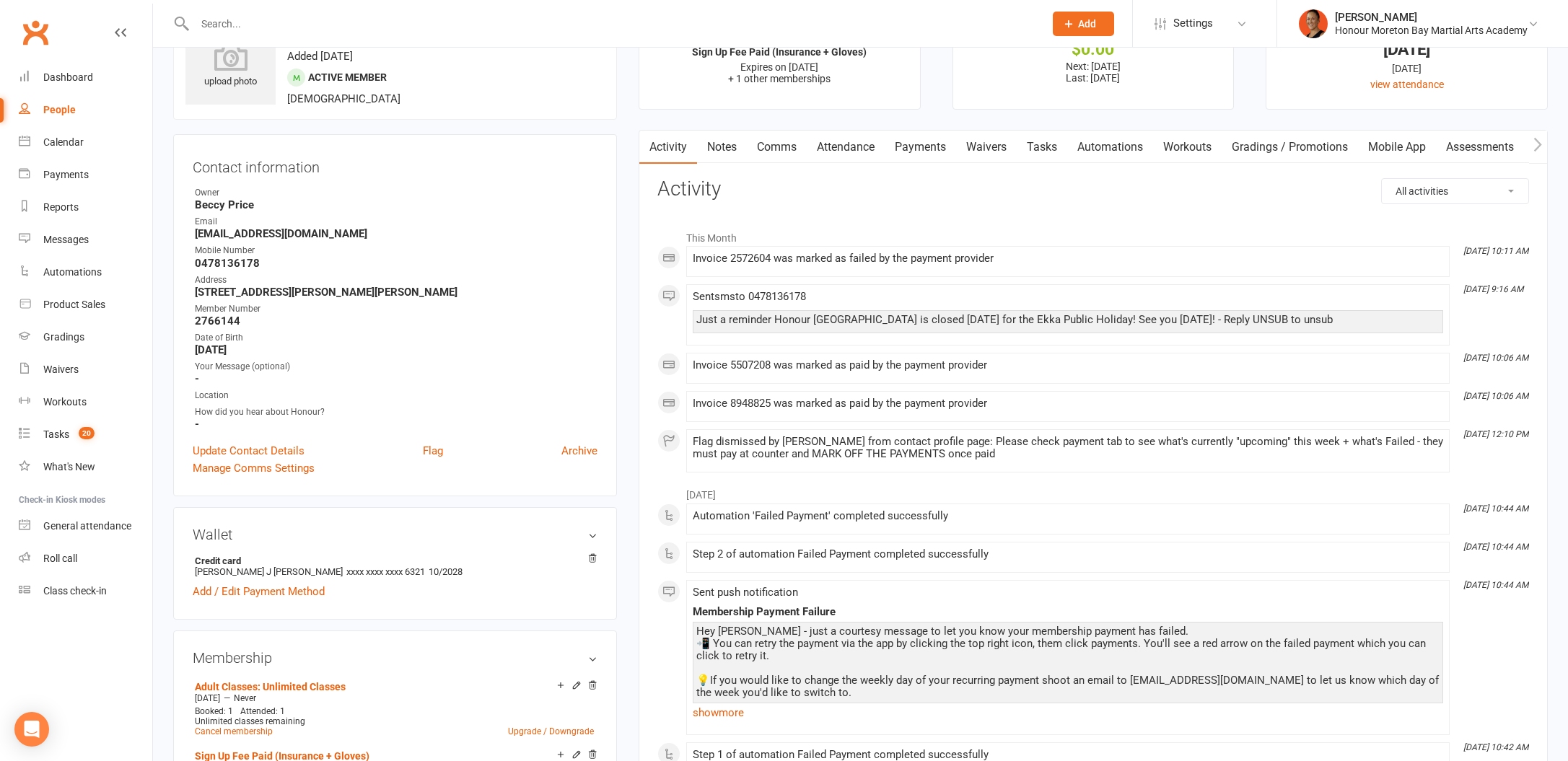
click at [930, 143] on link "Payments" at bounding box center [921, 147] width 72 height 34
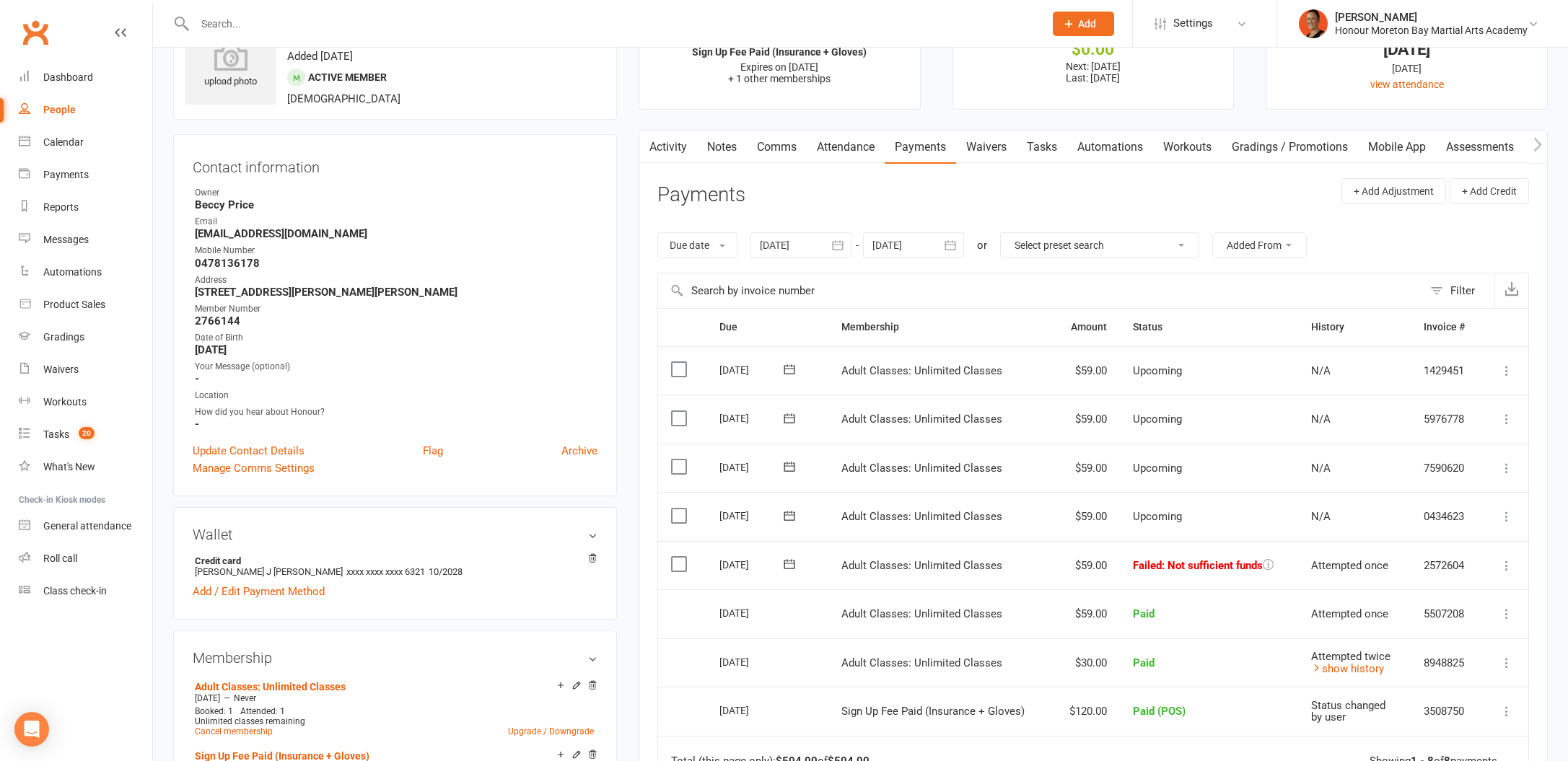
click at [792, 560] on icon at bounding box center [789, 564] width 14 height 14
click at [901, 698] on span "14" at bounding box center [904, 703] width 11 height 11
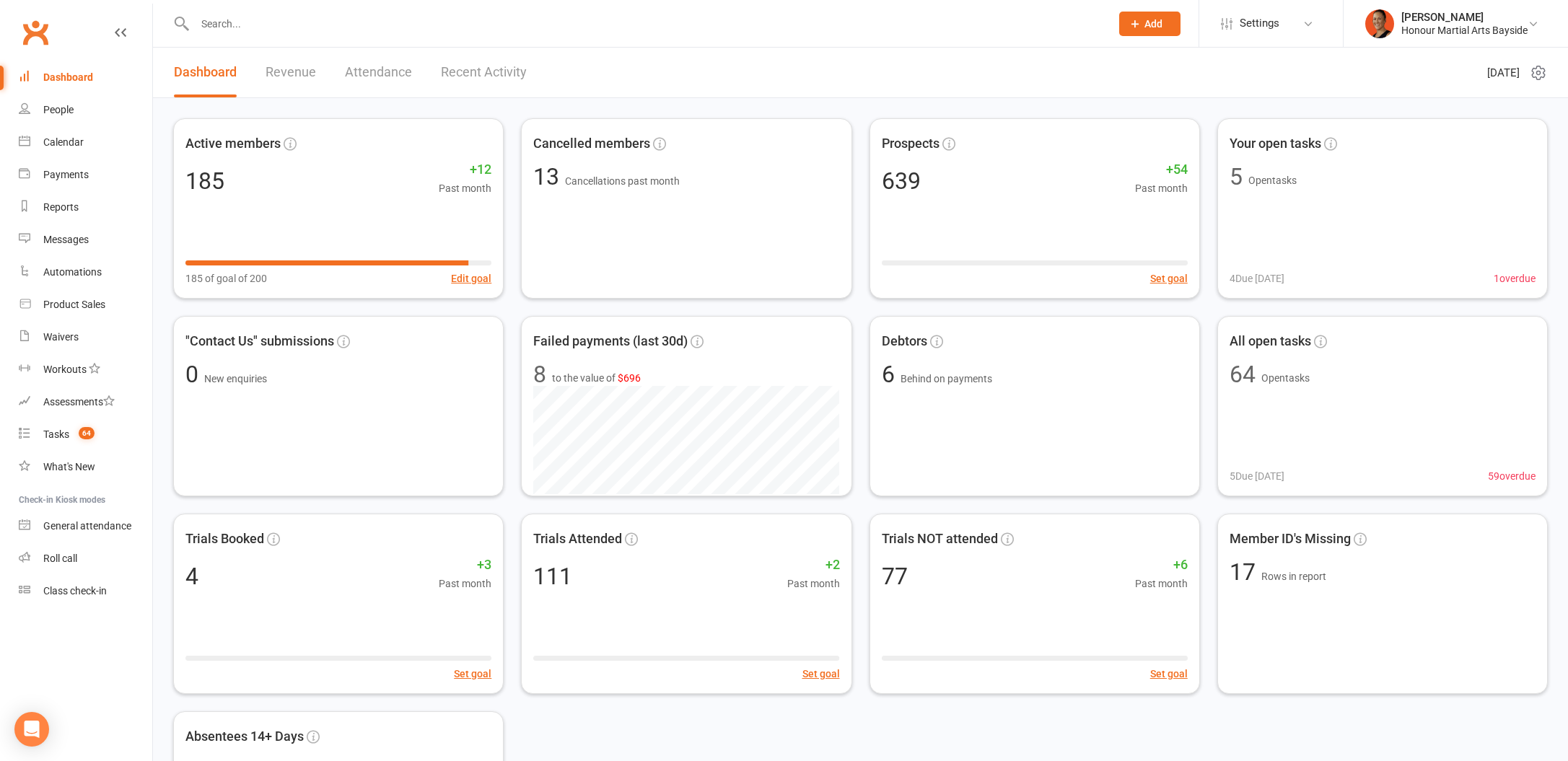
click at [1431, 6] on li "Melina Yung Honour Martial Arts Bayside Signed in as: Honour Martial Arts Baysi…" at bounding box center [1455, 23] width 225 height 47
click at [387, 15] on input "text" at bounding box center [645, 24] width 910 height 20
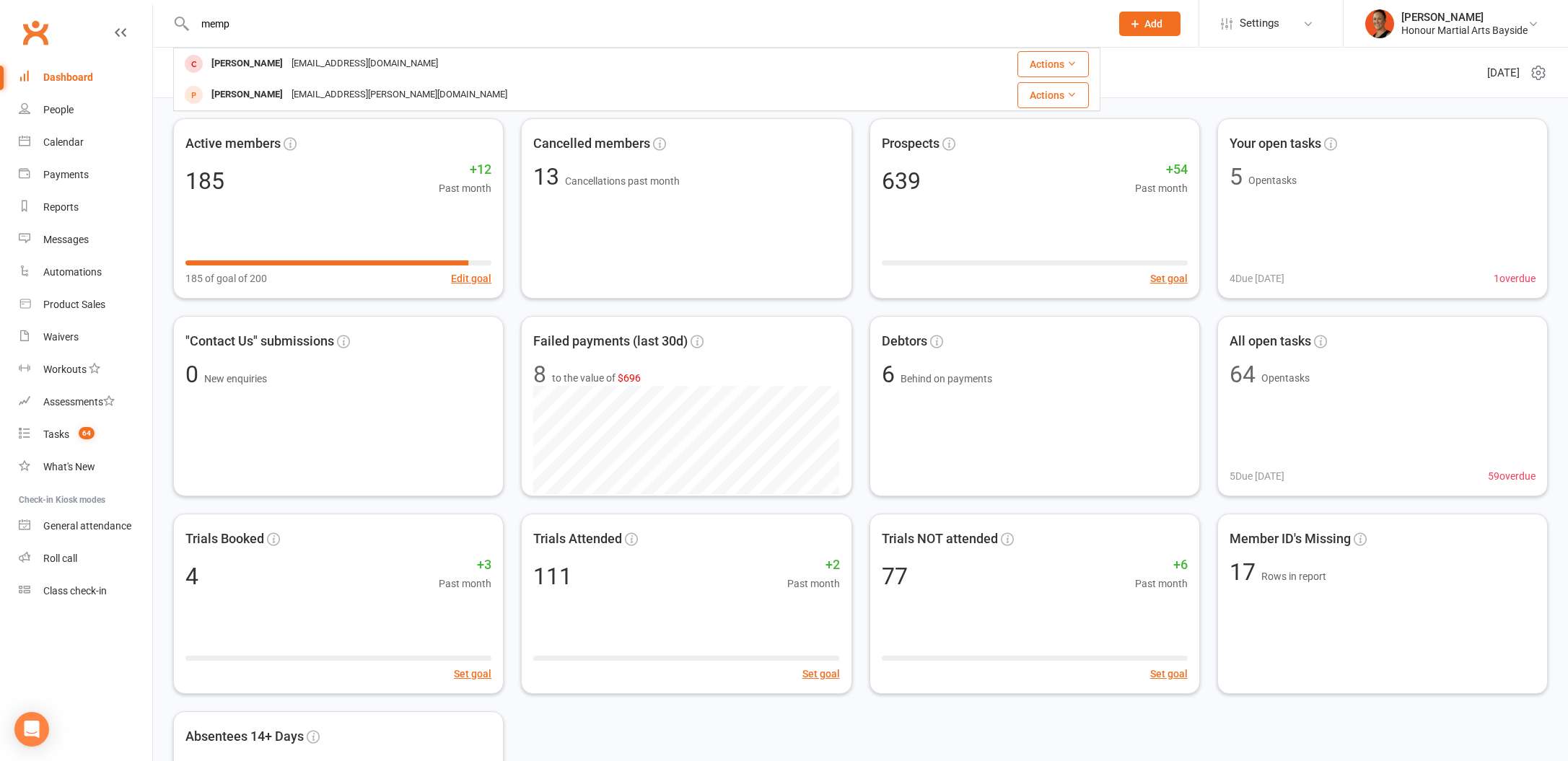
click at [225, 35] on div "memp Lee Unitt moxlu@pm.me Actions Joel Knott me@joel.com.au Actions" at bounding box center [637, 23] width 927 height 47
click at [214, 14] on input "memp" at bounding box center [645, 24] width 910 height 20
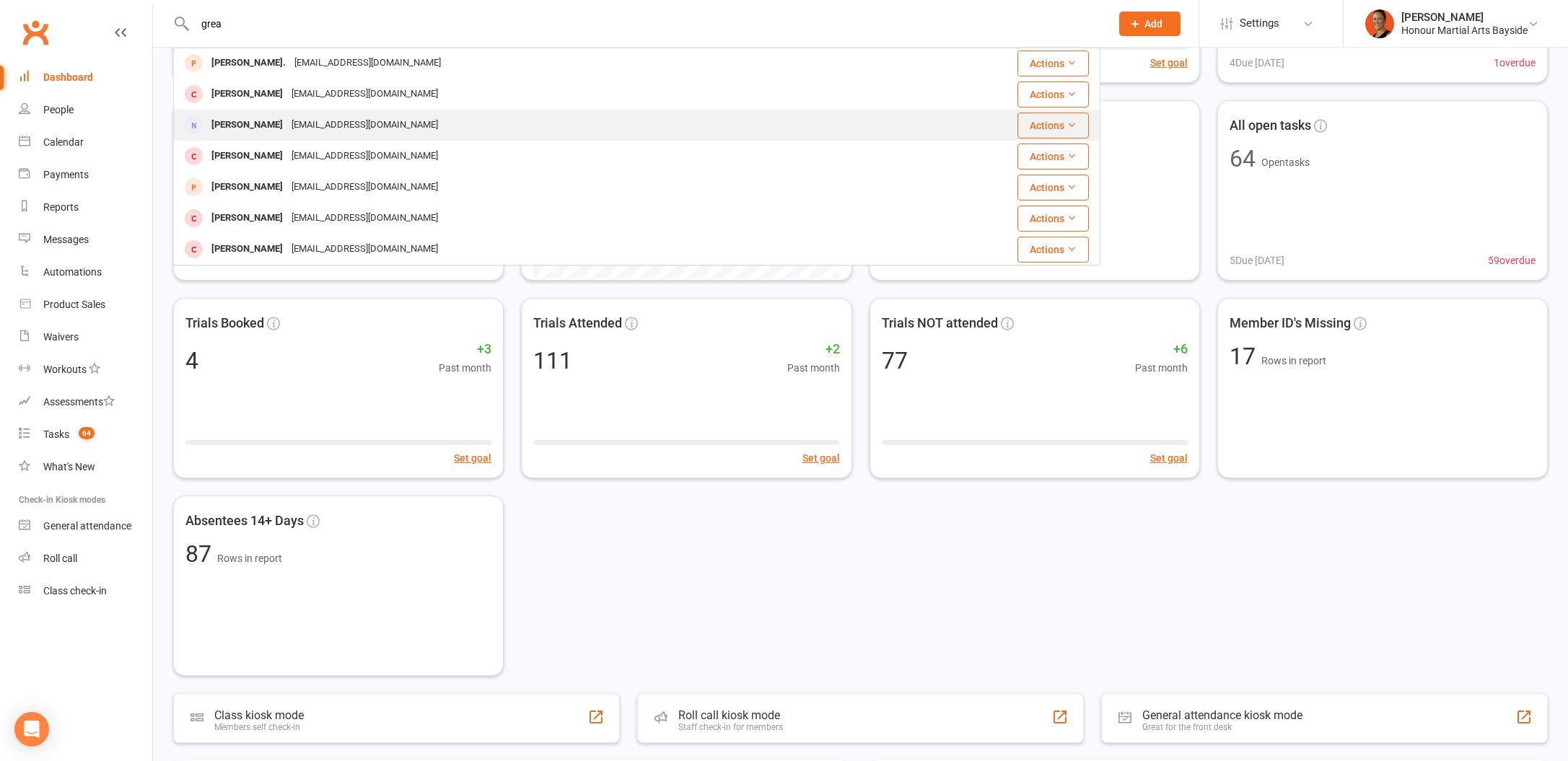
scroll to position [289, 0]
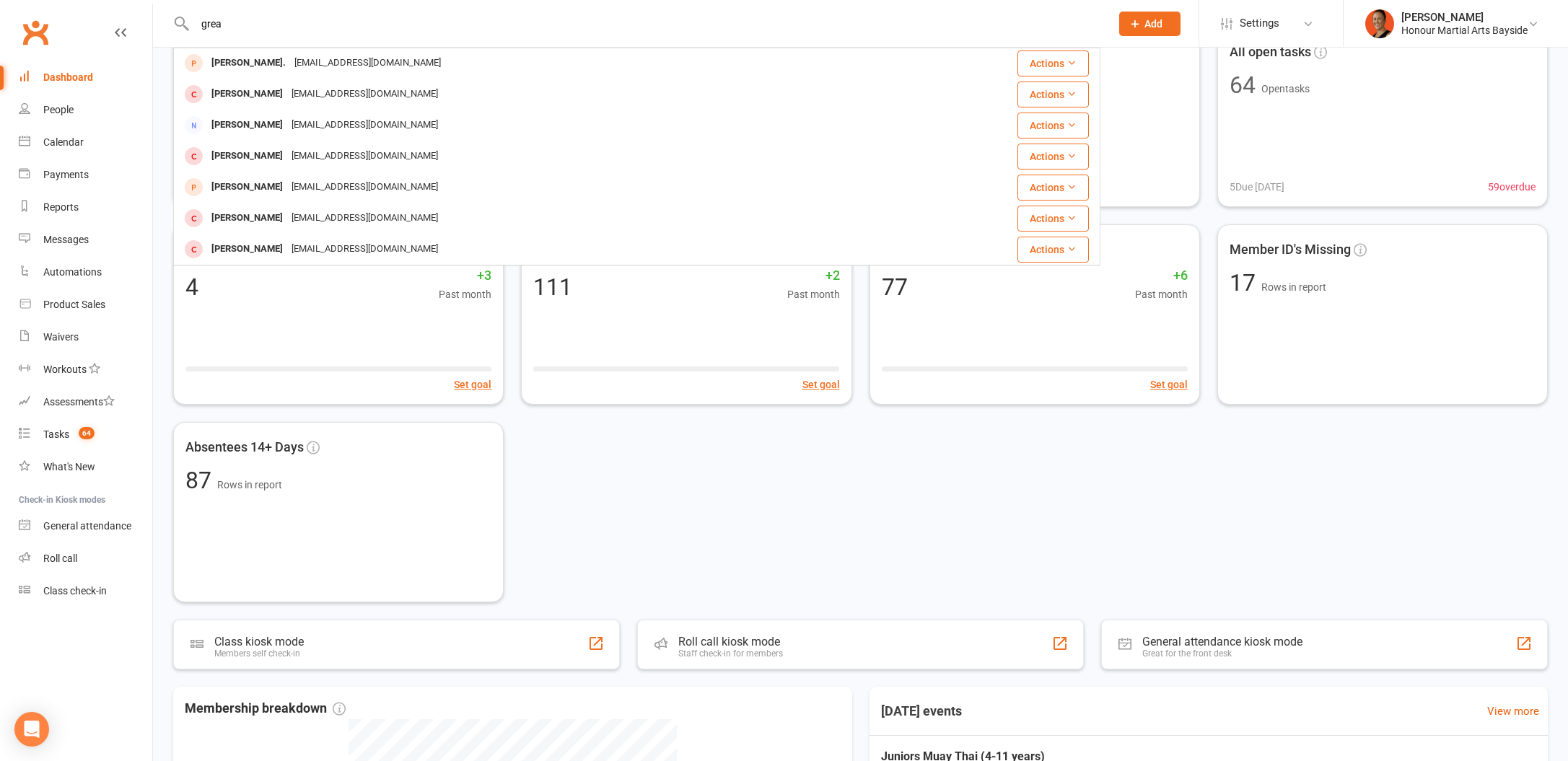
click at [216, 24] on input "grea" at bounding box center [645, 24] width 910 height 20
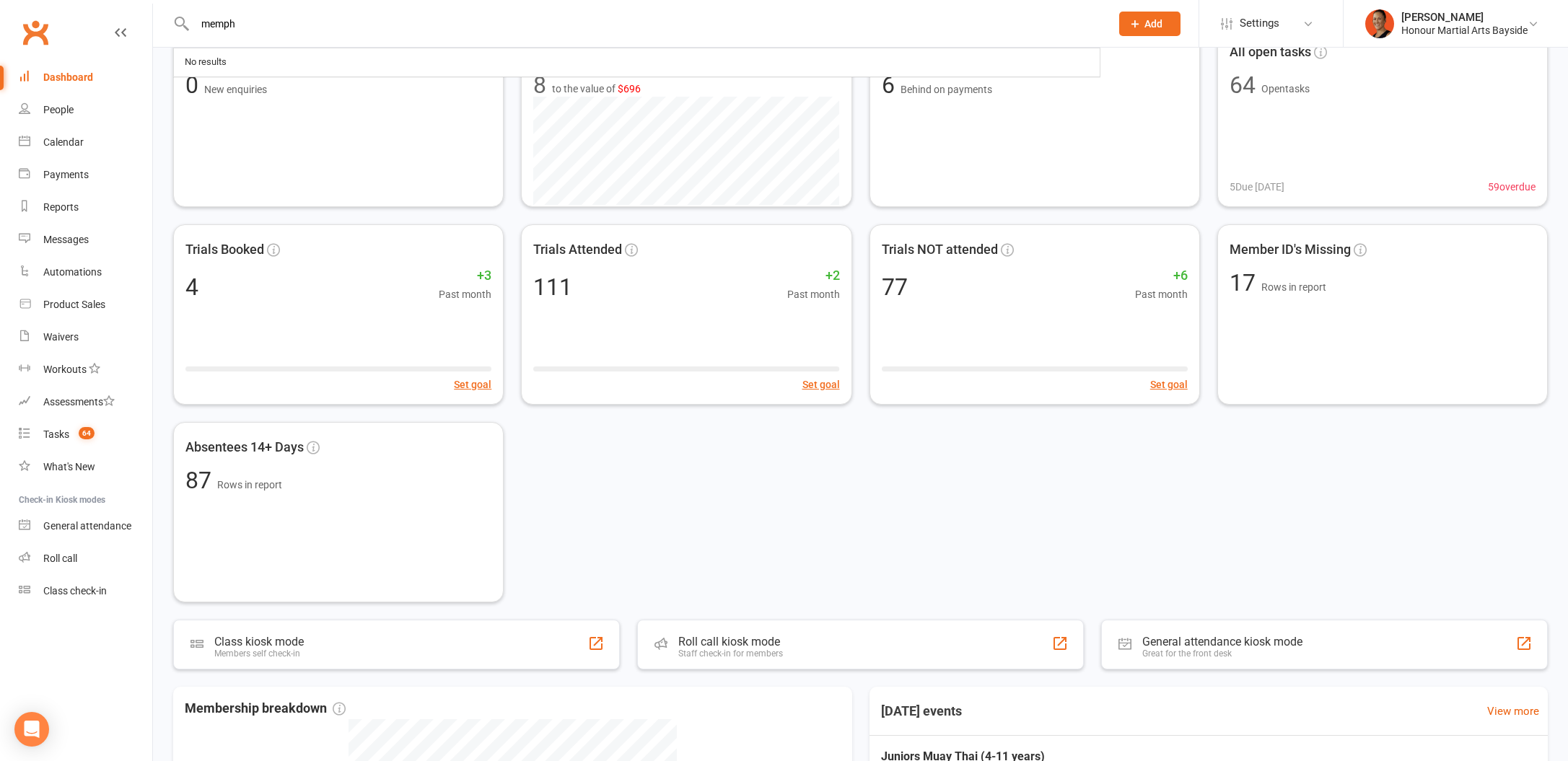
type input "memph"
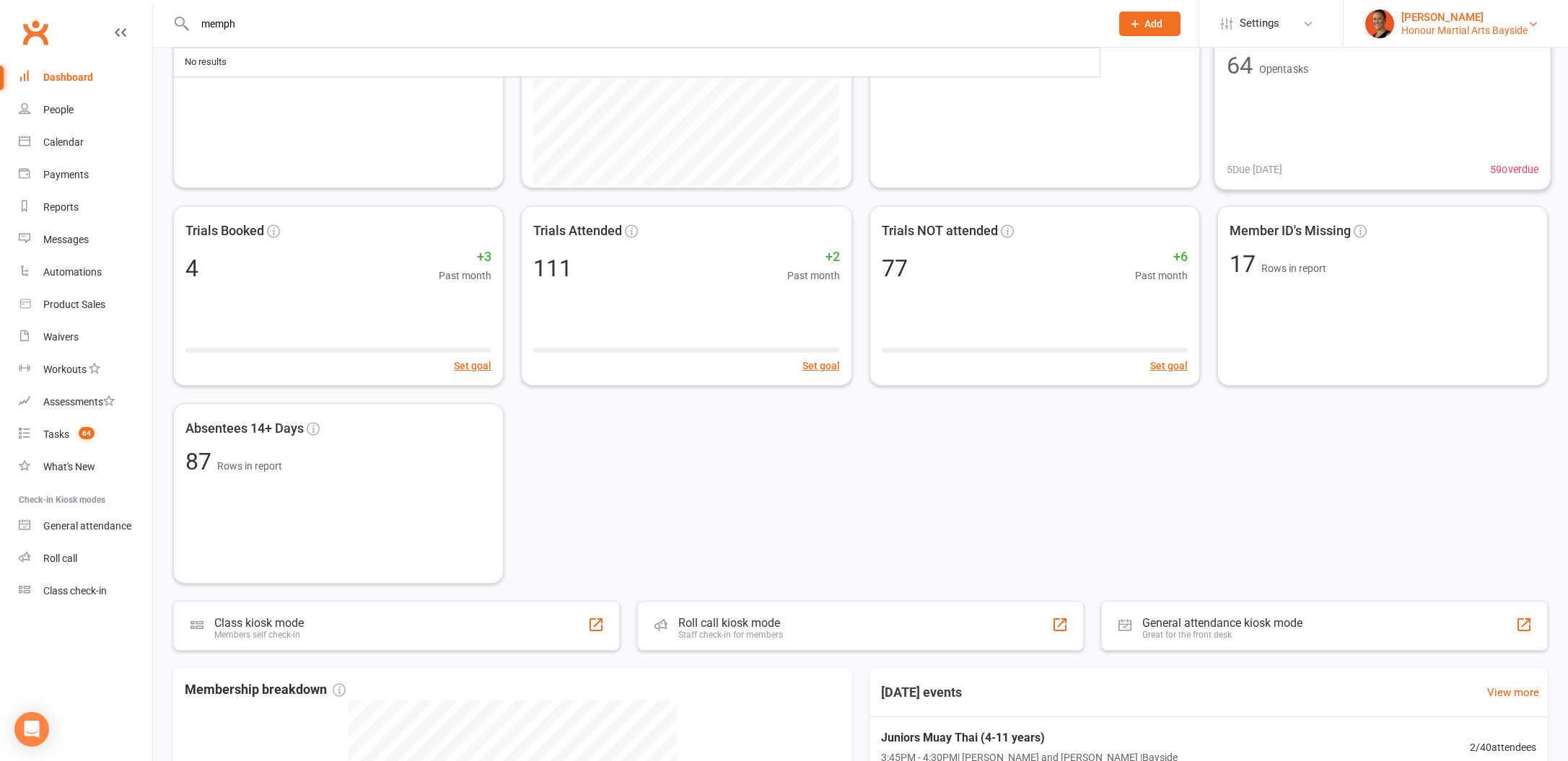
click at [1420, 21] on div "[PERSON_NAME]" at bounding box center [1464, 17] width 127 height 13
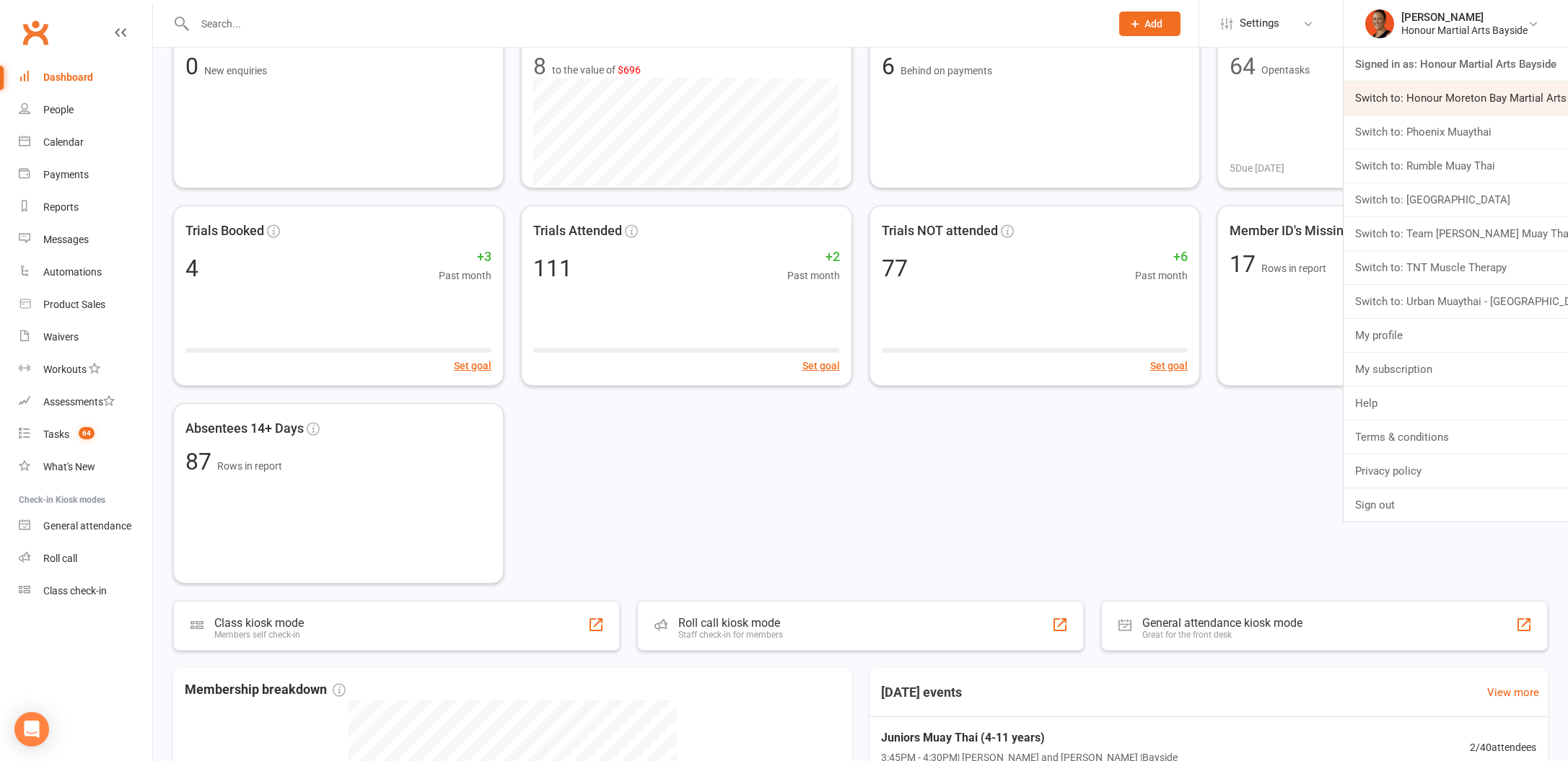
click at [1426, 98] on link "Switch to: Honour Moreton Bay Martial Arts Academy" at bounding box center [1456, 98] width 224 height 34
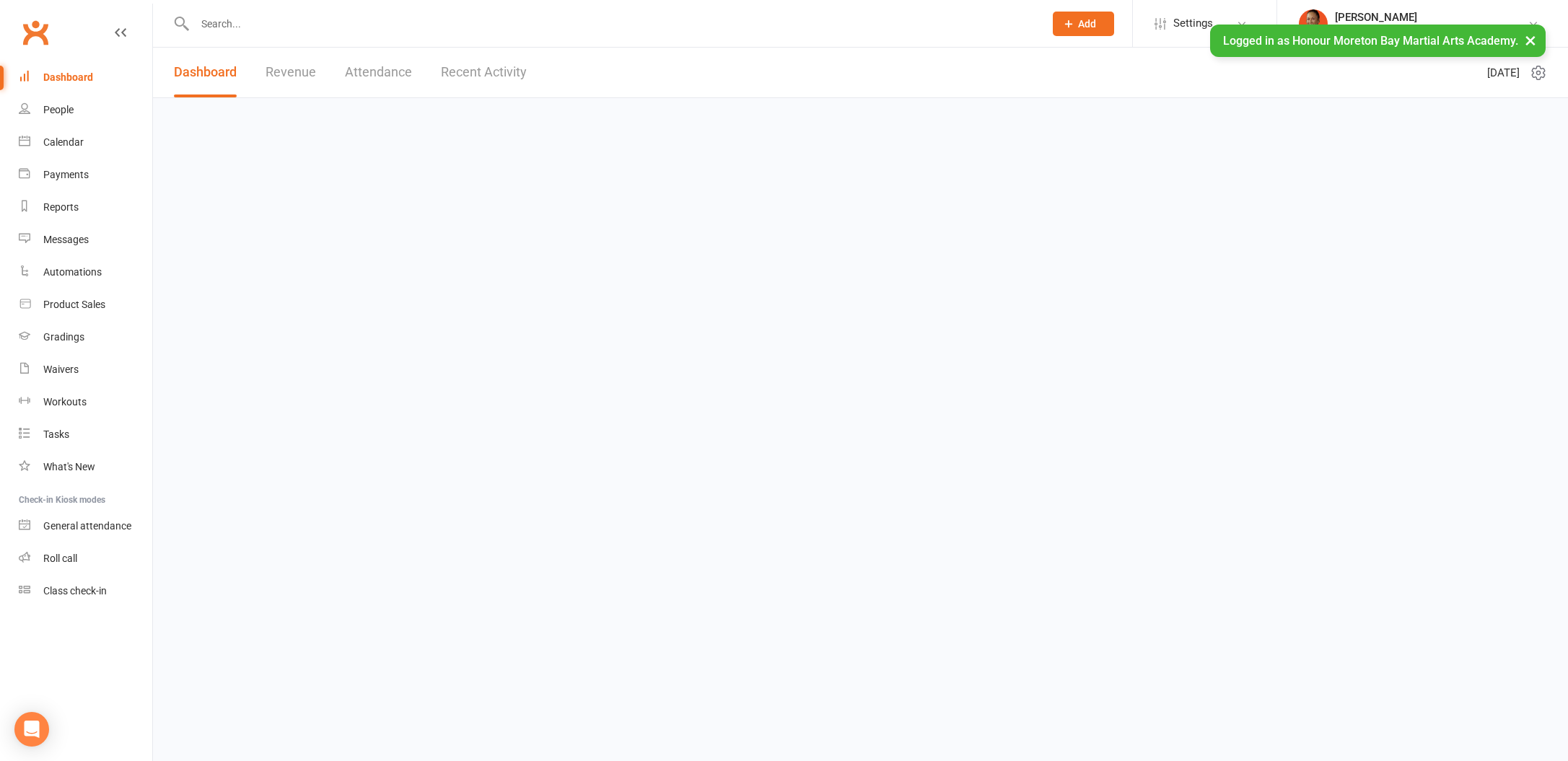
click at [316, 19] on input "text" at bounding box center [612, 24] width 843 height 20
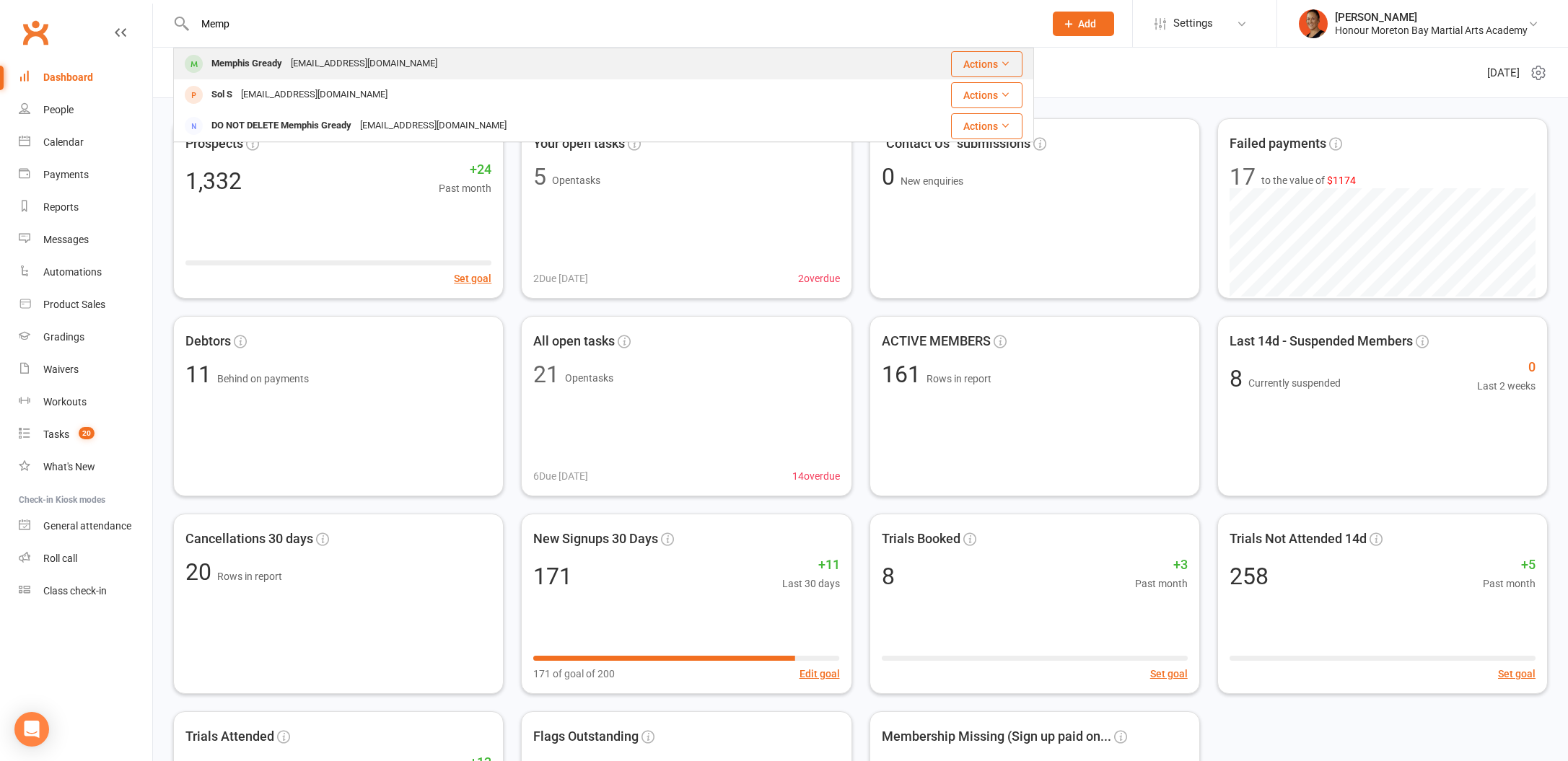
type input "Memp"
click at [277, 58] on div "Memphis Gready" at bounding box center [247, 63] width 79 height 21
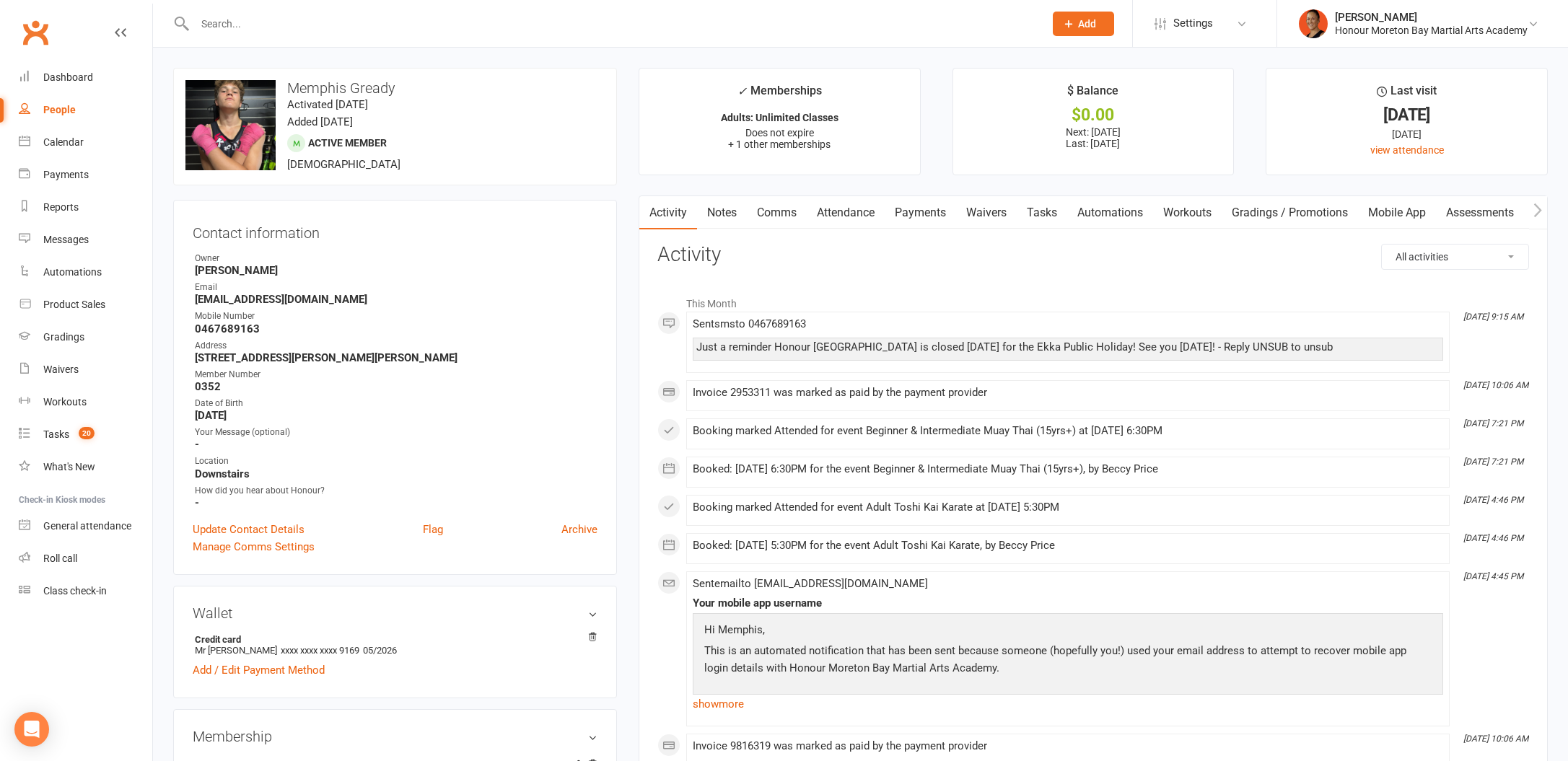
click at [718, 228] on link "Notes" at bounding box center [721, 213] width 50 height 34
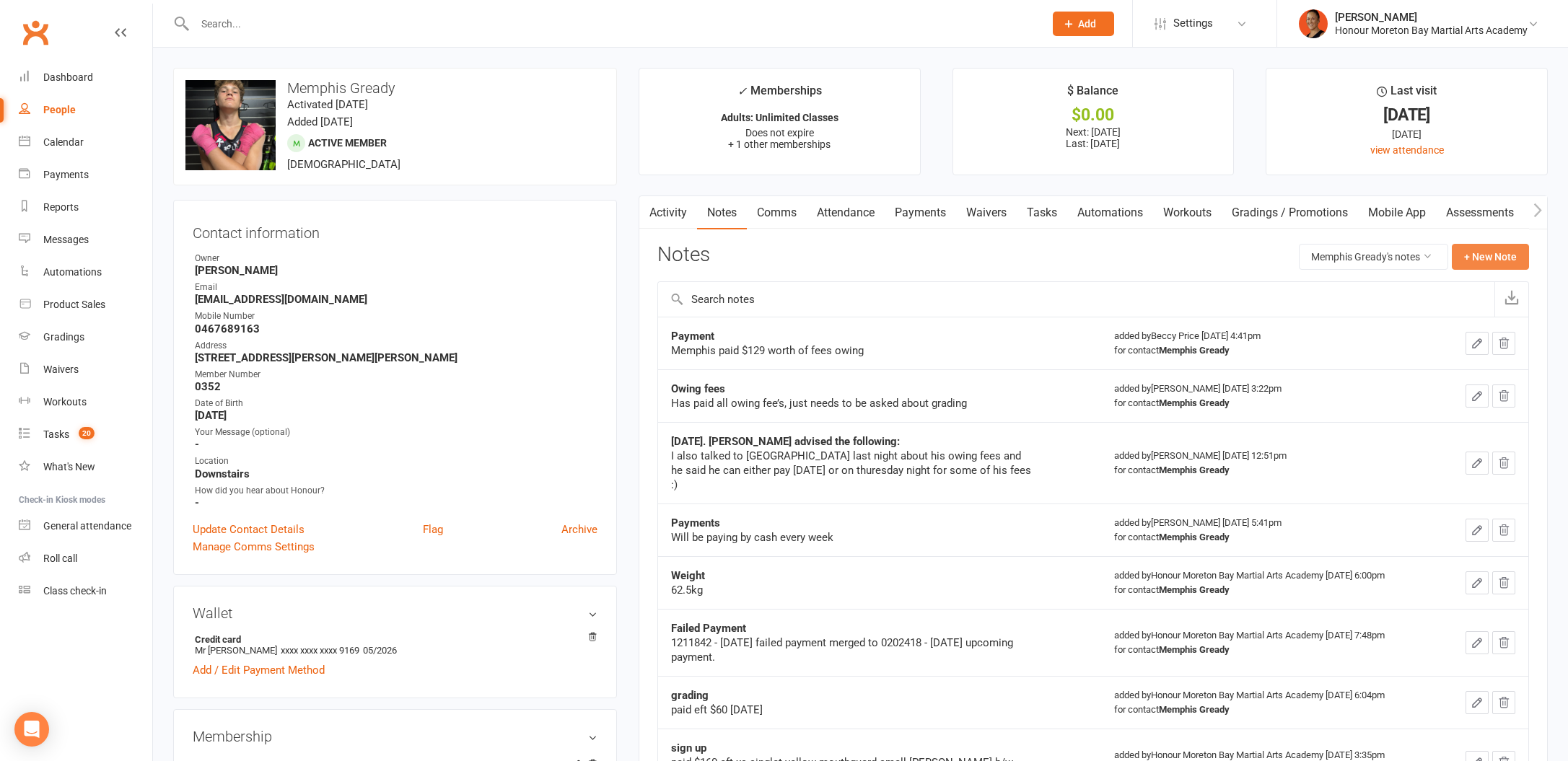
click at [1482, 262] on button "+ New Note" at bounding box center [1490, 257] width 77 height 26
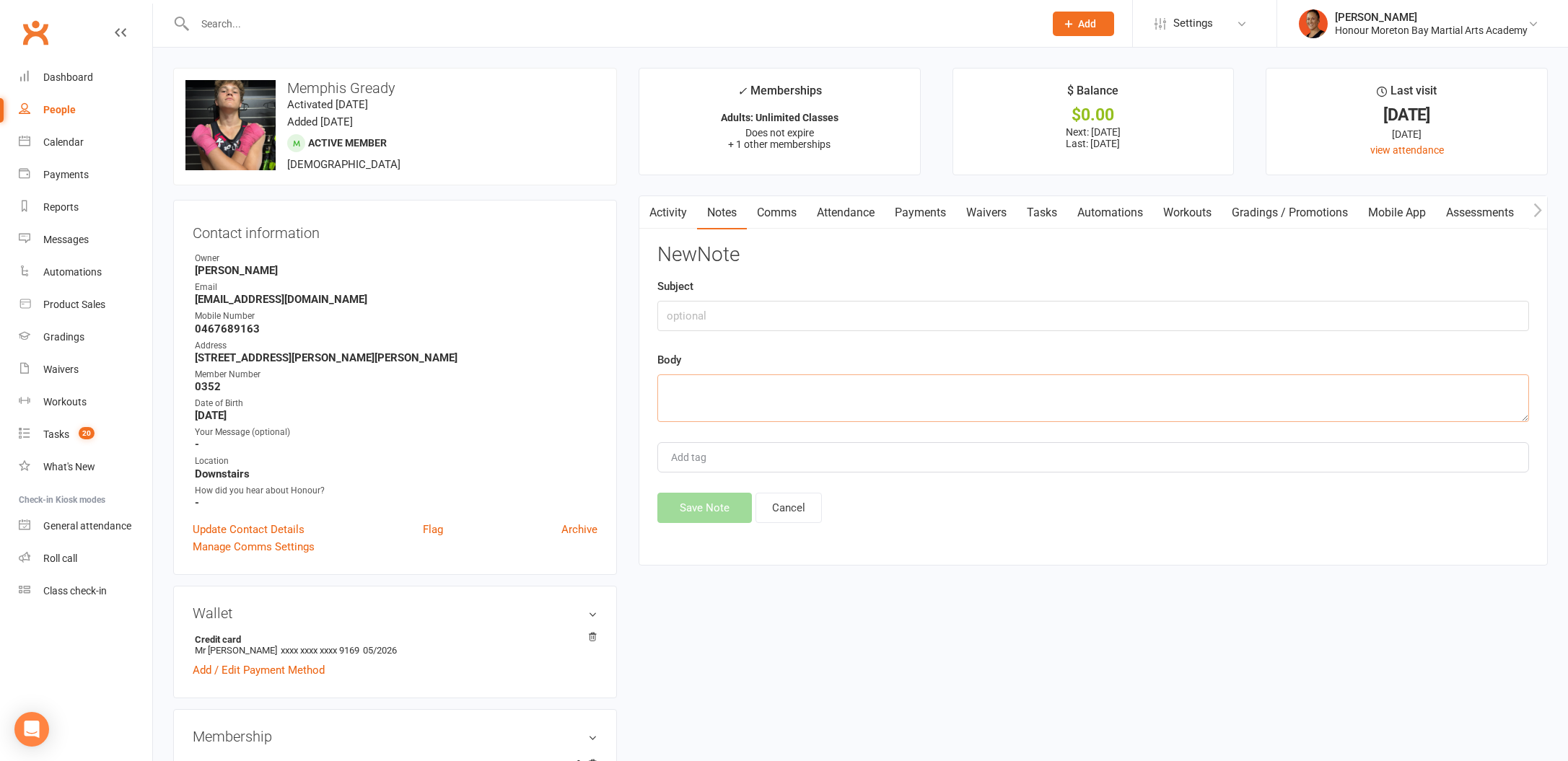
drag, startPoint x: 767, startPoint y: 397, endPoint x: 746, endPoint y: 360, distance: 42.5
click at [767, 397] on textarea at bounding box center [1093, 398] width 872 height 47
paste textarea "---------- Forwarded message --------- From: Memphis Gready <memphisgready@gmai…"
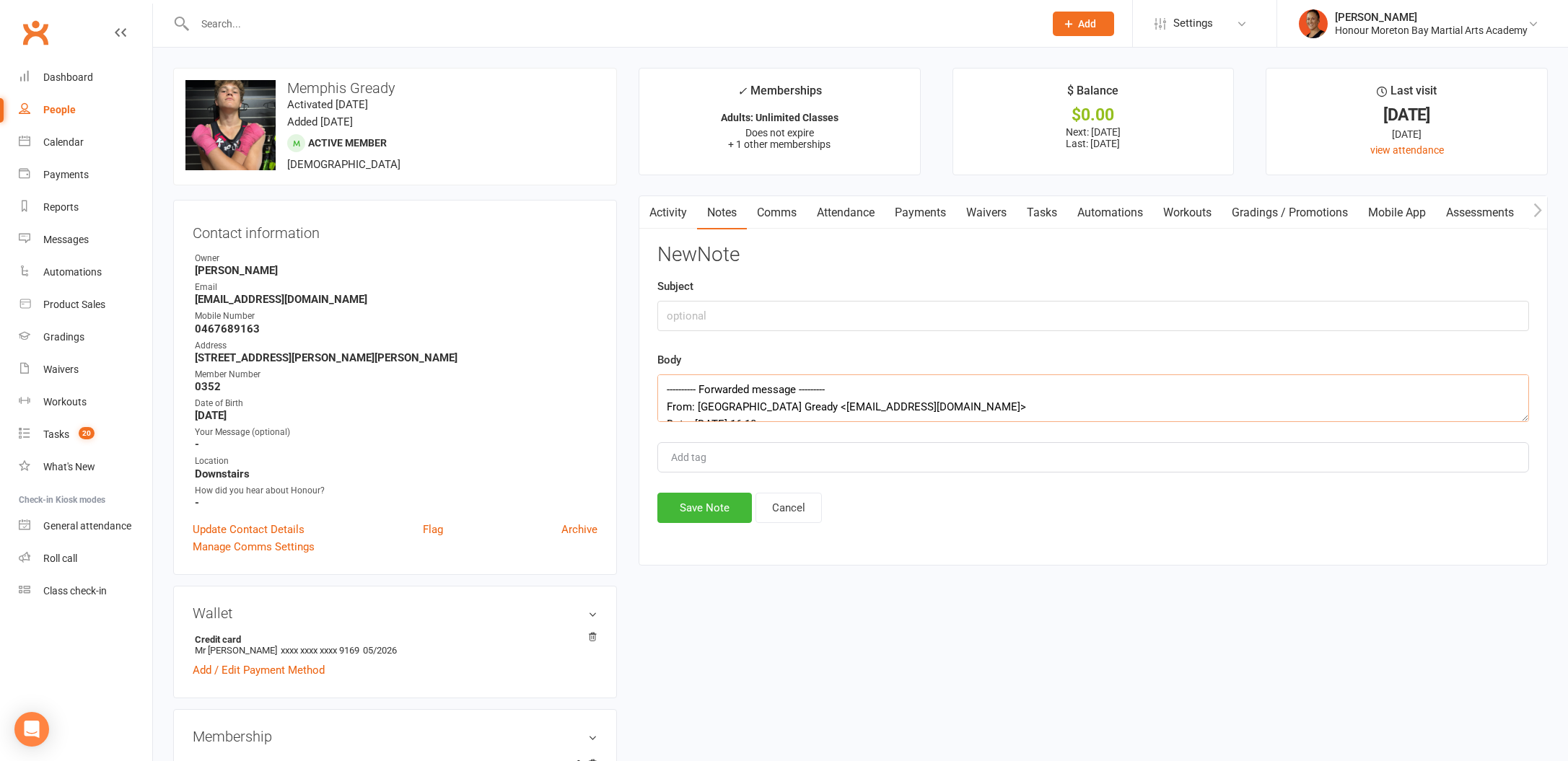
scroll to position [113, 0]
type textarea "---------- Forwarded message --------- From: Memphis Gready <memphisgready@gmai…"
click at [724, 293] on div "Subject" at bounding box center [1093, 304] width 872 height 53
drag, startPoint x: 744, startPoint y: 316, endPoint x: 755, endPoint y: 322, distance: 12.5
click at [744, 316] on input "text" at bounding box center [1093, 316] width 872 height 31
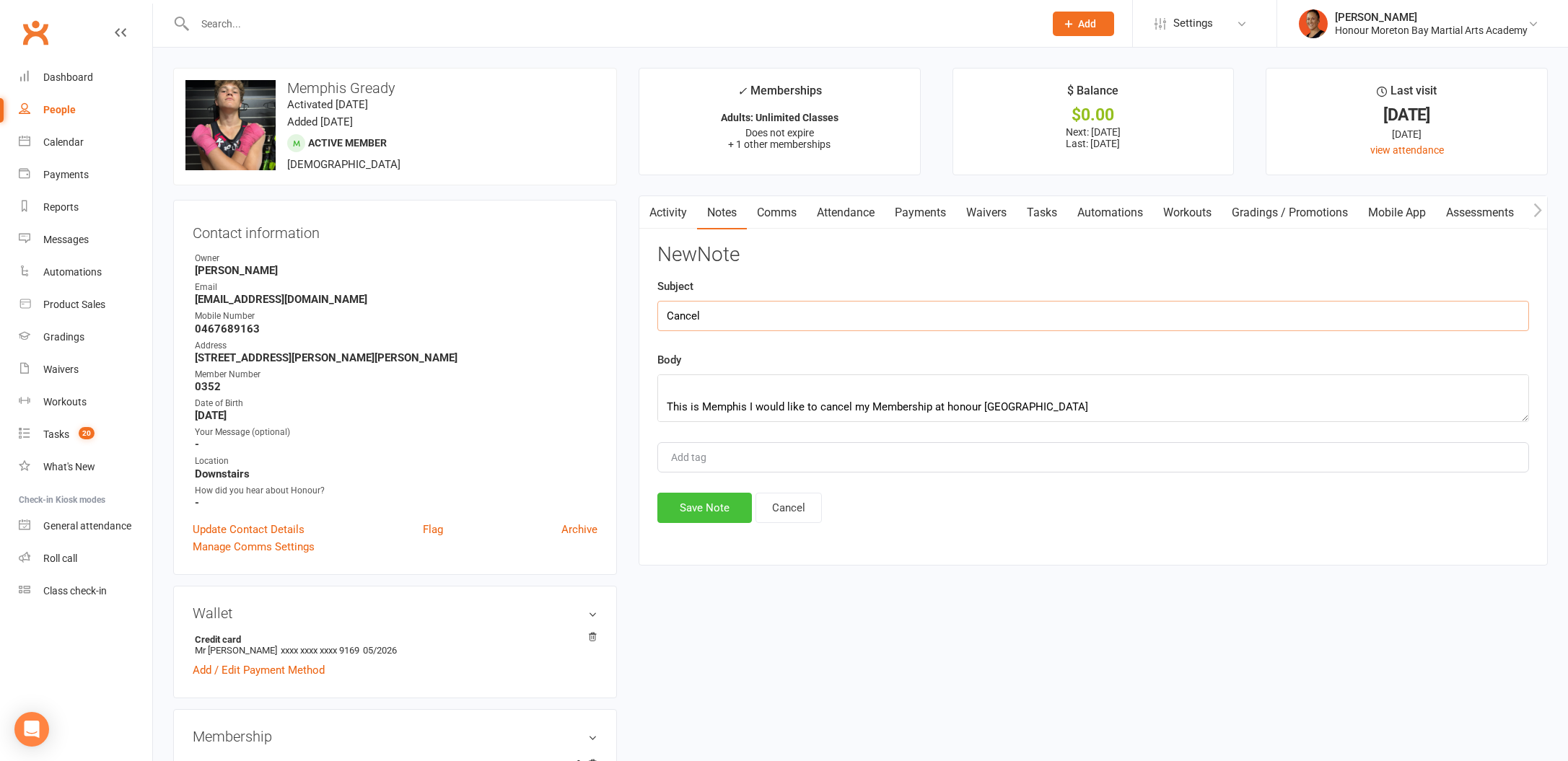
type input "Cancel"
click at [699, 517] on button "Save Note" at bounding box center [705, 508] width 95 height 31
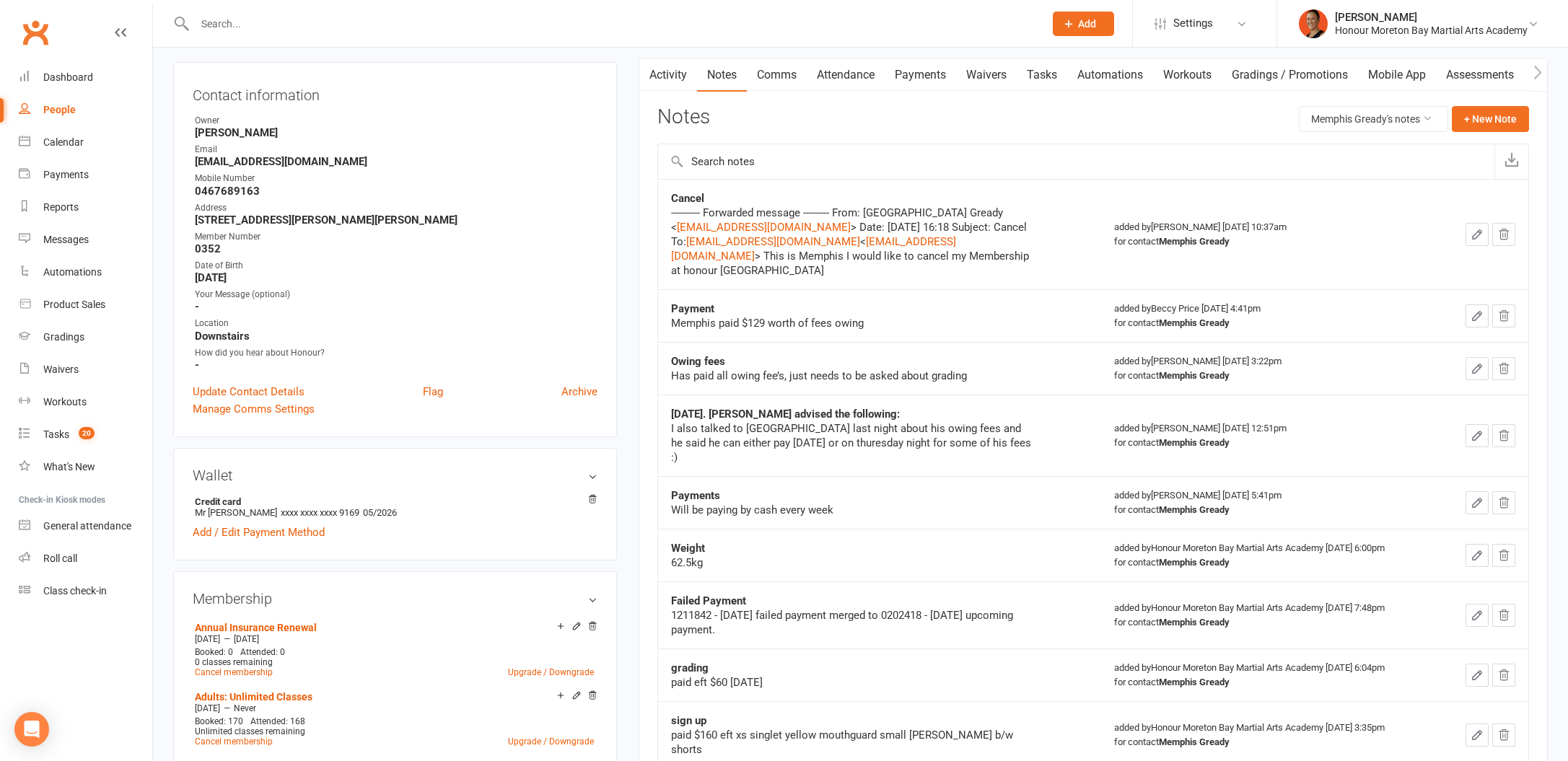
scroll to position [90, 0]
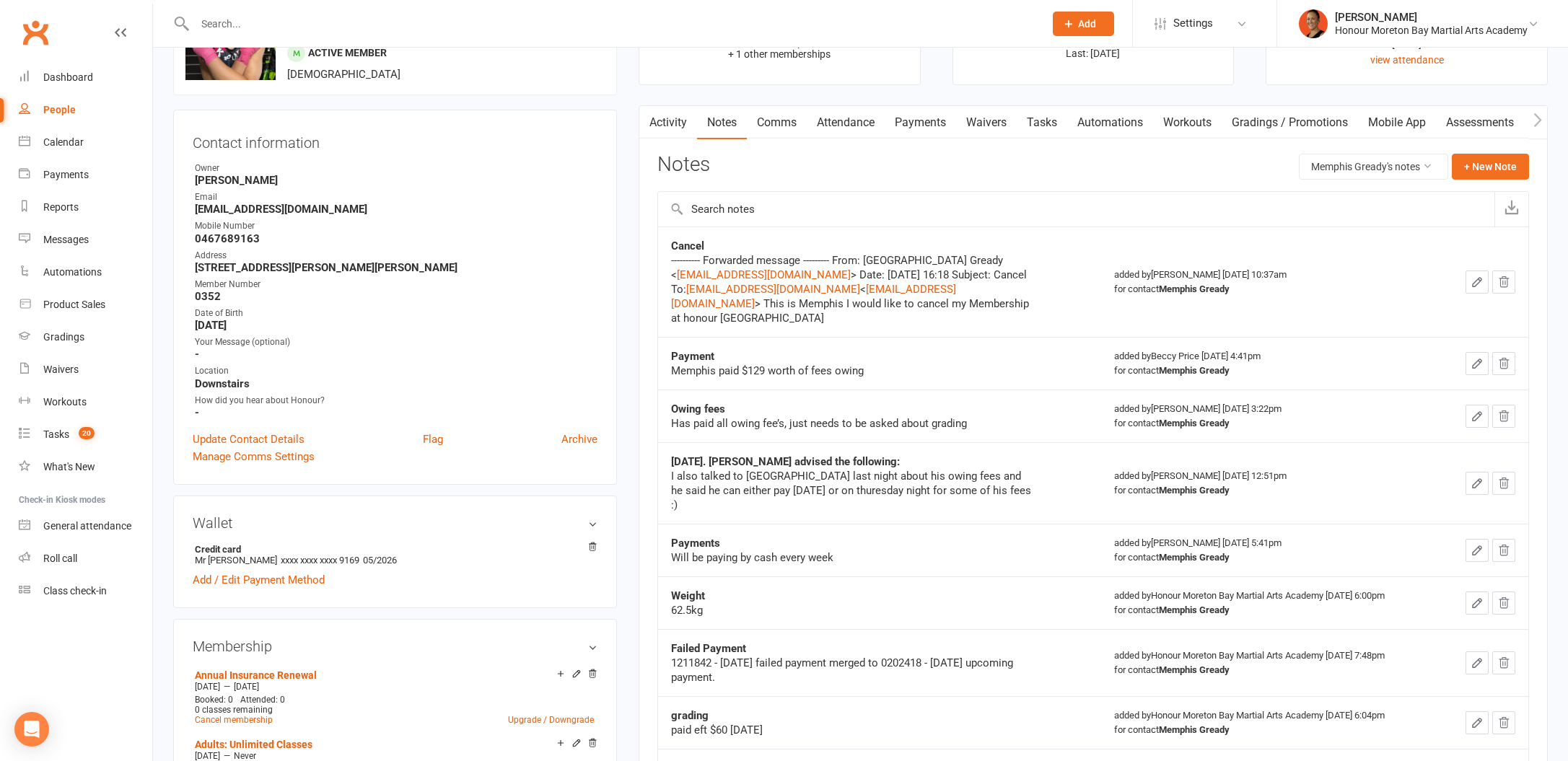
click at [912, 119] on link "Payments" at bounding box center [921, 123] width 72 height 34
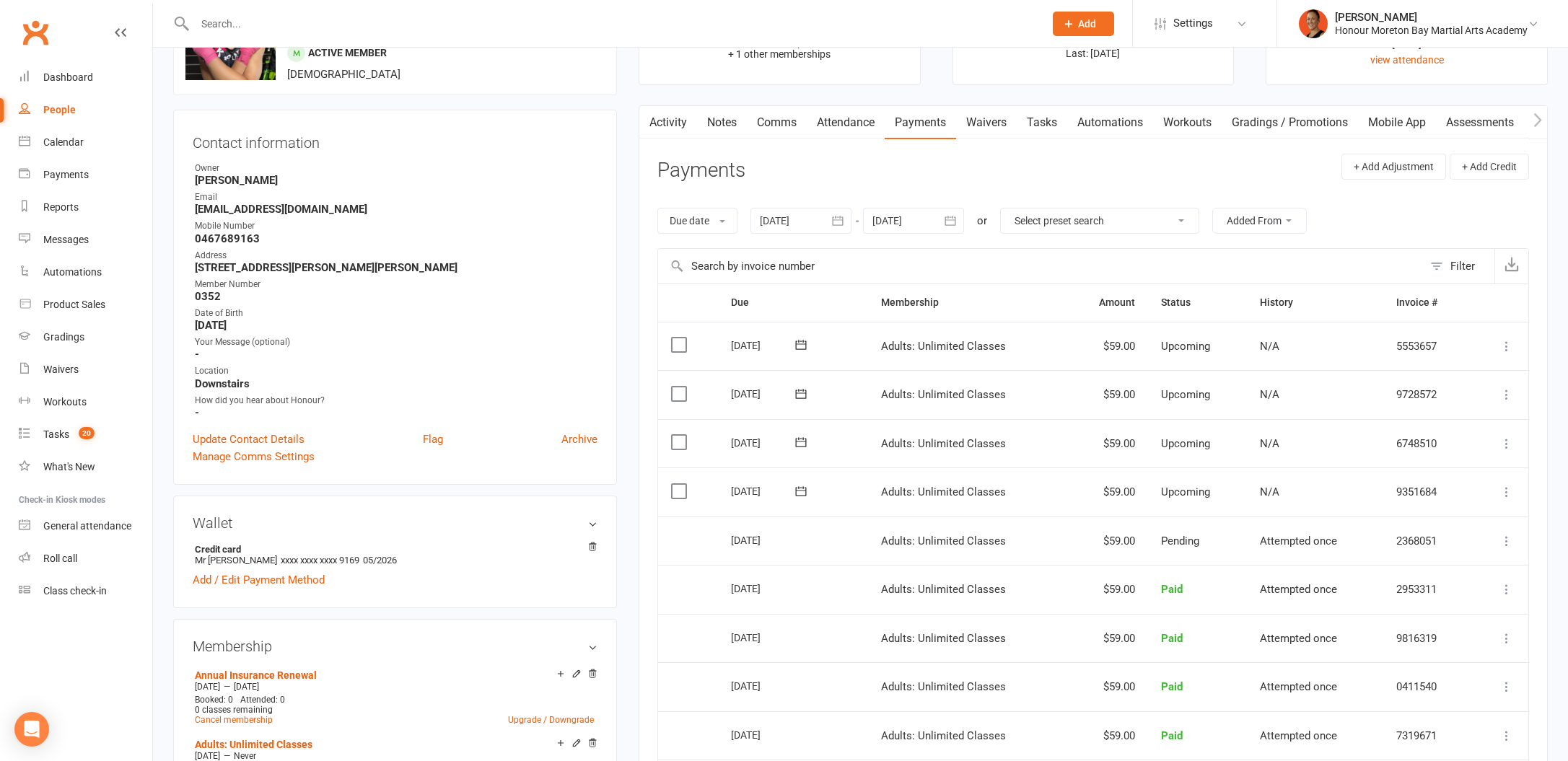
click at [798, 485] on icon at bounding box center [801, 491] width 14 height 14
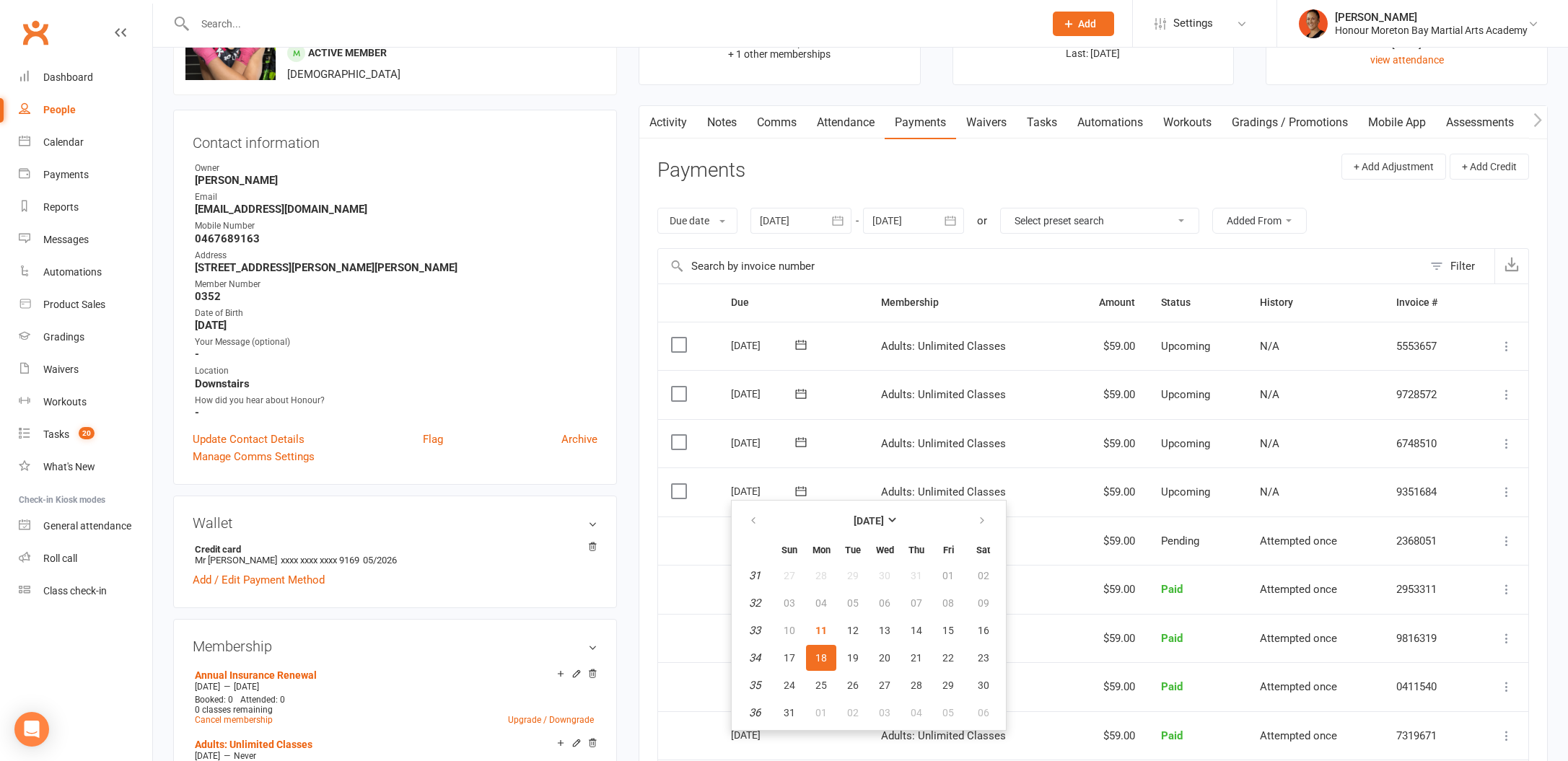
drag, startPoint x: 846, startPoint y: 127, endPoint x: 801, endPoint y: 114, distance: 46.8
click at [839, 121] on link "Attendance" at bounding box center [846, 123] width 78 height 34
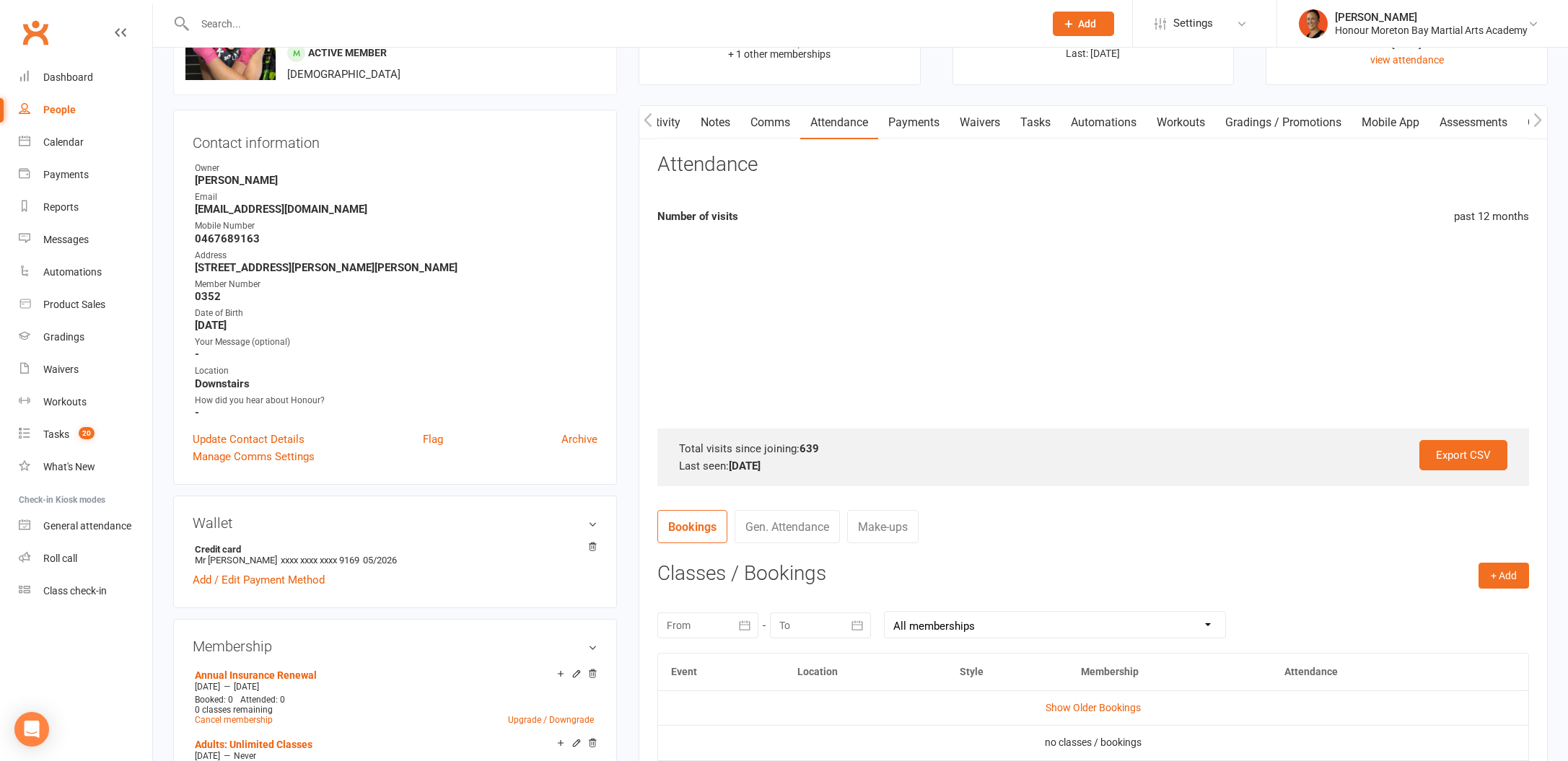
click at [776, 114] on link "Comms" at bounding box center [770, 123] width 60 height 34
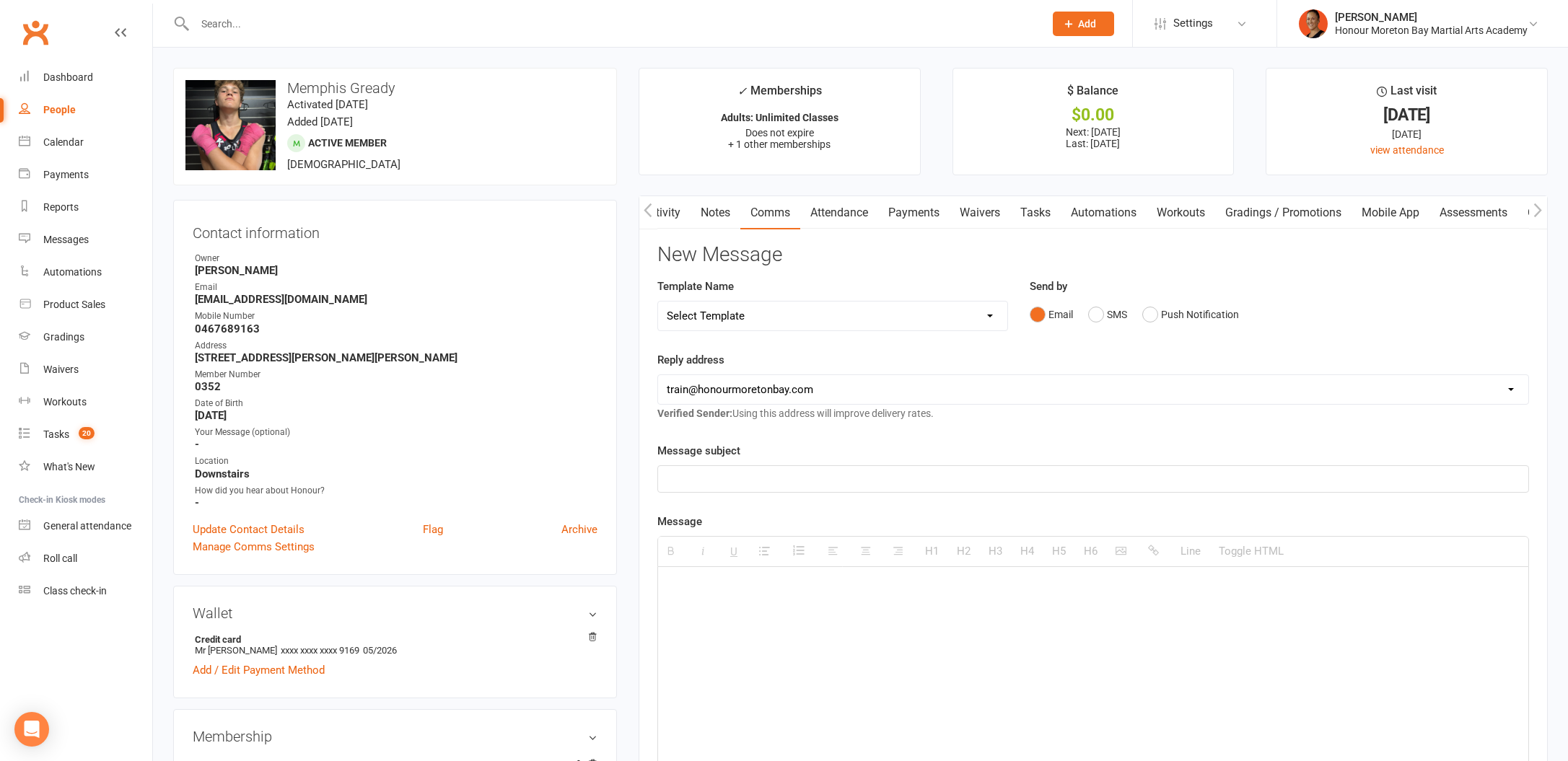
drag, startPoint x: 707, startPoint y: 290, endPoint x: 711, endPoint y: 302, distance: 12.6
click at [707, 290] on label "Template Name" at bounding box center [696, 286] width 76 height 18
click at [715, 310] on select "Select Template [Email] 28 day 2 week check in to join [Email] ZipLead $29 Intr…" at bounding box center [833, 316] width 349 height 29
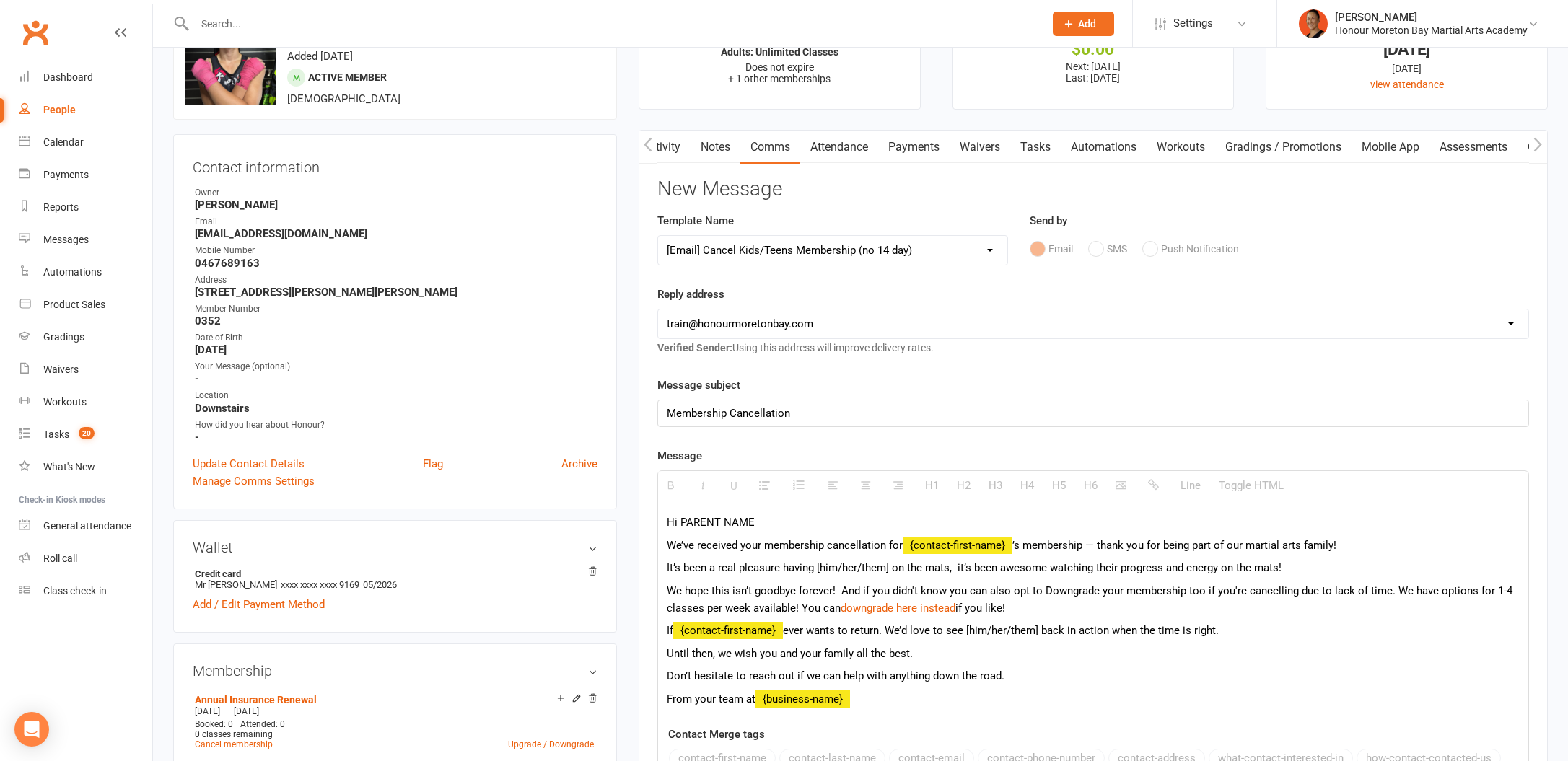
scroll to position [132, 0]
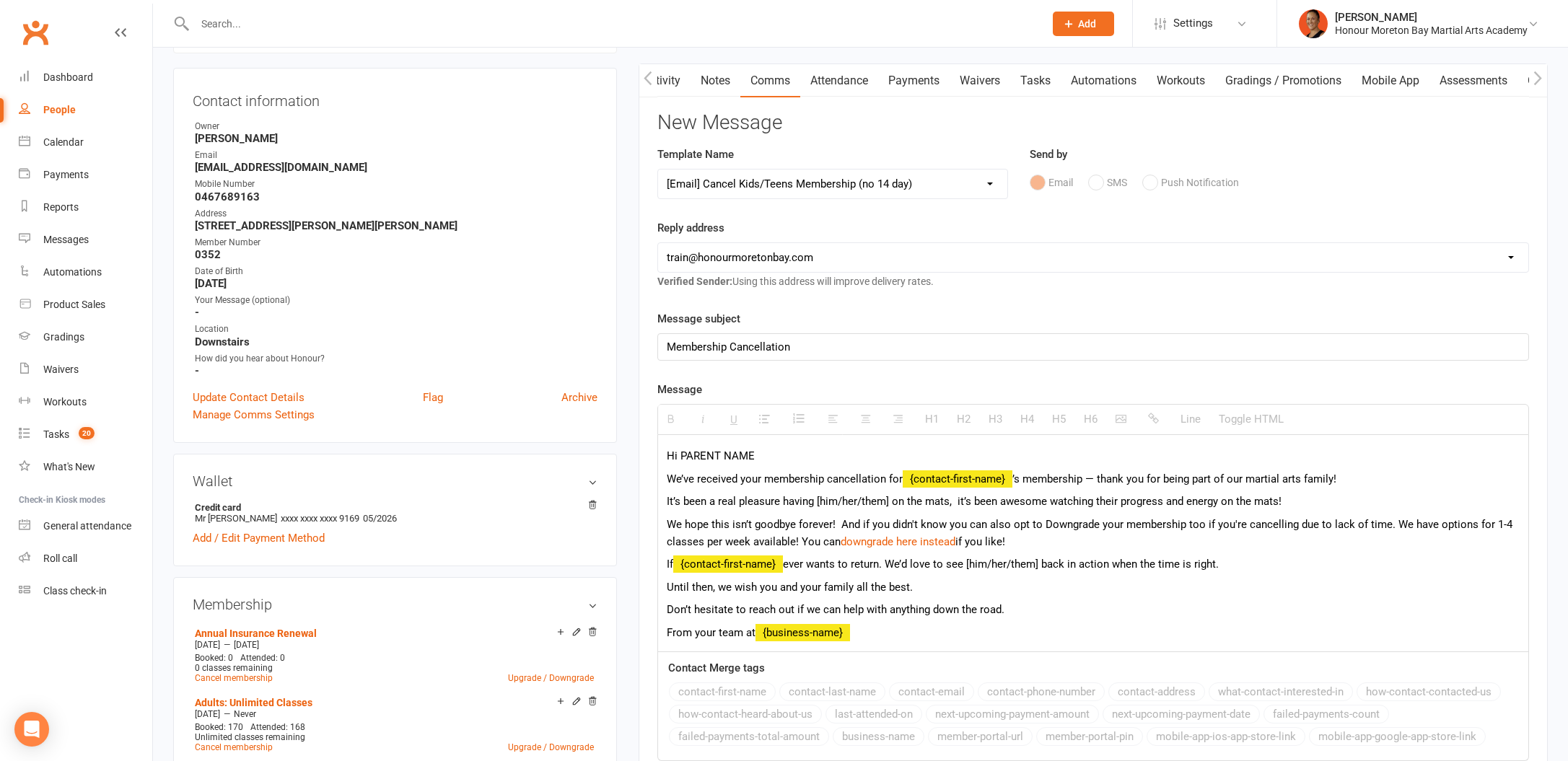
click at [750, 185] on select "Select Template [Email] 28 day 2 week check in to join [Email] ZipLead $29 Intr…" at bounding box center [833, 184] width 349 height 29
select select "6"
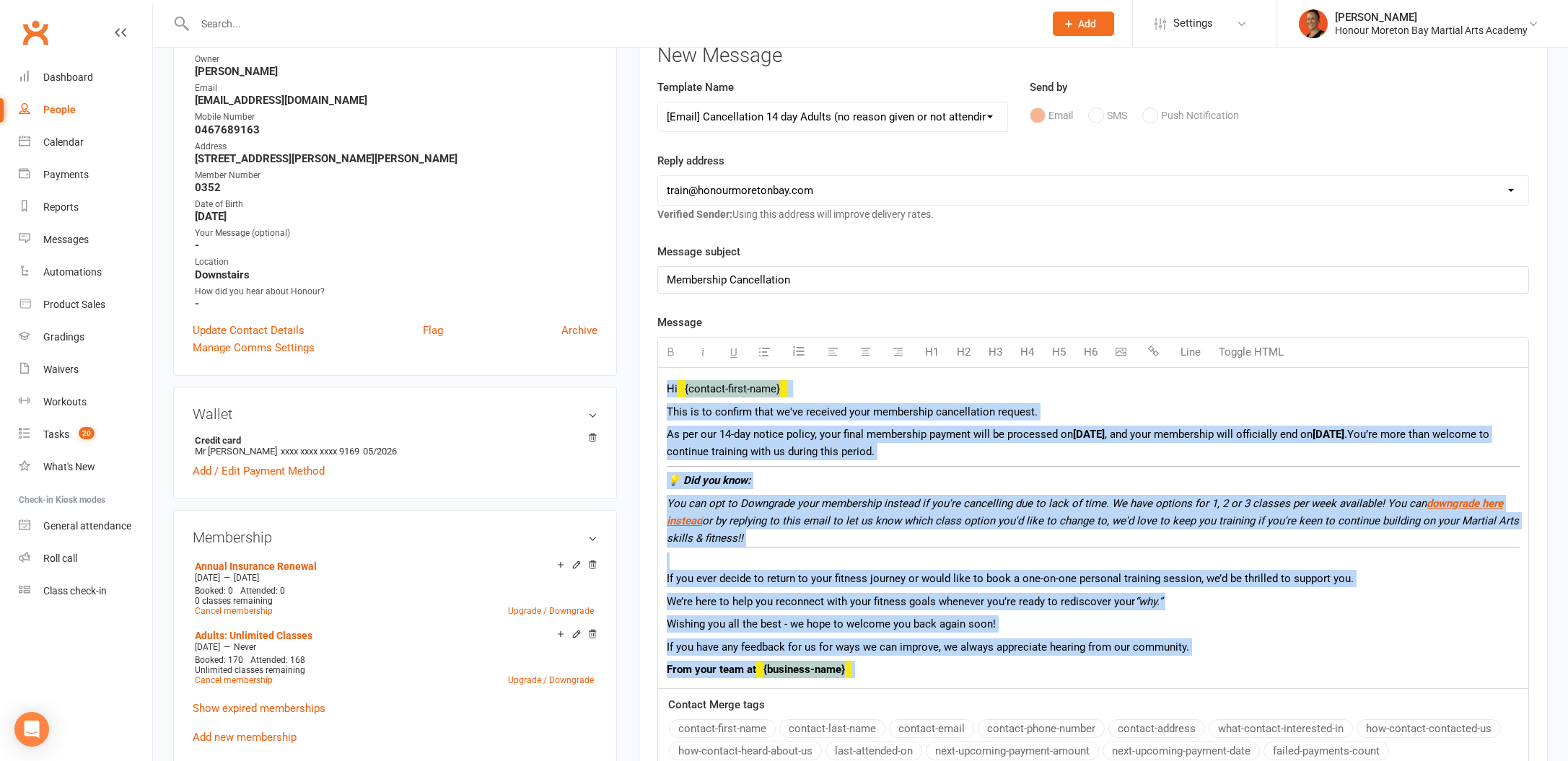
scroll to position [348, 0]
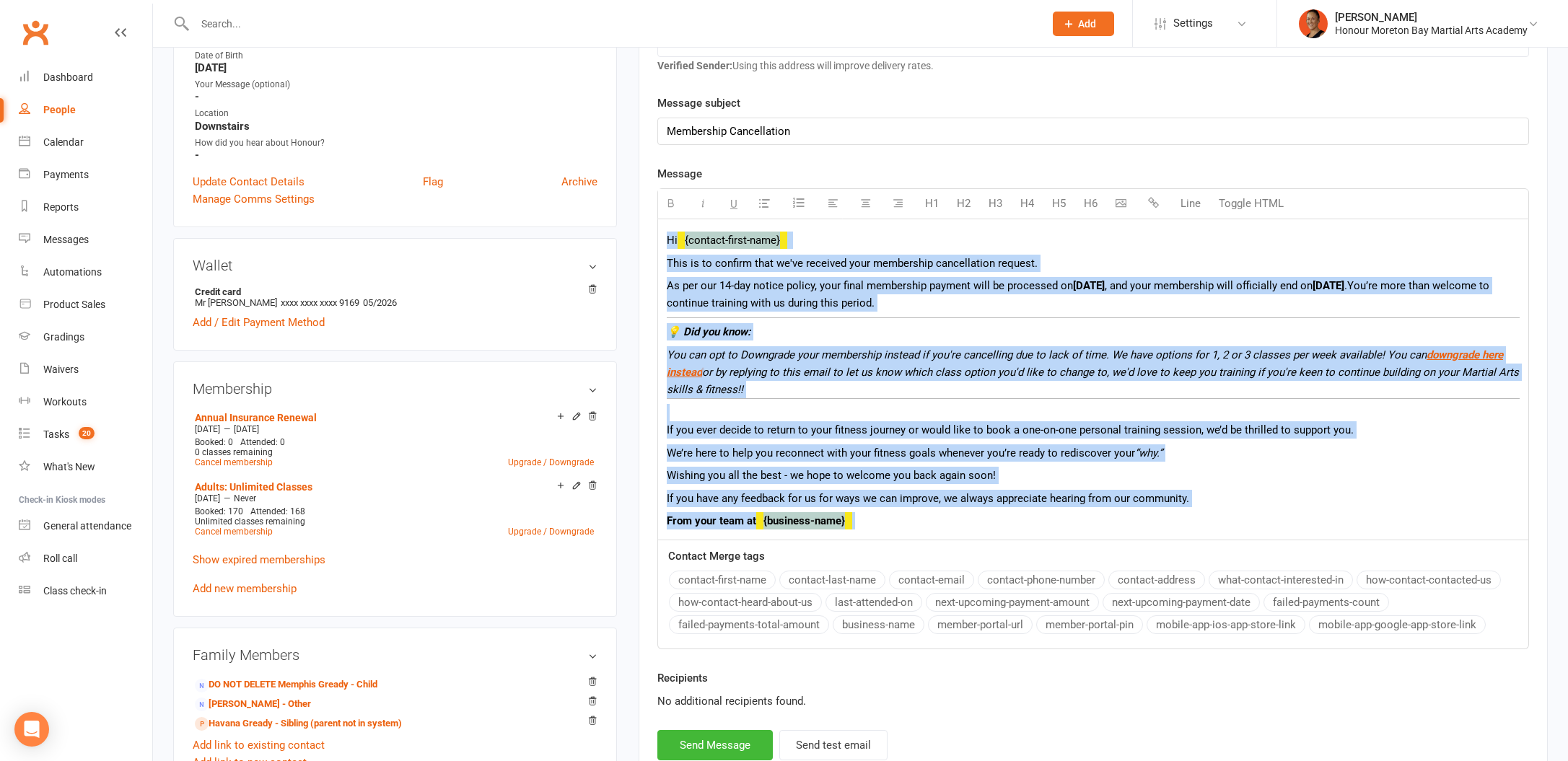
drag, startPoint x: 663, startPoint y: 456, endPoint x: 978, endPoint y: 545, distance: 327.3
click at [978, 545] on div "Message H1 H2 H3 H4 H5 H6 Line Toggle HTML Hi {contact-first-name} This is to c…" at bounding box center [1093, 407] width 872 height 484
copy div "Hi {contact-first-name} This is to confirm that we've received your membership …"
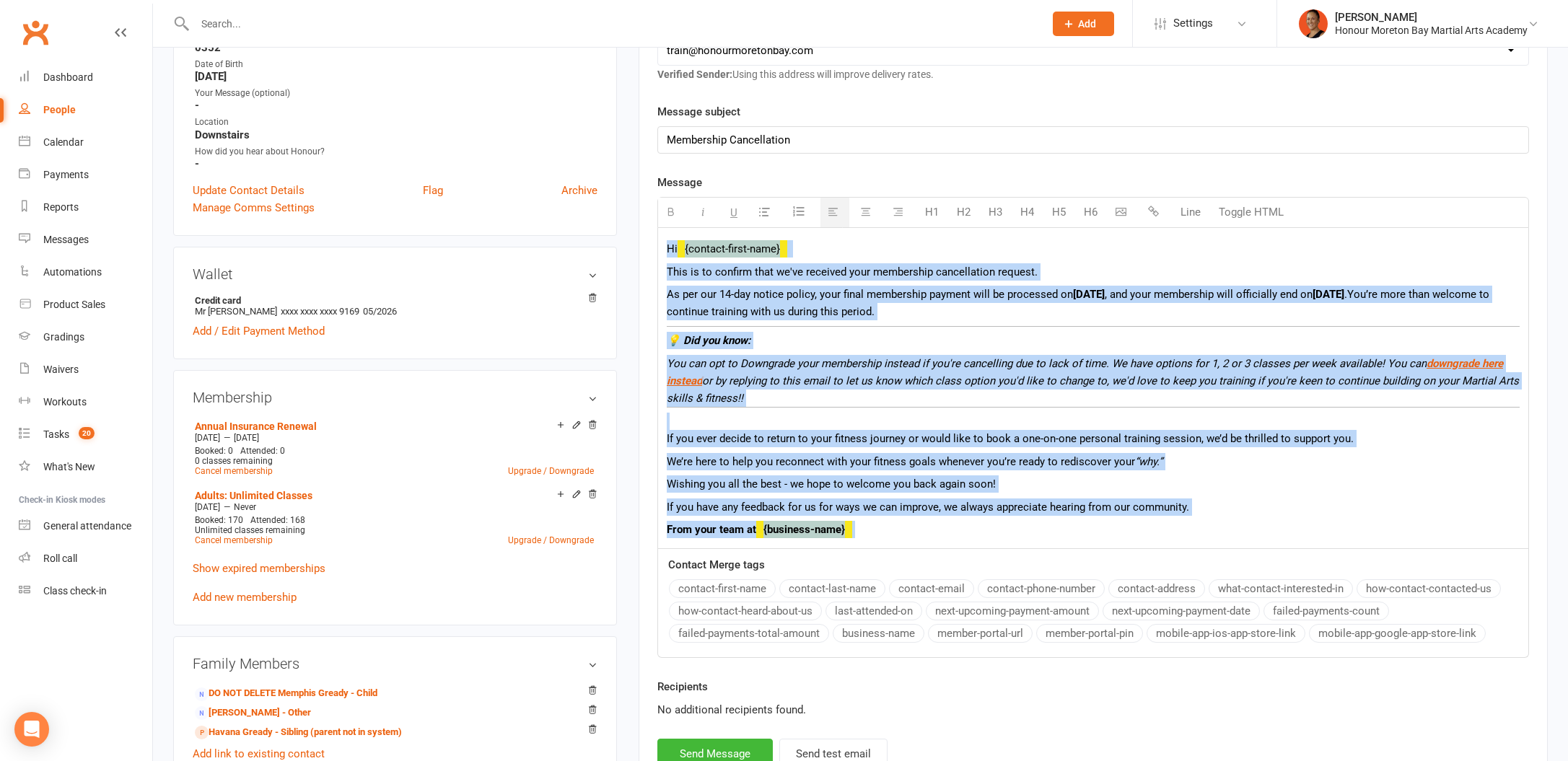
scroll to position [0, 0]
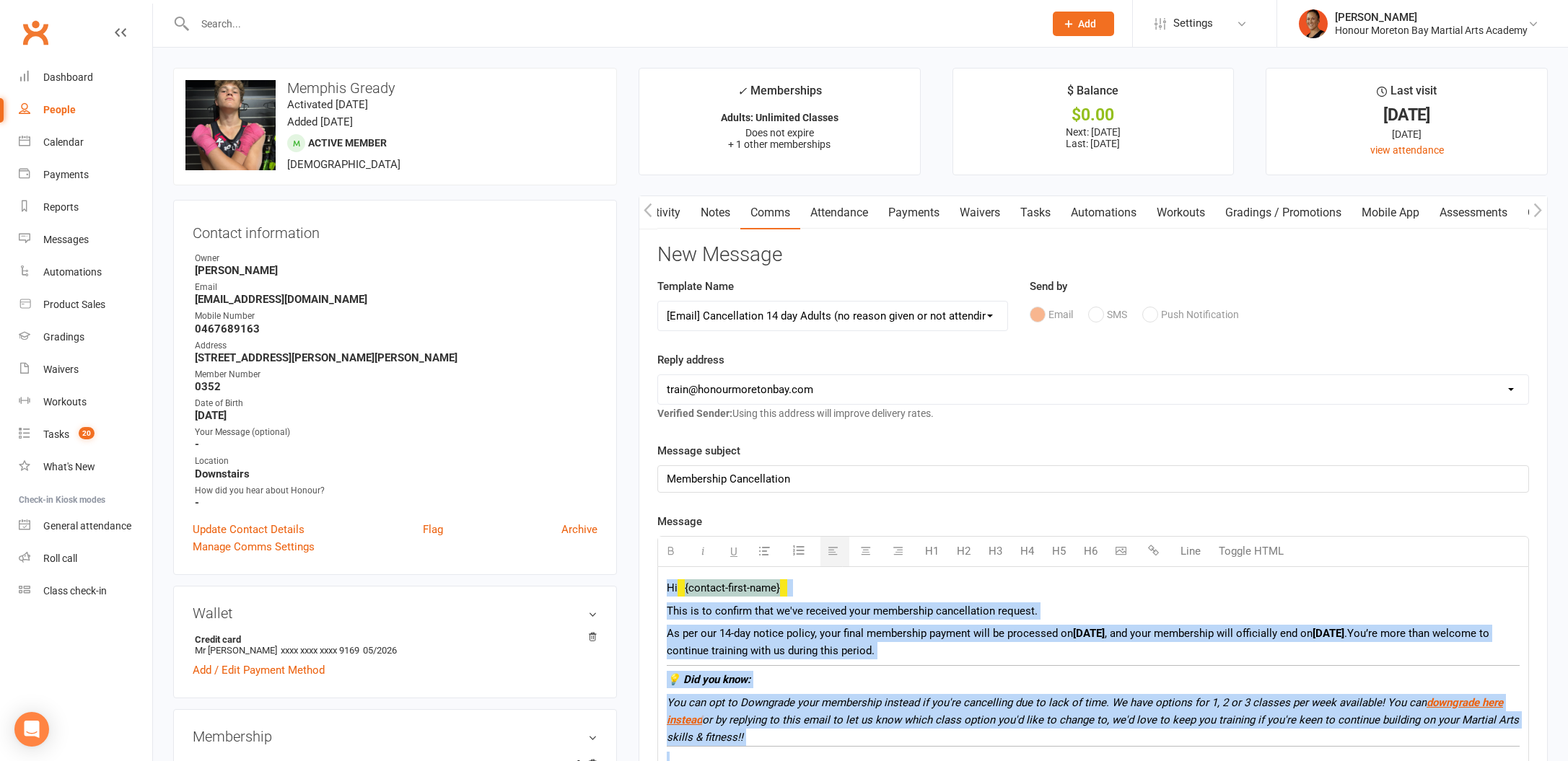
click at [917, 222] on link "Payments" at bounding box center [914, 213] width 72 height 34
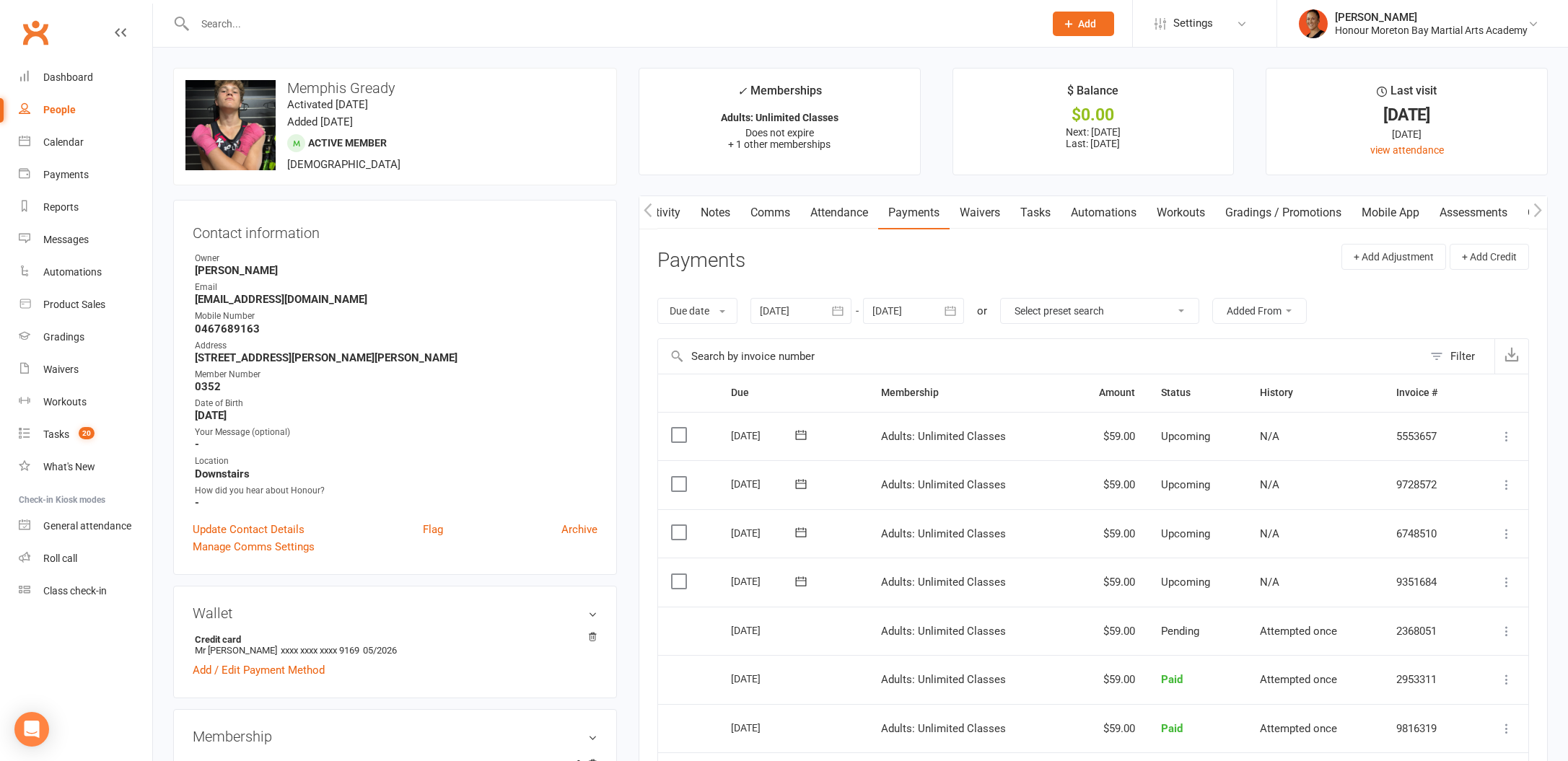
click at [812, 582] on button at bounding box center [801, 581] width 29 height 15
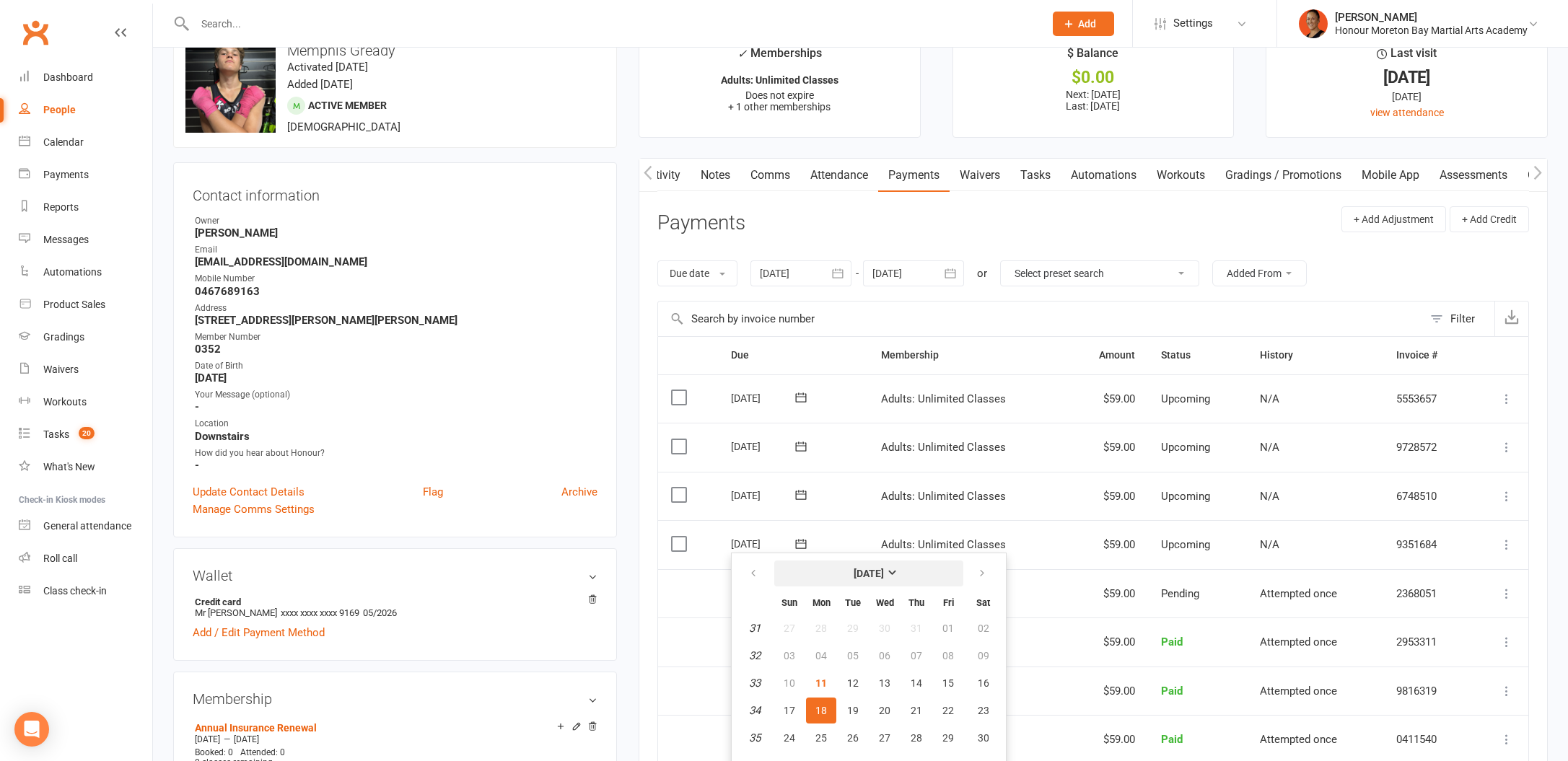
scroll to position [47, 0]
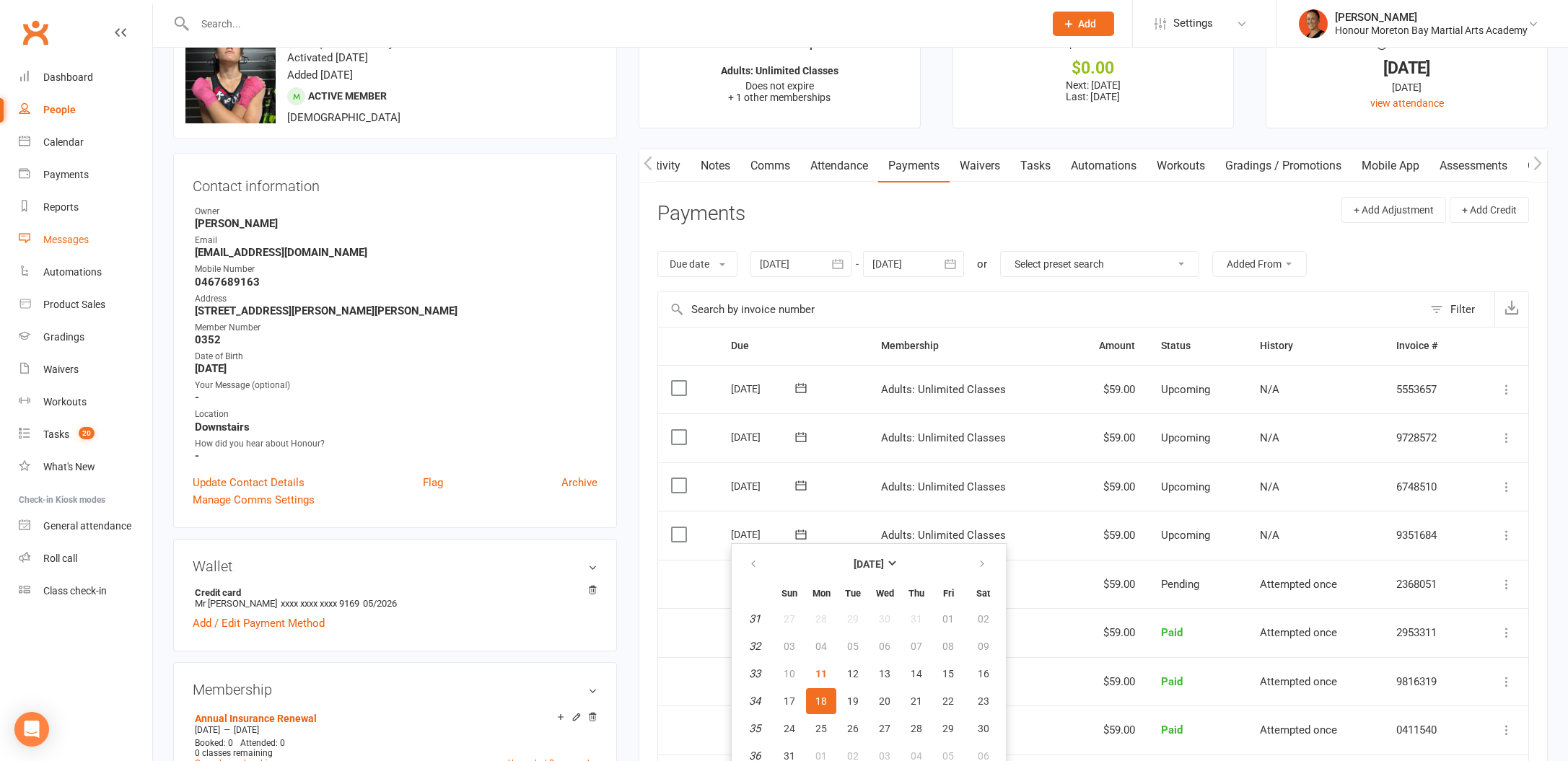
click at [74, 223] on link "Messages" at bounding box center [85, 239] width 133 height 33
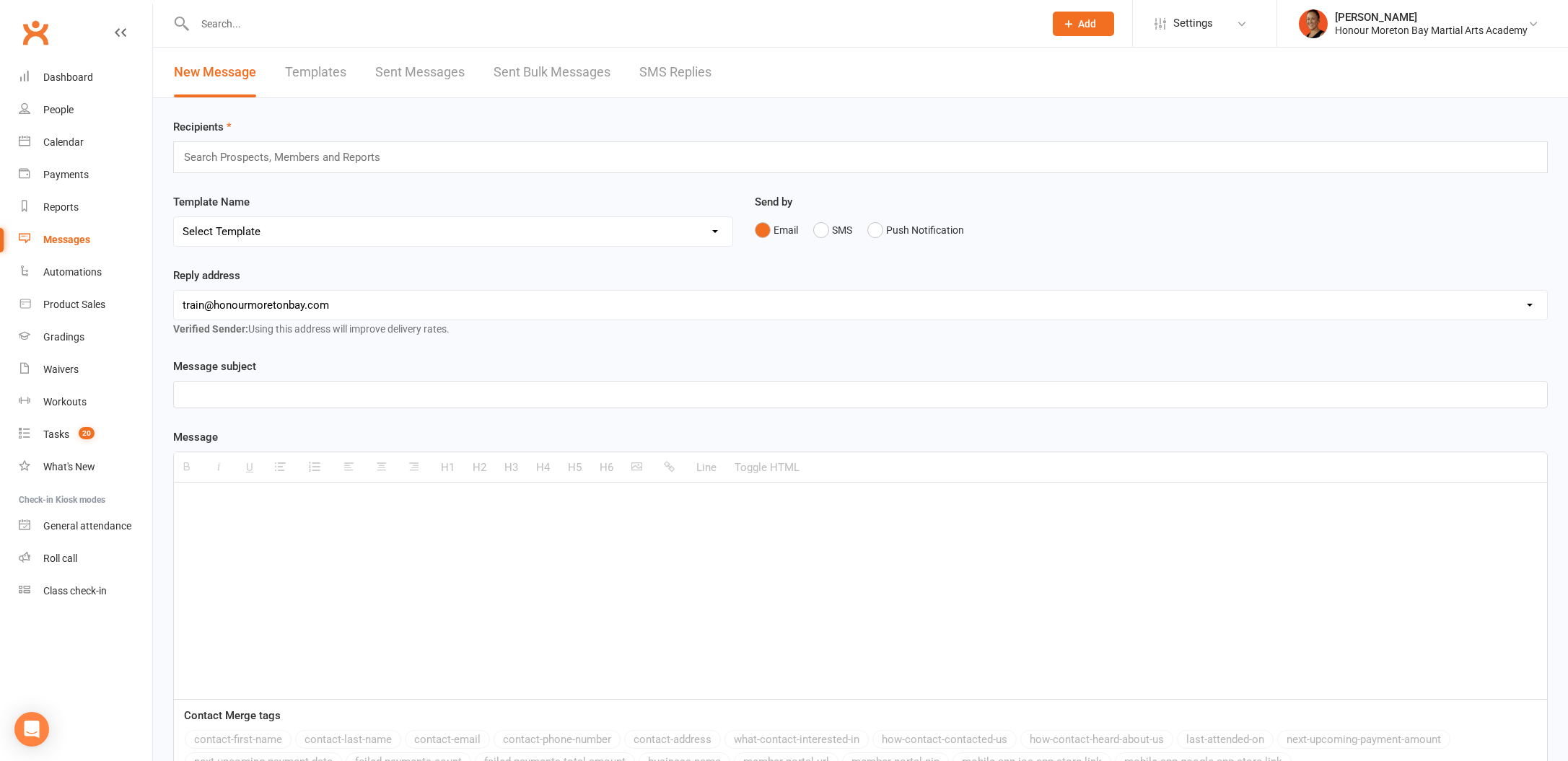
click at [314, 68] on link "Templates" at bounding box center [316, 72] width 61 height 50
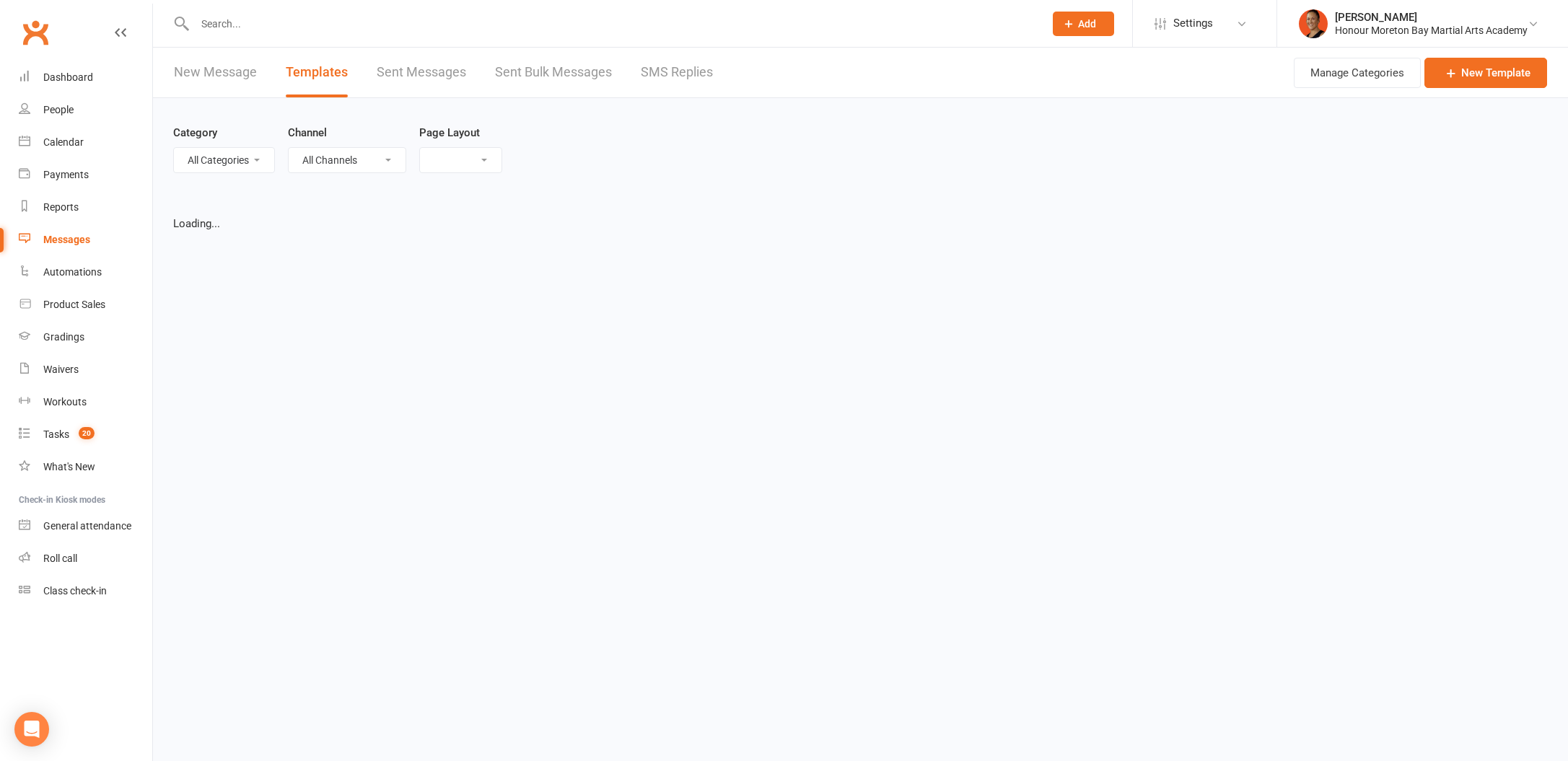
select select "list"
select select "100"
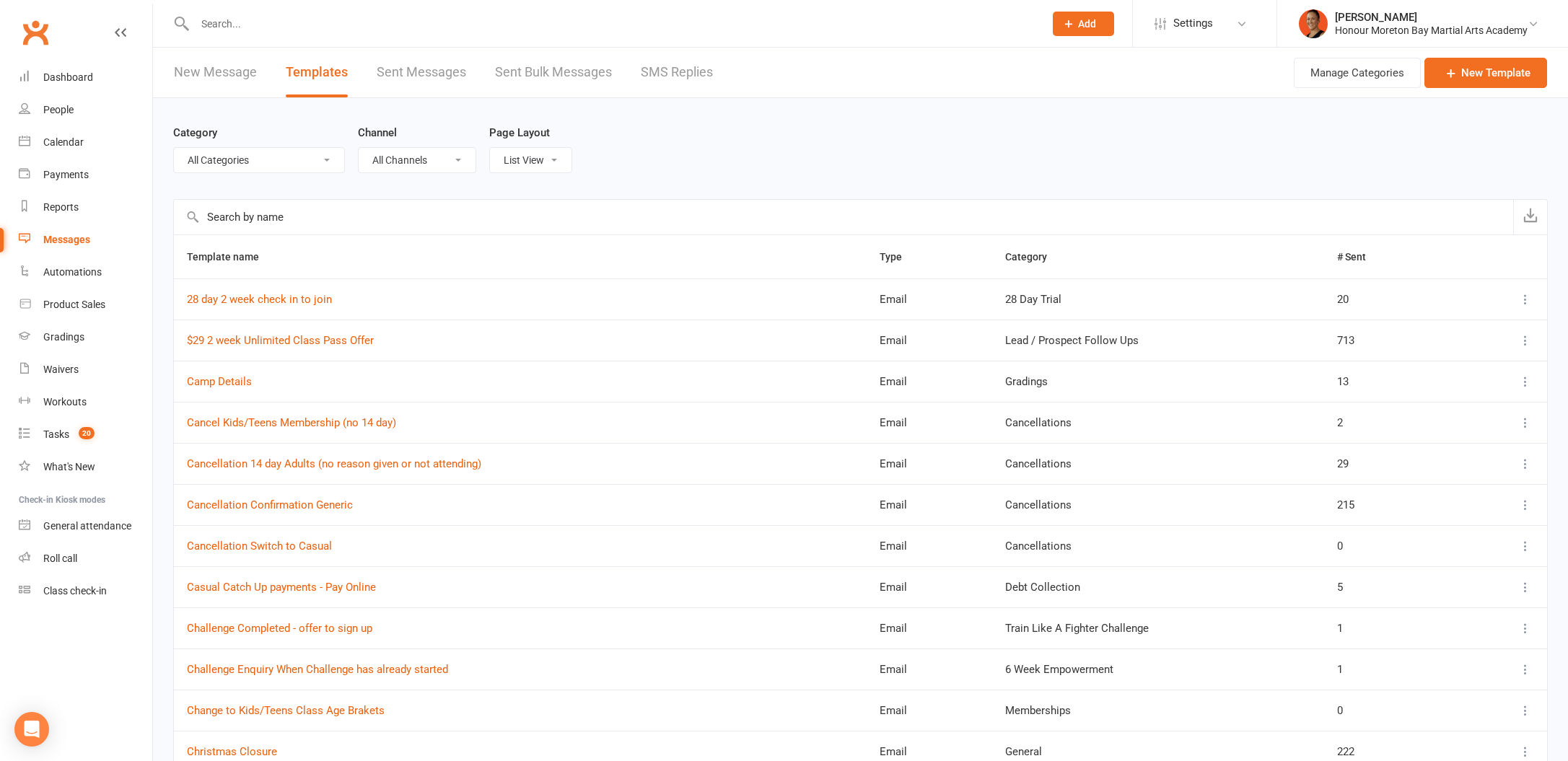
click at [355, 210] on input "text" at bounding box center [843, 217] width 1339 height 34
click at [1438, 83] on link "New Template" at bounding box center [1486, 73] width 123 height 31
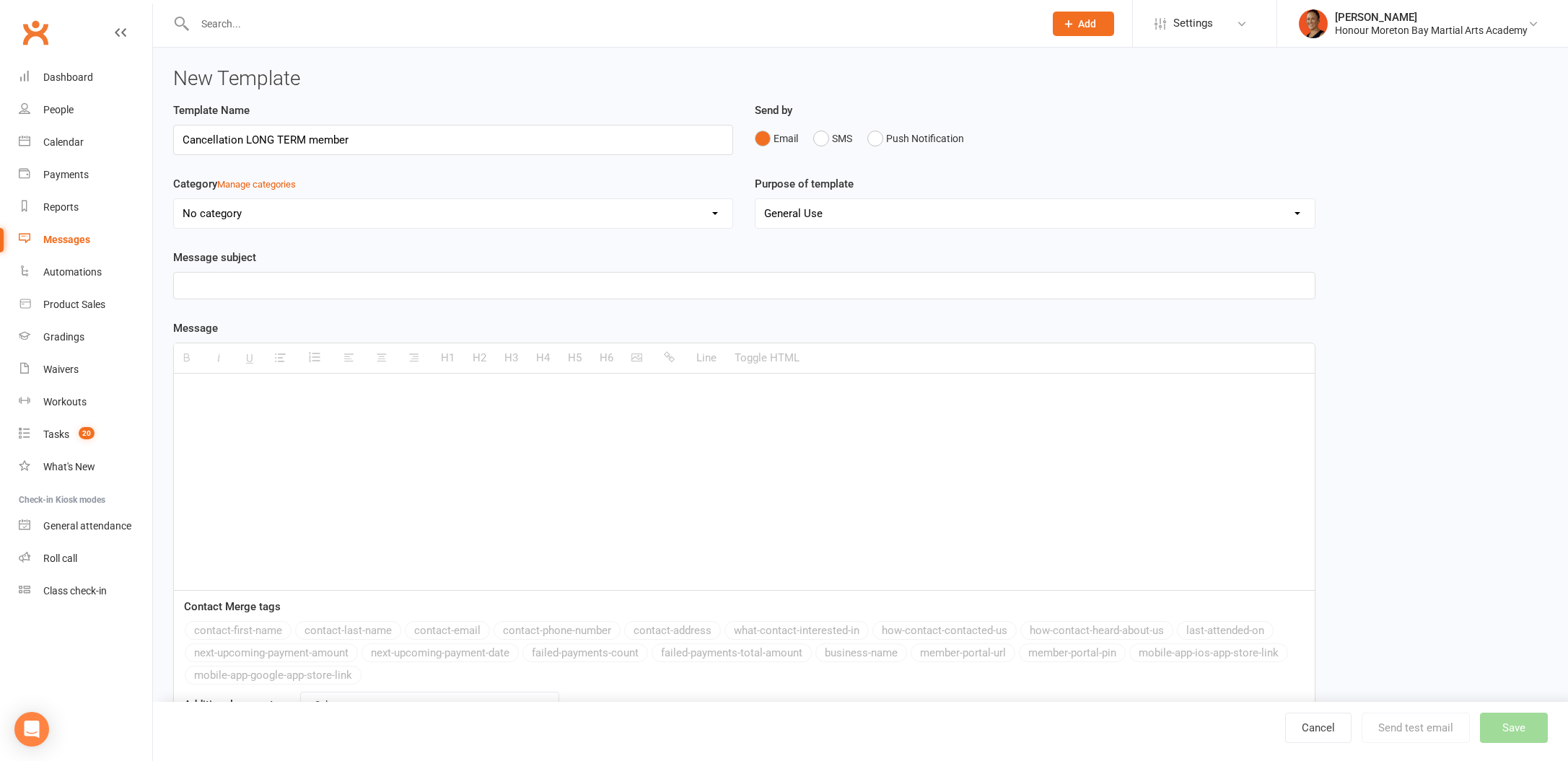
type input "Cancellation LONG TERM member"
click at [435, 419] on div at bounding box center [744, 482] width 1141 height 217
paste div
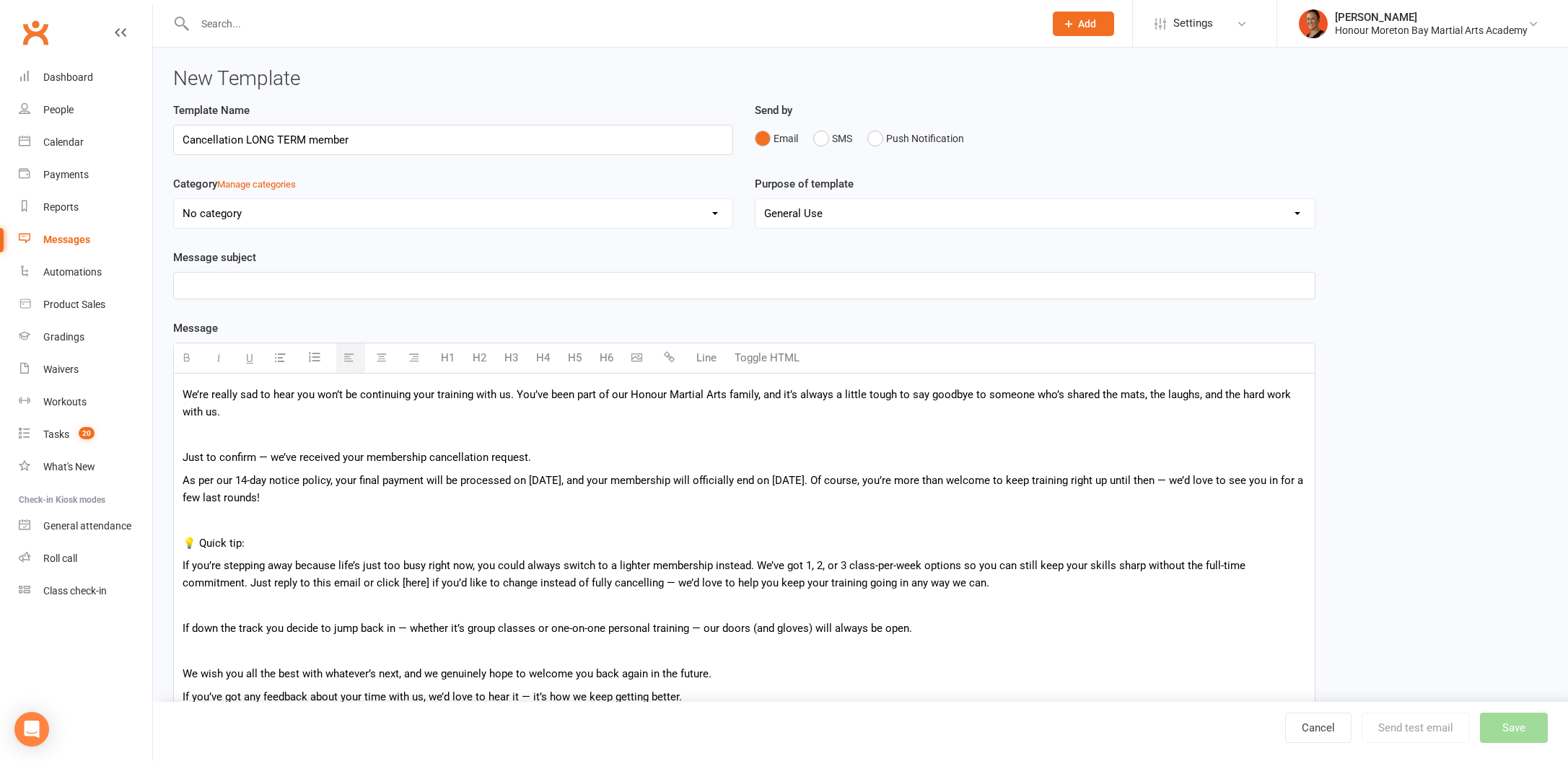
click at [179, 390] on div "We’re really sad to hear you won’t be continuing your training with us. You’ve …" at bounding box center [744, 567] width 1141 height 387
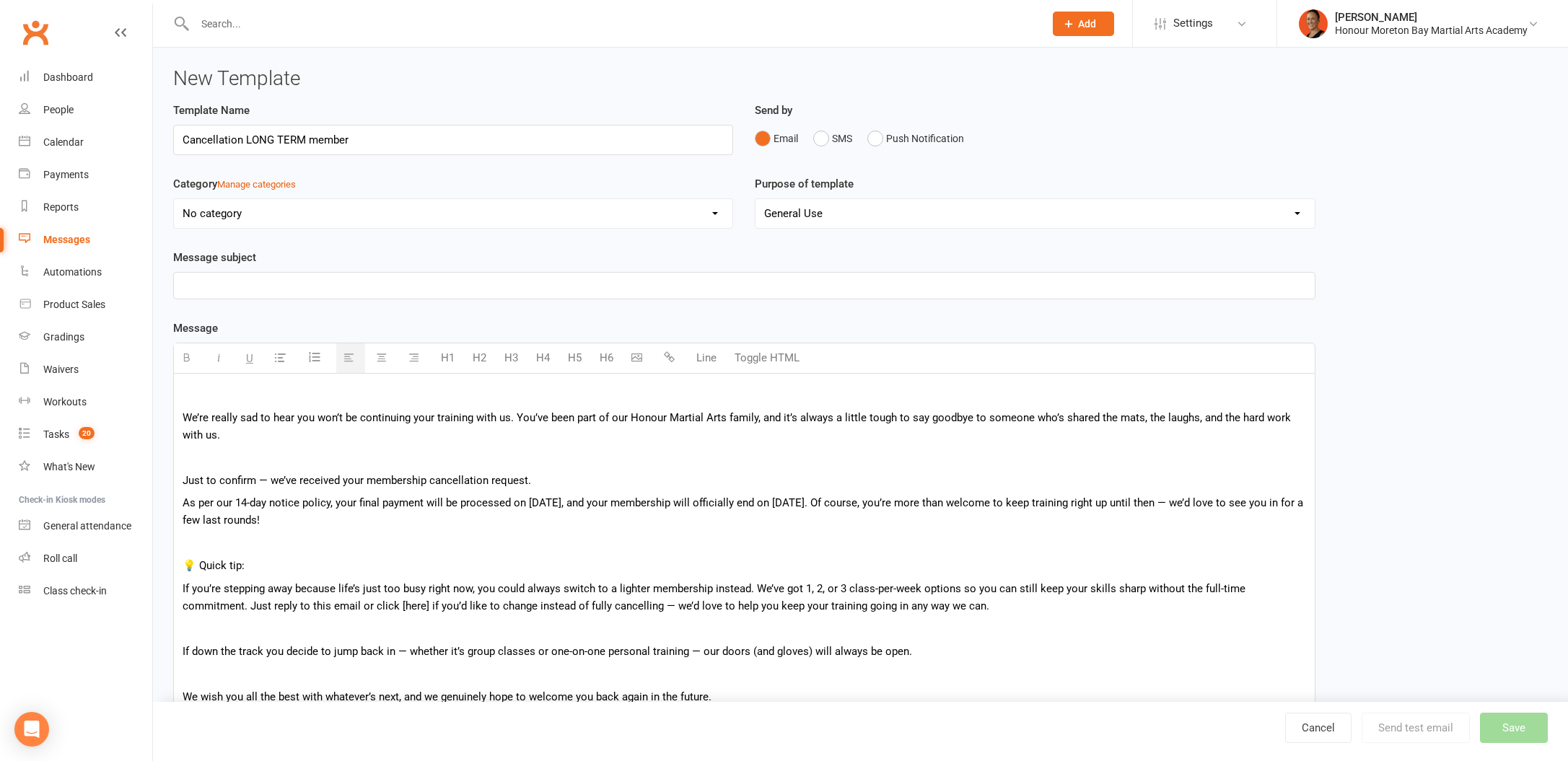
scroll to position [8, 0]
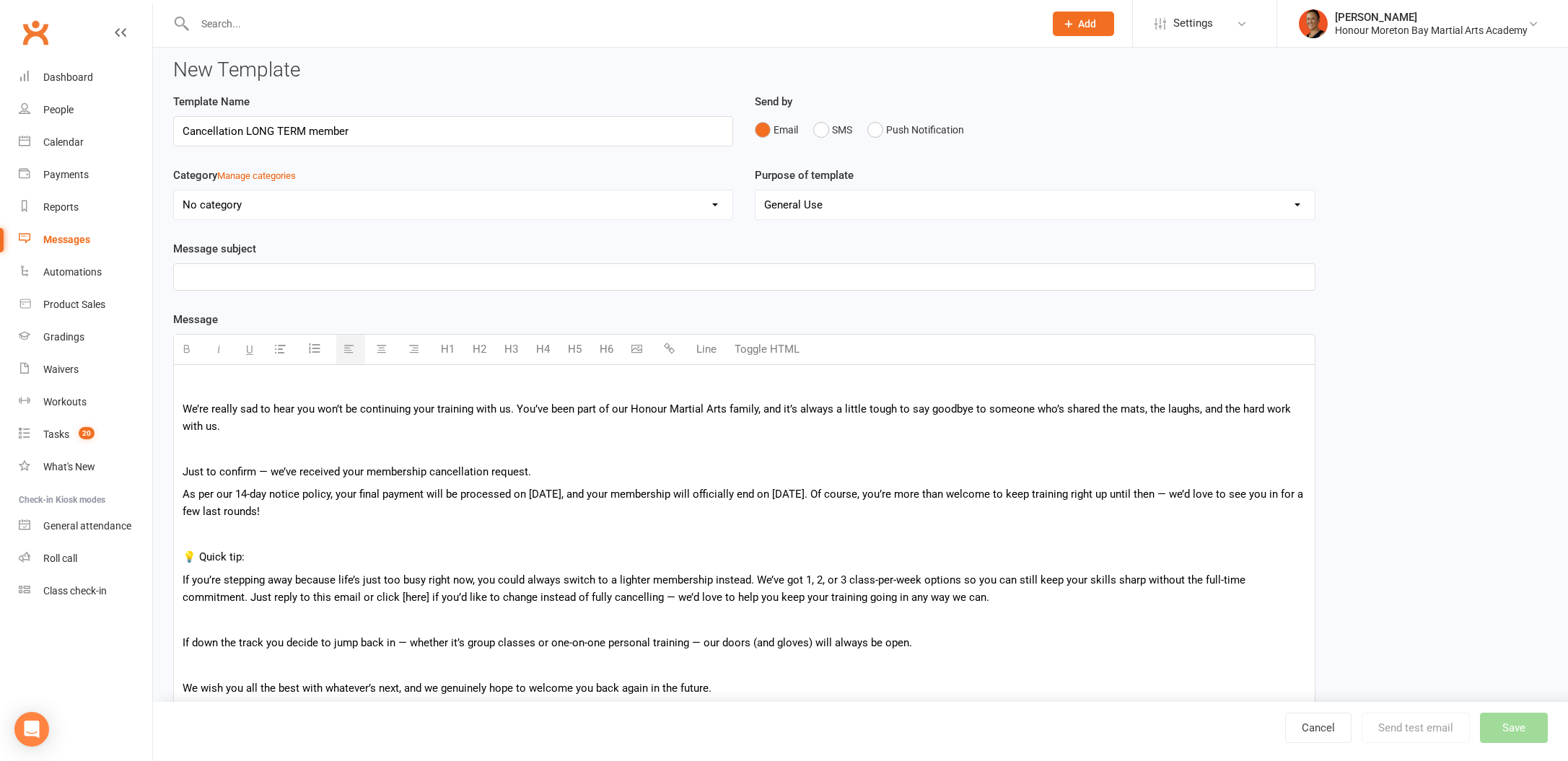
click at [188, 403] on p "We’re really sad to hear you won’t be continuing your training with us. You’ve …" at bounding box center [744, 417] width 1123 height 34
click at [182, 409] on p "We’re really sad to hear you won’t be continuing your training with us. You’ve …" at bounding box center [744, 417] width 1123 height 34
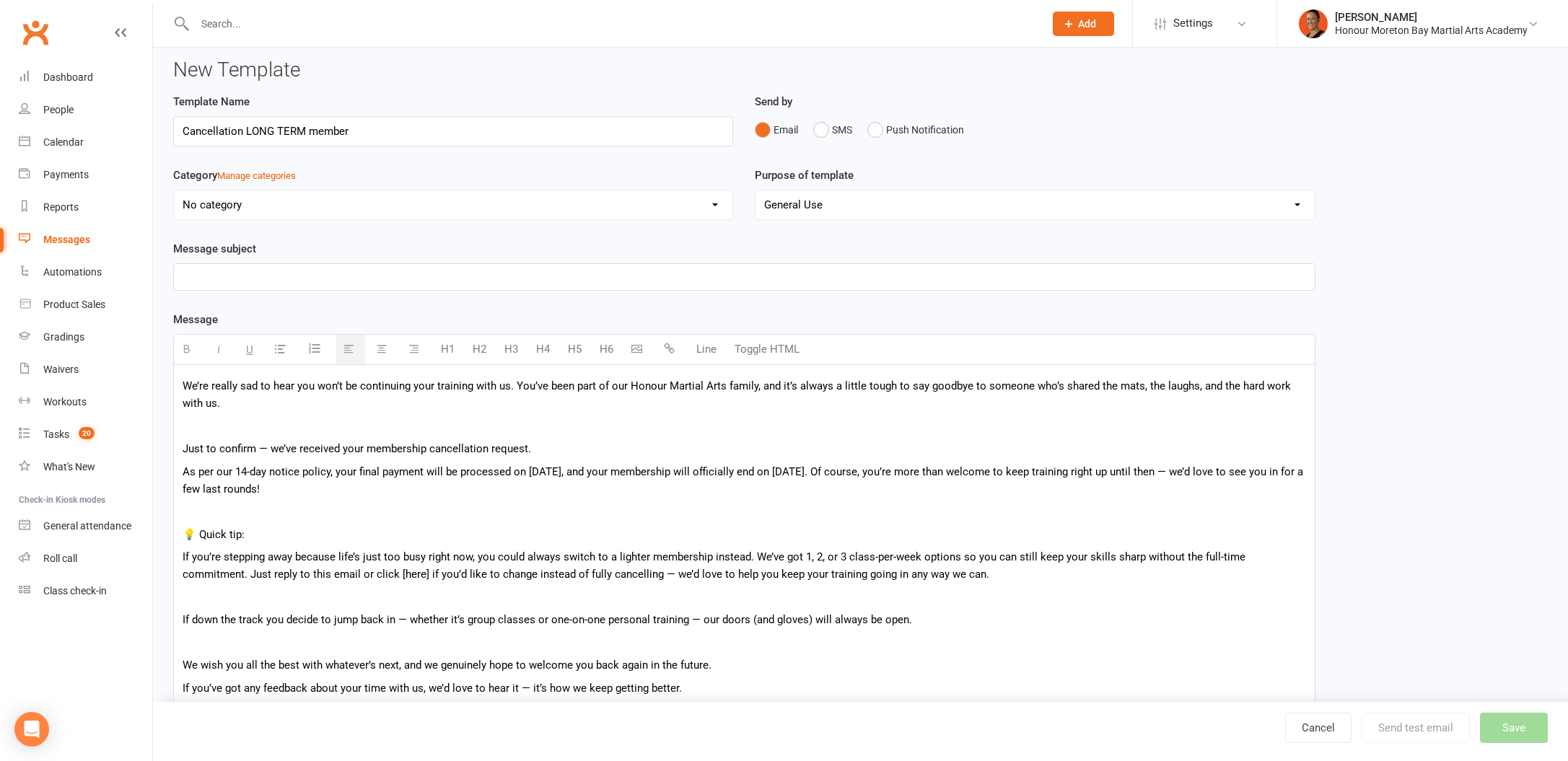
click at [504, 386] on span "We’re really sad to hear you won’t be continuing your training with us. You’ve …" at bounding box center [736, 395] width 1108 height 31
click at [508, 387] on span "We’re really sad to hear you won’t be continuing your training with us. You’ve …" at bounding box center [736, 395] width 1108 height 31
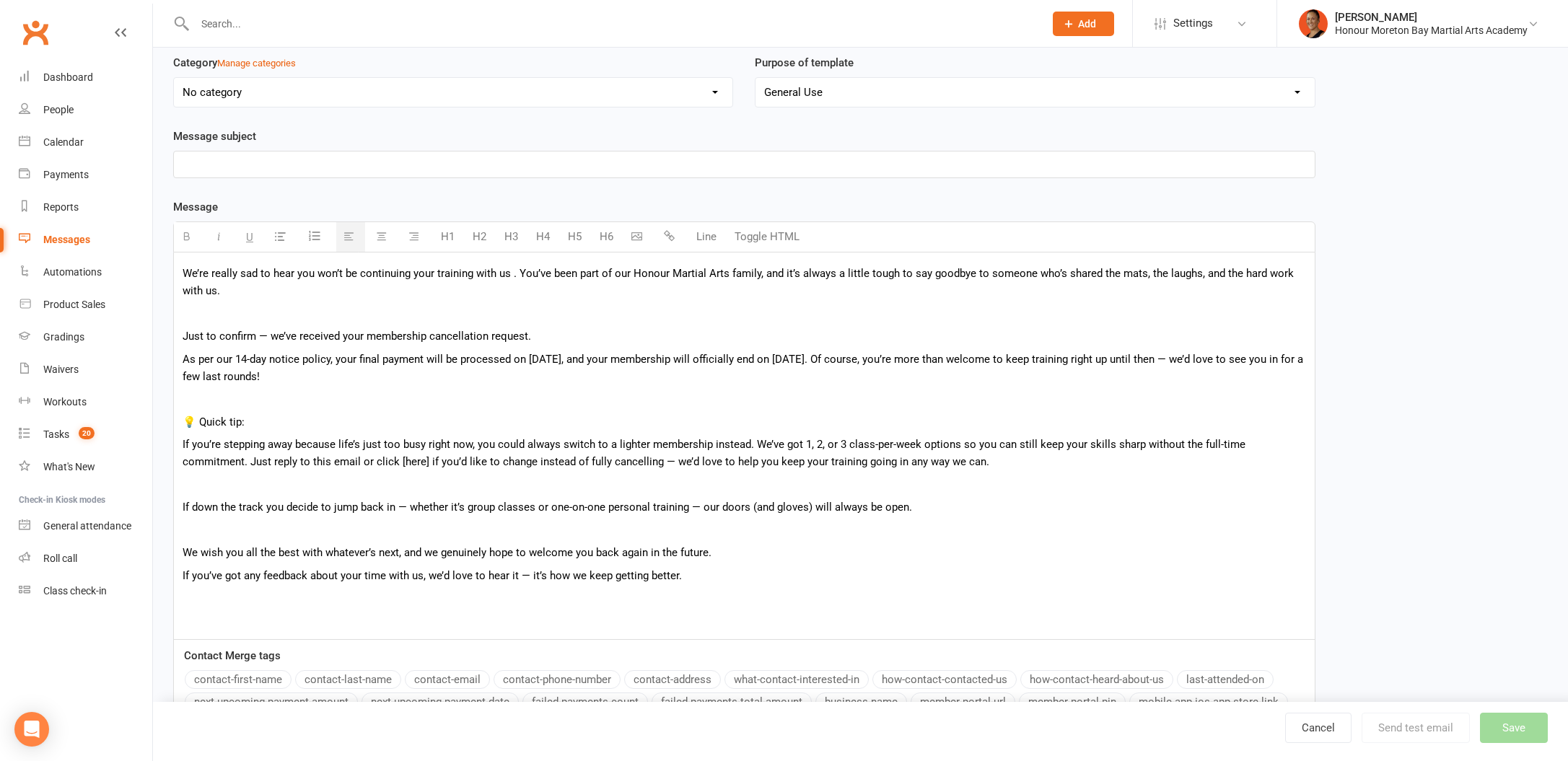
scroll to position [195, 0]
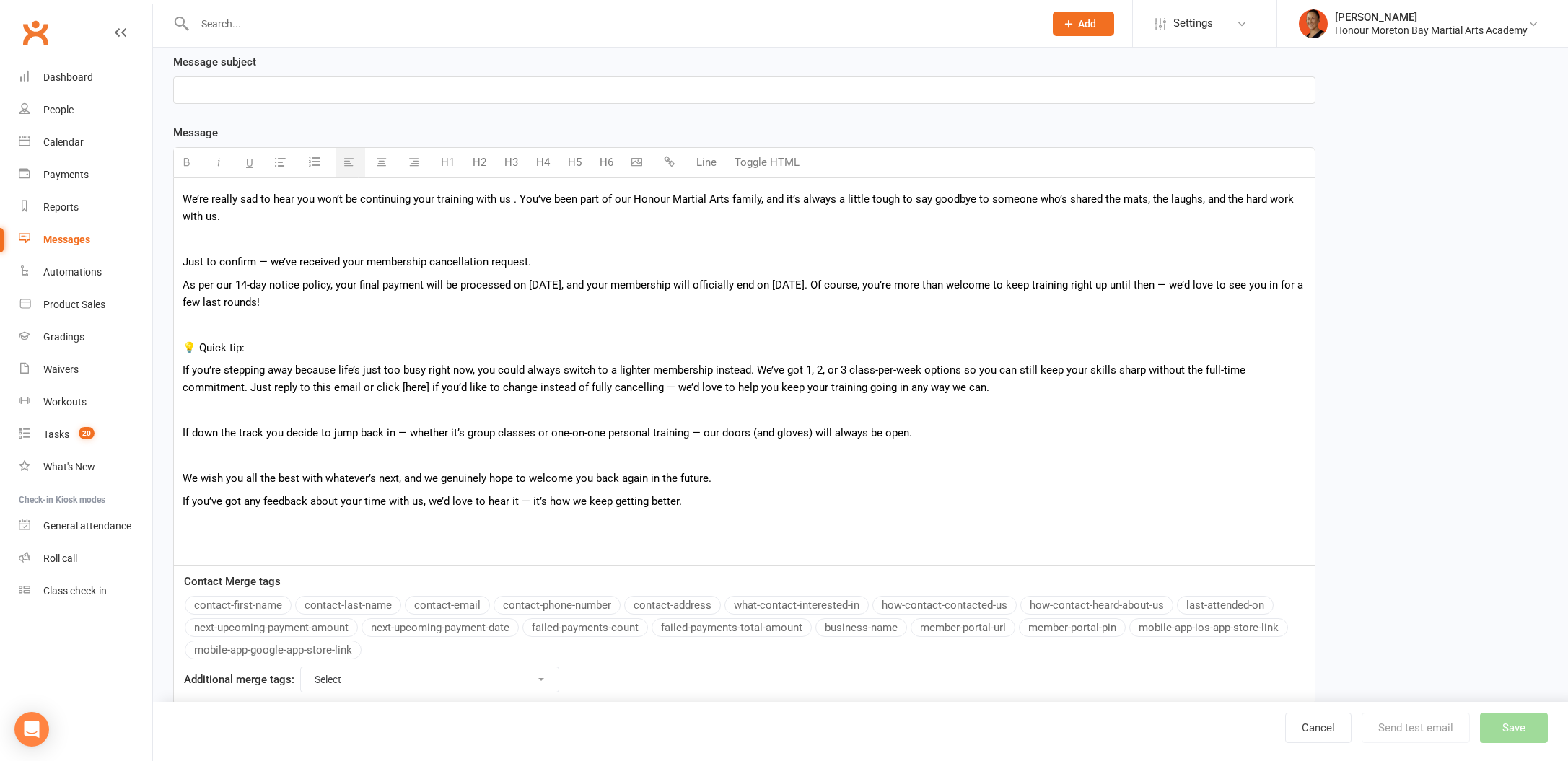
click at [251, 600] on button "contact-first-name" at bounding box center [238, 605] width 107 height 19
click at [689, 197] on span ". You’ve been part of our Honour Martial Arts family, and it’s always a little …" at bounding box center [728, 208] width 1092 height 31
click at [872, 197] on span ". You’ve been part of our Honour Martial Arts family, and it’s always a little …" at bounding box center [728, 208] width 1092 height 31
click at [1227, 198] on span ". You’ve been part of our Honour Martial Arts family,and it’s always a little t…" at bounding box center [727, 208] width 1090 height 31
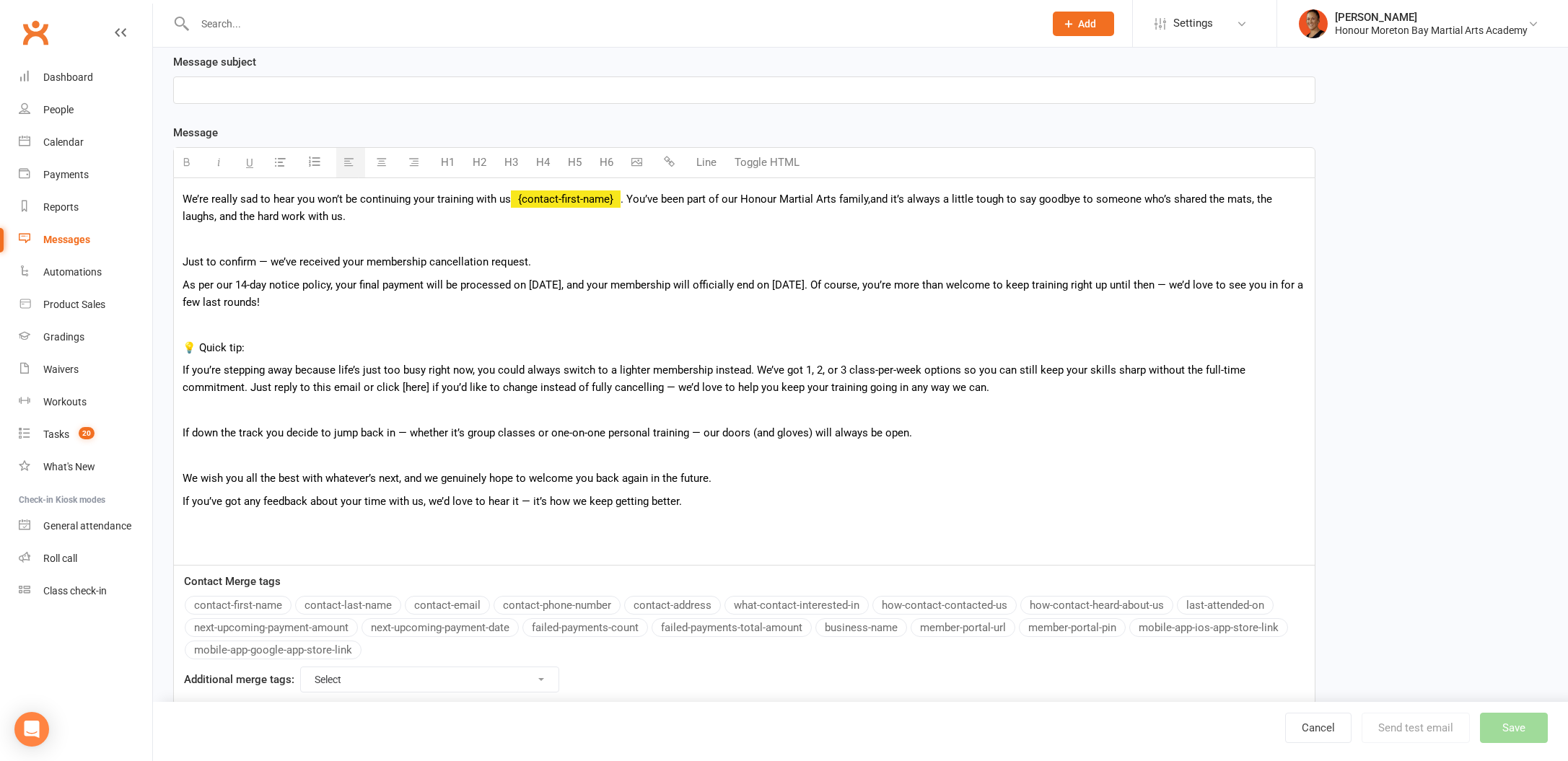
click at [378, 235] on p at bounding box center [744, 239] width 1123 height 18
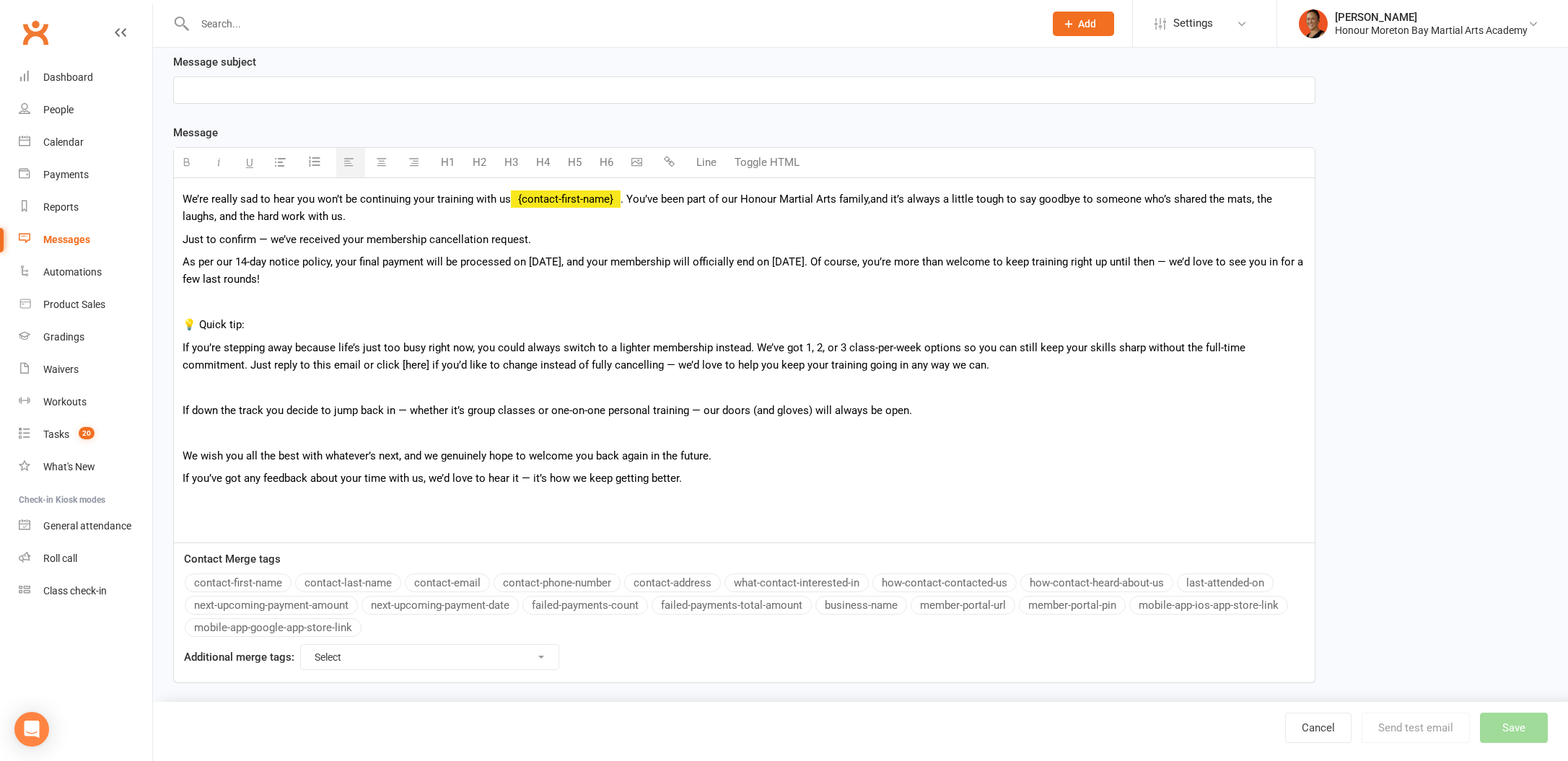
click at [622, 233] on p "Just to confirm — we’ve received your membership cancellation request." at bounding box center [744, 239] width 1123 height 18
drag, startPoint x: 619, startPoint y: 244, endPoint x: 101, endPoint y: 245, distance: 518.0
click at [101, 245] on ui-view "Prospect Member Non-attending contact Class / event Appointment Grading event T…" at bounding box center [784, 261] width 1568 height 907
click at [256, 279] on p "As per our 14-day notice policy, your final payment will be processed on 18/8/2…" at bounding box center [744, 270] width 1123 height 34
click at [273, 299] on p at bounding box center [744, 302] width 1123 height 18
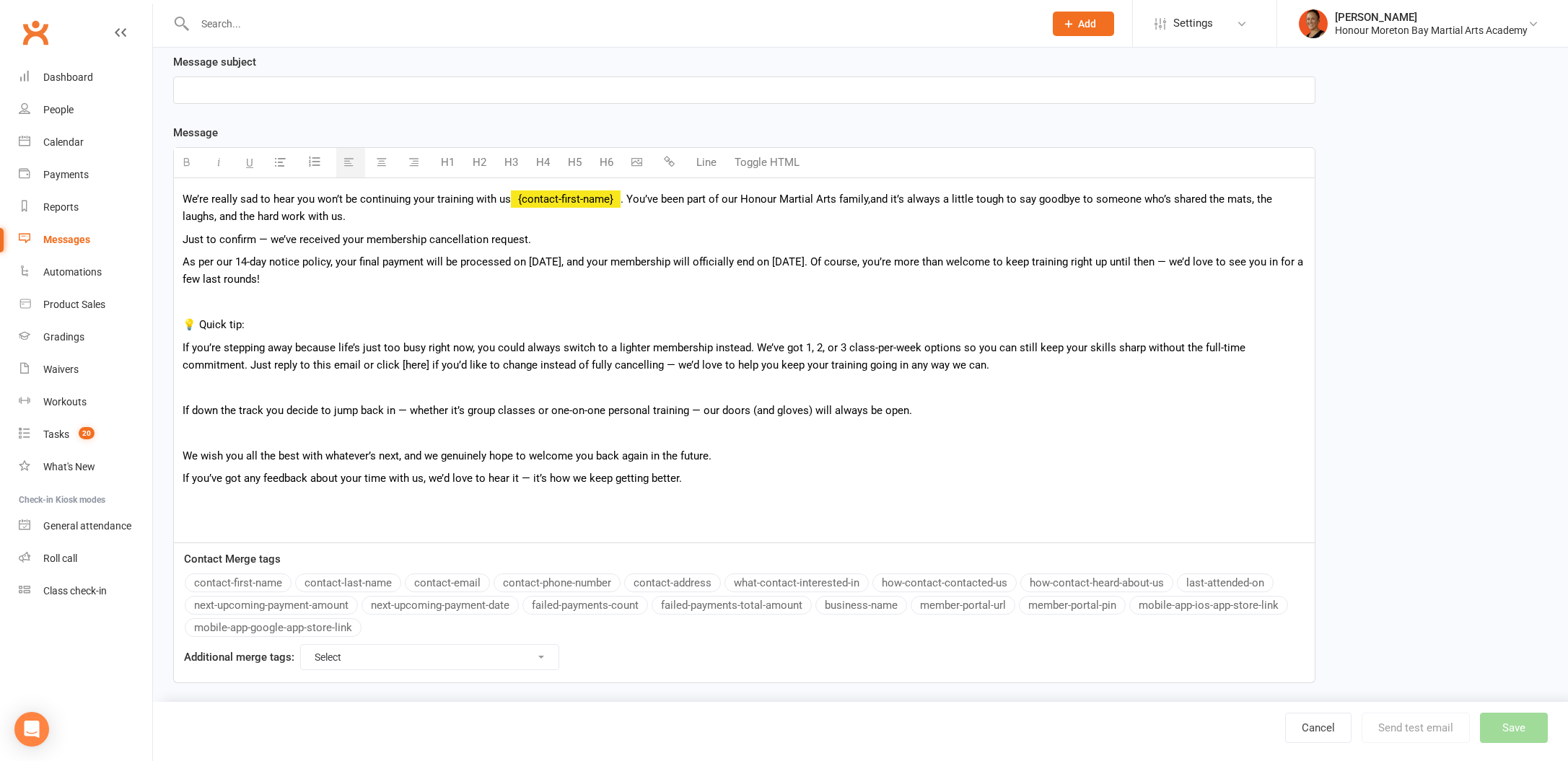
scroll to position [185, 0]
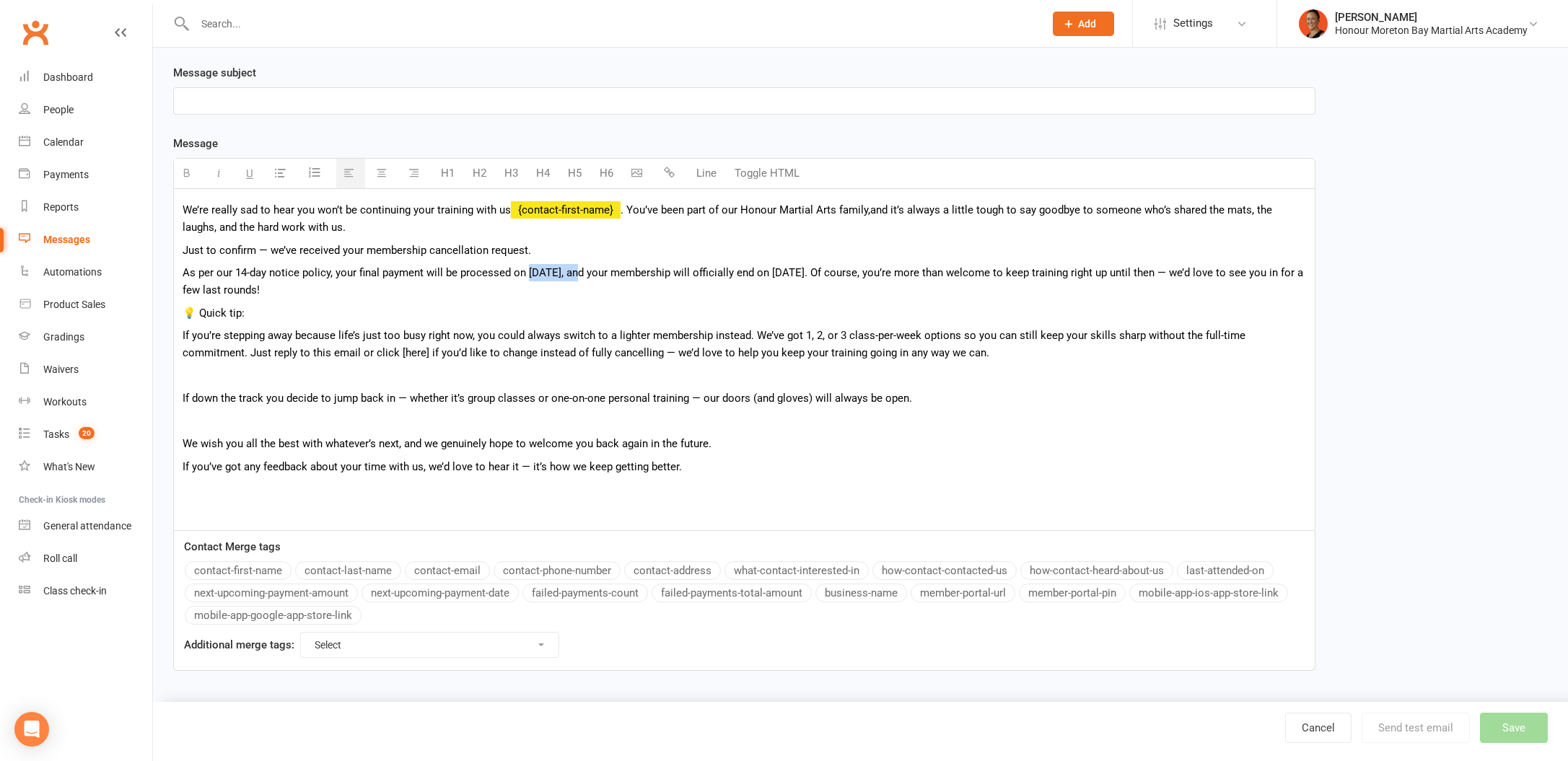
drag, startPoint x: 579, startPoint y: 275, endPoint x: 525, endPoint y: 268, distance: 54.5
click at [525, 268] on p "As per our 14-day notice policy, your final payment will be processed on 18/8/2…" at bounding box center [744, 281] width 1123 height 34
drag, startPoint x: 839, startPoint y: 275, endPoint x: 788, endPoint y: 268, distance: 51.5
click at [788, 268] on p "As per our 14-day notice policy, your final payment will be processed on 18/8/2…" at bounding box center [744, 281] width 1123 height 34
drag, startPoint x: 577, startPoint y: 272, endPoint x: 525, endPoint y: 277, distance: 52.2
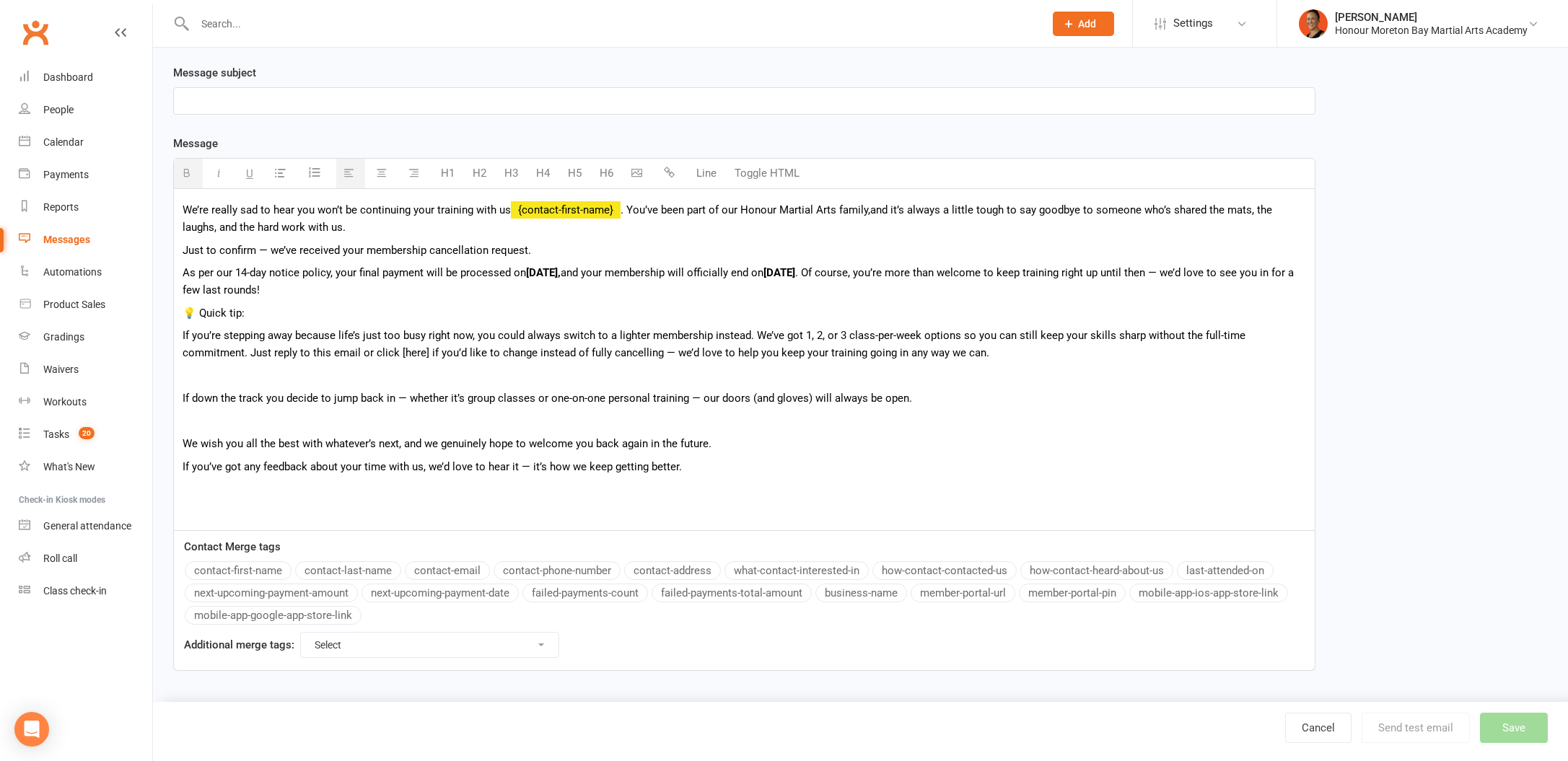
click at [525, 277] on p "As per our 14-day notice policy, your final payment will be processed on 18/8/2…" at bounding box center [744, 281] width 1123 height 34
click at [536, 269] on p "As per our 14-day notice policy, your final payment will be processed on XXX , …" at bounding box center [744, 281] width 1123 height 34
click at [776, 265] on p "As per our 14-day notice policy, your final payment will be processed on XXX , …" at bounding box center [744, 281] width 1123 height 34
click at [777, 271] on b "24/8/2025" at bounding box center [770, 272] width 32 height 13
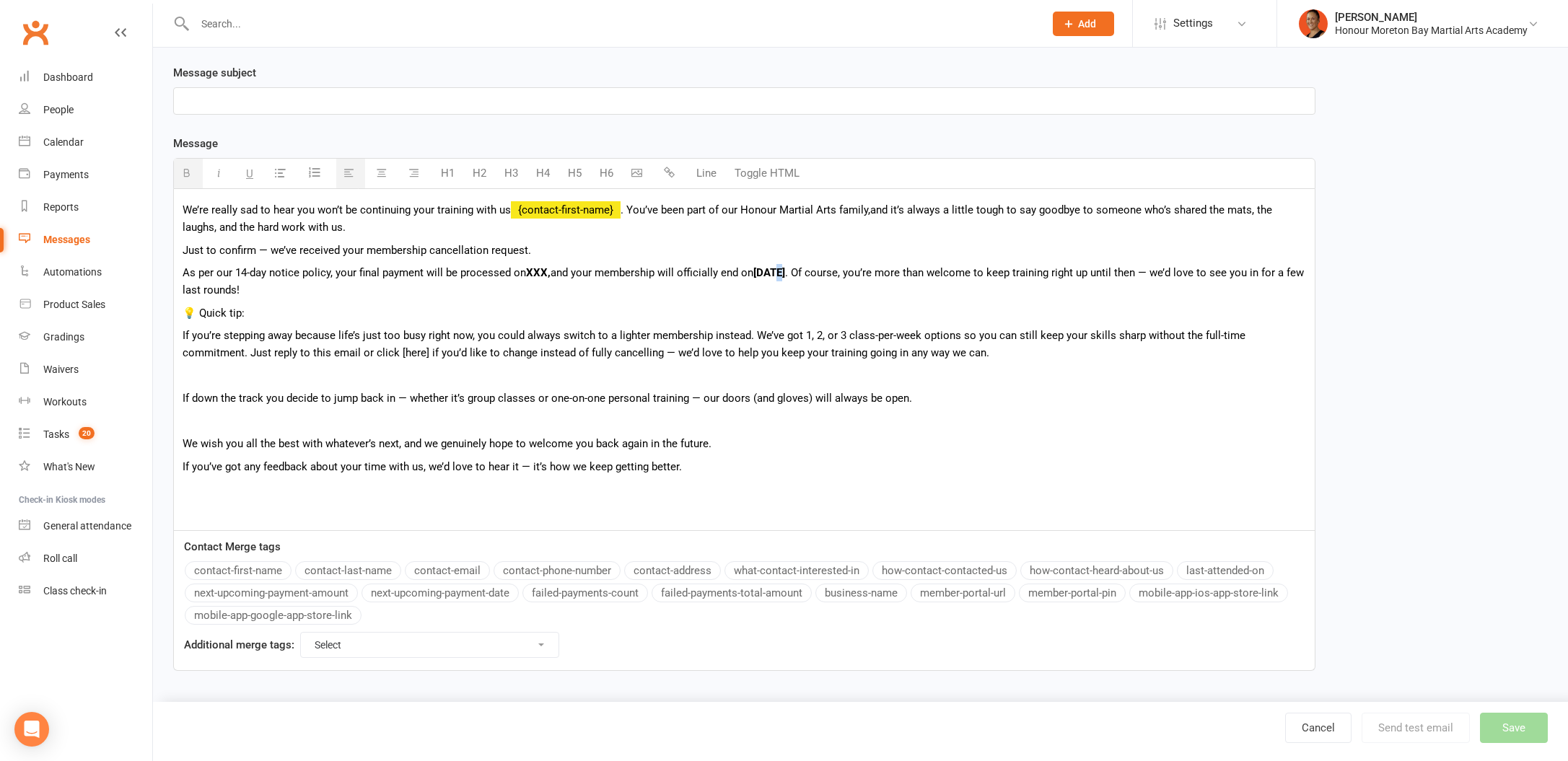
click at [777, 271] on b "24/8/2025" at bounding box center [770, 272] width 32 height 13
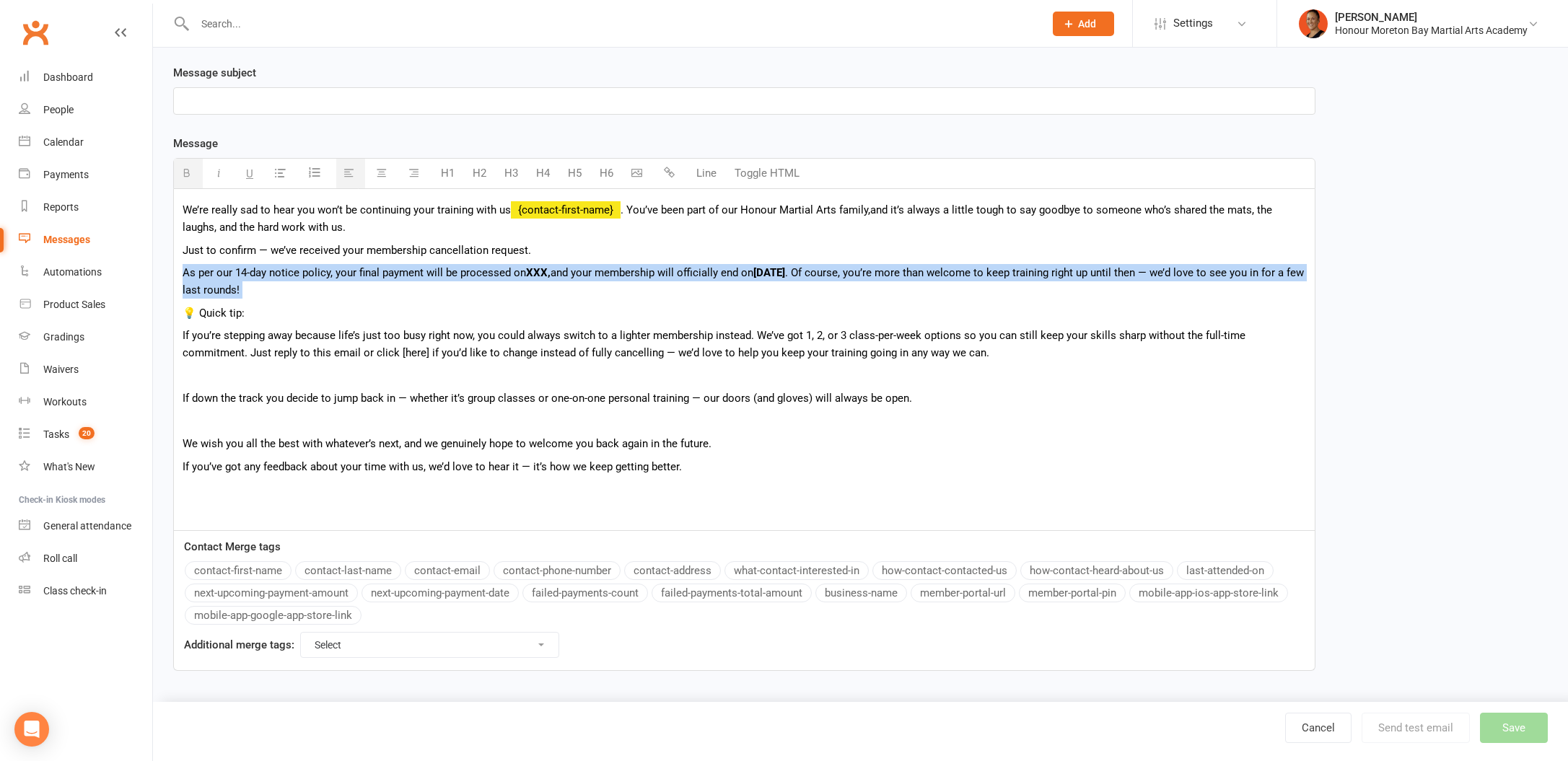
click at [777, 271] on b "24/8/2025" at bounding box center [770, 272] width 32 height 13
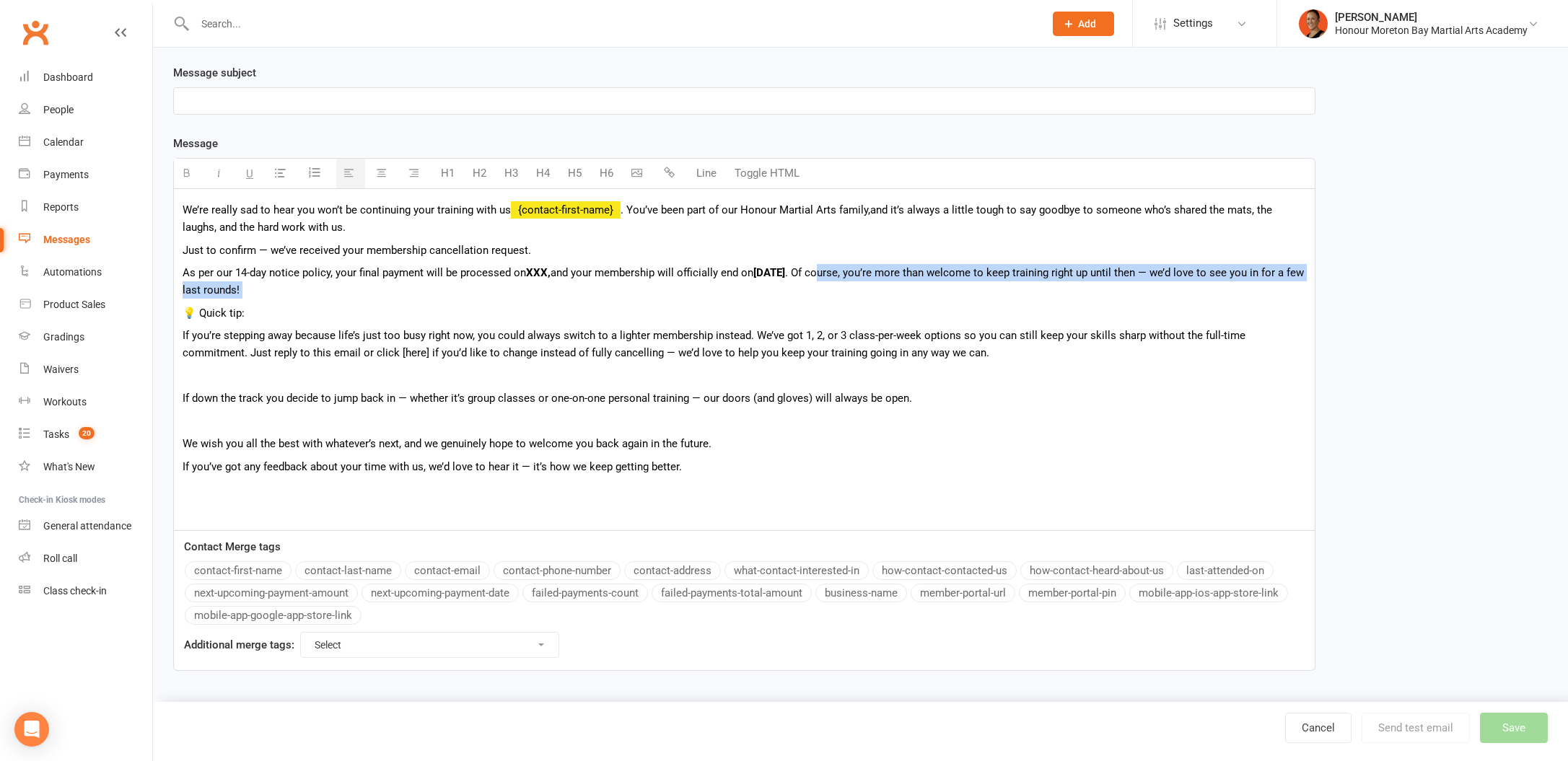
click at [838, 268] on p "As per our 14-day notice policy, your final payment will be processed on XXX , …" at bounding box center [744, 281] width 1123 height 34
drag, startPoint x: 809, startPoint y: 273, endPoint x: 759, endPoint y: 270, distance: 50.1
click at [759, 270] on p "As per our 14-day notice policy, your final payment will be processed on XXX , …" at bounding box center [744, 281] width 1123 height 34
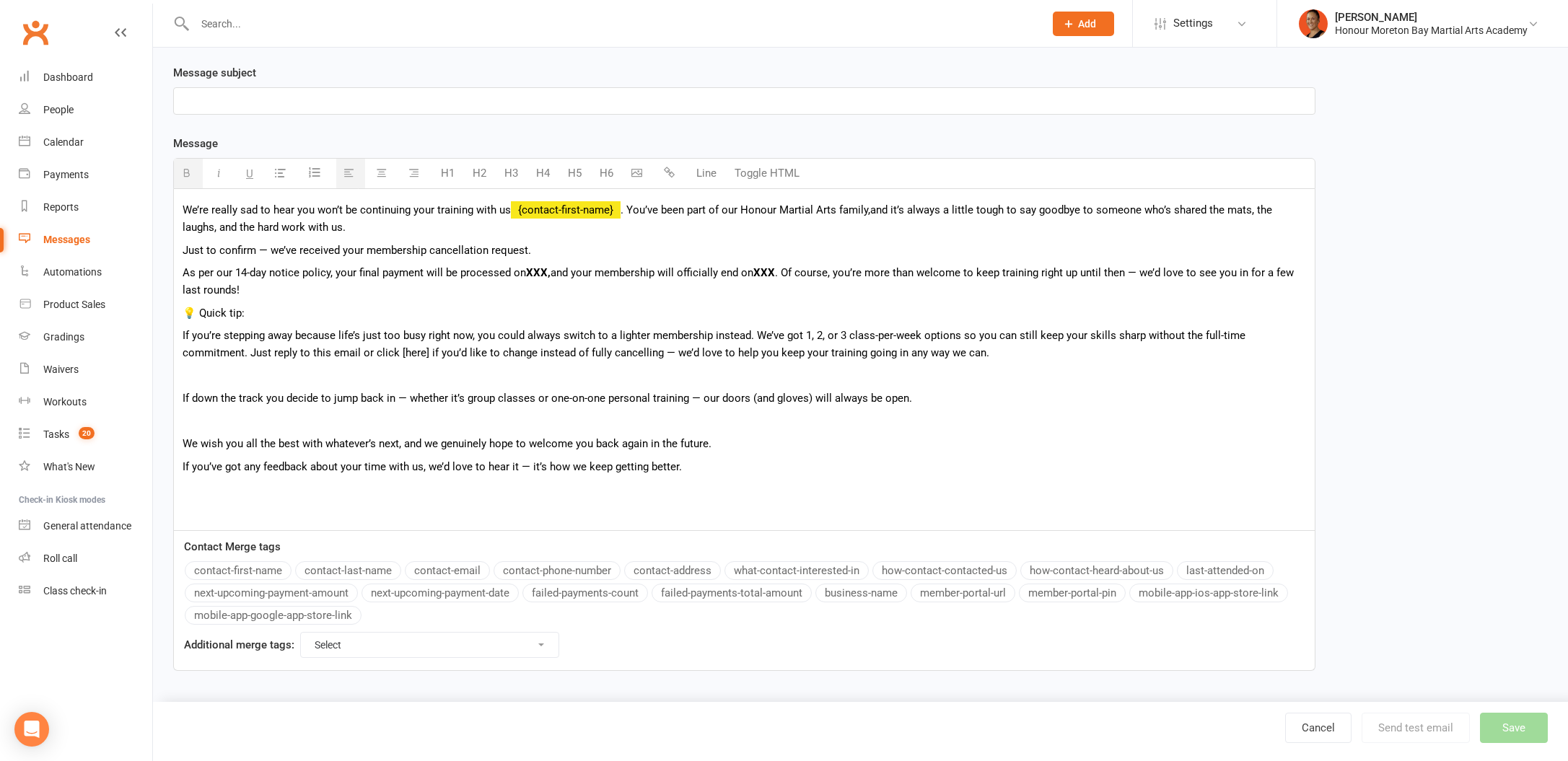
click at [783, 271] on p "As per our 14-day notice policy, your final payment will be processed on XXX , …" at bounding box center [744, 281] width 1123 height 34
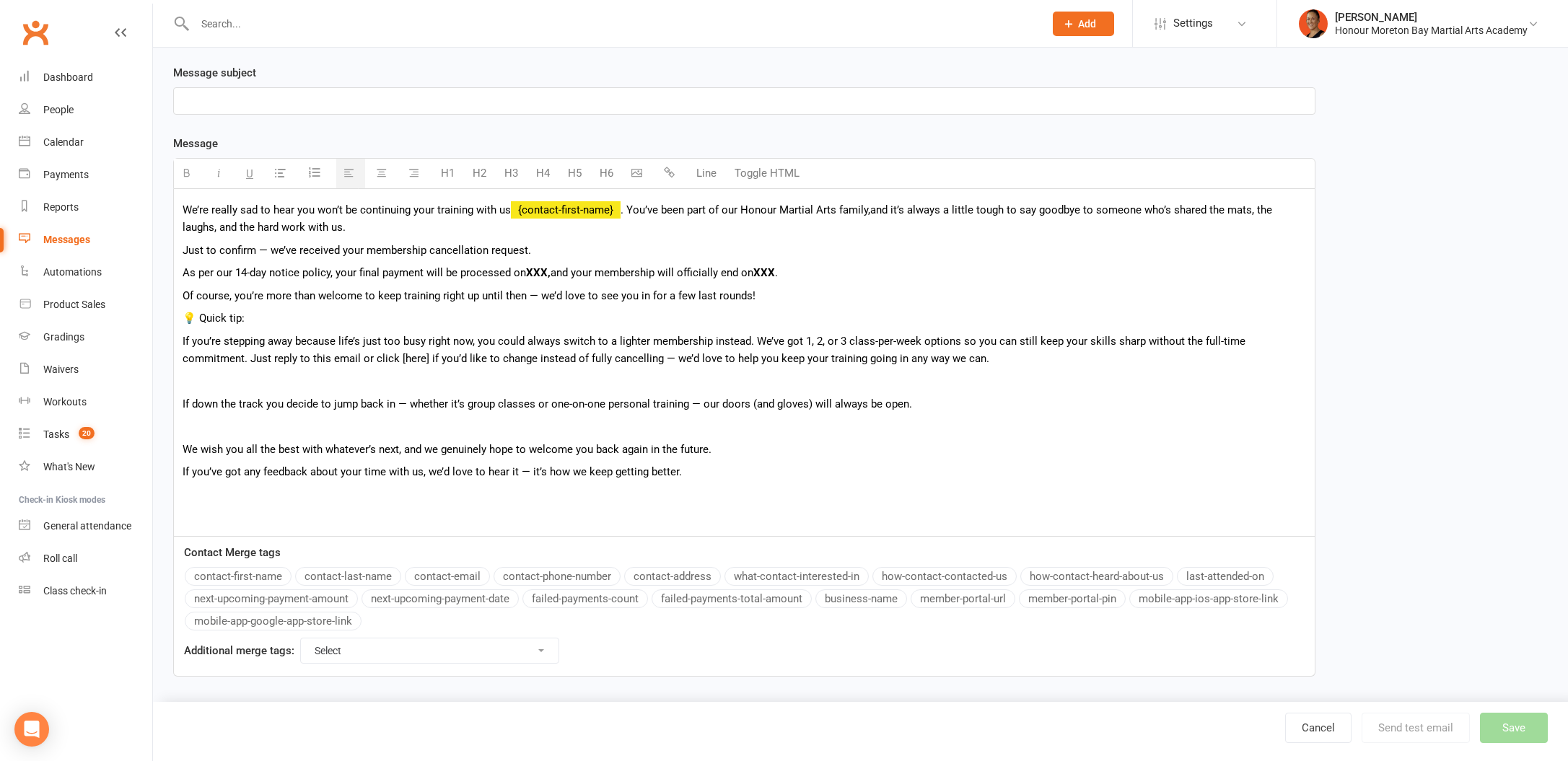
scroll to position [191, 0]
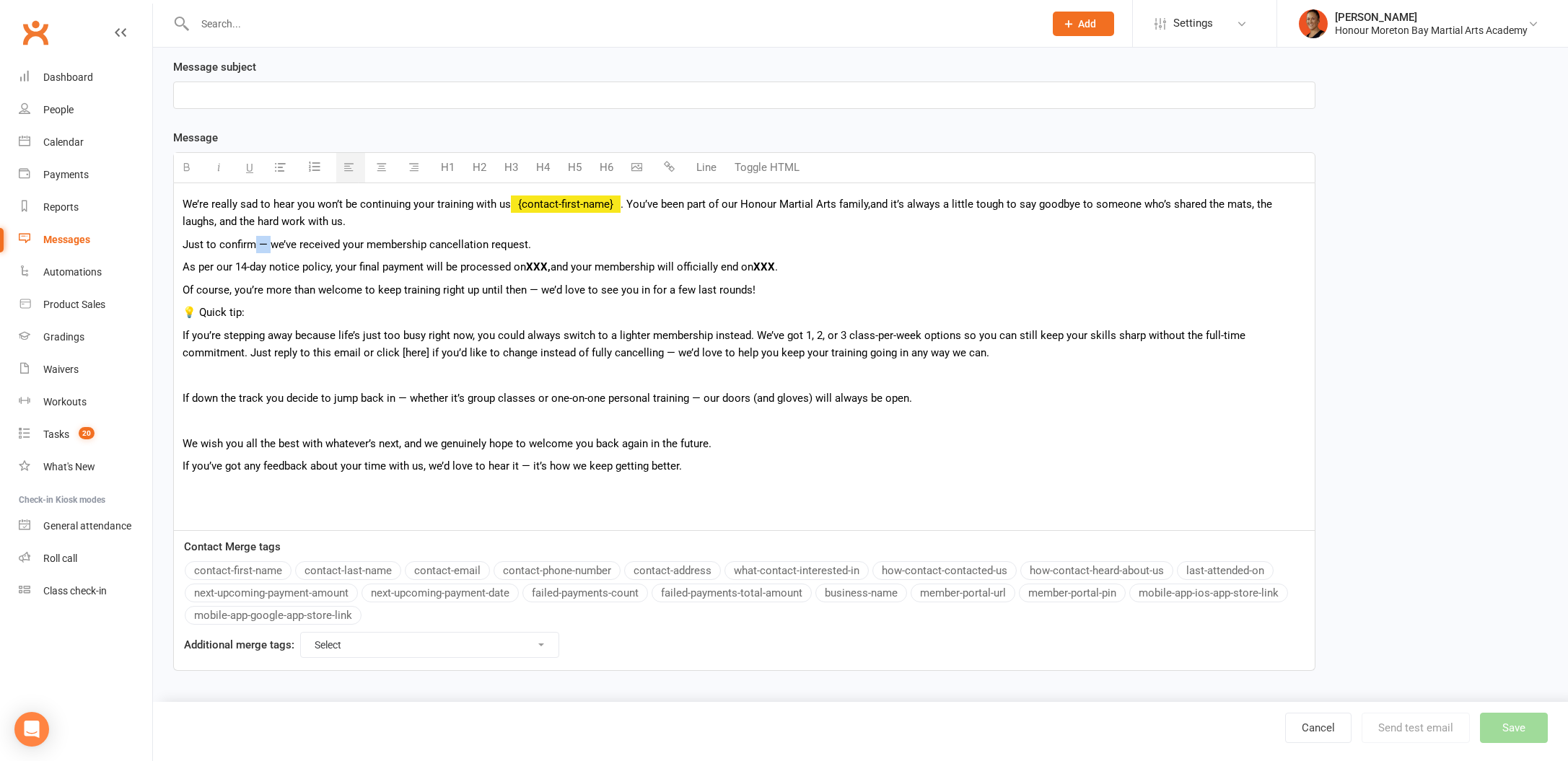
drag, startPoint x: 268, startPoint y: 244, endPoint x: 256, endPoint y: 239, distance: 13.0
click at [256, 239] on p "Just to confirm — we’ve received your membership cancellation request." at bounding box center [744, 244] width 1123 height 18
drag, startPoint x: 210, startPoint y: 269, endPoint x: 168, endPoint y: 268, distance: 42.0
click at [168, 268] on div "Template Name Cancellation LONG TERM member Send by Email SMS Push Notification…" at bounding box center [744, 301] width 1164 height 780
click at [291, 268] on p "In line with our 14-day notice policy, your final payment will be processed on …" at bounding box center [744, 267] width 1123 height 18
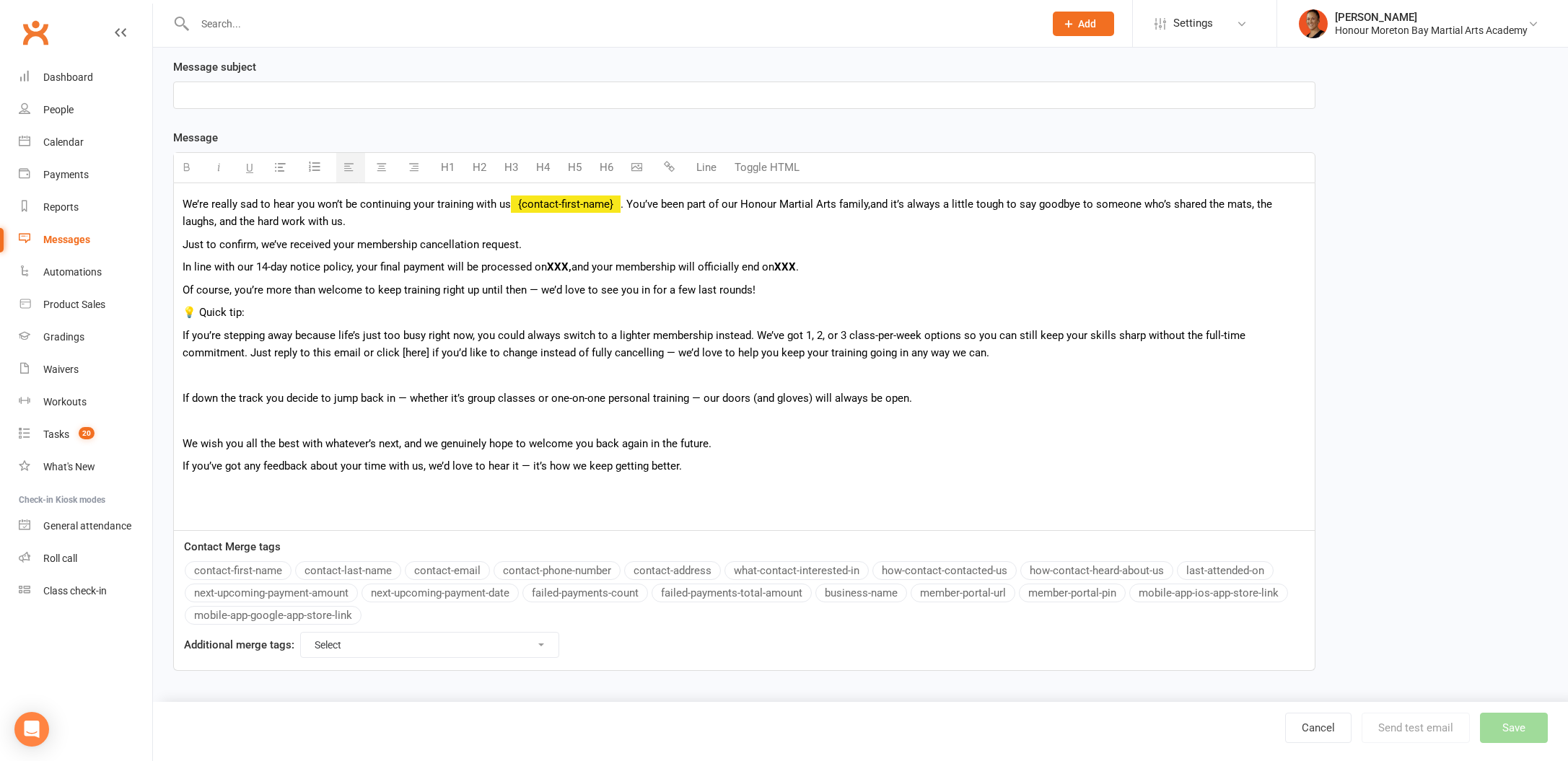
drag, startPoint x: 571, startPoint y: 265, endPoint x: 585, endPoint y: 266, distance: 14.0
click at [571, 265] on p "In line with our 14-day notice policy, your final payment will be processed on …" at bounding box center [744, 267] width 1123 height 18
click at [770, 291] on p "Of course, you’re more than welcome to keep training right up until then — we’d…" at bounding box center [744, 290] width 1123 height 18
click at [231, 289] on p "Of course, you’re more than welcome to keep training right up until then — we’d…" at bounding box center [744, 290] width 1123 height 18
click at [526, 296] on p "Of course you’re more than welcome to keep training right up until then — we’d …" at bounding box center [744, 290] width 1123 height 18
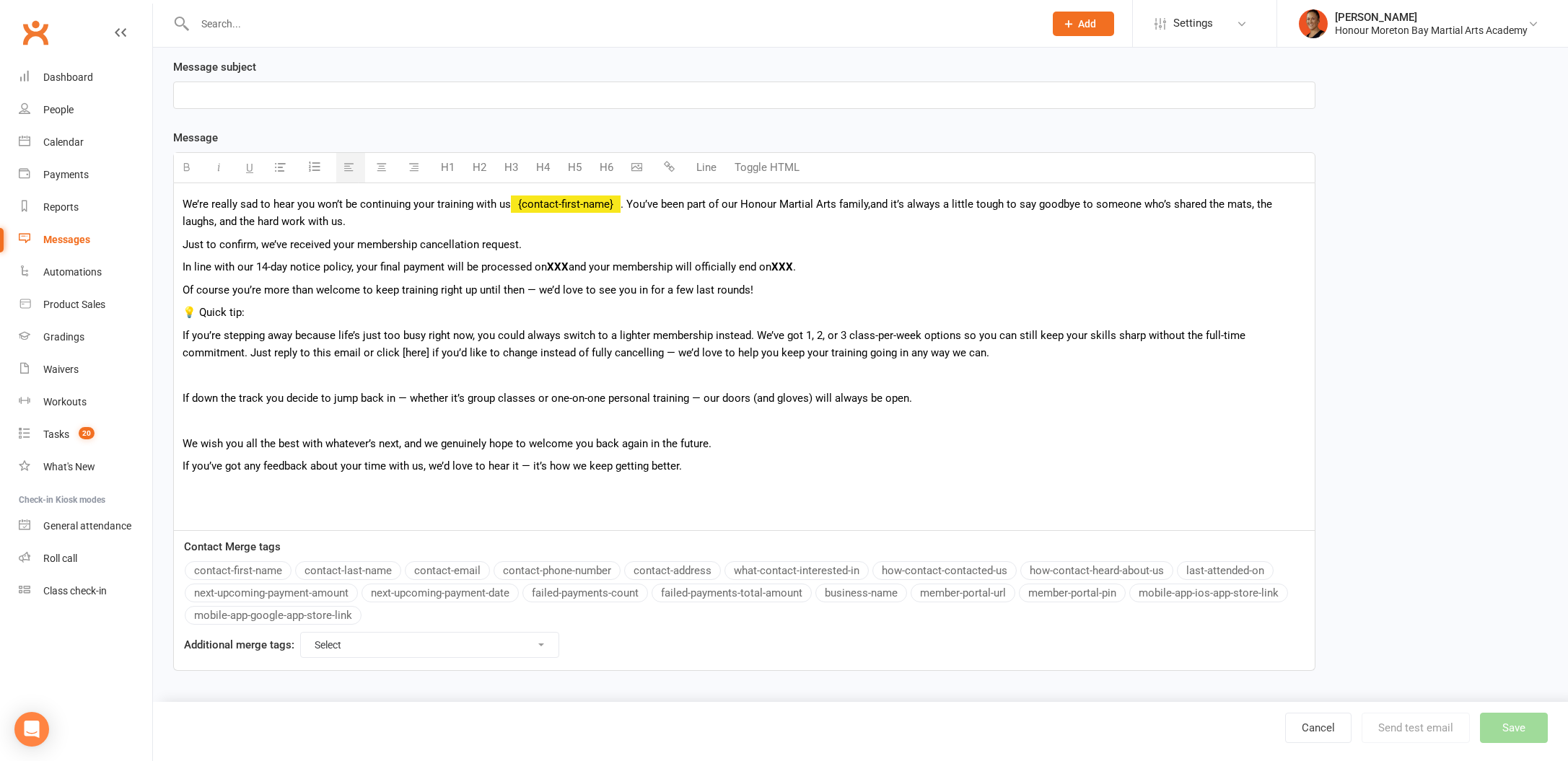
drag, startPoint x: 532, startPoint y: 291, endPoint x: 545, endPoint y: 291, distance: 13.0
click at [532, 291] on p "Of course you’re more than welcome to keep training right up until then — we’d …" at bounding box center [744, 290] width 1123 height 18
click at [750, 293] on p "Of course you’re more than welcome to keep training right up until then we’d lo…" at bounding box center [744, 290] width 1123 height 18
click at [526, 290] on p "Of course you’re more than welcome to keep training right up until then we’d lo…" at bounding box center [744, 290] width 1123 height 18
click at [413, 321] on div "We’re really sad to hear you won’t be continuing your training with us {contact…" at bounding box center [744, 356] width 1141 height 347
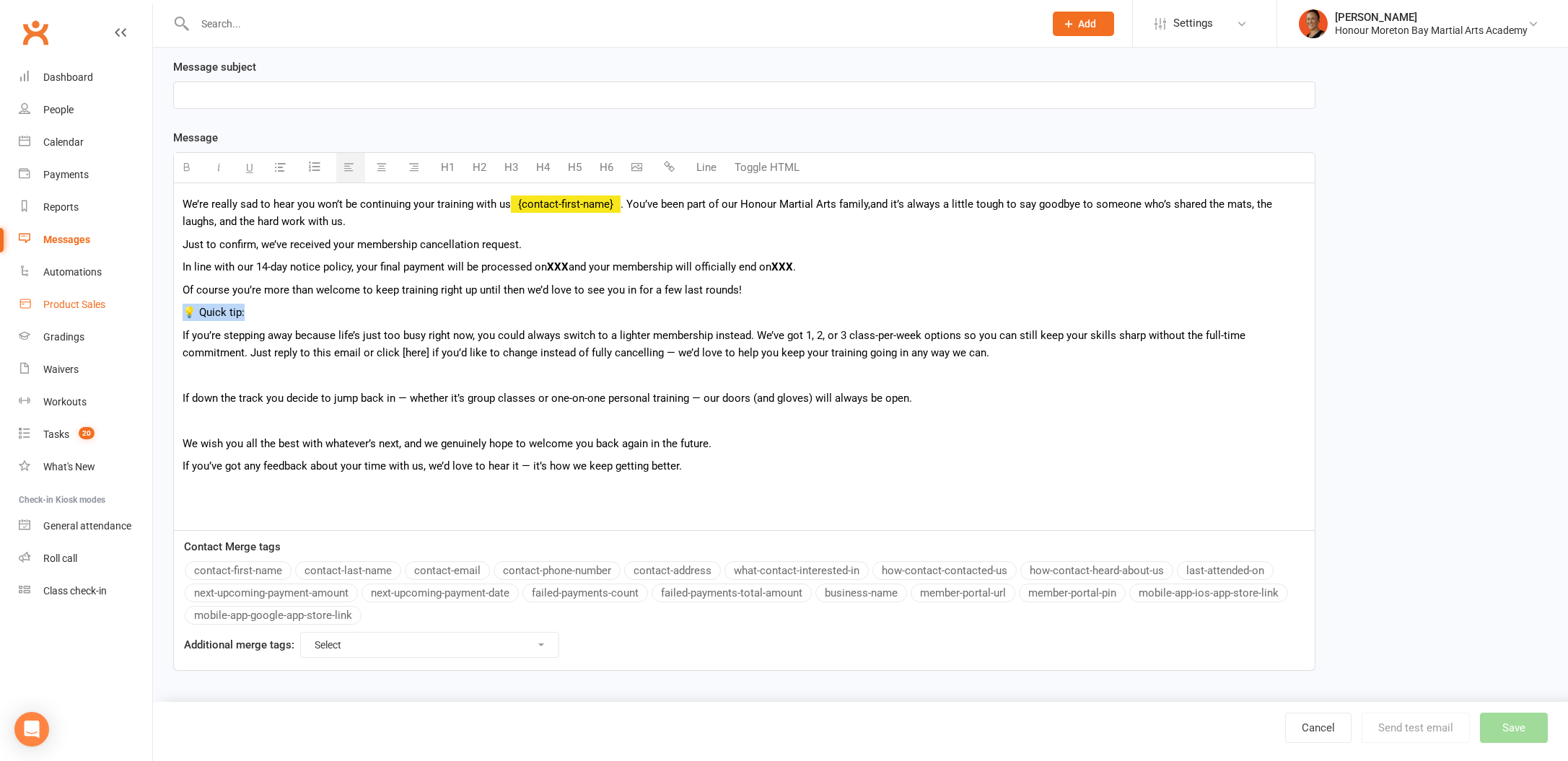
drag, startPoint x: 291, startPoint y: 310, endPoint x: 143, endPoint y: 316, distance: 148.1
click at [143, 316] on ui-view "Prospect Member Non-attending contact Class / event Appointment Grading event T…" at bounding box center [784, 258] width 1568 height 890
click at [214, 165] on icon "button" at bounding box center [219, 167] width 11 height 11
click at [390, 373] on p at bounding box center [744, 375] width 1123 height 18
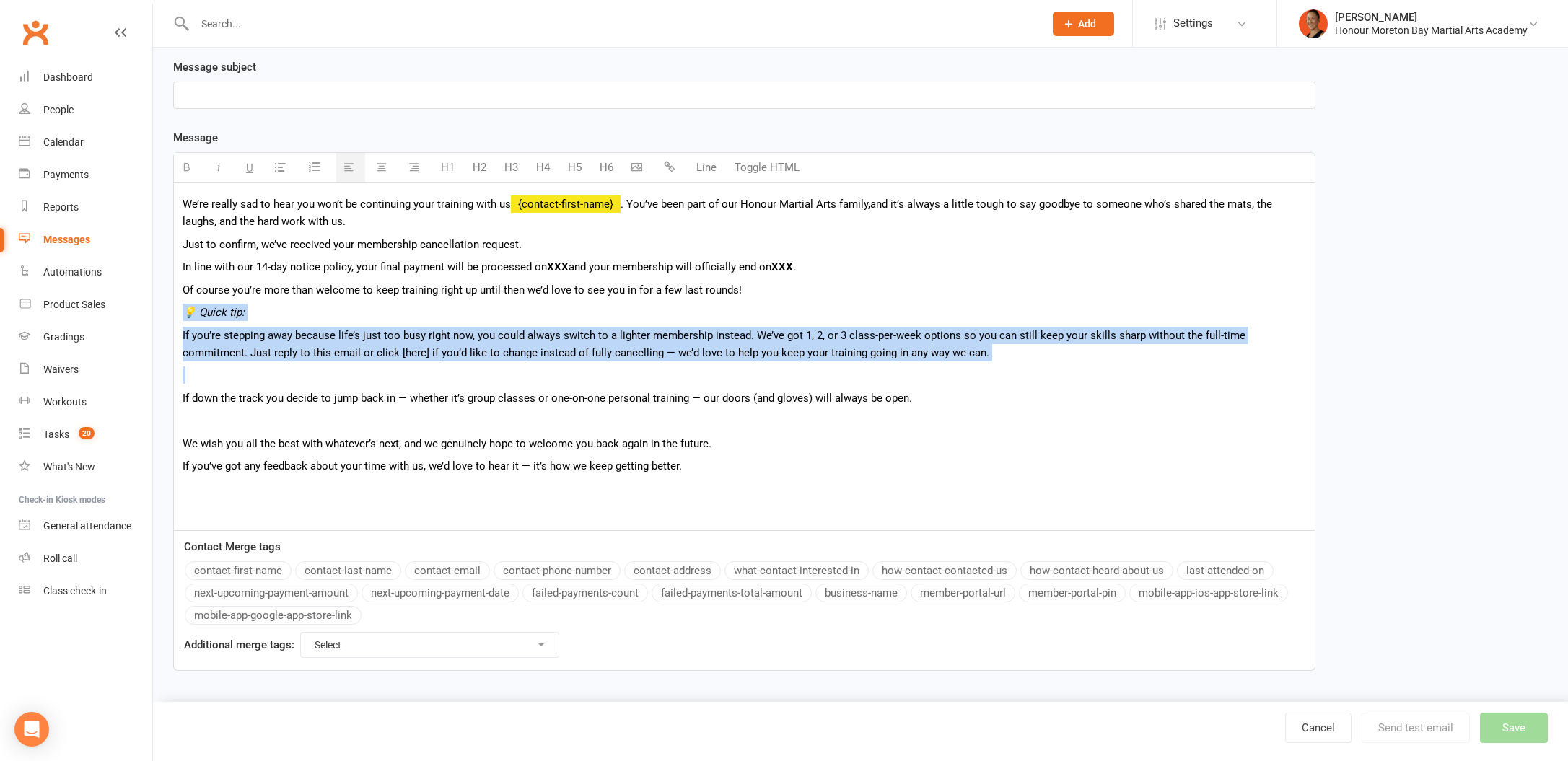
drag, startPoint x: 182, startPoint y: 314, endPoint x: 1068, endPoint y: 355, distance: 886.9
click at [1086, 366] on div "We’re really sad to hear you won’t be continuing your training with us {contact…" at bounding box center [744, 356] width 1141 height 347
click at [219, 163] on icon "button" at bounding box center [219, 167] width 11 height 11
click at [558, 372] on p at bounding box center [744, 375] width 1123 height 18
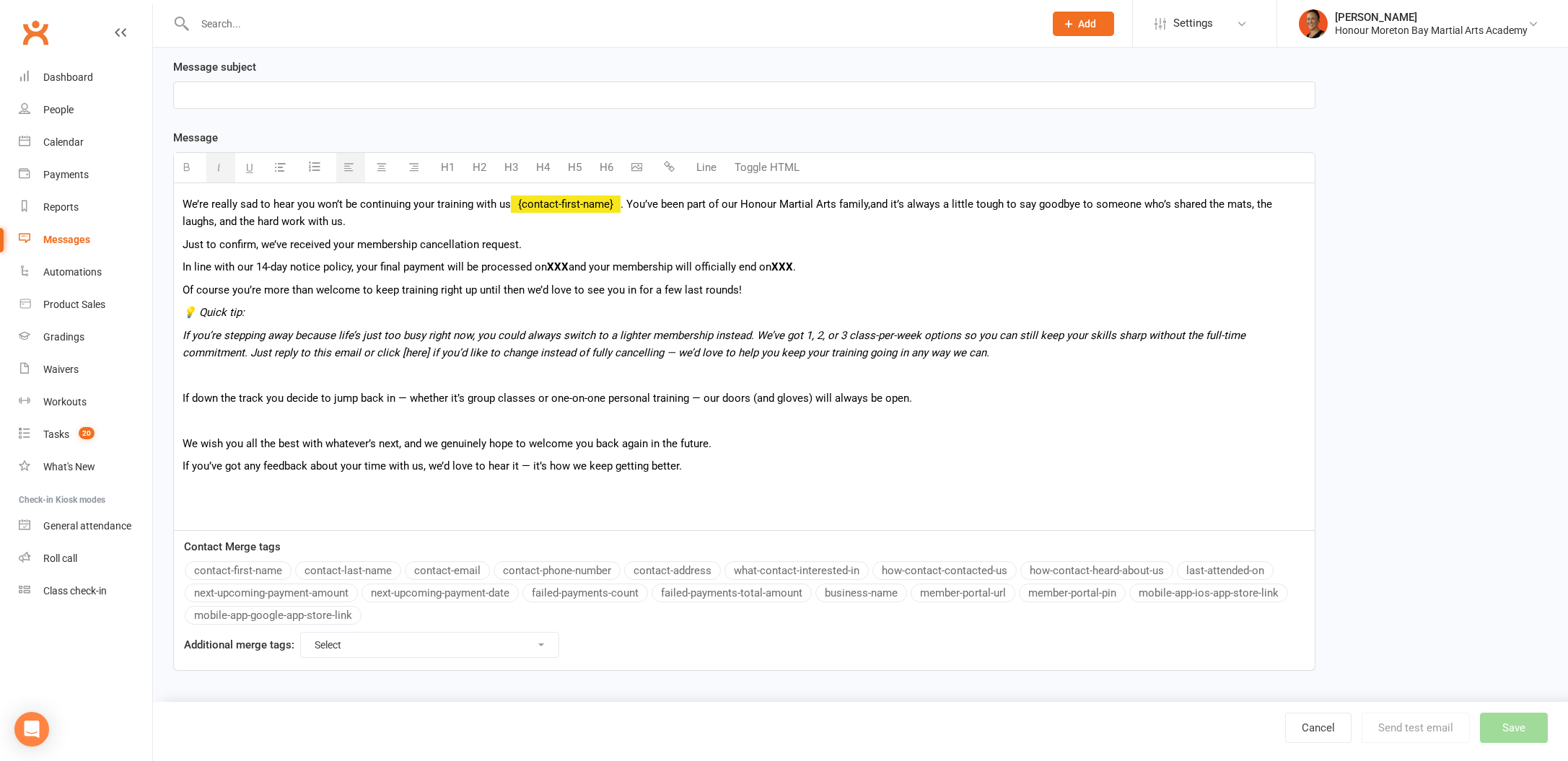
click at [438, 353] on icon "If you’re stepping away because life’s just too busy right now, you could alway…" at bounding box center [714, 344] width 1063 height 31
click at [508, 371] on p at bounding box center [744, 375] width 1123 height 18
click at [921, 364] on div "We’re really sad to hear you won’t be continuing your training with us {contact…" at bounding box center [744, 356] width 1141 height 347
click at [506, 418] on p at bounding box center [744, 420] width 1123 height 18
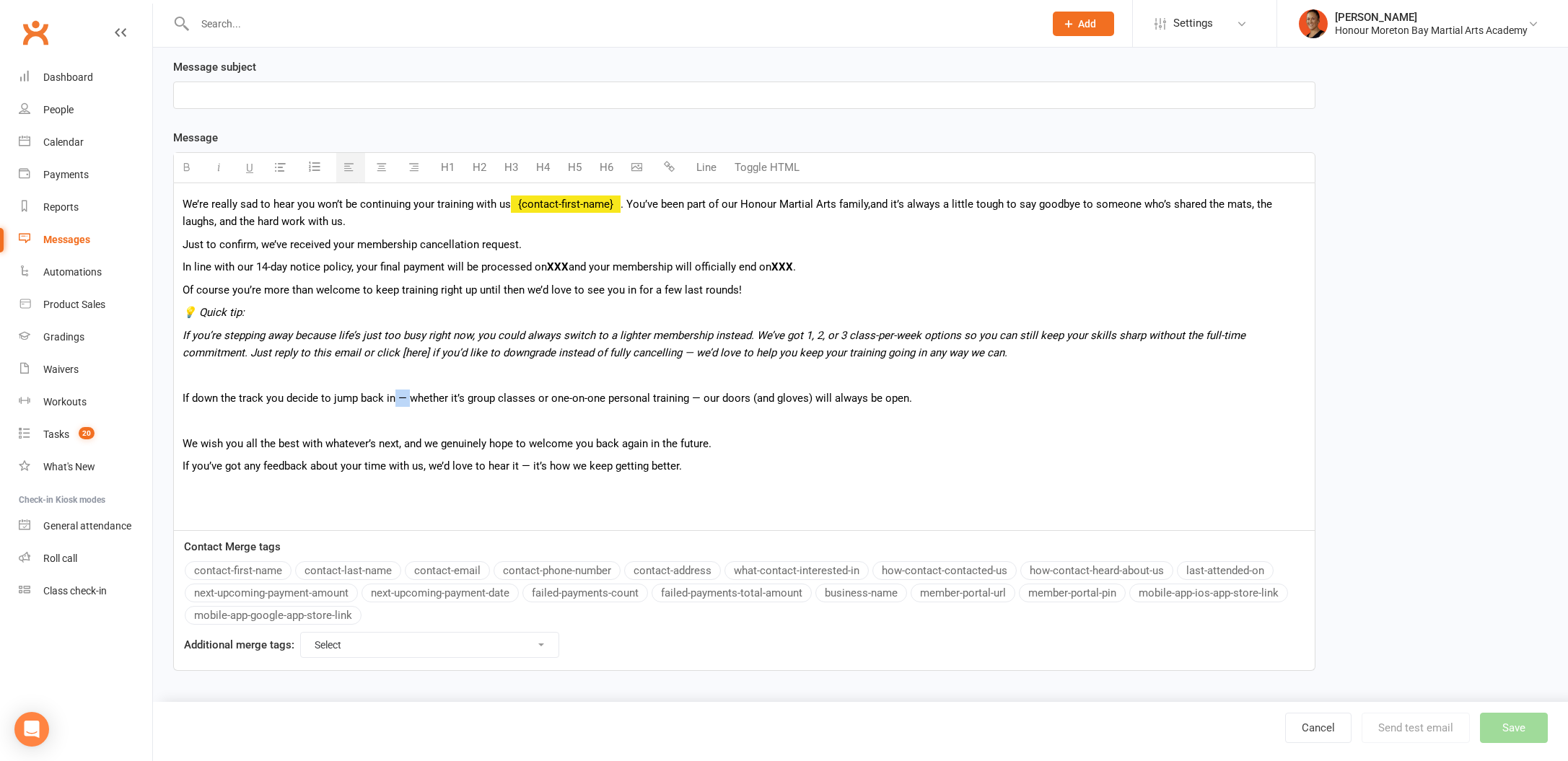
drag, startPoint x: 406, startPoint y: 394, endPoint x: 393, endPoint y: 394, distance: 13.0
click at [393, 394] on p "If down the track you decide to jump back in — whether it’s group classes or on…" at bounding box center [744, 398] width 1123 height 18
drag, startPoint x: 677, startPoint y: 396, endPoint x: 707, endPoint y: 390, distance: 30.6
click at [677, 396] on p "If down the track you decide to jump back in (whether it’s group classes or one…" at bounding box center [744, 398] width 1123 height 18
click at [696, 395] on p "If down the track you decide to jump back in (whether it’s group classes or one…" at bounding box center [744, 398] width 1123 height 18
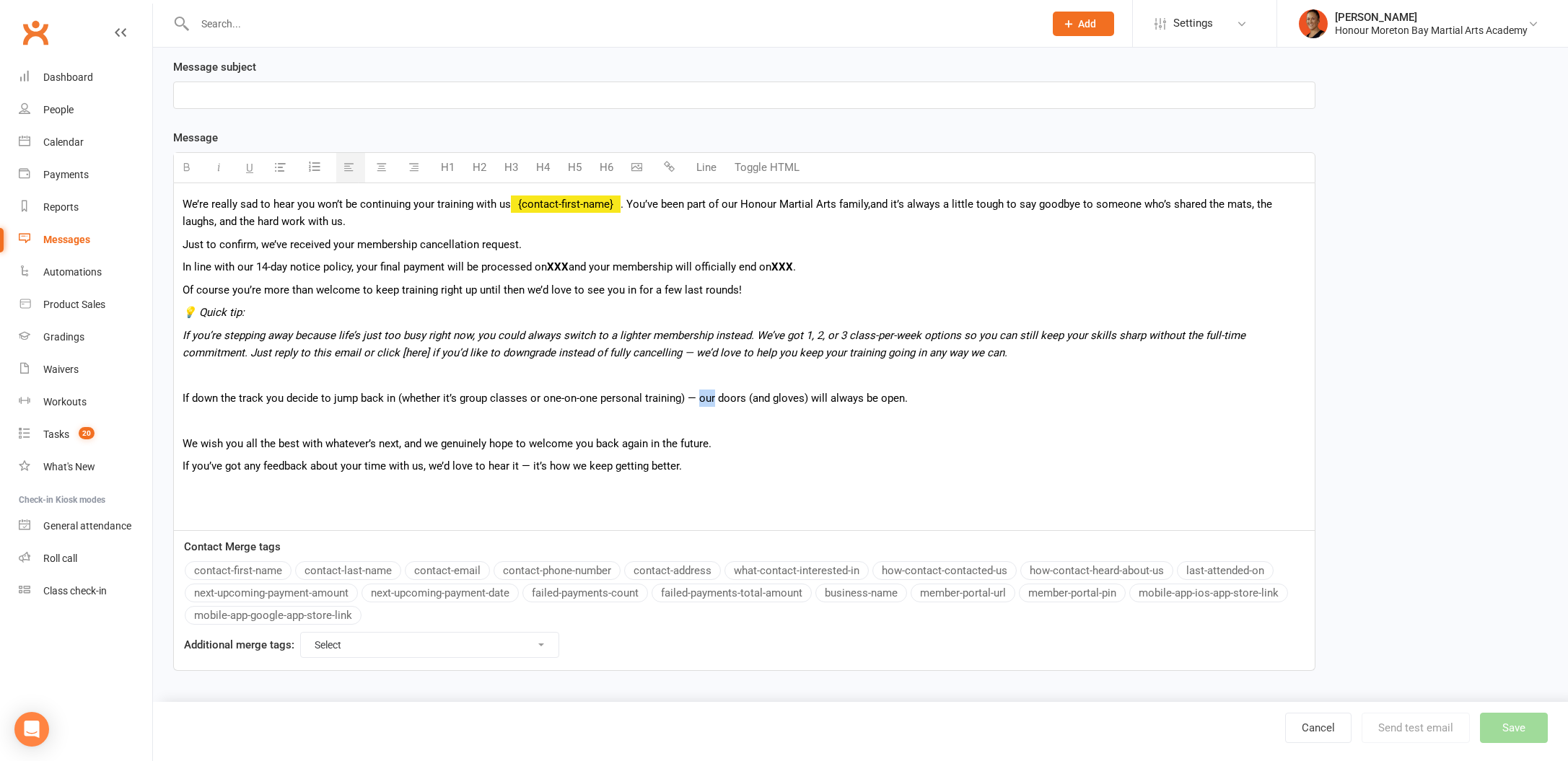
click at [696, 395] on p "If down the track you decide to jump back in (whether it’s group classes or one…" at bounding box center [744, 398] width 1123 height 18
click at [685, 395] on p "If down the track you decide to jump back in (whether it’s group classes or one…" at bounding box center [744, 398] width 1123 height 18
click at [686, 395] on p "If down the track you decide to jump back in (whether it’s group classes or one…" at bounding box center [744, 398] width 1123 height 18
click at [792, 400] on p "If down the track you decide to jump back in (whether it’s group classes or one…" at bounding box center [744, 398] width 1123 height 18
drag, startPoint x: 897, startPoint y: 400, endPoint x: 885, endPoint y: 397, distance: 12.4
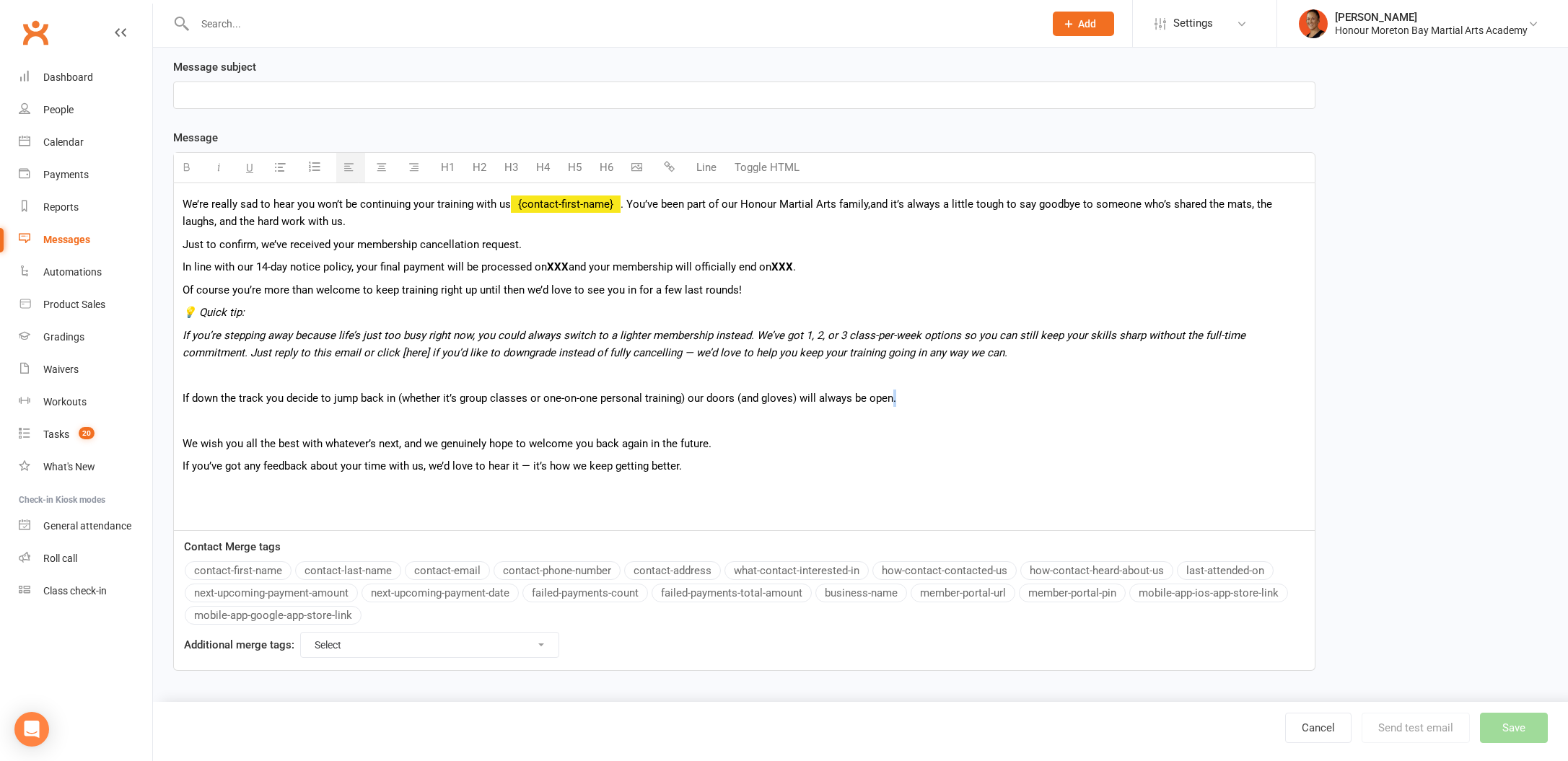
click at [885, 397] on p "If down the track you decide to jump back in (whether it’s group classes or one…" at bounding box center [744, 398] width 1123 height 18
click at [747, 418] on p at bounding box center [744, 420] width 1123 height 18
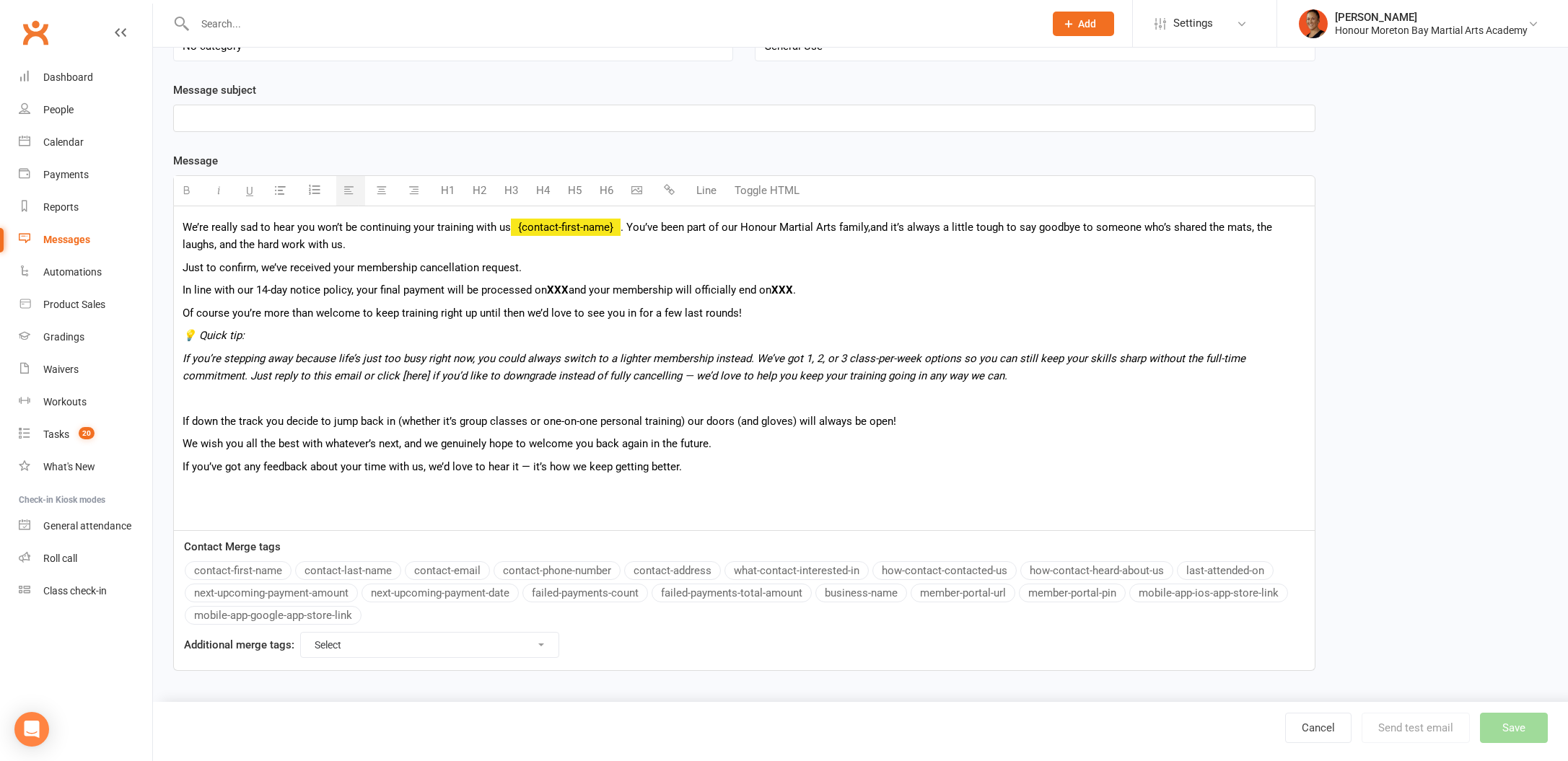
click at [400, 445] on p "We wish you all the best with whatever’s next, and we genuinely hope to welcome…" at bounding box center [744, 444] width 1123 height 18
click at [455, 445] on p "We wish you all the best with whatever’s next and we genuinely hope to welcome …" at bounding box center [744, 444] width 1123 height 18
click at [767, 444] on p "We wish you all the best with whatever’s next and we hope to welcome you back a…" at bounding box center [744, 444] width 1123 height 18
click at [720, 377] on icon "If you’re stepping away because life’s just too busy right now, you could alway…" at bounding box center [714, 368] width 1063 height 31
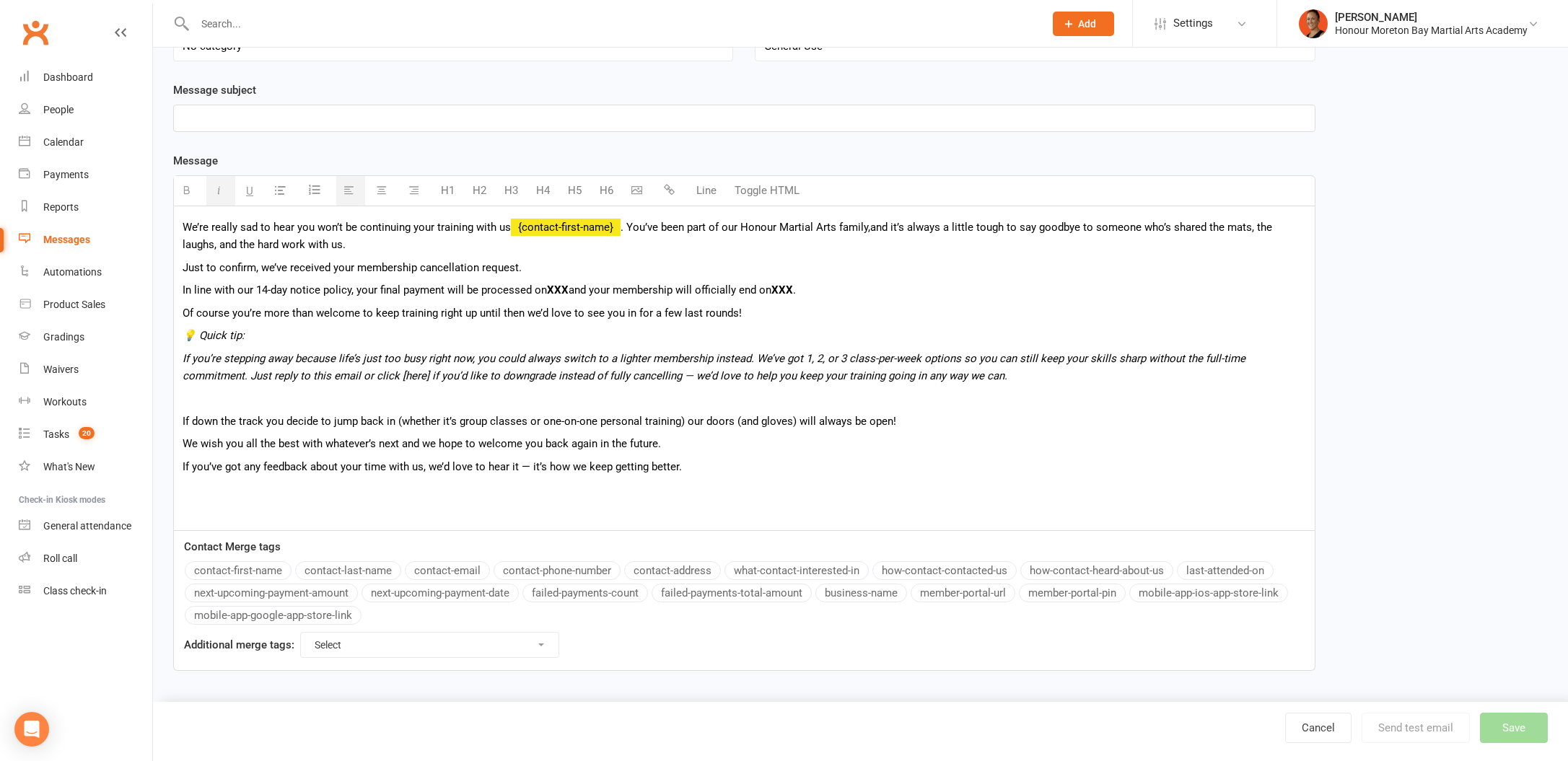
click at [725, 392] on p at bounding box center [744, 398] width 1123 height 18
click at [738, 478] on div "We’re really sad to hear you won’t be continuing your training with us {contact…" at bounding box center [744, 369] width 1141 height 325
click at [518, 467] on p "If you’ve got any feedback about your time with us, we’d love to hear it — it’s…" at bounding box center [744, 467] width 1123 height 18
click at [519, 467] on p "If you’ve got any feedback about your time with us, we’d love to hear it — it’s…" at bounding box center [744, 467] width 1123 height 18
click at [679, 467] on p "If you’ve got any feedback about your time with us, we’d love to hear it, it’s …" at bounding box center [744, 467] width 1123 height 18
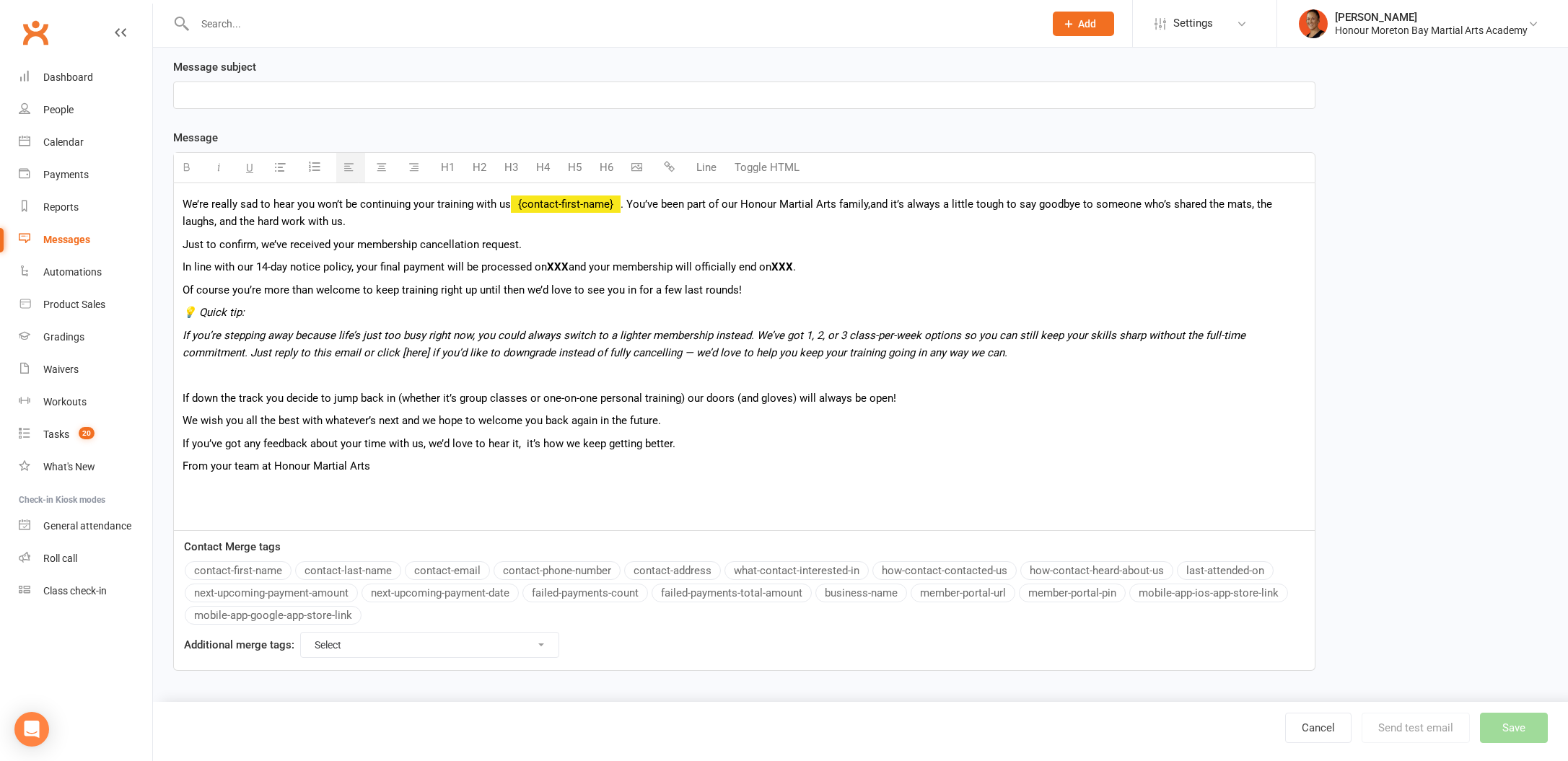
scroll to position [191, 0]
click at [222, 467] on p "From your team at Honour Martial Arts" at bounding box center [744, 466] width 1123 height 18
click at [274, 474] on p "From your team at Honour Martial Arts" at bounding box center [744, 466] width 1123 height 18
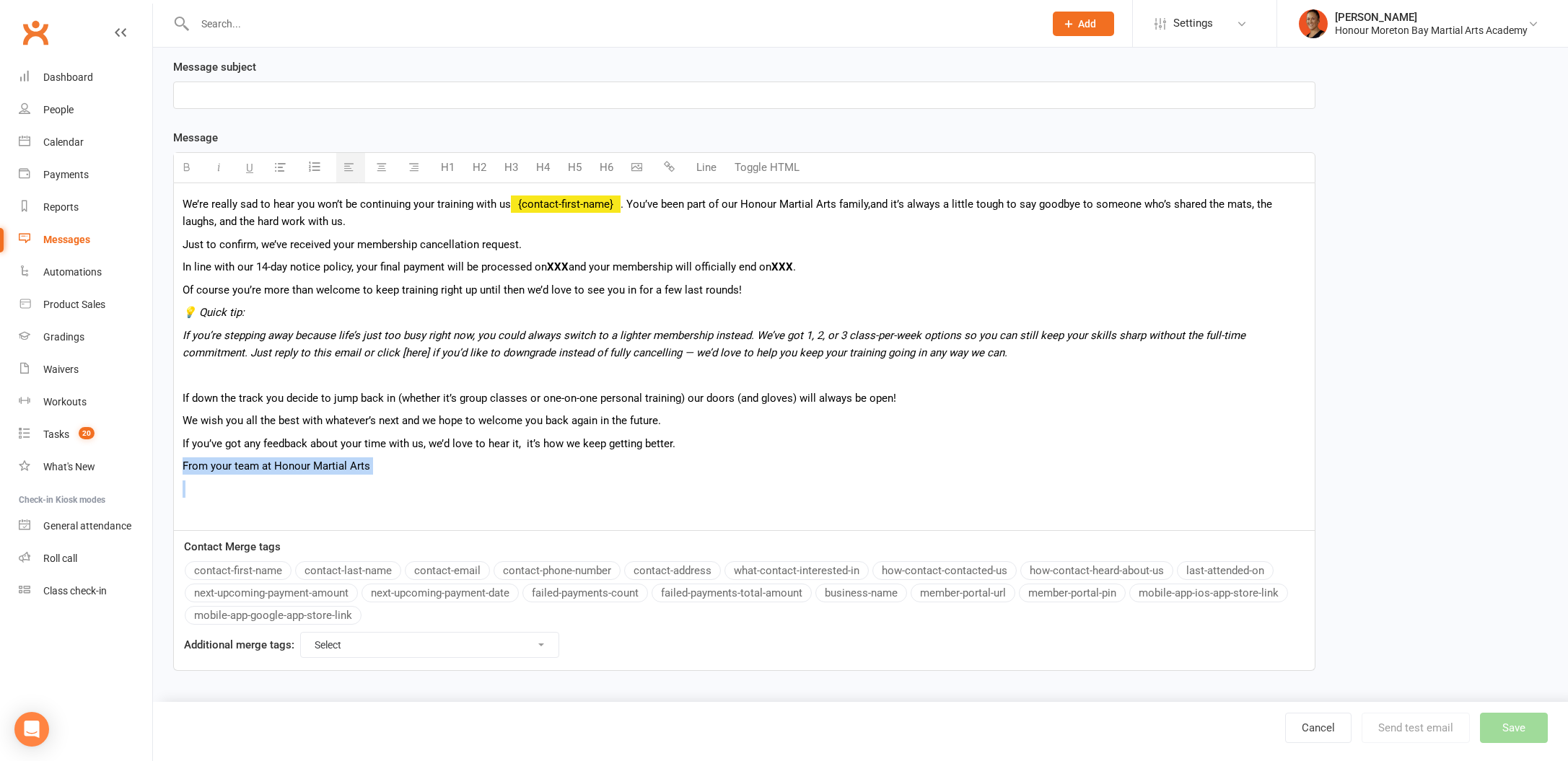
click at [274, 474] on p "From your team at Honour Martial Arts" at bounding box center [744, 466] width 1123 height 18
click at [378, 528] on div "We’re really sad to hear you won’t be continuing your training with us {contact…" at bounding box center [744, 356] width 1141 height 347
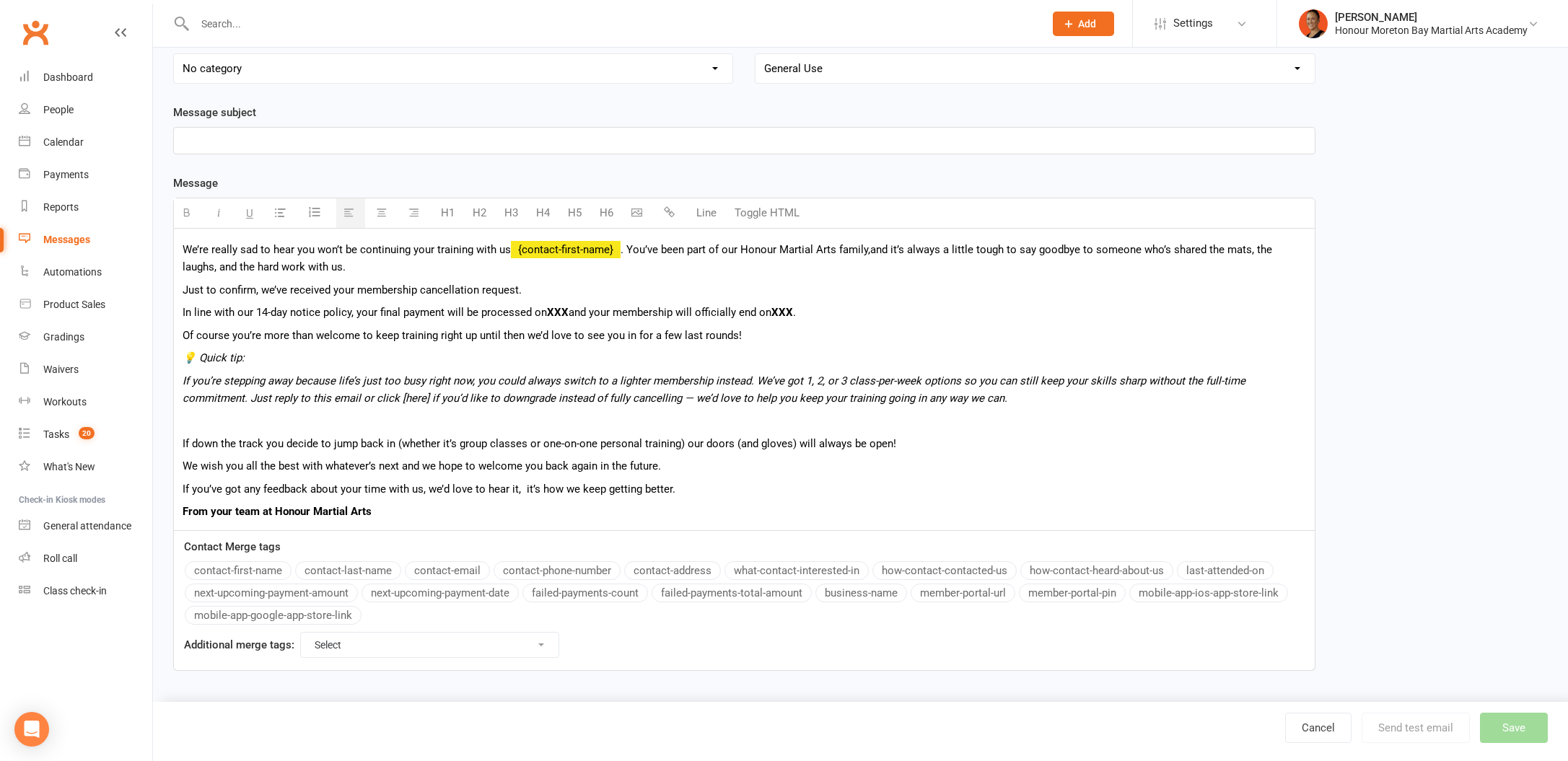
scroll to position [145, 0]
click at [214, 507] on b "From your team at Honour Martial Arts" at bounding box center [277, 511] width 189 height 13
click at [288, 513] on b "From our whole team at Honour Martial Arts" at bounding box center [289, 511] width 214 height 13
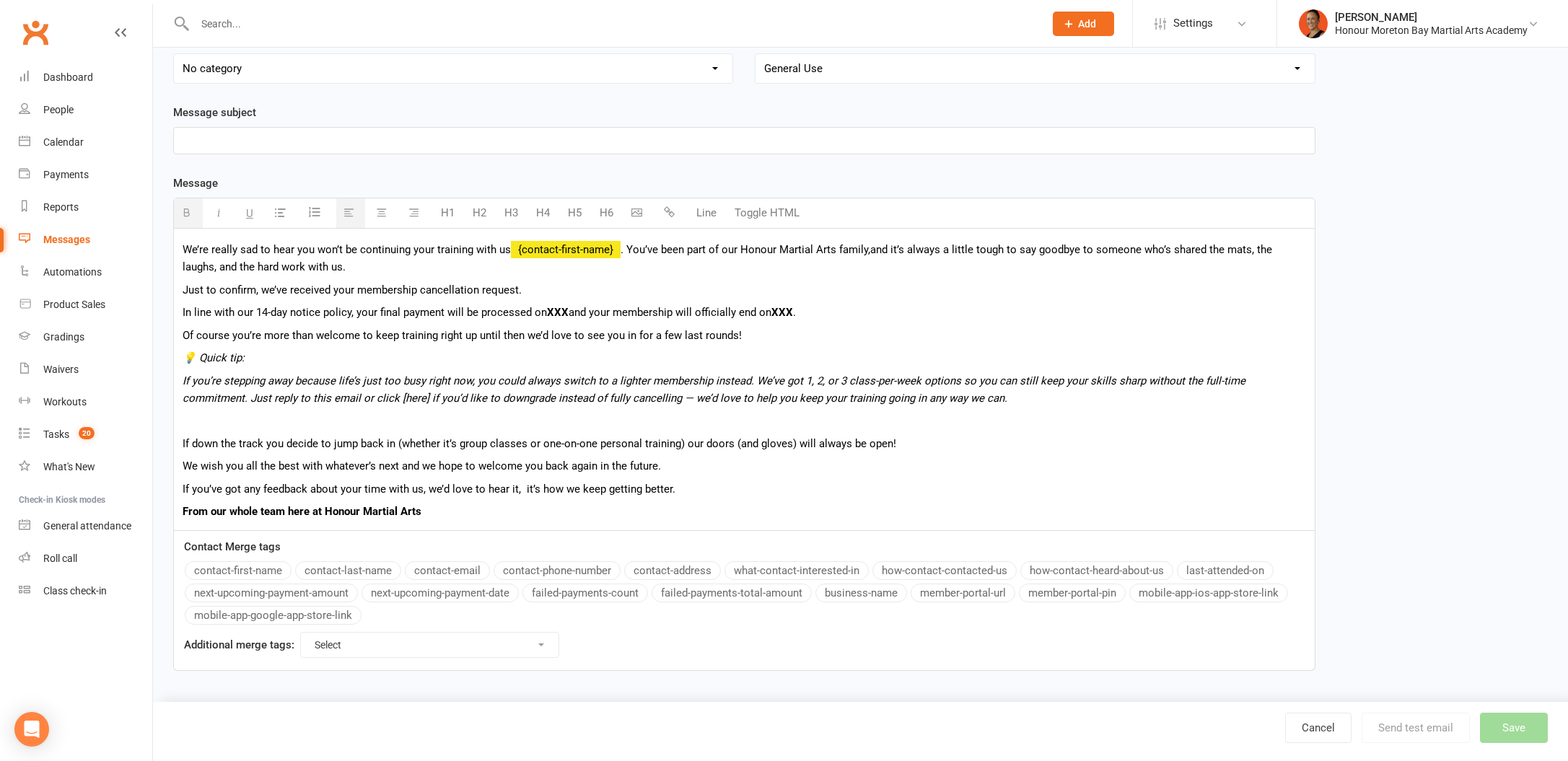
click at [425, 466] on p "We wish you all the best with whatever’s next and we hope to welcome you back a…" at bounding box center [744, 466] width 1123 height 18
click at [425, 465] on p "We wish you all the best with whatever’s next and we hope to welcome you back a…" at bounding box center [744, 466] width 1123 height 18
click at [735, 454] on div "We’re really sad to hear you won’t be continuing your training with us {contact…" at bounding box center [744, 379] width 1141 height 301
click at [525, 500] on div "We’re really sad to hear you won’t be continuing your training with us {contact…" at bounding box center [744, 379] width 1141 height 301
click at [527, 429] on p at bounding box center [744, 420] width 1123 height 18
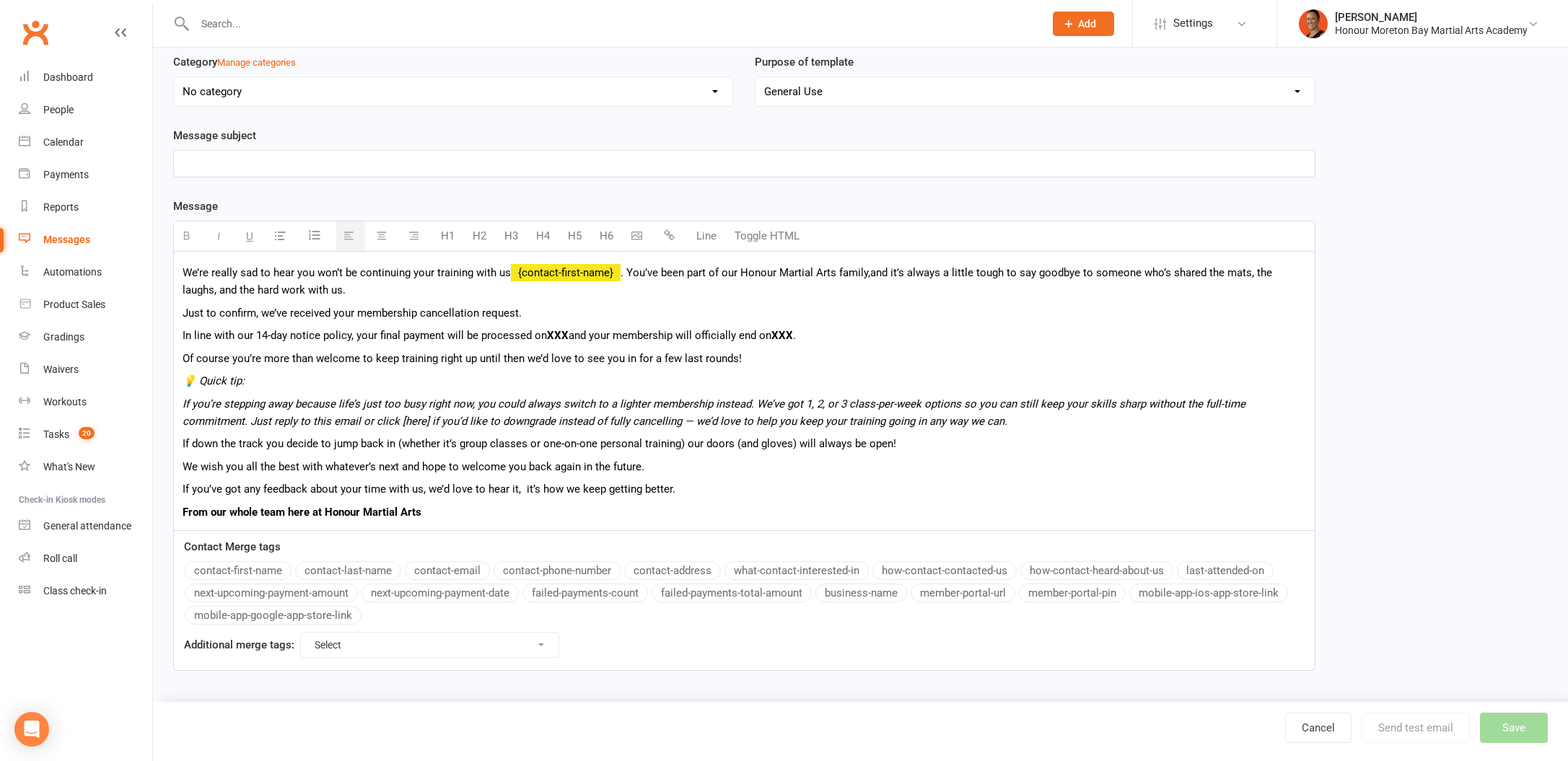
scroll to position [122, 0]
click at [958, 371] on div "We’re really sad to hear you won’t be continuing your training with us {contact…" at bounding box center [744, 391] width 1141 height 279
click at [895, 360] on p "Of course you’re more than welcome to keep training right up until then we’d lo…" at bounding box center [744, 358] width 1123 height 18
drag, startPoint x: 294, startPoint y: 377, endPoint x: 204, endPoint y: 365, distance: 90.8
click at [203, 368] on div "We’re really sad to hear you won’t be continuing your training with us {contact…" at bounding box center [744, 391] width 1141 height 279
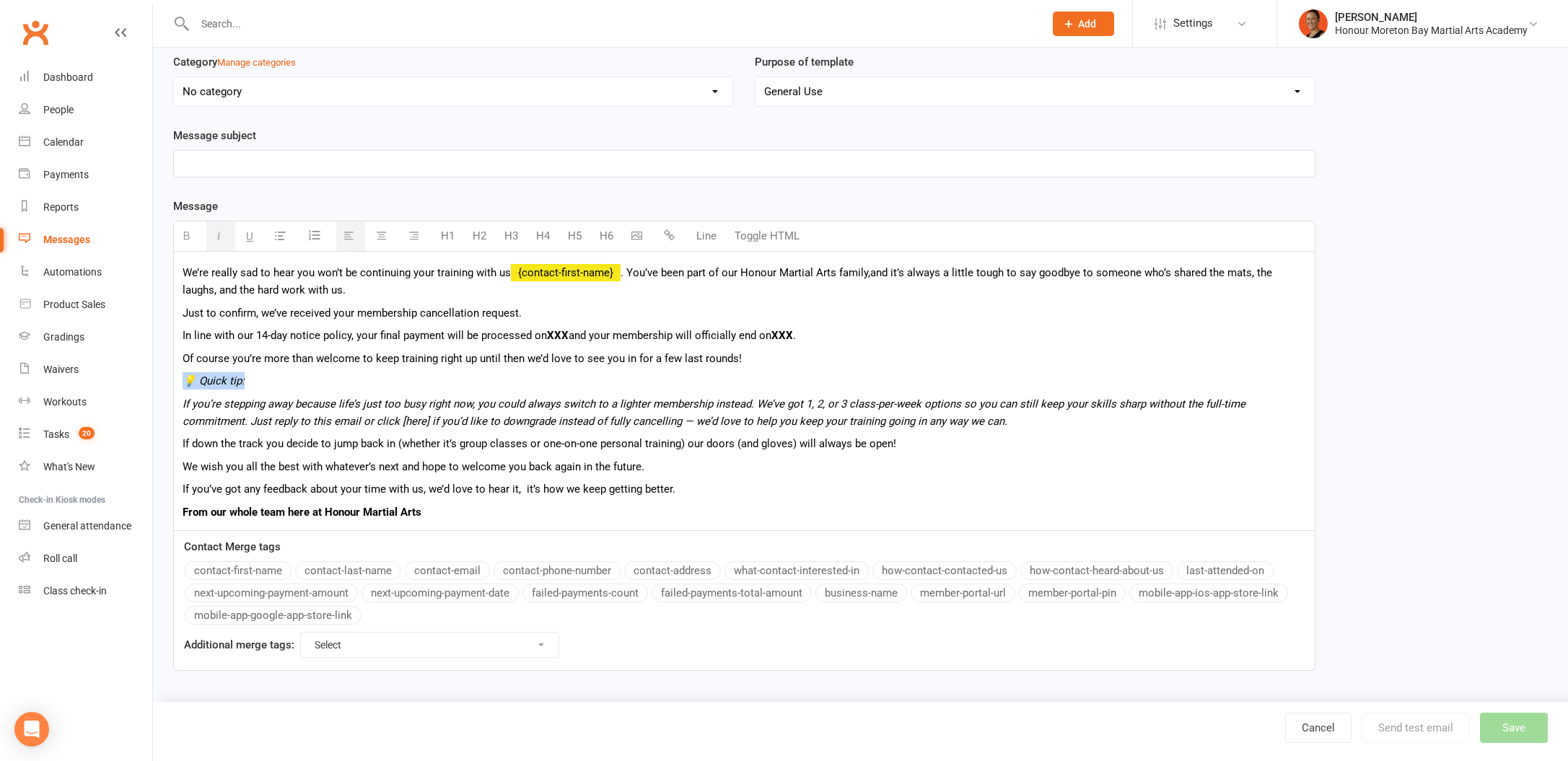
click at [185, 238] on icon "button" at bounding box center [186, 236] width 11 height 11
click at [298, 390] on div "We’re really sad to hear you won’t be continuing your training with us {contact…" at bounding box center [744, 391] width 1141 height 279
click at [954, 416] on p "If you’re stepping away because life’s just too busy right now, you could alway…" at bounding box center [744, 412] width 1123 height 34
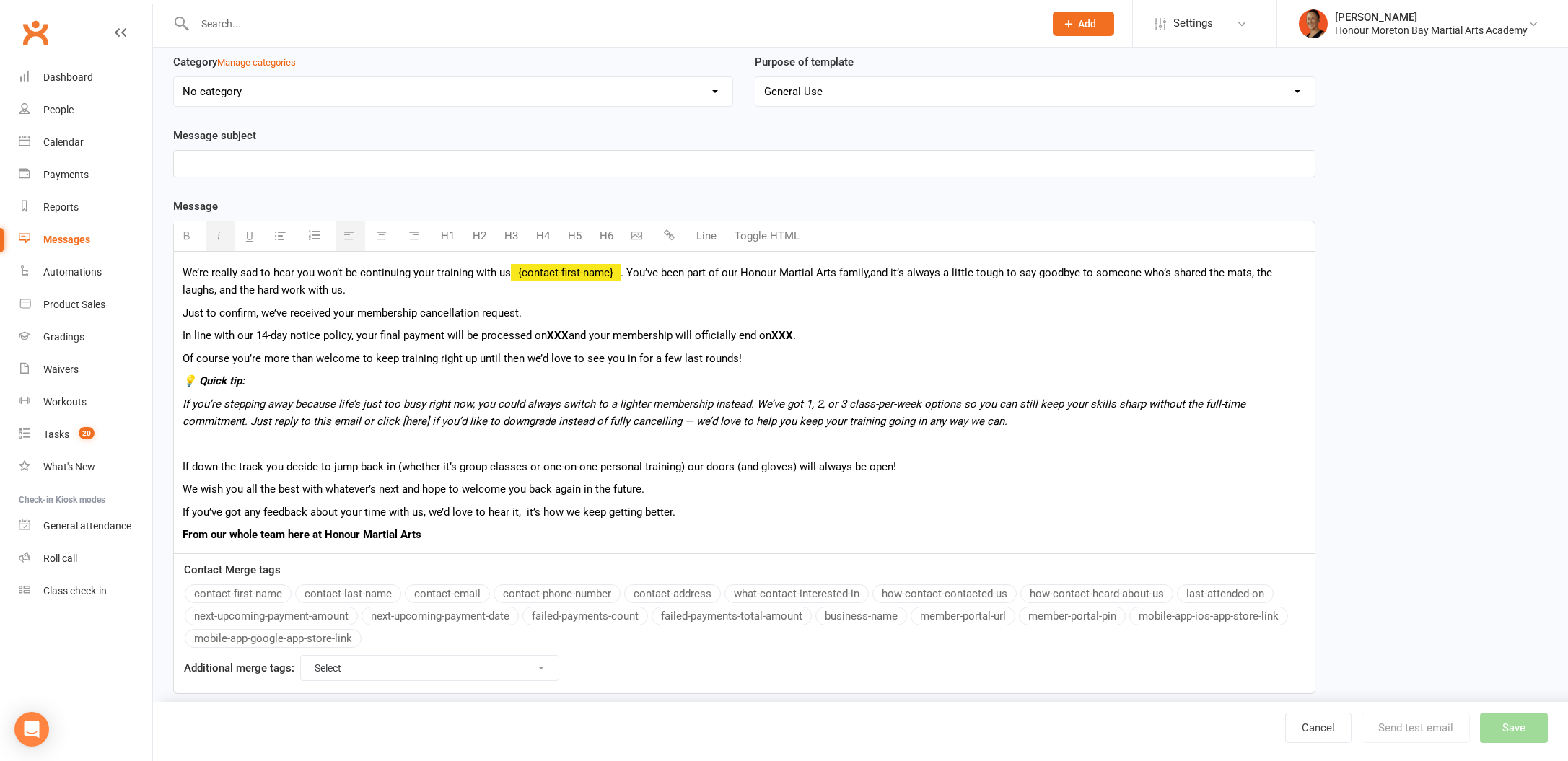
scroll to position [145, 0]
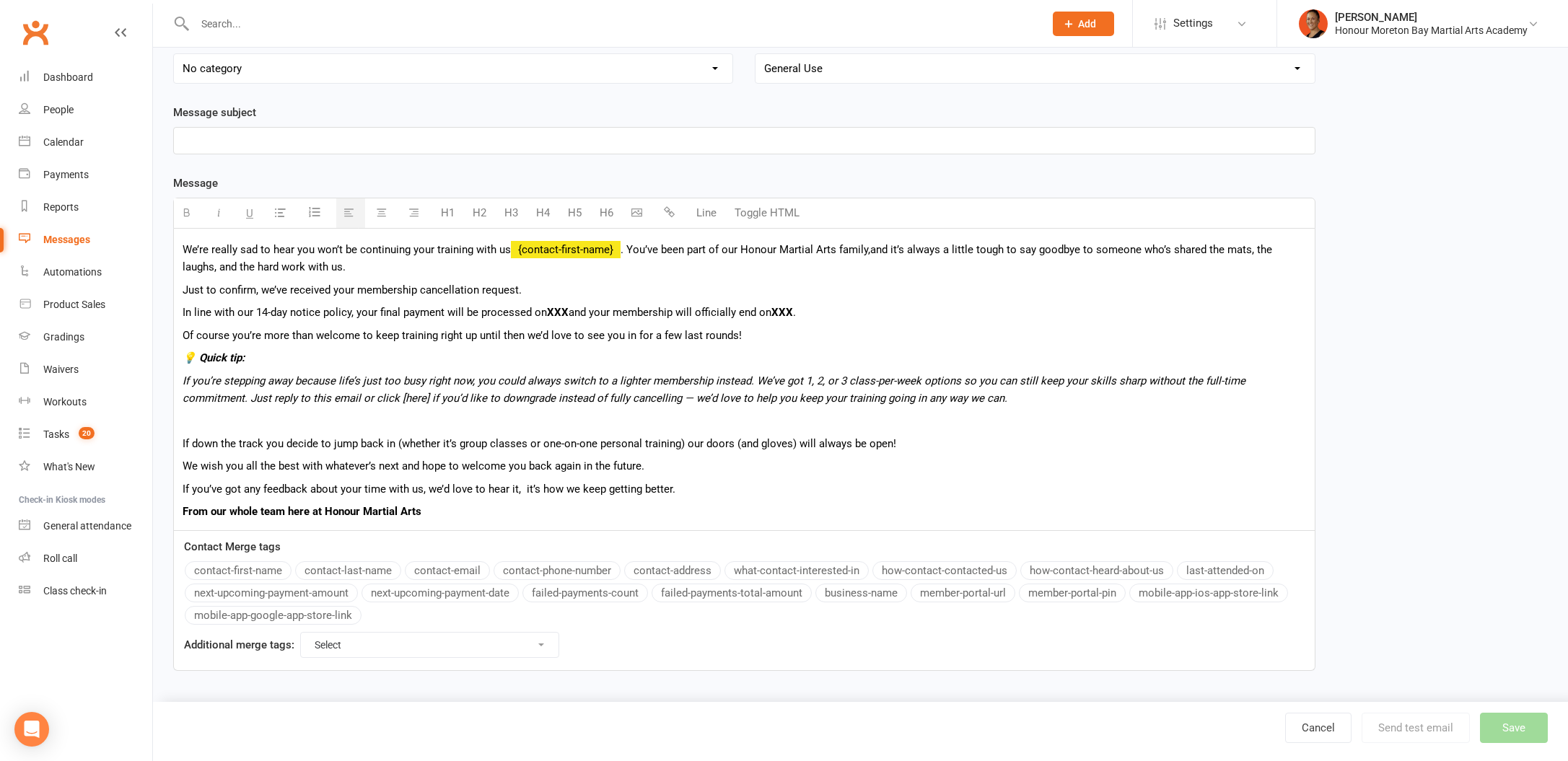
click at [182, 440] on p "If down the track you decide to jump back in (whether it’s group classes or one…" at bounding box center [744, 444] width 1123 height 18
click at [864, 340] on p "Of course you’re more than welcome to keep training right up until then we’d lo…" at bounding box center [744, 336] width 1123 height 18
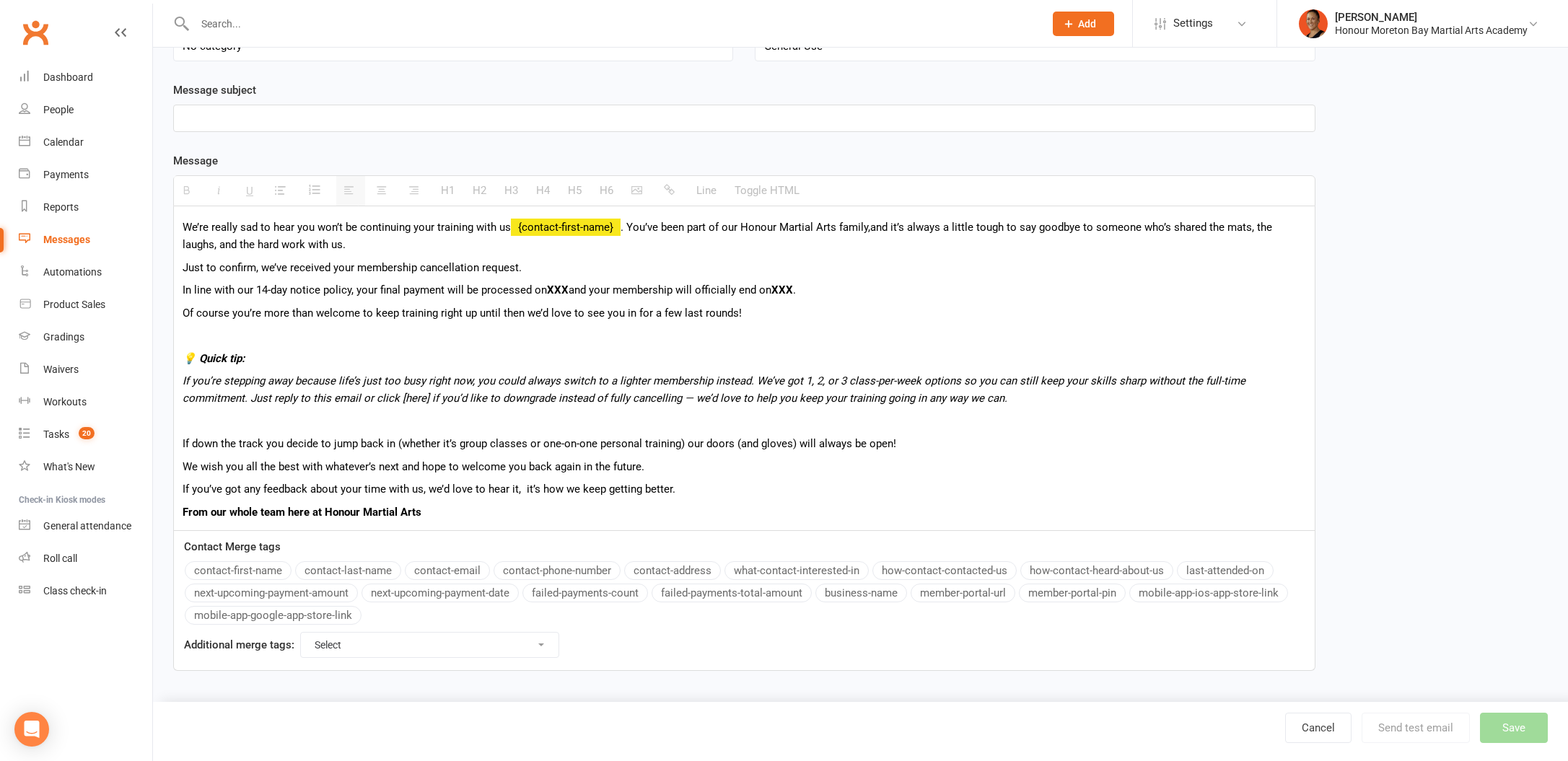
click at [198, 126] on p at bounding box center [744, 118] width 1123 height 18
click at [319, 124] on p "Membership Cancellation Request" at bounding box center [744, 118] width 1123 height 18
click at [320, 122] on p "Membership Cancellation Request" at bounding box center [744, 118] width 1123 height 18
click at [320, 123] on p "Membership Cancellation Request" at bounding box center [744, 118] width 1123 height 18
click at [249, 110] on p "Membership Cancellation" at bounding box center [744, 118] width 1123 height 18
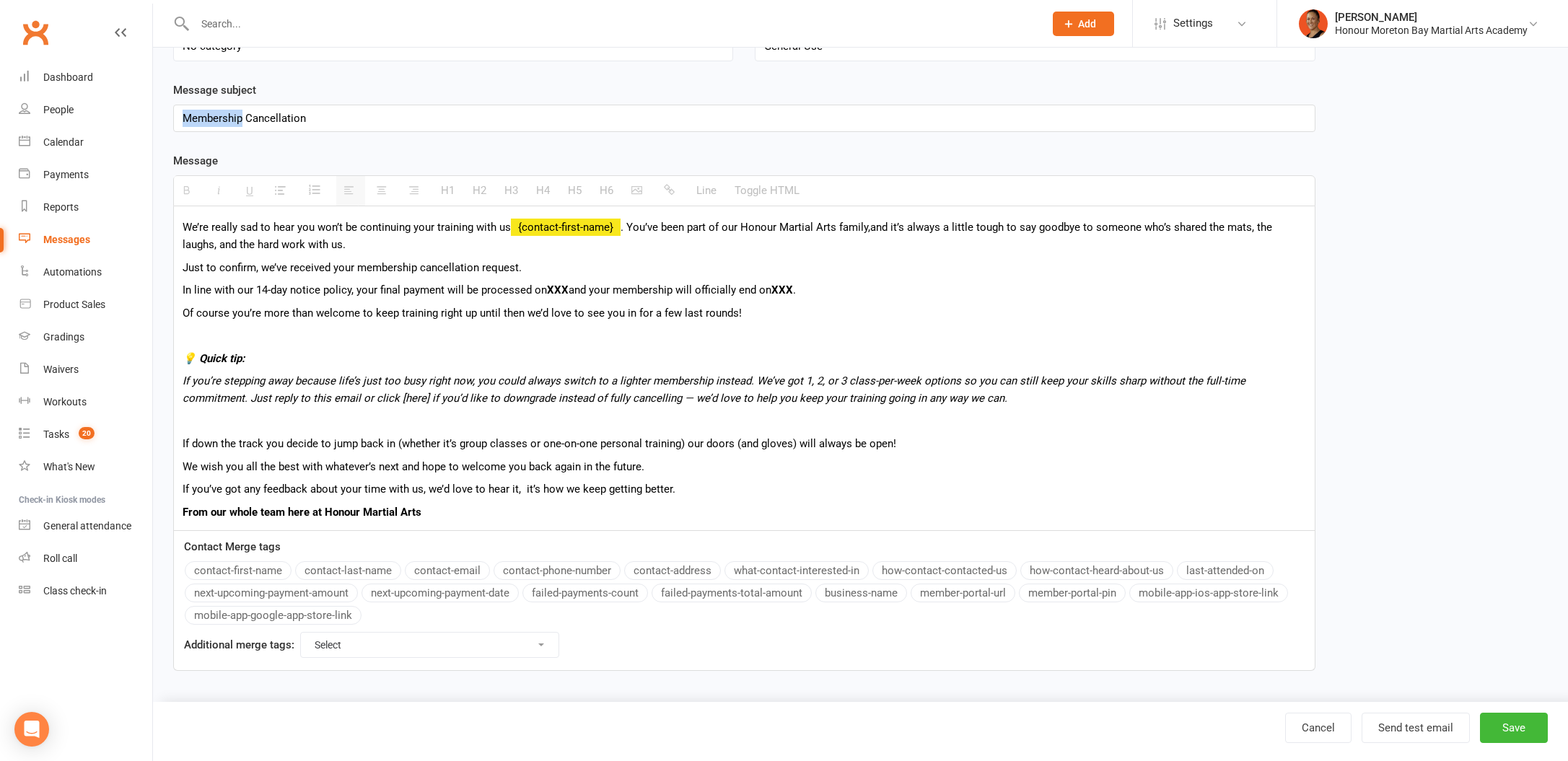
click at [249, 110] on p "Membership Cancellation" at bounding box center [744, 118] width 1123 height 18
click at [184, 116] on p "We’ll Miss You at Honour Martial Arts" at bounding box center [744, 118] width 1123 height 18
click at [403, 111] on p "We’ll Miss You at Honour Martial Arts" at bounding box center [744, 118] width 1123 height 18
click at [211, 114] on p "We’ll Miss You at Honour Martial Arts 😢" at bounding box center [744, 118] width 1123 height 18
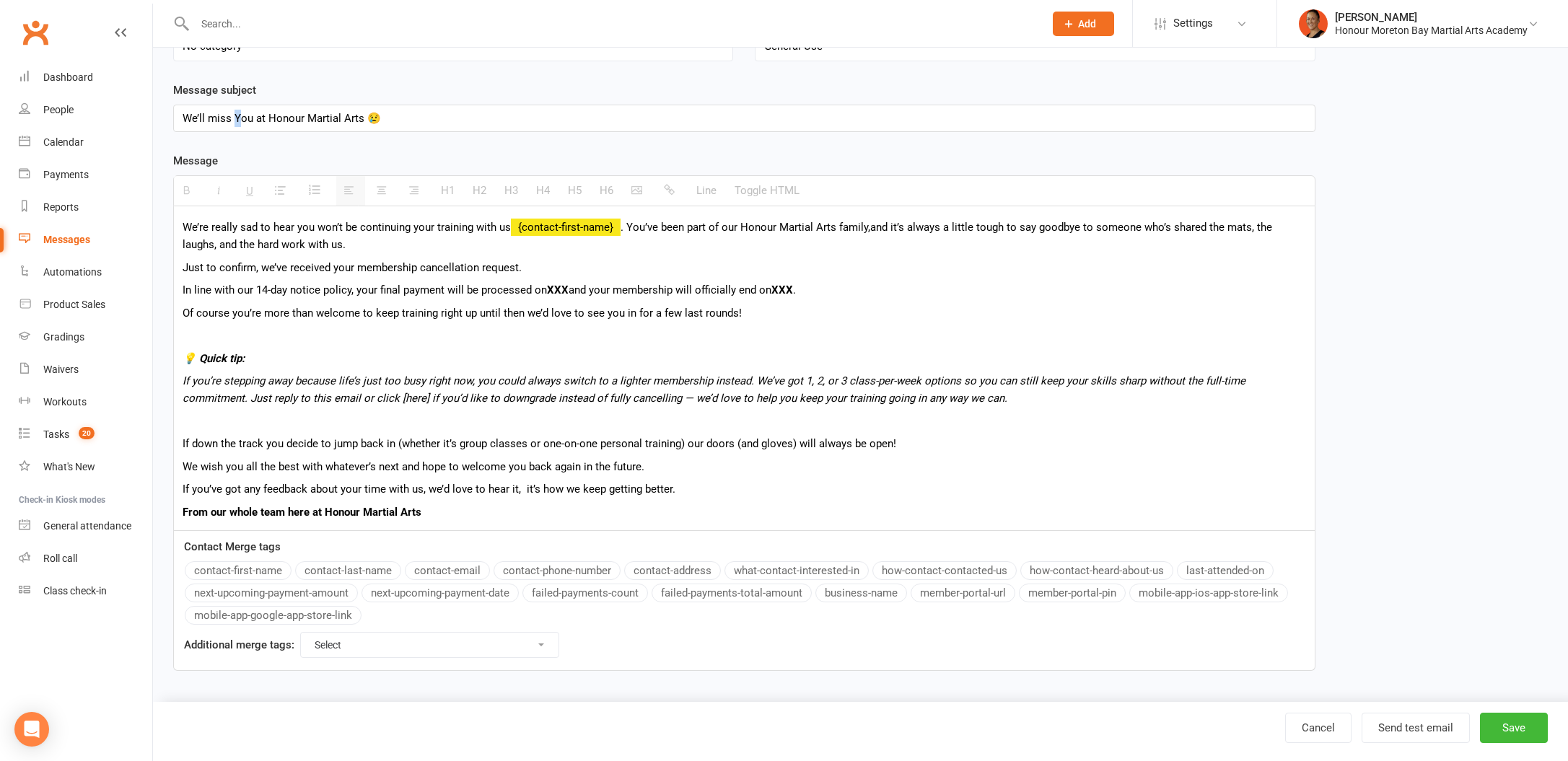
click at [239, 114] on p "We’ll miss You at Honour Martial Arts 😢" at bounding box center [744, 118] width 1123 height 18
drag, startPoint x: 358, startPoint y: 116, endPoint x: 268, endPoint y: 116, distance: 90.0
click at [268, 116] on p "We’ll miss you at Honour Martial Arts 😢" at bounding box center [744, 118] width 1123 height 18
click at [422, 344] on div "We’re really sad to hear you won’t be continuing your training with us {contact…" at bounding box center [744, 369] width 1141 height 325
click at [625, 229] on span ". You’ve been part of our Honour Martial Arts family,and it’s always a little t…" at bounding box center [727, 236] width 1090 height 31
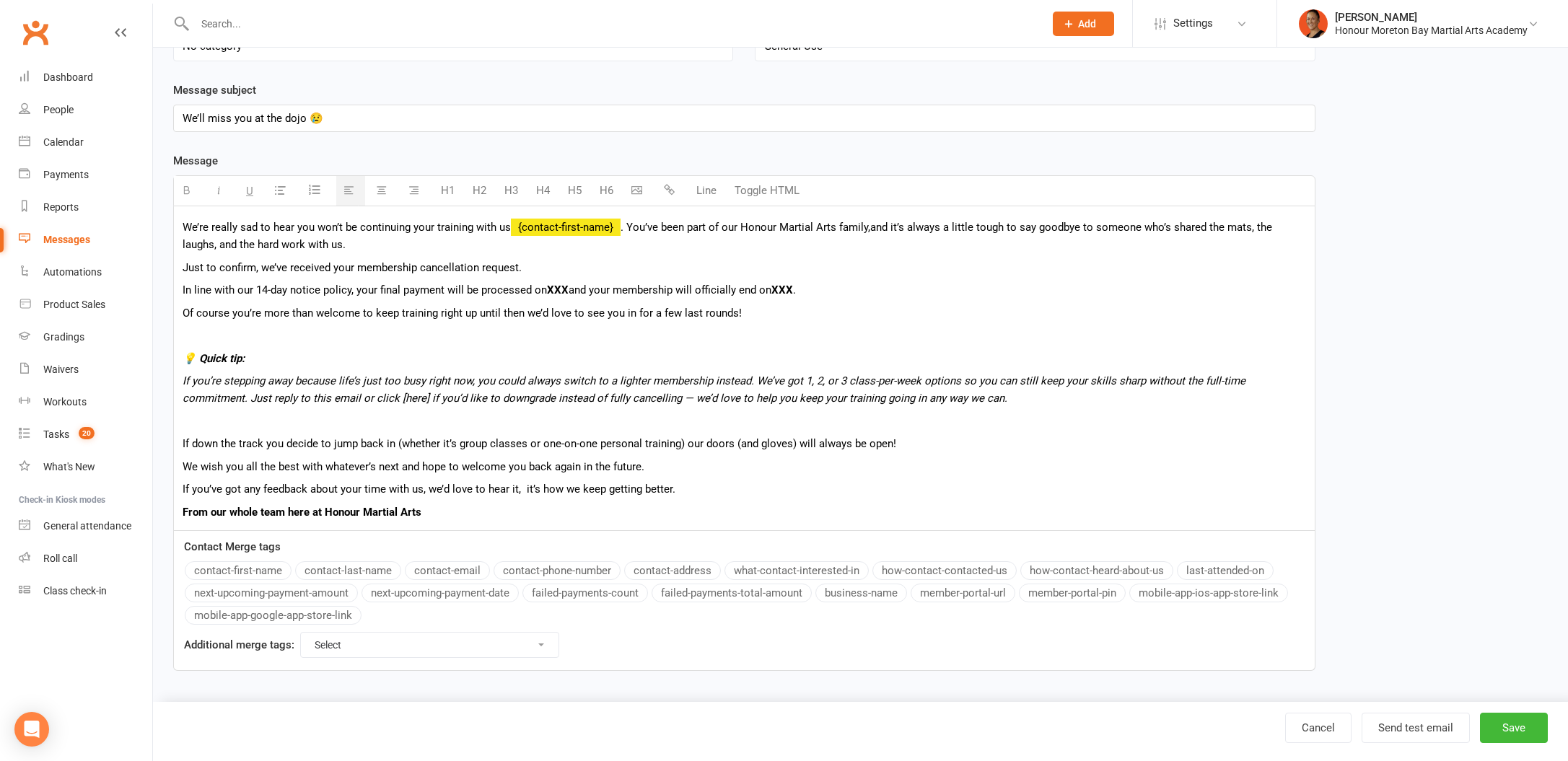
click at [871, 228] on span ". You’ve been part of our Honour Martial Arts family,and it’s always a little t…" at bounding box center [727, 236] width 1090 height 31
click at [1487, 724] on button "Save" at bounding box center [1514, 728] width 68 height 31
select select "100"
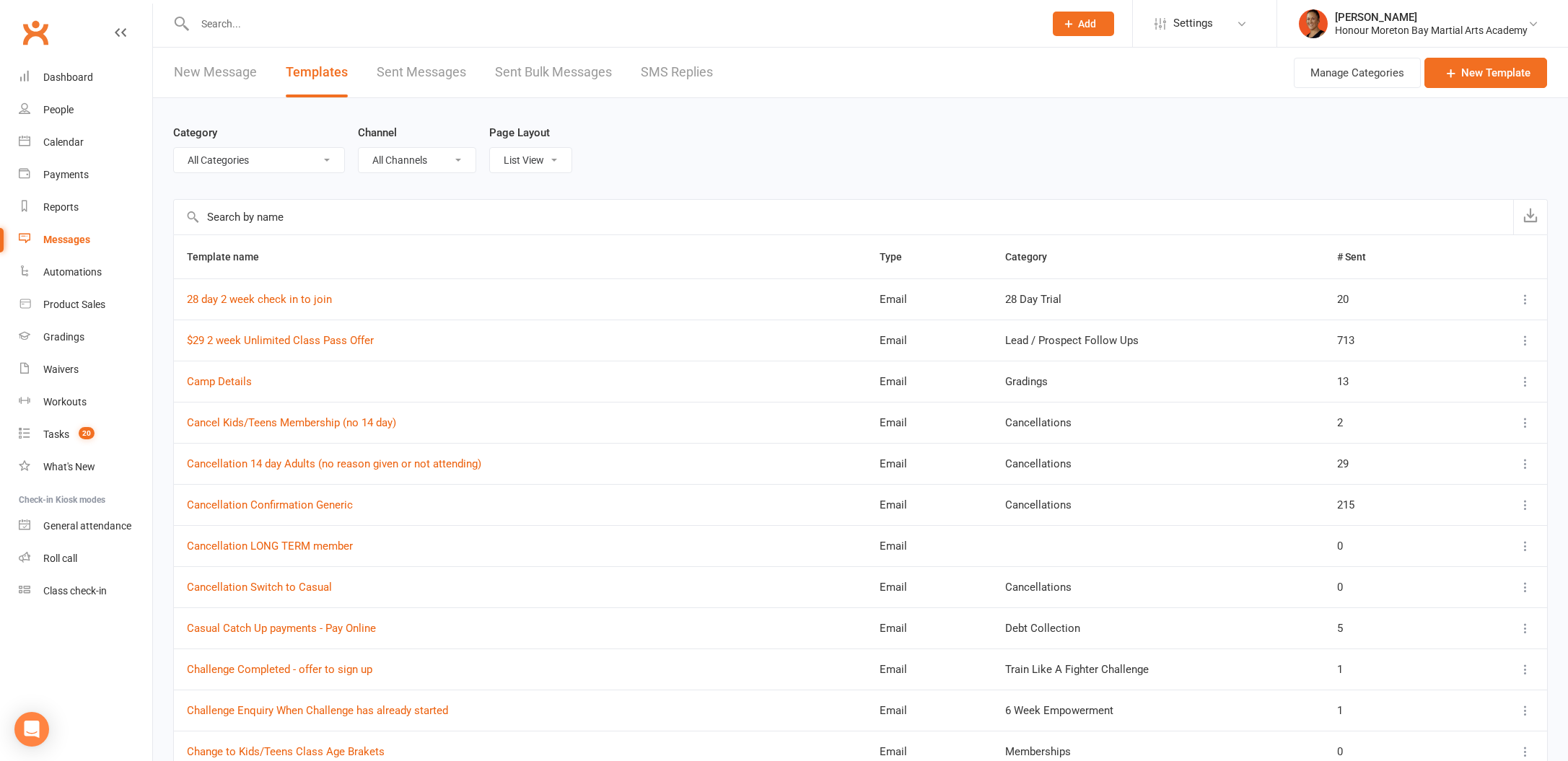
click at [303, 230] on input "text" at bounding box center [843, 217] width 1339 height 34
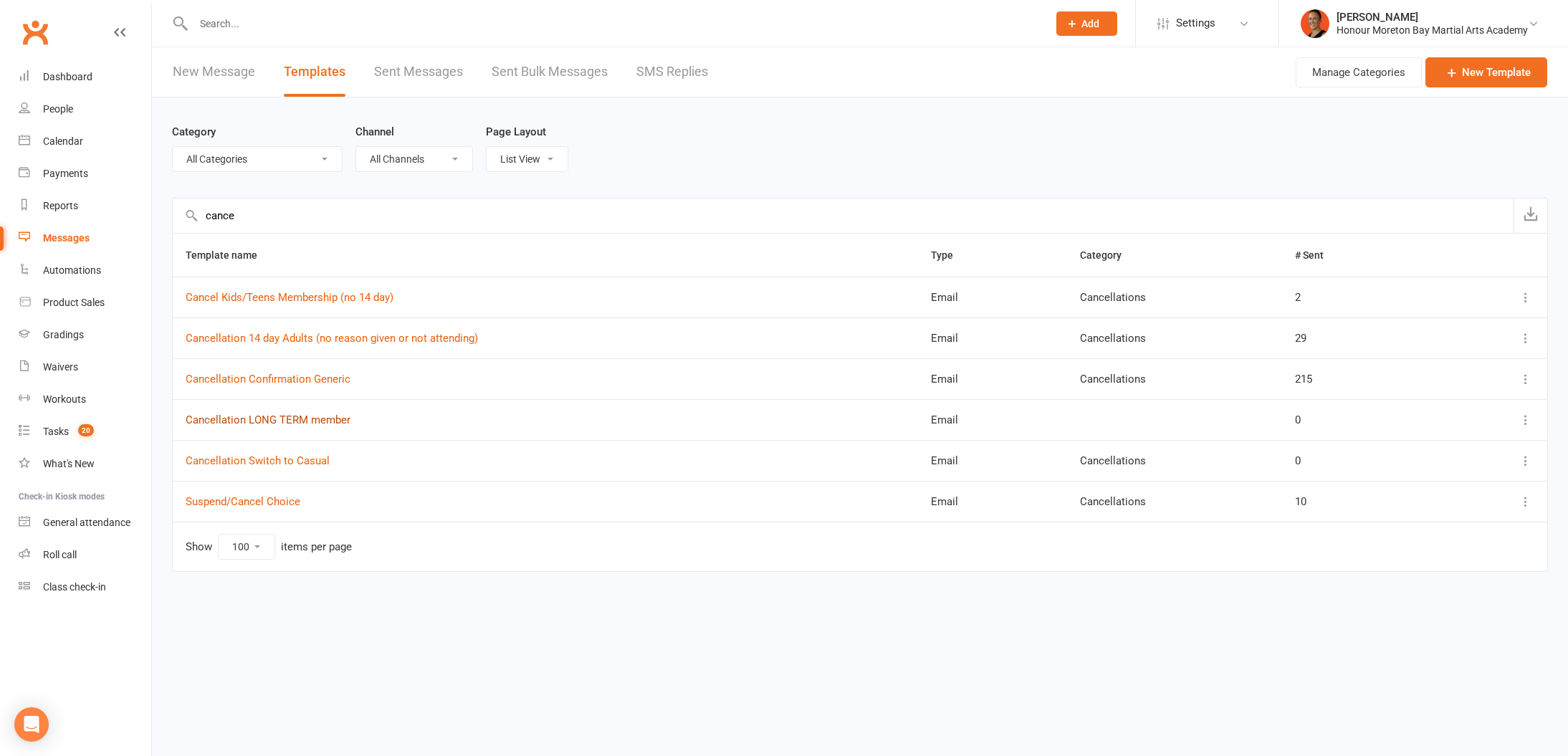
type input "cance"
click at [326, 422] on link "Cancellation LONG TERM member" at bounding box center [268, 420] width 165 height 13
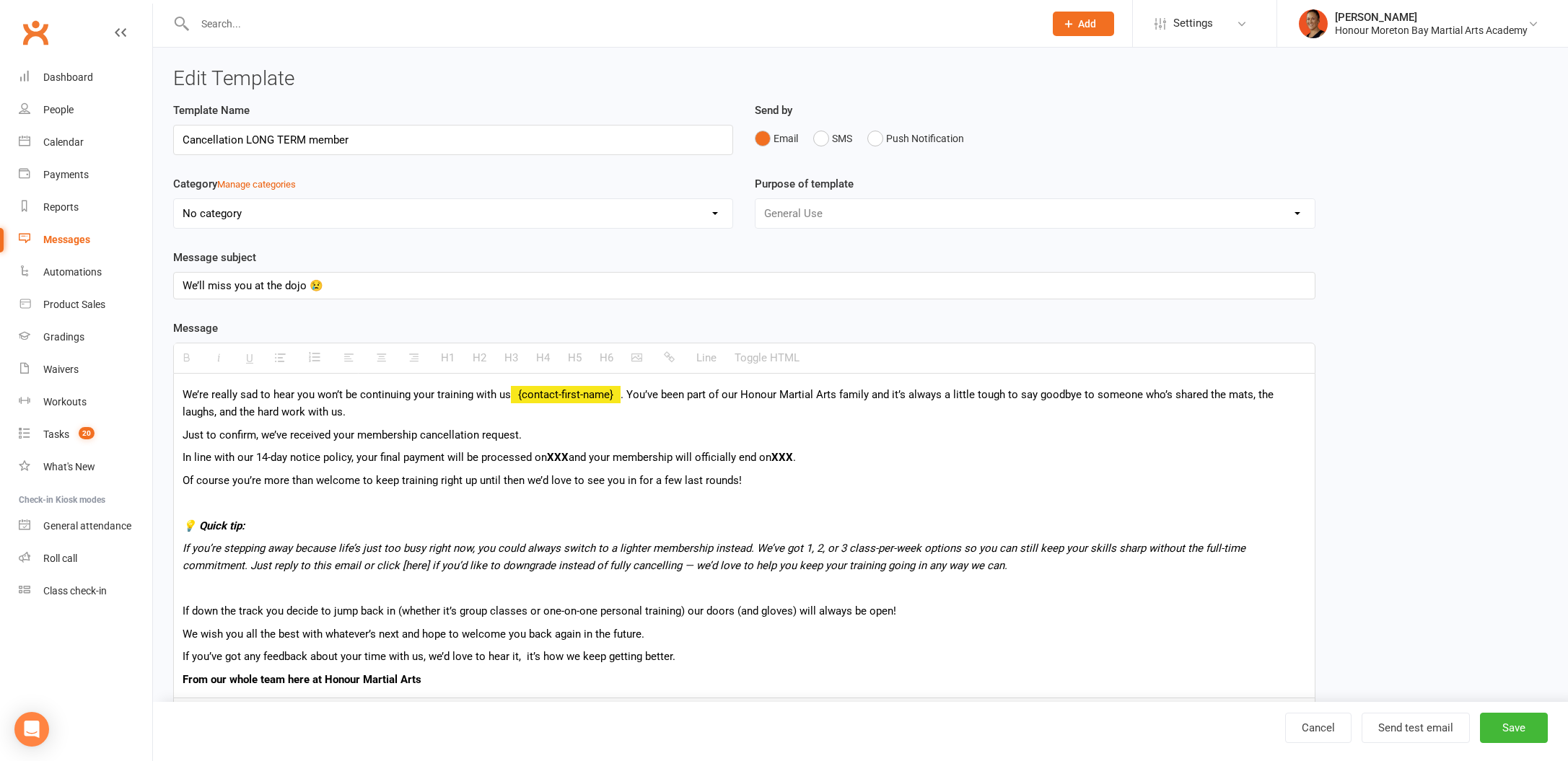
drag, startPoint x: 571, startPoint y: 239, endPoint x: 587, endPoint y: 229, distance: 18.9
click at [571, 239] on div "Category Manage categories No category 28 Day Trial 6 Week Empowerment Cancella…" at bounding box center [453, 212] width 582 height 74
click at [590, 223] on select "No category 28 Day Trial 6 Week Empowerment Cancellations Debt Collection Gener…" at bounding box center [453, 214] width 558 height 29
select select "2"
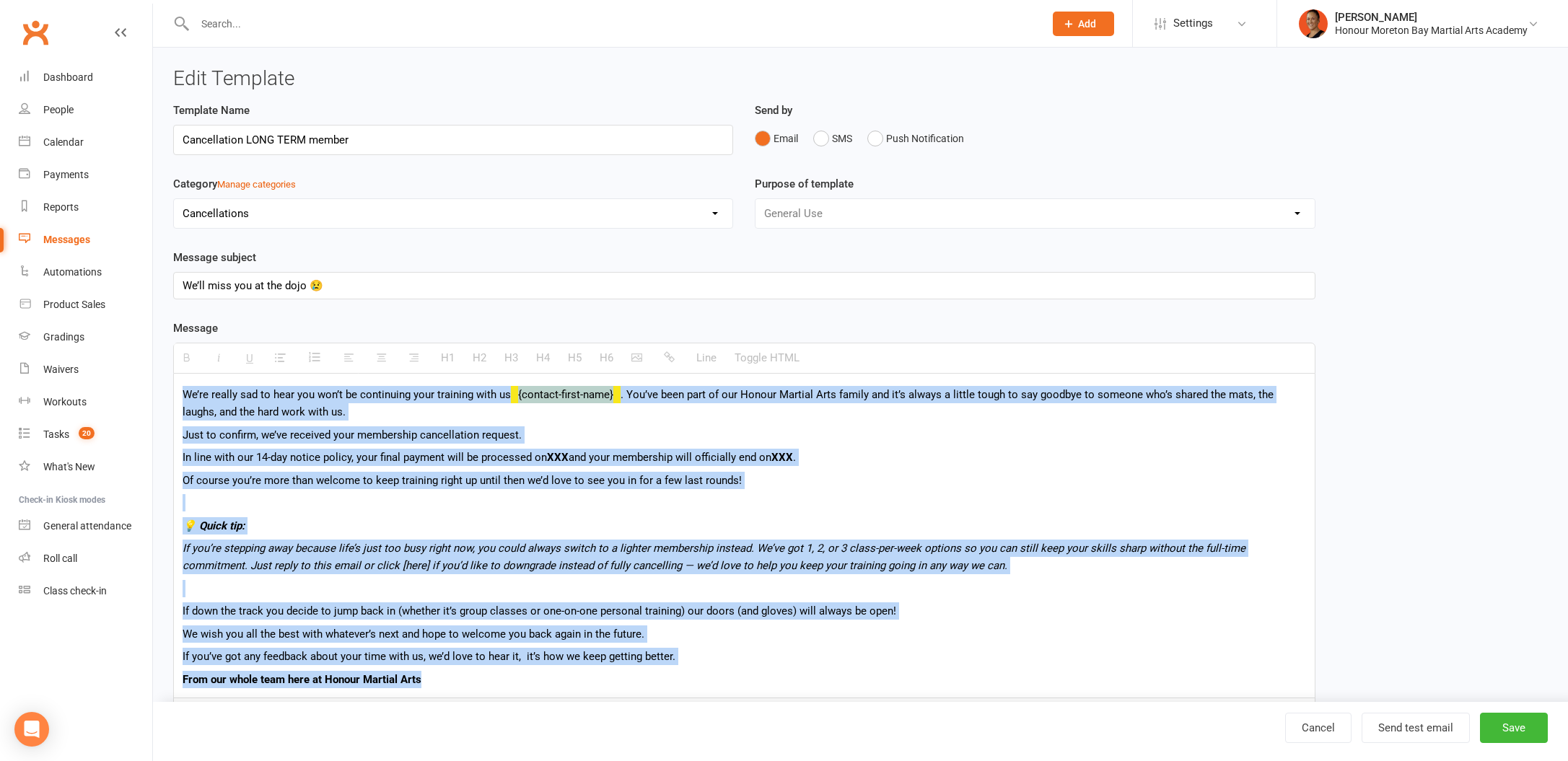
drag, startPoint x: 189, startPoint y: 395, endPoint x: 731, endPoint y: 736, distance: 640.3
click at [731, 736] on ui-view "Edit Template Template Name Cancellation LONG TERM member Send by Email SMS Pus…" at bounding box center [860, 458] width 1415 height 823
copy div "We’re really sad to hear you won’t be continuing your training with us {contact…"
click at [1484, 731] on button "Save" at bounding box center [1514, 728] width 68 height 31
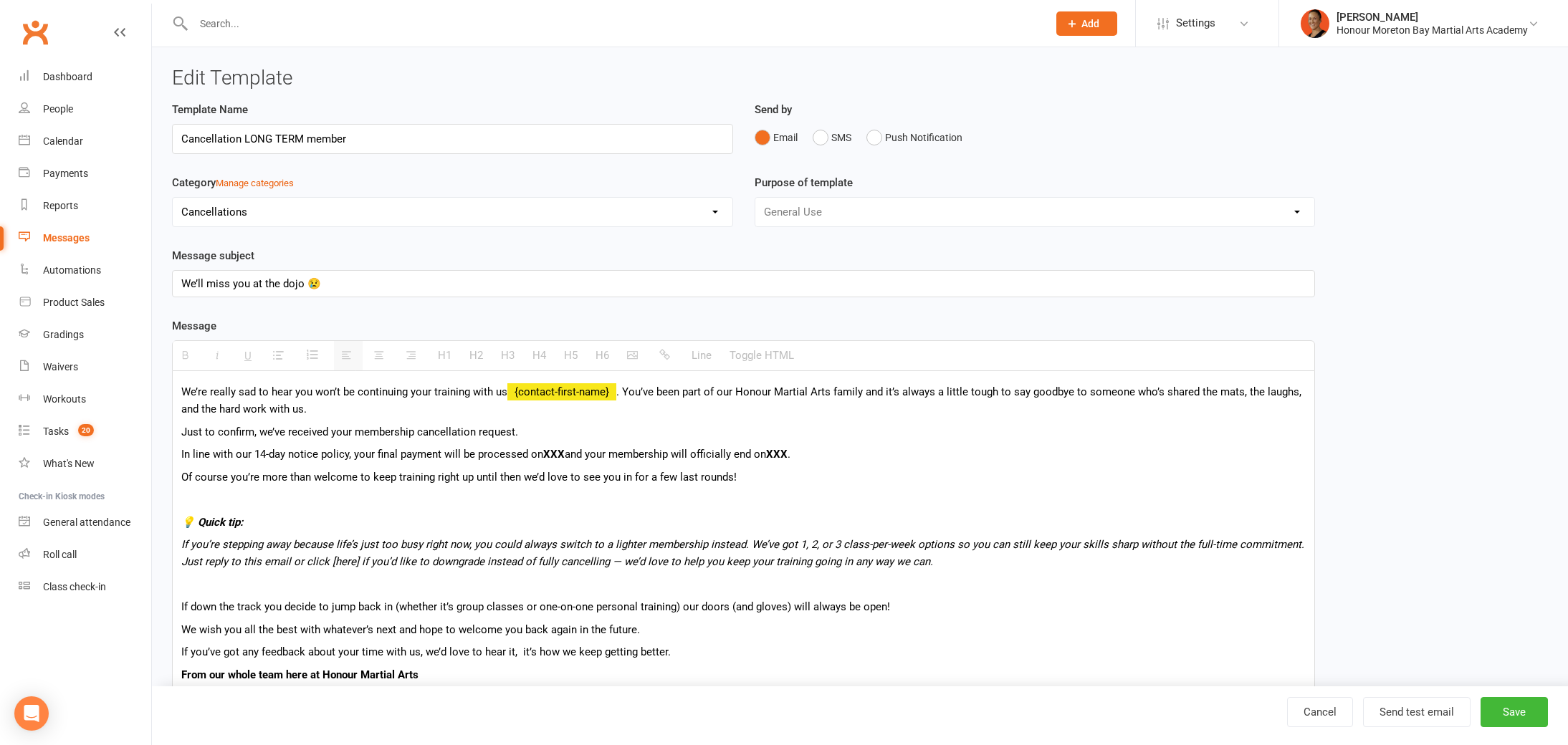
select select "100"
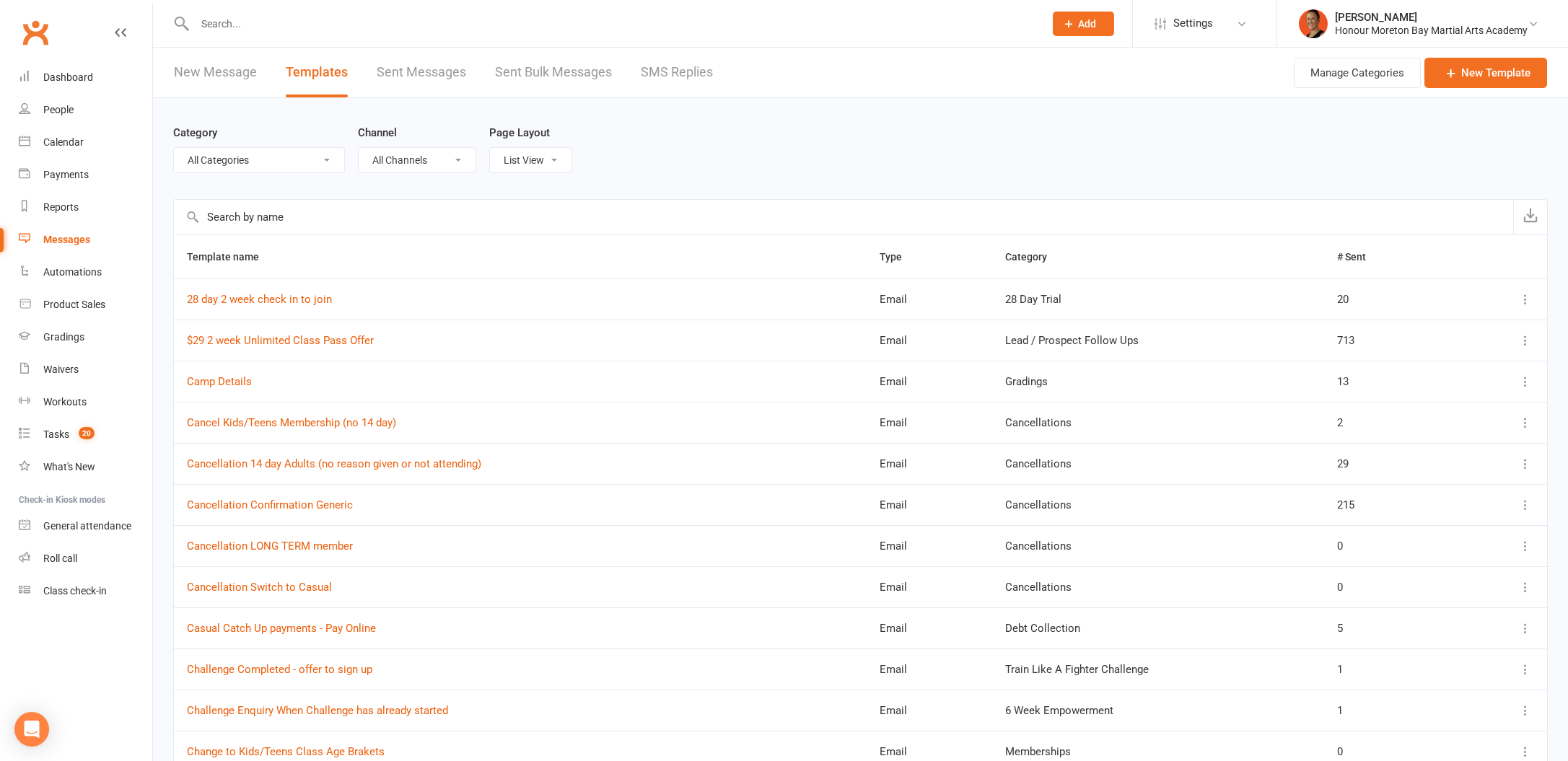
click at [327, 225] on input "text" at bounding box center [843, 217] width 1339 height 34
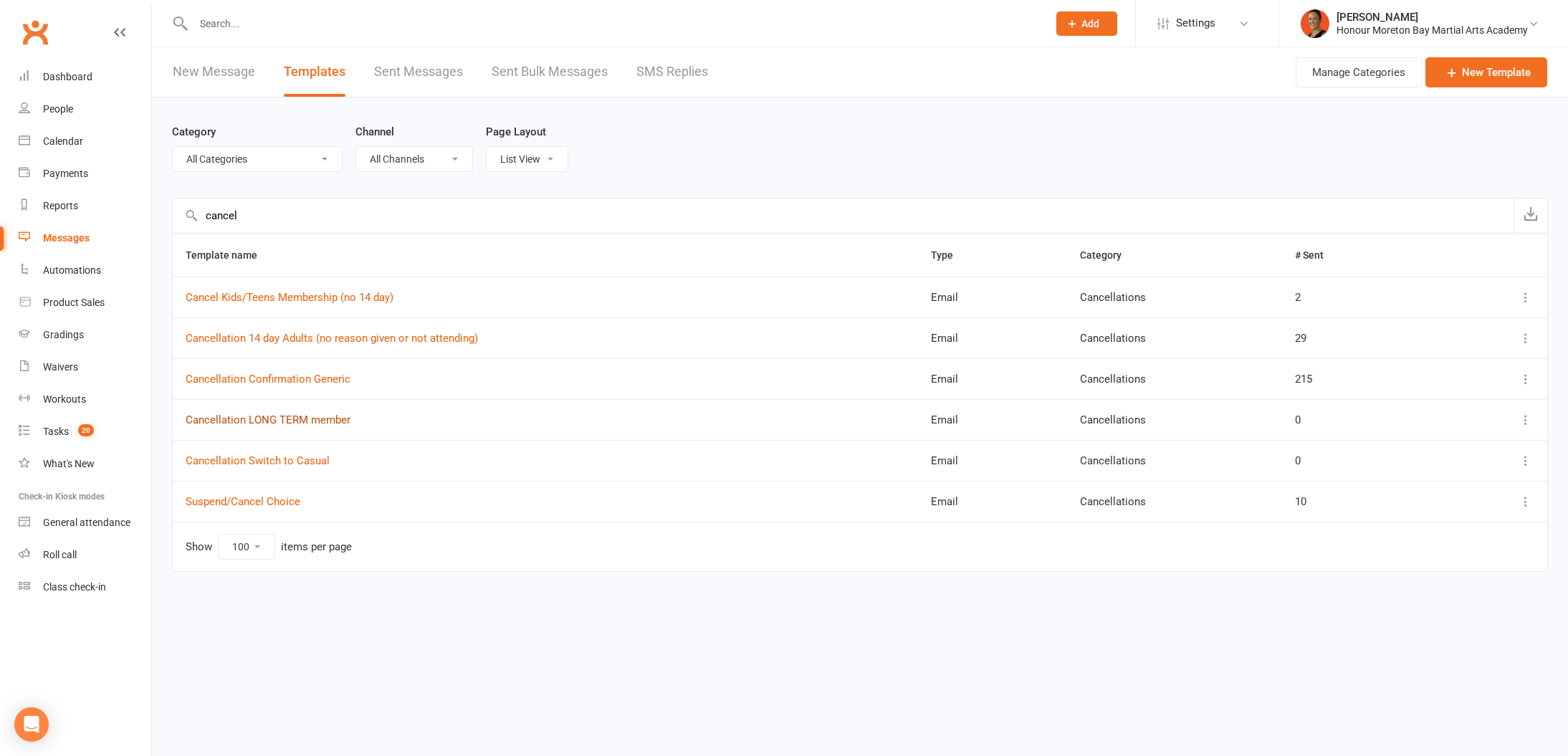
type input "cancel"
click at [335, 414] on link "Cancellation LONG TERM member" at bounding box center [268, 420] width 165 height 13
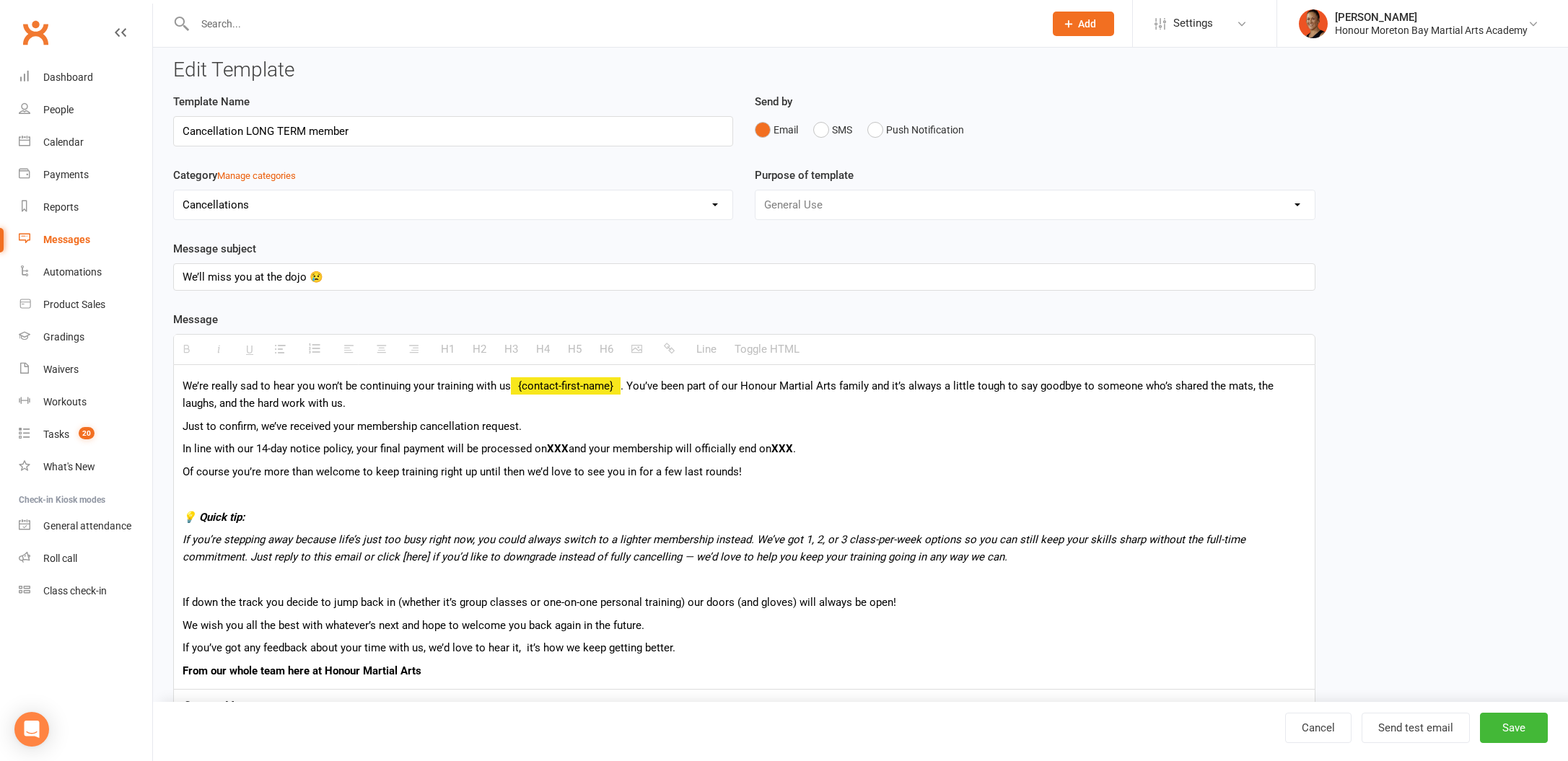
scroll to position [18, 0]
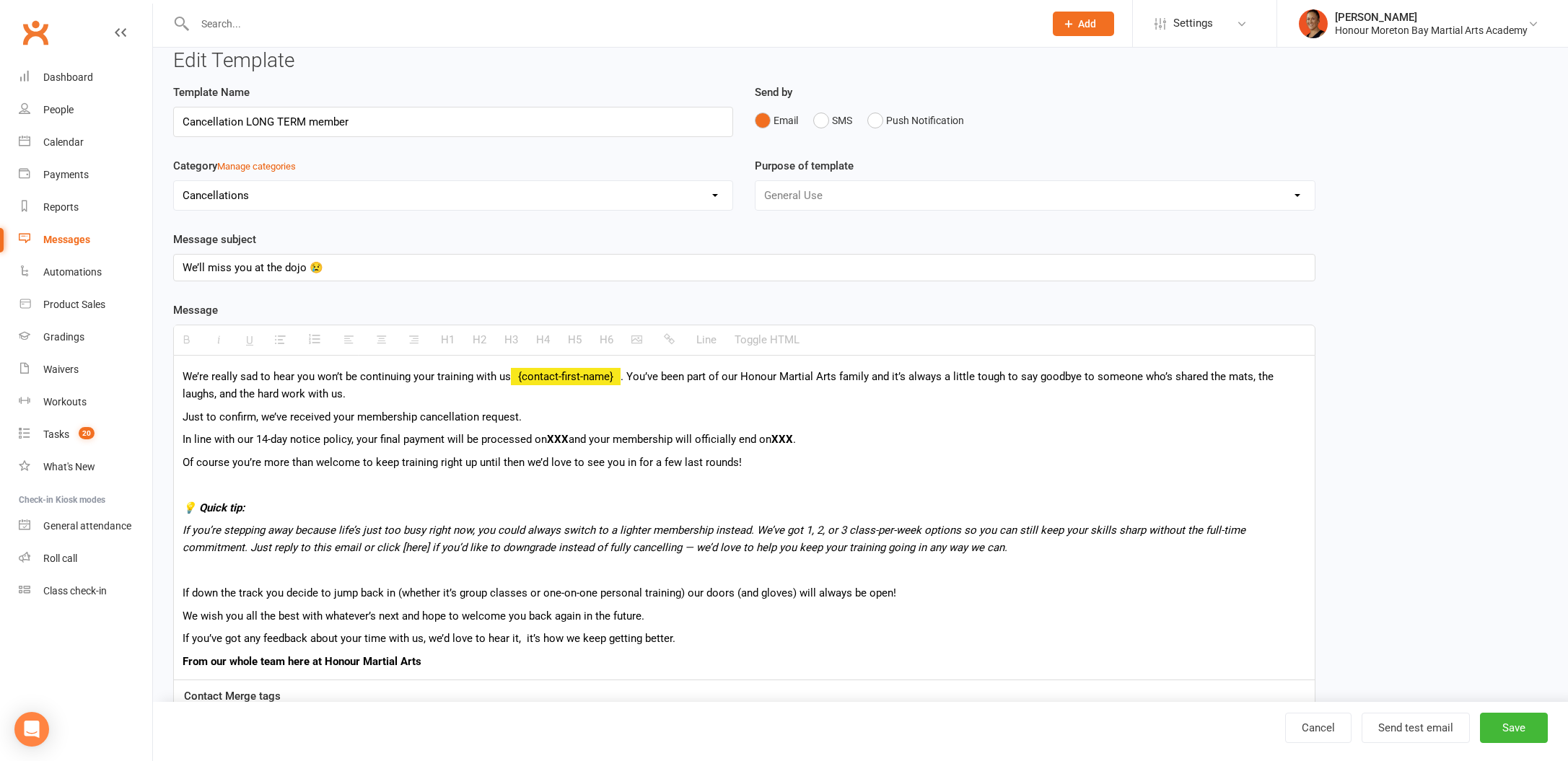
drag, startPoint x: 523, startPoint y: 464, endPoint x: 533, endPoint y: 461, distance: 10.4
click at [522, 464] on p "Of course you’re more than welcome to keep training right up until then we’d lo…" at bounding box center [744, 462] width 1123 height 18
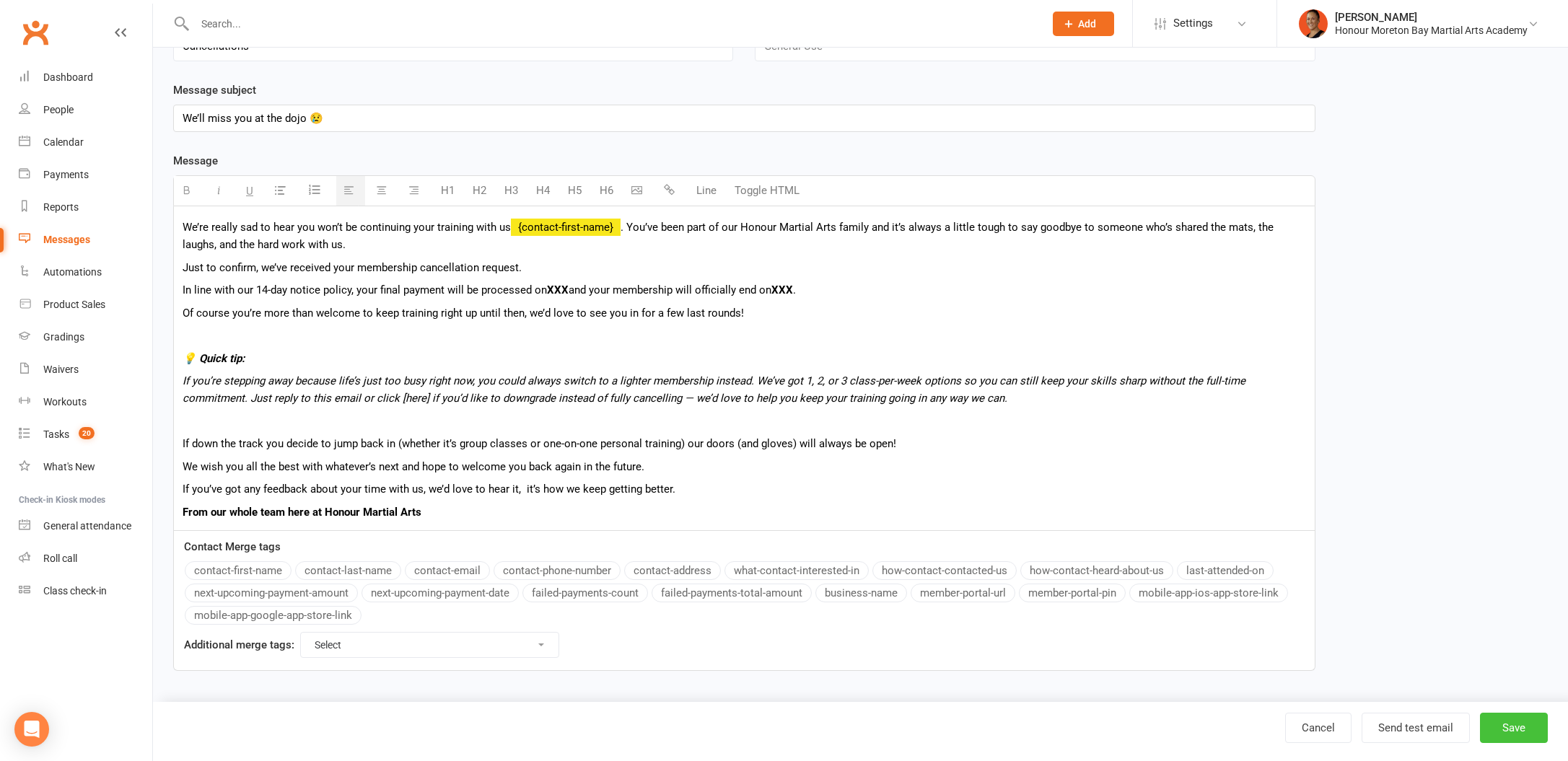
click at [1487, 727] on button "Save" at bounding box center [1514, 728] width 68 height 31
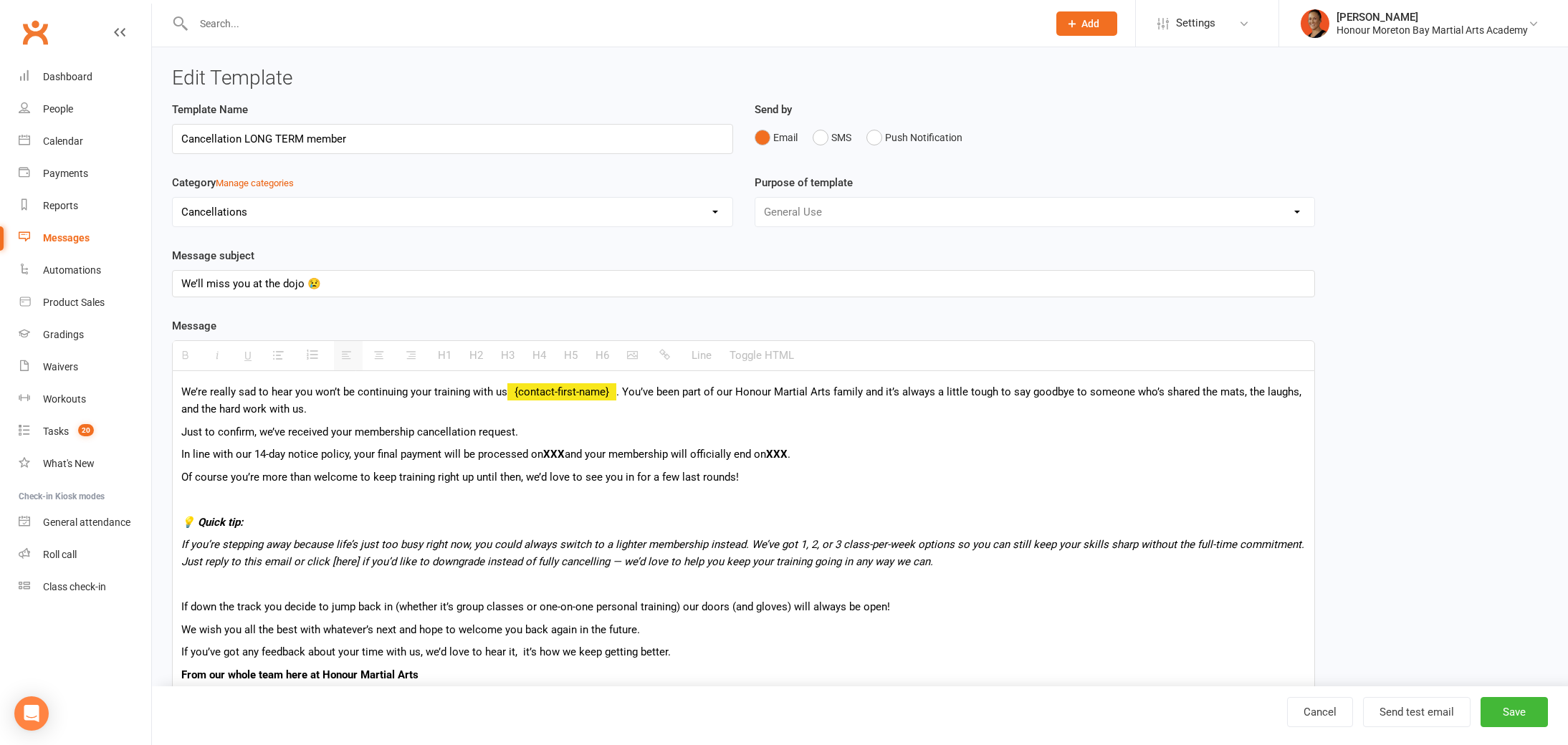
select select "100"
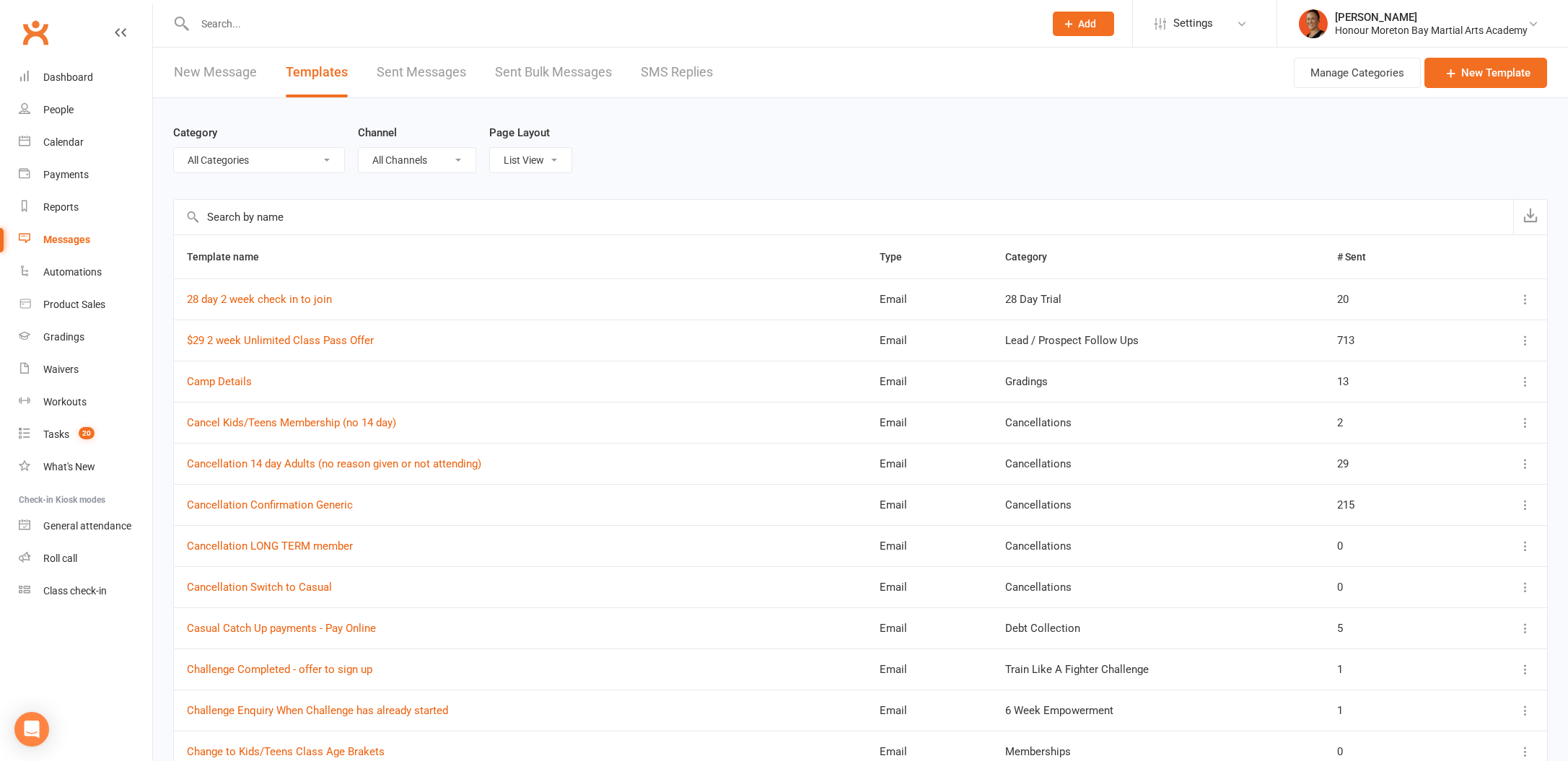
click at [277, 212] on input "text" at bounding box center [843, 217] width 1339 height 34
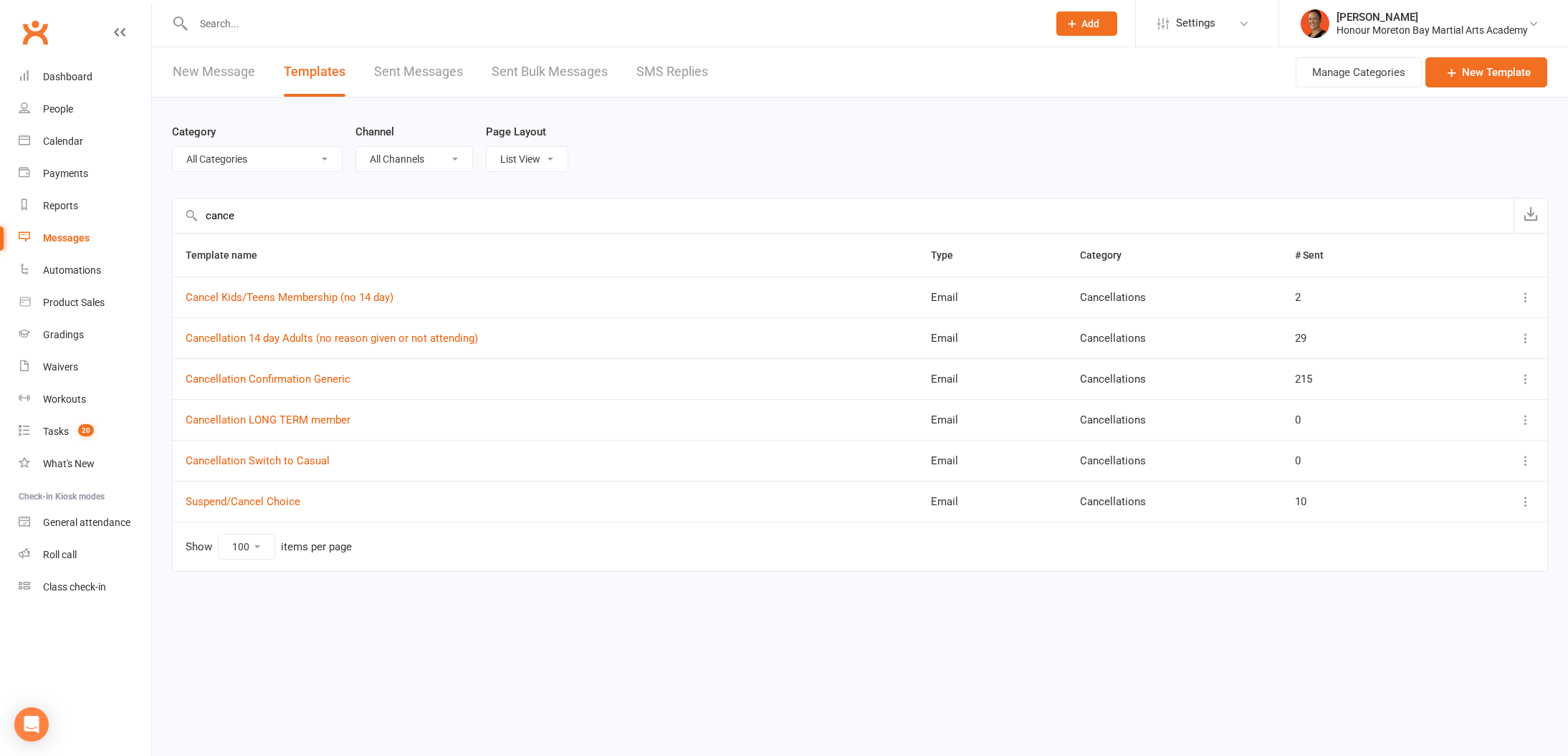
type input "cance"
click at [322, 412] on td "Cancellation LONG TERM member" at bounding box center [545, 420] width 745 height 41
click at [330, 419] on link "Cancellation LONG TERM member" at bounding box center [268, 420] width 165 height 13
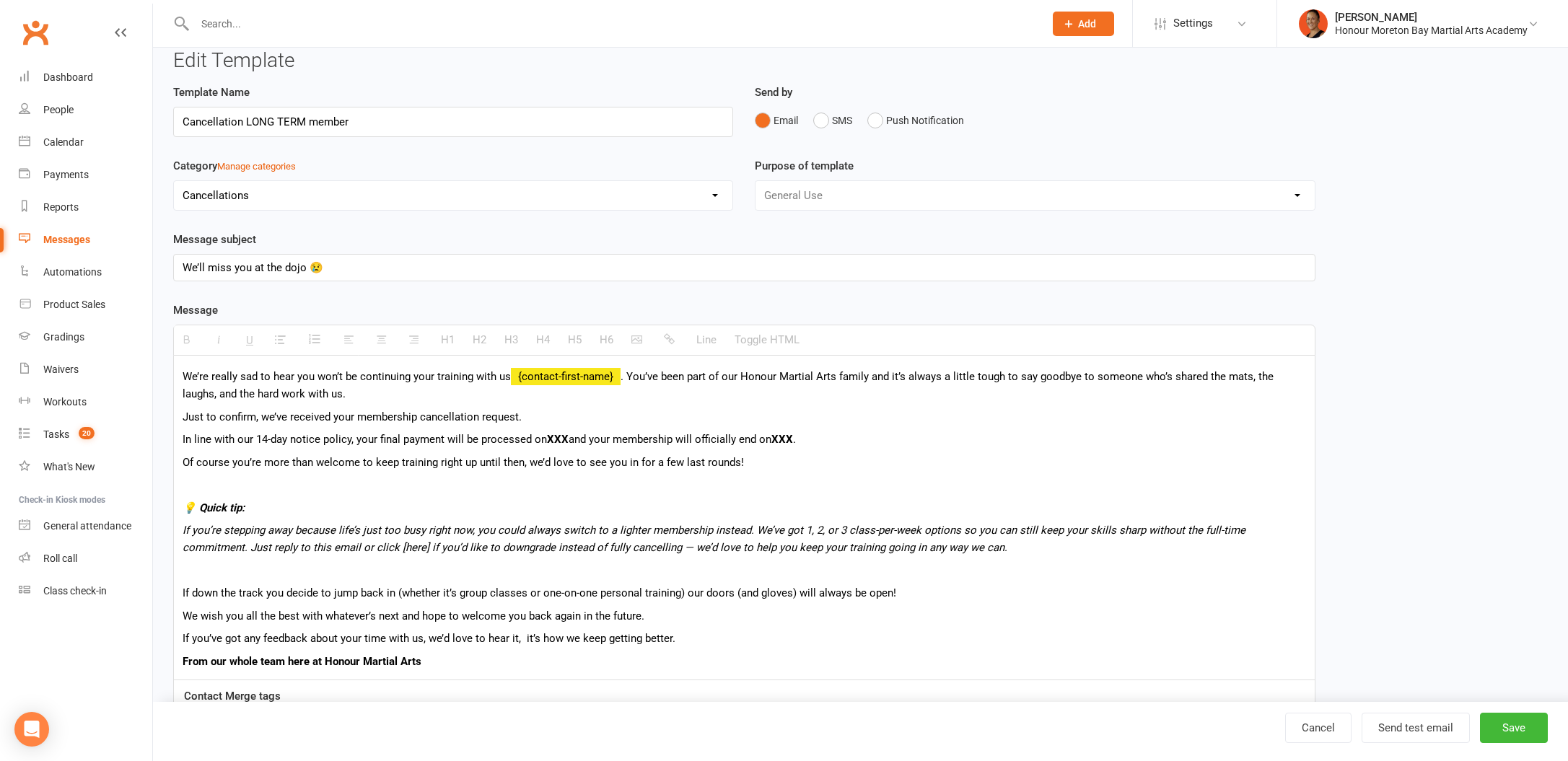
scroll to position [168, 0]
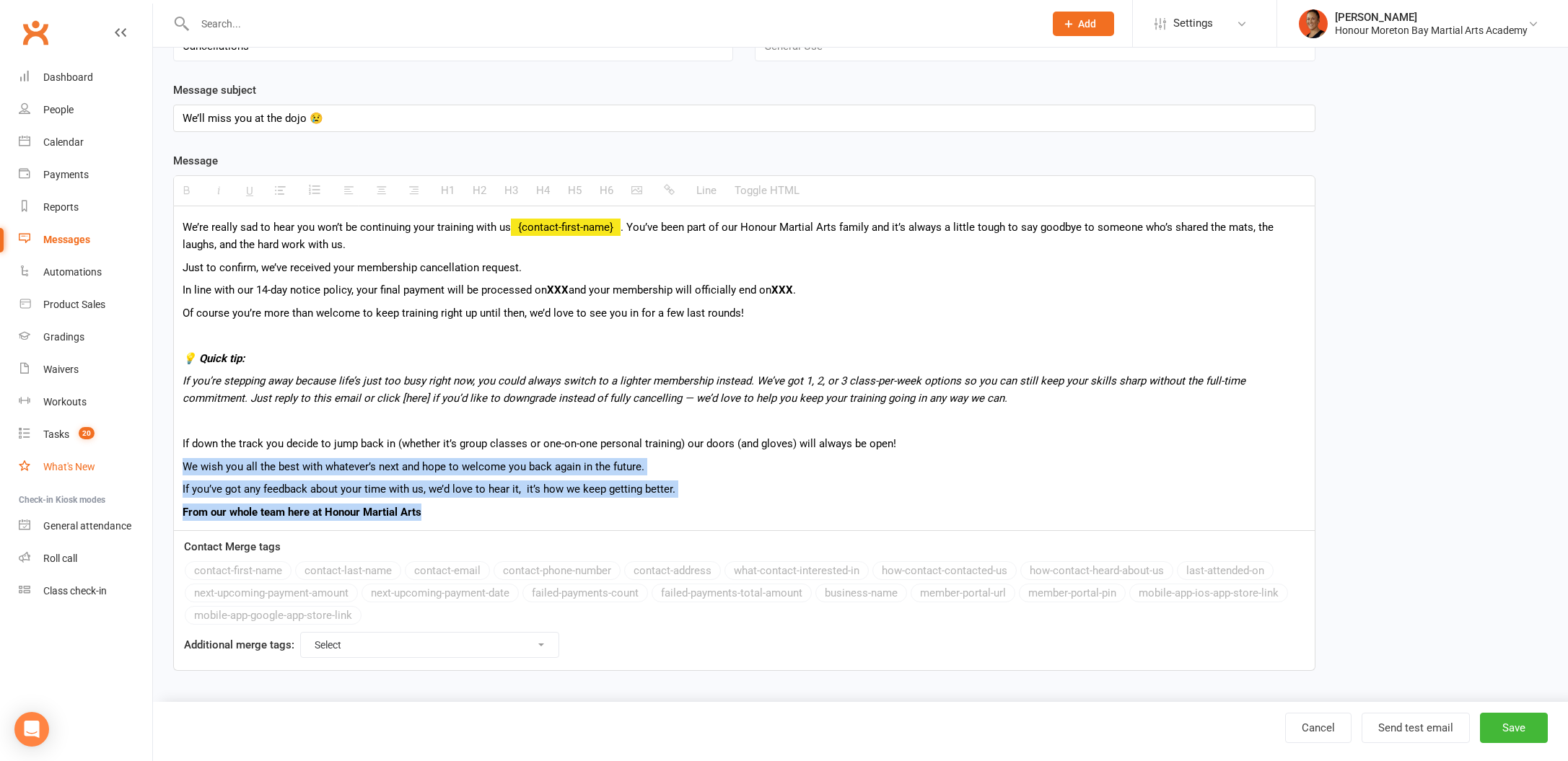
drag, startPoint x: 446, startPoint y: 511, endPoint x: 140, endPoint y: 470, distance: 308.7
click at [140, 470] on ui-view "Prospect Member Non-attending contact Class / event Appointment Grading event T…" at bounding box center [784, 269] width 1568 height 866
paste div
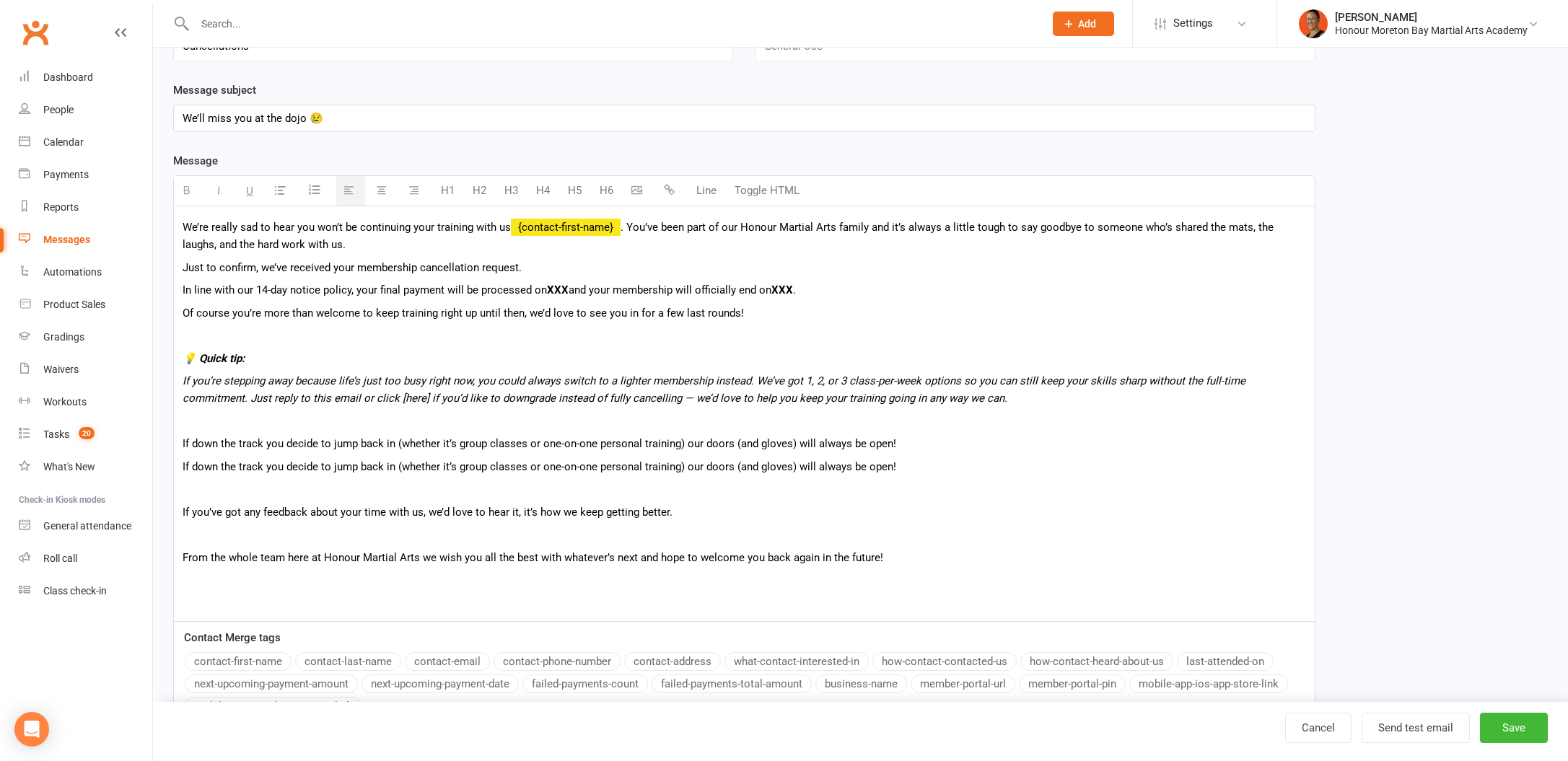
click at [342, 480] on p at bounding box center [744, 489] width 1123 height 18
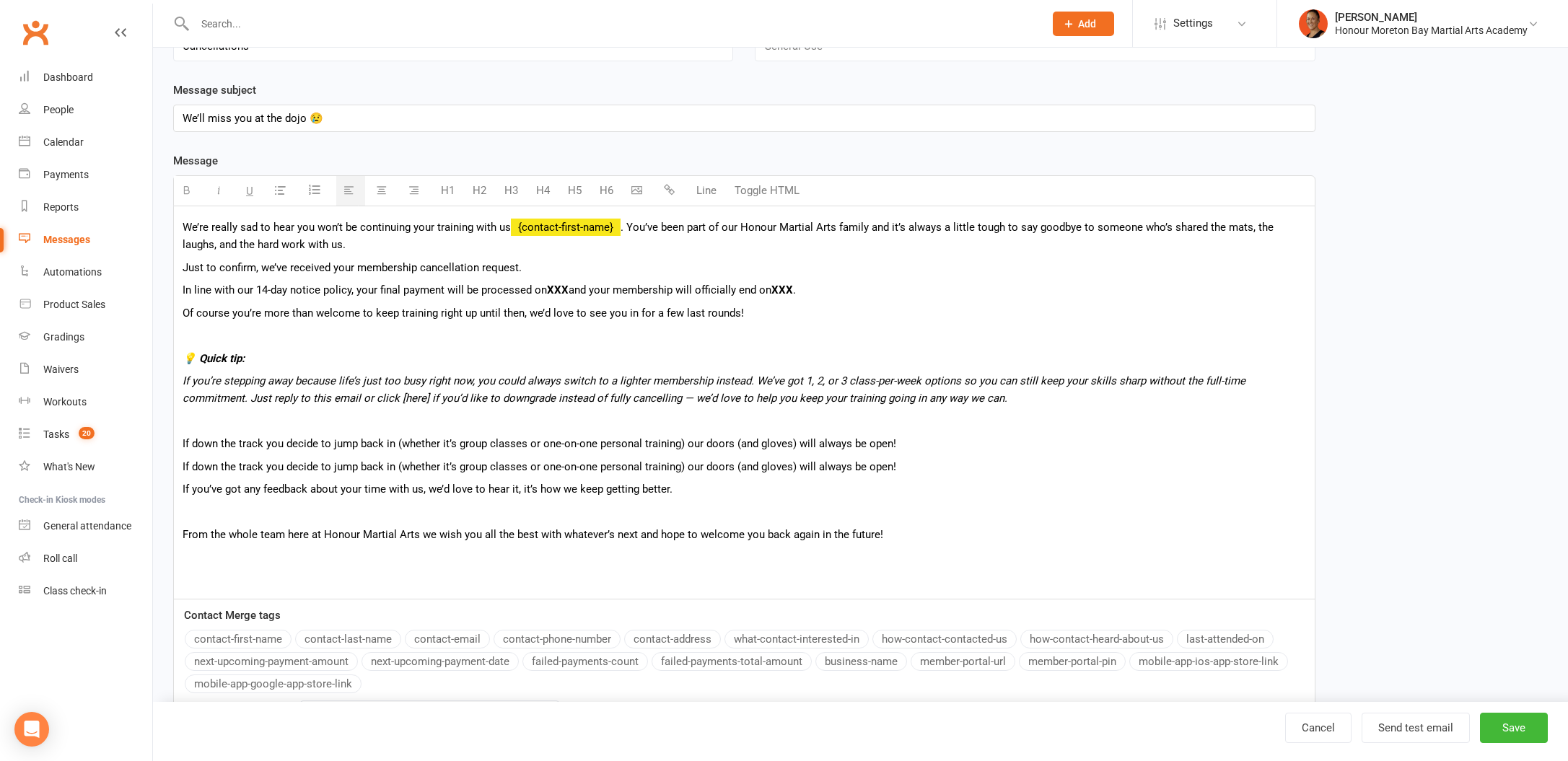
click at [340, 511] on p at bounding box center [744, 512] width 1123 height 18
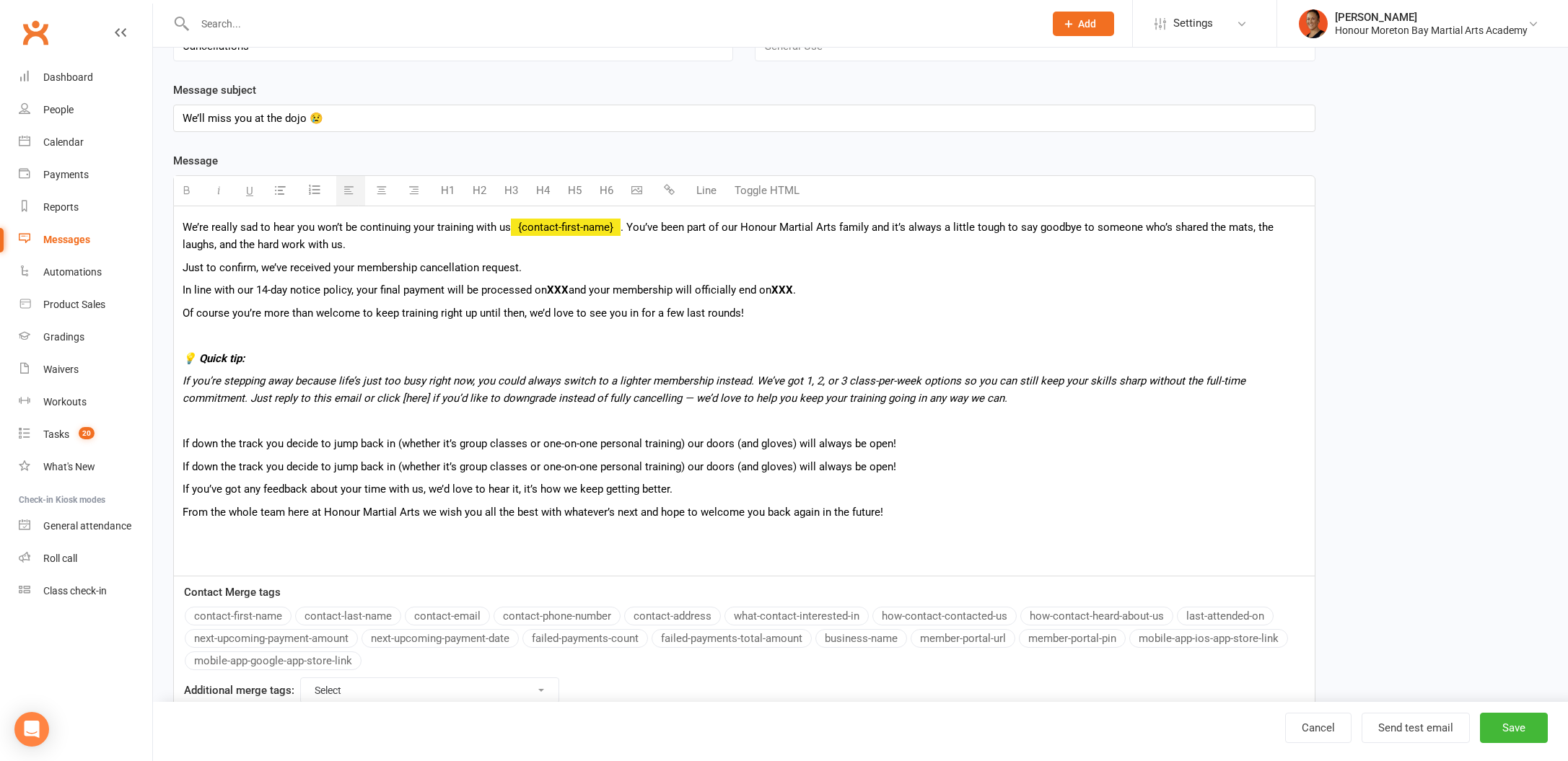
click at [360, 448] on span "If down the track you decide to jump back in (whether it’s group classes or one…" at bounding box center [539, 443] width 714 height 13
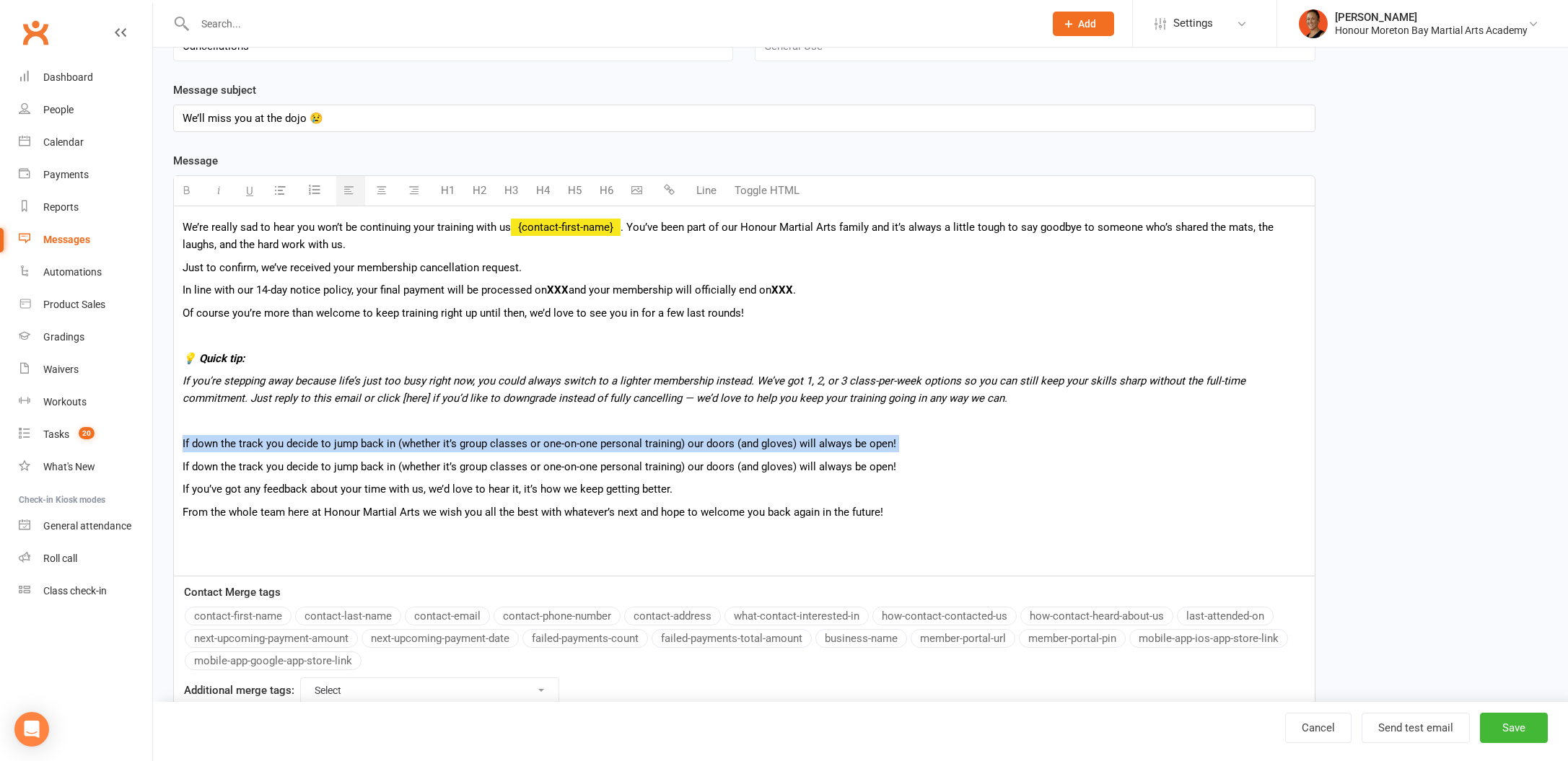
click at [360, 448] on span "If down the track you decide to jump back in (whether it’s group classes or one…" at bounding box center [539, 443] width 714 height 13
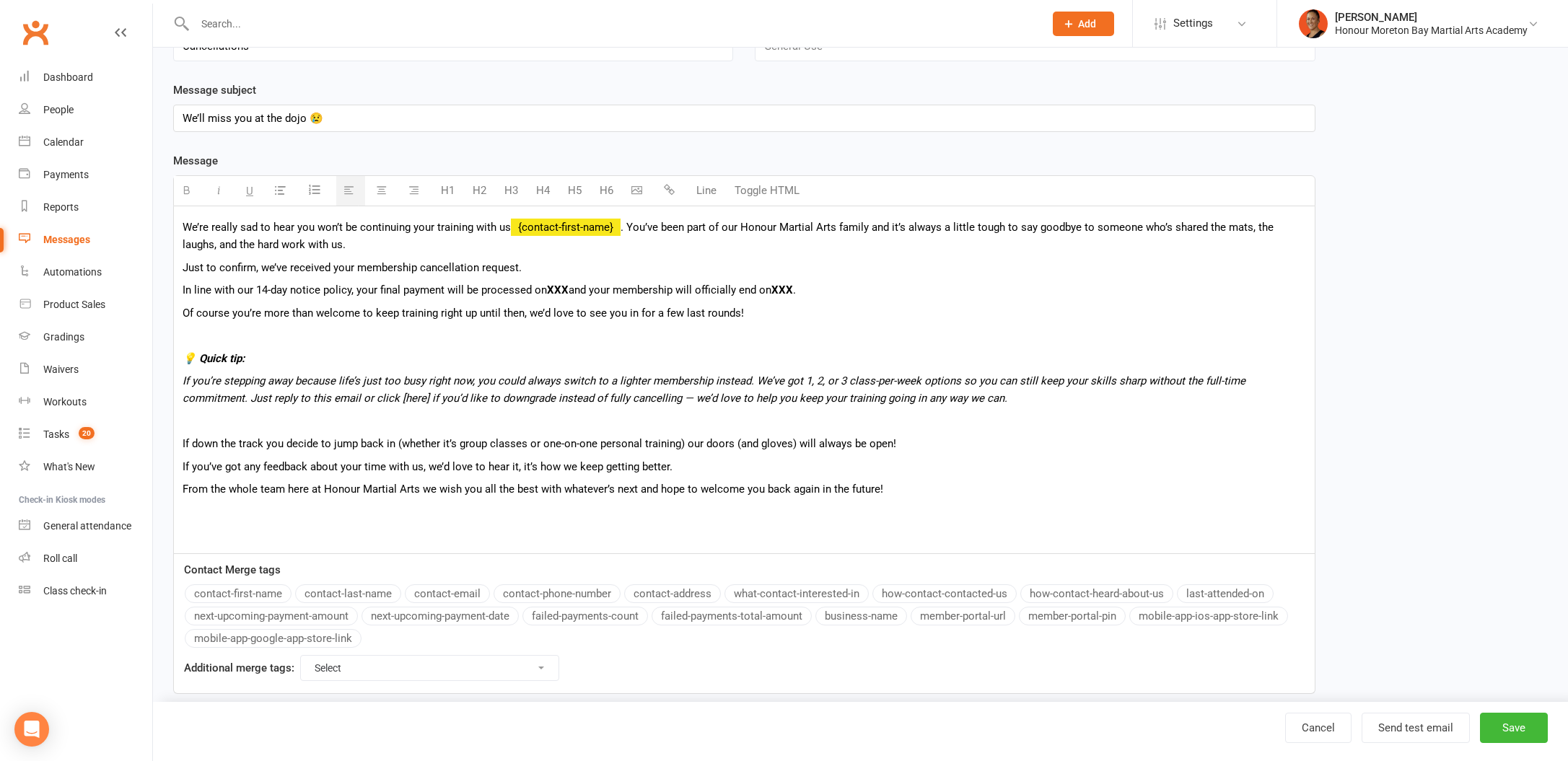
click at [422, 542] on div "We’re really sad to hear you won’t be continuing your training with us {contact…" at bounding box center [744, 380] width 1141 height 347
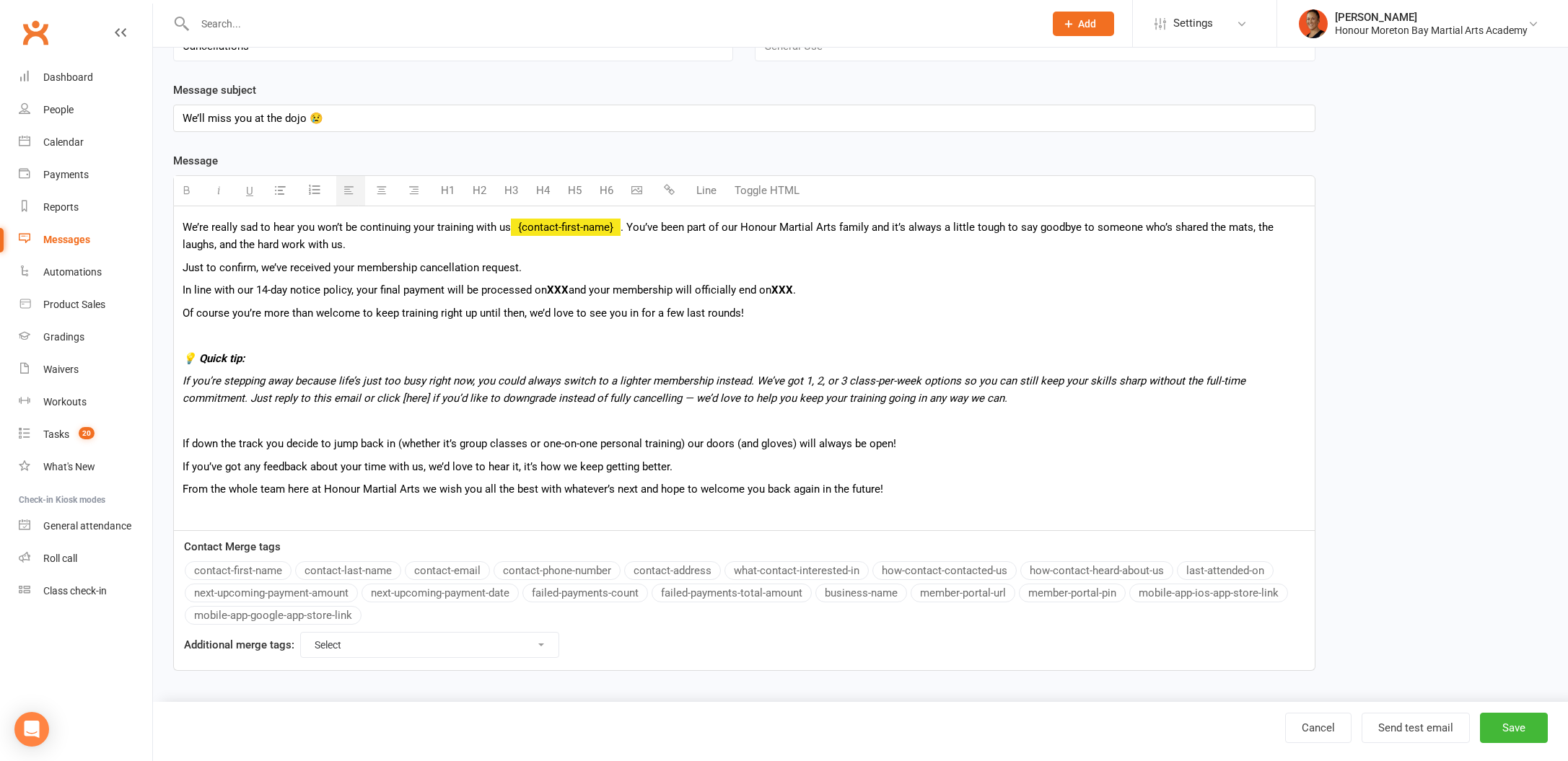
scroll to position [145, 0]
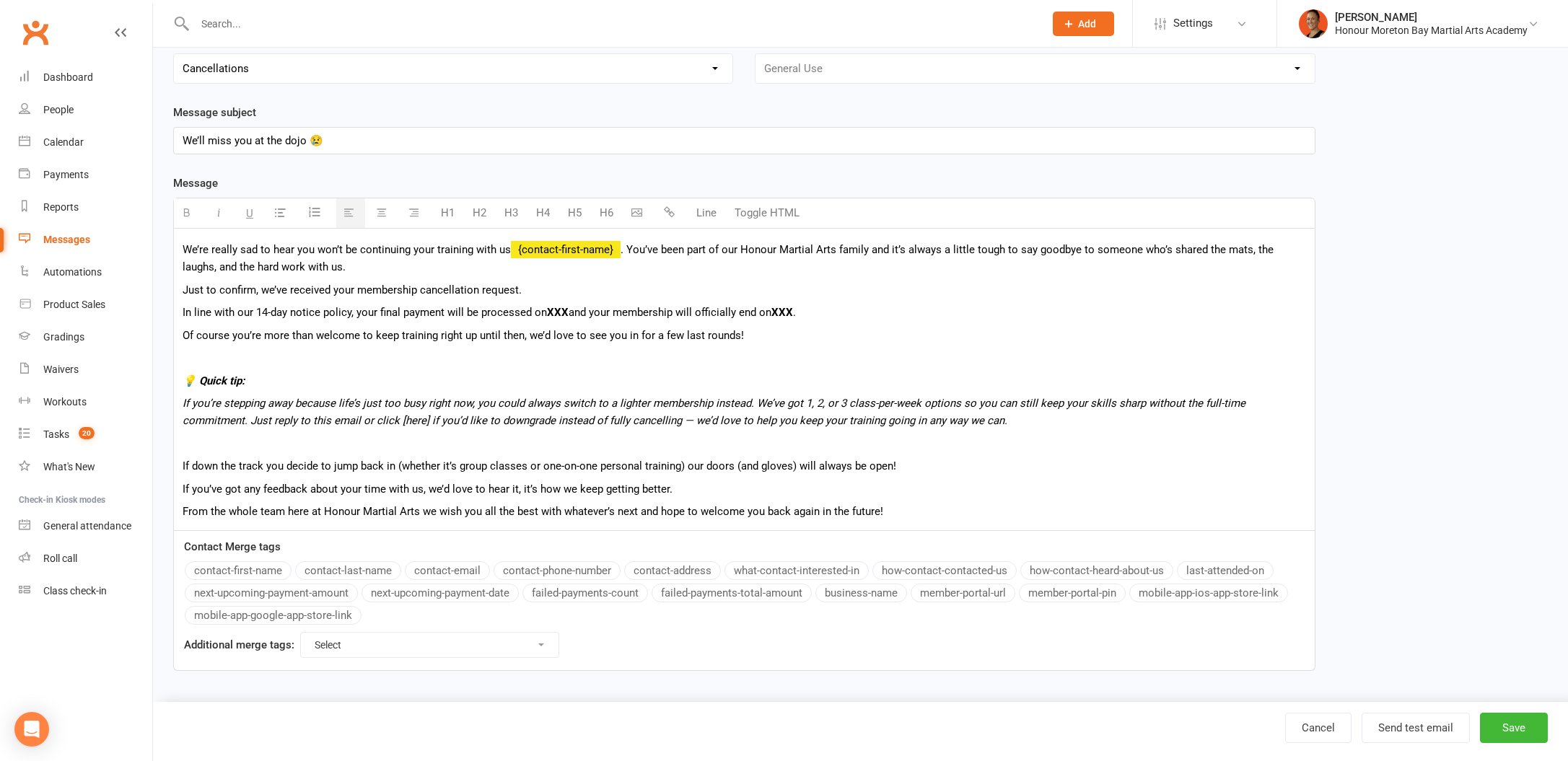
click at [416, 515] on p "From the whole team here at Honour Martial Arts we wish you all the best with w…" at bounding box center [744, 511] width 1123 height 18
click at [996, 506] on p "From the whole team here at Honour Martial Arts, we wish you all the best with …" at bounding box center [744, 511] width 1123 height 18
click at [1486, 734] on button "Save" at bounding box center [1514, 728] width 68 height 31
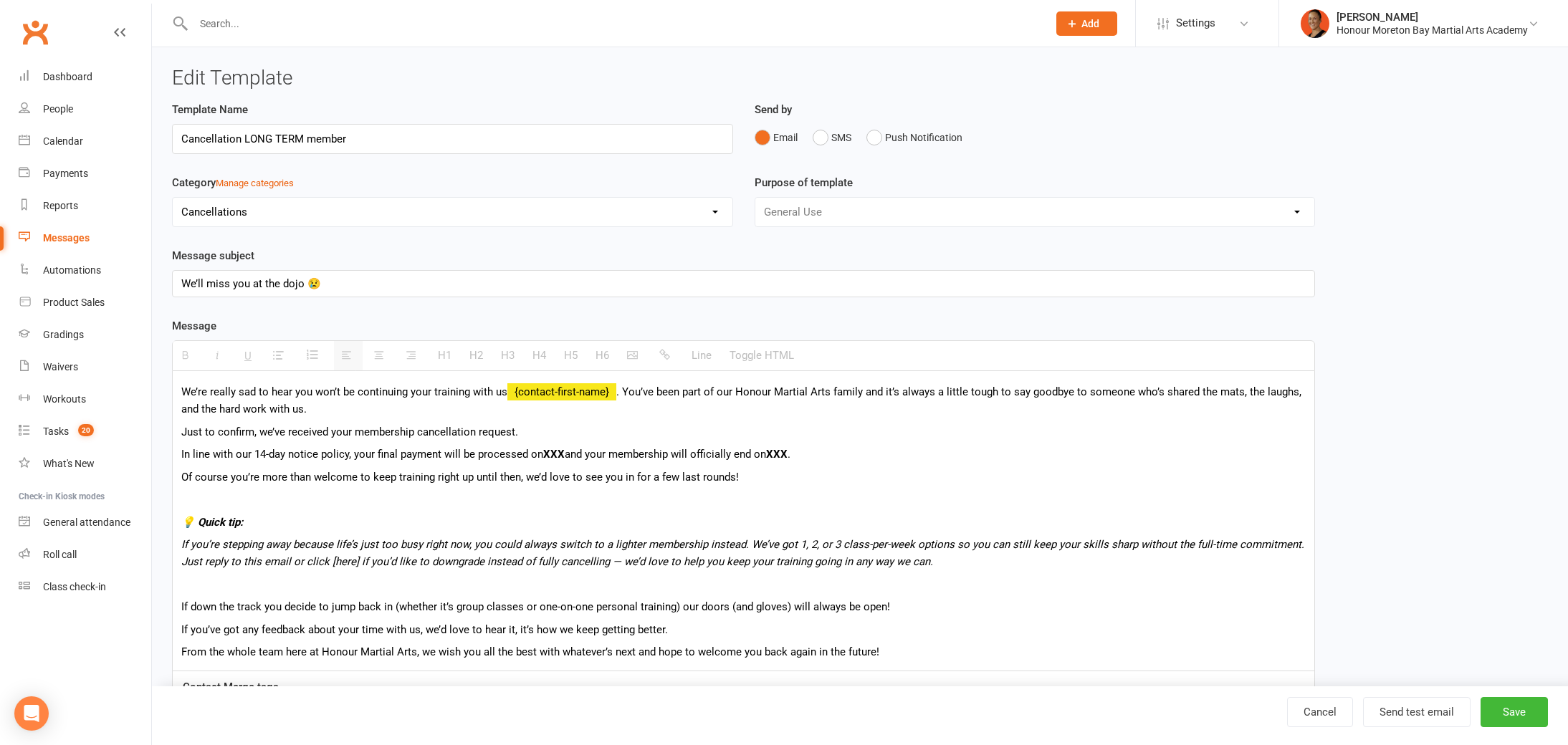
select select "100"
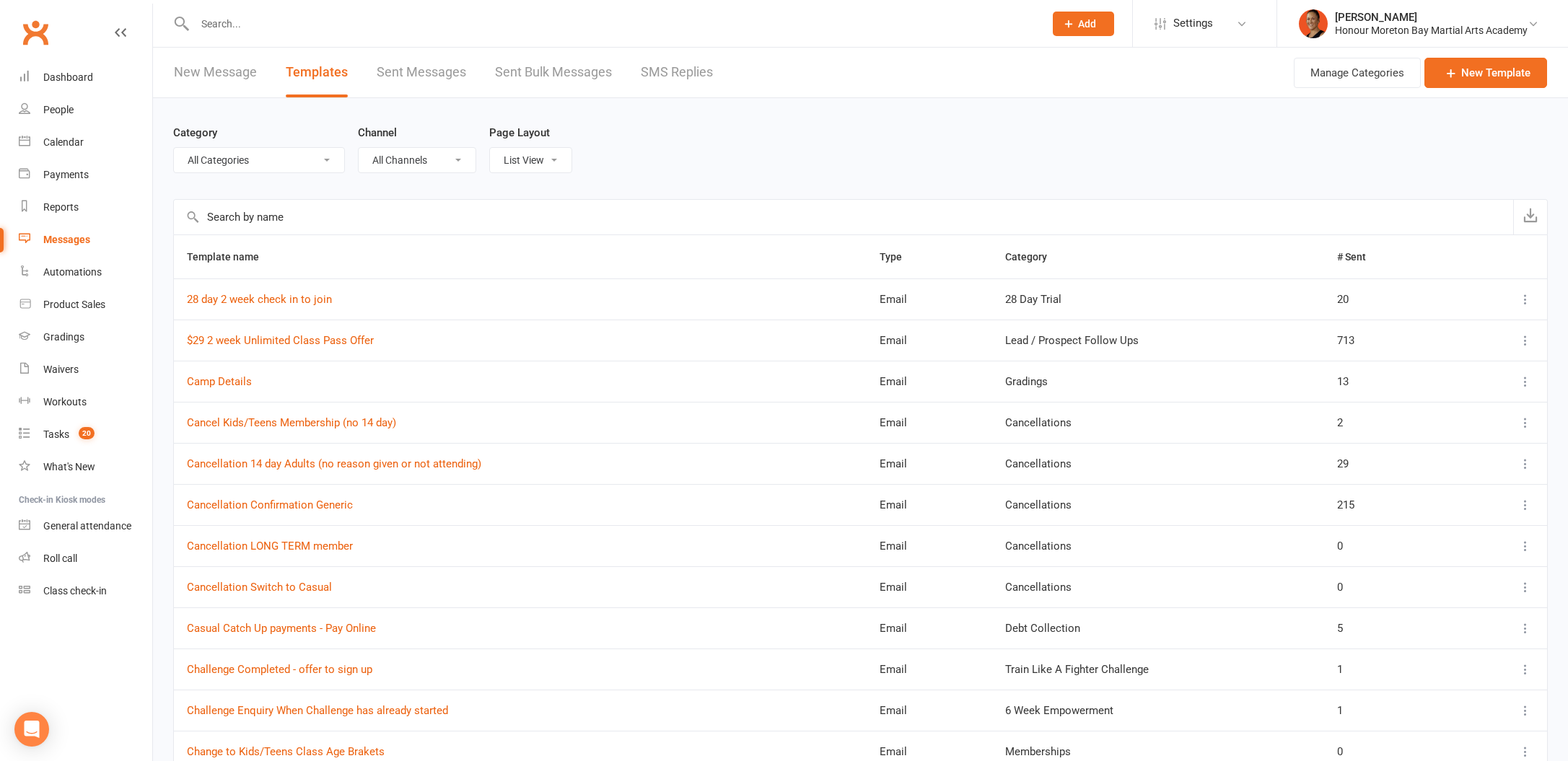
click at [294, 26] on input "text" at bounding box center [612, 24] width 843 height 20
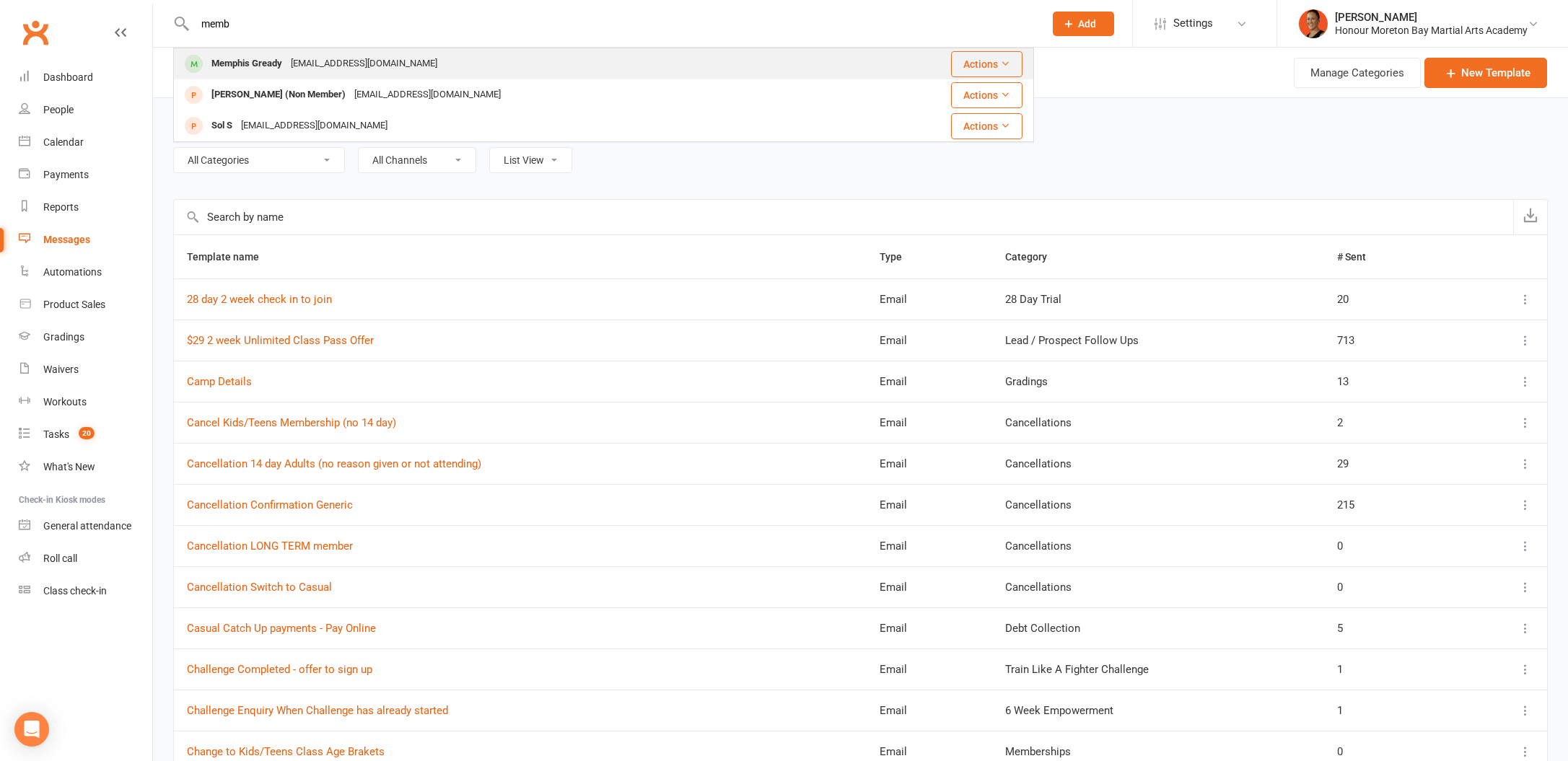
type input "memb"
click at [297, 62] on div "[EMAIL_ADDRESS][DOMAIN_NAME]" at bounding box center [364, 63] width 155 height 21
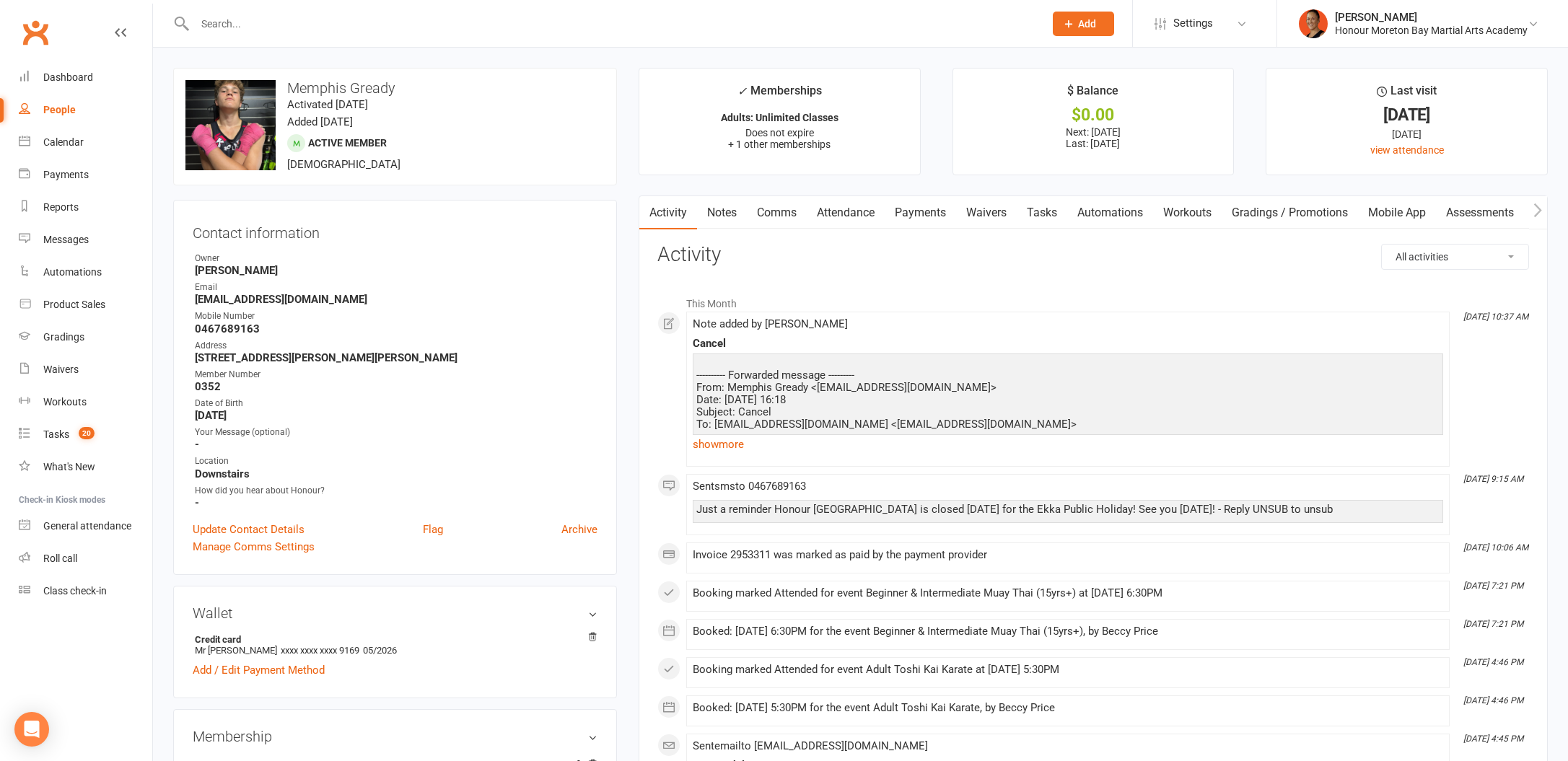
click at [731, 442] on link "show more" at bounding box center [1068, 445] width 750 height 20
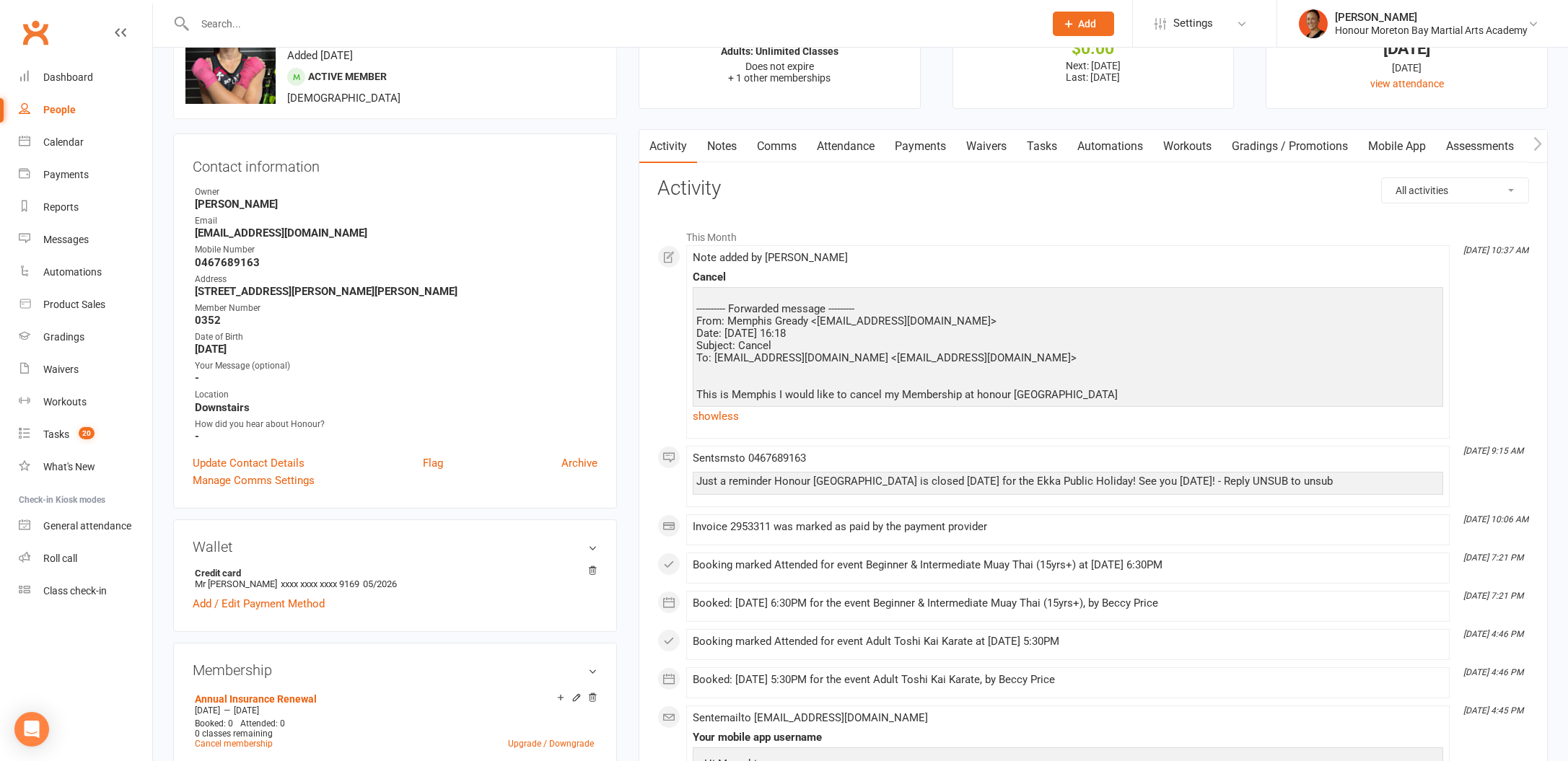
scroll to position [140, 0]
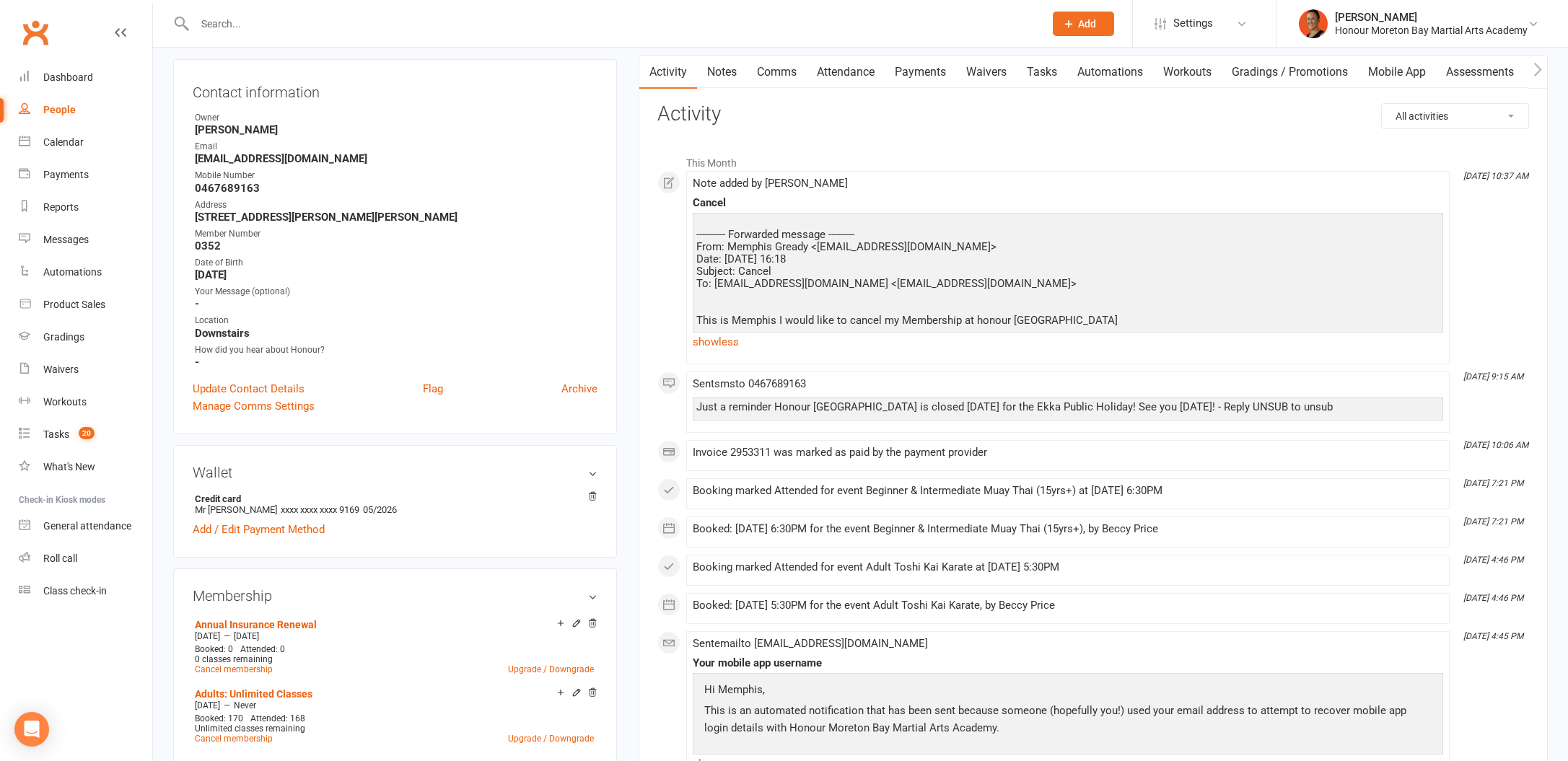
click at [724, 60] on link "Notes" at bounding box center [721, 72] width 50 height 34
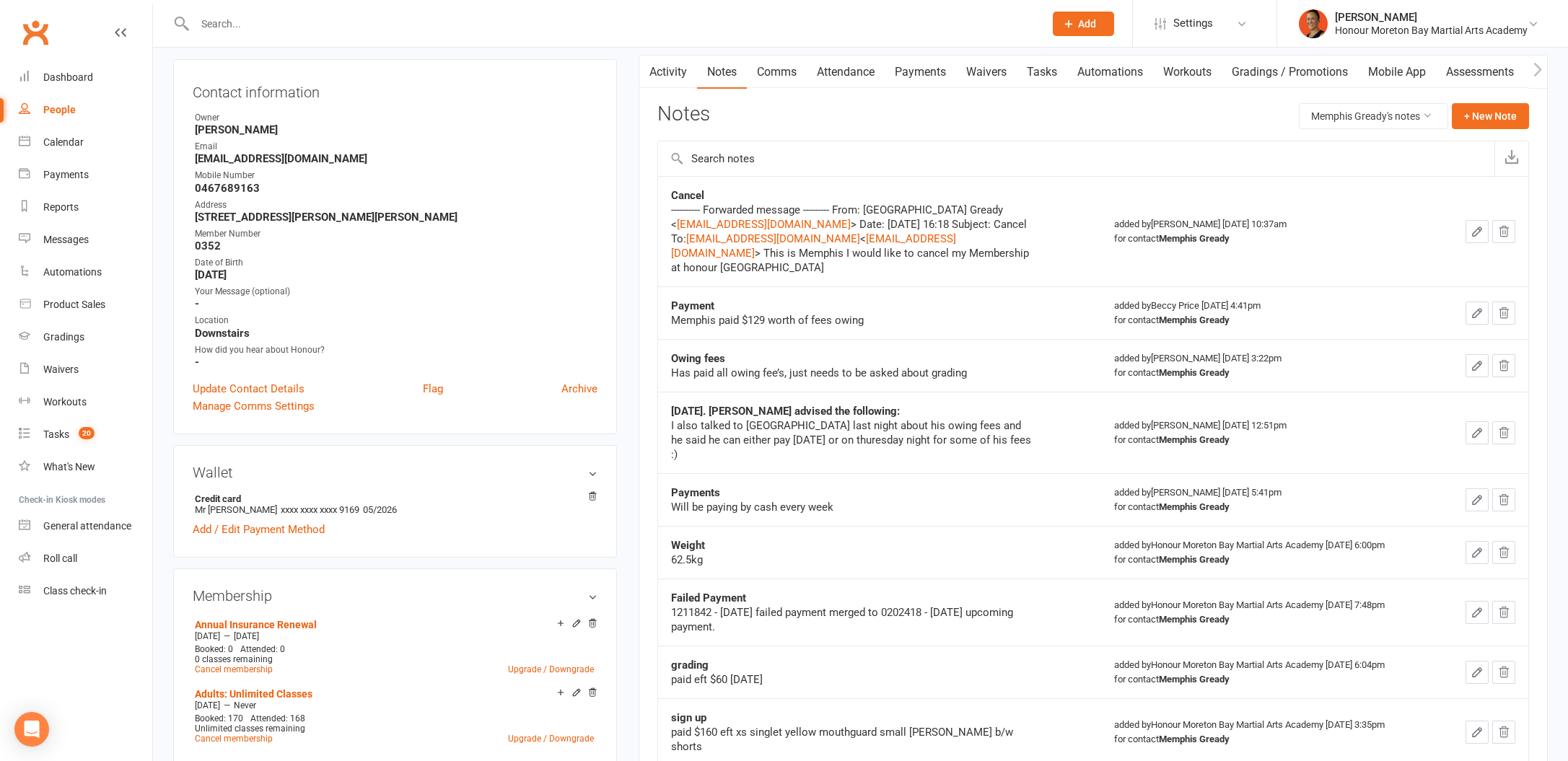
click at [1480, 230] on icon "button" at bounding box center [1476, 231] width 8 height 8
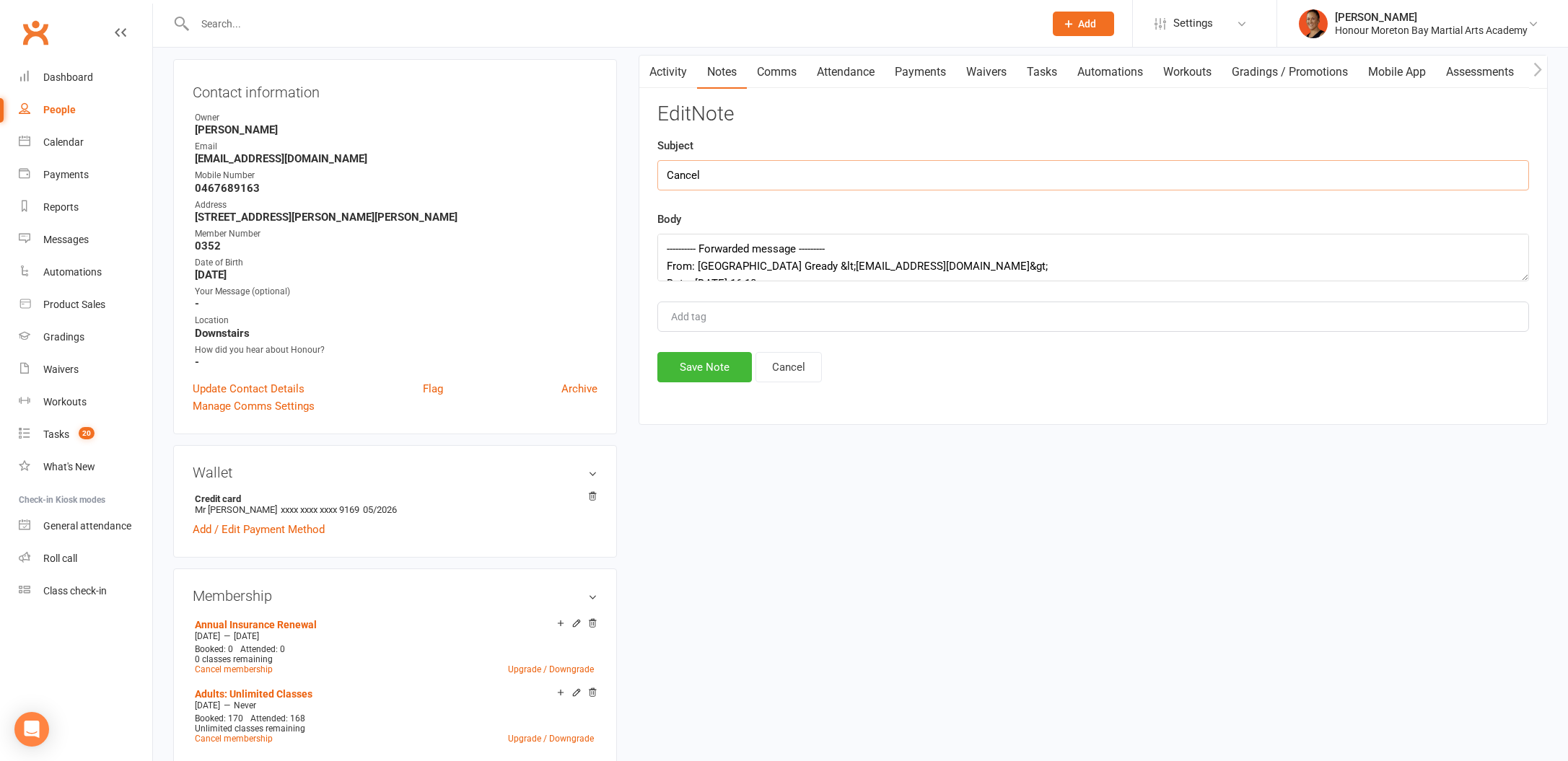
click at [749, 181] on input "Cancel" at bounding box center [1093, 175] width 872 height 31
type input "Cancel (sent confirm email direct on email)"
click at [676, 381] on button "Save Note" at bounding box center [705, 368] width 95 height 31
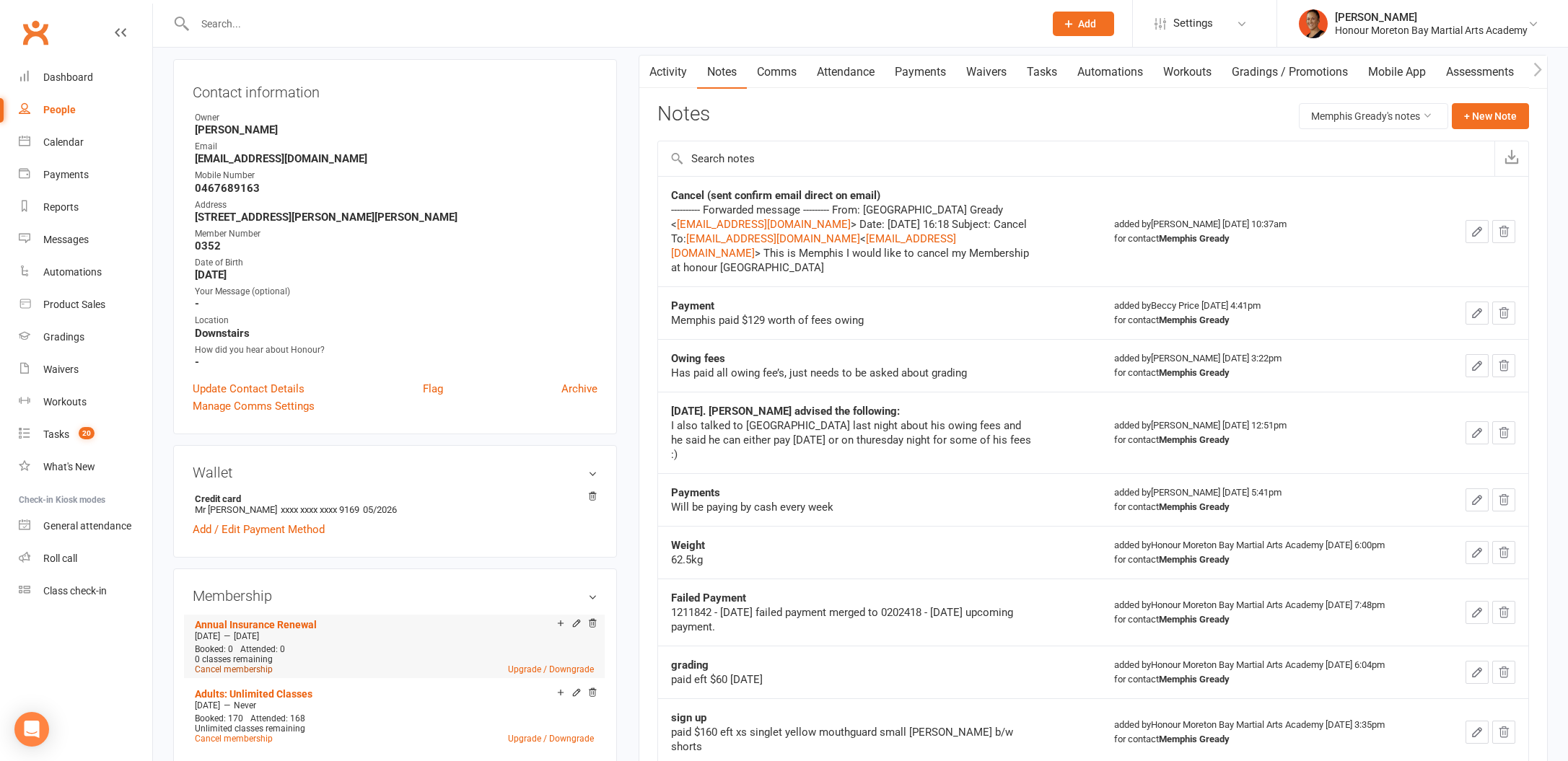
click at [248, 667] on link "Cancel membership" at bounding box center [233, 669] width 78 height 10
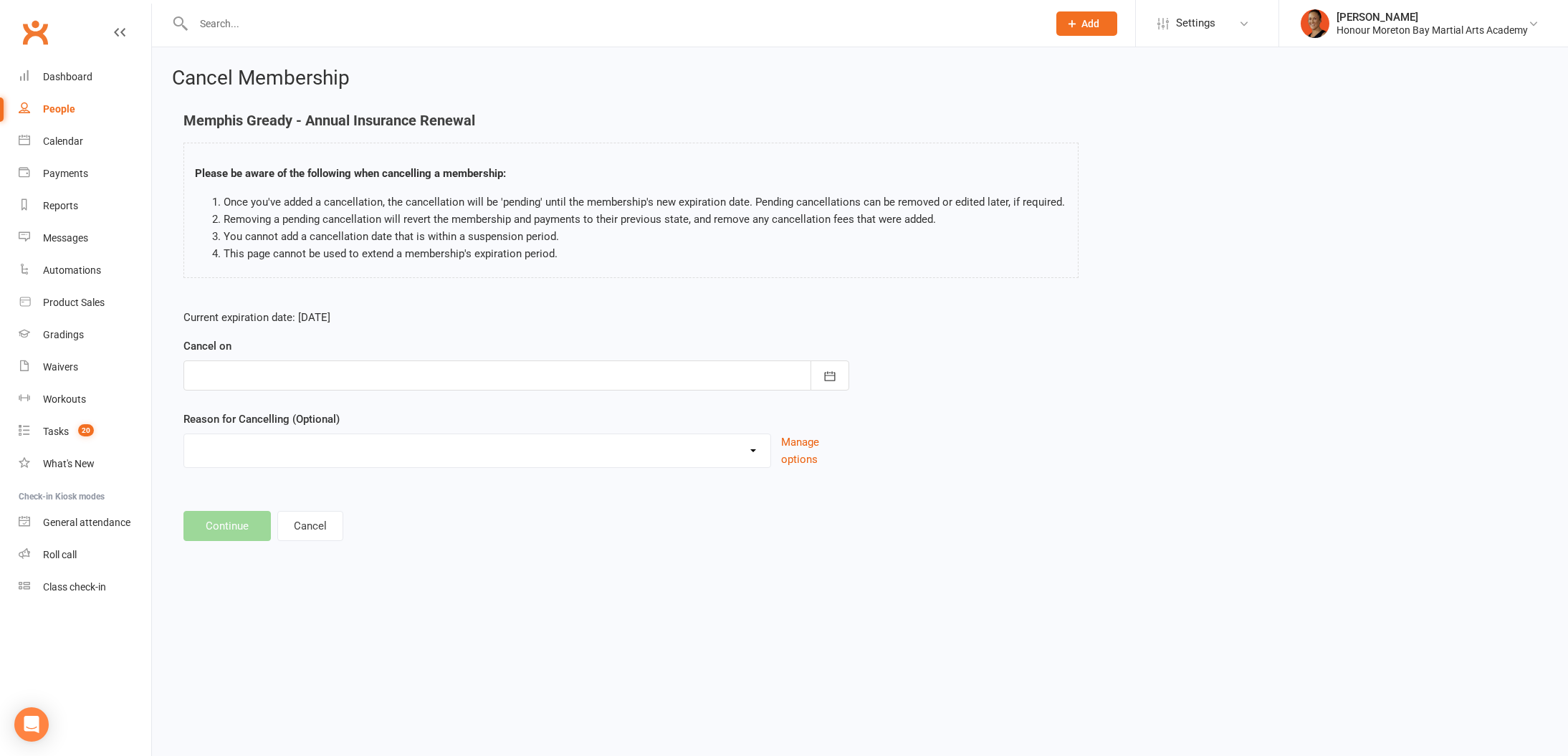
click at [346, 376] on div at bounding box center [516, 376] width 666 height 30
click at [242, 578] on span "24" at bounding box center [241, 575] width 11 height 11
type input "24 Aug 2025"
click at [231, 462] on select "BAD DEBT Bad Debt - Not attending & not responding Changed to Paying Casual con…" at bounding box center [477, 448] width 586 height 29
select select "11"
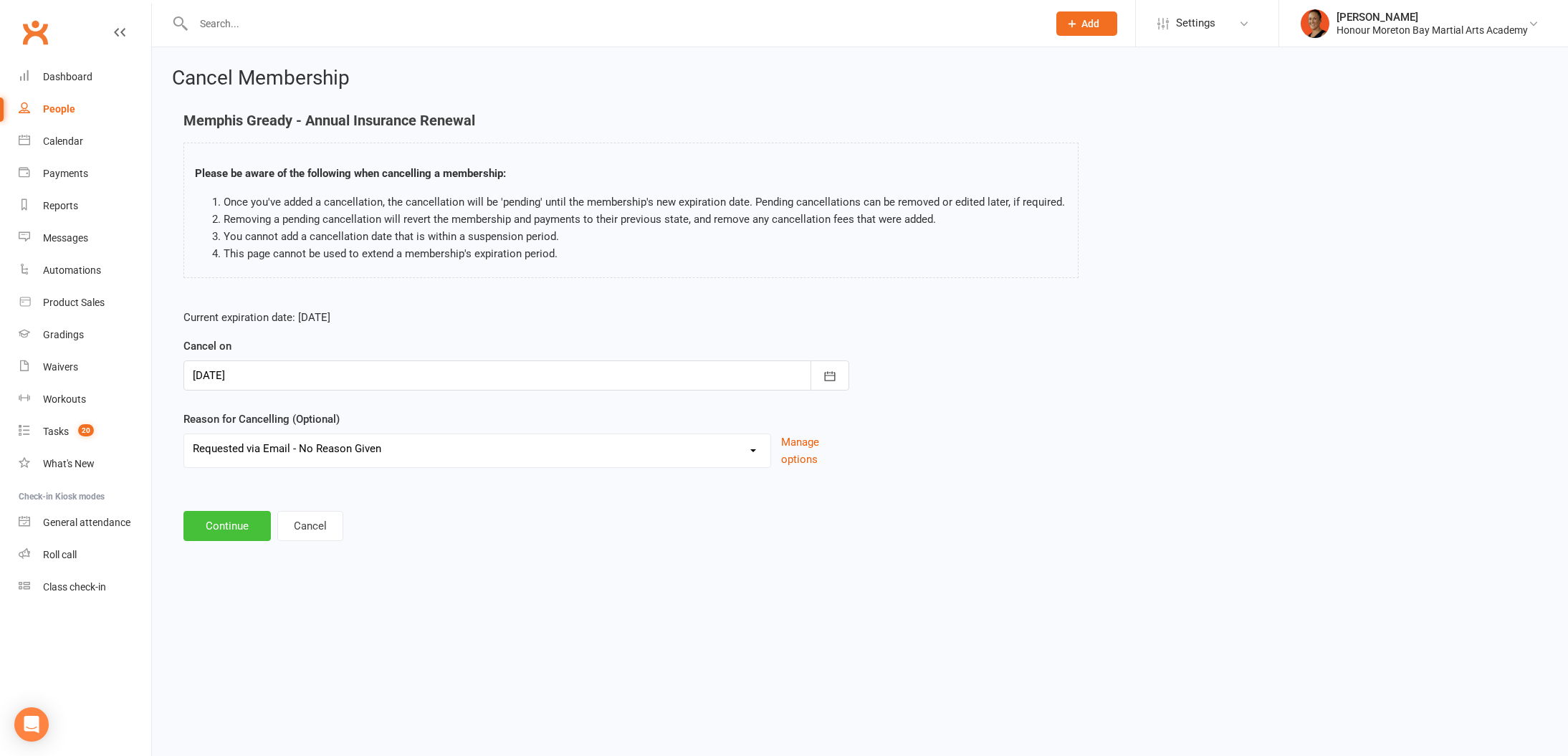
click at [233, 516] on button "Continue" at bounding box center [226, 526] width 87 height 30
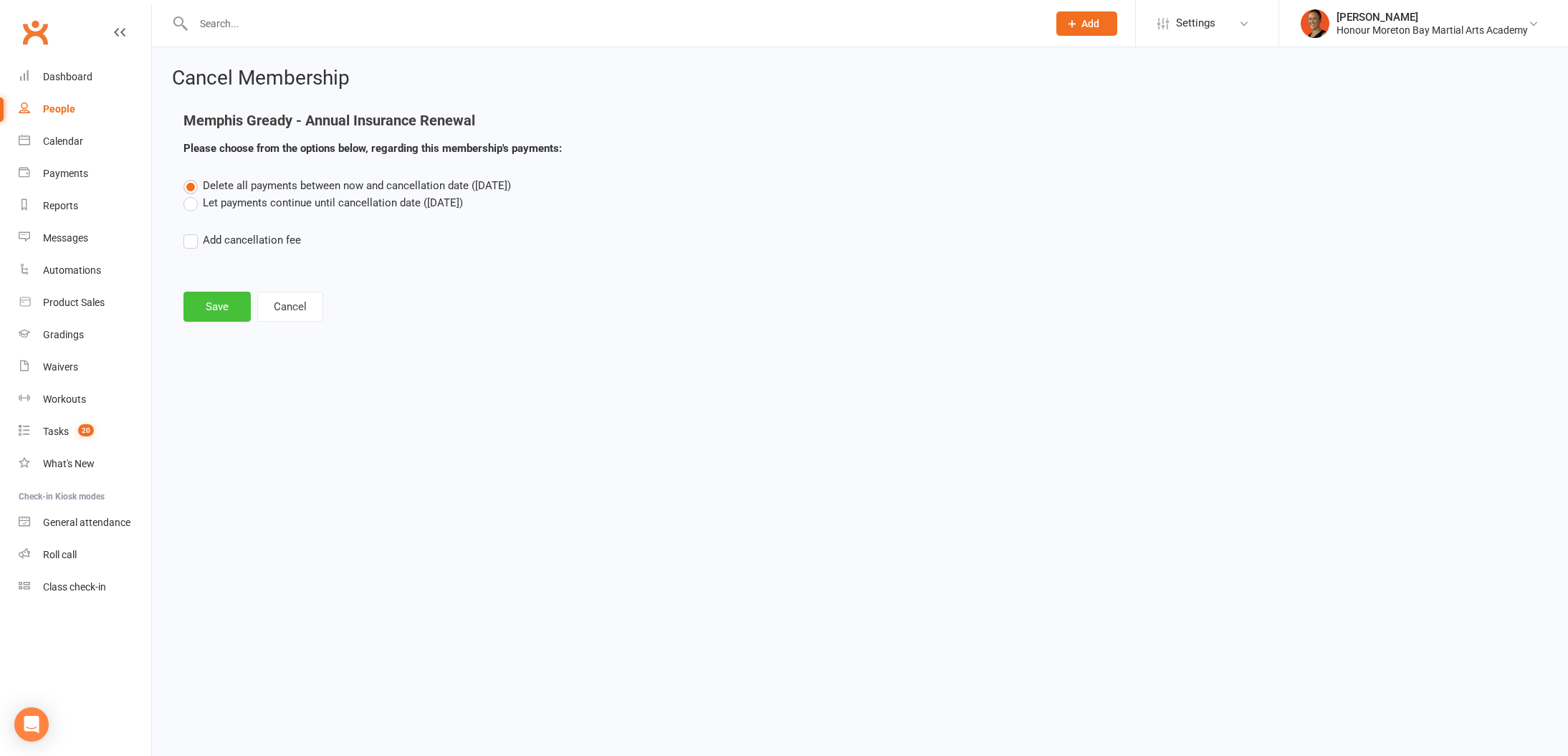
click at [217, 293] on button "Save" at bounding box center [217, 307] width 67 height 30
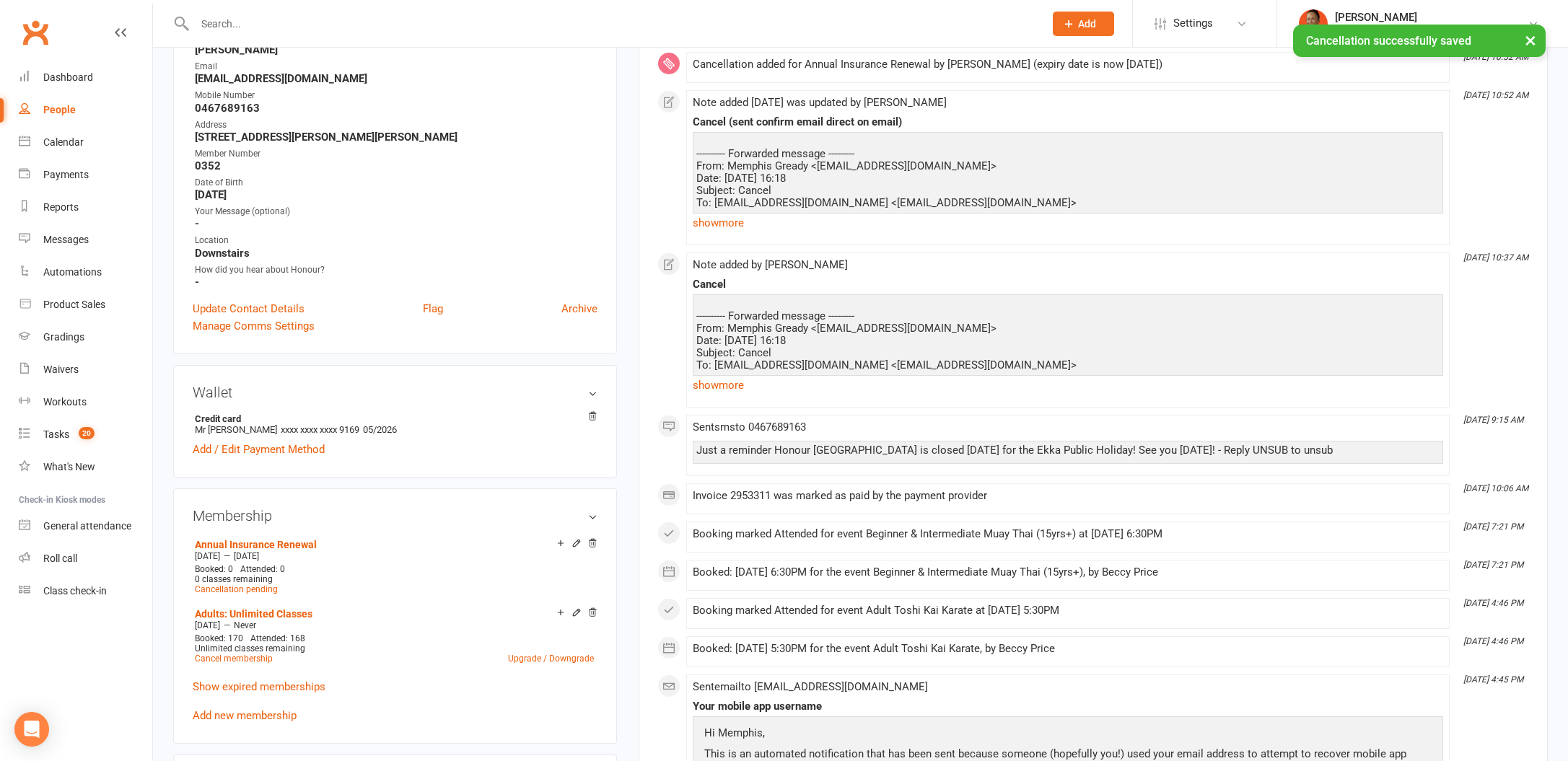
scroll to position [333, 0]
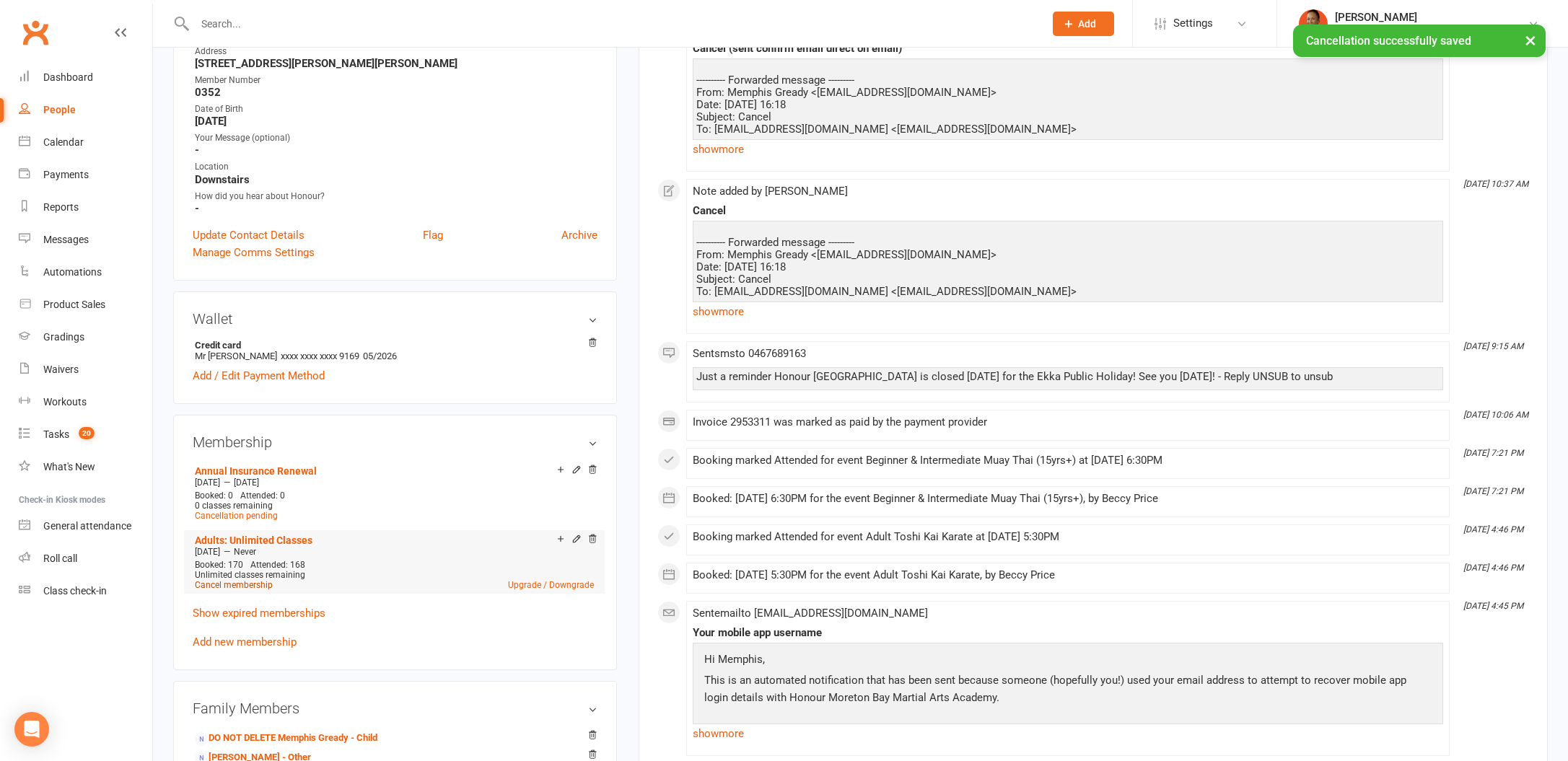
click at [246, 580] on link "Cancel membership" at bounding box center [233, 585] width 78 height 10
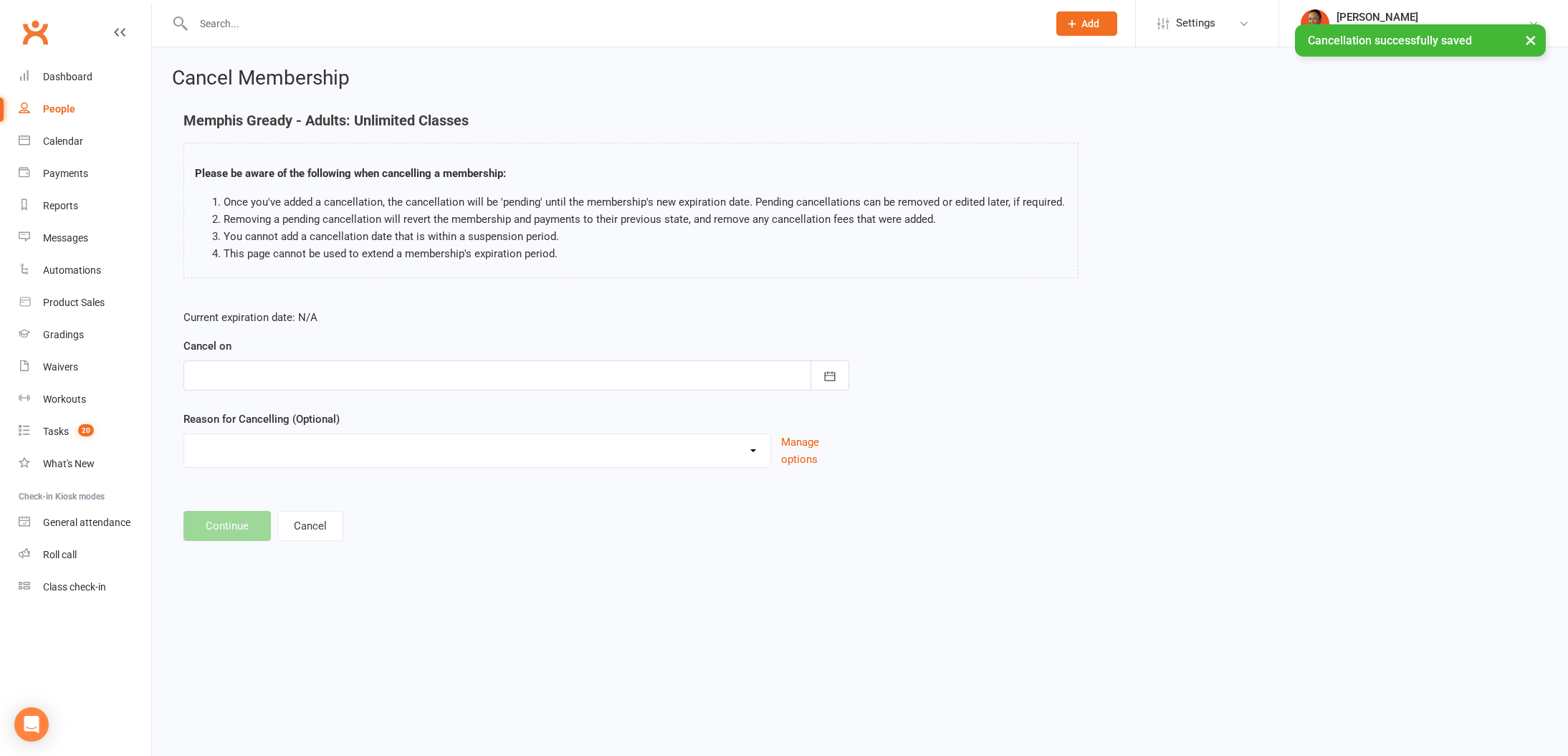
click at [259, 376] on div at bounding box center [516, 376] width 666 height 30
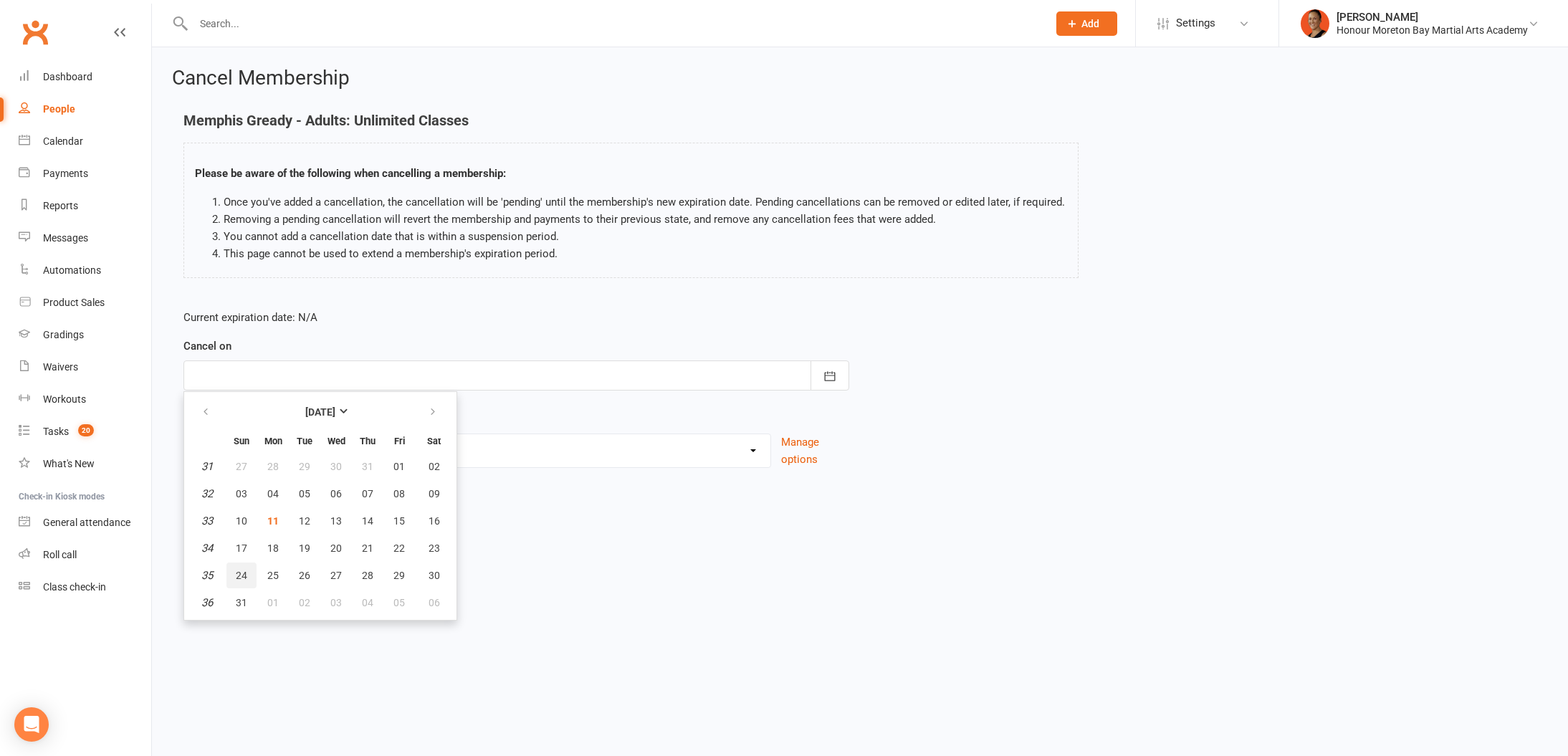
click at [242, 579] on span "24" at bounding box center [241, 575] width 11 height 11
type input "24 Aug 2025"
click at [248, 464] on div "BAD DEBT Bad Debt - Not attending & not responding Changed to Paying Casual con…" at bounding box center [477, 450] width 588 height 34
click at [252, 454] on select "BAD DEBT Bad Debt - Not attending & not responding Changed to Paying Casual con…" at bounding box center [477, 448] width 586 height 29
select select "11"
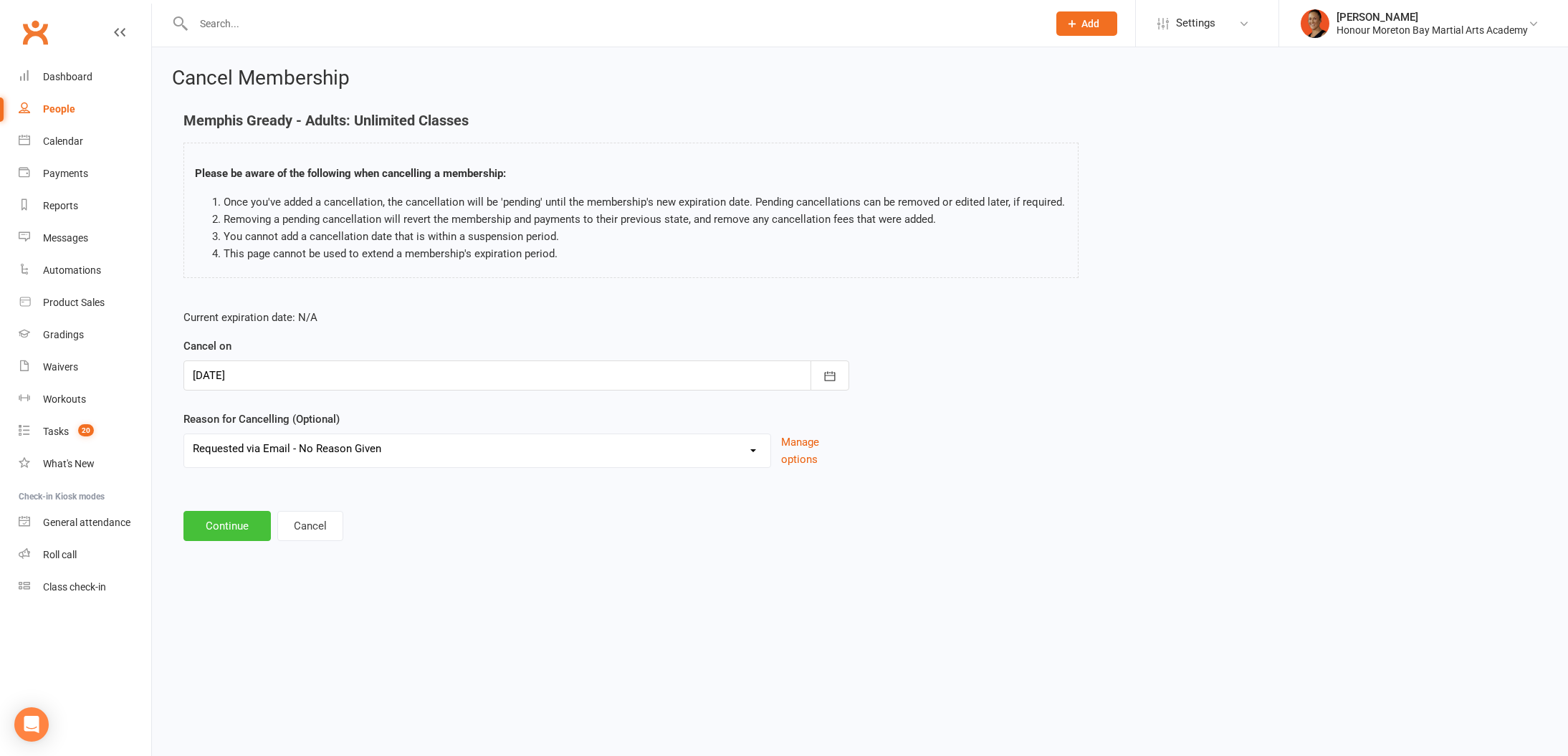
click at [234, 536] on button "Continue" at bounding box center [226, 526] width 87 height 30
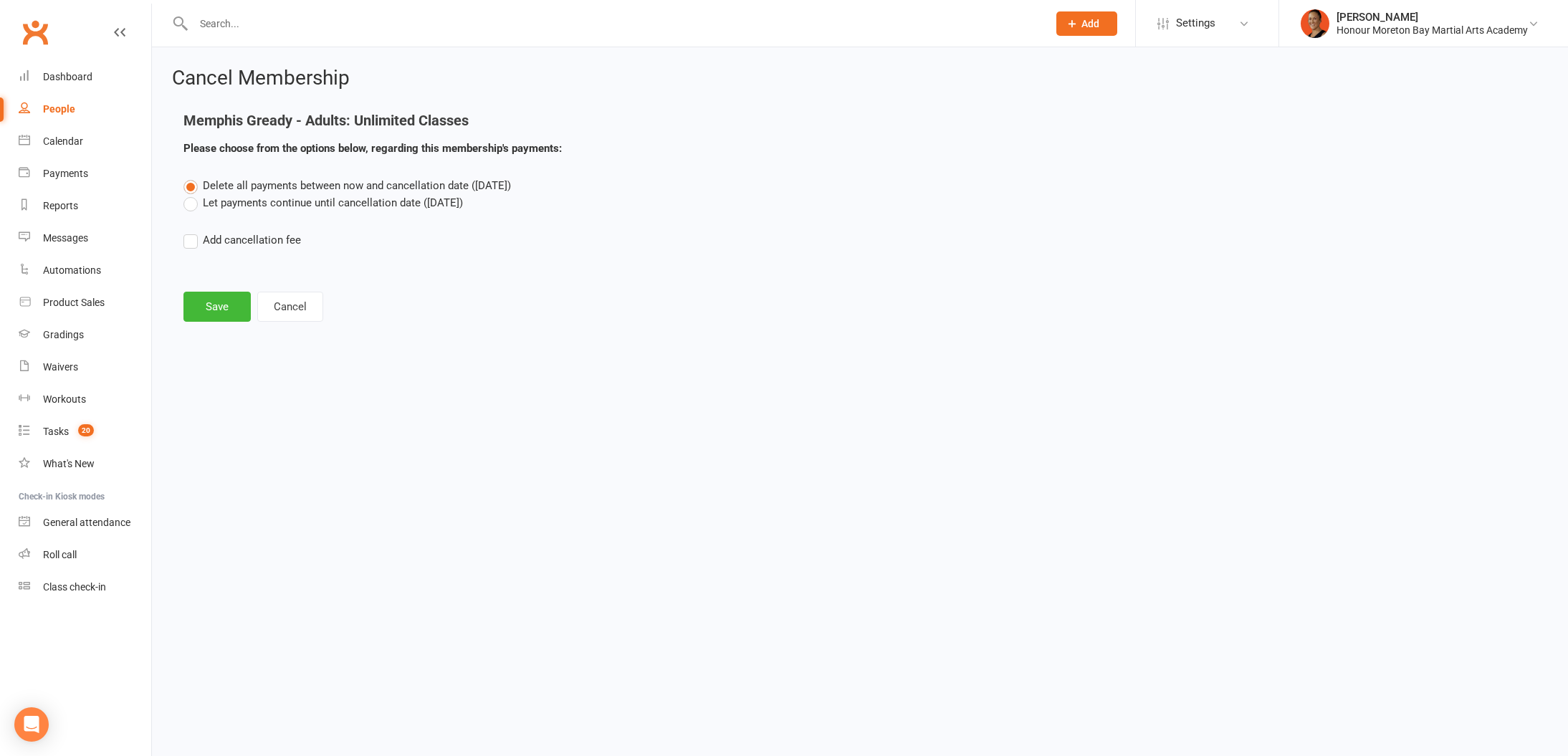
click at [242, 198] on label "Let payments continue until cancellation date (Aug 24, 2025)" at bounding box center [323, 202] width 280 height 17
click at [193, 194] on input "Let payments continue until cancellation date (Aug 24, 2025)" at bounding box center [188, 194] width 9 height 0
click at [217, 302] on button "Save" at bounding box center [217, 307] width 67 height 30
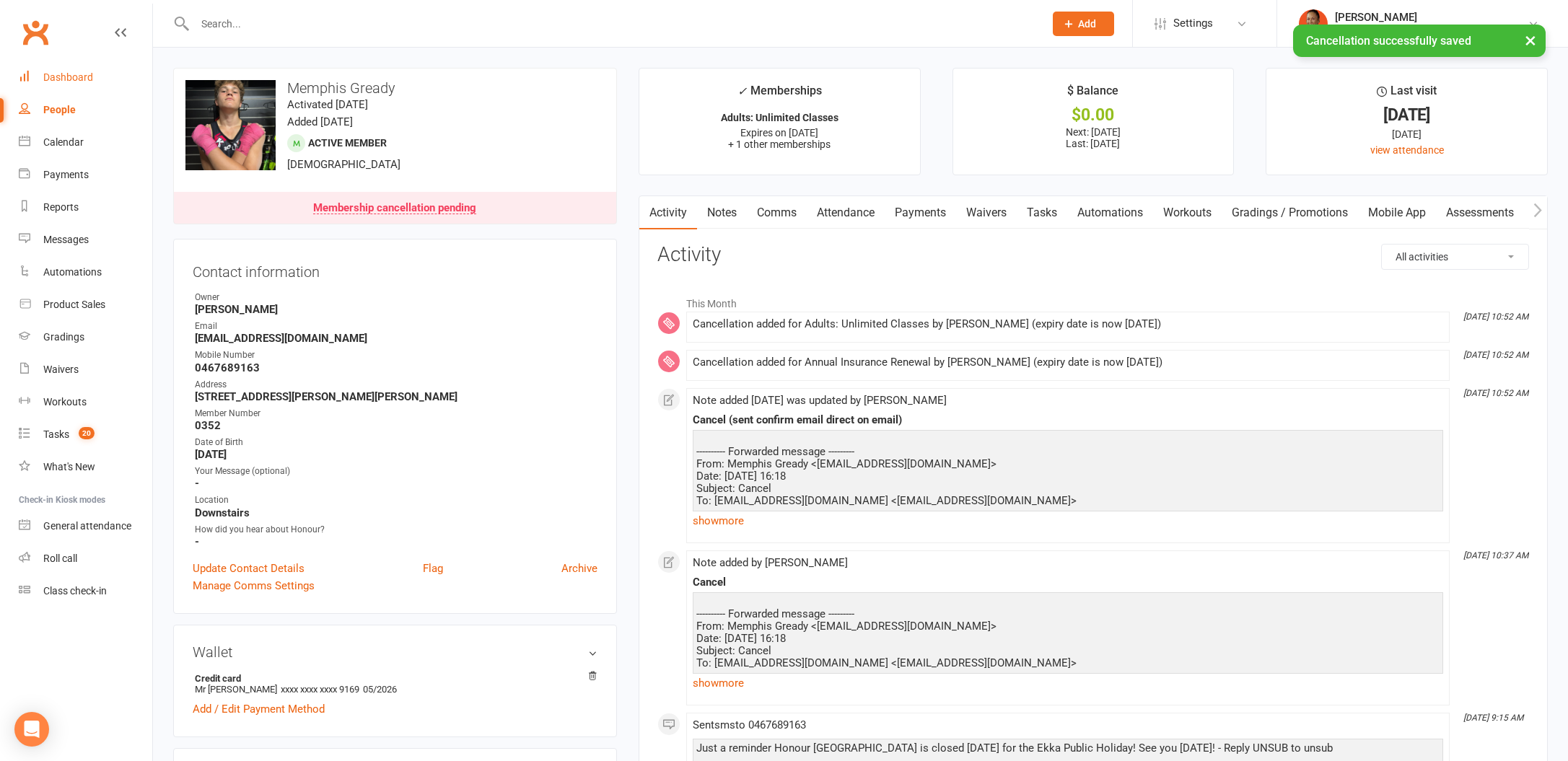
click at [86, 70] on link "Dashboard" at bounding box center [85, 77] width 133 height 33
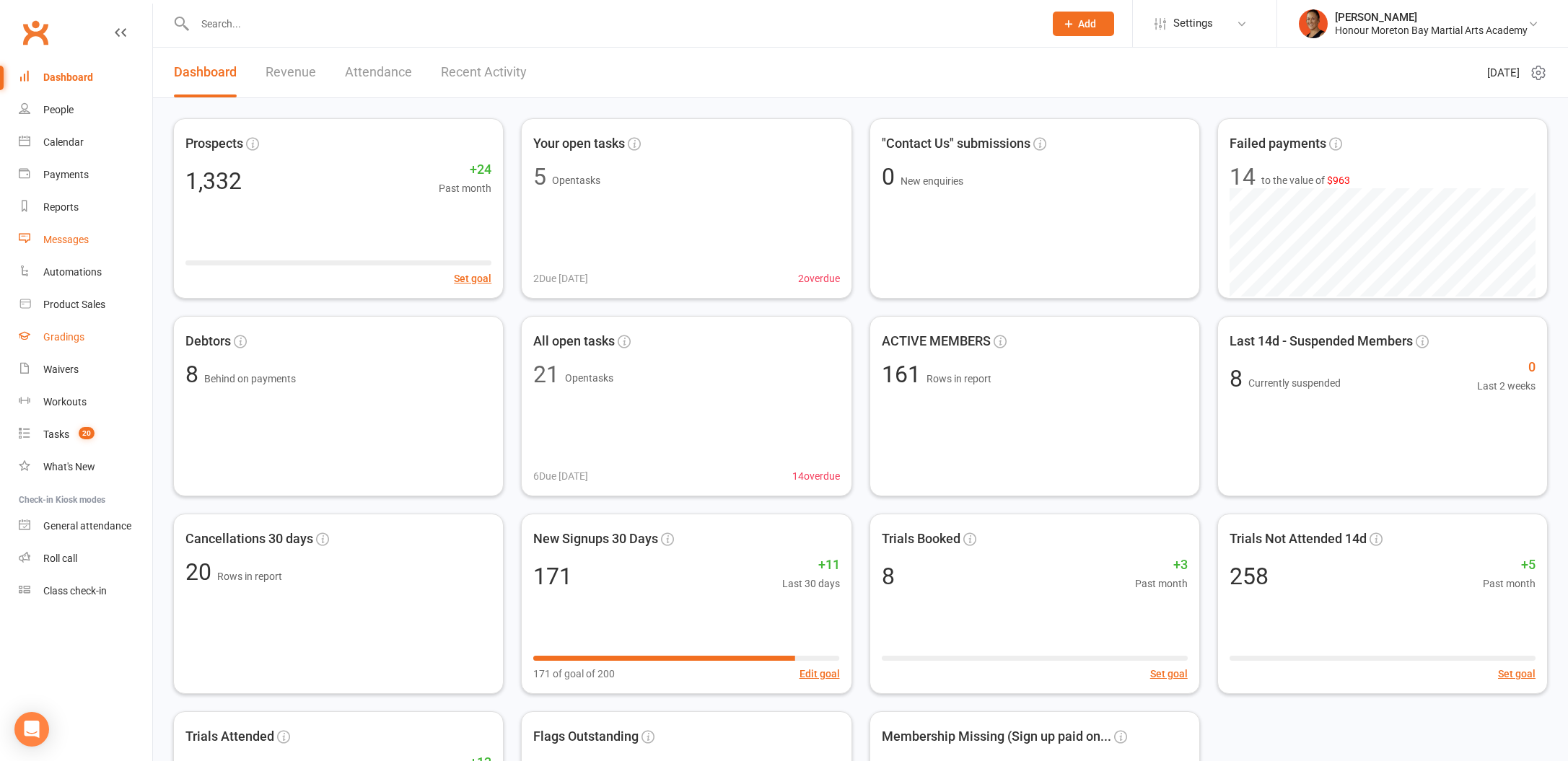
click at [68, 373] on div "Waivers" at bounding box center [61, 369] width 35 height 11
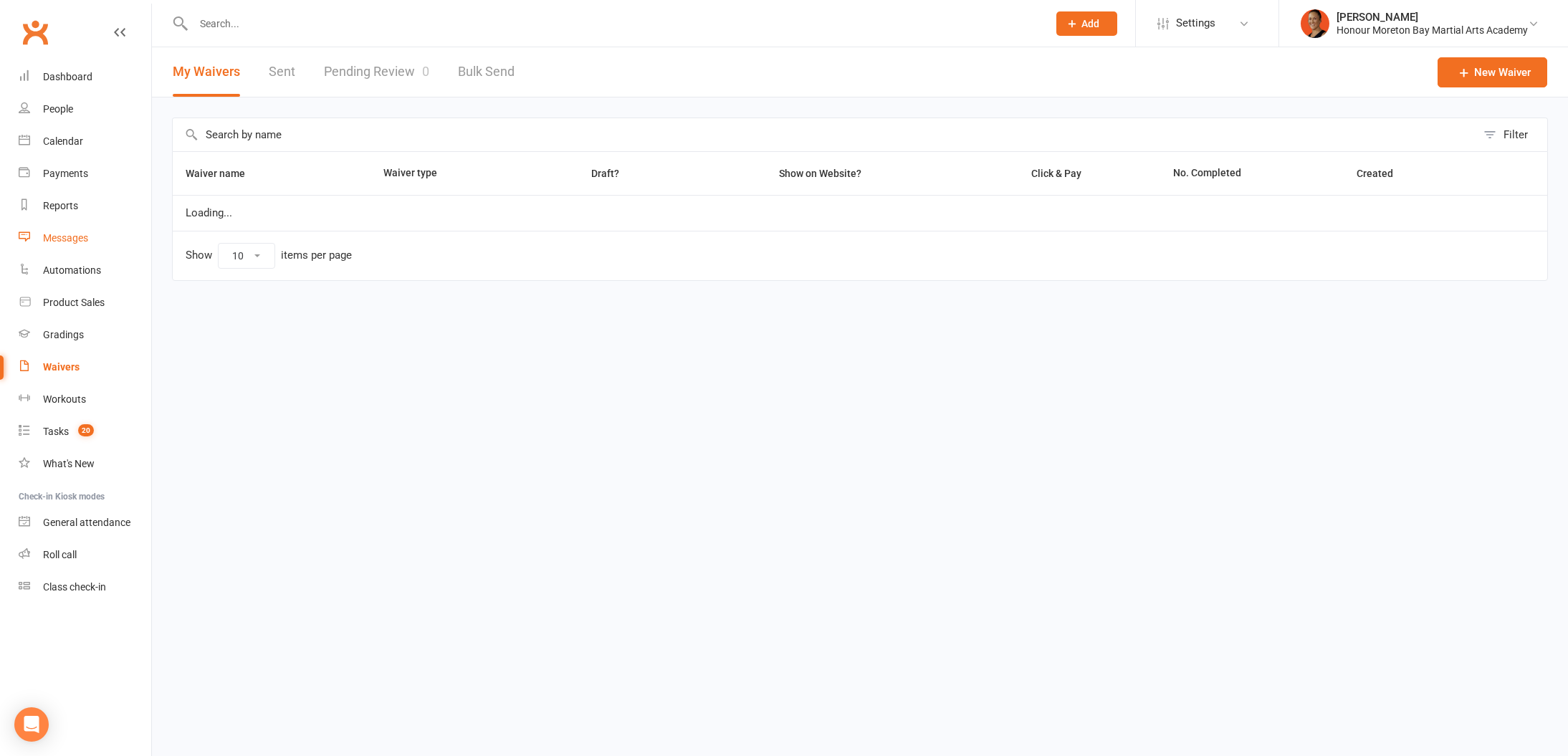
select select "100"
click at [70, 235] on div "Messages" at bounding box center [66, 238] width 45 height 11
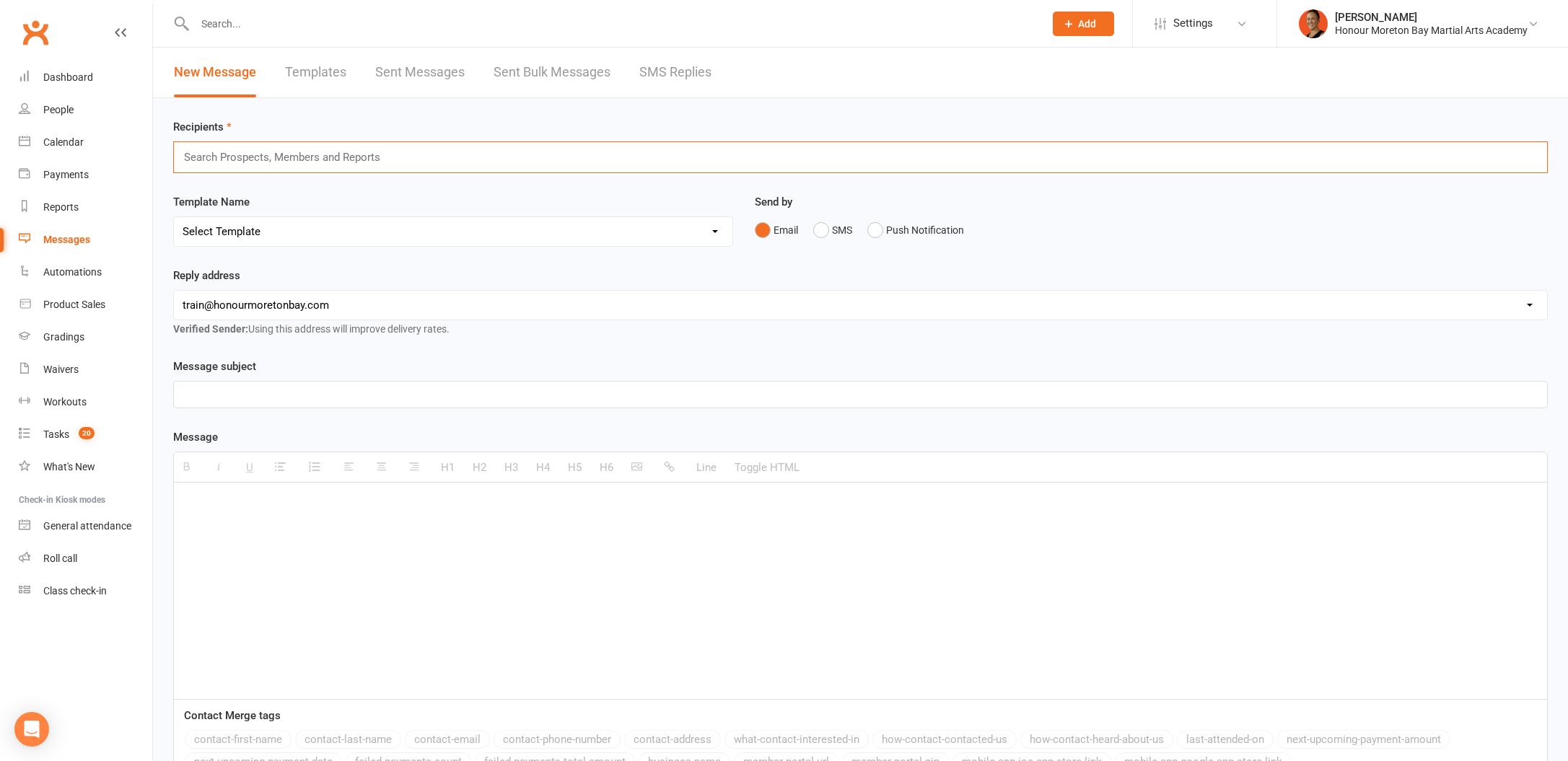
click at [262, 154] on input "text" at bounding box center [288, 157] width 211 height 19
click at [310, 63] on link "Templates" at bounding box center [316, 72] width 61 height 50
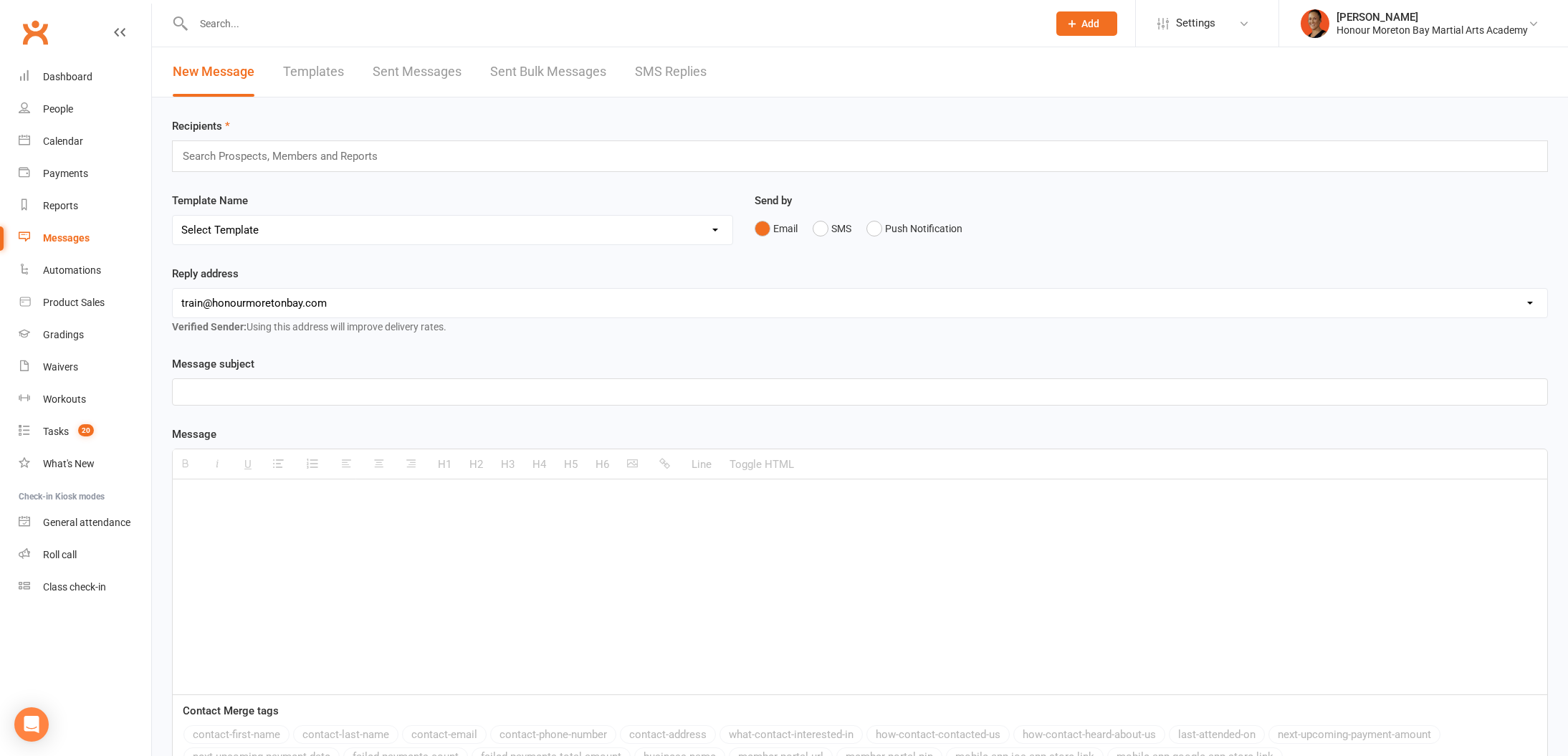
select select "100"
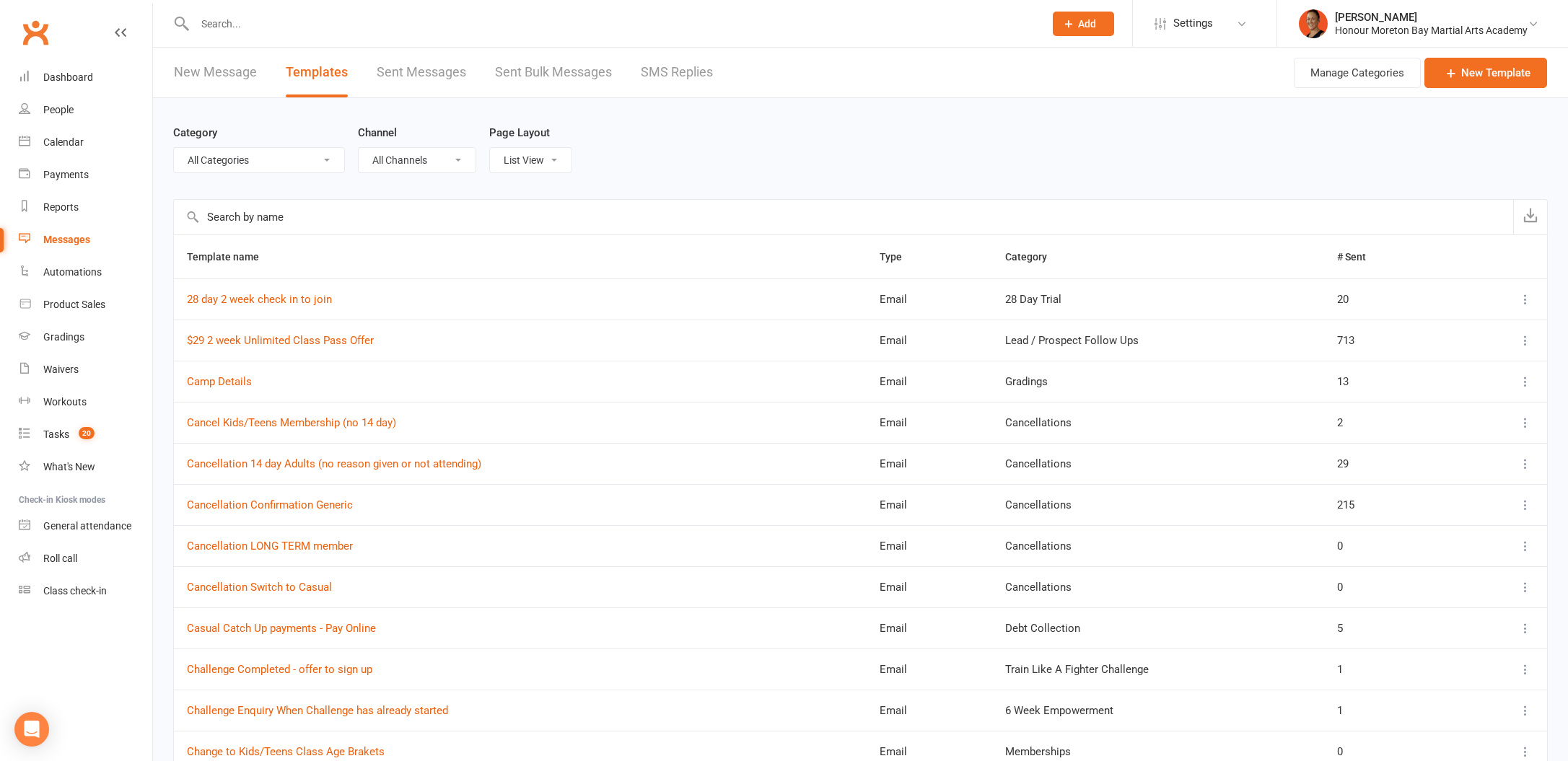
click at [275, 207] on input "text" at bounding box center [843, 217] width 1339 height 34
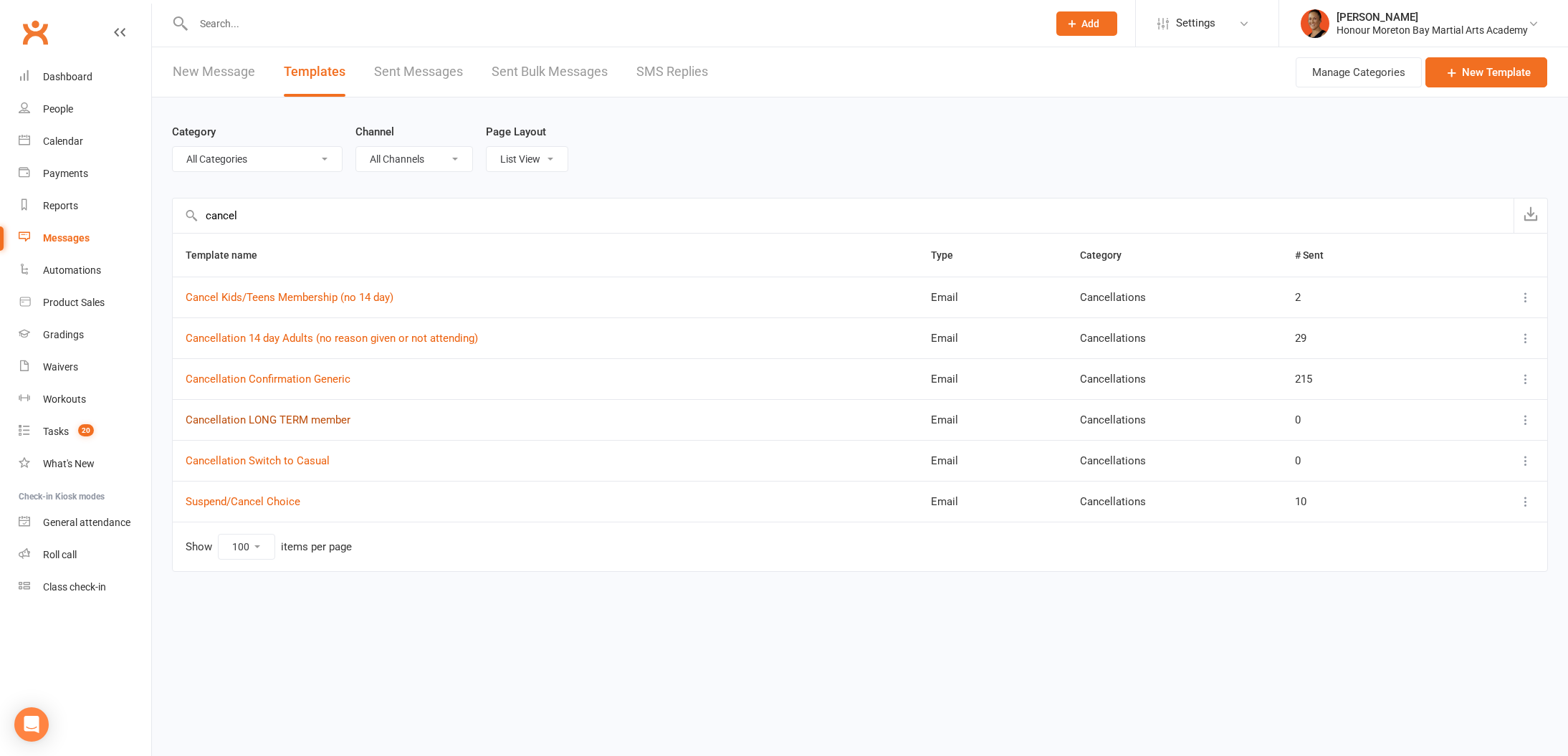
type input "cancel"
click at [279, 426] on link "Cancellation LONG TERM member" at bounding box center [268, 420] width 165 height 13
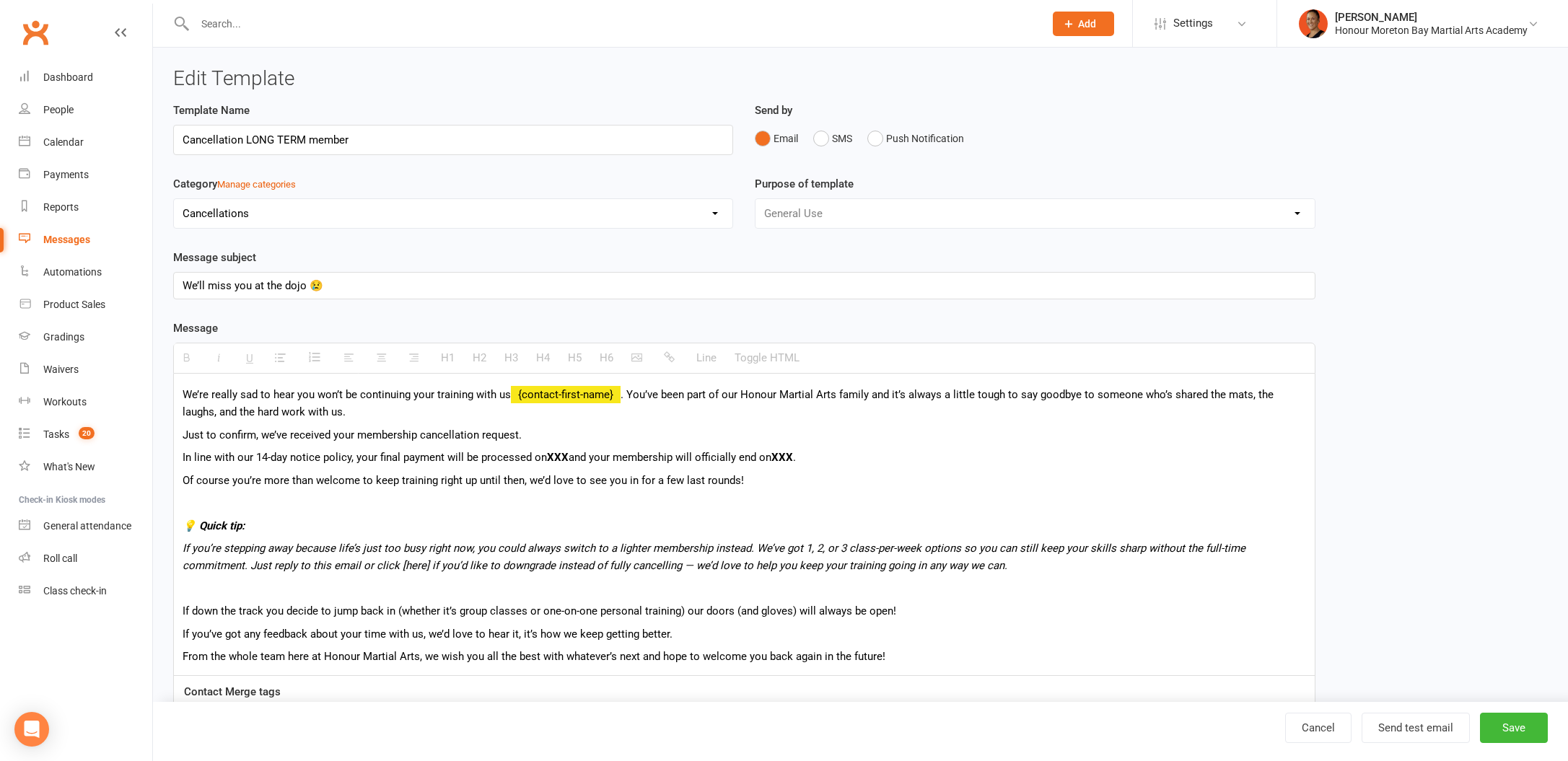
scroll to position [9, 0]
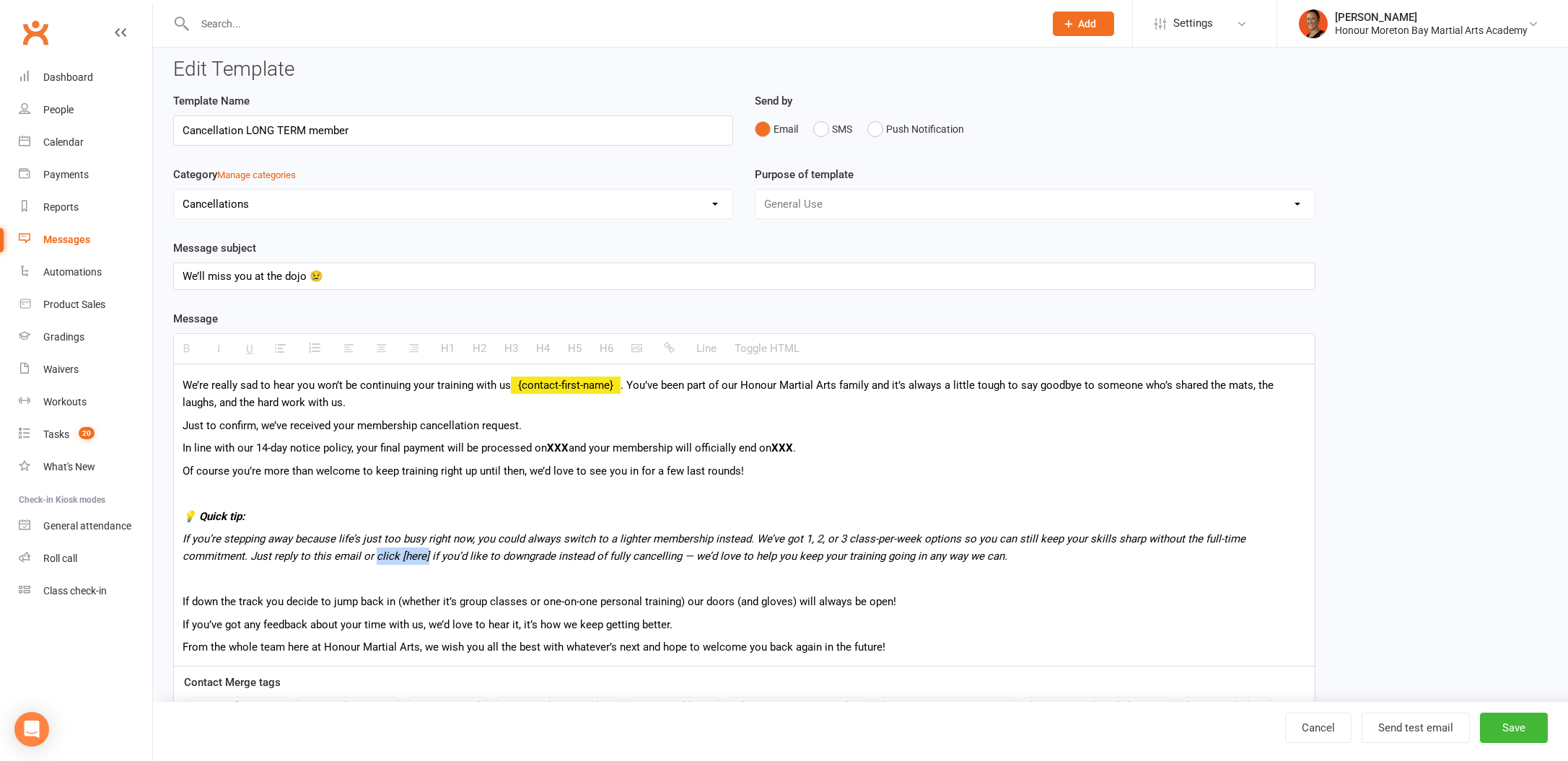
drag, startPoint x: 358, startPoint y: 557, endPoint x: 307, endPoint y: 554, distance: 51.1
click at [307, 554] on icon "If you’re stepping away because life’s just too busy right now, you could alway…" at bounding box center [714, 547] width 1063 height 31
click at [71, 377] on link "Waivers" at bounding box center [85, 370] width 133 height 33
drag, startPoint x: 357, startPoint y: 555, endPoint x: 307, endPoint y: 553, distance: 50.0
click at [307, 553] on icon "If you’re stepping away because life’s just too busy right now, you could alway…" at bounding box center [714, 547] width 1063 height 31
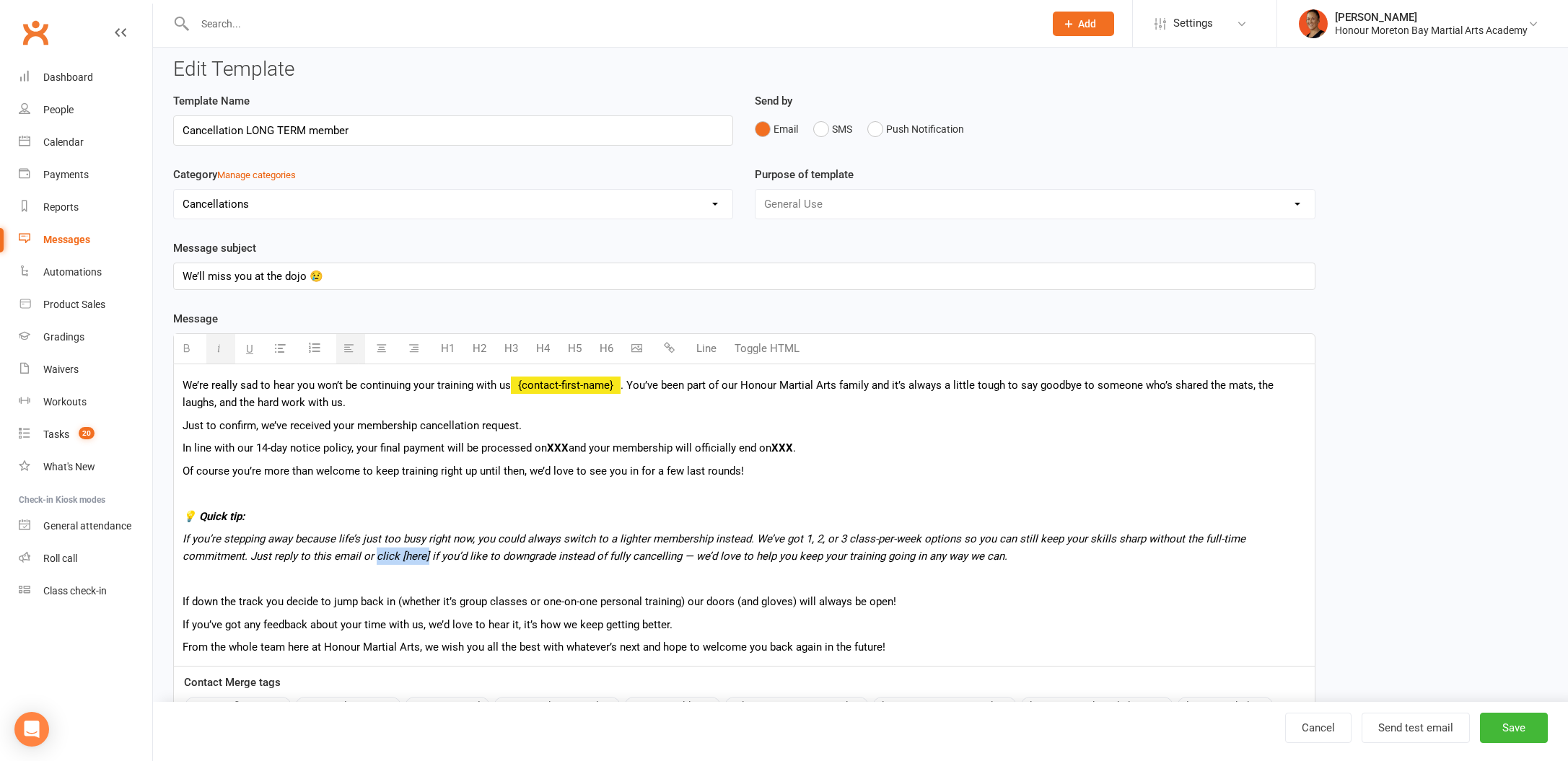
click at [674, 342] on icon "button" at bounding box center [669, 347] width 11 height 11
click at [358, 557] on icon "If you’re stepping away because life’s just too busy right now, you could alway…" at bounding box center [714, 547] width 1063 height 31
click at [374, 559] on link "click [here" at bounding box center [398, 556] width 50 height 13
click at [803, 596] on span "If down the track you decide to jump back in (whether it’s group classes or one…" at bounding box center [539, 602] width 714 height 13
drag, startPoint x: 354, startPoint y: 555, endPoint x: 307, endPoint y: 549, distance: 47.4
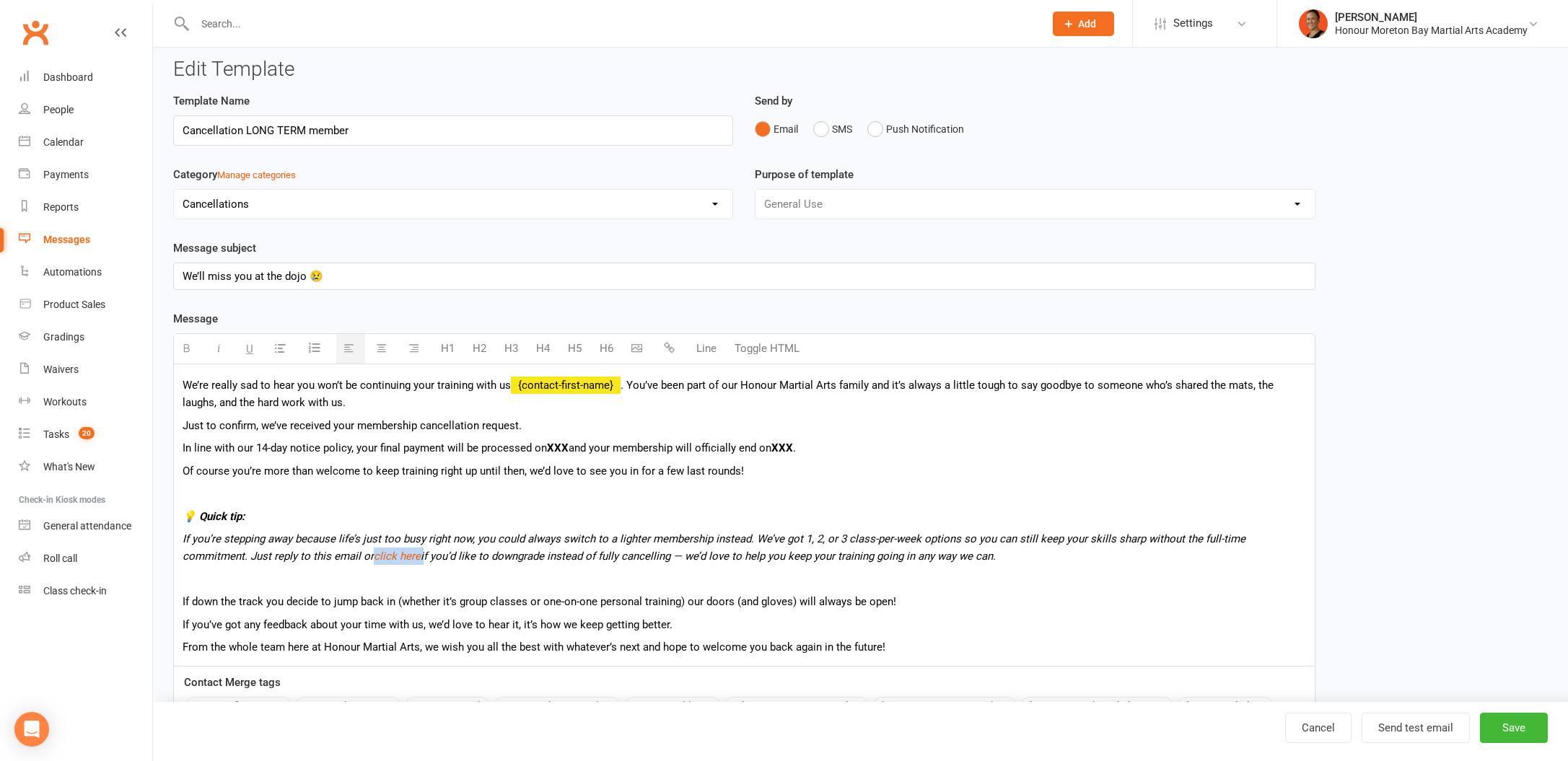
click at [307, 549] on p "If you’re stepping away because life’s just too busy right now, you could alway…" at bounding box center [744, 547] width 1123 height 34
click at [258, 336] on button "button" at bounding box center [251, 348] width 25 height 30
click at [528, 585] on p at bounding box center [744, 579] width 1123 height 18
click at [355, 556] on icon "If you’re stepping away because life’s just too busy right now, you could alway…" at bounding box center [714, 547] width 1063 height 31
click at [413, 567] on div "We’re really sad to hear you won’t be continuing your training with us {contact…" at bounding box center [744, 515] width 1141 height 301
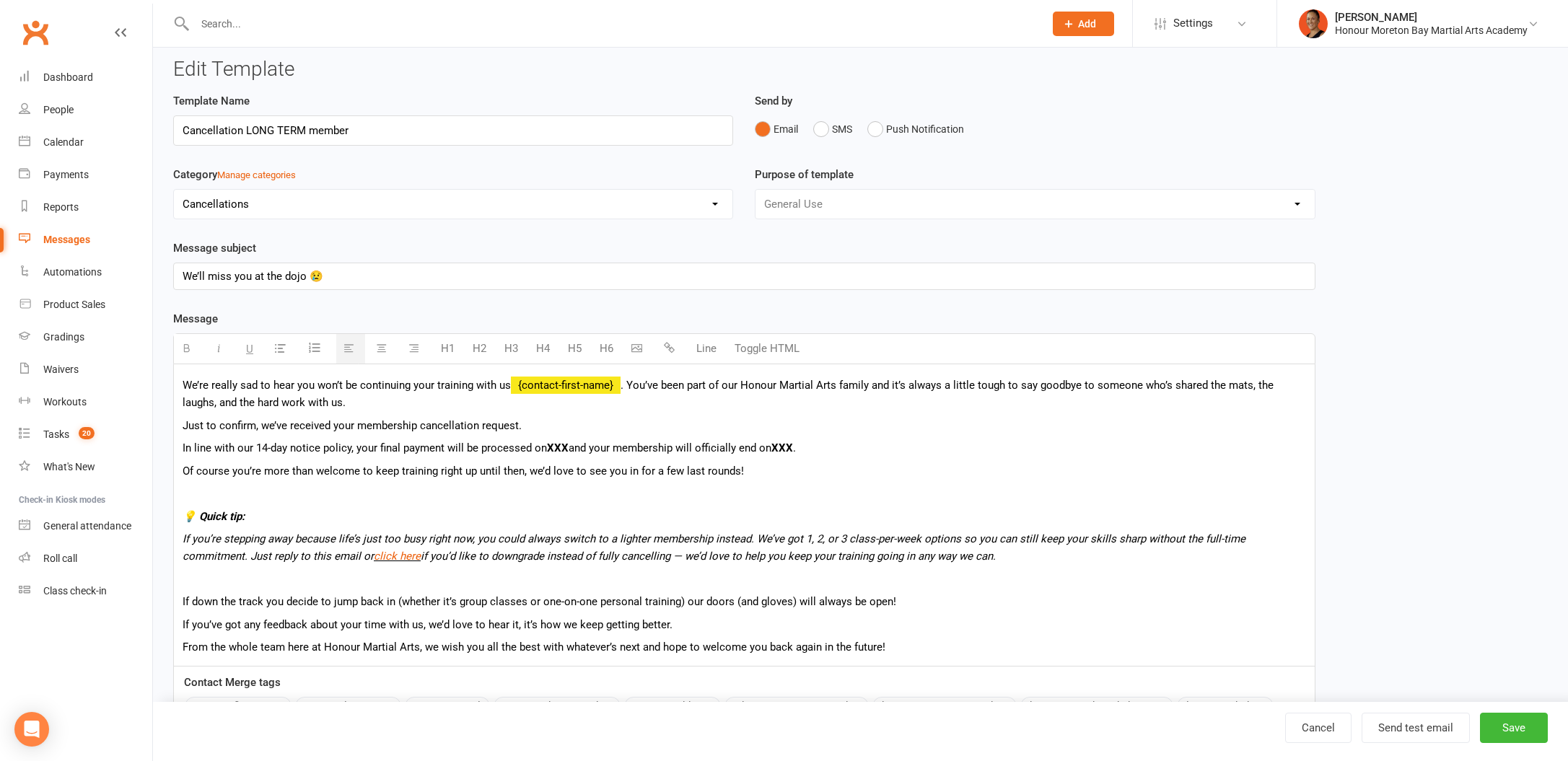
click at [607, 554] on icon "If you’re stepping away because life’s just too busy right now, you could alway…" at bounding box center [714, 547] width 1063 height 31
click at [1526, 722] on button "Save" at bounding box center [1514, 728] width 68 height 31
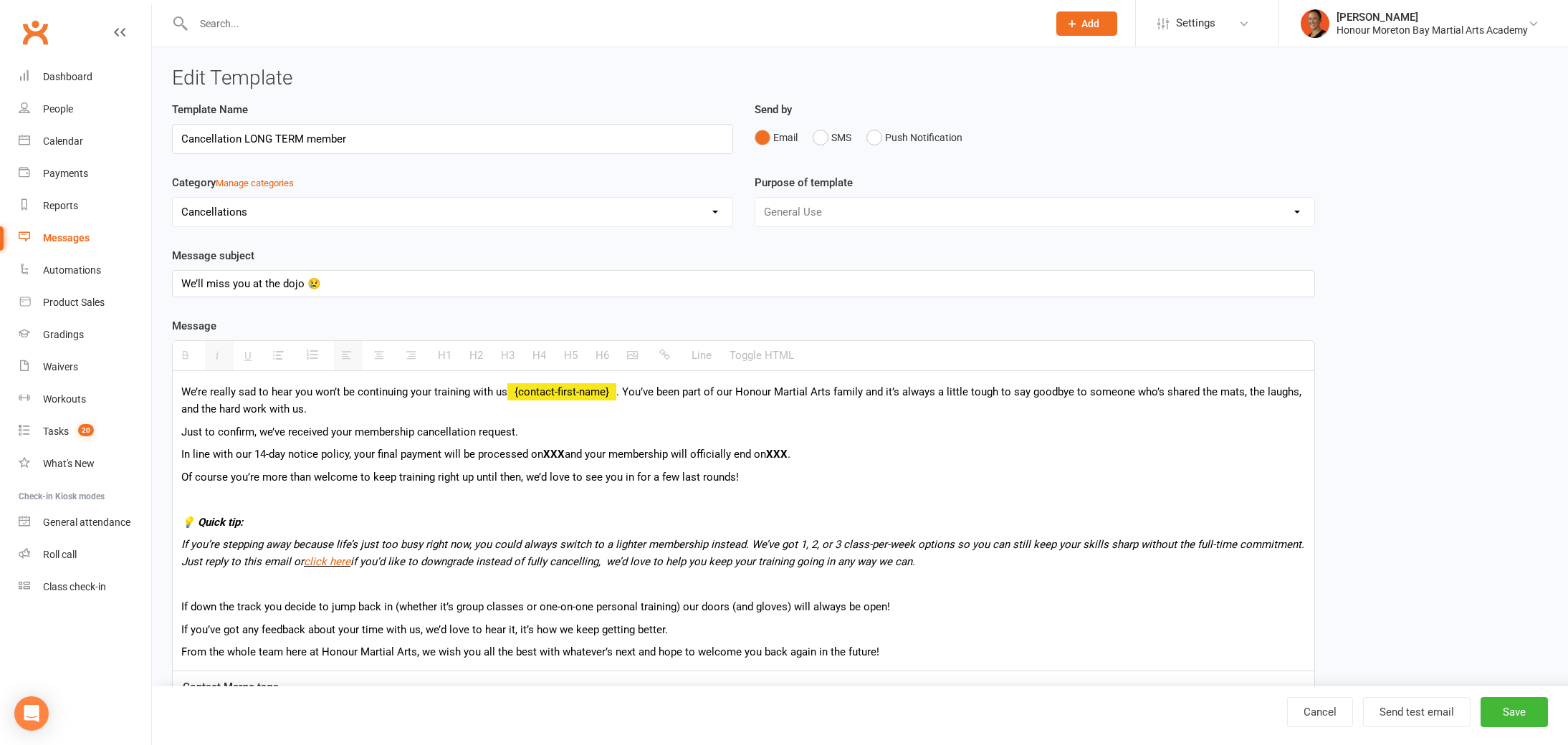
select select "100"
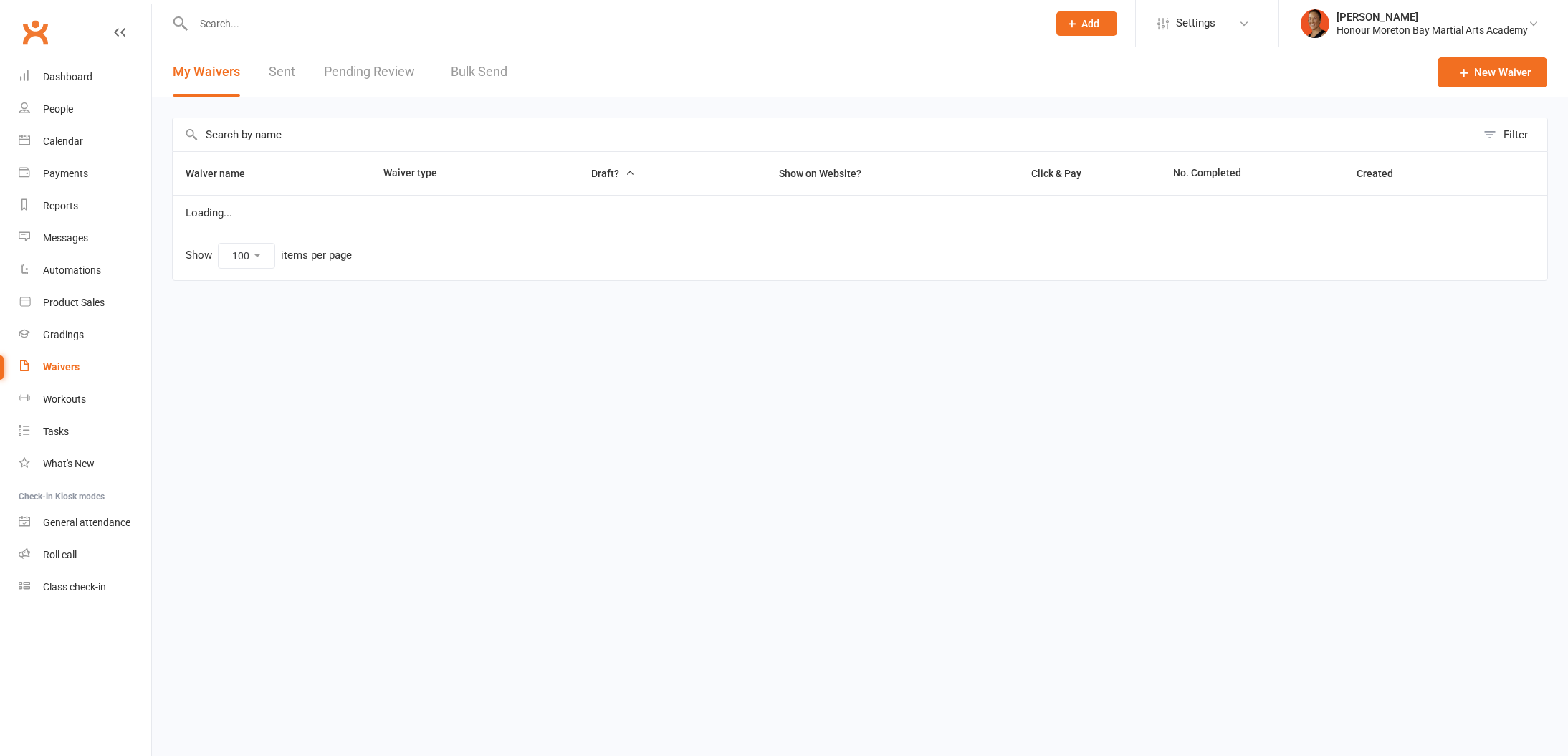
select select "100"
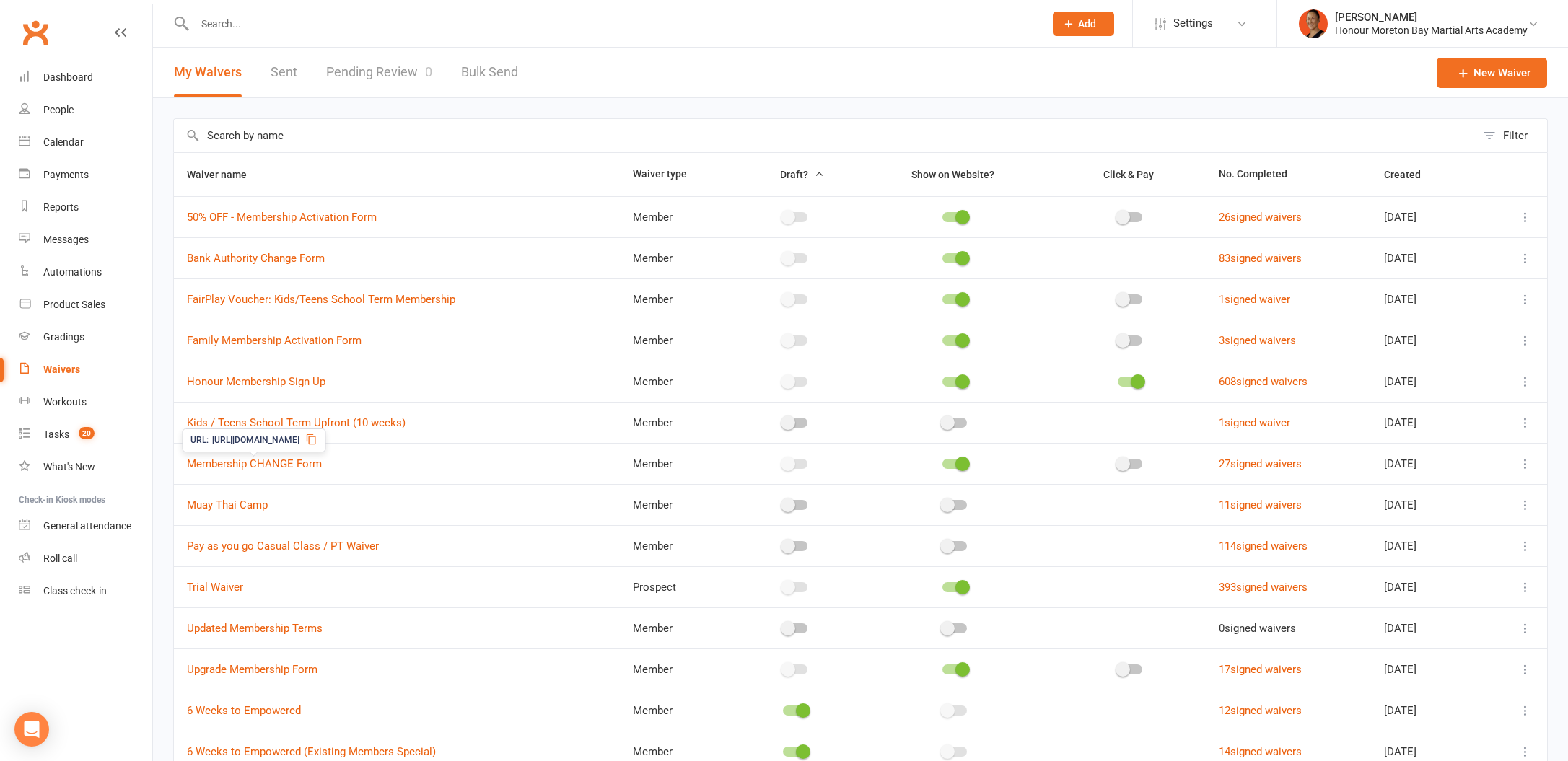
click at [316, 440] on icon at bounding box center [310, 439] width 11 height 11
click at [53, 355] on link "Waivers" at bounding box center [85, 370] width 133 height 33
click at [59, 79] on div "Dashboard" at bounding box center [68, 77] width 50 height 11
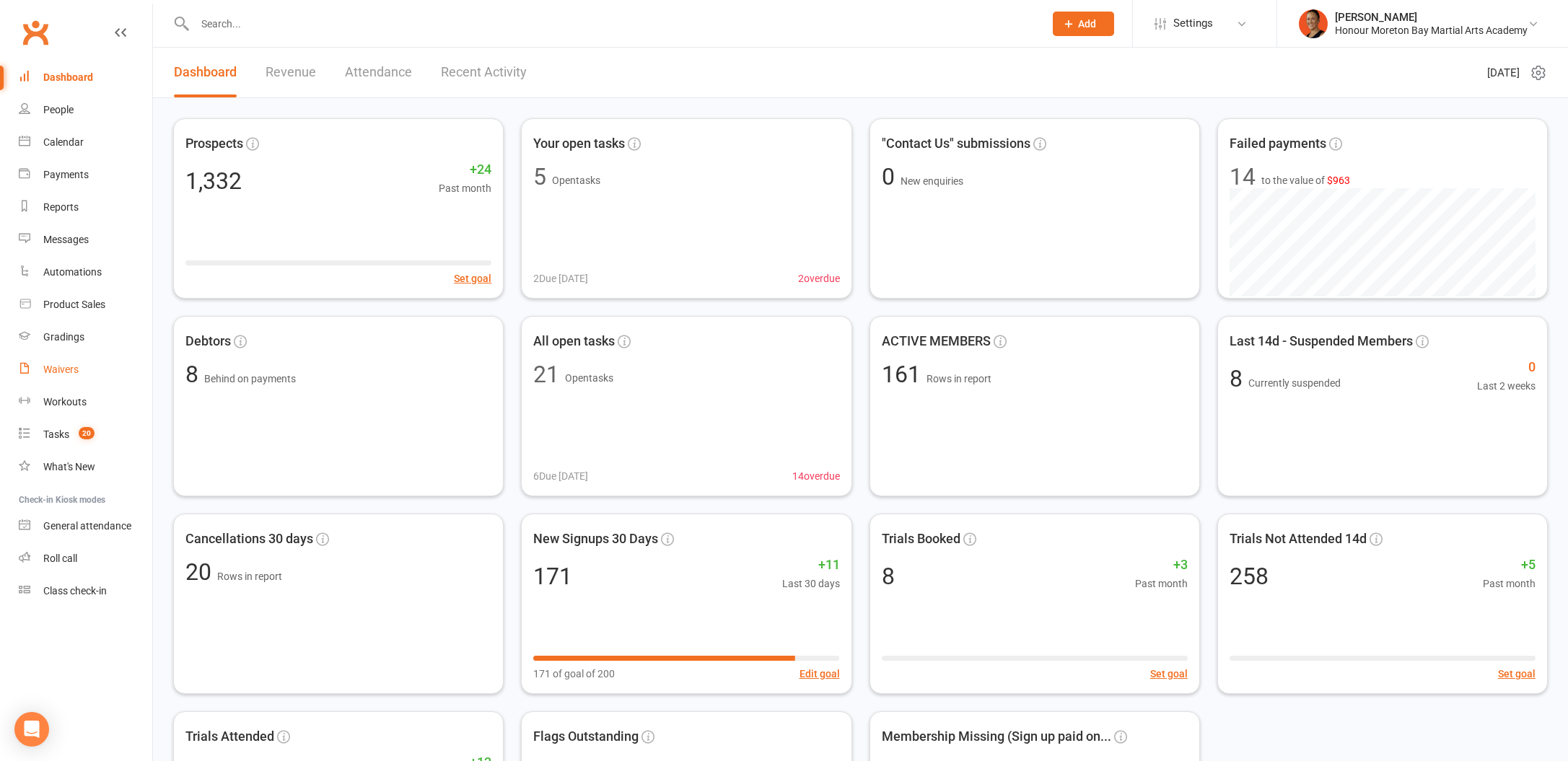
click at [65, 365] on div "Waivers" at bounding box center [61, 369] width 35 height 11
select select "100"
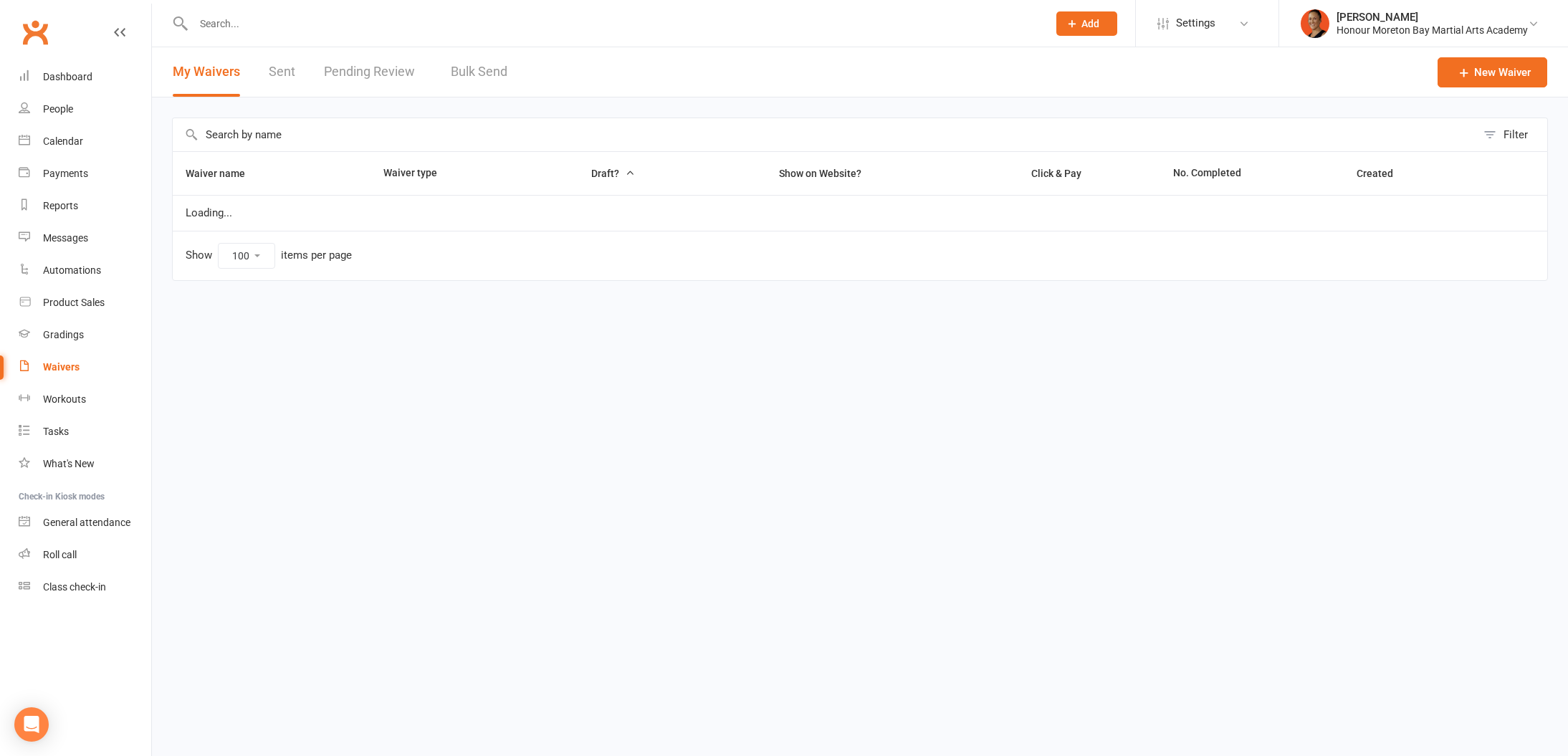
select select "100"
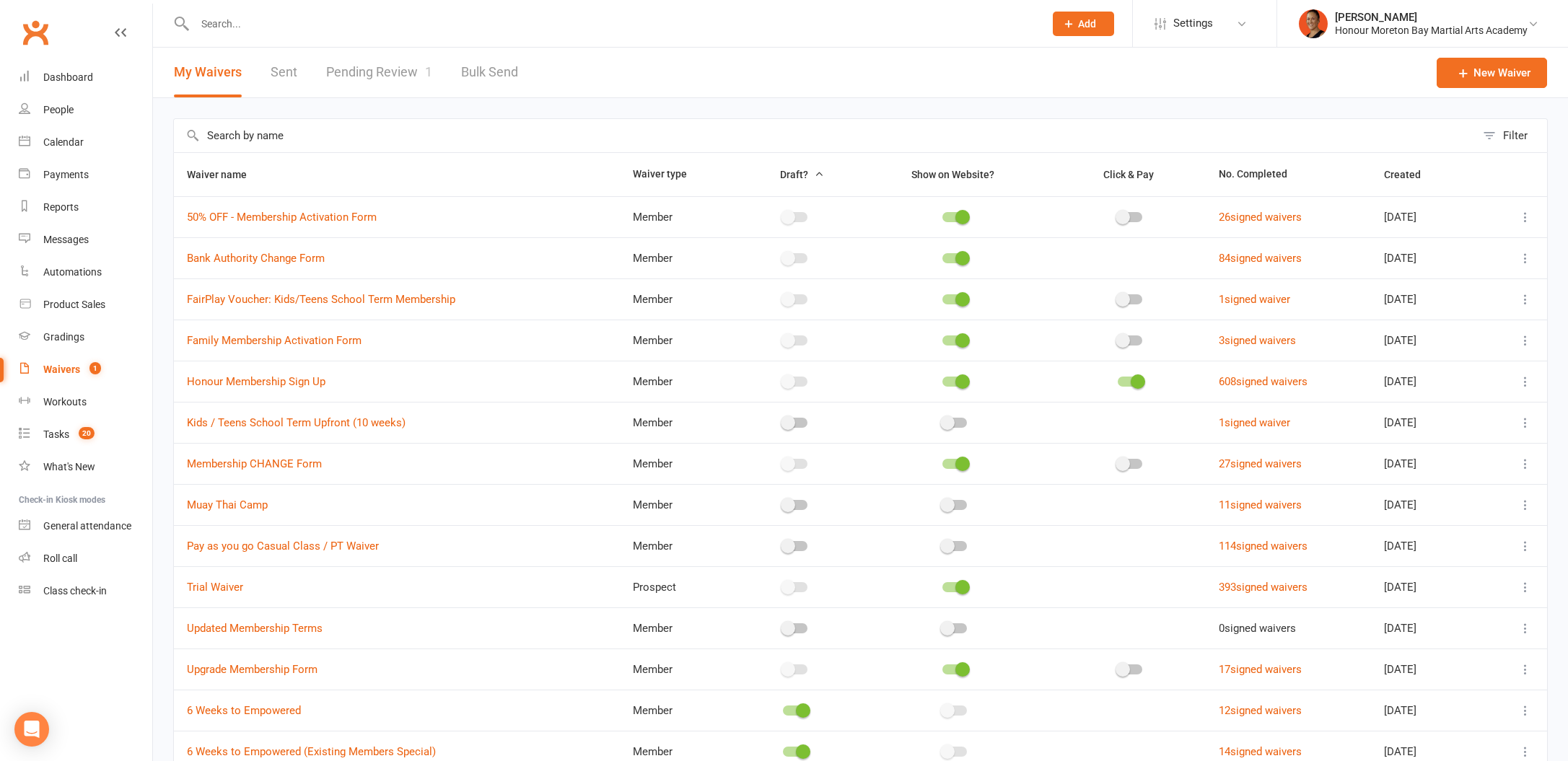
click at [425, 68] on span "1" at bounding box center [428, 72] width 7 height 15
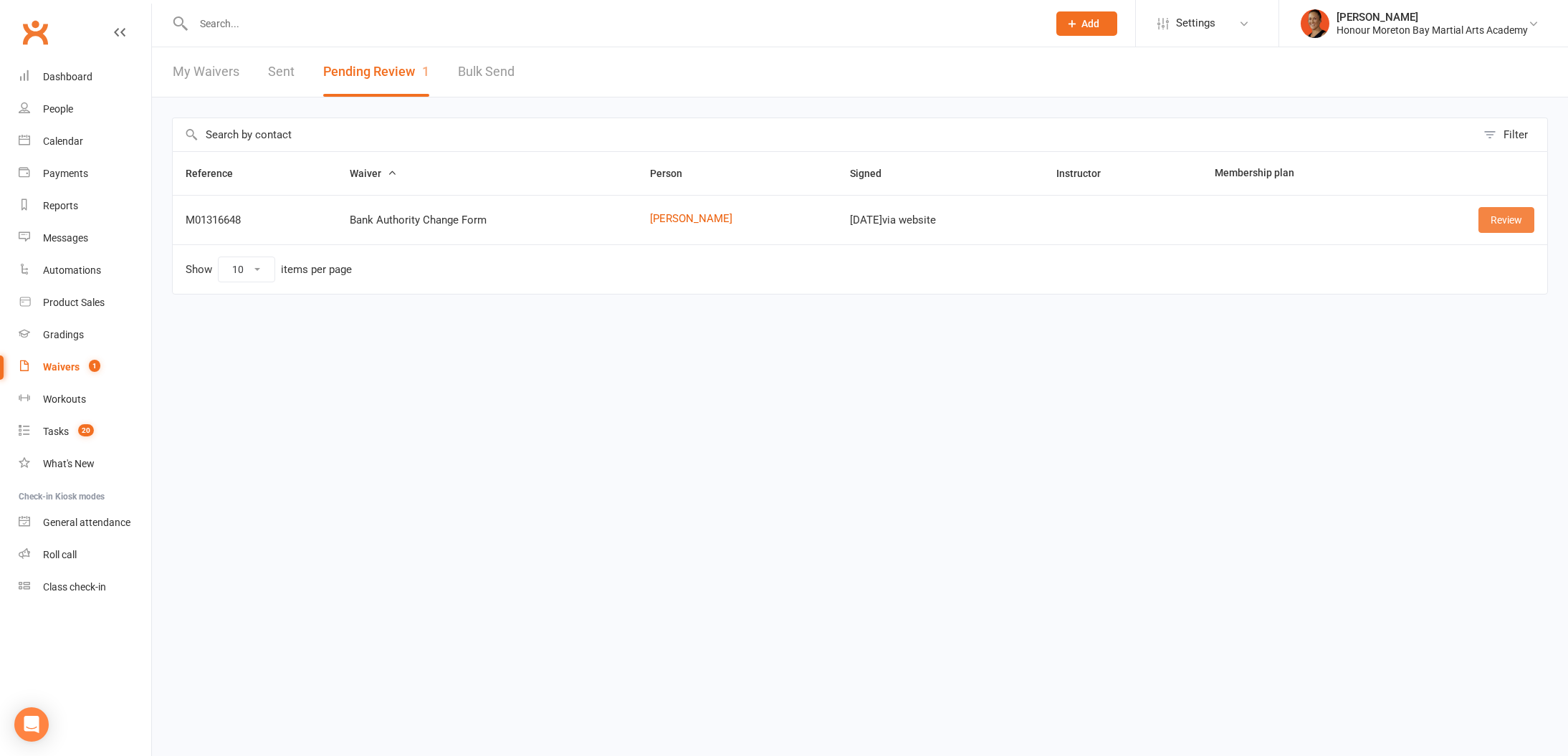
click at [1501, 220] on link "Review" at bounding box center [1507, 220] width 56 height 26
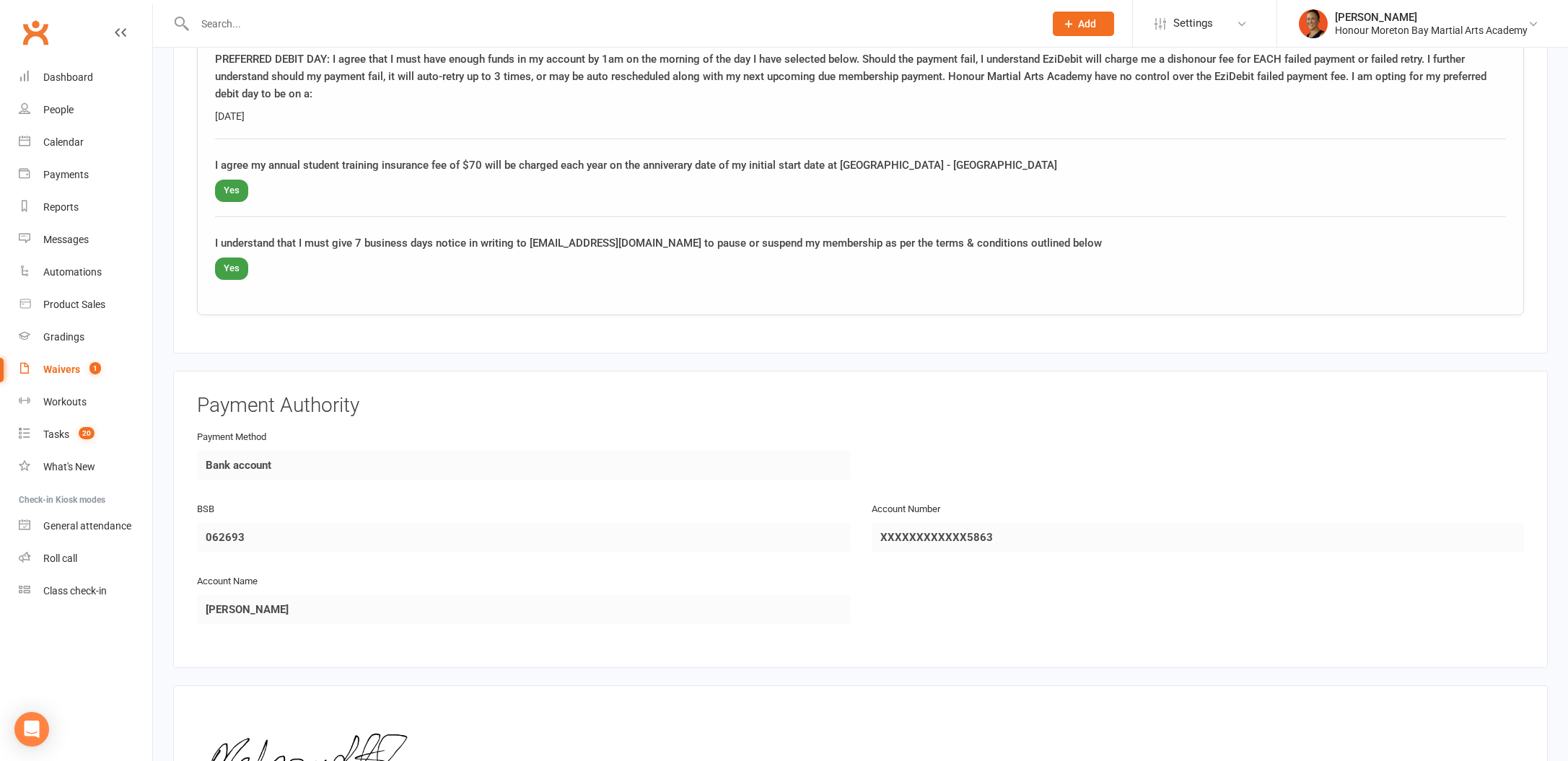
scroll to position [1030, 0]
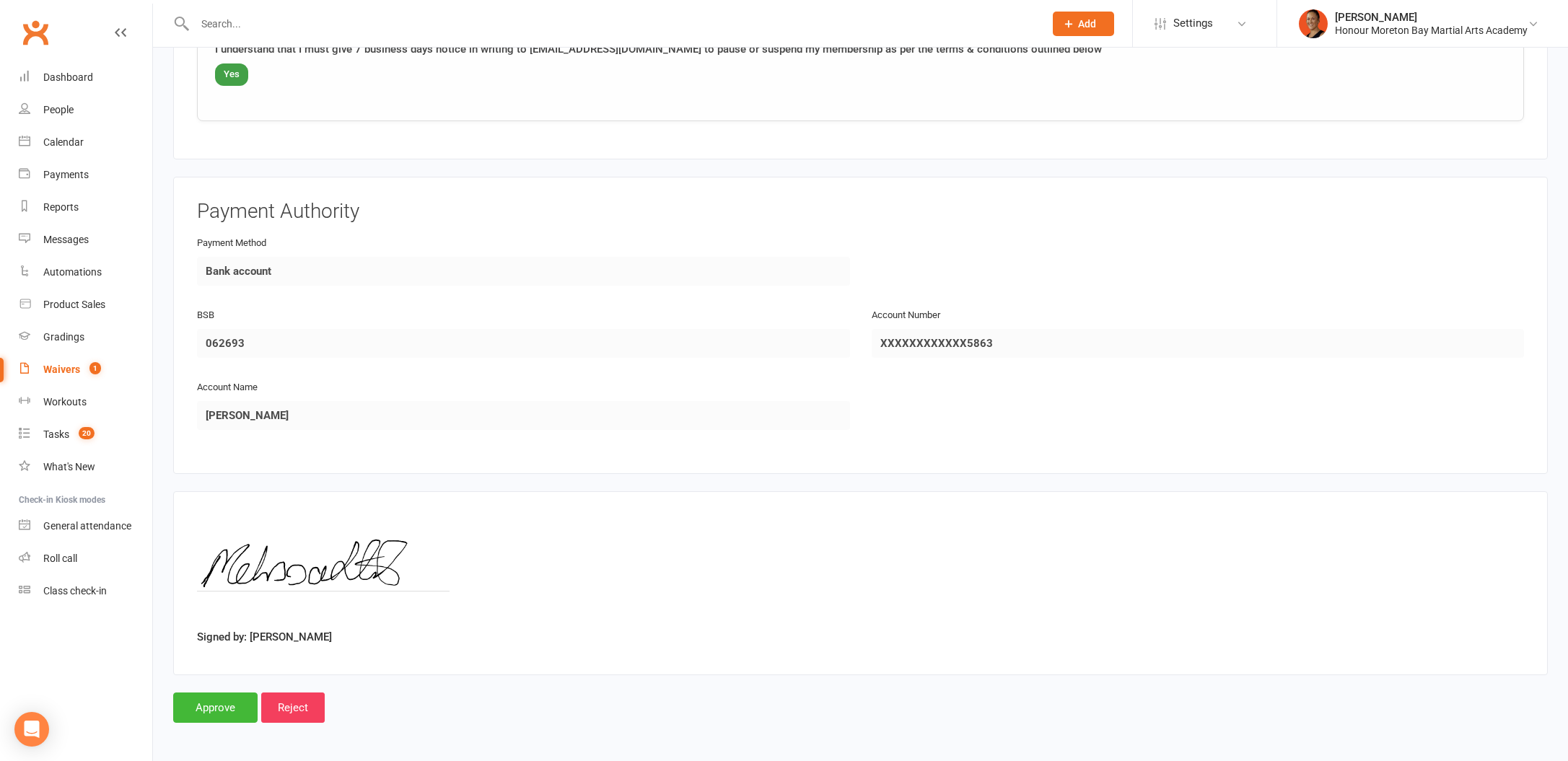
click at [187, 707] on input "Approve" at bounding box center [215, 708] width 85 height 31
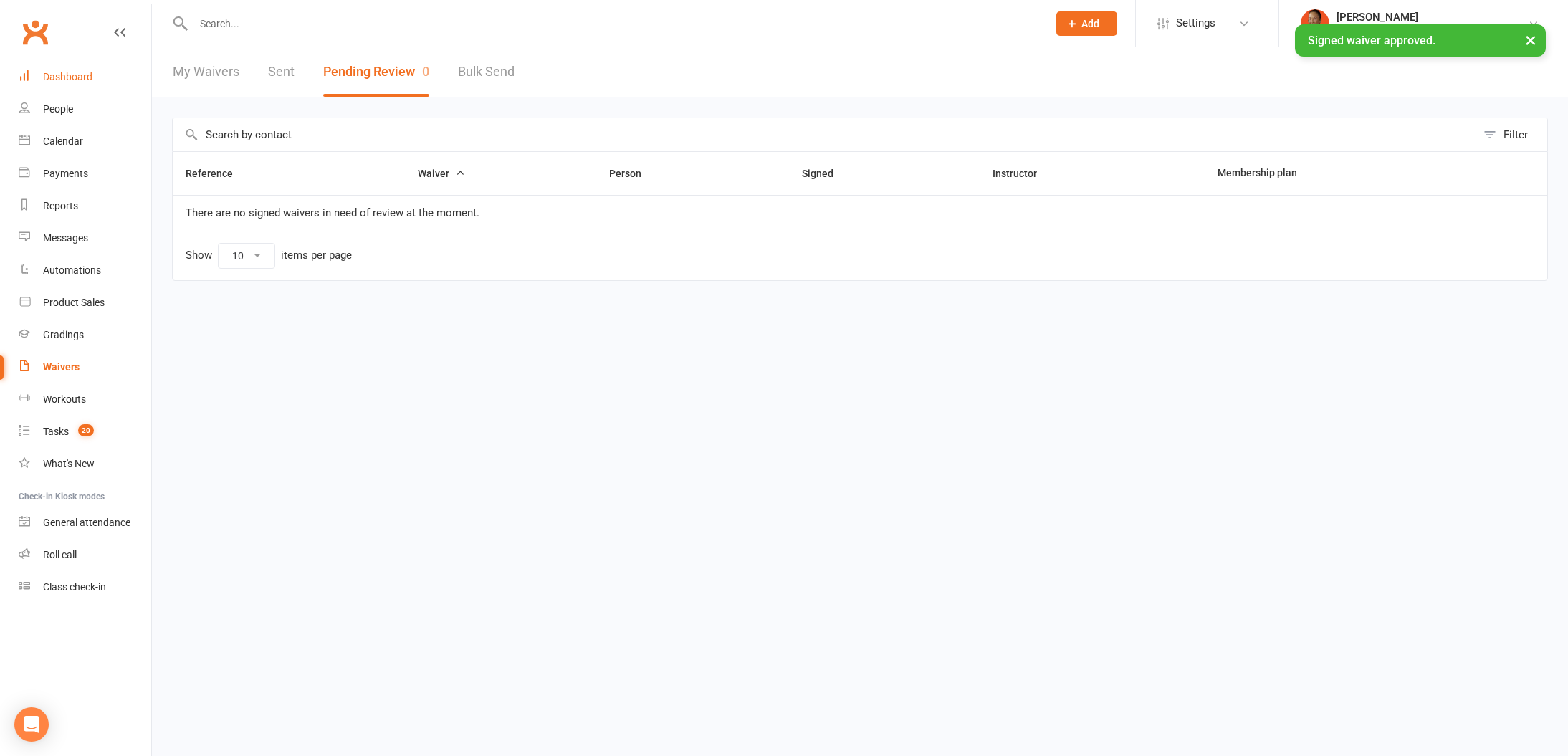
click at [86, 76] on div "Dashboard" at bounding box center [67, 77] width 49 height 11
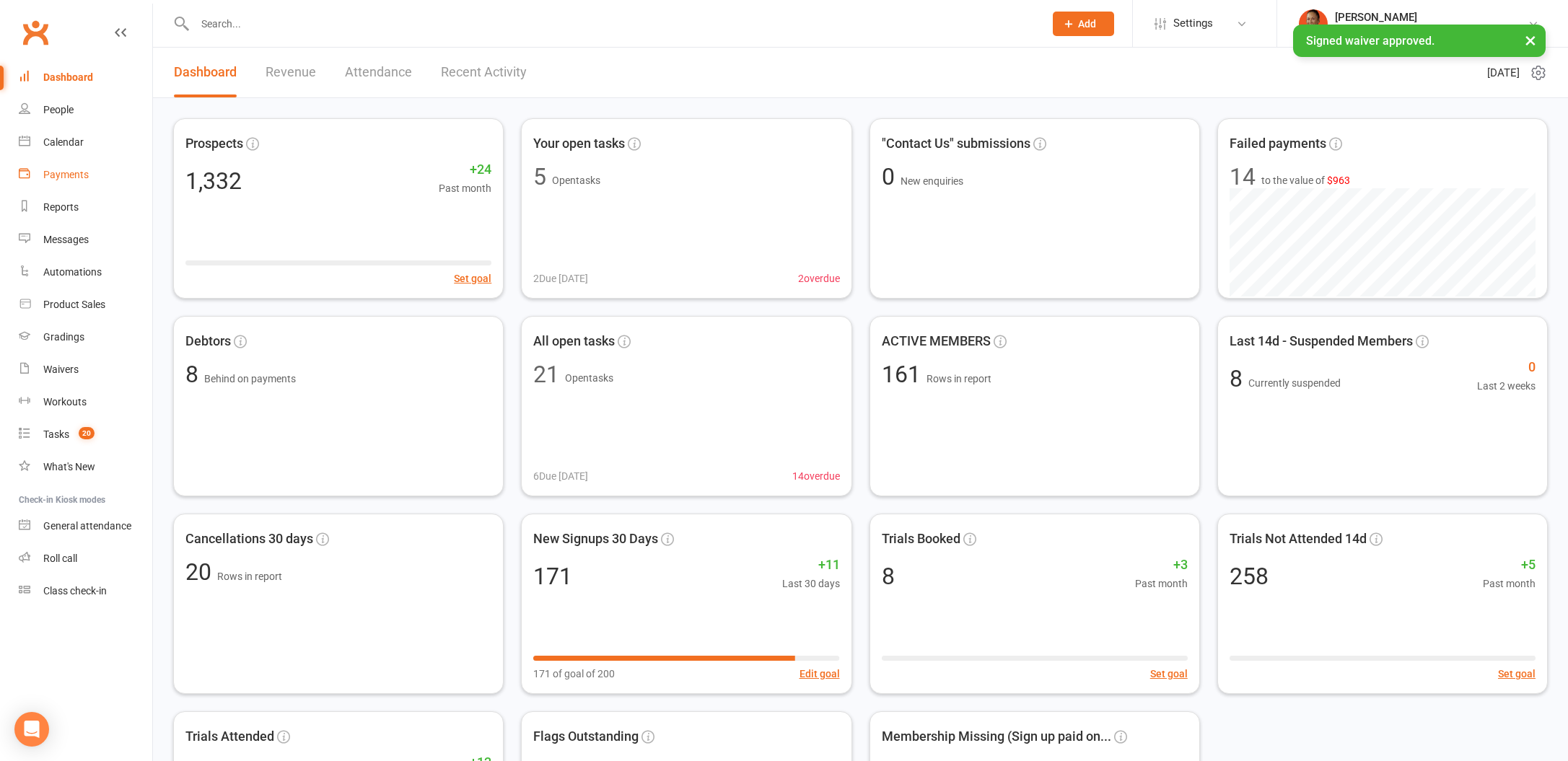
click at [80, 166] on link "Payments" at bounding box center [85, 175] width 133 height 33
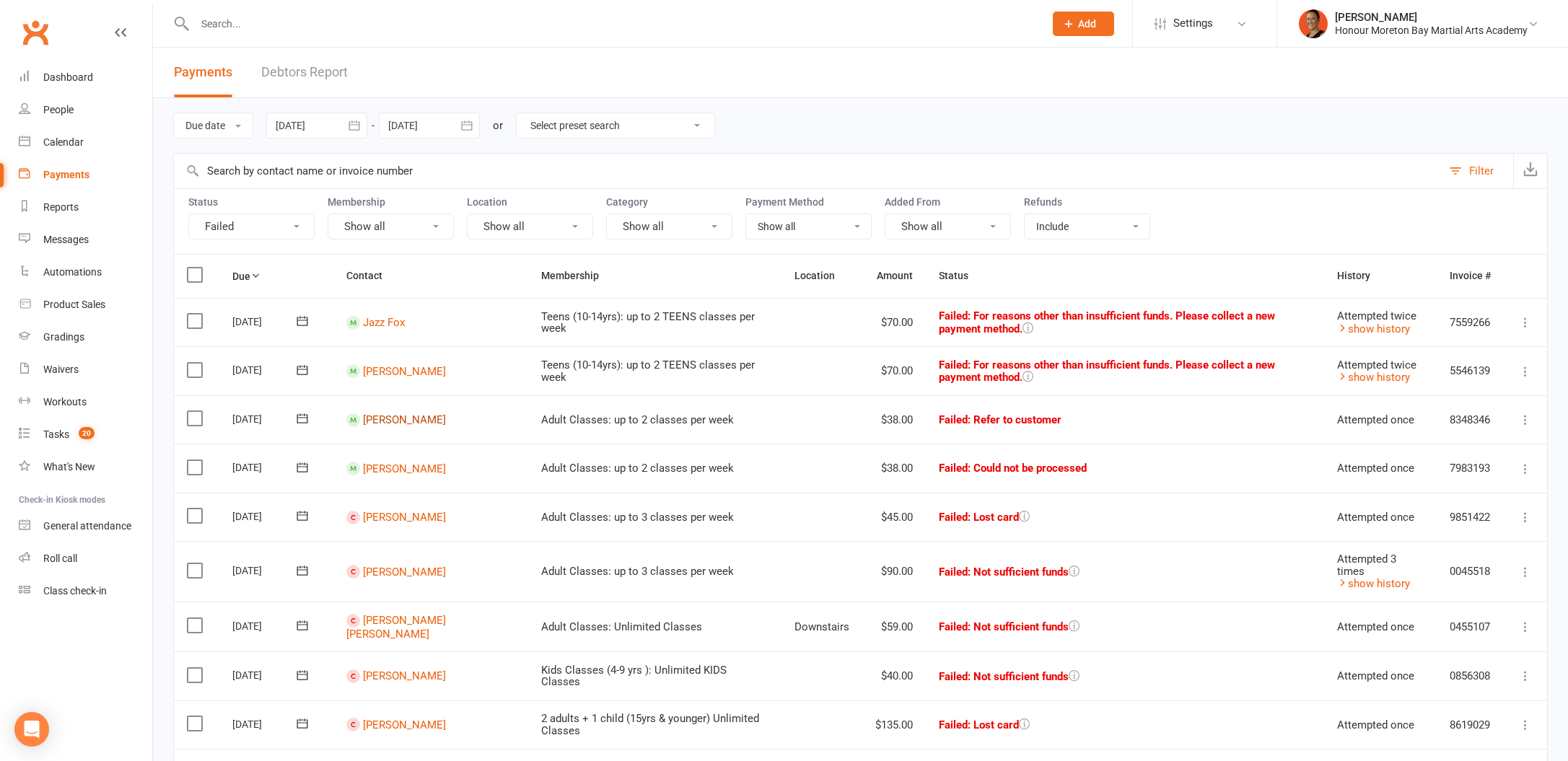
click at [411, 419] on link "[PERSON_NAME]" at bounding box center [404, 419] width 83 height 13
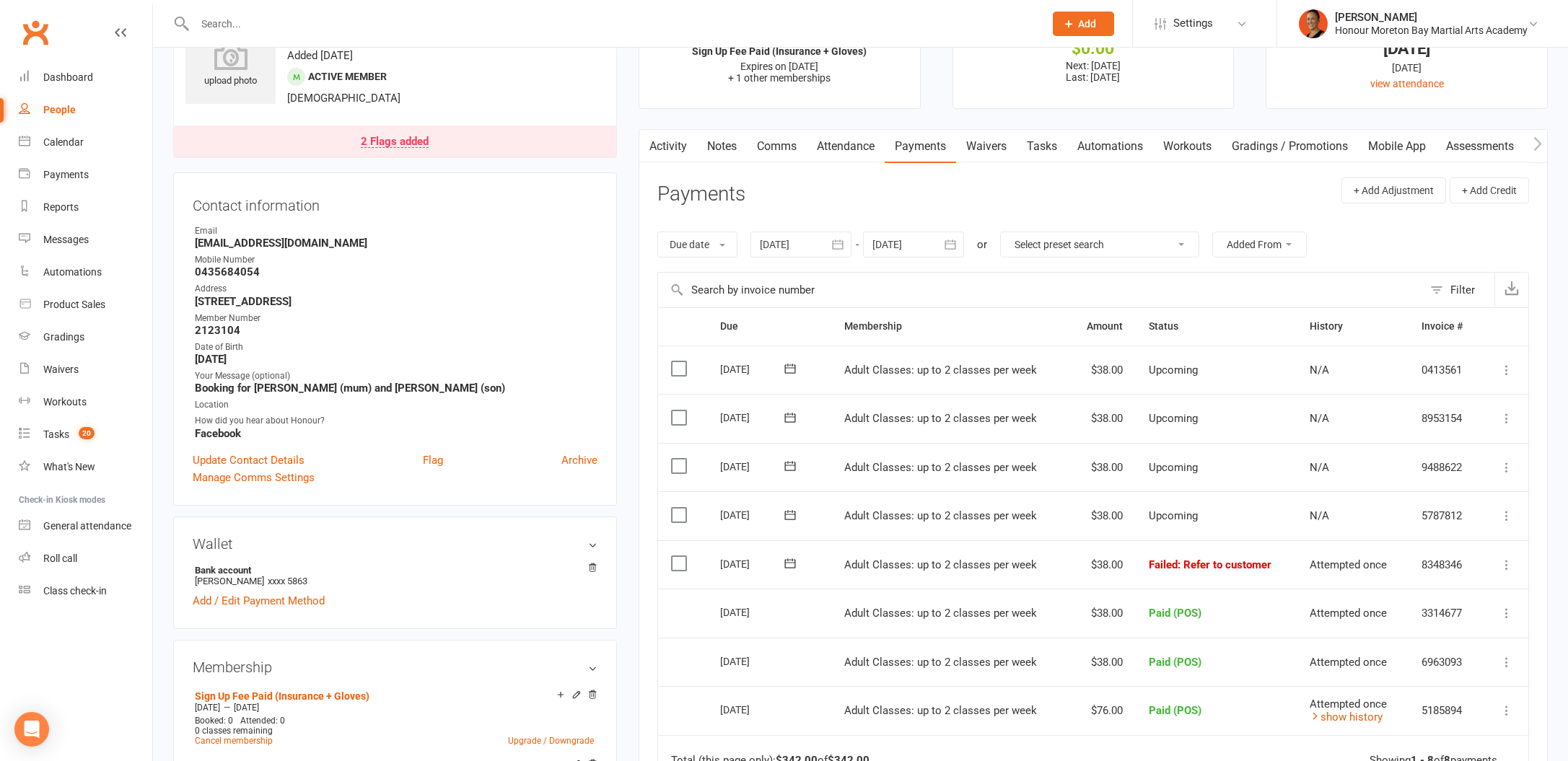
scroll to position [128, 0]
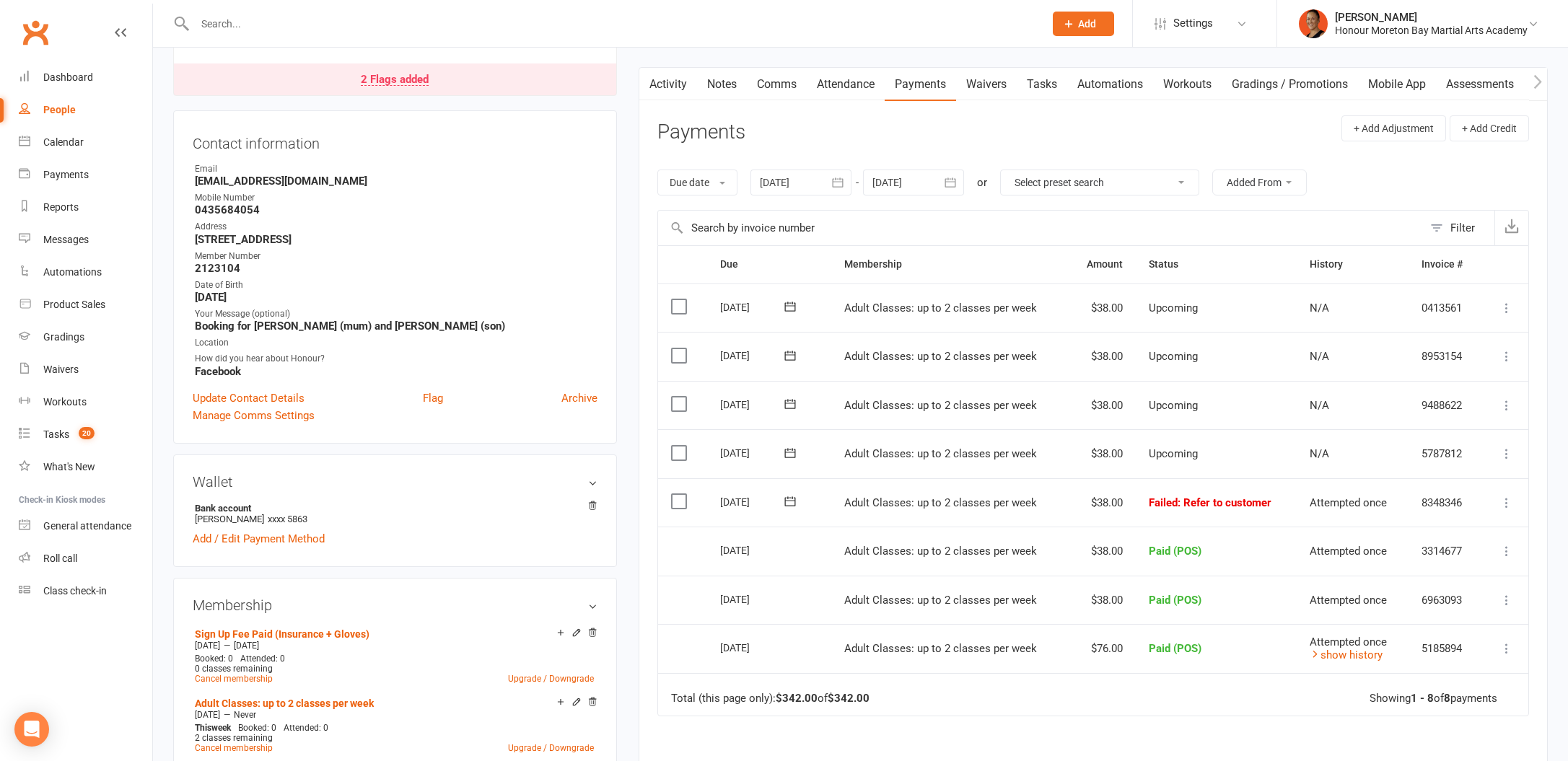
click at [673, 95] on link "Activity" at bounding box center [668, 85] width 58 height 34
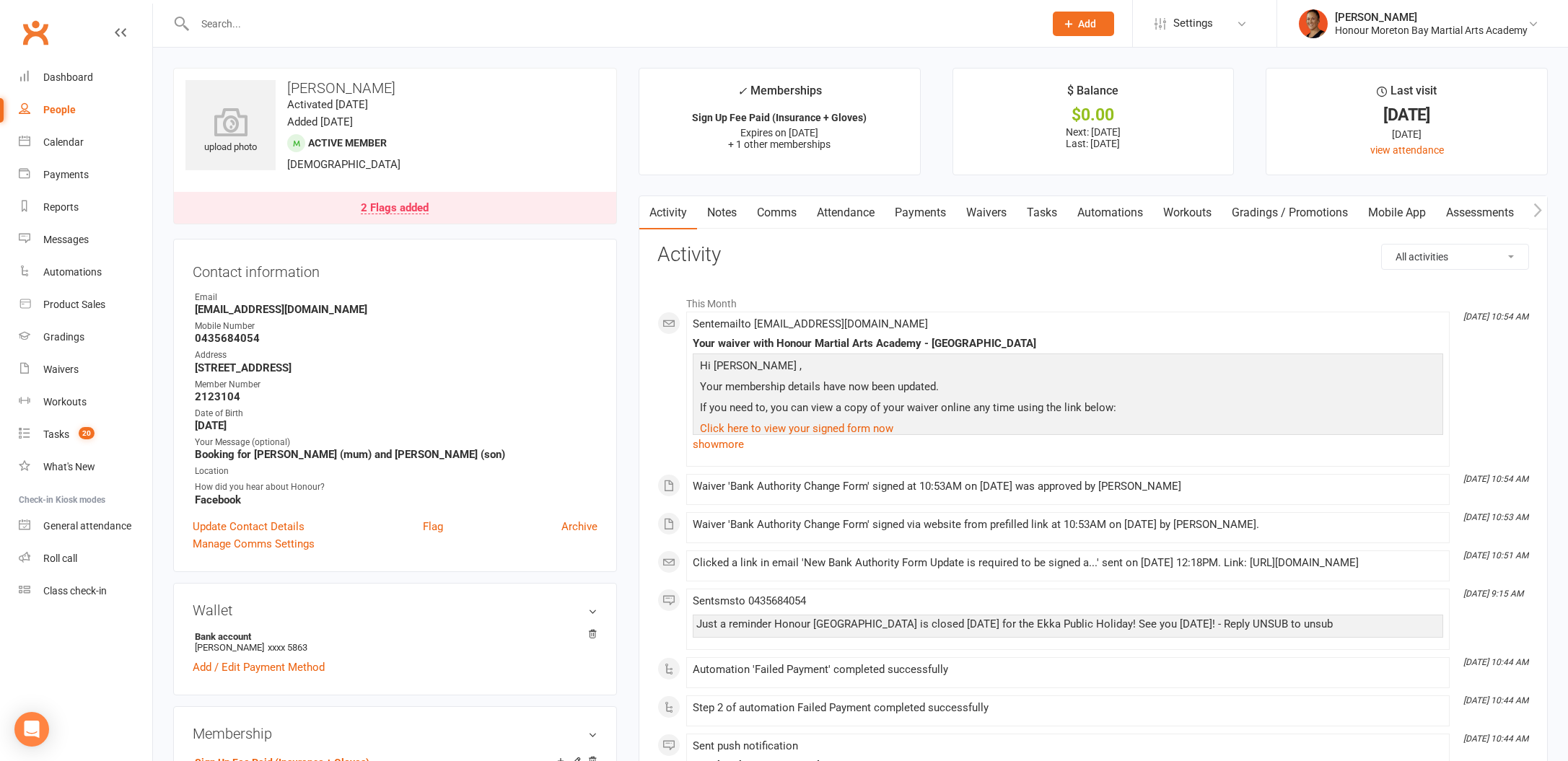
click at [1468, 262] on select "All activities Bookings / Attendances Communications Notes Failed SMSes Grading…" at bounding box center [1455, 257] width 146 height 24
select select "InvoiceLogEntry"
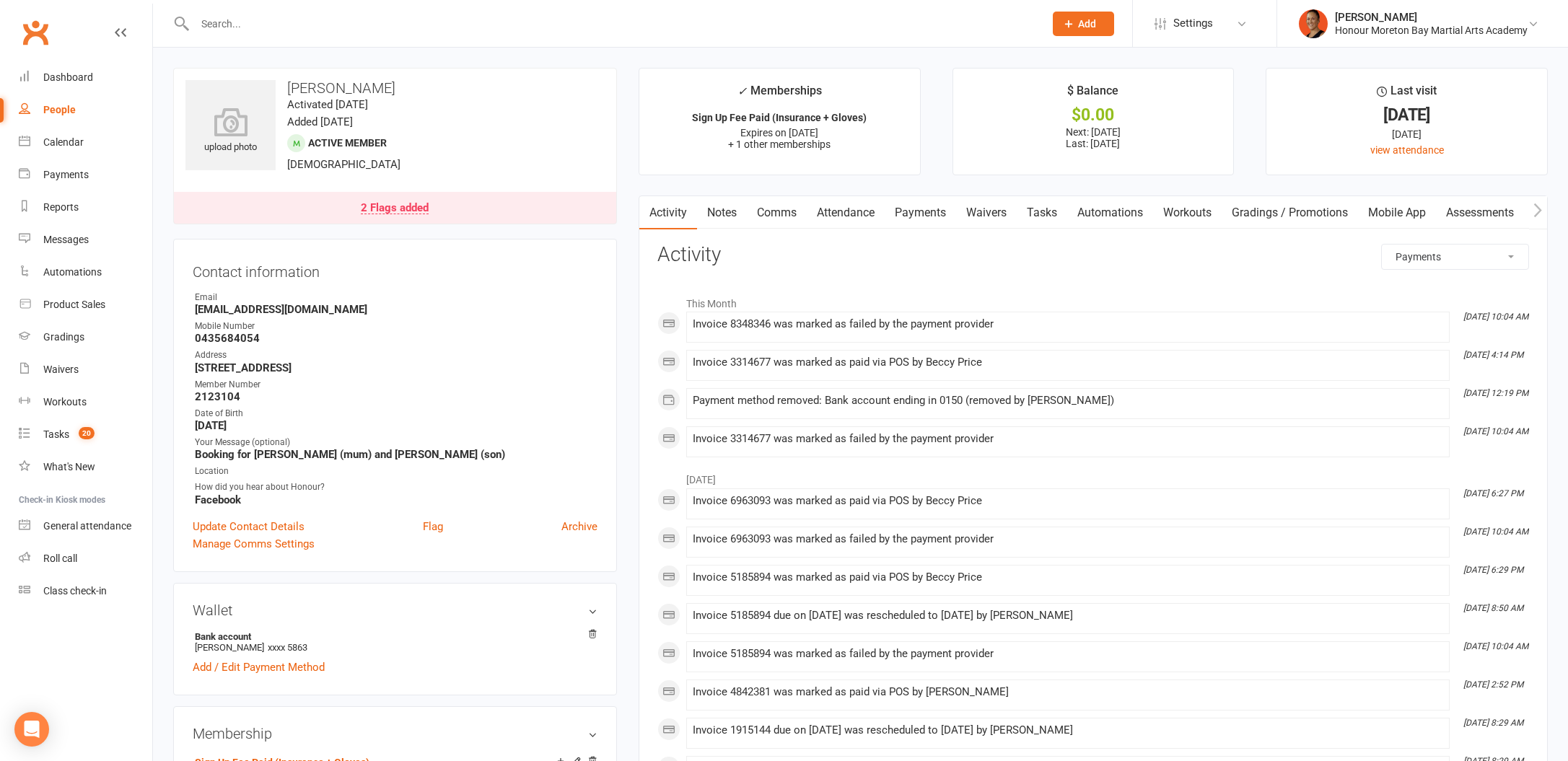
click at [936, 223] on link "Payments" at bounding box center [921, 213] width 72 height 34
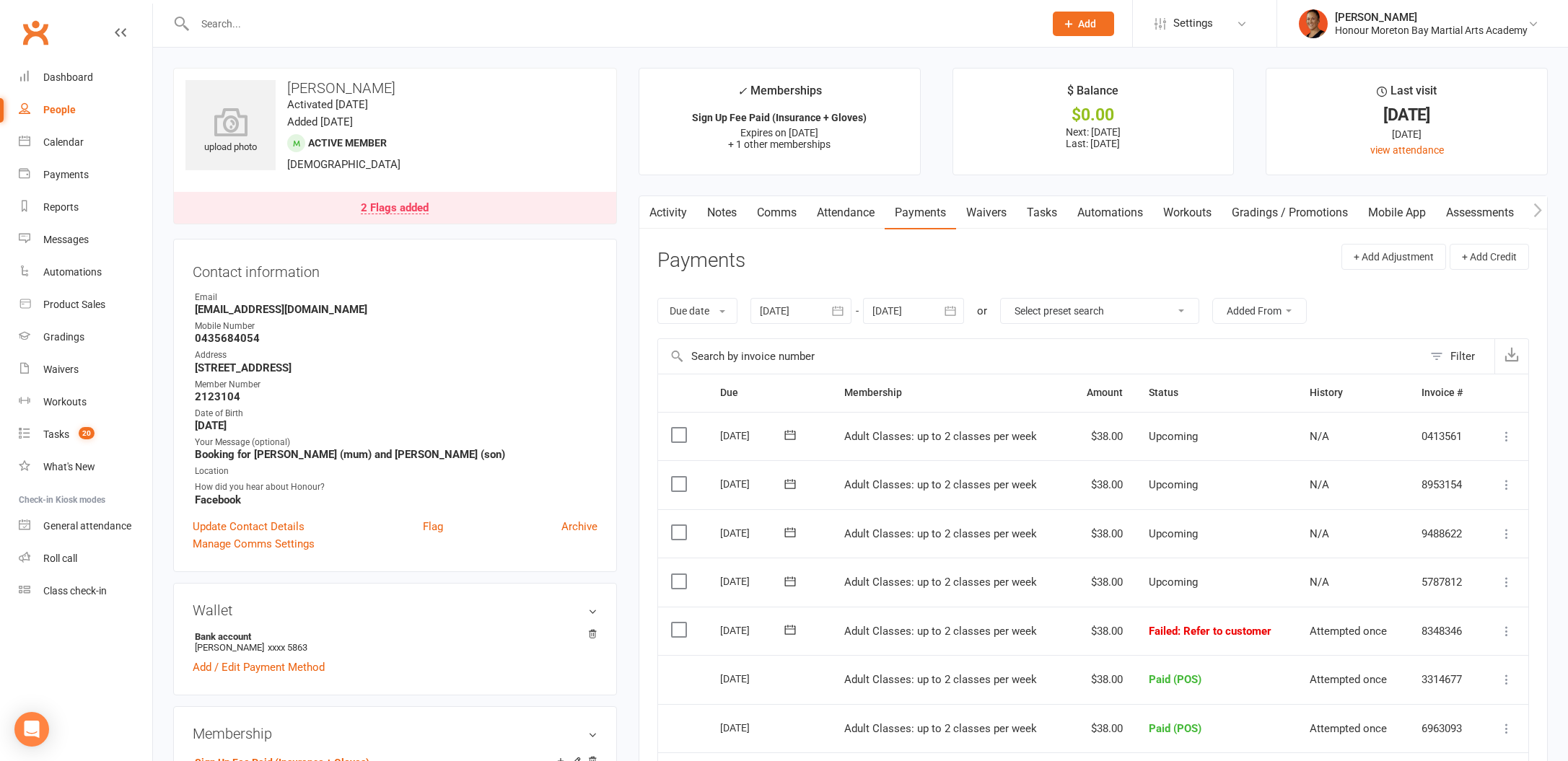
click at [229, 7] on div at bounding box center [603, 23] width 861 height 47
click at [1441, 24] on div "Honour Moreton Bay Martial Arts Academy" at bounding box center [1431, 30] width 193 height 13
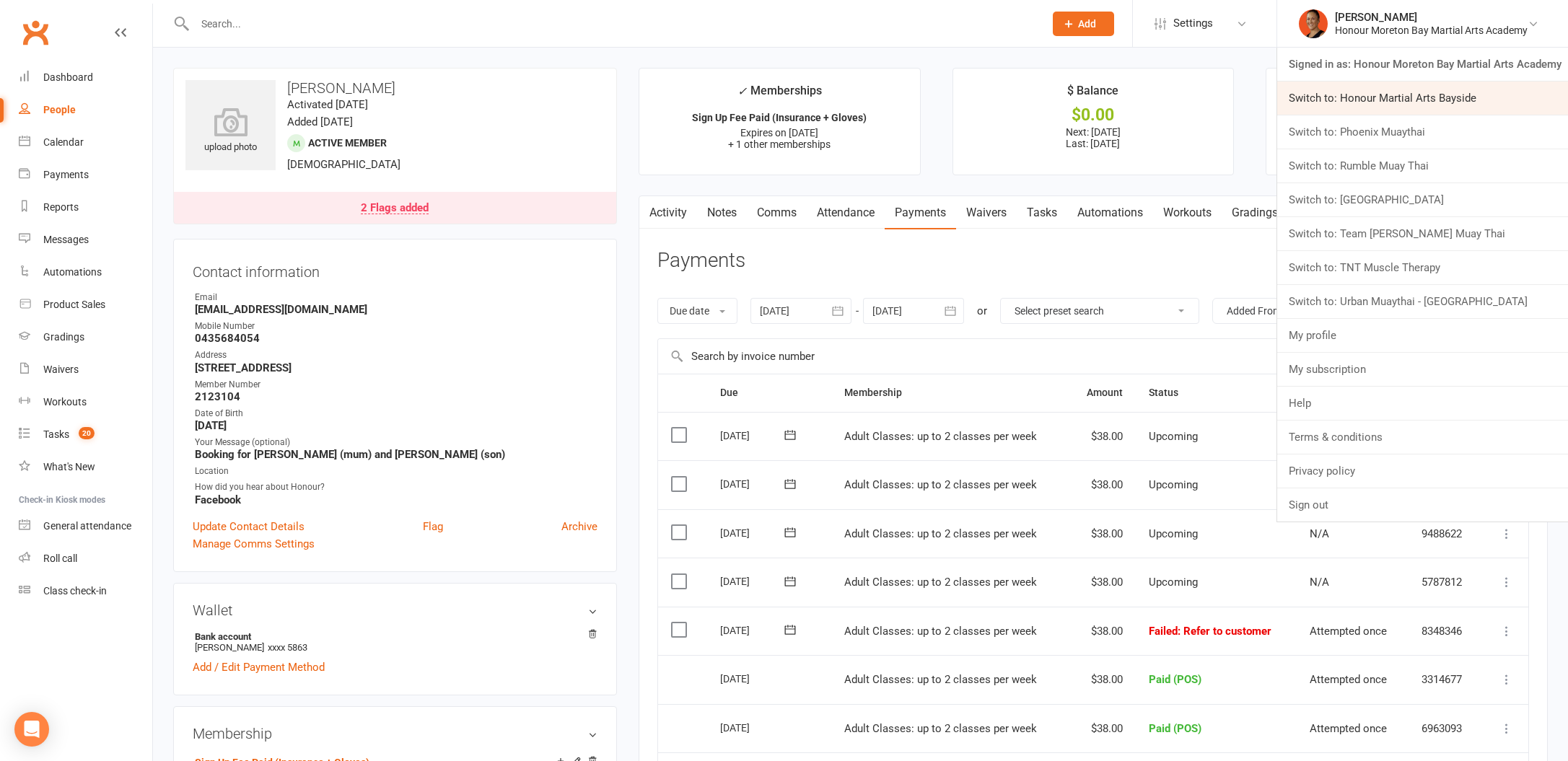
click at [1460, 100] on link "Switch to: Honour Martial Arts Bayside" at bounding box center [1422, 98] width 291 height 34
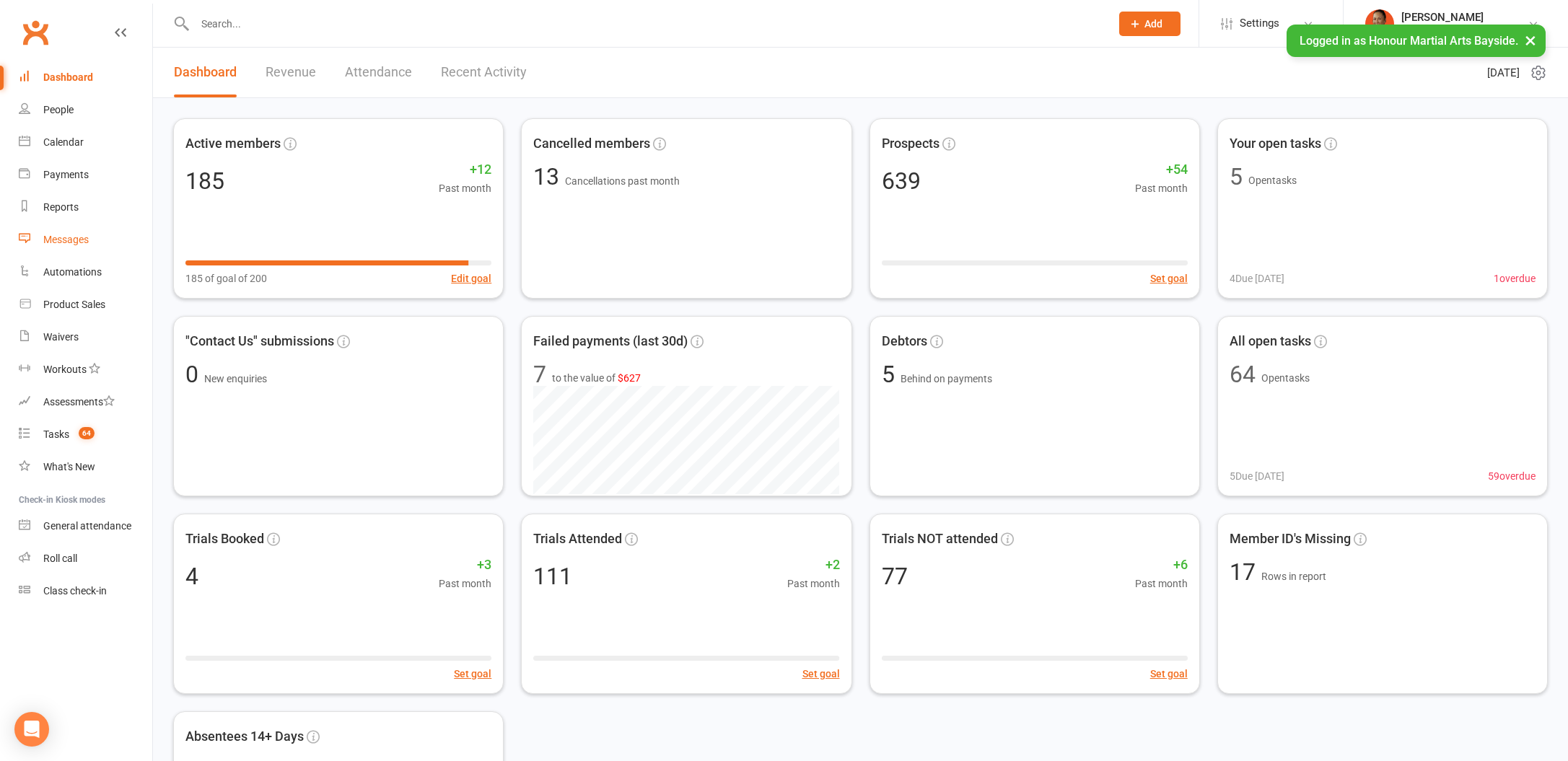
click at [49, 245] on div "Messages" at bounding box center [66, 239] width 46 height 11
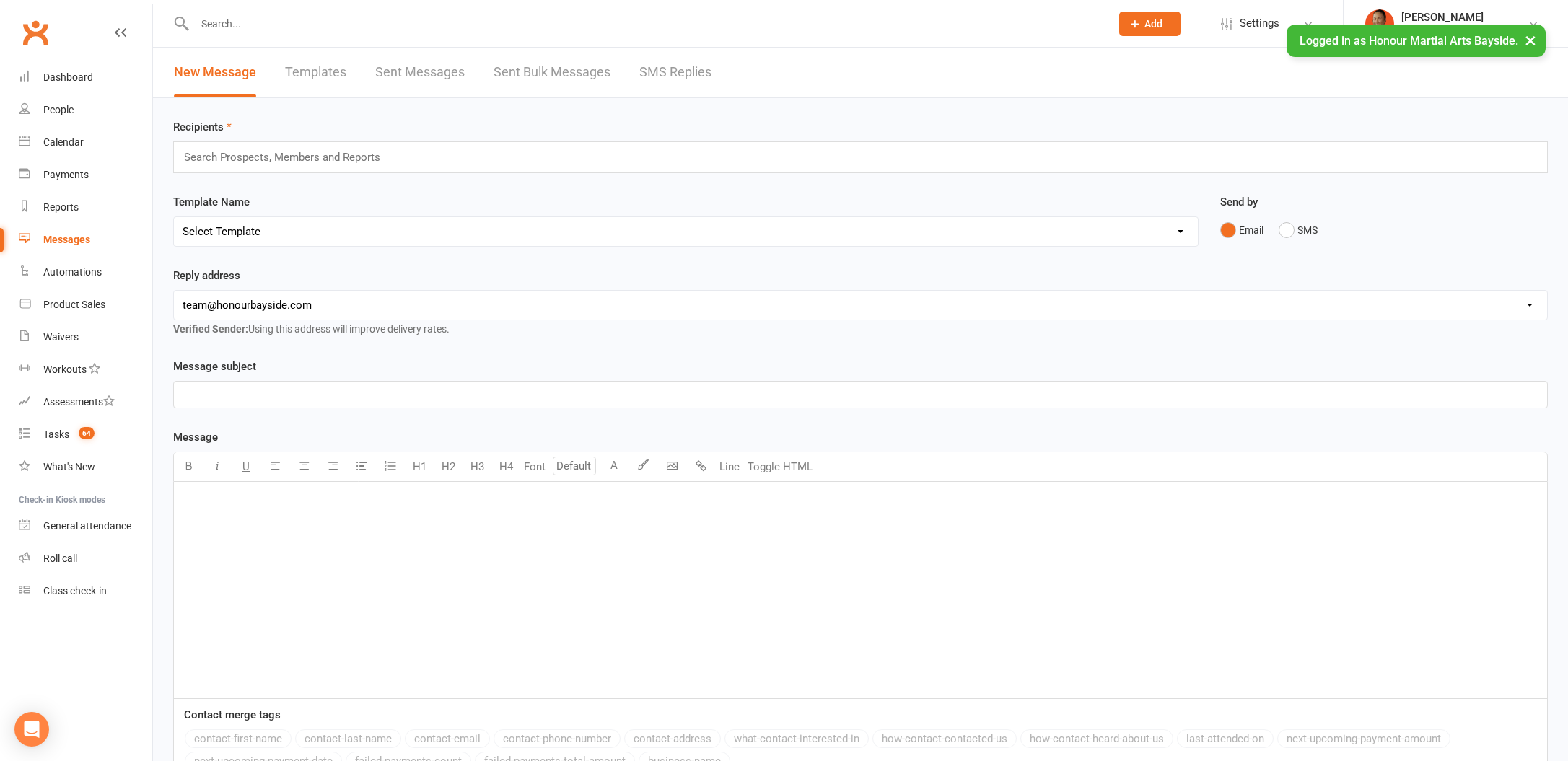
click at [321, 21] on input "text" at bounding box center [645, 24] width 910 height 20
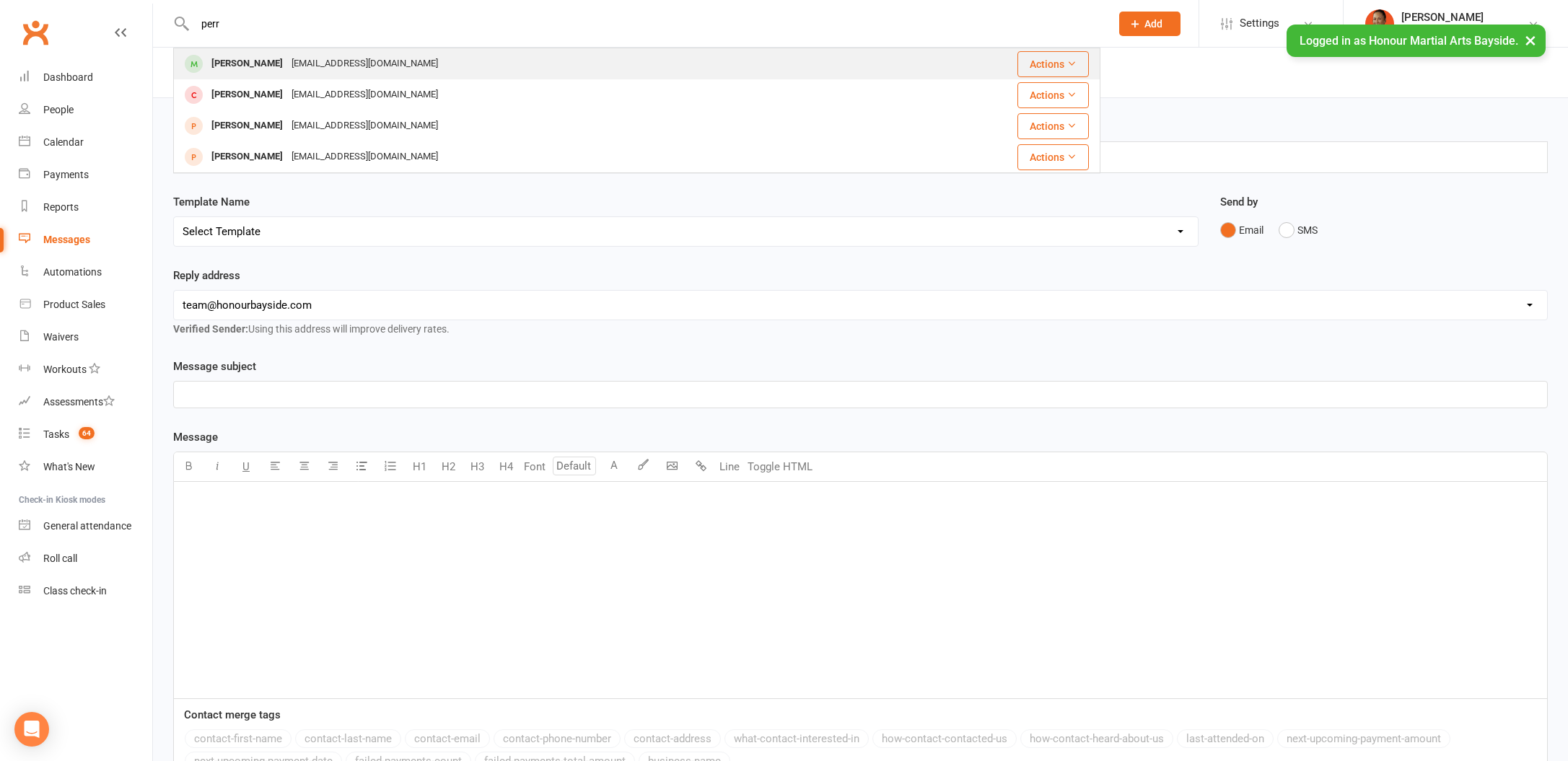
type input "perr"
click at [331, 56] on div "[EMAIL_ADDRESS][DOMAIN_NAME]" at bounding box center [365, 63] width 155 height 21
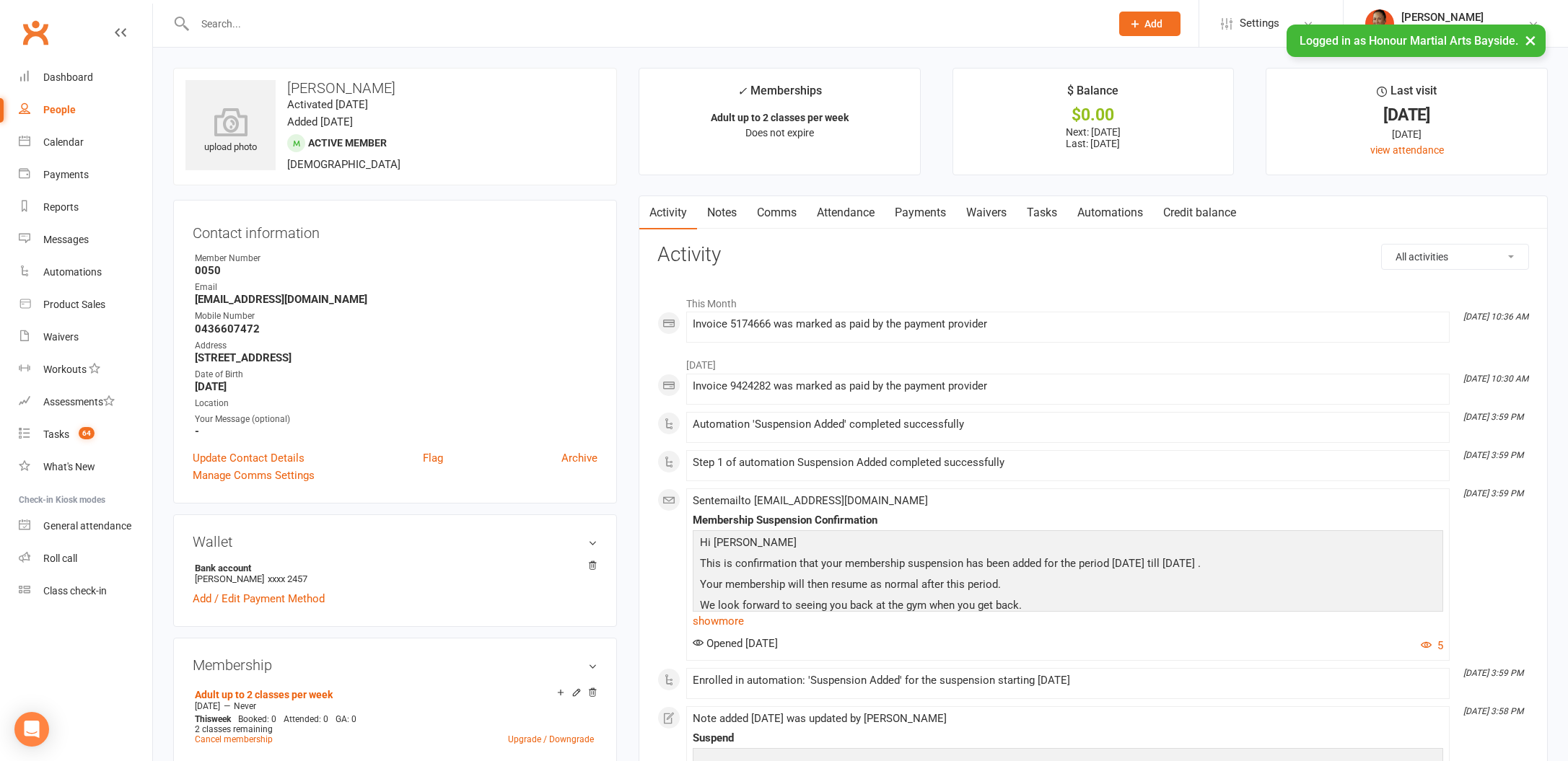
click at [712, 207] on link "Notes" at bounding box center [721, 213] width 50 height 34
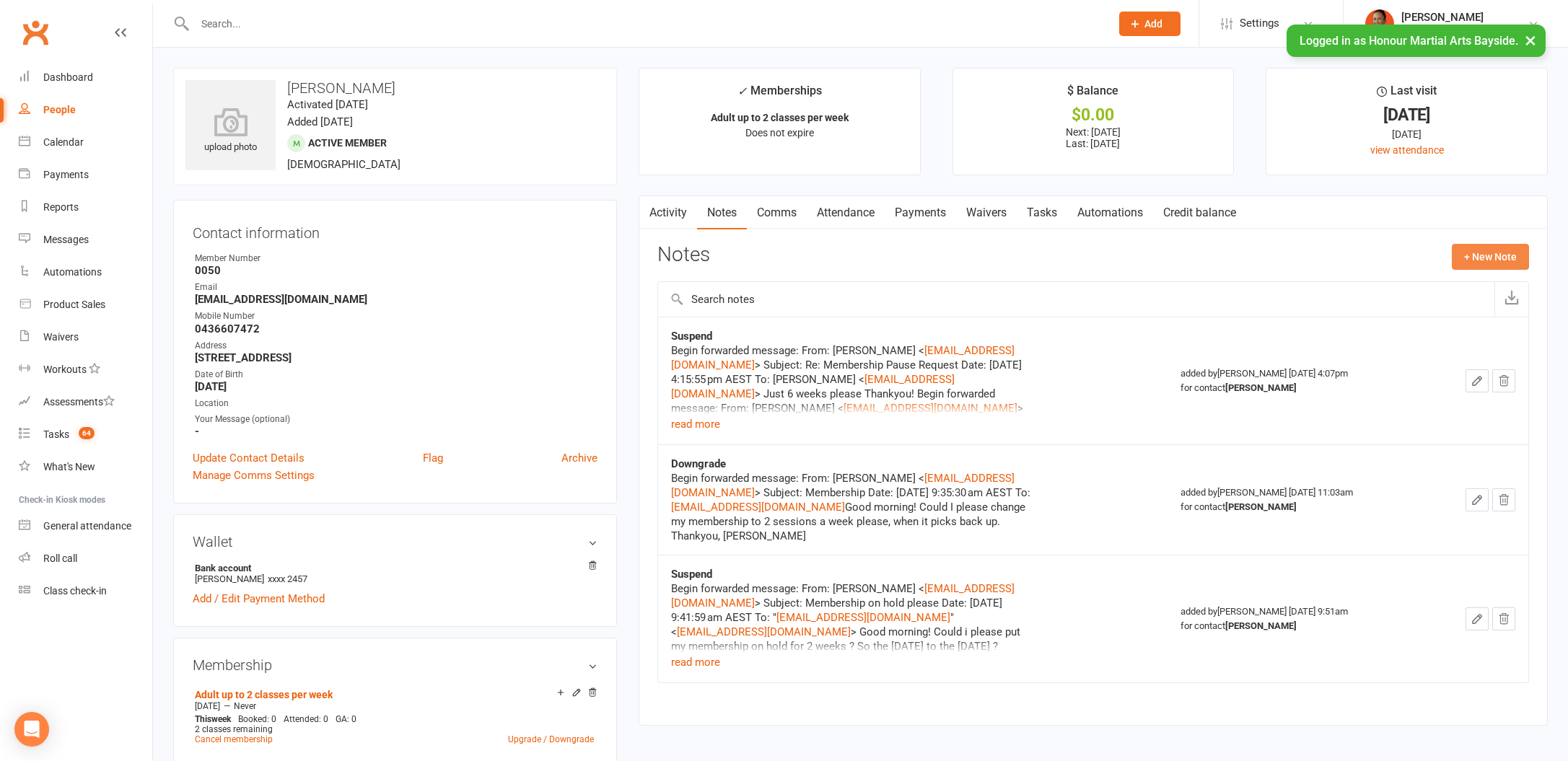
click at [1506, 258] on button "+ New Note" at bounding box center [1490, 257] width 77 height 26
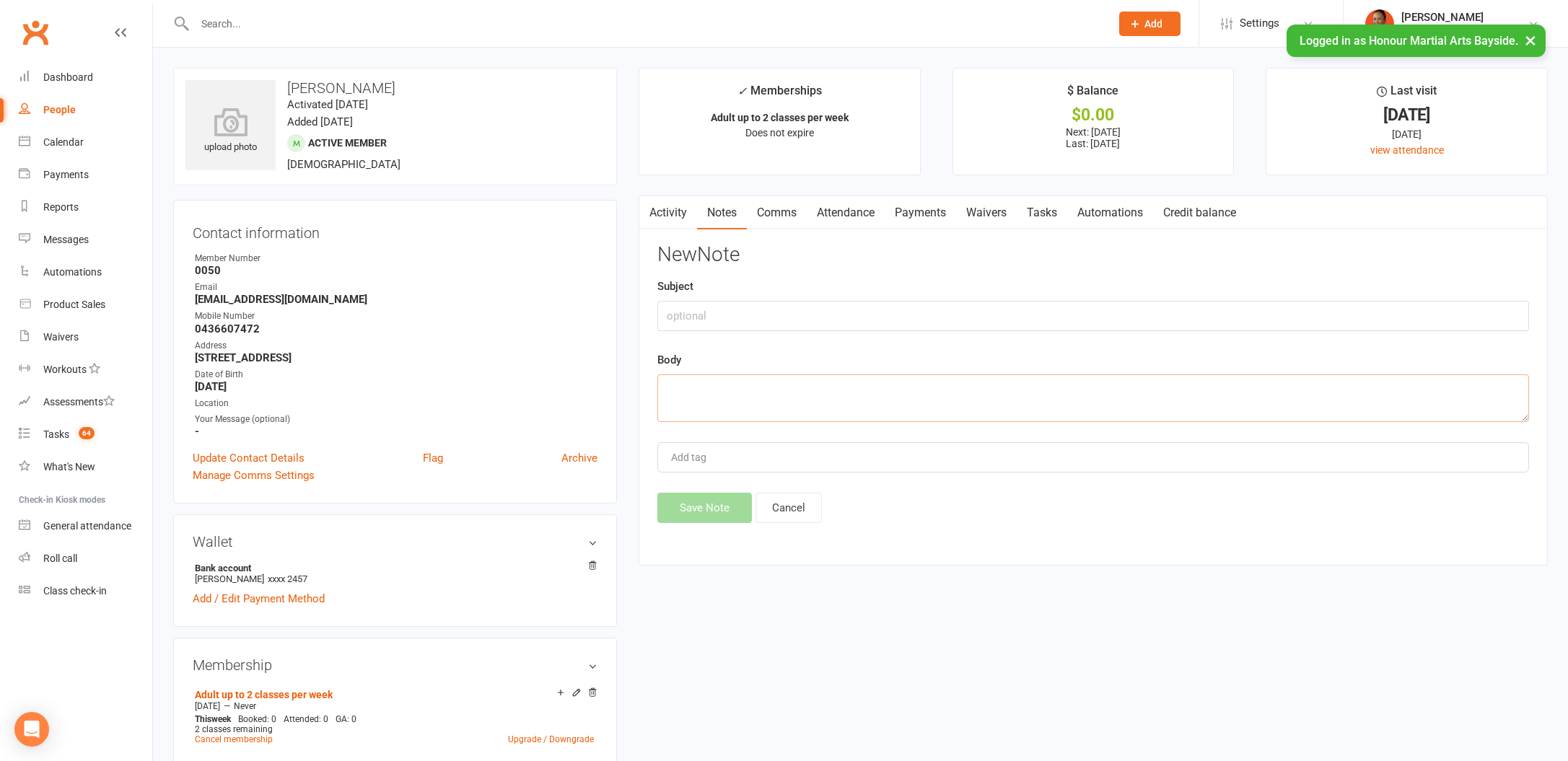
click at [871, 391] on textarea at bounding box center [1093, 398] width 872 height 47
paste textarea "Begin forwarded message: From: [PERSON_NAME] <[EMAIL_ADDRESS][DOMAIN_NAME]> Sub…"
type textarea "Begin forwarded message: From: [PERSON_NAME] <[EMAIL_ADDRESS][DOMAIN_NAME]> Sub…"
click at [776, 308] on input "text" at bounding box center [1093, 316] width 872 height 31
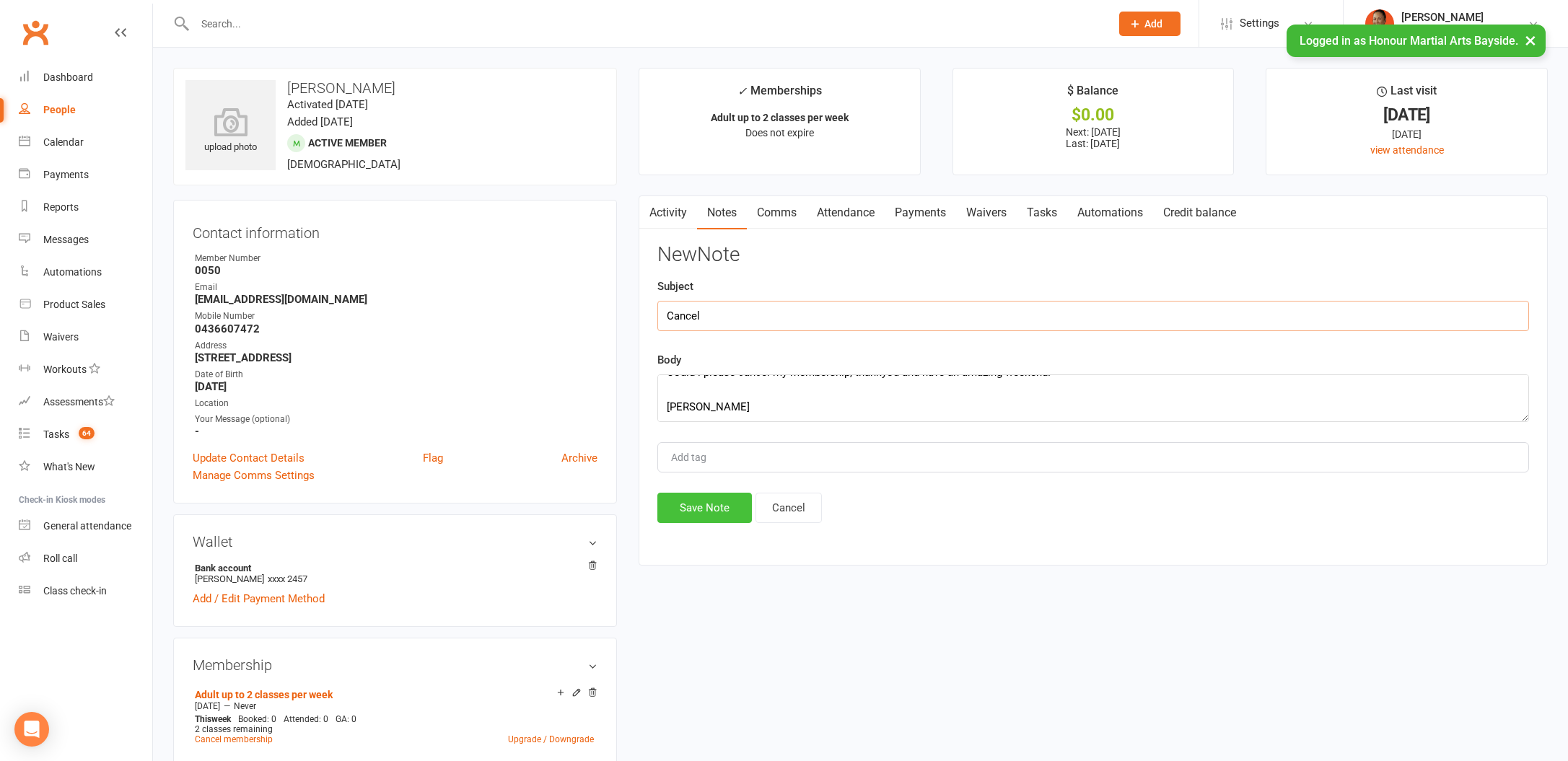
type input "Cancel"
click at [718, 511] on button "Save Note" at bounding box center [705, 508] width 95 height 31
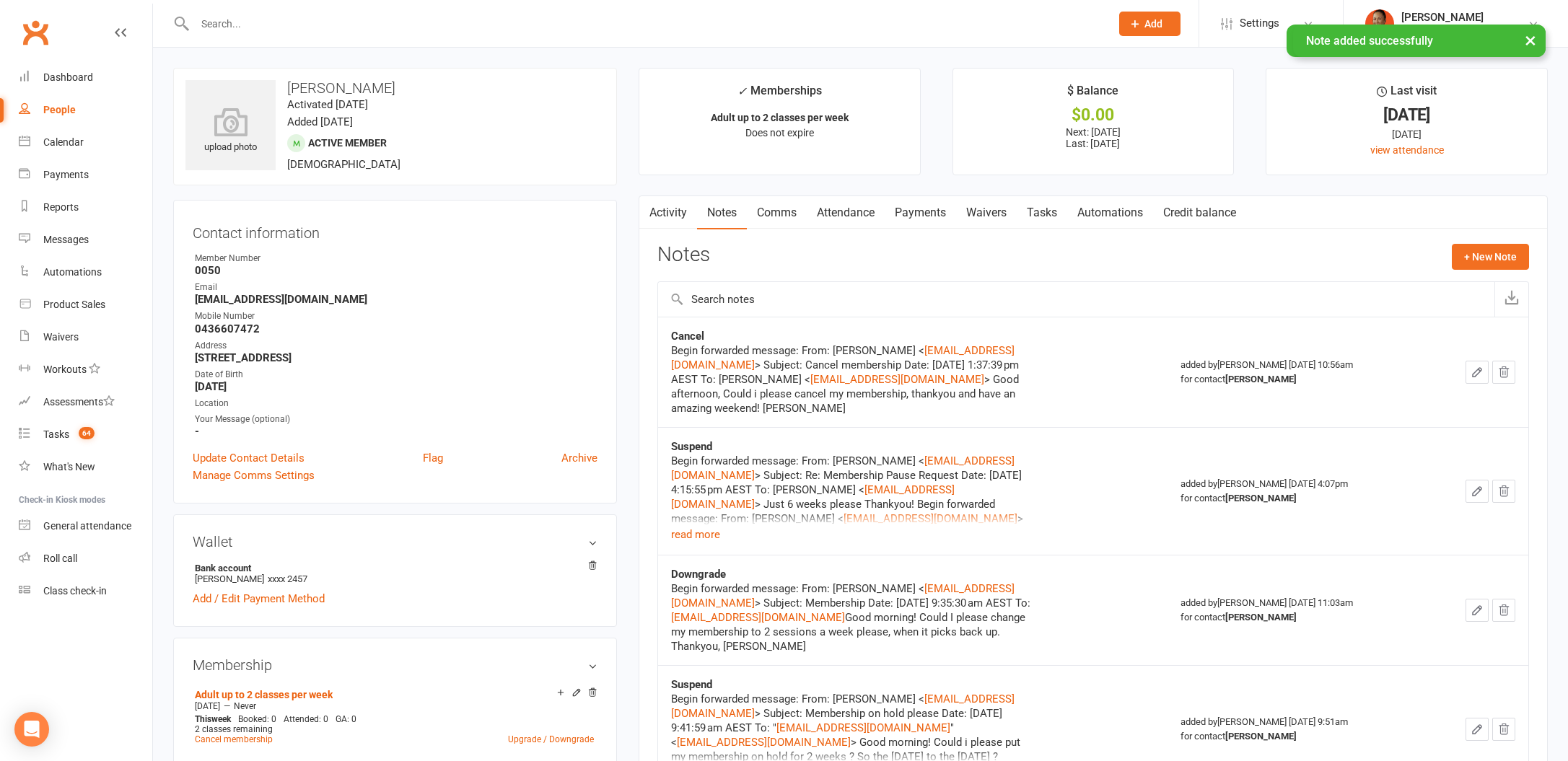
click at [932, 210] on link "Payments" at bounding box center [921, 213] width 72 height 34
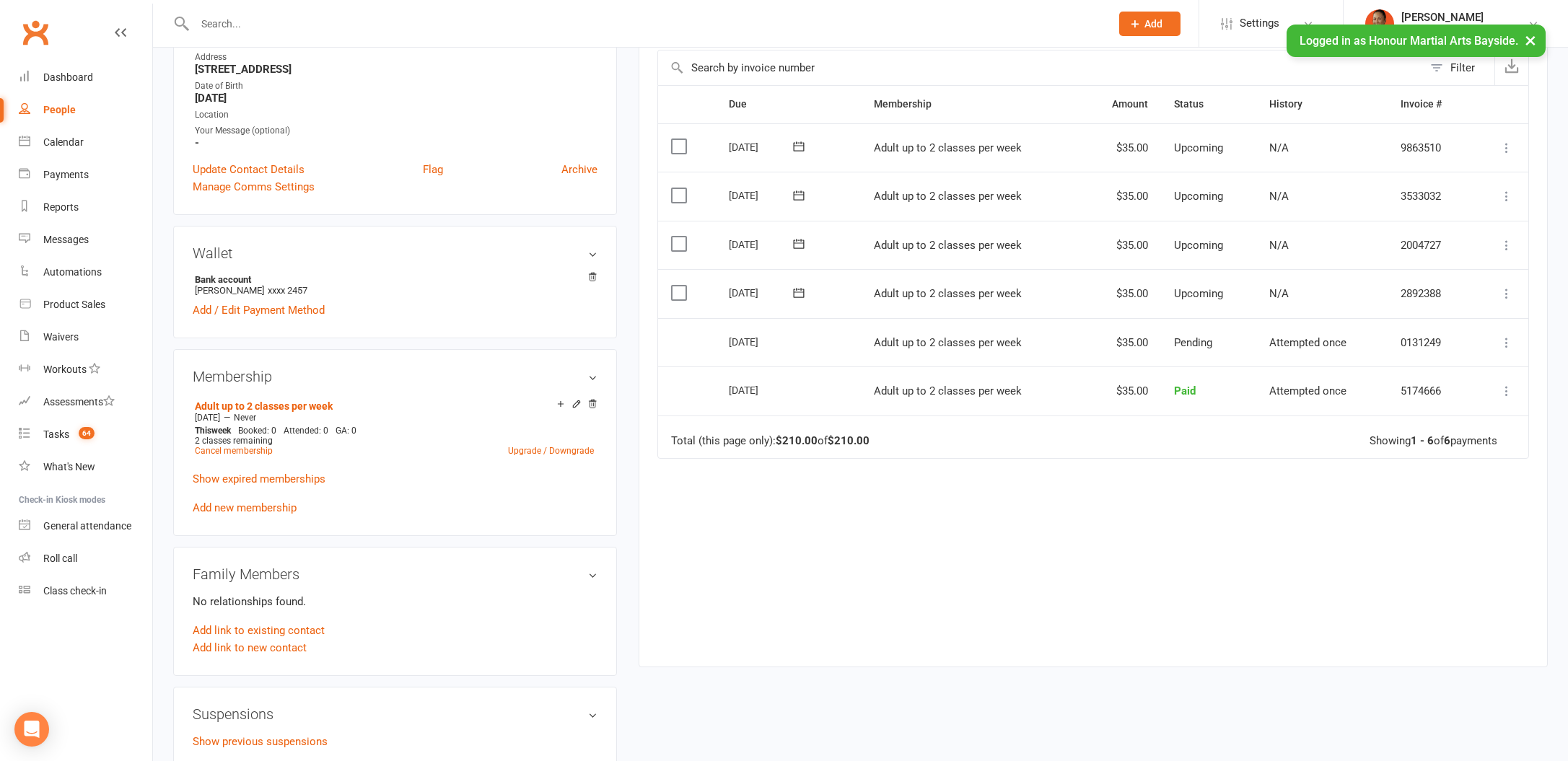
scroll to position [238, 0]
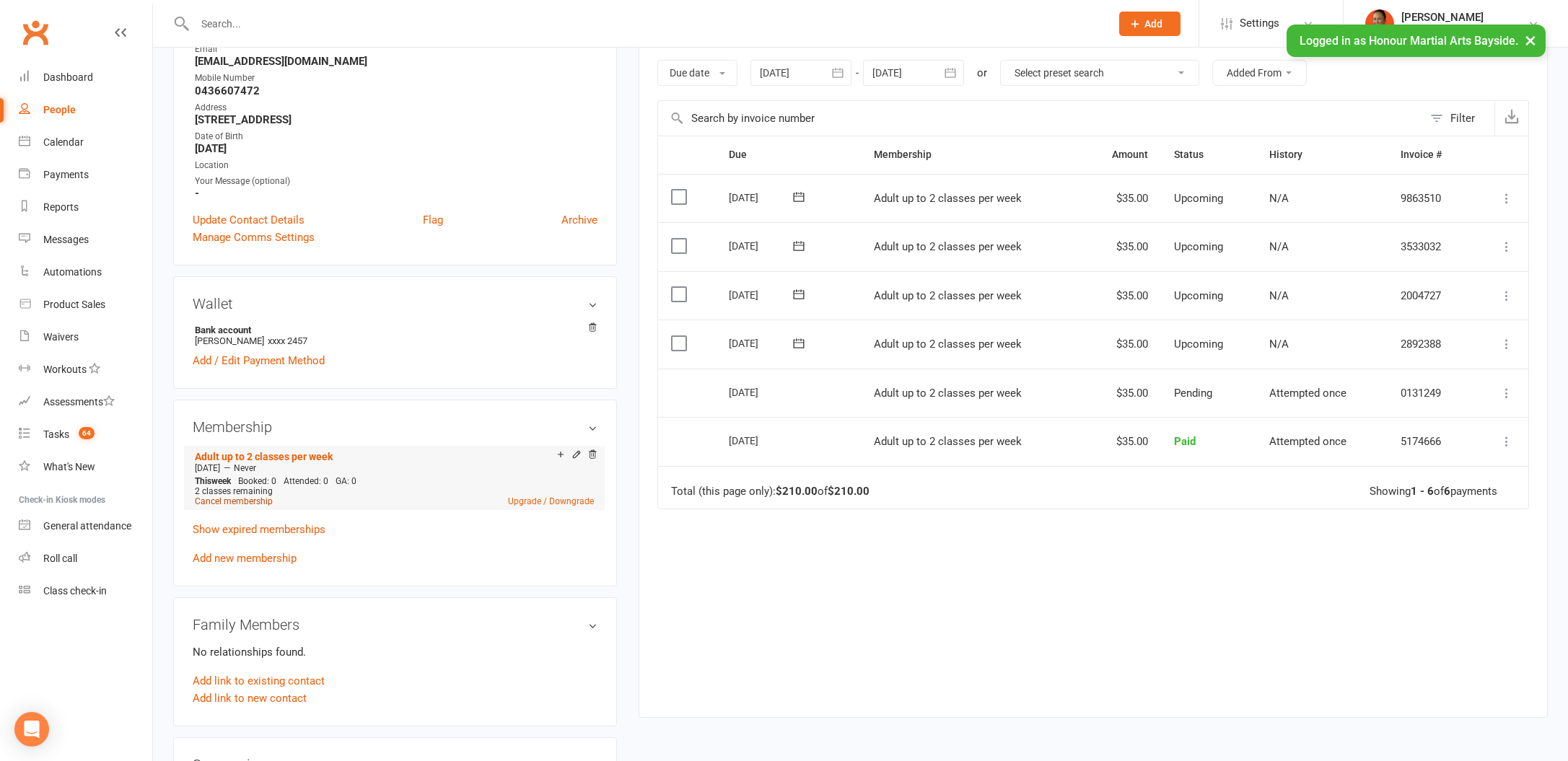
click at [249, 499] on link "Cancel membership" at bounding box center [233, 501] width 78 height 10
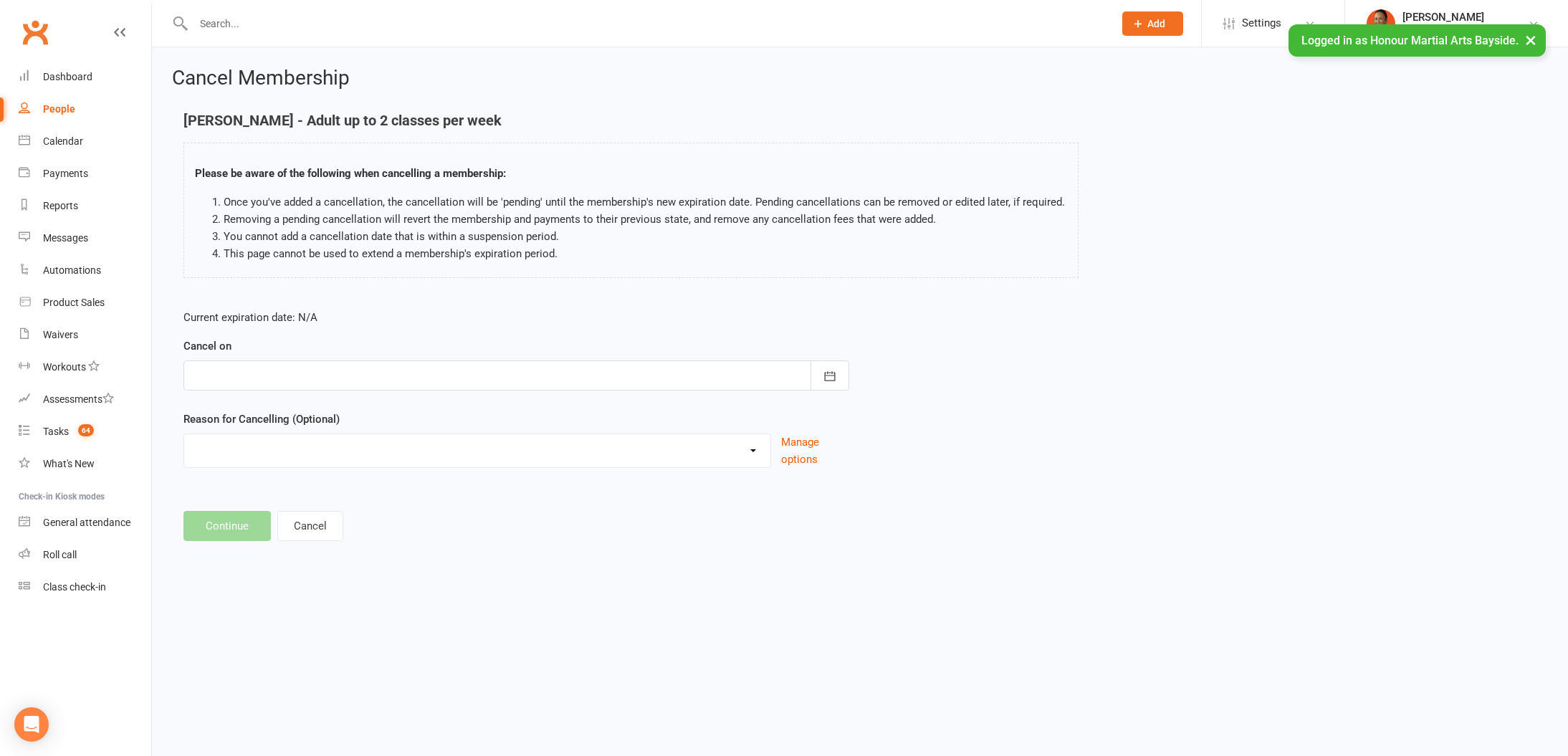
click at [322, 373] on div at bounding box center [516, 376] width 666 height 30
click at [433, 570] on span "30" at bounding box center [434, 575] width 11 height 11
type input "[DATE]"
click at [299, 437] on select "Advised by DG - no reason given BAD DEBT Challenge Change to Casual Class Chang…" at bounding box center [477, 448] width 586 height 29
select select "11"
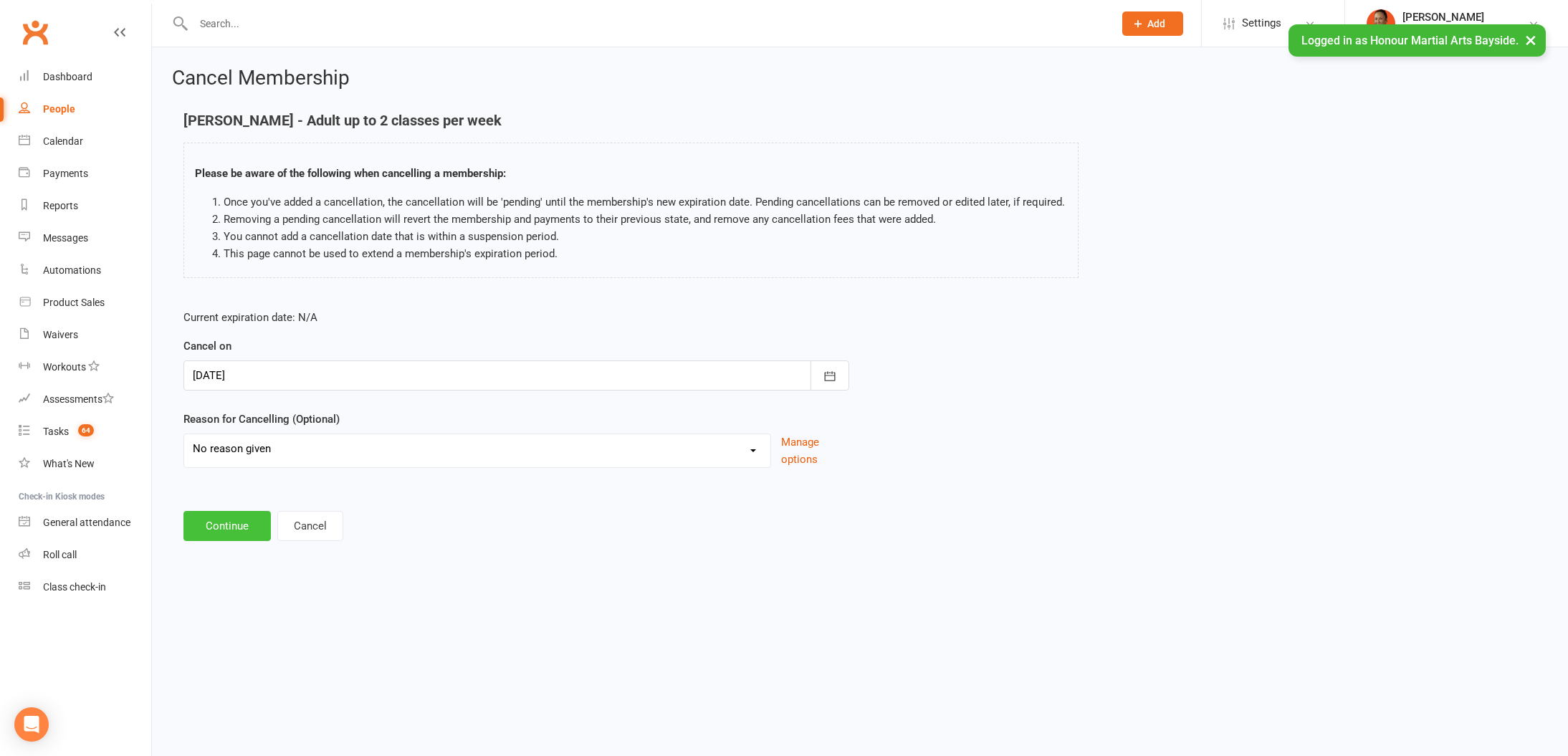
click at [246, 523] on button "Continue" at bounding box center [226, 526] width 87 height 30
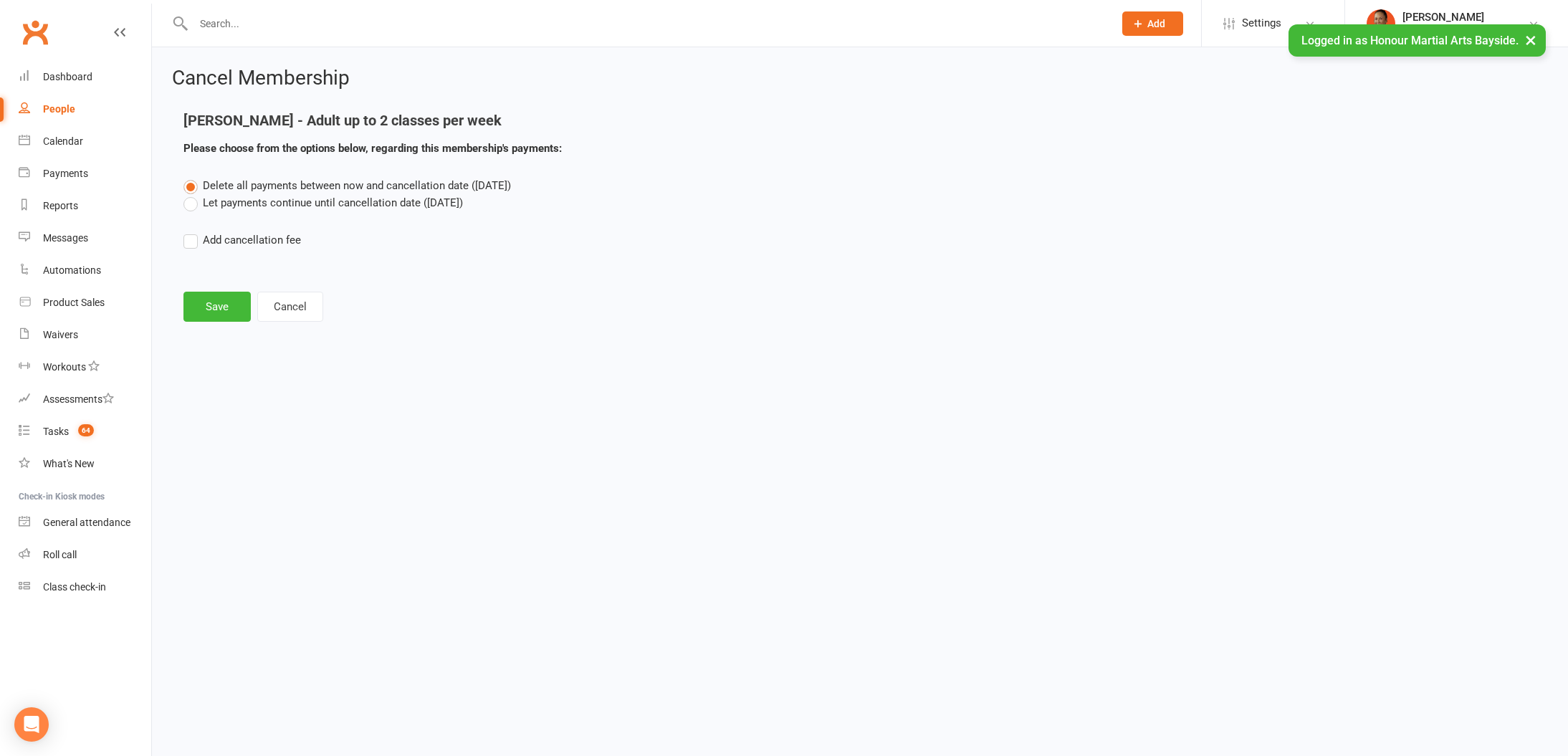
click at [401, 204] on label "Let payments continue until cancellation date ([DATE])" at bounding box center [323, 202] width 280 height 17
click at [193, 194] on input "Let payments continue until cancellation date ([DATE])" at bounding box center [188, 194] width 9 height 0
click at [189, 317] on button "Save" at bounding box center [217, 307] width 67 height 30
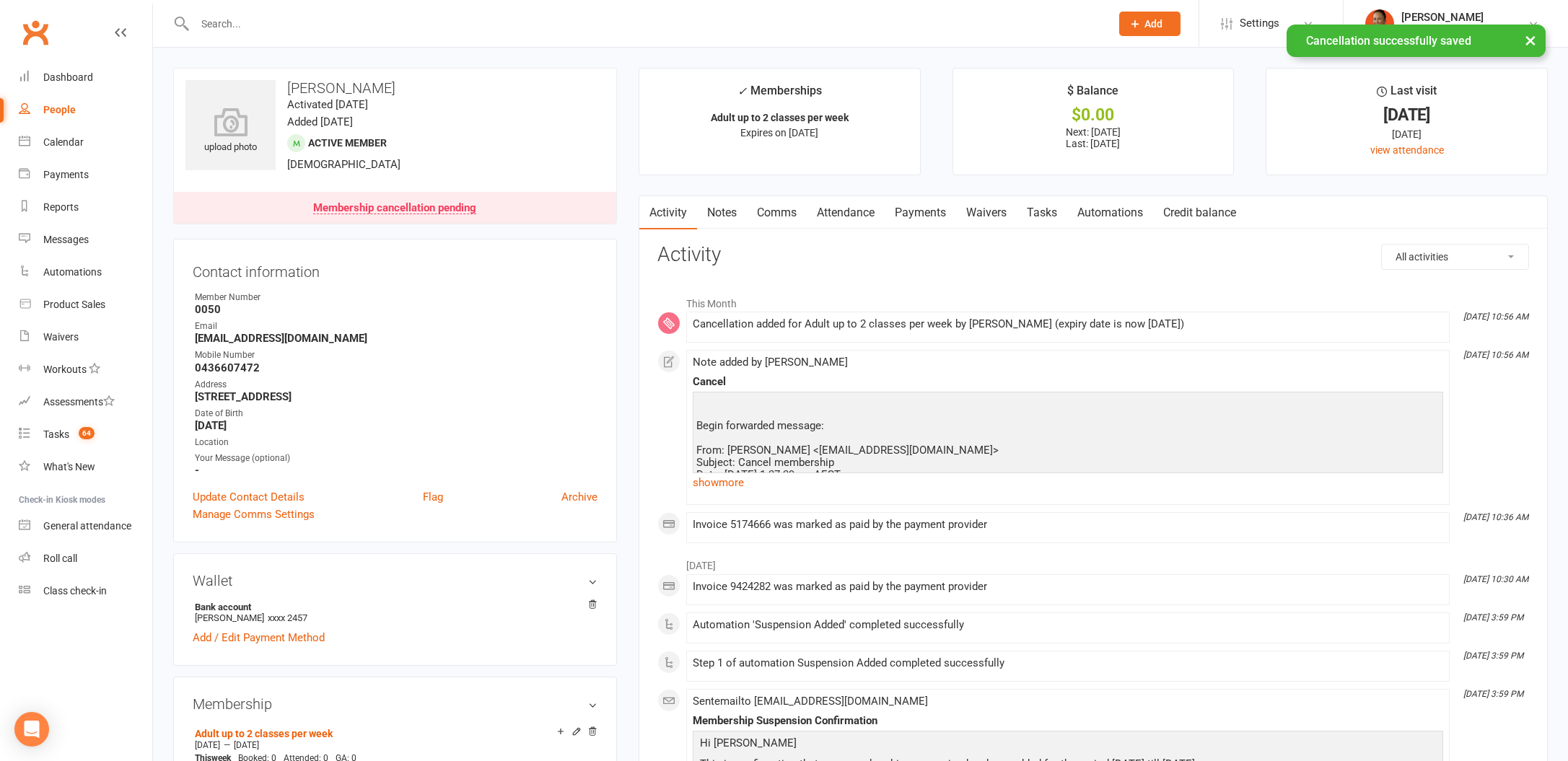
click at [906, 214] on link "Payments" at bounding box center [921, 213] width 72 height 34
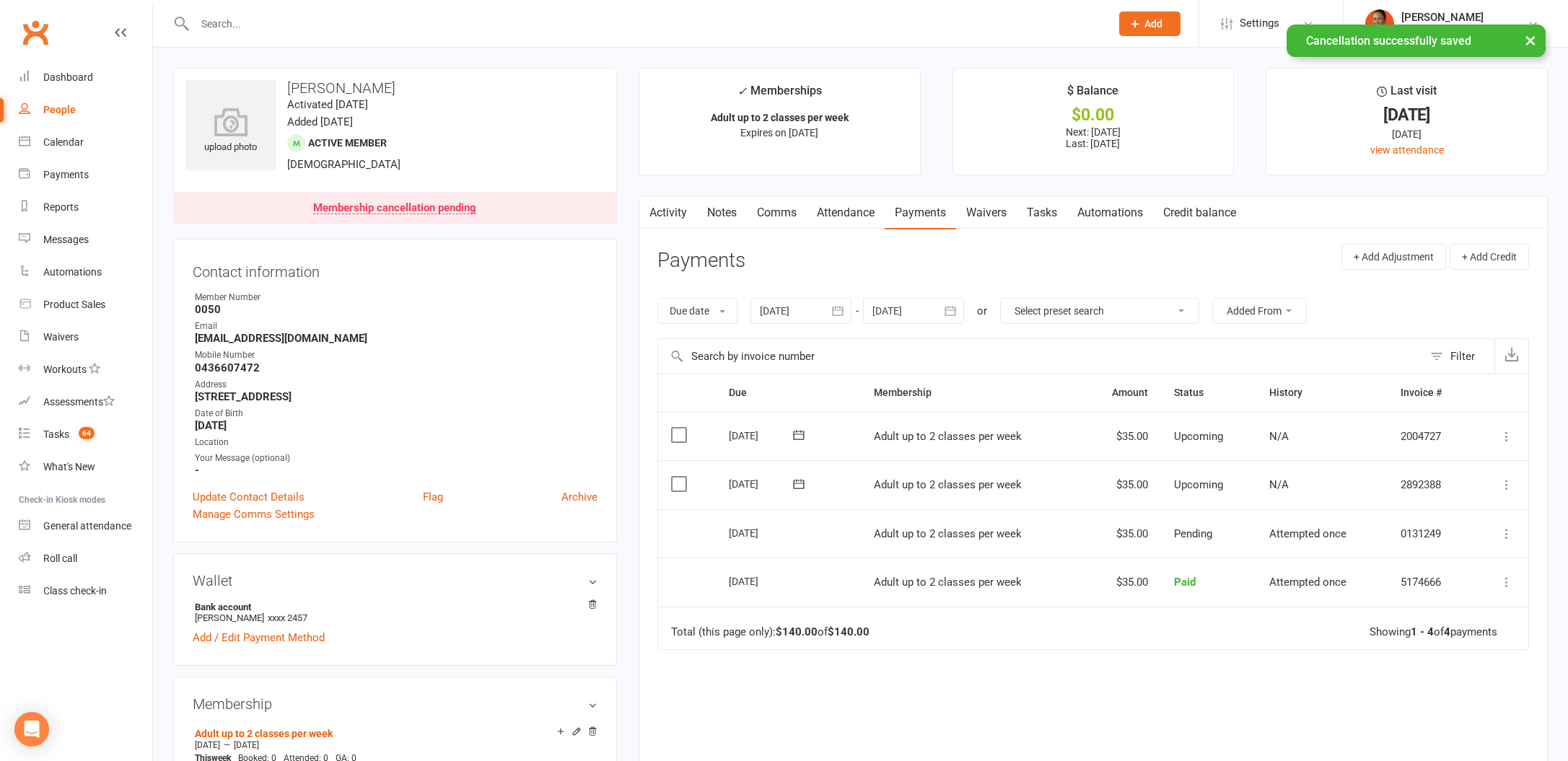
click at [744, 433] on div "[DATE]" at bounding box center [762, 435] width 66 height 22
copy tr "[DATE] [PERSON_NAME]"
click at [775, 240] on div "Activity Notes Comms Attendance Payments Waivers Tasks Automations Credit balan…" at bounding box center [1093, 526] width 909 height 663
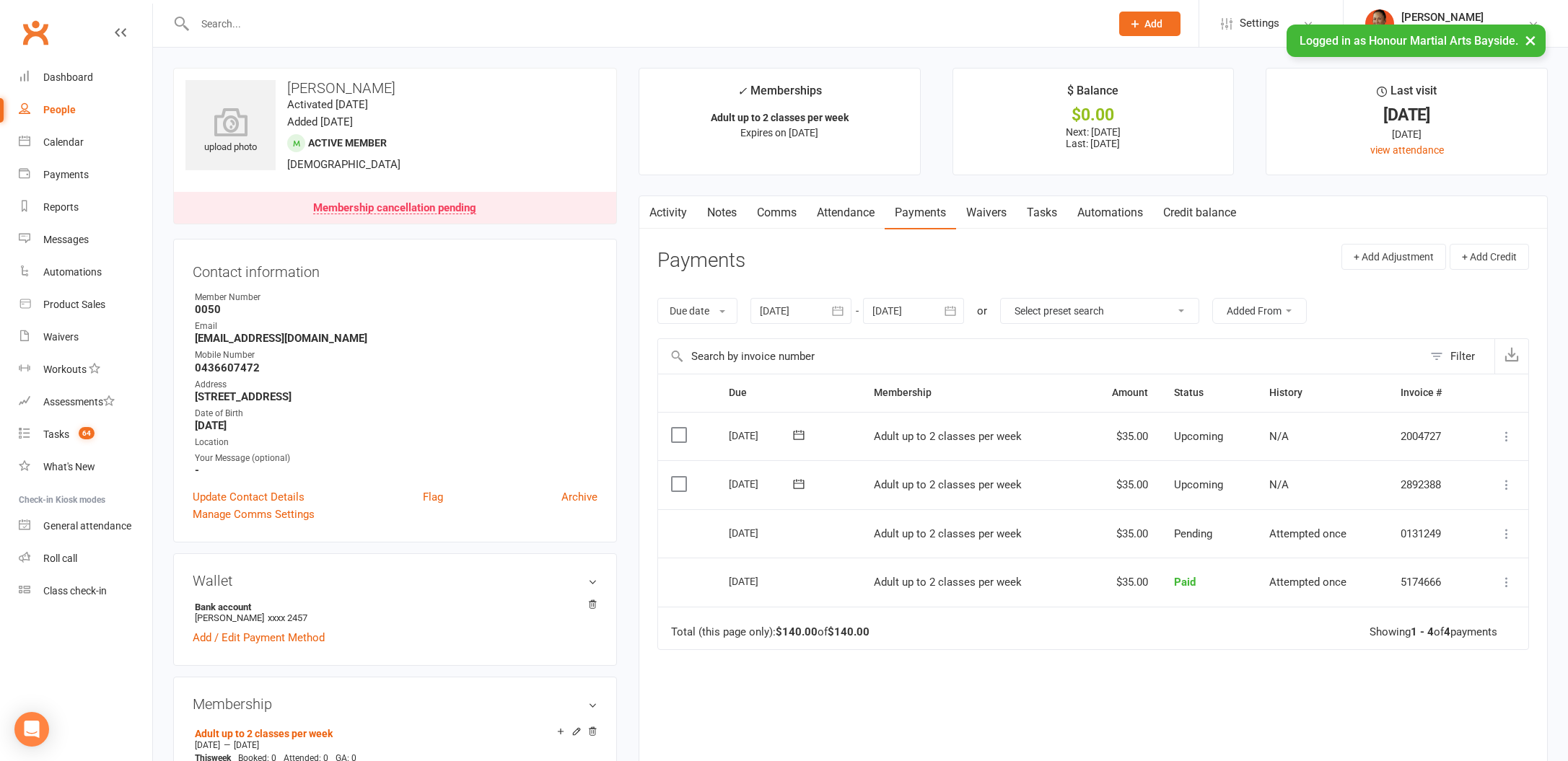
click at [787, 204] on link "Comms" at bounding box center [776, 213] width 60 height 34
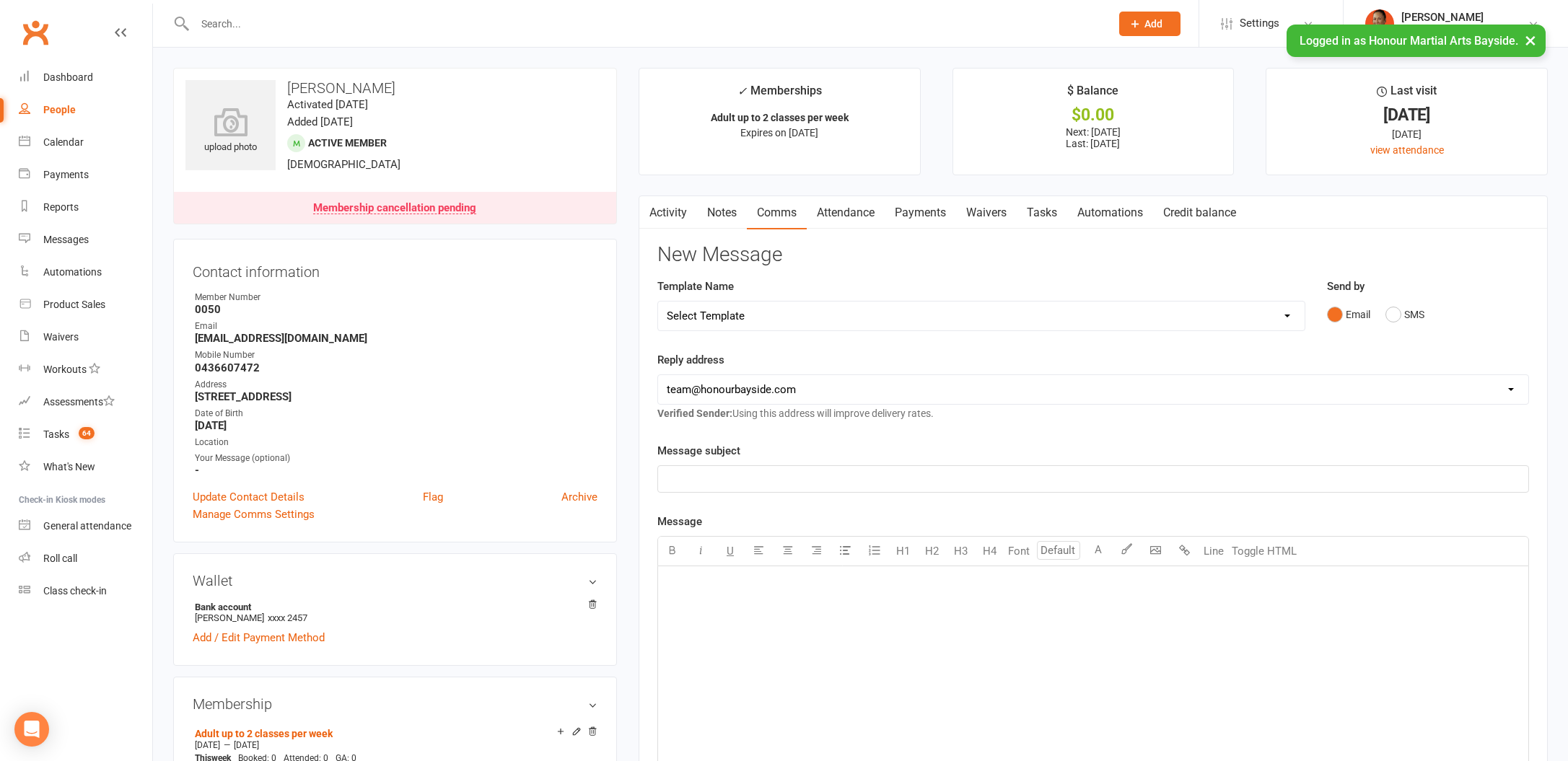
click at [835, 317] on select "Select Template [Email] EziDebit Deactivation / Invalid Account [SMS] Failed Mu…" at bounding box center [982, 316] width 647 height 29
select select "35"
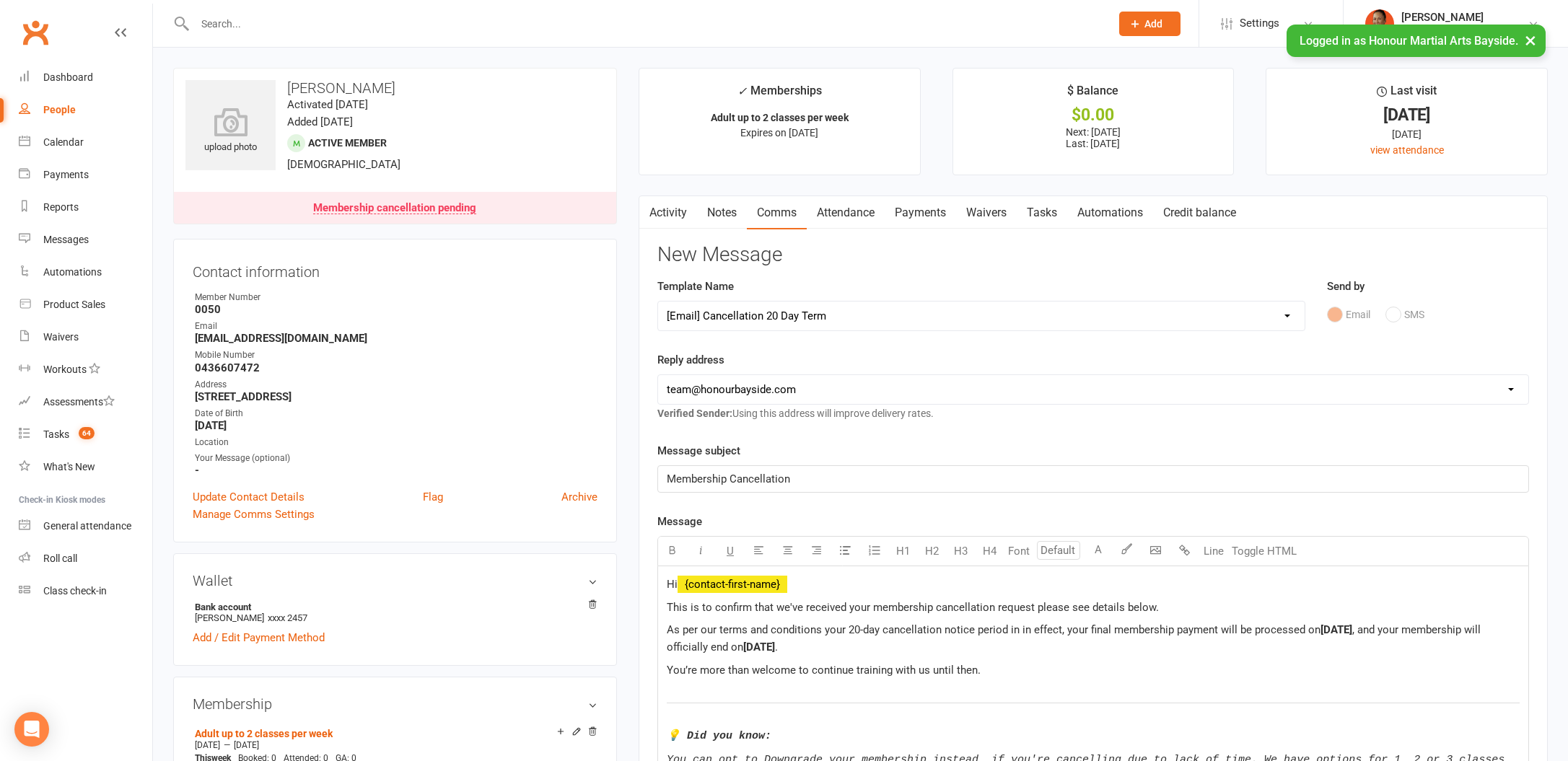
scroll to position [146, 0]
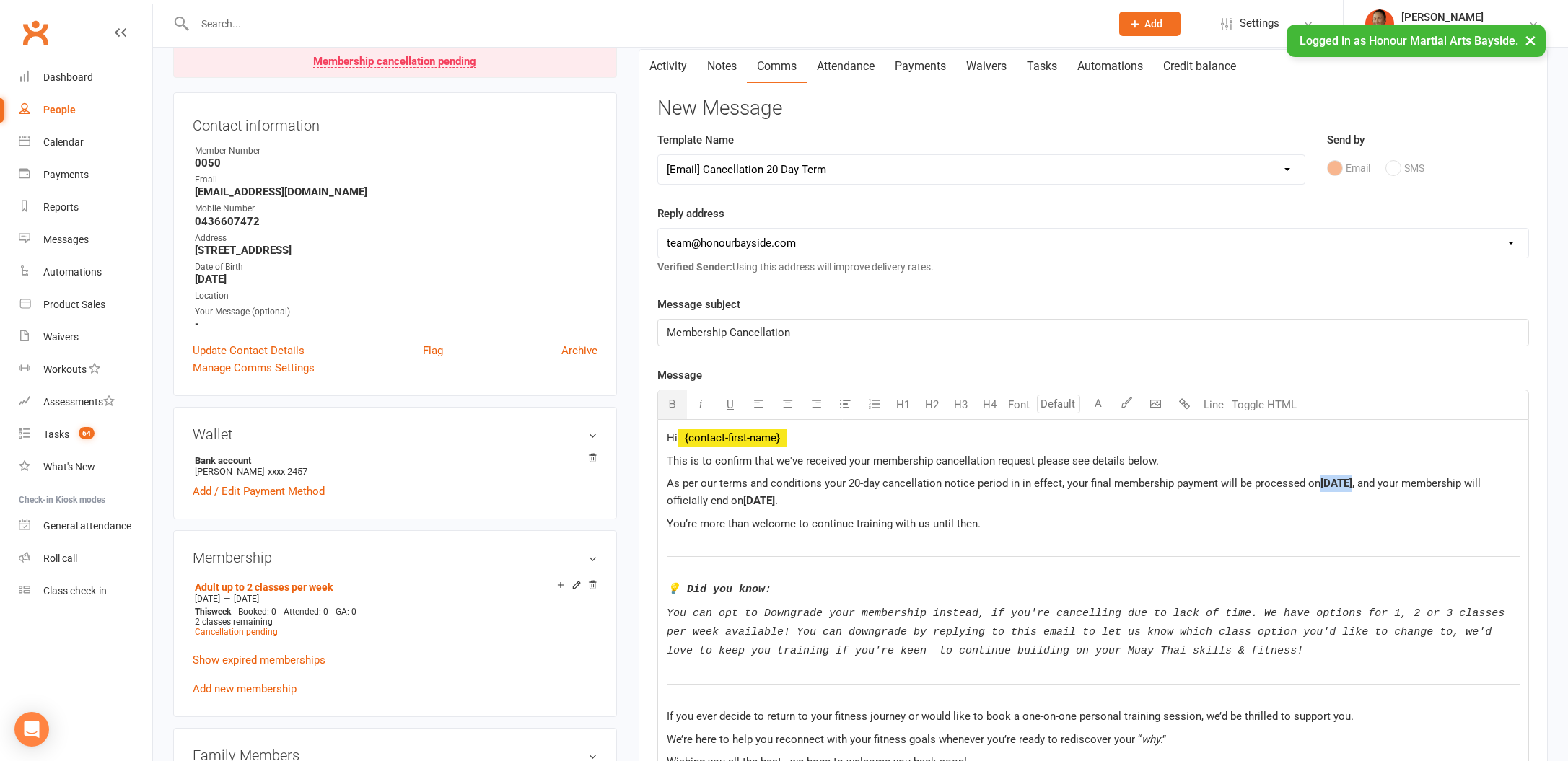
drag, startPoint x: 1350, startPoint y: 483, endPoint x: 1319, endPoint y: 477, distance: 31.6
click at [1320, 477] on span "[DATE]" at bounding box center [1336, 483] width 32 height 13
drag, startPoint x: 776, startPoint y: 499, endPoint x: 744, endPoint y: 500, distance: 32.0
click at [744, 500] on p "As per our terms and conditions your 20-day cancellation notice period in in ef…" at bounding box center [1093, 492] width 853 height 34
drag, startPoint x: 757, startPoint y: 496, endPoint x: 765, endPoint y: 495, distance: 8.1
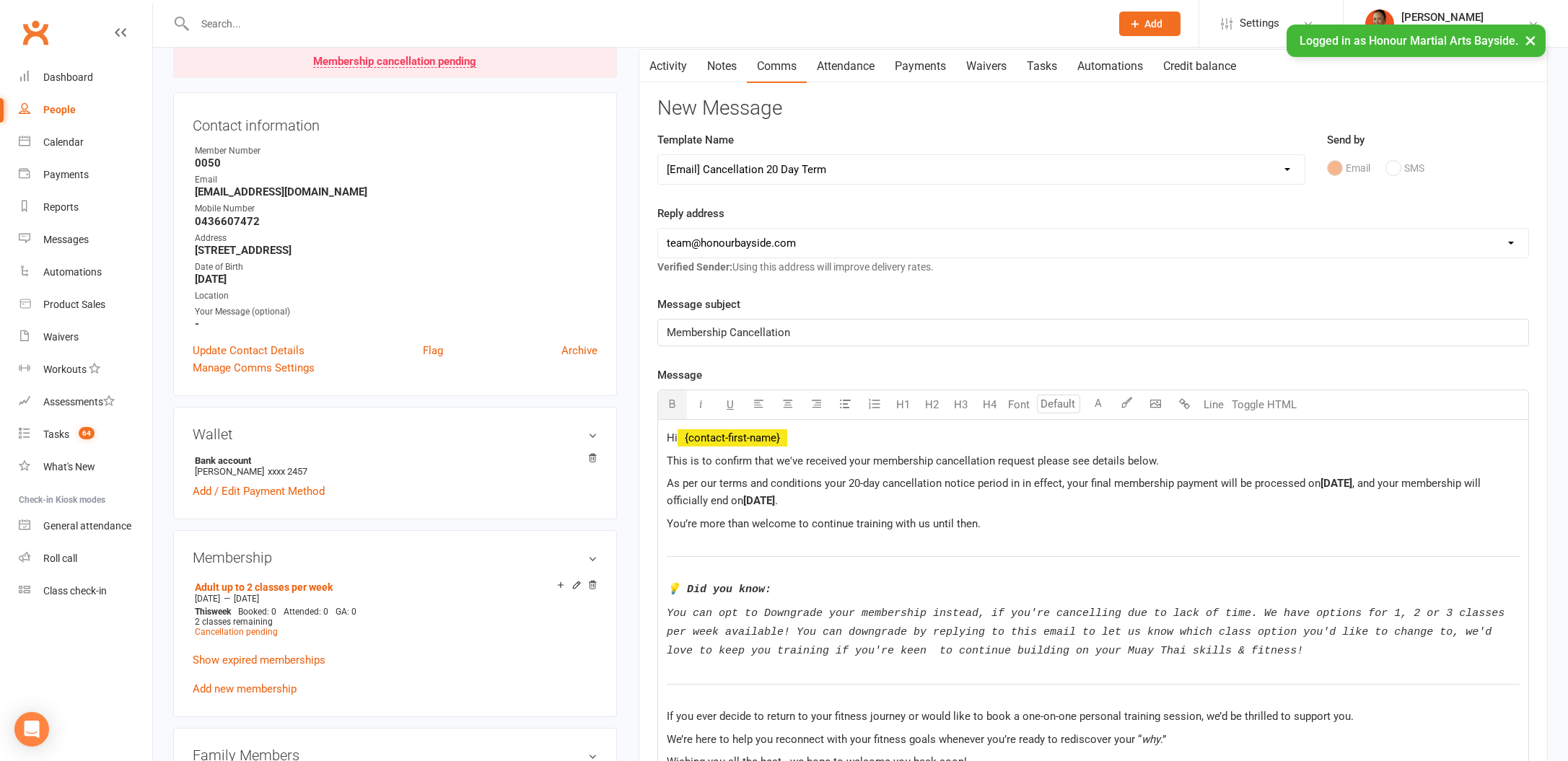
click at [757, 496] on span "[DATE]" at bounding box center [760, 500] width 32 height 13
drag, startPoint x: 1007, startPoint y: 535, endPoint x: 1048, endPoint y: 607, distance: 82.9
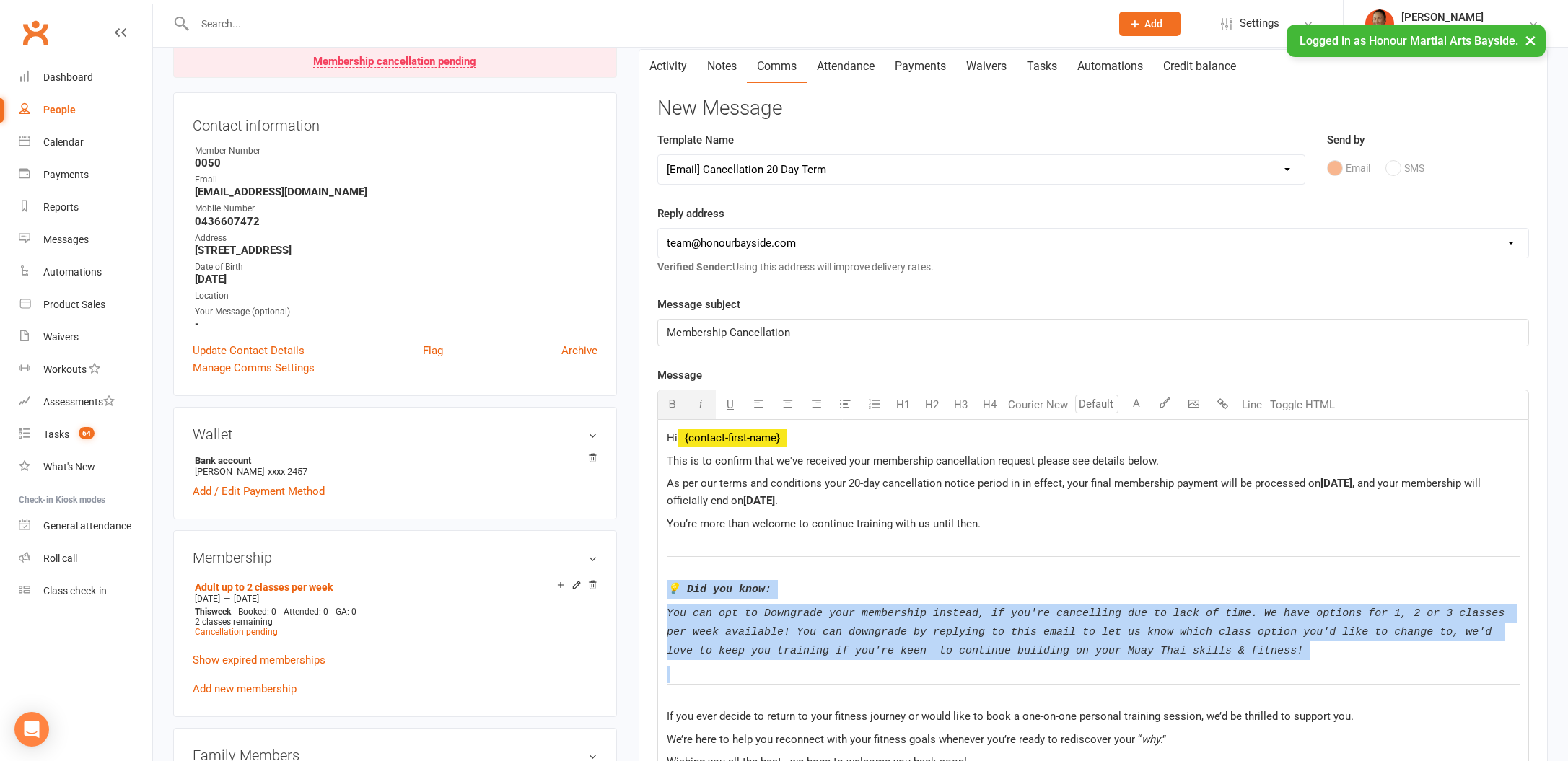
drag, startPoint x: 666, startPoint y: 707, endPoint x: 663, endPoint y: 559, distance: 148.0
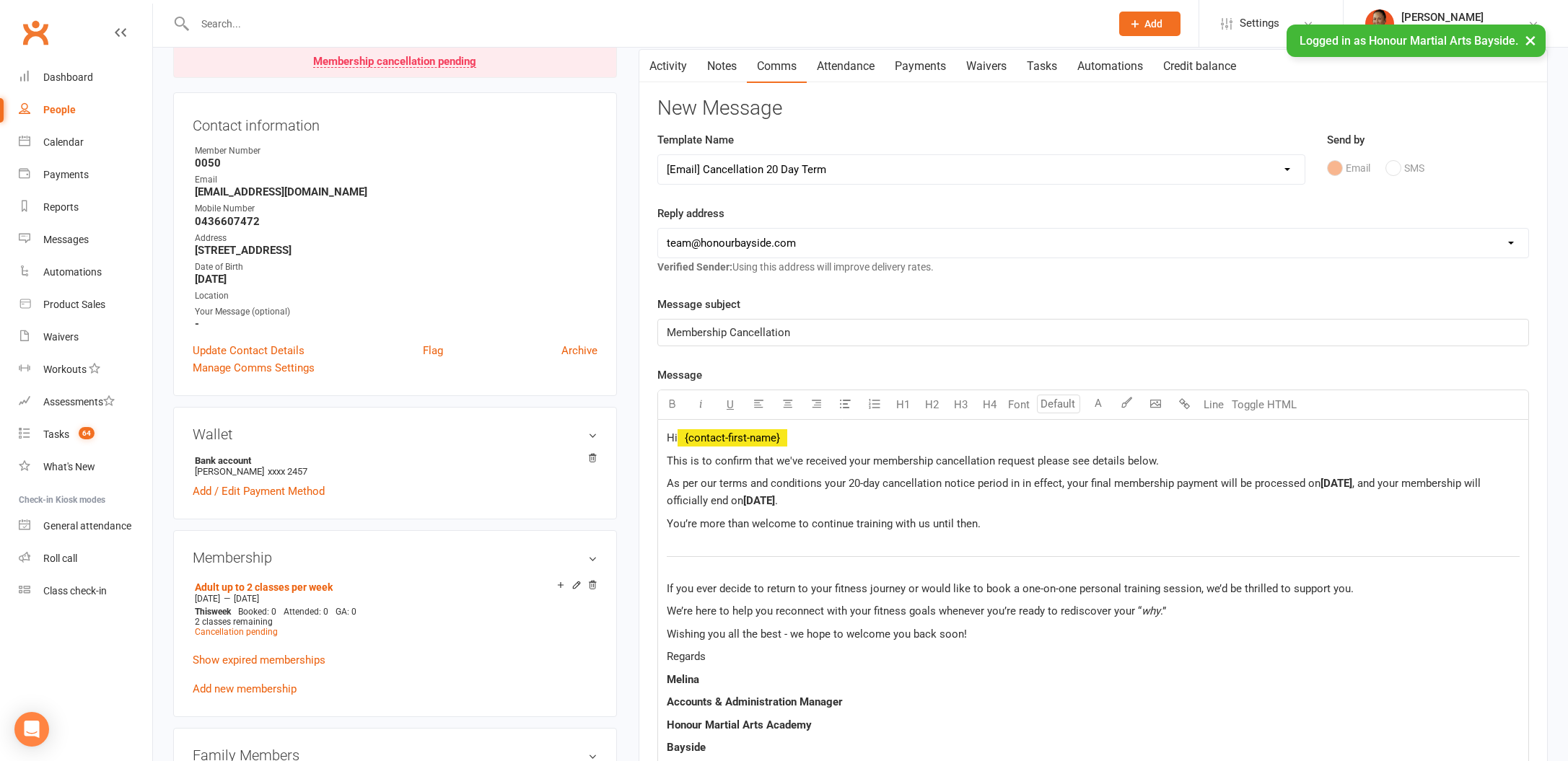
click at [663, 583] on div "Hi ﻿ {contact-first-name} This is to confirm that we've received your membershi…" at bounding box center [1093, 738] width 870 height 636
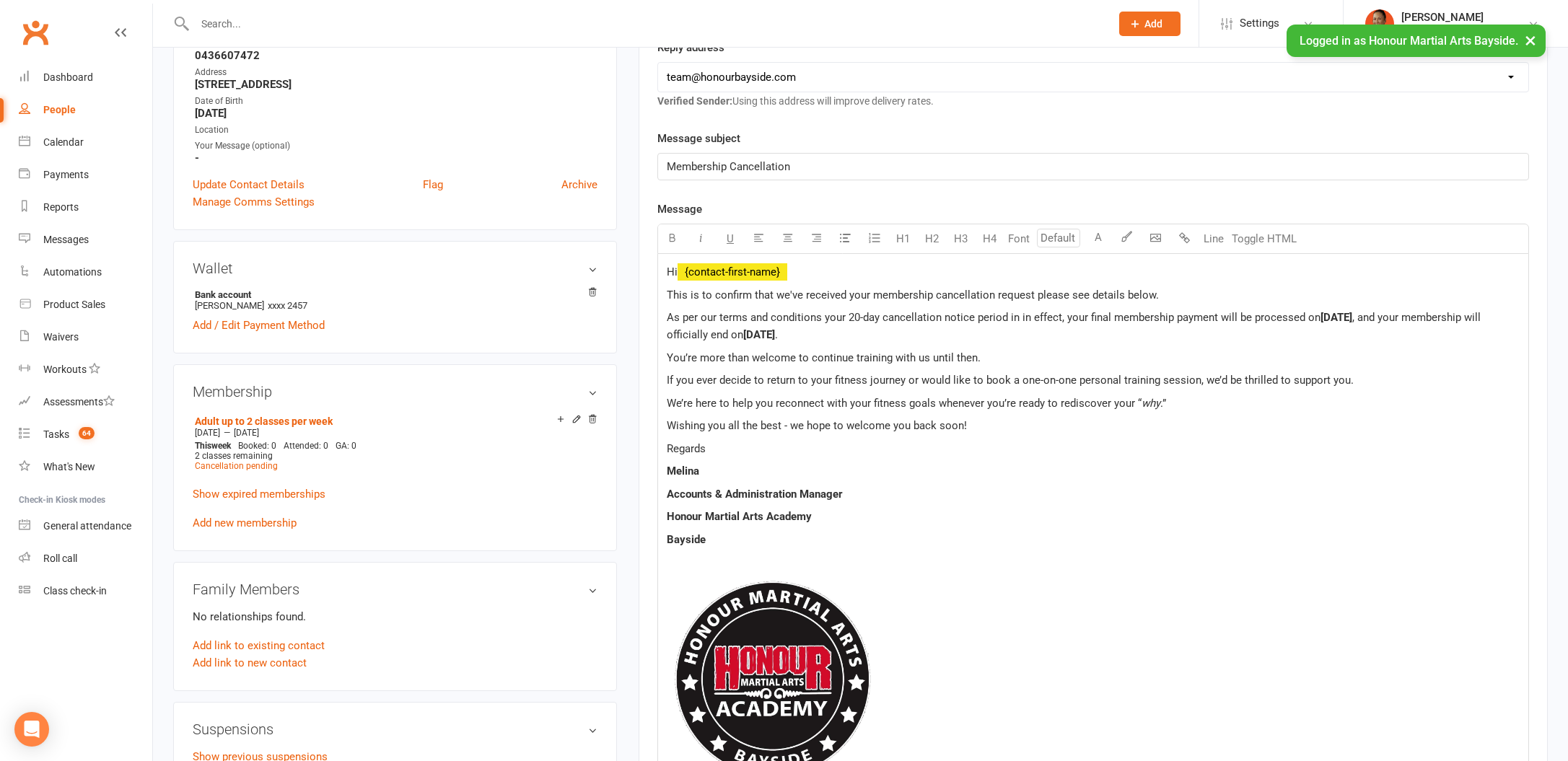
scroll to position [683, 0]
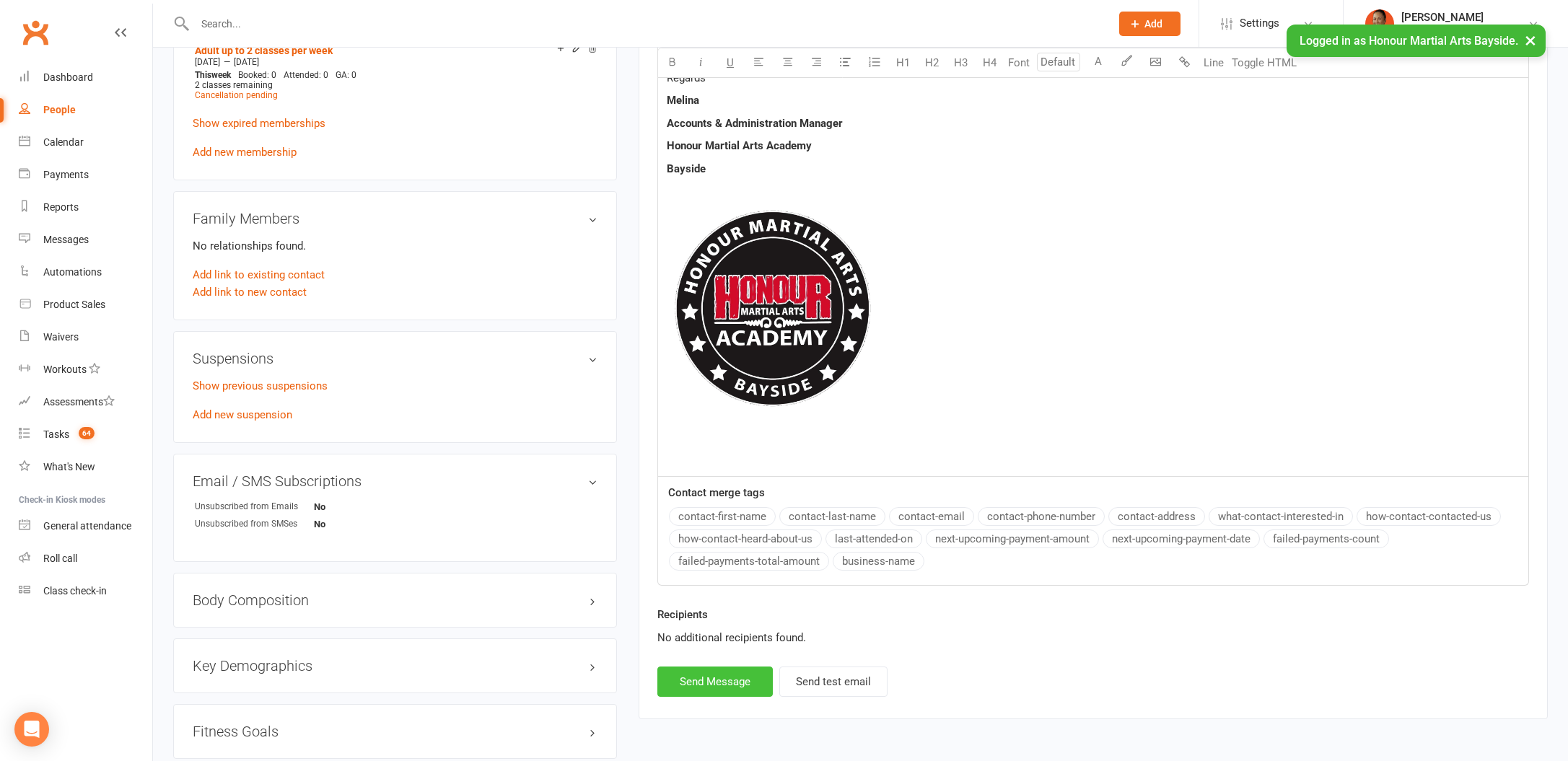
click at [696, 686] on button "Send Message" at bounding box center [715, 682] width 115 height 31
select select
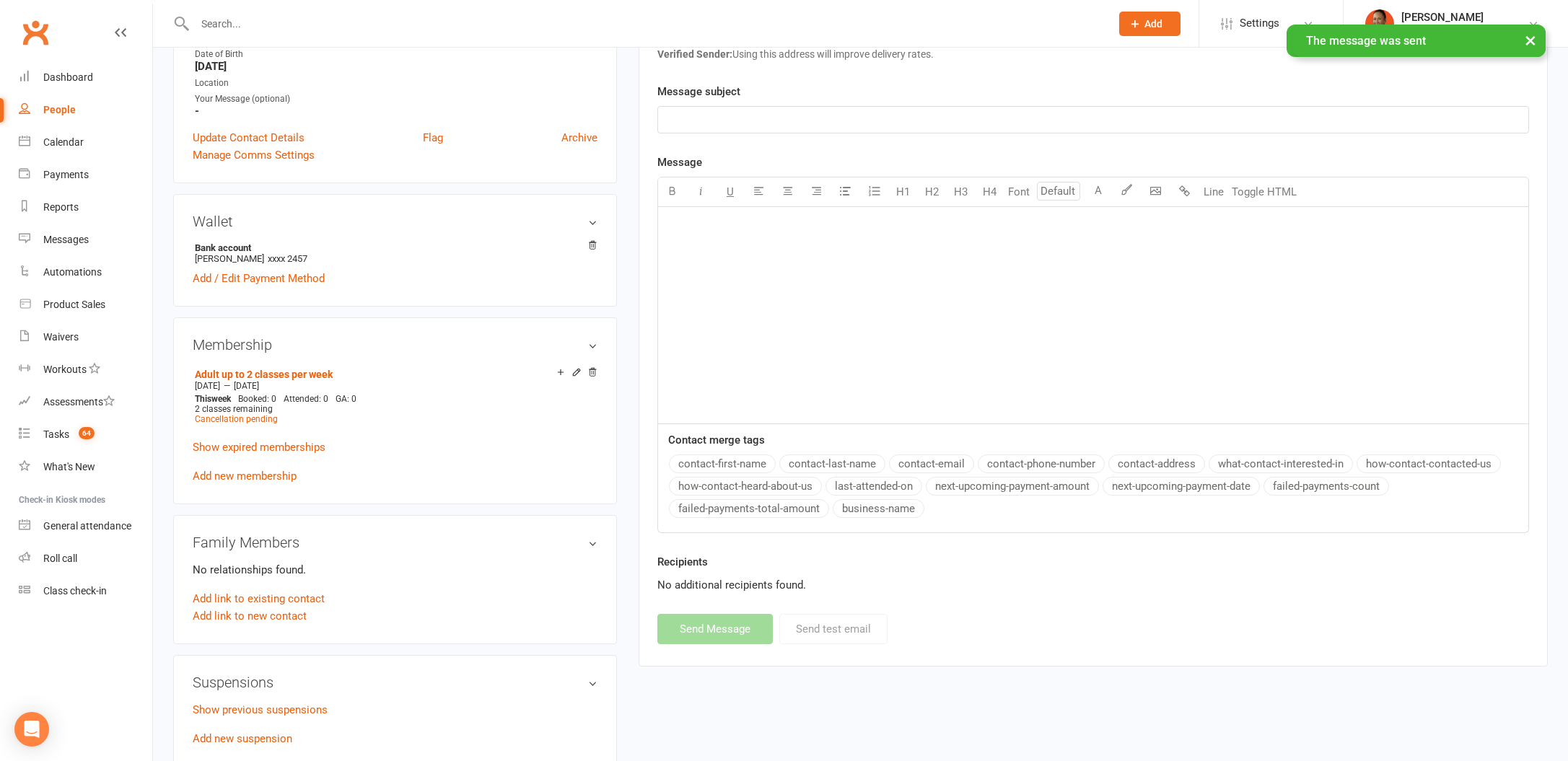
scroll to position [0, 0]
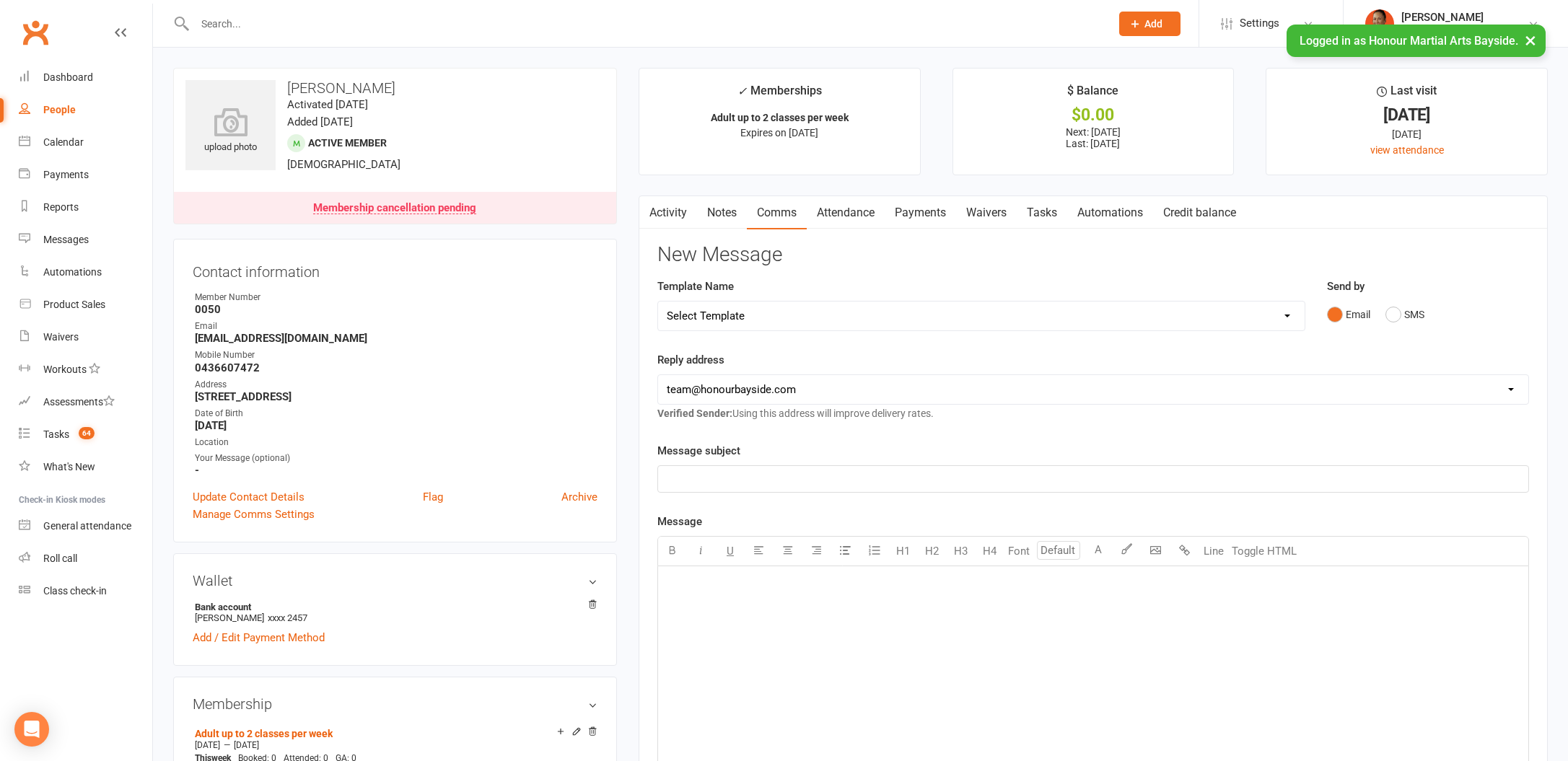
click at [231, 374] on ul "Owner Member Number 0050 Email [EMAIL_ADDRESS][DOMAIN_NAME] Mobile Number [PHON…" at bounding box center [395, 384] width 405 height 186
click at [233, 364] on strong "0436607472" at bounding box center [396, 368] width 403 height 13
copy render-form-field "0436607472"
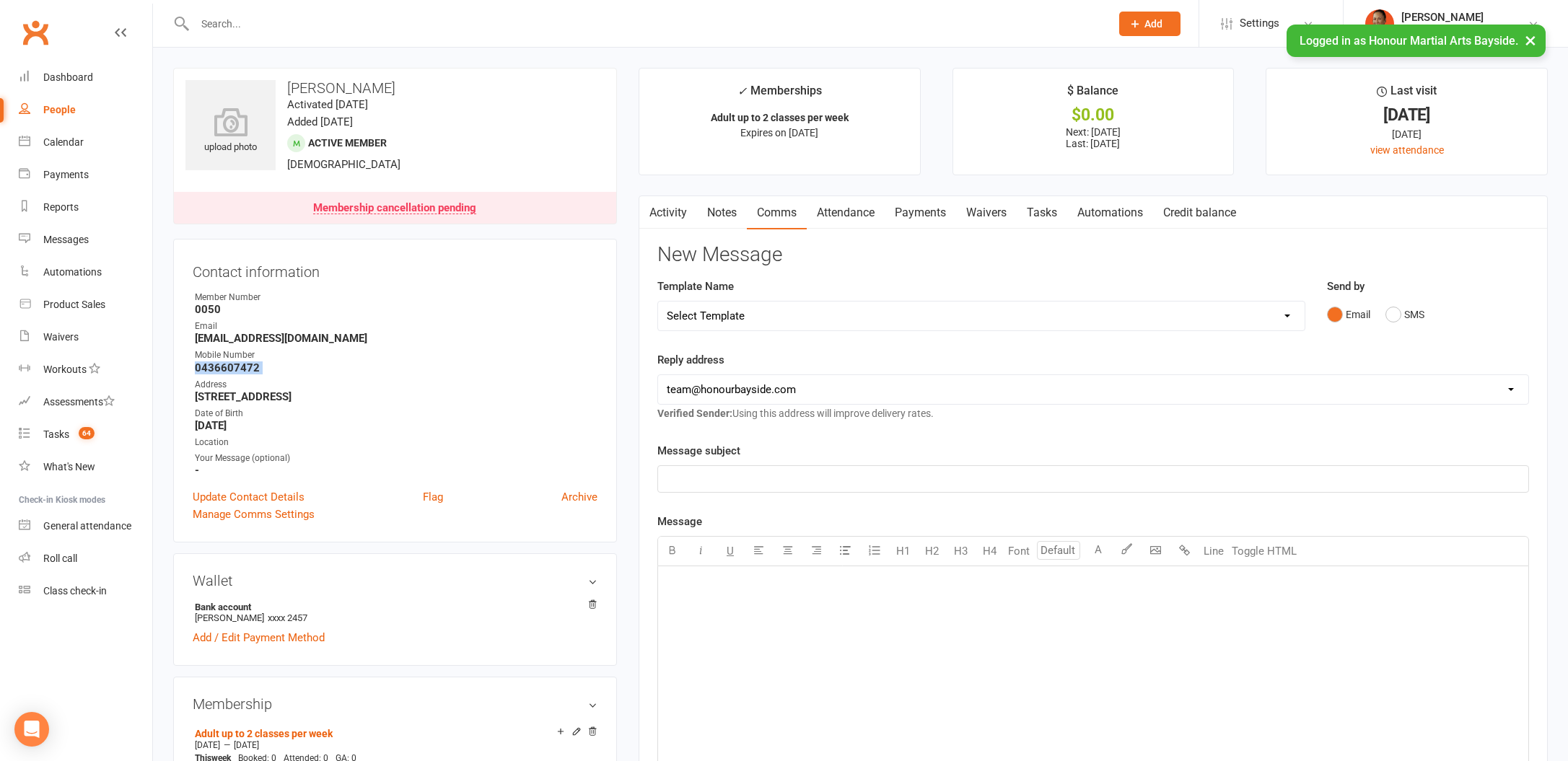
click at [1039, 206] on link "Tasks" at bounding box center [1042, 213] width 50 height 34
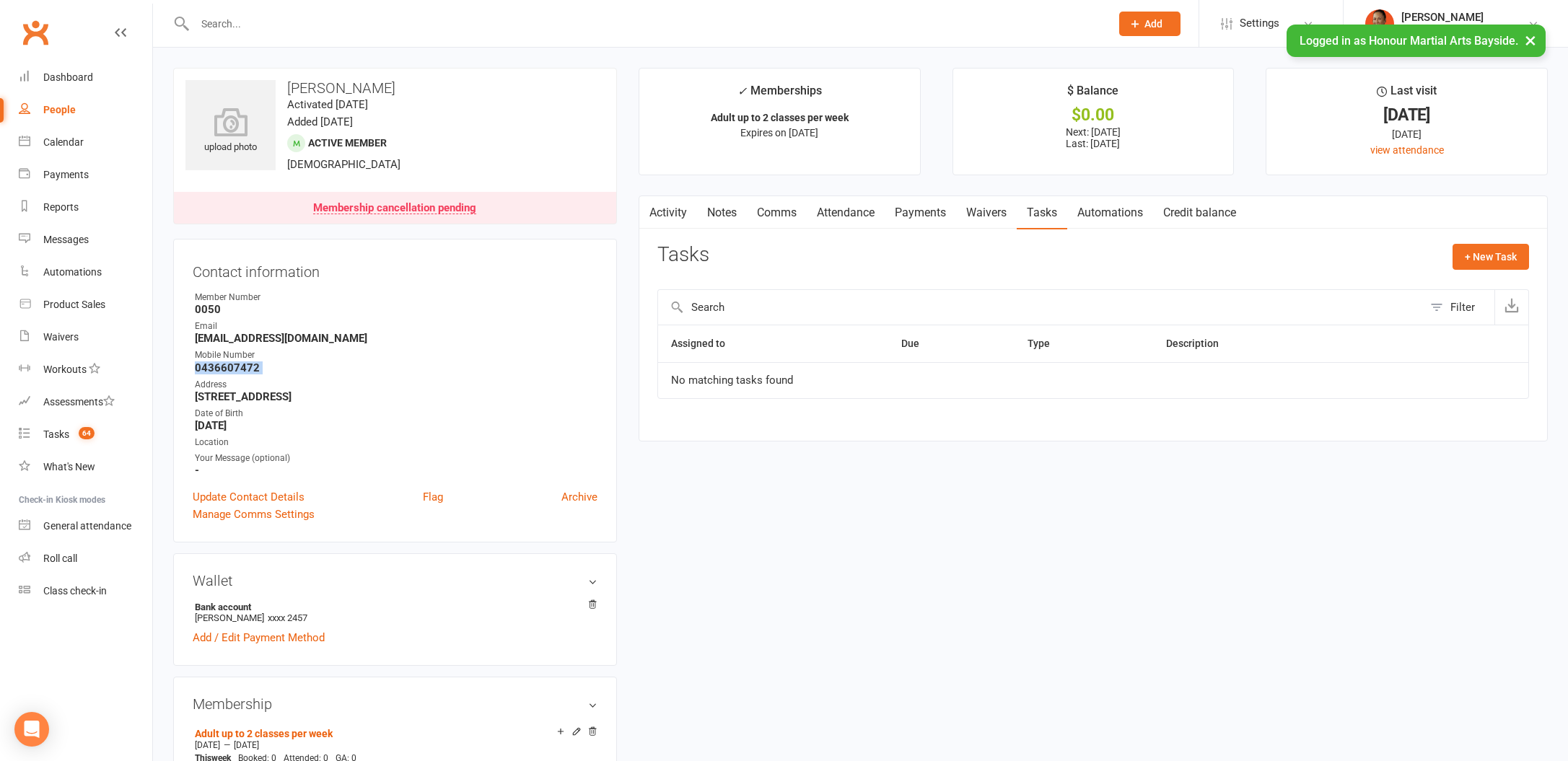
click at [57, 2] on react-component at bounding box center [550, 23] width 1100 height 47
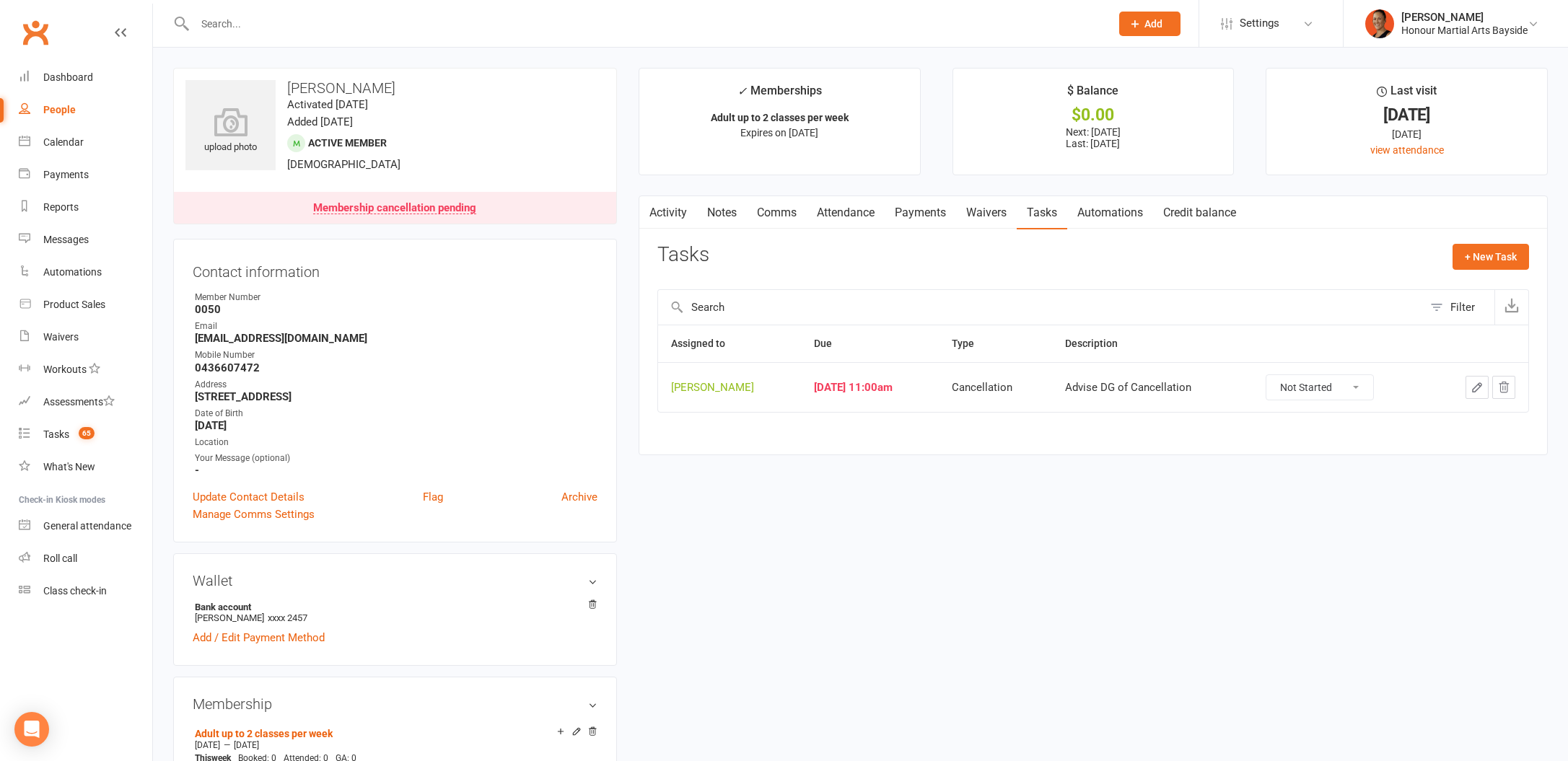
click at [1312, 378] on select "Not Started In Progress Waiting Complete" at bounding box center [1319, 387] width 107 height 24
click at [1309, 393] on select "Not Started In Progress Waiting Complete" at bounding box center [1319, 387] width 107 height 24
select select "unstarted"
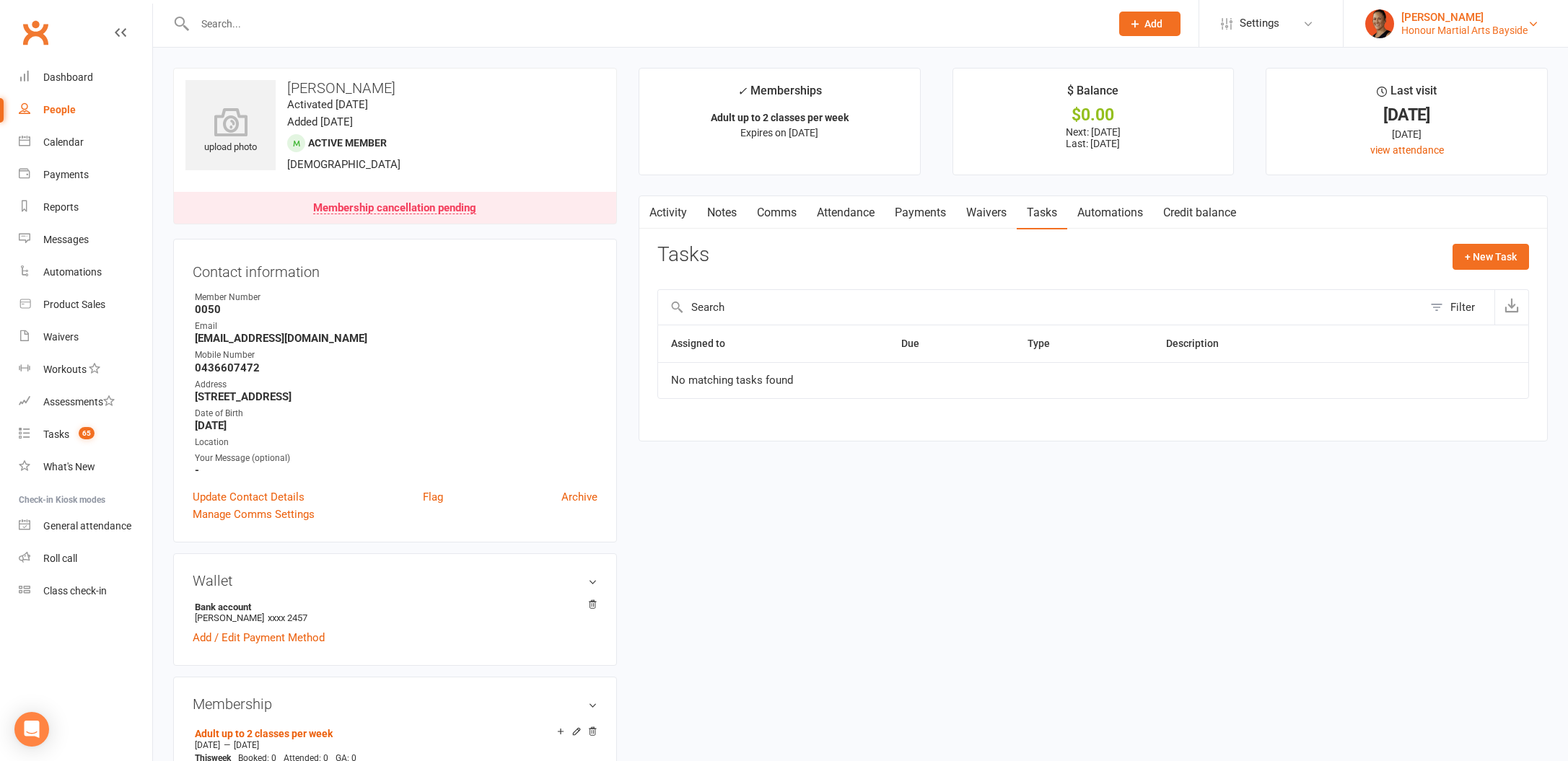
click at [1434, 34] on div "Honour Martial Arts Bayside" at bounding box center [1464, 30] width 127 height 13
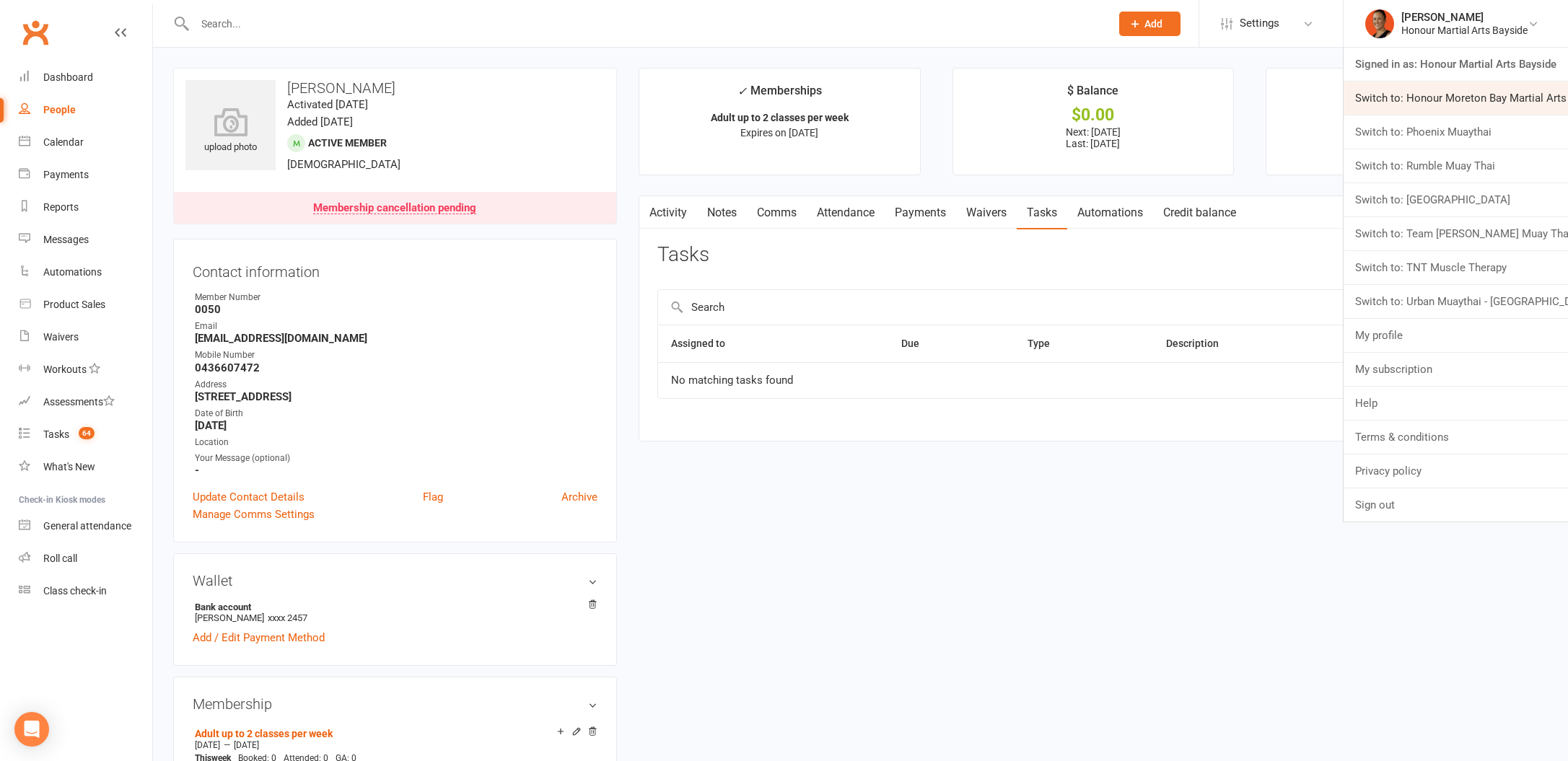
click at [1444, 97] on link "Switch to: Honour Moreton Bay Martial Arts Academy" at bounding box center [1456, 98] width 224 height 34
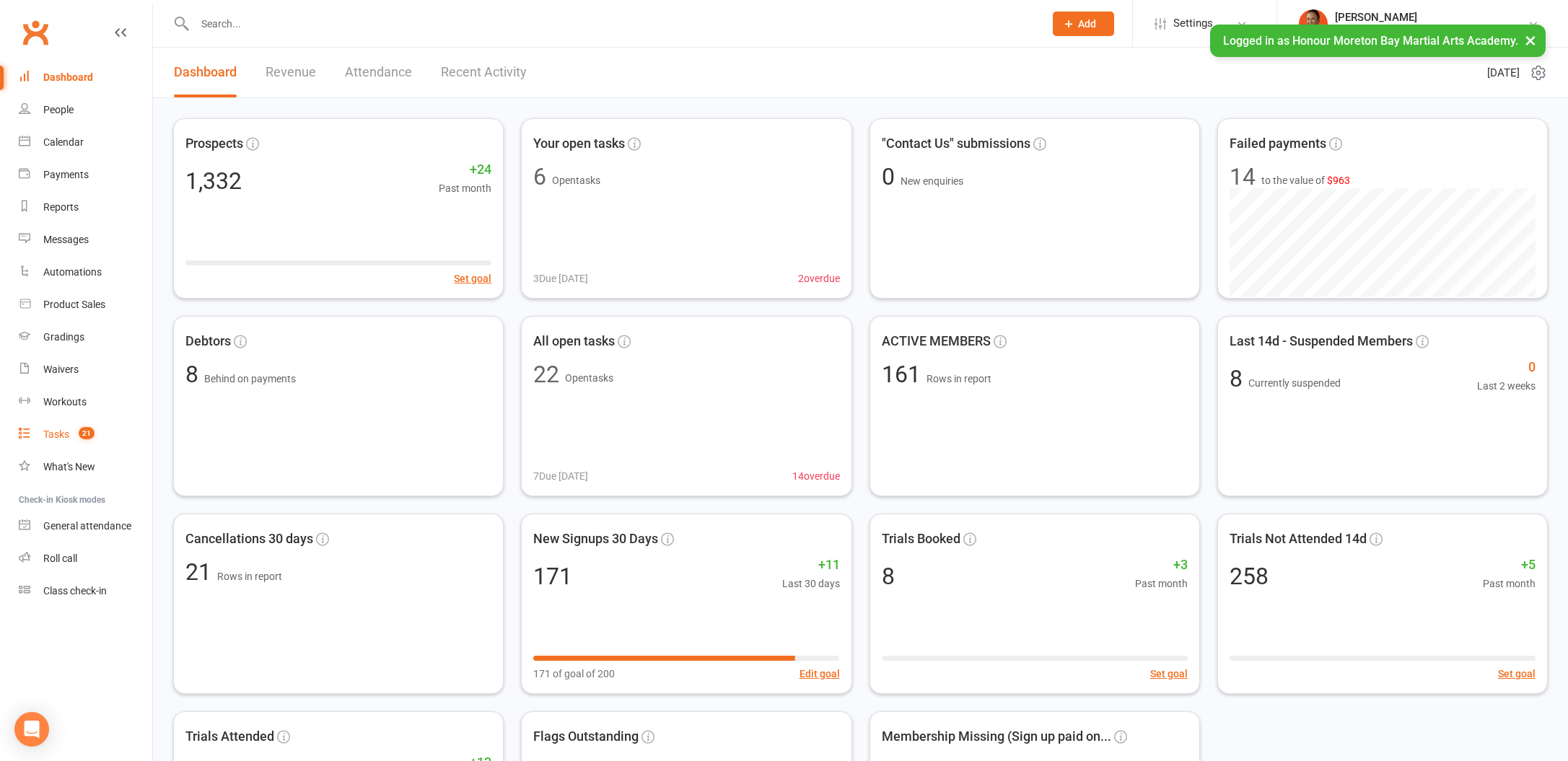
click at [64, 425] on link "Tasks 21" at bounding box center [85, 435] width 133 height 33
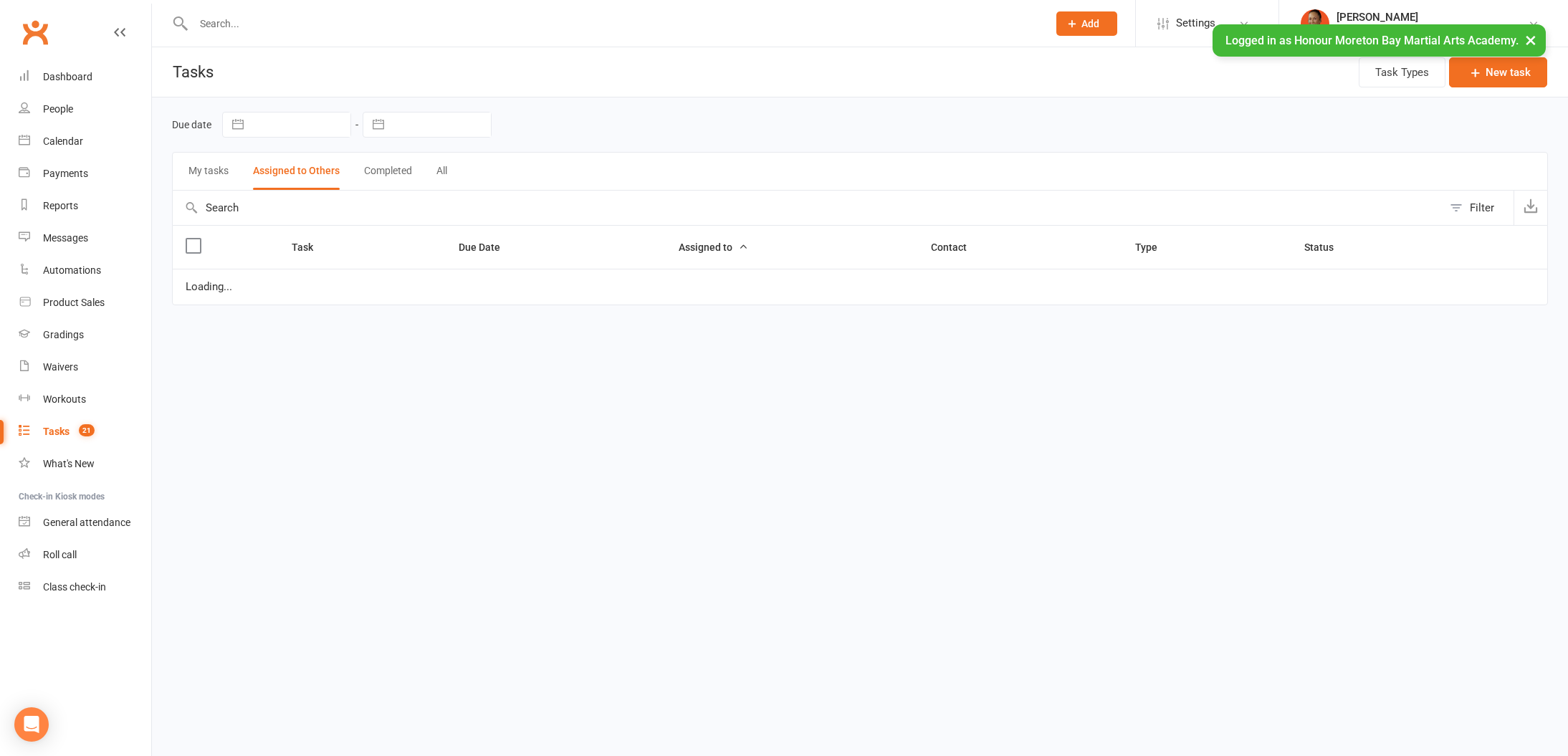
select select "waiting"
select select "started"
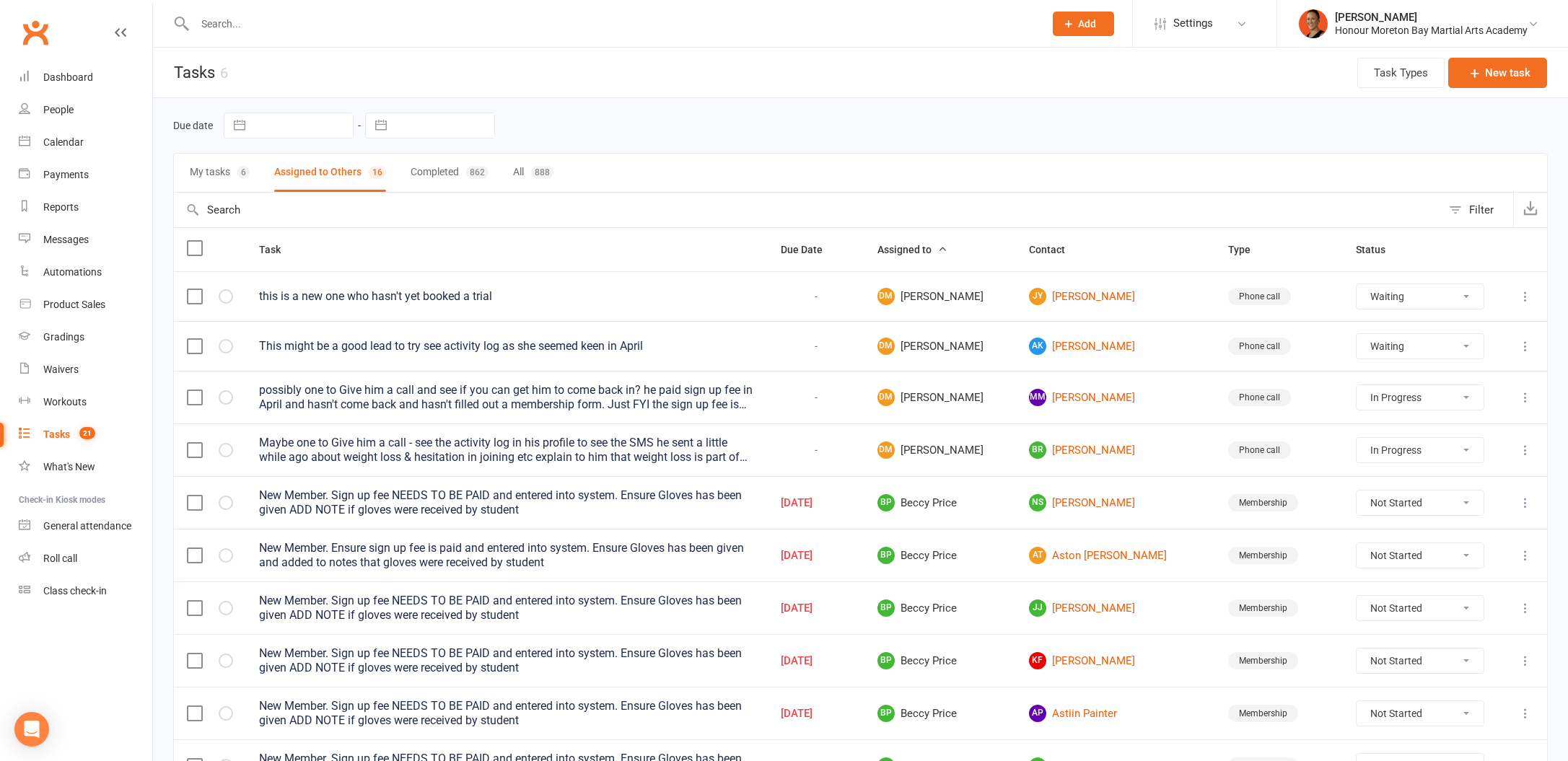
click at [221, 171] on button "My tasks 6" at bounding box center [220, 173] width 60 height 38
select select "waiting"
select select "started"
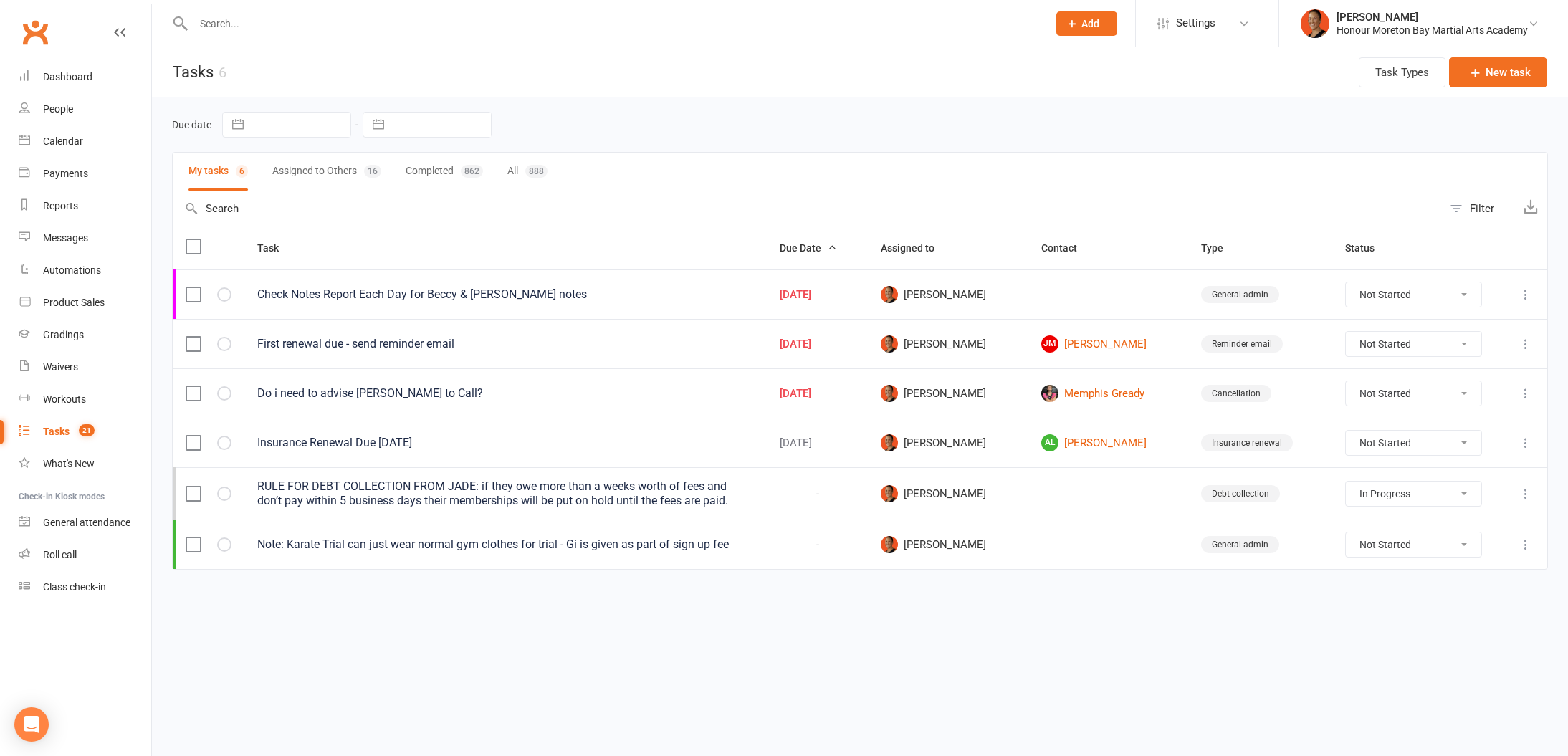
select select "started"
click at [1426, 383] on select "Not Started In Progress Waiting Complete" at bounding box center [1413, 393] width 136 height 24
select select "unstarted"
select select "started"
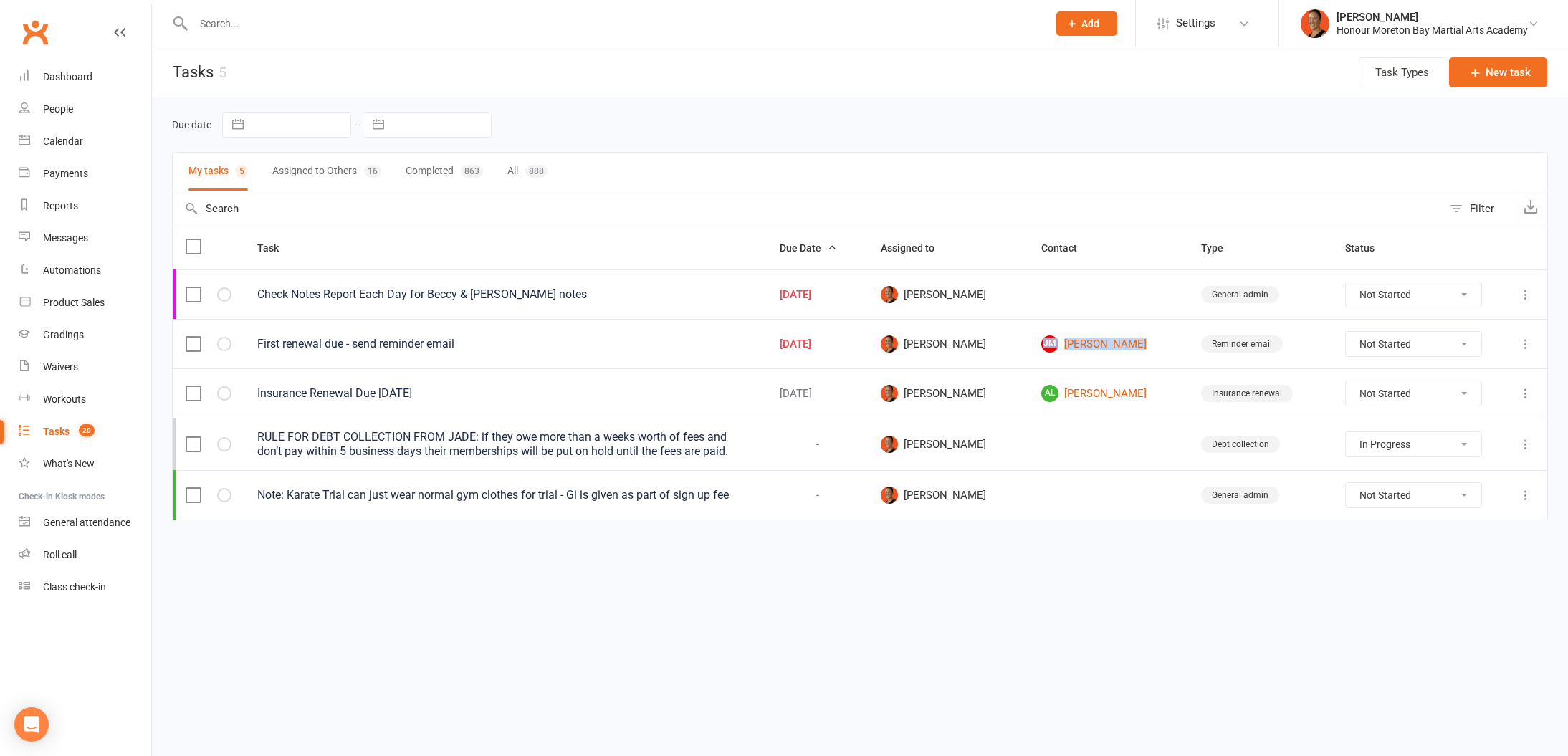
click at [1530, 296] on icon at bounding box center [1526, 294] width 14 height 14
click at [1473, 342] on link "Edit" at bounding box center [1462, 351] width 142 height 29
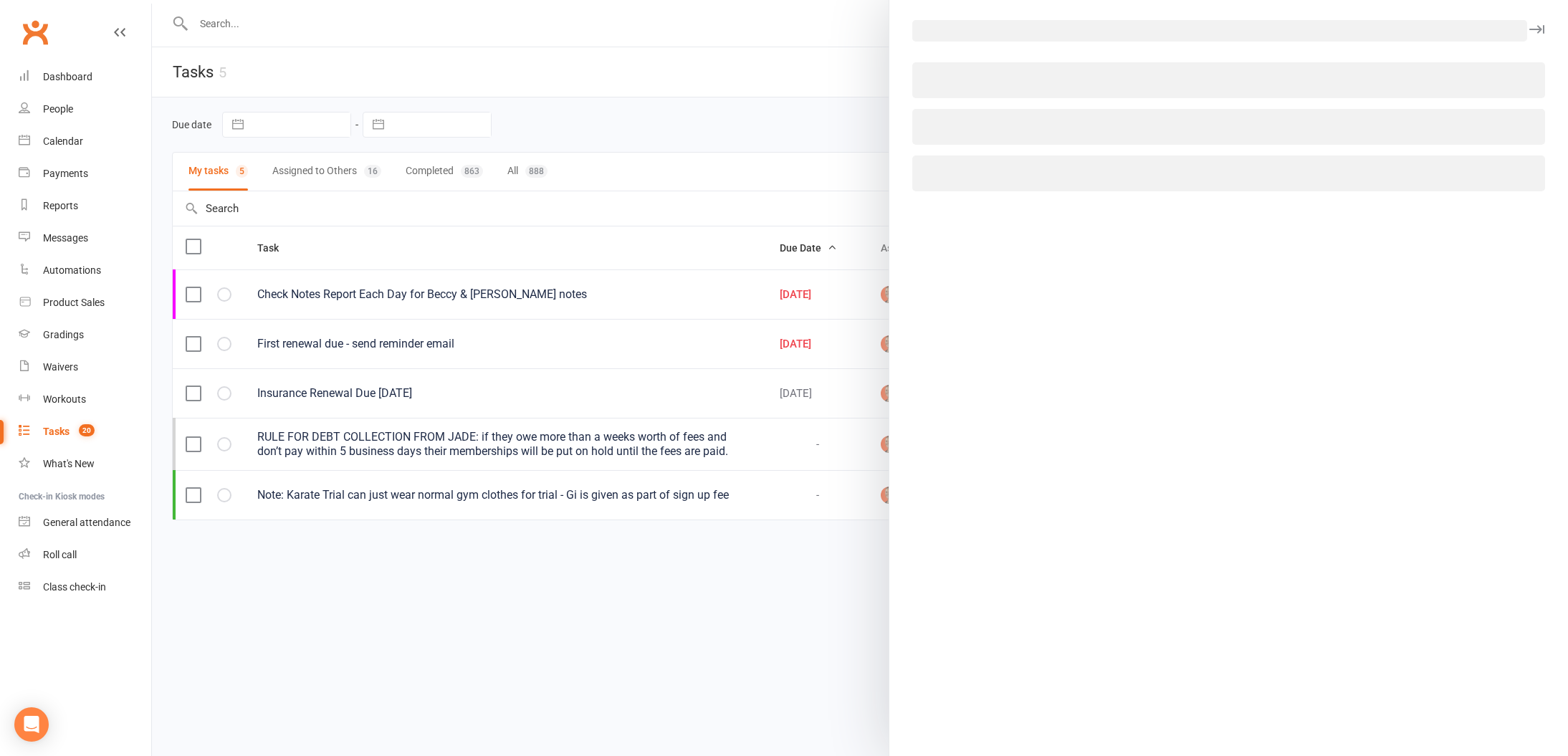
select select "3833"
select select "31392"
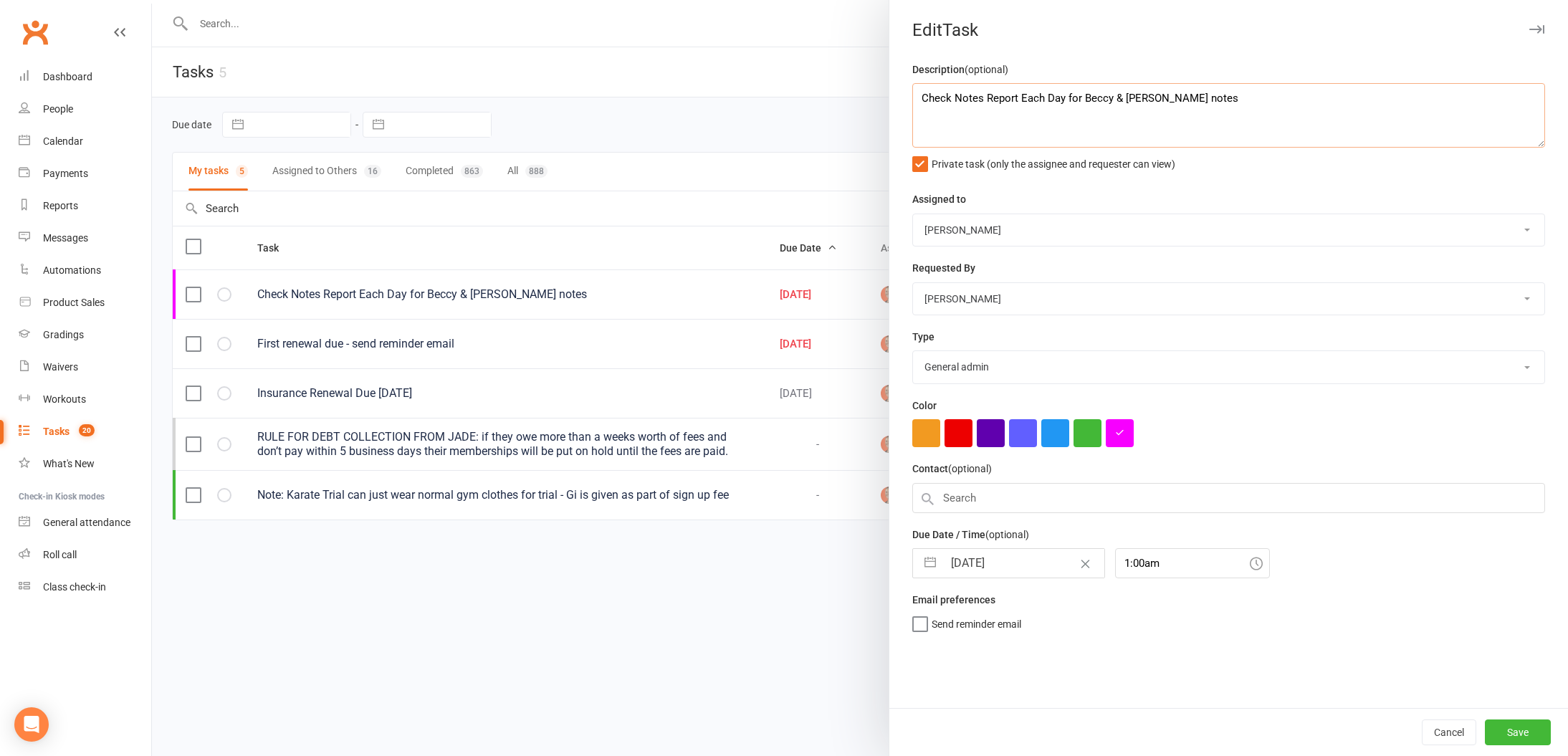
click at [1126, 98] on textarea "Check Notes Report Each Day for Beccy & [PERSON_NAME] notes" at bounding box center [1228, 115] width 633 height 64
click at [1513, 723] on button "Save" at bounding box center [1517, 733] width 66 height 26
select select "started"
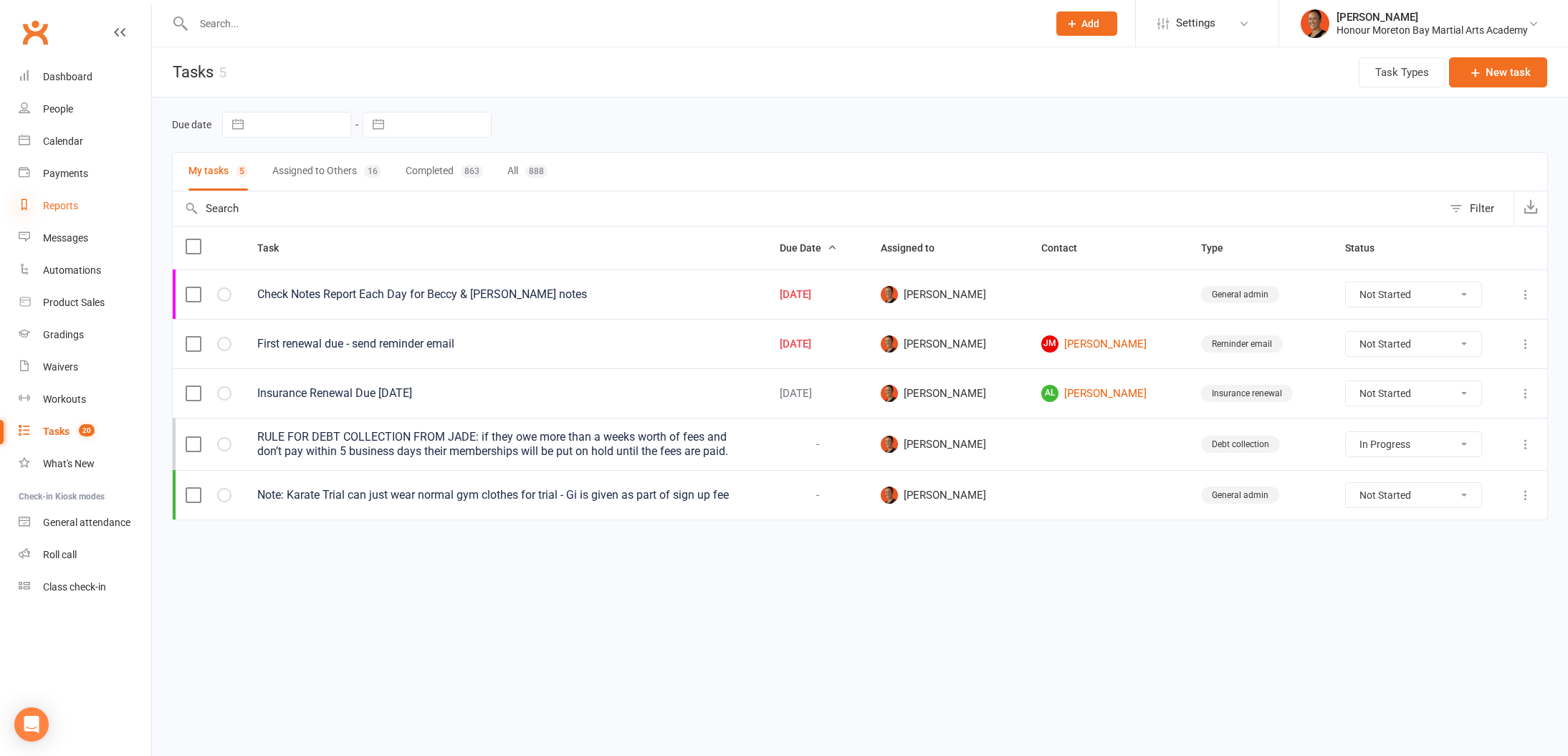
select select "started"
click at [69, 208] on div "Reports" at bounding box center [61, 205] width 35 height 11
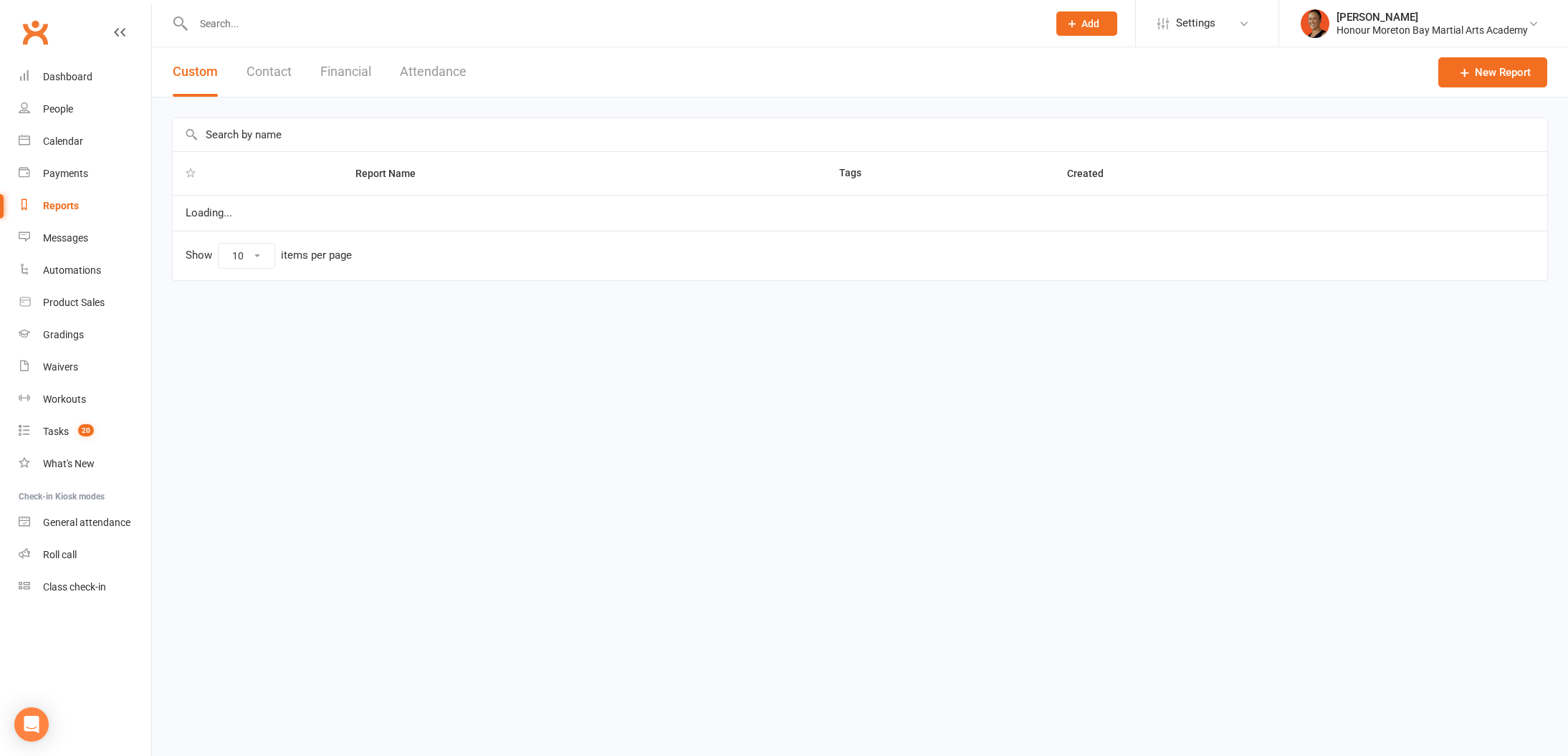
select select "100"
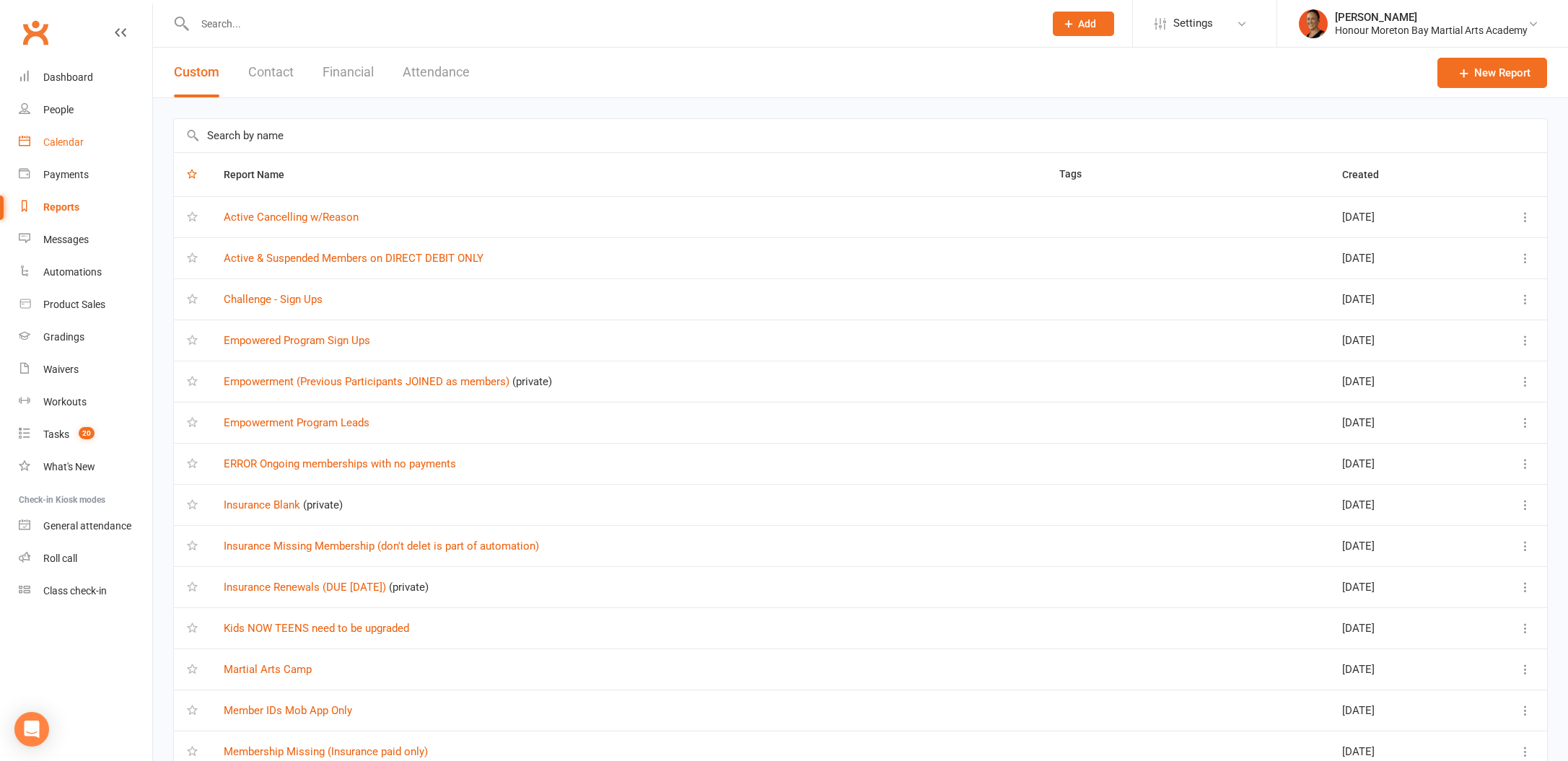
click at [75, 146] on div "Calendar" at bounding box center [63, 142] width 40 height 11
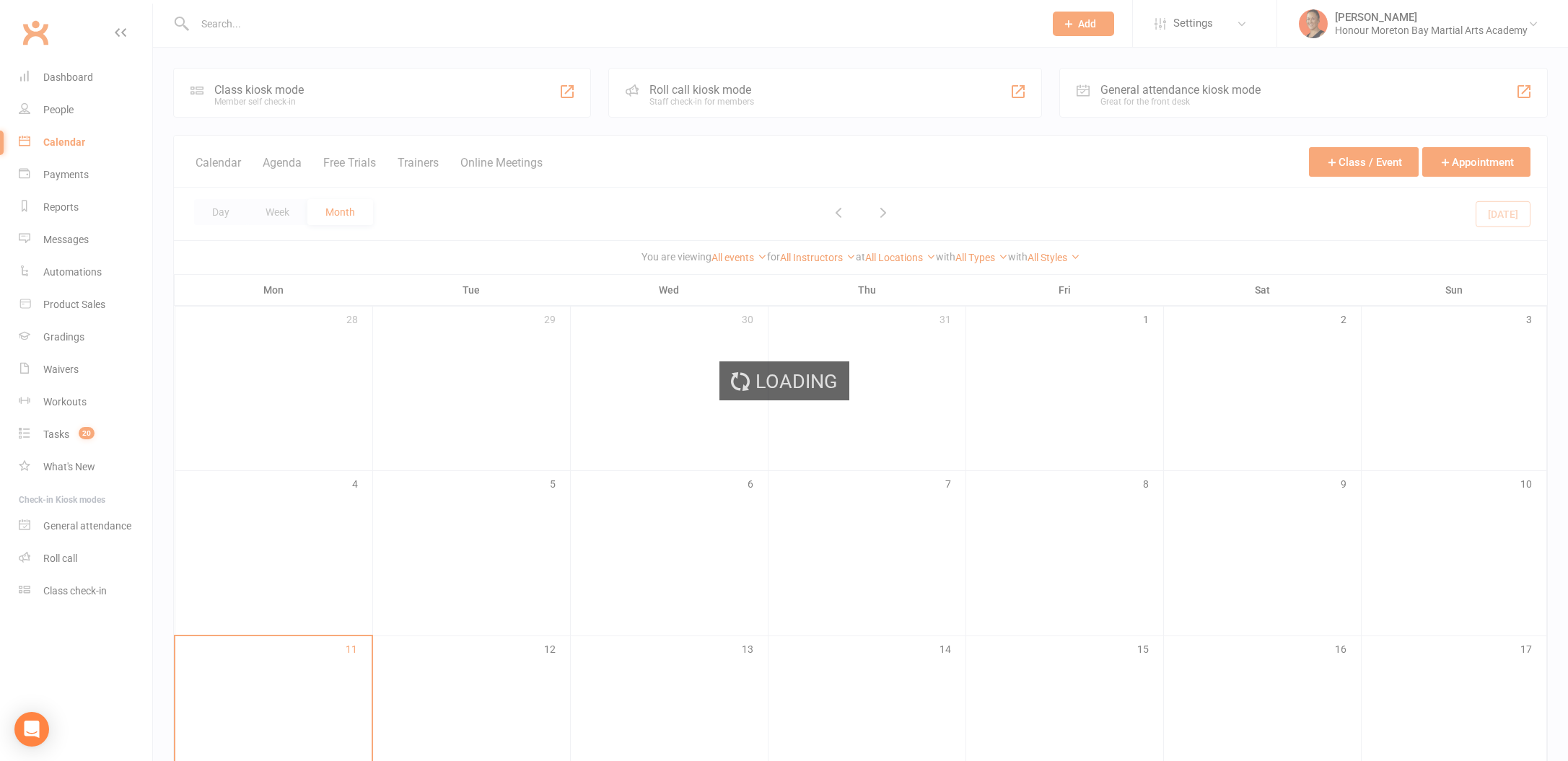
click at [82, 213] on div "Loading" at bounding box center [784, 380] width 1568 height 761
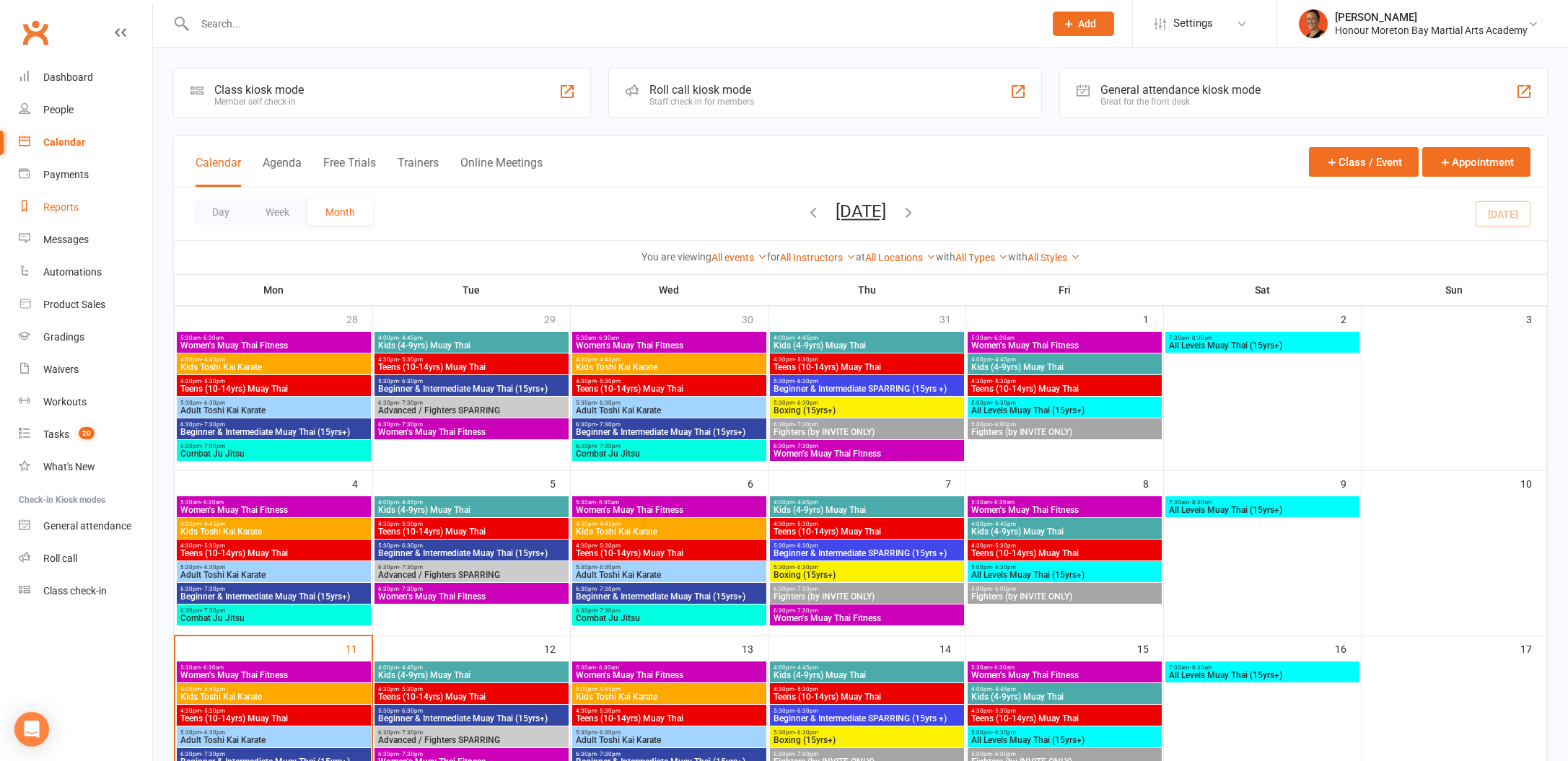
click at [53, 202] on div "Reports" at bounding box center [61, 207] width 35 height 11
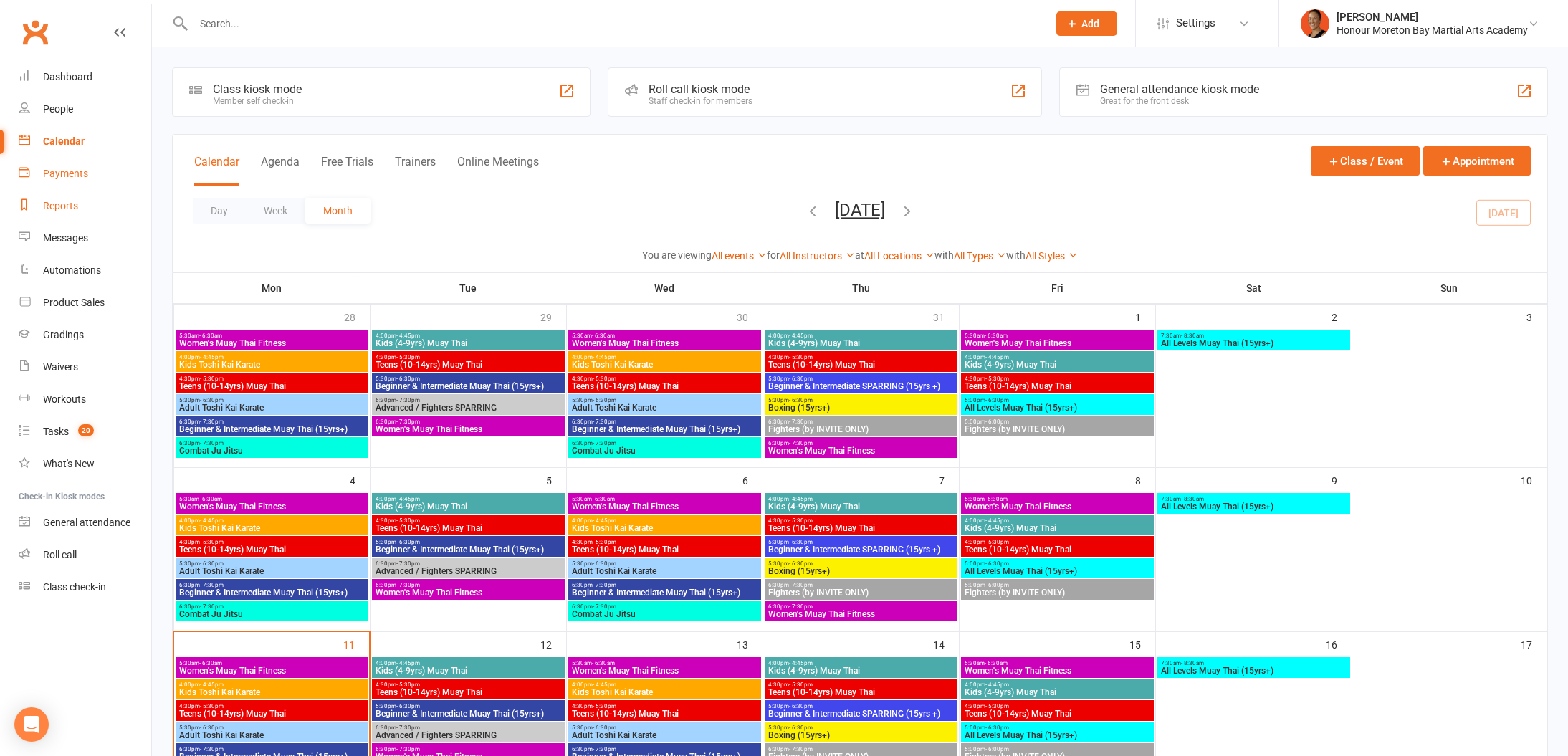
select select "100"
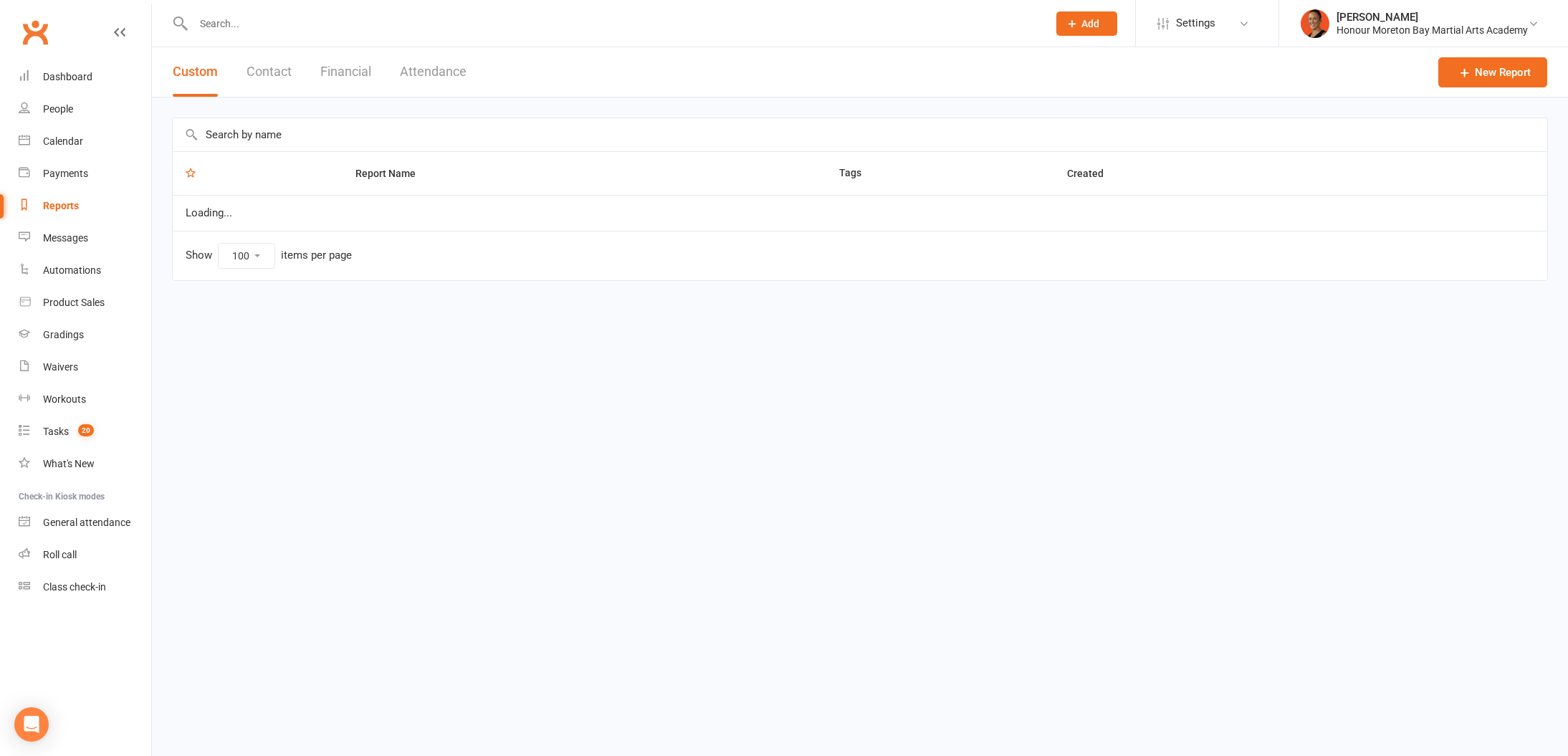
click at [246, 86] on div "Custom Contact Financial Attendance" at bounding box center [320, 71] width 336 height 49
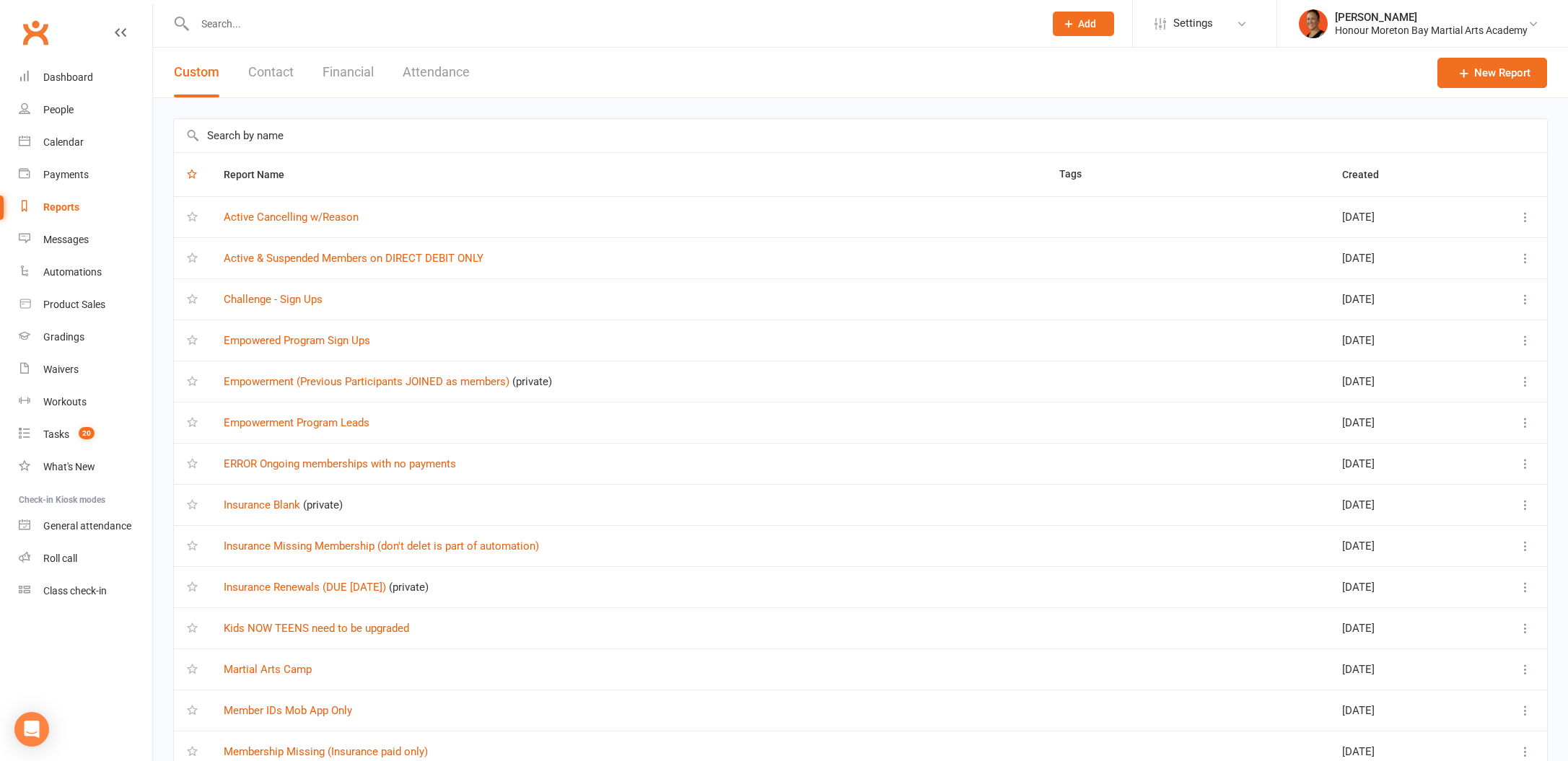
click at [290, 66] on button "Contact" at bounding box center [271, 72] width 46 height 50
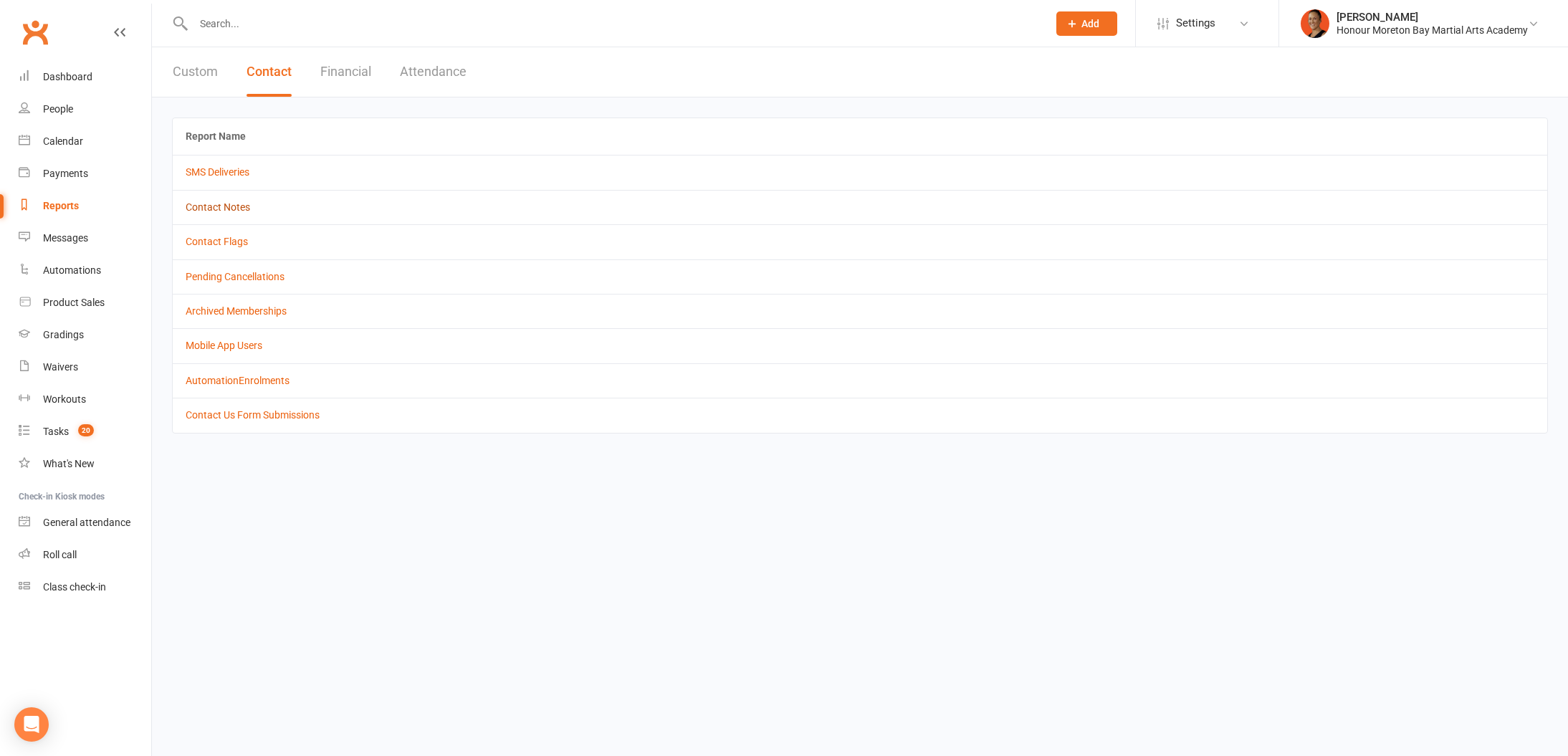
click at [227, 206] on link "Contact Notes" at bounding box center [217, 207] width 64 height 11
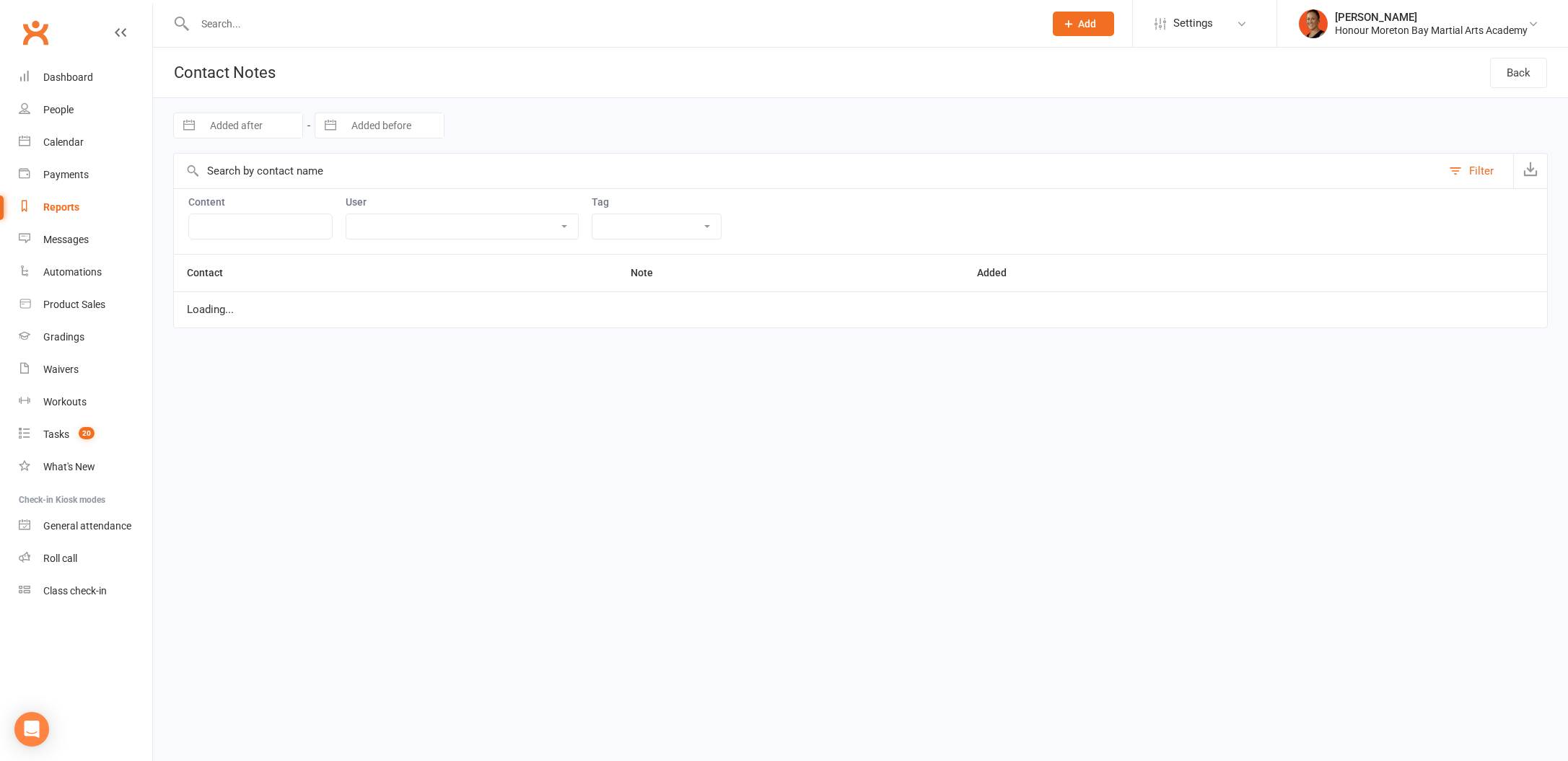
click at [698, 216] on select "Answered booking Call-Again Called called-lead Called-no-answer Cancel Cancella…" at bounding box center [657, 226] width 128 height 24
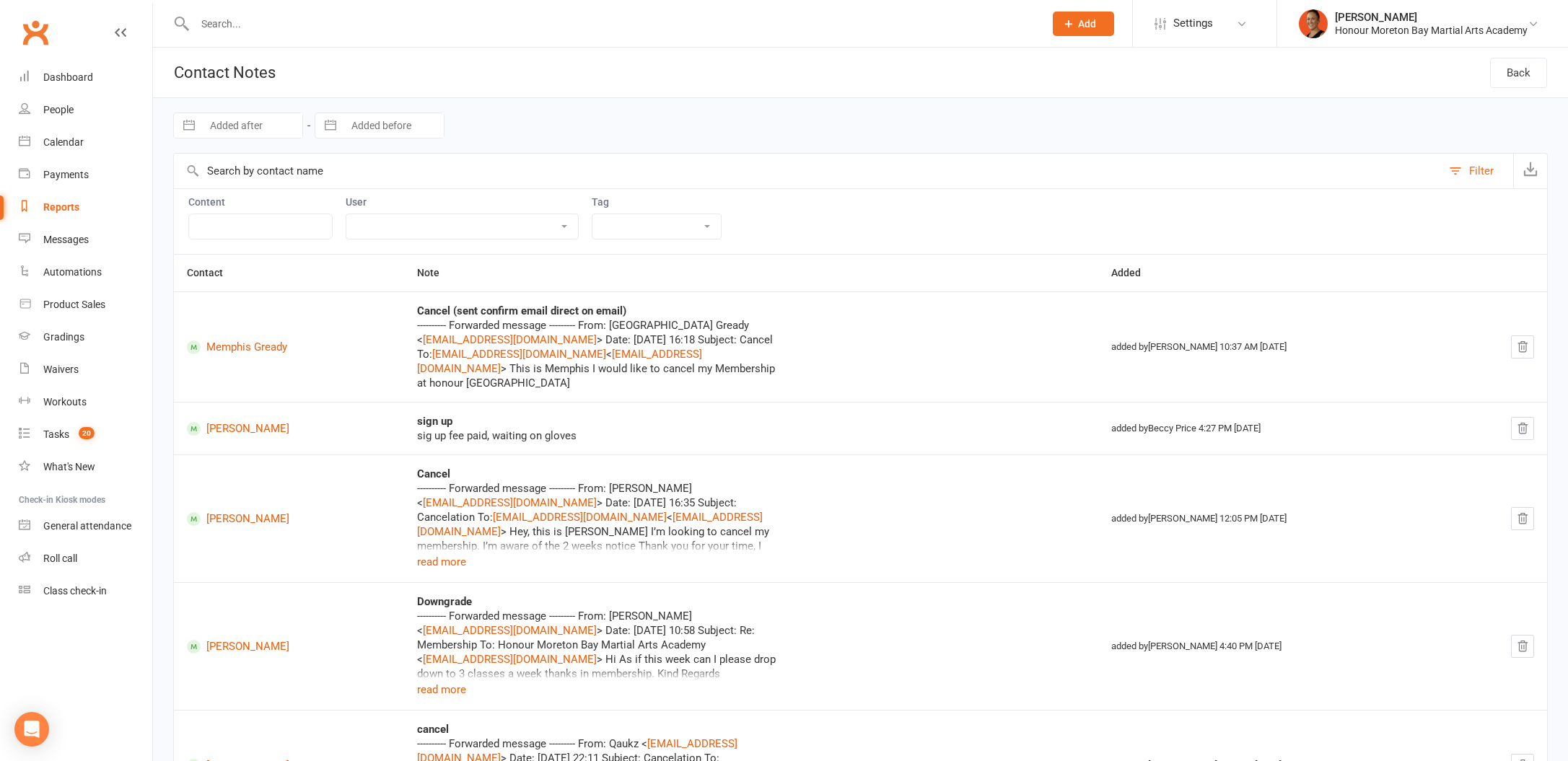
click at [461, 221] on select "Honour Moreton Bay Martial Arts Academy [PERSON_NAME] [PERSON_NAME] [PERSON_NAM…" at bounding box center [462, 226] width 232 height 24
select select "49591"
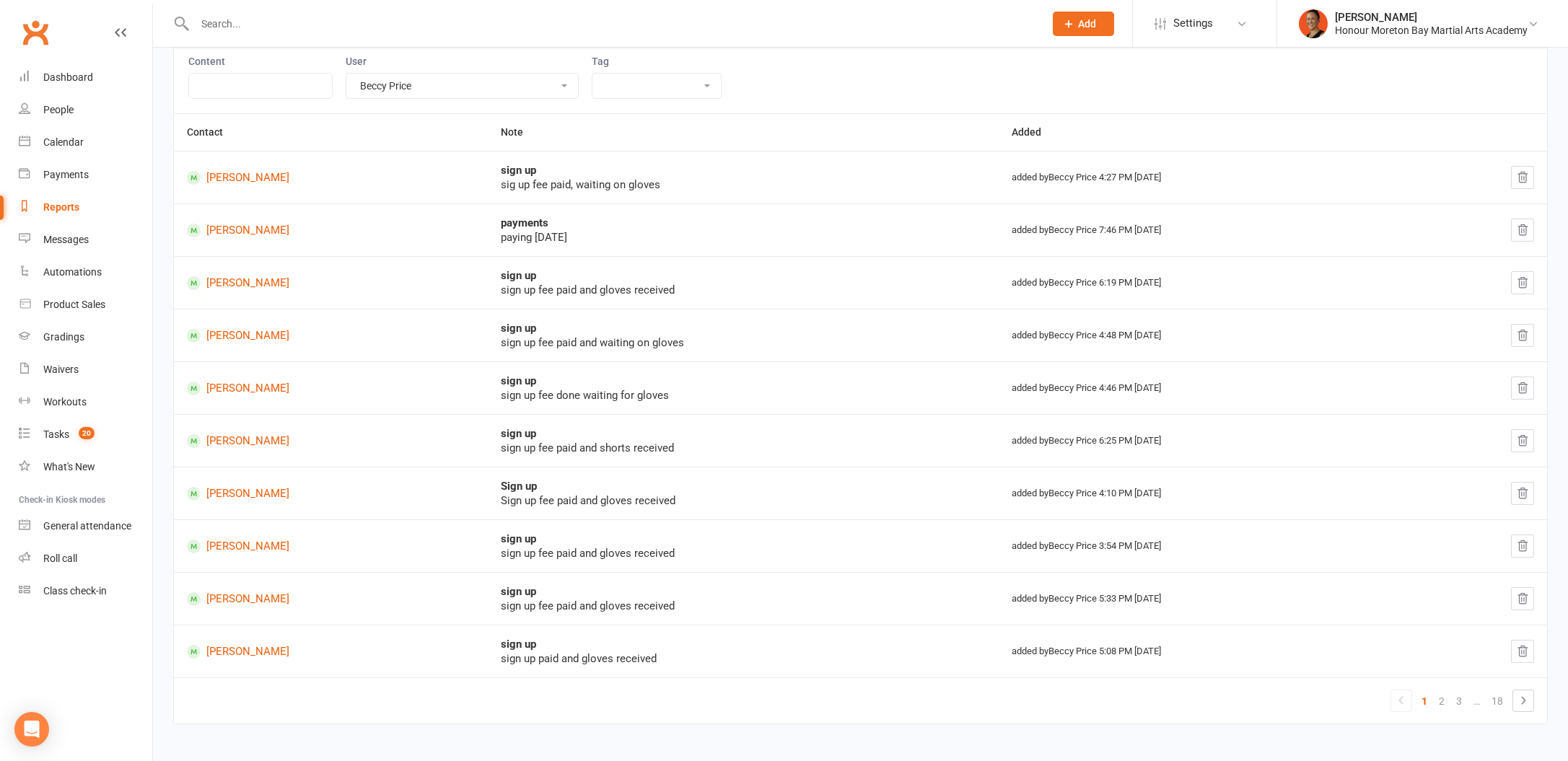
scroll to position [144, 0]
click at [1444, 700] on link "2" at bounding box center [1441, 698] width 18 height 20
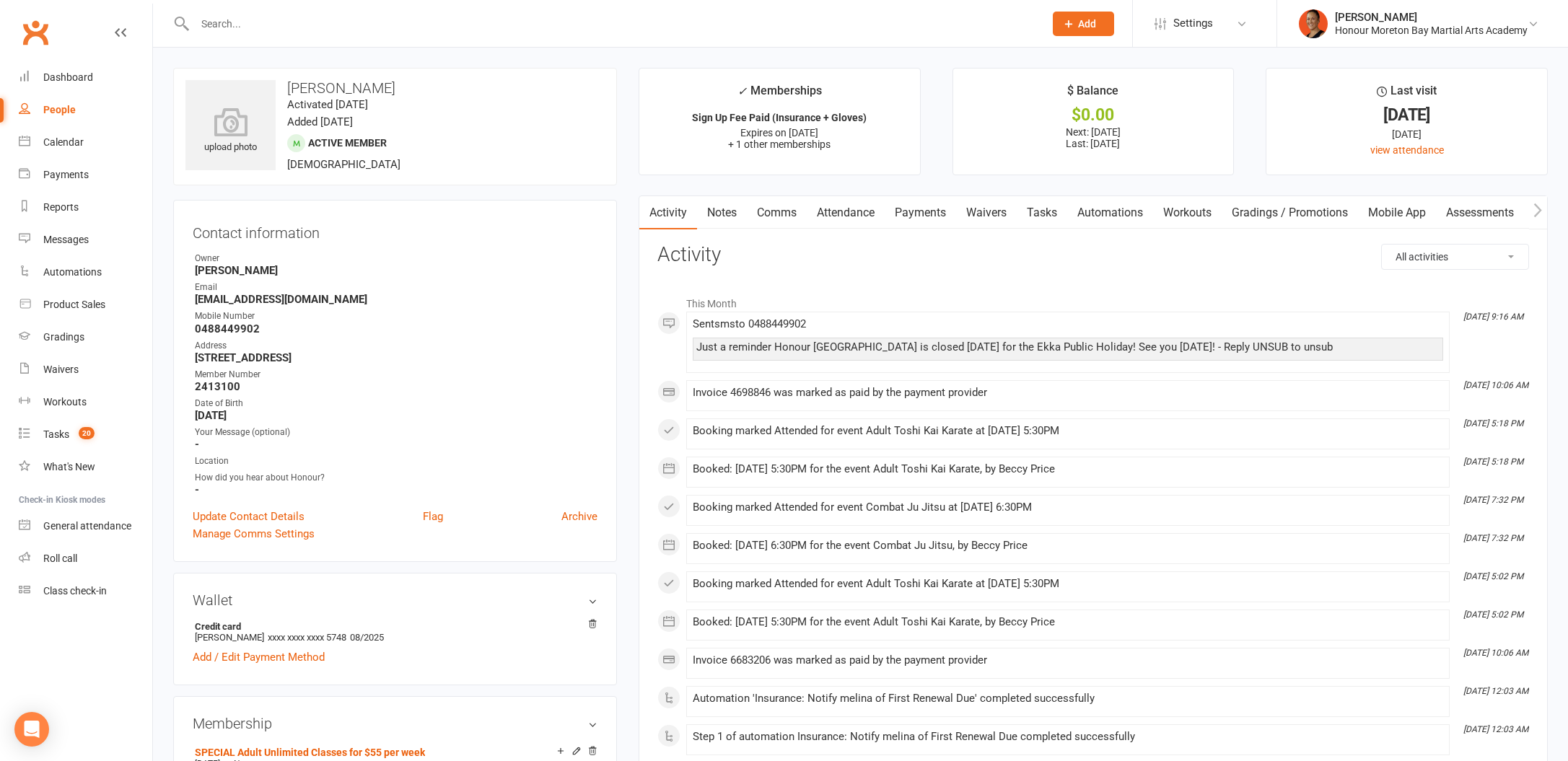
click at [924, 211] on link "Payments" at bounding box center [921, 213] width 72 height 34
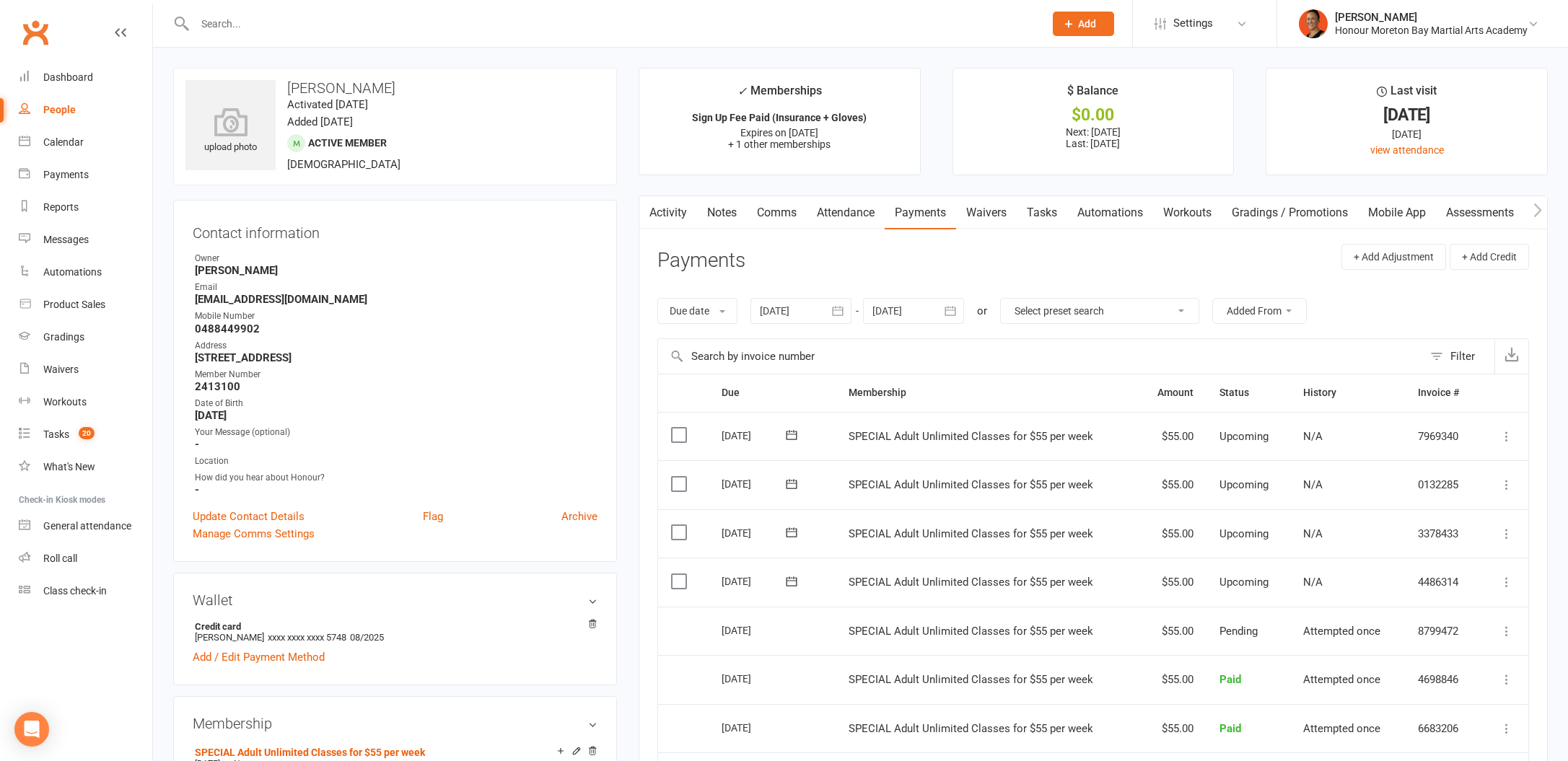
click at [1050, 208] on link "Tasks" at bounding box center [1042, 213] width 50 height 34
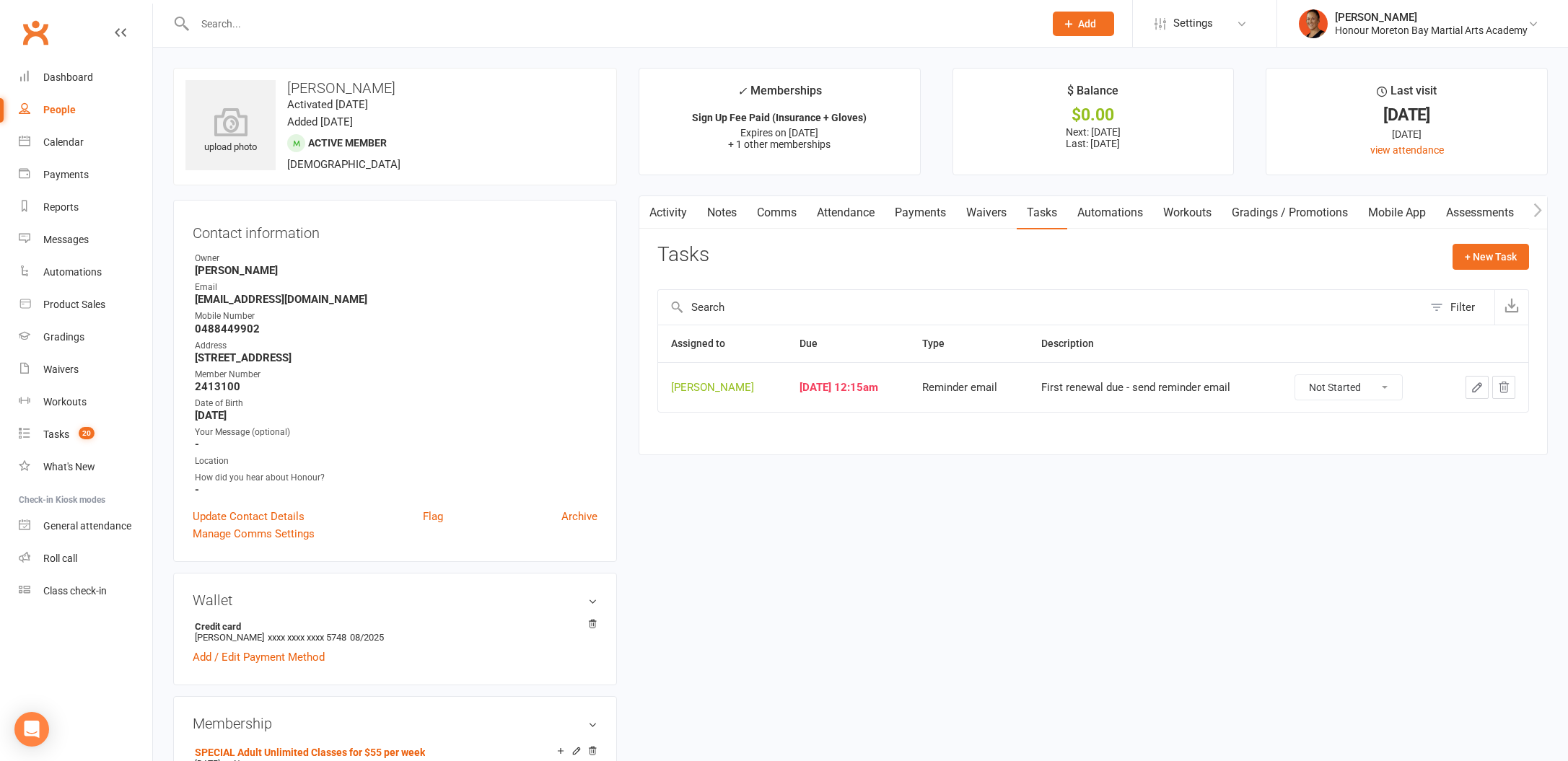
scroll to position [141, 0]
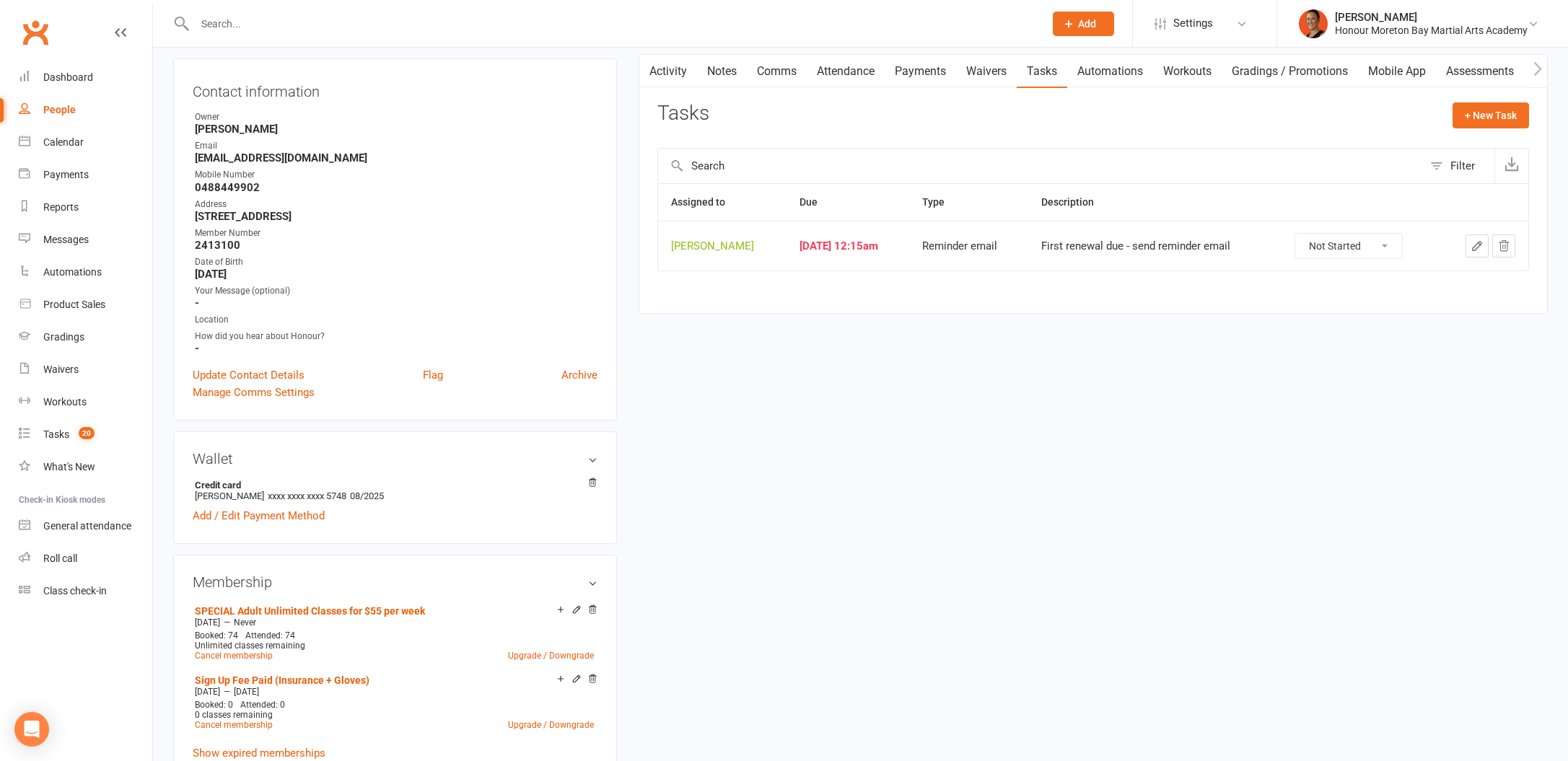
click at [943, 68] on link "Payments" at bounding box center [921, 72] width 72 height 34
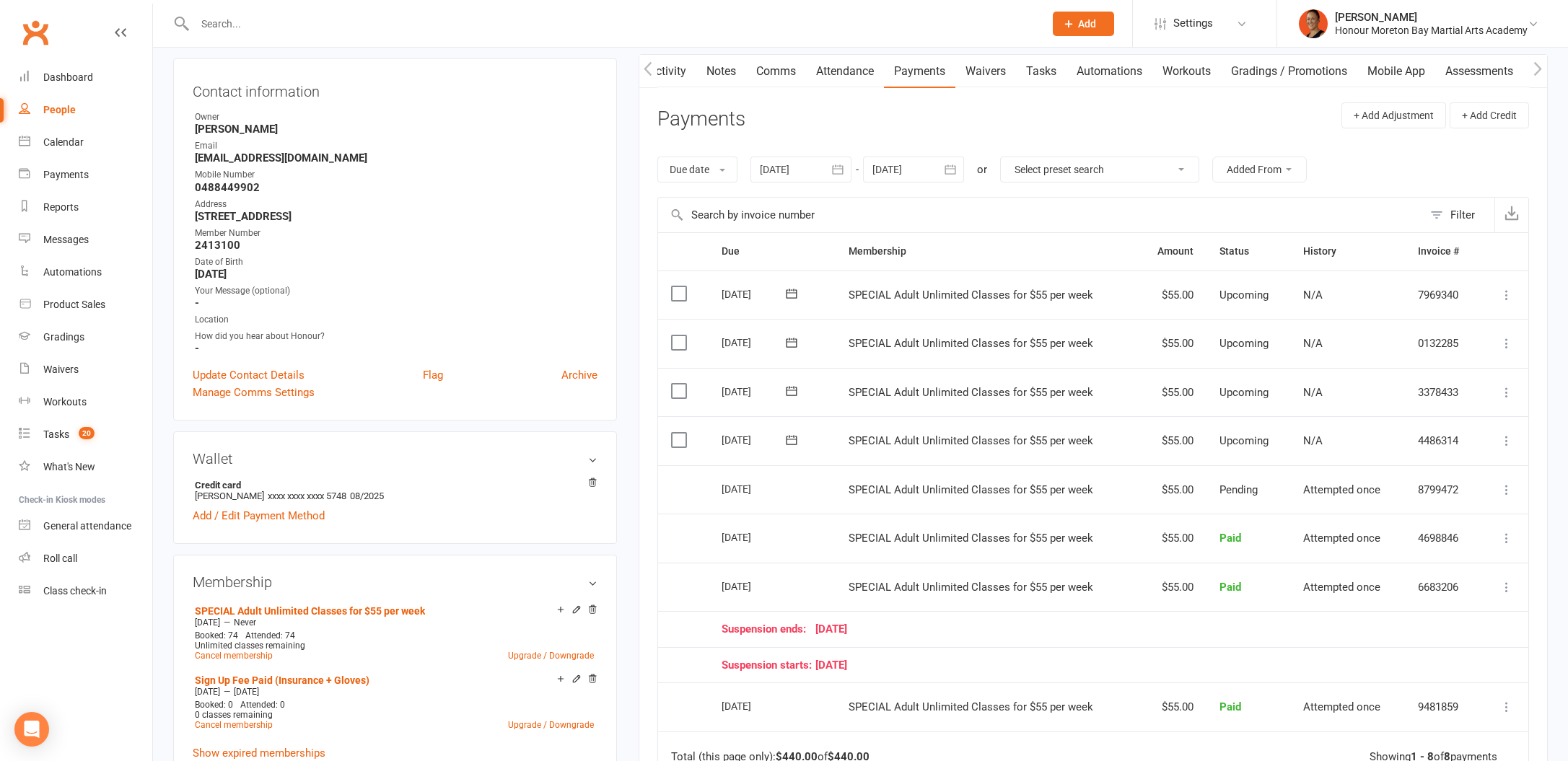
click at [745, 442] on div "[DATE]" at bounding box center [754, 439] width 66 height 22
copy tr "[DATE] [PERSON_NAME]"
click at [799, 71] on link "Comms" at bounding box center [776, 72] width 60 height 34
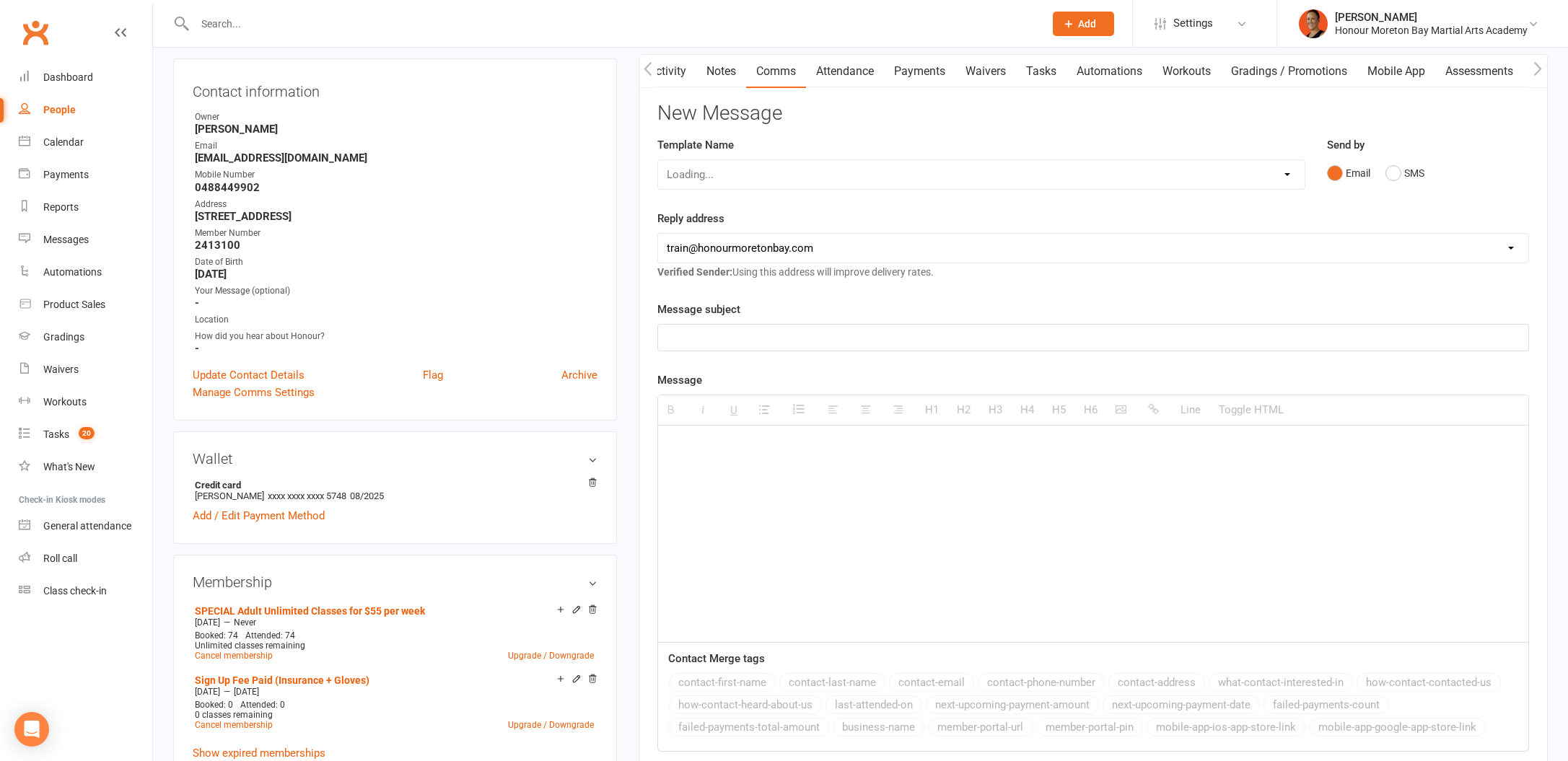
scroll to position [0, 2]
click at [792, 170] on select "Select Template [Email] 28 day 2 week check in to join [Email] ZipLead $29 Intr…" at bounding box center [833, 175] width 349 height 29
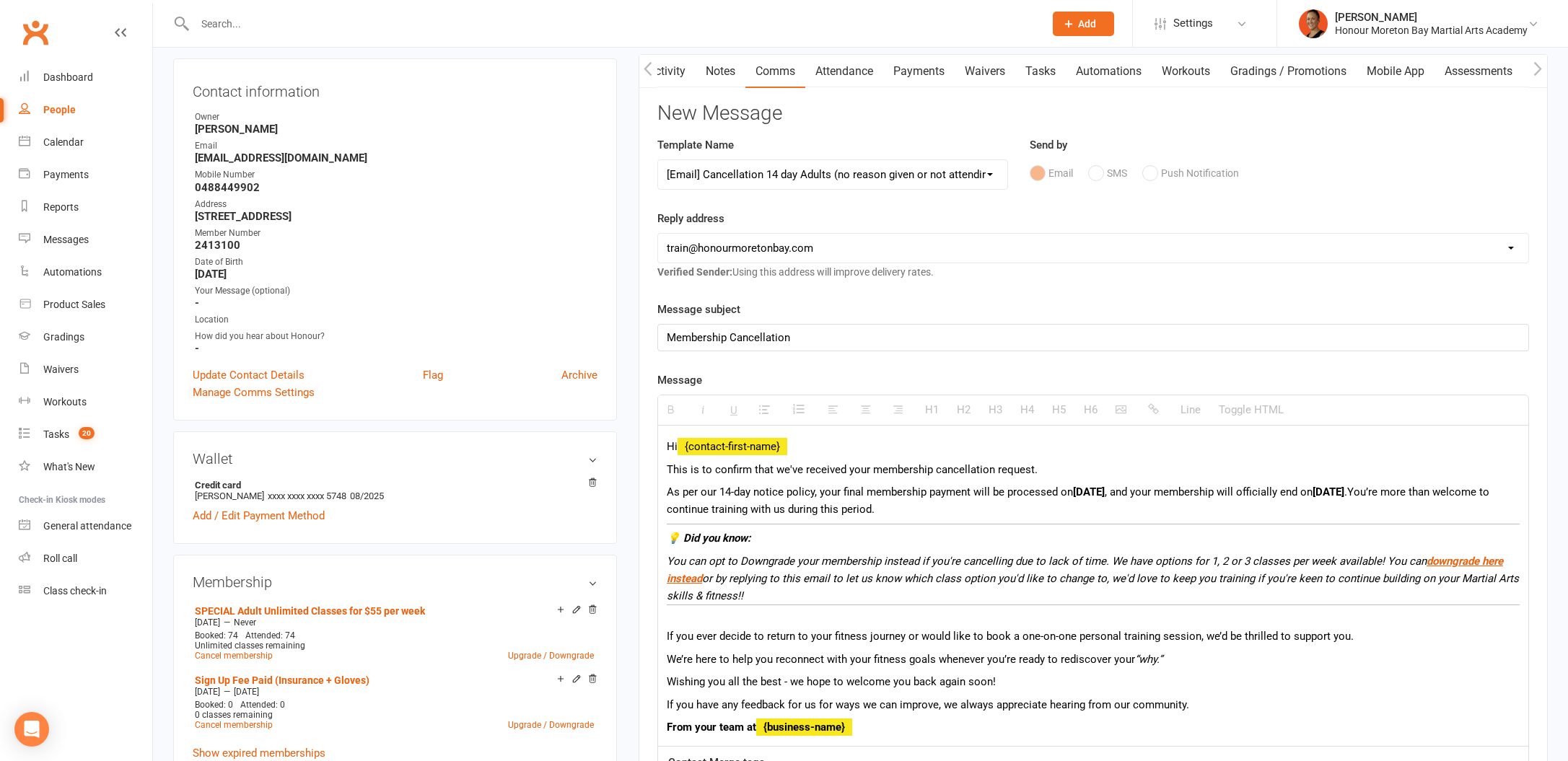
click at [775, 174] on select "Select Template [Email] 28 day 2 week check in to join [Email] ZipLead $29 Intr…" at bounding box center [833, 175] width 349 height 29
select select "49"
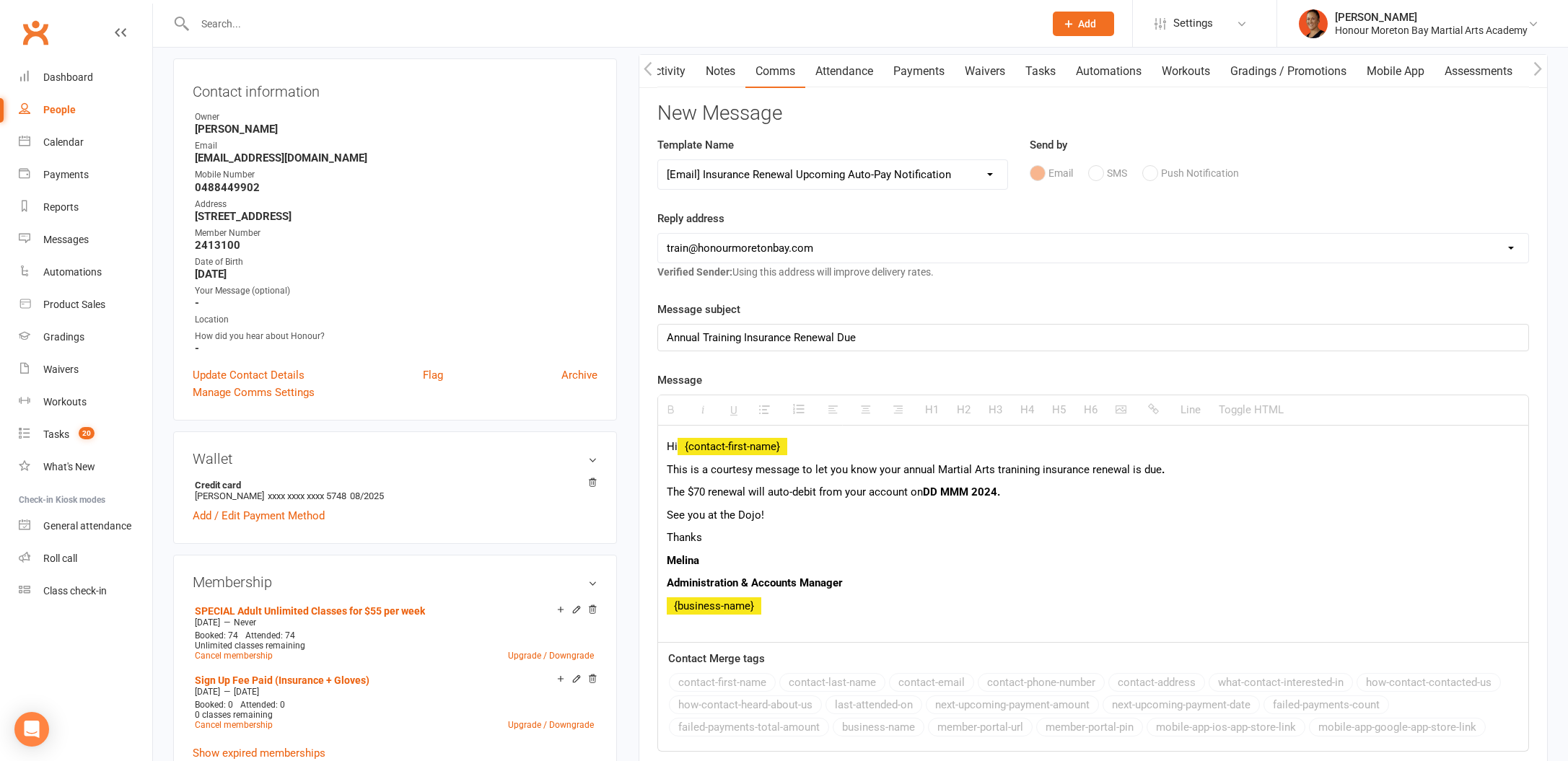
click at [947, 341] on div "Annual Training Insurance Renewal Due" at bounding box center [1093, 338] width 870 height 26
click at [664, 334] on div "Annual Training Insurance Renewal Due" at bounding box center [1093, 338] width 870 height 26
click at [754, 465] on p "This is a courtesy message to let you know your annual Martial Arts tranining i…" at bounding box center [1093, 470] width 853 height 18
click at [784, 465] on p "This is a courtesy message to let you know your annual Martial Arts tranining i…" at bounding box center [1093, 470] width 853 height 18
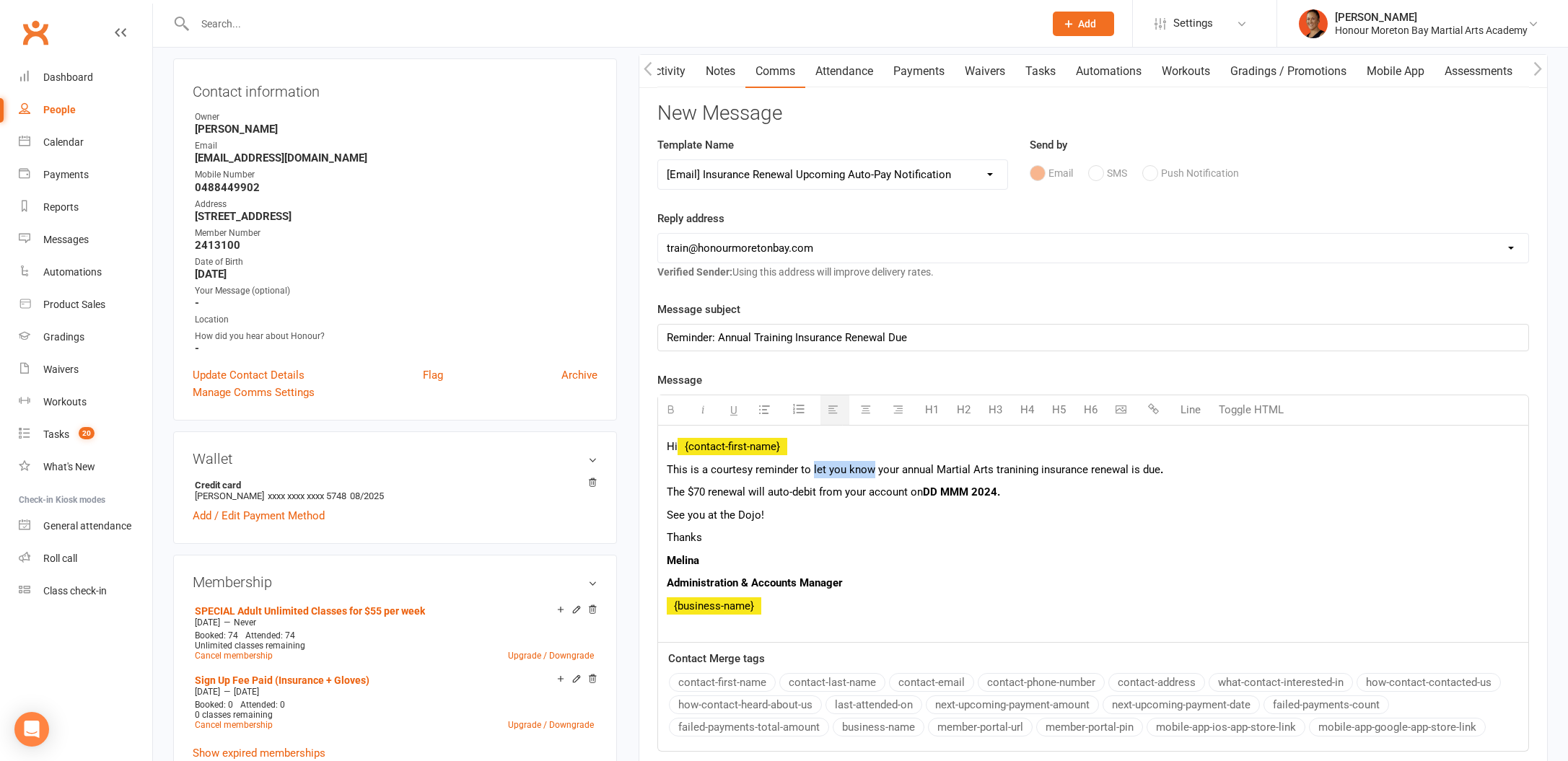
click at [814, 464] on p "This is a courtesy reminder to let you know your annual Martial Arts tranining …" at bounding box center [1093, 470] width 853 height 18
click at [678, 491] on p "The $70 renewal will auto-debit from your account on DD MMM 2024." at bounding box center [1093, 492] width 853 height 18
drag, startPoint x: 1001, startPoint y: 492, endPoint x: 930, endPoint y: 488, distance: 71.1
click at [930, 488] on span "DD MMM 2024." at bounding box center [966, 492] width 77 height 13
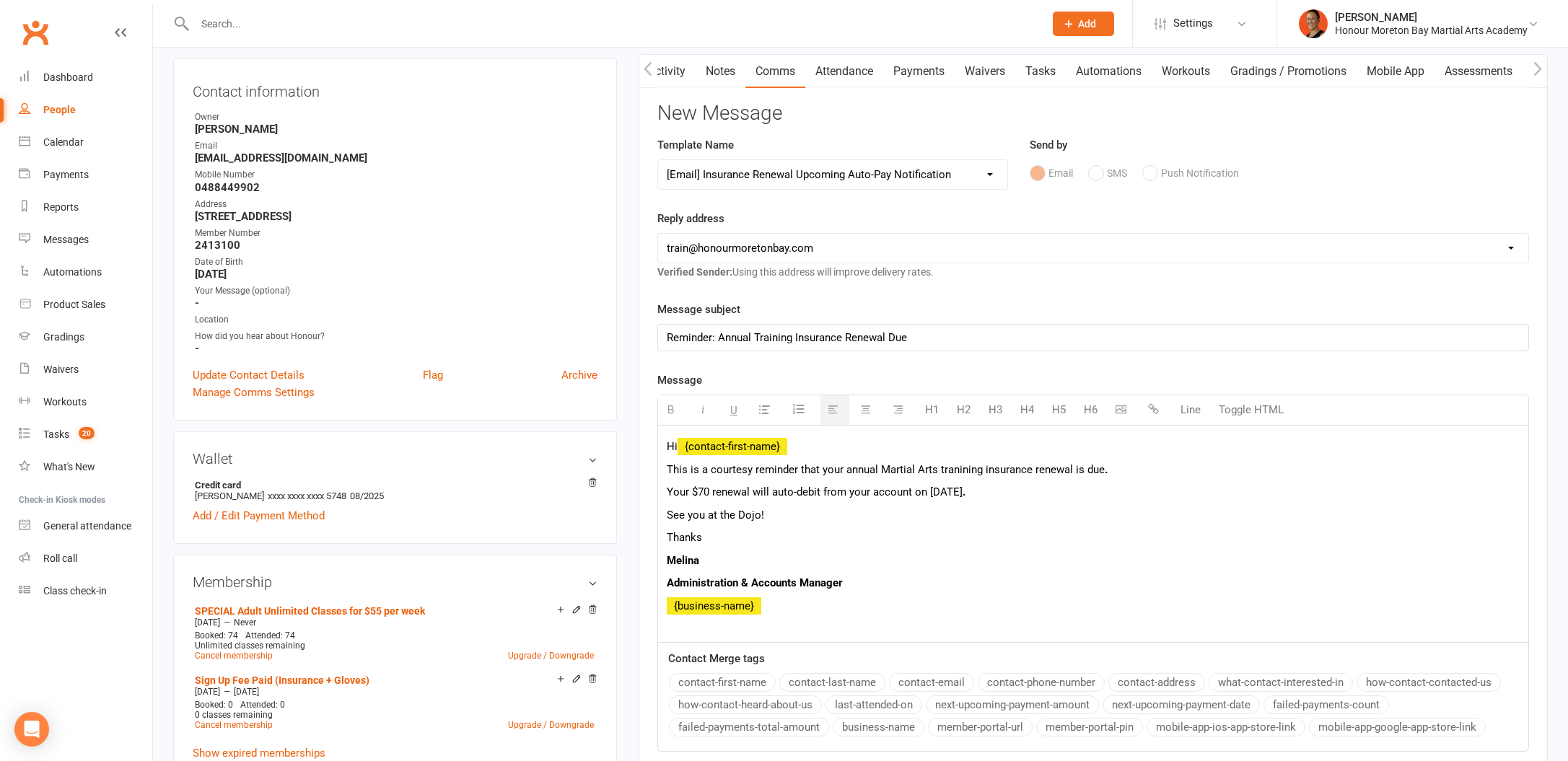
drag, startPoint x: 987, startPoint y: 487, endPoint x: 928, endPoint y: 492, distance: 59.2
click at [928, 492] on p "Your $70 renewal will auto-debit from your account on [DATE] ." at bounding box center [1093, 492] width 853 height 18
click at [66, 240] on div "Messages" at bounding box center [66, 239] width 46 height 11
click at [803, 467] on p "This is a courtesy reminder that your annual Martial Arts tranining insurance r…" at bounding box center [1093, 470] width 853 height 18
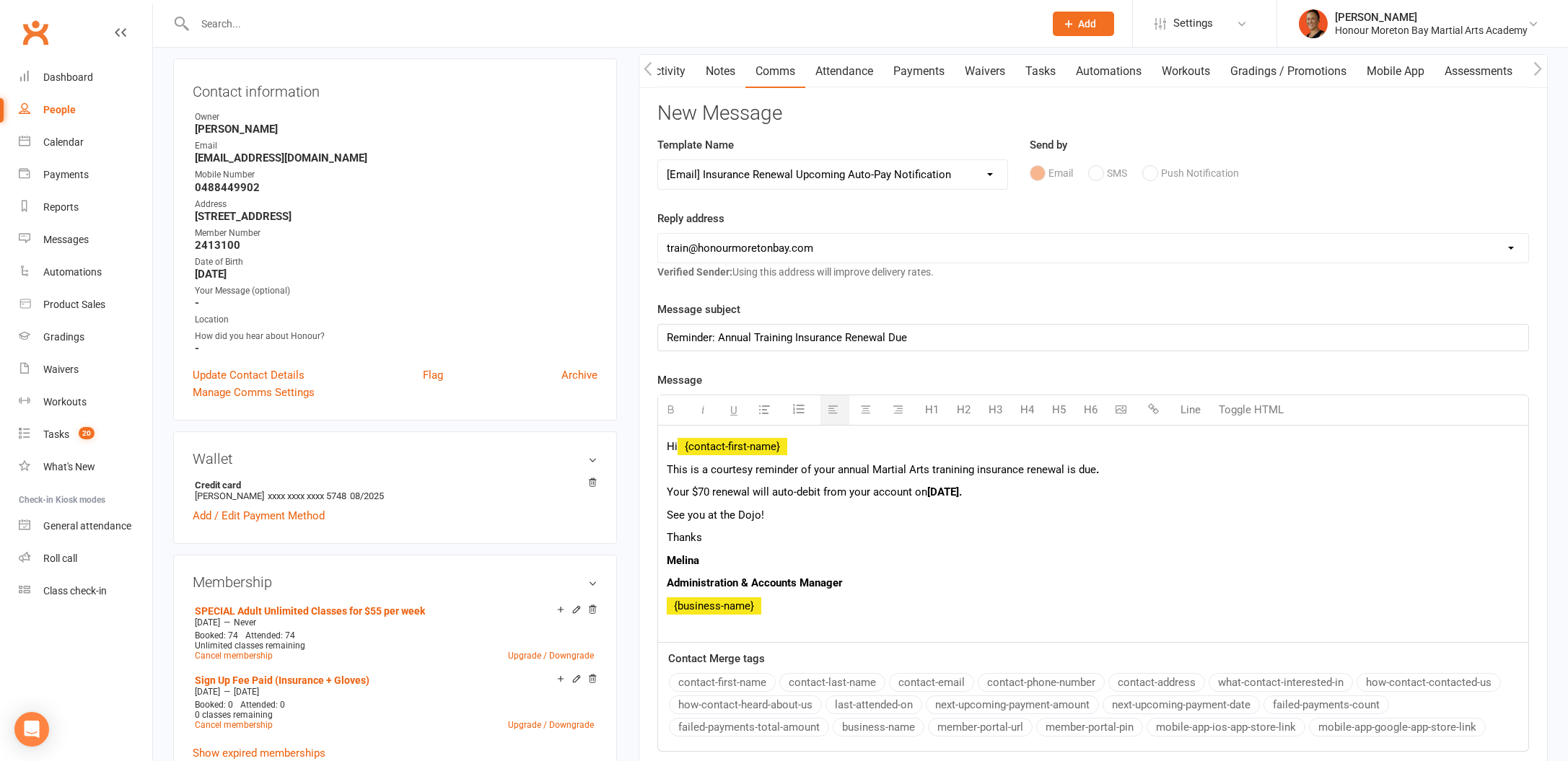
click at [1065, 470] on p "This is a courtesy reminder of your annual Martial Arts tranining insurance ren…" at bounding box center [1093, 470] width 853 height 18
click at [1124, 473] on p "This is a courtesy reminder of your annual Martial Arts tranining insurance ren…" at bounding box center [1093, 470] width 853 height 18
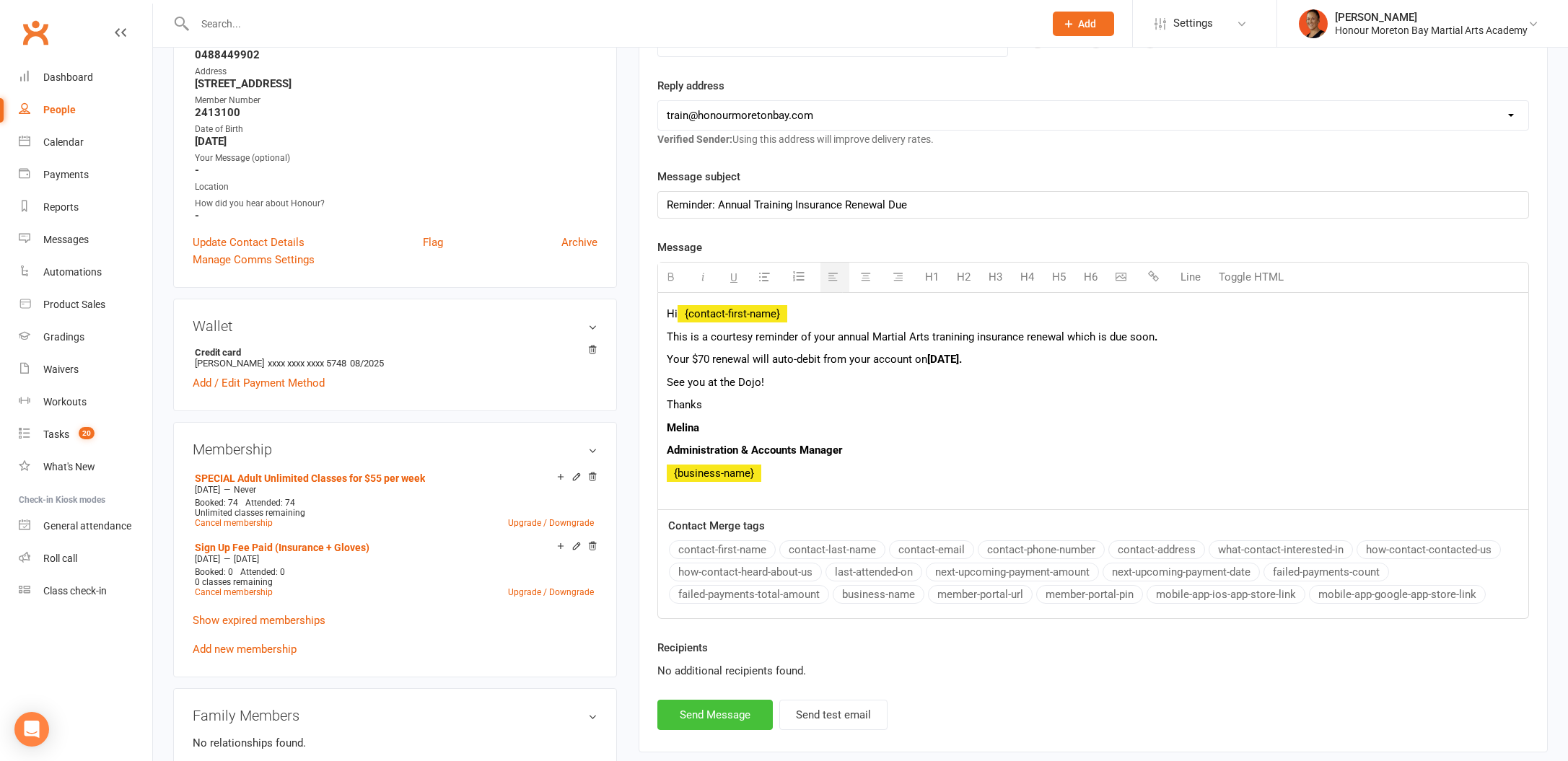
click at [728, 718] on button "Send Message" at bounding box center [715, 715] width 115 height 31
select select
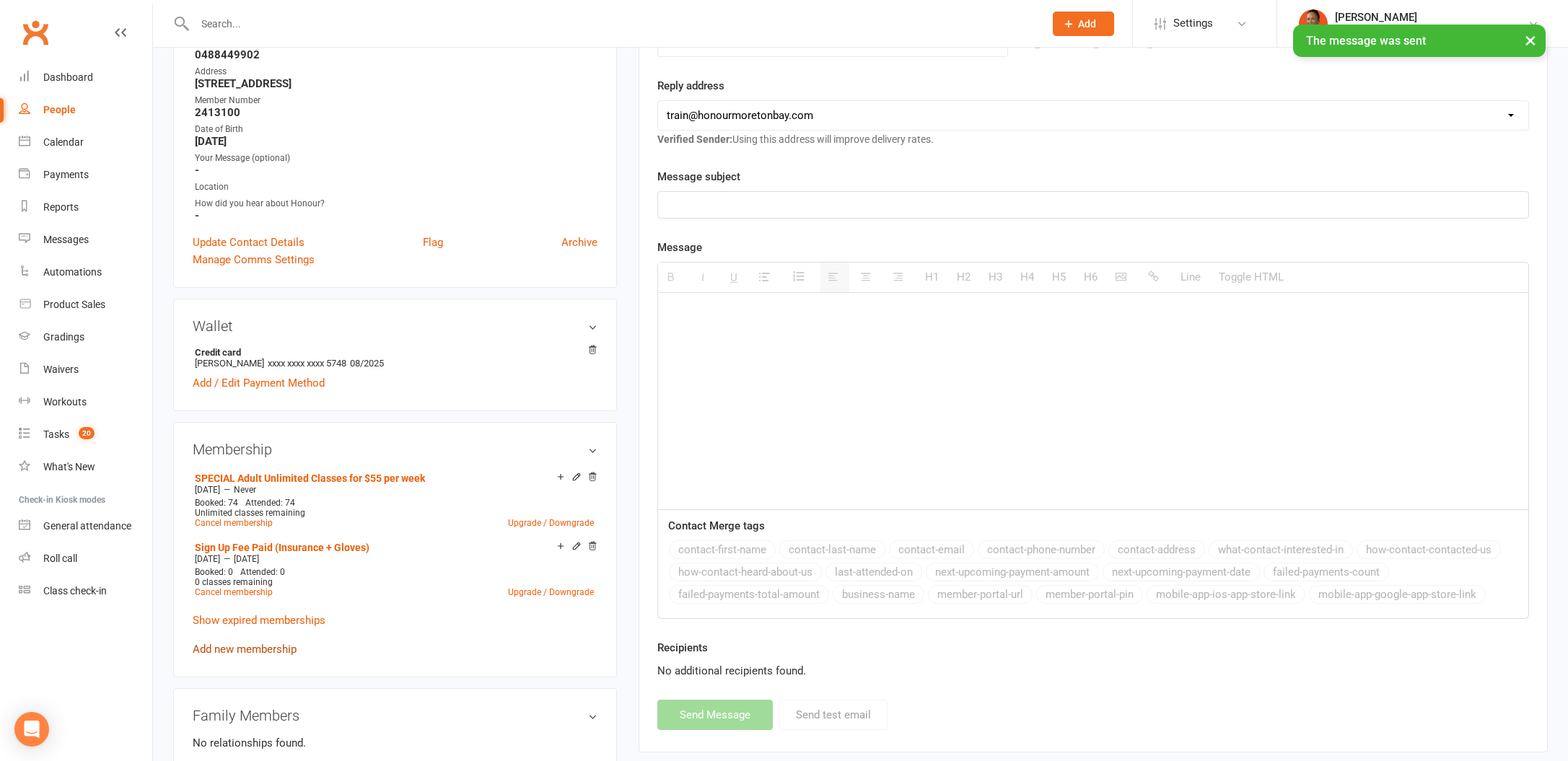
click at [275, 650] on link "Add new membership" at bounding box center [245, 649] width 104 height 13
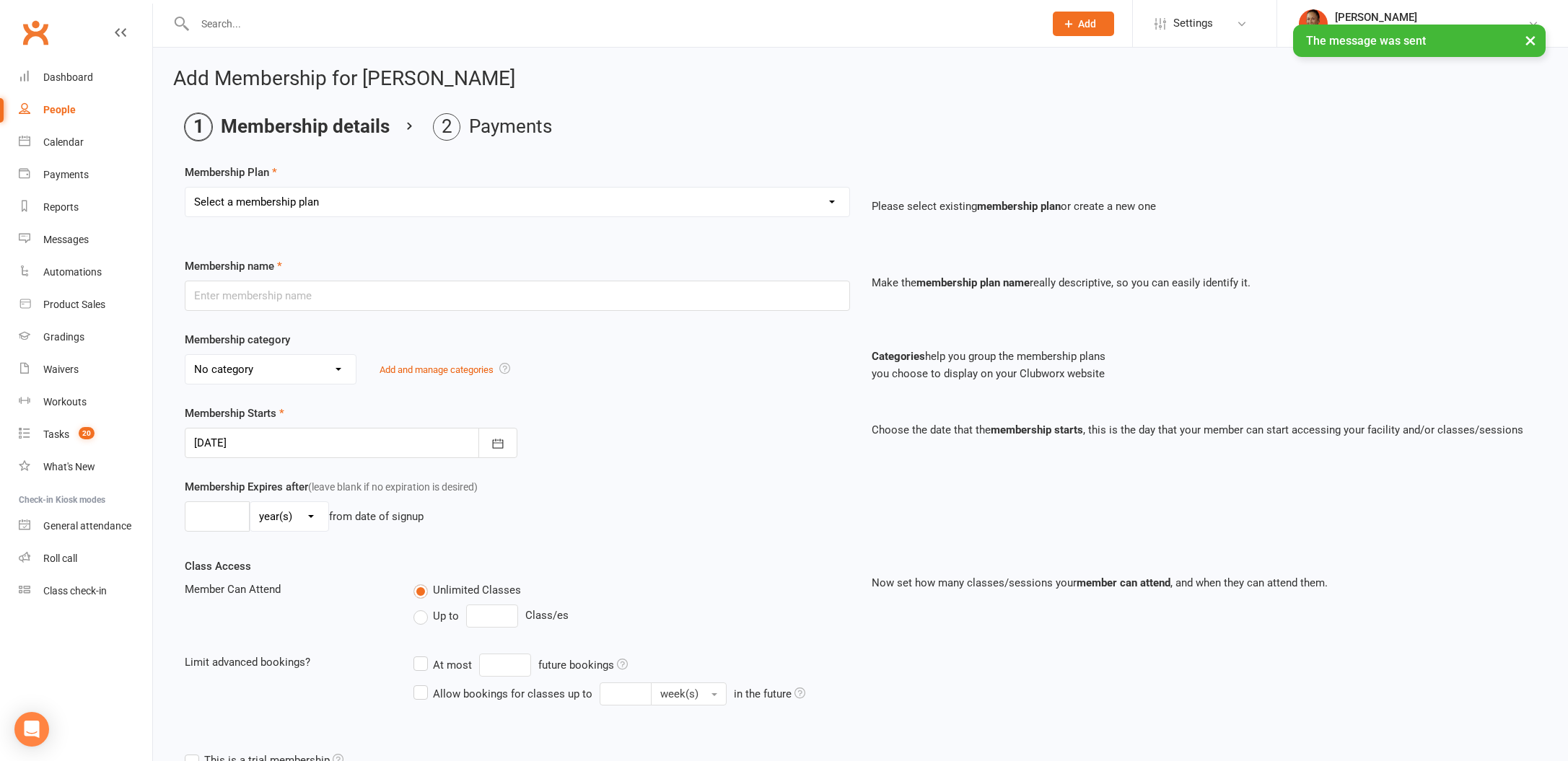
click at [259, 210] on select "Select a membership plan Create new Membership Plan Martial Arts Camp Sign Up F…" at bounding box center [517, 202] width 664 height 29
select select "3"
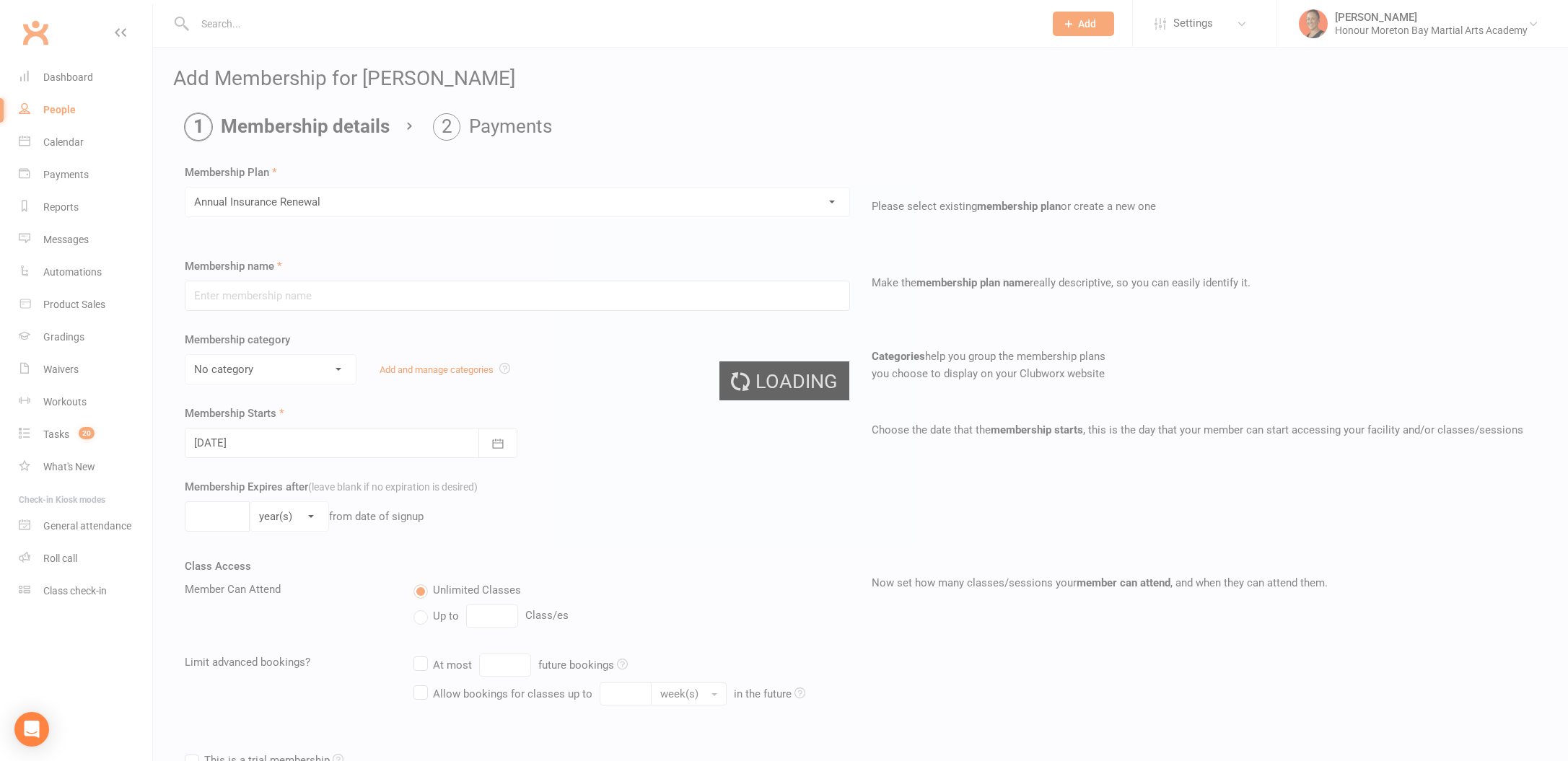
type input "Annual Insurance Renewal"
select select "9"
type input "12"
select select "2"
type input "0"
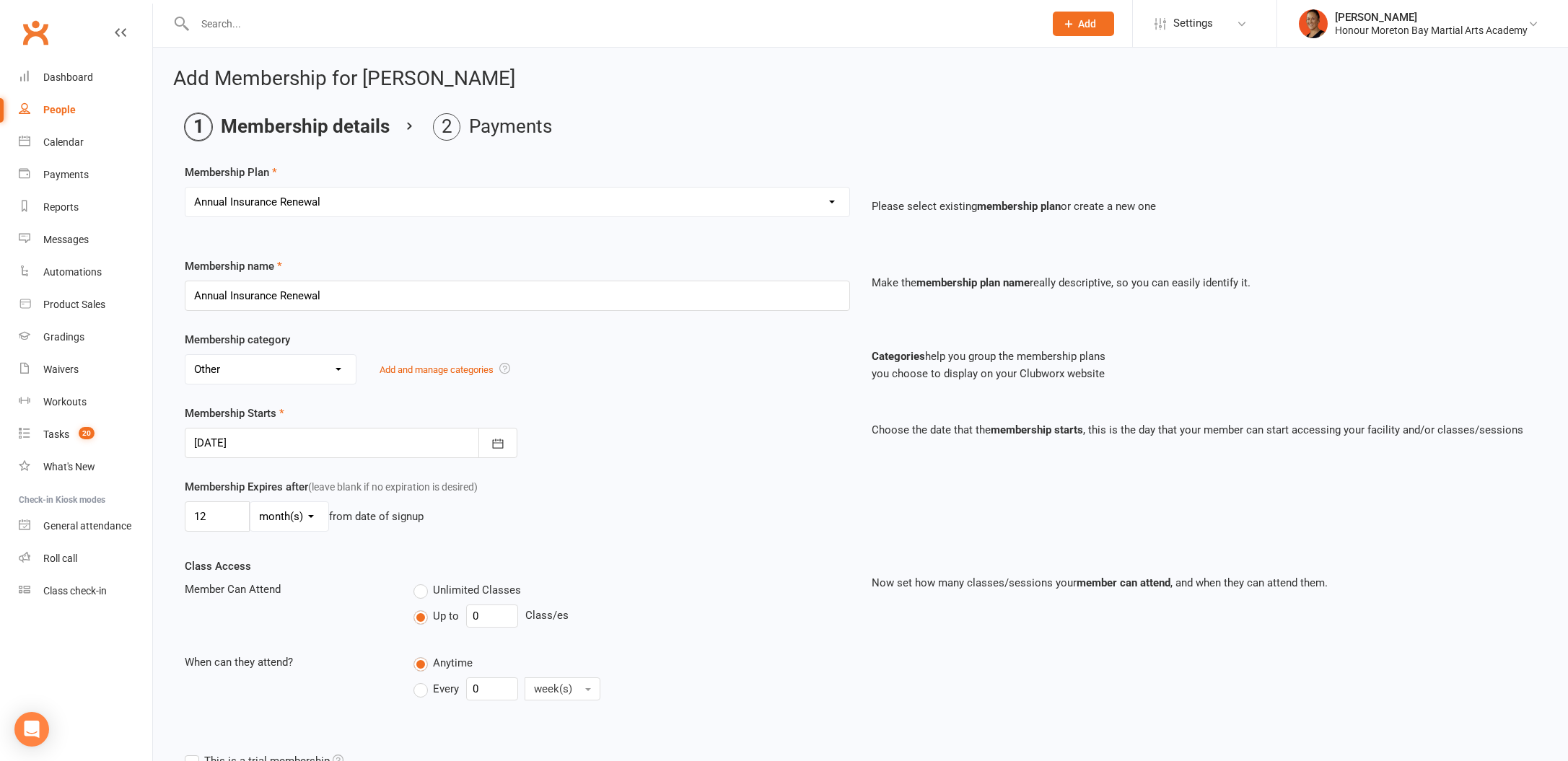
click at [286, 436] on div at bounding box center [351, 443] width 333 height 31
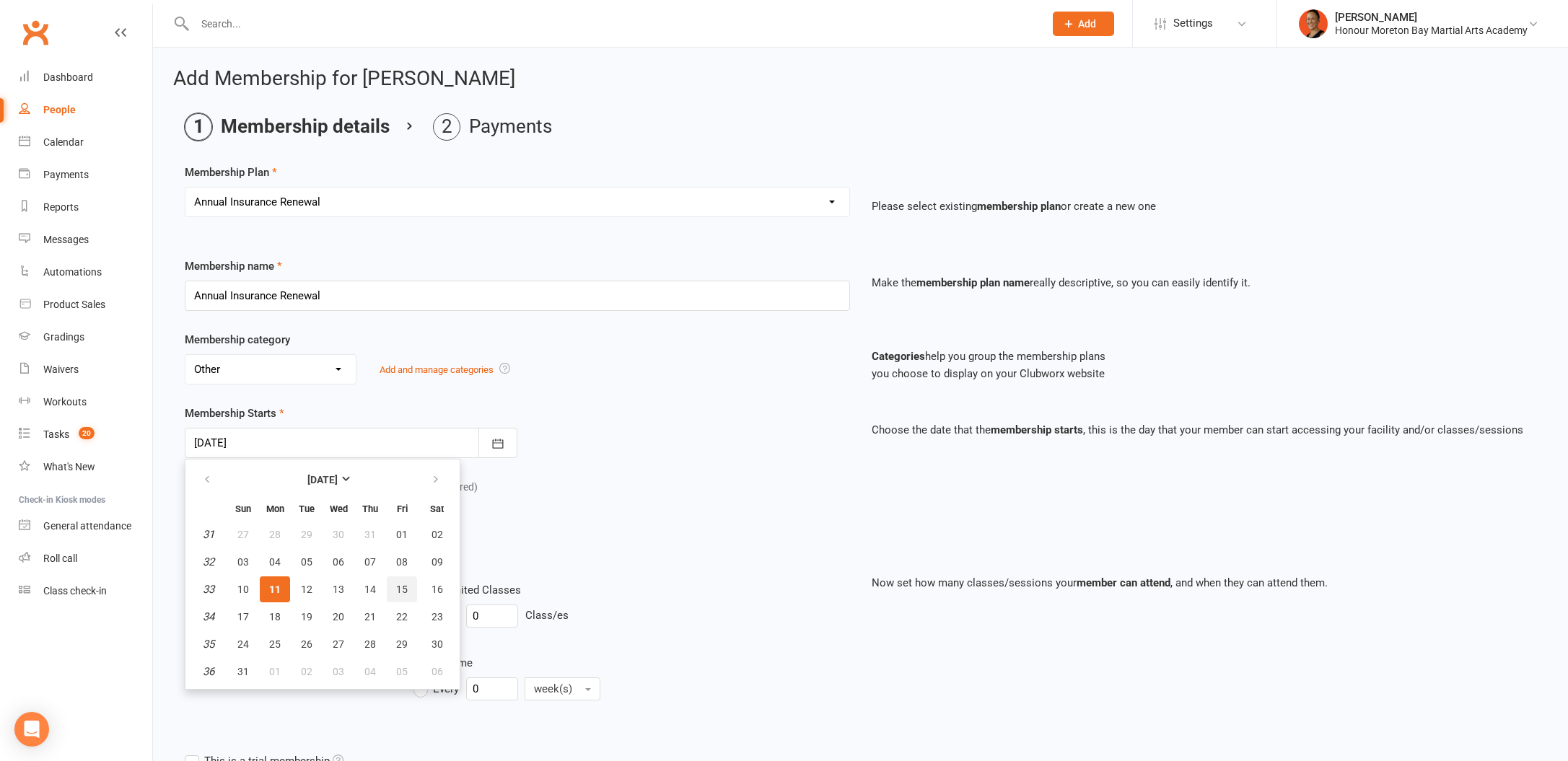
click at [396, 589] on span "15" at bounding box center [401, 589] width 11 height 11
type input "15 Aug 2025"
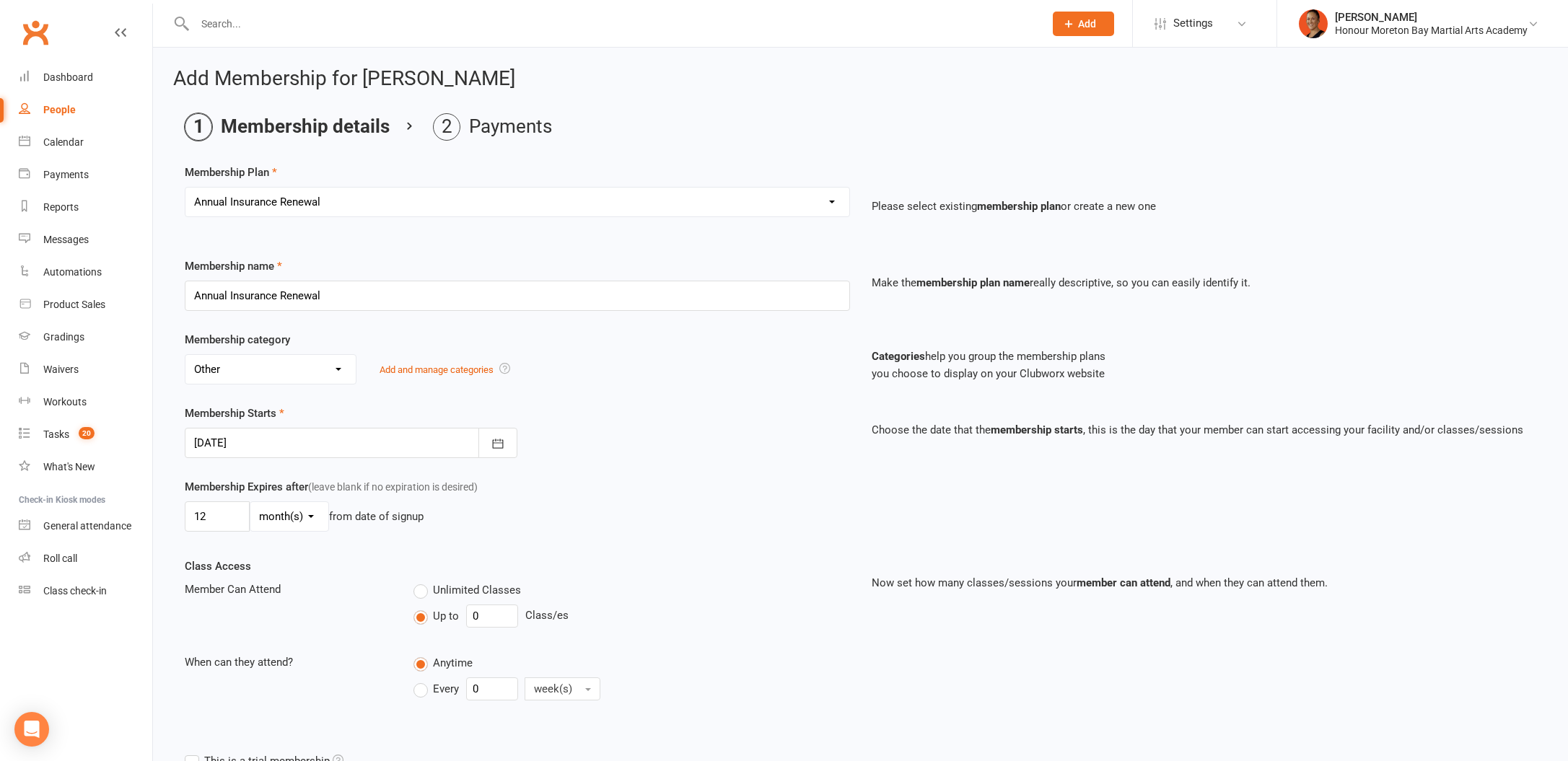
scroll to position [167, 0]
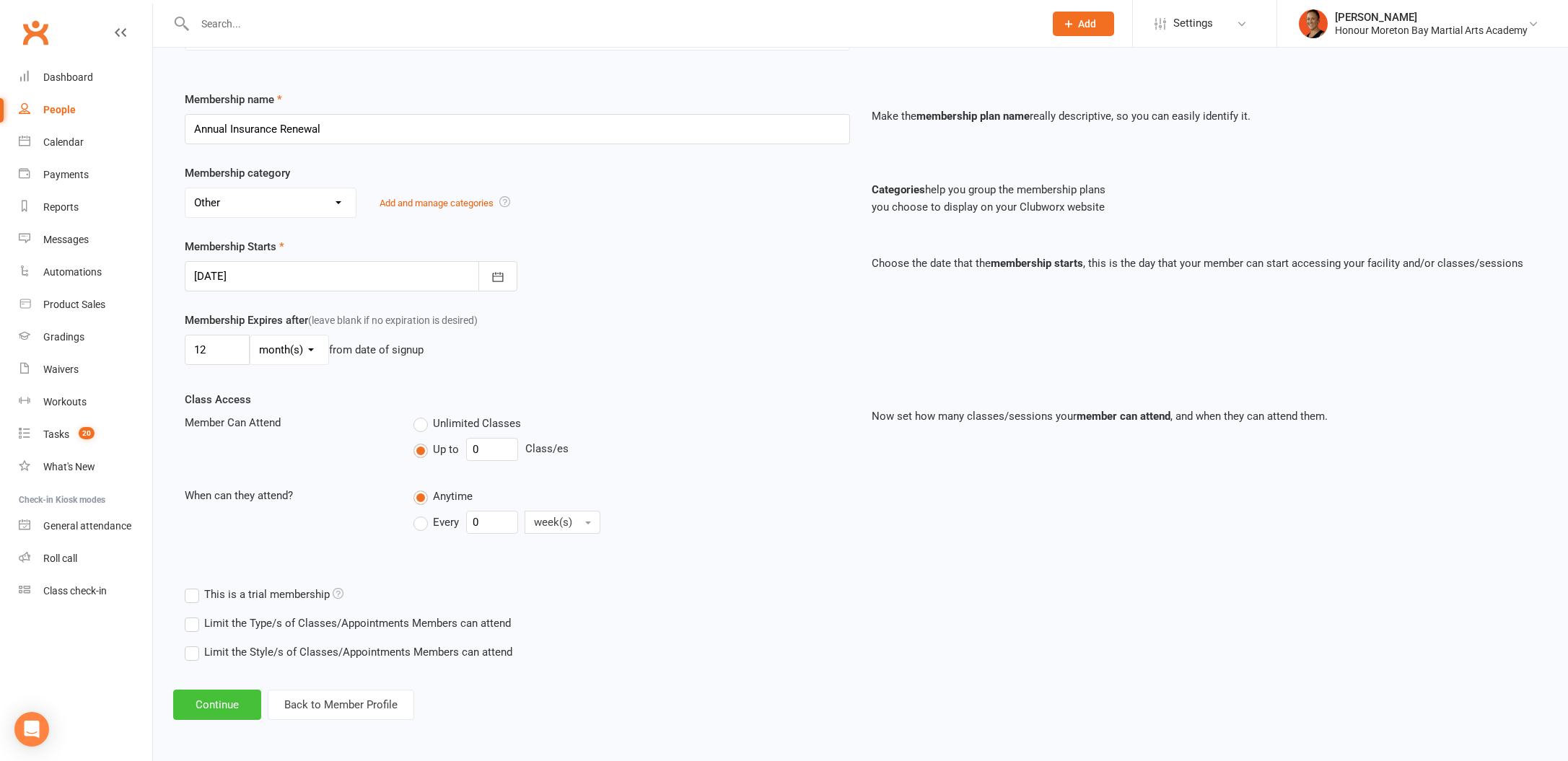
click at [217, 709] on button "Continue" at bounding box center [217, 705] width 88 height 31
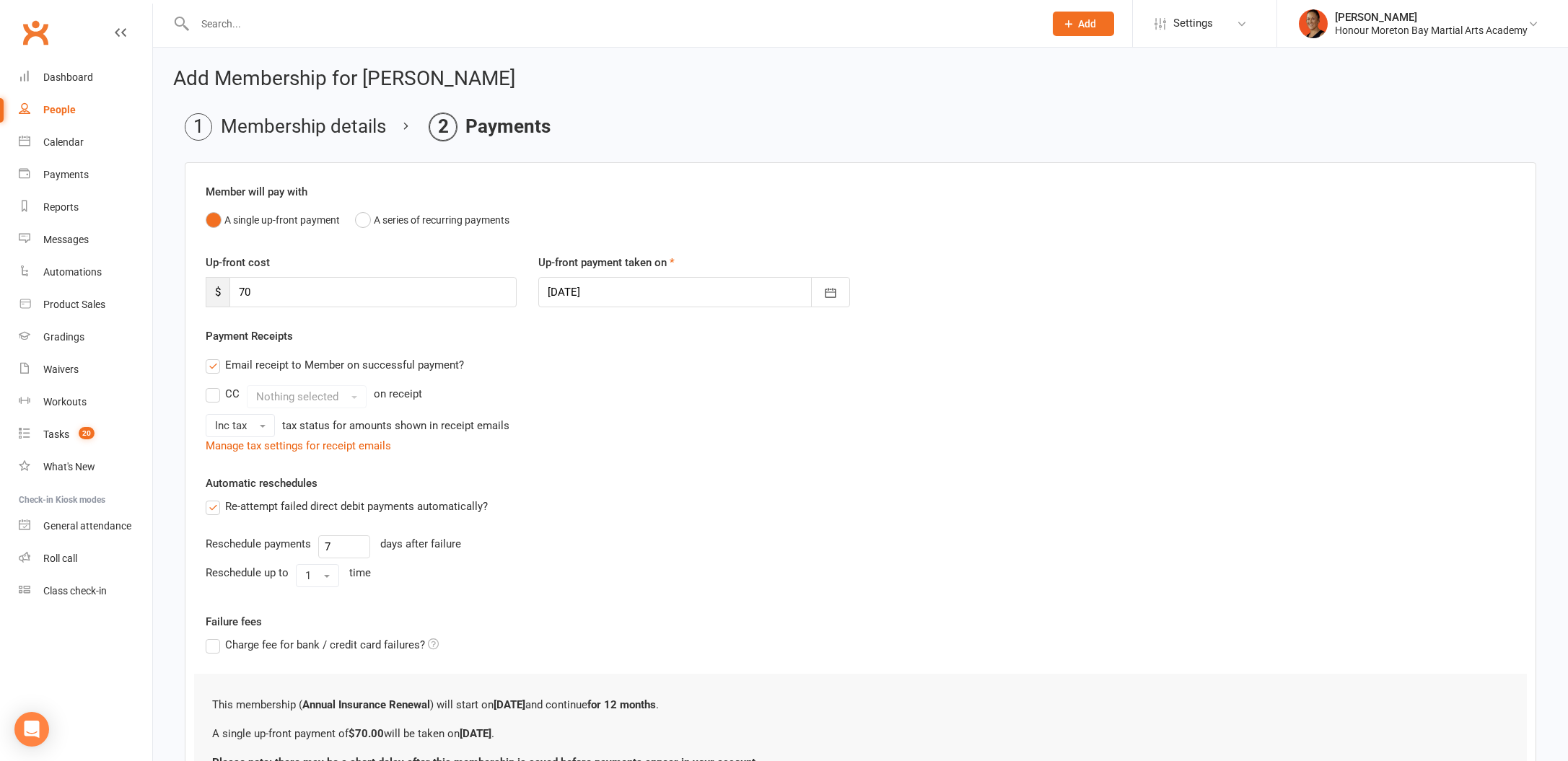
scroll to position [140, 0]
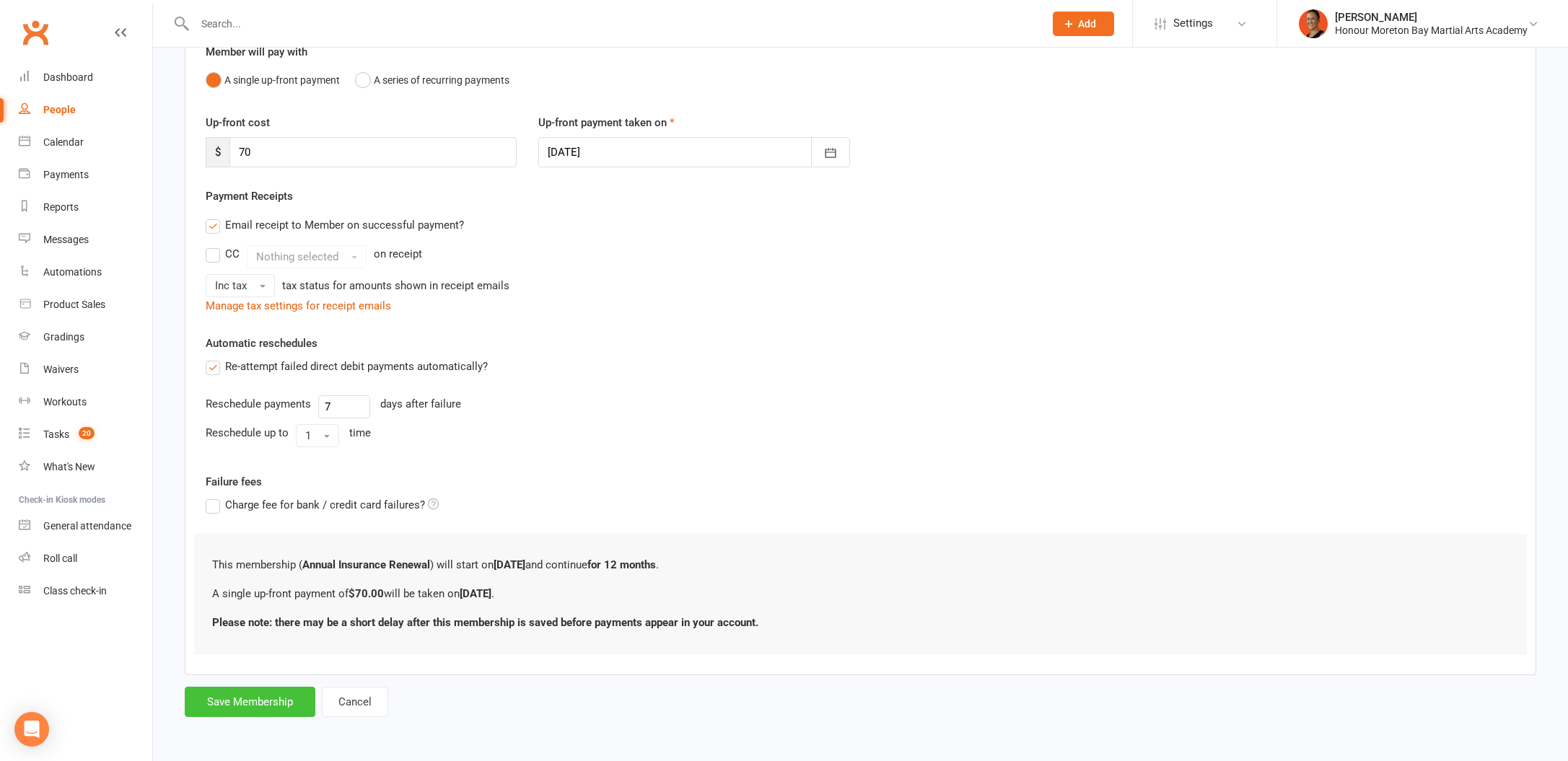
click at [251, 711] on button "Save Membership" at bounding box center [249, 702] width 130 height 31
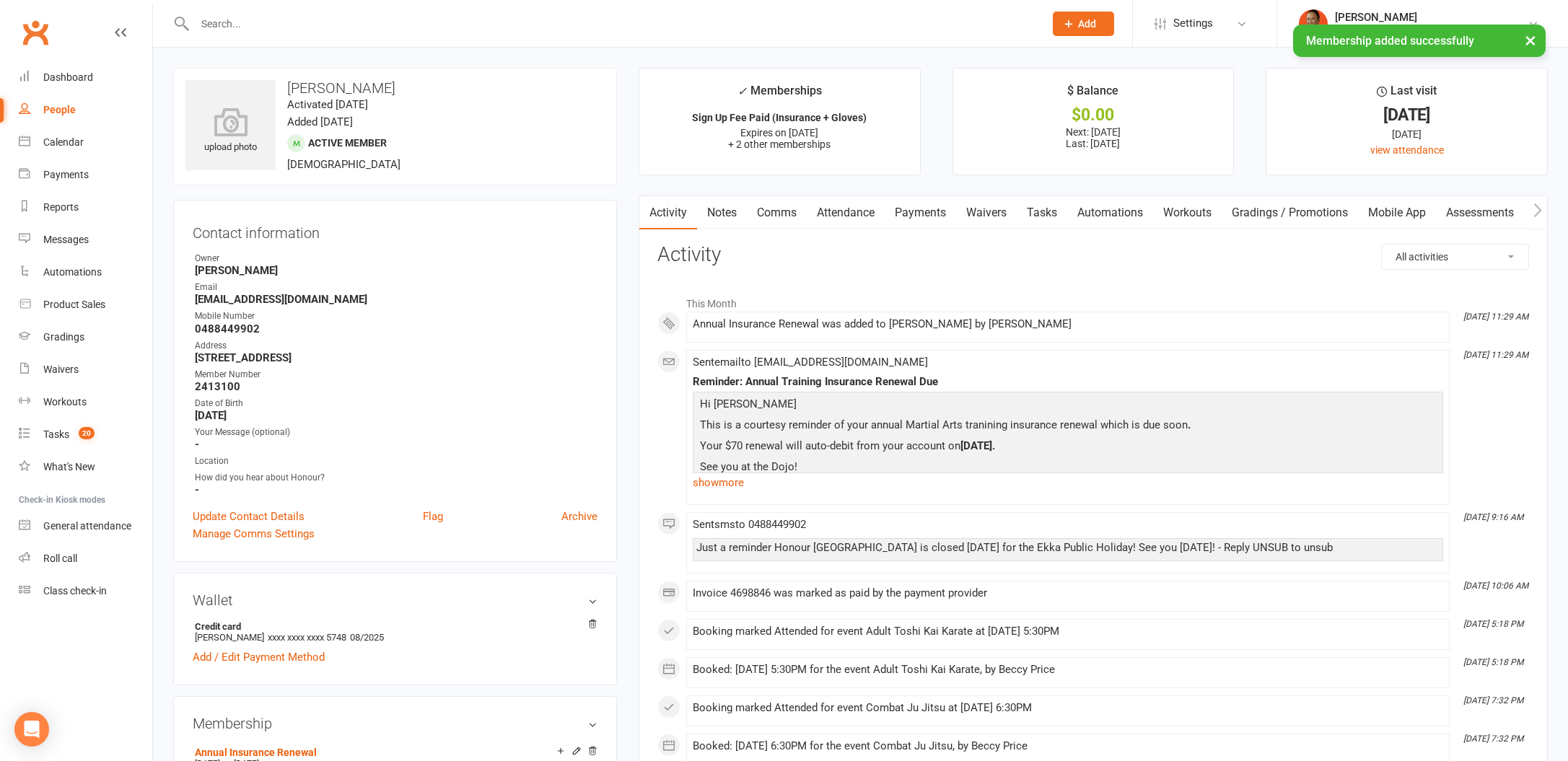
click at [962, 206] on link "Waivers" at bounding box center [986, 213] width 60 height 34
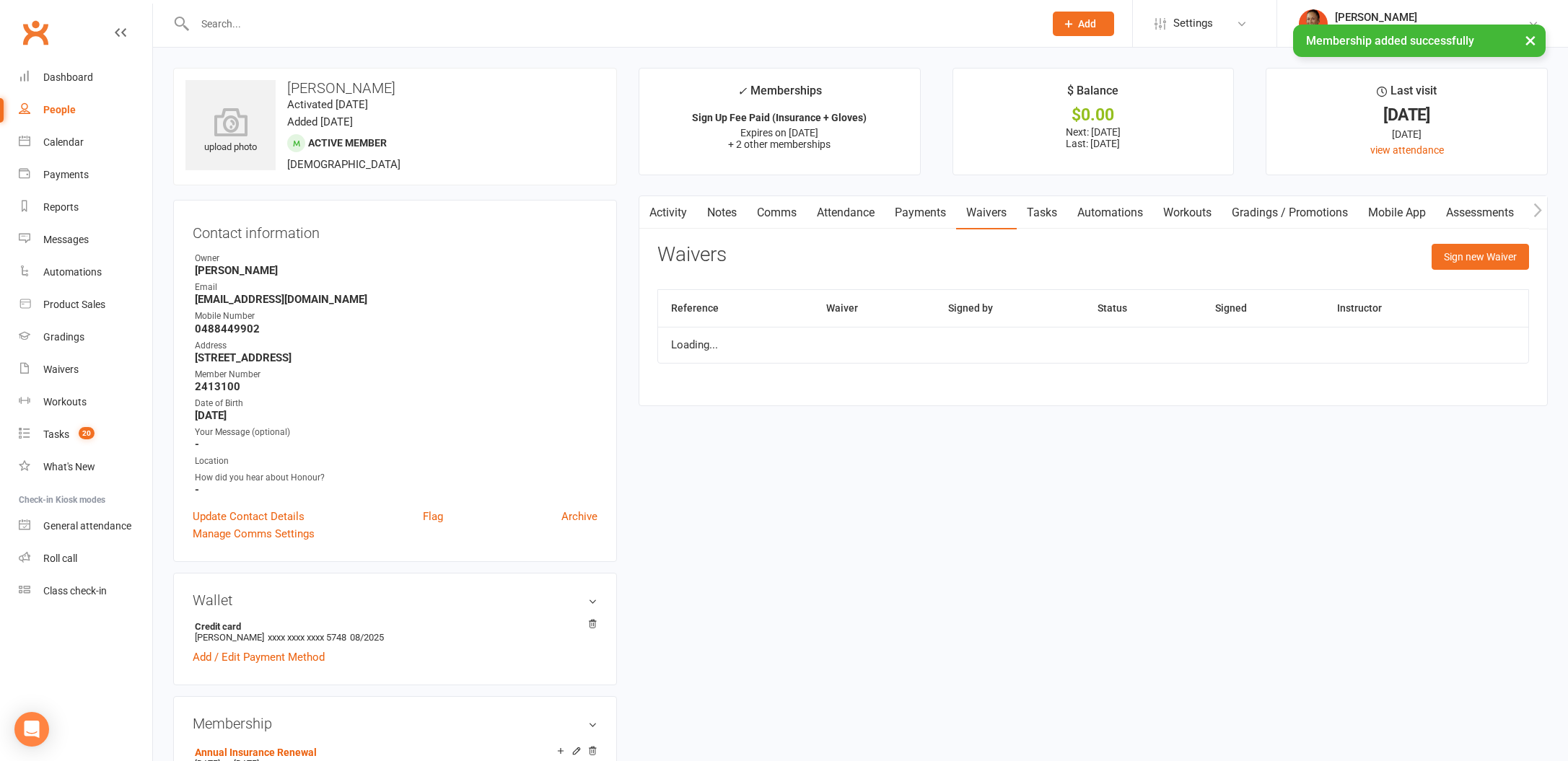
click at [932, 209] on link "Payments" at bounding box center [921, 213] width 72 height 34
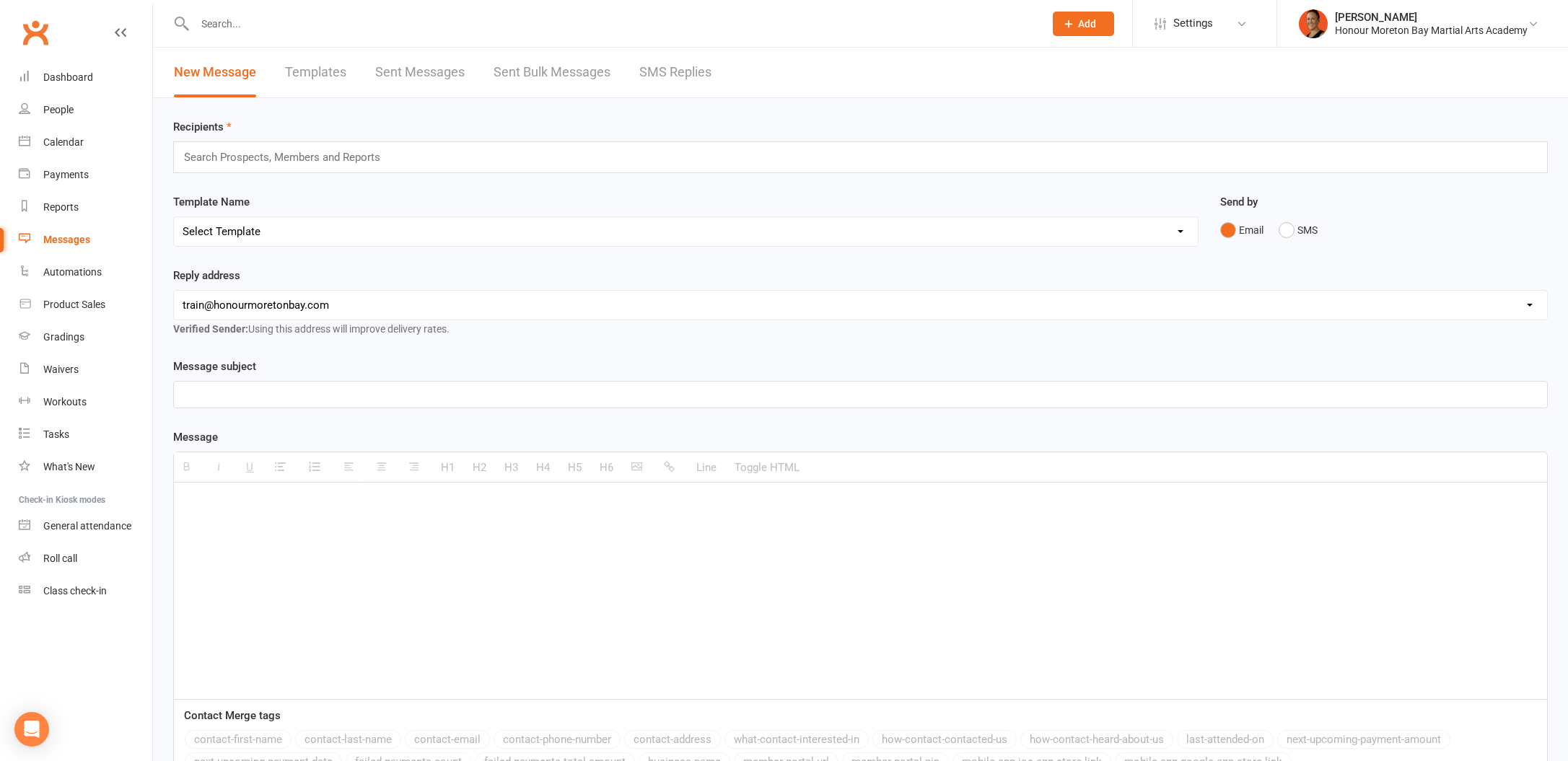
click at [332, 69] on link "Templates" at bounding box center [316, 72] width 61 height 50
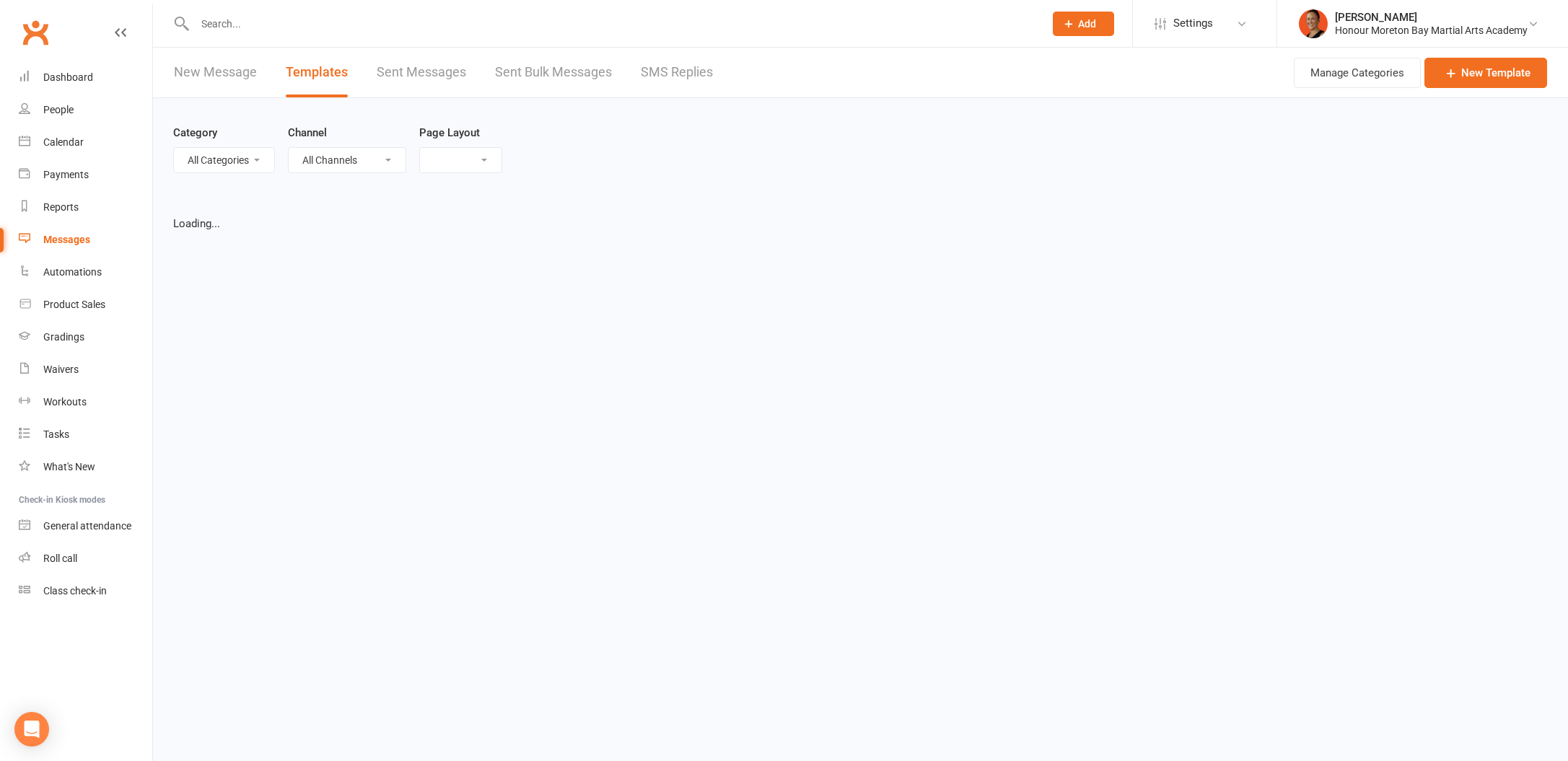
select select "list"
select select "100"
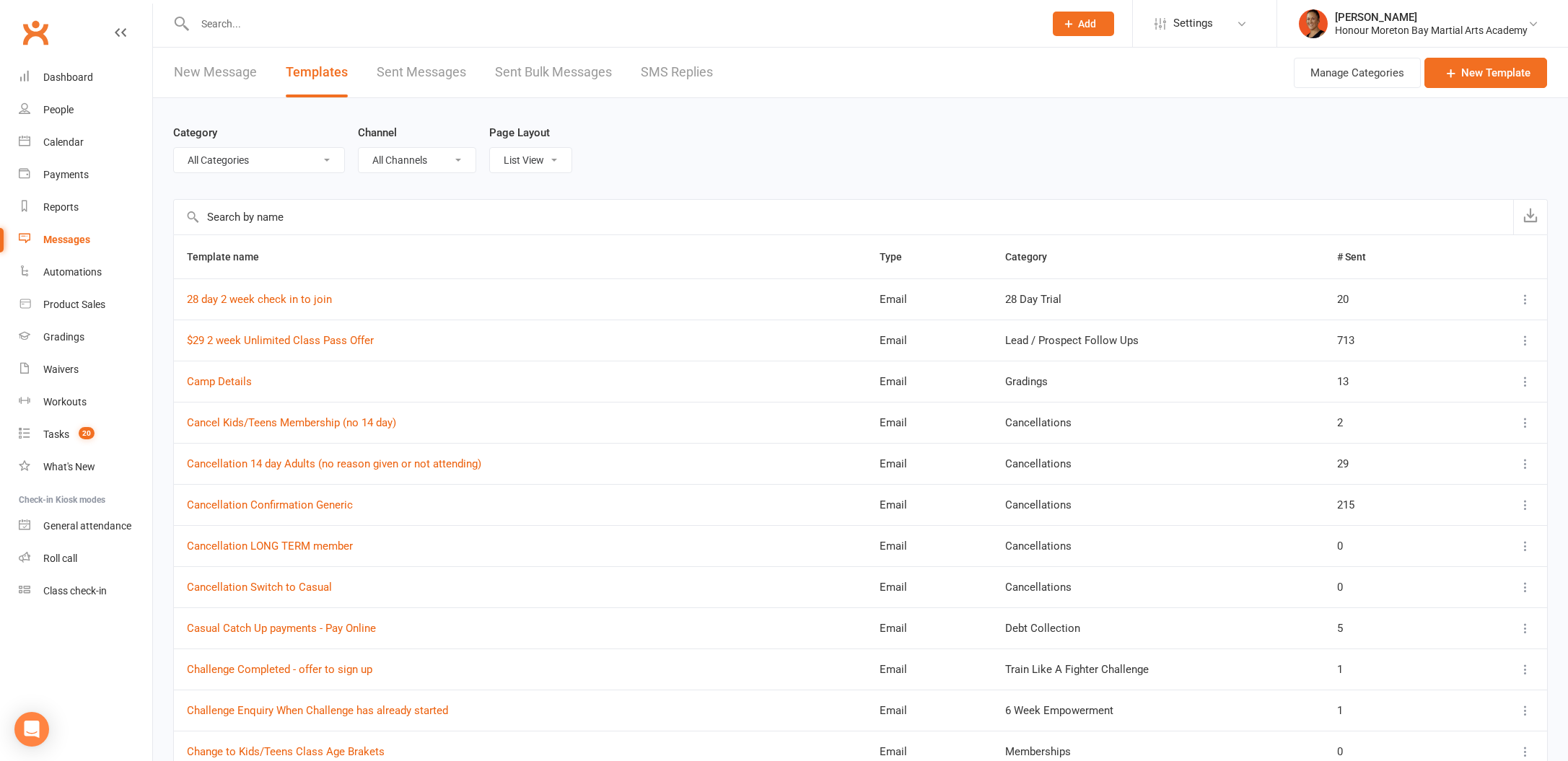
click at [420, 214] on input "text" at bounding box center [843, 217] width 1339 height 34
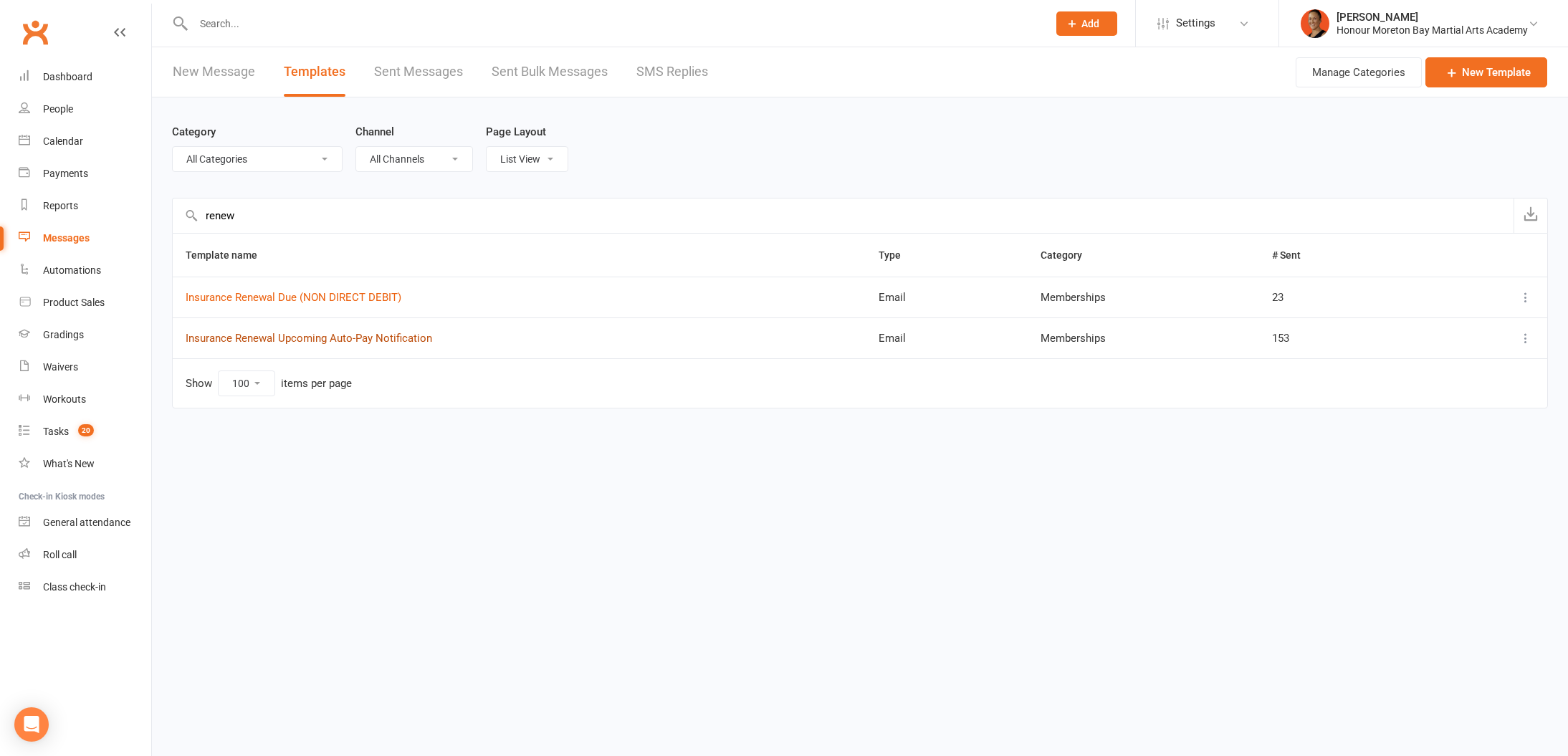
type input "renew"
click at [411, 339] on link "Insurance Renewal Upcoming Auto-Pay Notification" at bounding box center [308, 338] width 246 height 13
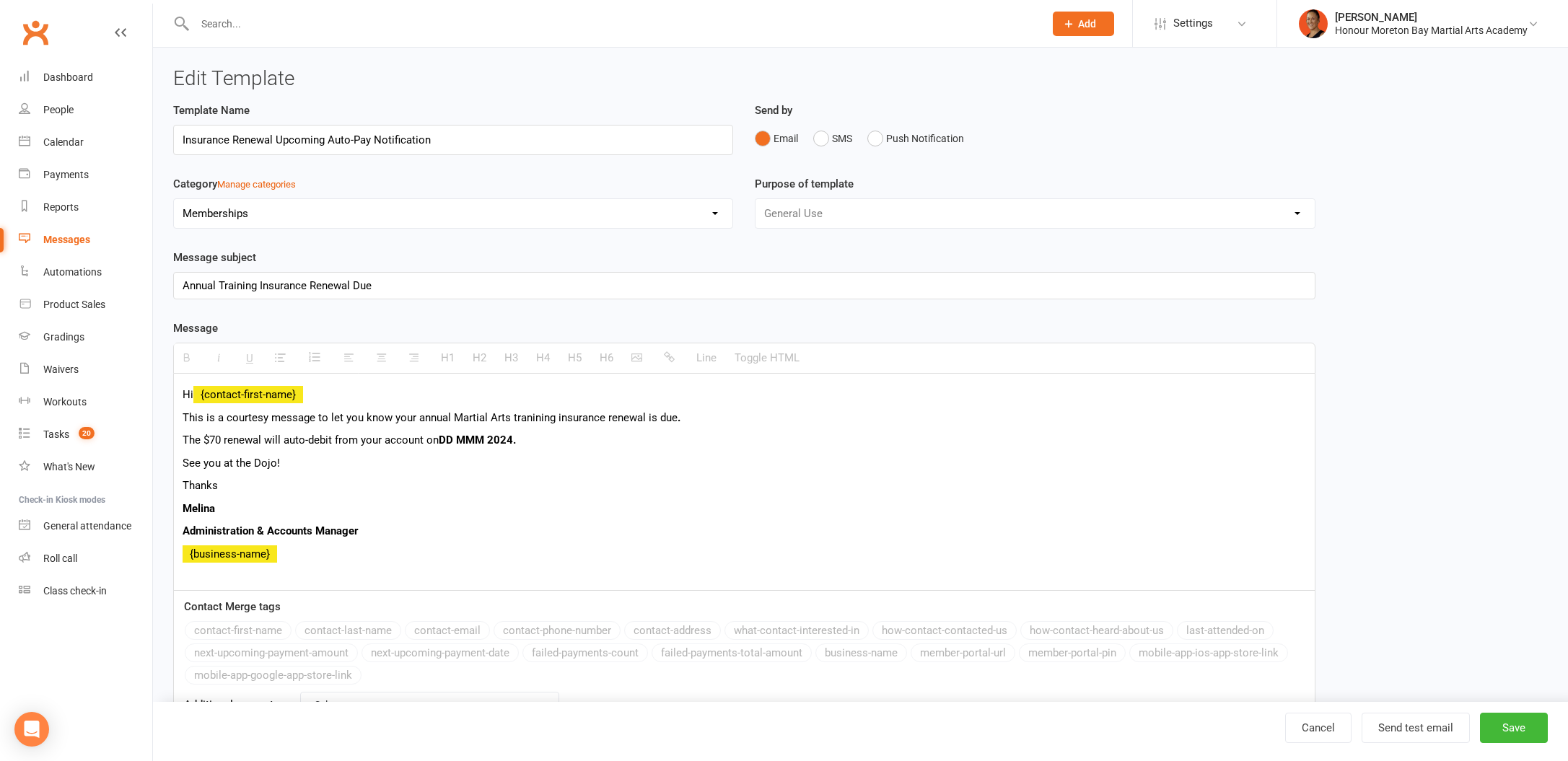
click at [356, 287] on div "Annual Training Insurance Renewal Due" at bounding box center [744, 286] width 1141 height 26
click at [301, 422] on p "This is a courtesy message to let you know your annual Martial Arts tranining i…" at bounding box center [744, 417] width 1123 height 18
drag, startPoint x: 392, startPoint y: 416, endPoint x: 315, endPoint y: 412, distance: 77.1
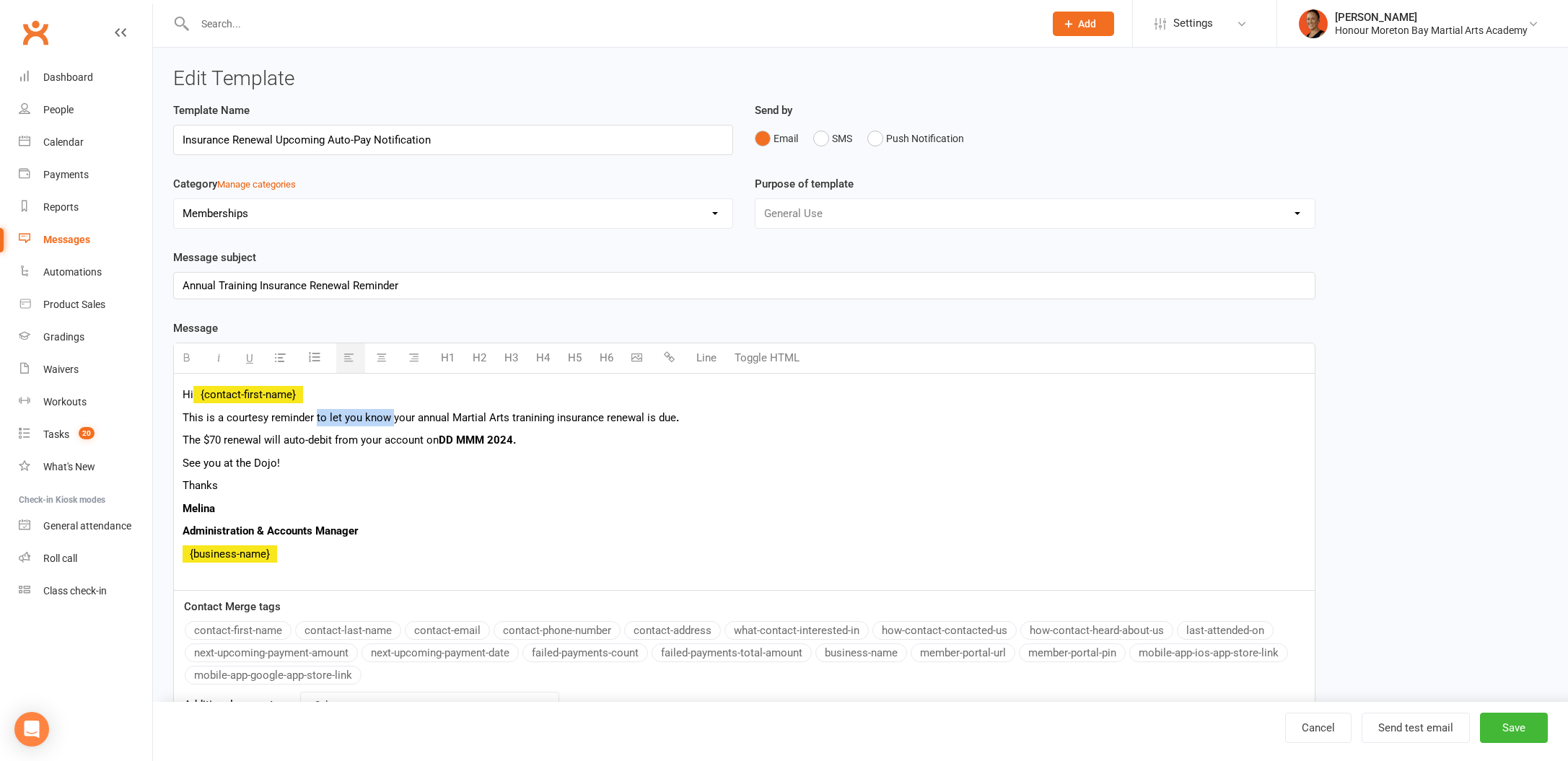
click at [315, 412] on p "This is a courtesy reminder to let you know your annual Martial Arts tranining …" at bounding box center [744, 417] width 1123 height 18
click at [188, 445] on p "The $70 renewal will auto-debit from your account on DD MMM 2024." at bounding box center [744, 440] width 1123 height 18
click at [676, 422] on span "." at bounding box center [678, 417] width 3 height 13
click at [1509, 738] on button "Save" at bounding box center [1514, 728] width 68 height 31
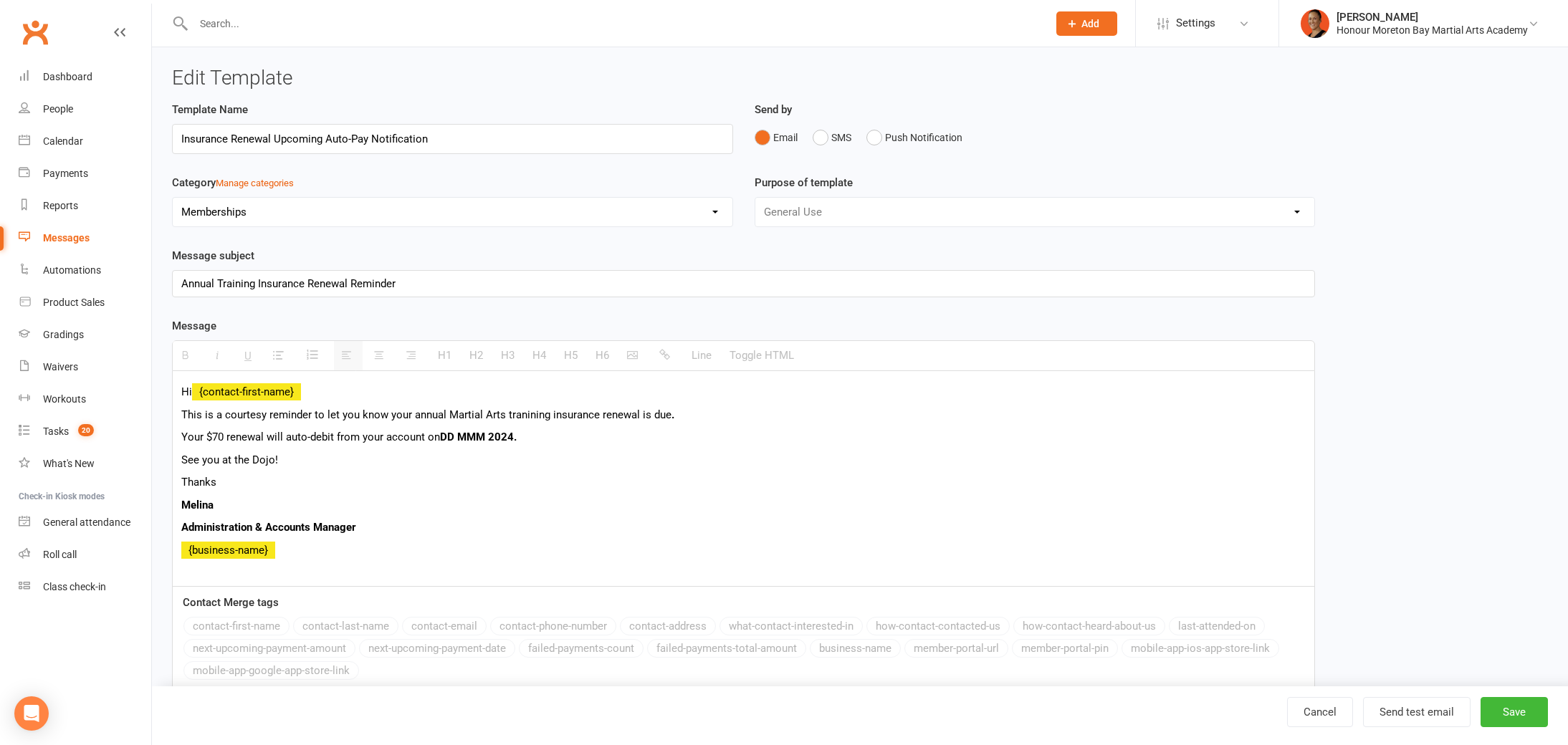
select select "100"
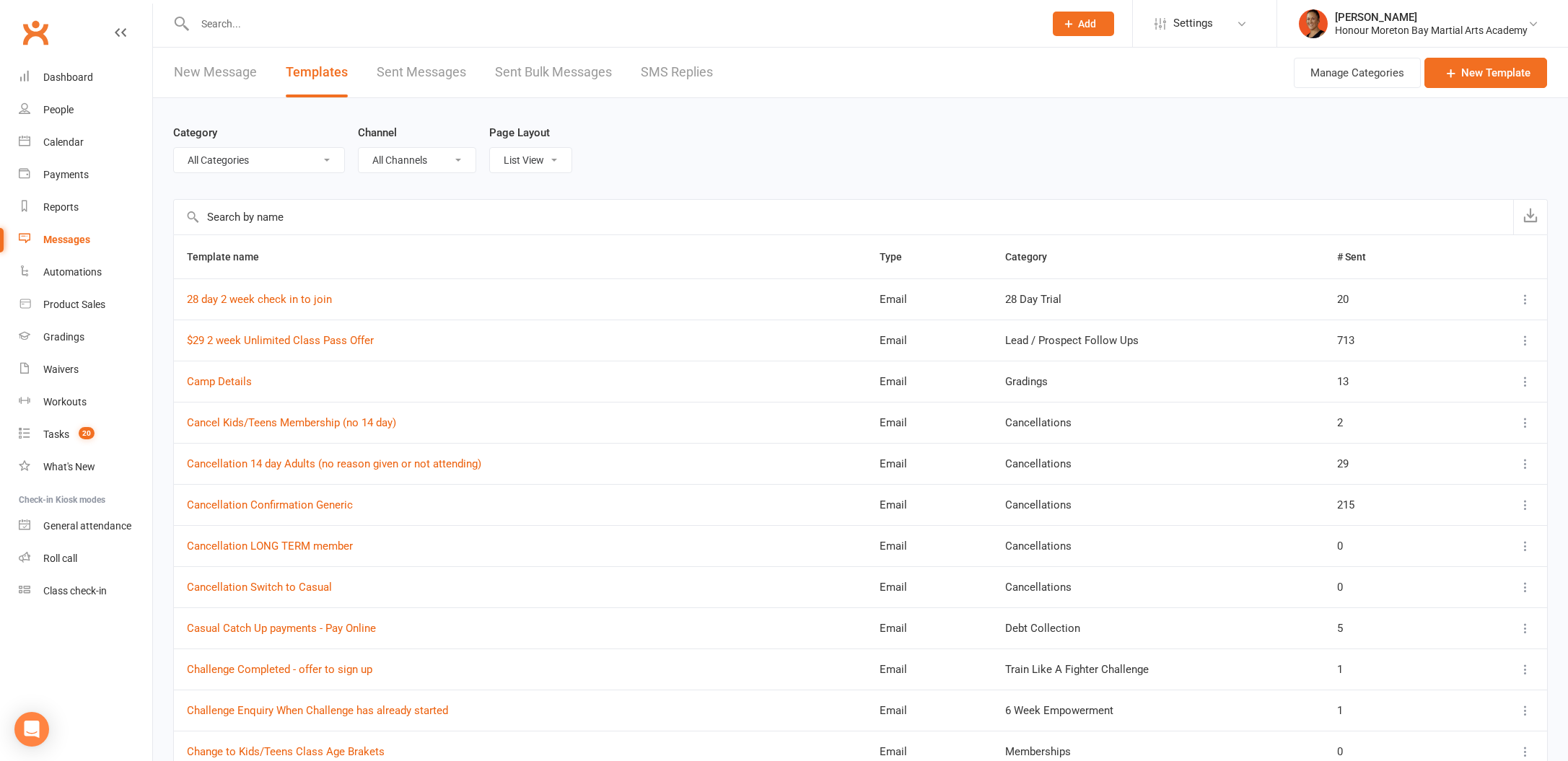
click at [307, 223] on input "text" at bounding box center [843, 217] width 1339 height 34
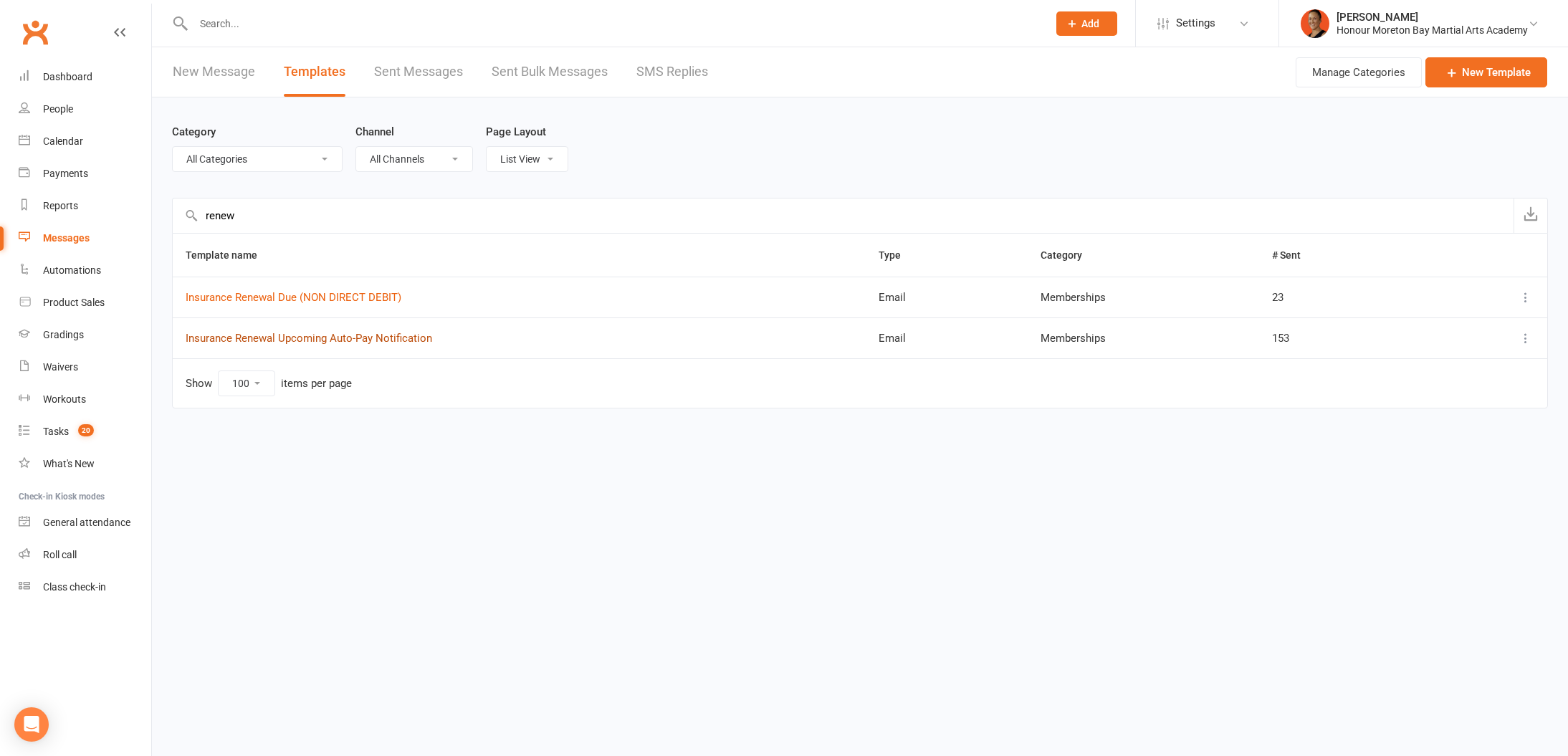
type input "renew"
click at [364, 336] on link "Insurance Renewal Upcoming Auto-Pay Notification" at bounding box center [308, 338] width 246 height 13
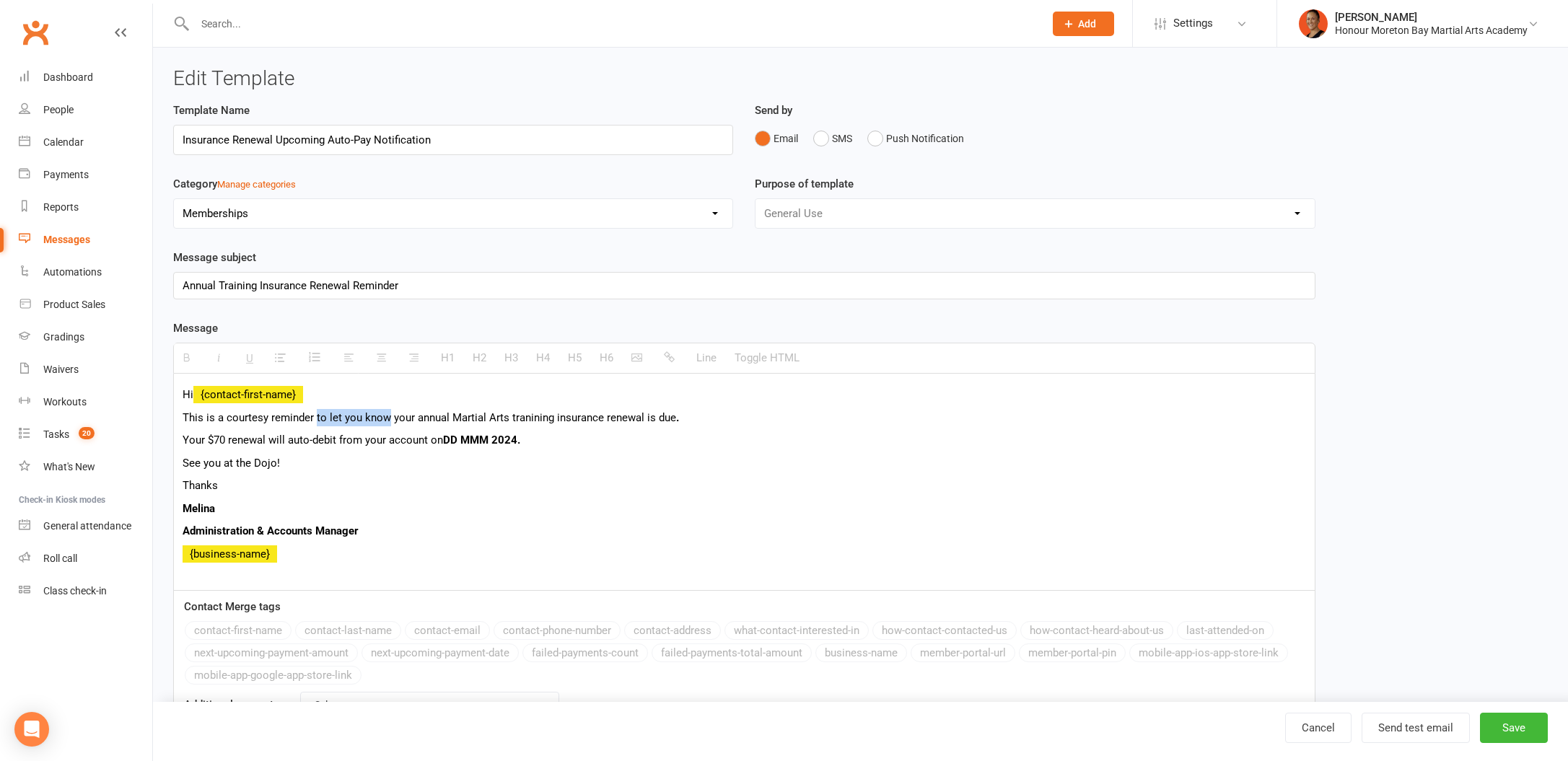
drag, startPoint x: 315, startPoint y: 417, endPoint x: 387, endPoint y: 413, distance: 72.1
click at [387, 413] on p "This is a courtesy reminder to let you know your annual Martial Arts tranining …" at bounding box center [744, 417] width 1123 height 18
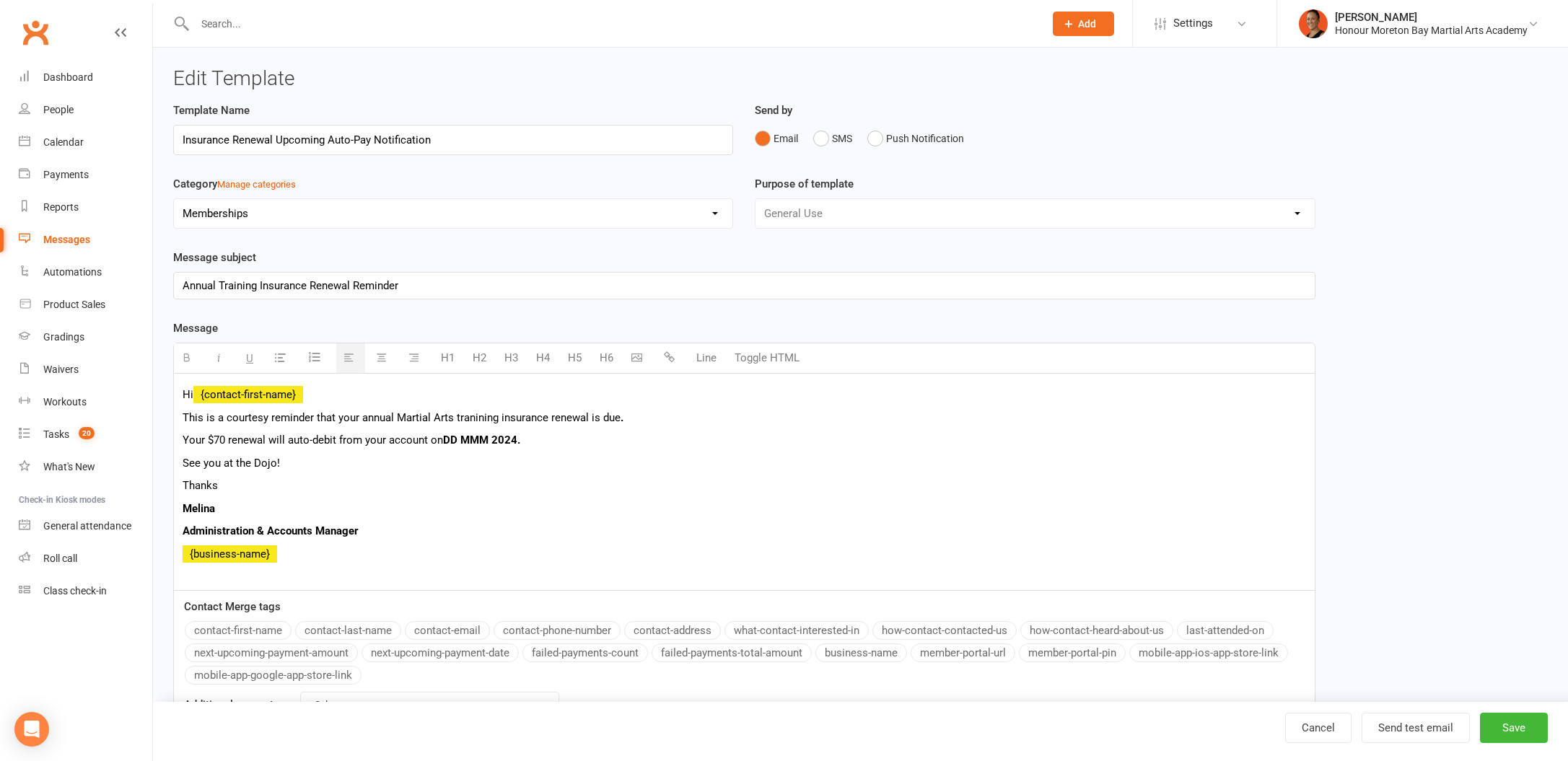
click at [324, 424] on p "This is a courtesy reminder that your annual Martial Arts tranining insurance r…" at bounding box center [744, 417] width 1123 height 18
click at [579, 418] on p "This is a courtesy reminder of your annual Martial Arts tranining insurance ren…" at bounding box center [744, 417] width 1123 height 18
click at [638, 415] on p "This is a courtesy reminder of your annual Martial Arts tranining insurance ren…" at bounding box center [744, 417] width 1123 height 18
click at [1492, 724] on button "Save" at bounding box center [1514, 728] width 68 height 31
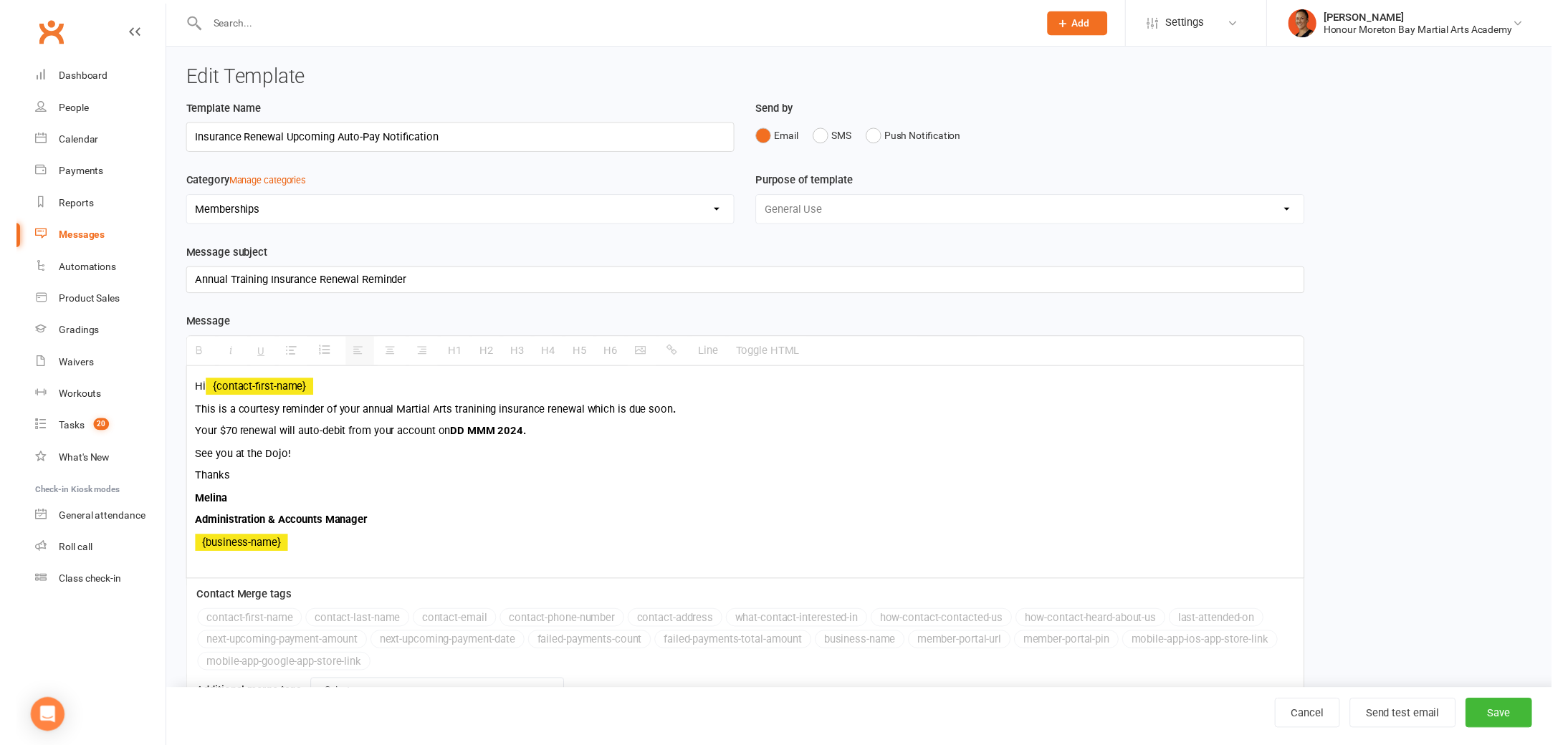
select select "100"
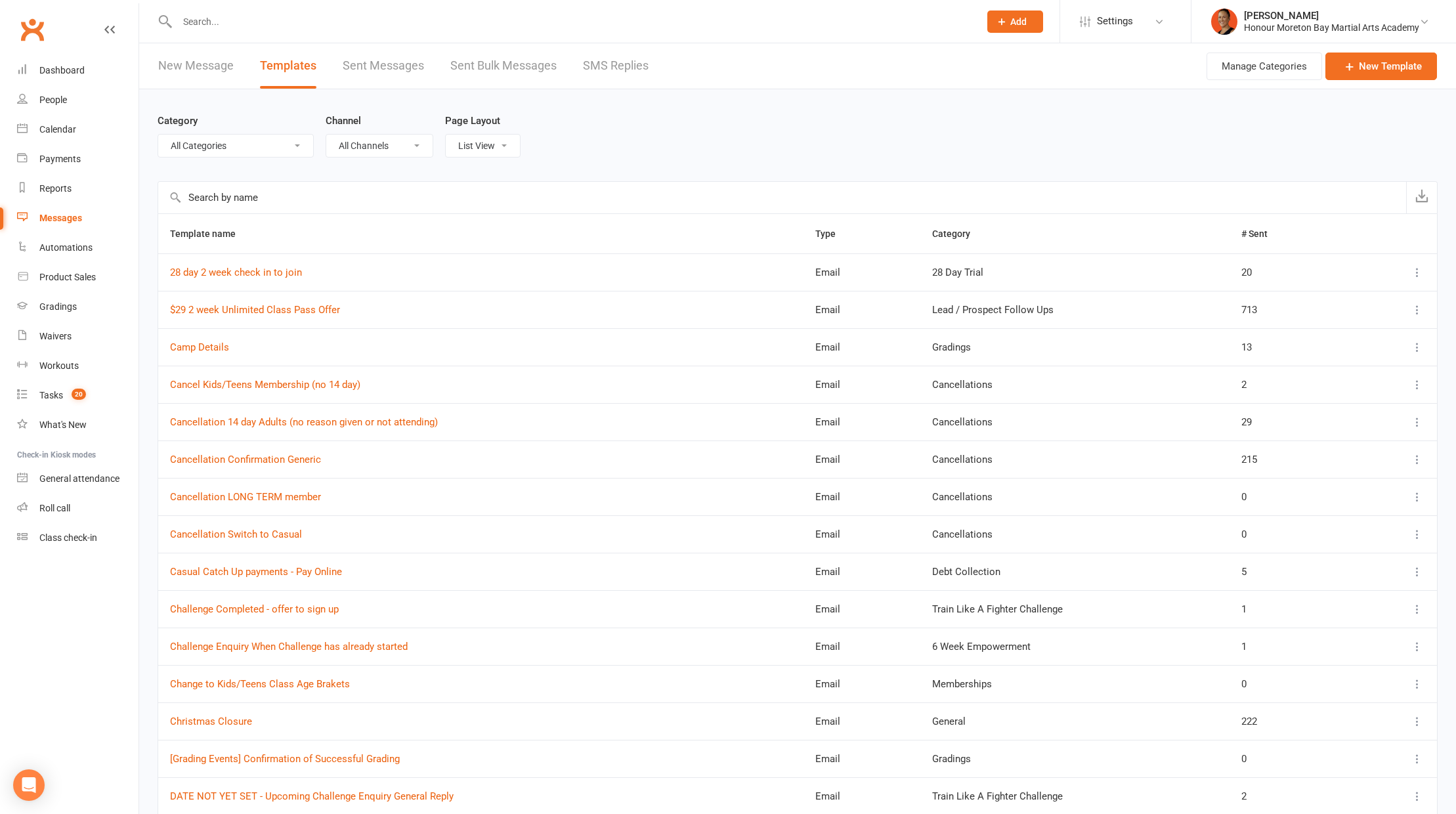
select select "100"
click at [52, 375] on link "Workouts" at bounding box center [78, 366] width 121 height 30
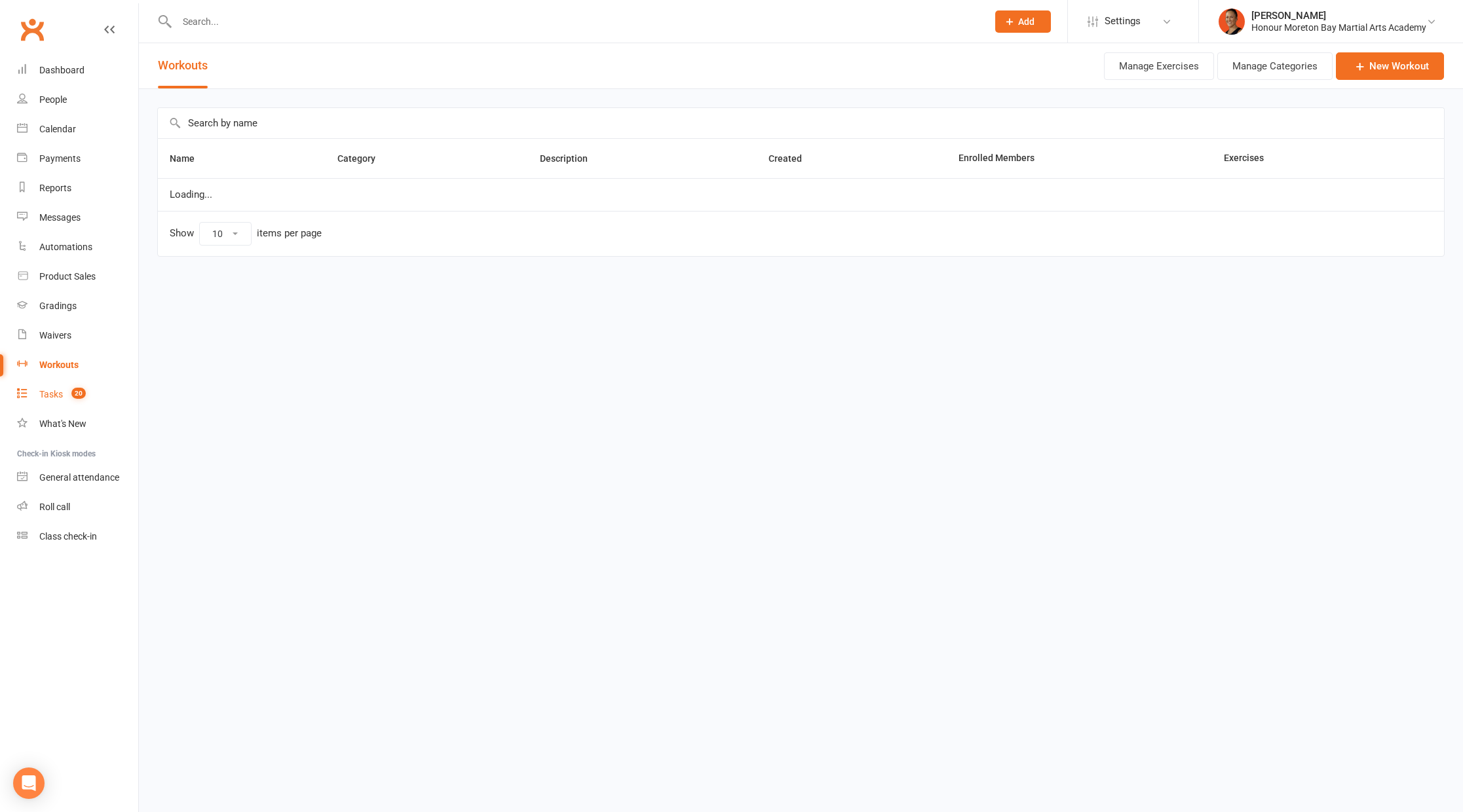
click at [52, 393] on div "Tasks" at bounding box center [51, 394] width 24 height 10
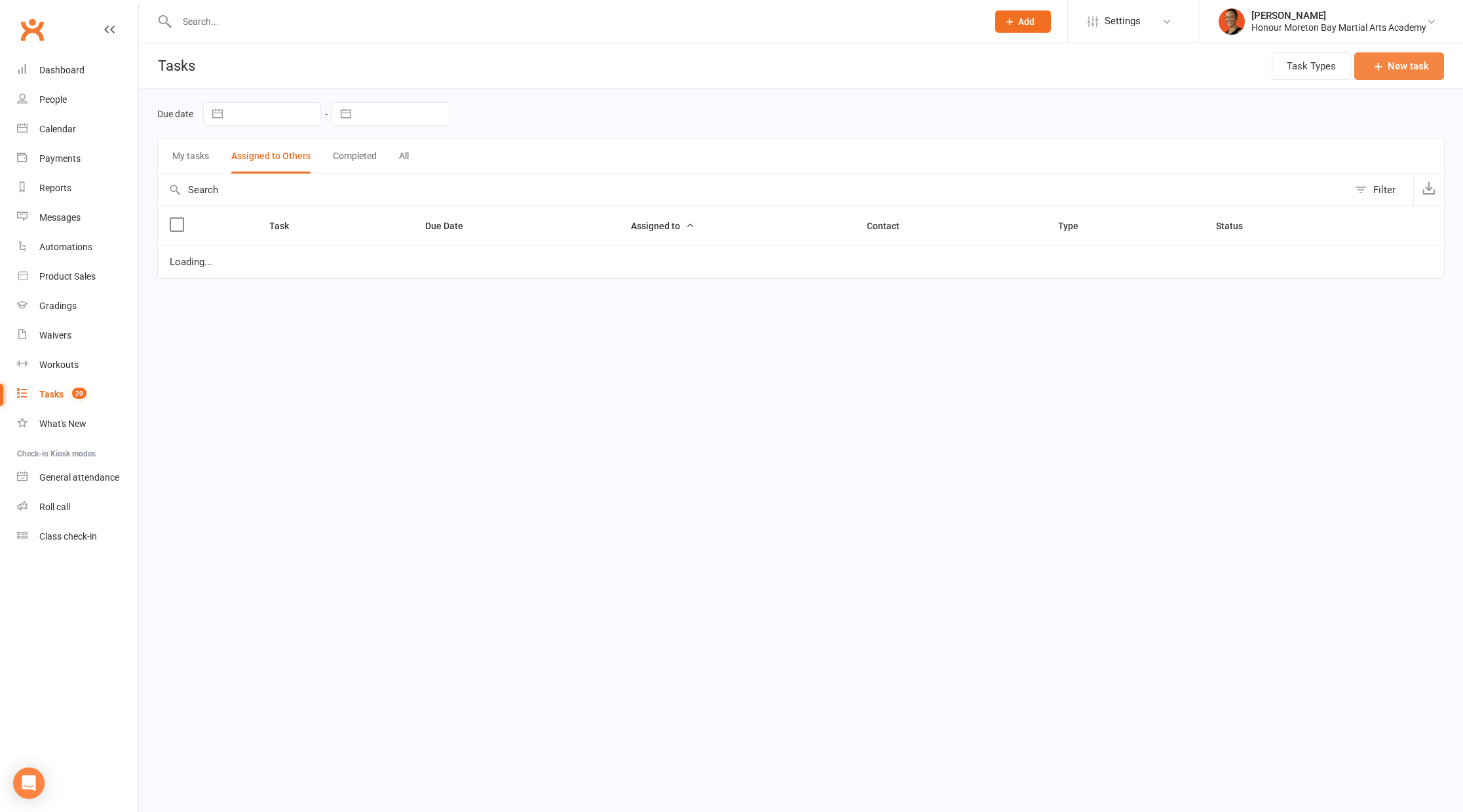
select select "waiting"
select select "started"
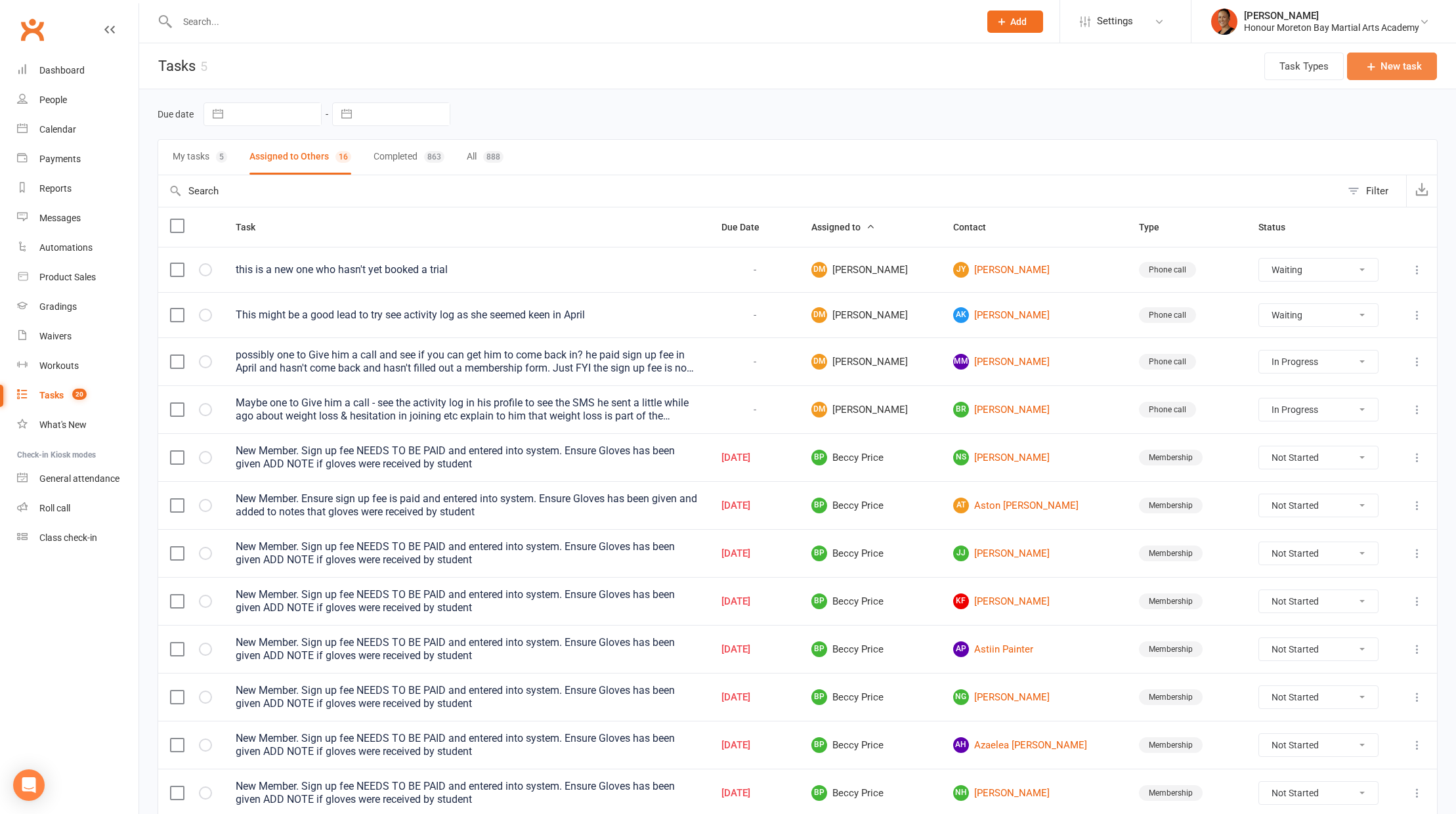
click at [1413, 65] on button "New task" at bounding box center [1391, 67] width 90 height 28
select select "3833"
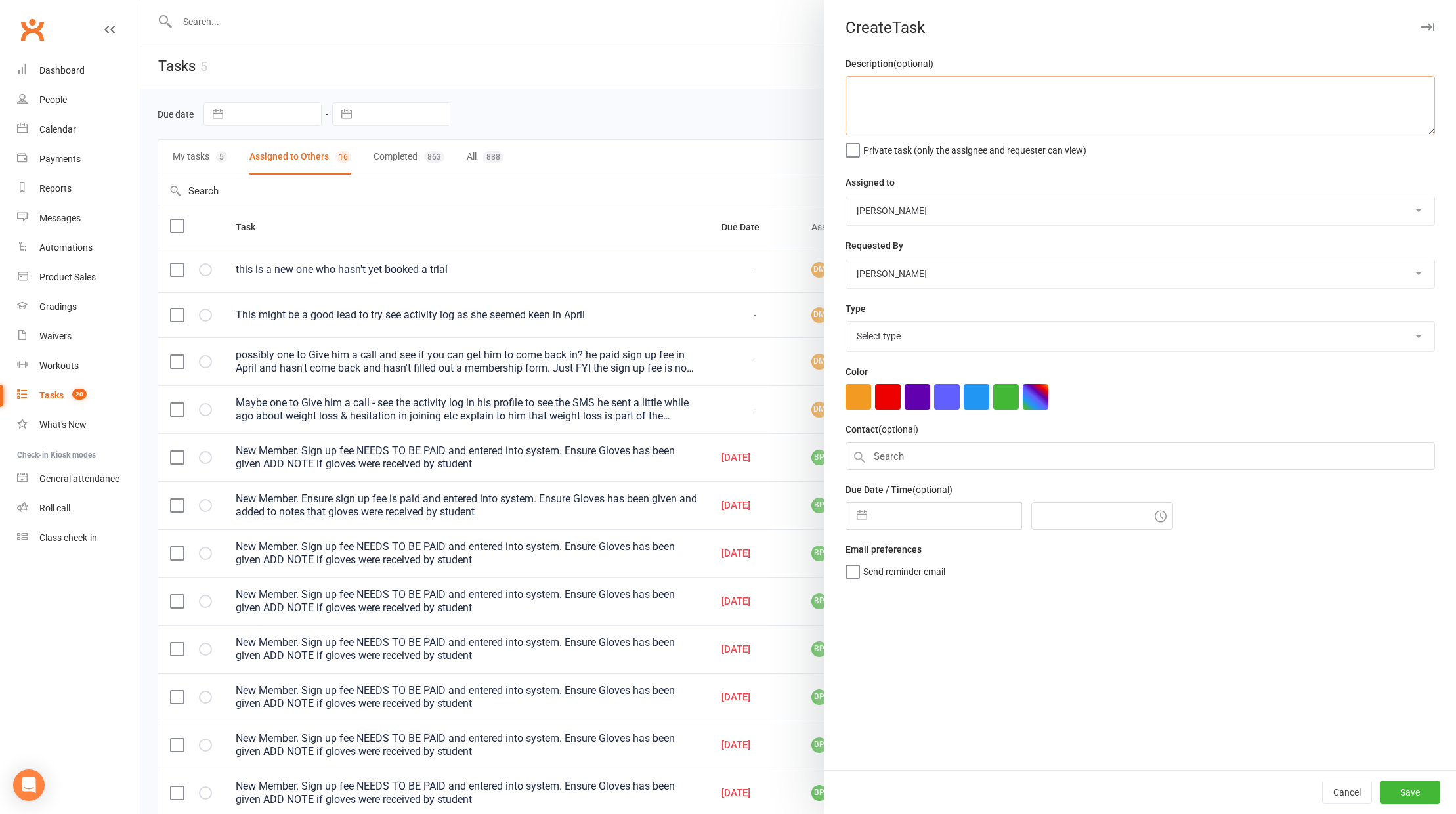
click at [937, 116] on textarea at bounding box center [1140, 105] width 590 height 59
type textarea "advise [PERSON_NAME] of Foxes need bank update form"
click at [924, 158] on div "Description (optional) advise [PERSON_NAME] of Foxes need bank update form Priv…" at bounding box center [1140, 412] width 631 height 714
click at [902, 157] on div "Description (optional) advise [PERSON_NAME] of Foxes need bank update form Priv…" at bounding box center [1140, 412] width 631 height 714
click at [900, 146] on span "Private task (only the assignee and requester can view)" at bounding box center [975, 148] width 223 height 15
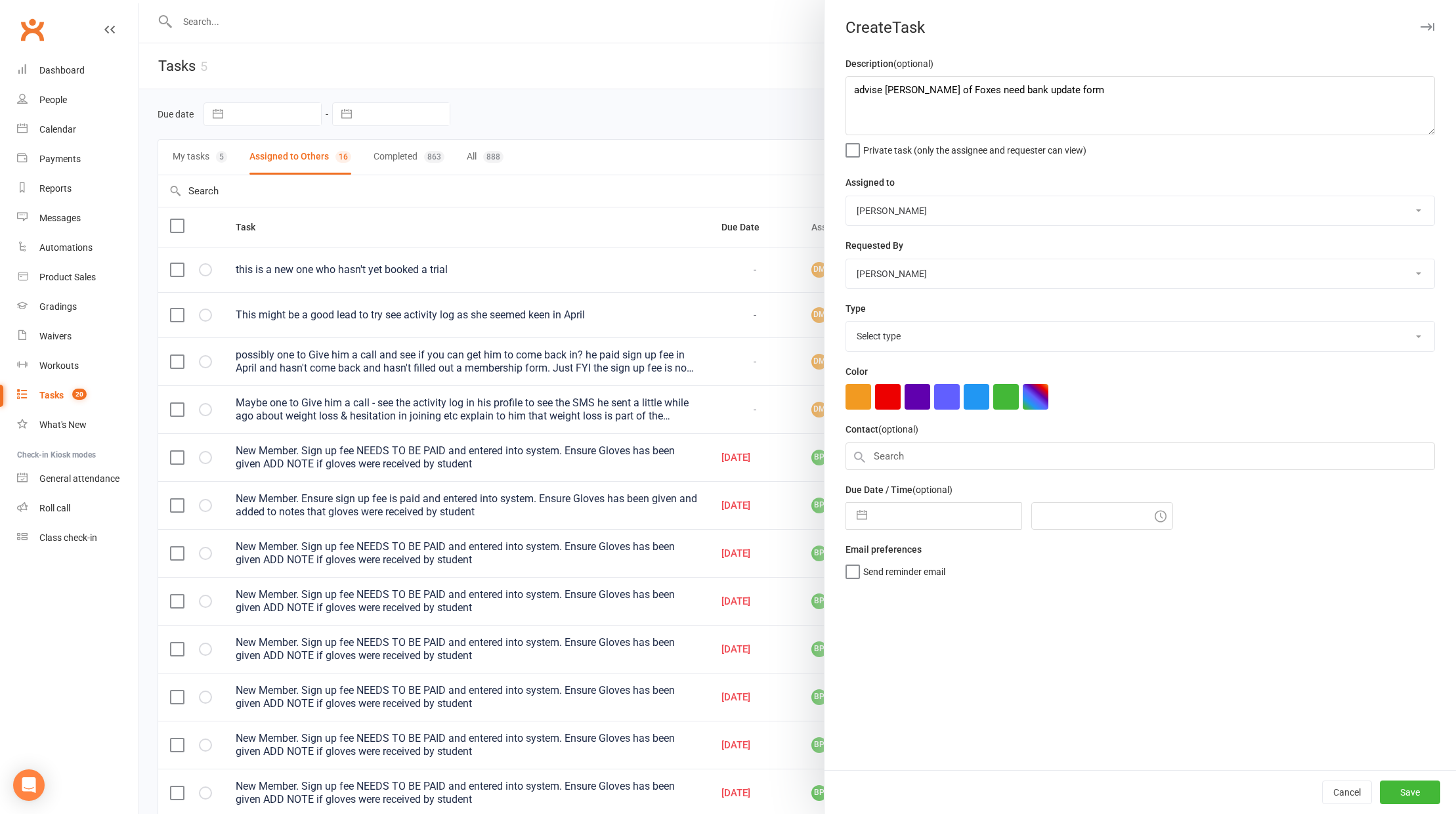
click at [900, 140] on input "Private task (only the assignee and requester can view)" at bounding box center [966, 140] width 241 height 0
click at [889, 530] on div "Navigate forward to interact with the calendar and select a date. Press the que…" at bounding box center [934, 516] width 177 height 28
click at [920, 534] on div "Description (optional) advise [PERSON_NAME] of Foxes need bank update form Priv…" at bounding box center [1140, 412] width 631 height 714
click at [923, 522] on input "text" at bounding box center [947, 516] width 148 height 26
select select "6"
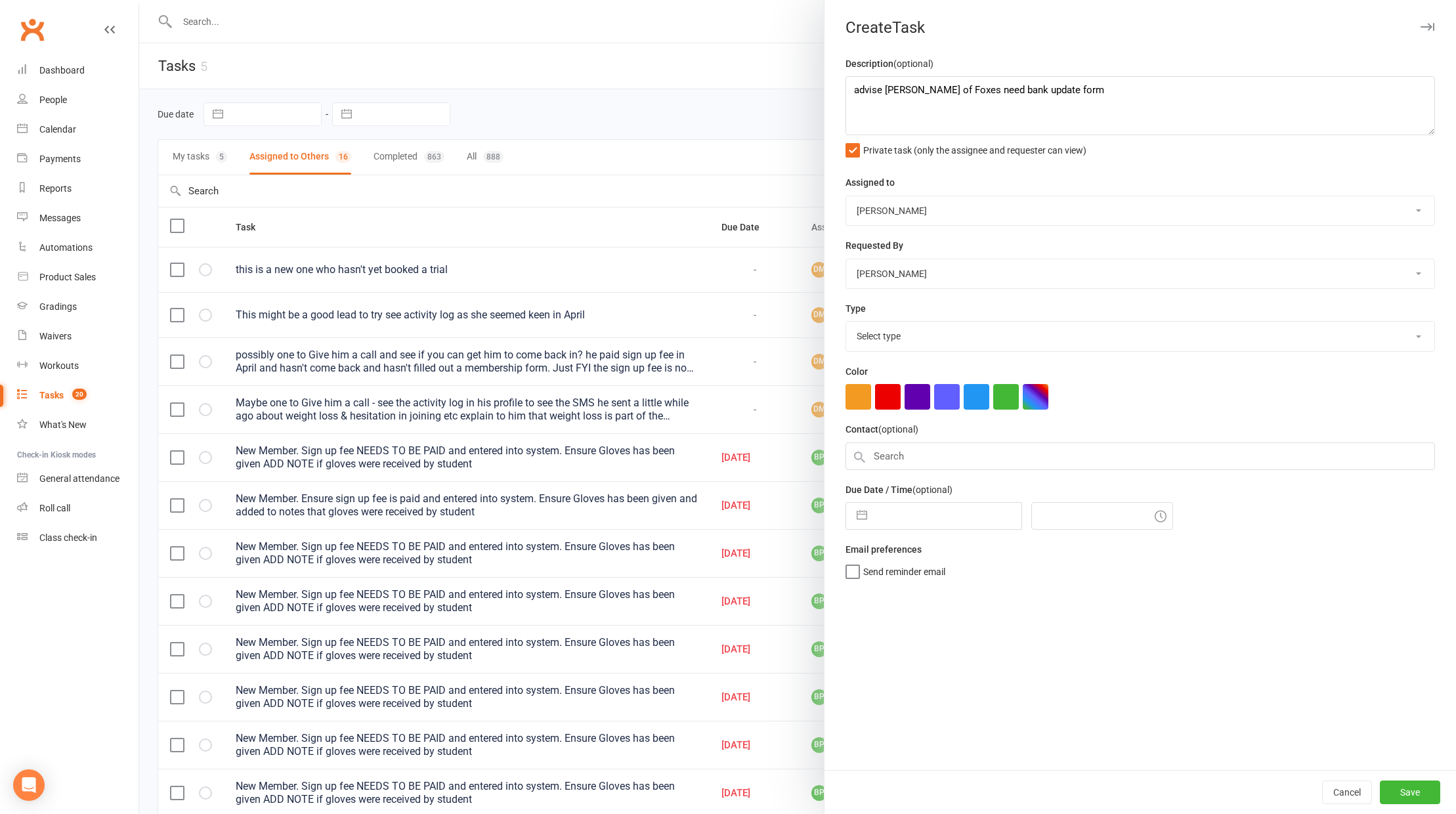
select select "2025"
select select "7"
select select "2025"
select select "8"
select select "2025"
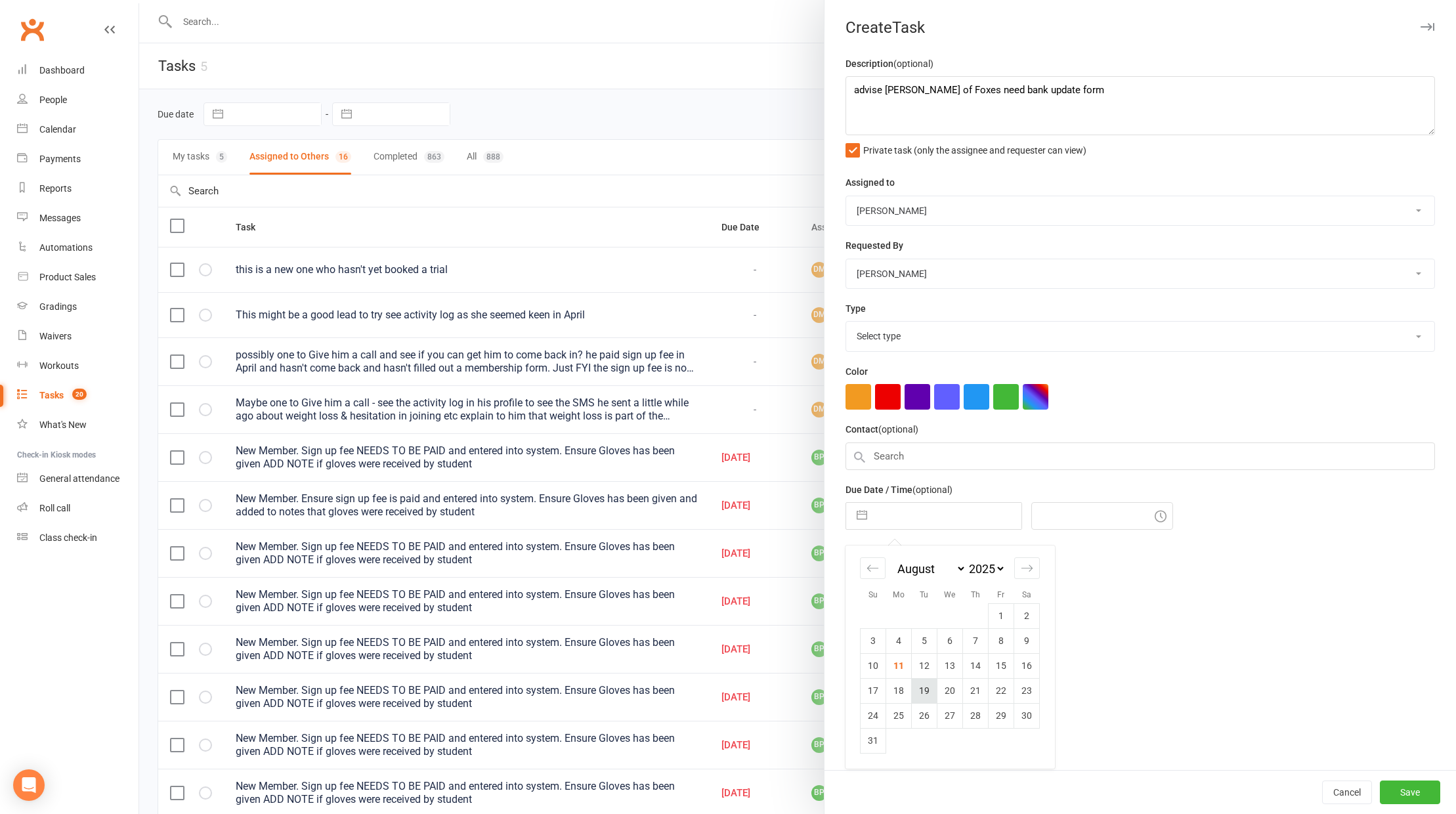
click at [918, 687] on td "19" at bounding box center [924, 690] width 26 height 25
type input "[DATE]"
type input "11:45am"
click at [918, 686] on div "Description (optional) advise [PERSON_NAME] of Foxes need bank update form Priv…" at bounding box center [1140, 412] width 631 height 714
click at [907, 511] on input "[DATE]" at bounding box center [947, 516] width 148 height 26
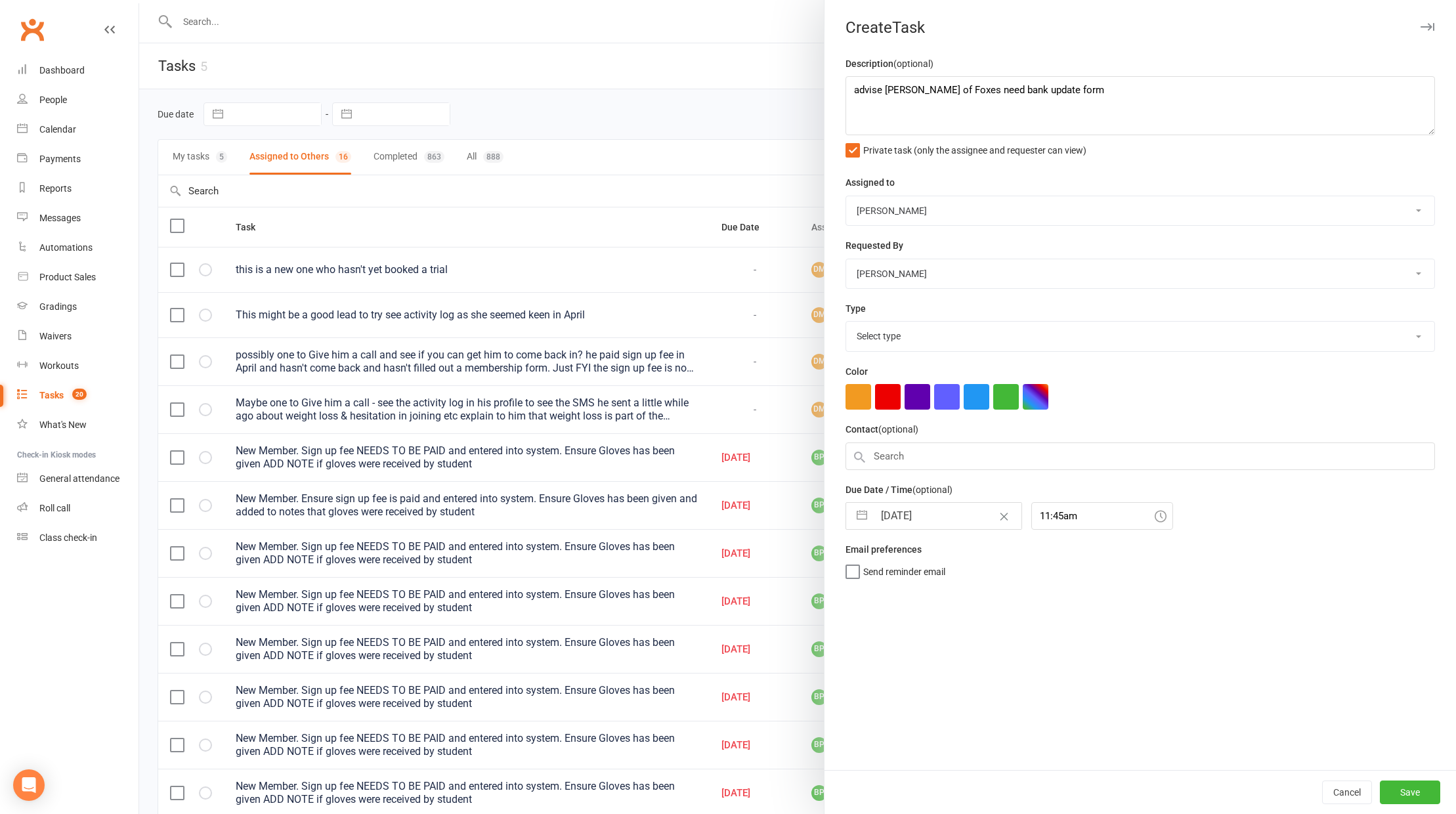
select select "6"
select select "2025"
select select "7"
select select "2025"
select select "8"
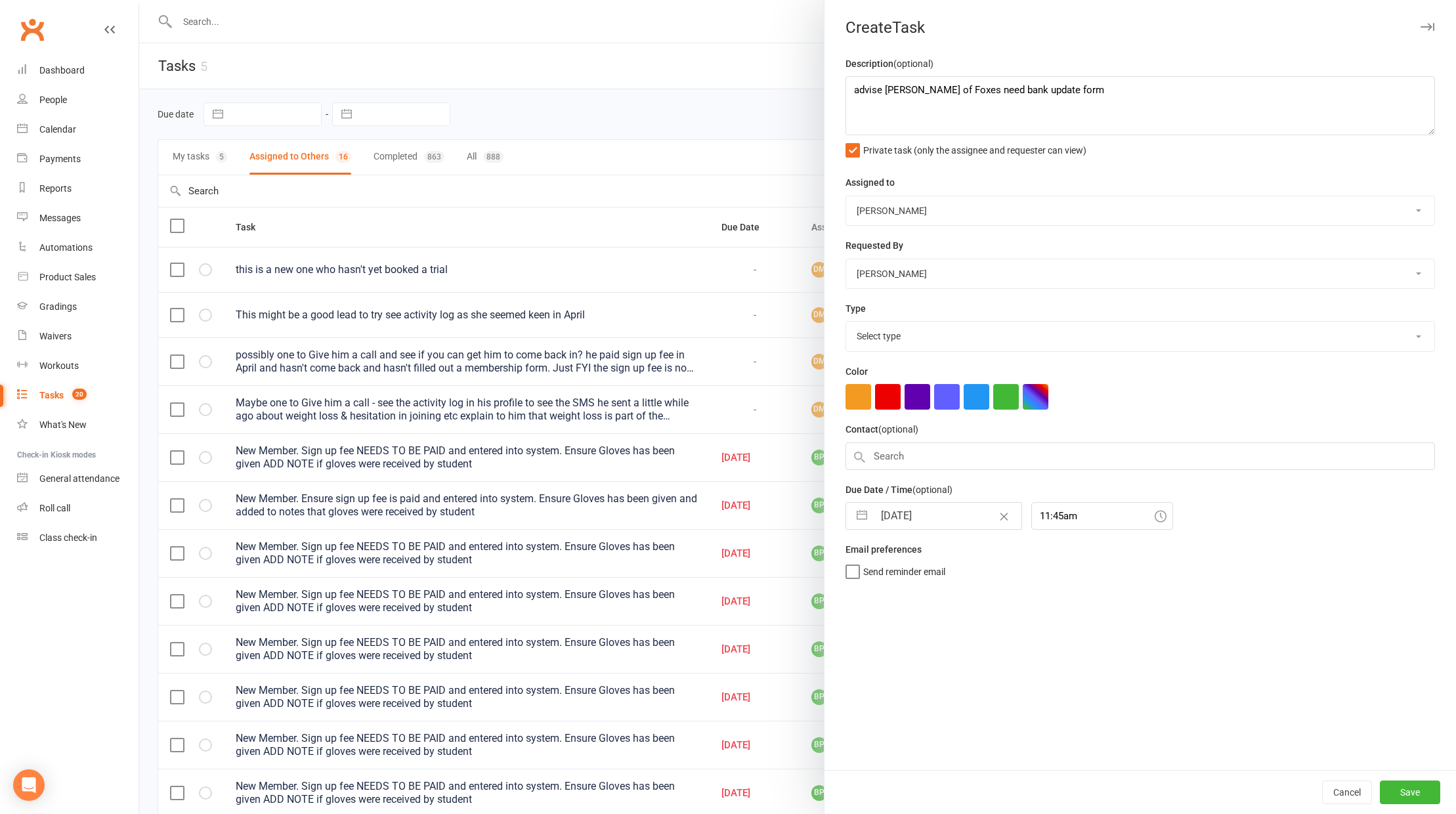
select select "2025"
drag, startPoint x: 921, startPoint y: 666, endPoint x: 909, endPoint y: 645, distance: 24.2
click at [921, 666] on td "12" at bounding box center [924, 665] width 26 height 25
type input "[DATE]"
click at [868, 569] on span "Send reminder email" at bounding box center [904, 570] width 82 height 15
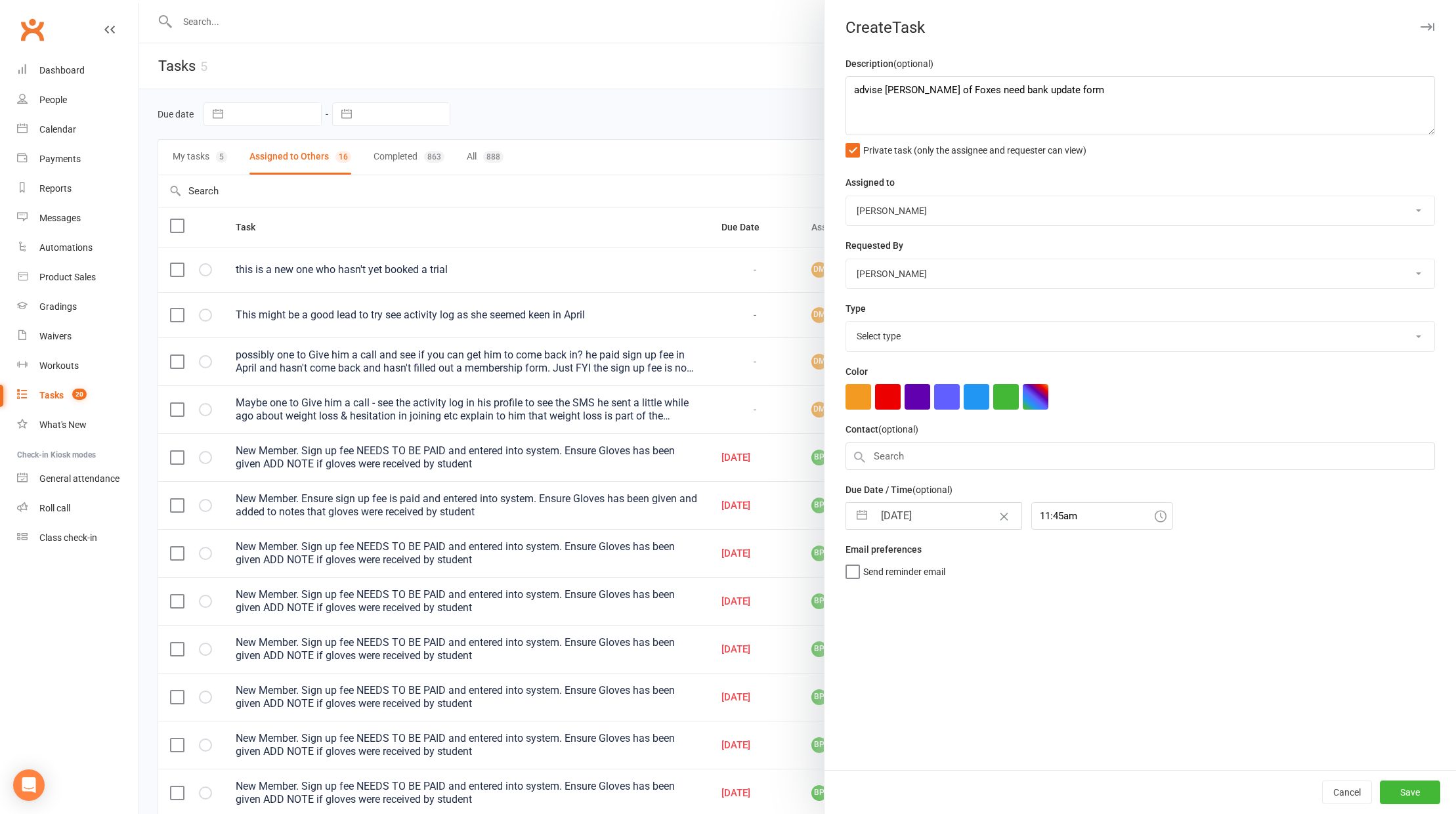
click at [868, 562] on input "Send reminder email" at bounding box center [896, 562] width 100 height 0
click at [1404, 792] on button "Save" at bounding box center [1410, 792] width 60 height 24
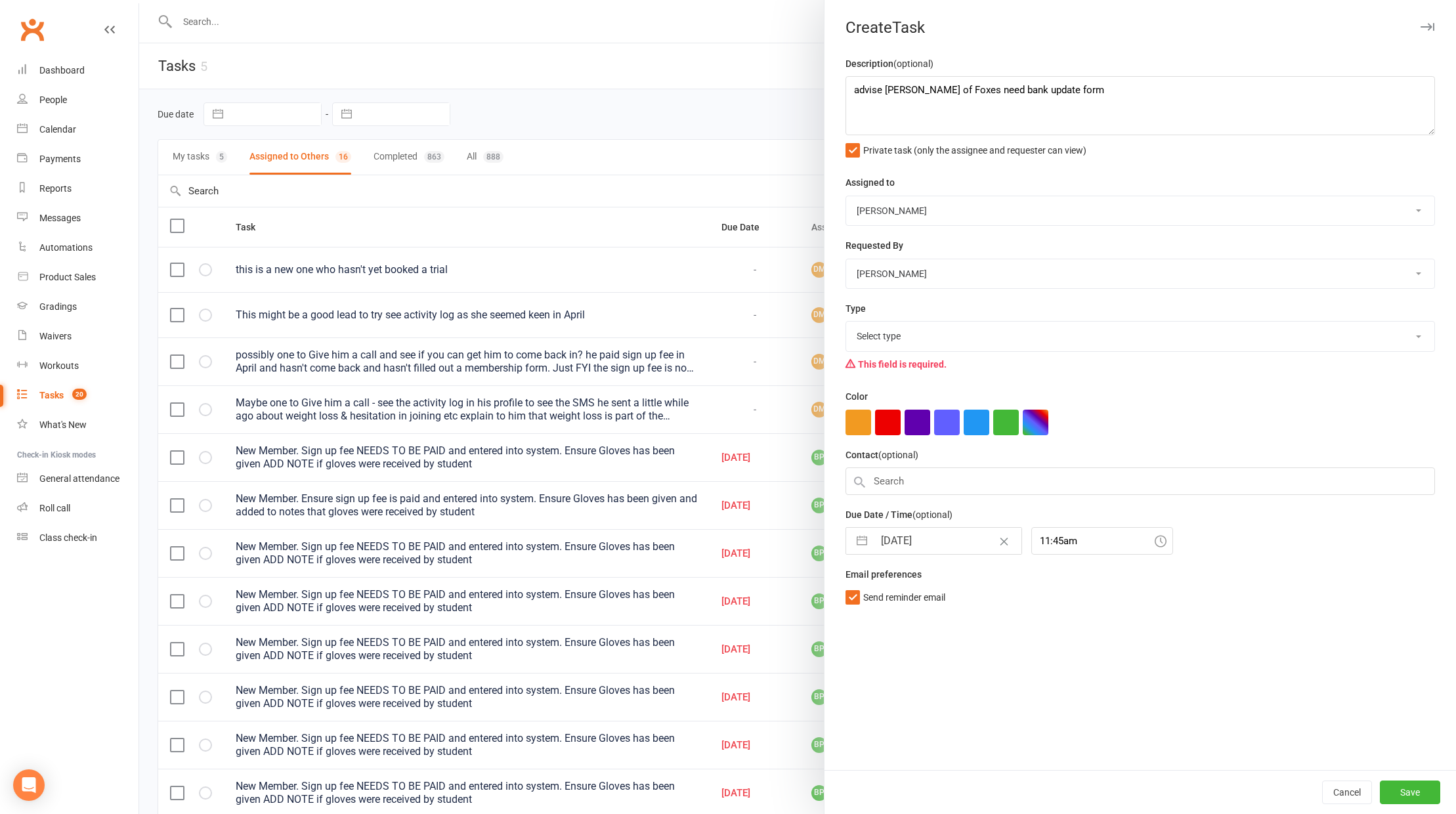
click at [886, 336] on select "Select type Attendance Cancellation Chase their debt Debt collection ***duplica…" at bounding box center [1140, 337] width 588 height 29
select select "22628"
click at [1390, 792] on button "Save" at bounding box center [1410, 792] width 60 height 24
select select "waiting"
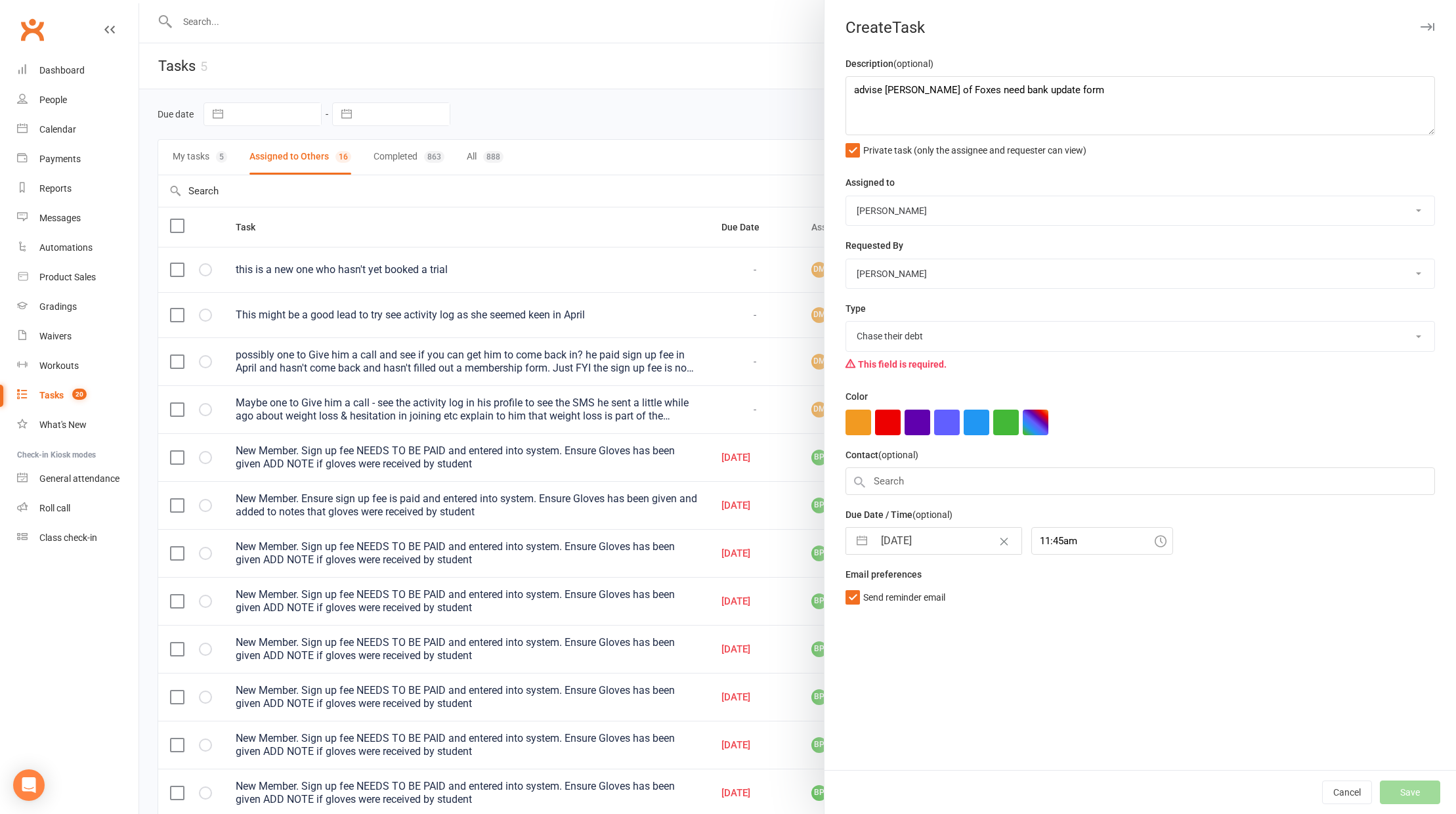
select select "started"
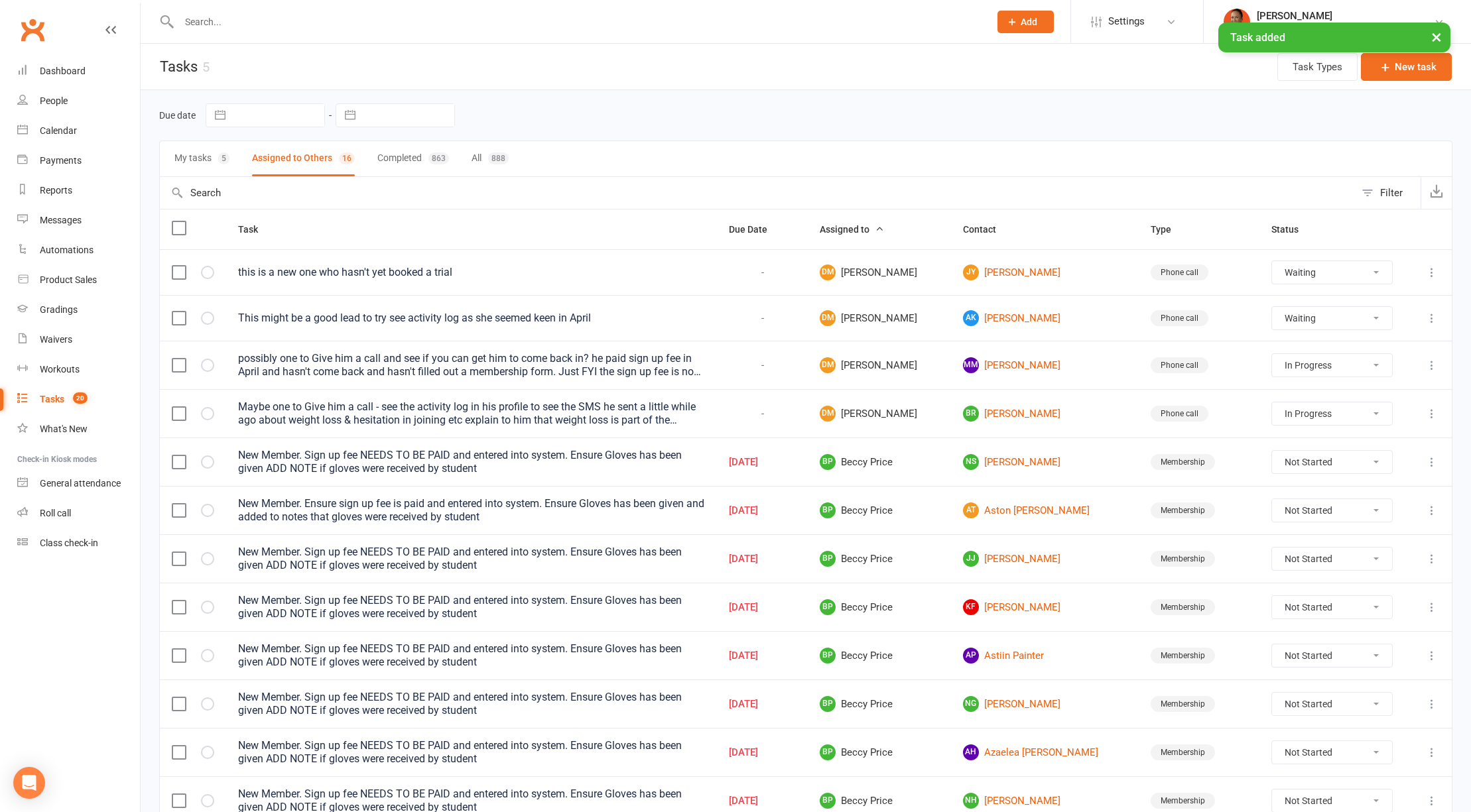
select select "waiting"
select select "started"
